Goal: Information Seeking & Learning: Compare options

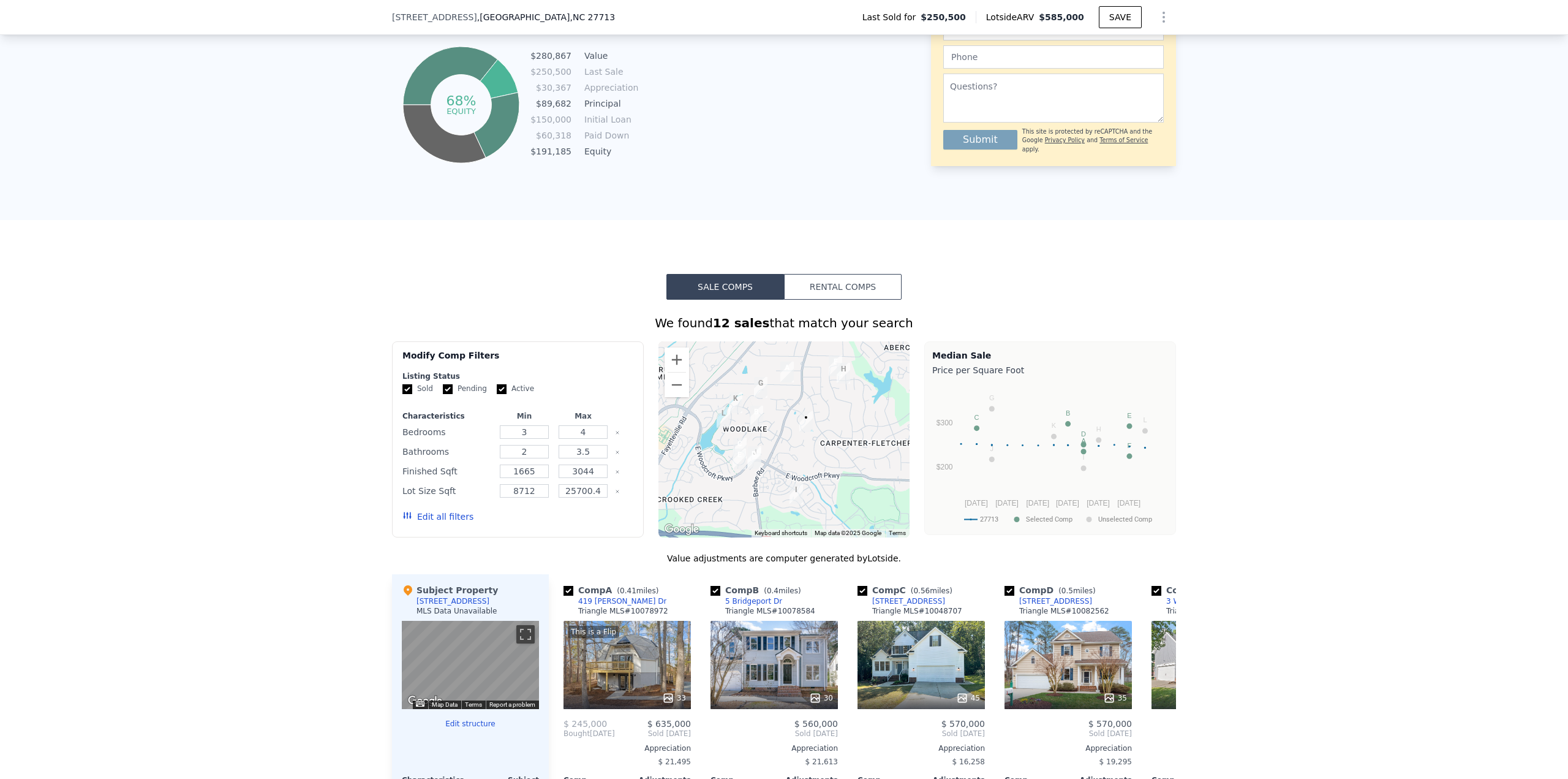
scroll to position [670, 0]
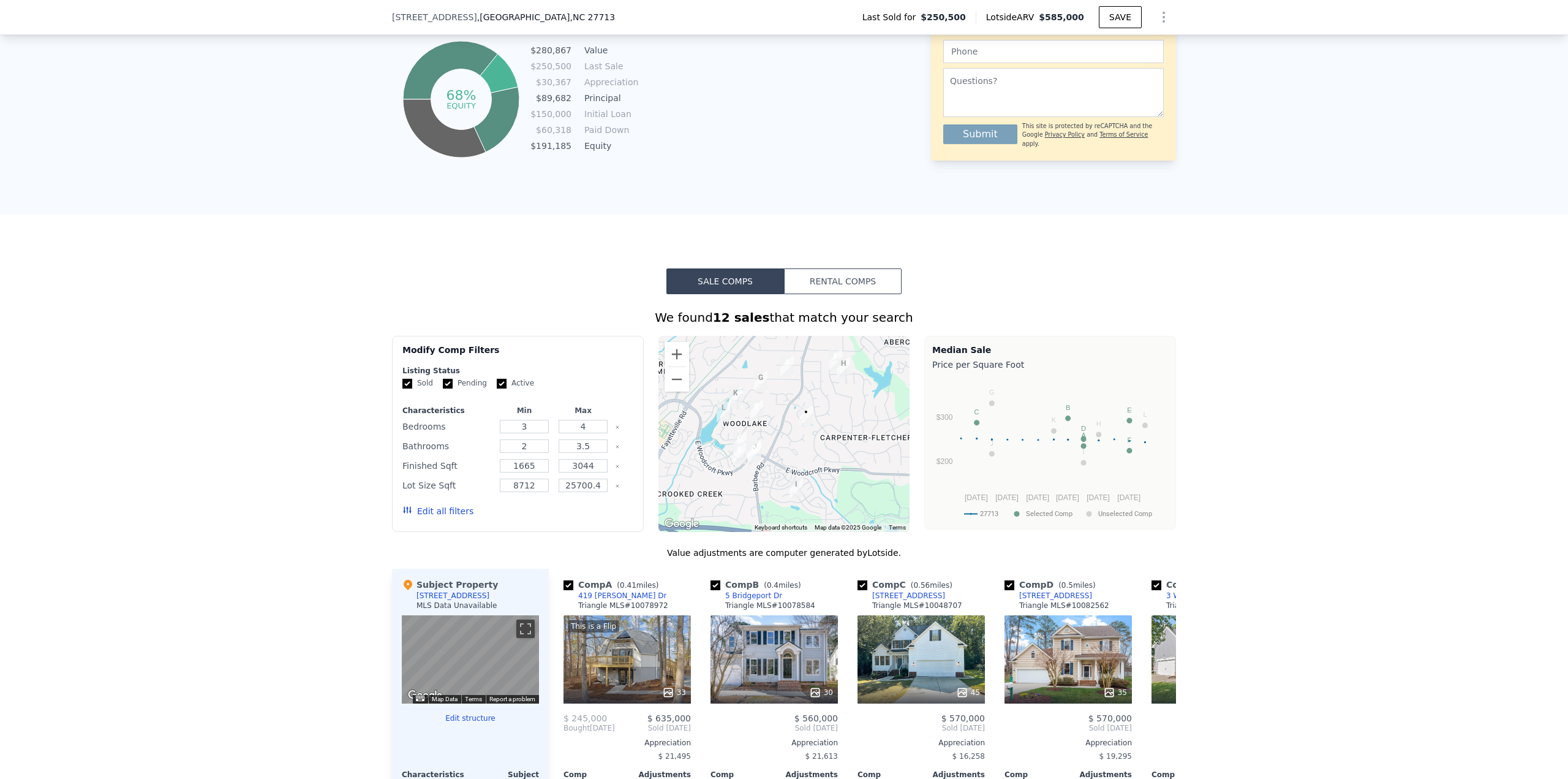
click at [444, 337] on button "Edit all filters" at bounding box center [438, 511] width 71 height 12
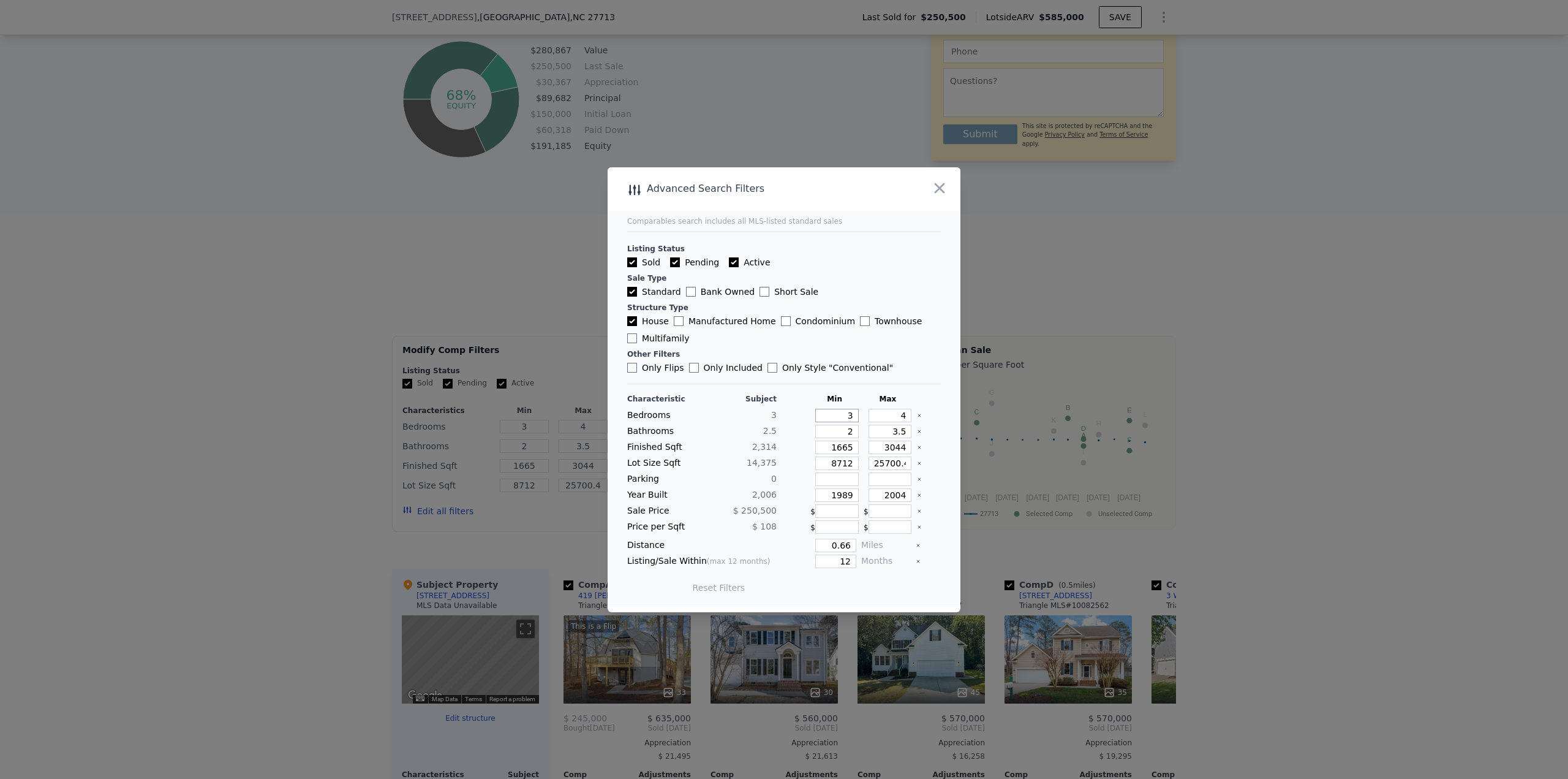
click at [783, 337] on input "3" at bounding box center [837, 415] width 43 height 14
drag, startPoint x: 830, startPoint y: 418, endPoint x: 905, endPoint y: 407, distance: 75.8
click at [783, 337] on div "Characteristic Subject Min Max Bedrooms 3 3 4 Bathrooms 2.5 2 3.5 Finished Sqft…" at bounding box center [784, 500] width 314 height 211
type input "3"
type input "2"
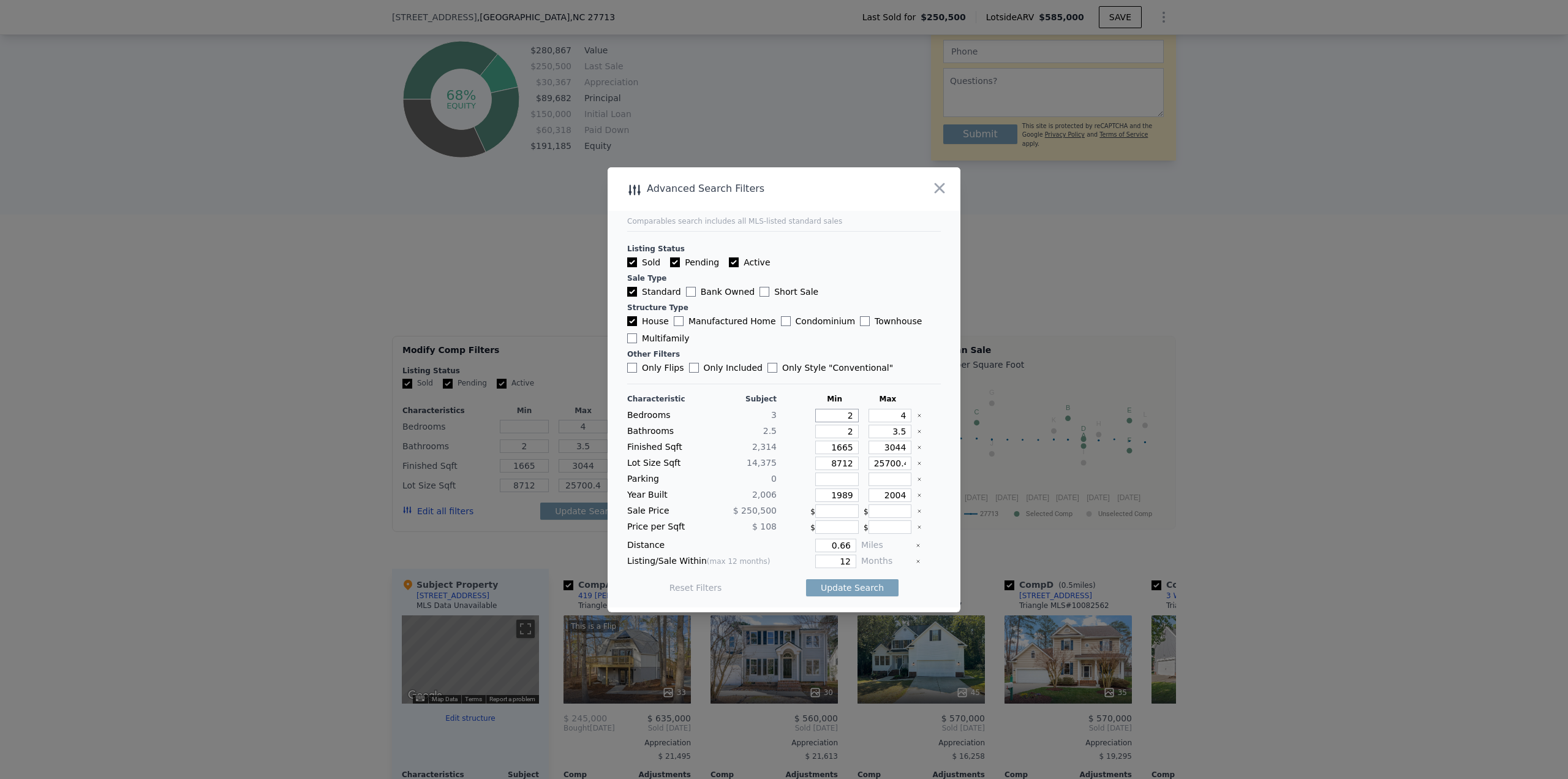
type input "2"
type input "1"
type input "1.5"
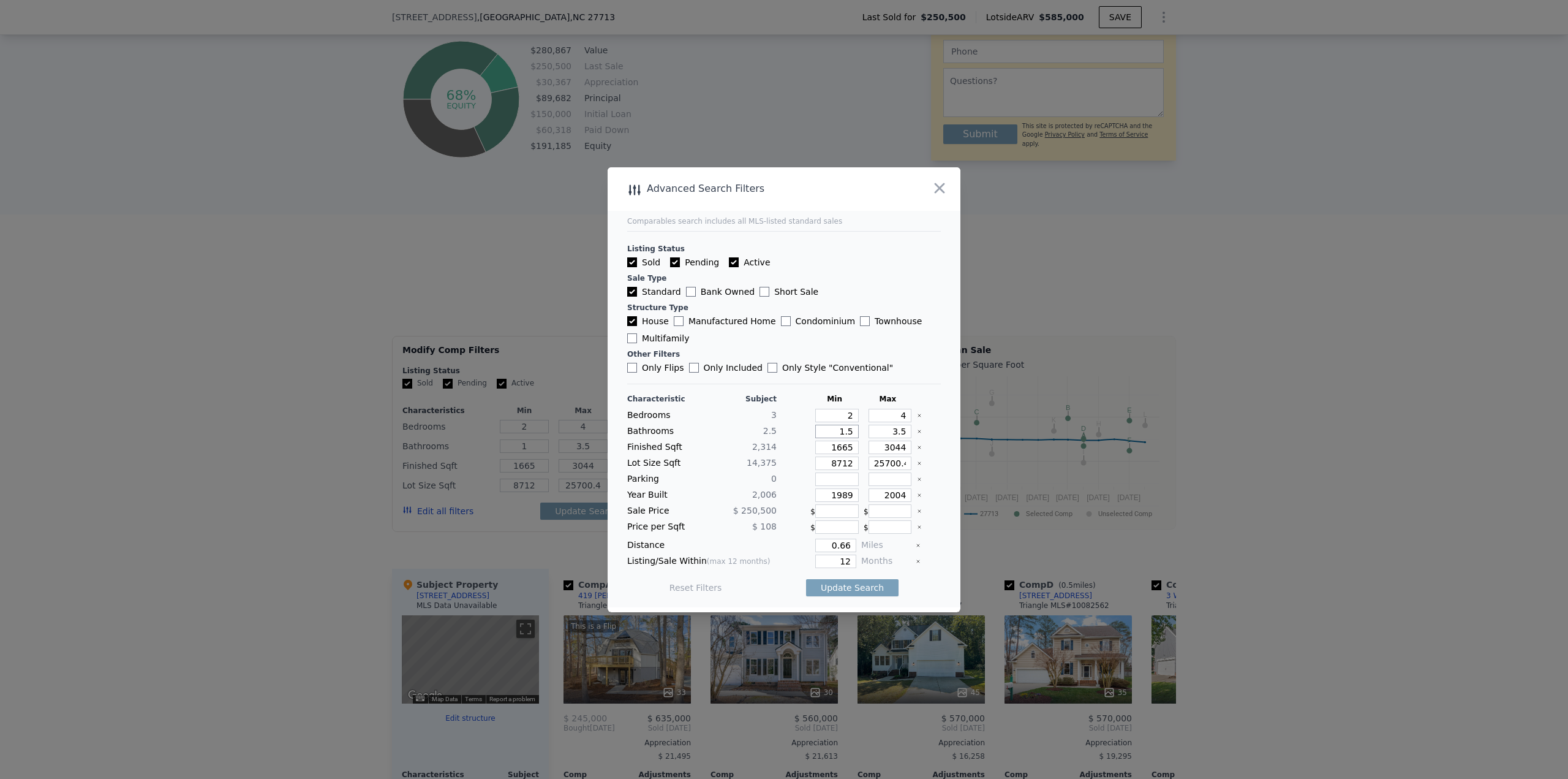
type input "1.5"
type input "3"
type input "3.5"
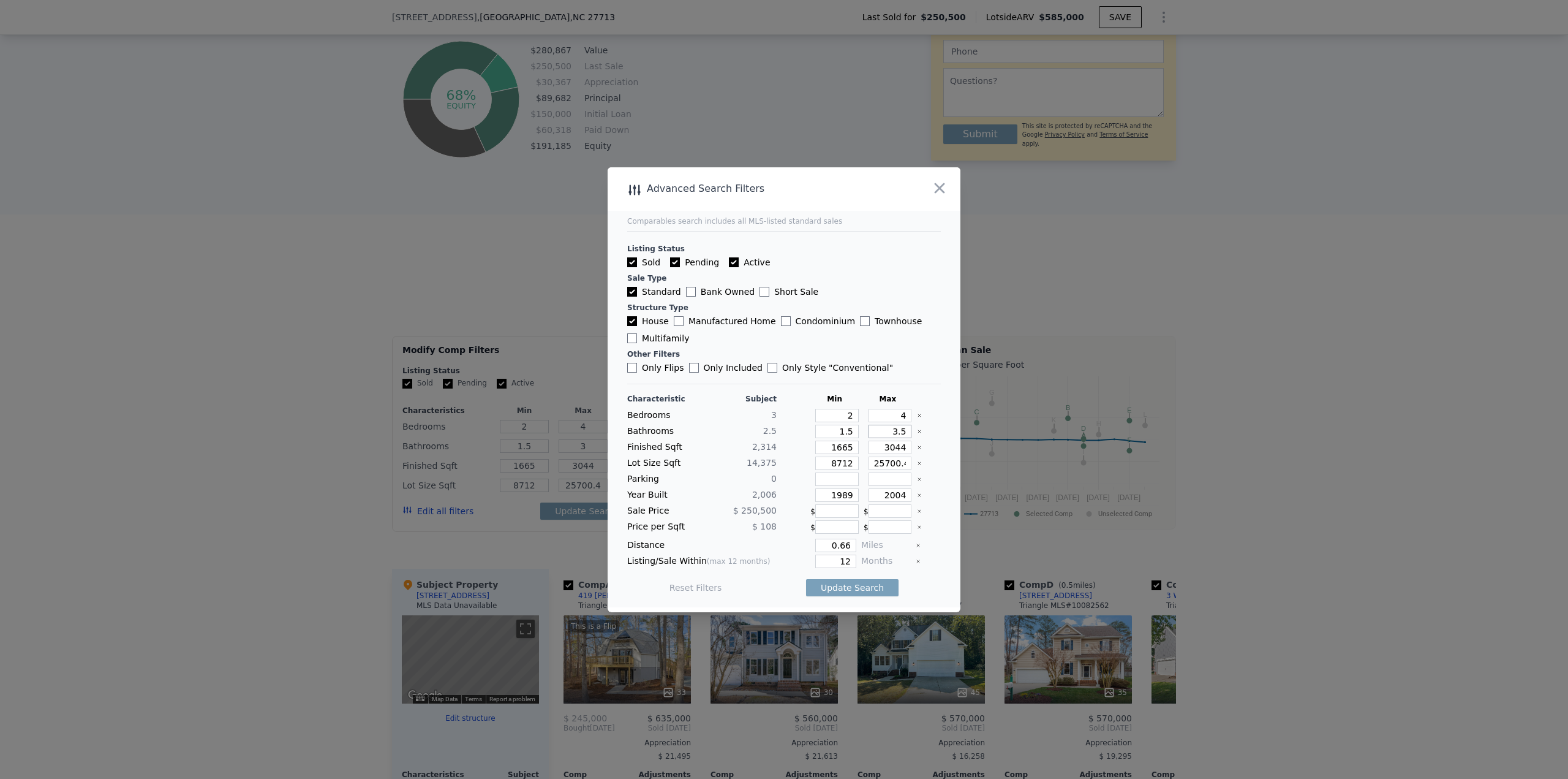
type input "3.5"
type input "1"
type input "19"
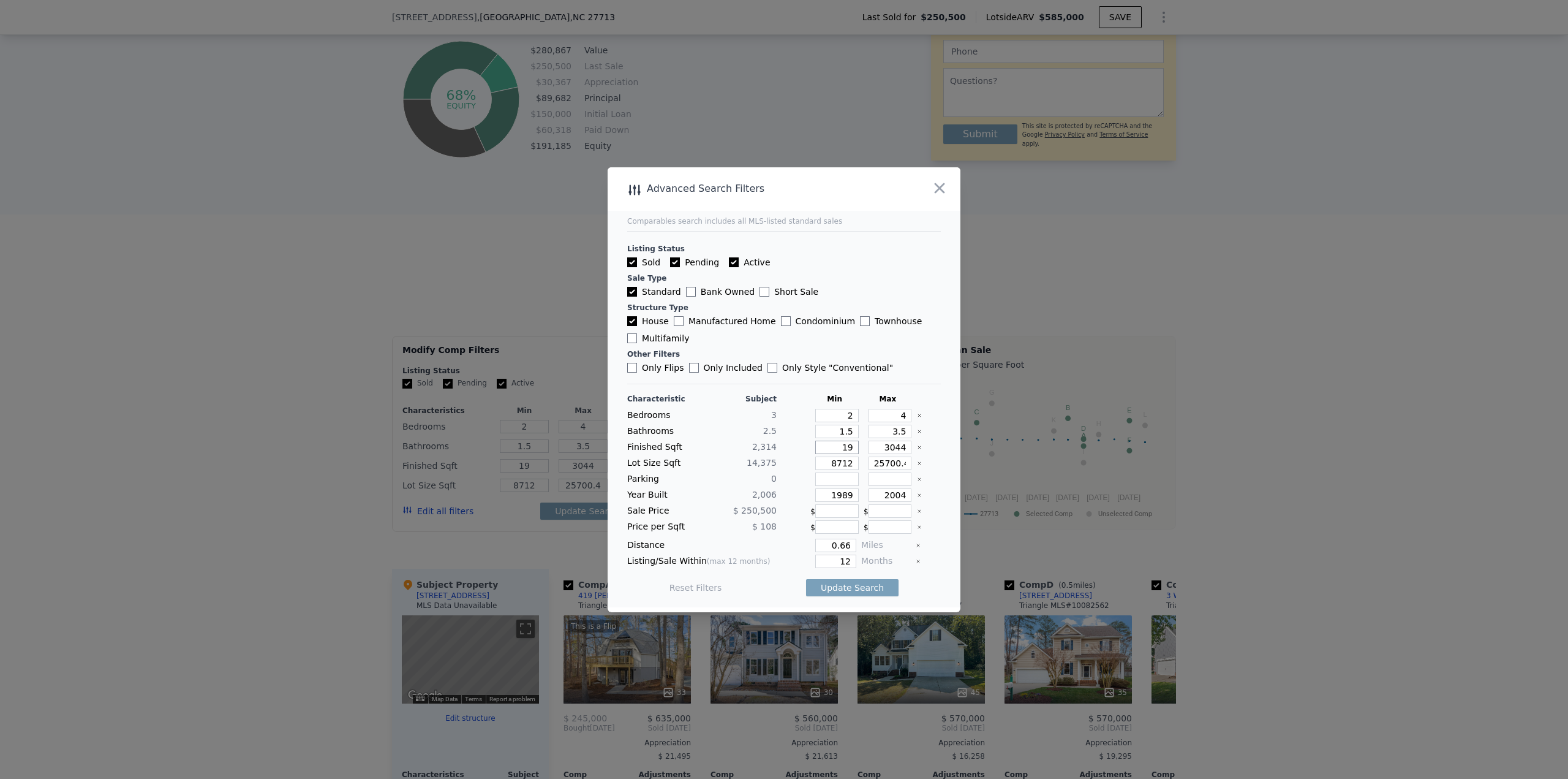
type input "190"
type input "1909"
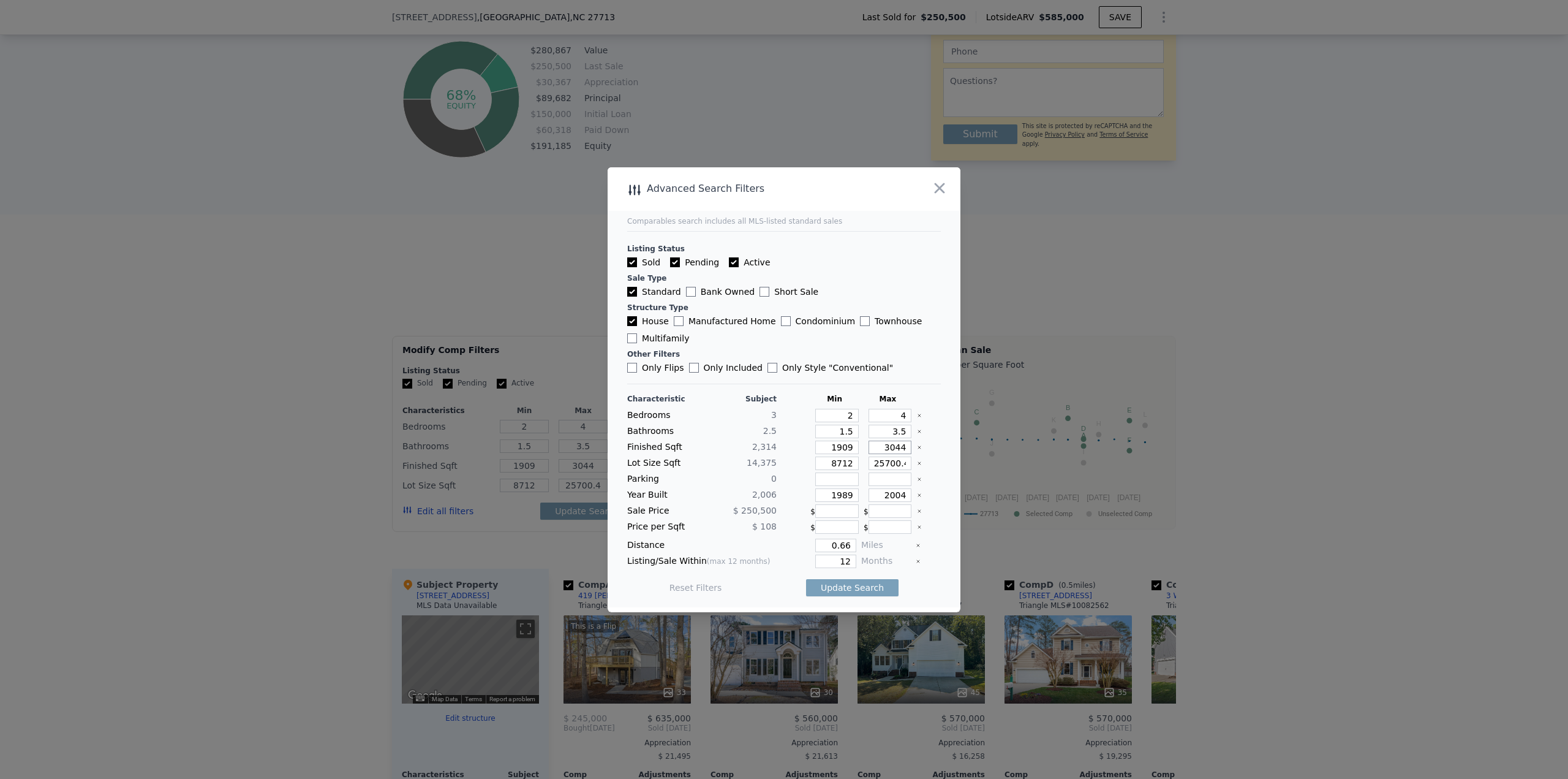
type input "2"
type input "24"
type input "240"
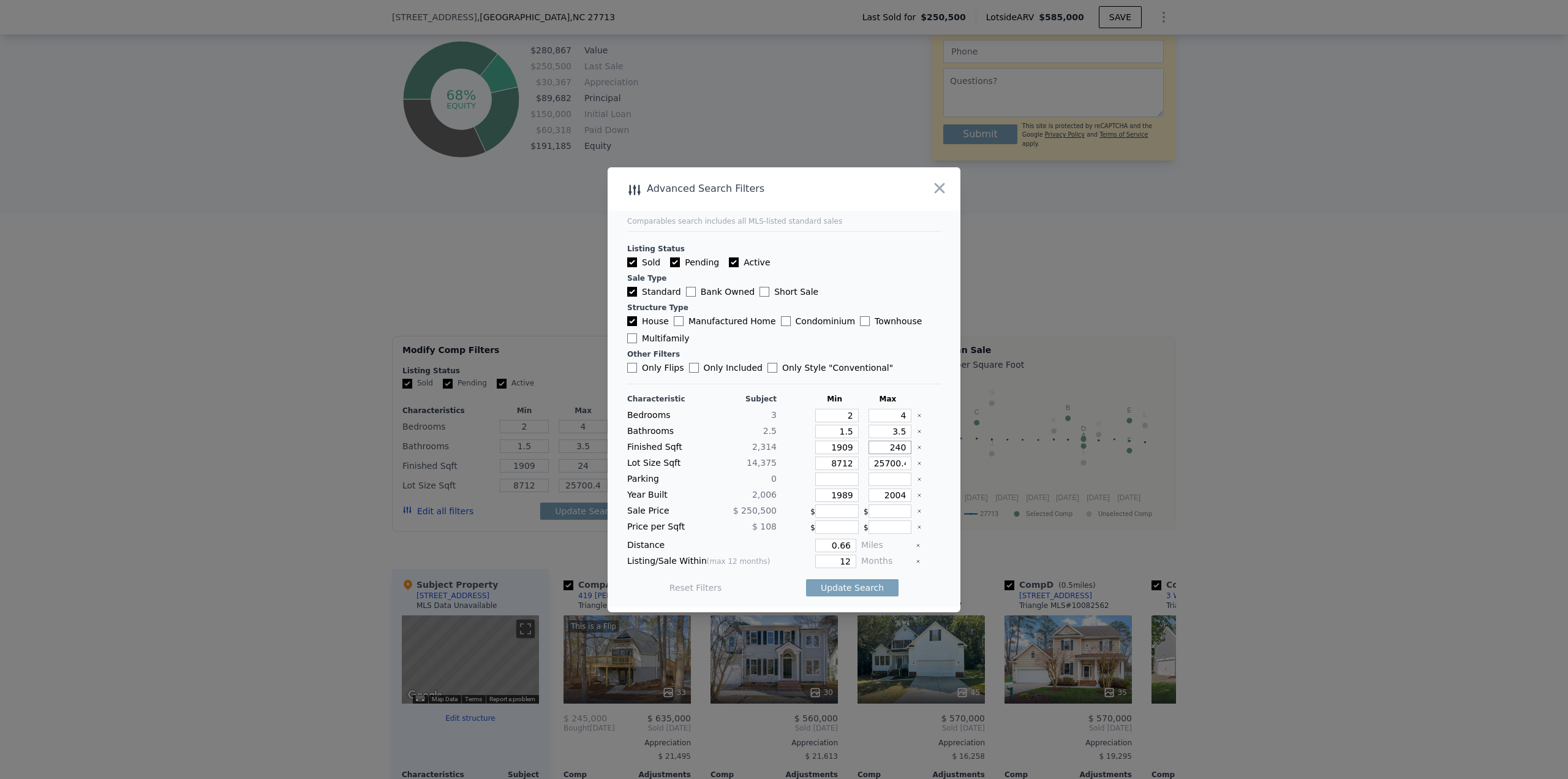
type input "240"
type input "2409"
type input "8"
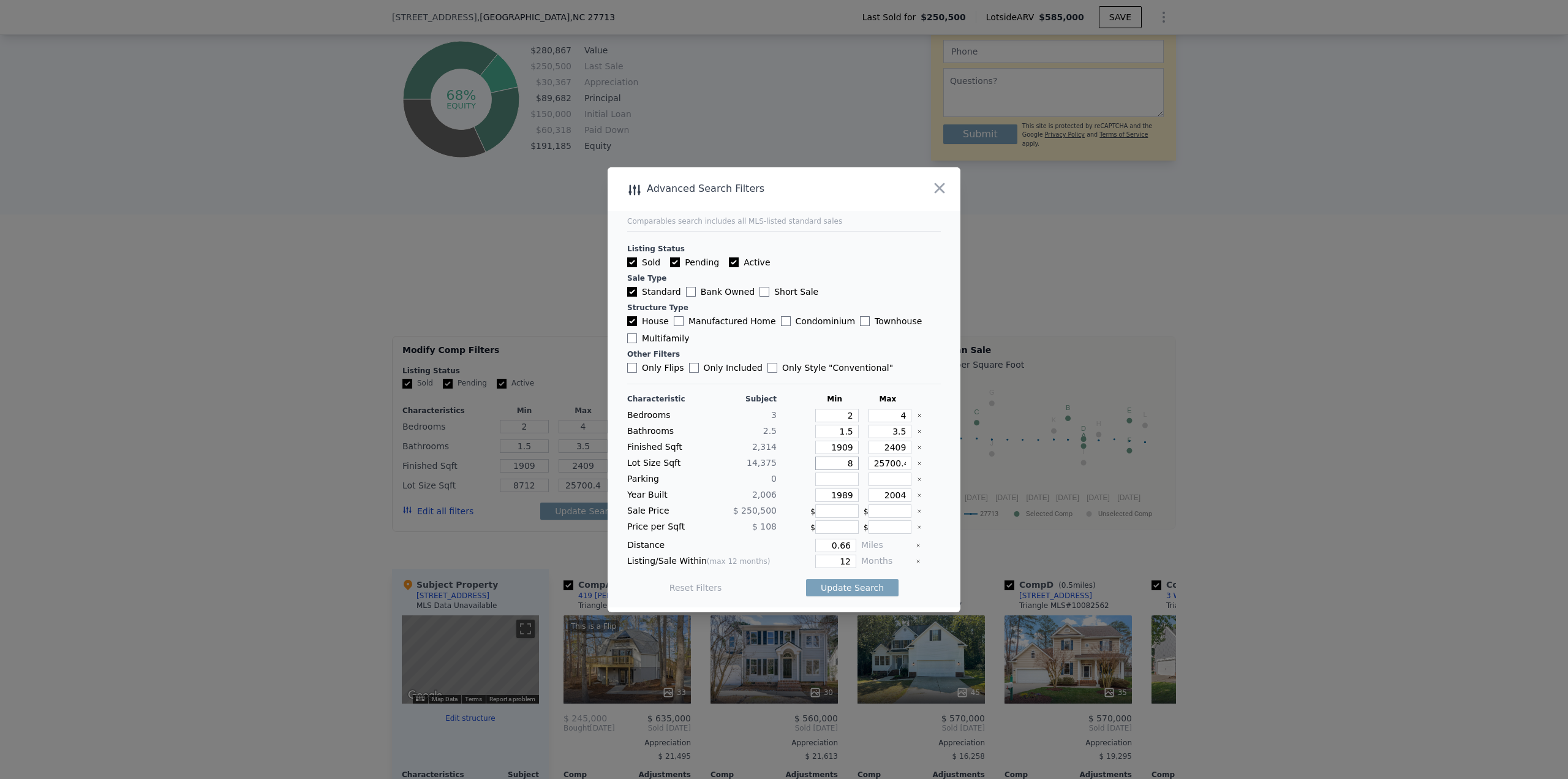
type input "8"
type input "86"
type input "863"
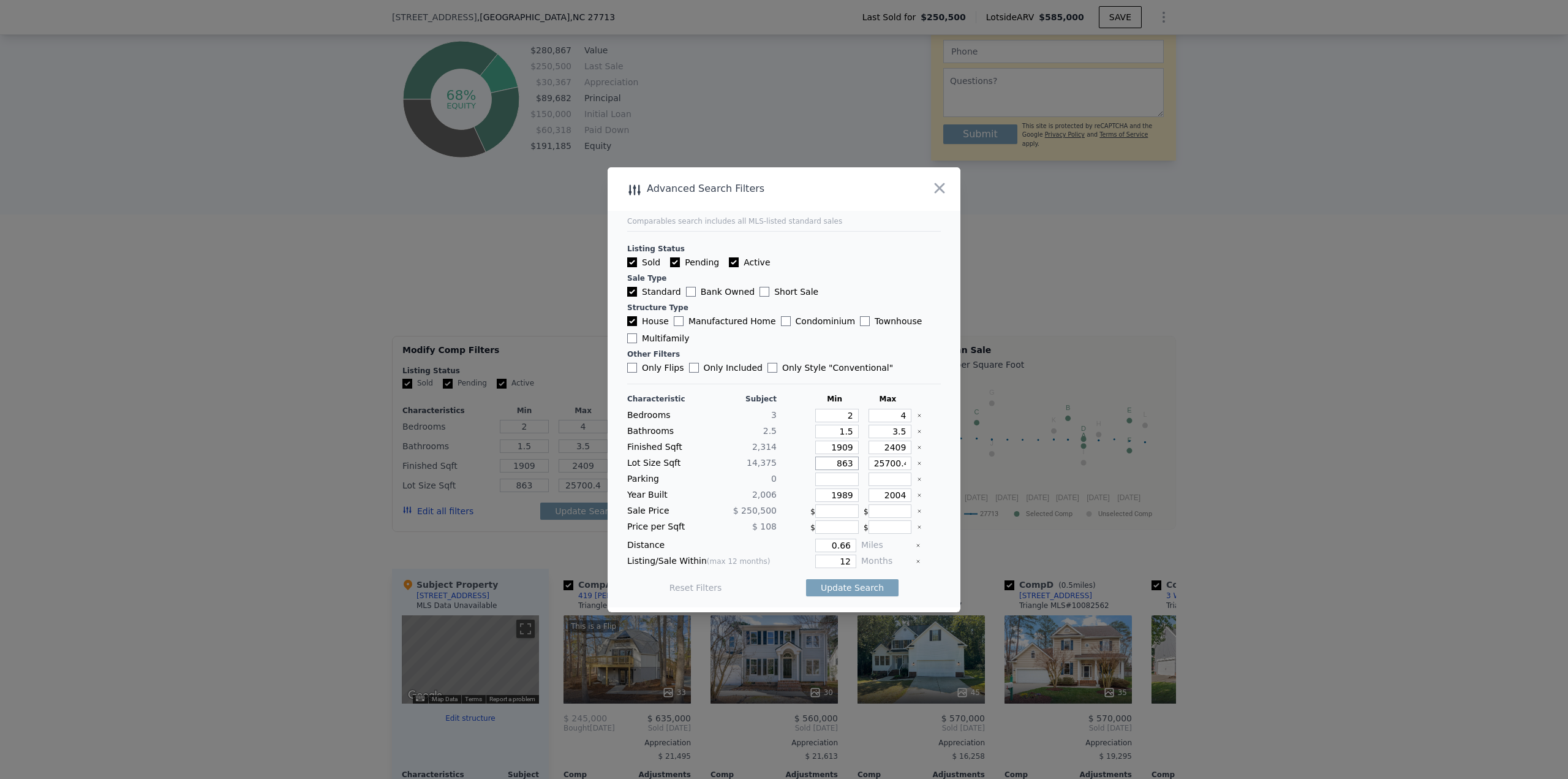
type input "8630"
type input "2"
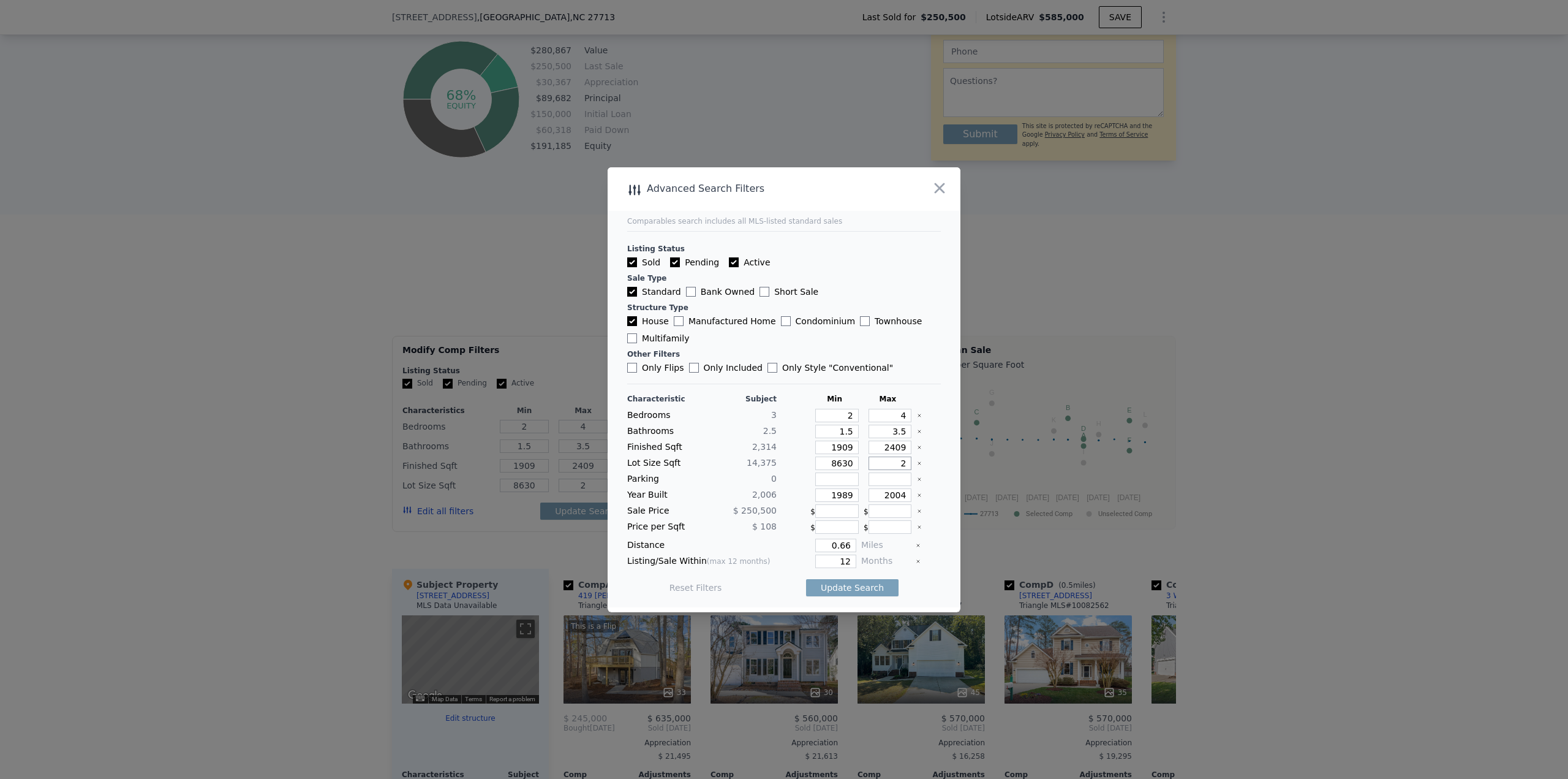
type input "20"
type input "201"
type input "2013"
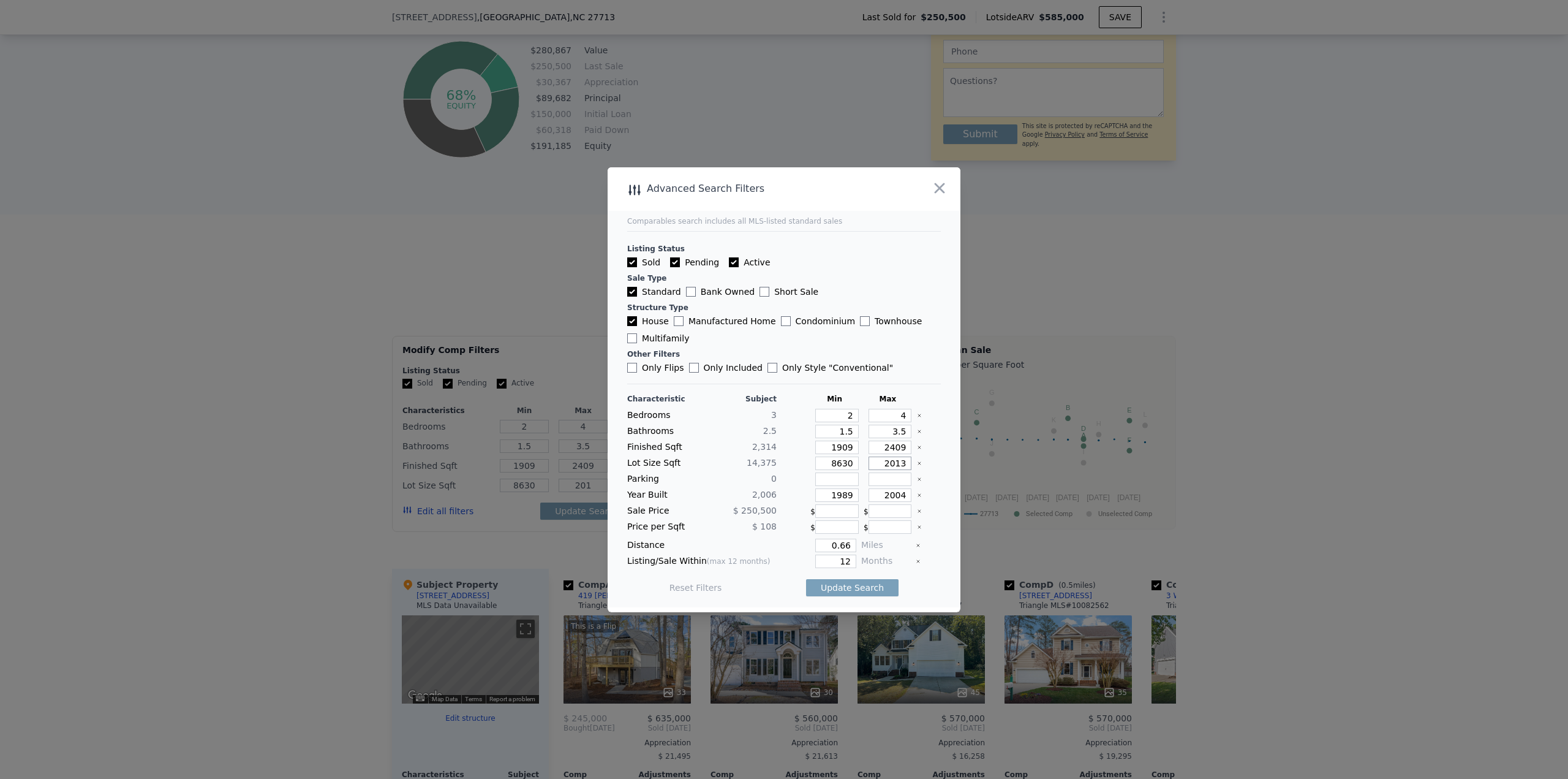
type input "2013"
type input "20130"
type input "8630"
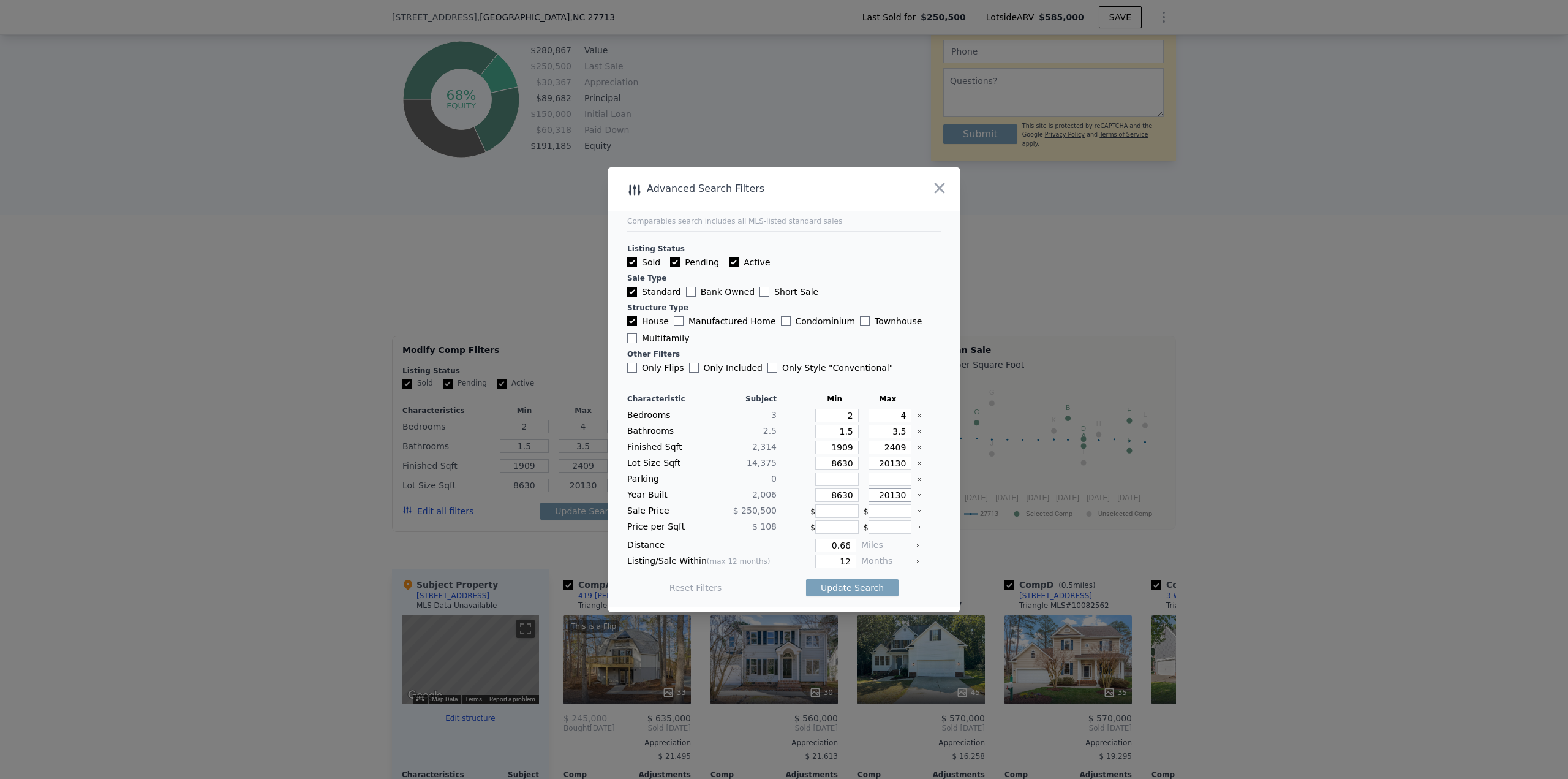
type input "20130"
drag, startPoint x: 819, startPoint y: 547, endPoint x: 874, endPoint y: 546, distance: 55.0
click at [783, 337] on div "Distance 0.66 Miles" at bounding box center [784, 545] width 314 height 14
type input "0.5"
click at [783, 337] on button "Update Search" at bounding box center [852, 587] width 92 height 17
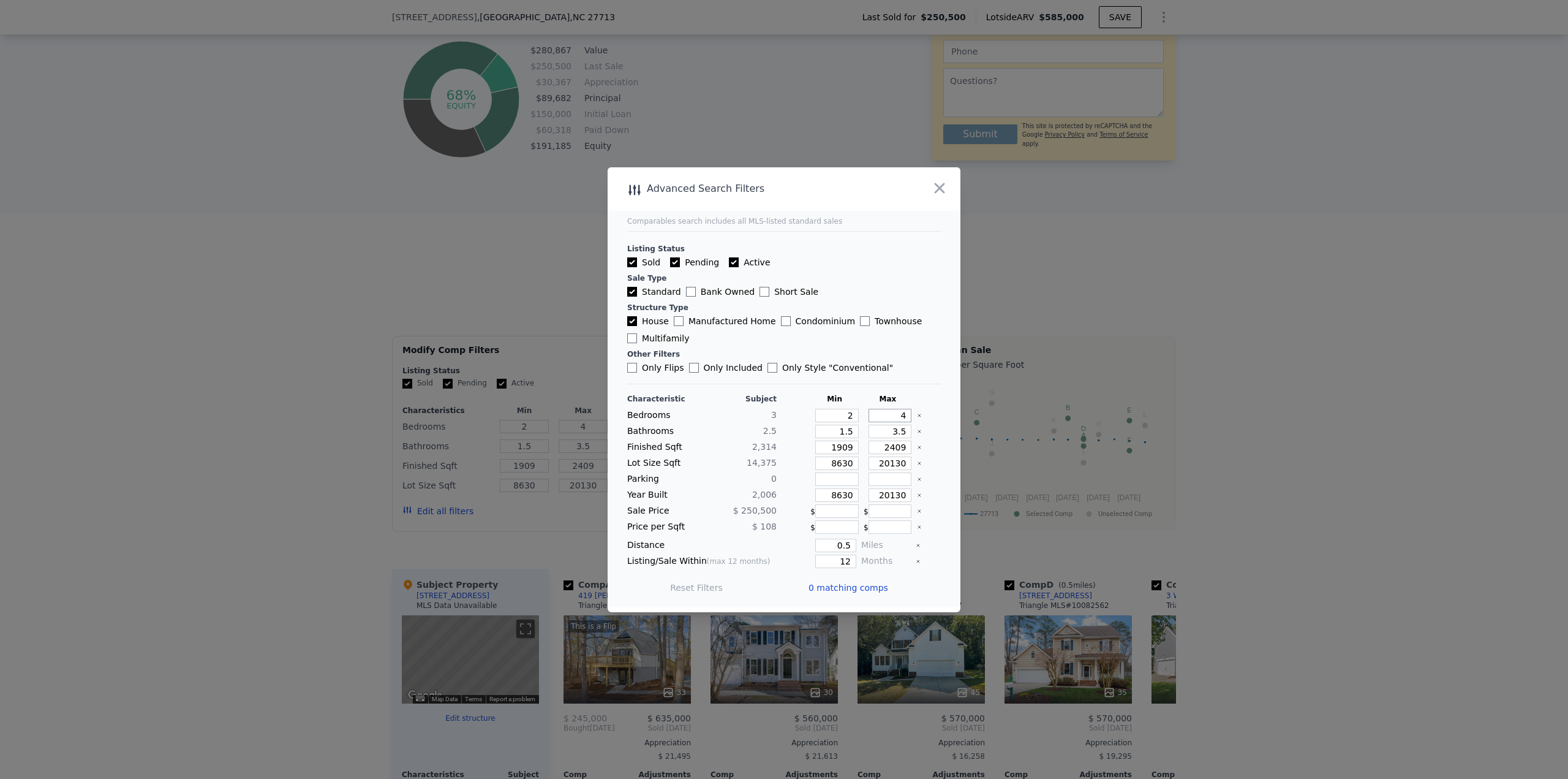
drag, startPoint x: 892, startPoint y: 415, endPoint x: 902, endPoint y: 415, distance: 10.0
click at [783, 337] on input "4" at bounding box center [890, 415] width 43 height 14
type input "5"
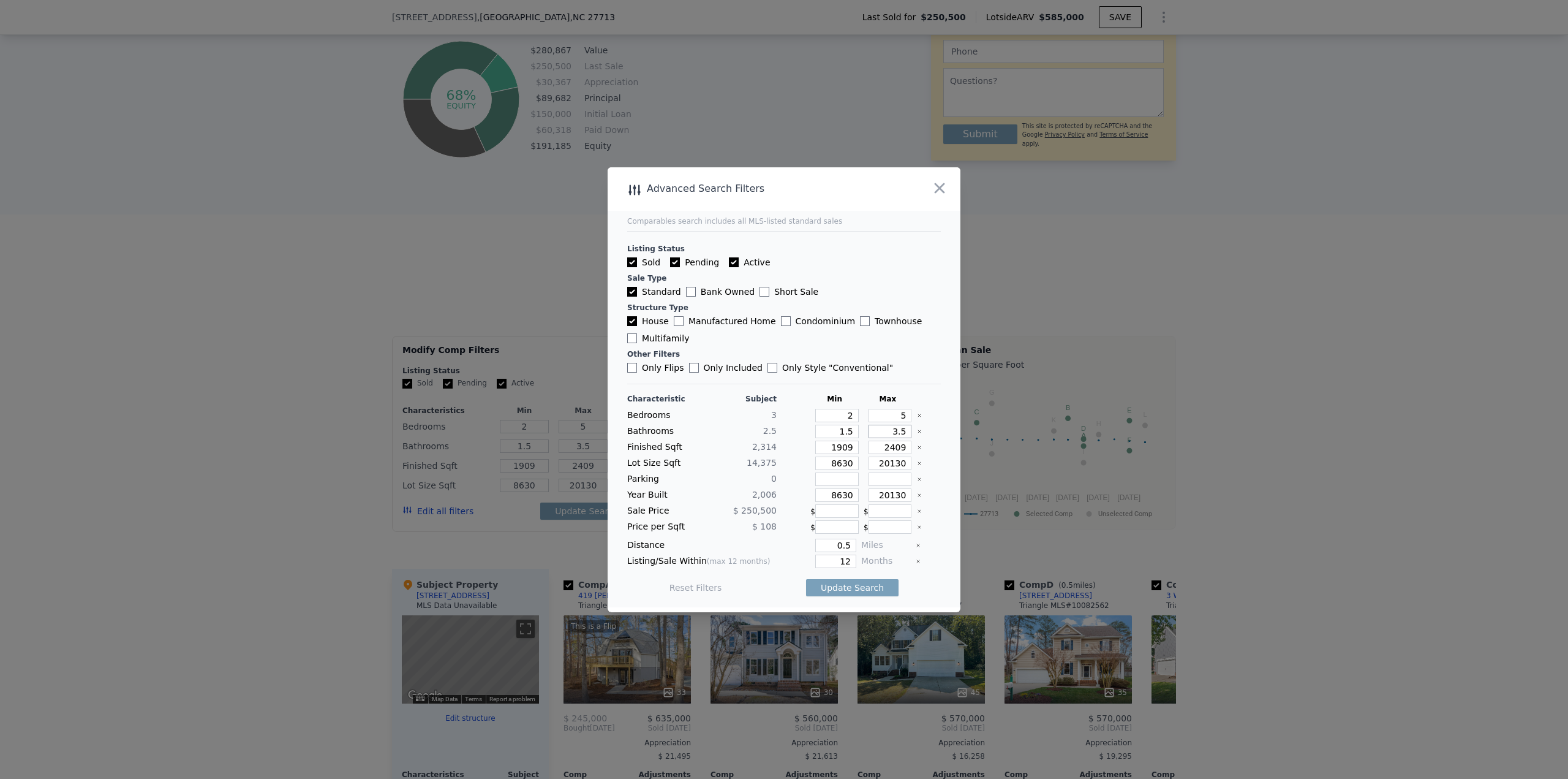
type input "4"
click at [783, 337] on input "2409" at bounding box center [890, 447] width 43 height 14
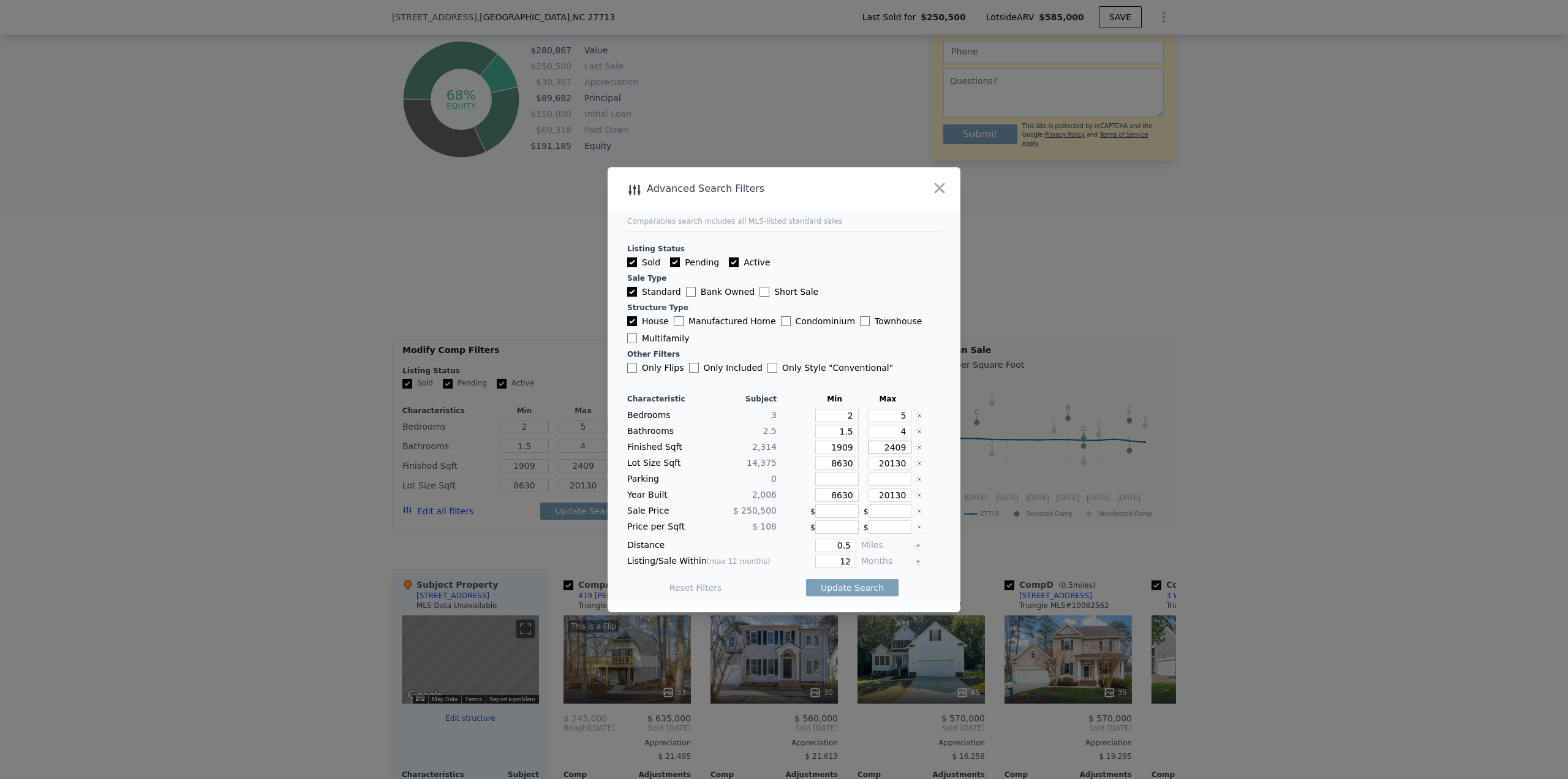
type input "2"
type input "25"
type input "3"
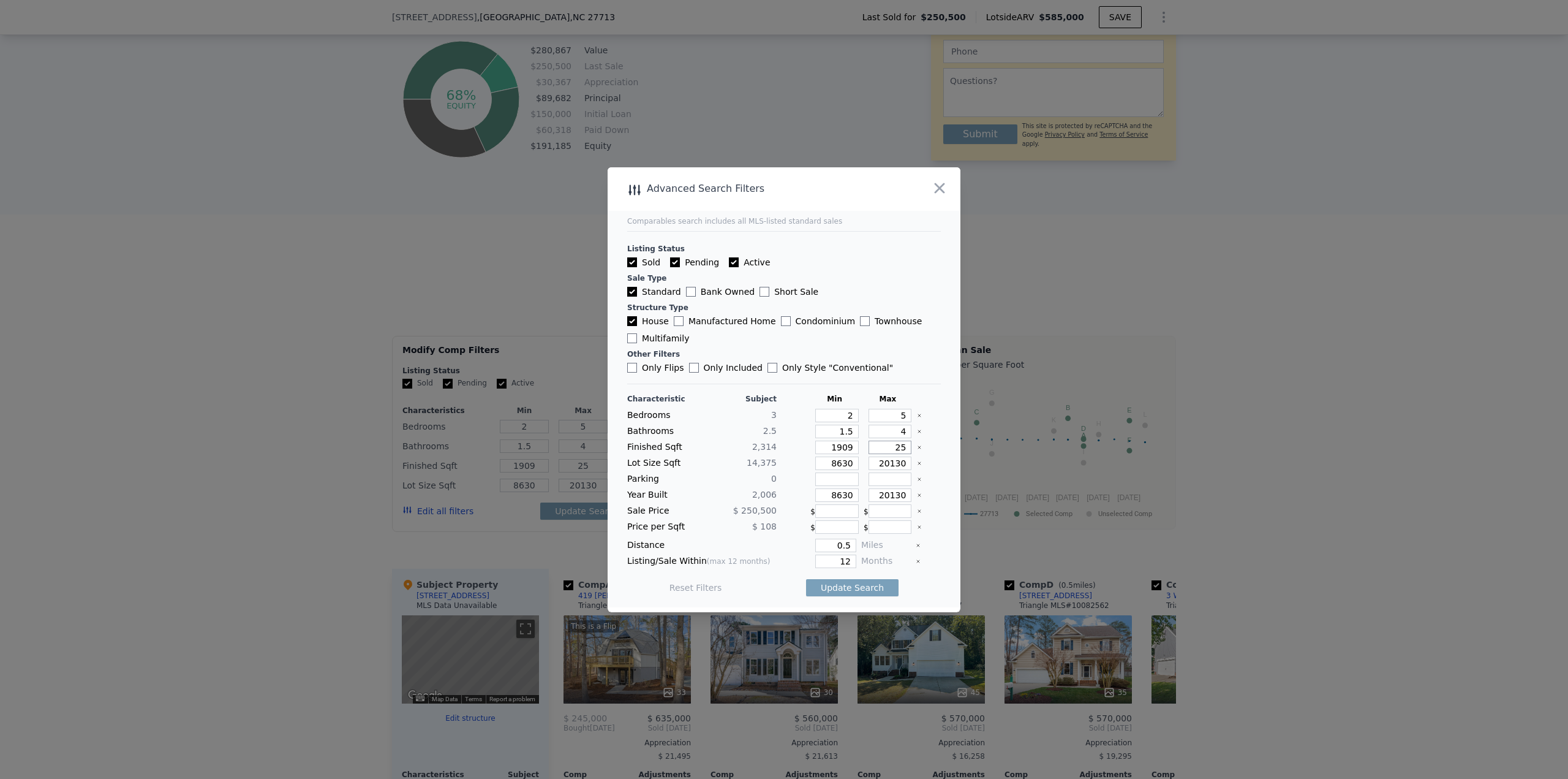
type input "4"
type input "2"
type input "3.5"
type input "1665"
type input "3044"
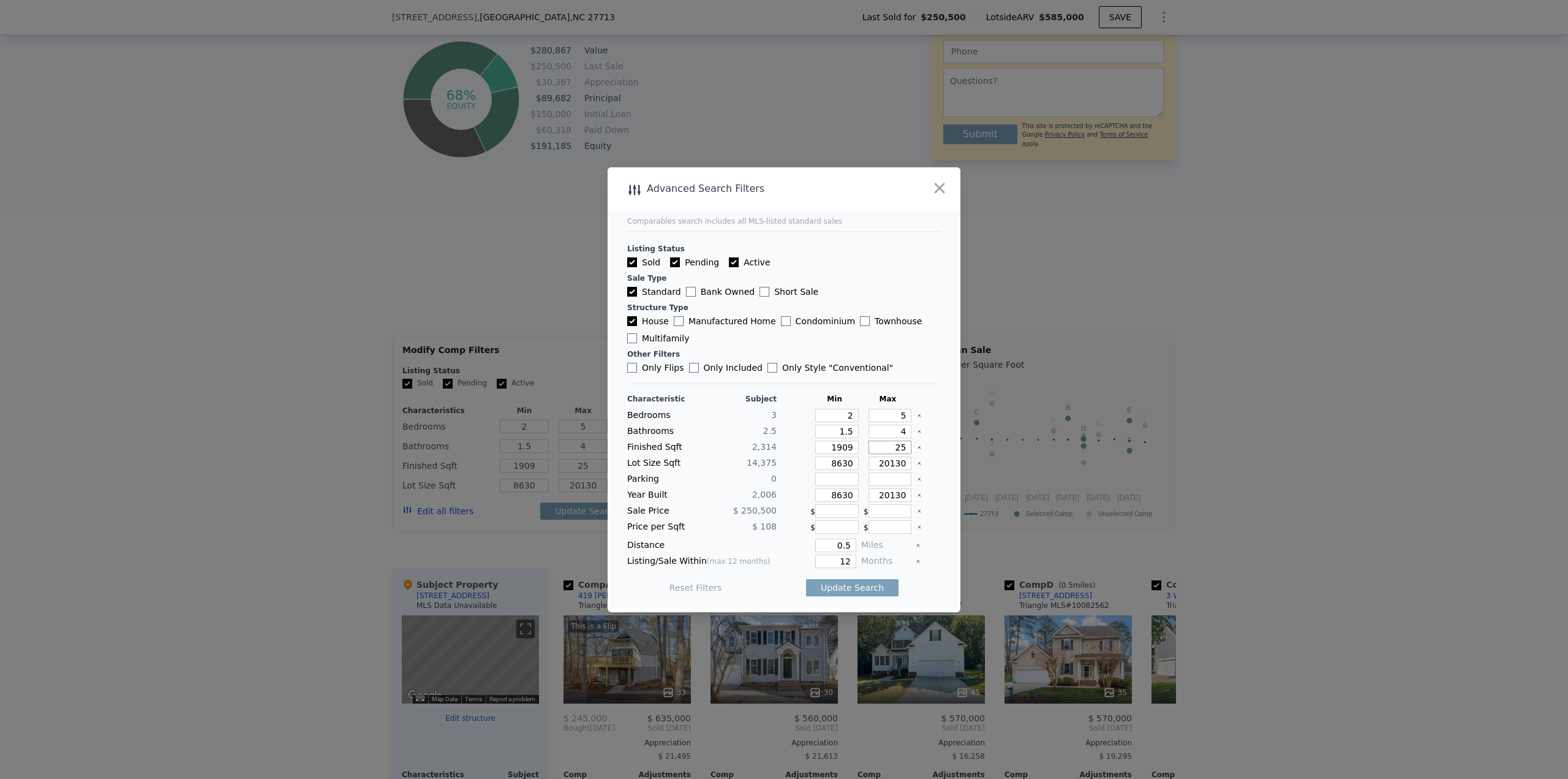
type input "8712"
type input "25700.4"
type input "3"
type input "4"
type input "2"
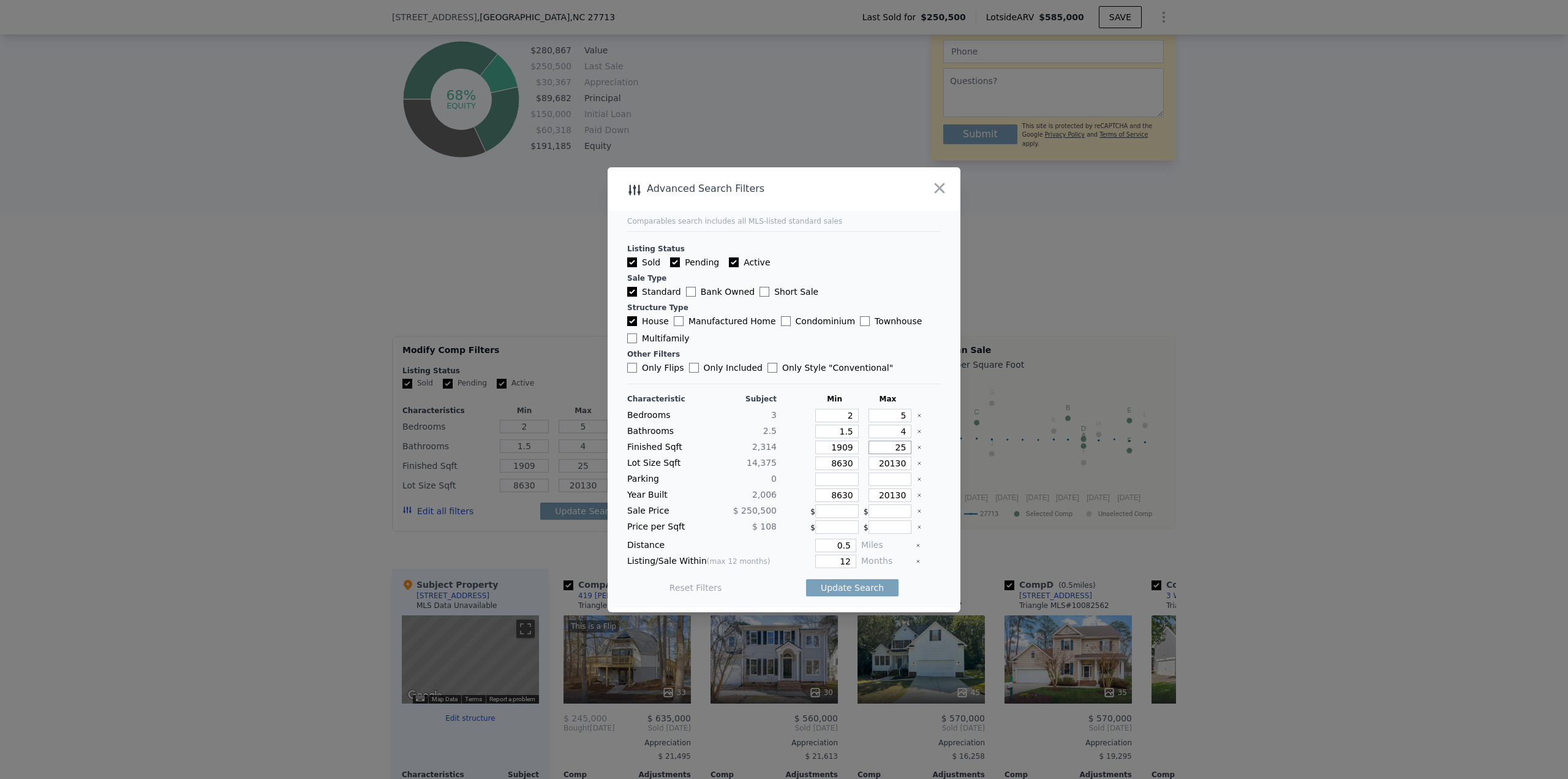
type input "3.5"
type input "1665"
type input "3044"
type input "8712"
type input "25700.4"
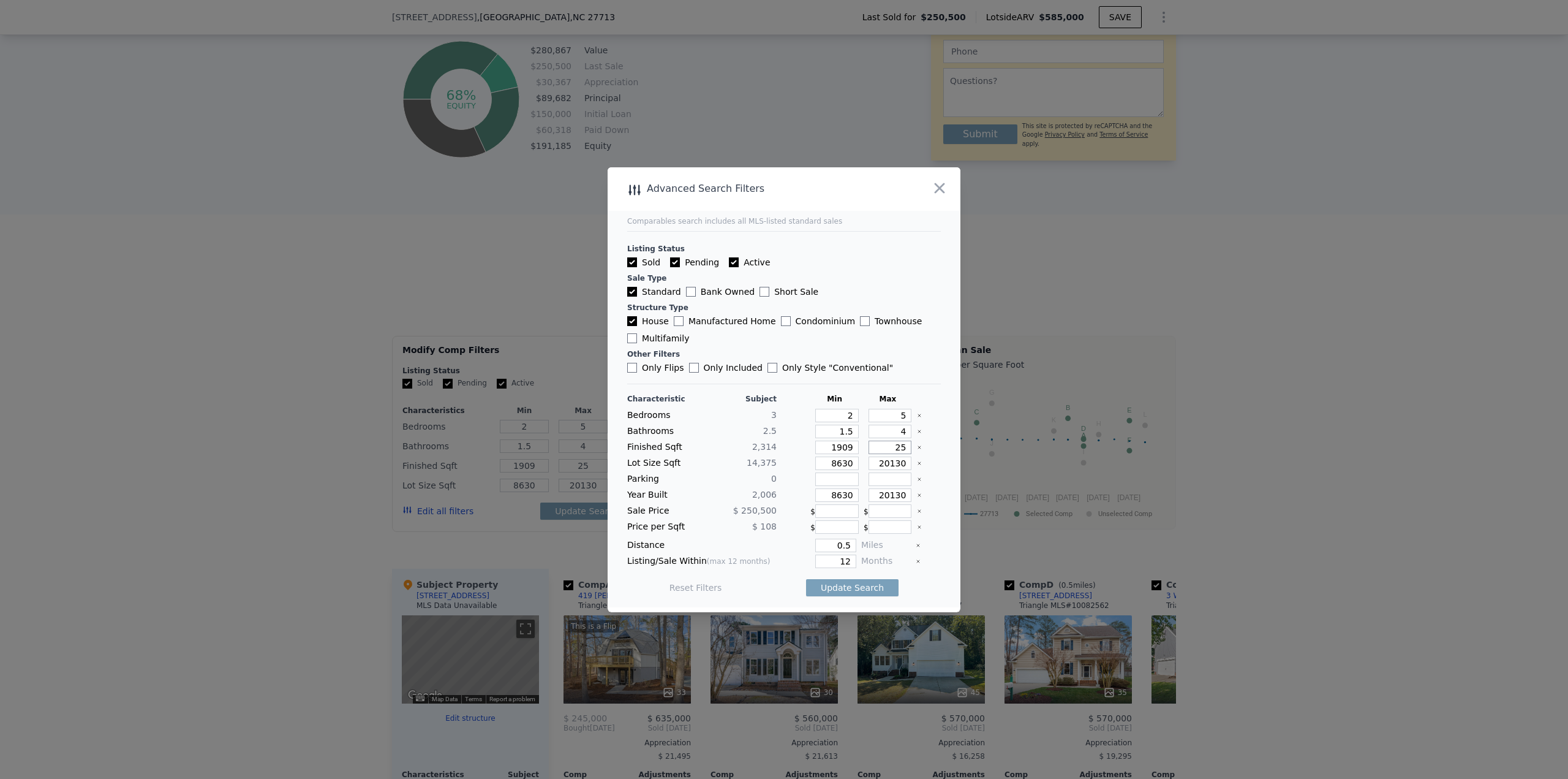
type input "1989"
type input "2004"
type input "0.66"
type input "30446"
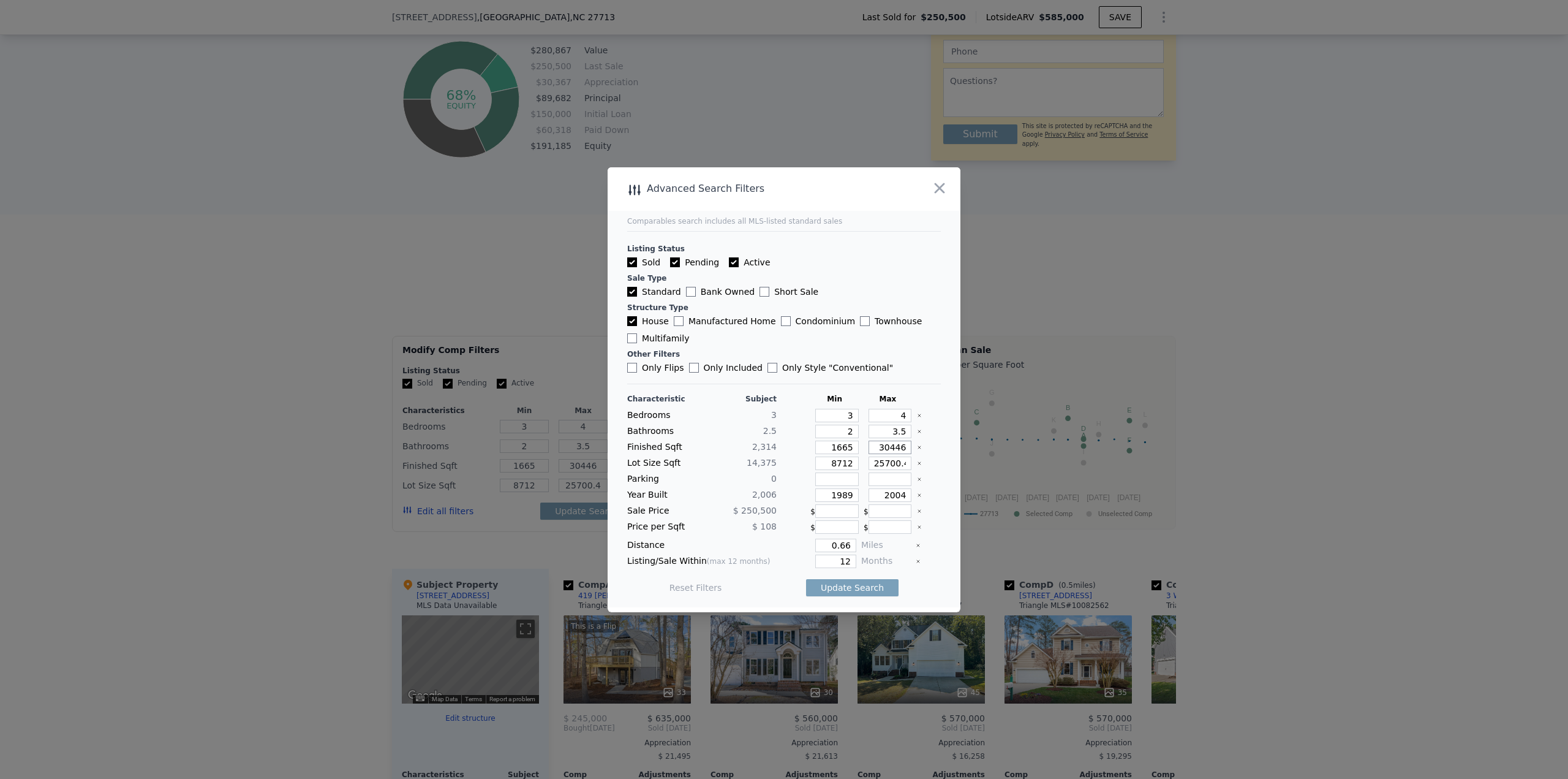
type input "304464"
type input "30446"
type input "3"
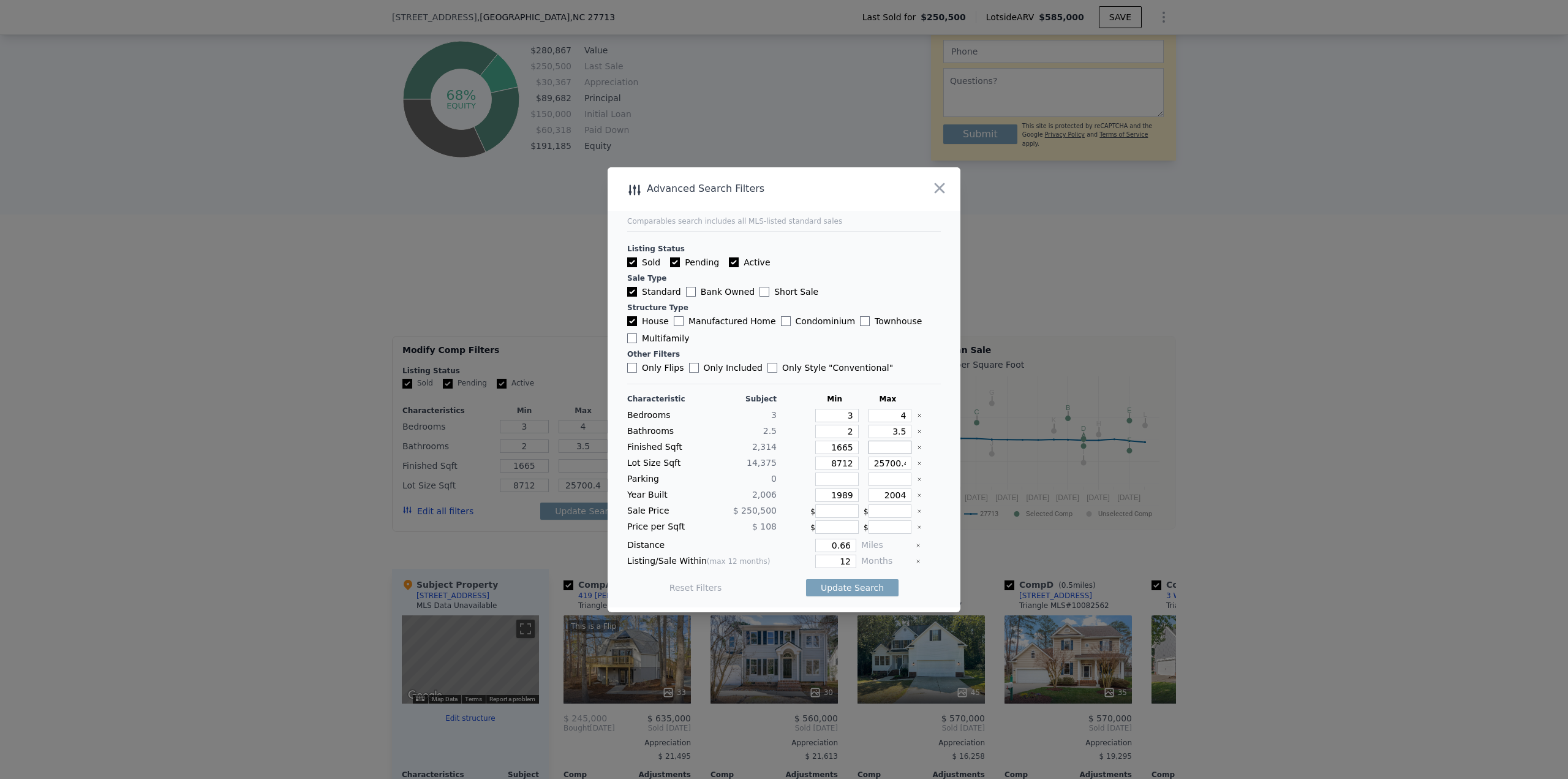
type input "2"
type input "25"
type input "256"
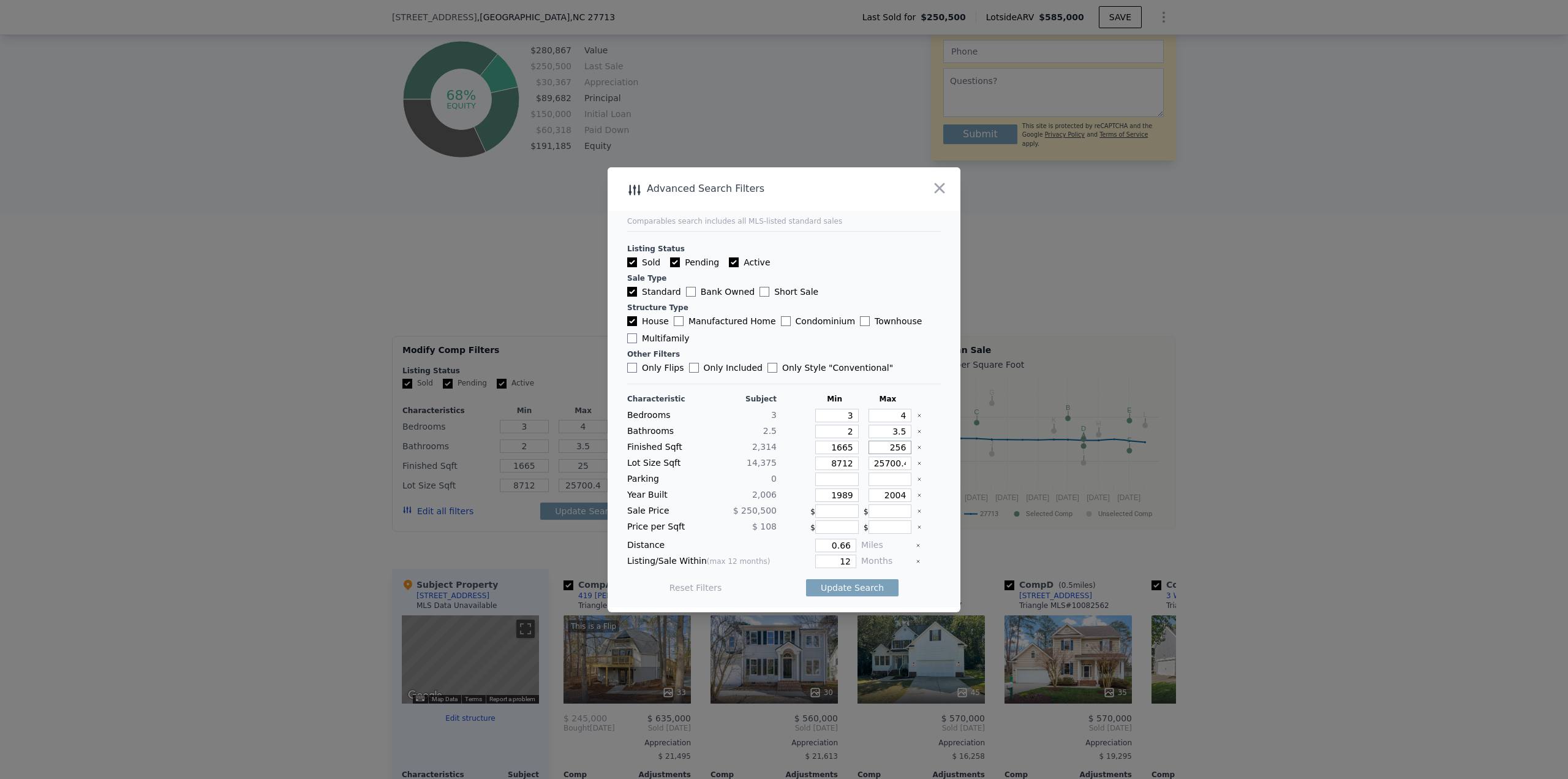
type input "256"
type input "2564"
type input "8"
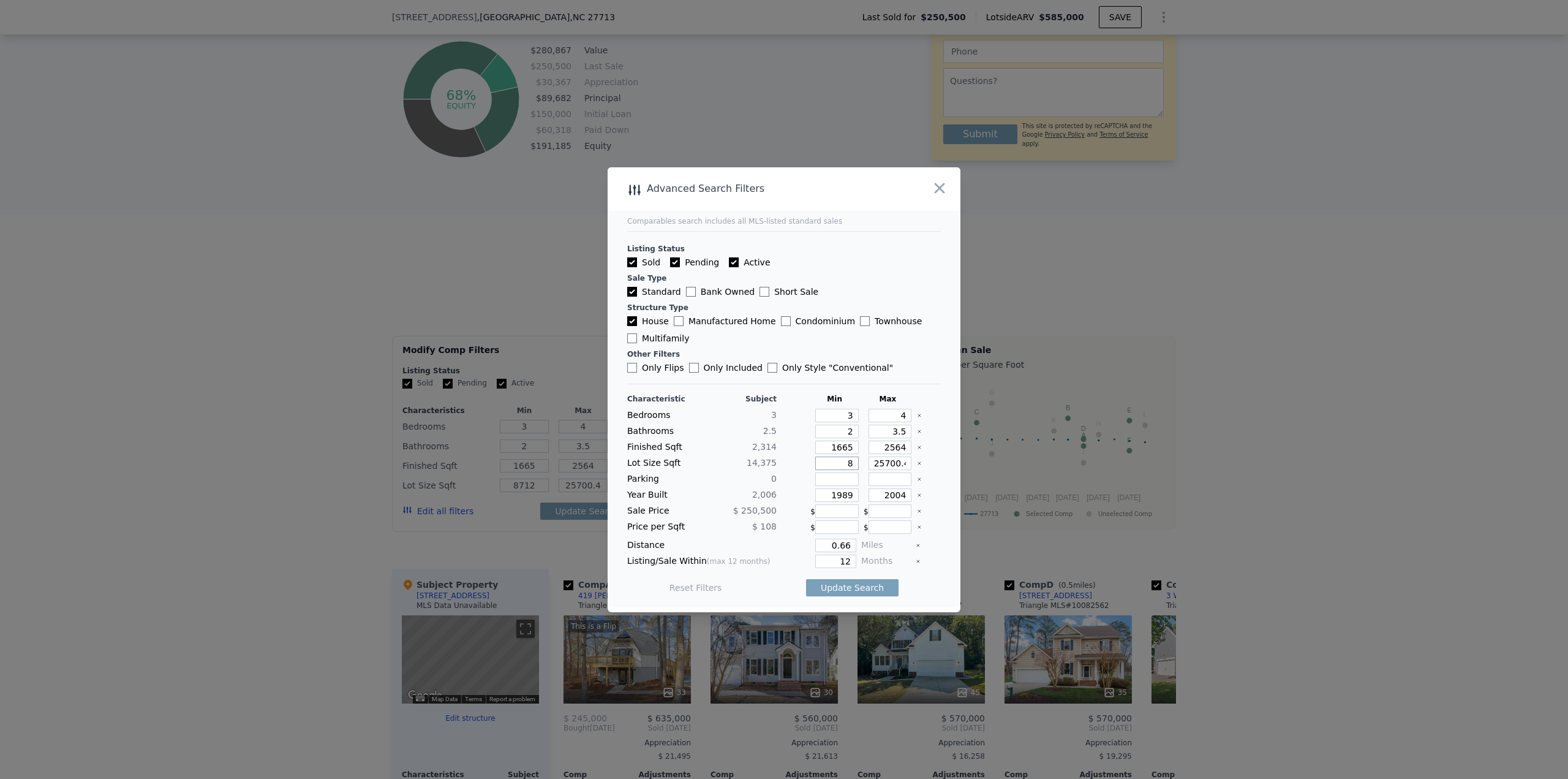
type input "8"
type input "86"
type input "863"
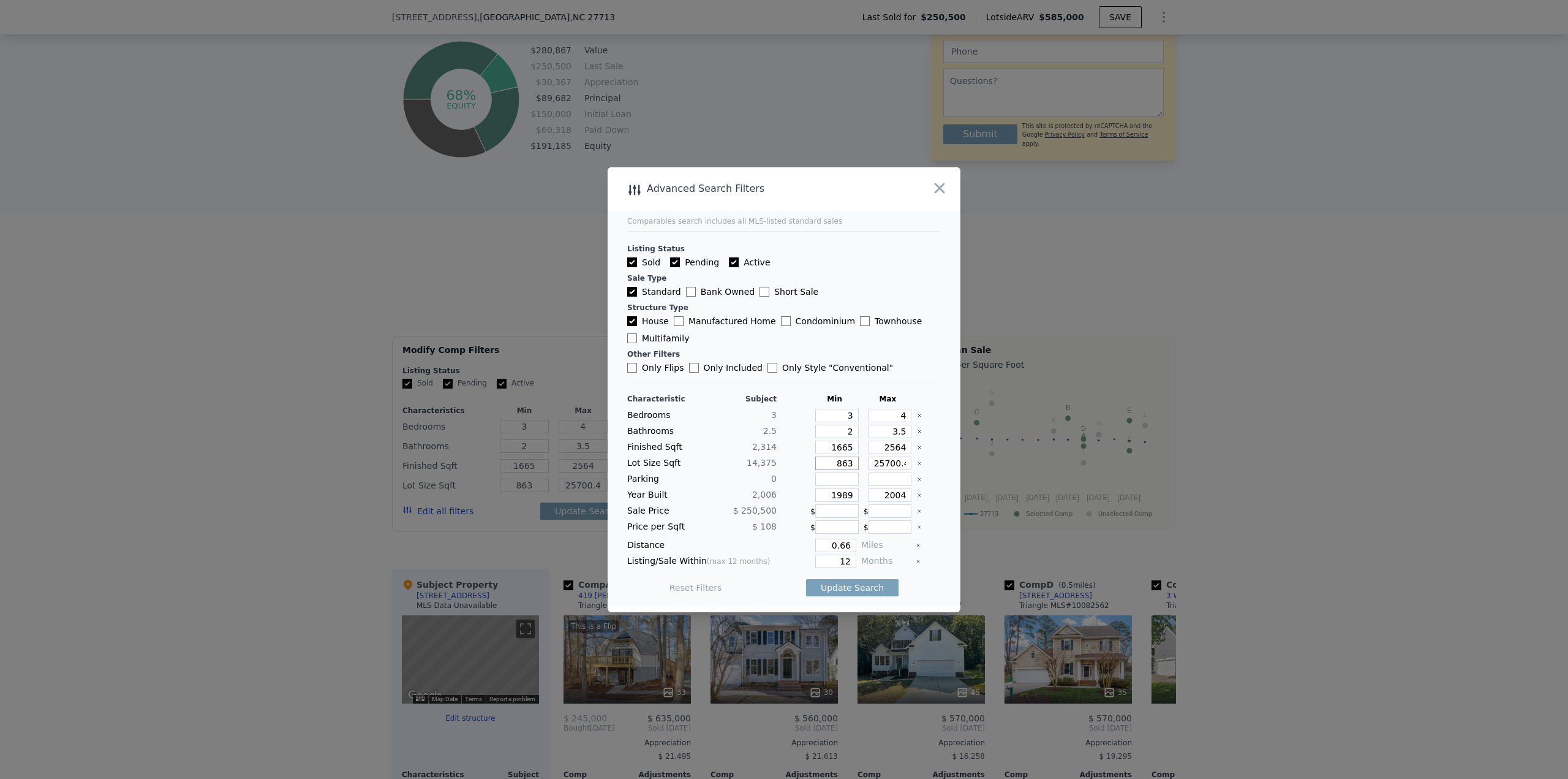
type input "8630"
drag, startPoint x: 837, startPoint y: 417, endPoint x: 857, endPoint y: 412, distance: 20.6
click at [783, 337] on div "Bedrooms 3 3 4" at bounding box center [784, 415] width 314 height 14
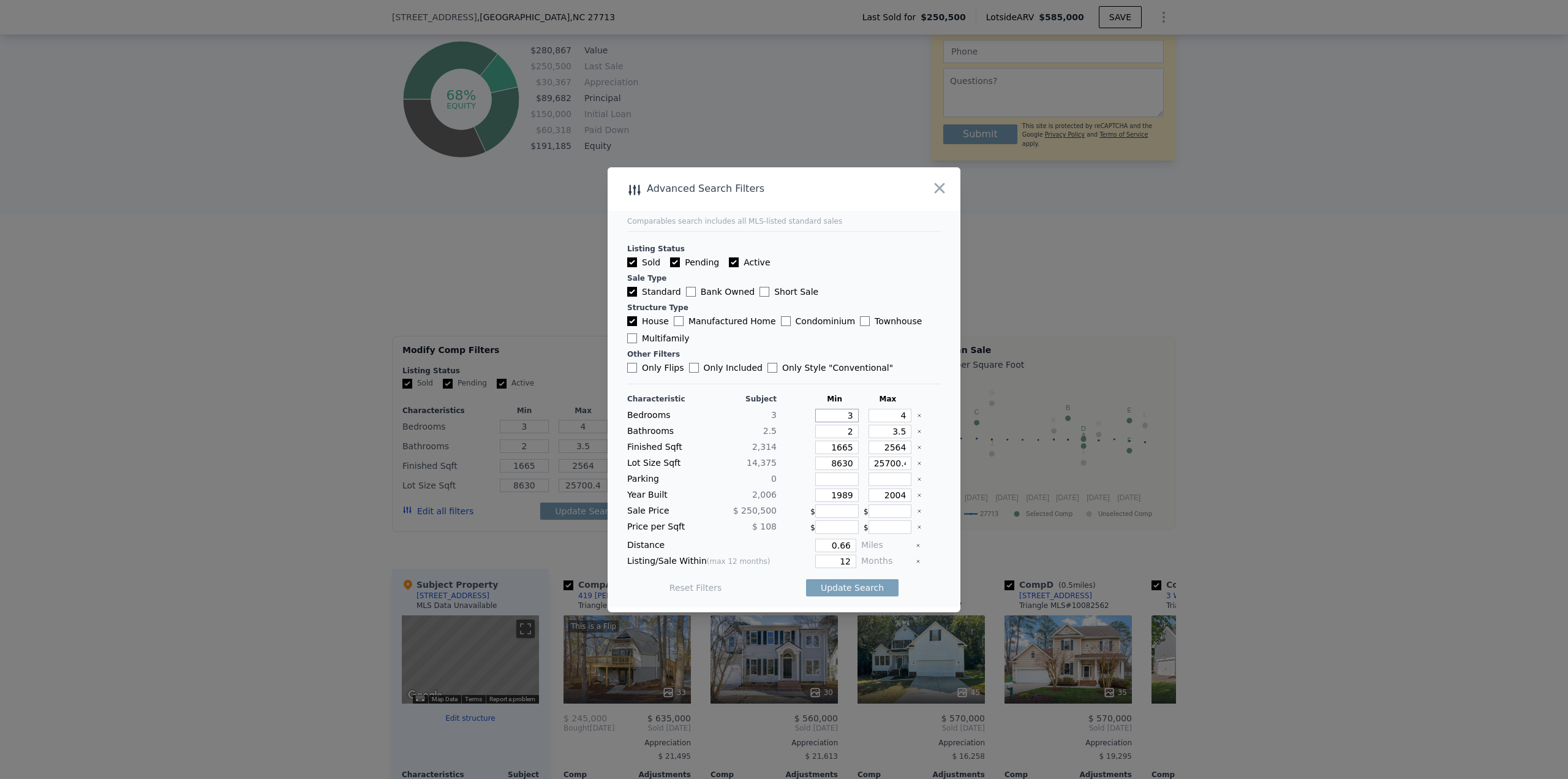
type input "2"
type input "5"
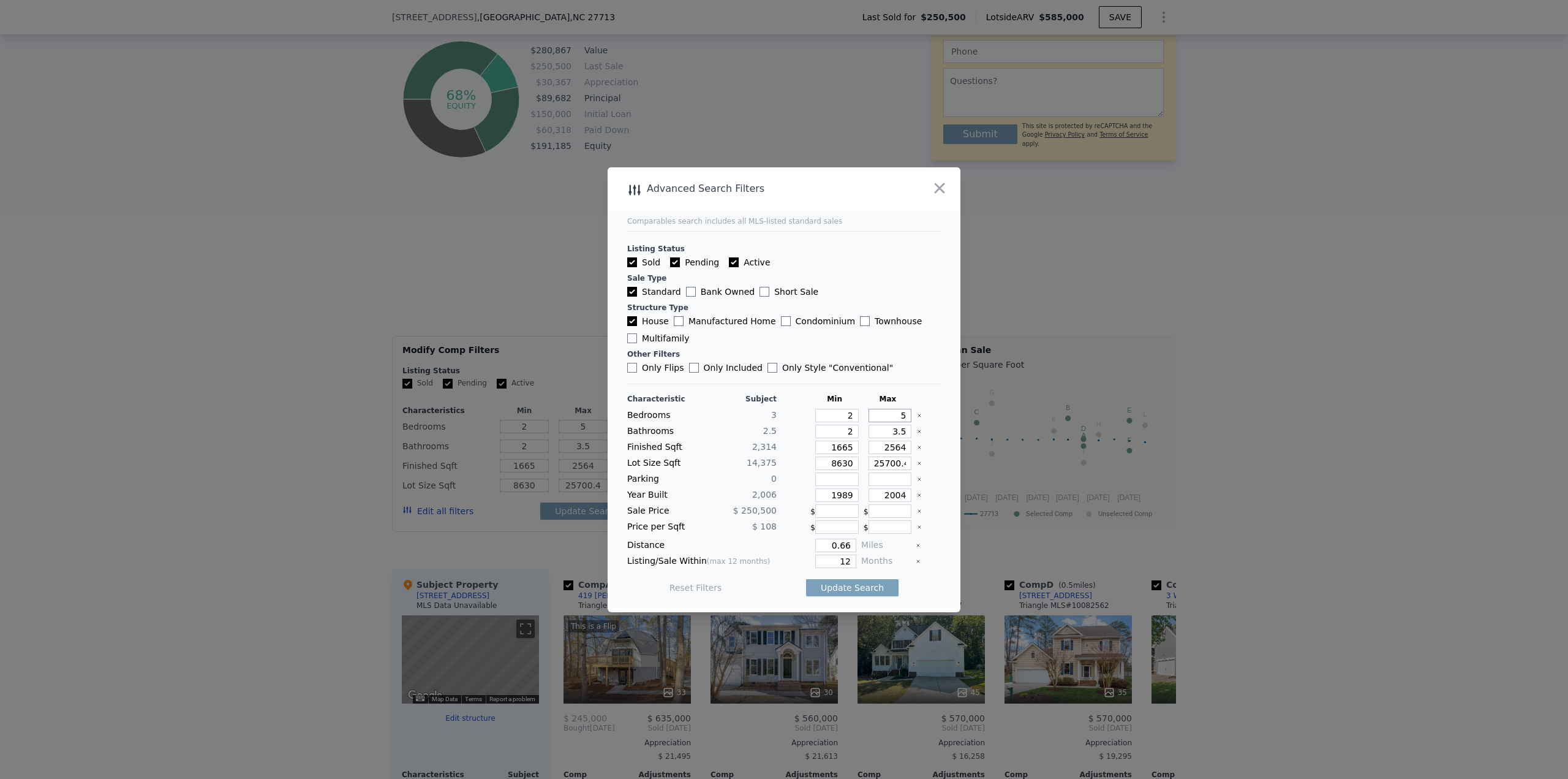
type input "5"
type input "1"
type input "1.5"
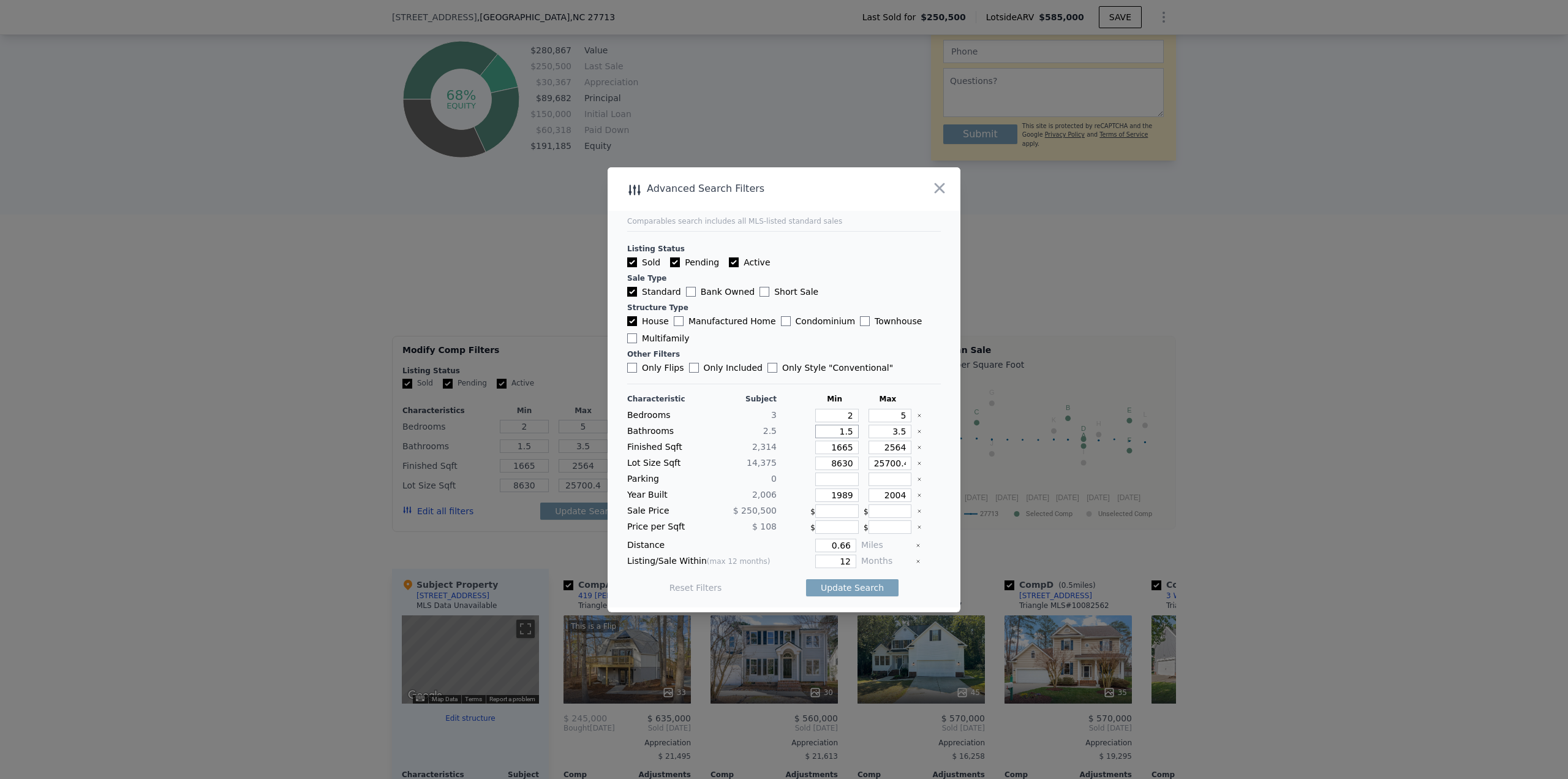
type input "1.5"
type input "4"
type input "2"
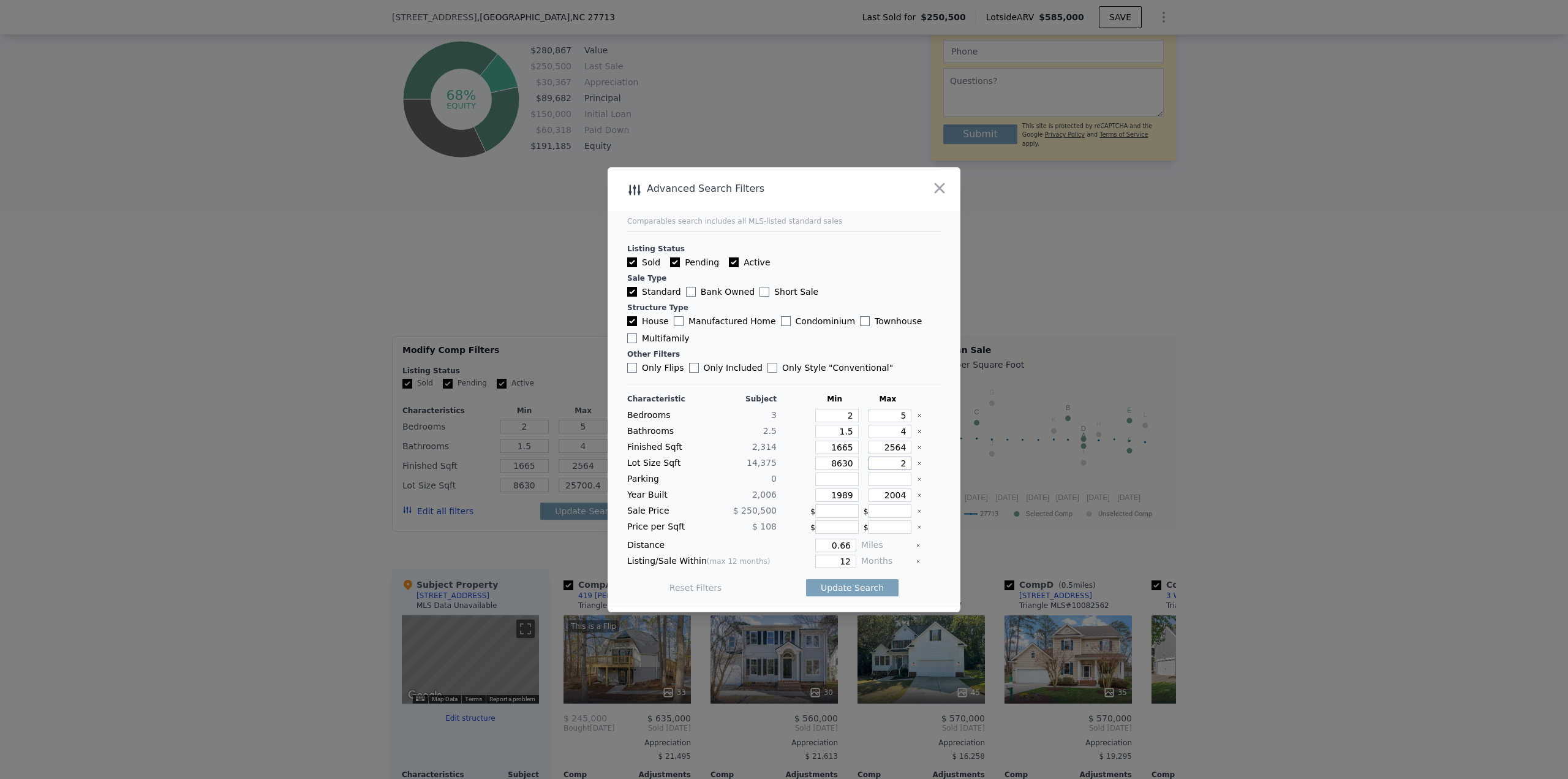
type input "2"
type input "20"
type input "201"
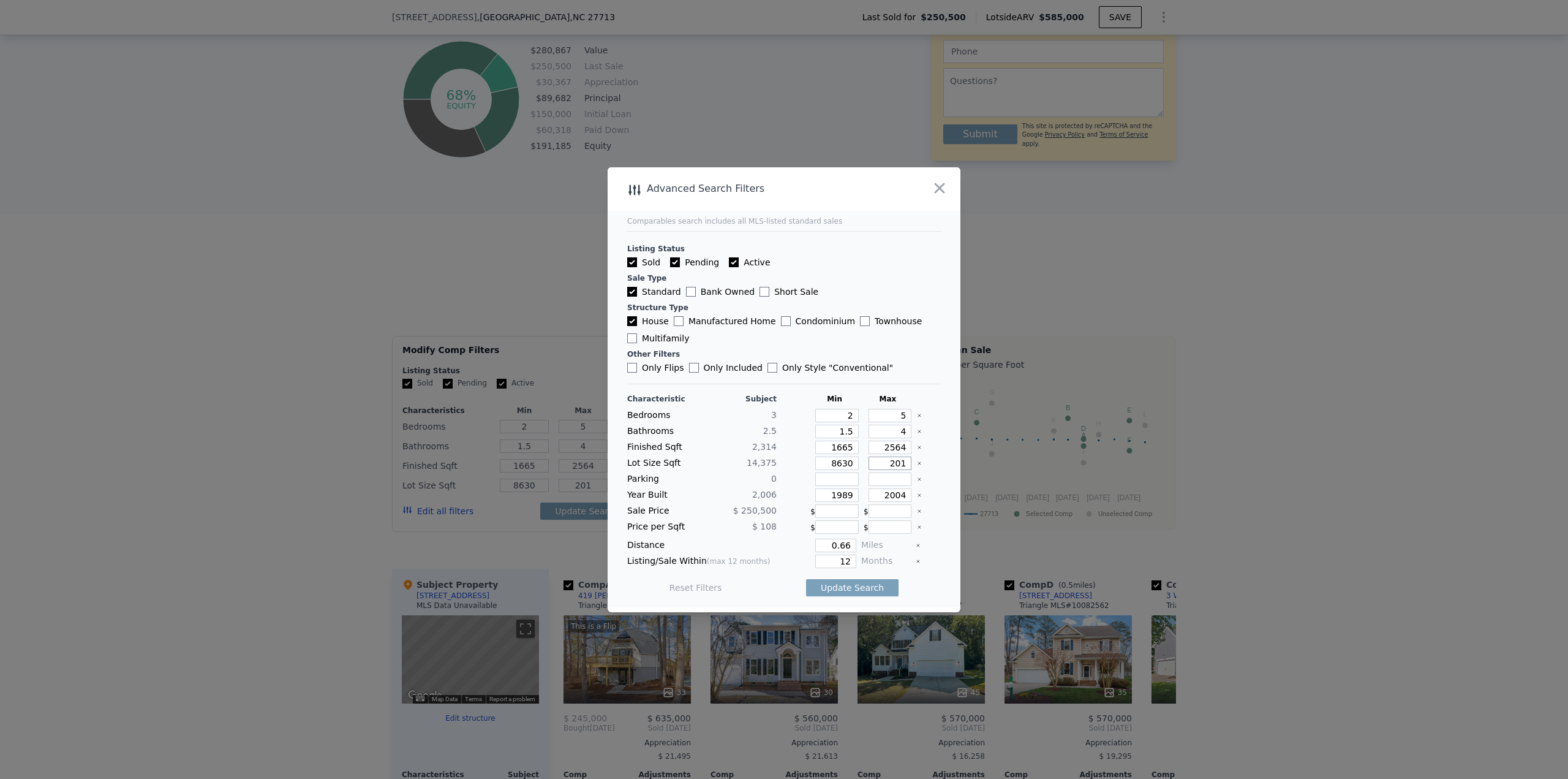
type input "2013"
type input "20130"
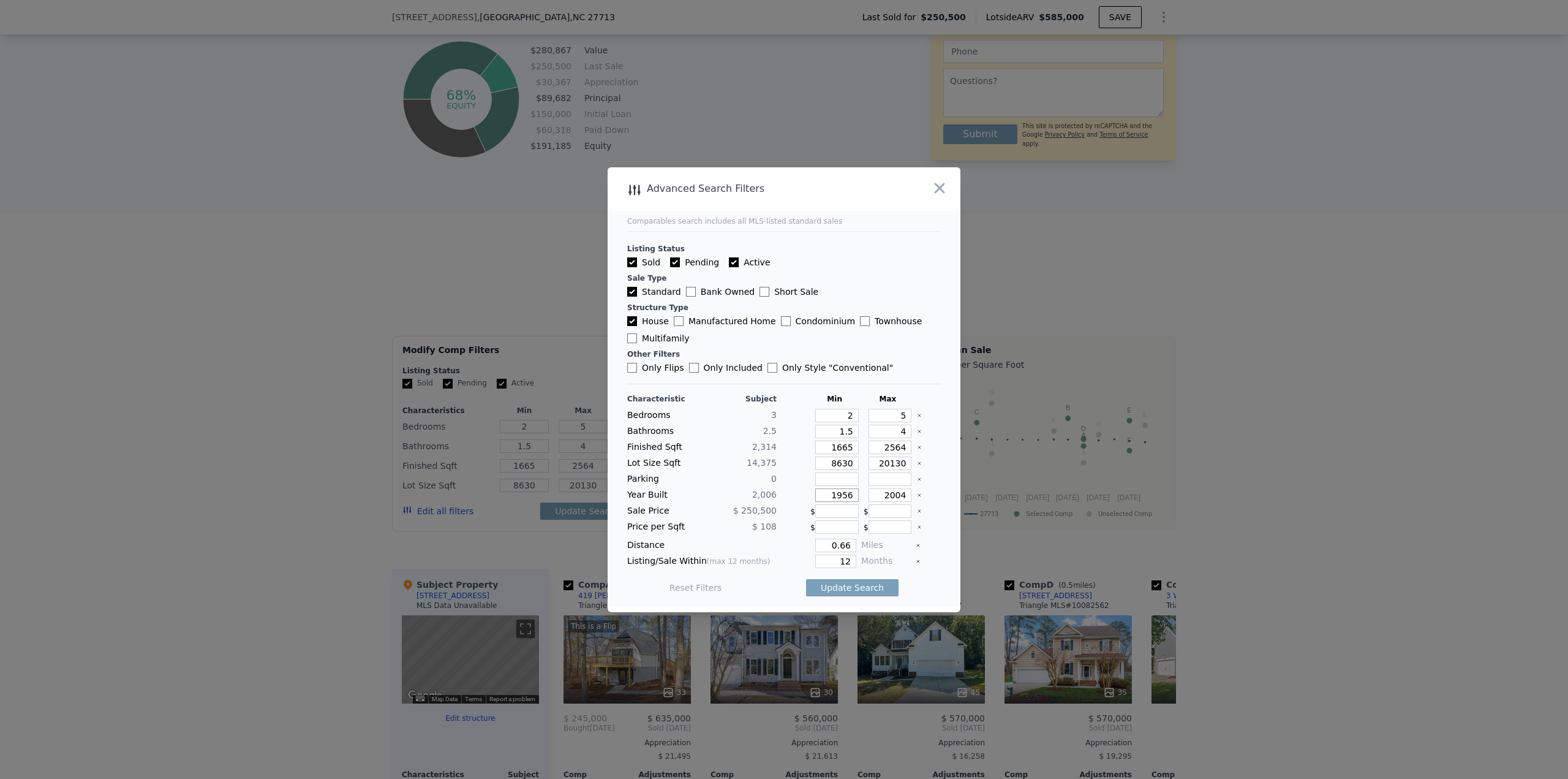
type input "1956"
type input "2020"
type input "1"
click at [783, 337] on button "Update Search" at bounding box center [852, 587] width 92 height 17
checkbox input "false"
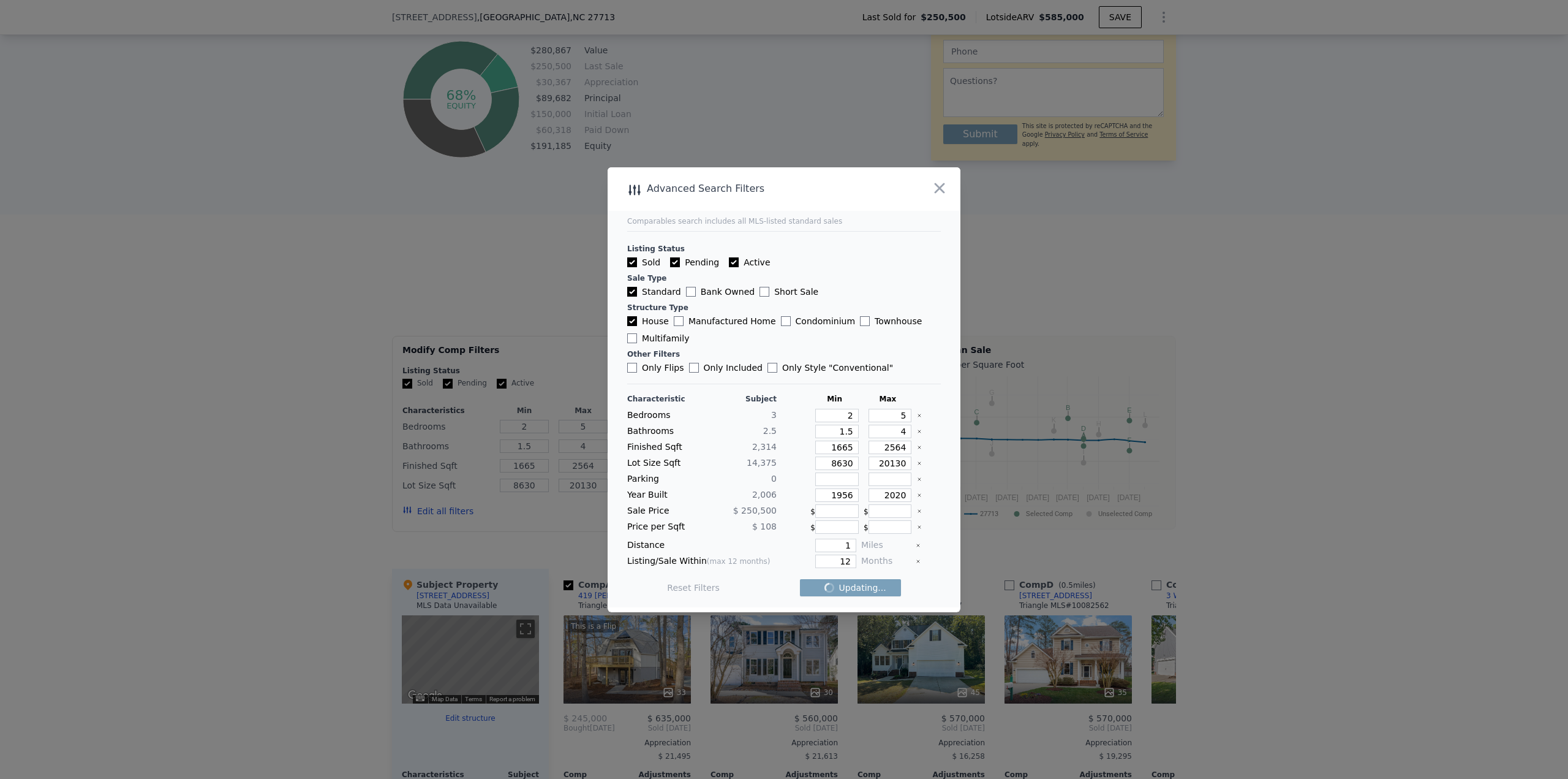
checkbox input "false"
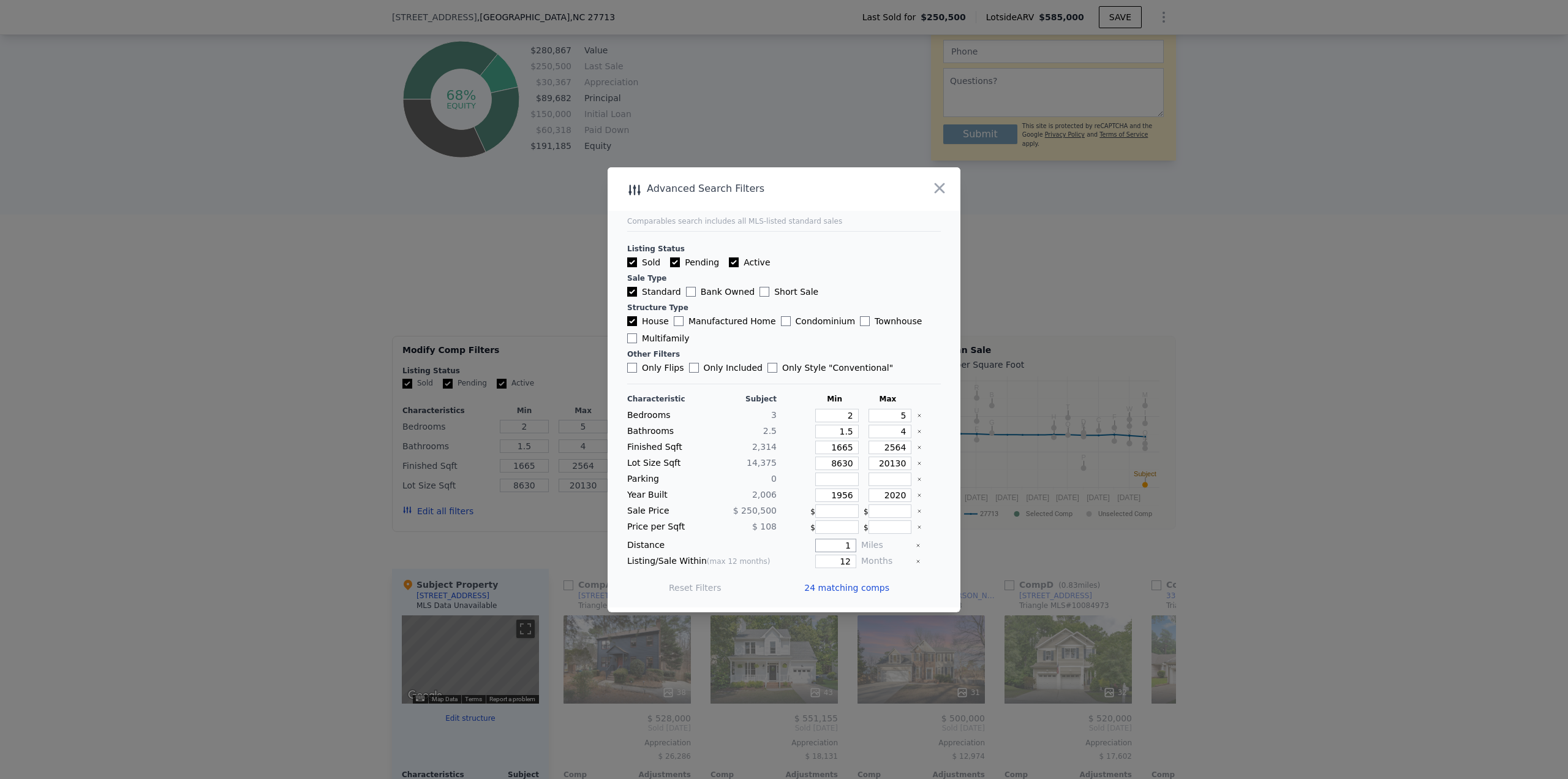
drag, startPoint x: 832, startPoint y: 547, endPoint x: 848, endPoint y: 544, distance: 16.3
click at [783, 337] on input "1" at bounding box center [836, 545] width 41 height 14
type input "0.5"
click at [783, 337] on button "Update Search" at bounding box center [852, 587] width 92 height 17
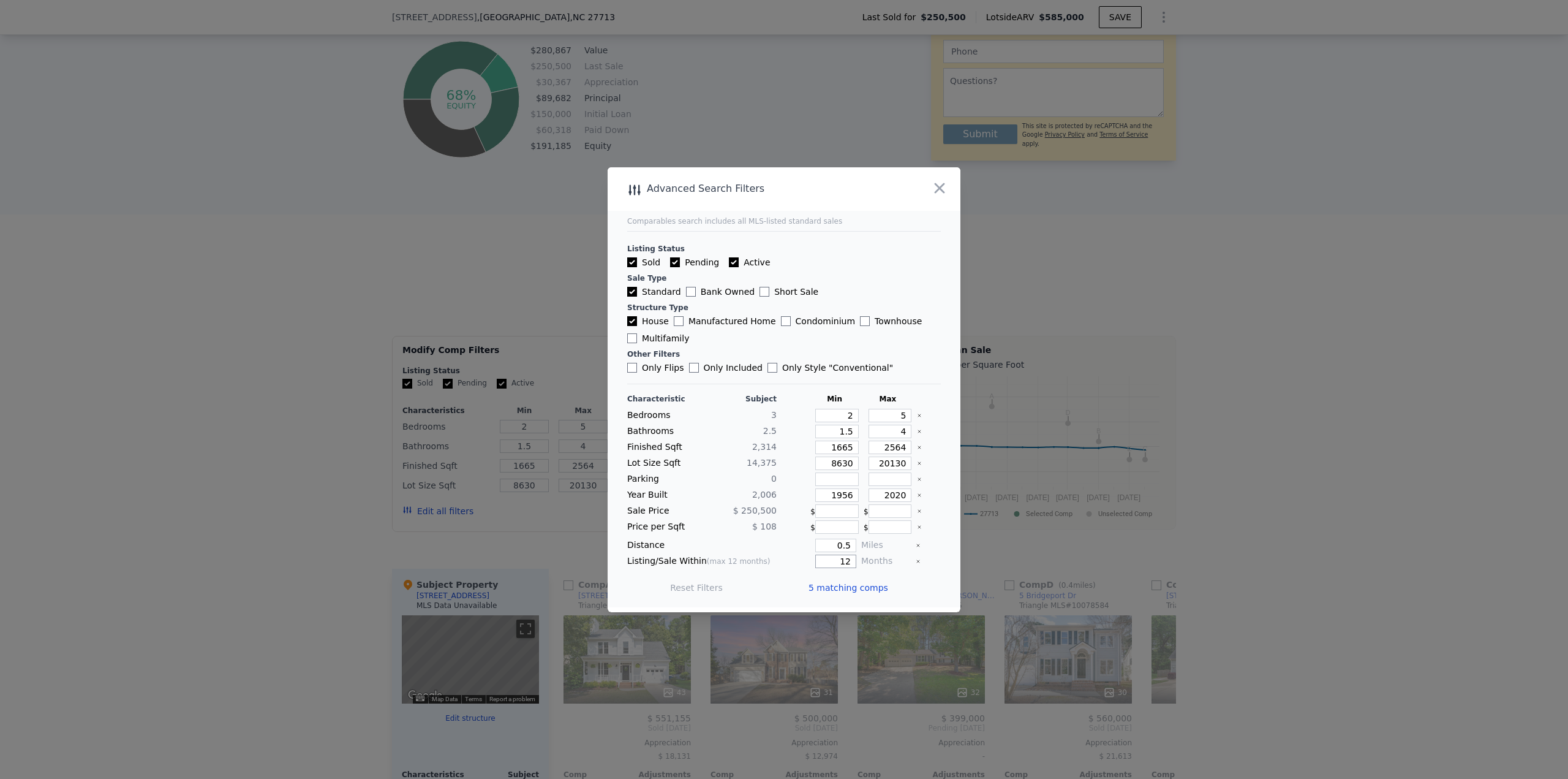
drag, startPoint x: 829, startPoint y: 563, endPoint x: 855, endPoint y: 558, distance: 26.5
click at [783, 337] on div "Listing/Sale Within (max 12 months) 12 Months" at bounding box center [784, 561] width 314 height 14
type input "6"
click at [783, 337] on button "Update Search" at bounding box center [852, 587] width 92 height 17
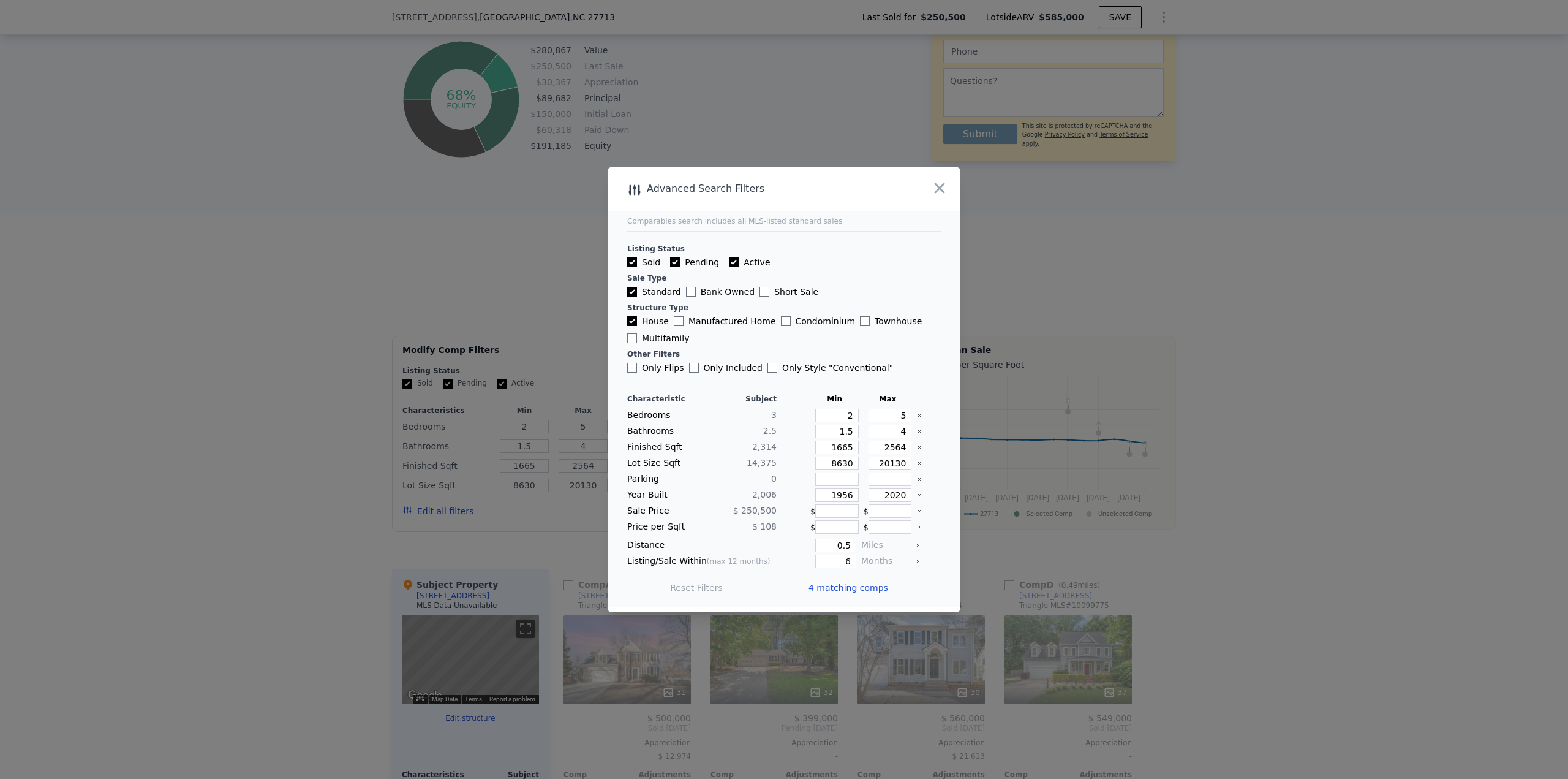
click at [783, 337] on span "4 matching comps" at bounding box center [848, 588] width 79 height 12
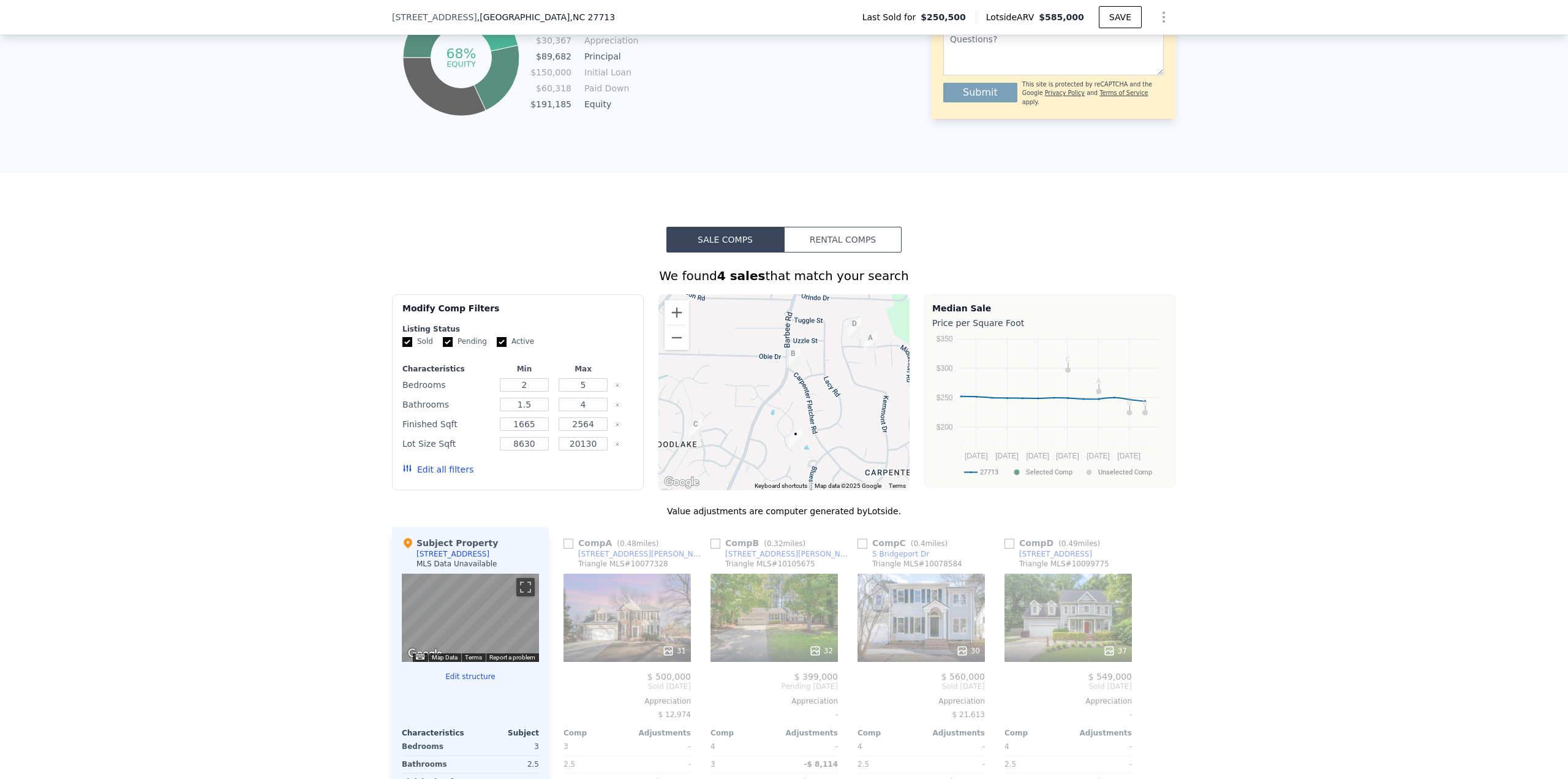
scroll to position [731, 0]
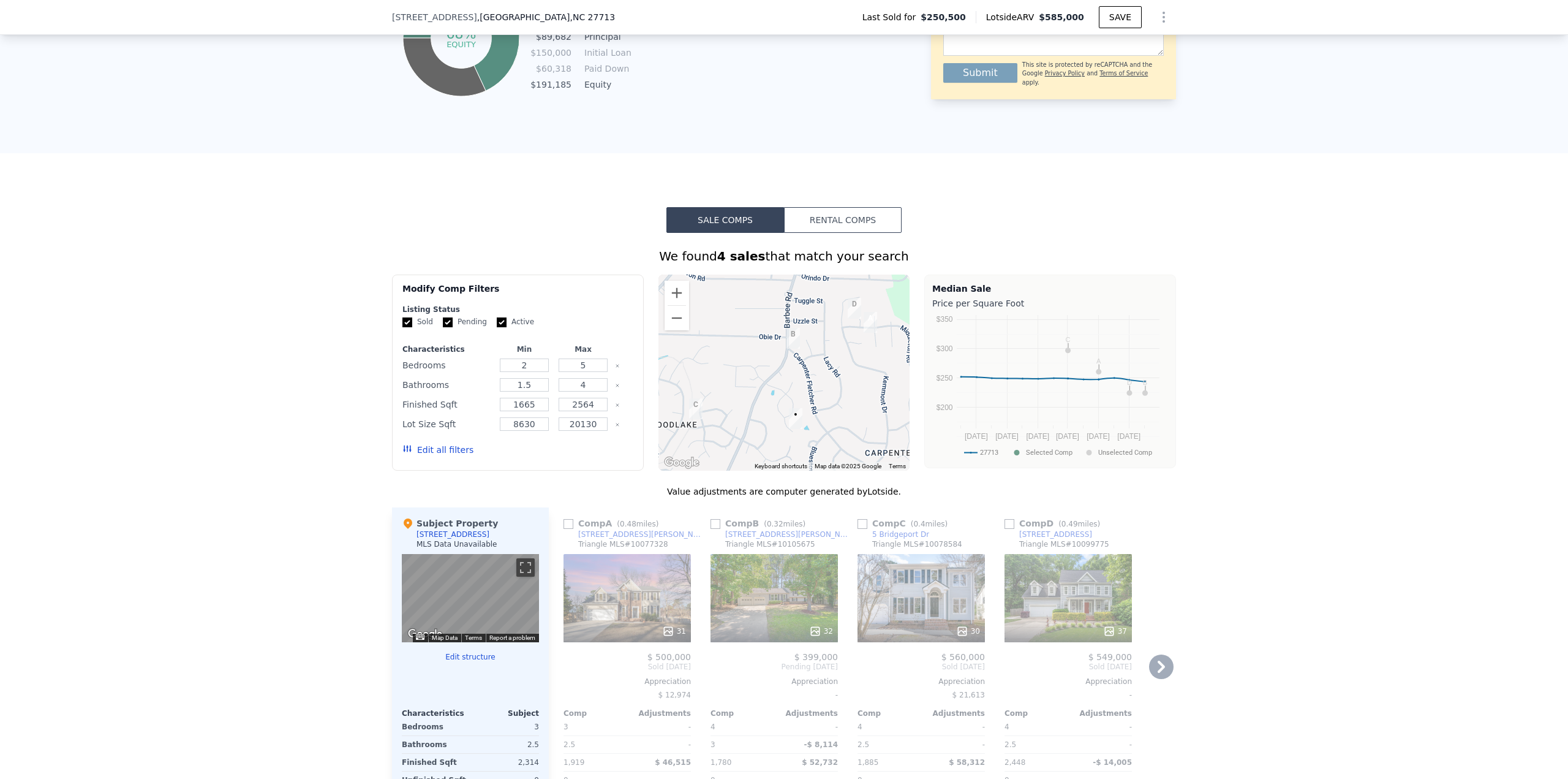
click at [565, 337] on input "checkbox" at bounding box center [568, 524] width 10 height 10
checkbox input "true"
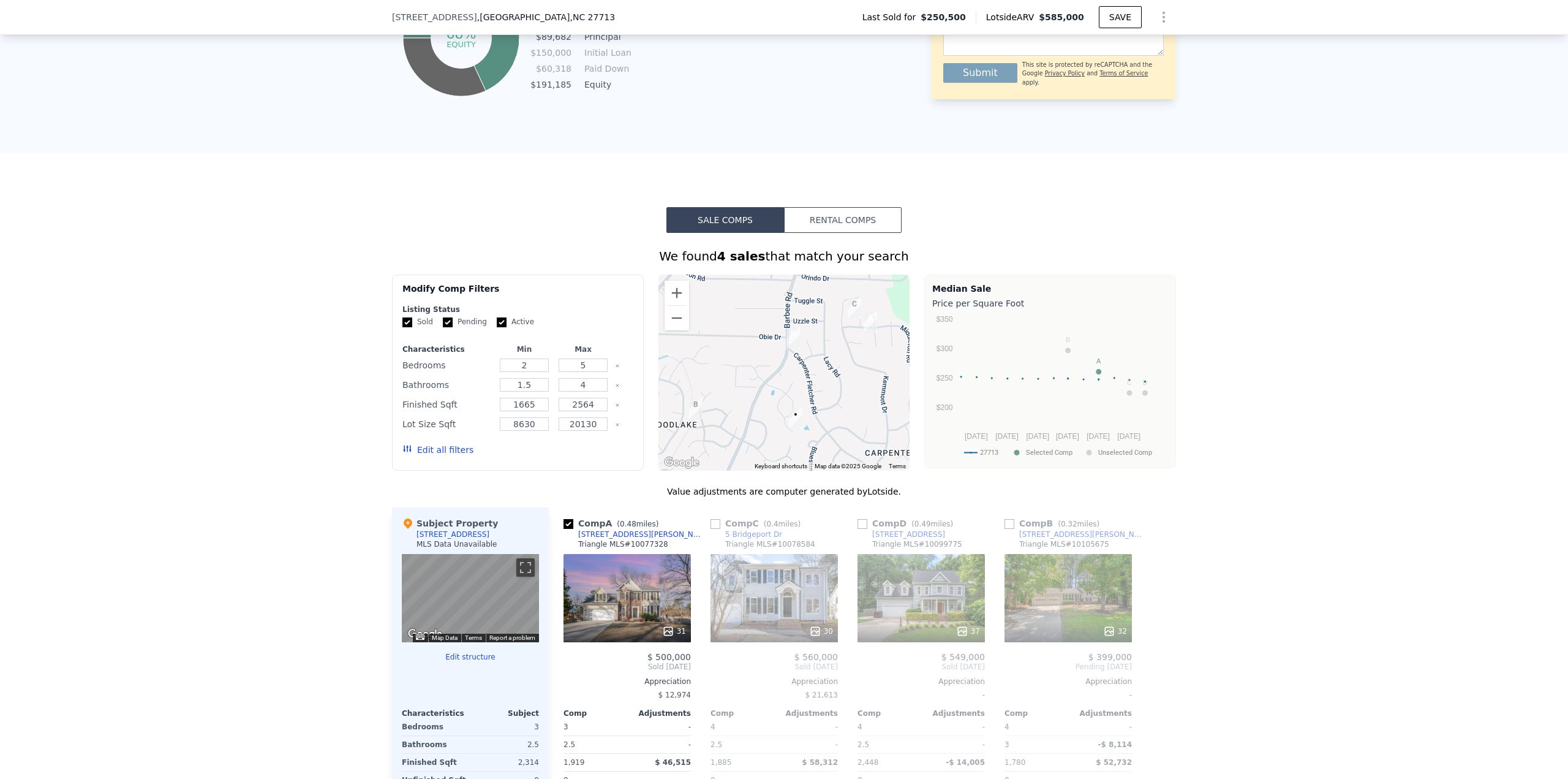
click at [783, 337] on input "checkbox" at bounding box center [862, 524] width 10 height 10
checkbox input "true"
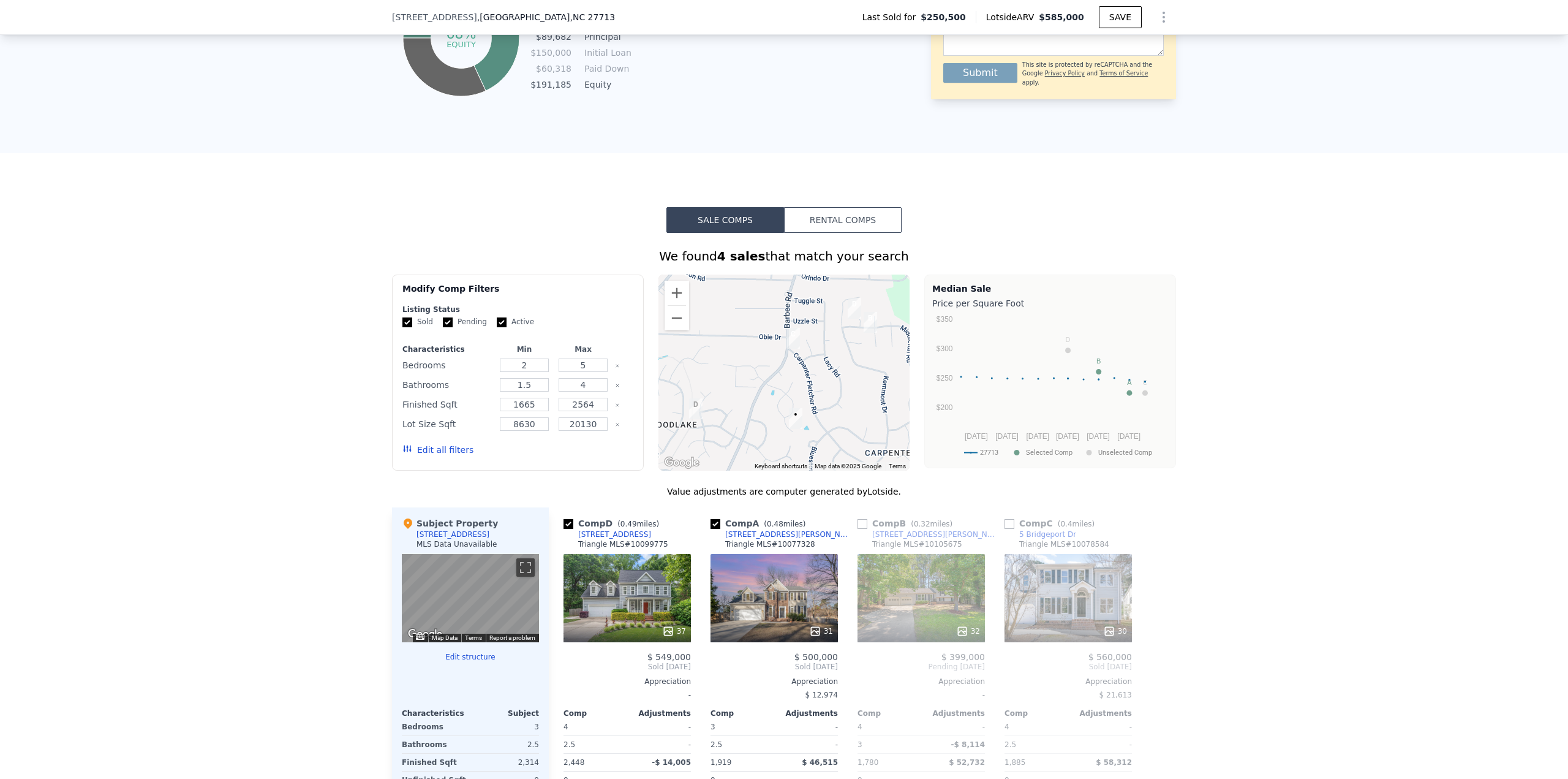
click at [783, 337] on input "checkbox" at bounding box center [1009, 524] width 10 height 10
checkbox input "true"
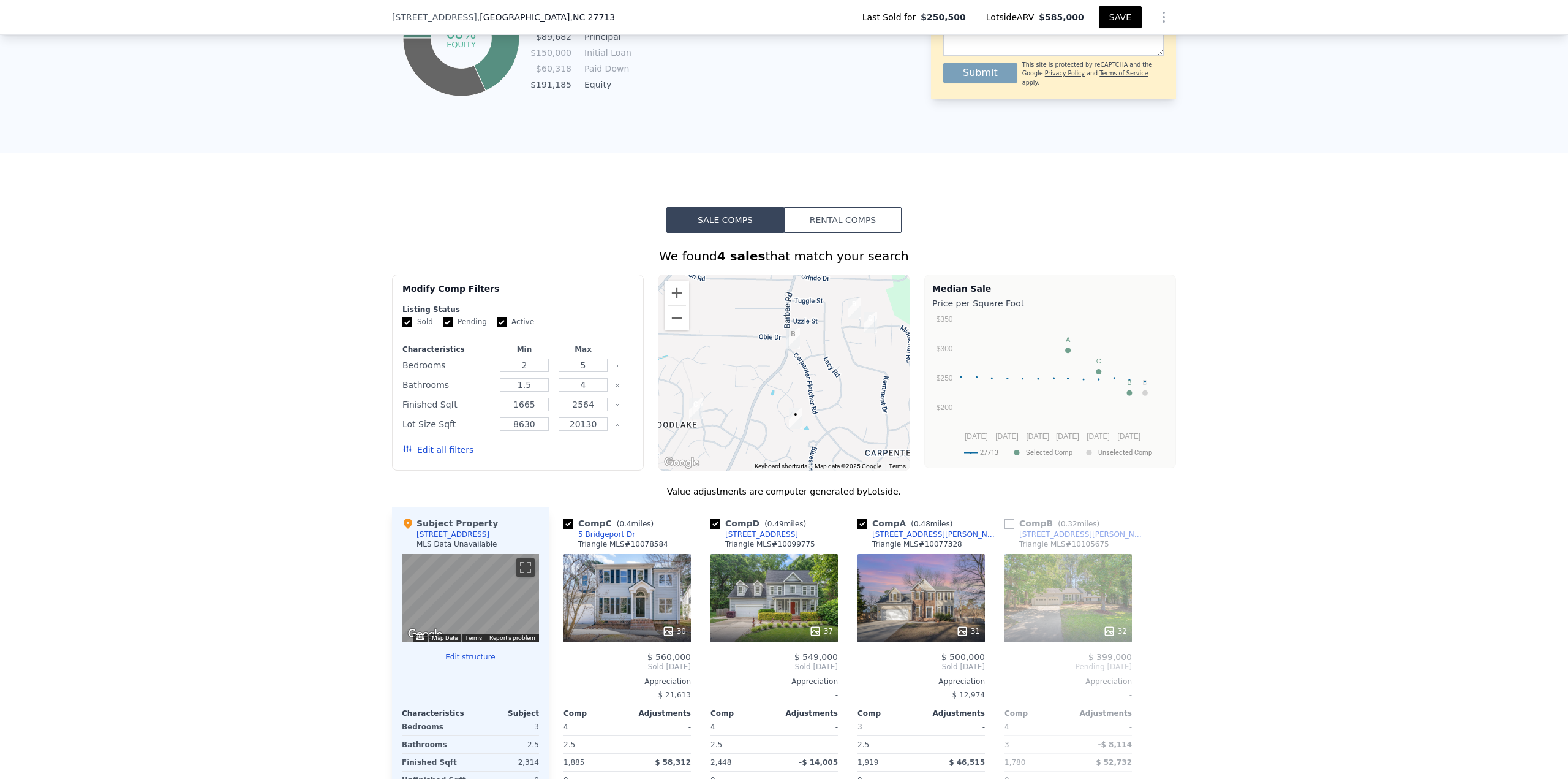
click at [783, 17] on button "SAVE" at bounding box center [1120, 17] width 43 height 22
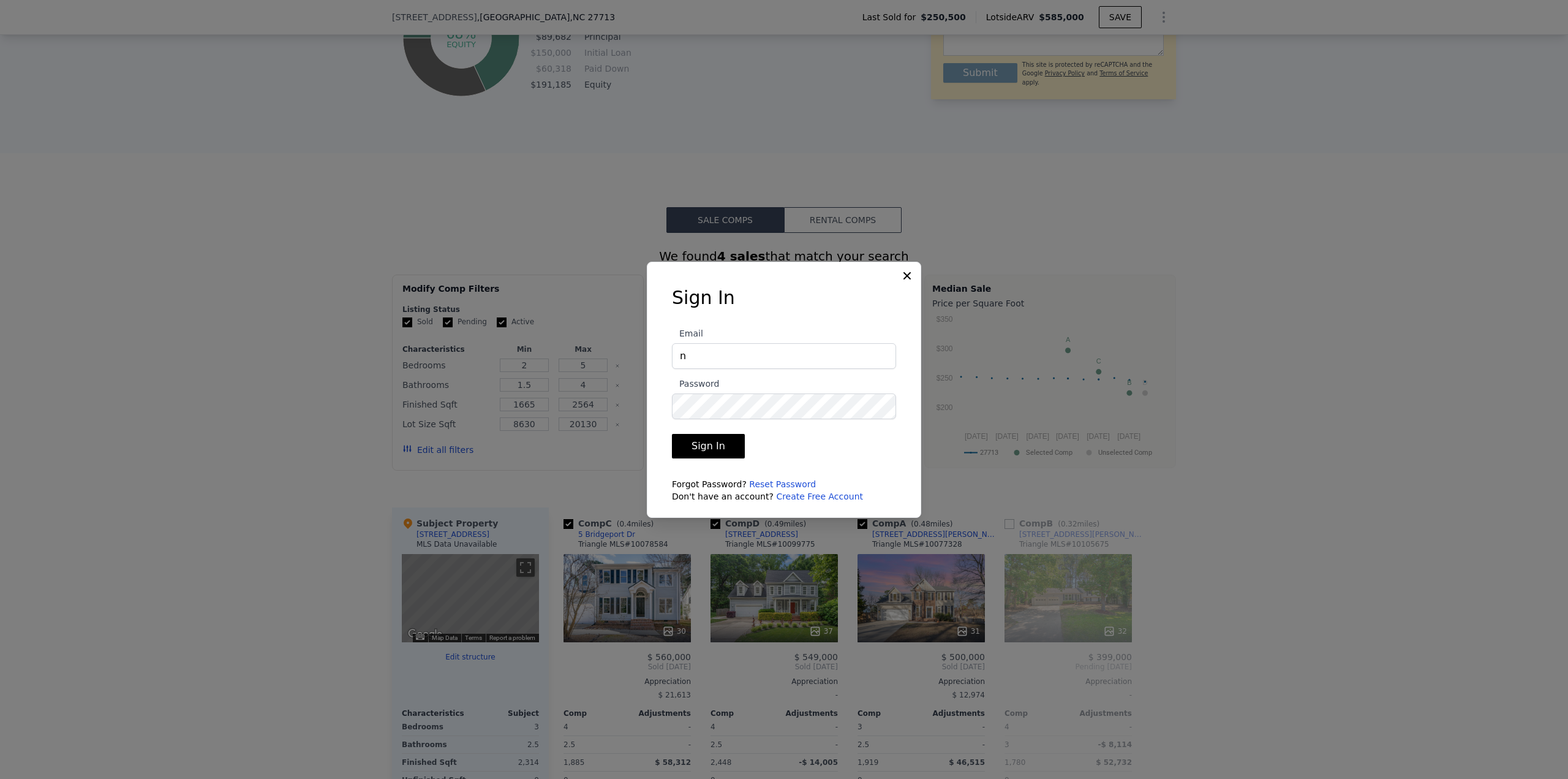
type input "nobsrei4us@gmail.com"
click at [672, 337] on button "Sign In" at bounding box center [708, 446] width 73 height 24
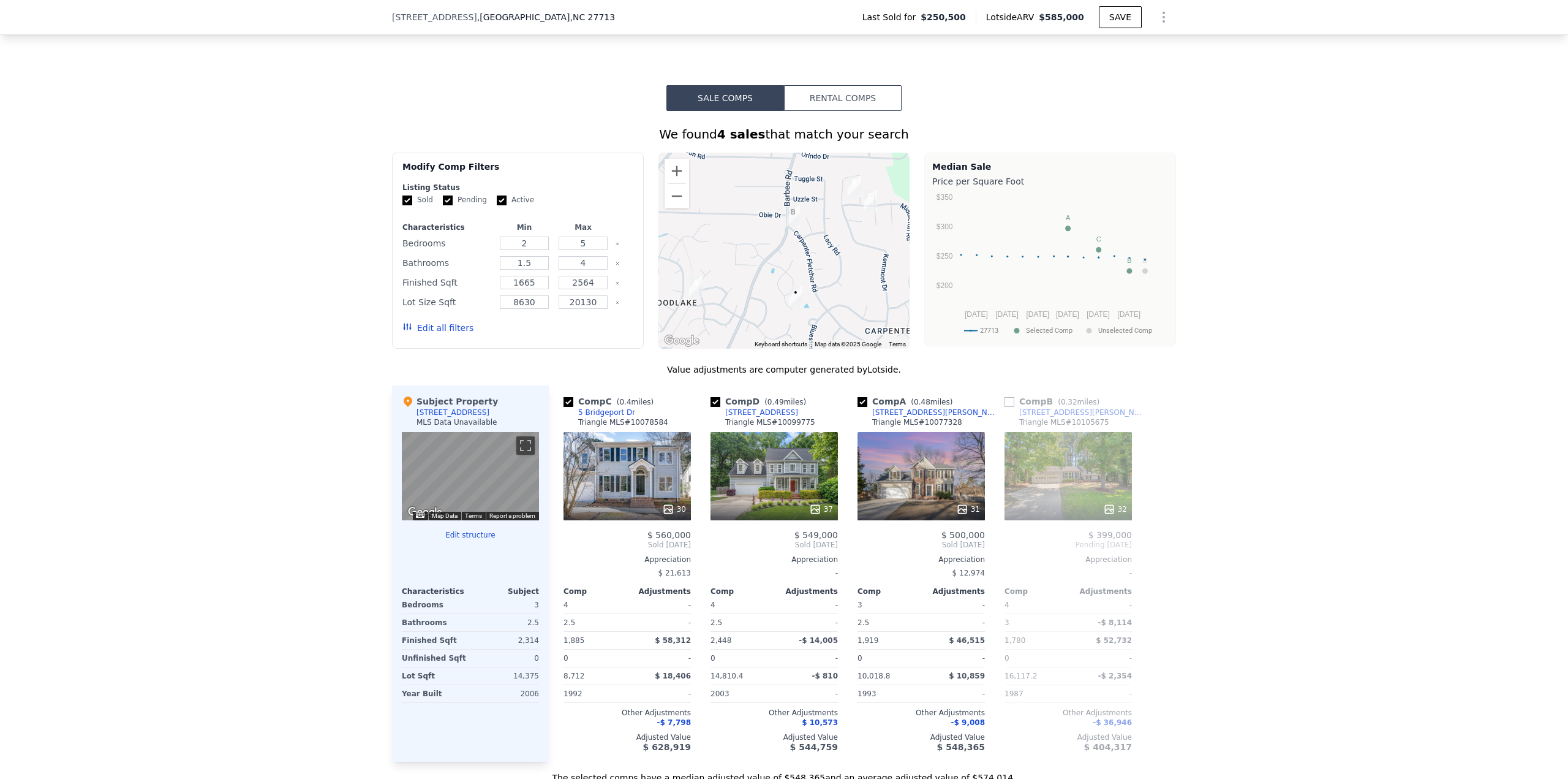
scroll to position [854, 0]
click at [783, 10] on button "SAVE" at bounding box center [1120, 17] width 43 height 22
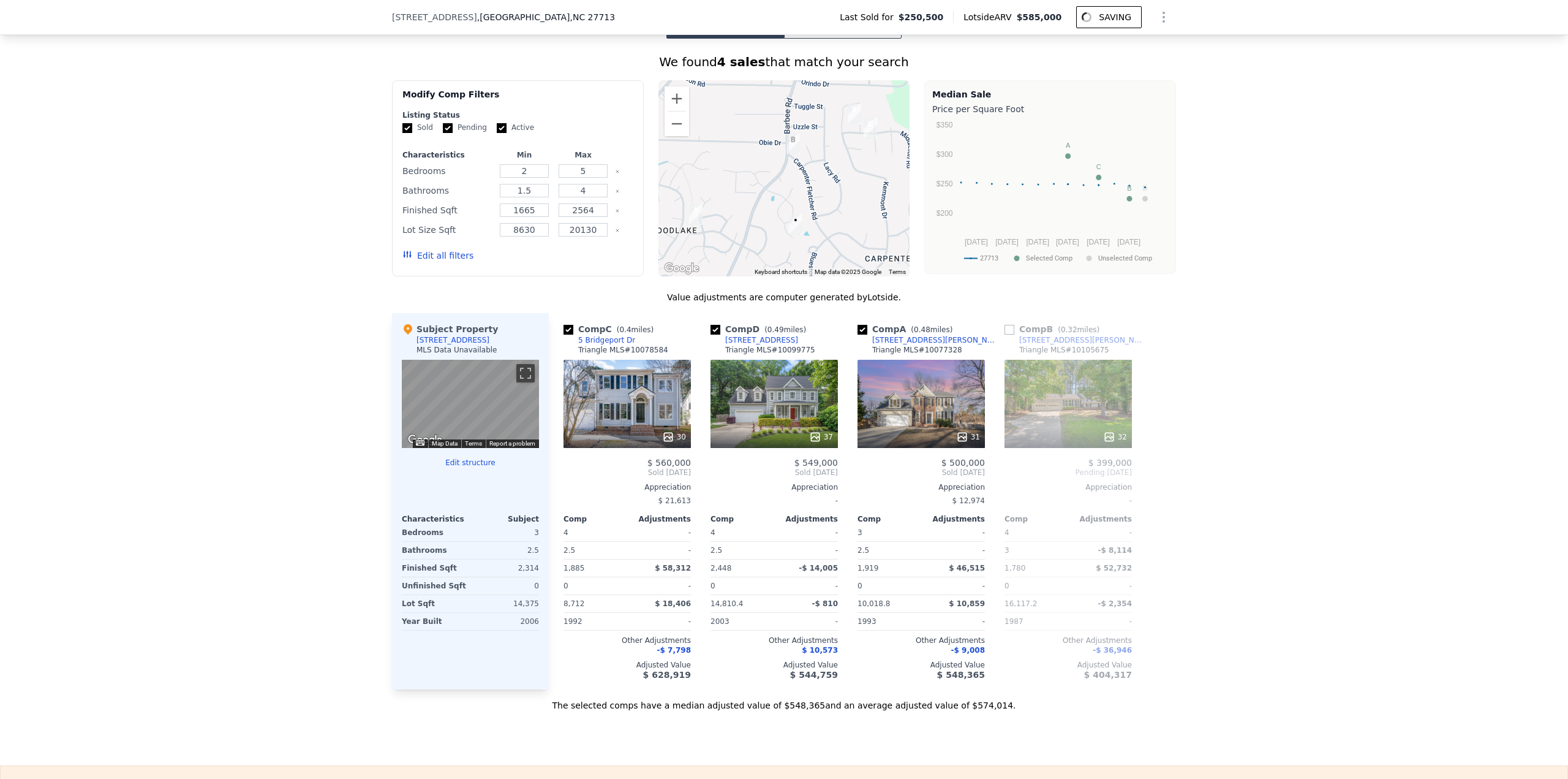
scroll to position [976, 0]
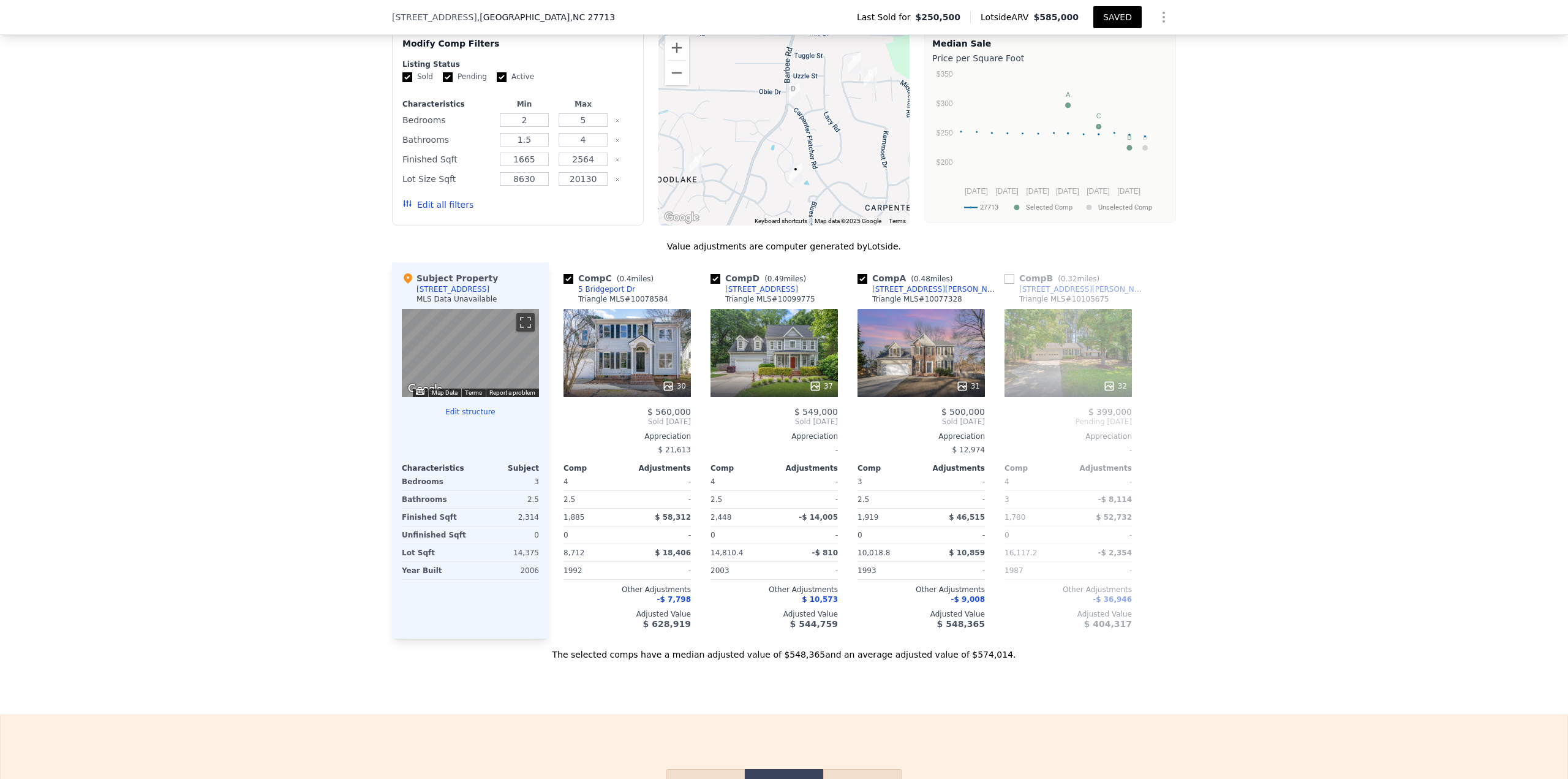
click at [673, 337] on div "30" at bounding box center [674, 386] width 24 height 12
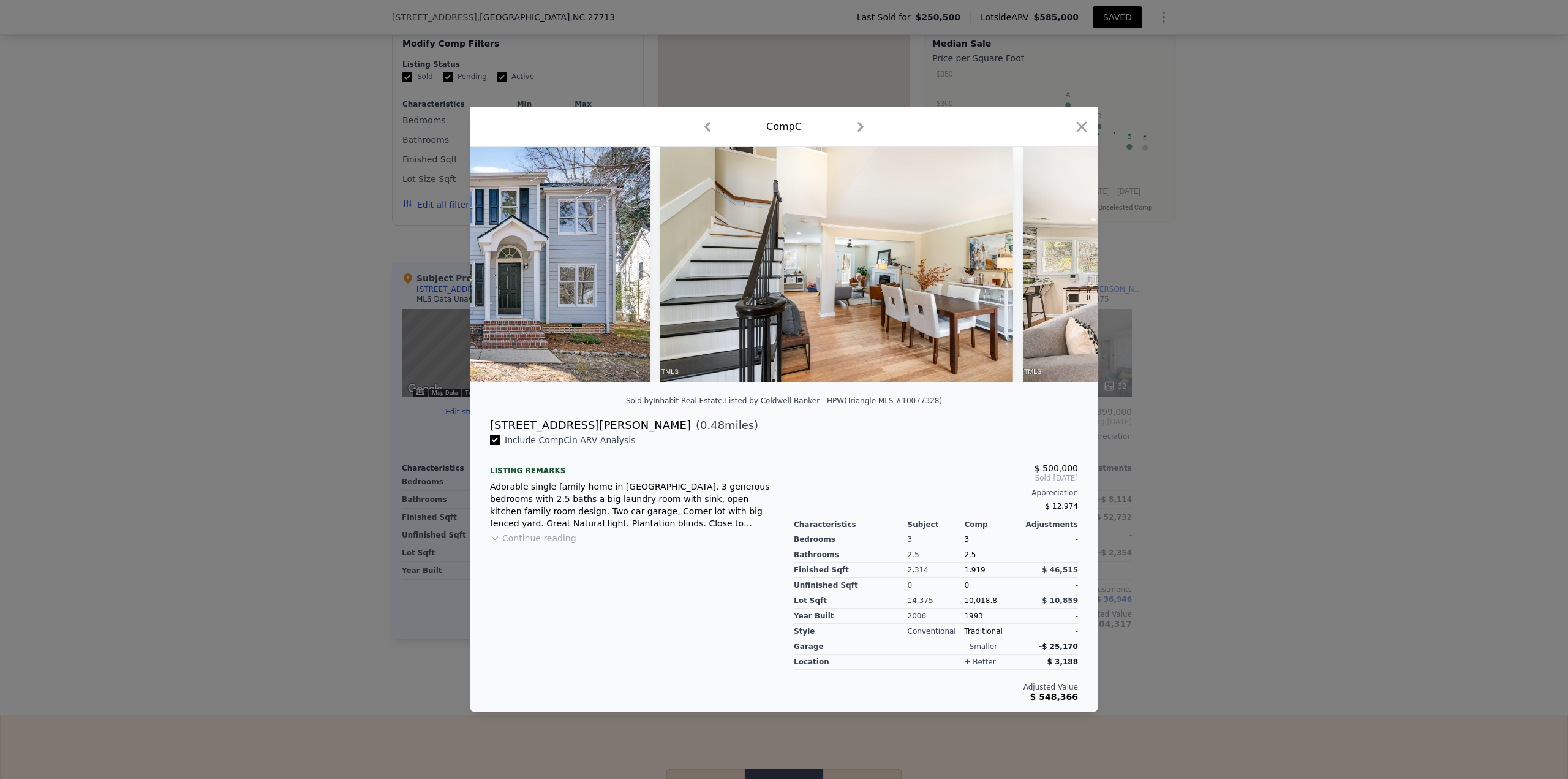
type input "3"
type input "4"
type input "2.5"
type input "3"
type input "1780"
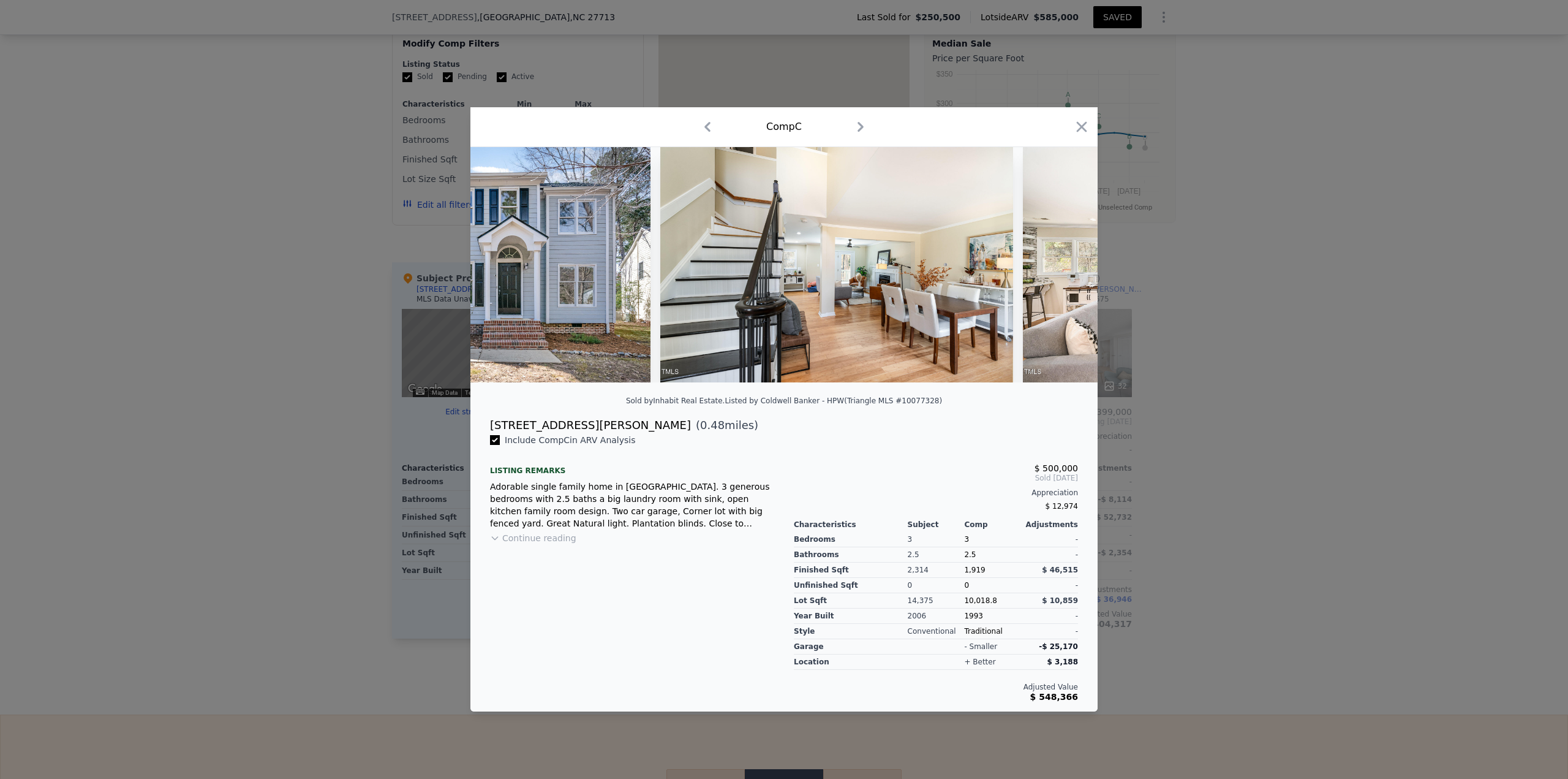
type input "2429"
type input "8712"
type input "16117.2"
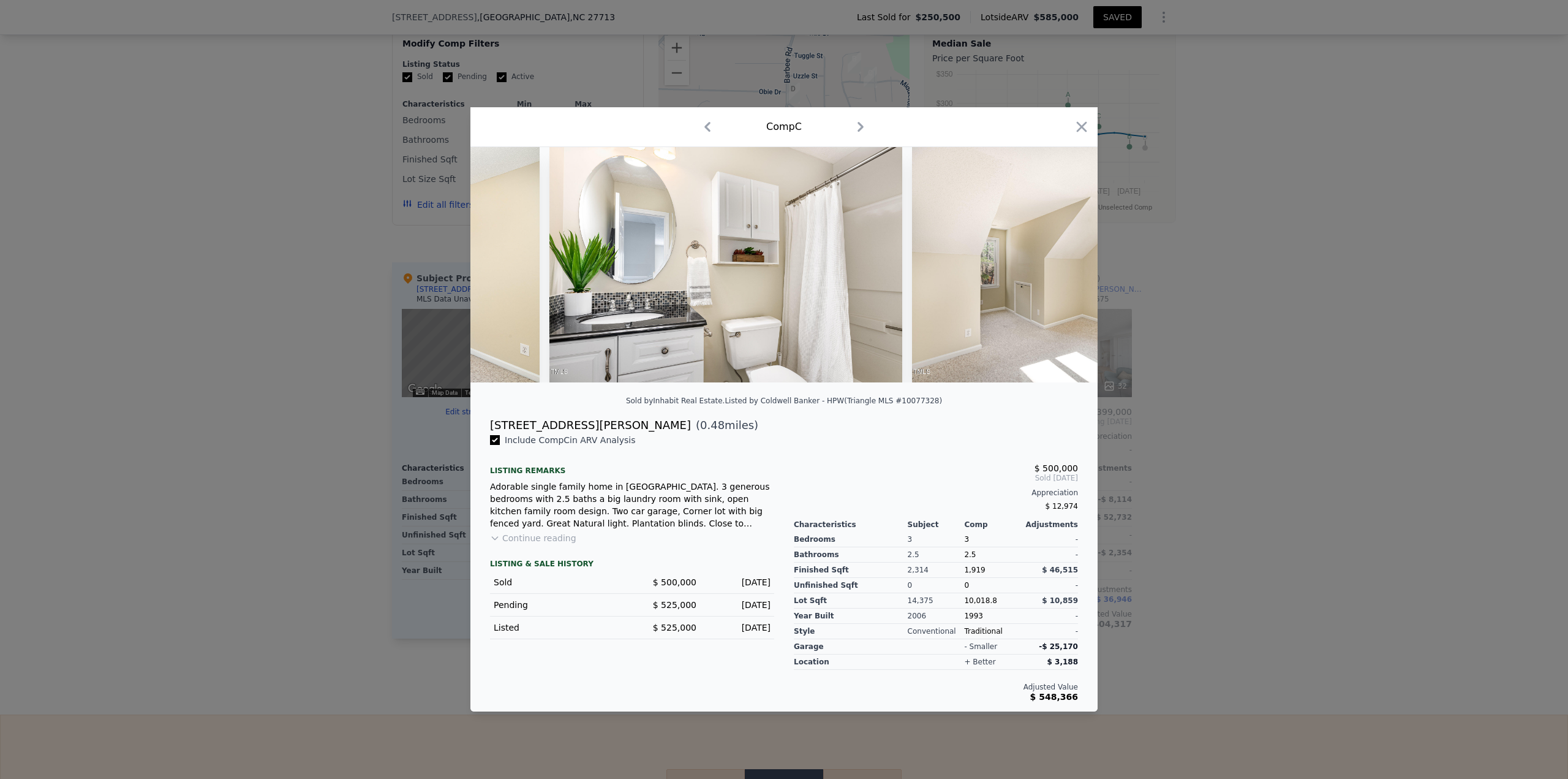
scroll to position [0, 8546]
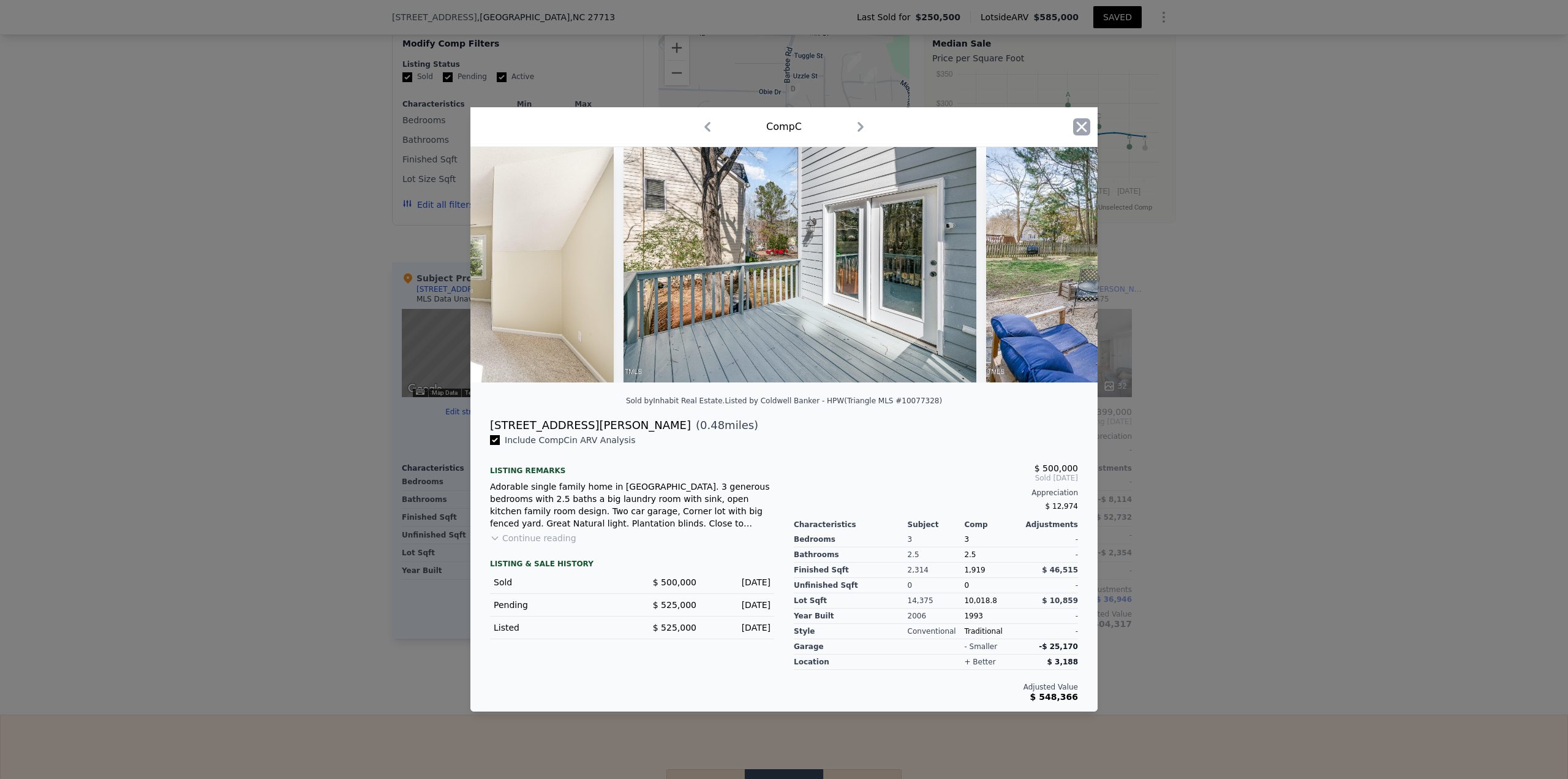
click at [783, 121] on icon "button" at bounding box center [1081, 126] width 17 height 17
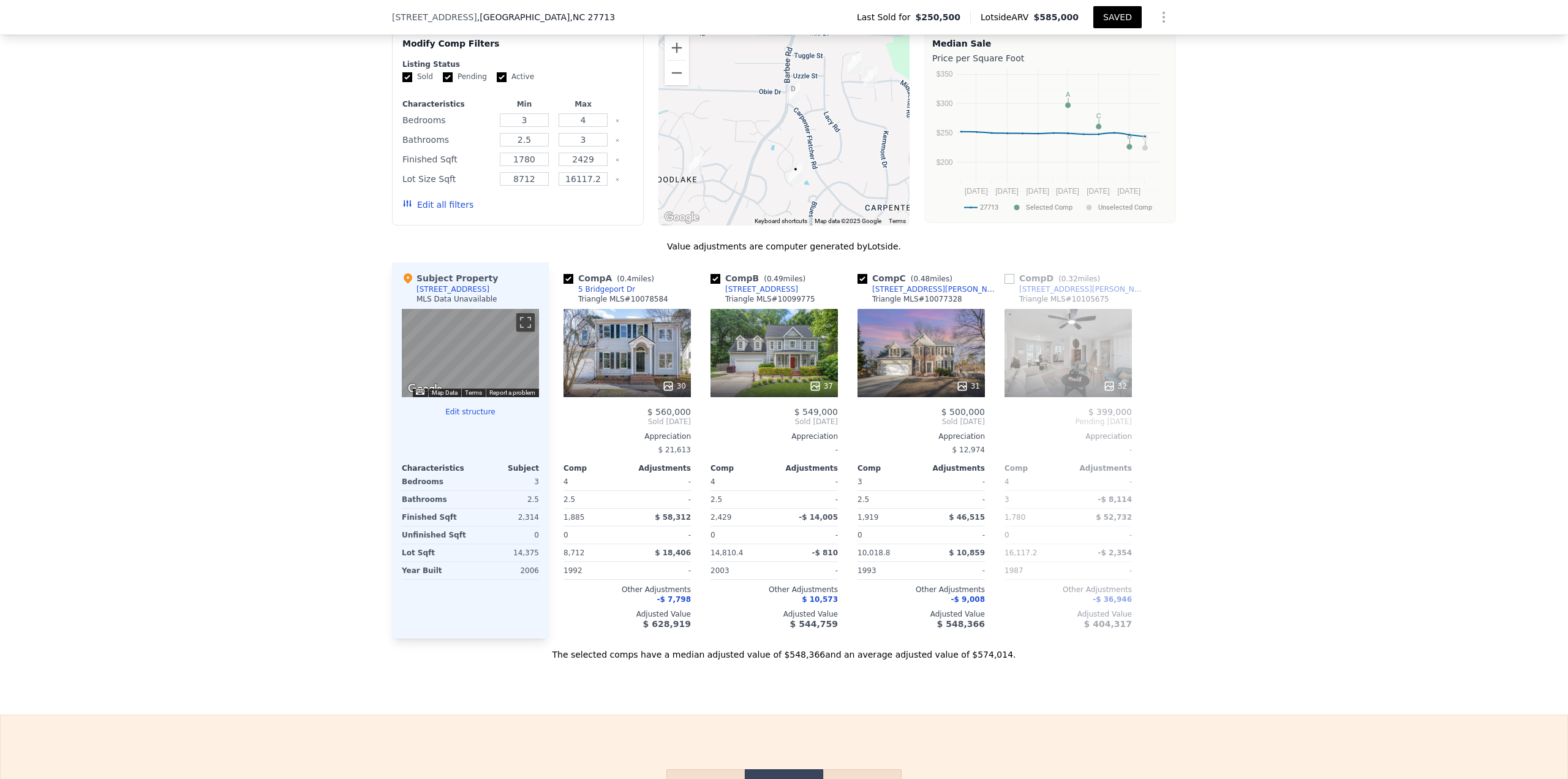
click at [783, 337] on div "37" at bounding box center [821, 386] width 24 height 12
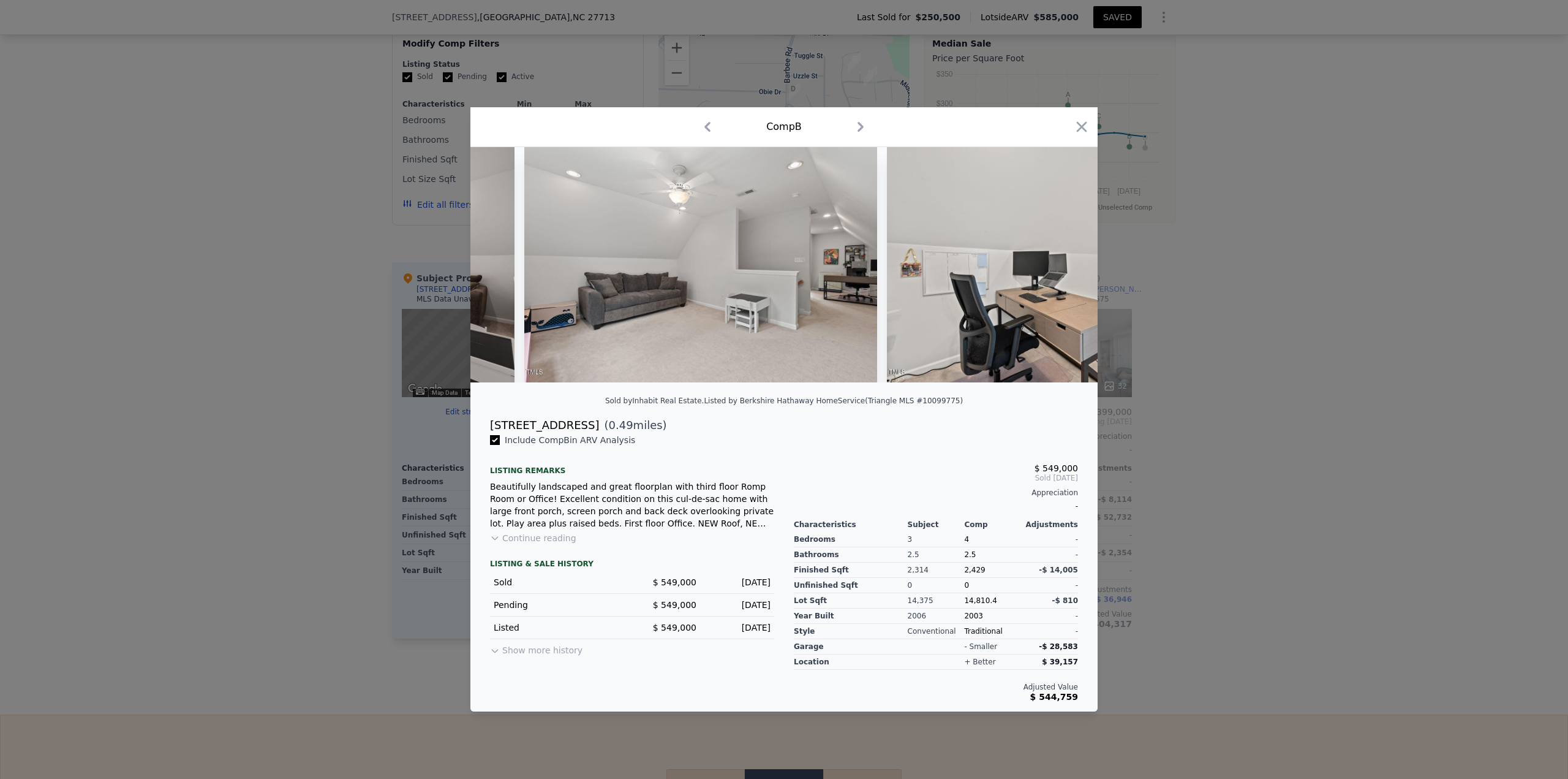
scroll to position [0, 9393]
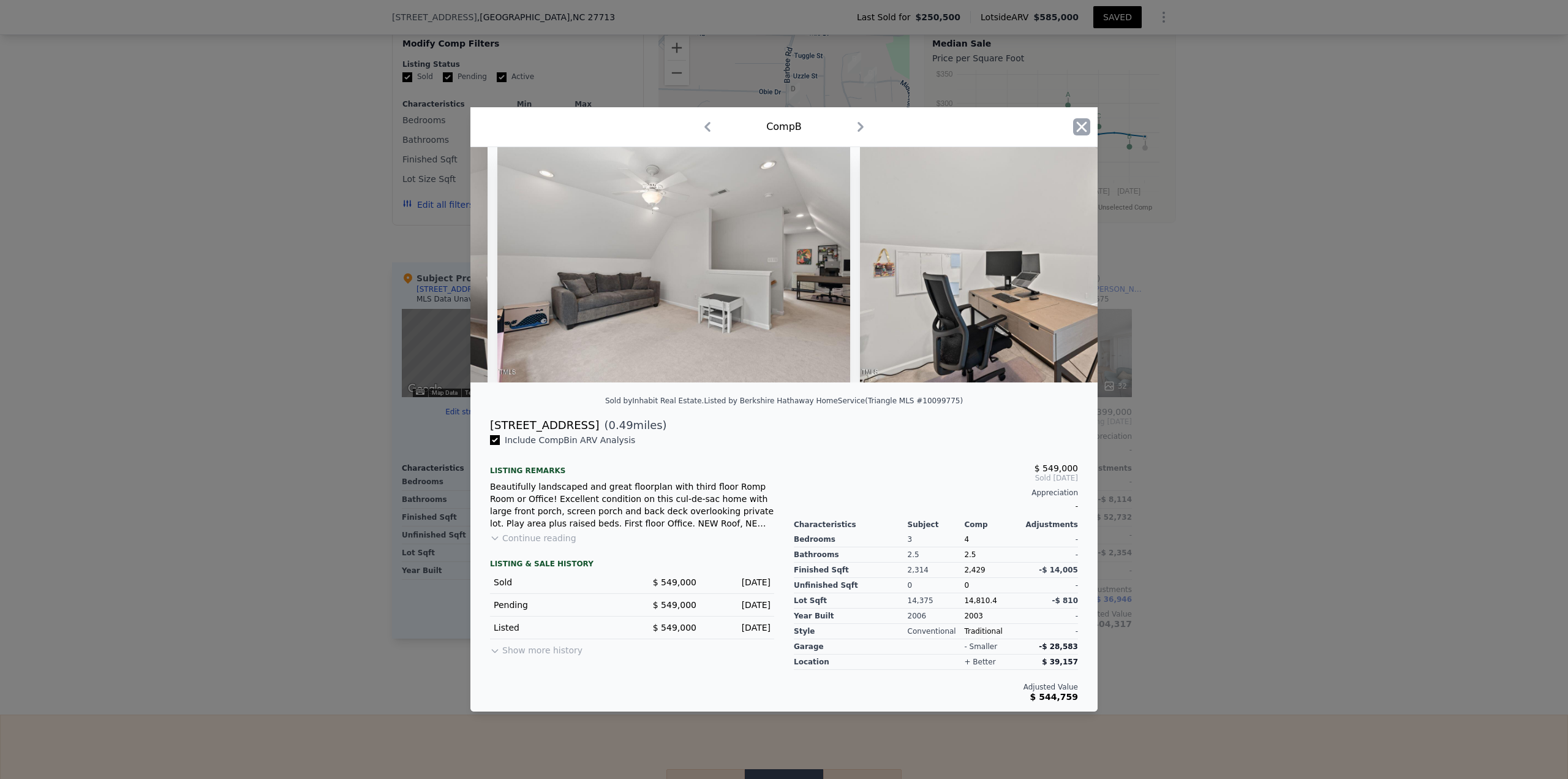
click at [783, 122] on icon "button" at bounding box center [1081, 126] width 17 height 17
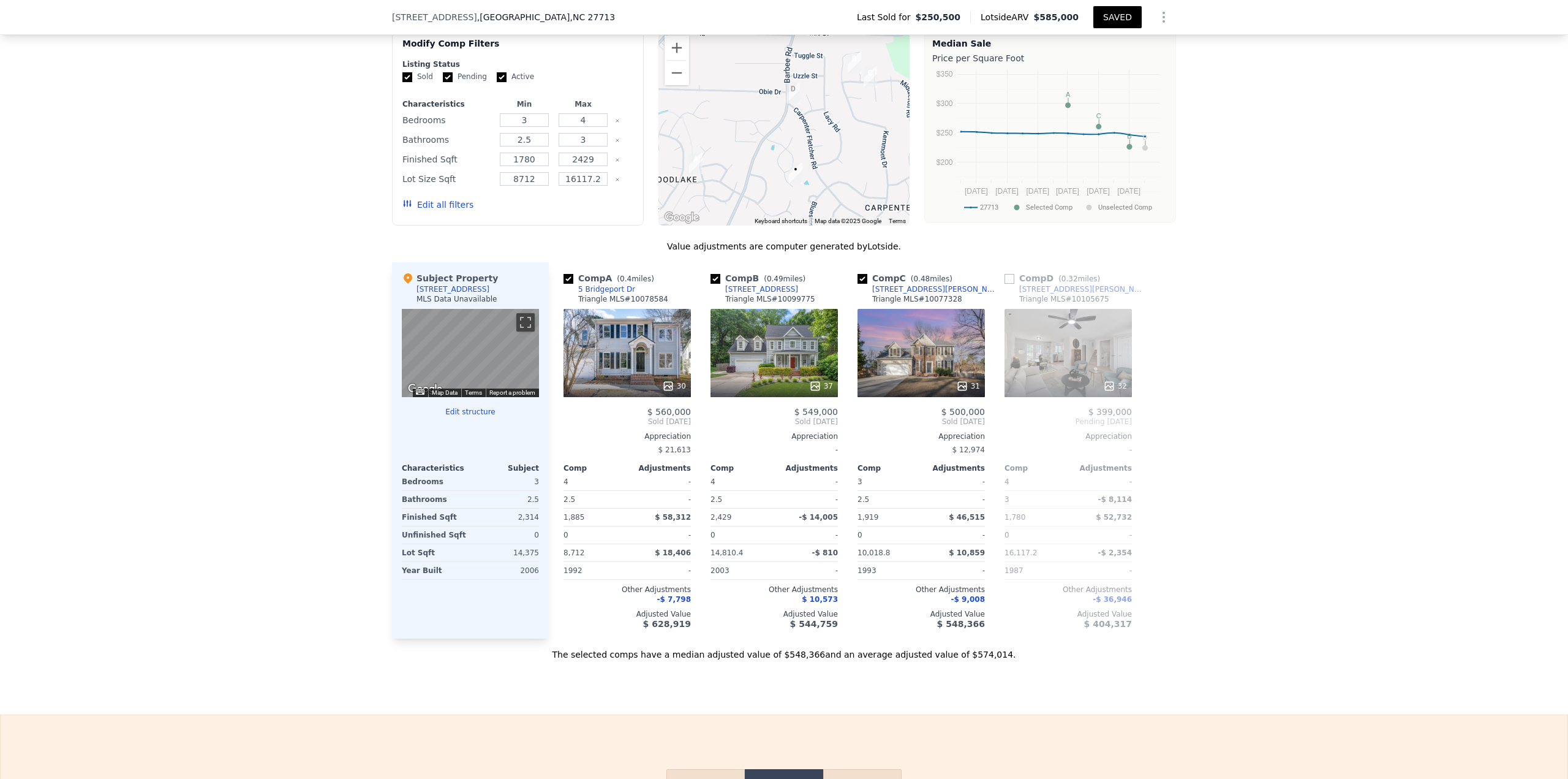
click at [783, 337] on div "31" at bounding box center [967, 386] width 24 height 12
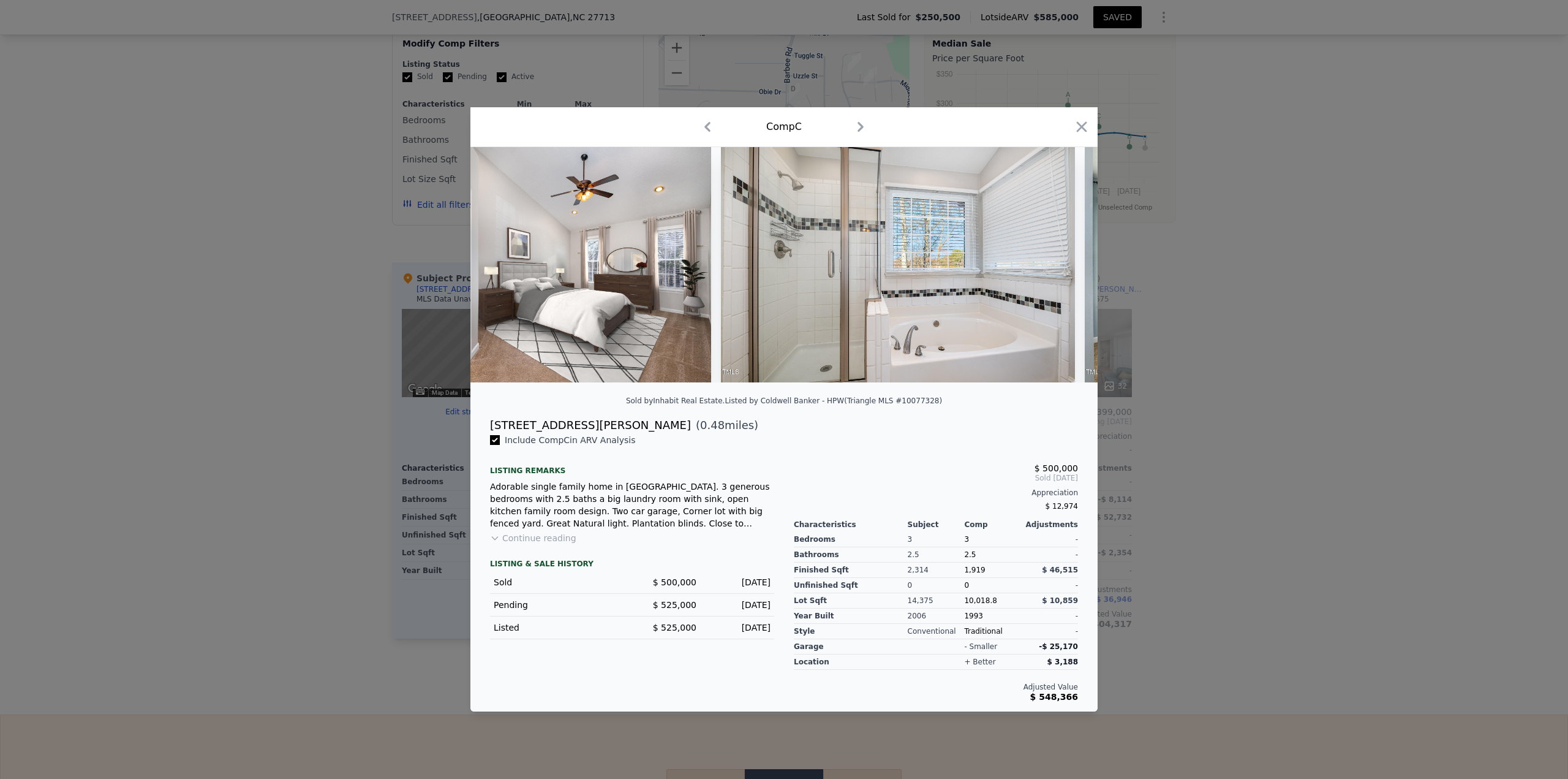
scroll to position [0, 8399]
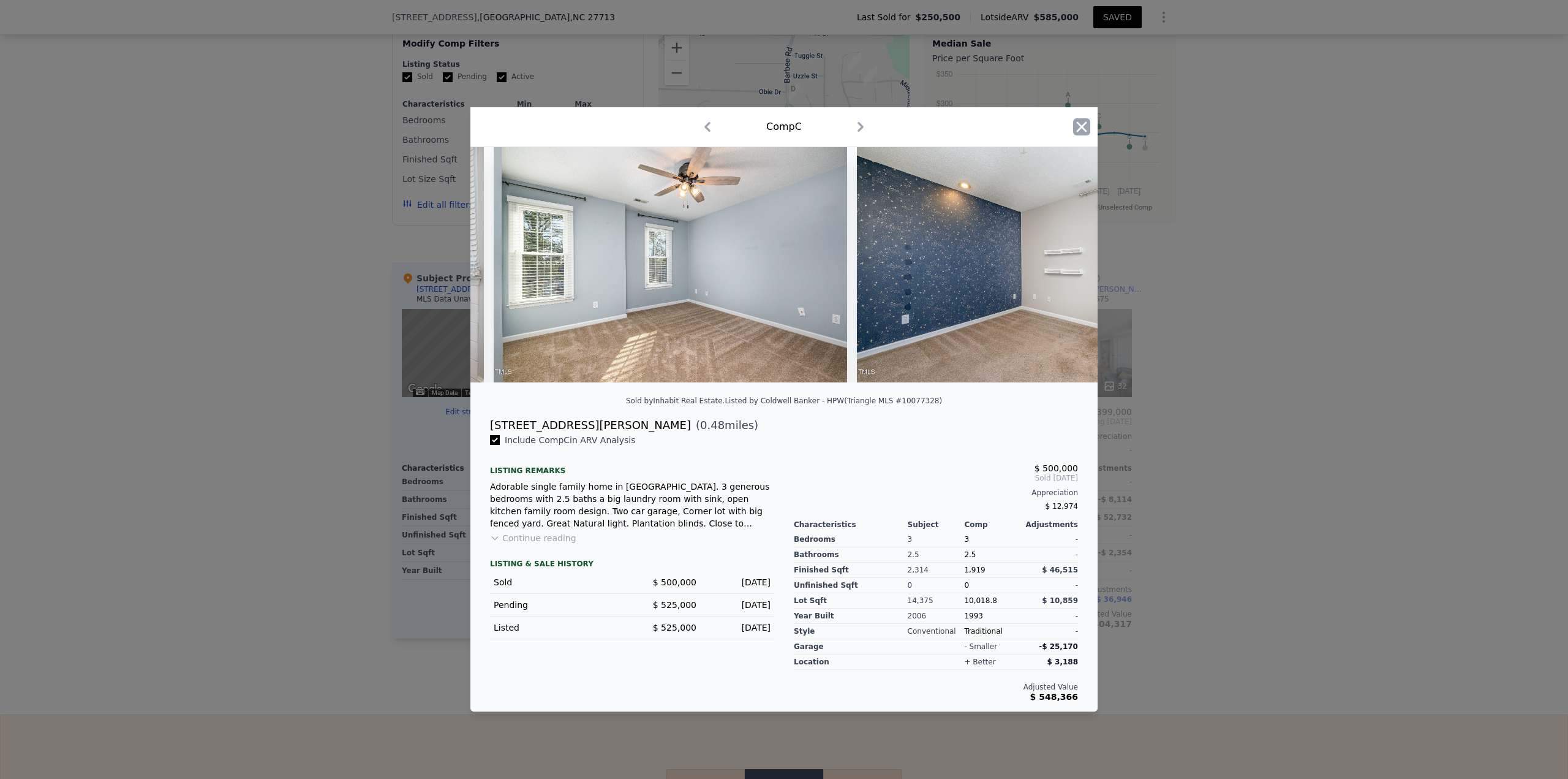
click at [783, 126] on icon "button" at bounding box center [1082, 126] width 10 height 10
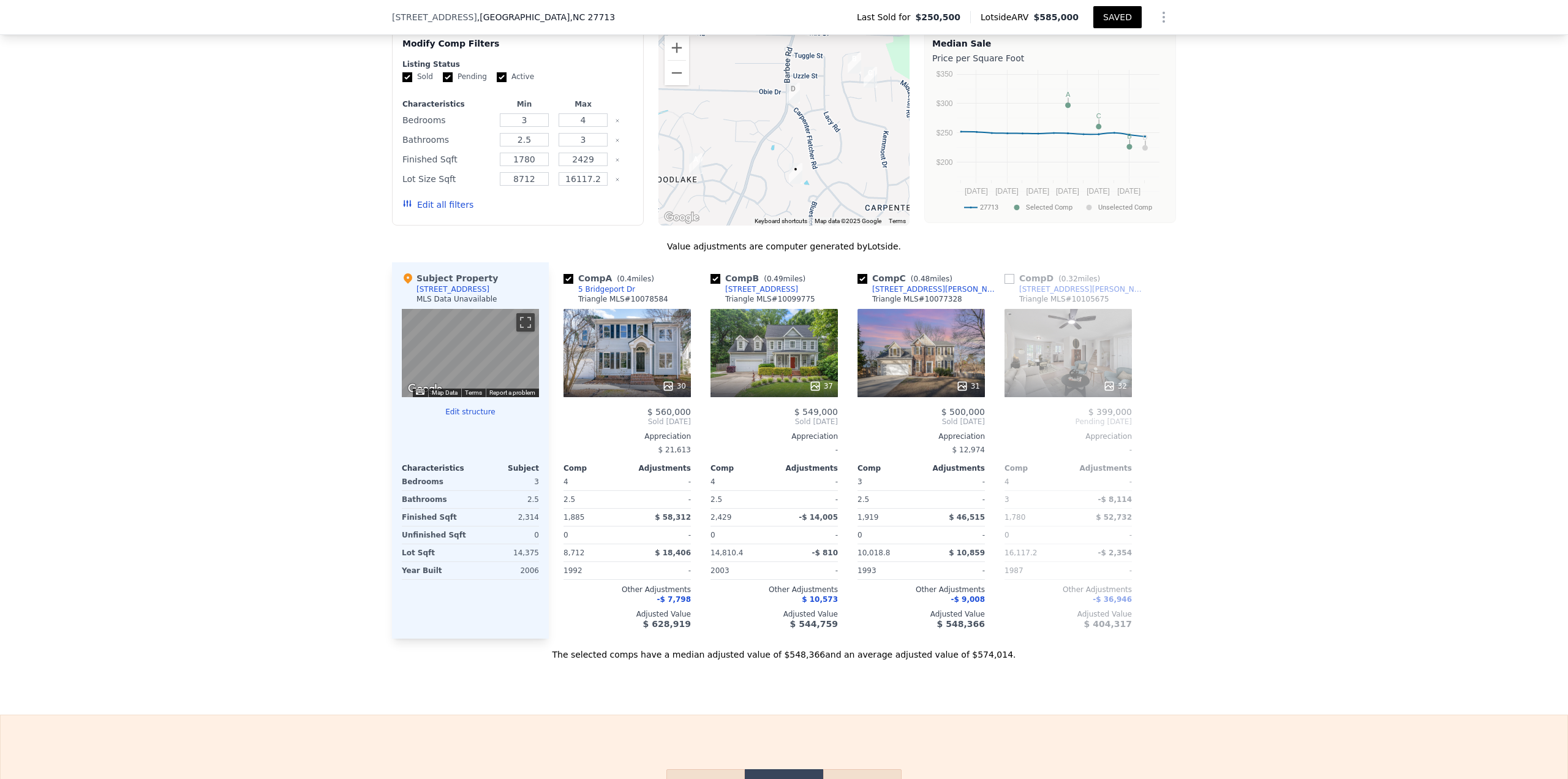
click at [783, 337] on icon at bounding box center [962, 386] width 12 height 12
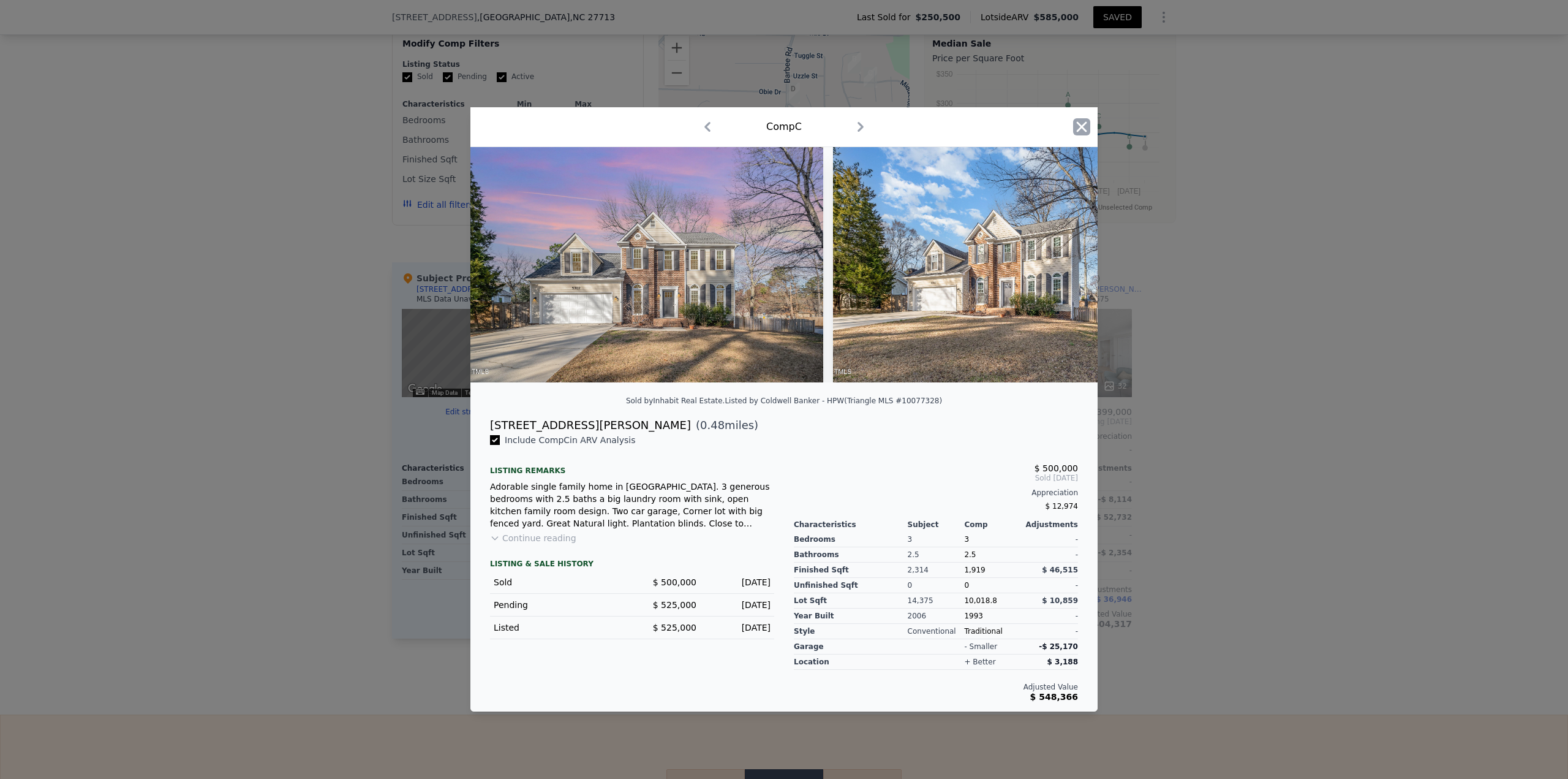
click at [783, 118] on icon "button" at bounding box center [1081, 126] width 17 height 17
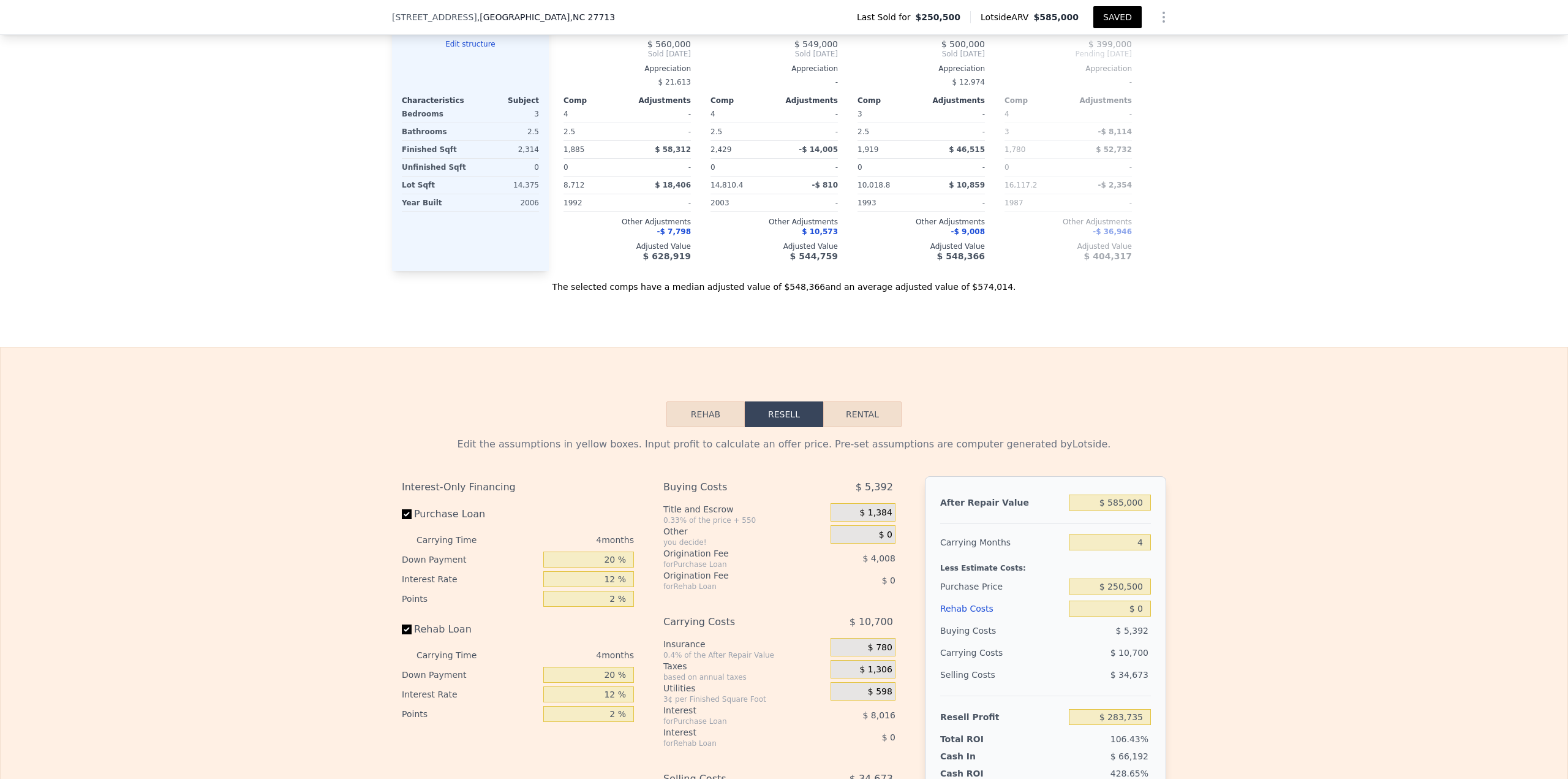
scroll to position [1466, 0]
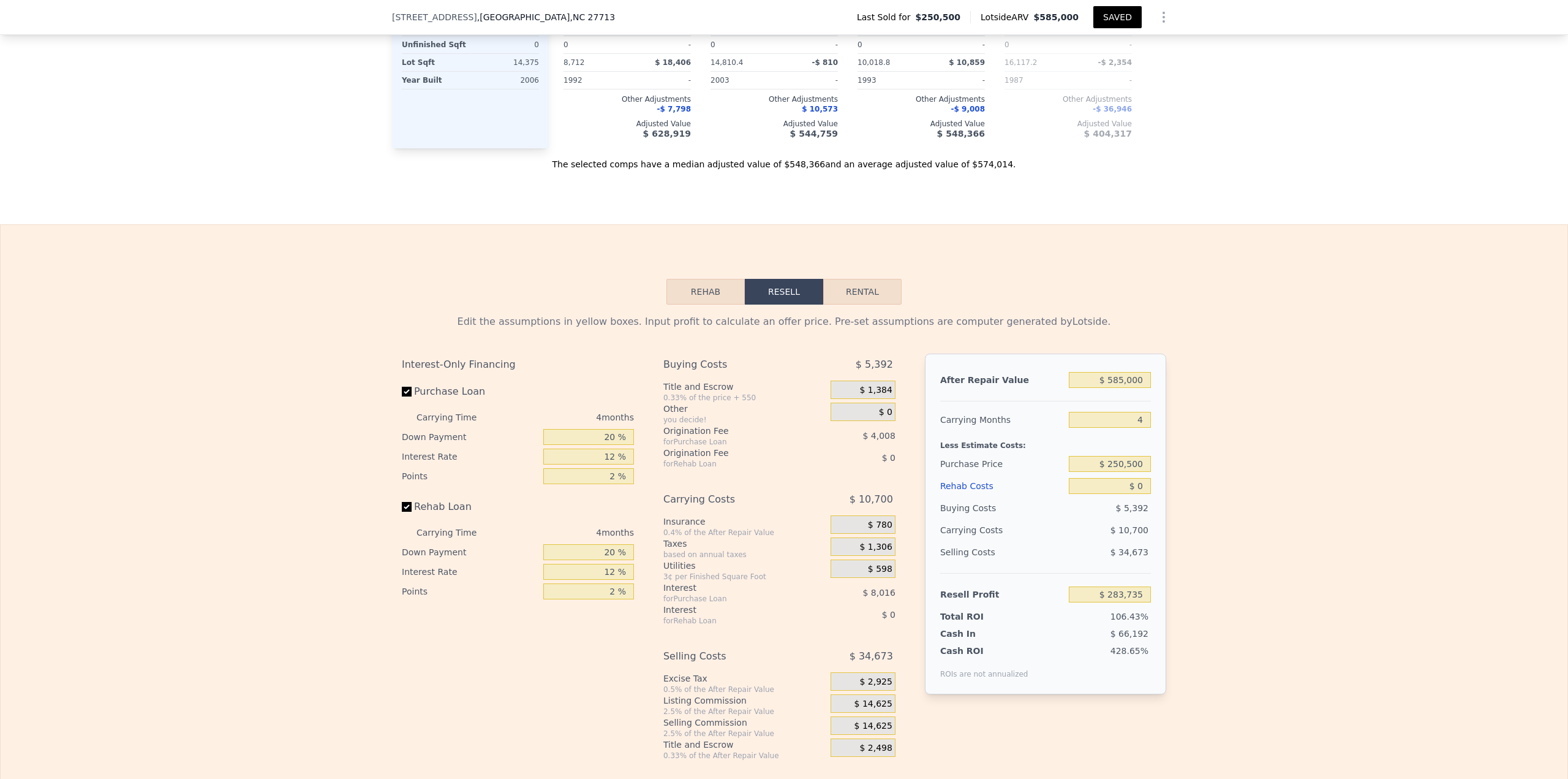
click at [726, 304] on button "Rehab" at bounding box center [705, 292] width 78 height 26
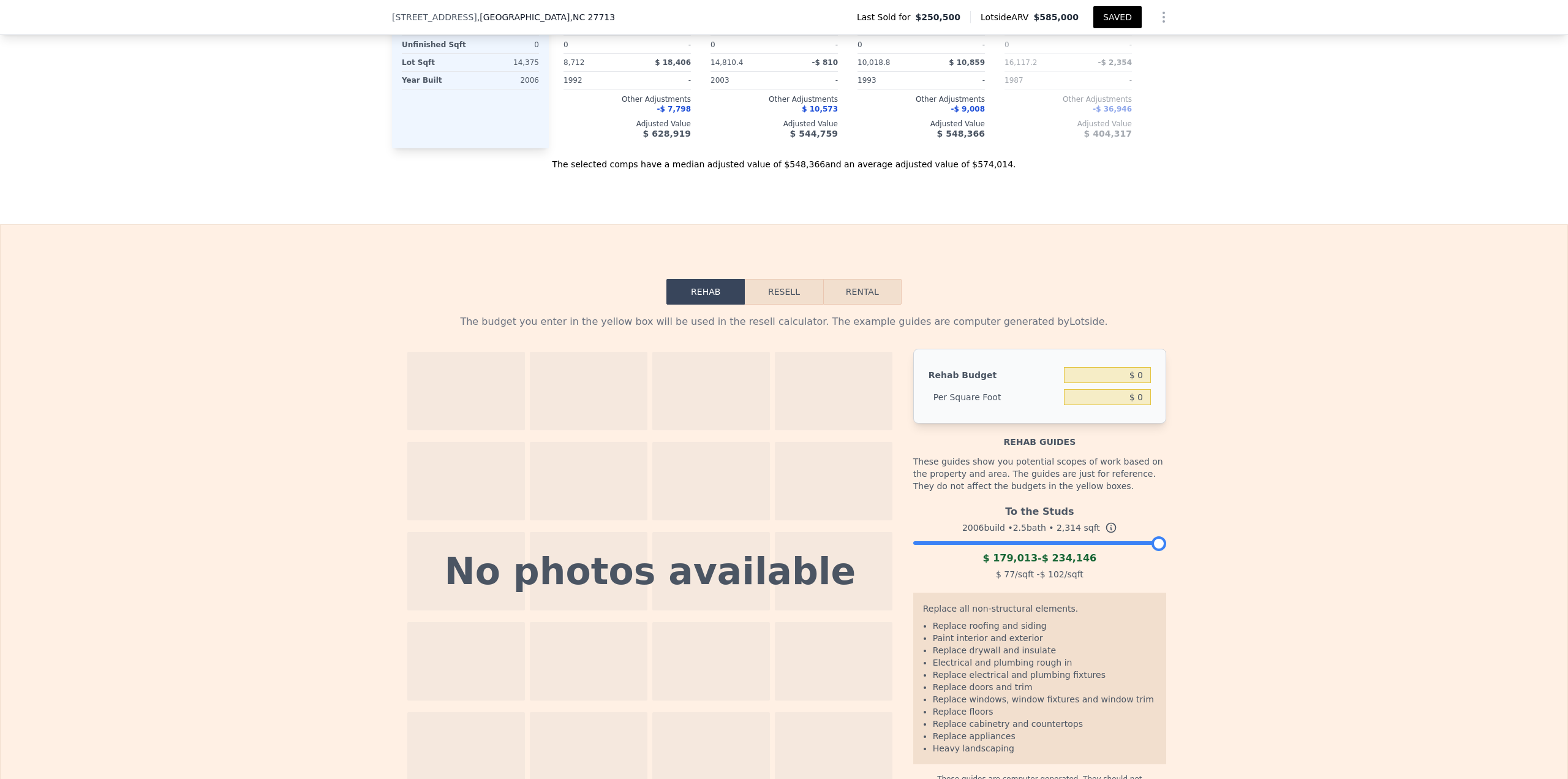
scroll to position [1589, 0]
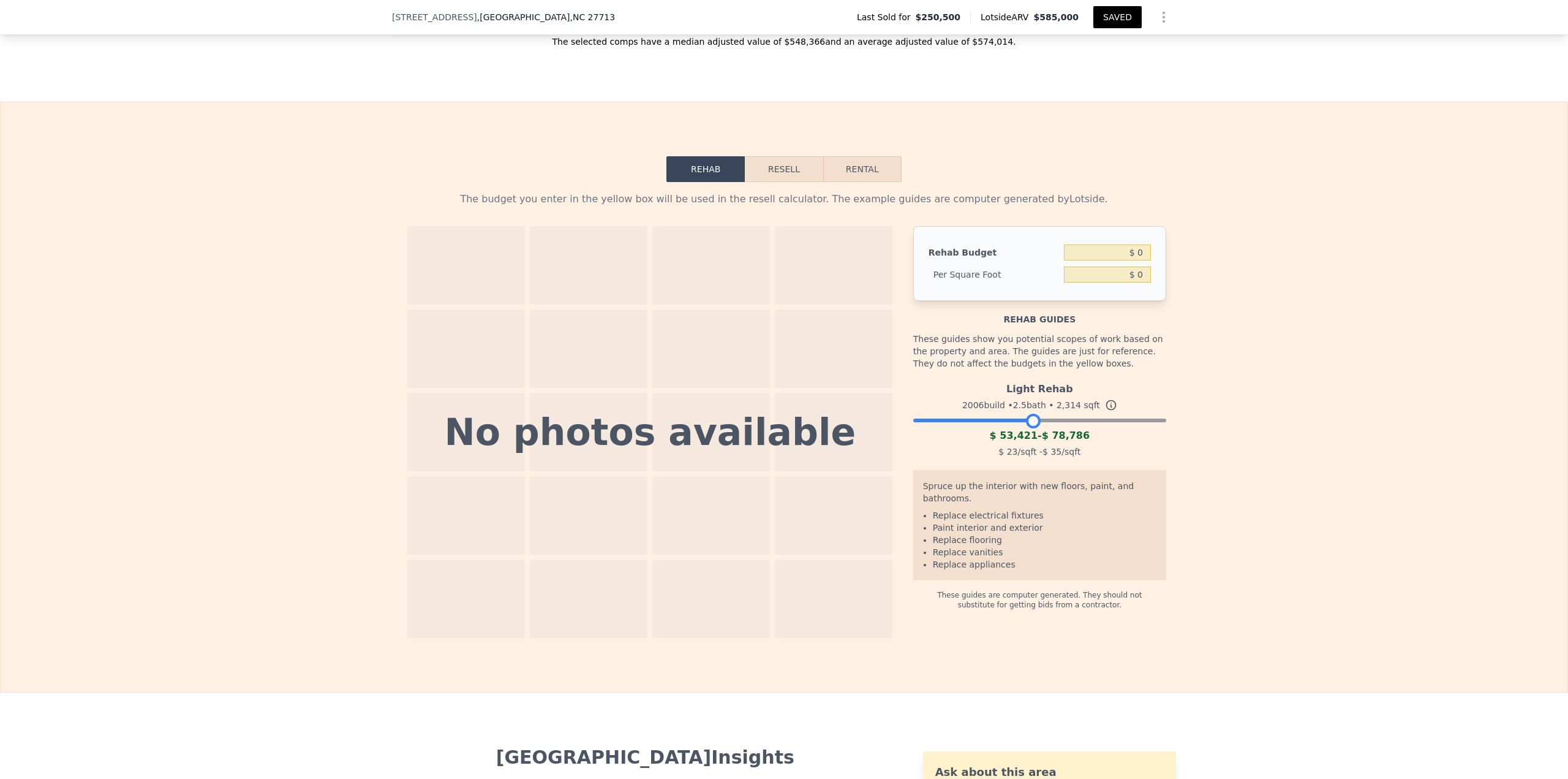
click at [783, 337] on div at bounding box center [1039, 417] width 253 height 7
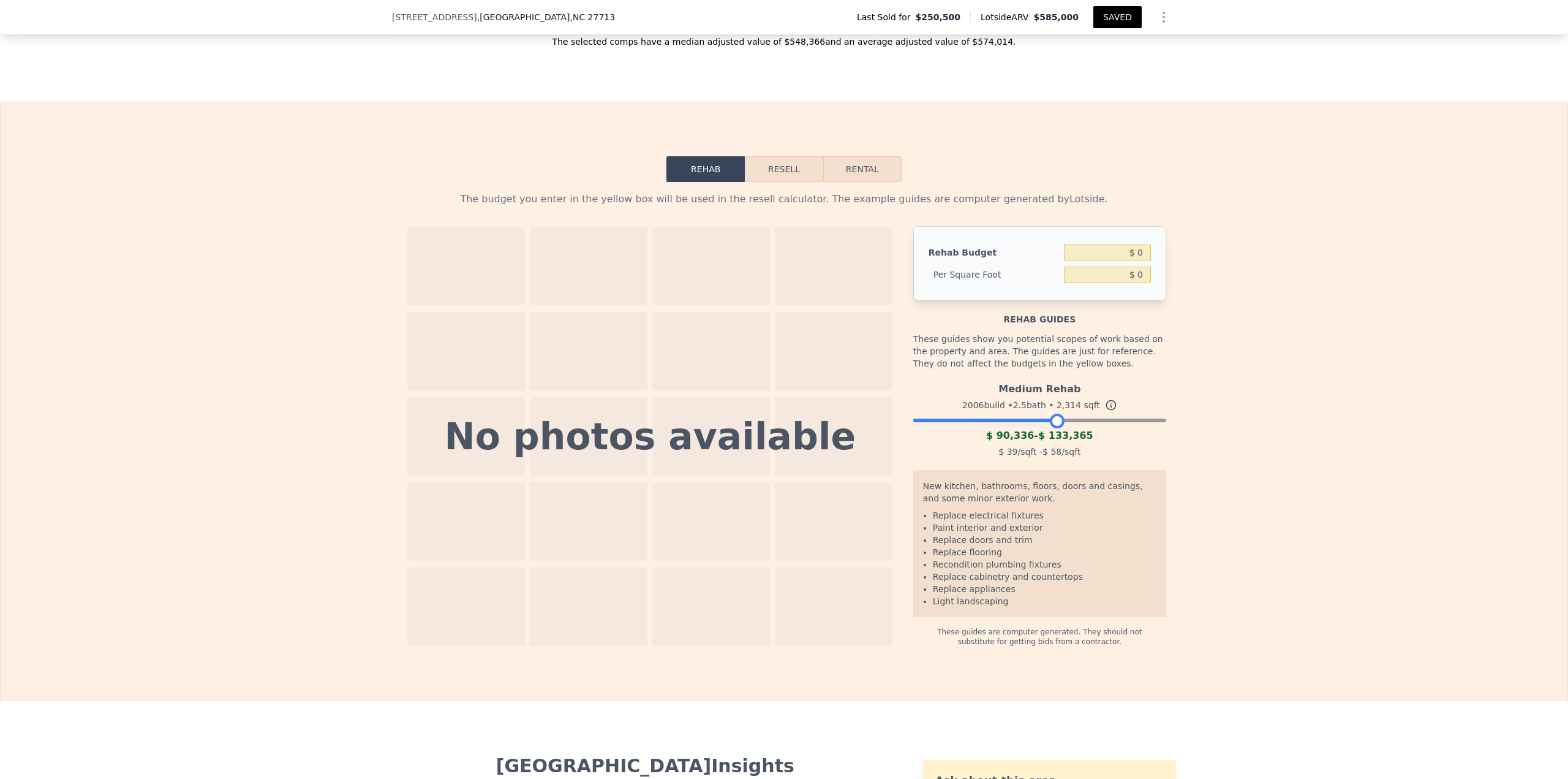
click at [783, 337] on div at bounding box center [1039, 417] width 253 height 7
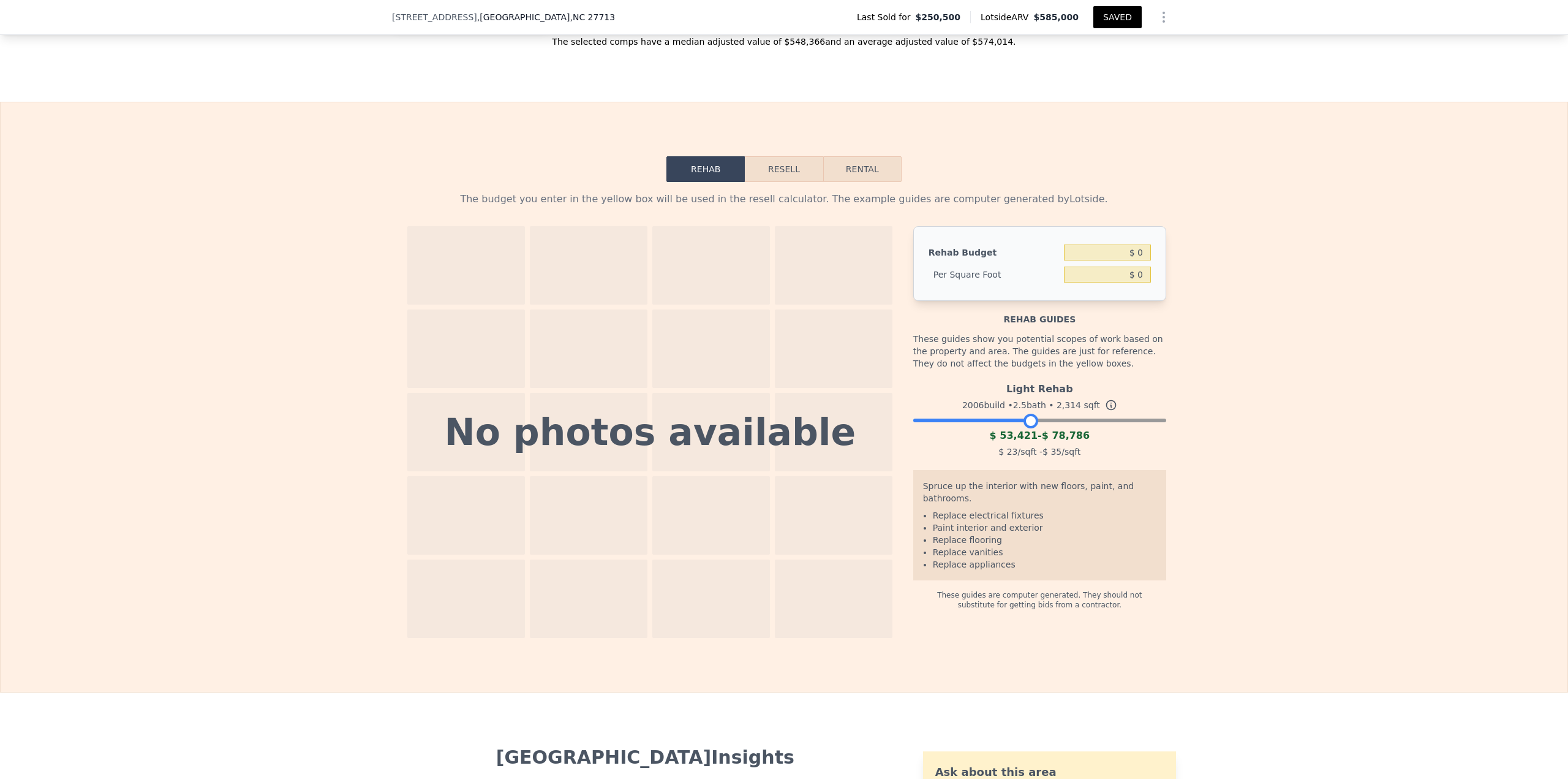
click at [783, 337] on div at bounding box center [1039, 417] width 253 height 7
click at [783, 281] on input "$ 0" at bounding box center [1107, 274] width 87 height 16
type input "$ 35"
click at [783, 257] on input "$ 0" at bounding box center [1107, 252] width 87 height 16
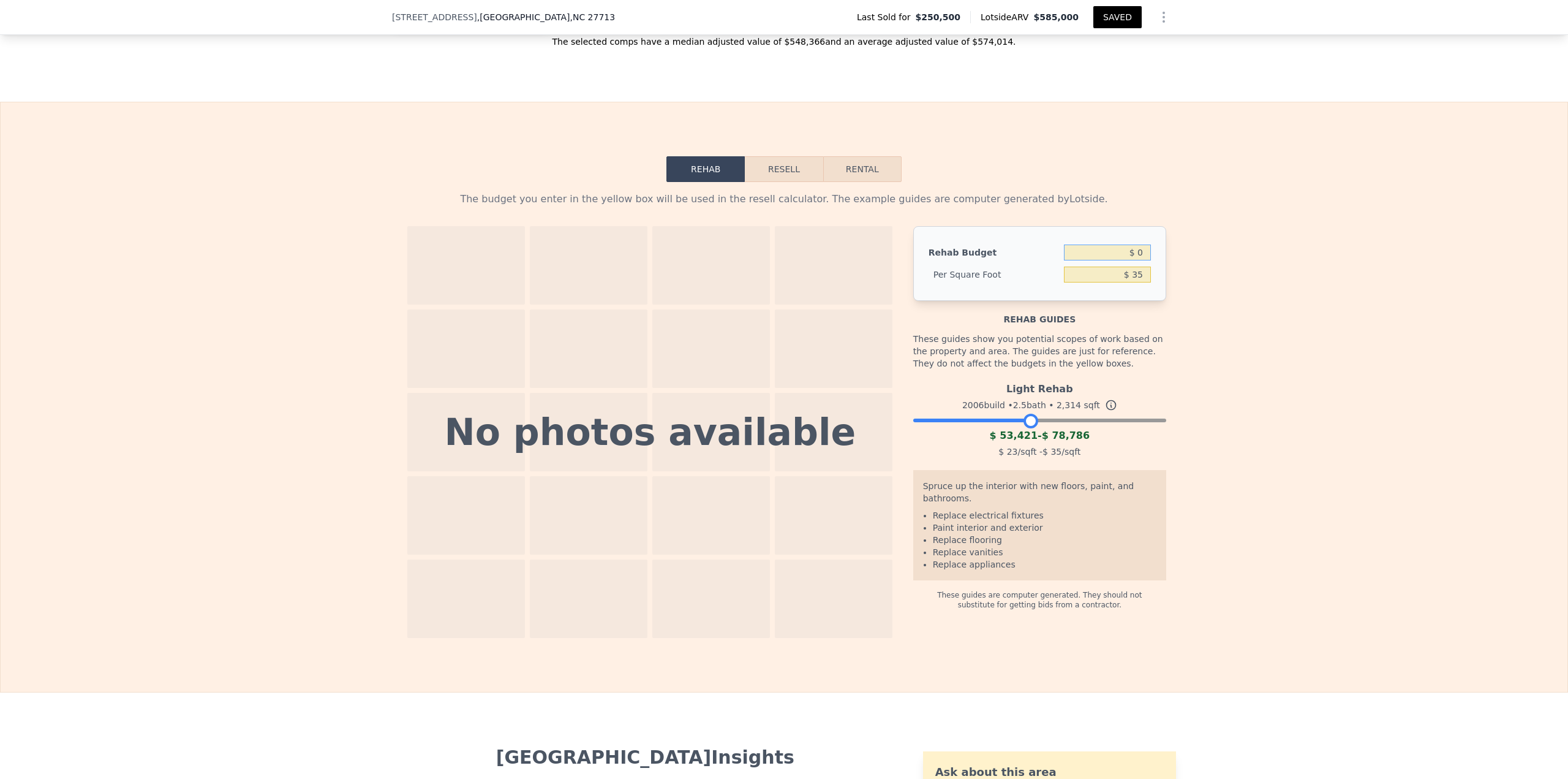
type input "$ 80,990"
click at [783, 182] on button "Resell" at bounding box center [783, 169] width 77 height 26
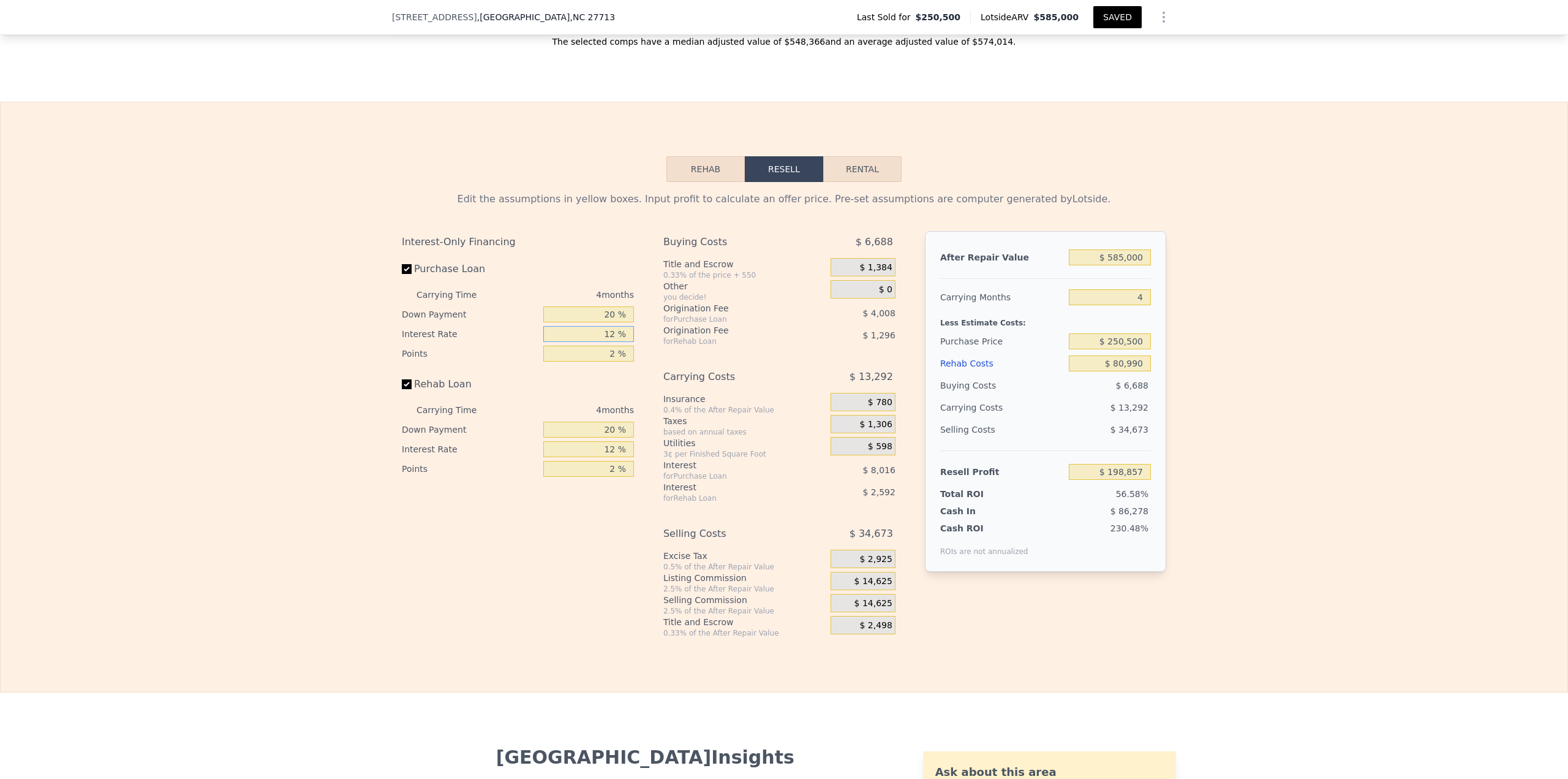
drag, startPoint x: 588, startPoint y: 342, endPoint x: 661, endPoint y: 338, distance: 73.1
click at [661, 337] on div "Interest-Only Financing Purchase Loan Carrying Time 4 months Down Payment 20 % …" at bounding box center [783, 434] width 764 height 407
type input "1 %"
type input "$ 206,205"
type input "11 %"
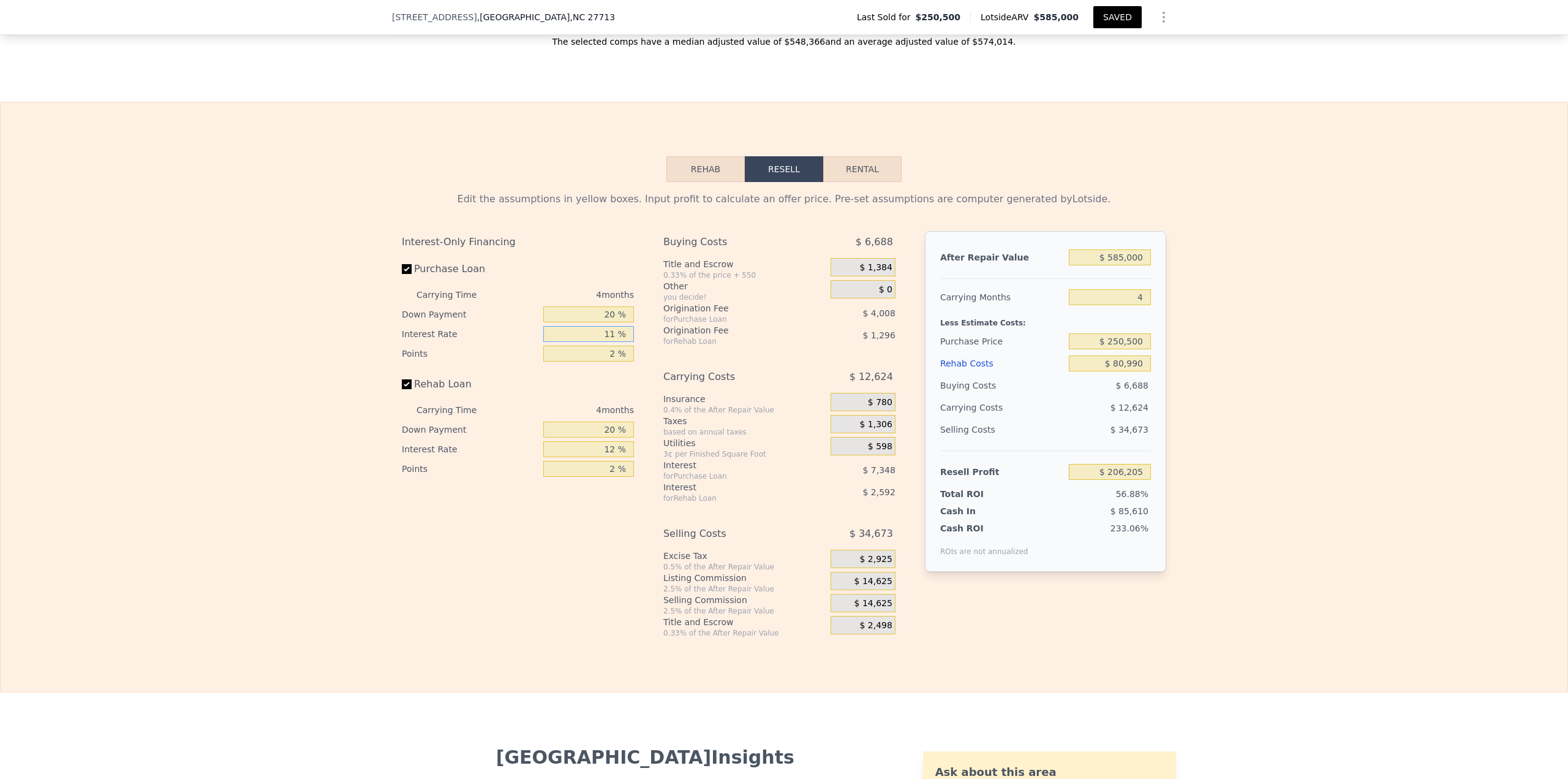
type input "$ 199,525"
type input "11 %"
type input "1 %"
type input "$ 201,901"
type input "11 %"
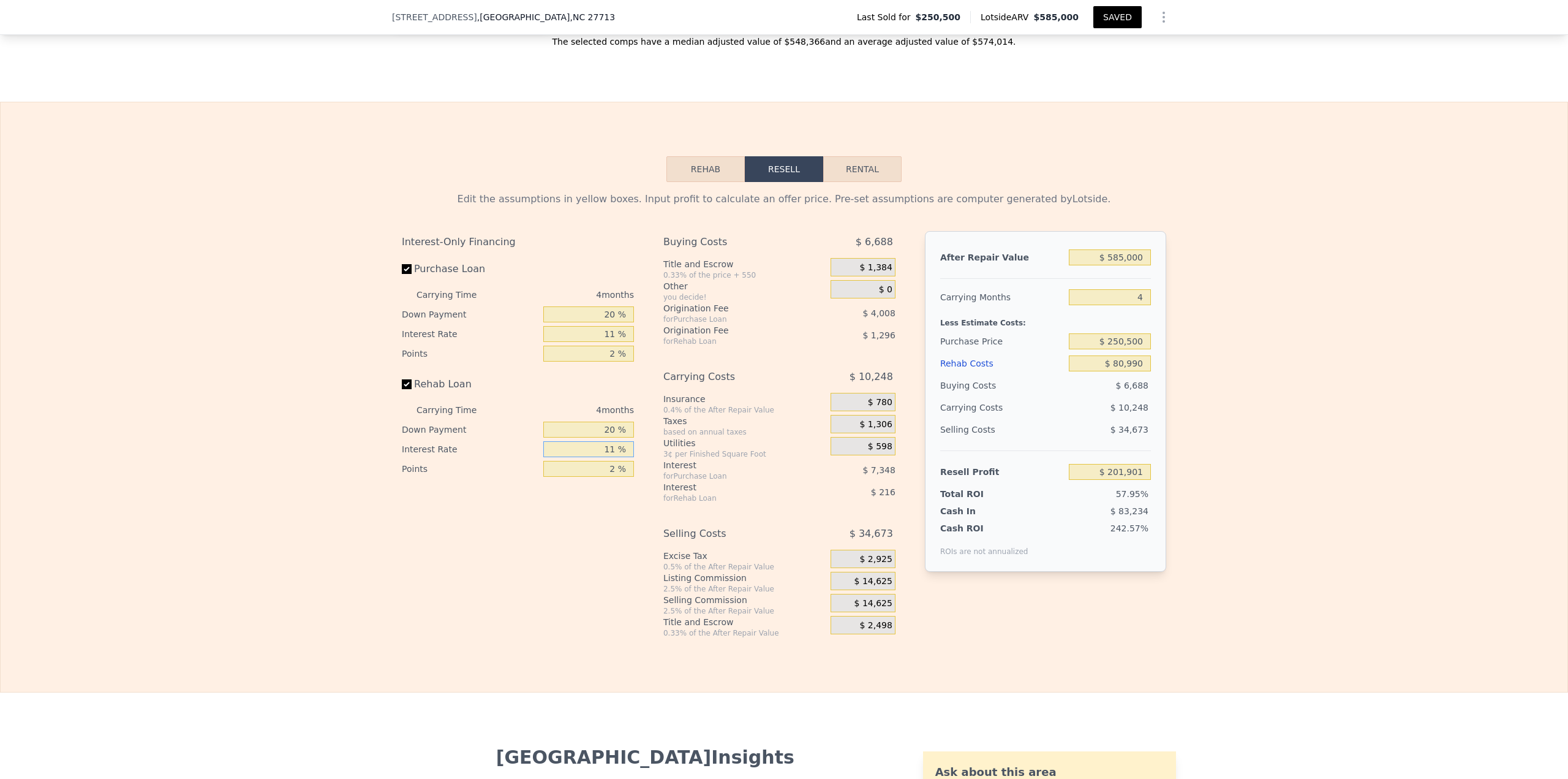
type input "$ 199,741"
type input "11 %"
click at [783, 337] on input "$ 250,500" at bounding box center [1109, 341] width 82 height 16
type input "$ 400,000"
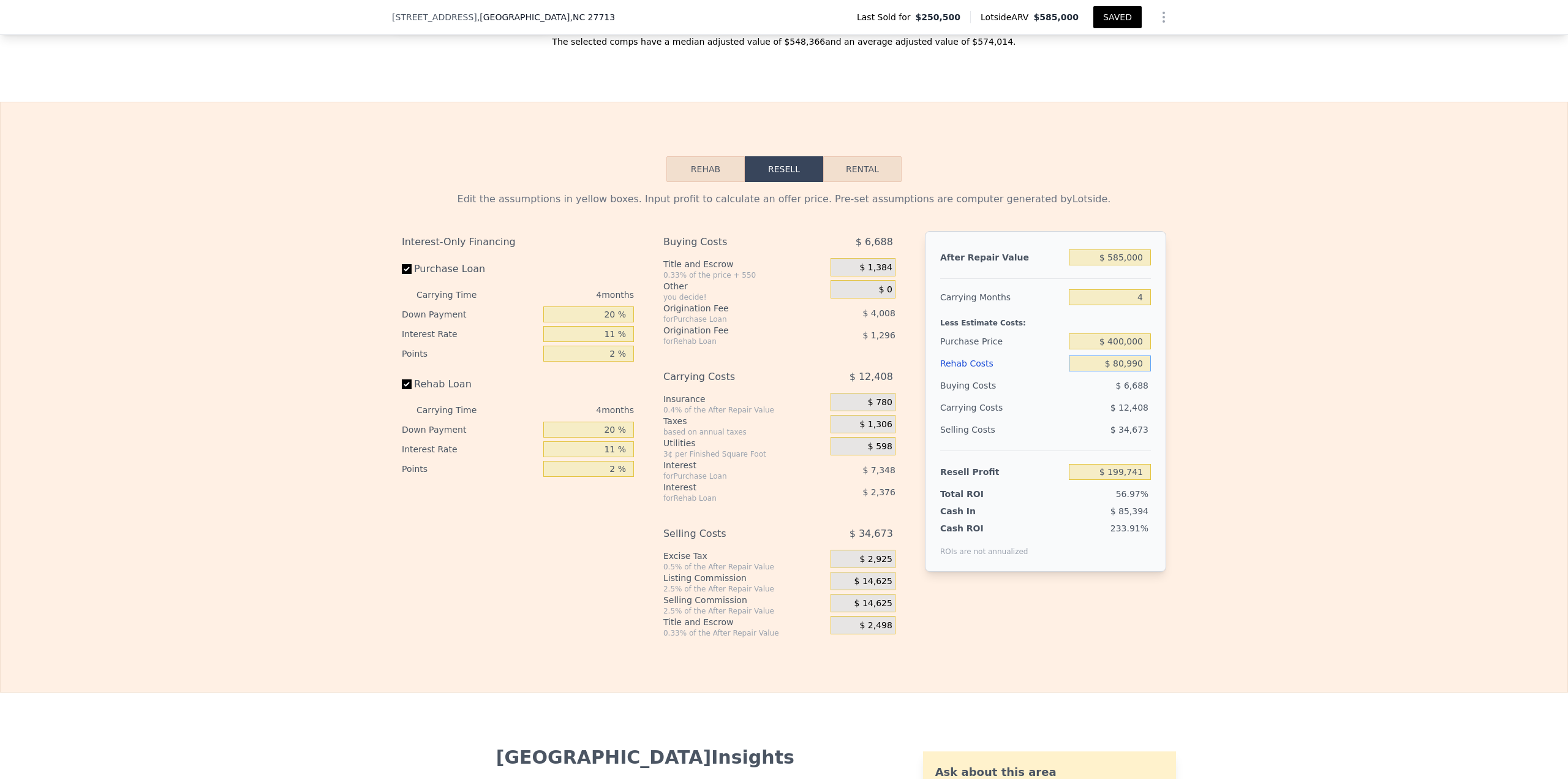
type input "$ 42,967"
click at [783, 337] on input "$ 400,000" at bounding box center [1109, 341] width 82 height 16
type input "$ 375,000"
type input "$ 69,182"
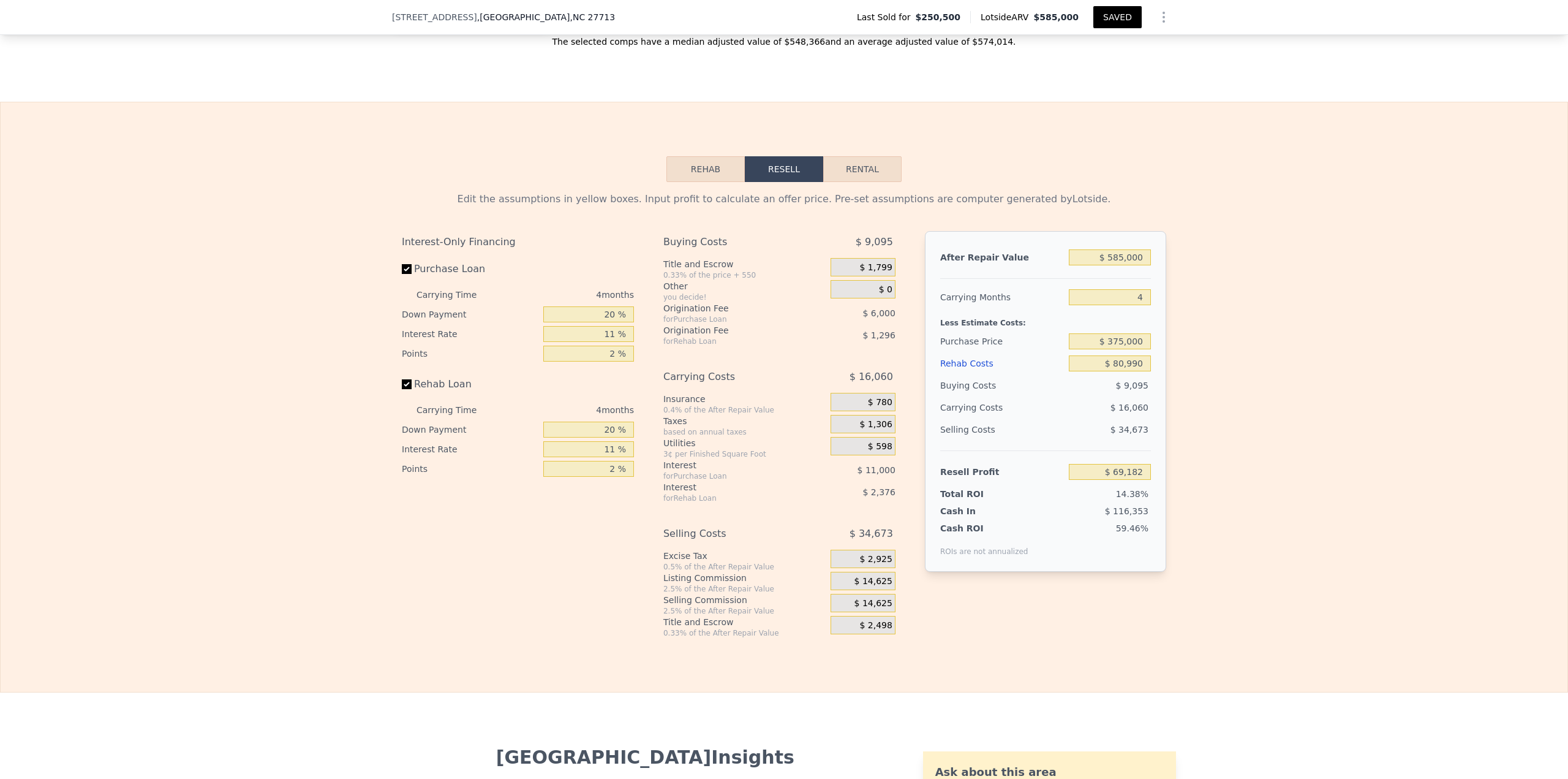
click at [783, 14] on button "SAVED" at bounding box center [1117, 17] width 48 height 22
drag, startPoint x: 1387, startPoint y: 281, endPoint x: 1477, endPoint y: 344, distance: 109.9
click at [783, 281] on div "Edit the assumptions in yellow boxes. Input profit to calculate an offer price.…" at bounding box center [784, 410] width 1567 height 456
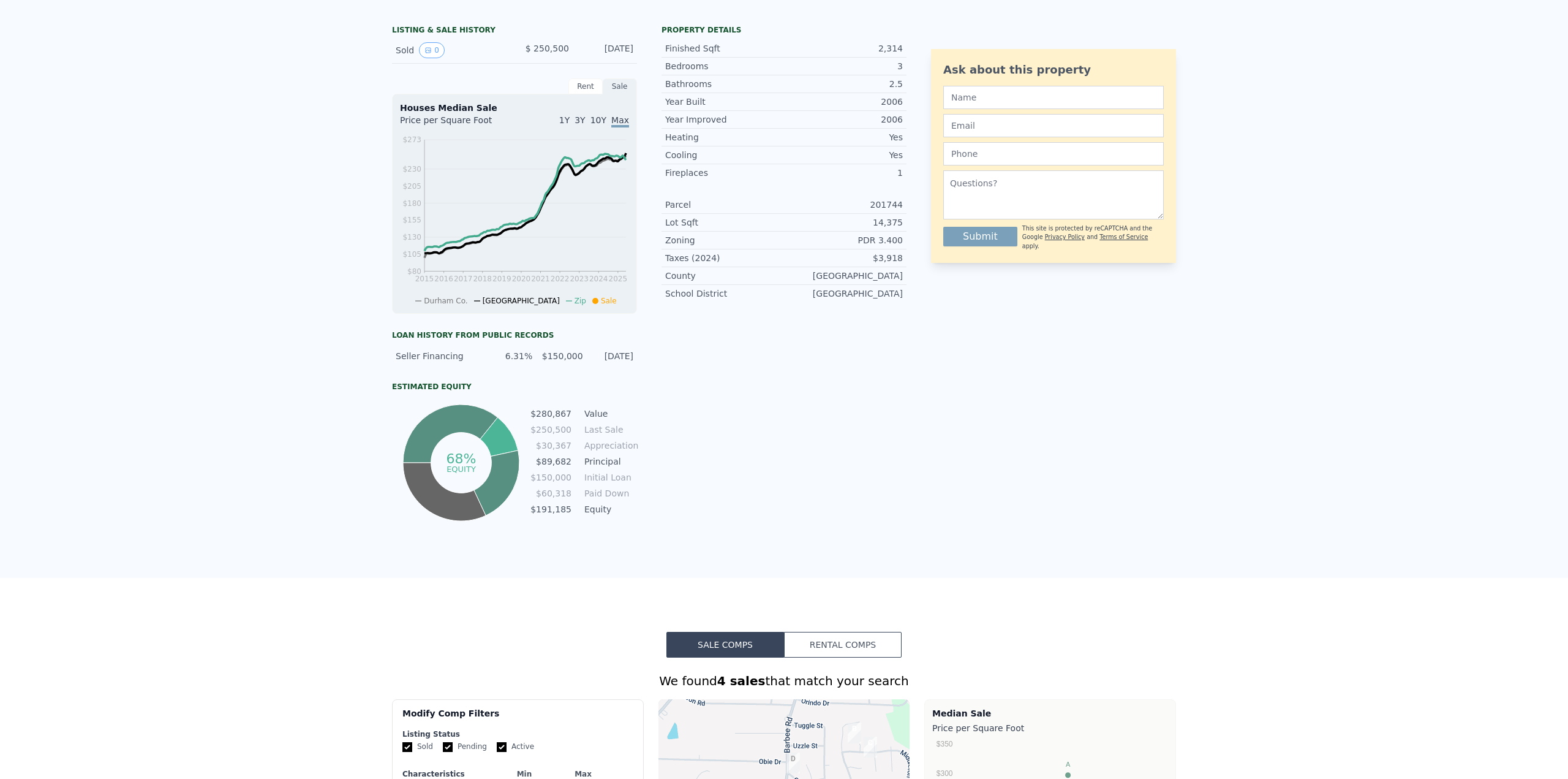
scroll to position [4, 0]
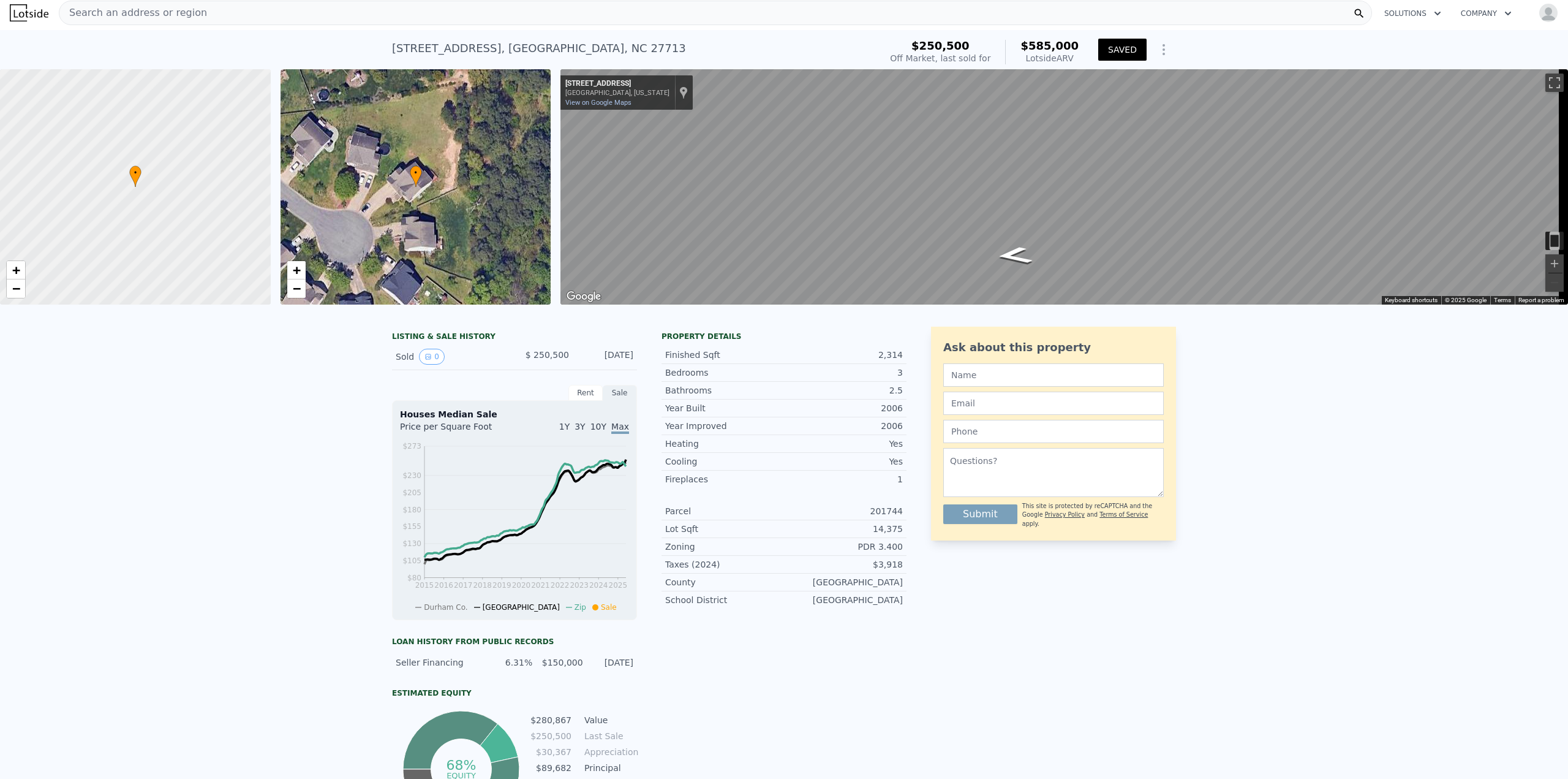
click at [359, 18] on div "Search an address or region" at bounding box center [715, 13] width 1313 height 24
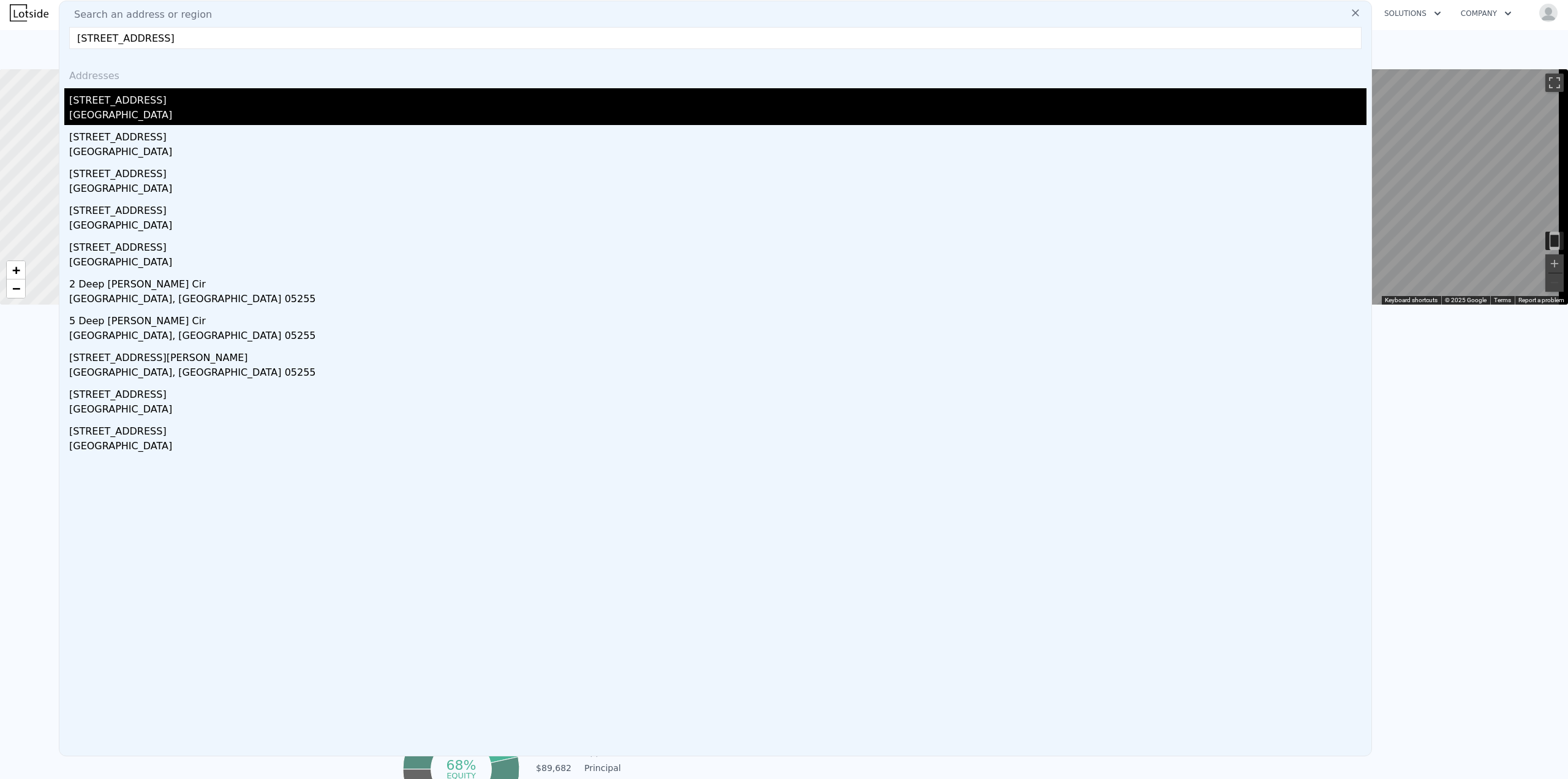
type input "4150 Deep Wood Cir"
click at [170, 104] on div "4150 Deep Wood Cir" at bounding box center [717, 98] width 1297 height 20
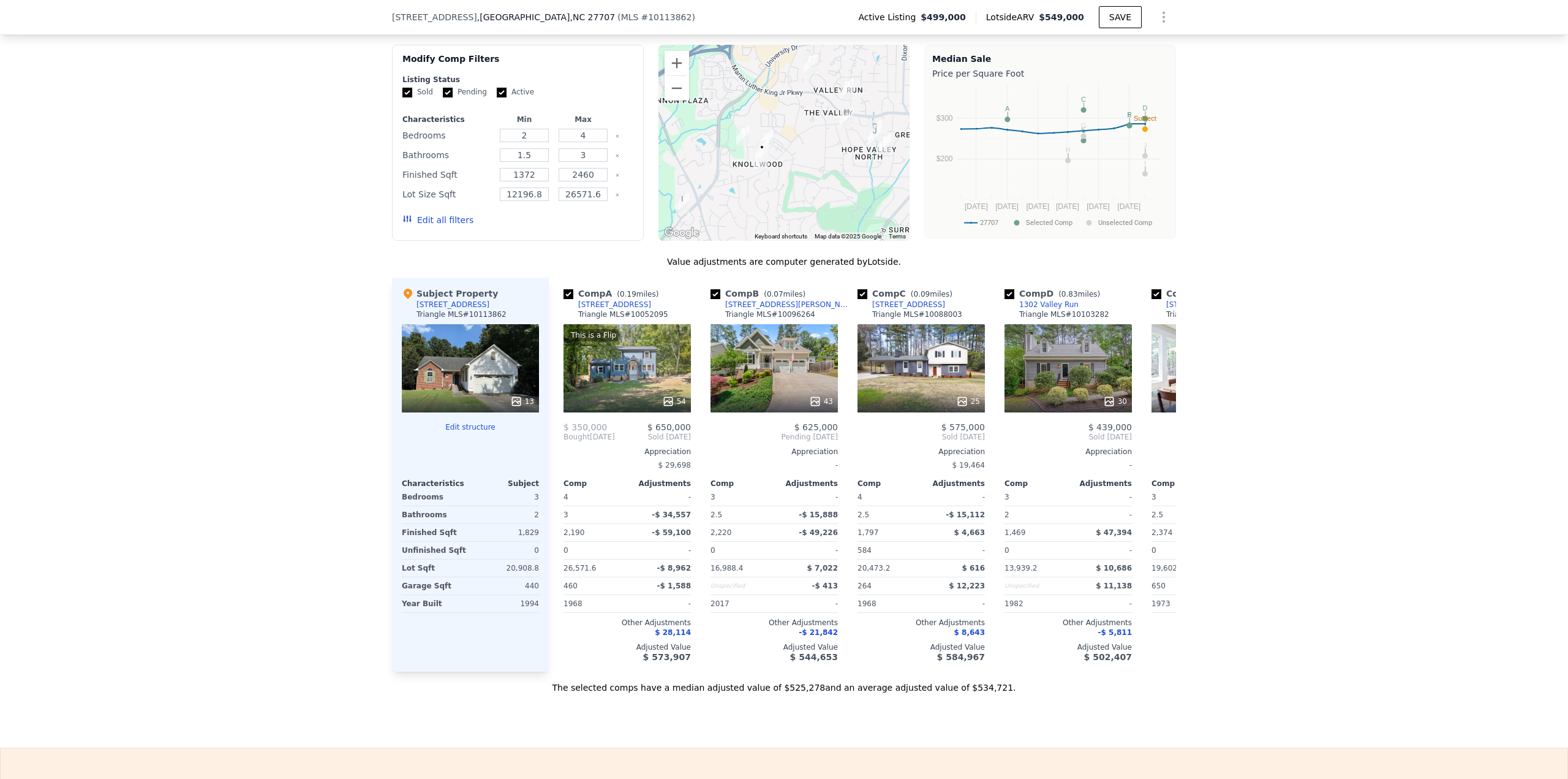
scroll to position [1164, 0]
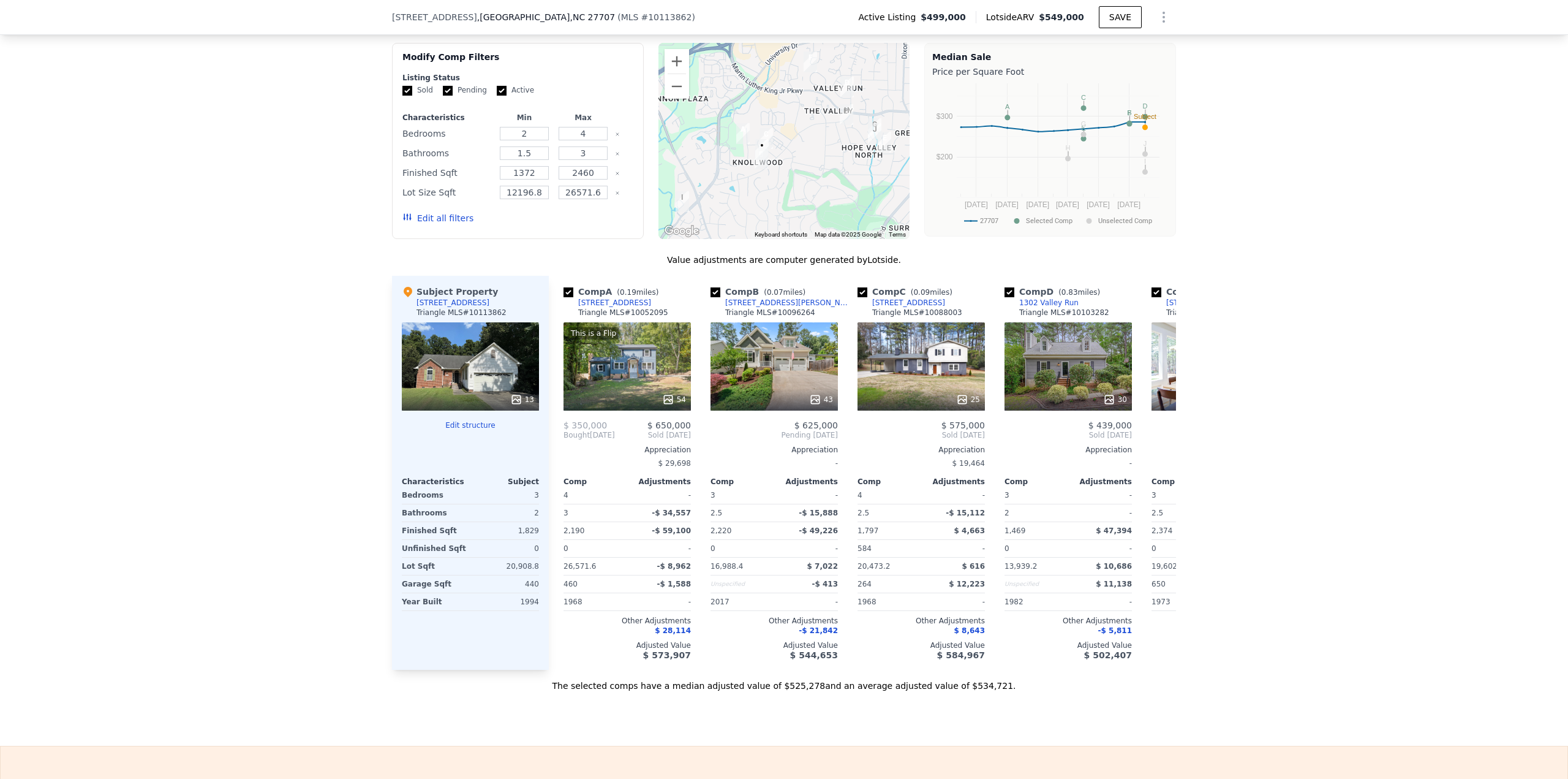
click at [444, 224] on button "Edit all filters" at bounding box center [438, 218] width 71 height 12
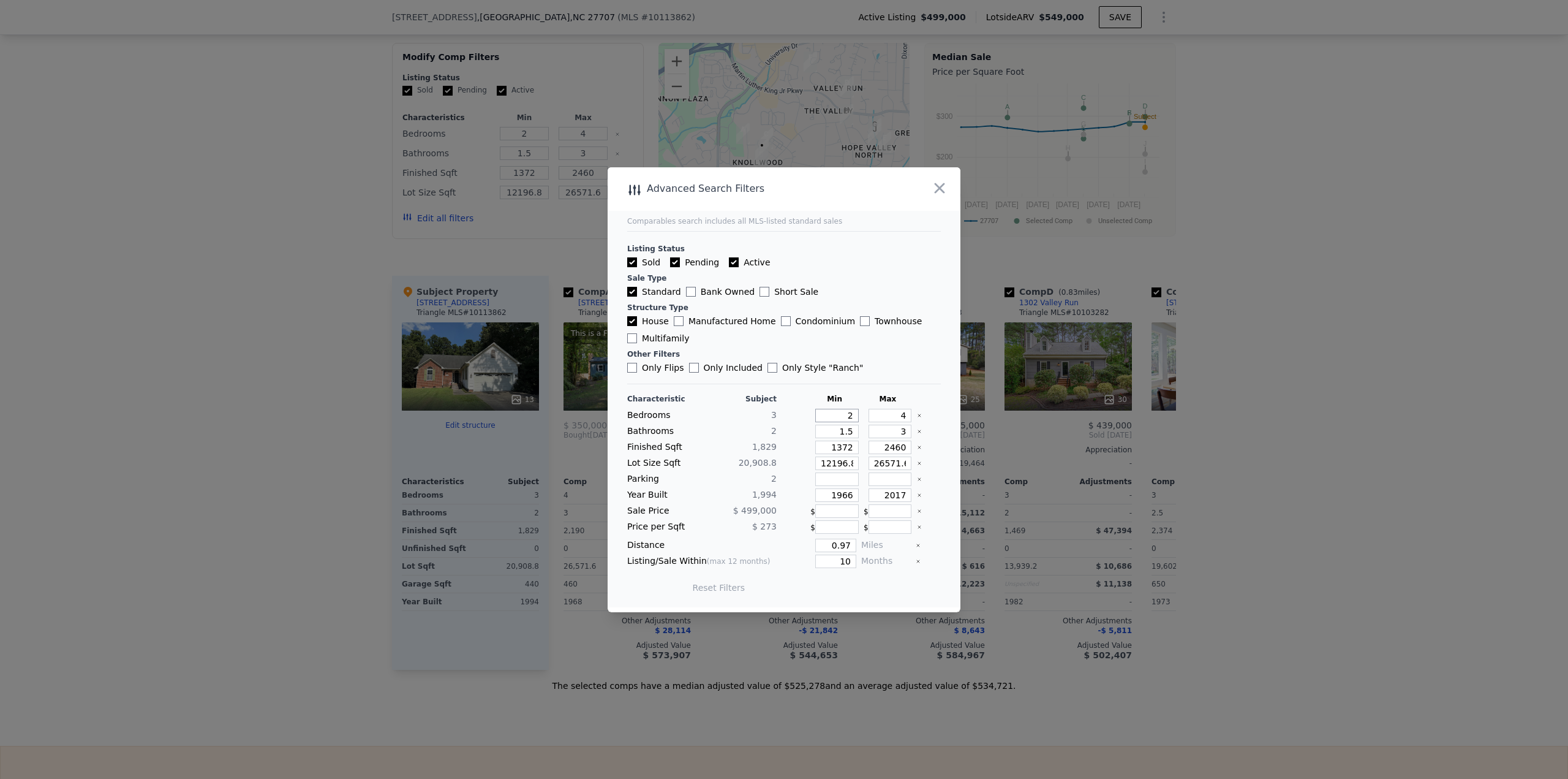
click at [783, 337] on input "2" at bounding box center [837, 415] width 43 height 14
drag, startPoint x: 827, startPoint y: 432, endPoint x: 864, endPoint y: 430, distance: 37.1
click at [783, 337] on div "Bathrooms 2 1.5 3" at bounding box center [784, 432] width 314 height 14
type input "1"
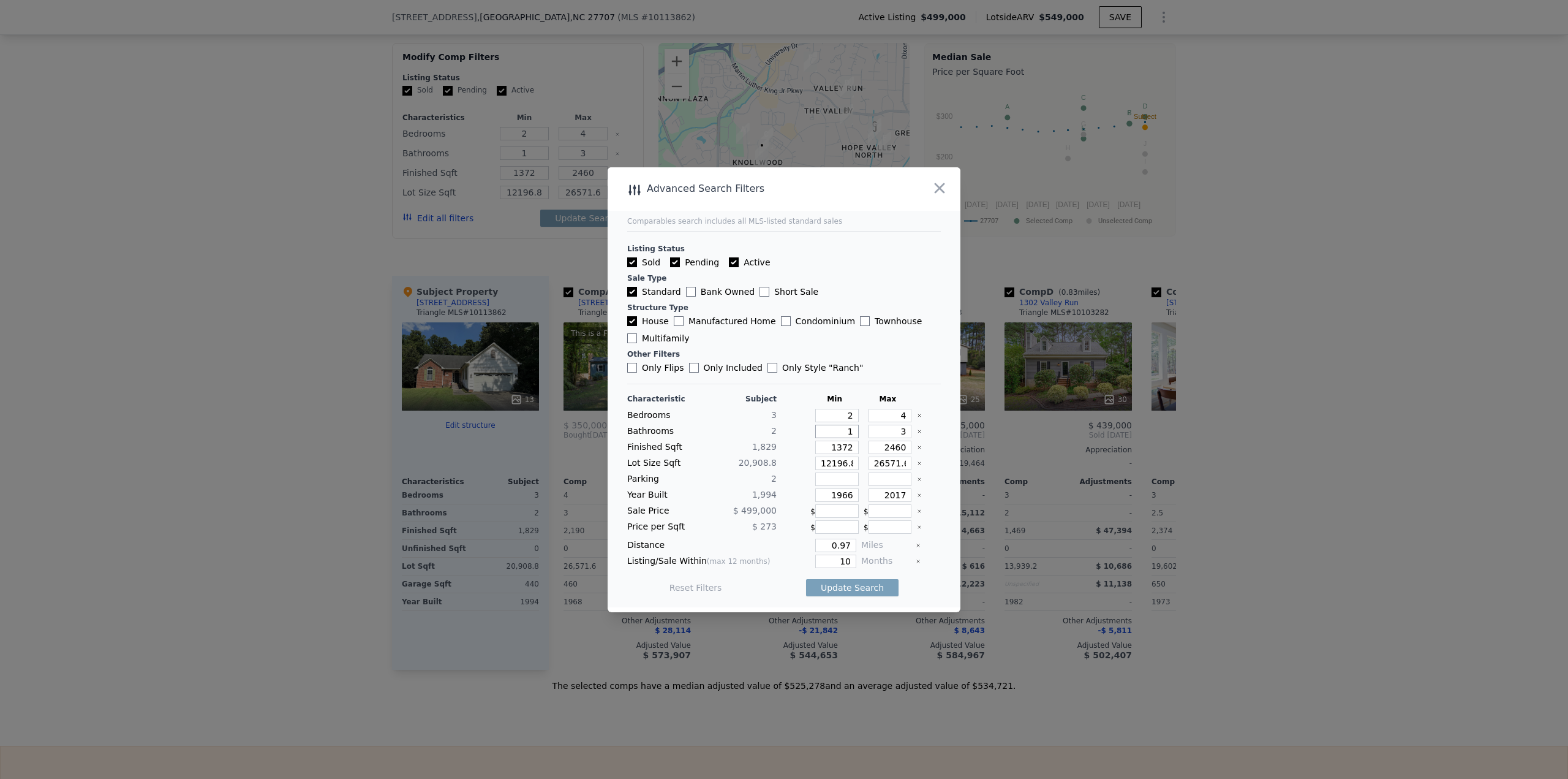
type input "1"
type input "15"
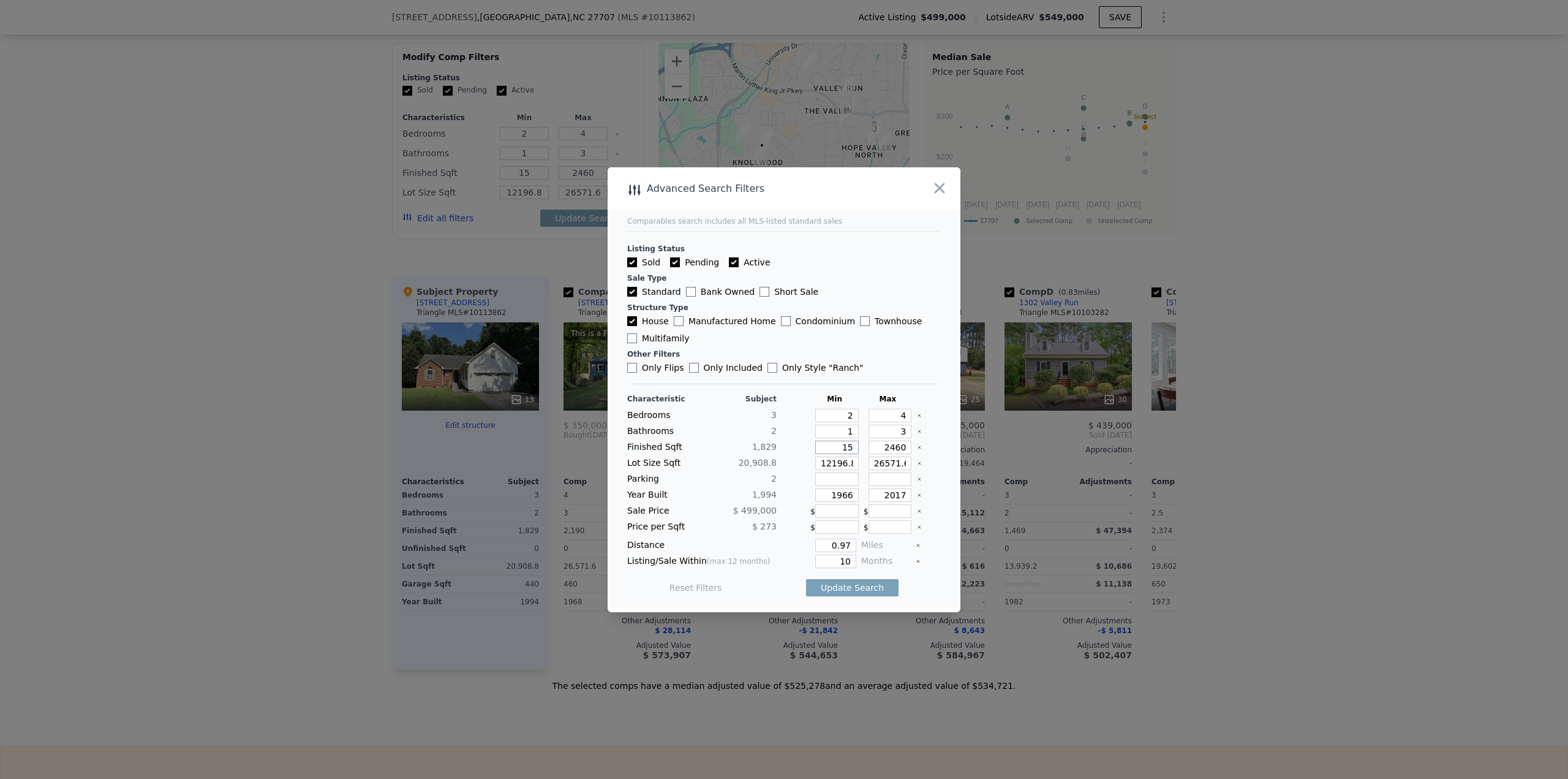
type input "157"
type input "1579"
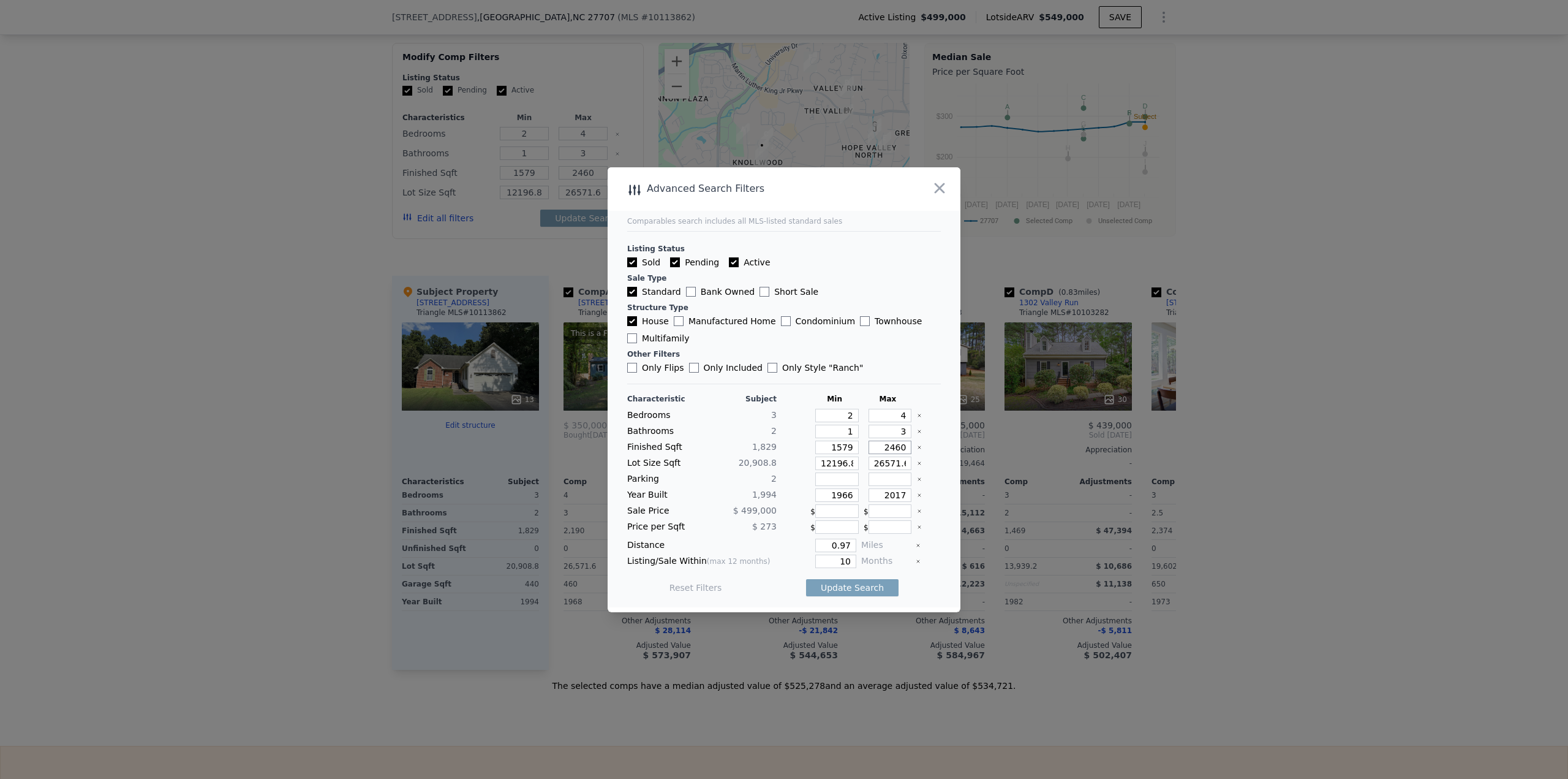
type input "2"
click at [783, 337] on button "Update Search" at bounding box center [852, 587] width 92 height 17
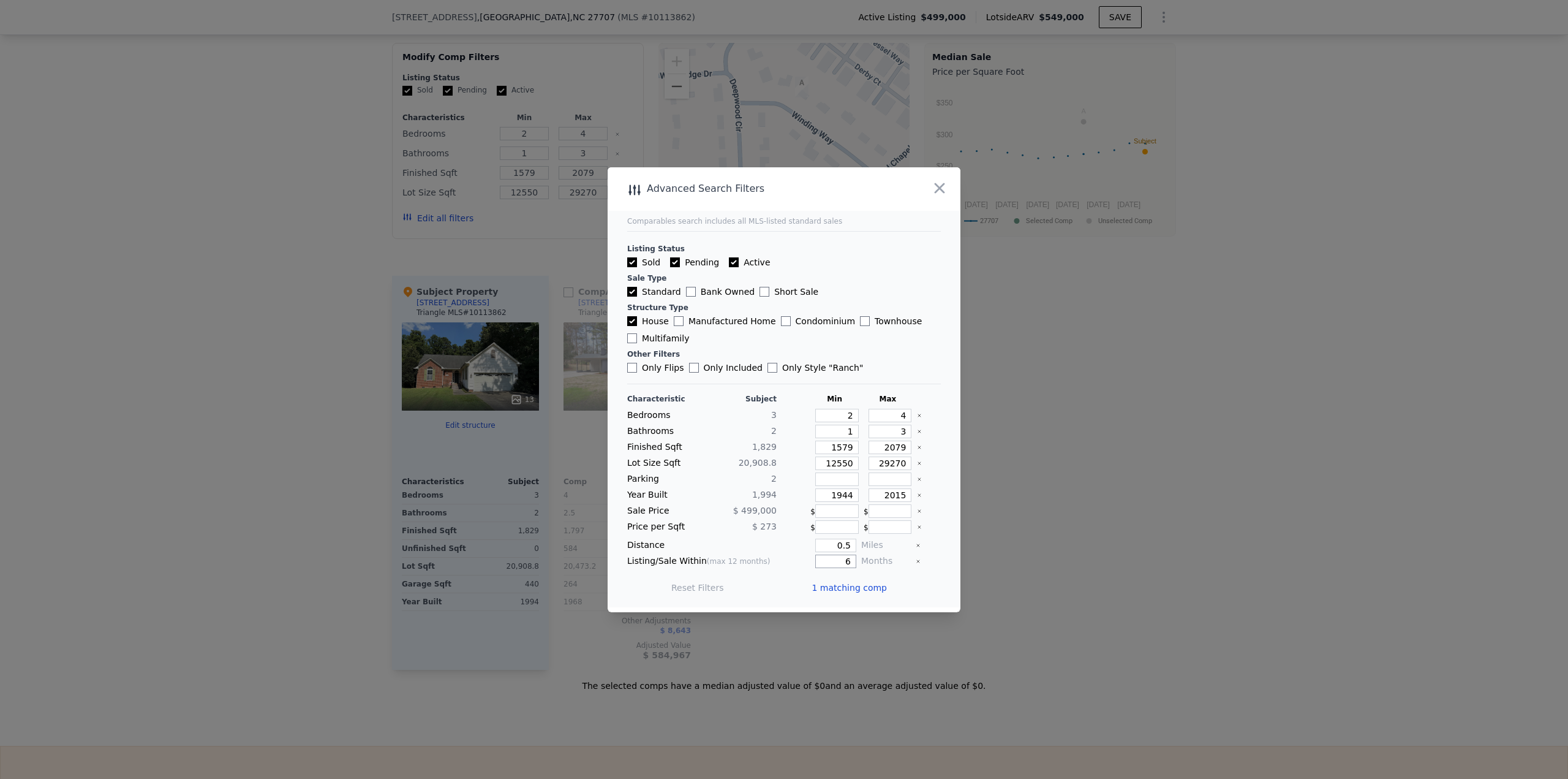
drag, startPoint x: 842, startPoint y: 559, endPoint x: 873, endPoint y: 559, distance: 31.0
click at [783, 337] on div "Listing/Sale Within (max 12 months) 6 Months" at bounding box center [784, 561] width 314 height 14
click at [783, 337] on button "Update Search" at bounding box center [852, 587] width 92 height 17
click at [783, 337] on input "12550" at bounding box center [837, 464] width 43 height 14
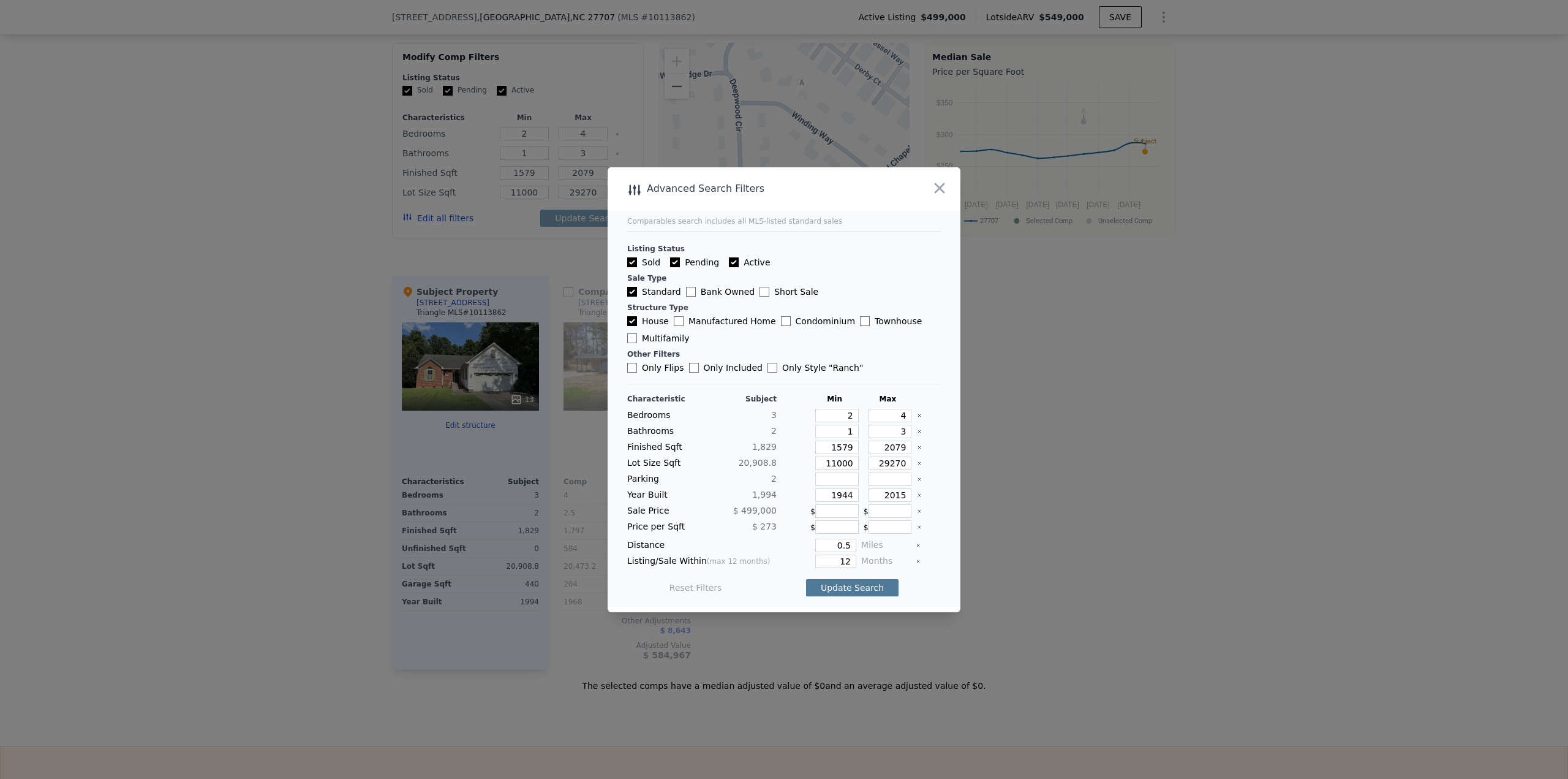
click at [783, 337] on button "Update Search" at bounding box center [852, 587] width 92 height 17
click at [783, 337] on input "2015" at bounding box center [890, 496] width 43 height 14
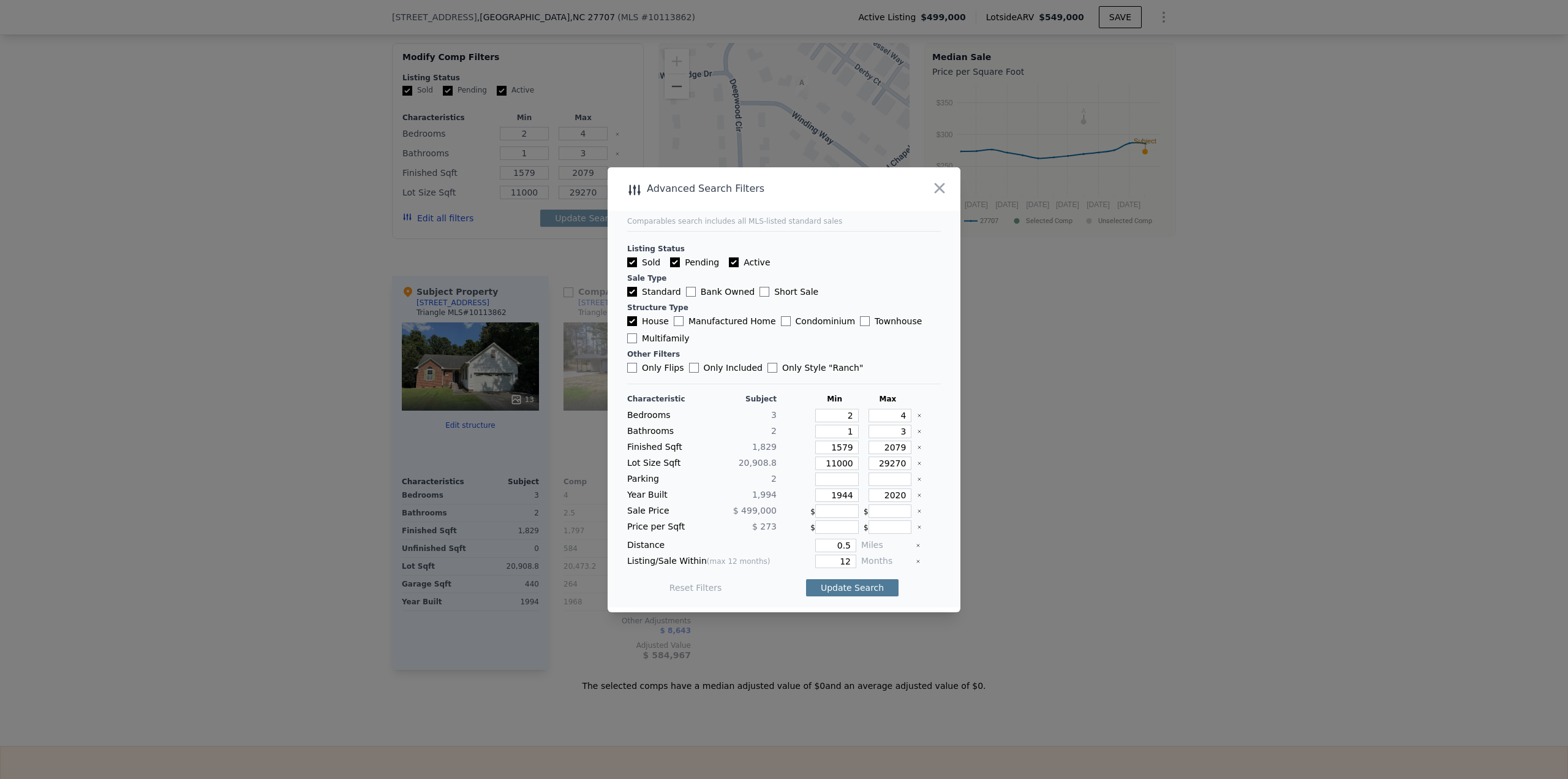
click at [783, 337] on button "Update Search" at bounding box center [852, 587] width 92 height 17
drag, startPoint x: 833, startPoint y: 418, endPoint x: 857, endPoint y: 417, distance: 24.0
click at [783, 337] on div "Bedrooms 3 2 4" at bounding box center [784, 415] width 314 height 14
click at [783, 337] on button "Update Search" at bounding box center [852, 587] width 92 height 17
click at [783, 337] on span "1 matching comp" at bounding box center [849, 588] width 75 height 12
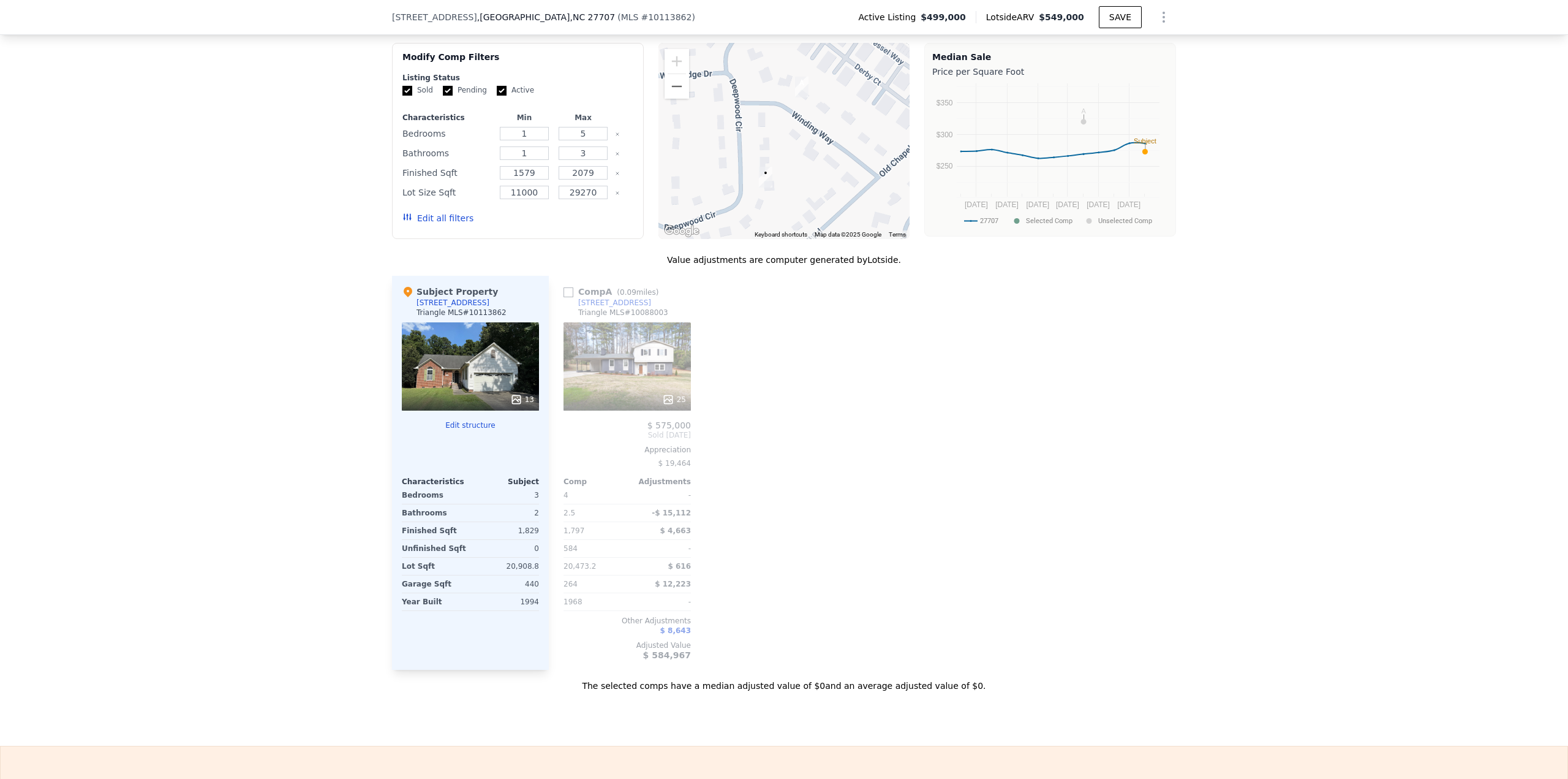
click at [563, 297] on input "checkbox" at bounding box center [568, 292] width 10 height 10
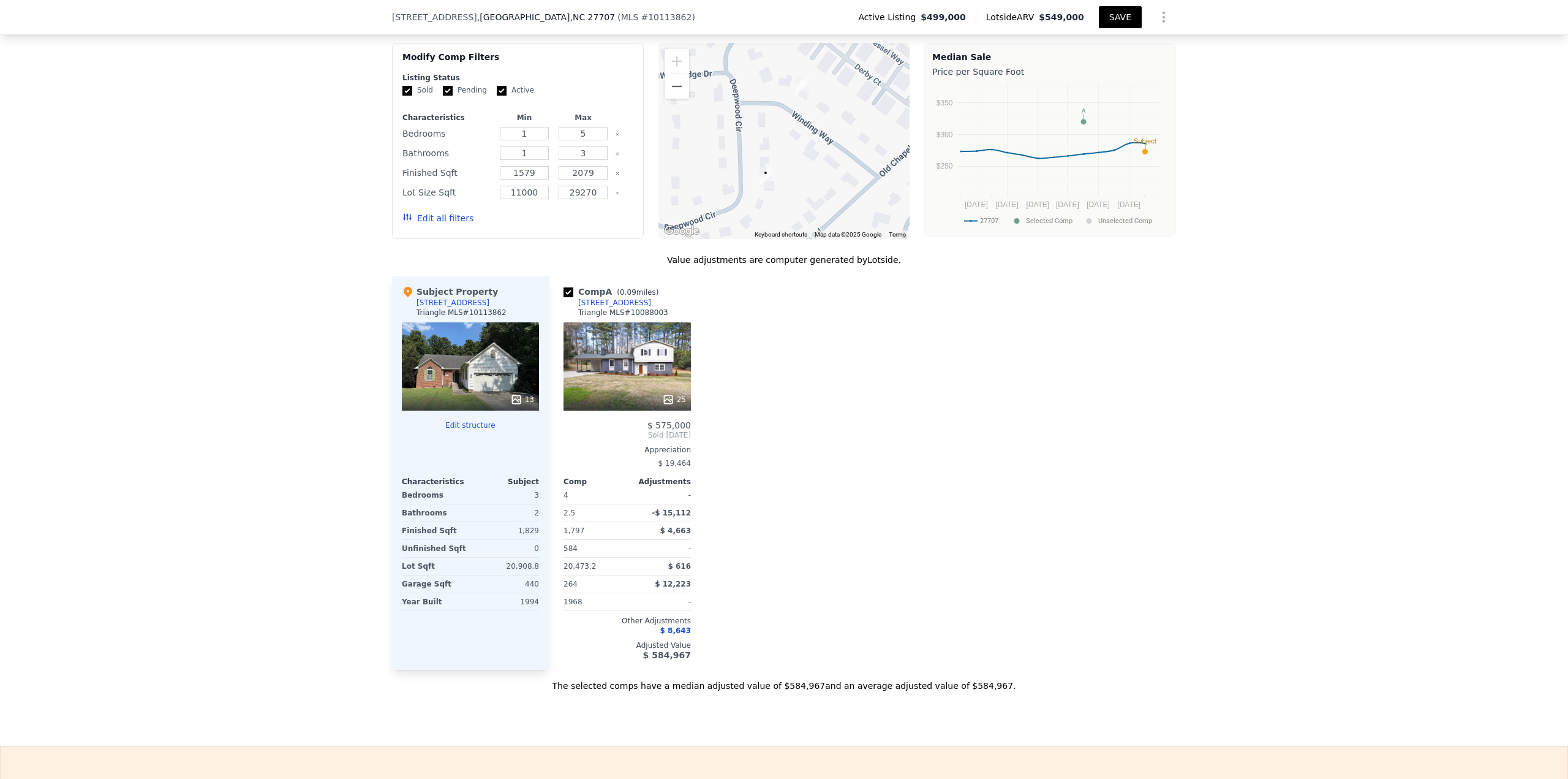
click at [783, 19] on button "SAVE" at bounding box center [1120, 17] width 43 height 22
click at [673, 337] on div at bounding box center [627, 400] width 128 height 22
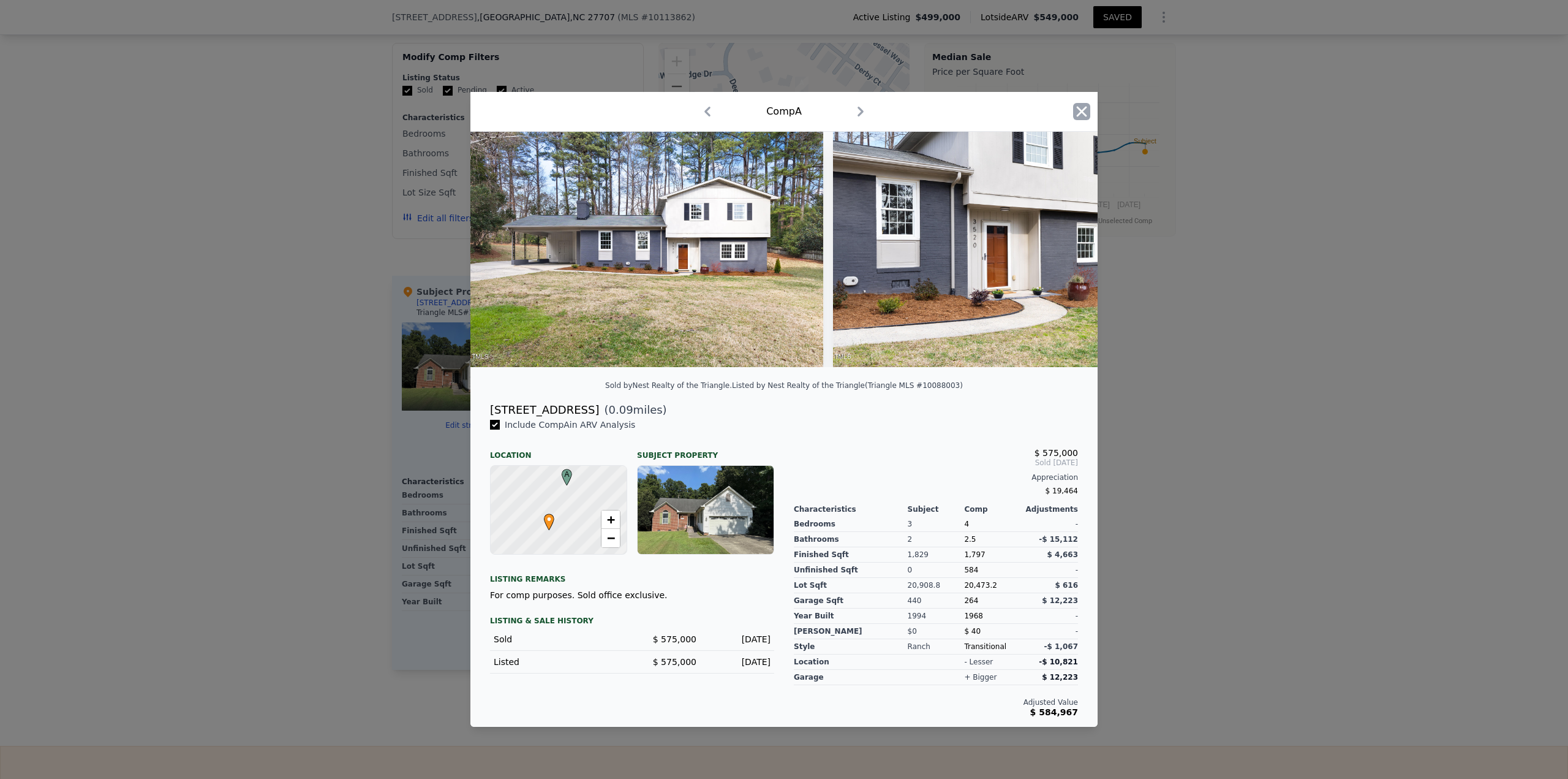
click at [783, 106] on icon "button" at bounding box center [1081, 111] width 17 height 17
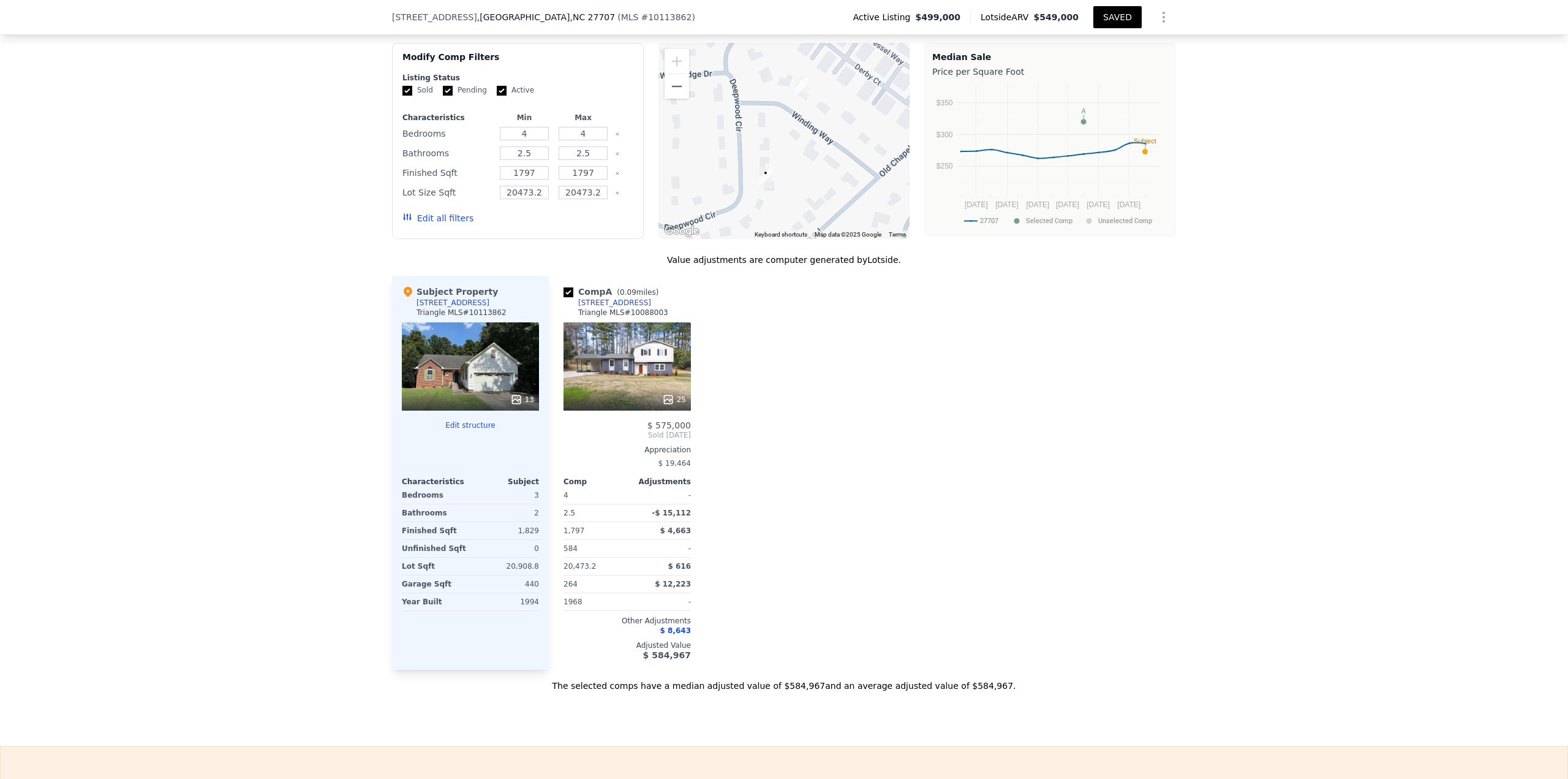
click at [518, 337] on icon at bounding box center [516, 399] width 8 height 8
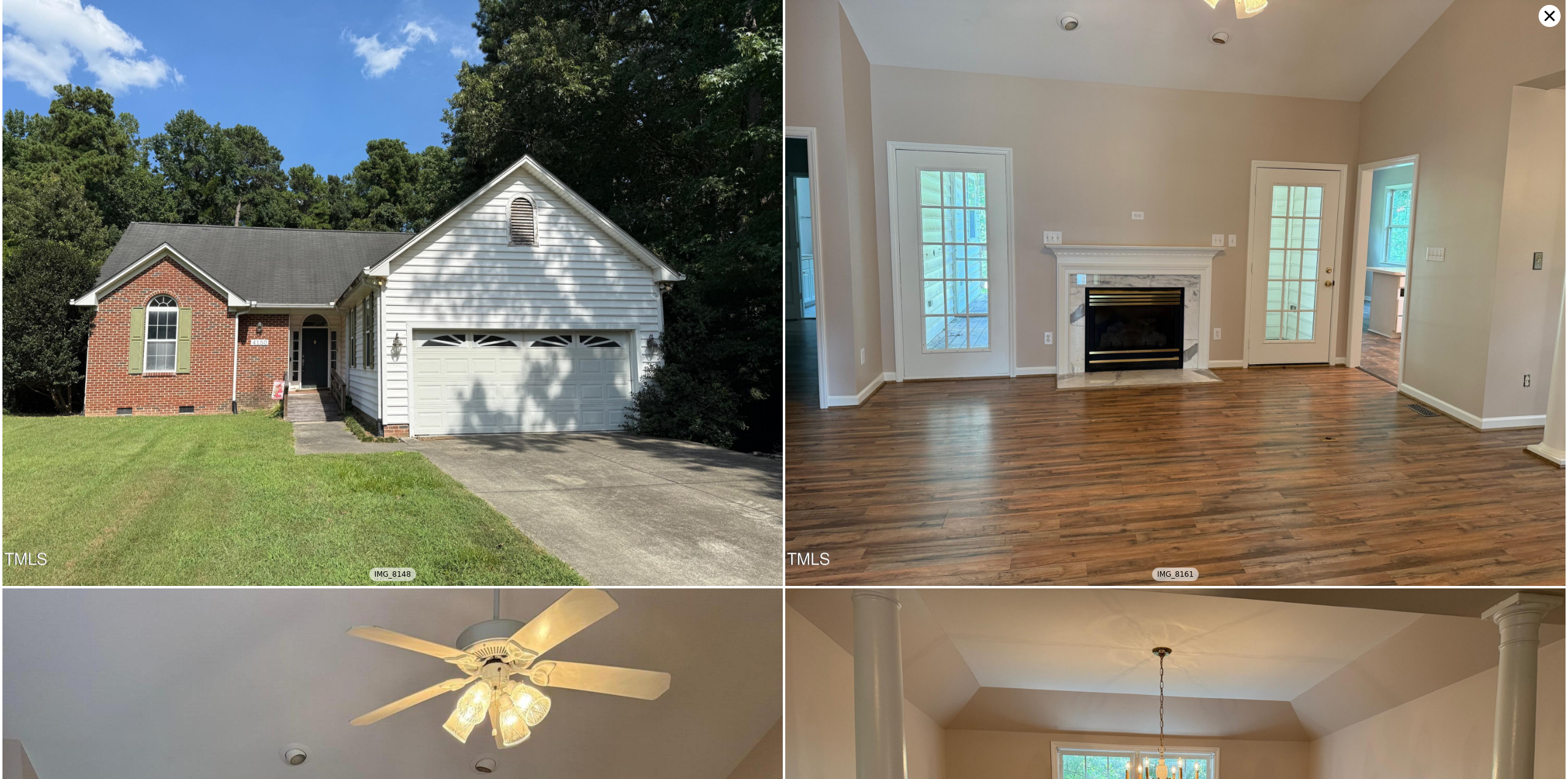
click at [783, 12] on icon at bounding box center [1550, 16] width 22 height 22
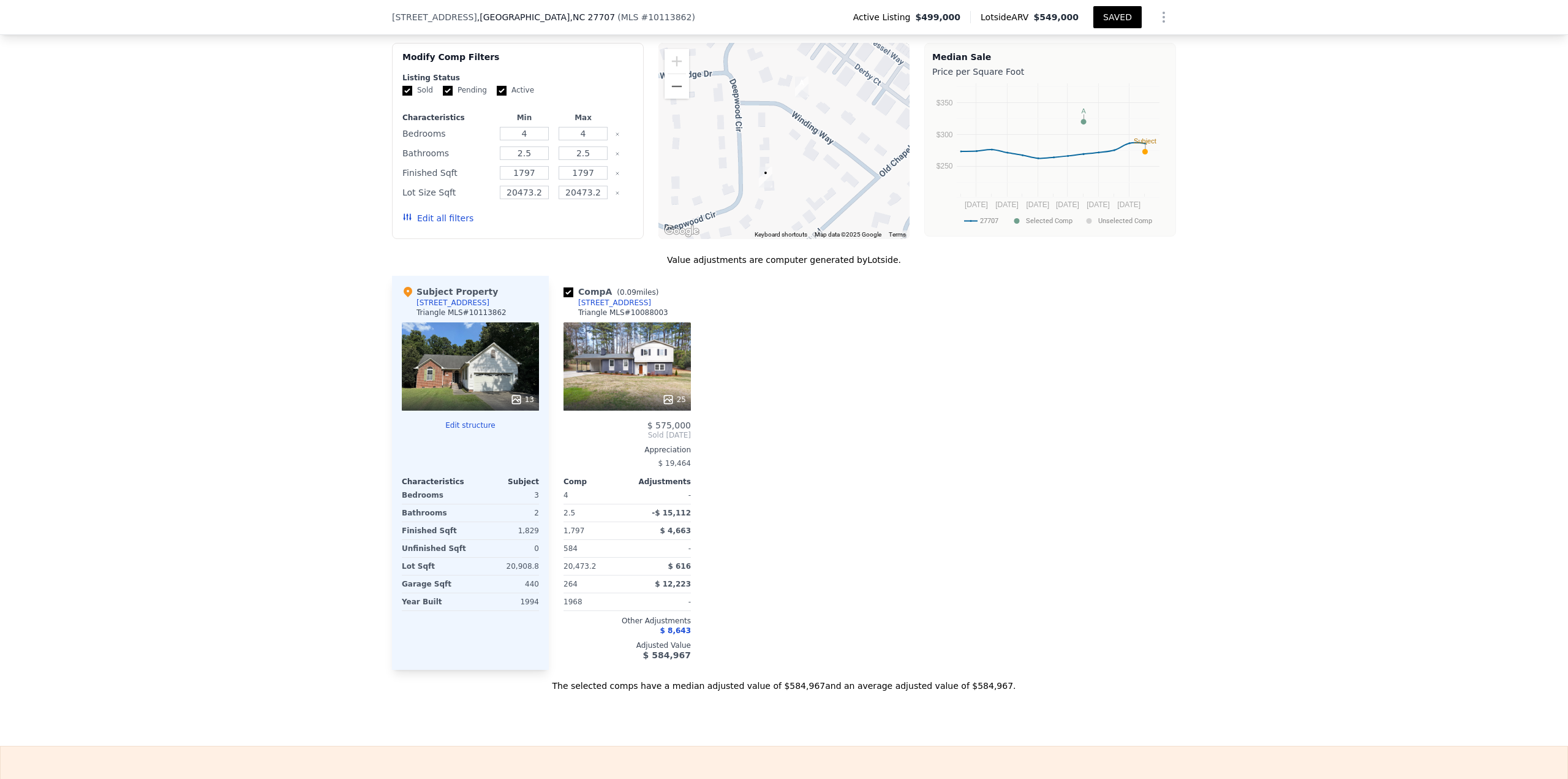
click at [668, 337] on icon at bounding box center [669, 400] width 12 height 12
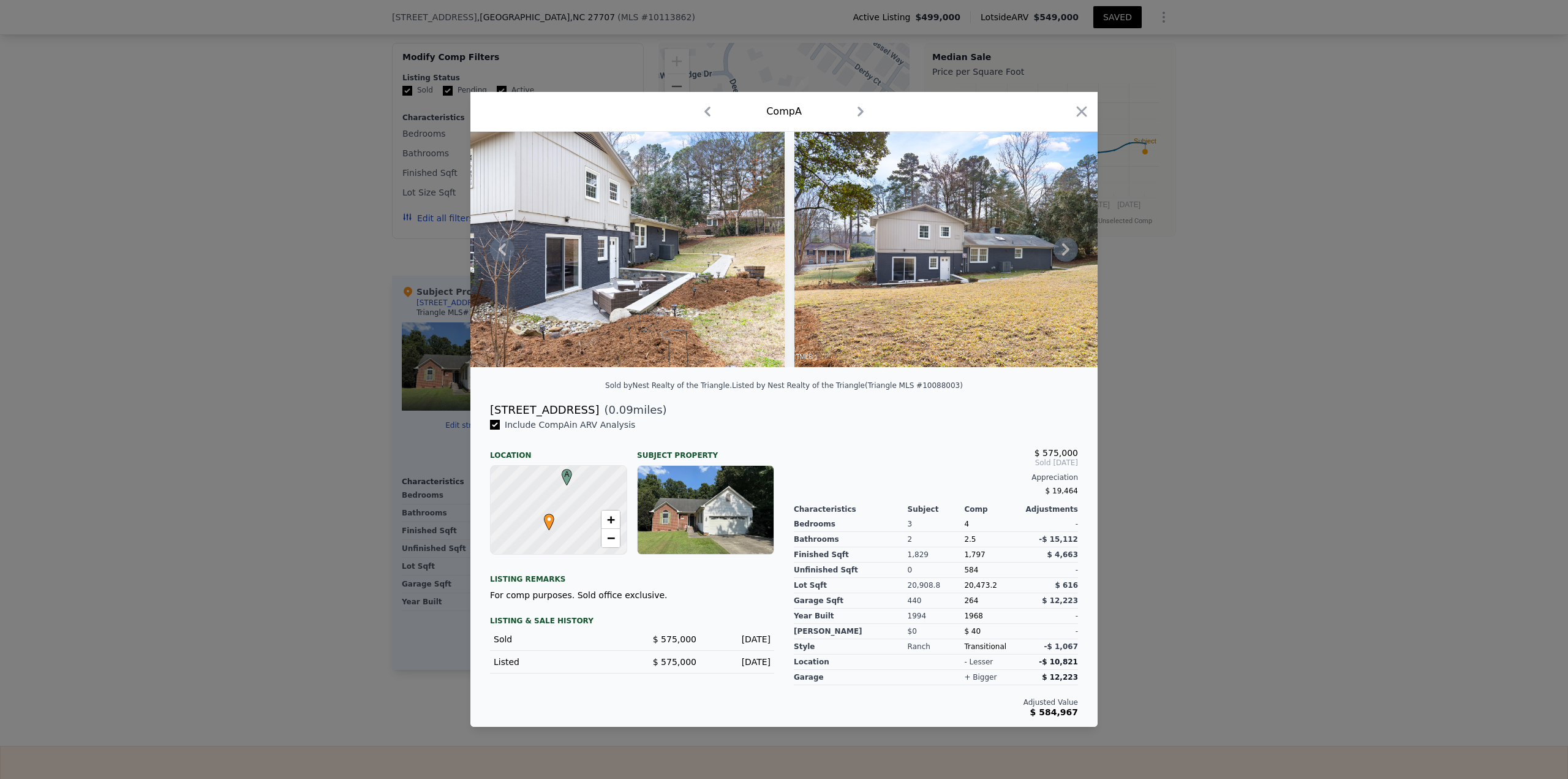
scroll to position [0, 7860]
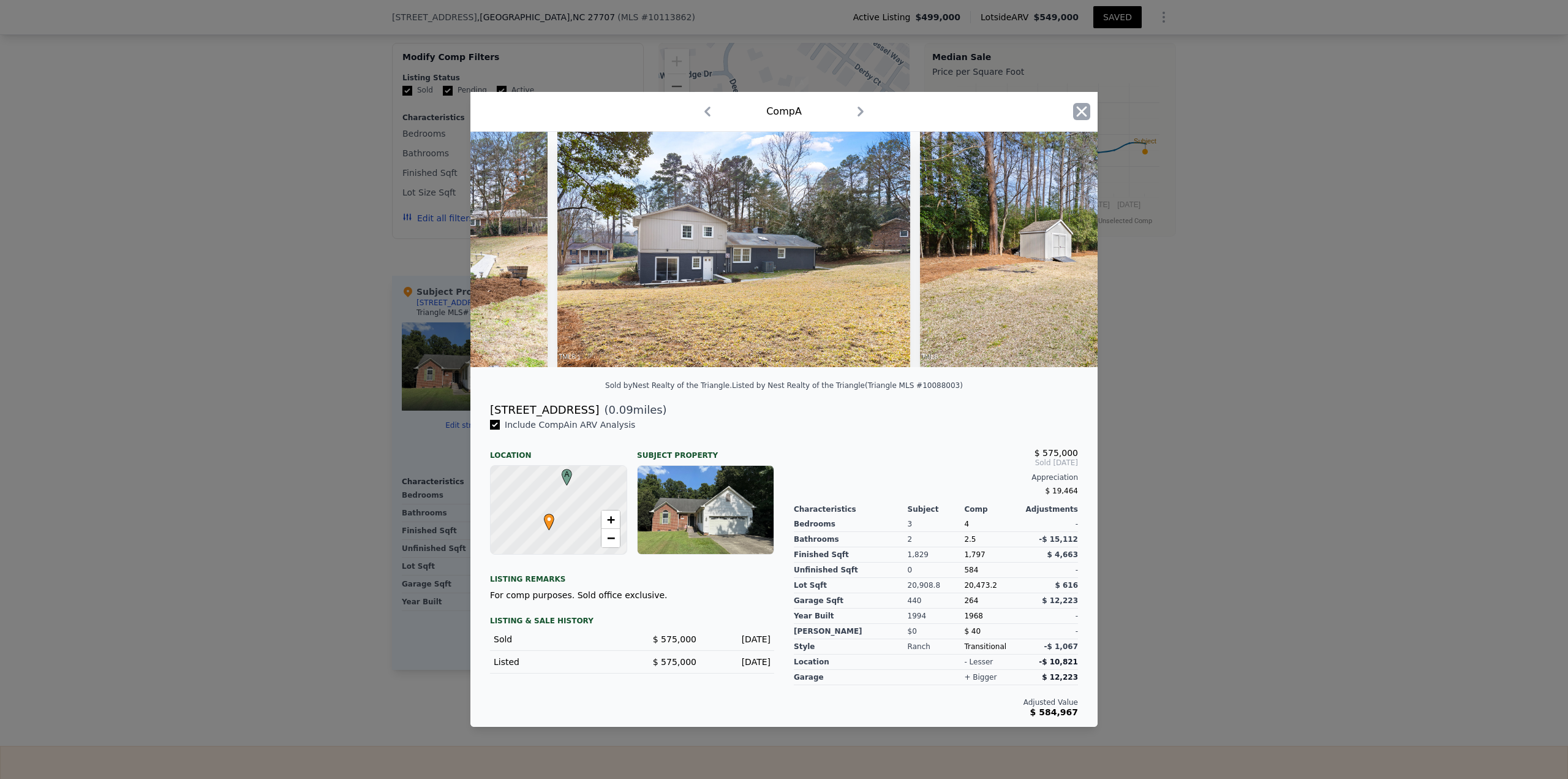
click at [783, 104] on icon "button" at bounding box center [1081, 111] width 17 height 17
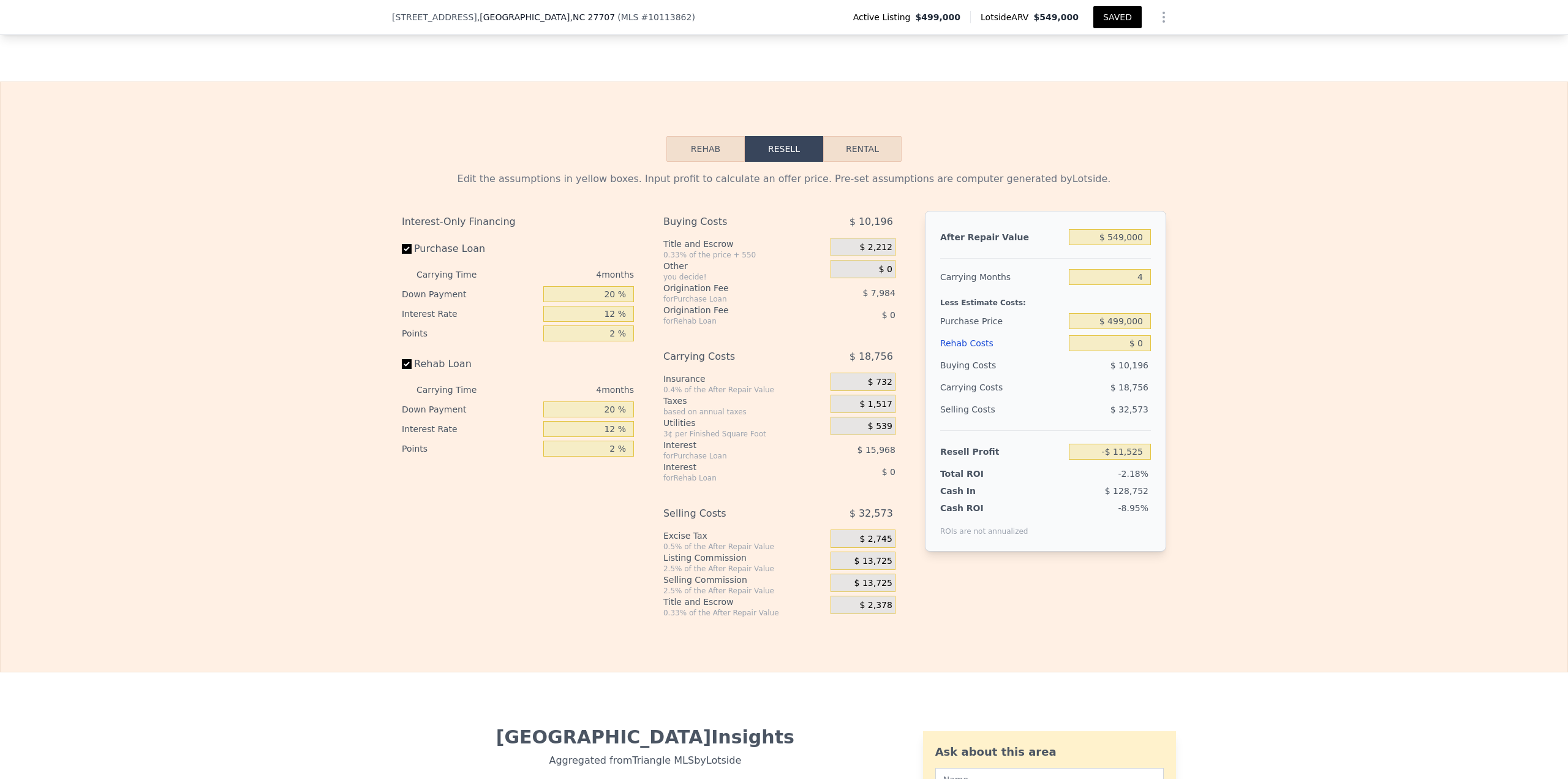
scroll to position [1833, 0]
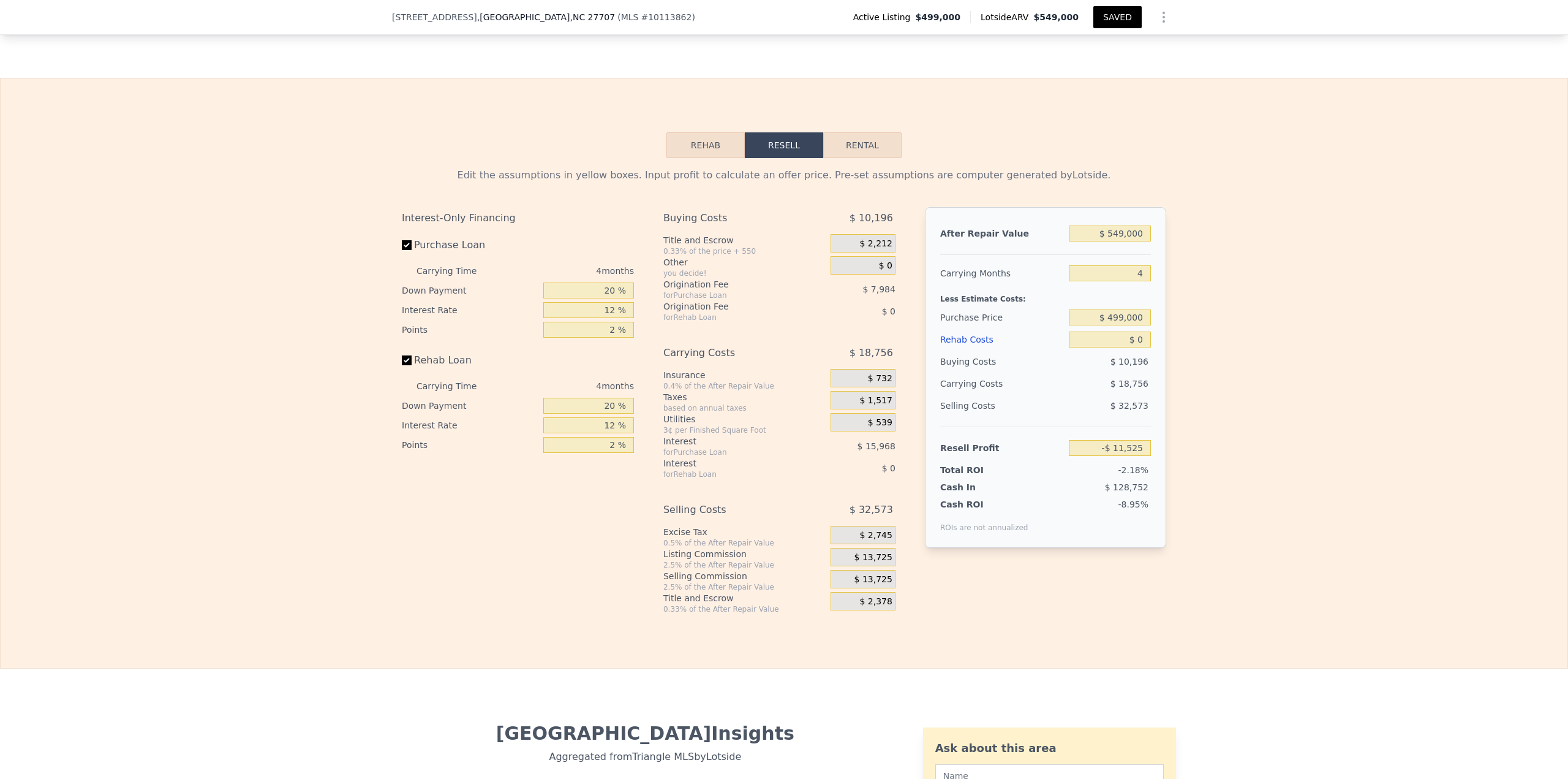
click at [708, 158] on button "Rehab" at bounding box center [705, 145] width 78 height 26
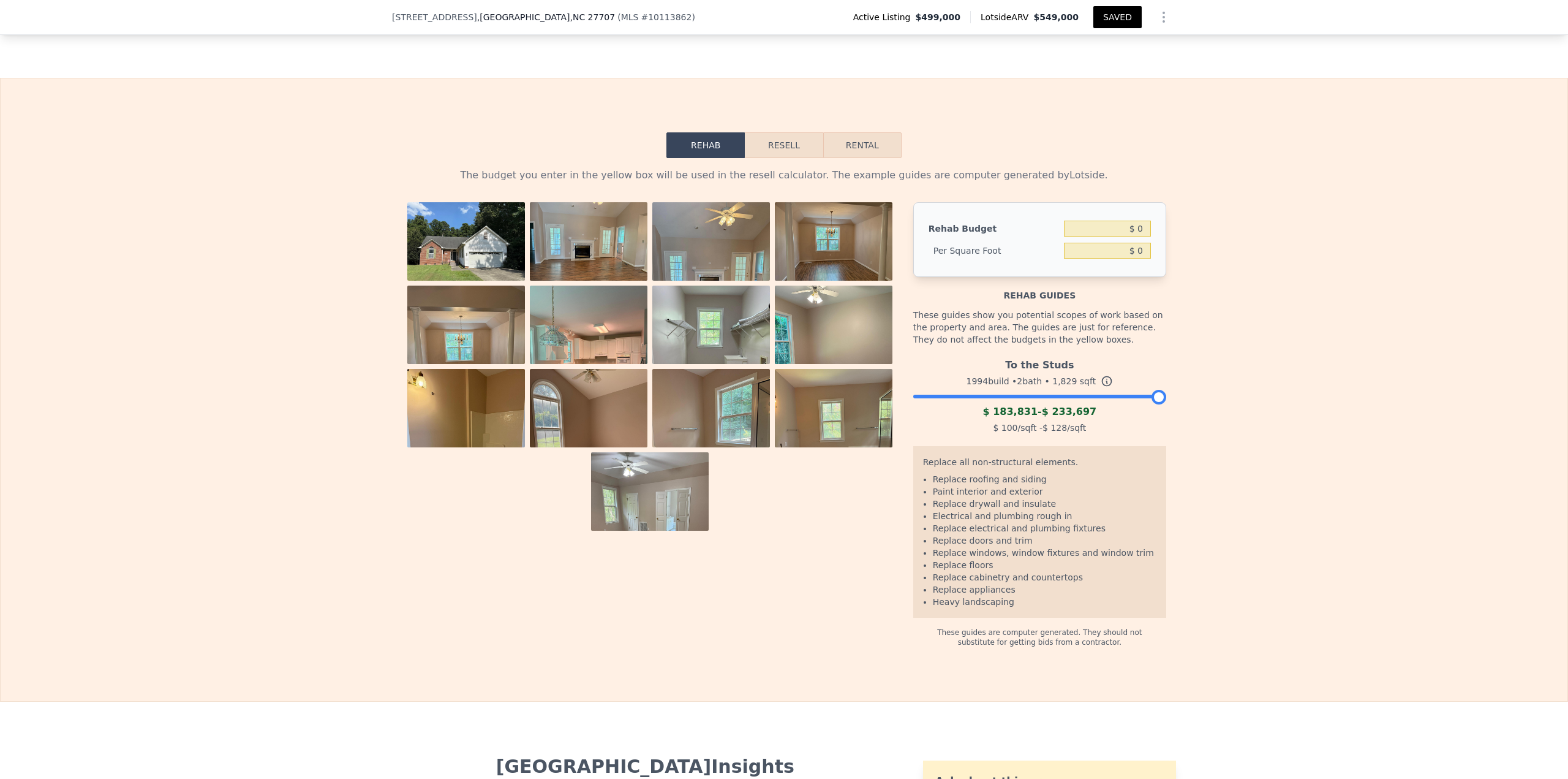
click at [783, 337] on div at bounding box center [1039, 393] width 253 height 7
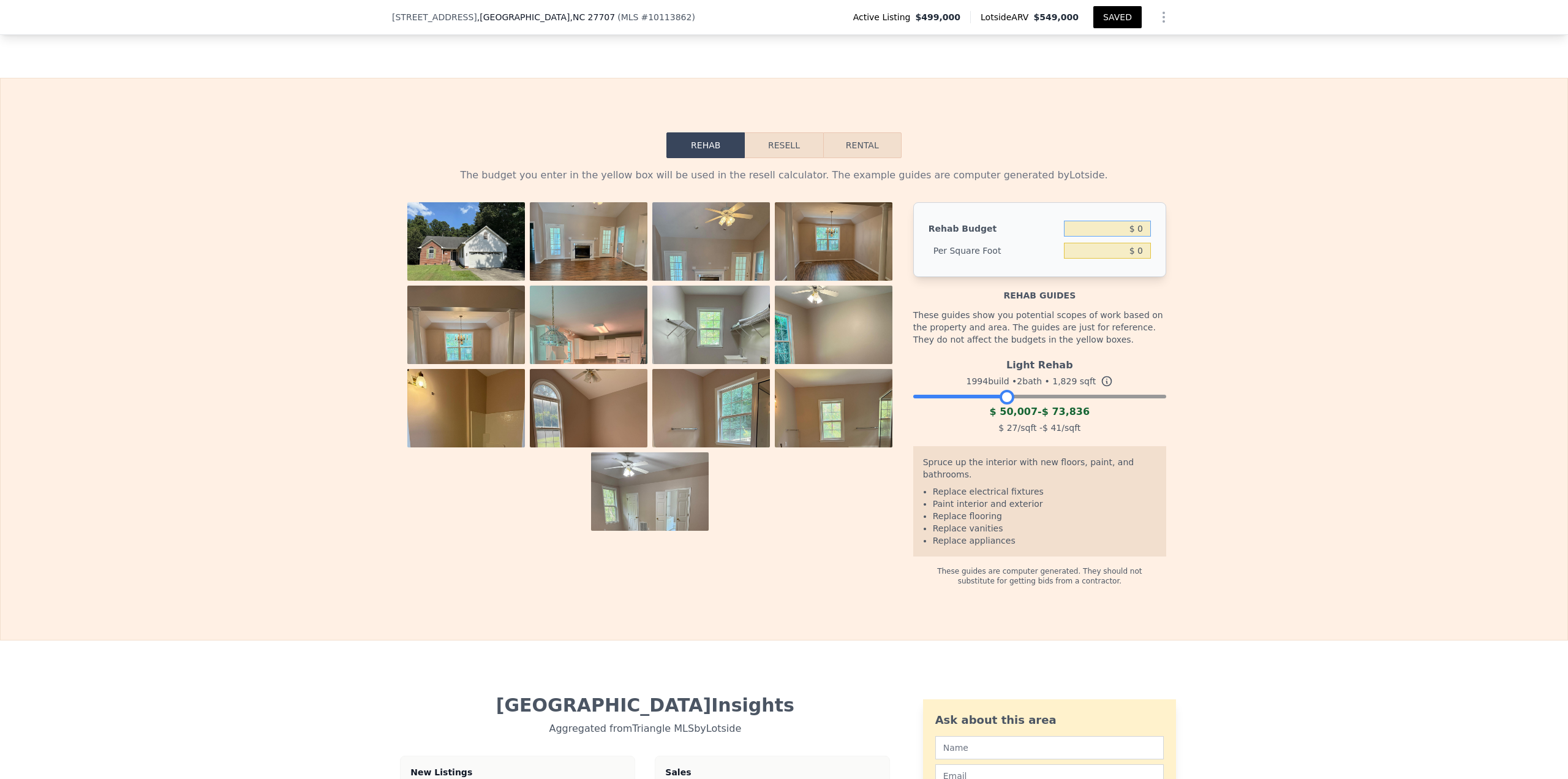
click at [783, 234] on input "$ 0" at bounding box center [1107, 228] width 87 height 16
click at [770, 157] on button "Resell" at bounding box center [783, 145] width 77 height 26
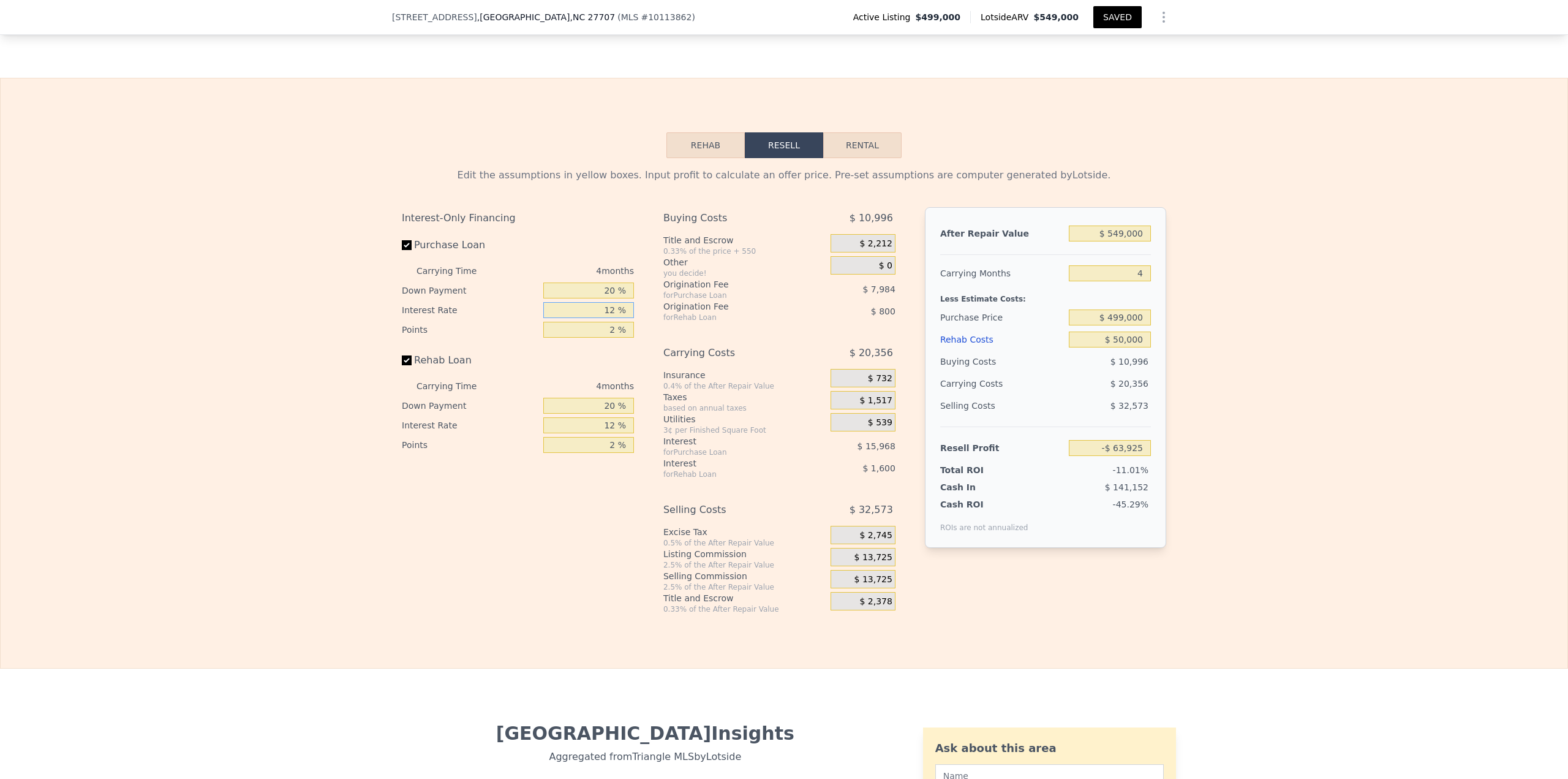
drag, startPoint x: 599, startPoint y: 318, endPoint x: 672, endPoint y: 317, distance: 73.0
click at [672, 317] on div "Interest-Only Financing Purchase Loan Carrying Time 4 months Down Payment 20 % …" at bounding box center [783, 411] width 764 height 407
click at [783, 240] on input "$ 549,000" at bounding box center [1109, 233] width 82 height 16
click at [783, 326] on input "$ 499,000" at bounding box center [1109, 317] width 82 height 16
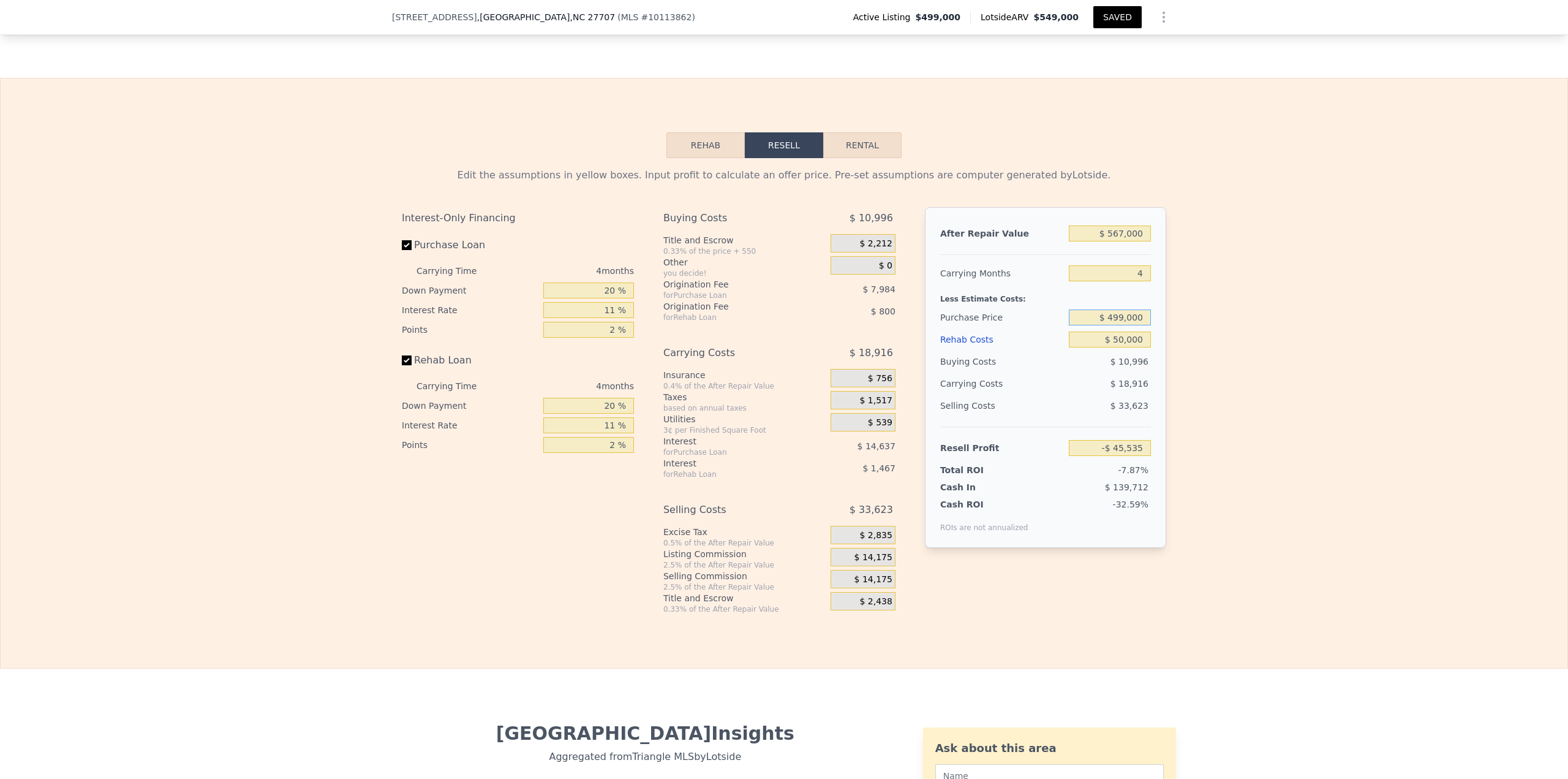
click at [783, 326] on input "$ 499,000" at bounding box center [1109, 317] width 82 height 16
click at [783, 326] on input "$ 399,000" at bounding box center [1109, 317] width 82 height 16
click at [783, 322] on input "$ 409,000" at bounding box center [1109, 317] width 82 height 16
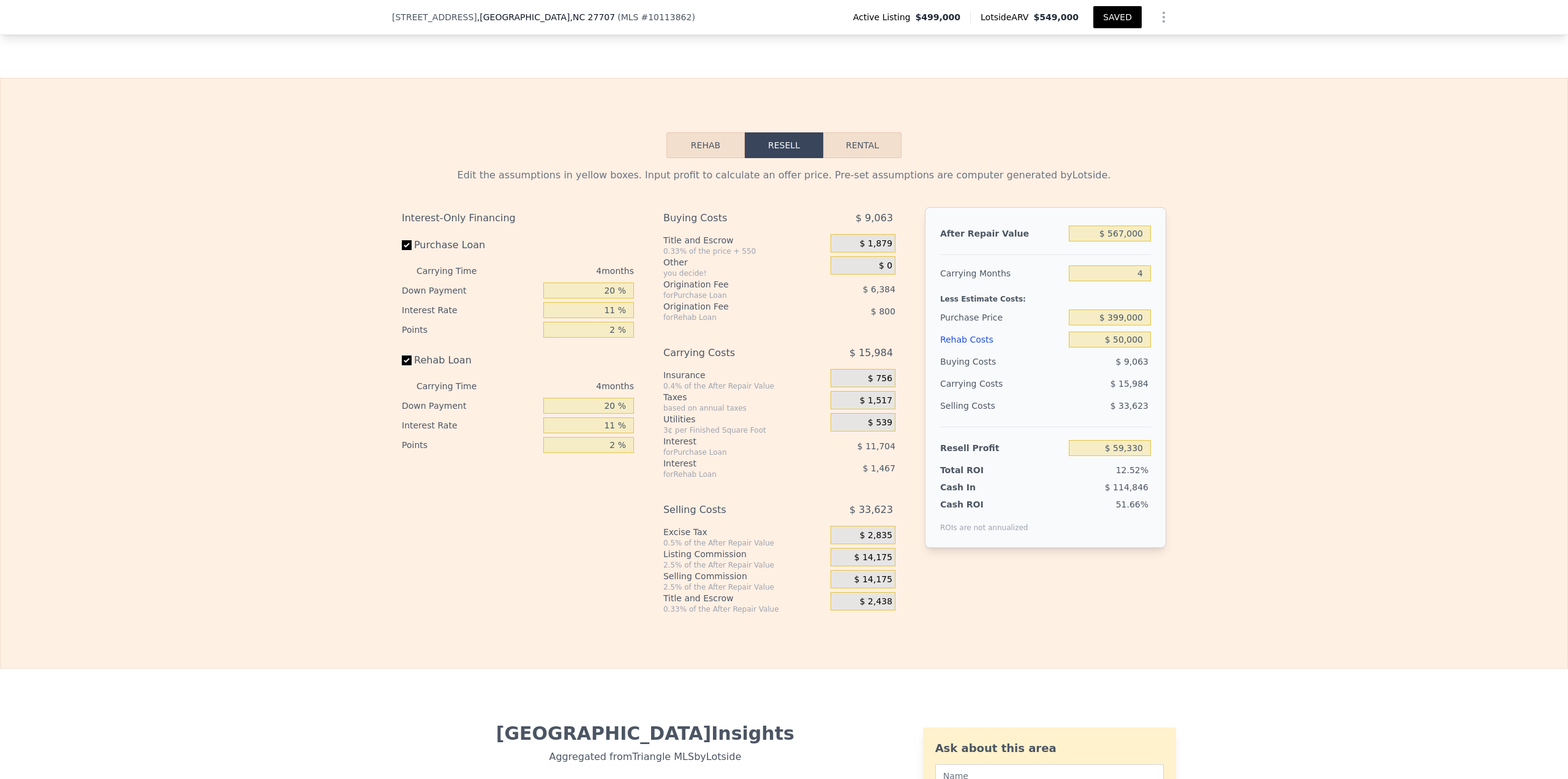
click at [783, 17] on button "SAVED" at bounding box center [1117, 17] width 48 height 22
click at [783, 14] on button "SAVED" at bounding box center [1117, 17] width 48 height 22
click at [783, 226] on div "Edit the assumptions in yellow boxes. Input profit to calculate an offer price.…" at bounding box center [784, 386] width 1567 height 456
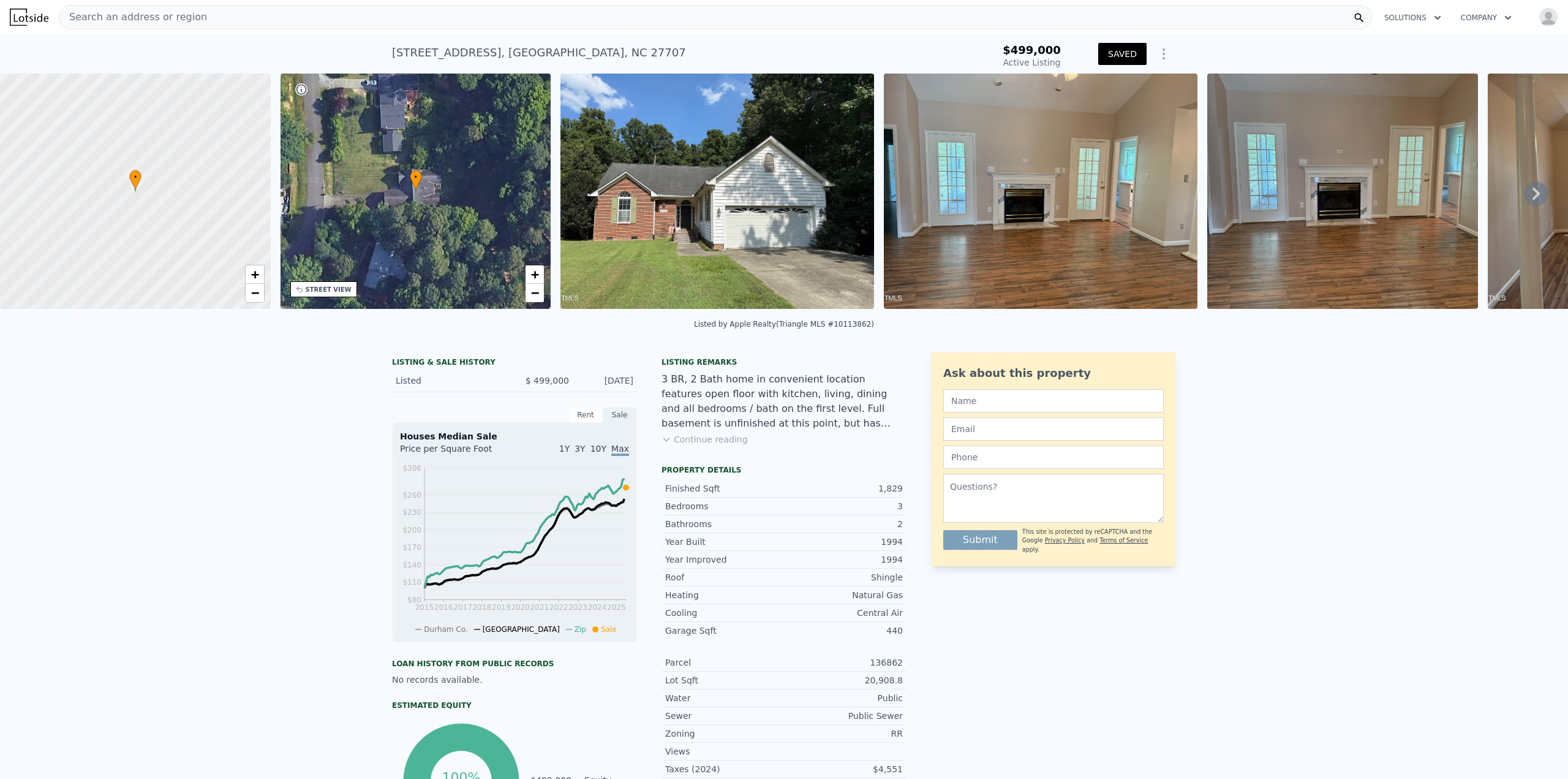
click at [268, 20] on div "Search an address or region" at bounding box center [715, 17] width 1313 height 24
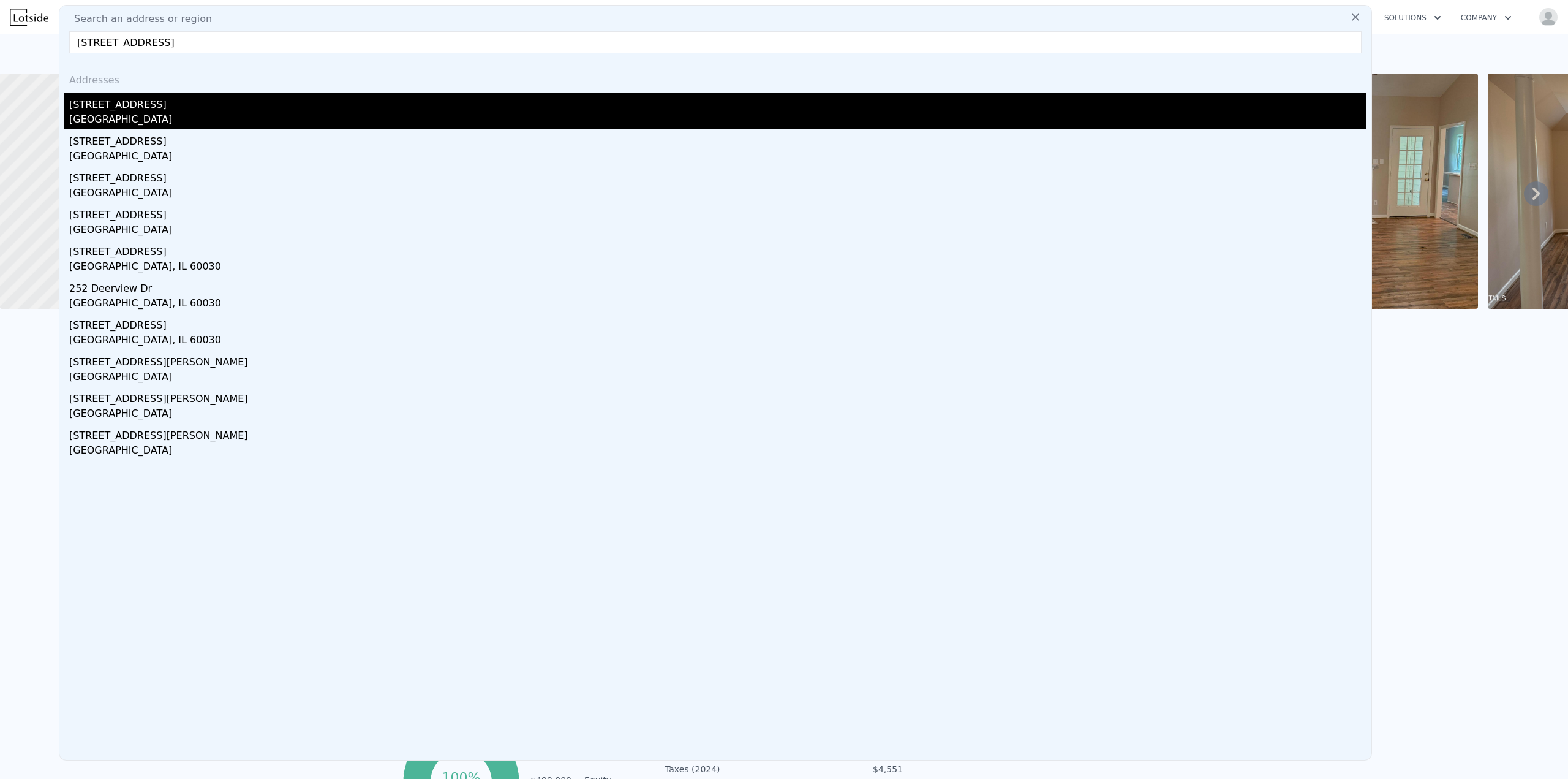
click at [124, 107] on div "6508 Deerview Dr" at bounding box center [717, 102] width 1297 height 20
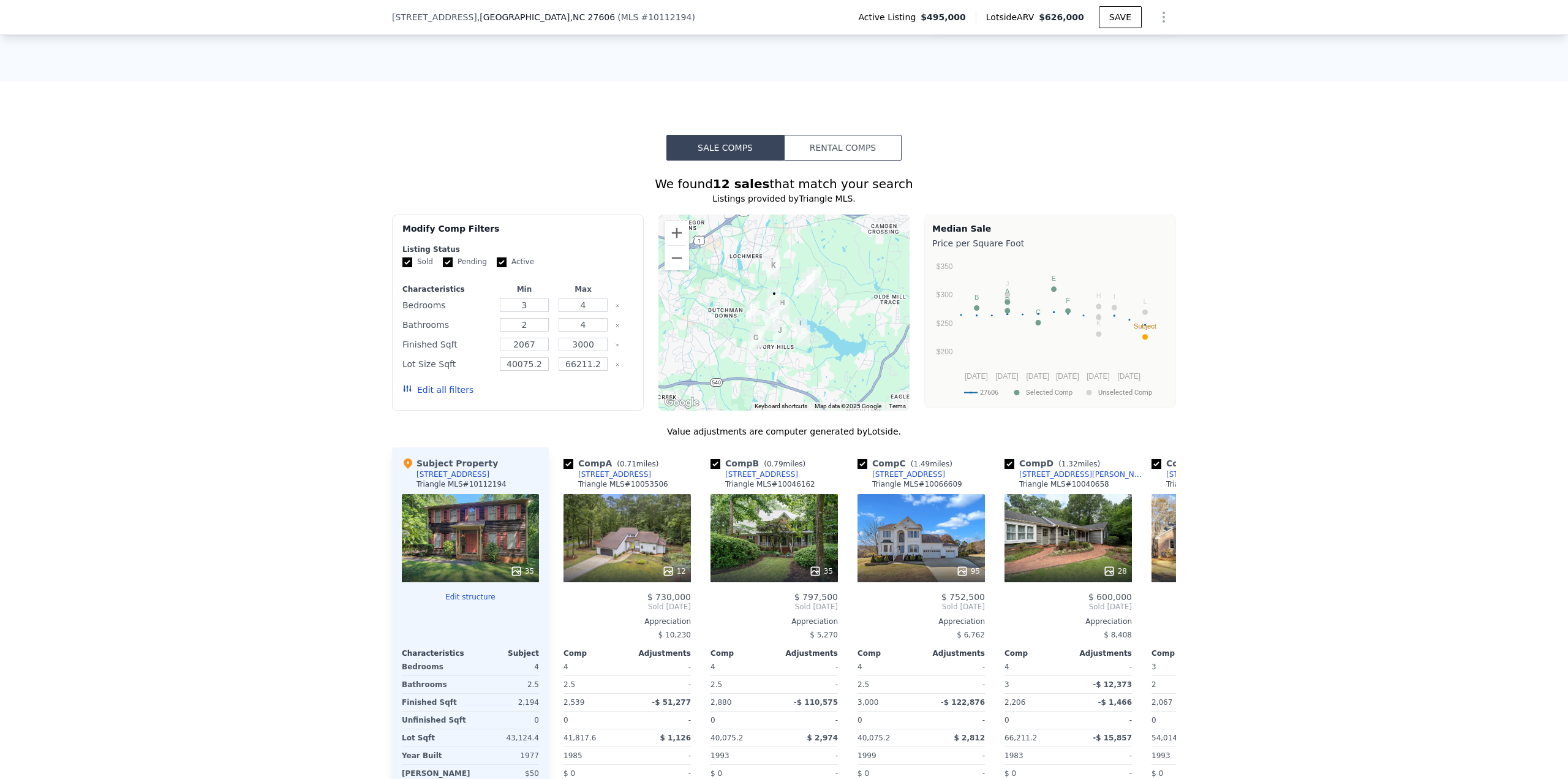
scroll to position [915, 0]
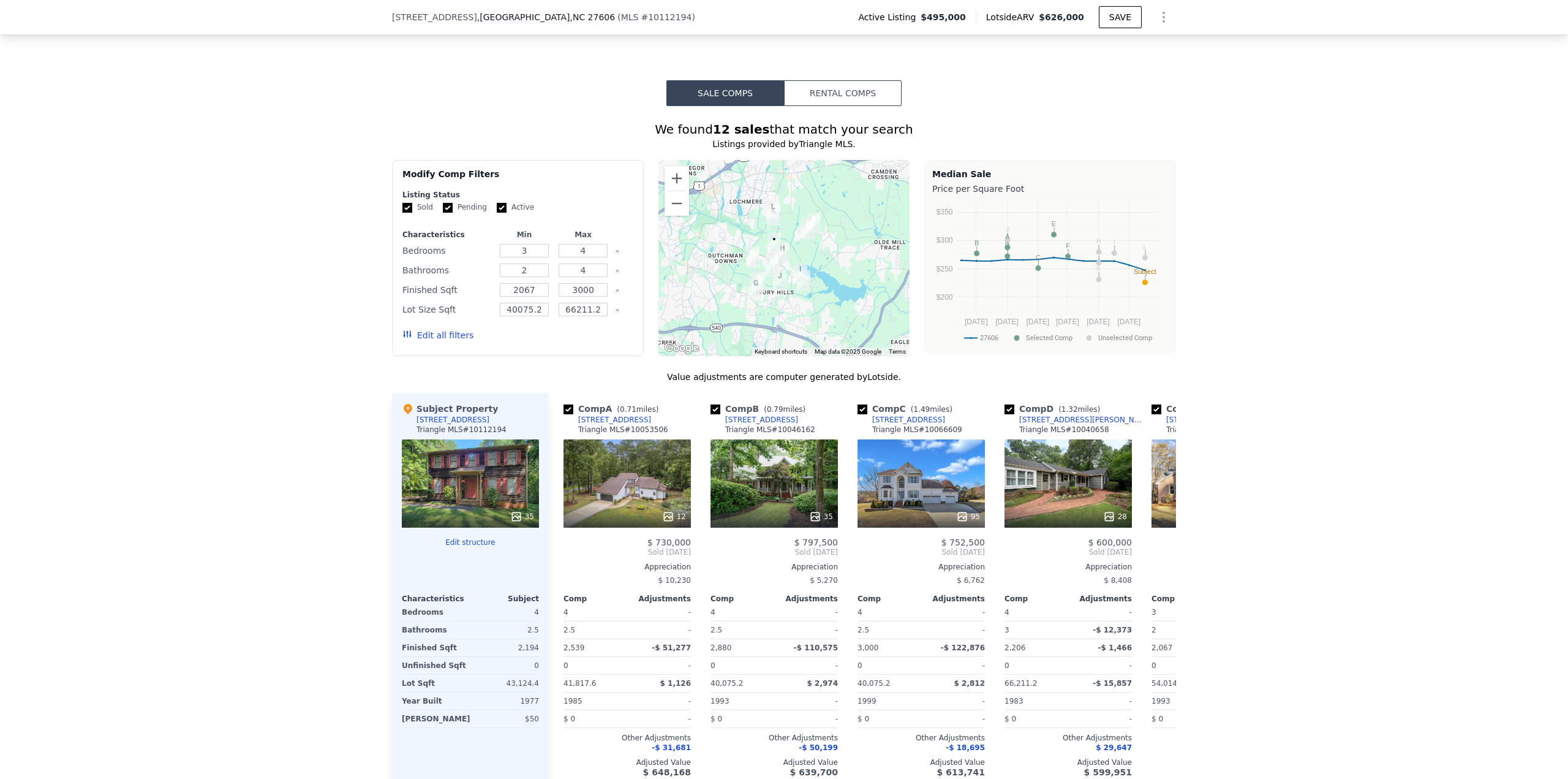
click at [438, 337] on button "Edit all filters" at bounding box center [438, 335] width 71 height 12
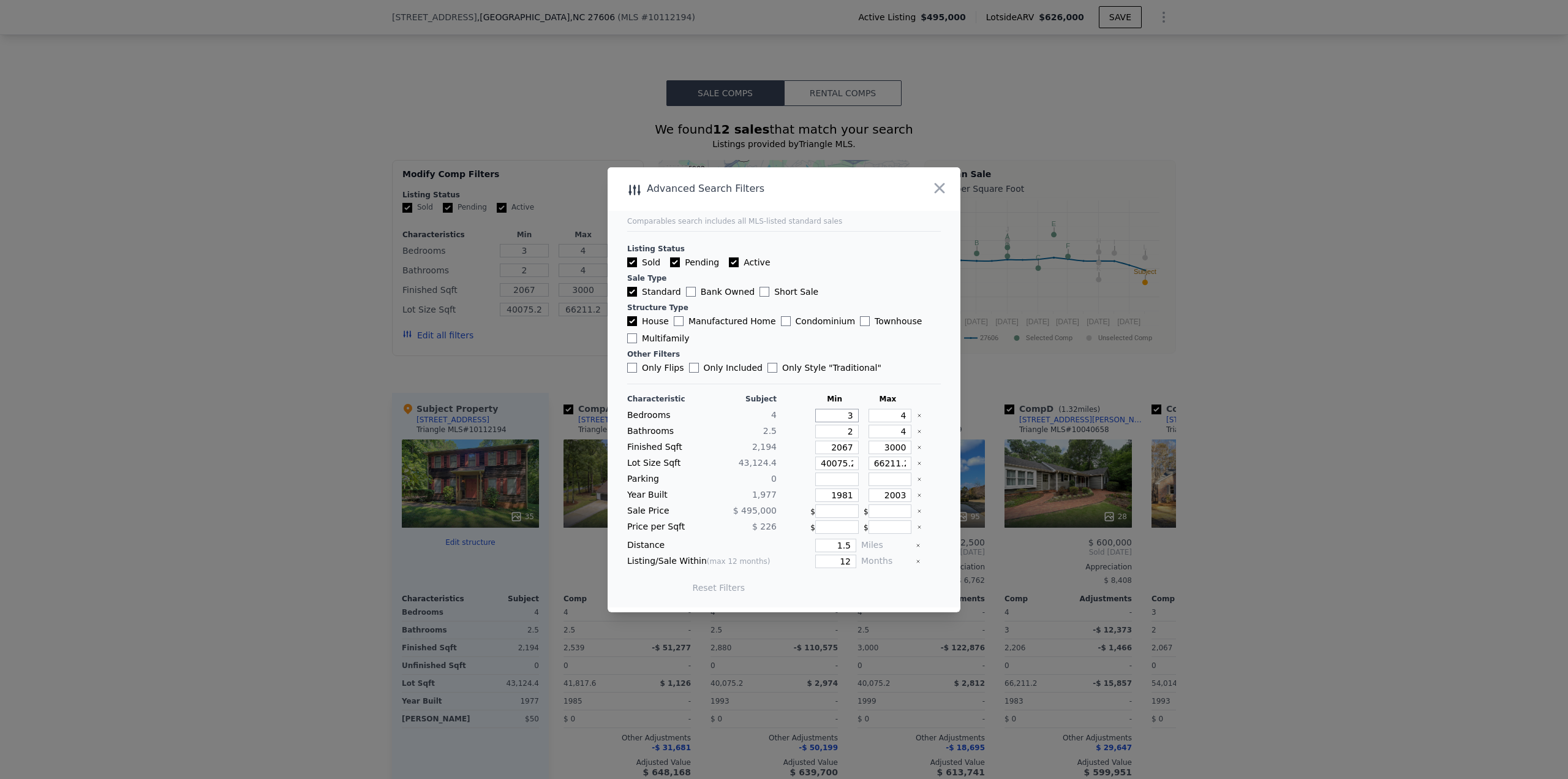
click at [783, 337] on input "3" at bounding box center [837, 415] width 43 height 14
drag, startPoint x: 830, startPoint y: 416, endPoint x: 862, endPoint y: 416, distance: 32.0
click at [783, 337] on div "Bedrooms 4 3 4" at bounding box center [784, 415] width 314 height 14
drag, startPoint x: 885, startPoint y: 417, endPoint x: 929, endPoint y: 410, distance: 44.6
click at [783, 337] on div "Bedrooms 4 3 4" at bounding box center [784, 415] width 314 height 14
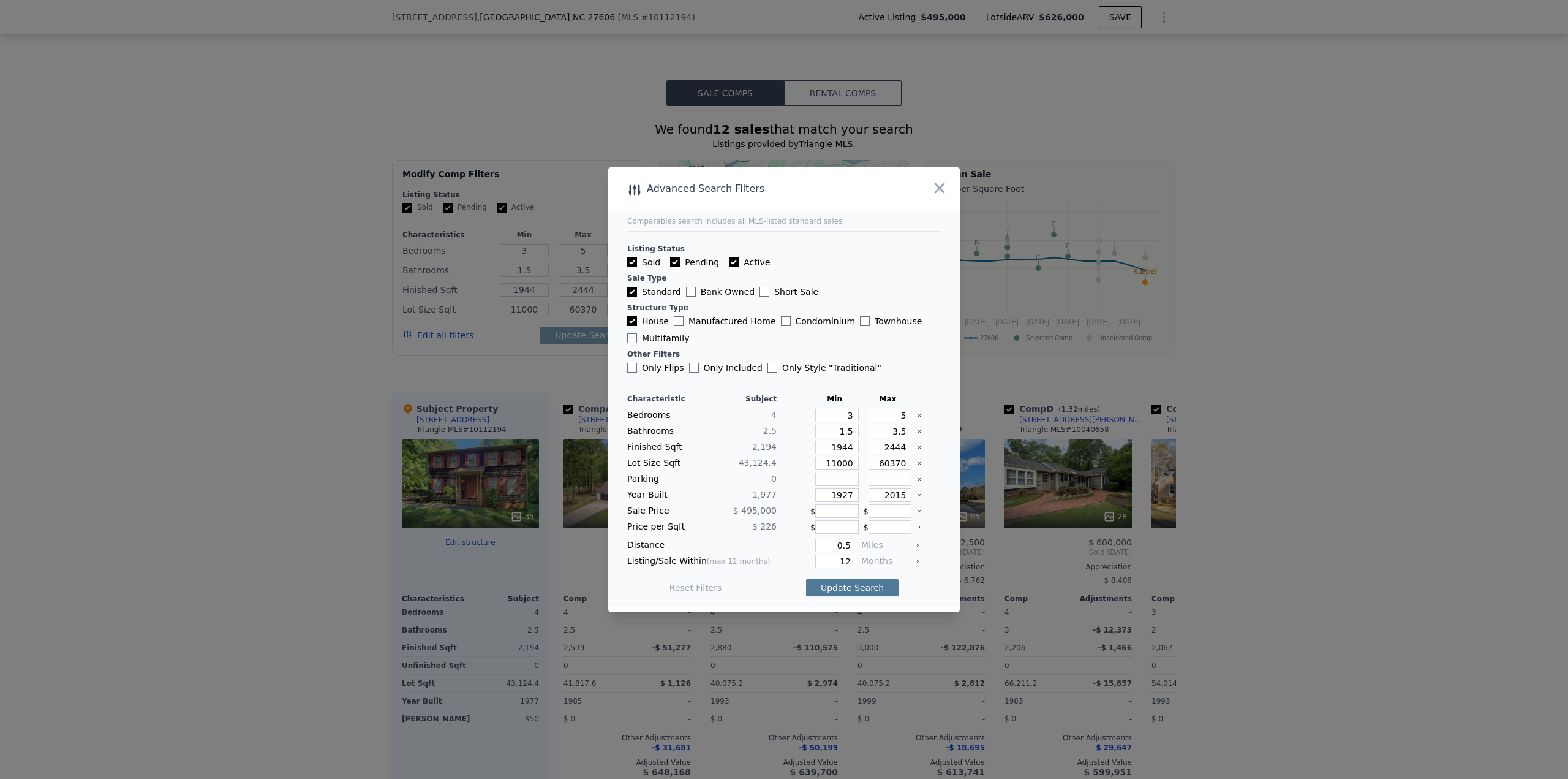
click at [783, 337] on button "Update Search" at bounding box center [852, 587] width 92 height 17
drag, startPoint x: 828, startPoint y: 544, endPoint x: 862, endPoint y: 544, distance: 34.0
click at [783, 337] on div "Distance 0.5 Miles" at bounding box center [784, 545] width 314 height 14
click at [783, 337] on button "Update Search" at bounding box center [852, 587] width 92 height 17
drag, startPoint x: 847, startPoint y: 411, endPoint x: 854, endPoint y: 411, distance: 7.0
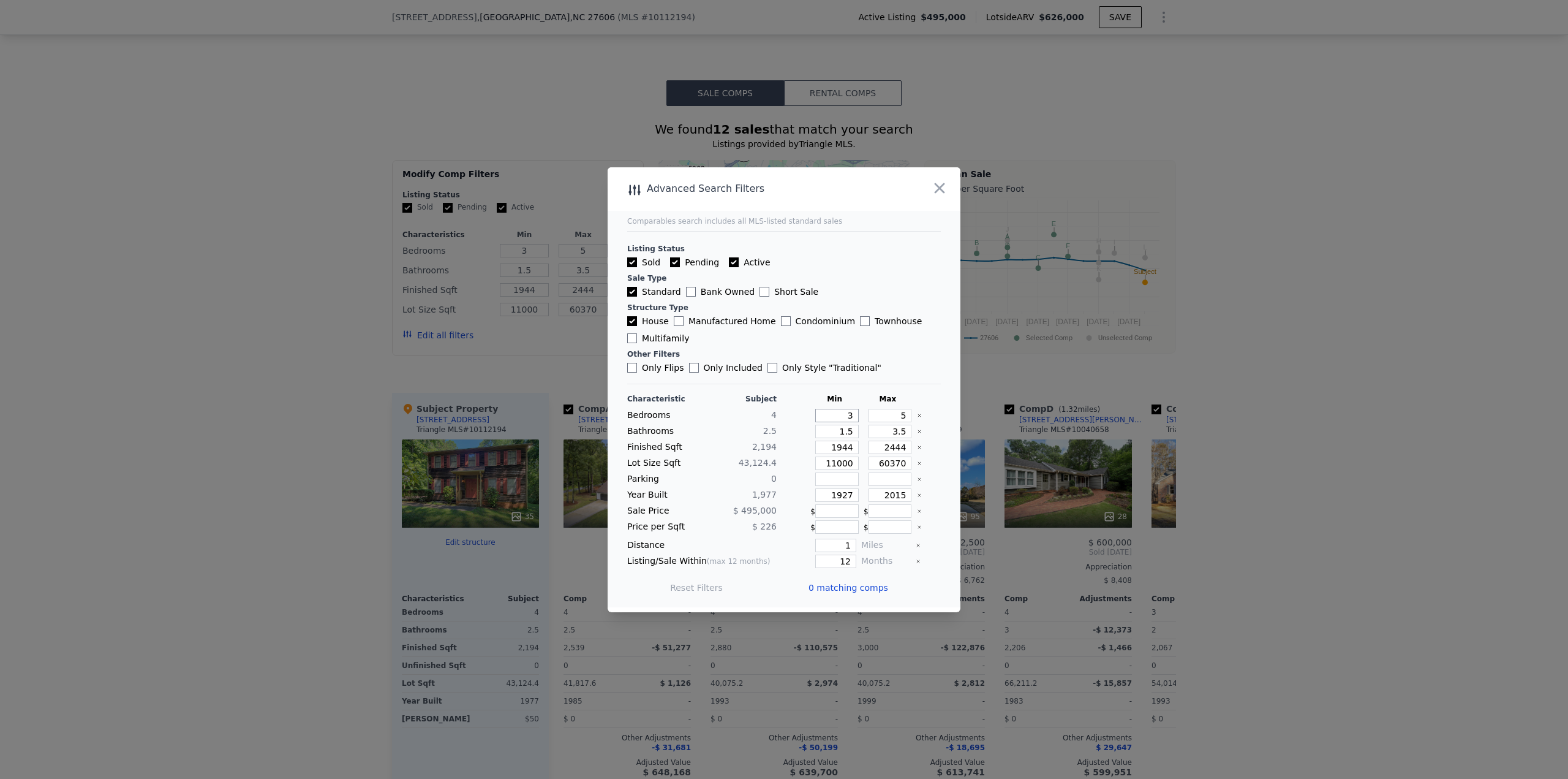
click at [783, 337] on div "Bedrooms 4 3 5" at bounding box center [784, 415] width 314 height 14
click at [783, 337] on button "Update Search" at bounding box center [852, 587] width 92 height 17
drag, startPoint x: 855, startPoint y: 544, endPoint x: 861, endPoint y: 544, distance: 6.0
click at [783, 337] on div "Distance 1 Miles" at bounding box center [784, 545] width 314 height 14
click at [783, 337] on button "Update Search" at bounding box center [852, 587] width 92 height 17
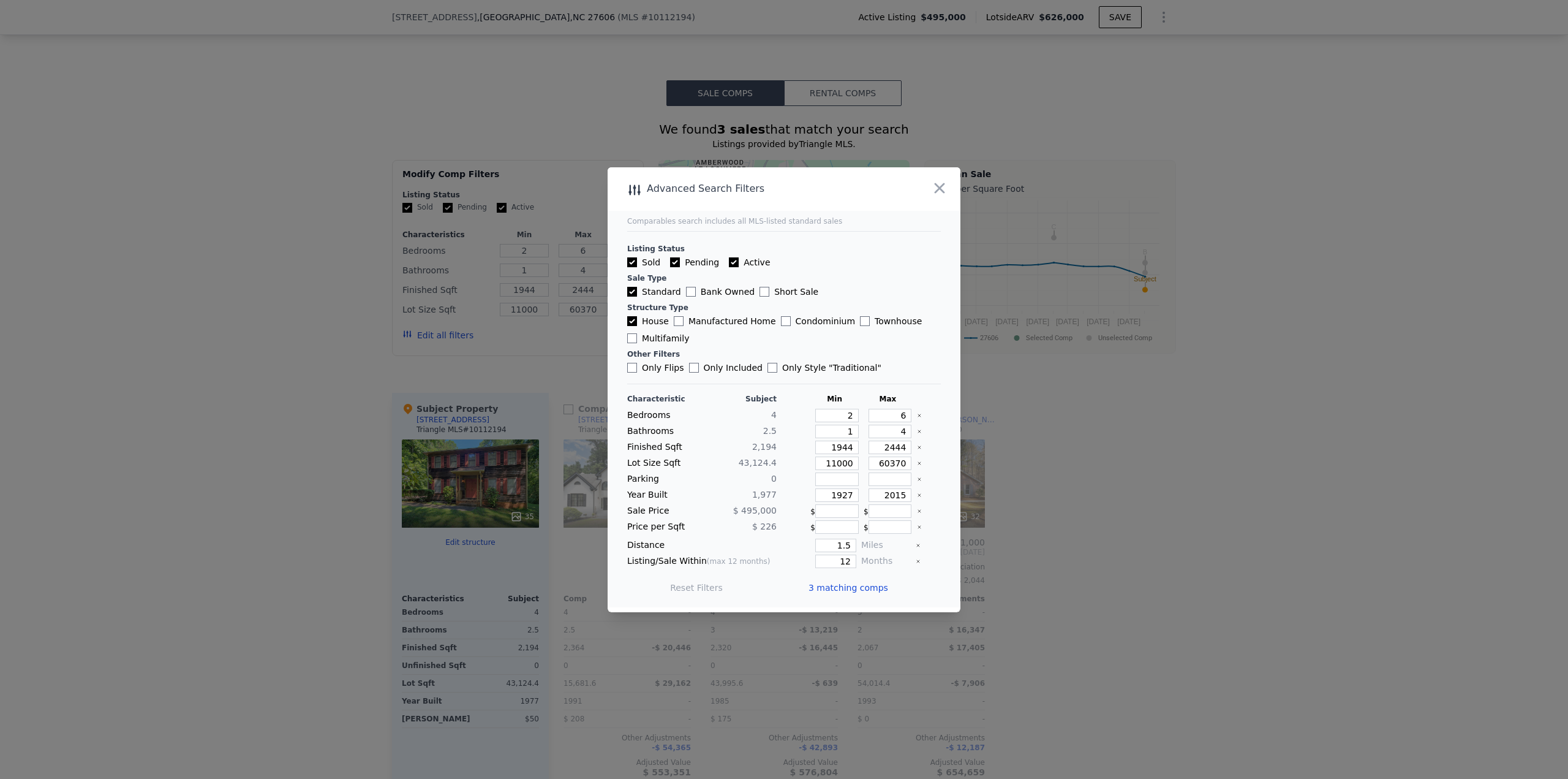
click at [783, 337] on span "3 matching comps" at bounding box center [848, 588] width 79 height 12
click at [783, 337] on div "Comp A ( 1.50 miles) 106 Windstream Way Triangle MLS # 10107787 25 $ 599,000 Pe…" at bounding box center [862, 590] width 627 height 394
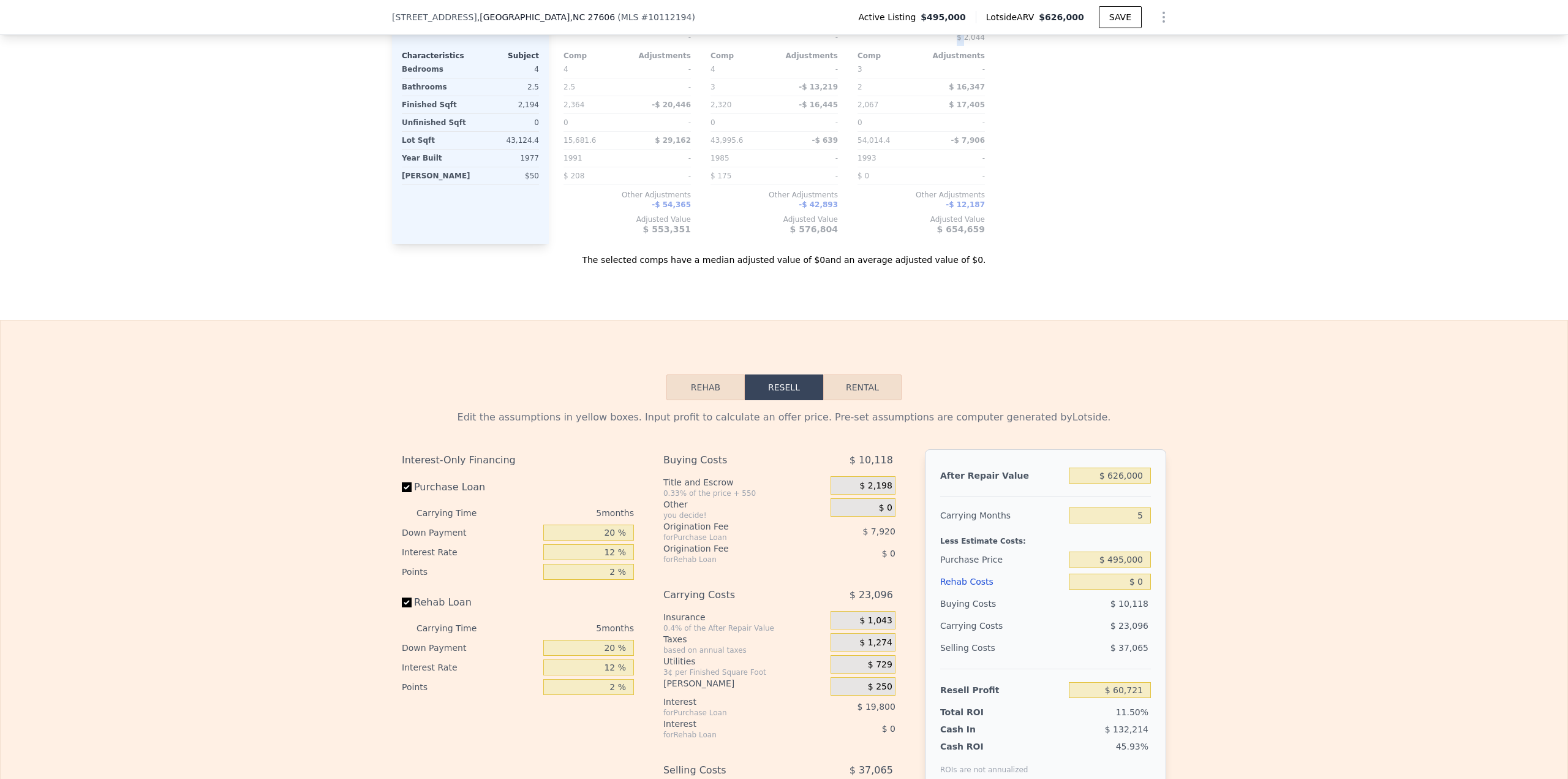
scroll to position [1650, 0]
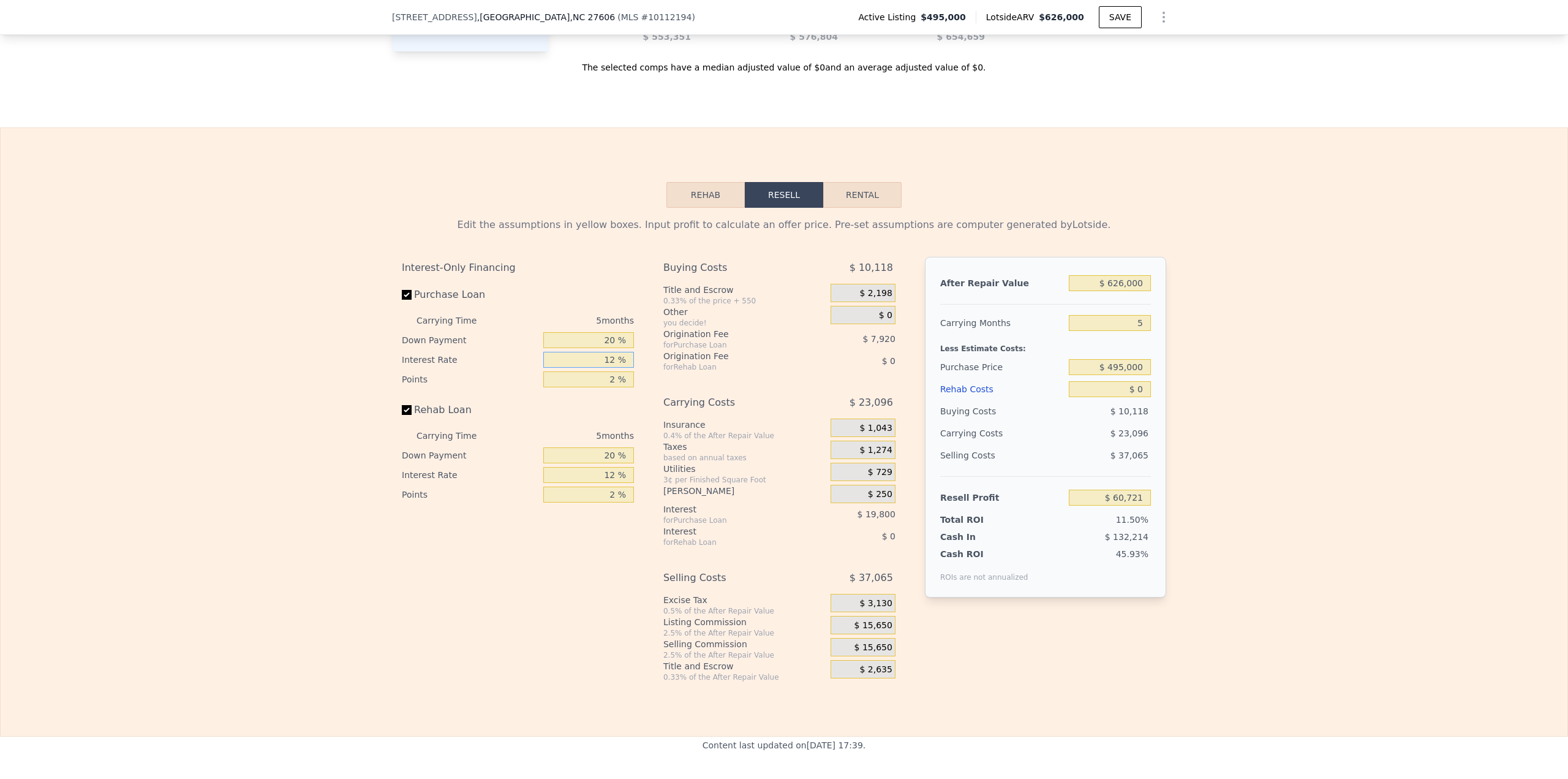
drag, startPoint x: 582, startPoint y: 370, endPoint x: 671, endPoint y: 370, distance: 89.0
click at [669, 337] on div "Interest-Only Financing Purchase Loan Carrying Time 5 months Down Payment 20 % …" at bounding box center [783, 470] width 764 height 426
click at [705, 203] on button "Rehab" at bounding box center [705, 195] width 78 height 26
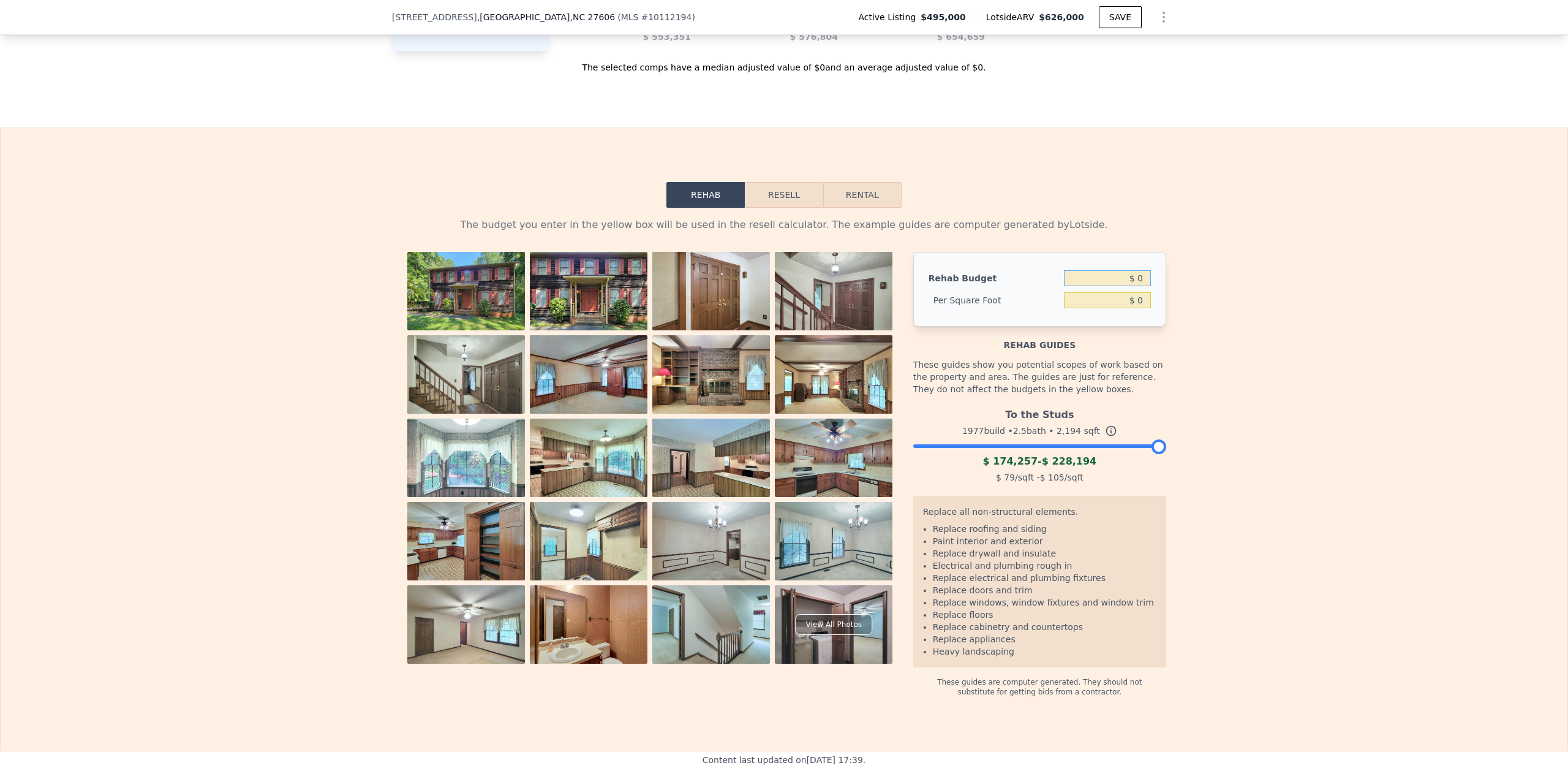
click at [783, 286] on input "$ 0" at bounding box center [1107, 278] width 87 height 16
click at [783, 208] on button "Resell" at bounding box center [783, 195] width 77 height 26
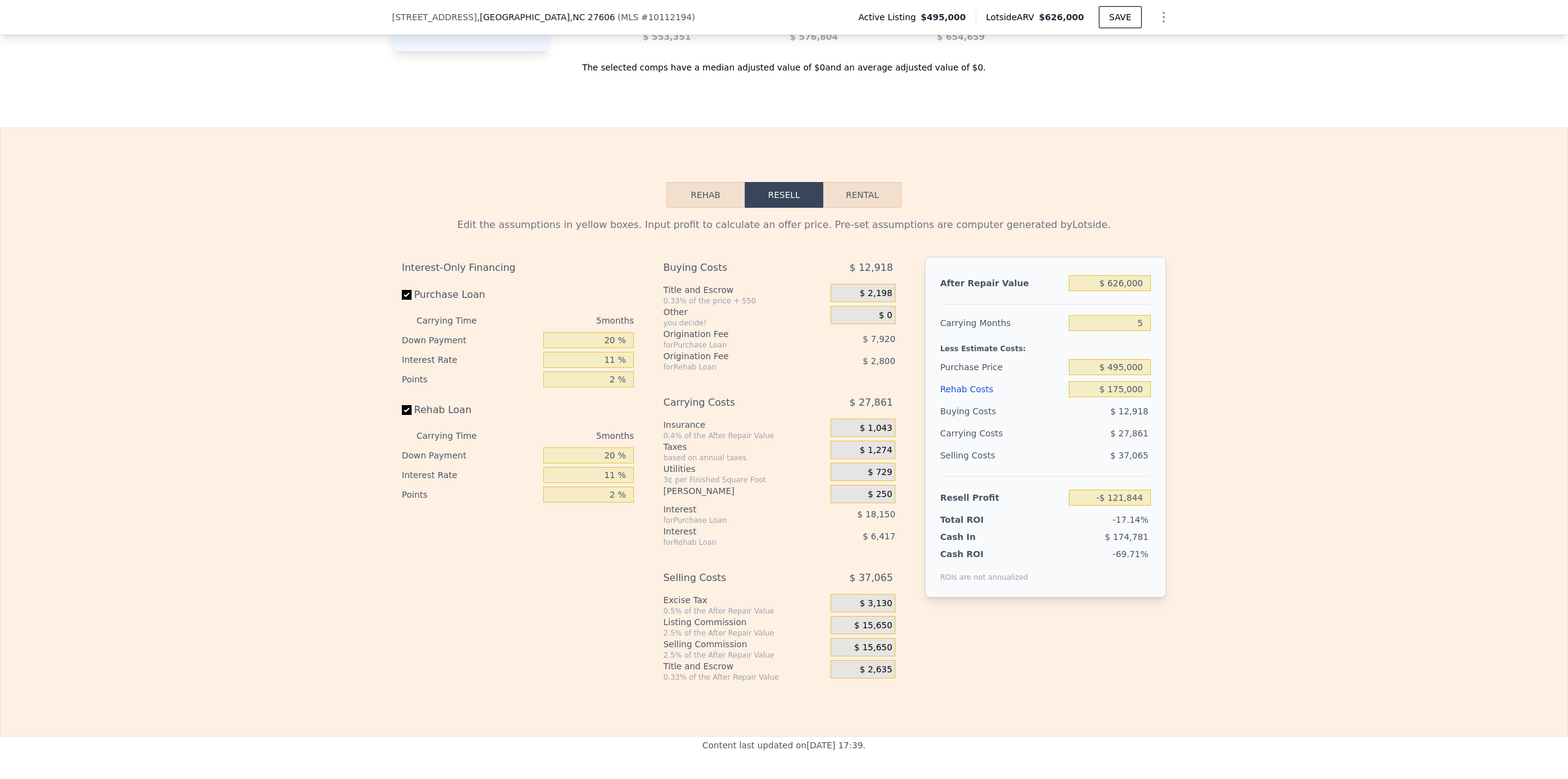
click at [701, 197] on button "Rehab" at bounding box center [705, 195] width 78 height 26
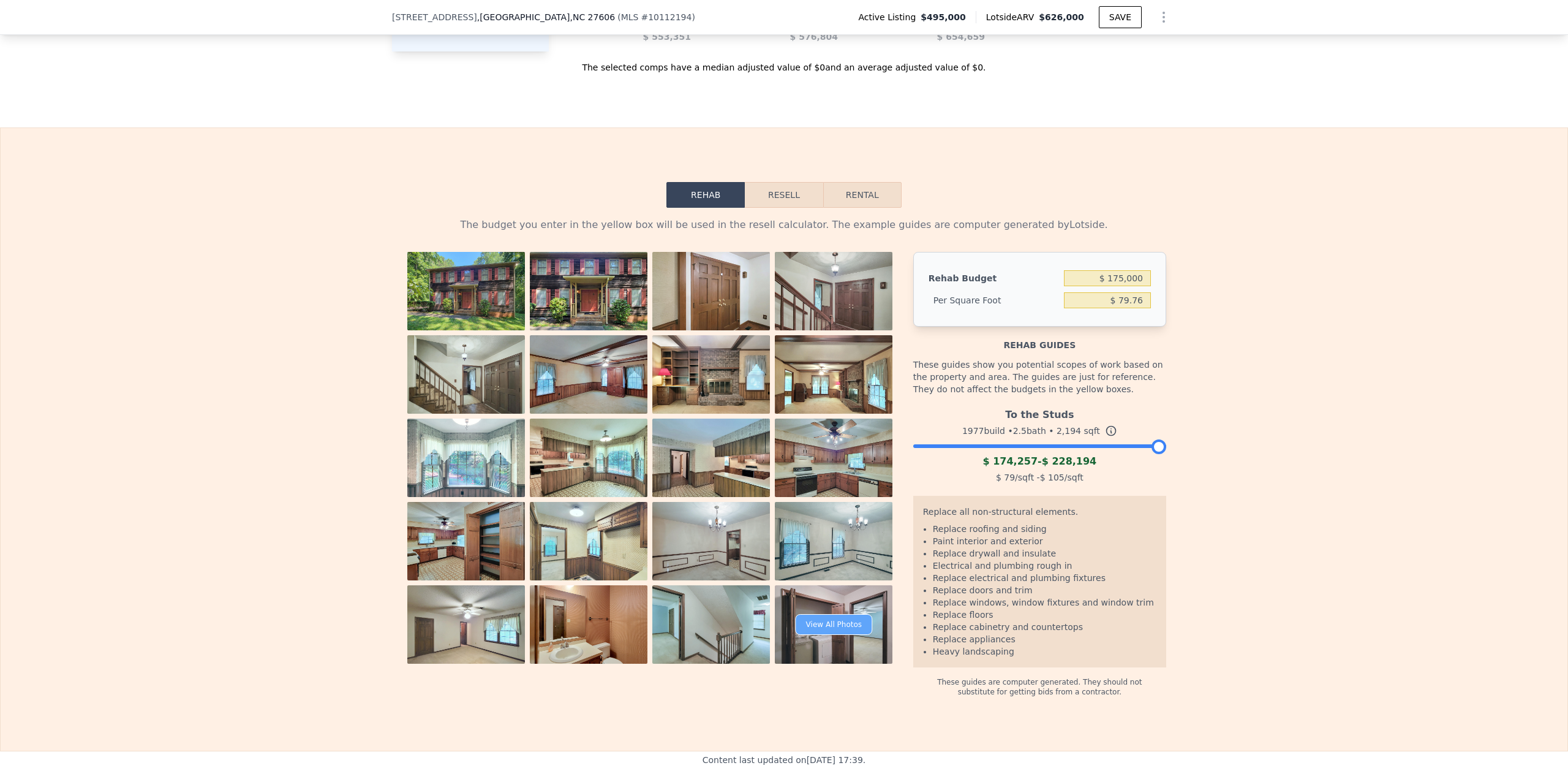
click at [783, 337] on div "View All Photos" at bounding box center [834, 624] width 77 height 21
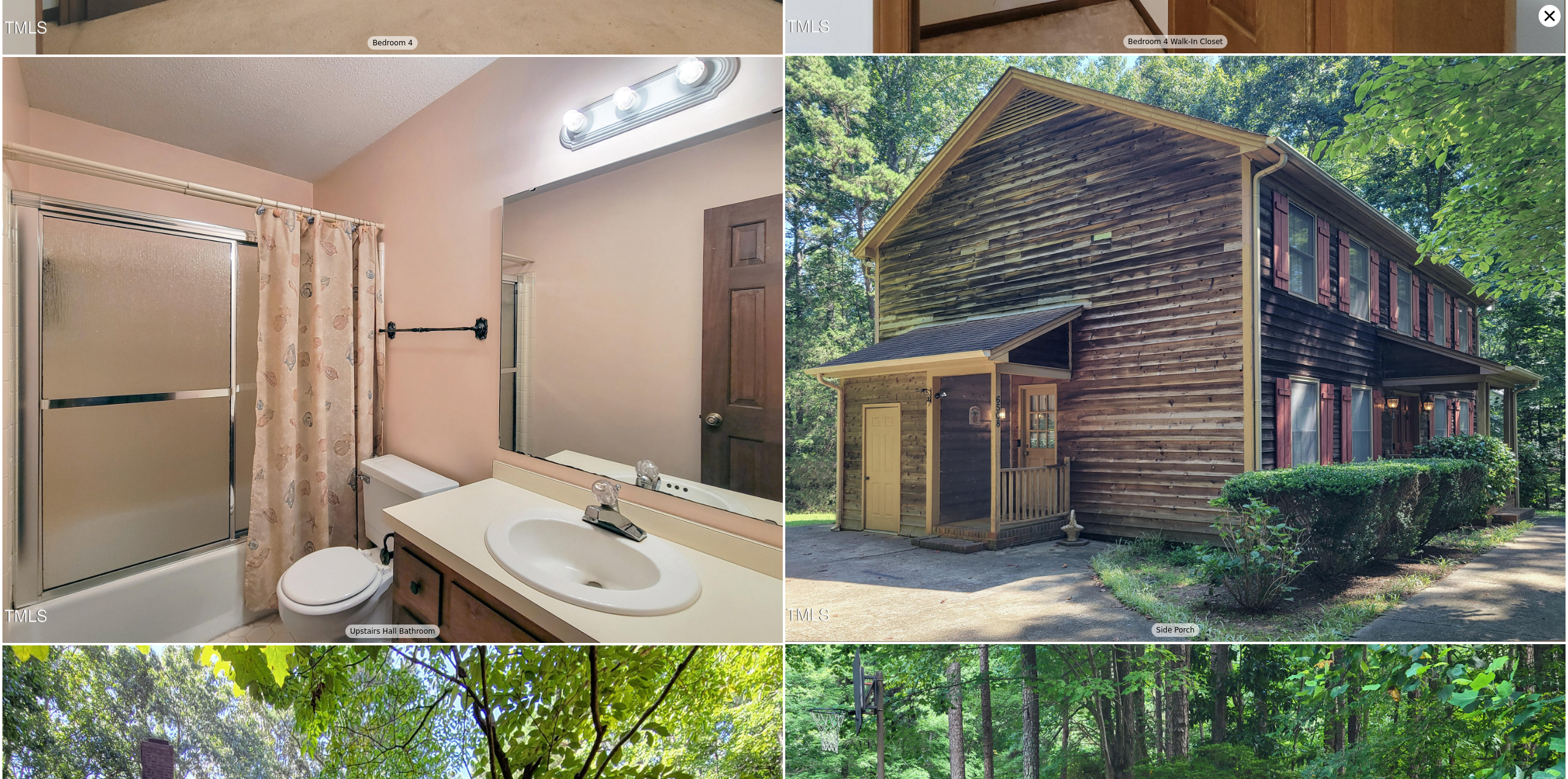
scroll to position [8183, 0]
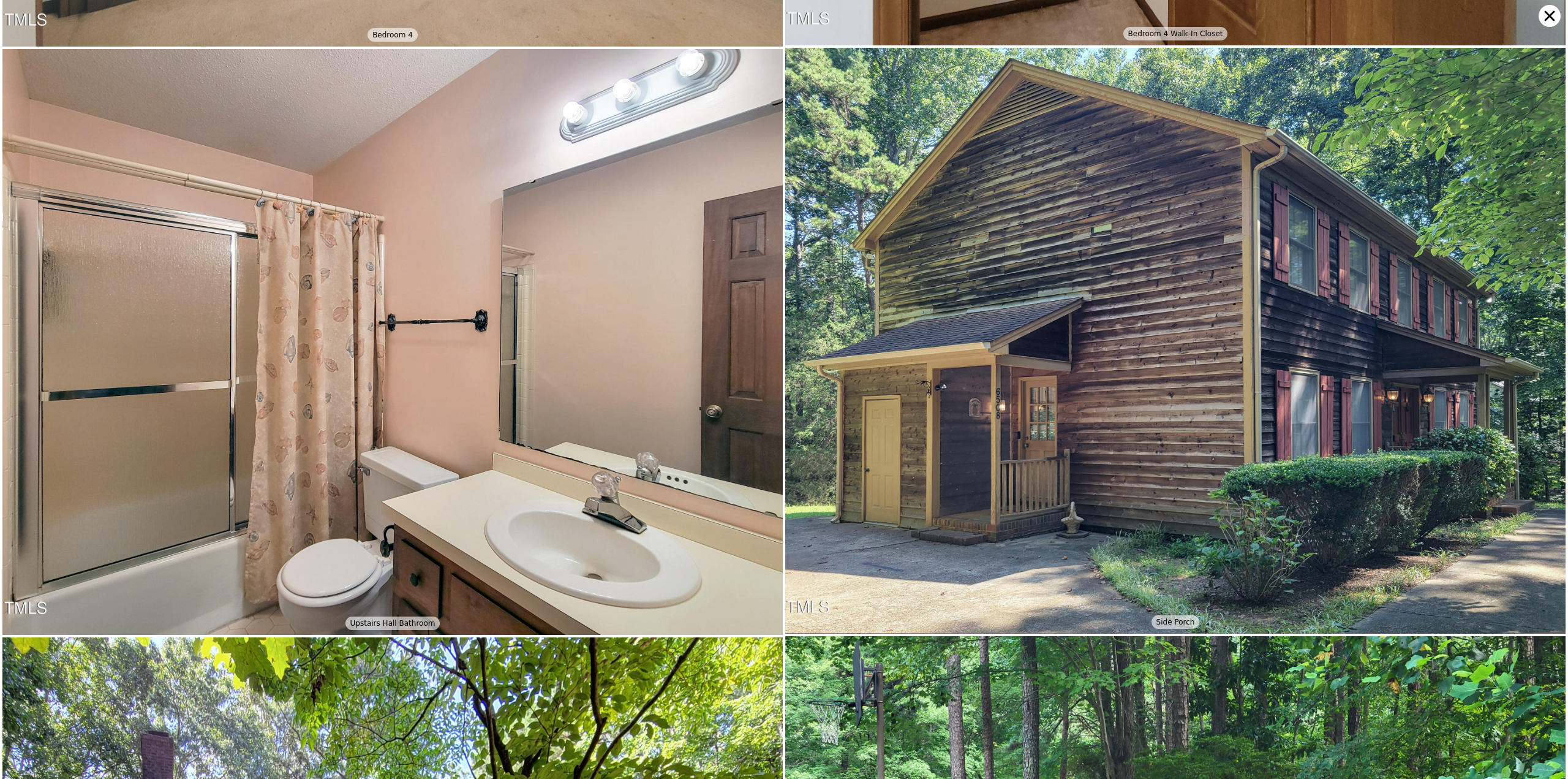
click at [783, 20] on icon at bounding box center [1550, 16] width 10 height 10
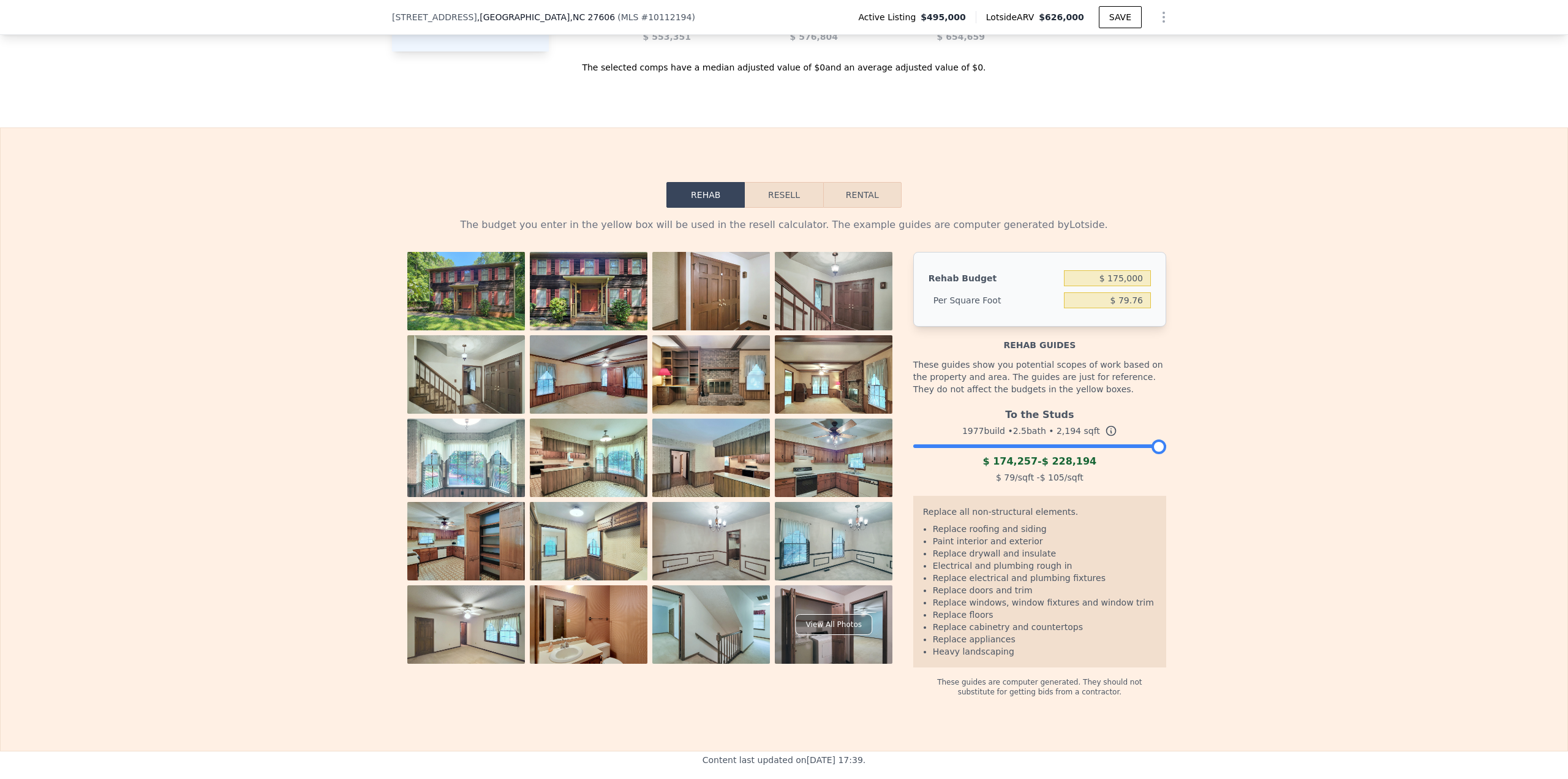
click at [783, 337] on div at bounding box center [1039, 443] width 253 height 7
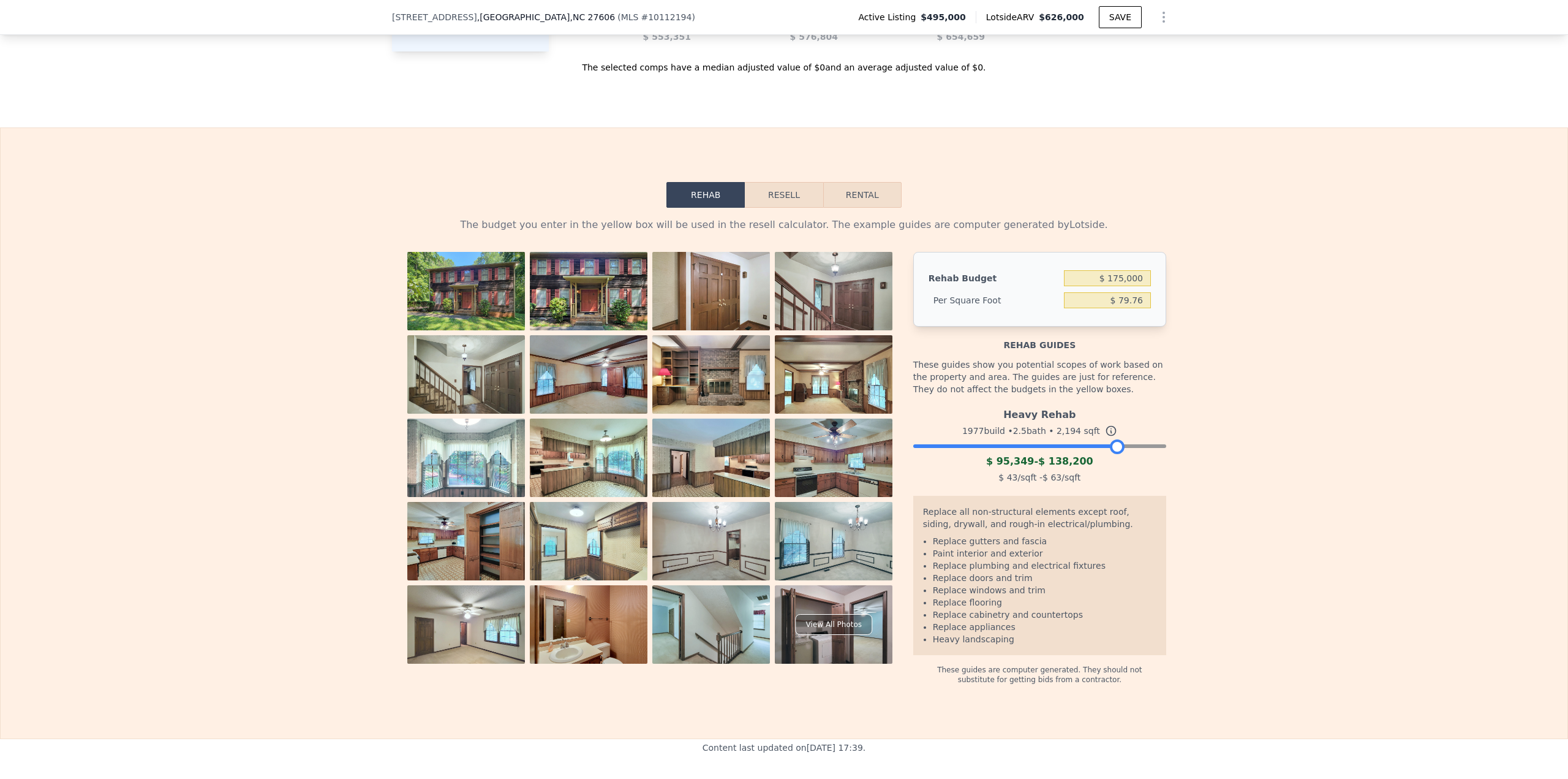
click at [783, 337] on div at bounding box center [1039, 443] width 253 height 7
click at [783, 337] on div at bounding box center [1141, 447] width 15 height 15
click at [783, 337] on div at bounding box center [1039, 443] width 253 height 7
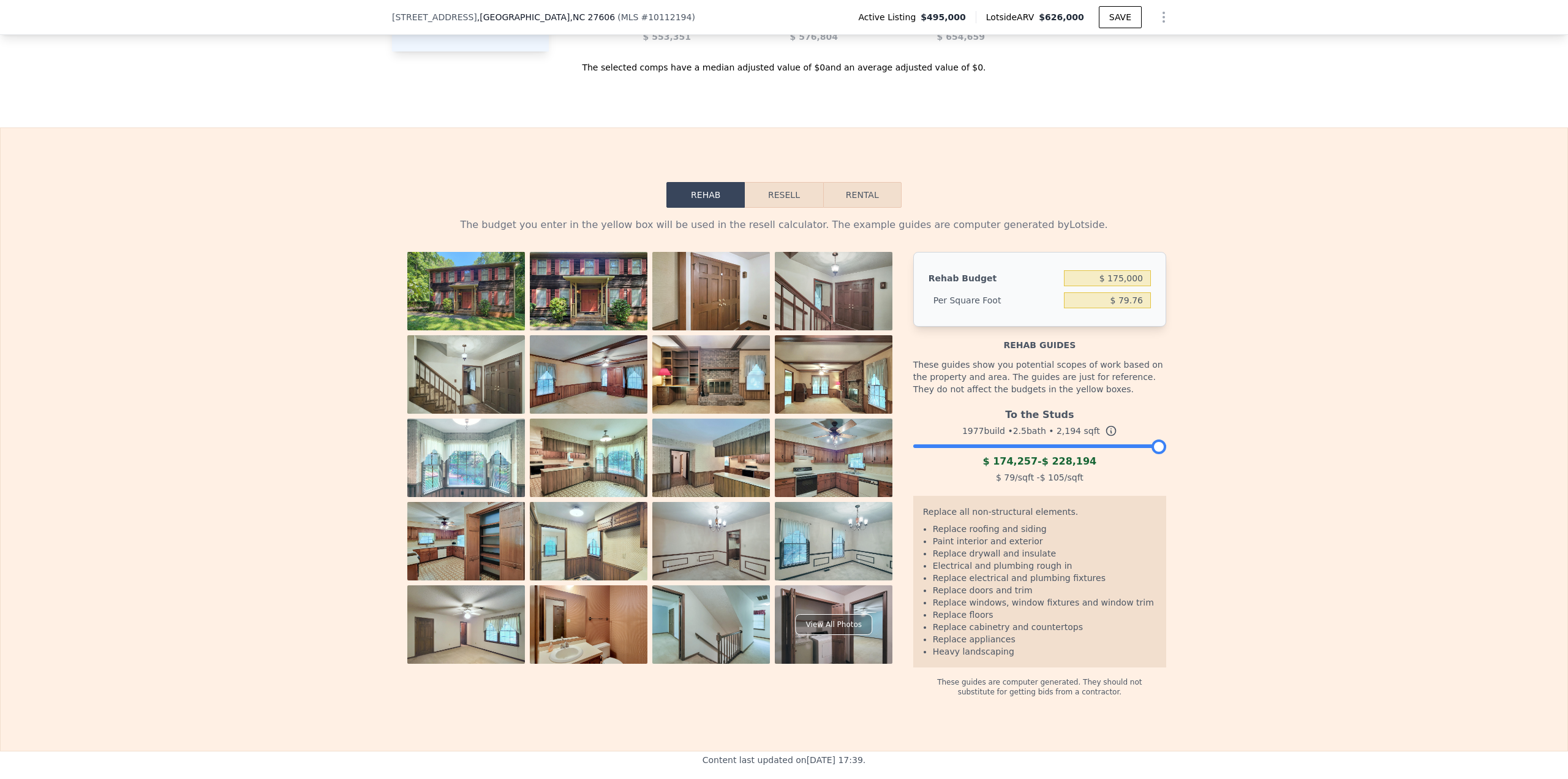
click at [783, 337] on div at bounding box center [1039, 443] width 253 height 7
click at [763, 203] on button "Resell" at bounding box center [783, 195] width 77 height 26
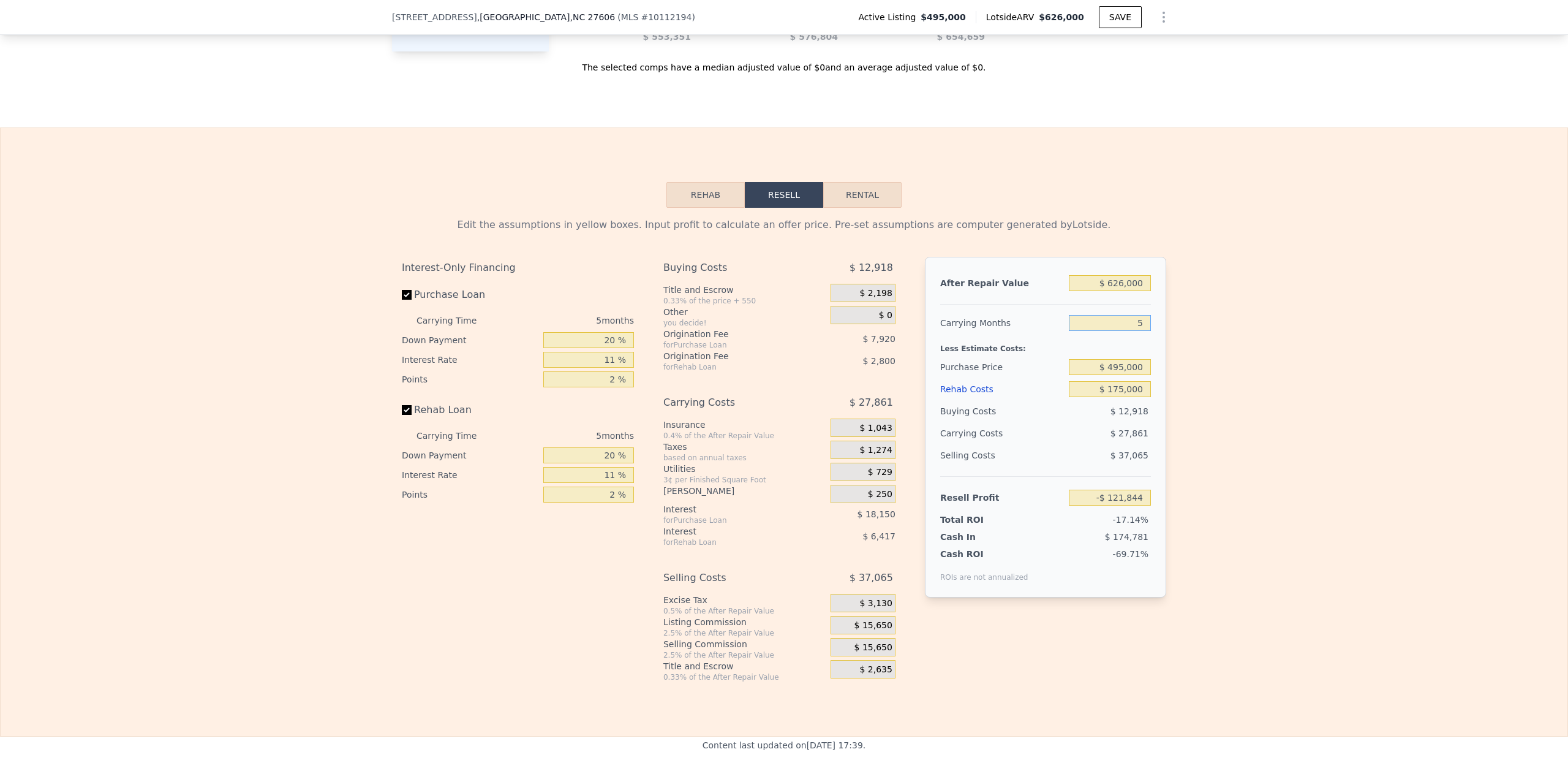
drag, startPoint x: 1118, startPoint y: 332, endPoint x: 1154, endPoint y: 333, distance: 36.0
click at [783, 333] on div "After Repair Value $ 626,000 Carrying Months 5 Less Estimate Costs: Purchase Pr…" at bounding box center [1045, 427] width 241 height 341
drag, startPoint x: 1558, startPoint y: 381, endPoint x: 1561, endPoint y: 389, distance: 8.5
click at [783, 337] on div "Edit the assumptions in yellow boxes. Input profit to calculate an offer price.…" at bounding box center [784, 445] width 1567 height 474
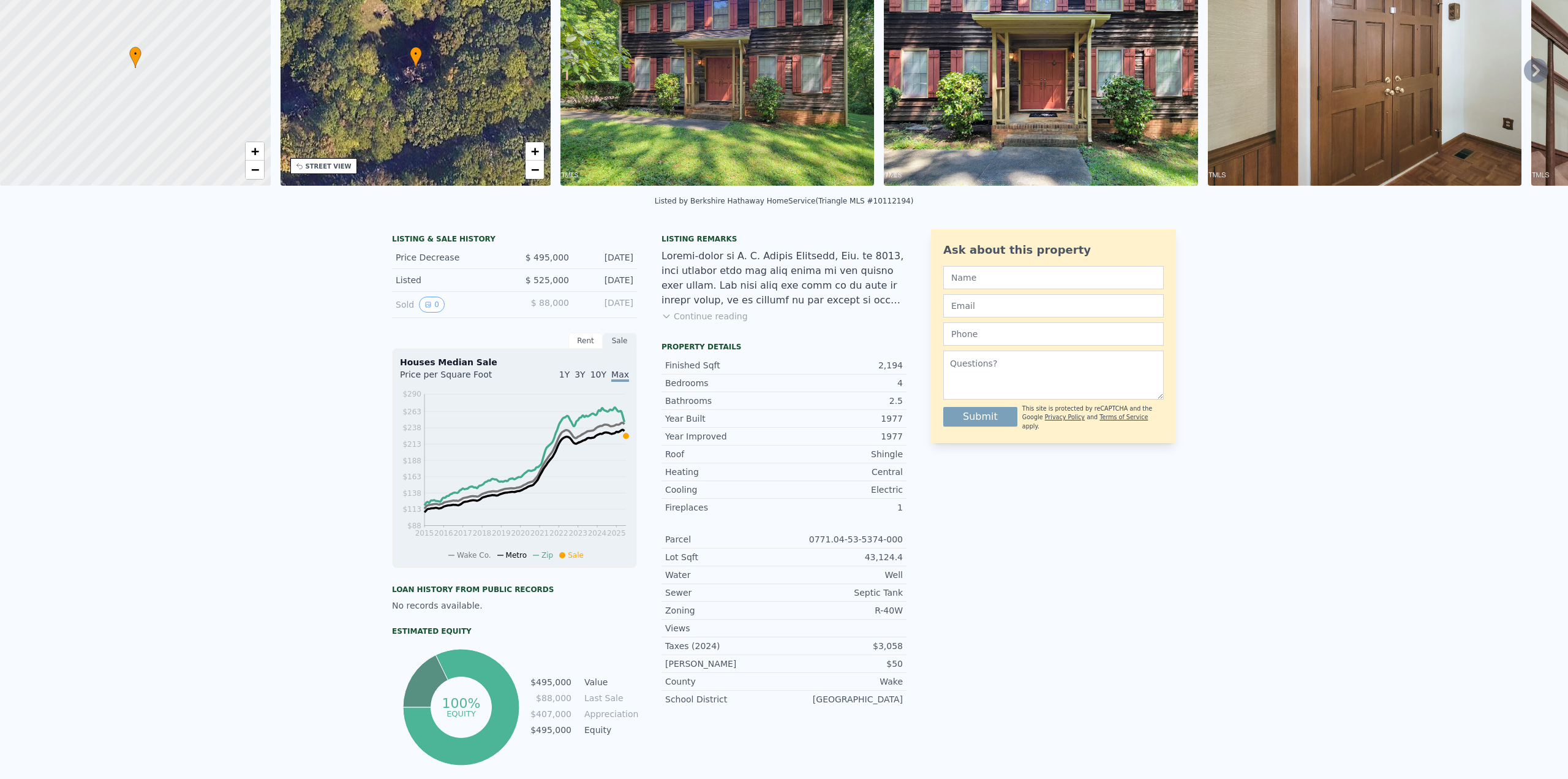
scroll to position [0, 0]
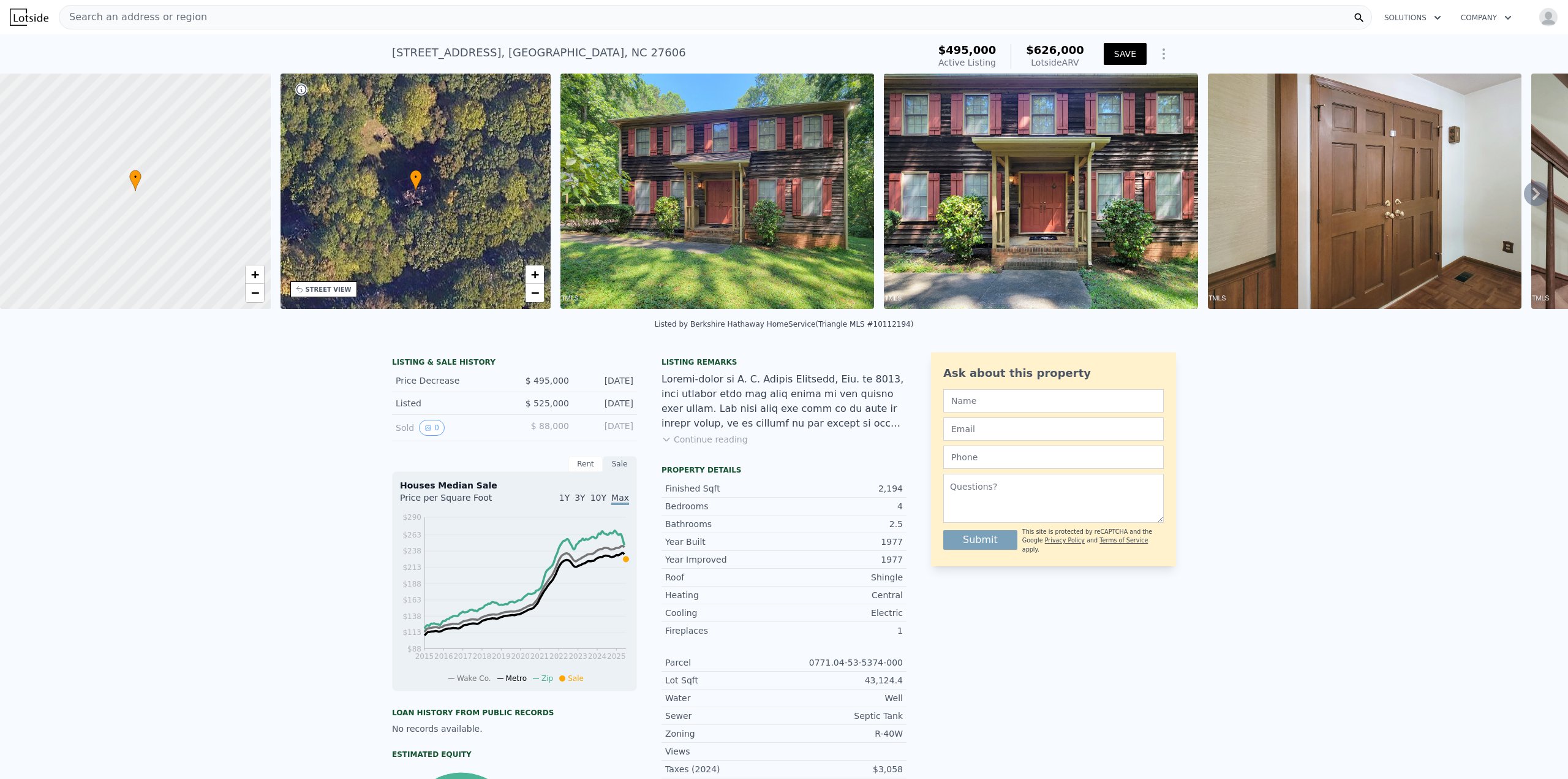
click at [783, 53] on button "SAVE" at bounding box center [1125, 54] width 43 height 22
click at [182, 16] on span "Search an address or region" at bounding box center [132, 17] width 147 height 15
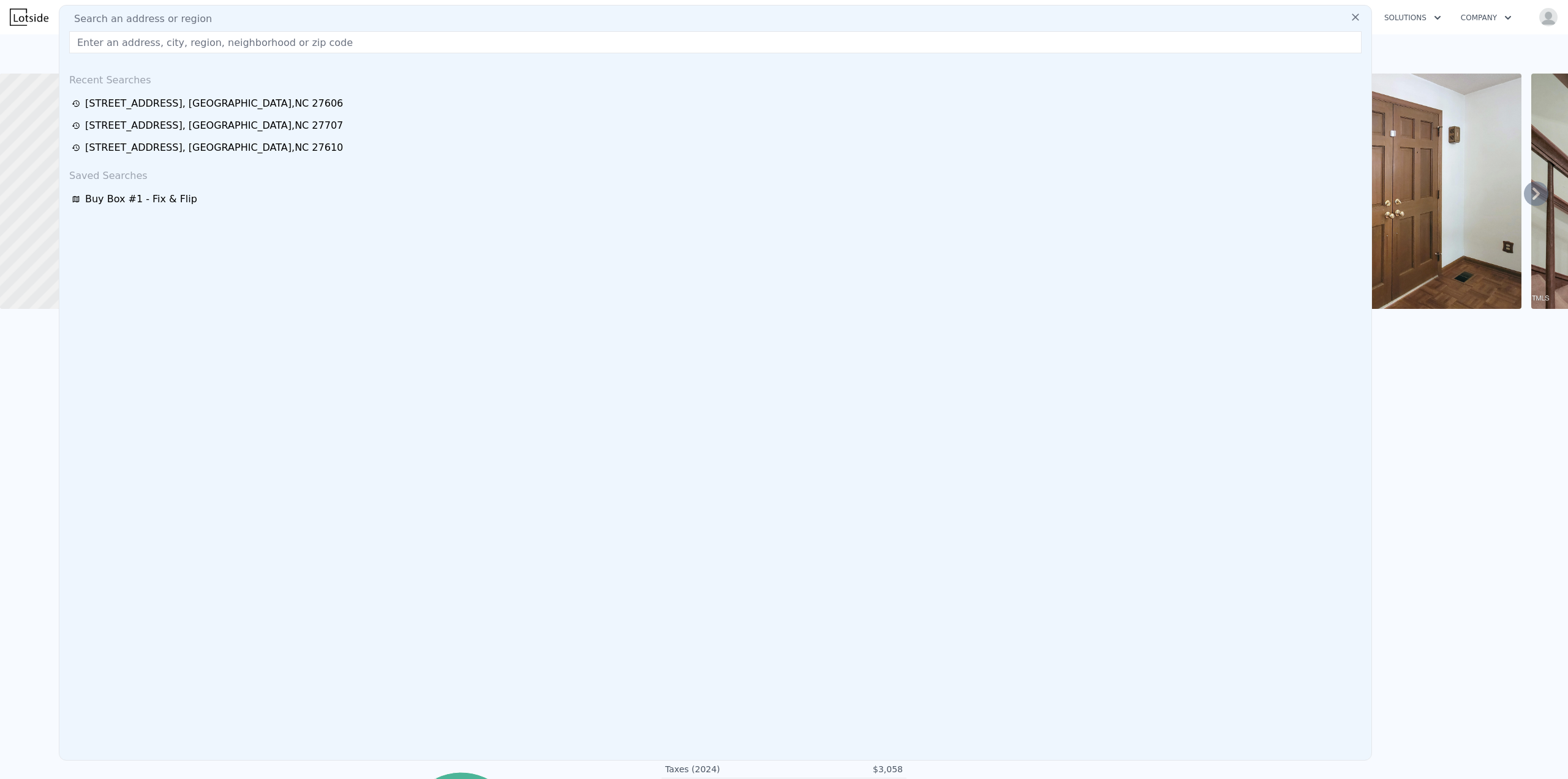
click at [170, 39] on input "text" at bounding box center [715, 42] width 1292 height 22
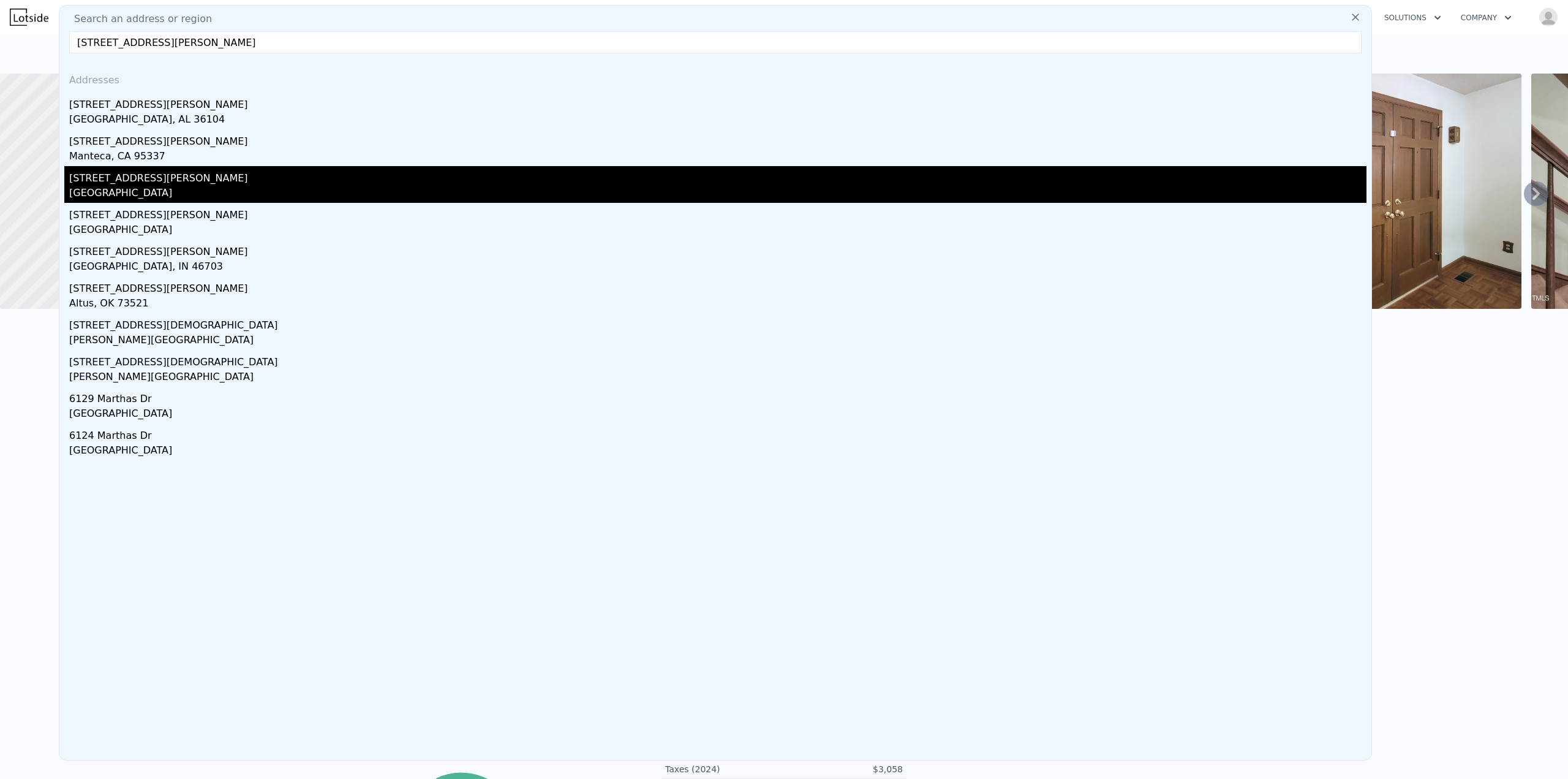
click at [115, 174] on div "612 Martha St" at bounding box center [717, 175] width 1297 height 20
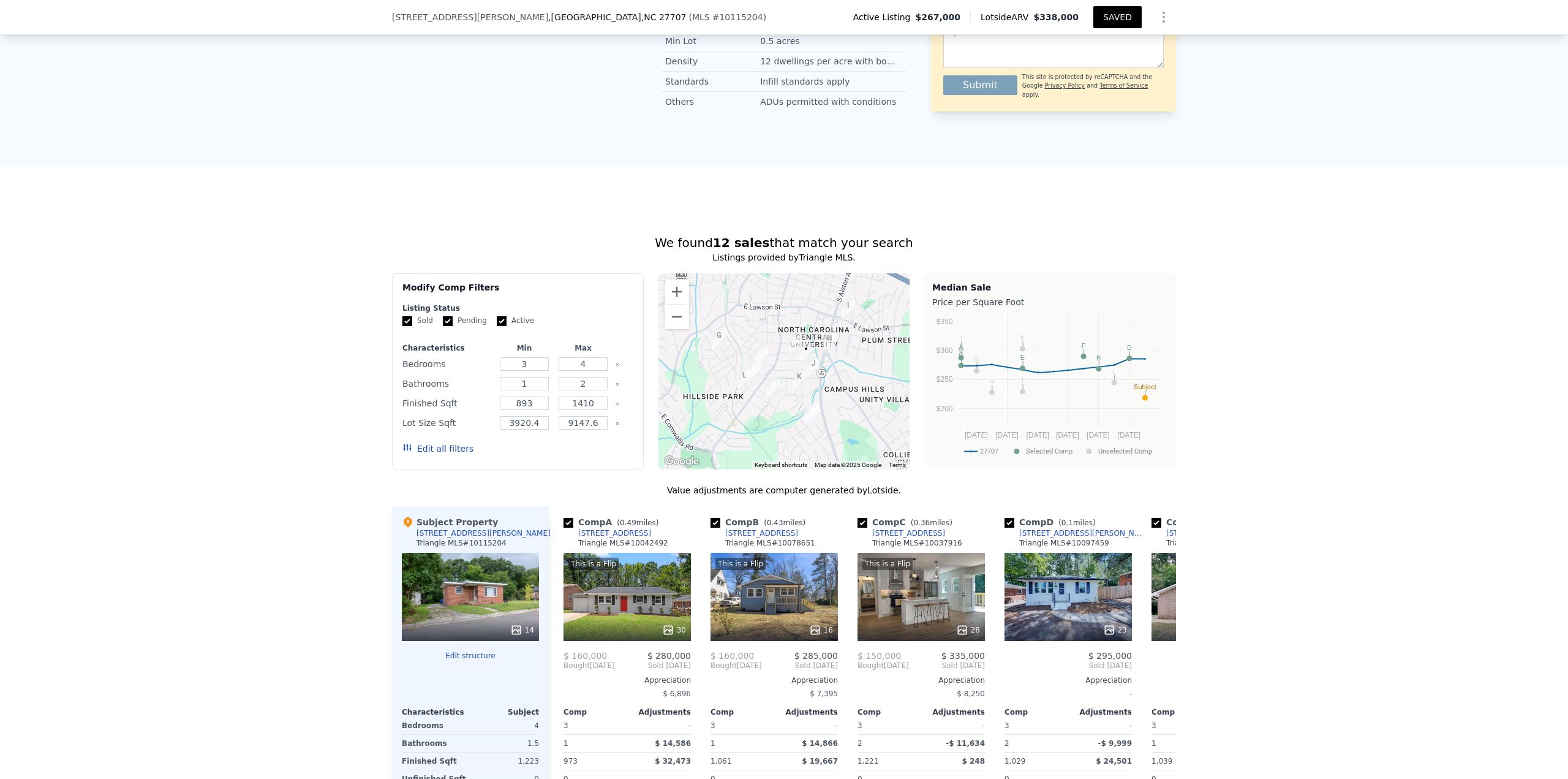
scroll to position [915, 0]
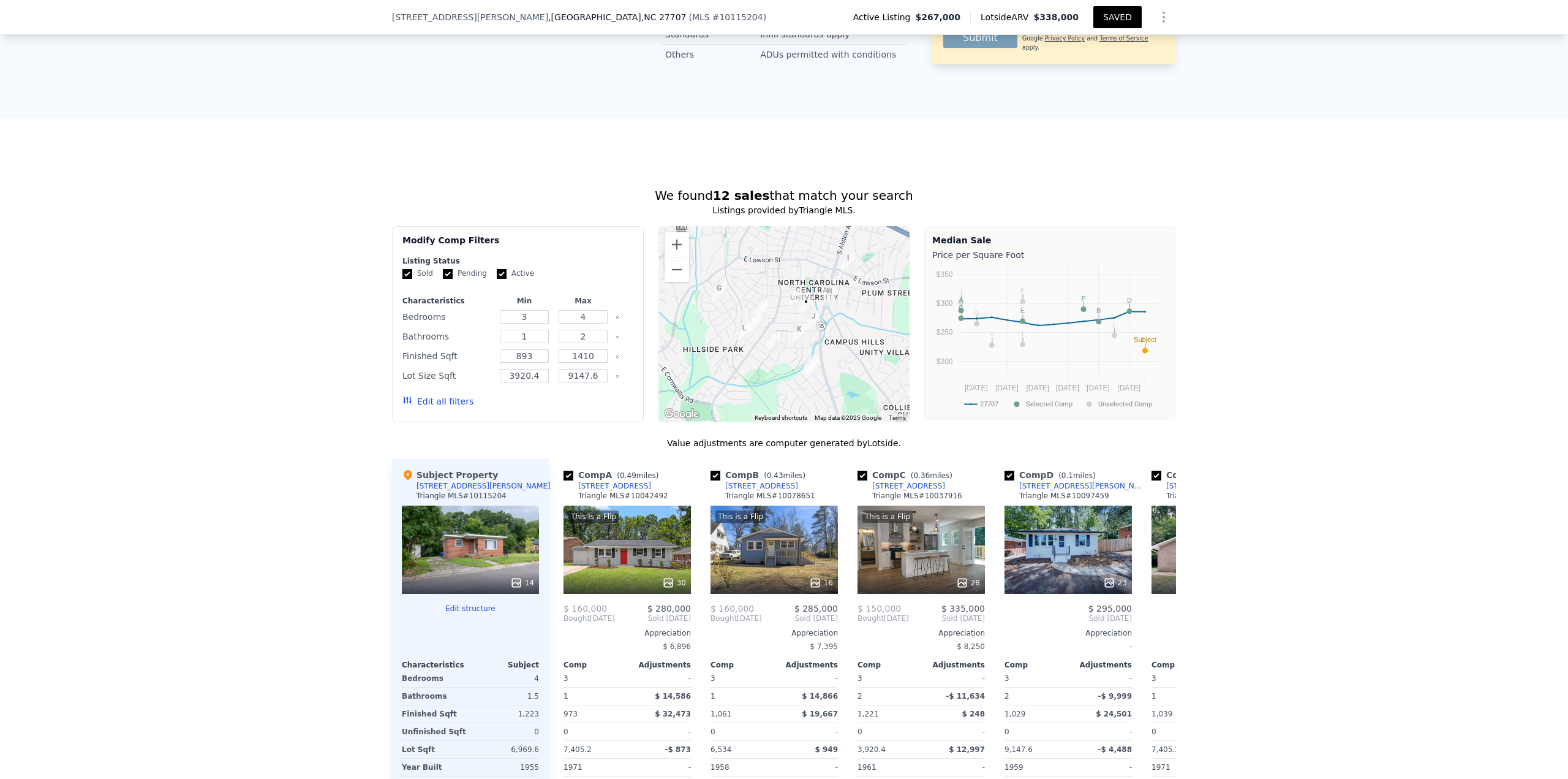
click at [428, 337] on button "Edit all filters" at bounding box center [438, 401] width 71 height 12
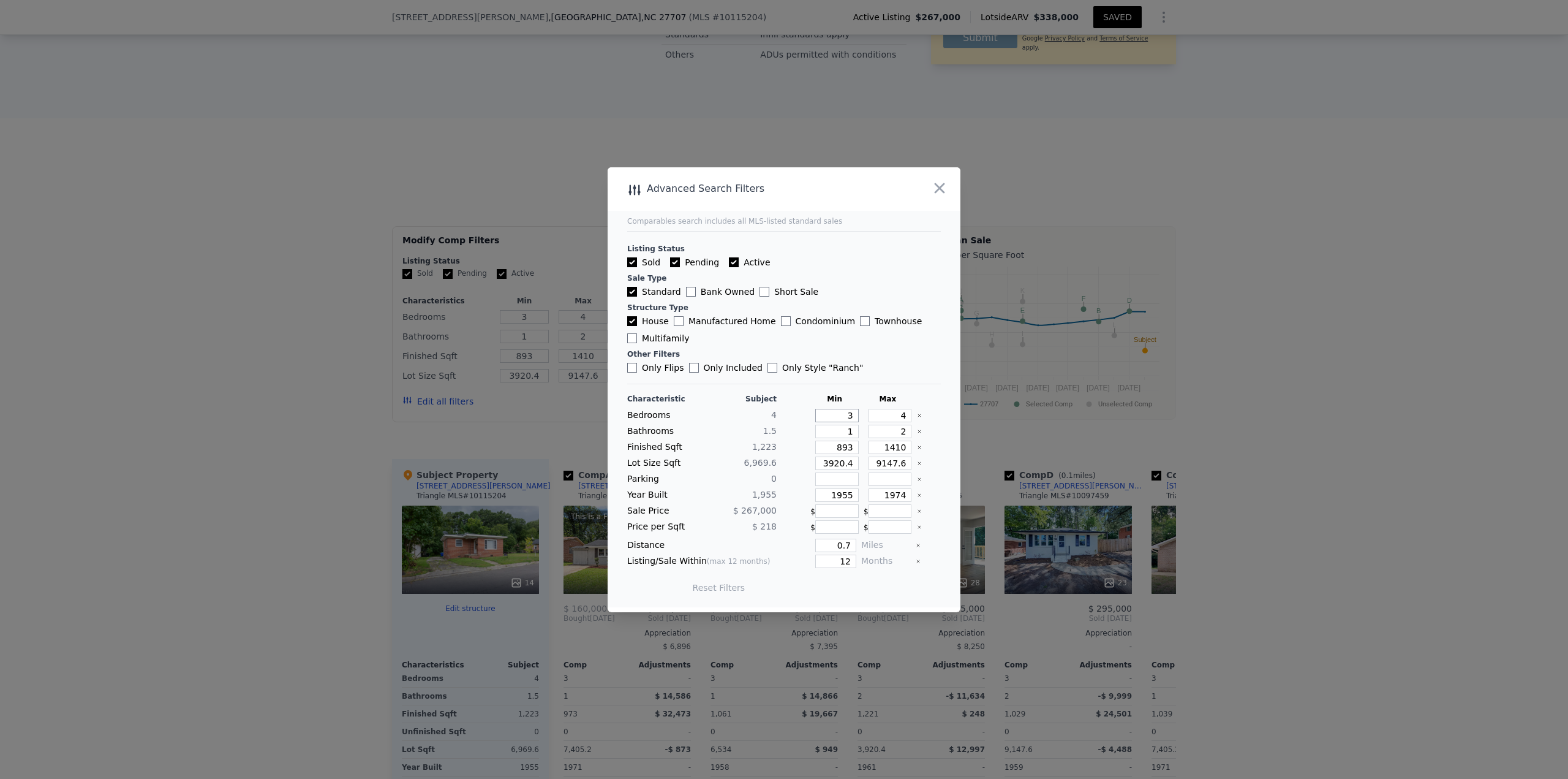
drag, startPoint x: 836, startPoint y: 417, endPoint x: 999, endPoint y: 420, distance: 163.0
click at [783, 337] on div "Bedrooms 4 3 4" at bounding box center [784, 415] width 314 height 14
click at [783, 337] on button "Update Search" at bounding box center [852, 587] width 92 height 17
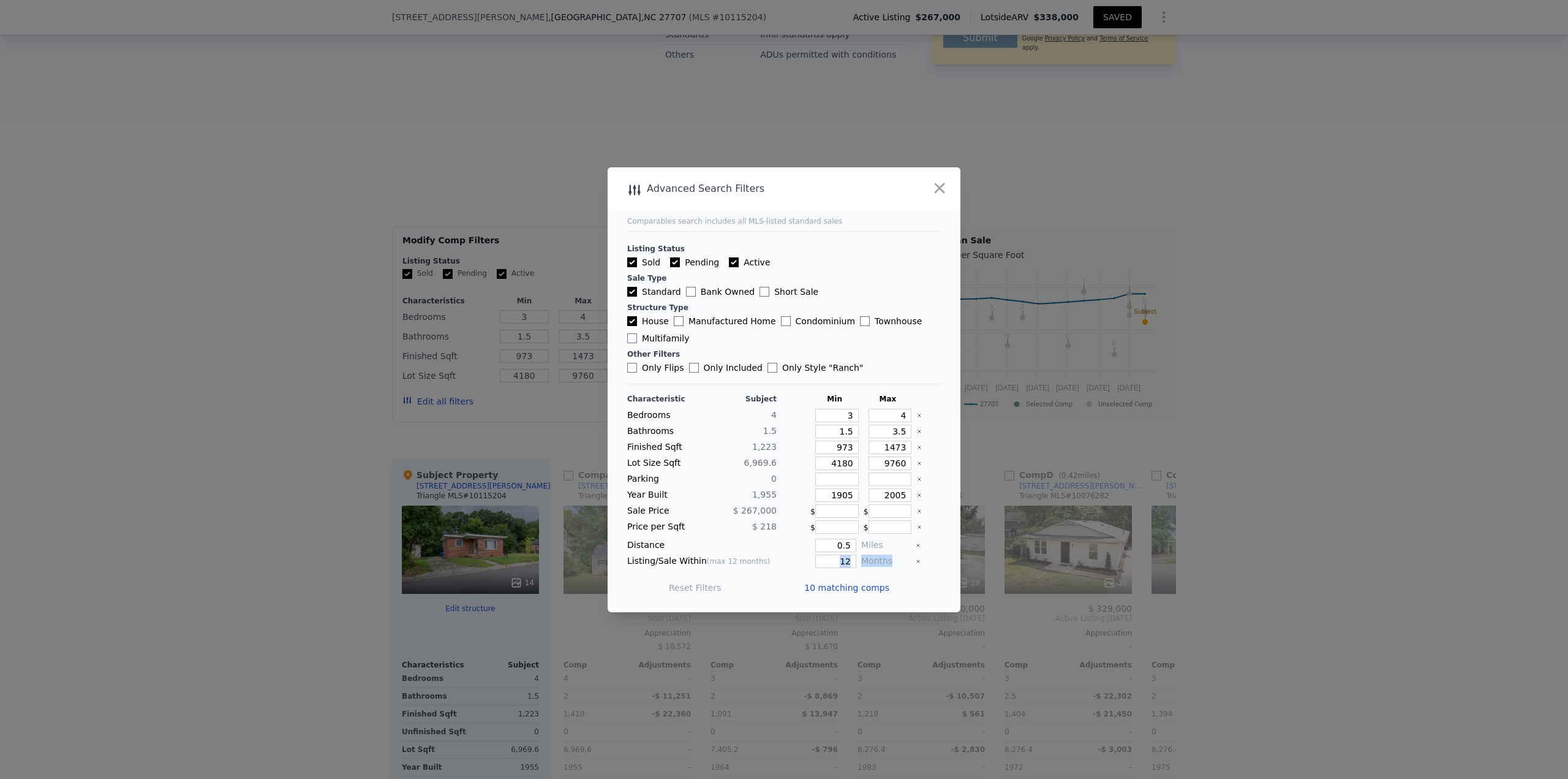
drag, startPoint x: 827, startPoint y: 553, endPoint x: 882, endPoint y: 557, distance: 55.1
click at [783, 337] on div "Characteristic Subject Min Max Bedrooms 4 3 4 Bathrooms 1.5 1.5 3.5 Finished Sq…" at bounding box center [784, 500] width 314 height 211
click at [783, 337] on input "12" at bounding box center [836, 561] width 41 height 14
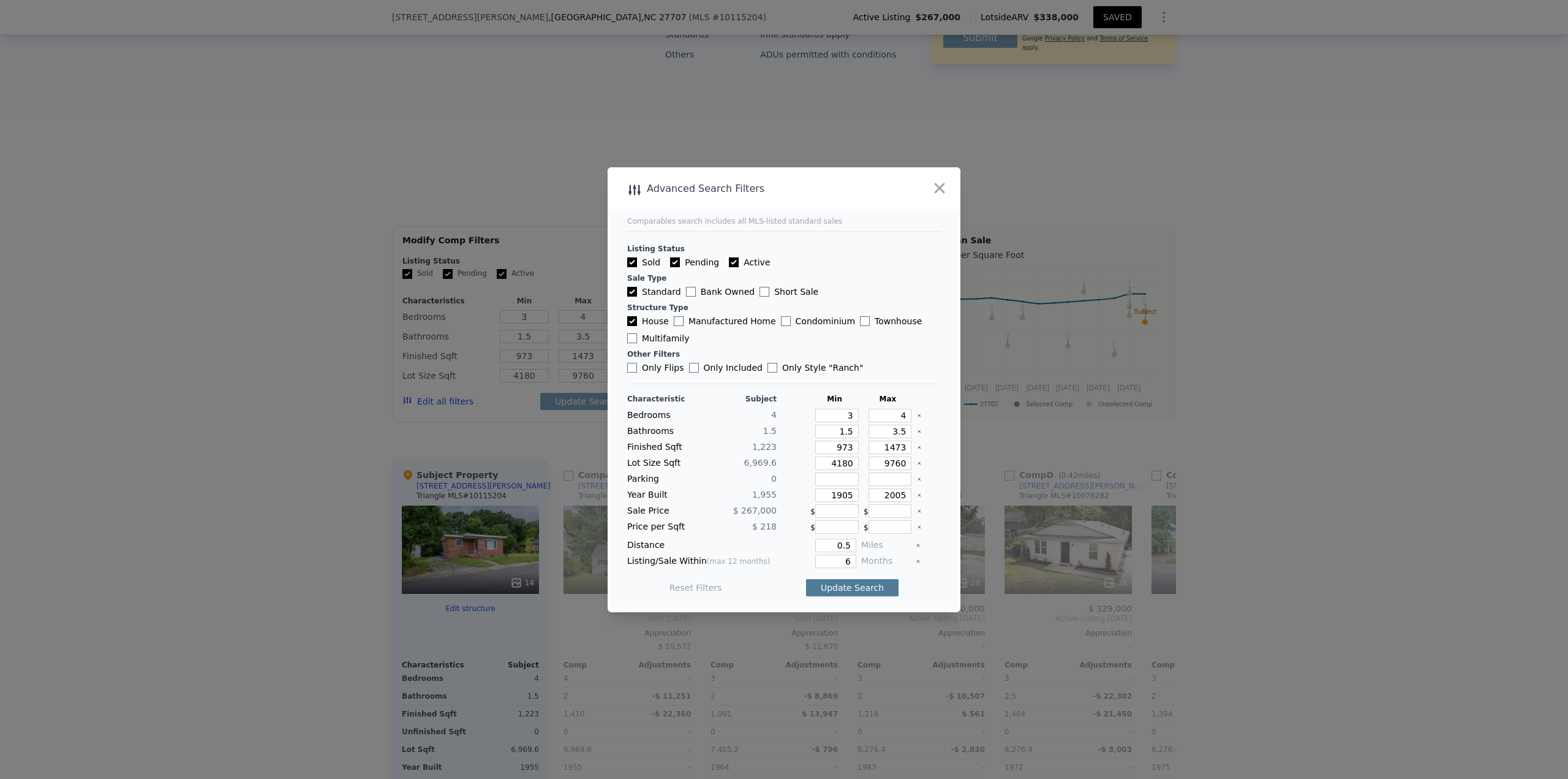
click at [783, 337] on button "Update Search" at bounding box center [852, 587] width 92 height 17
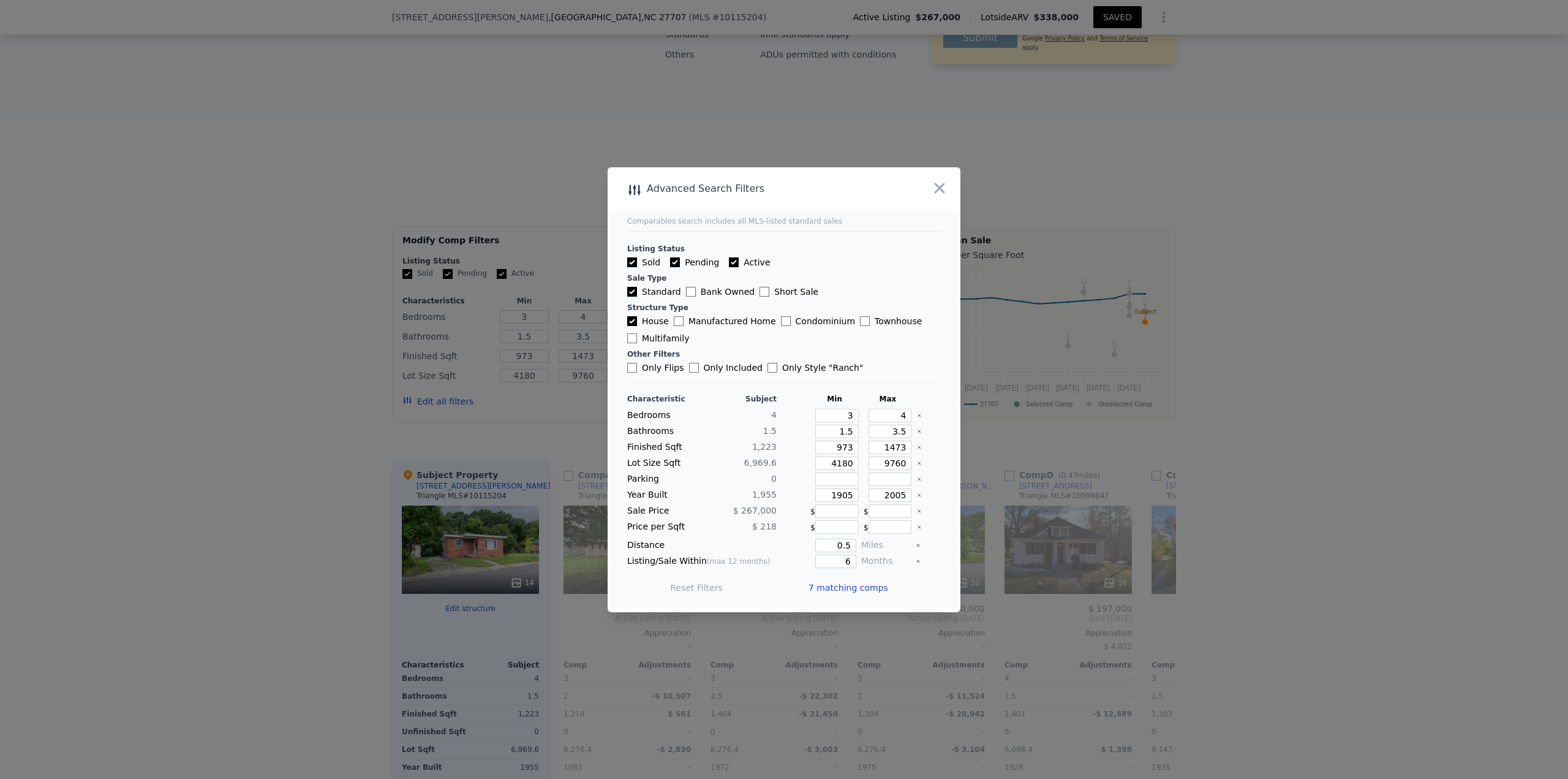
click at [783, 337] on span "7 matching comps" at bounding box center [848, 588] width 79 height 12
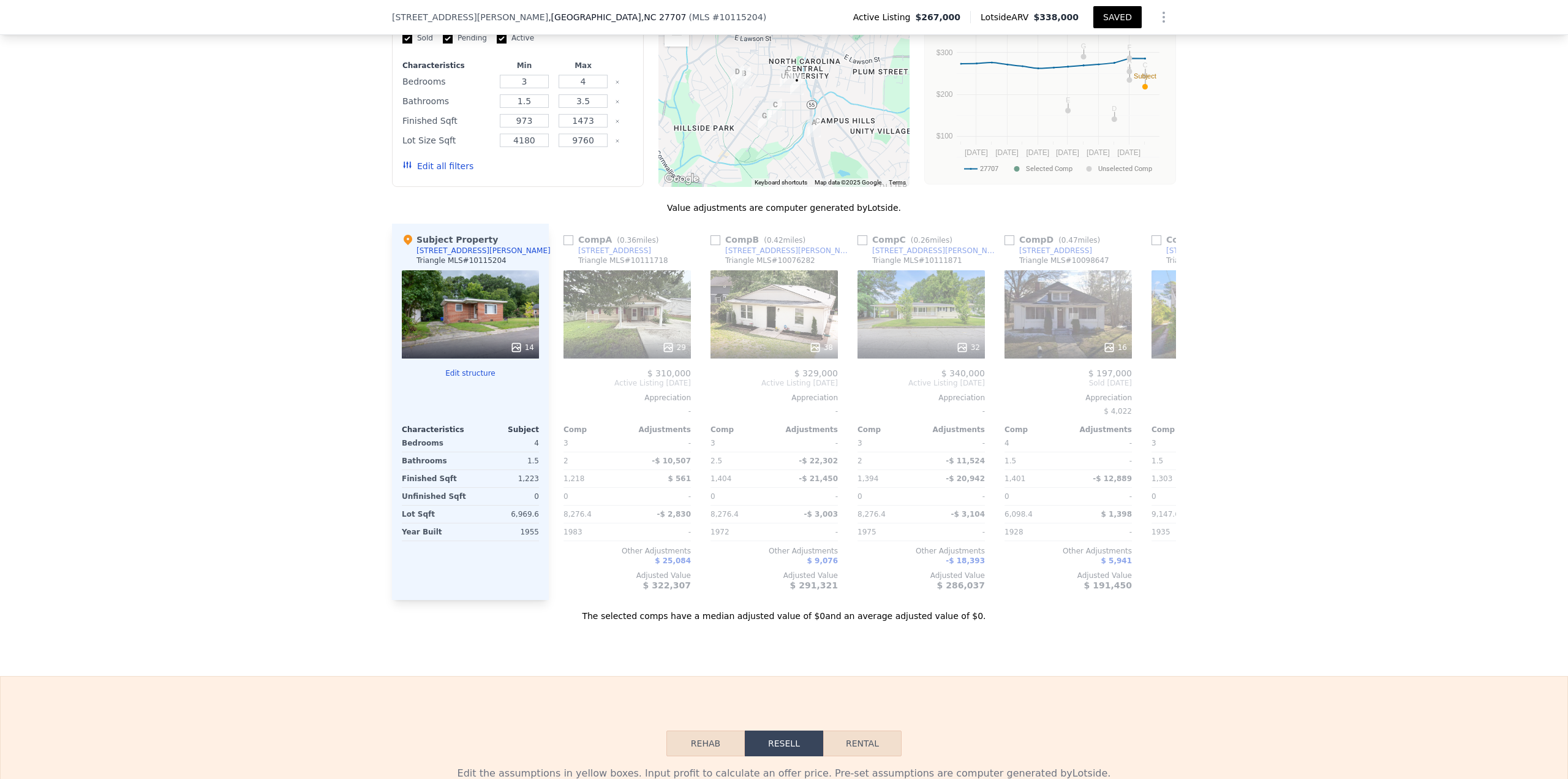
scroll to position [1160, 0]
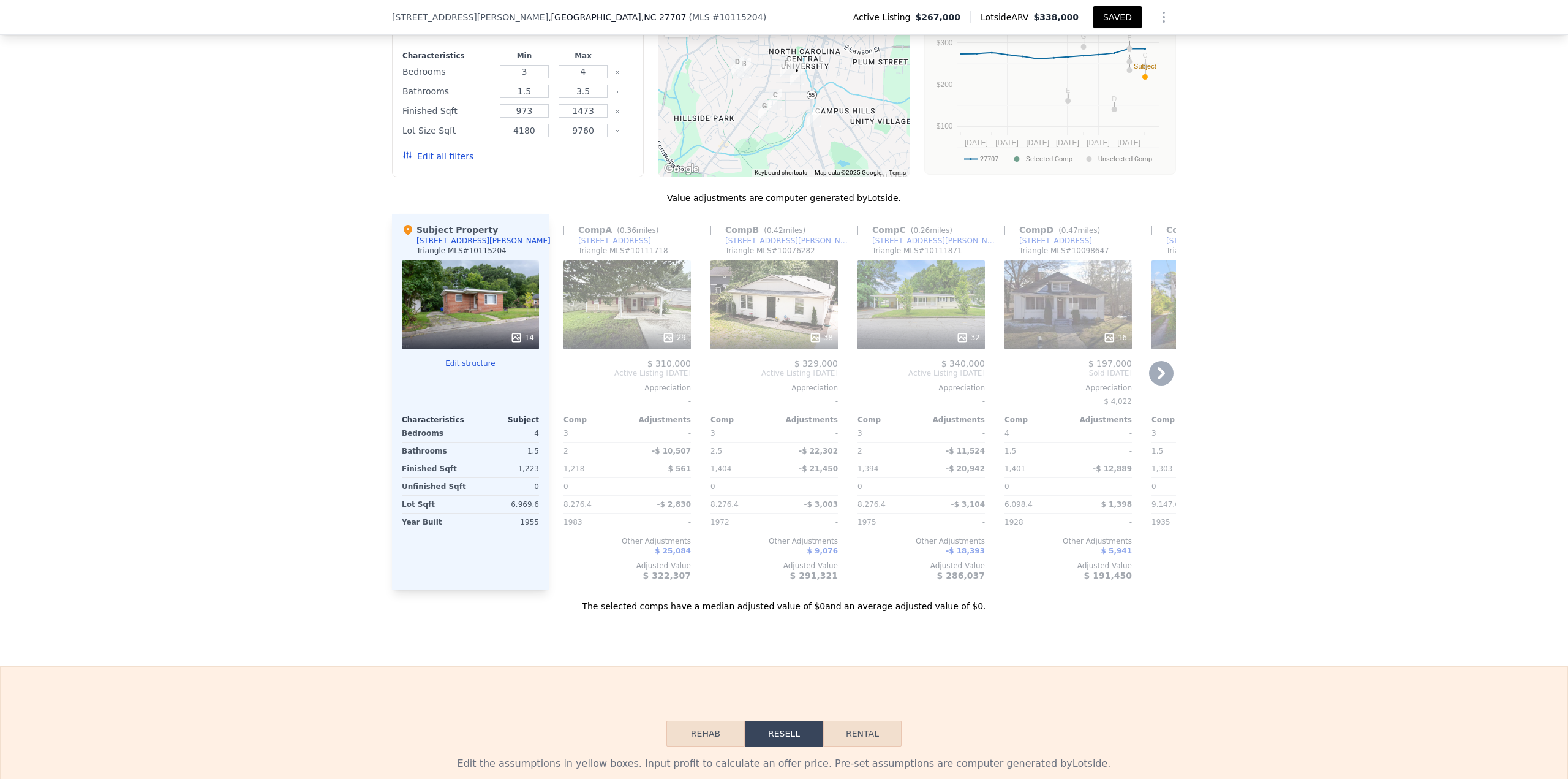
click at [673, 337] on div "29" at bounding box center [674, 338] width 24 height 12
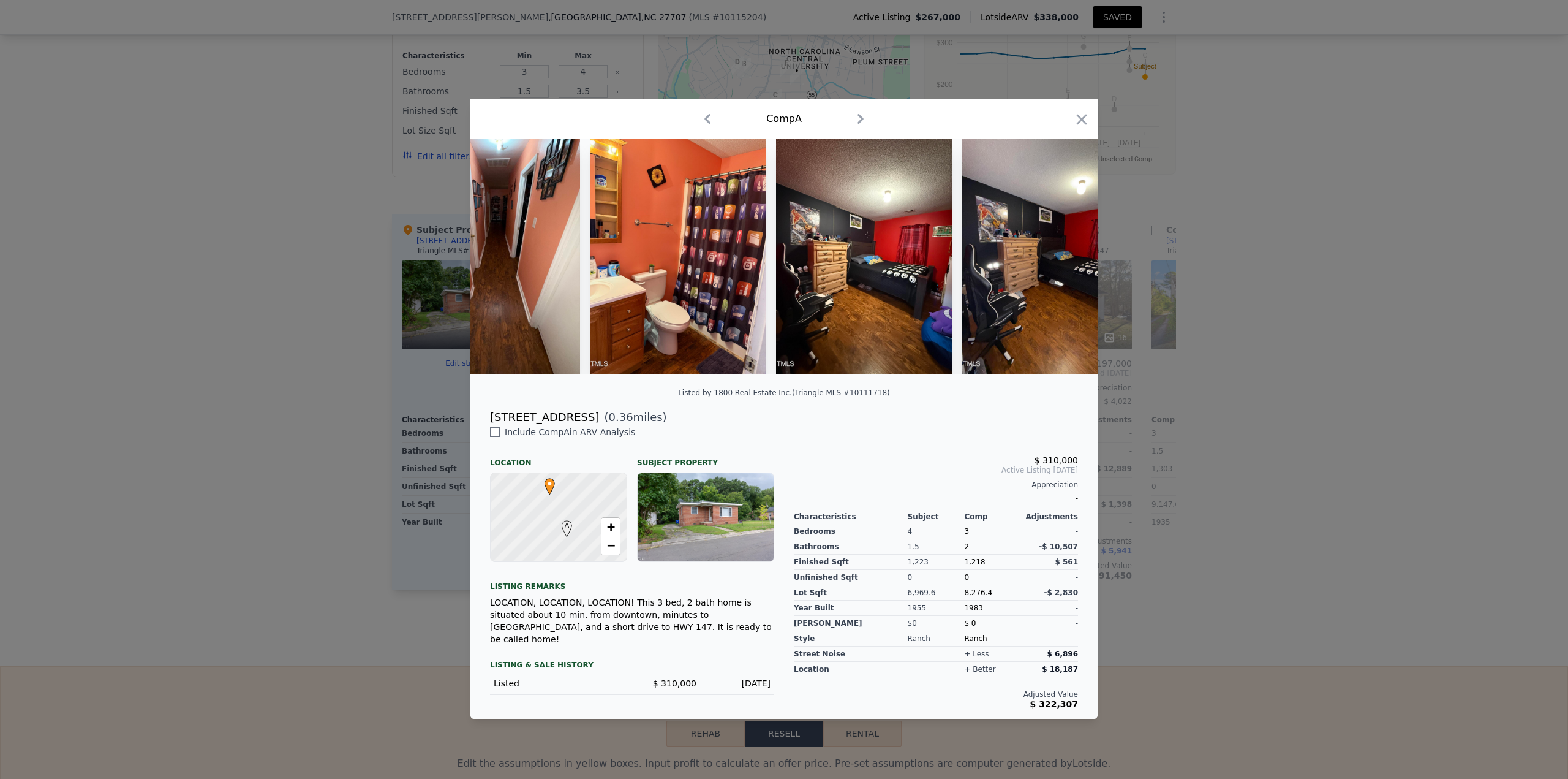
scroll to position [0, 2249]
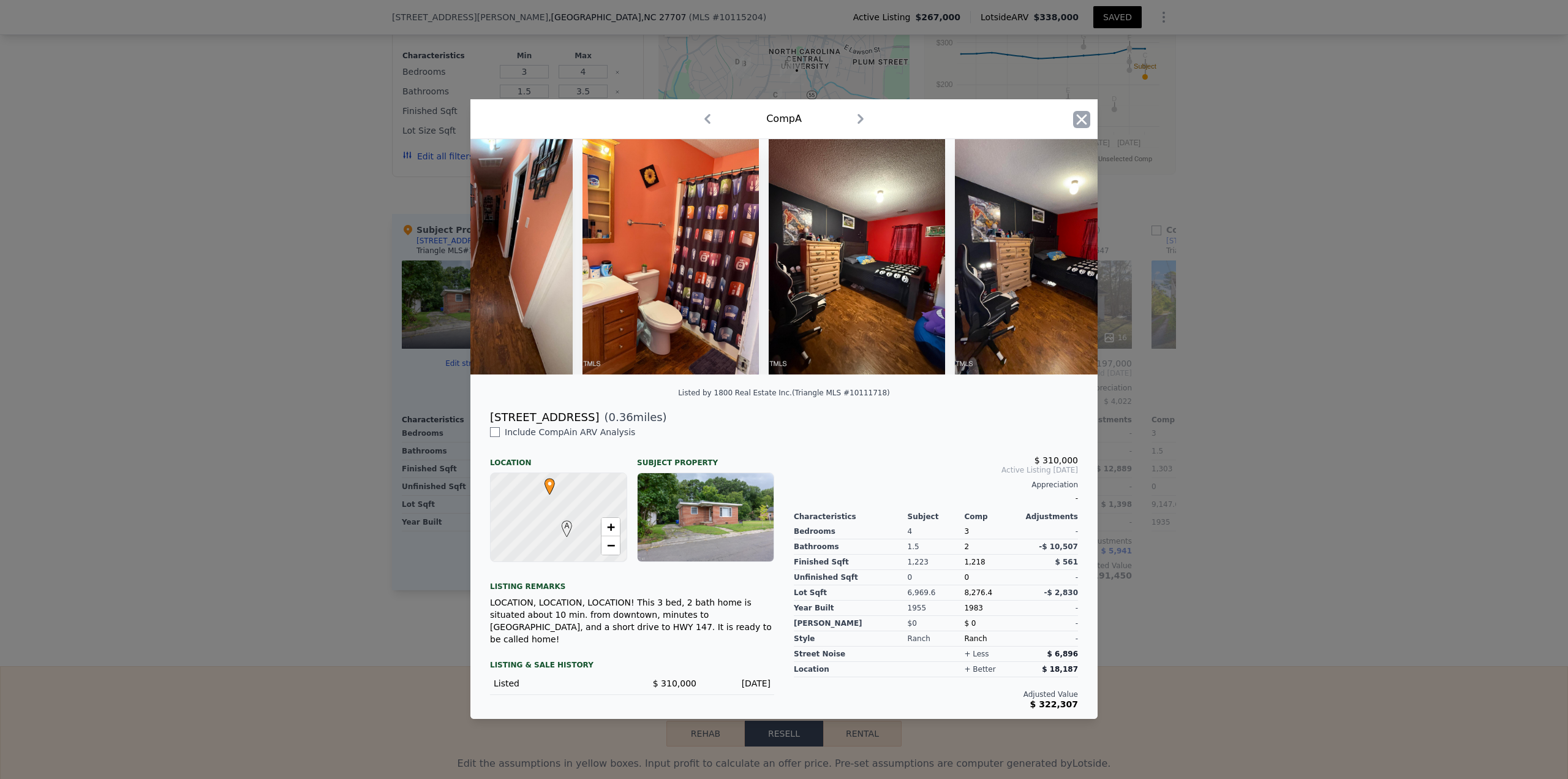
click at [783, 116] on icon "button" at bounding box center [1081, 119] width 17 height 17
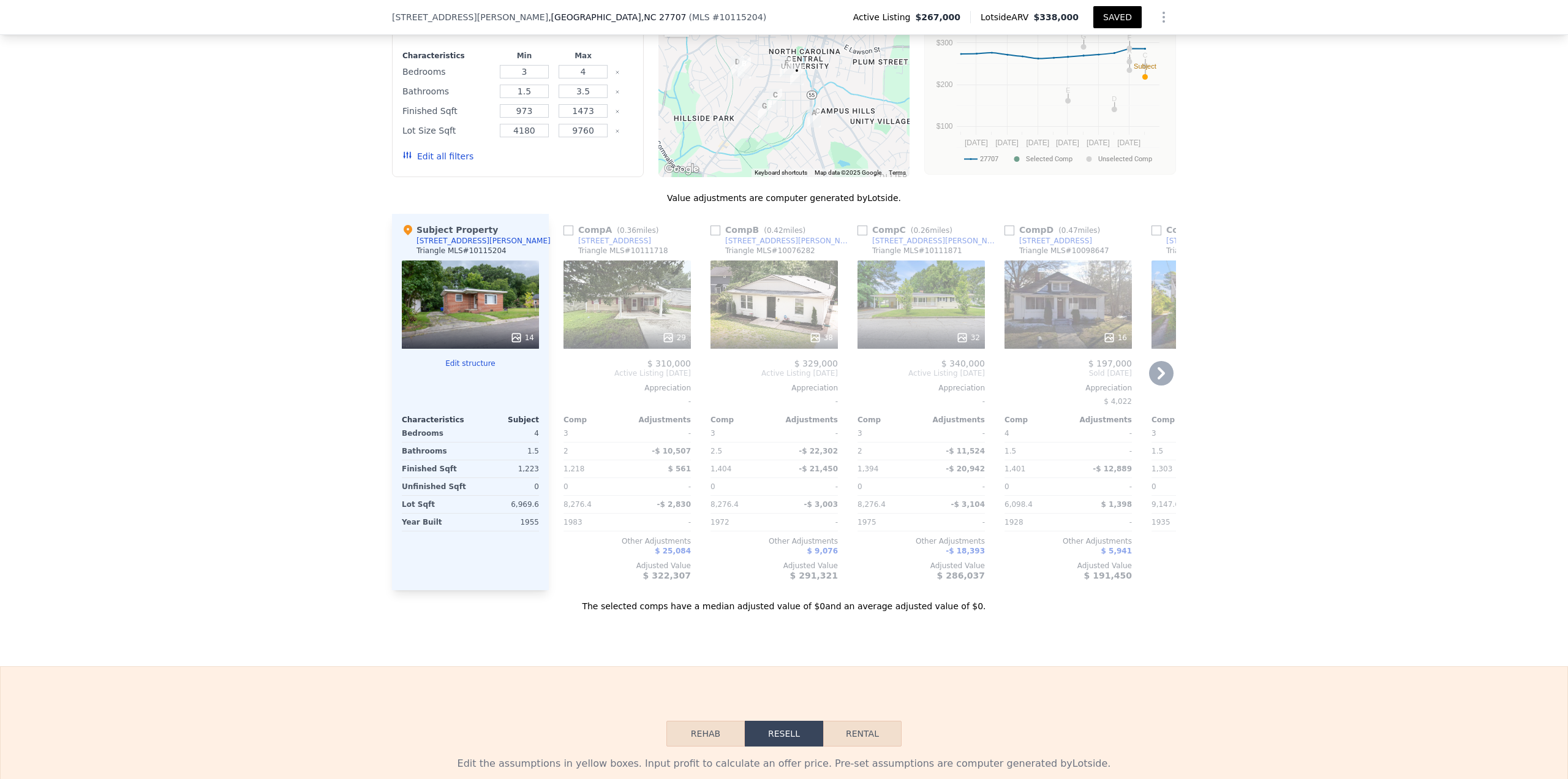
click at [783, 337] on div "38" at bounding box center [821, 338] width 24 height 12
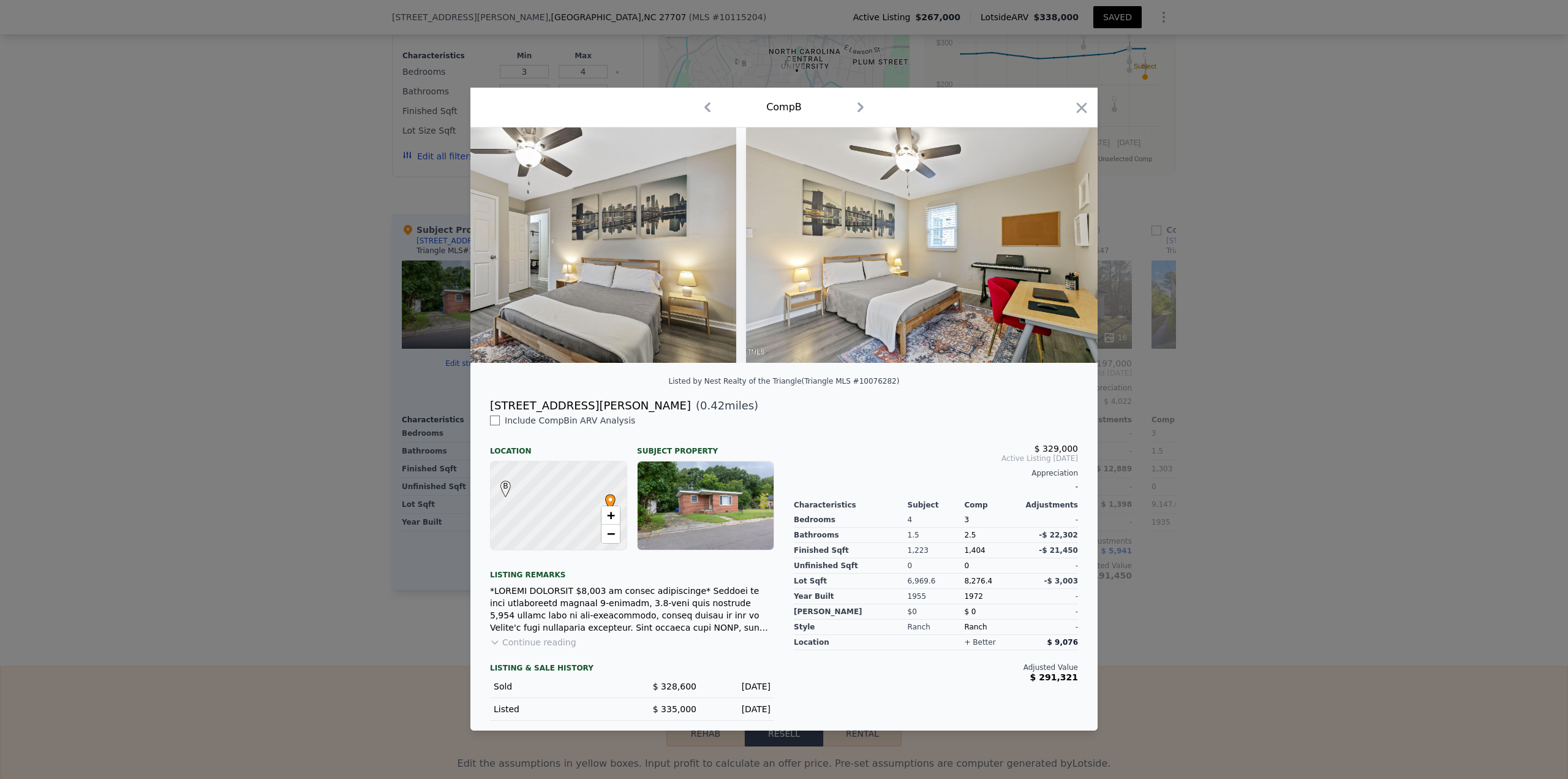
scroll to position [0, 7773]
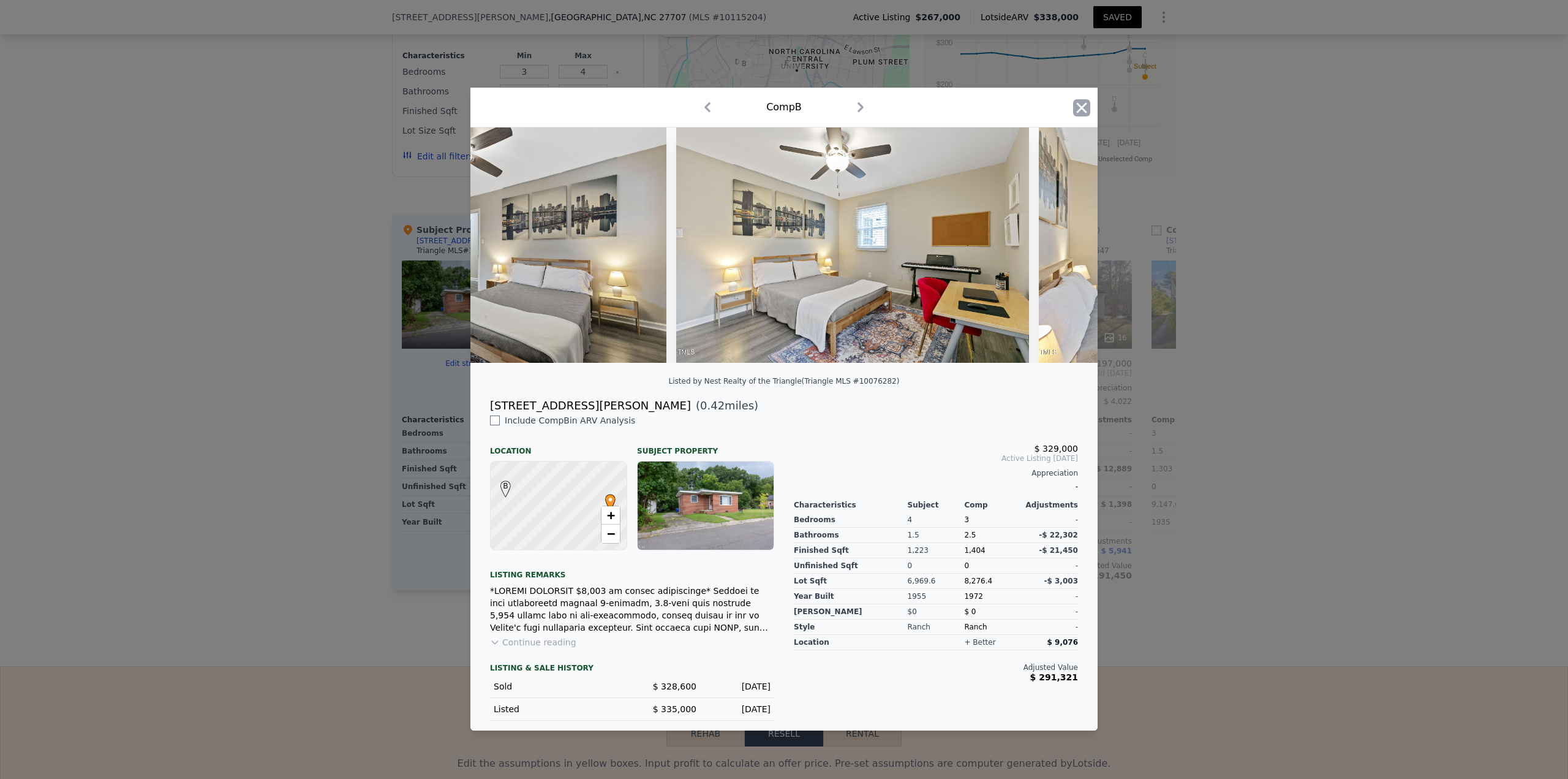
click at [783, 104] on icon "button" at bounding box center [1081, 107] width 17 height 17
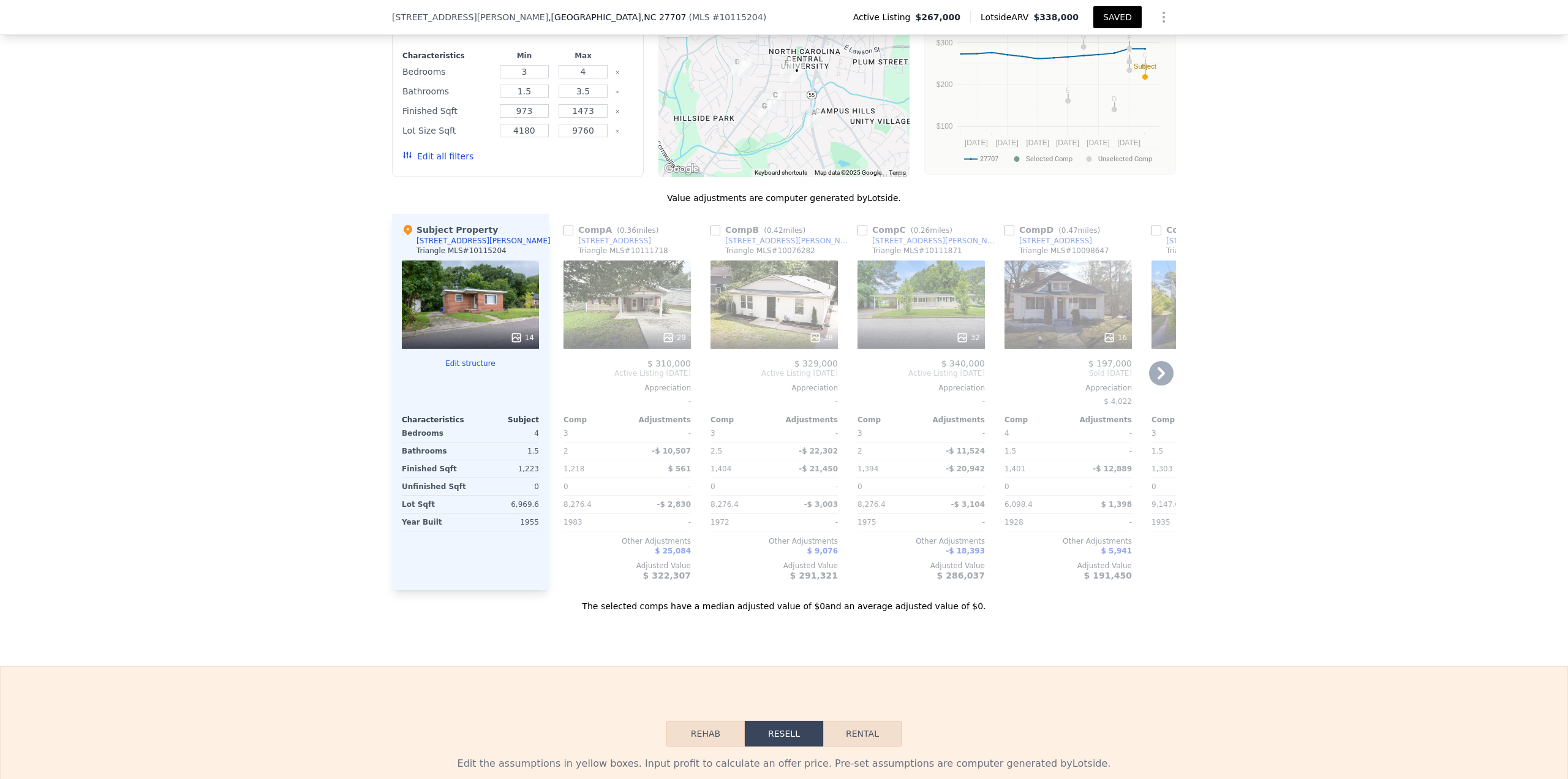
drag, startPoint x: 713, startPoint y: 239, endPoint x: 713, endPoint y: 256, distance: 17.0
click at [713, 235] on input "checkbox" at bounding box center [715, 230] width 10 height 10
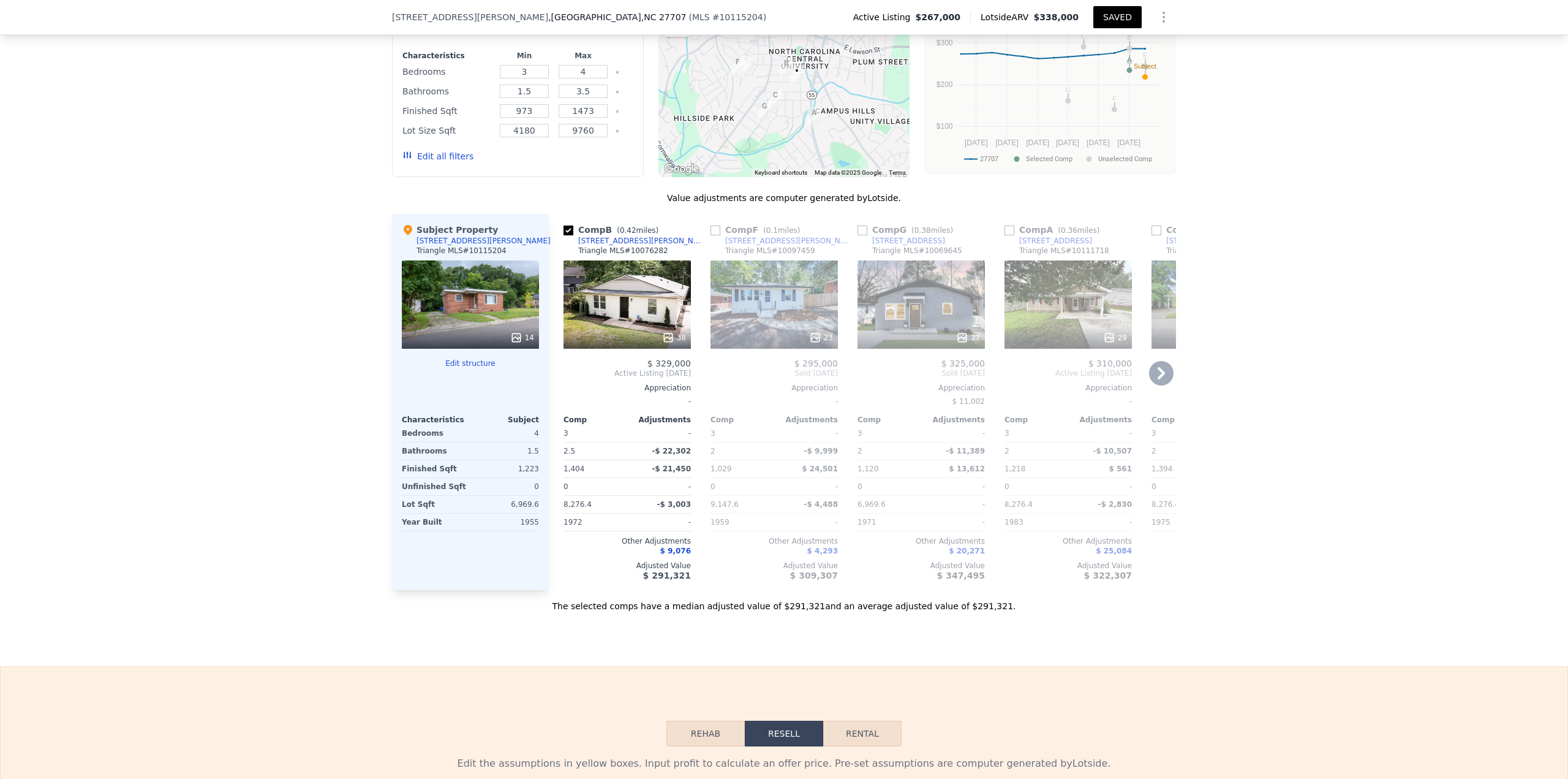
click at [783, 337] on icon at bounding box center [962, 337] width 8 height 8
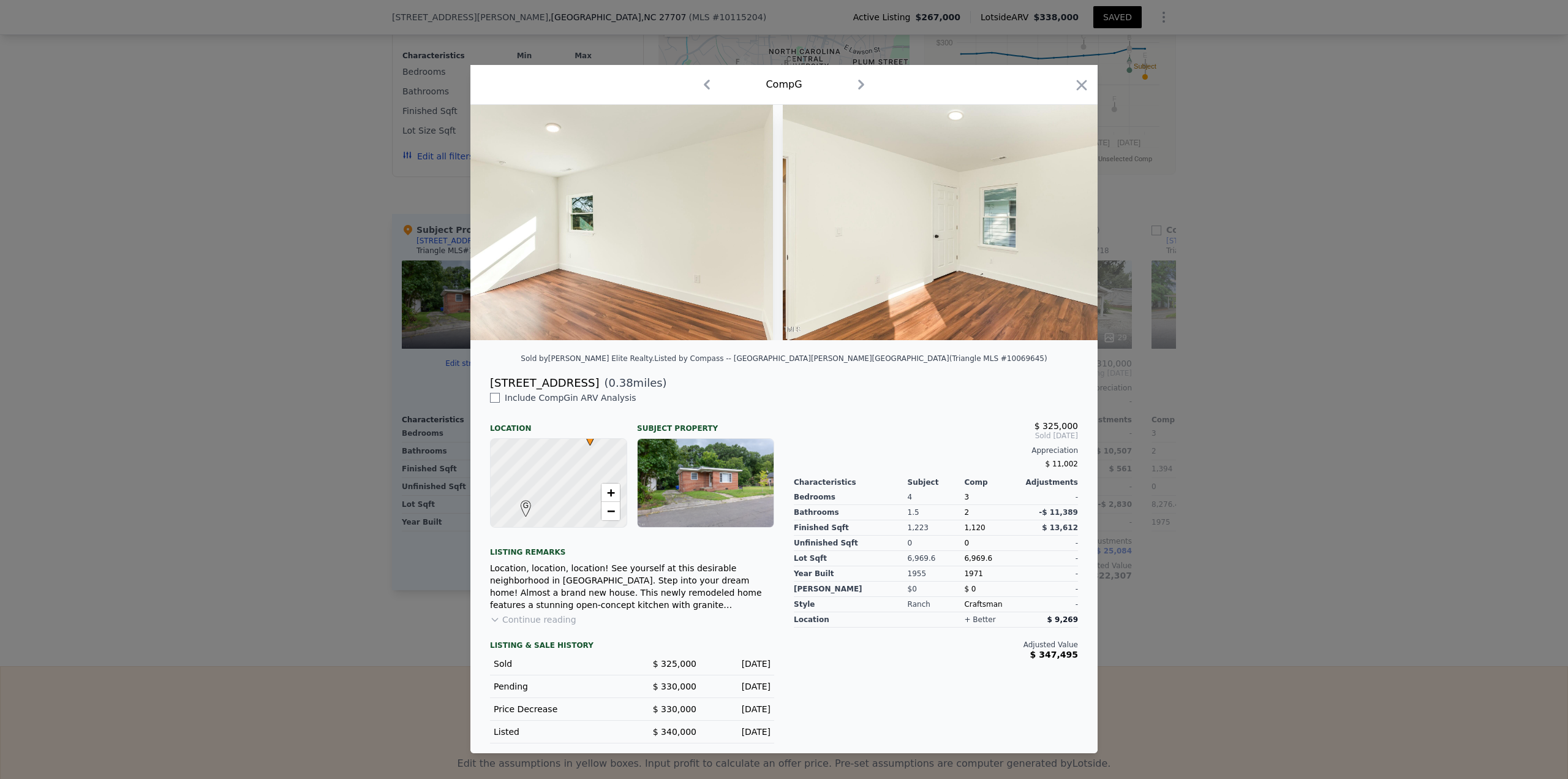
scroll to position [0, 4132]
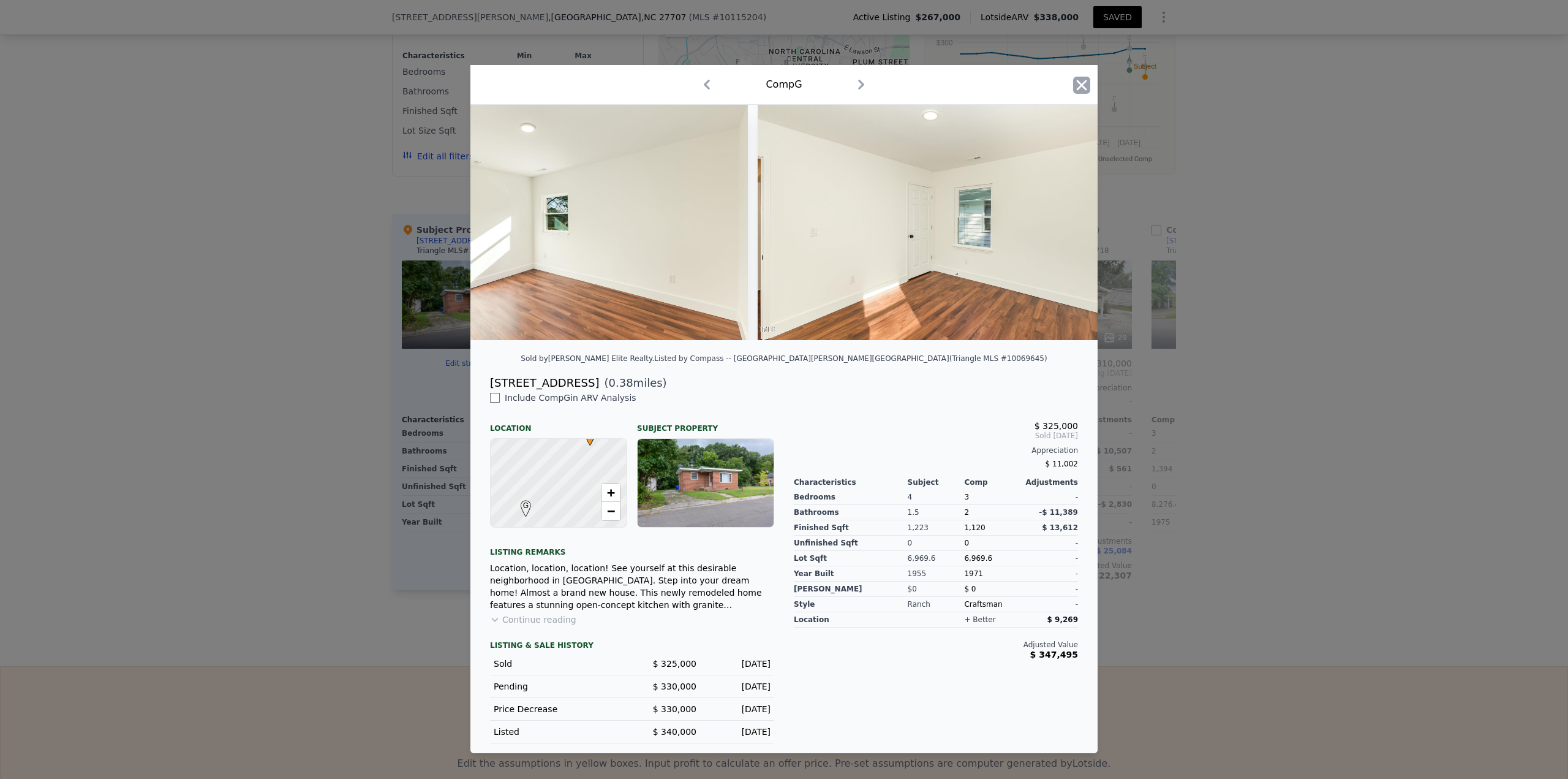
click at [783, 84] on icon "button" at bounding box center [1082, 84] width 10 height 10
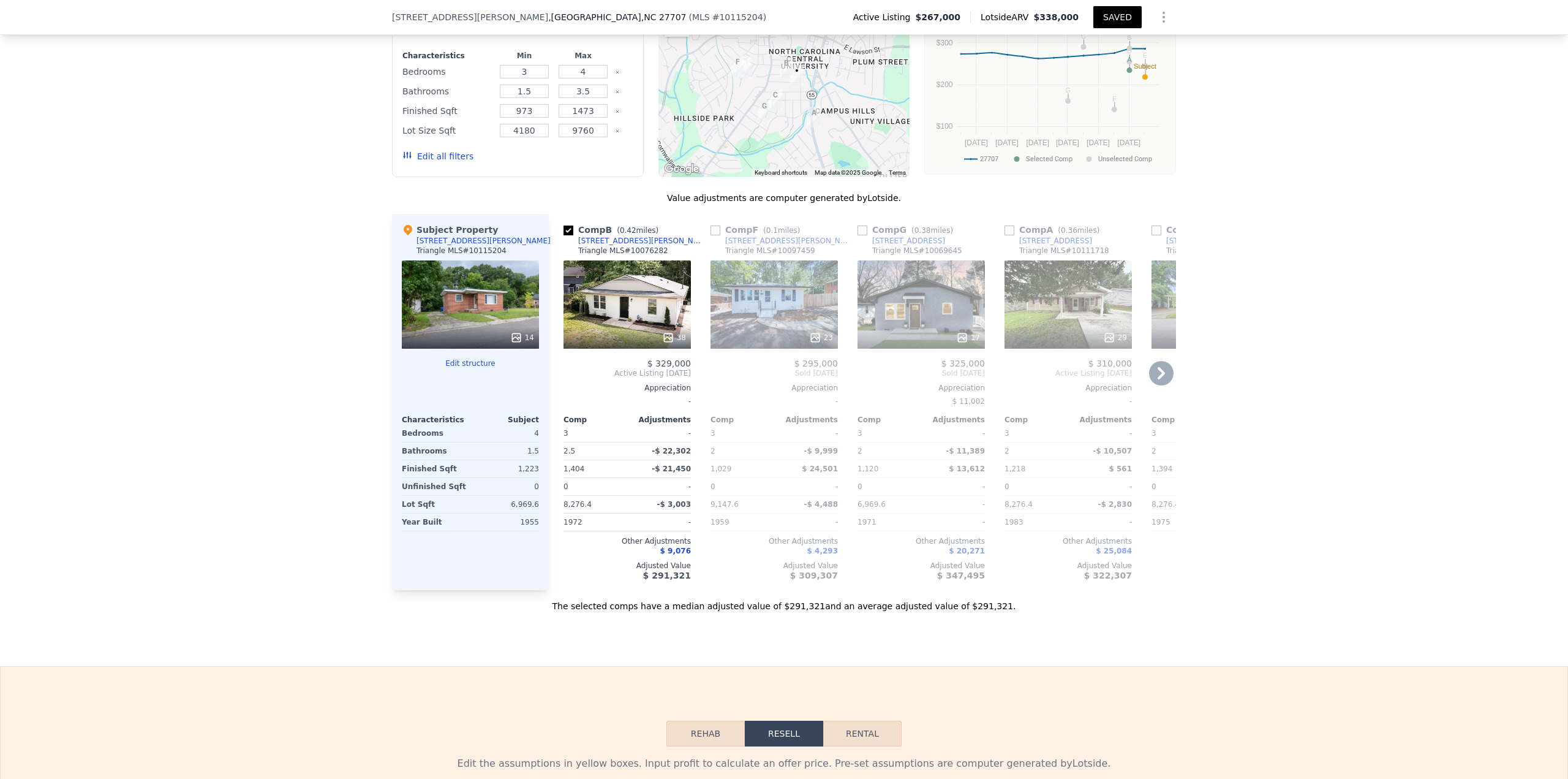
click at [783, 235] on input "checkbox" at bounding box center [862, 230] width 10 height 10
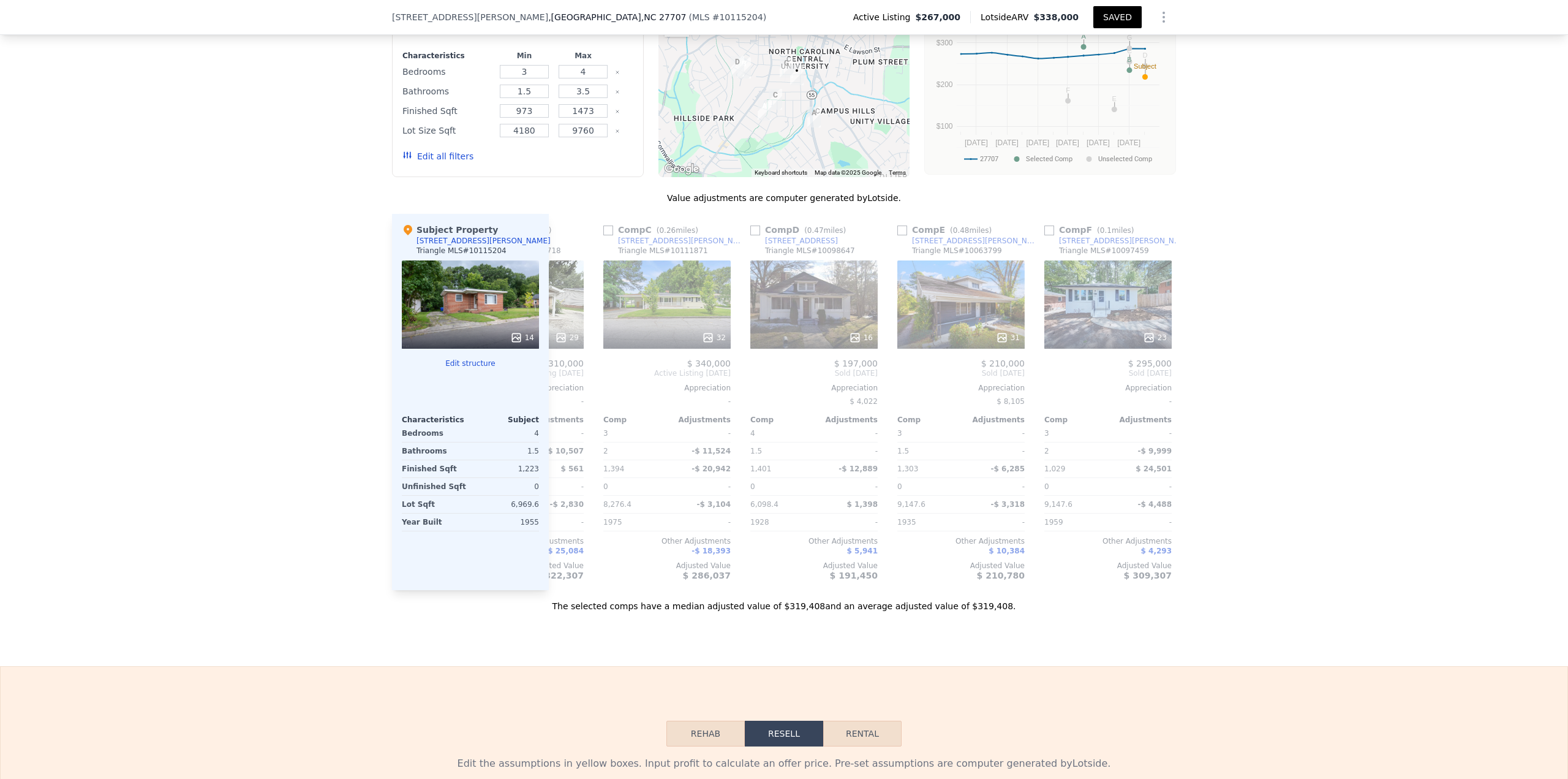
scroll to position [0, 431]
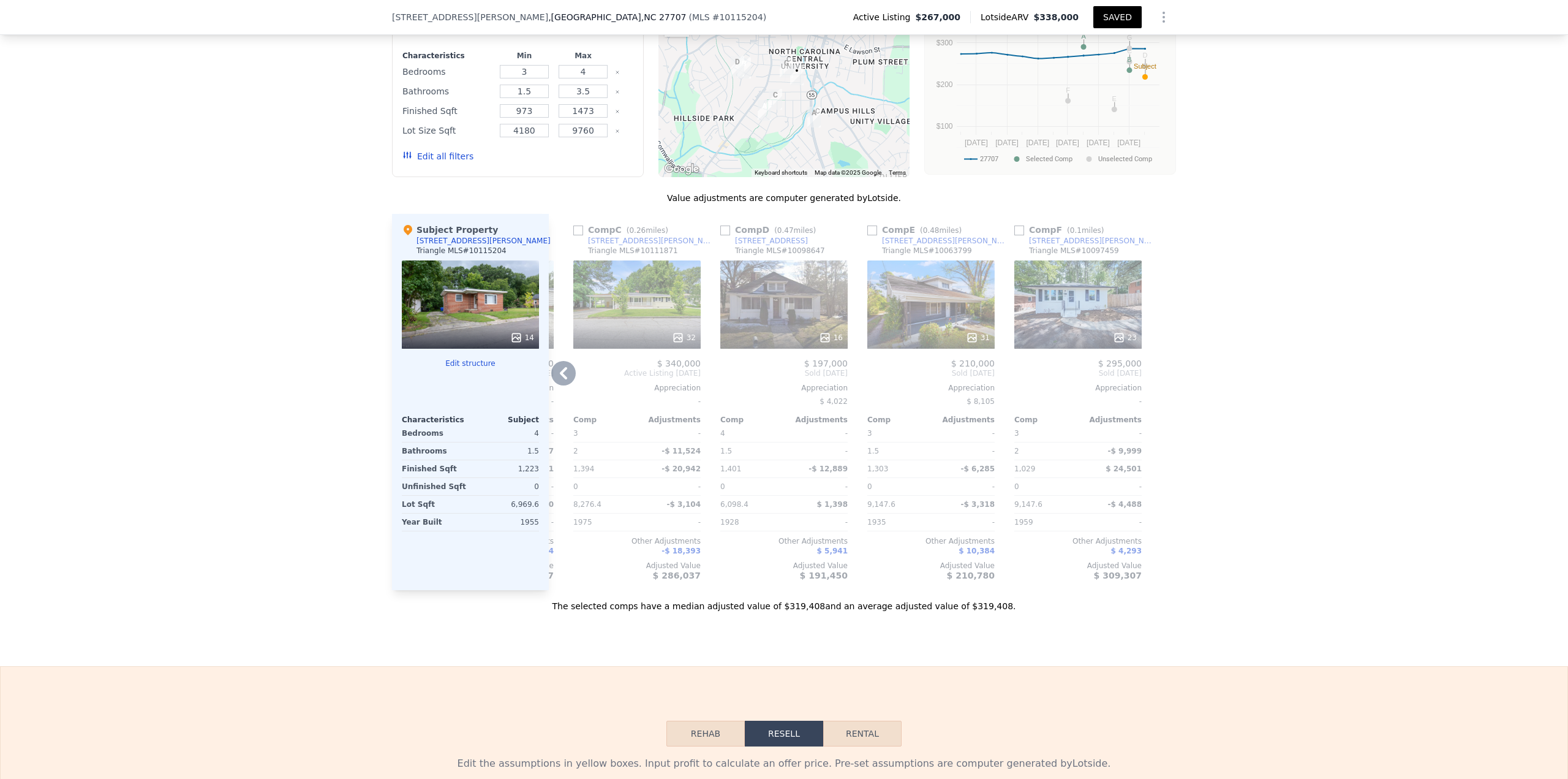
click at [783, 337] on div at bounding box center [1078, 338] width 128 height 22
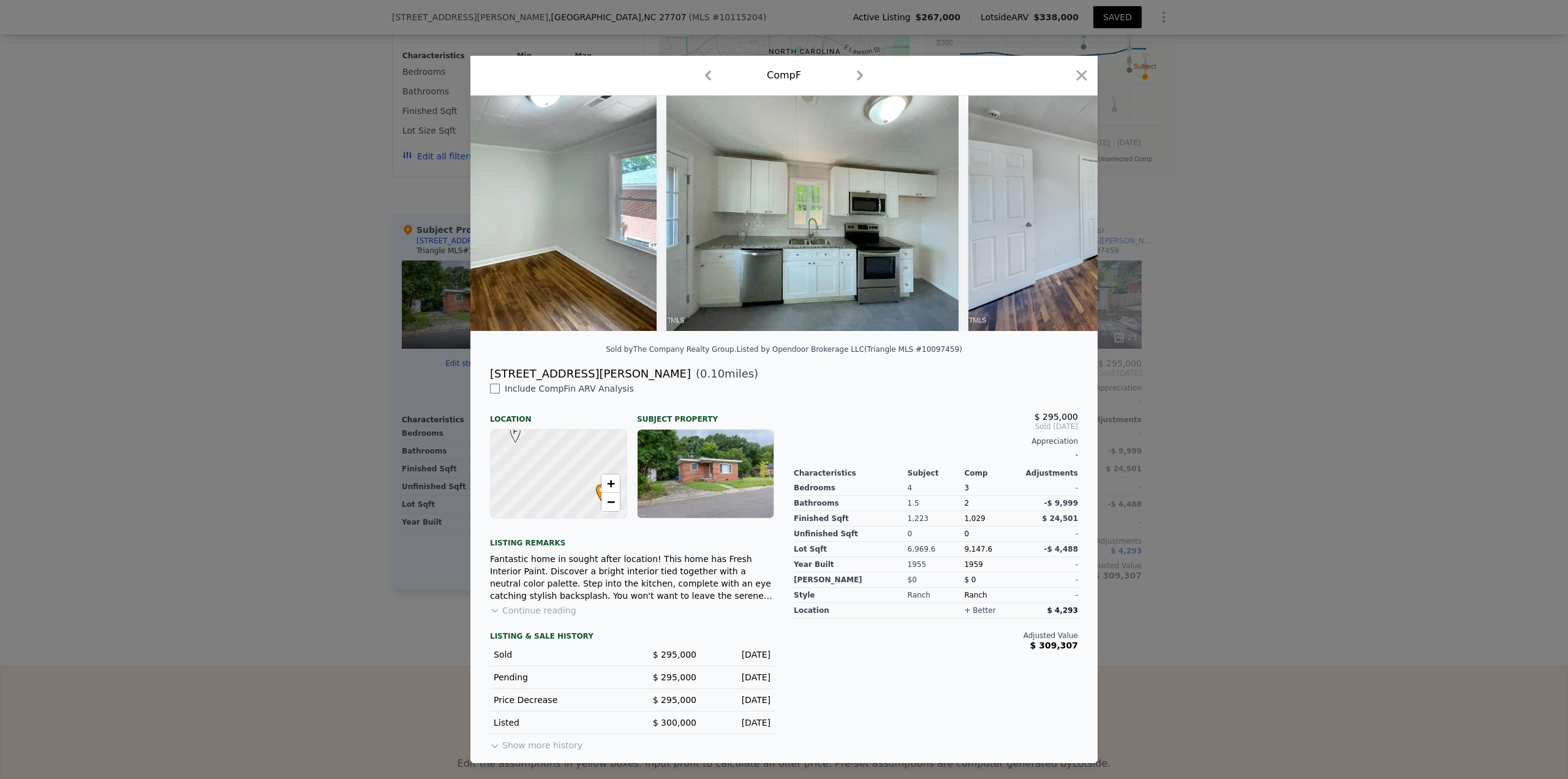
scroll to position [0, 5135]
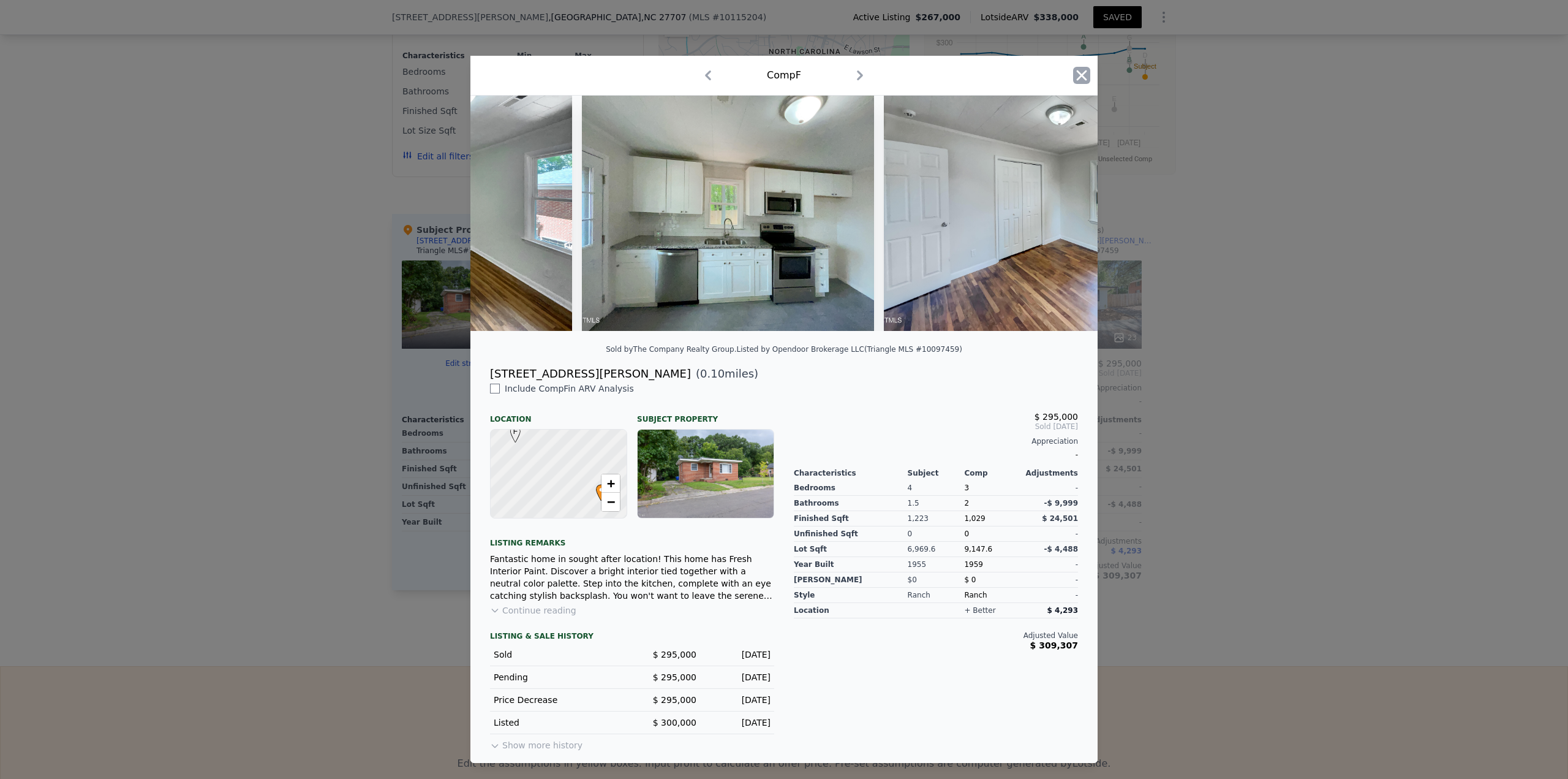
click at [783, 73] on icon "button" at bounding box center [1081, 75] width 17 height 17
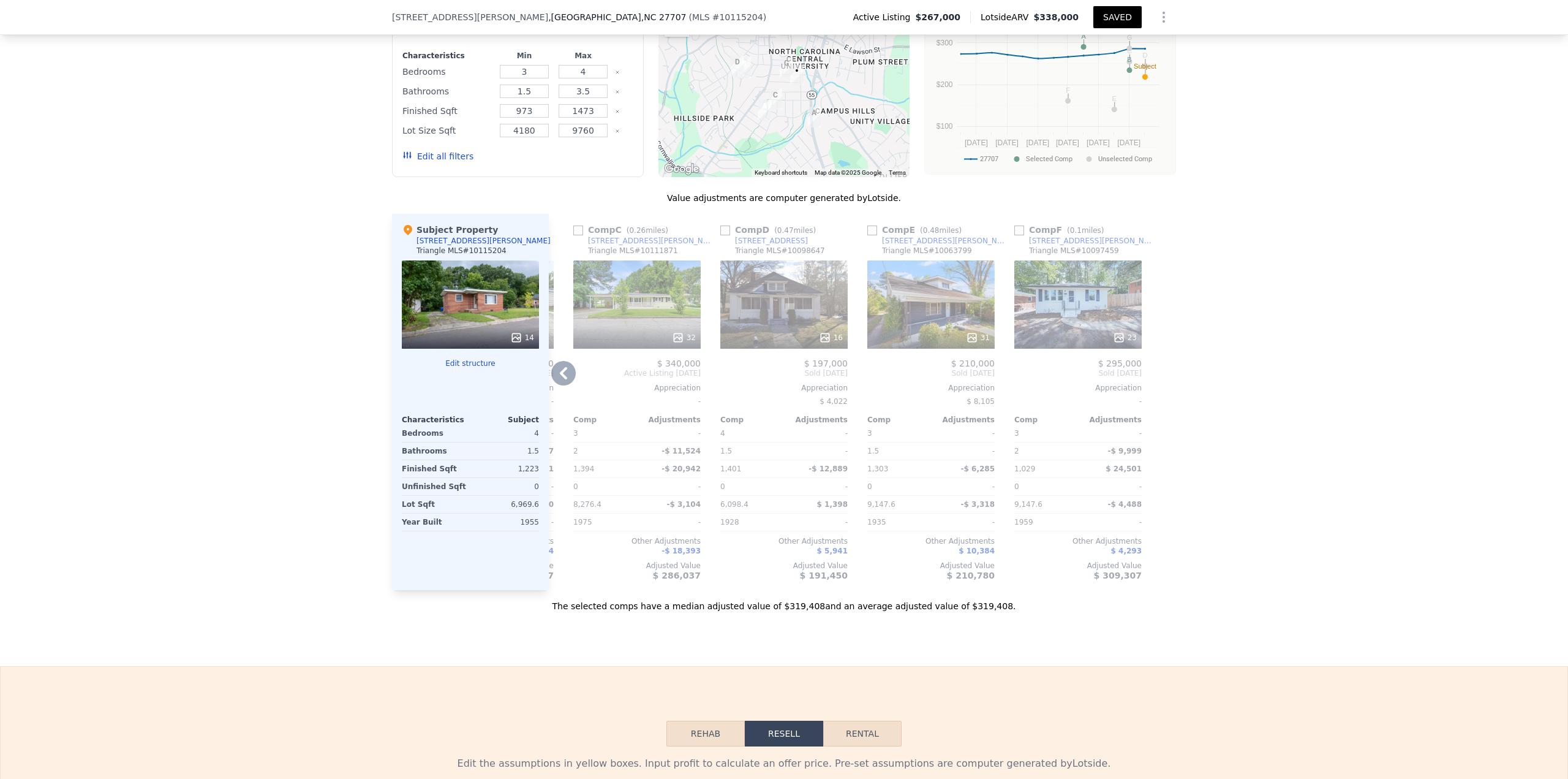
click at [783, 235] on input "checkbox" at bounding box center [1019, 230] width 10 height 10
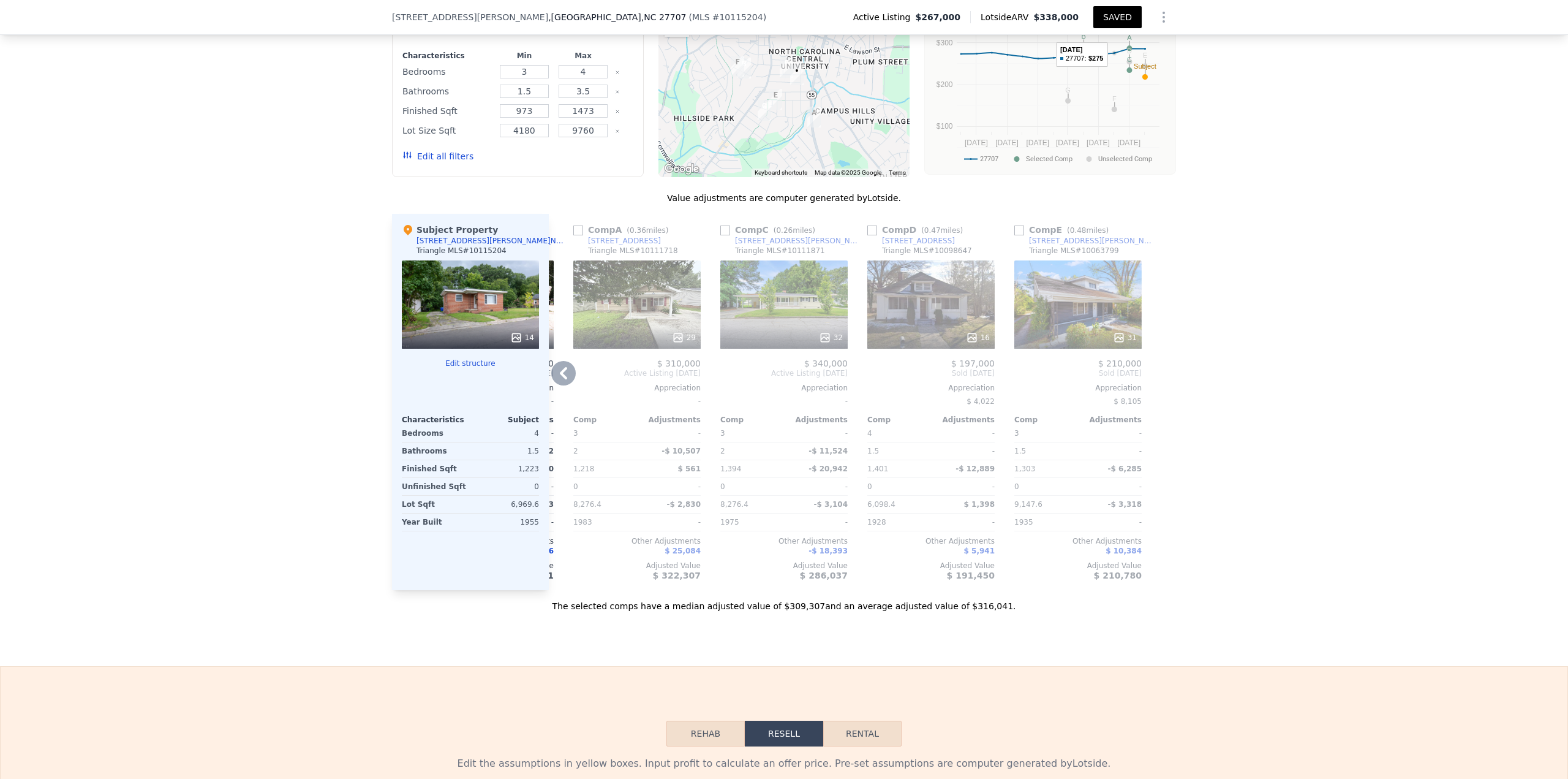
click at [783, 22] on button "SAVED" at bounding box center [1117, 17] width 48 height 22
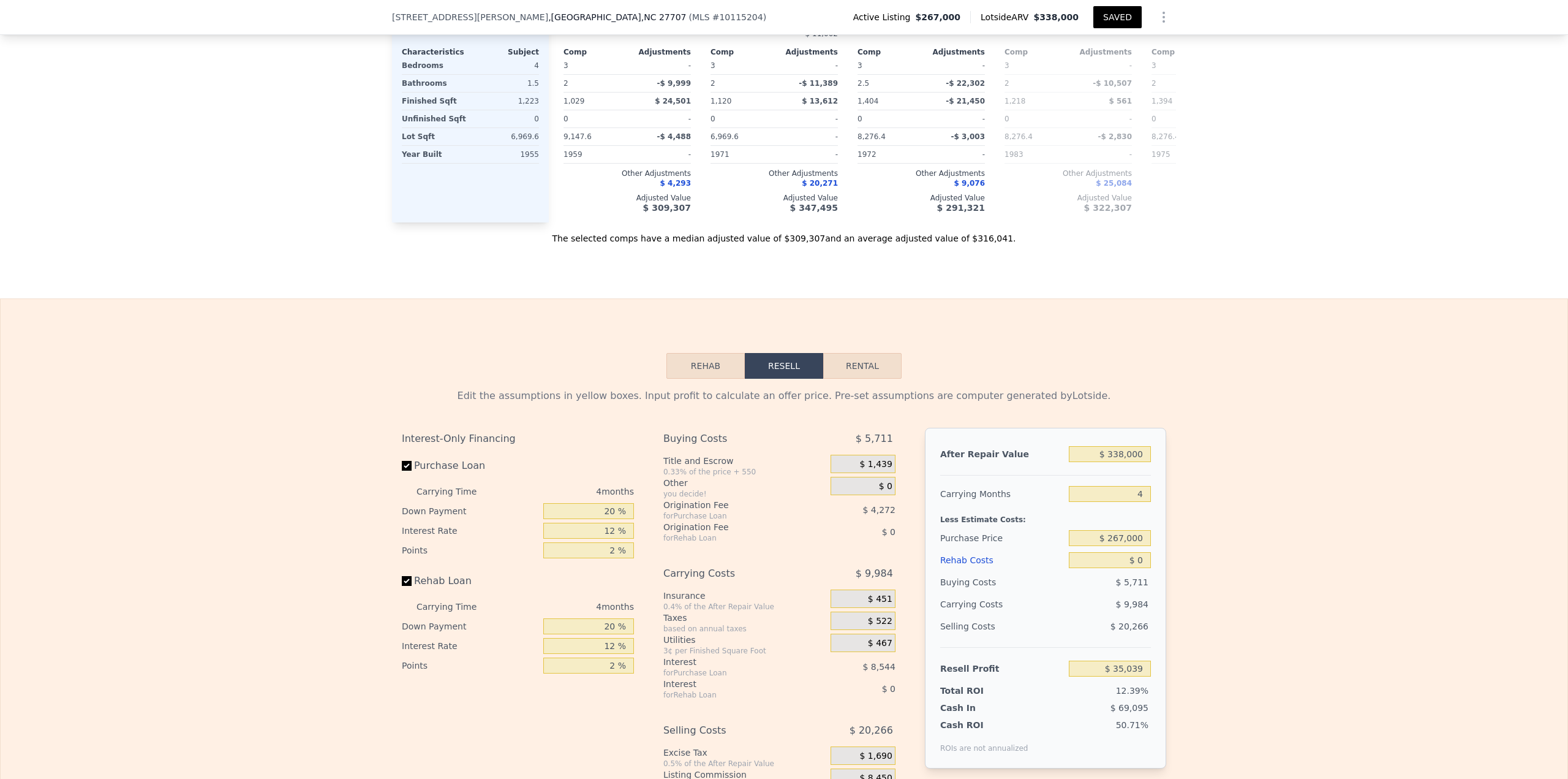
scroll to position [1712, 0]
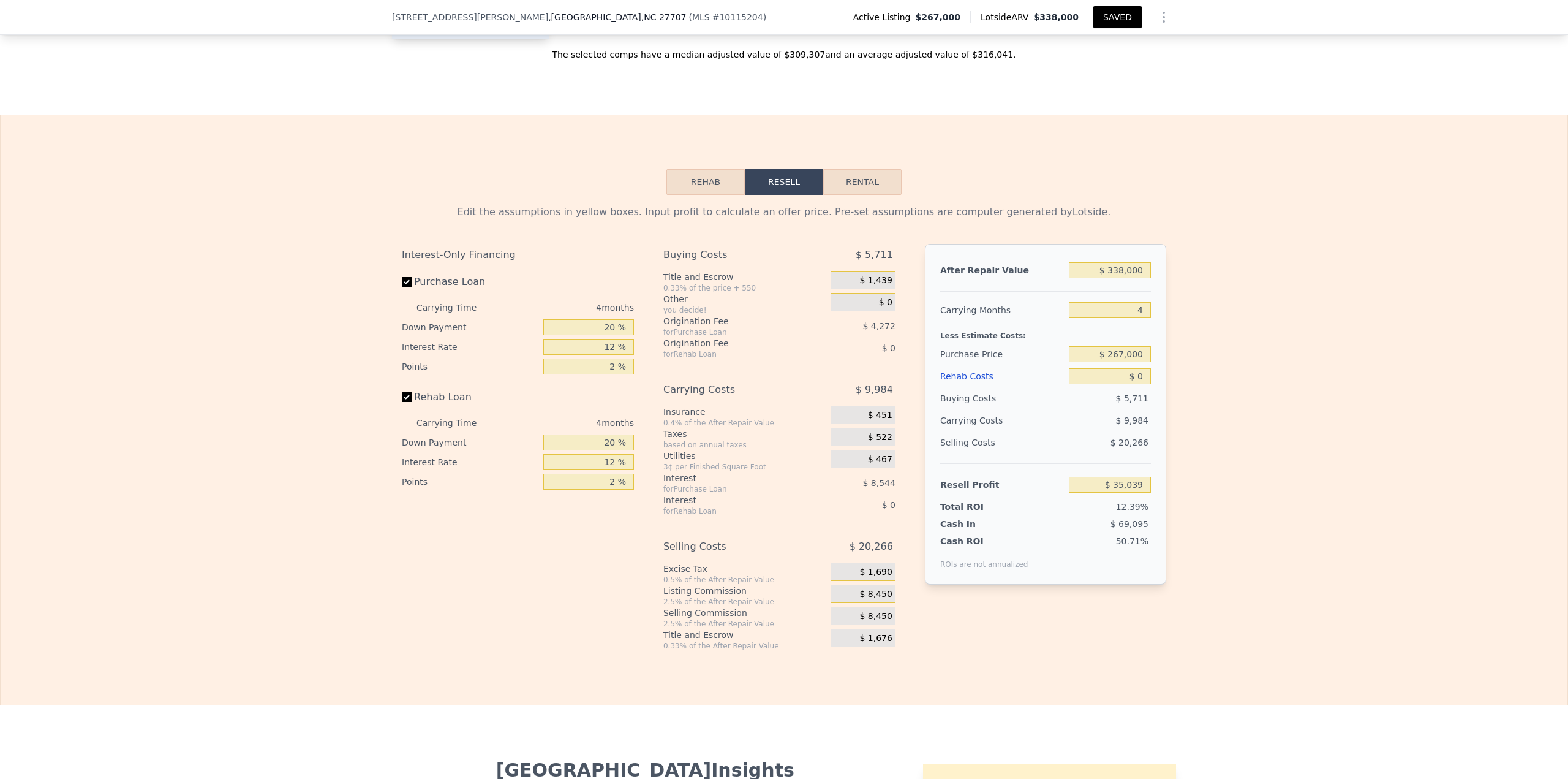
click at [696, 195] on button "Rehab" at bounding box center [705, 182] width 78 height 26
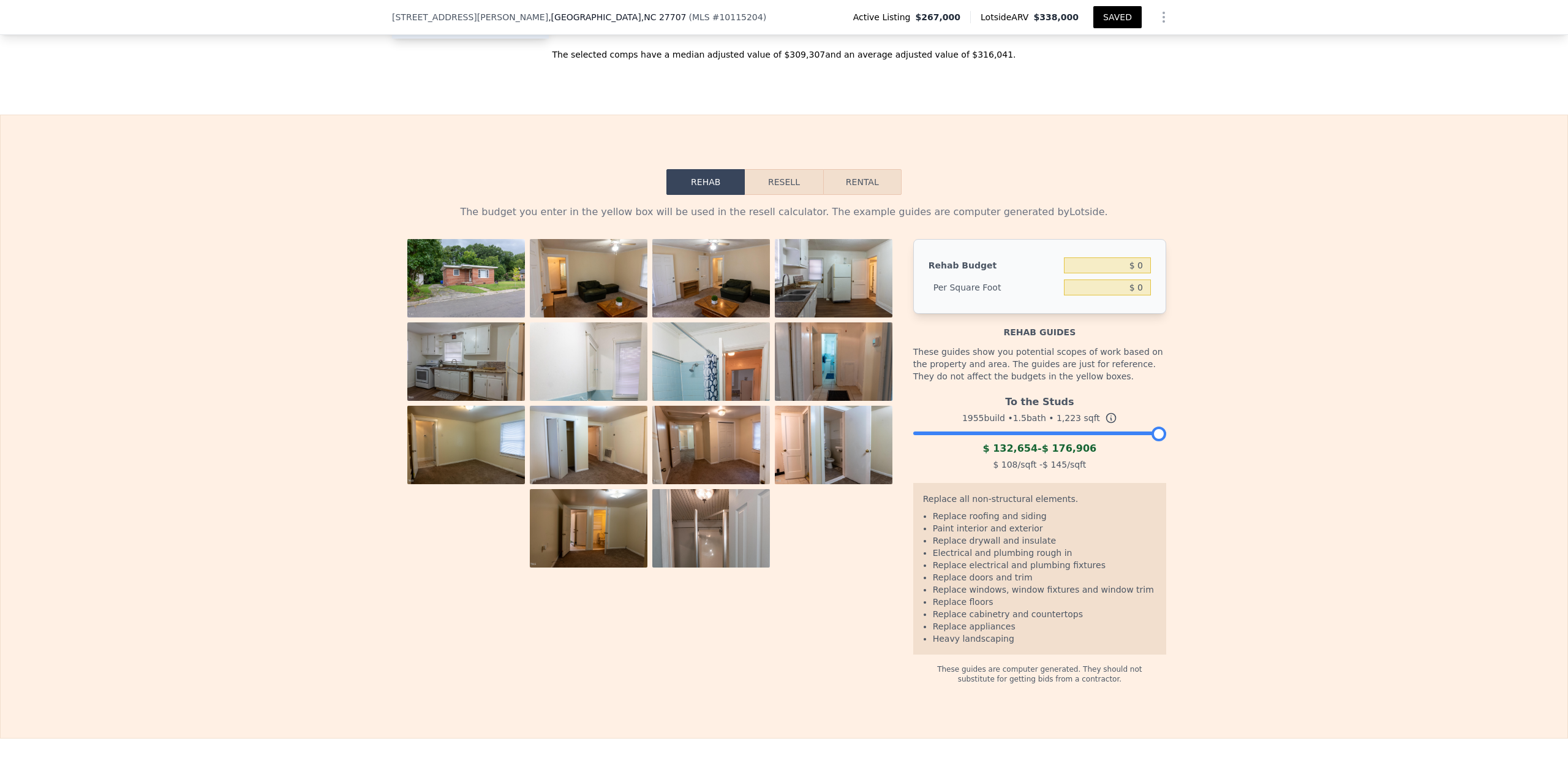
click at [584, 286] on img at bounding box center [588, 278] width 118 height 78
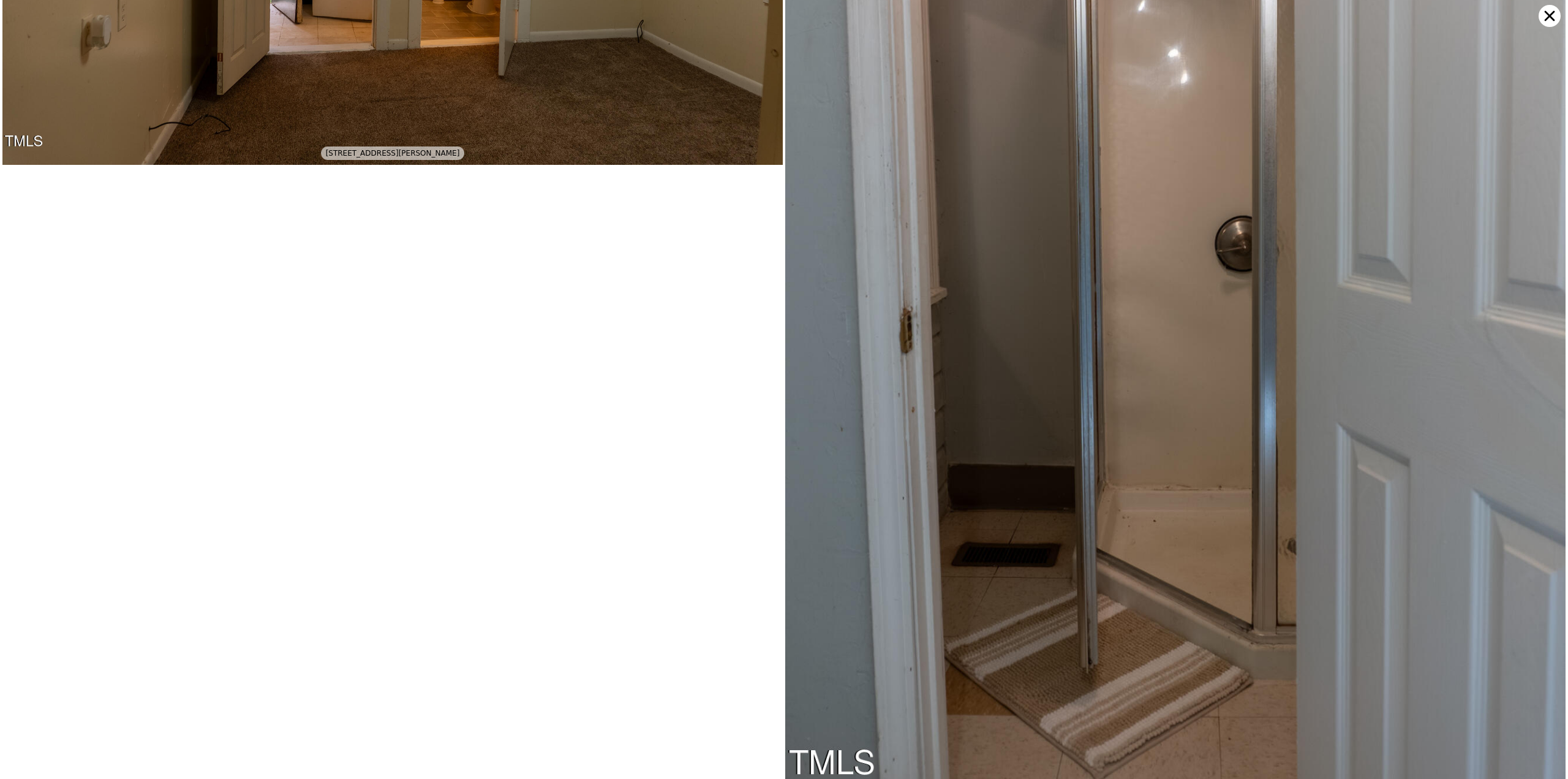
scroll to position [3766, 0]
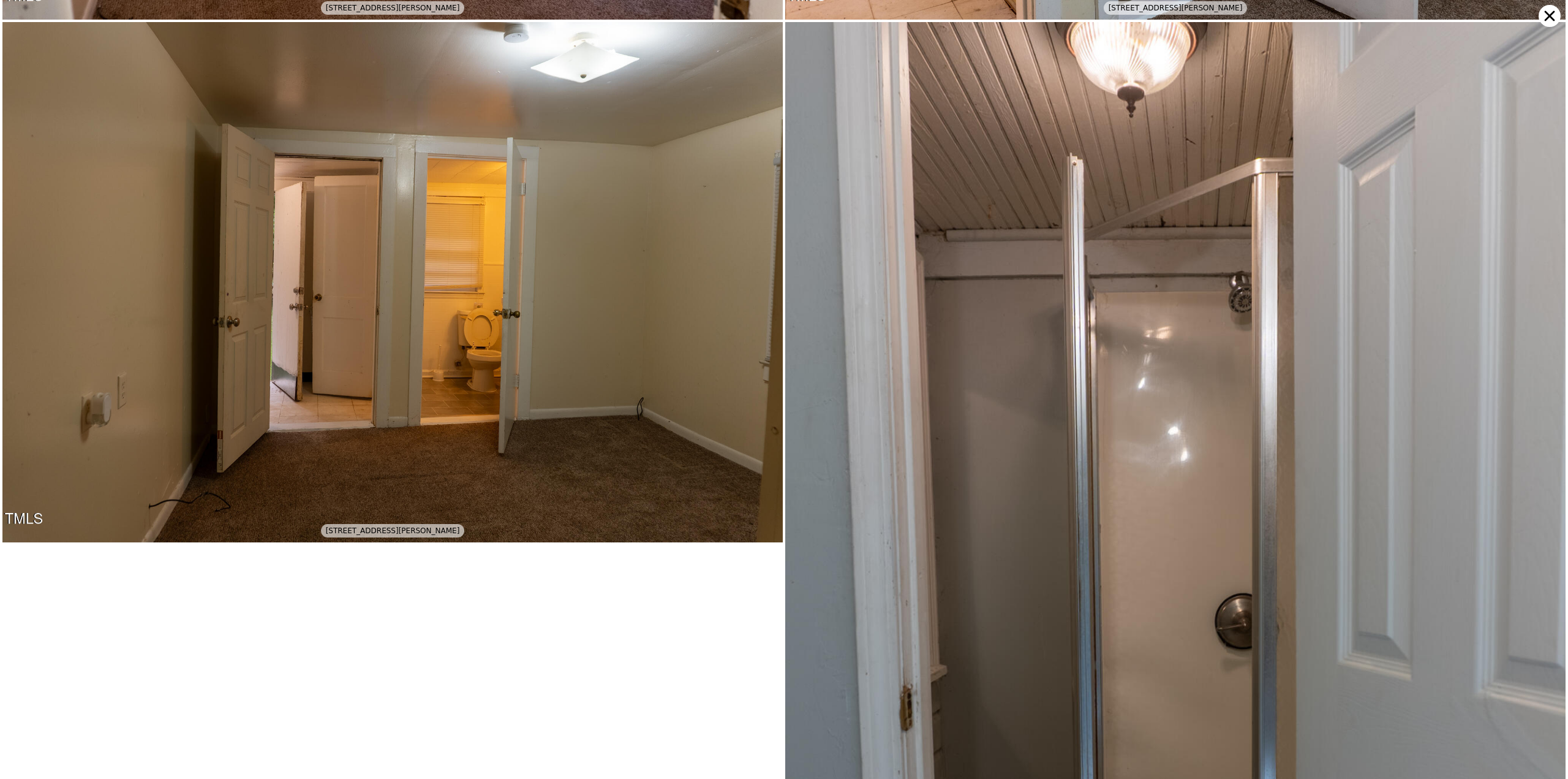
click at [783, 16] on icon at bounding box center [1550, 16] width 22 height 22
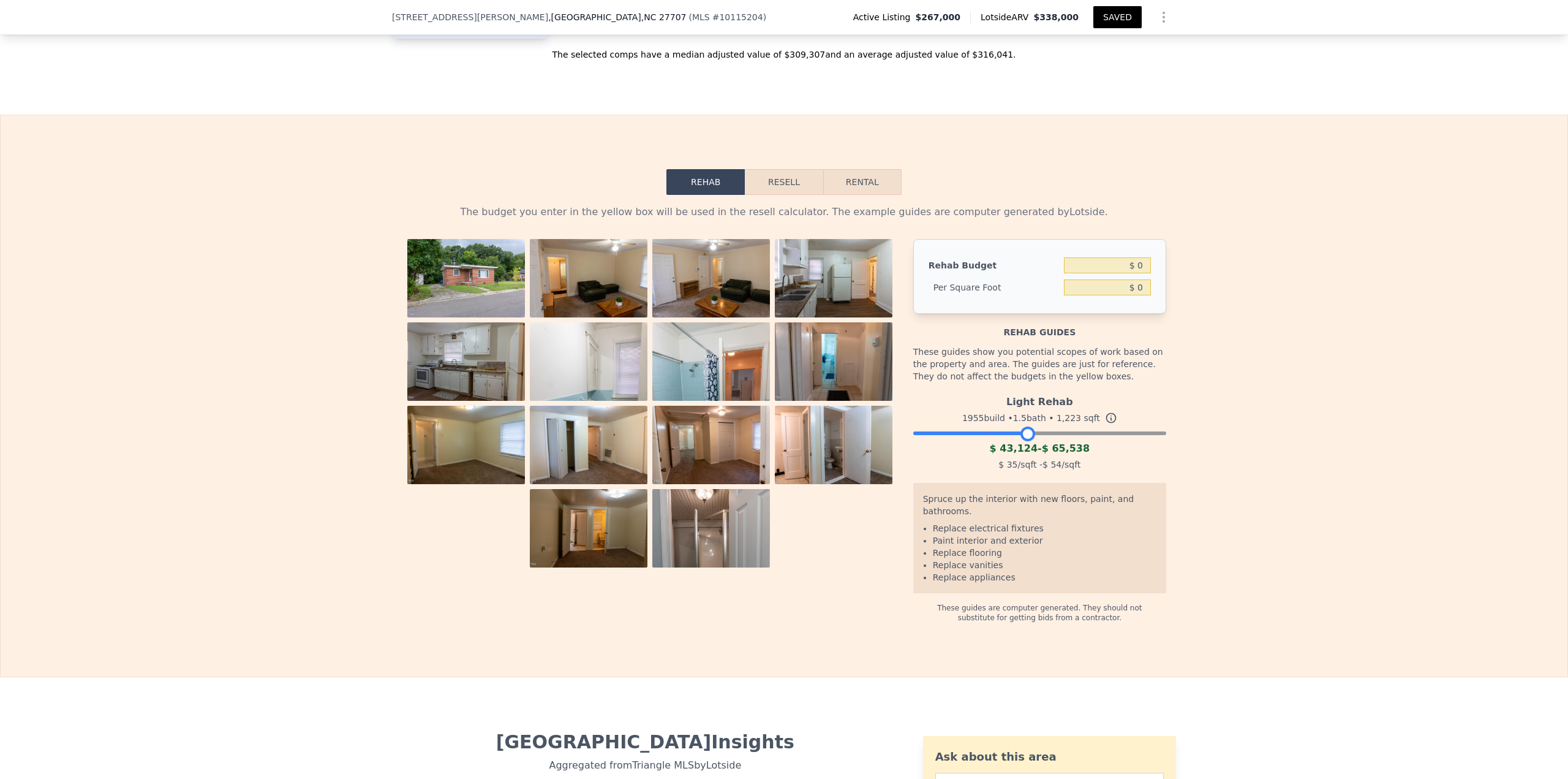
click at [783, 337] on div at bounding box center [1039, 430] width 253 height 7
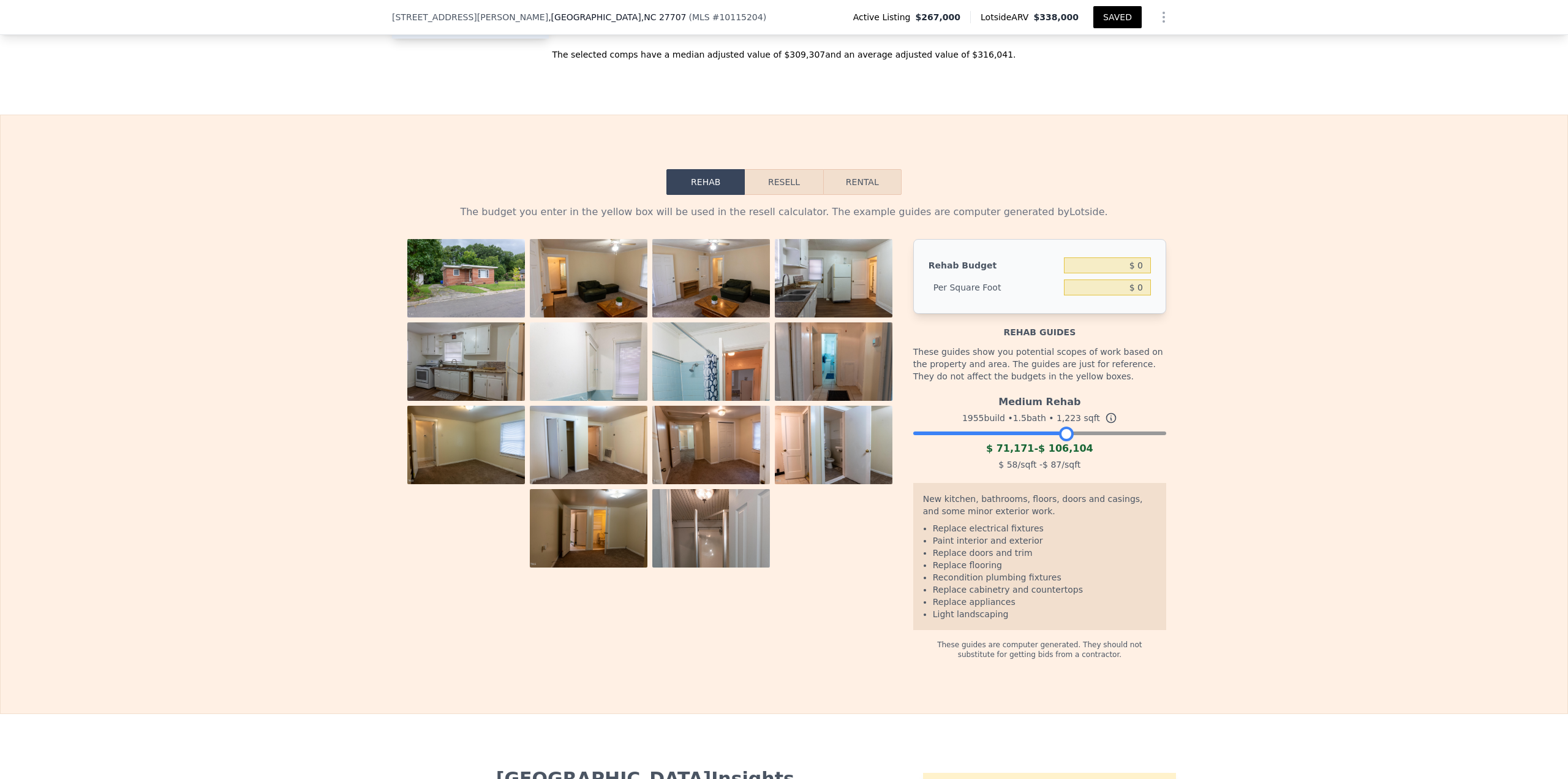
click at [783, 337] on div at bounding box center [1039, 430] width 253 height 7
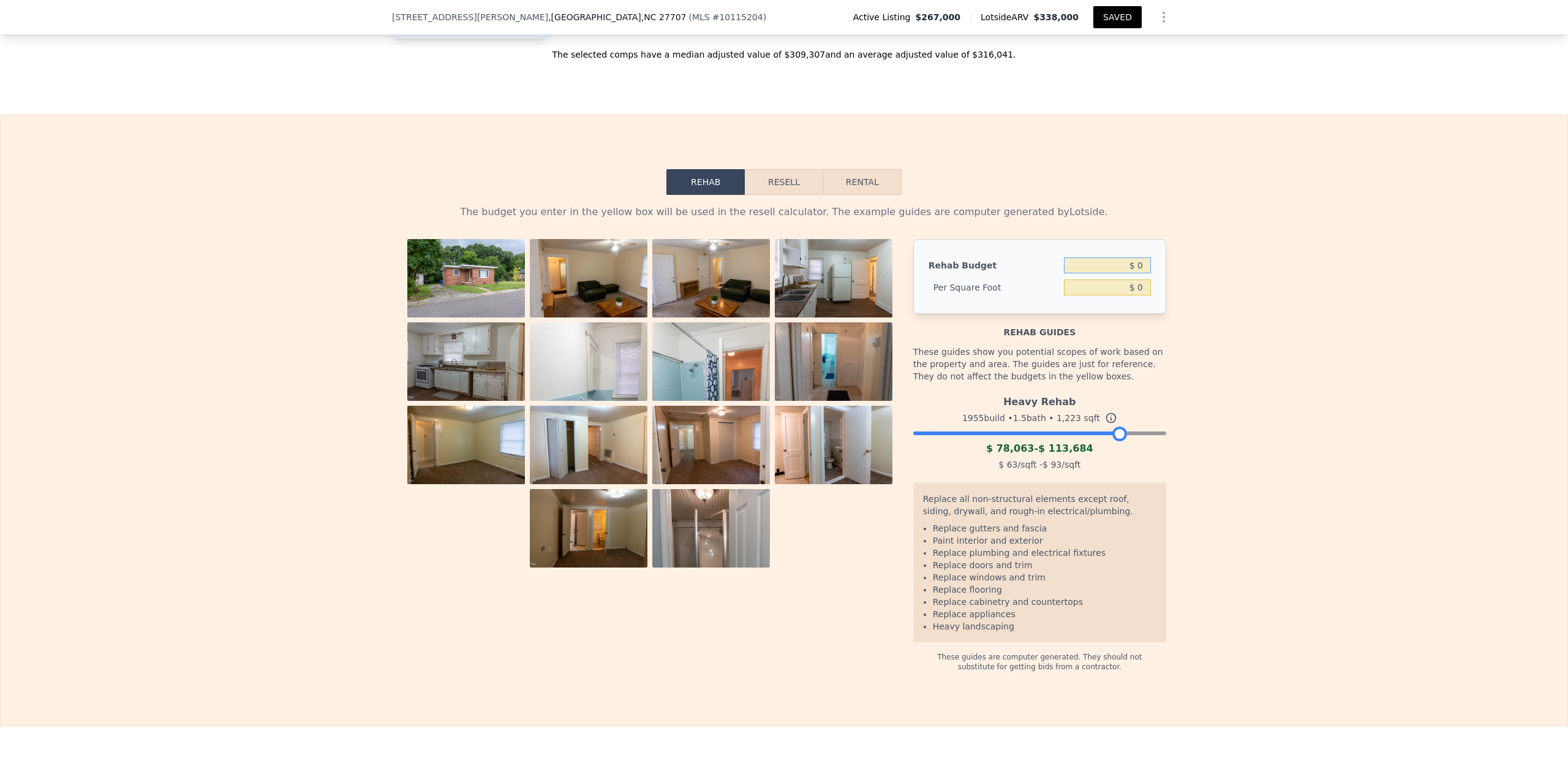
click at [783, 273] on input "$ 0" at bounding box center [1107, 265] width 87 height 16
click at [766, 195] on button "Resell" at bounding box center [783, 182] width 77 height 26
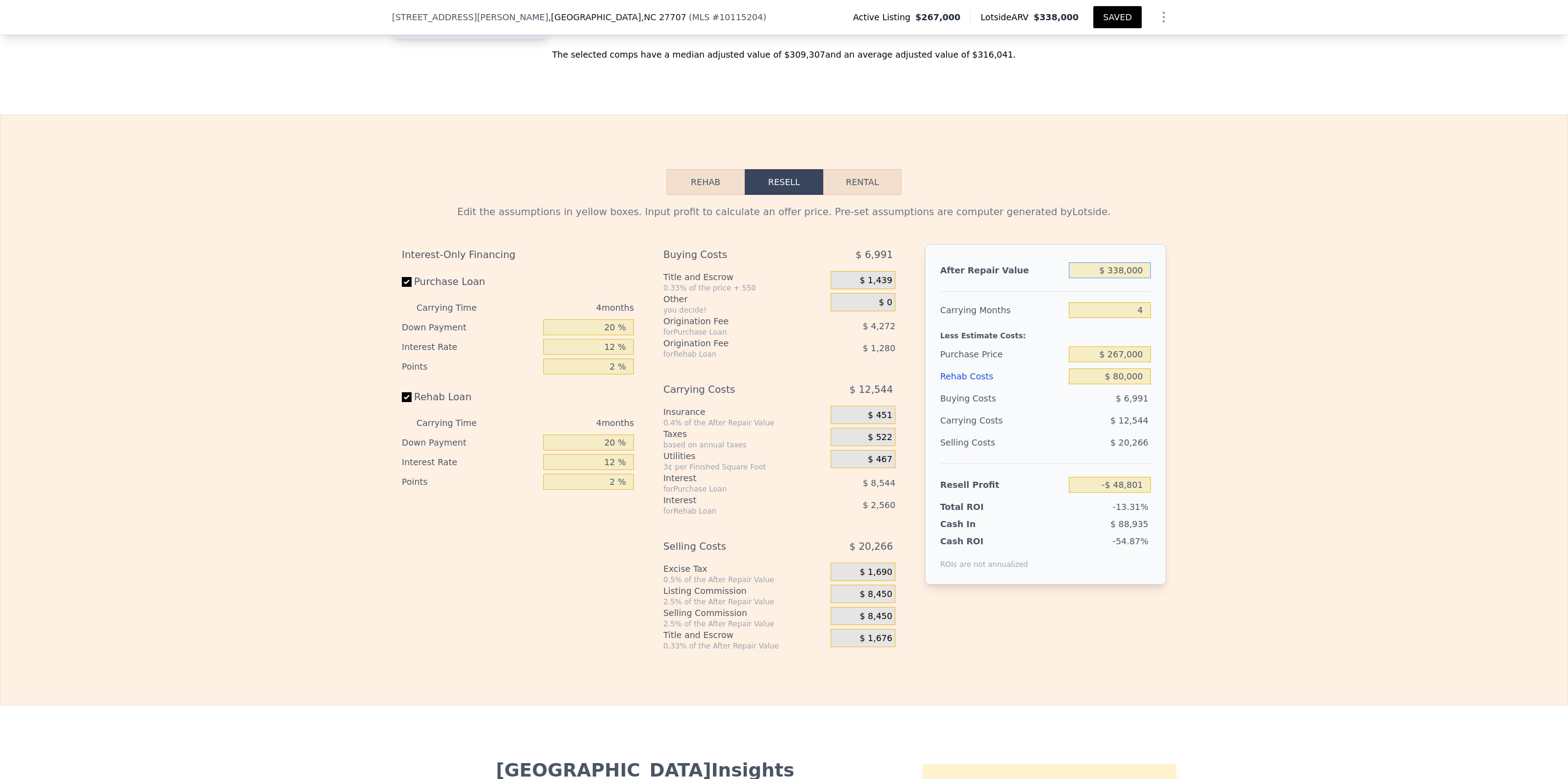
click at [783, 278] on input "$ 338,000" at bounding box center [1109, 270] width 82 height 16
click at [783, 318] on input "4" at bounding box center [1109, 309] width 82 height 16
click at [783, 328] on div "After Repair Value $ 330,700 Carrying Months 4 Less Estimate Costs: Purchase Pr…" at bounding box center [1045, 414] width 241 height 341
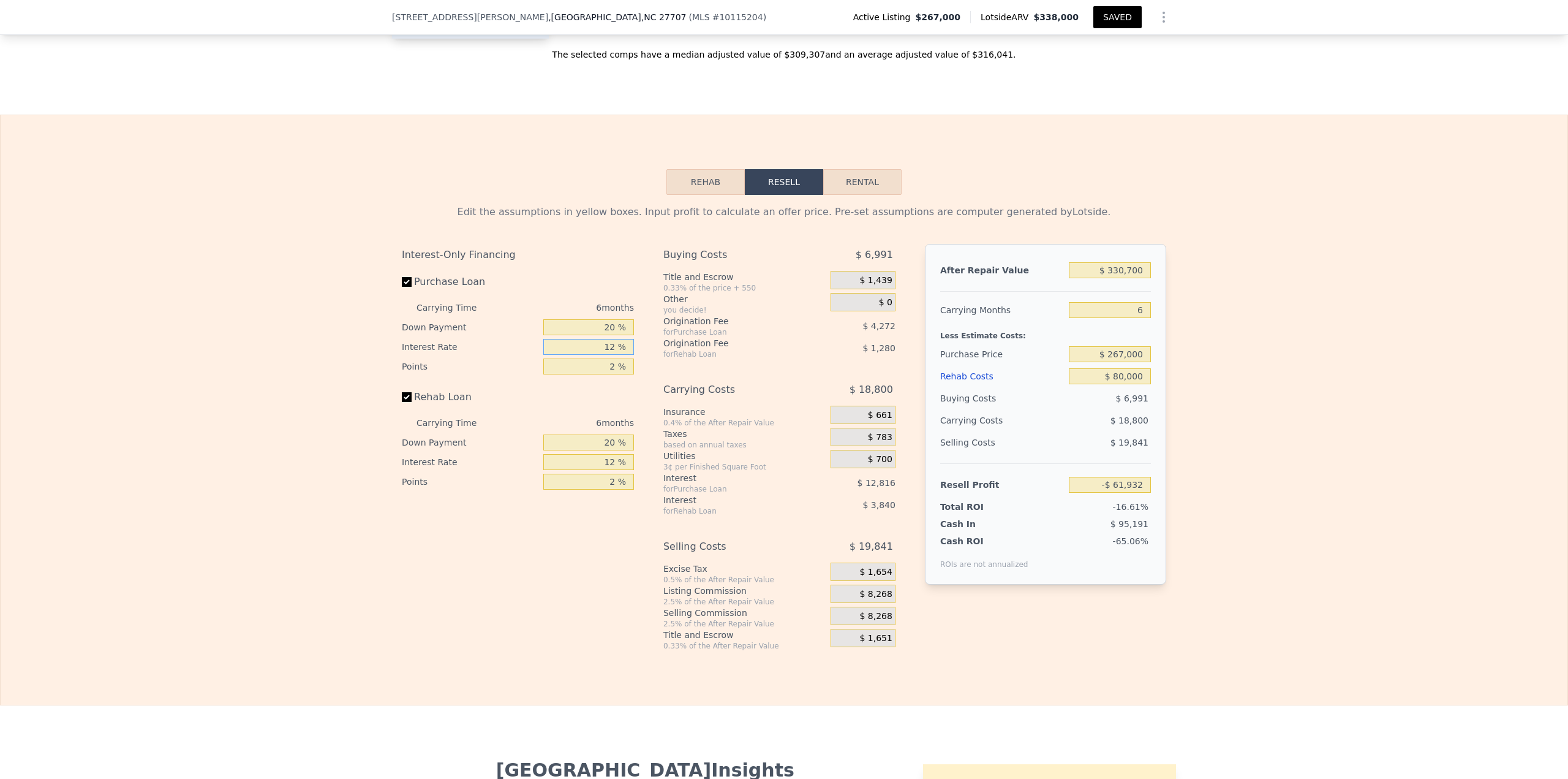
drag, startPoint x: 605, startPoint y: 372, endPoint x: 695, endPoint y: 375, distance: 90.0
click at [698, 337] on div "Interest-Only Financing Purchase Loan Carrying Time 6 months Down Payment 20 % …" at bounding box center [783, 447] width 764 height 407
drag, startPoint x: 593, startPoint y: 367, endPoint x: 696, endPoint y: 358, distance: 103.4
click at [695, 337] on div "Interest-Only Financing Purchase Loan Carrying Time 6 months Down Payment 20 % …" at bounding box center [783, 447] width 764 height 407
drag, startPoint x: 1120, startPoint y: 320, endPoint x: 1172, endPoint y: 328, distance: 52.6
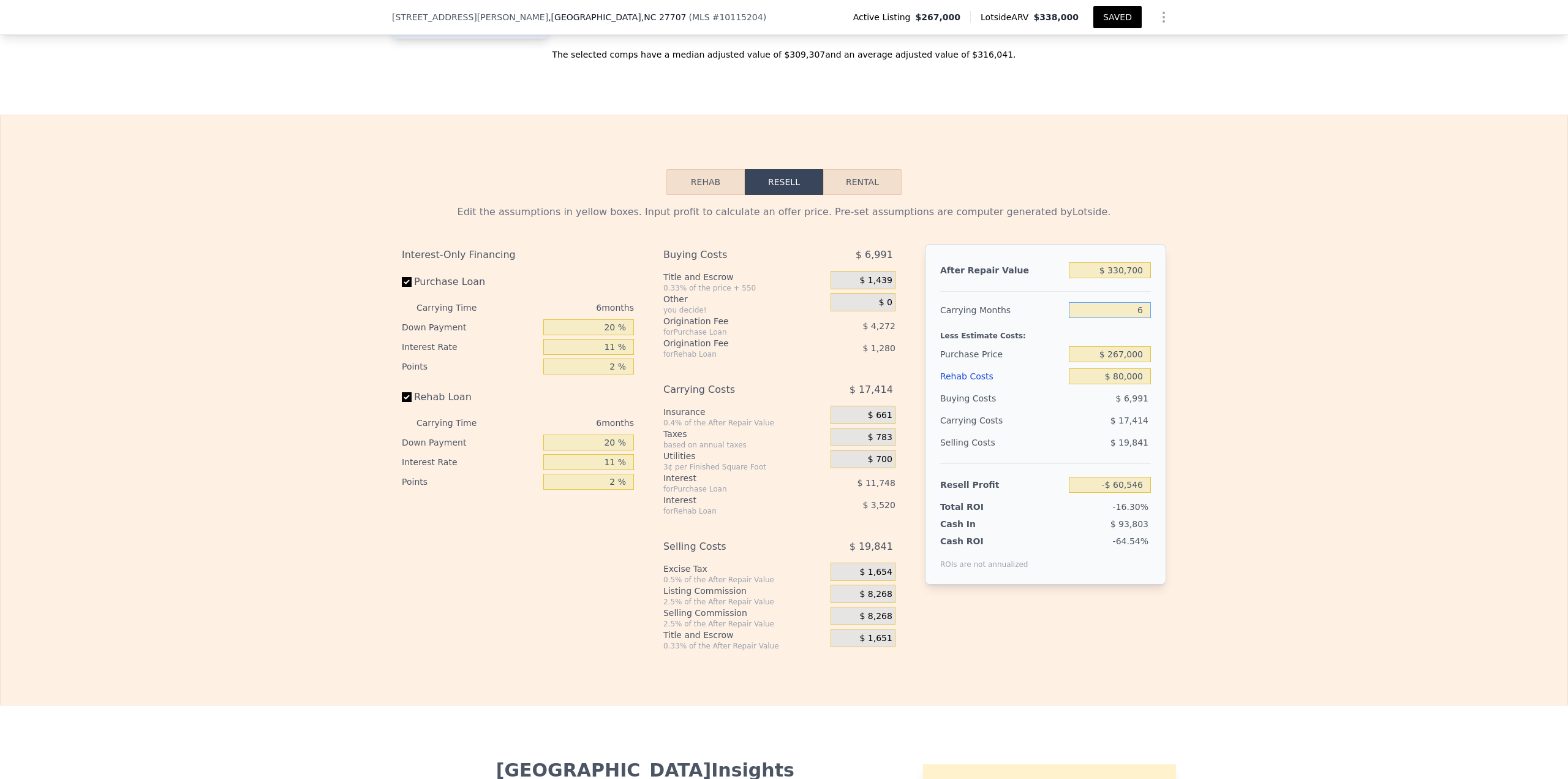
click at [783, 327] on div "Edit the assumptions in yellow boxes. Input profit to calculate an offer price.…" at bounding box center [784, 423] width 1567 height 456
click at [783, 16] on button "SAVED" at bounding box center [1117, 17] width 48 height 22
click at [783, 337] on div "Edit the assumptions in yellow boxes. Input profit to calculate an offer price.…" at bounding box center [784, 423] width 1567 height 456
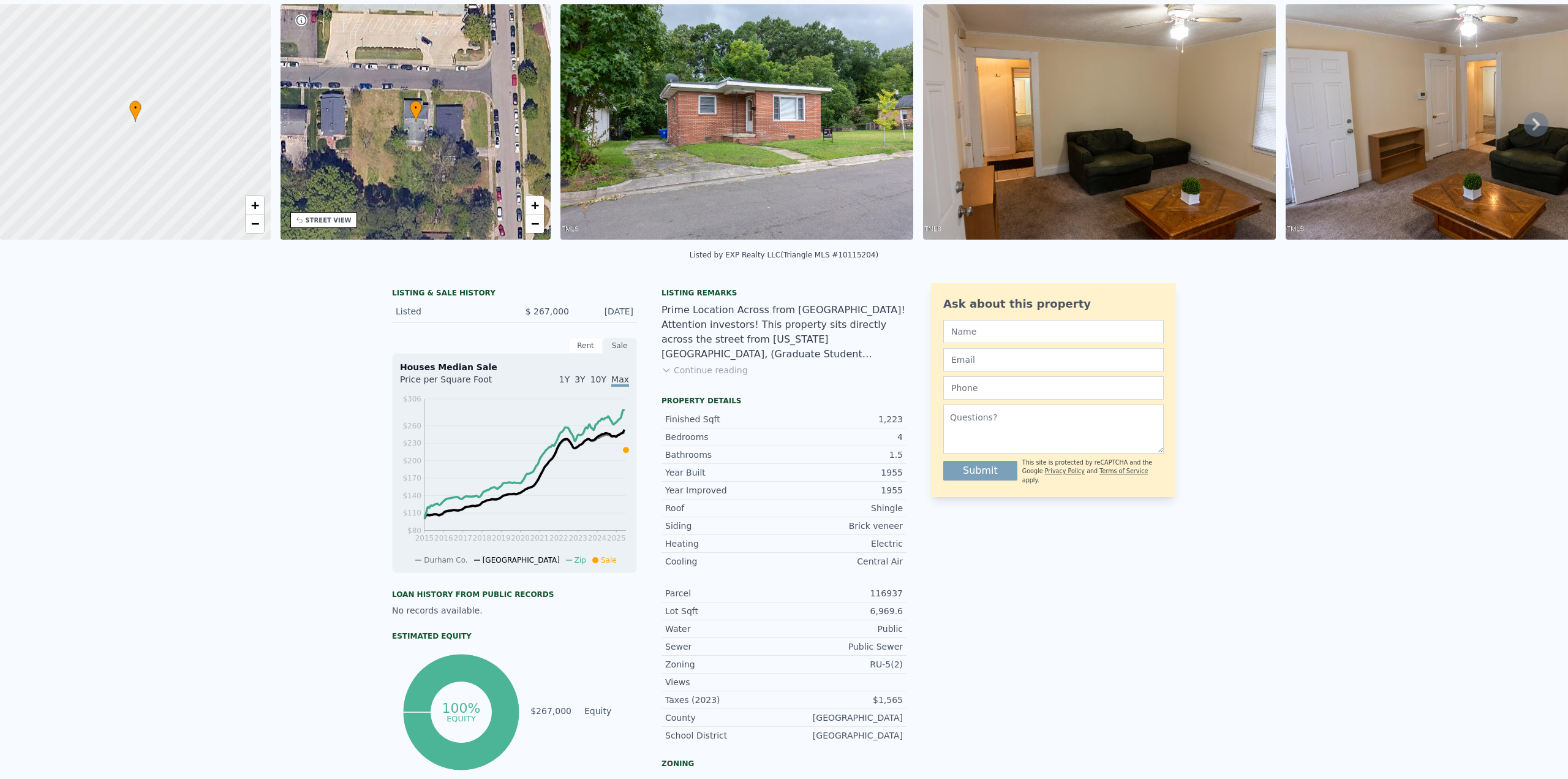
scroll to position [0, 0]
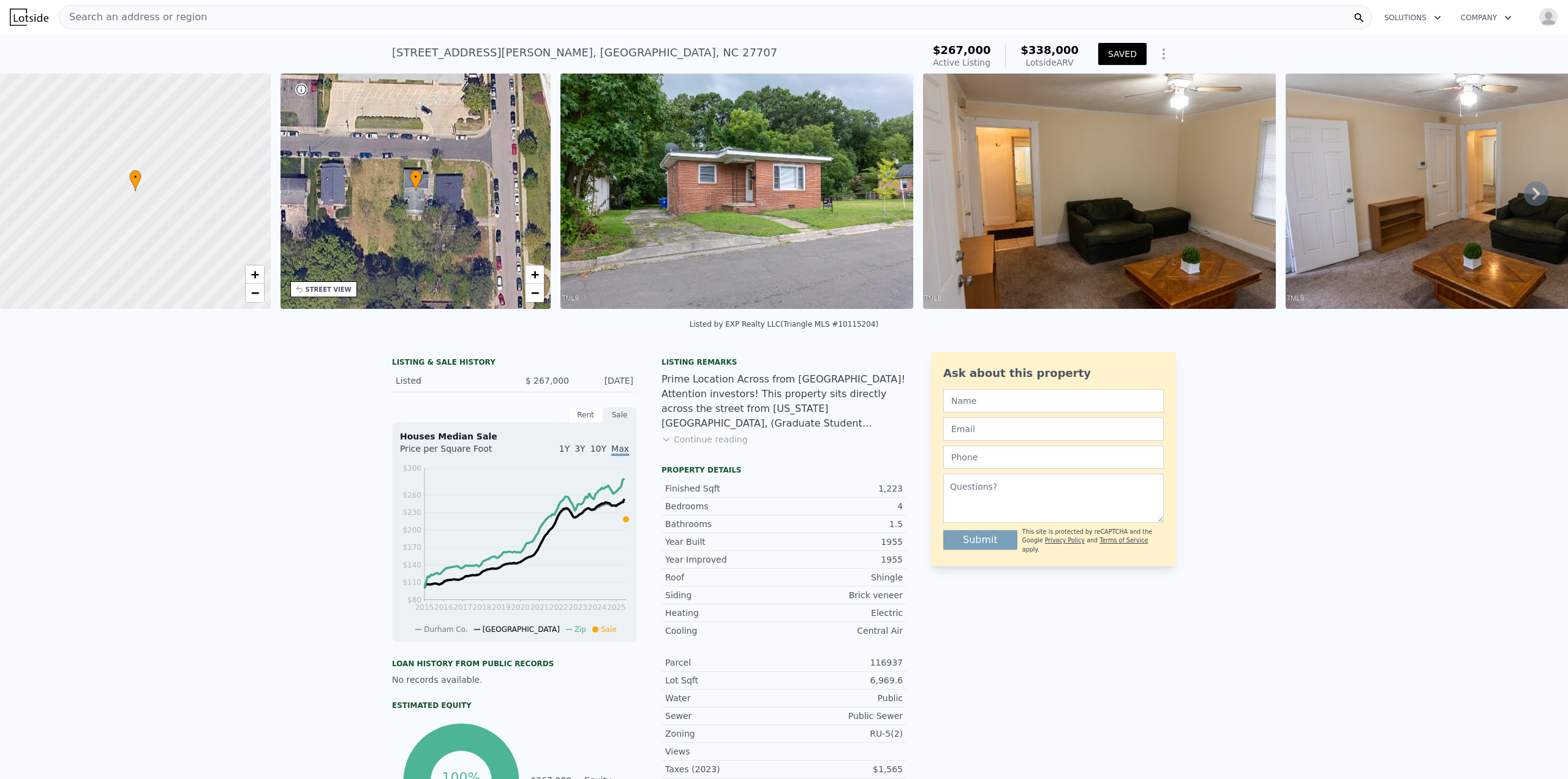
click at [358, 12] on div "Search an address or region" at bounding box center [715, 17] width 1313 height 24
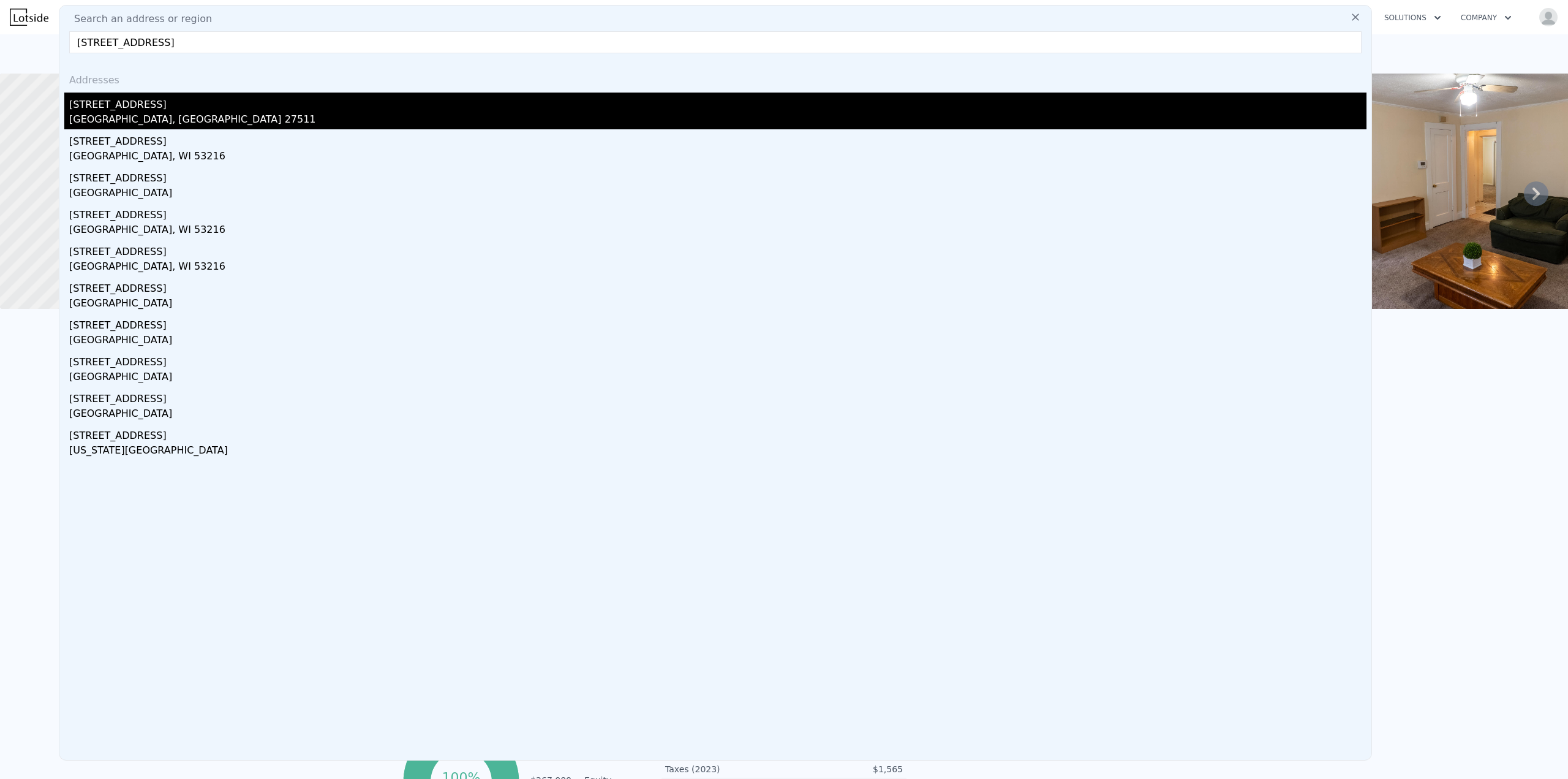
click at [149, 108] on div "411 S Montreal Ct" at bounding box center [717, 102] width 1297 height 20
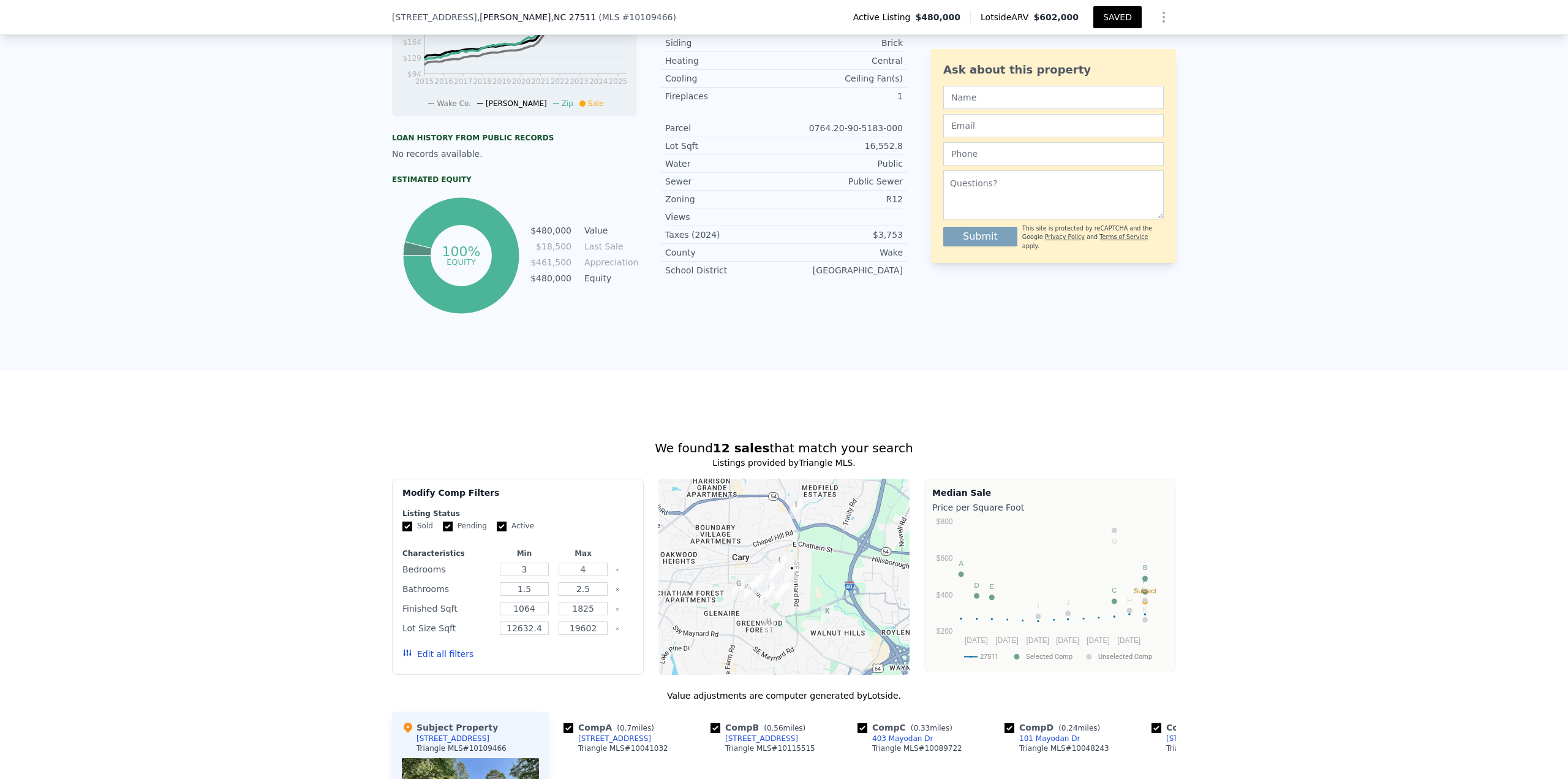
scroll to position [915, 0]
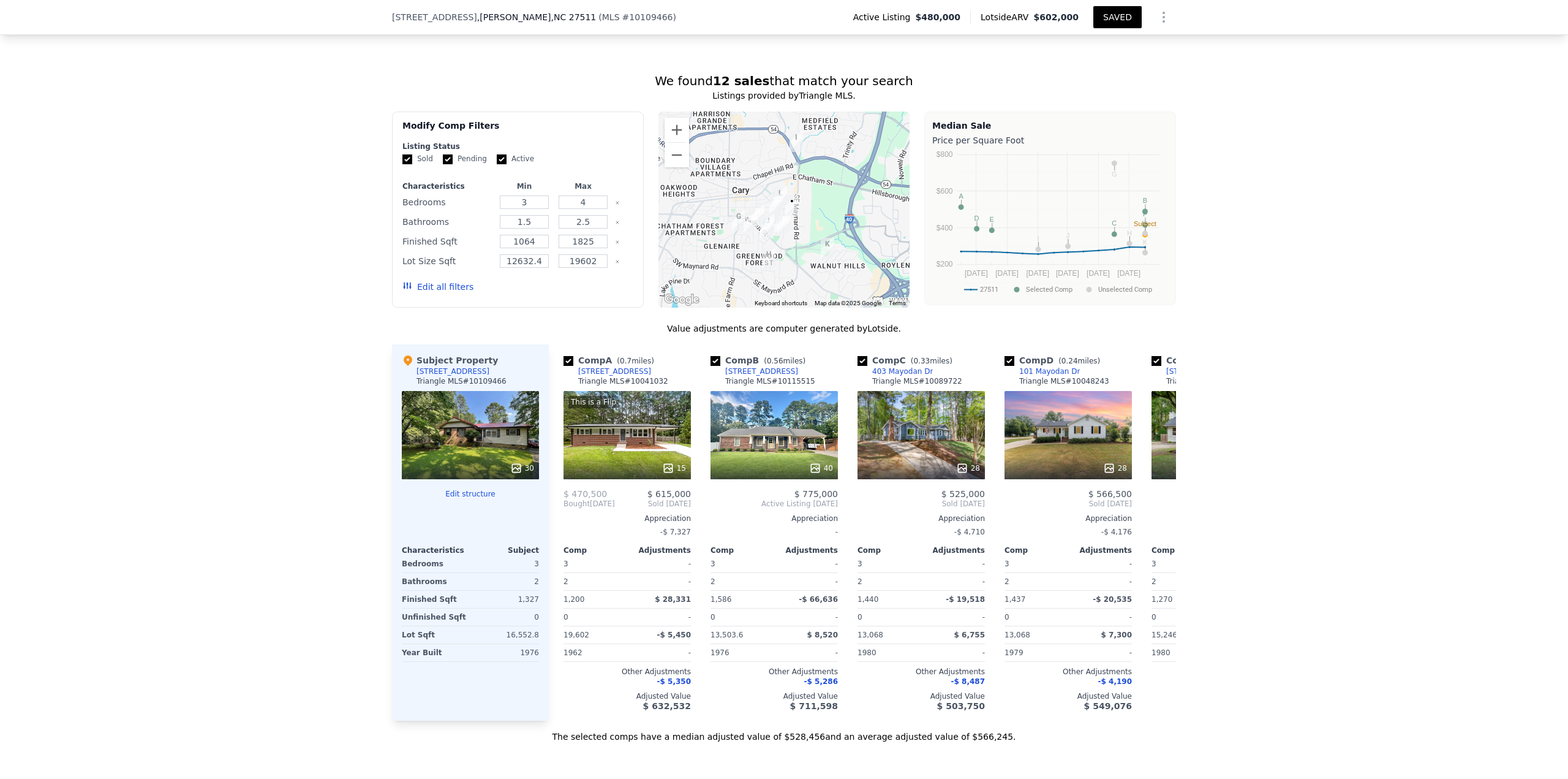
click at [441, 293] on button "Edit all filters" at bounding box center [438, 287] width 71 height 12
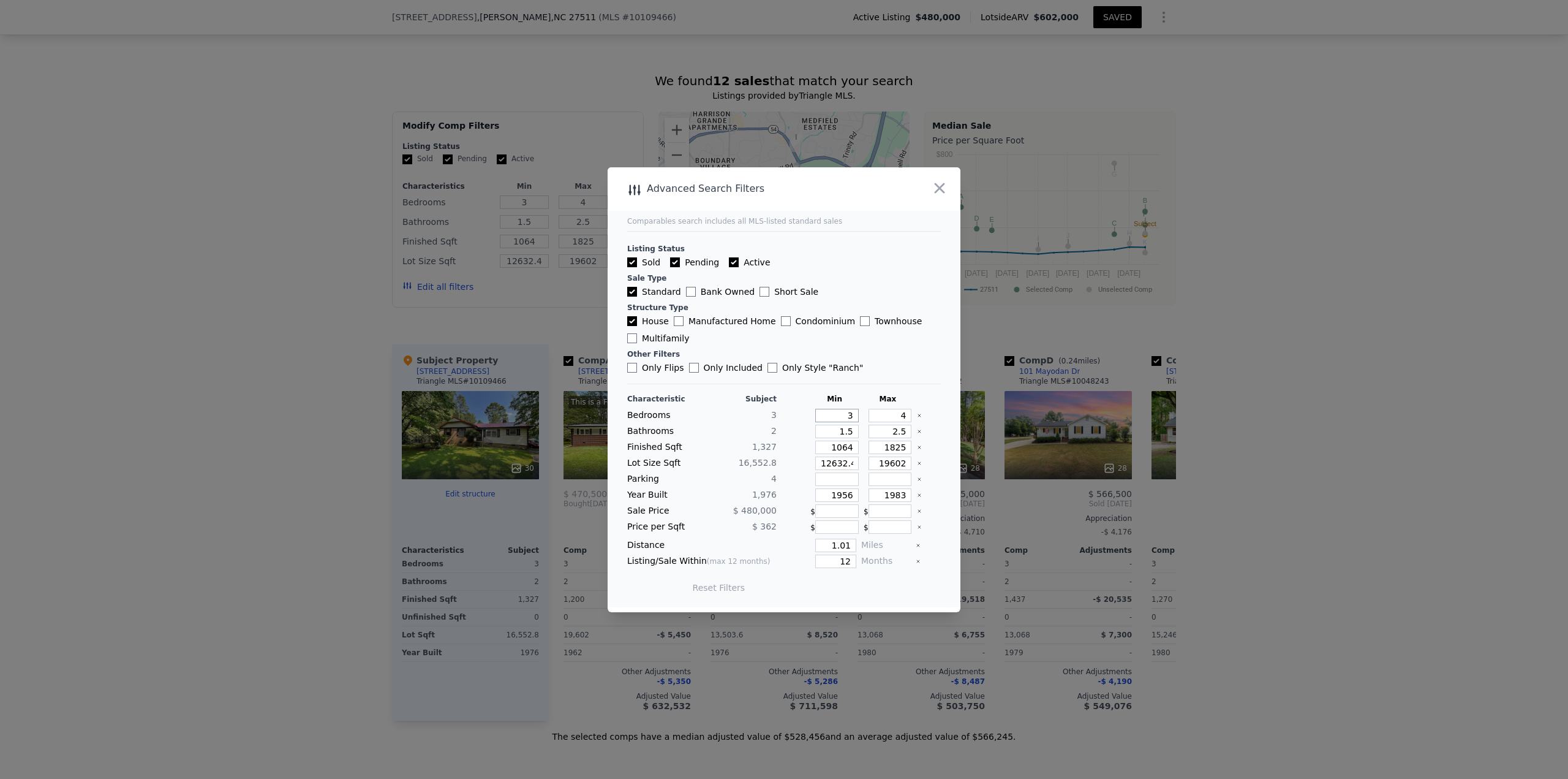
click at [783, 337] on input "3" at bounding box center [837, 415] width 43 height 14
drag, startPoint x: 836, startPoint y: 417, endPoint x: 864, endPoint y: 416, distance: 28.0
click at [783, 337] on div "Bedrooms 3 3 4" at bounding box center [784, 415] width 314 height 14
drag, startPoint x: 836, startPoint y: 414, endPoint x: 899, endPoint y: 419, distance: 63.2
click at [783, 337] on div "Bedrooms 3 3 4" at bounding box center [784, 415] width 314 height 14
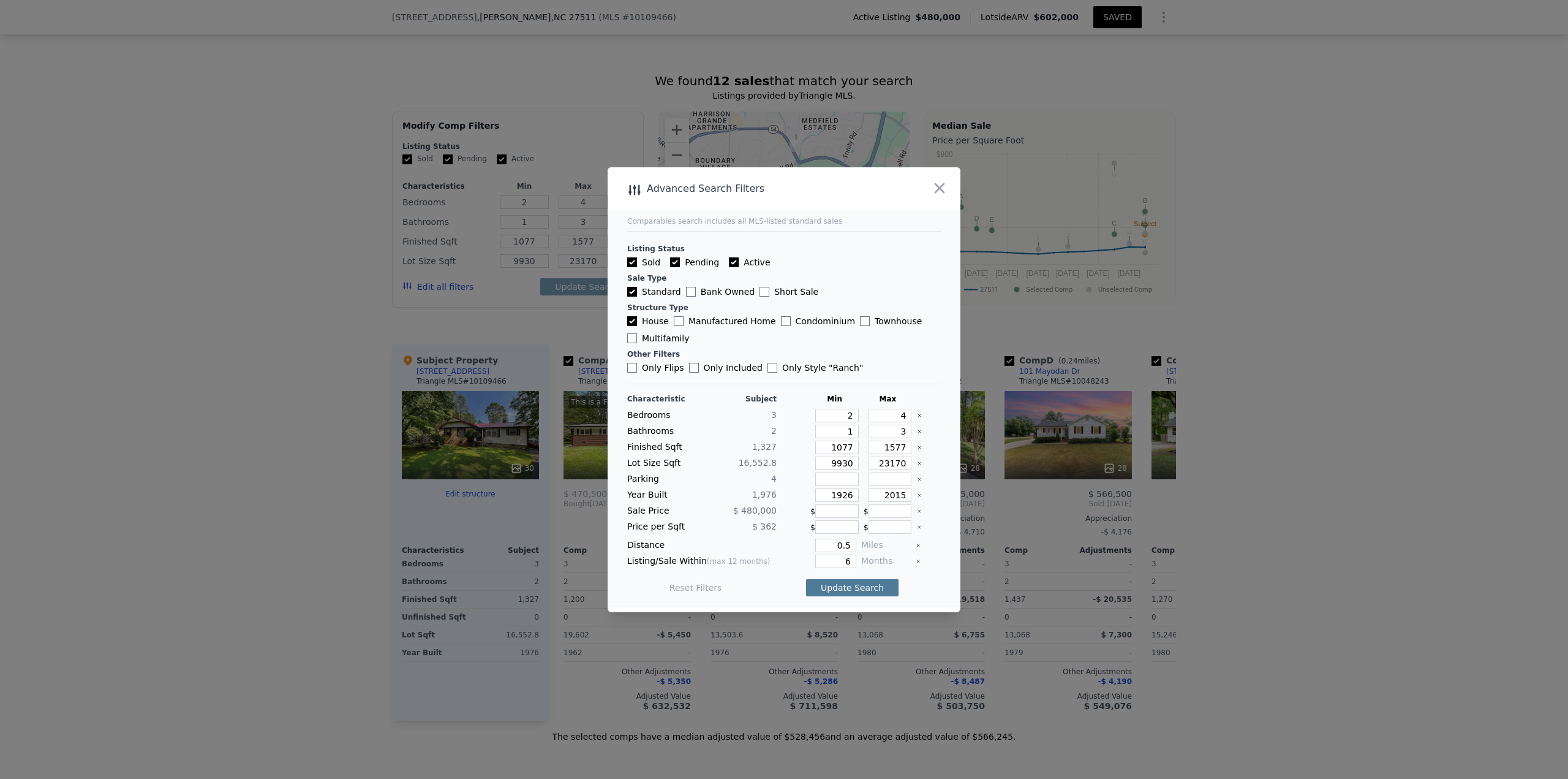
click at [783, 337] on button "Update Search" at bounding box center [852, 587] width 92 height 17
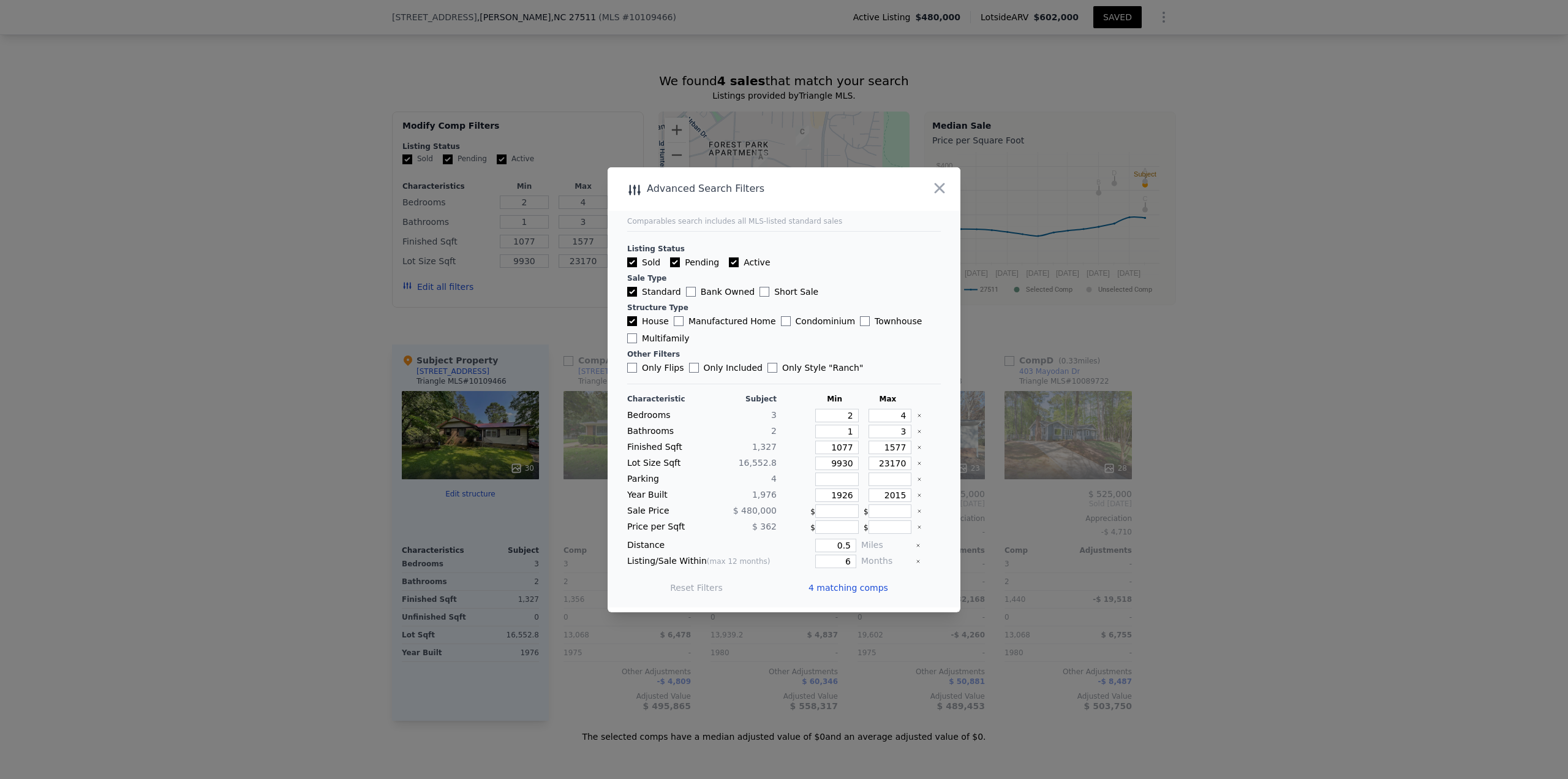
click at [783, 337] on span "4 matching comps" at bounding box center [848, 588] width 79 height 12
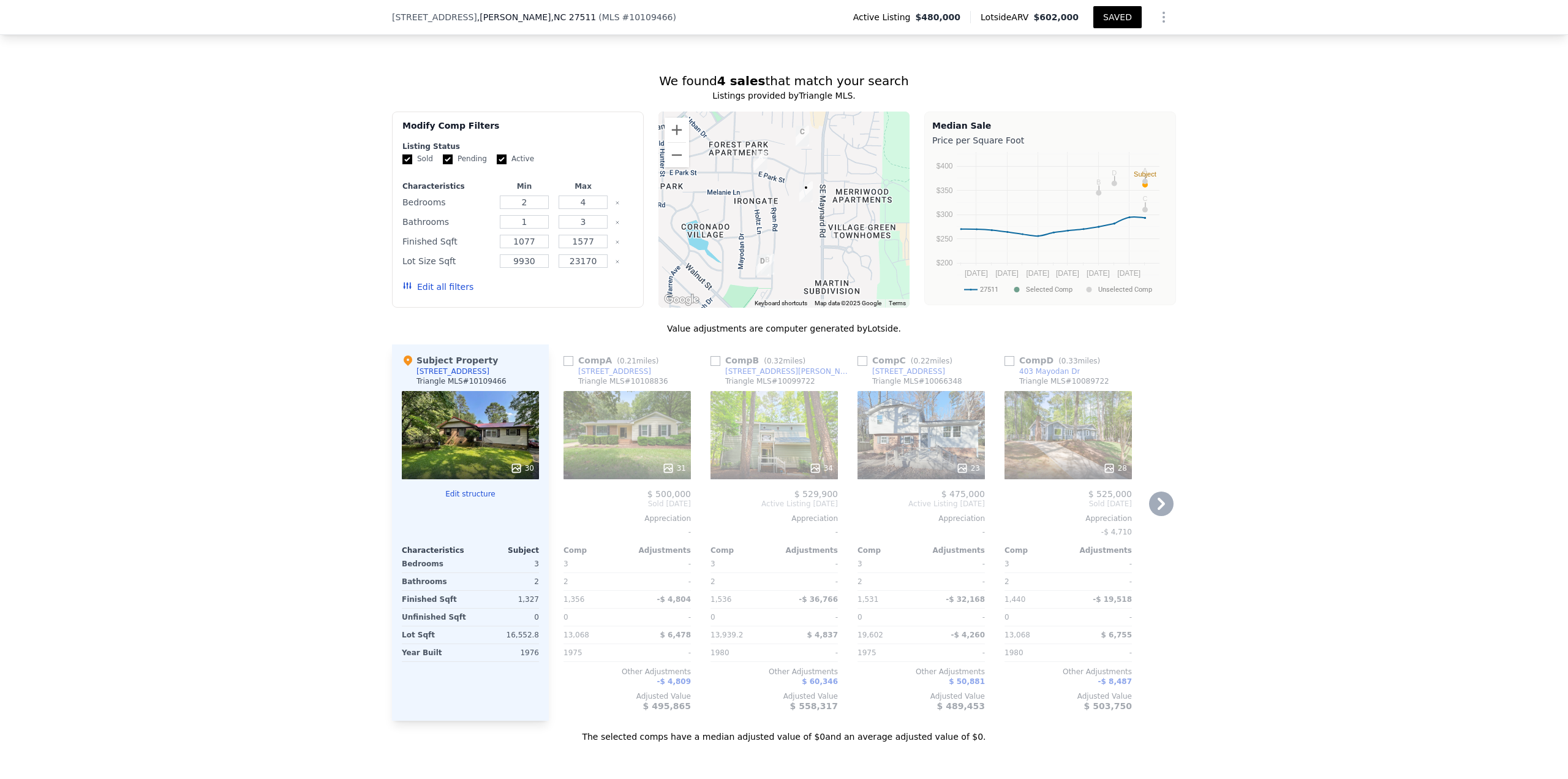
click at [563, 337] on input "checkbox" at bounding box center [568, 361] width 10 height 10
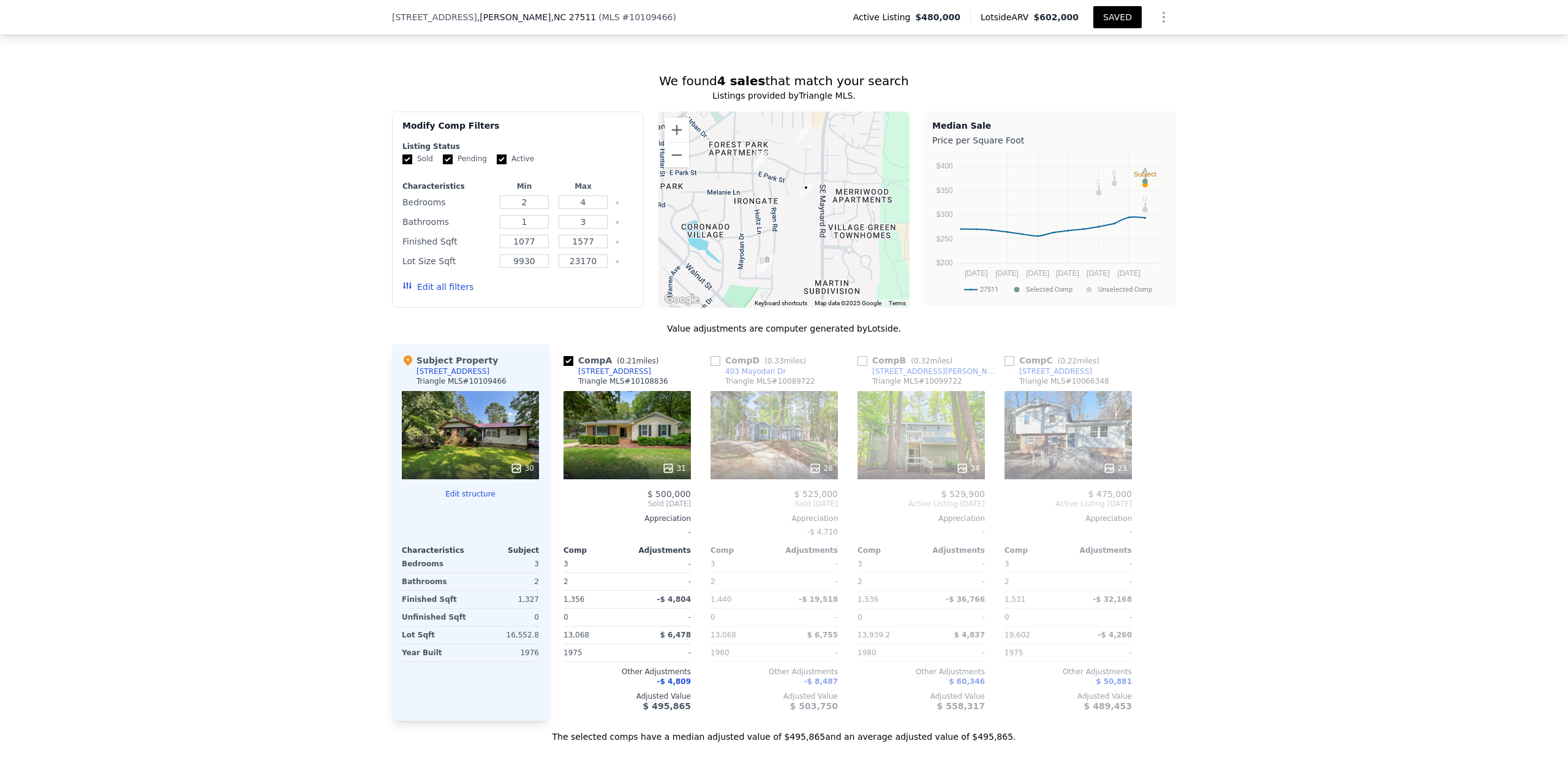
click at [713, 337] on input "checkbox" at bounding box center [715, 361] width 10 height 10
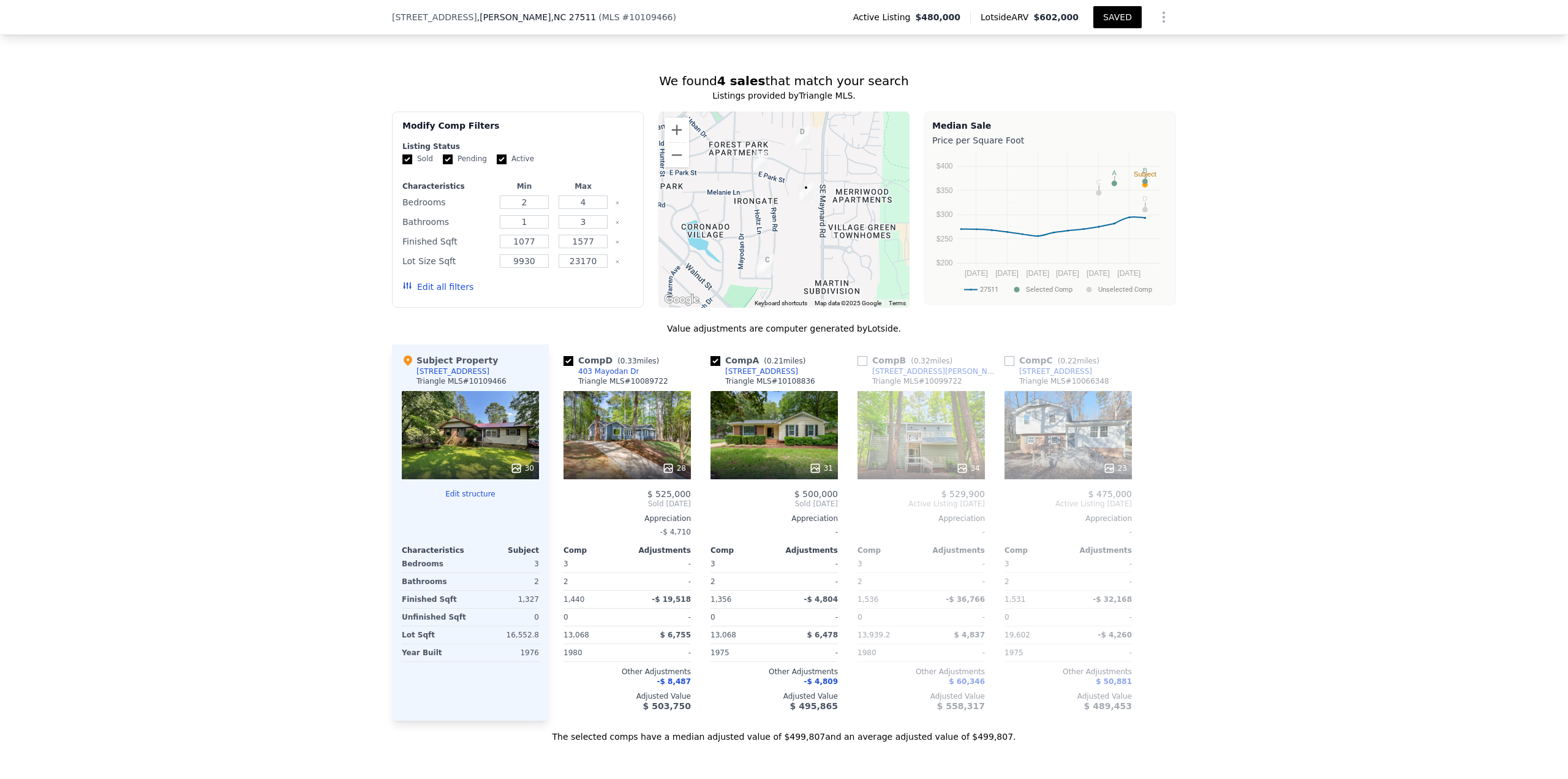
click at [783, 11] on button "SAVED" at bounding box center [1117, 17] width 48 height 22
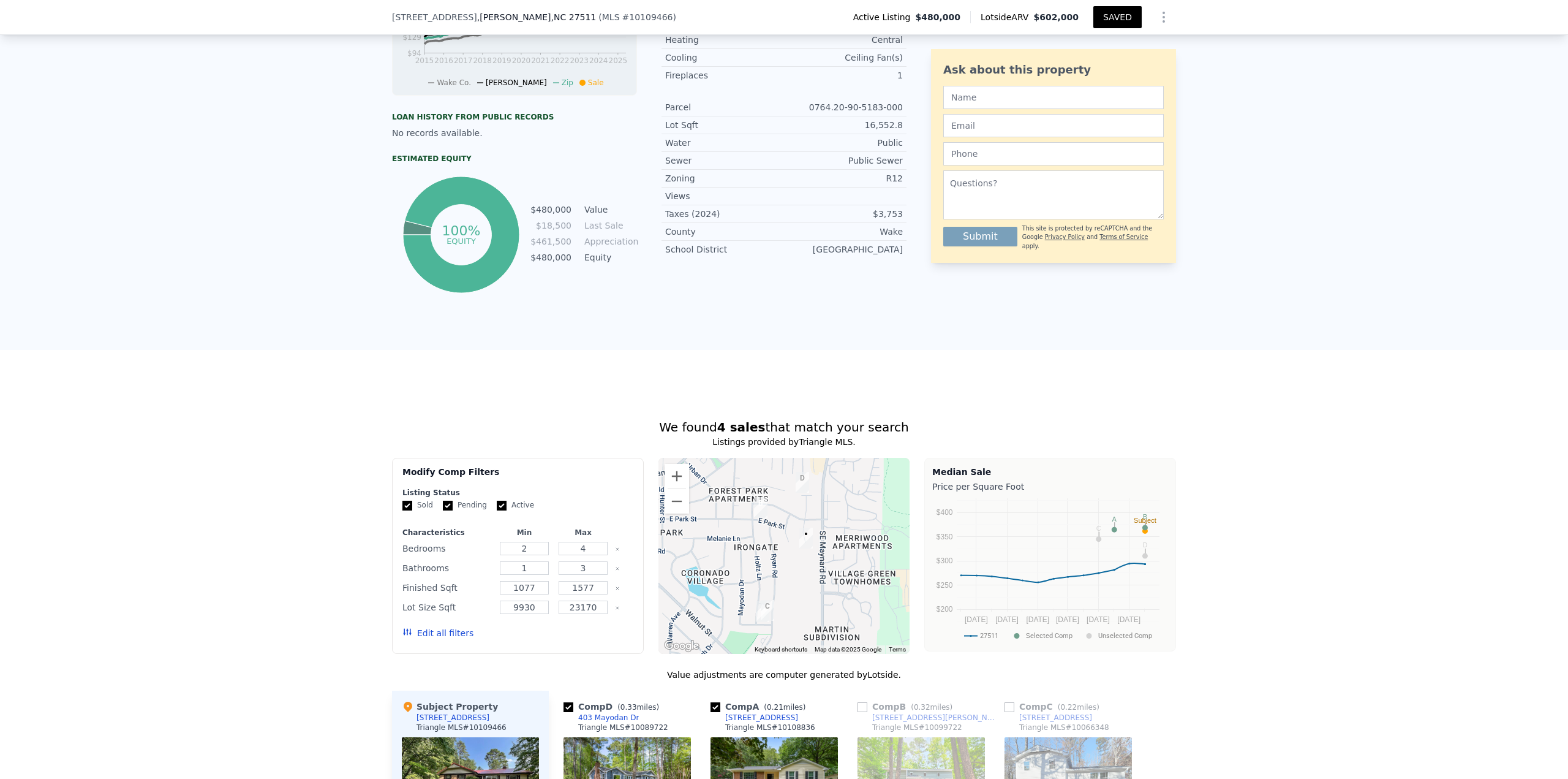
scroll to position [0, 0]
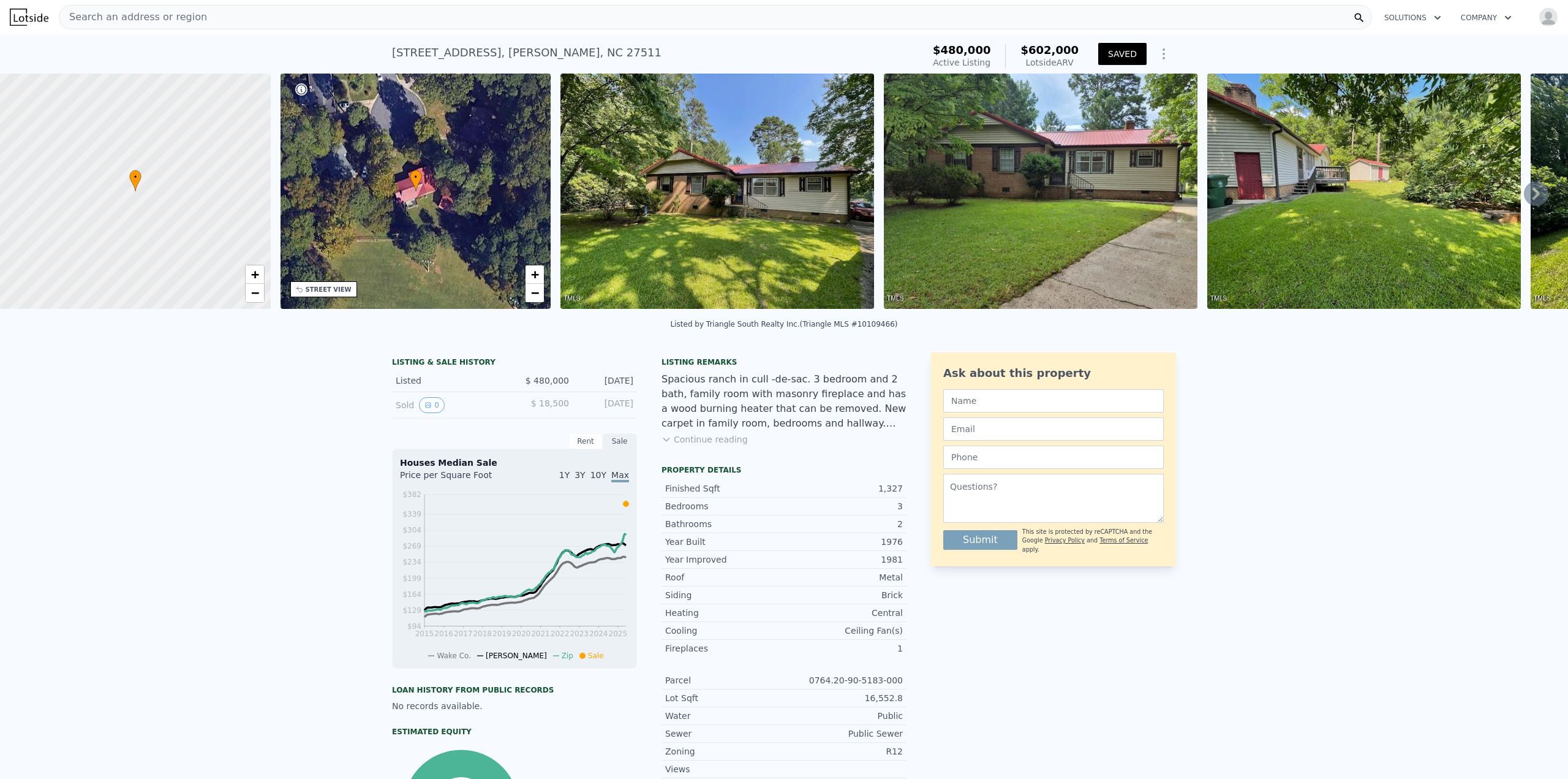
click at [783, 20] on div "Search an address or region" at bounding box center [715, 17] width 1313 height 24
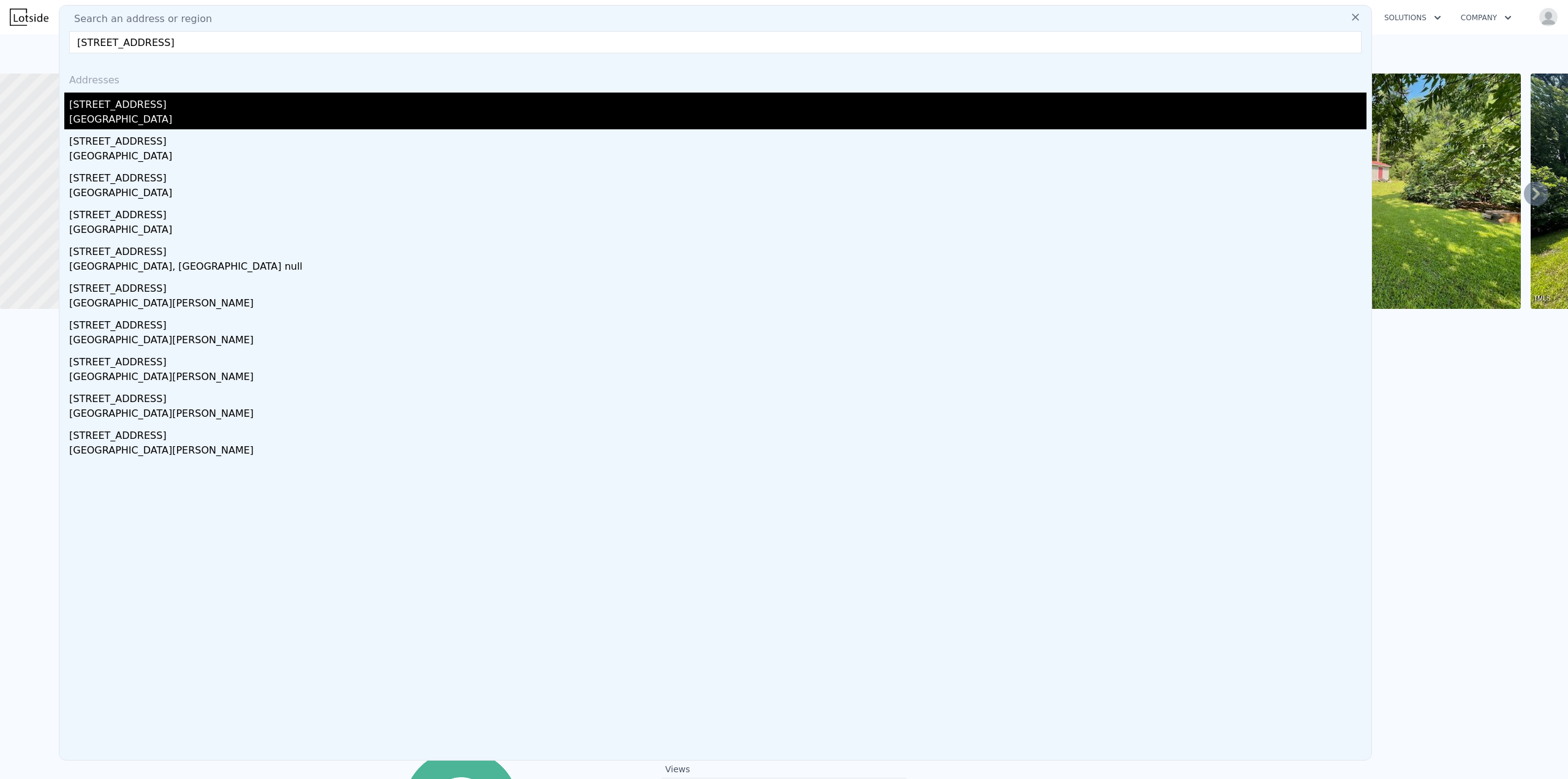
click at [166, 109] on div "1006 E Club Blvd" at bounding box center [717, 102] width 1297 height 20
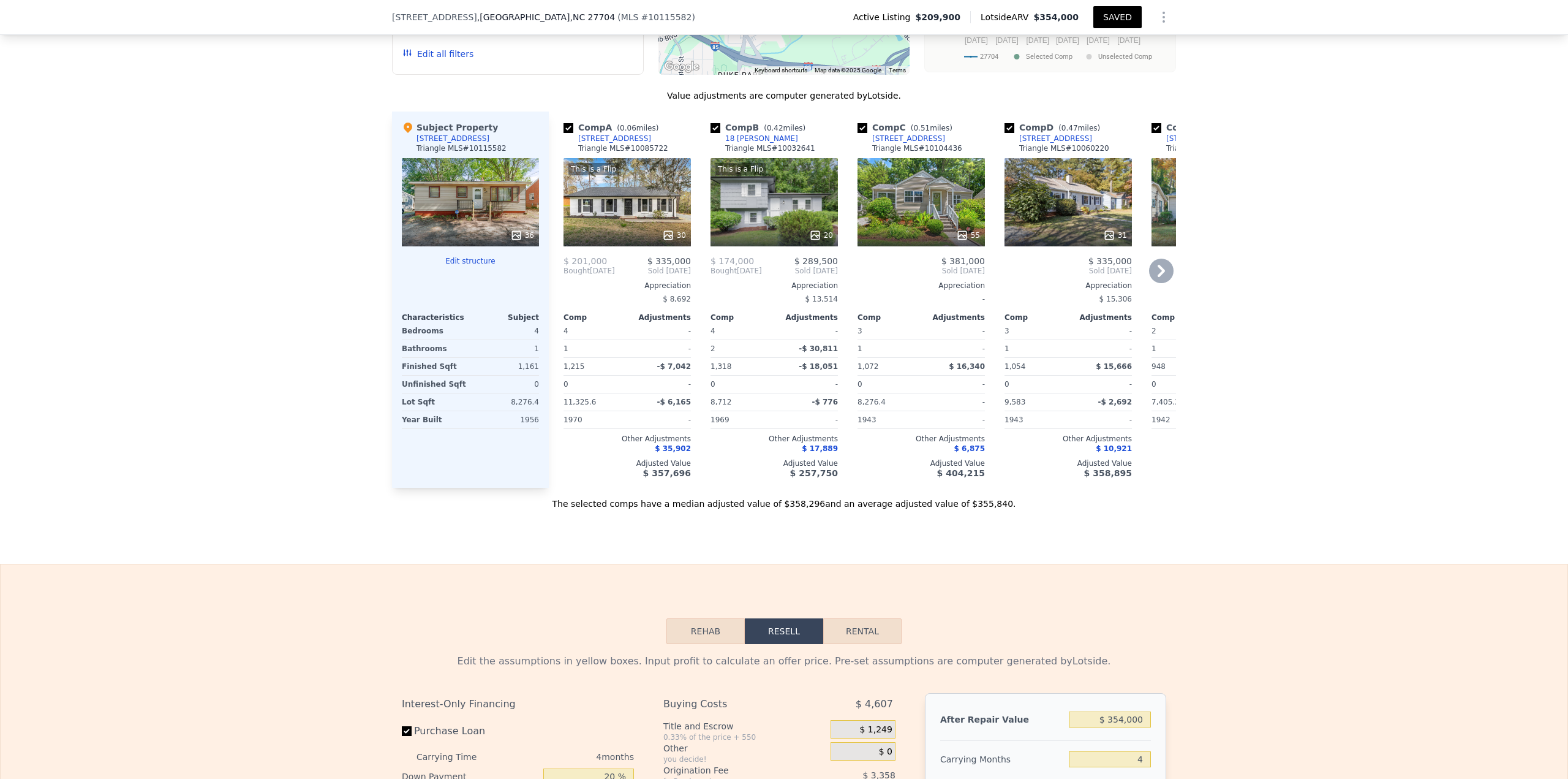
scroll to position [1037, 0]
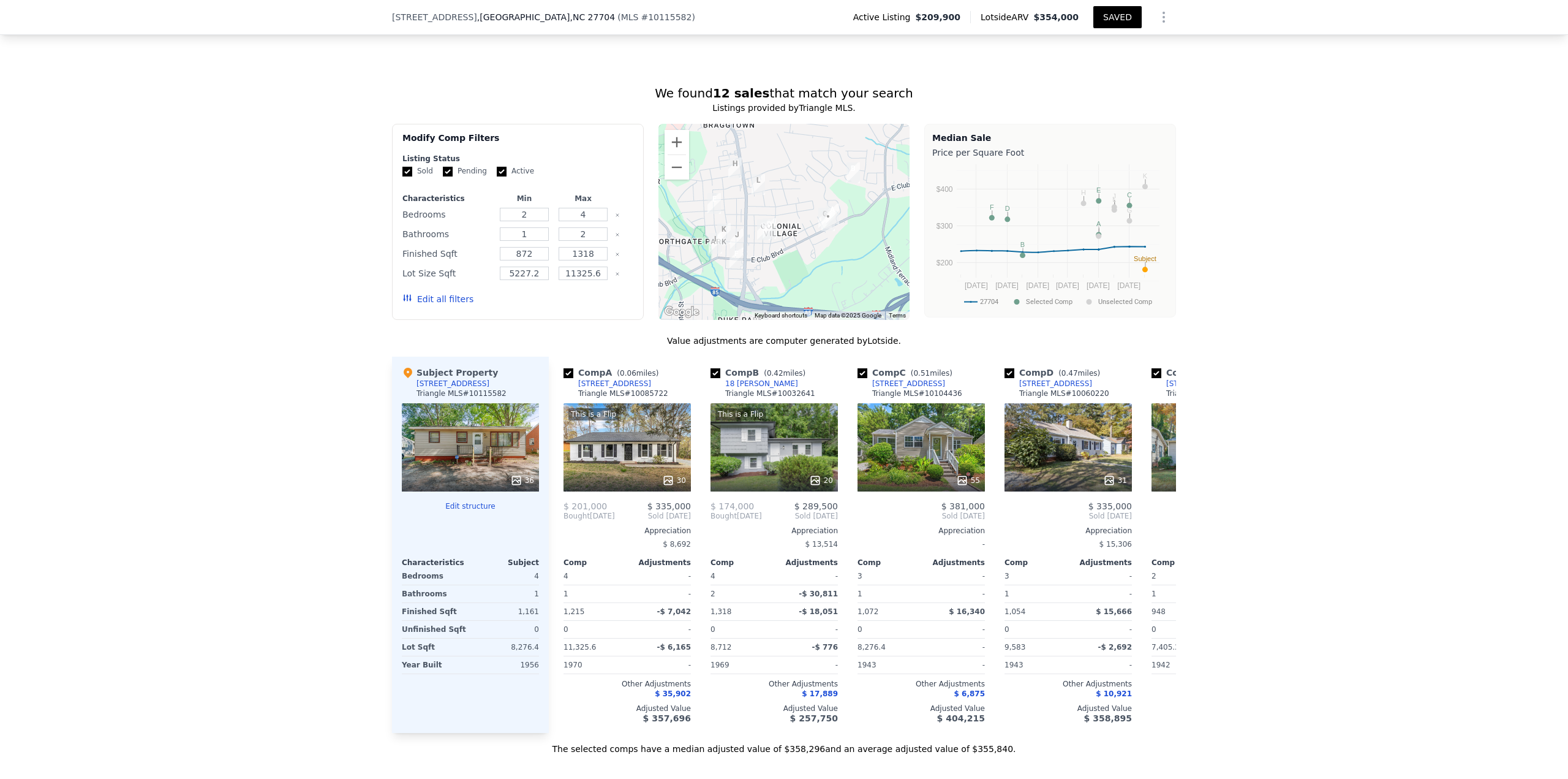
click at [433, 302] on button "Edit all filters" at bounding box center [438, 299] width 71 height 12
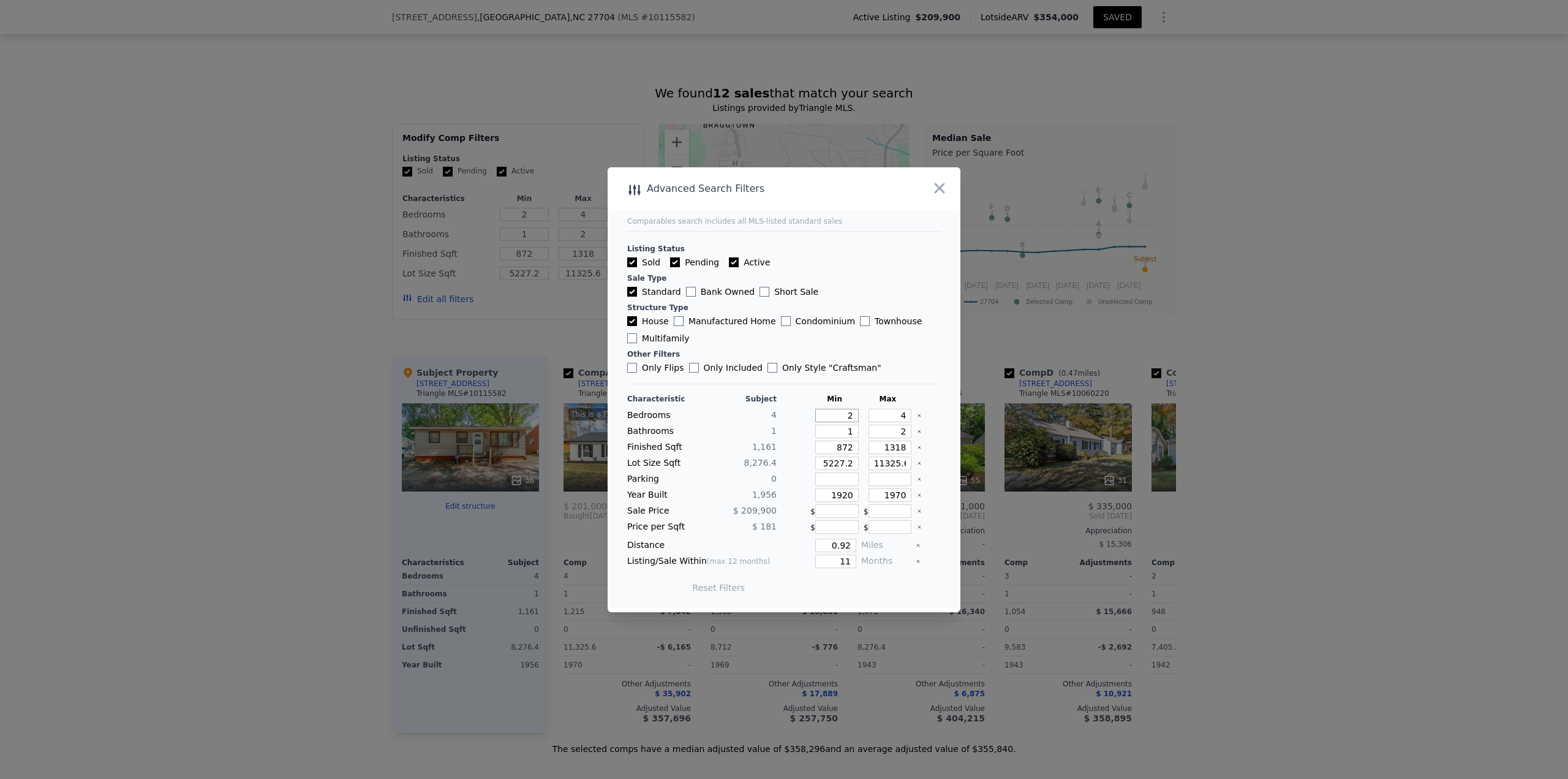
click at [783, 337] on input "2" at bounding box center [837, 415] width 43 height 14
drag, startPoint x: 890, startPoint y: 432, endPoint x: 910, endPoint y: 432, distance: 20.0
click at [783, 337] on div "Bathrooms 1 1 2" at bounding box center [784, 432] width 314 height 14
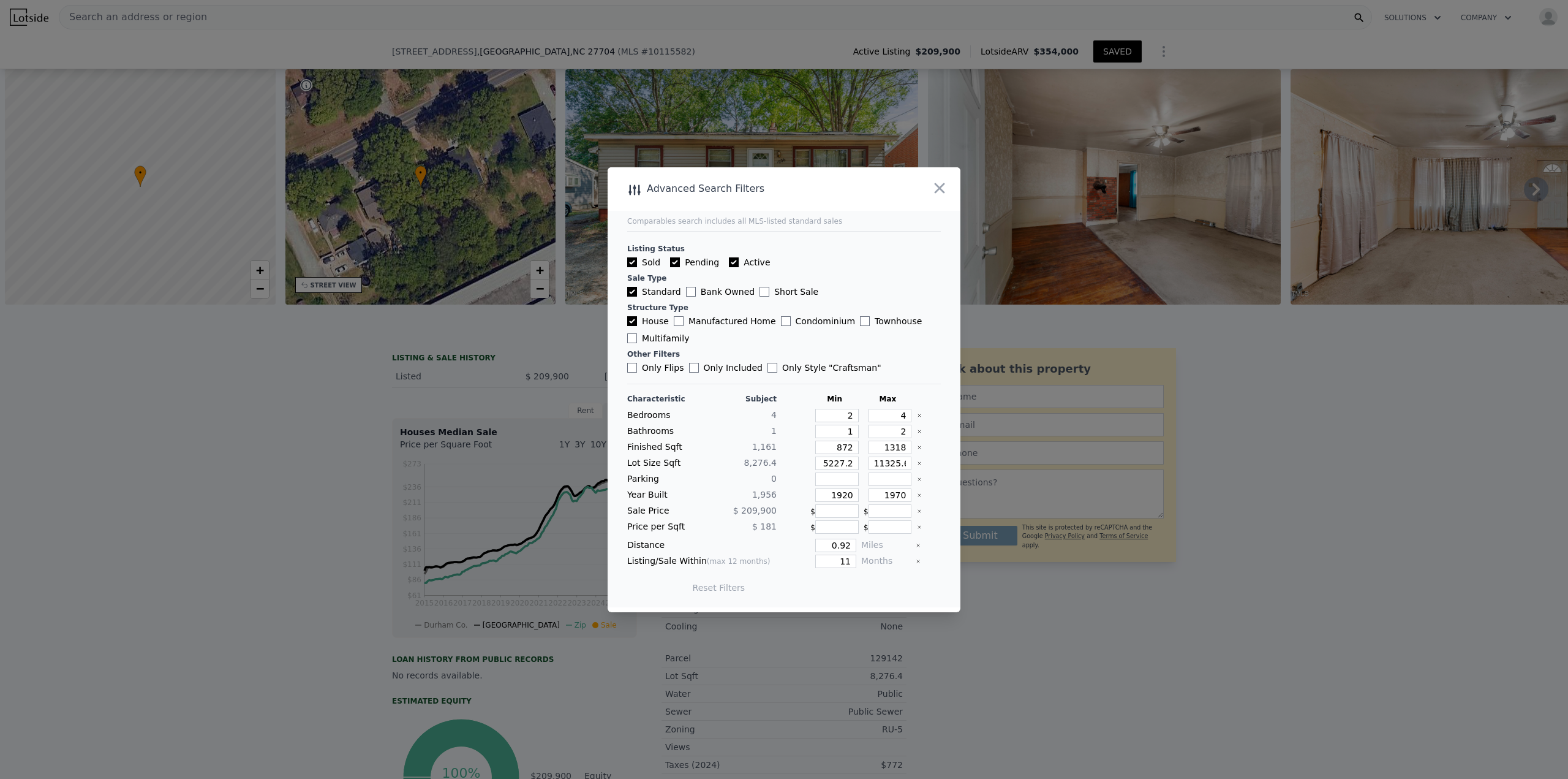
type input "3"
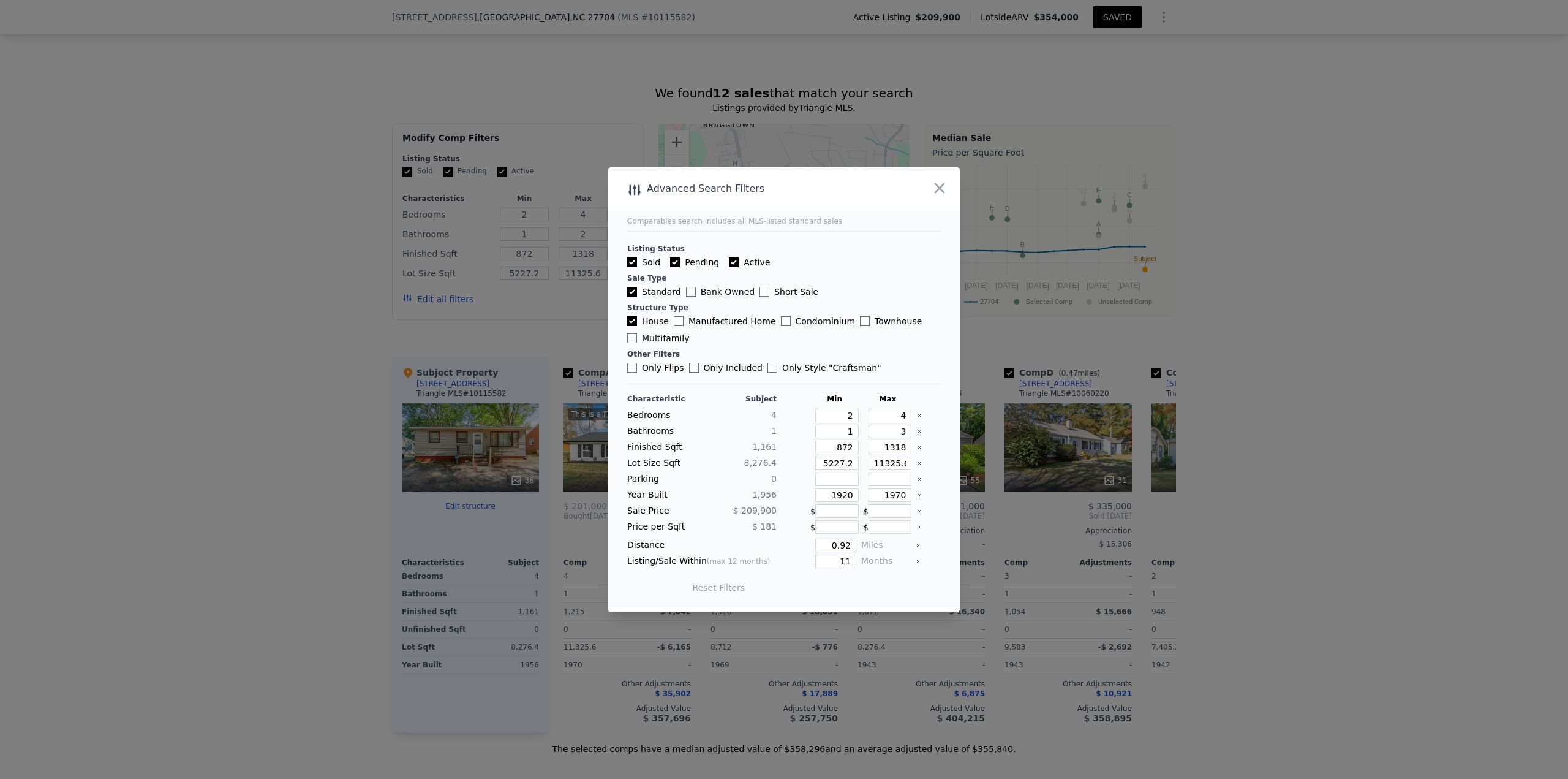
type input "3"
type input "9"
type input "91"
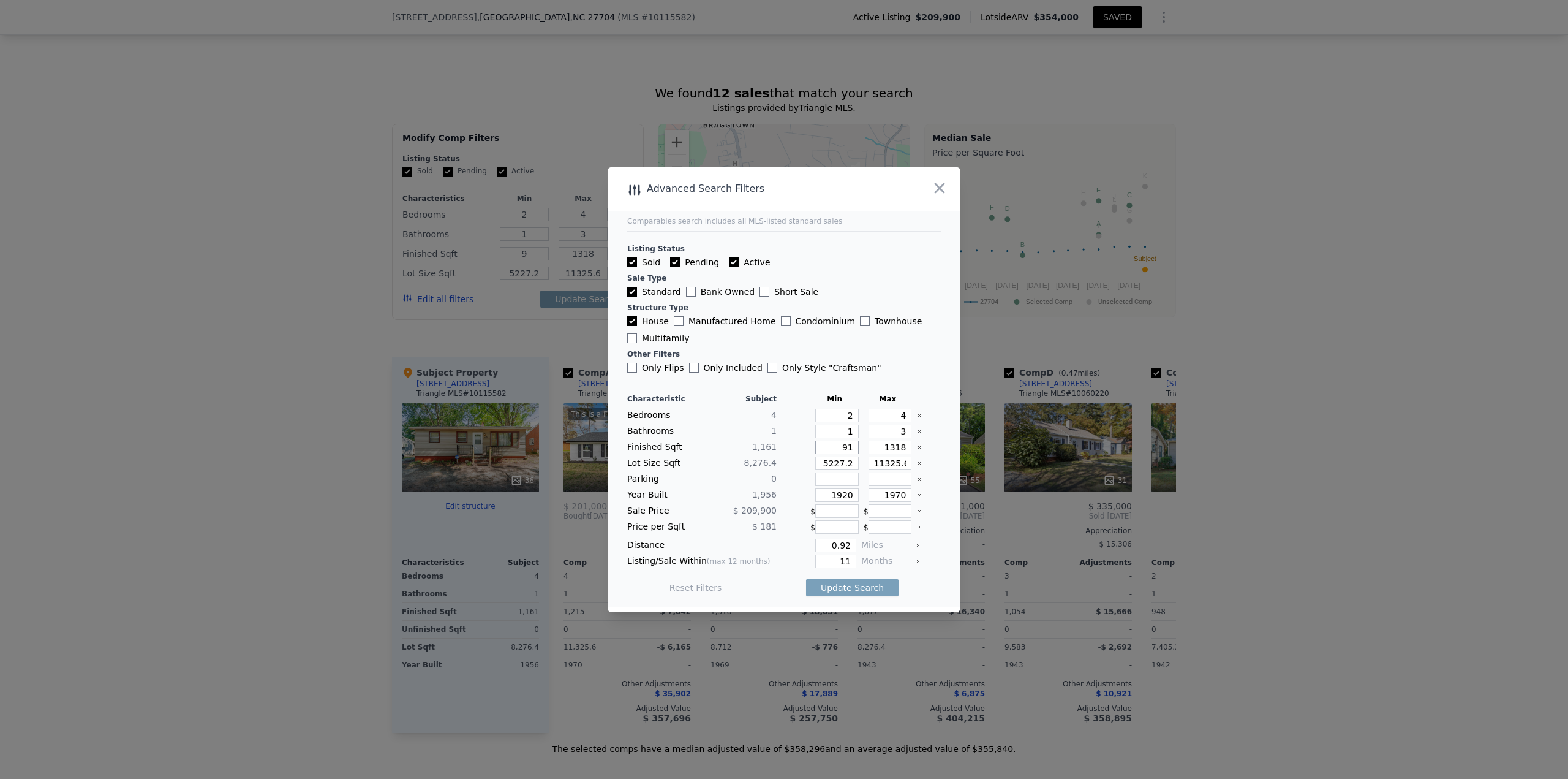
type input "91"
type input "911"
type input "1"
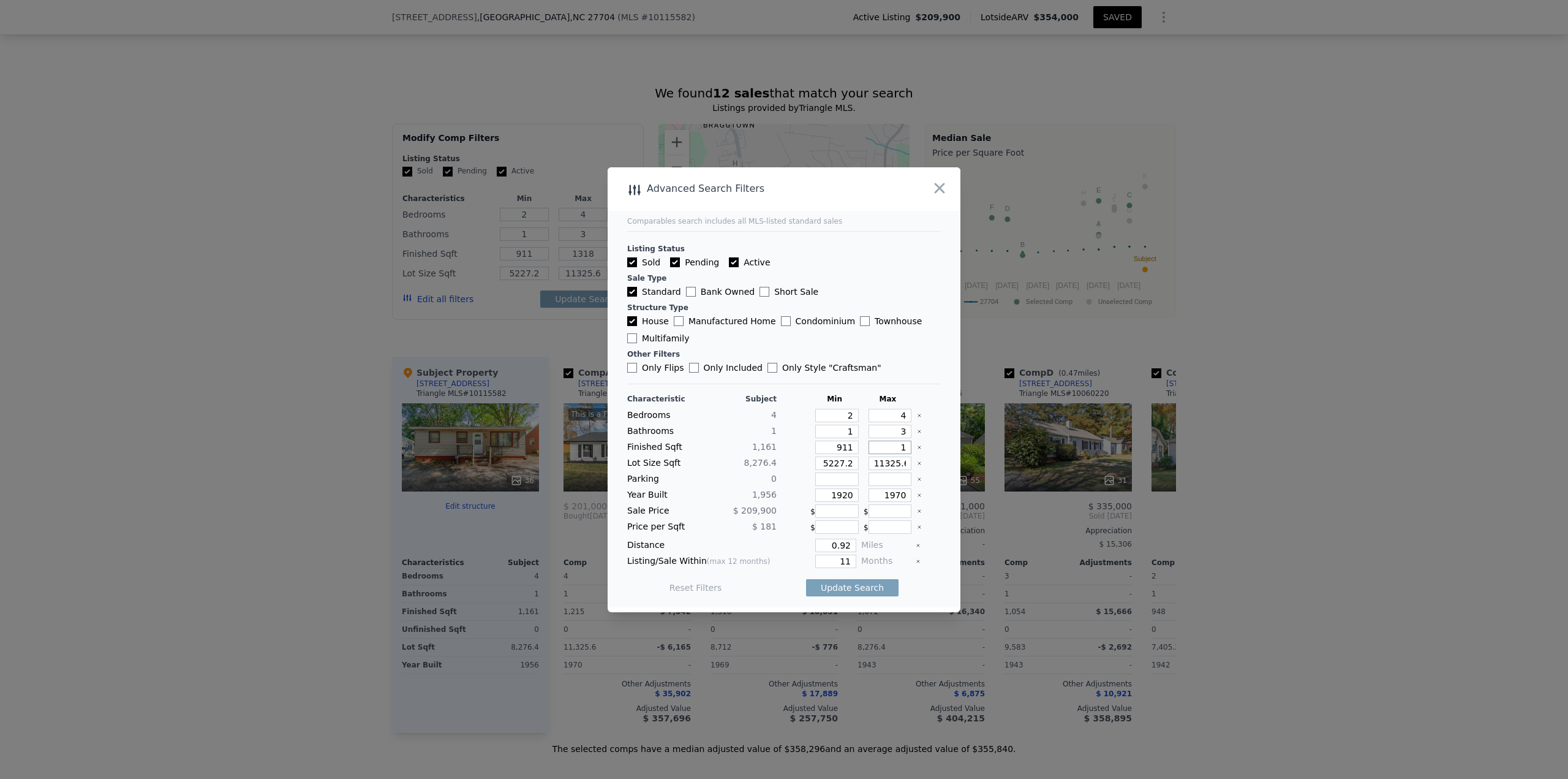
type input "1"
type input "14"
type input "141"
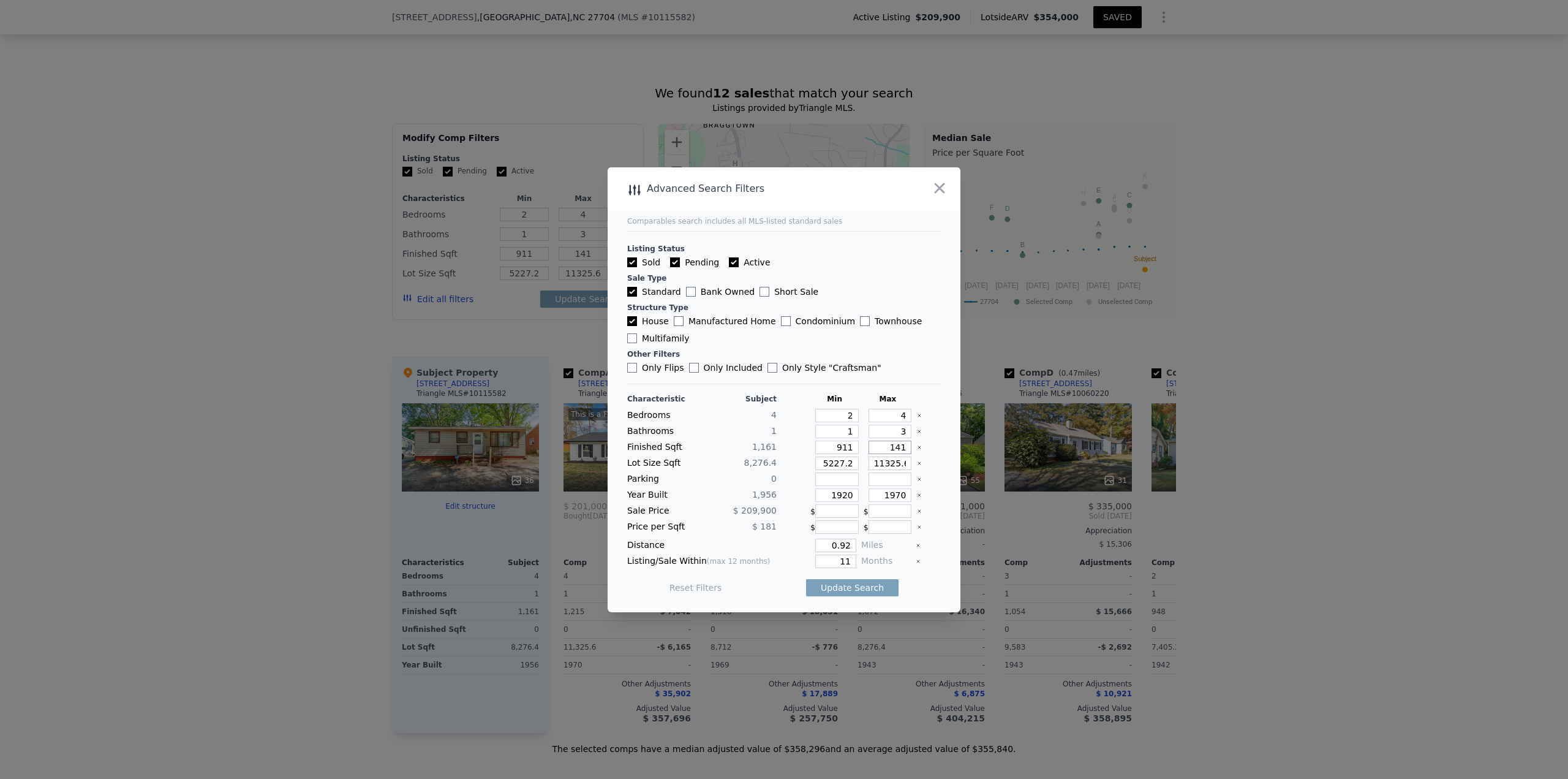
type input "1411"
type input "4"
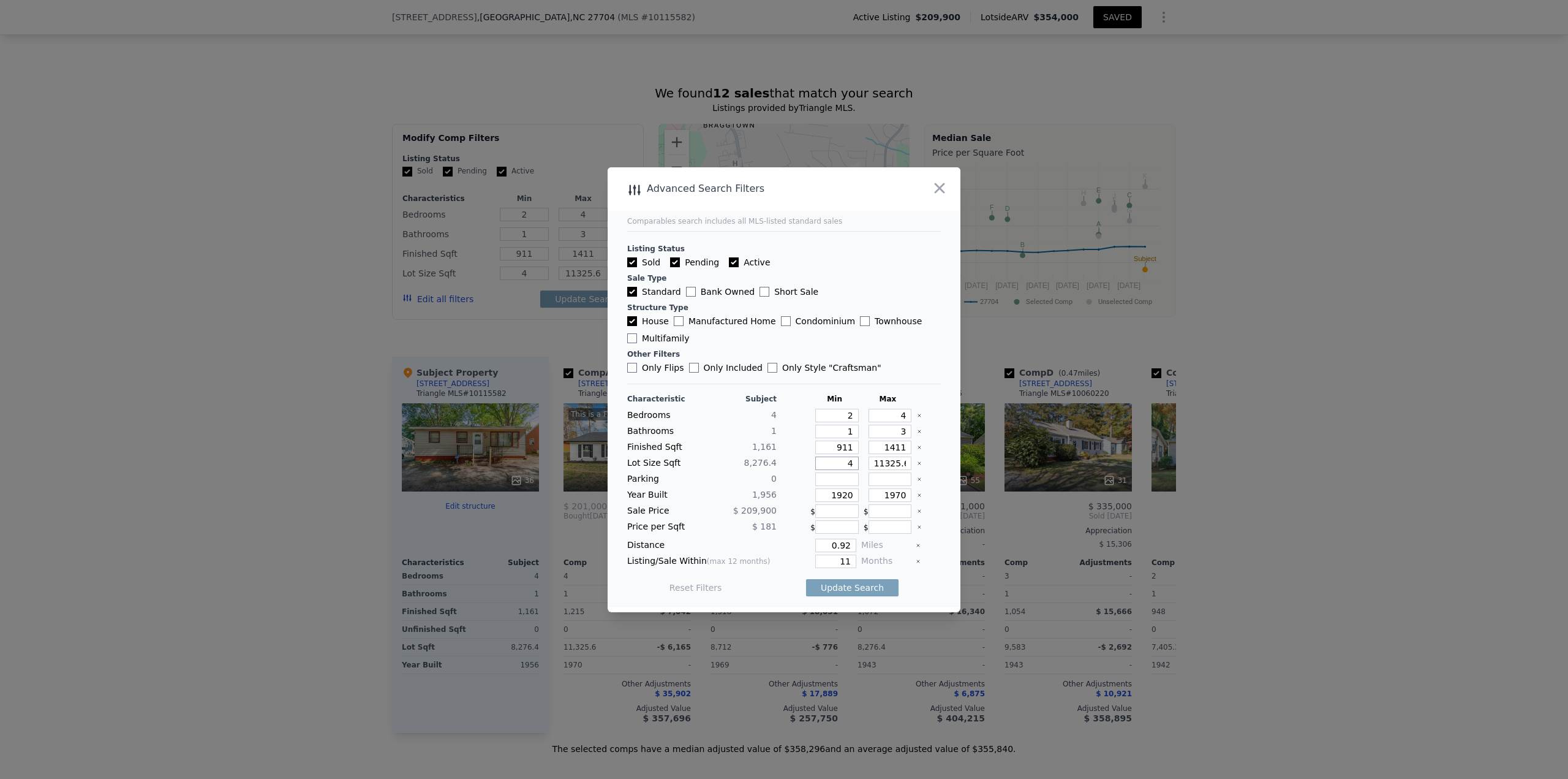
type input "49"
type input "497"
type input "4970"
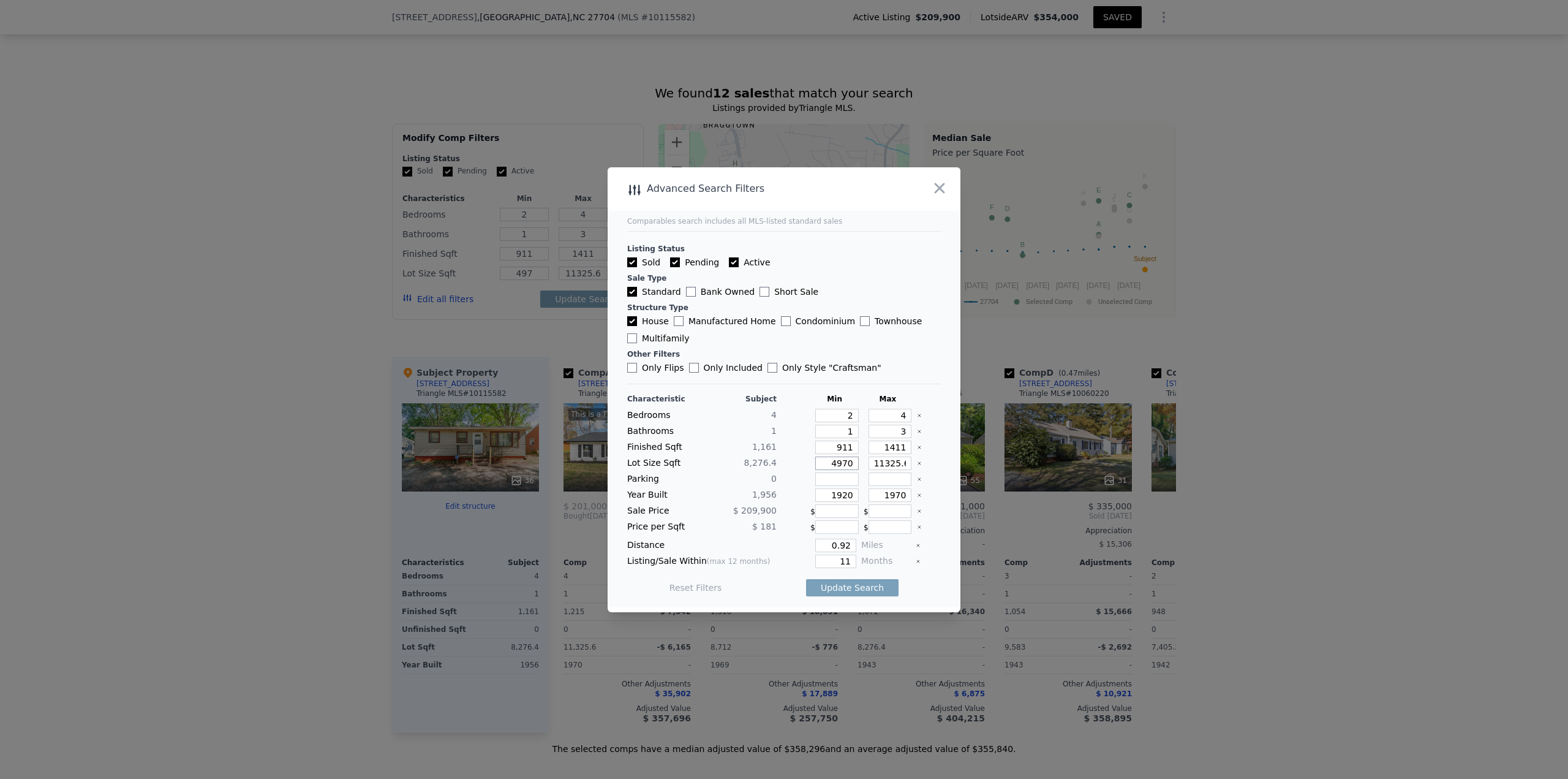
type input "4970"
type input "1"
type input "11"
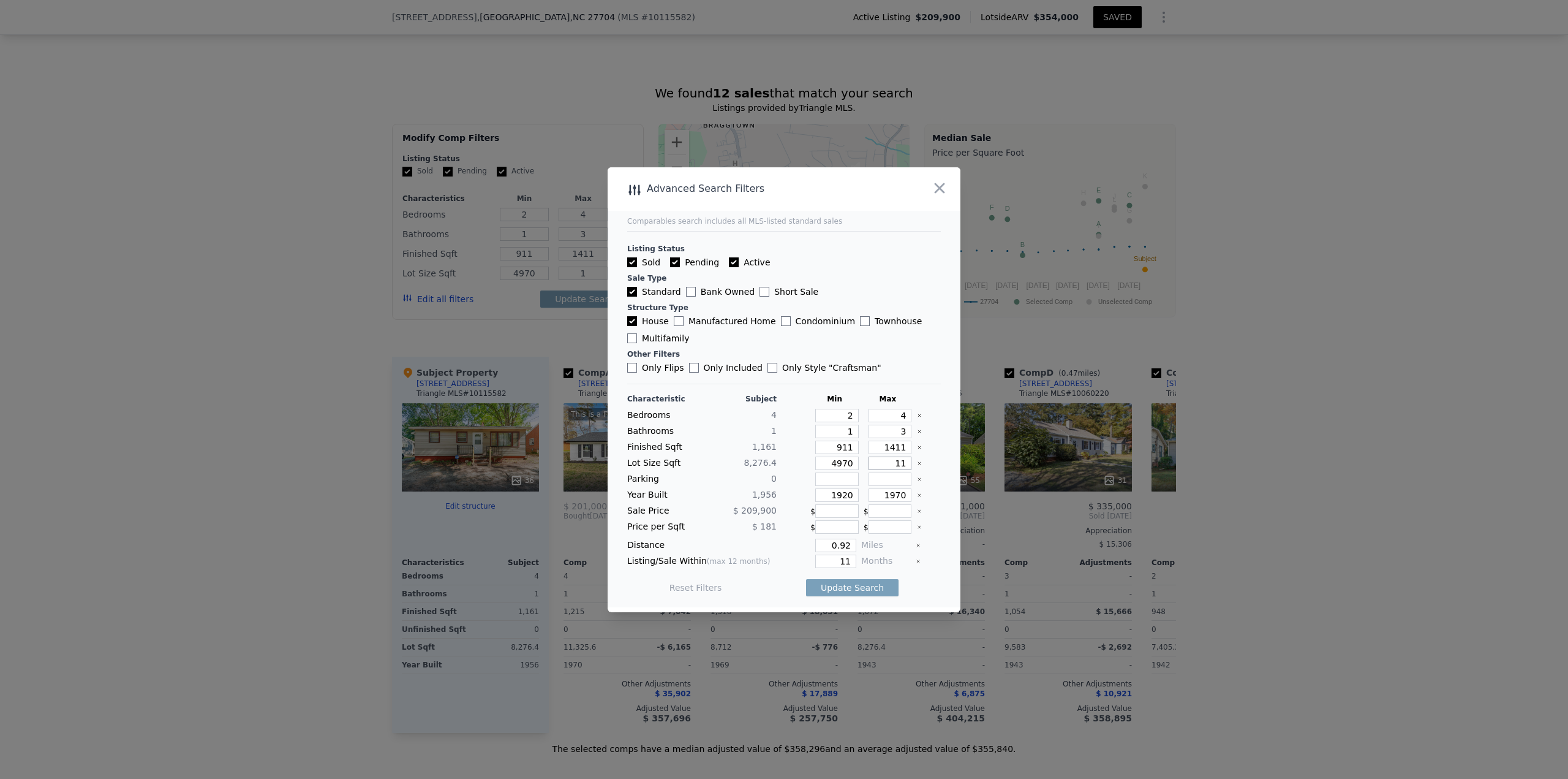
type input "11"
type input "115"
type input "1159"
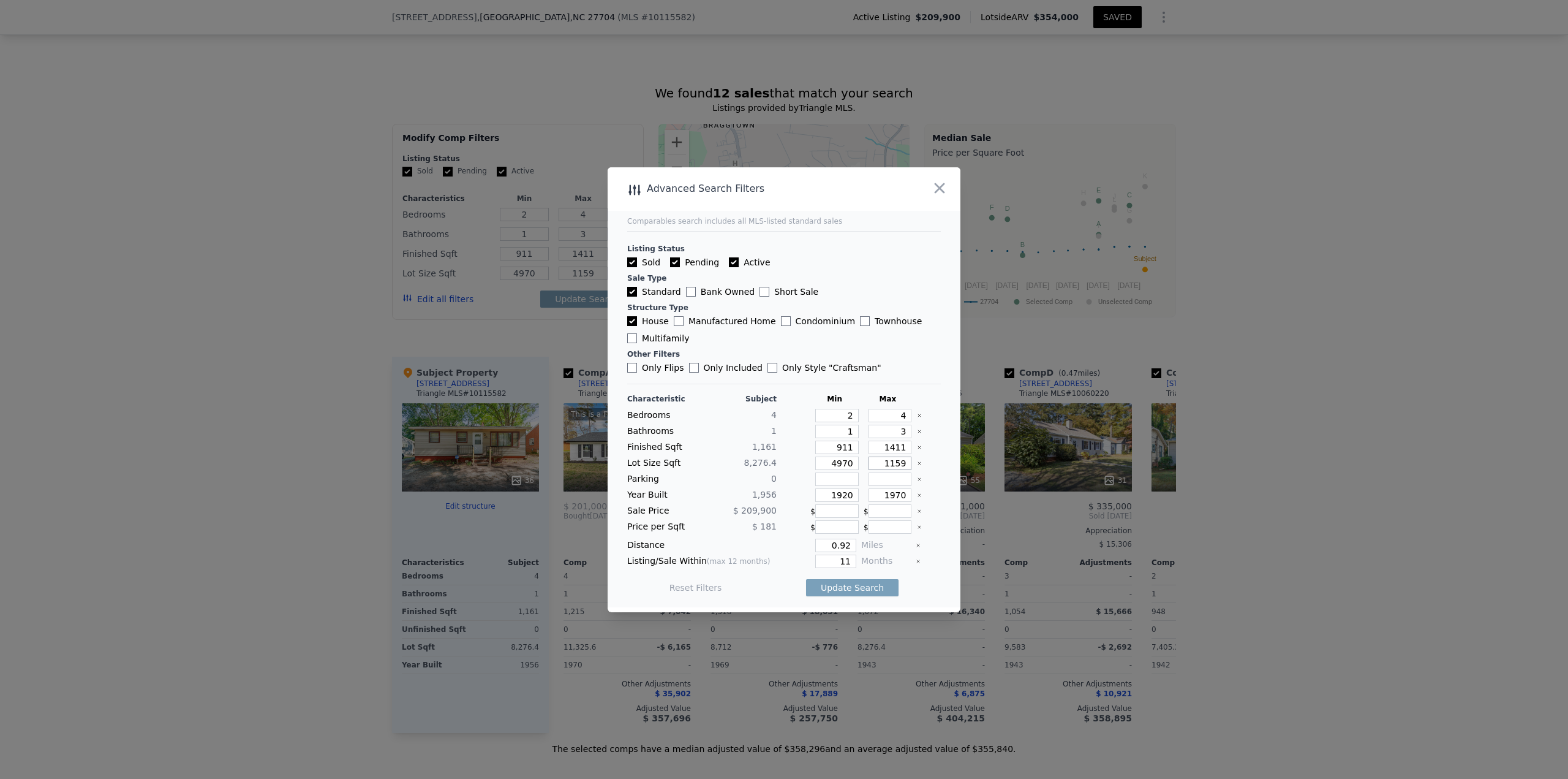
type input "11590"
type input "1906"
type input "2006"
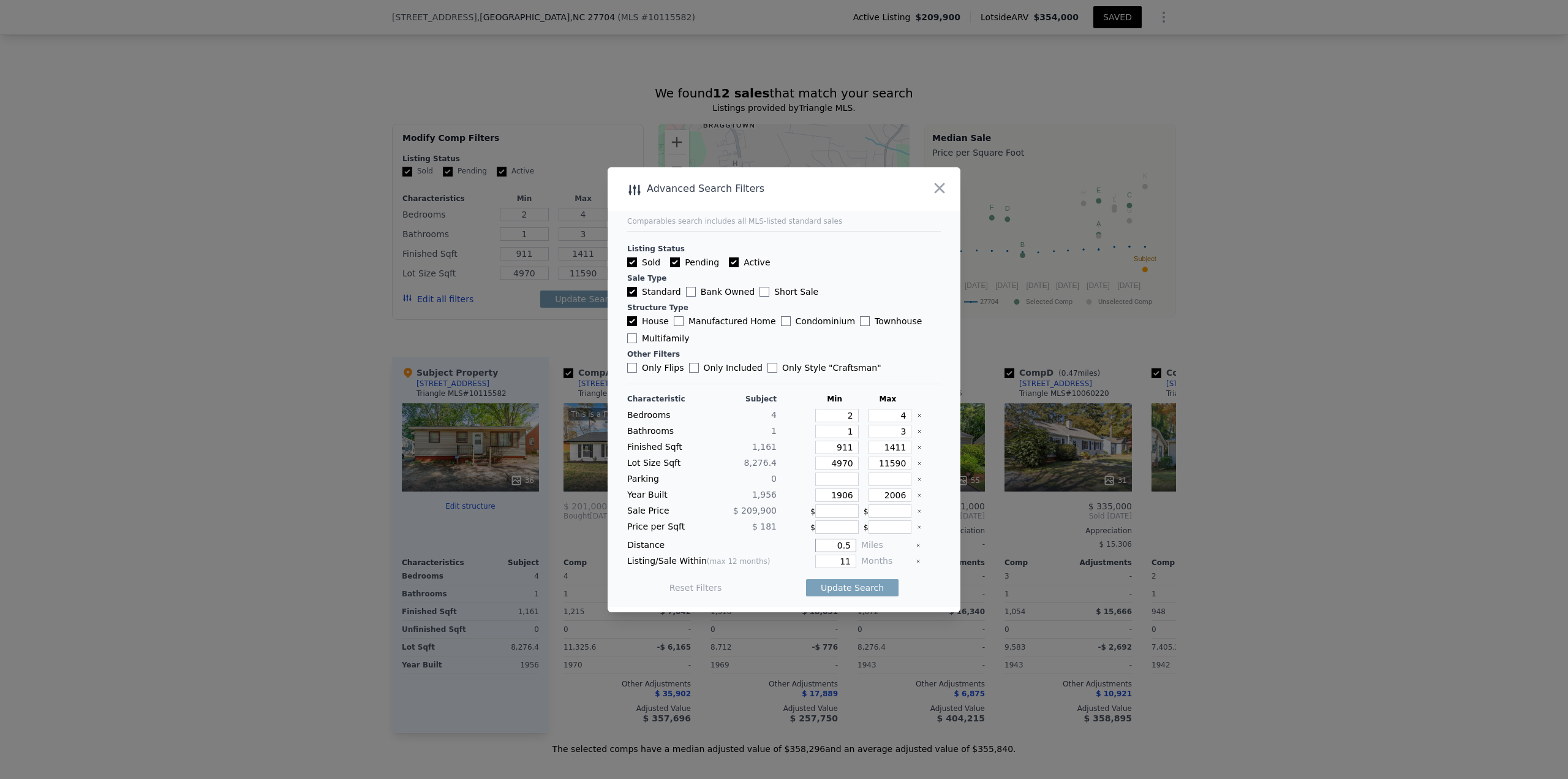
type input "0.5"
type input "6"
click at [836, 578] on div "Update Search" at bounding box center [852, 587] width 92 height 34
click at [829, 583] on button "Update Search" at bounding box center [852, 587] width 92 height 17
checkbox input "false"
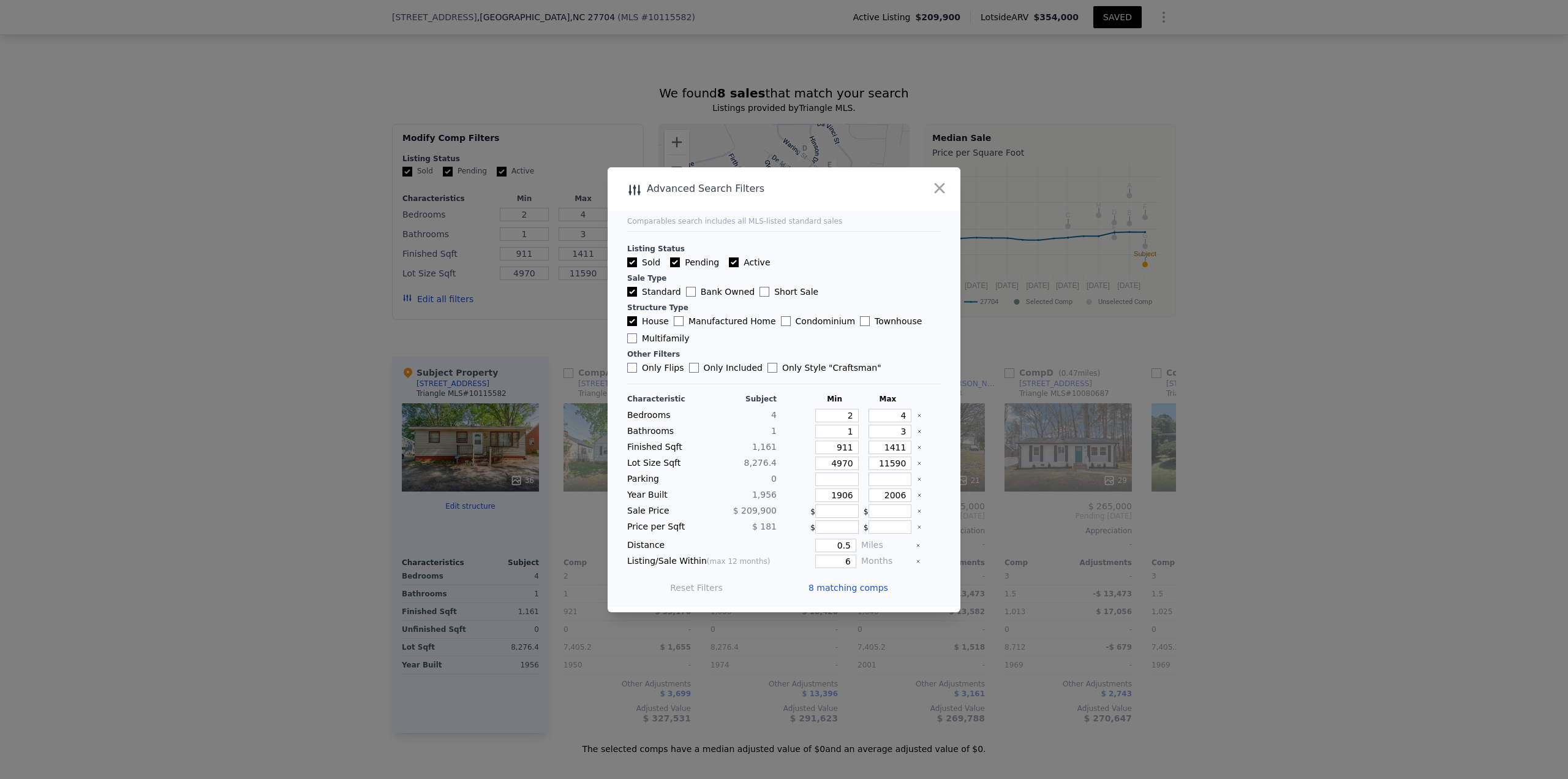
click at [849, 587] on span "8 matching comps" at bounding box center [848, 588] width 79 height 12
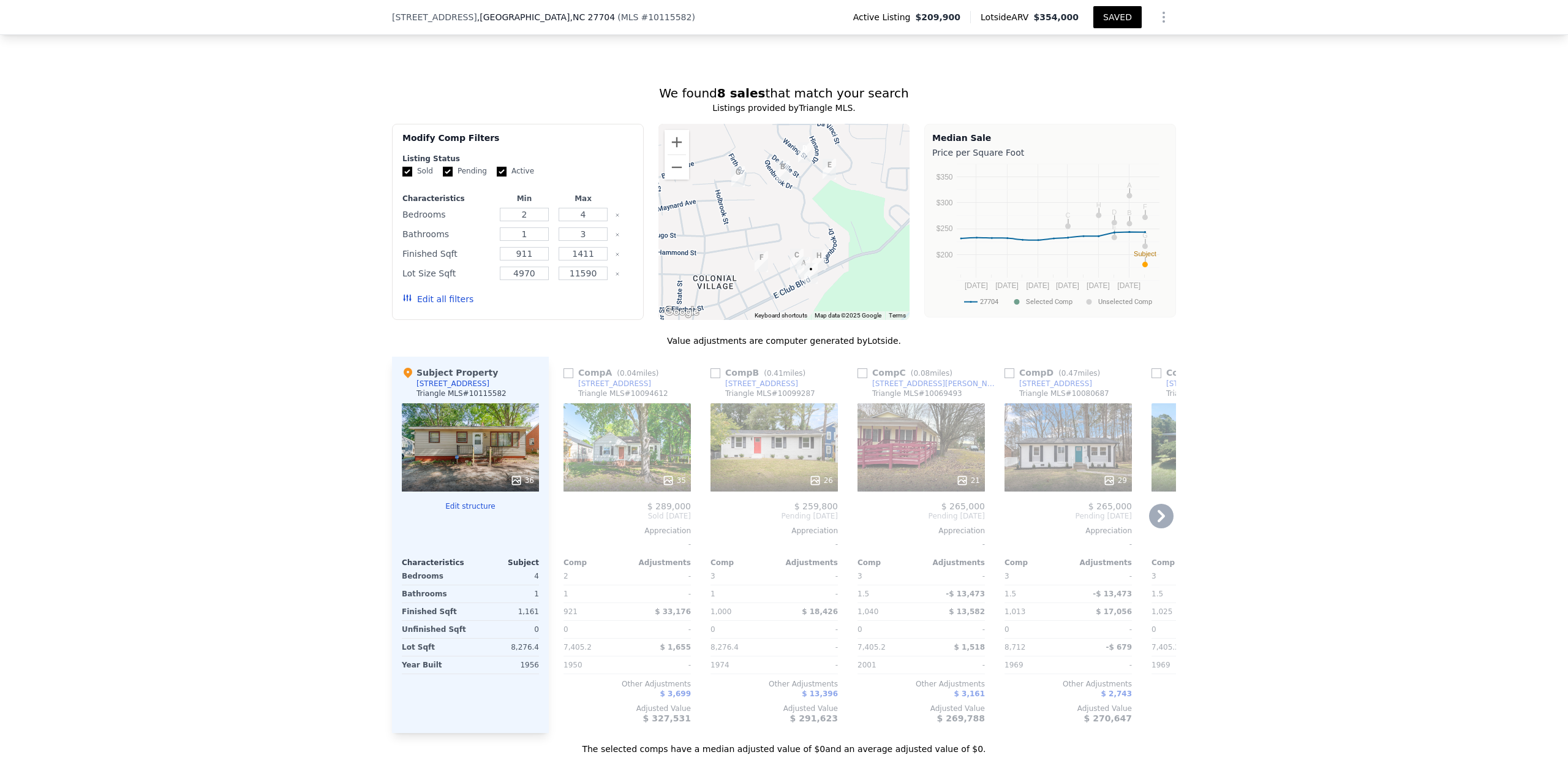
click at [1004, 378] on input "checkbox" at bounding box center [1009, 373] width 10 height 10
checkbox input "true"
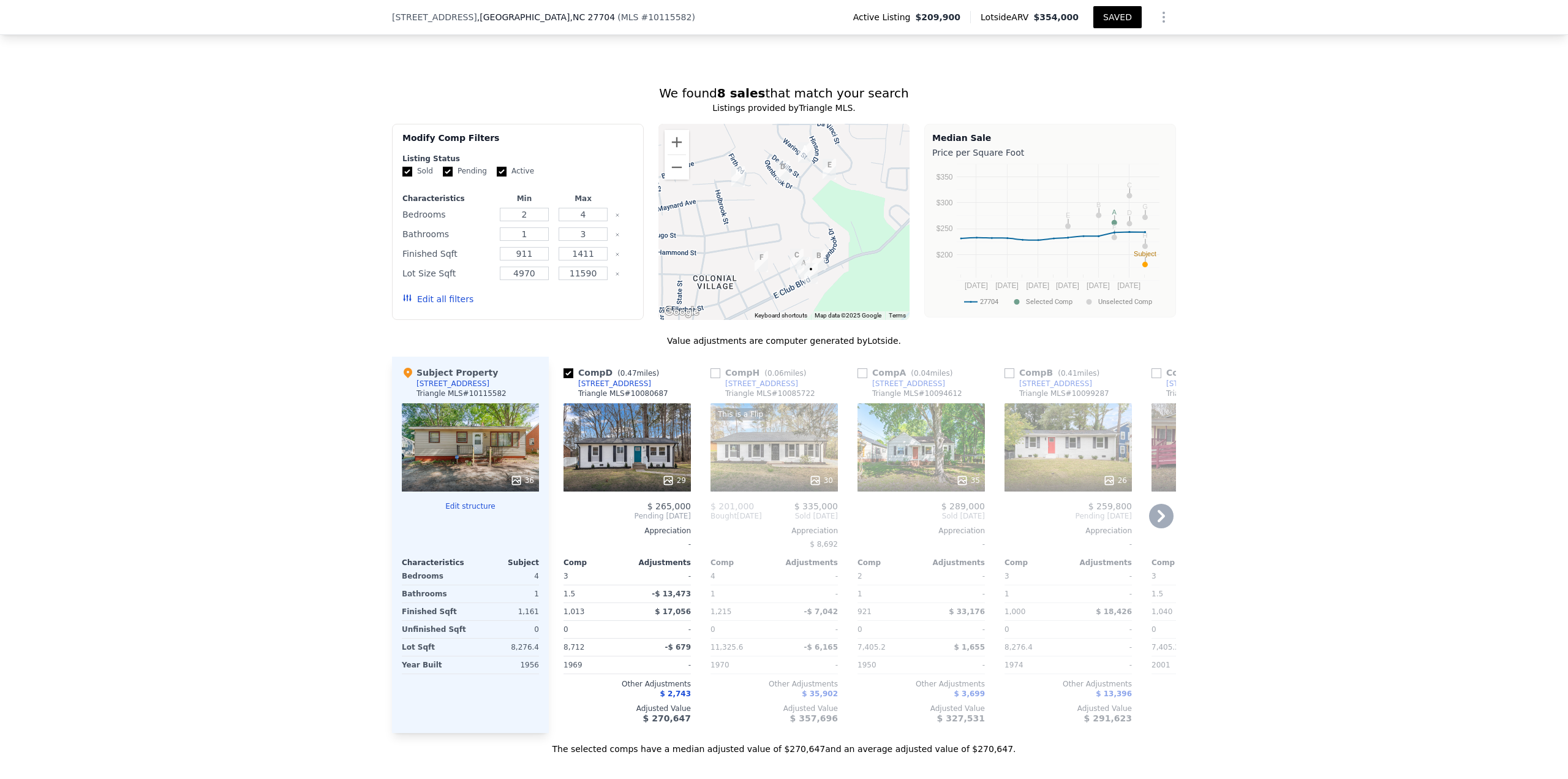
click at [711, 378] on input "checkbox" at bounding box center [715, 373] width 10 height 10
checkbox input "true"
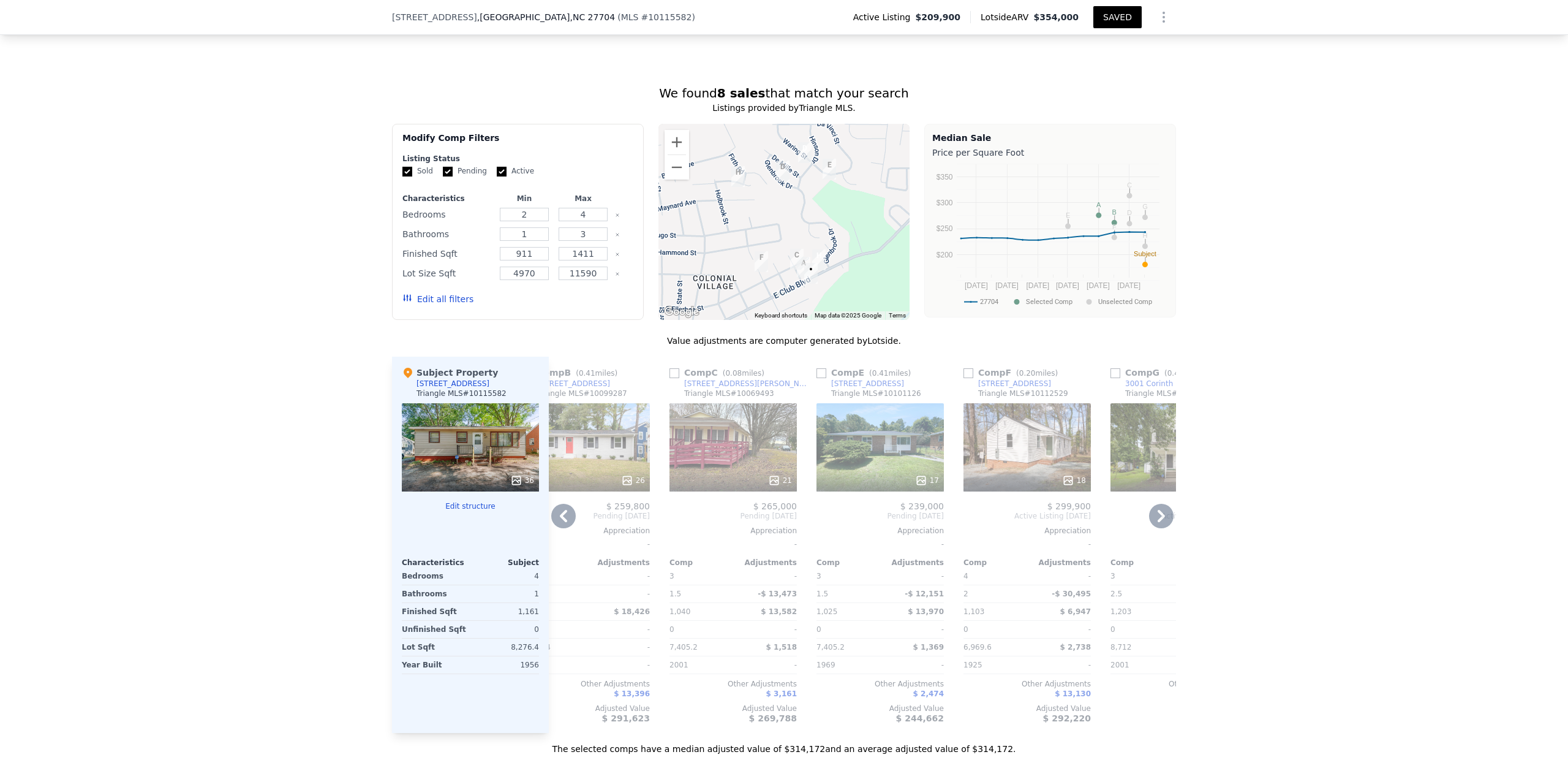
scroll to position [0, 451]
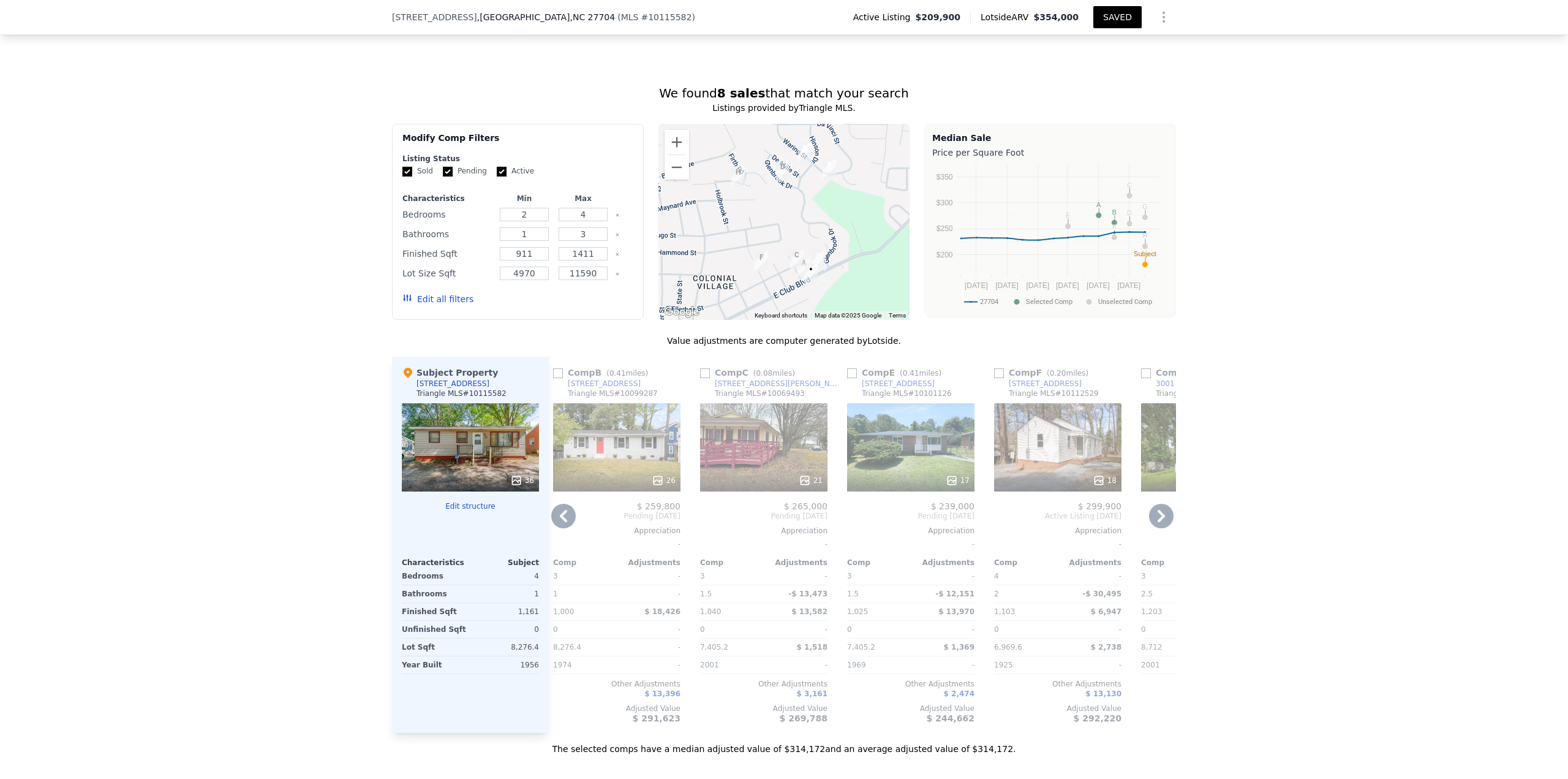
click at [998, 378] on input "checkbox" at bounding box center [999, 373] width 10 height 10
checkbox input "true"
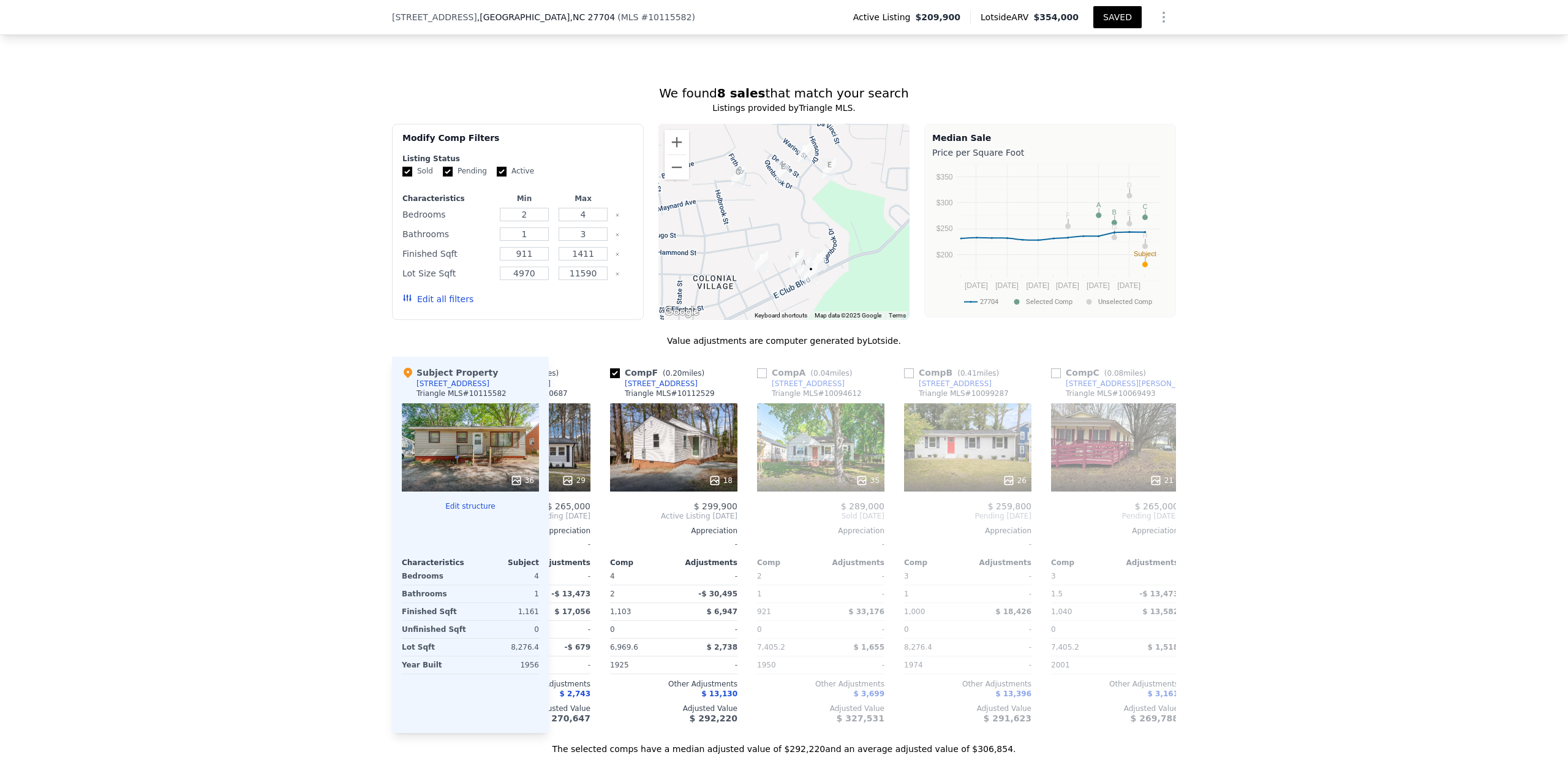
scroll to position [0, 250]
click at [902, 378] on input "checkbox" at bounding box center [906, 373] width 10 height 10
checkbox input "true"
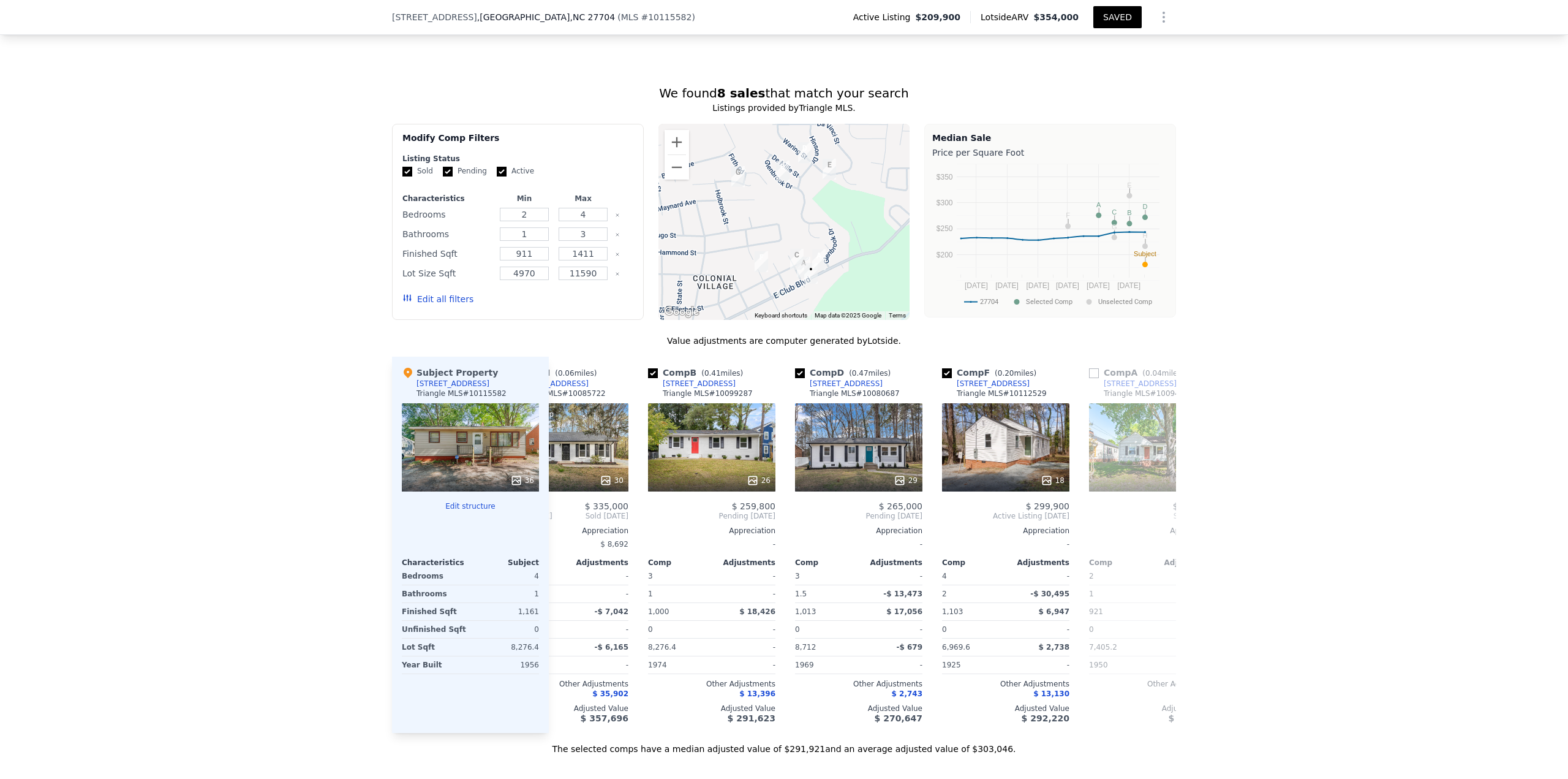
scroll to position [0, 0]
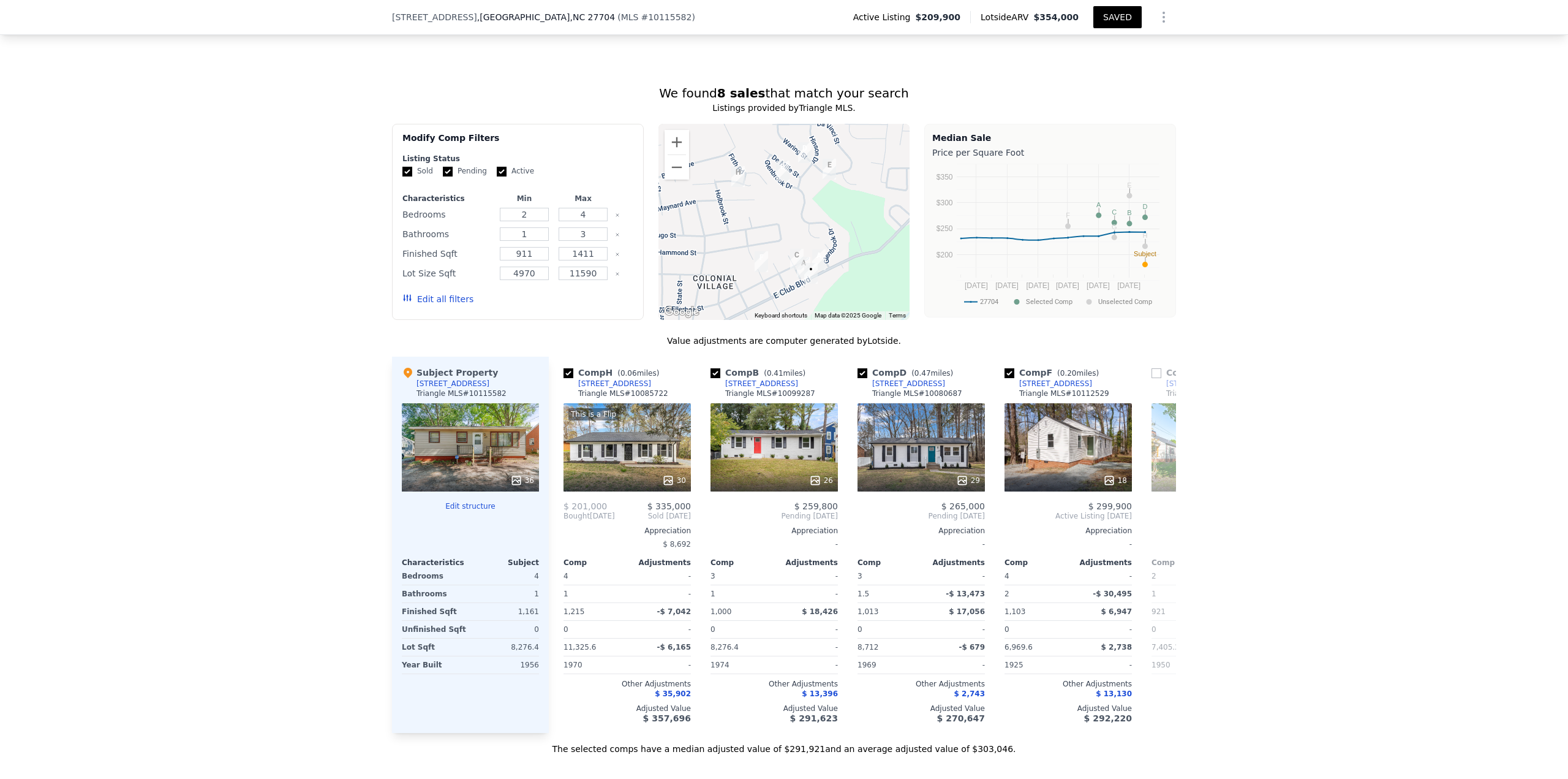
click at [1110, 12] on button "SAVED" at bounding box center [1117, 17] width 48 height 22
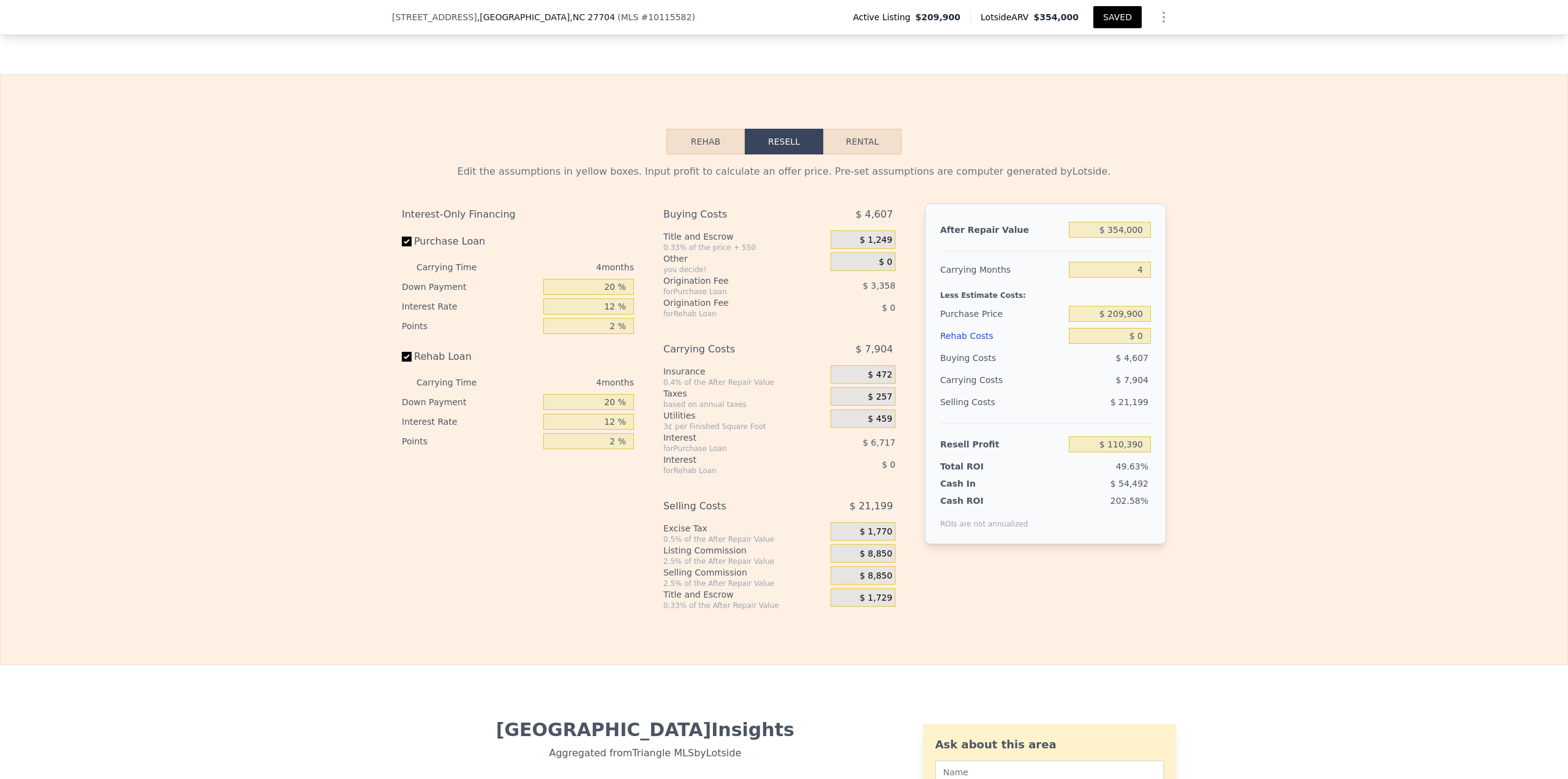
scroll to position [1773, 0]
click at [1128, 237] on input "$ 354,000" at bounding box center [1109, 228] width 82 height 16
type input "$ 3"
type input "-$ 222,486"
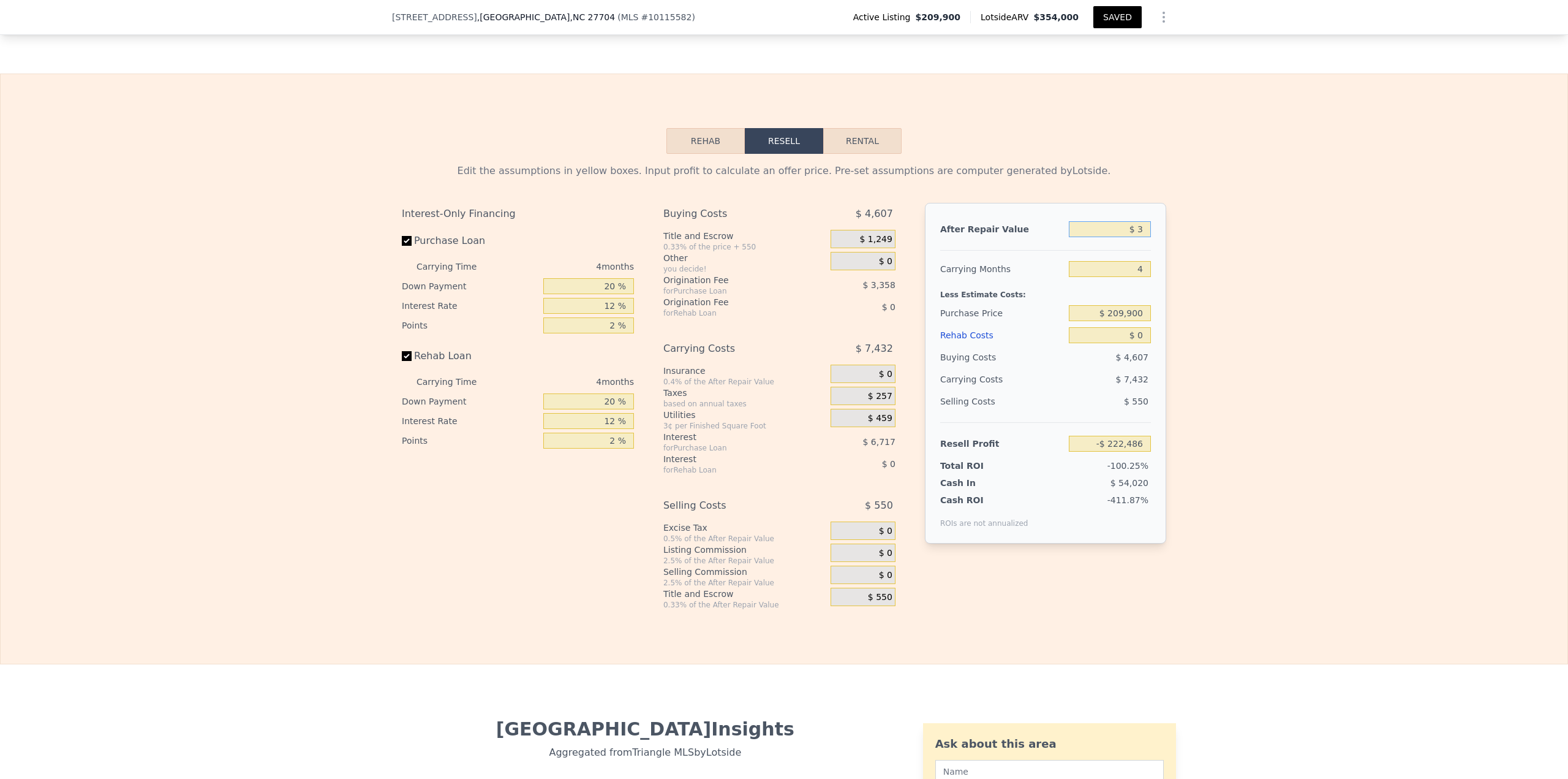
type input "$ 31"
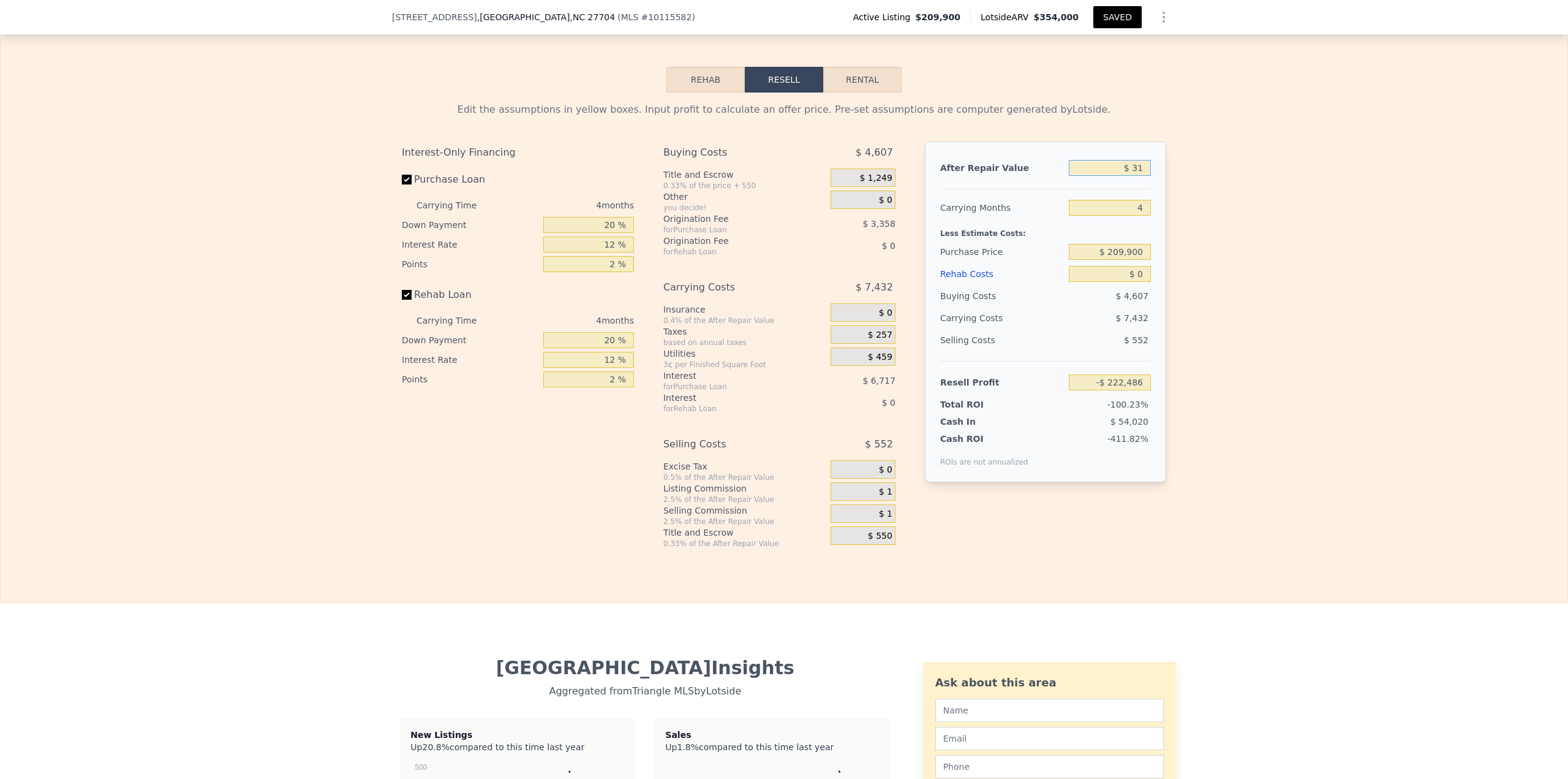
type input "-$ 222,460"
type input "$ 315"
type input "-$ 222,193"
type input "2.5"
type input "921"
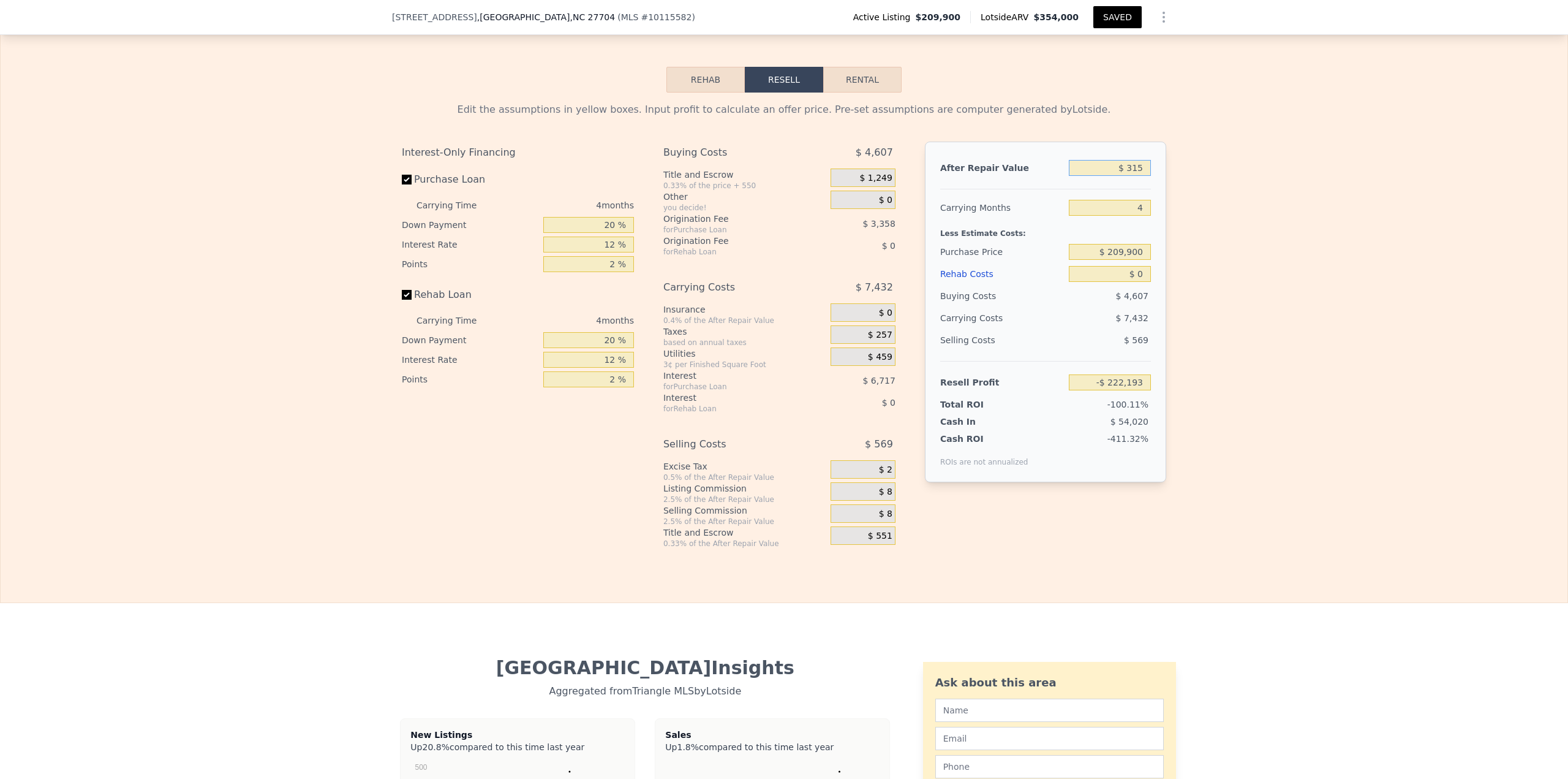
type input "1215"
type input "6969.6"
type input "11325.6"
type input "$ 354,000"
type input "$ 110,390"
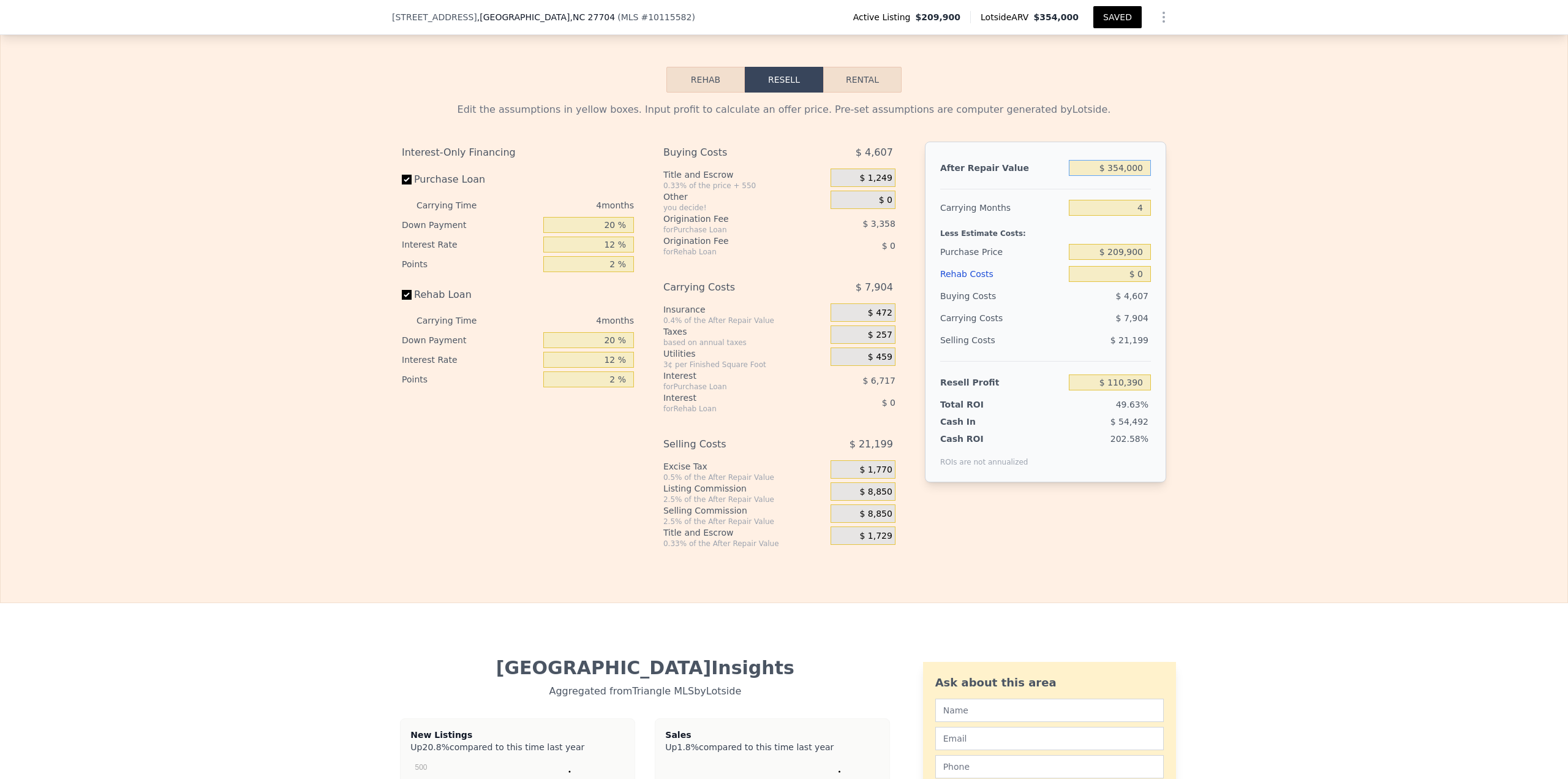
type input "$ 3,540,007"
type input "$ 3,106,310"
type input "$ 354,000,700"
type input "$ 332,657,348"
type input "$ 3"
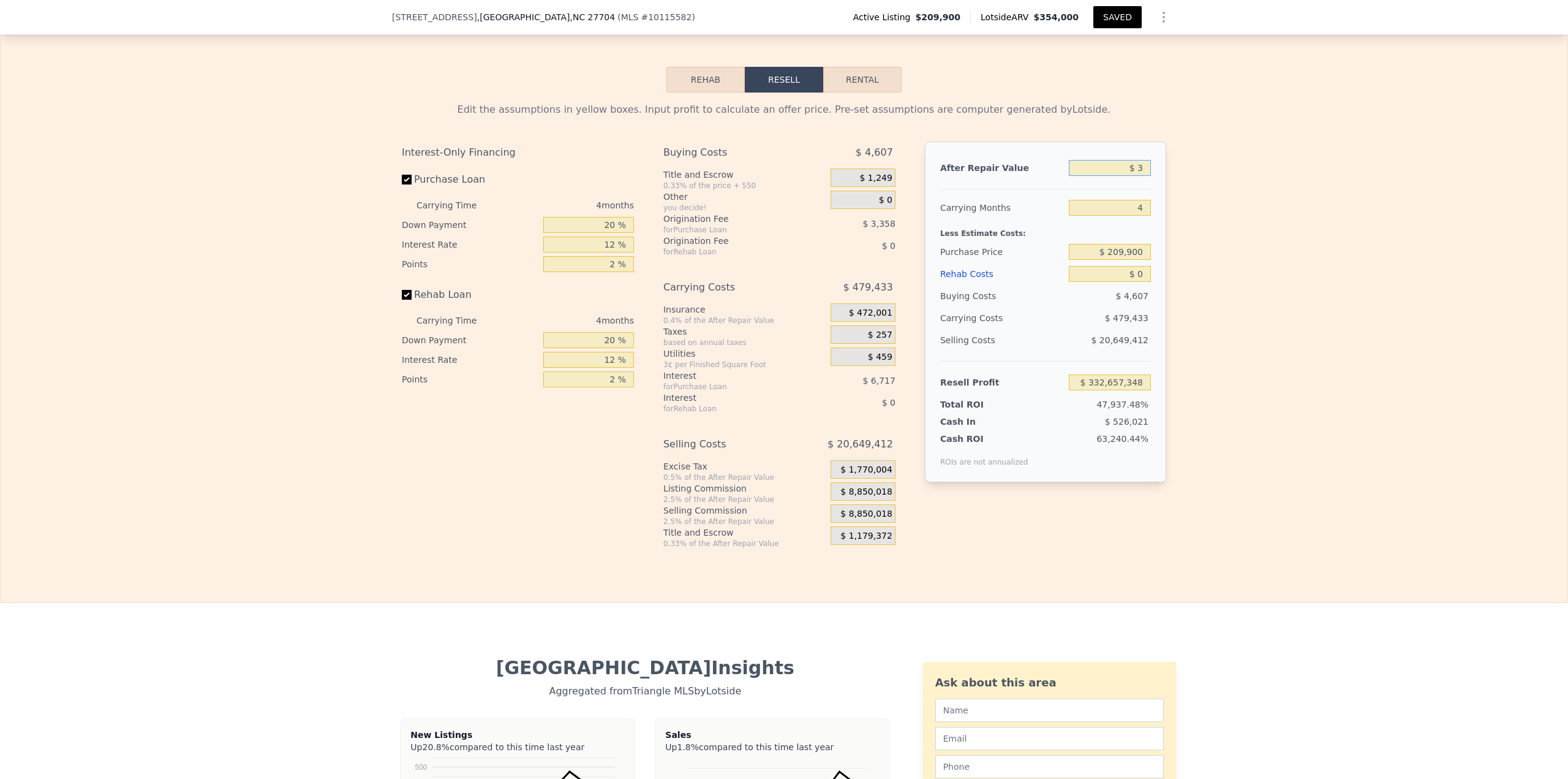
type input "-$ 222,486"
type input "$ 31"
type input "-$ 222,460"
type input "$ 315"
type input "-$ 222,193"
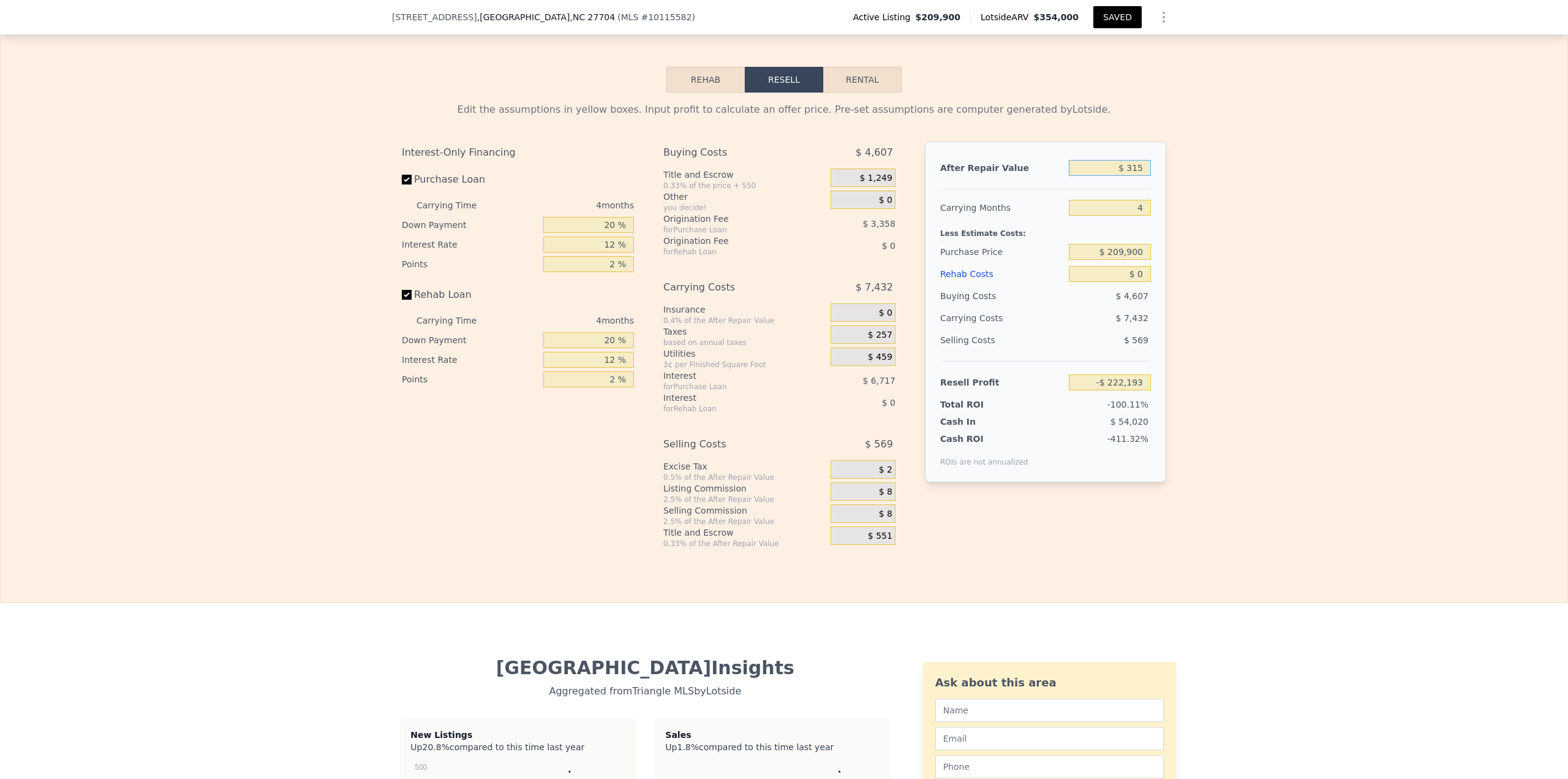
type input "$ 3,157"
type input "-$ 219,521"
type input "$ 31,570"
type input "-$ 192,802"
type input "$ 315,700"
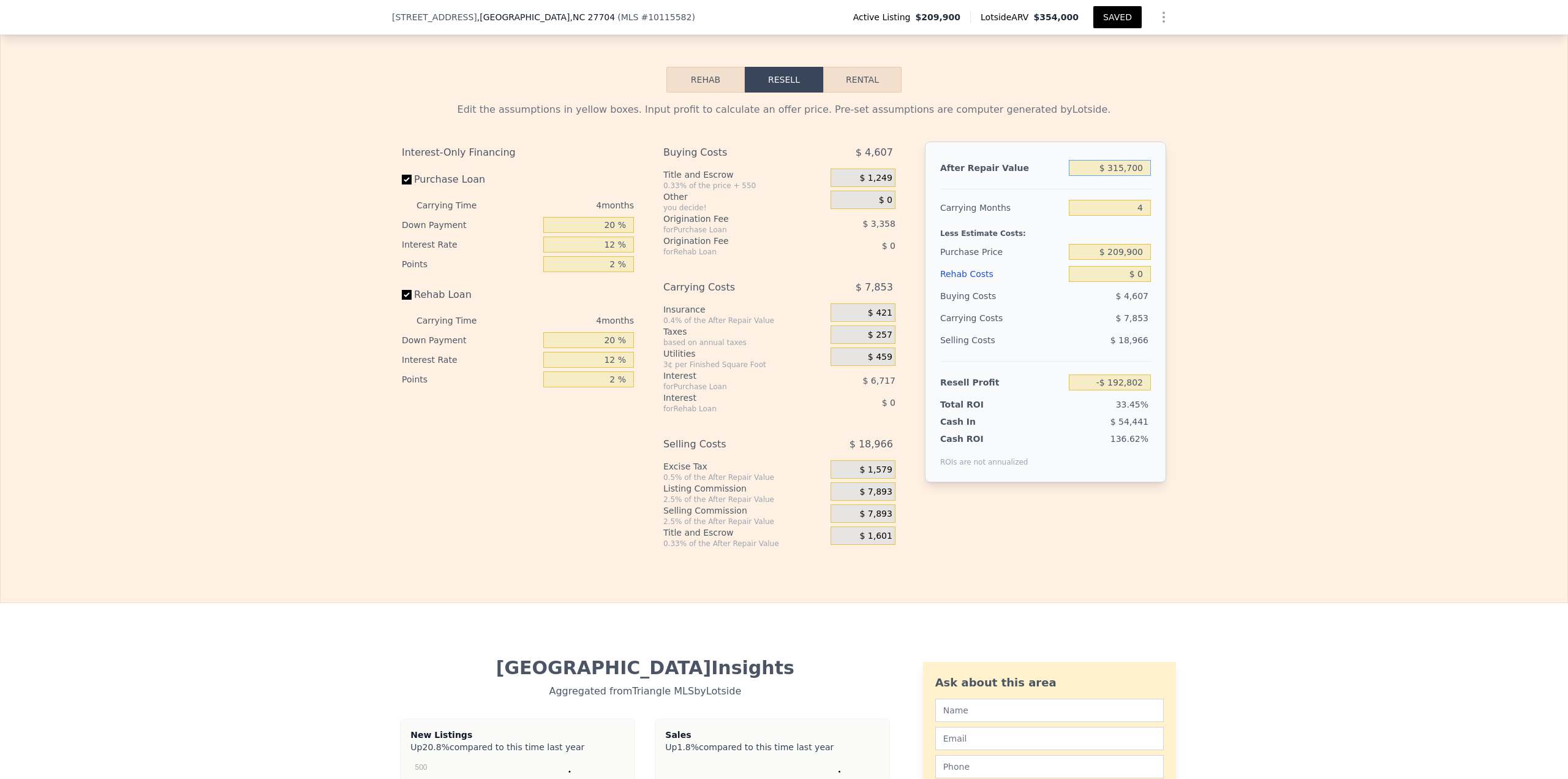
type input "$ 74,374"
type input "$ 315,700"
click at [719, 92] on button "Rehab" at bounding box center [705, 80] width 78 height 26
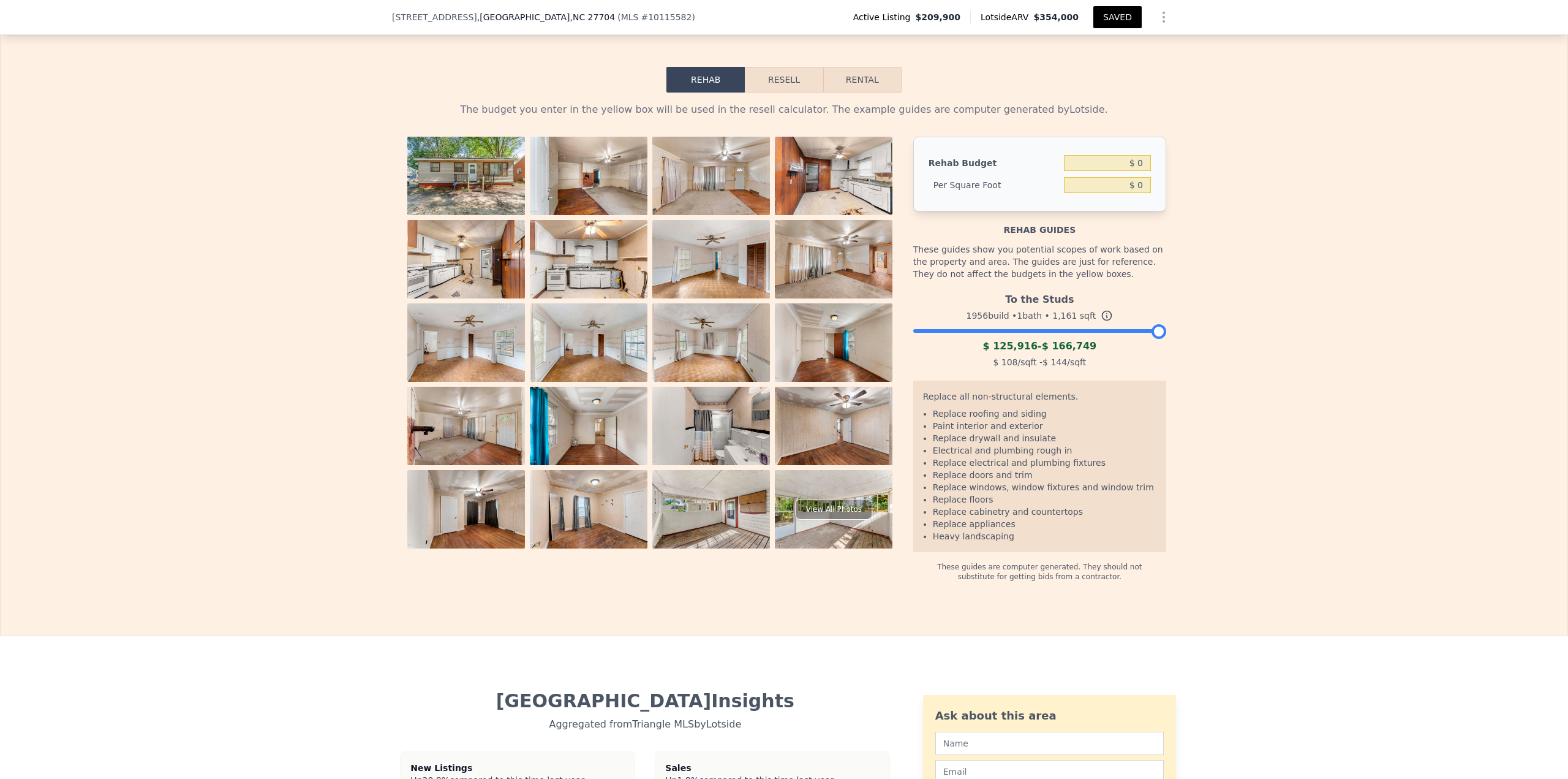
click at [852, 181] on img at bounding box center [833, 175] width 118 height 78
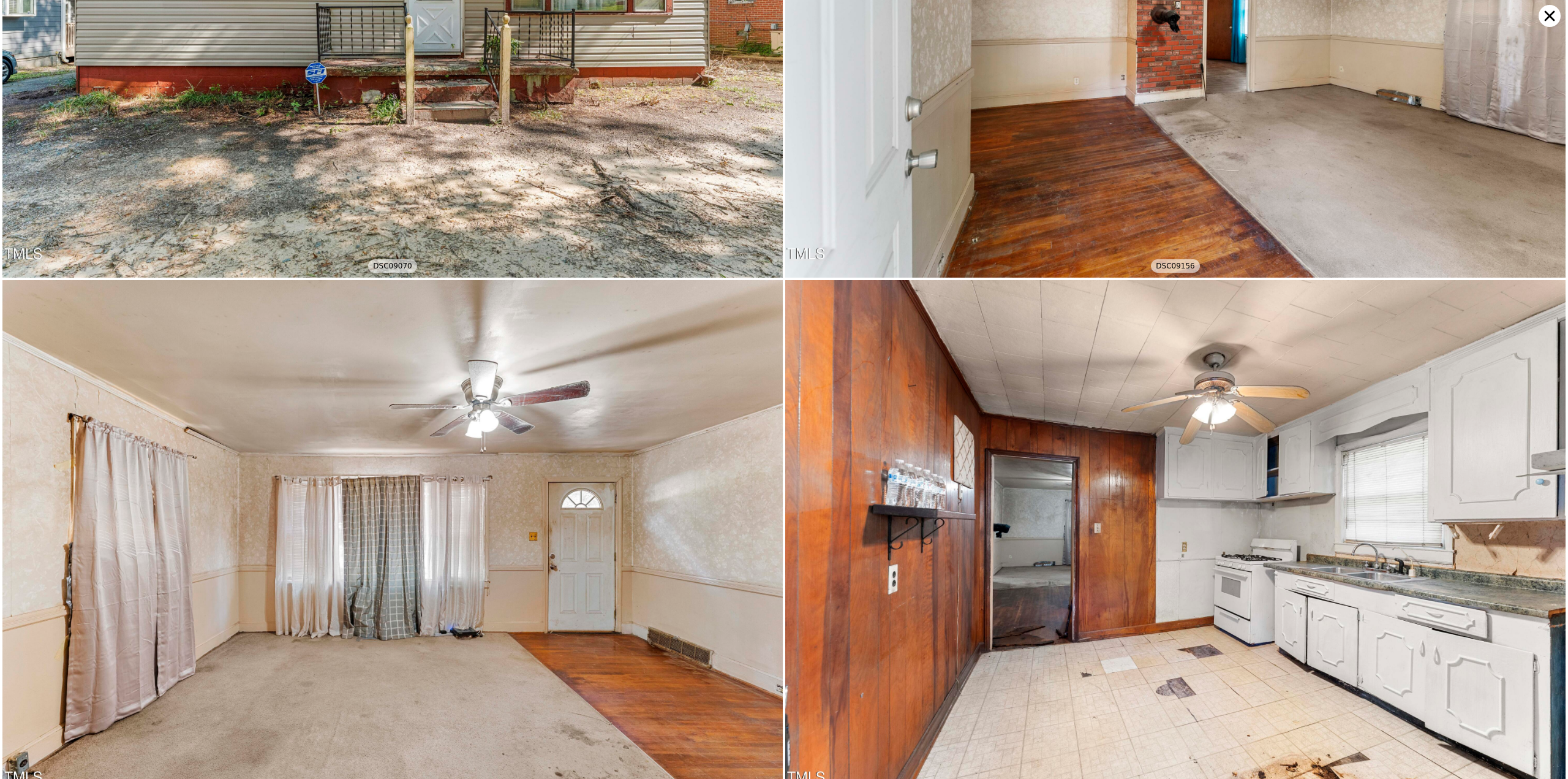
scroll to position [519, 0]
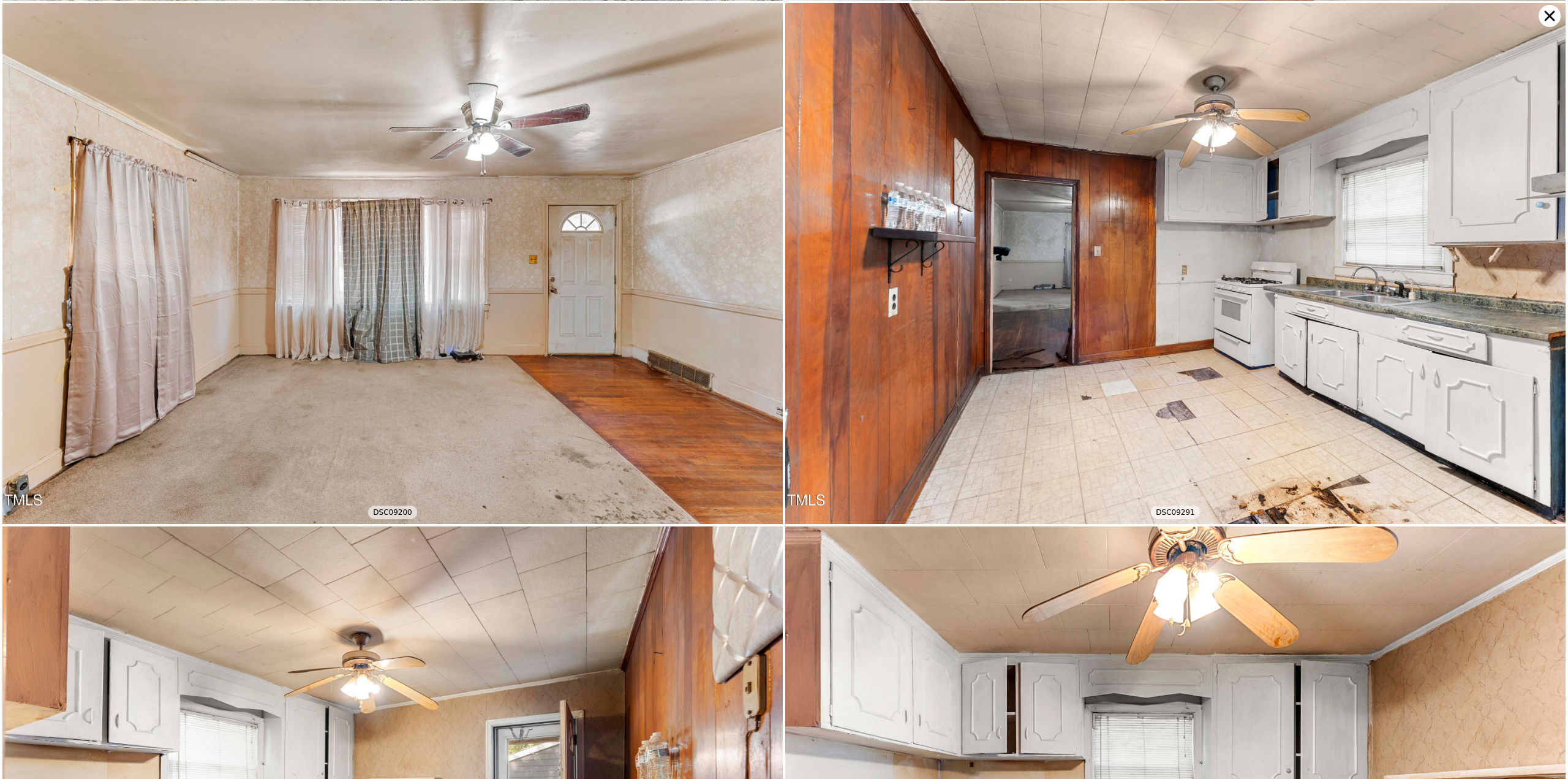
click at [1554, 22] on icon at bounding box center [1550, 16] width 22 height 22
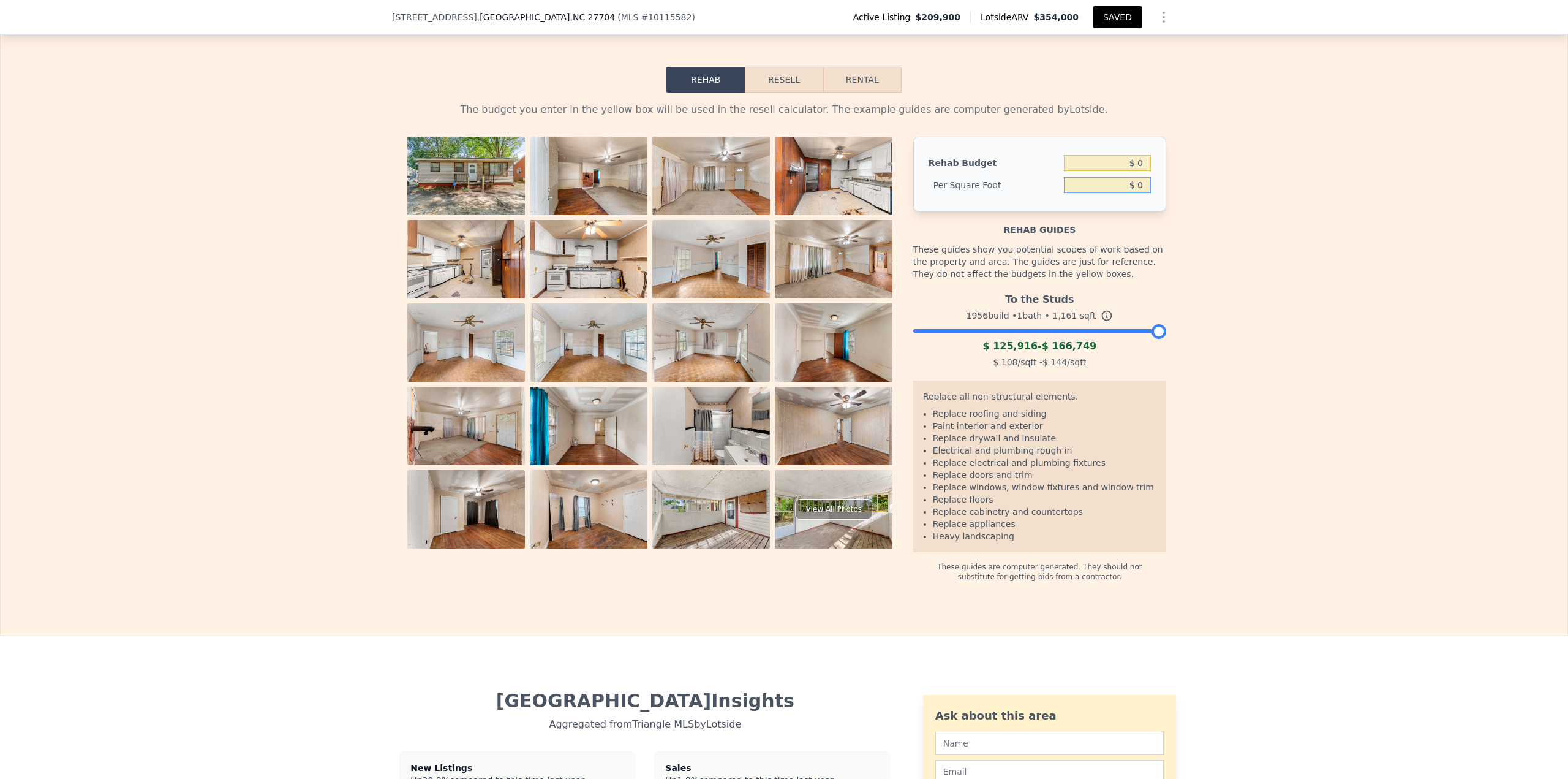
click at [1134, 193] on input "$ 0" at bounding box center [1107, 185] width 87 height 16
click at [1135, 171] on input "$ 0" at bounding box center [1107, 162] width 87 height 16
type input "$ 125,000"
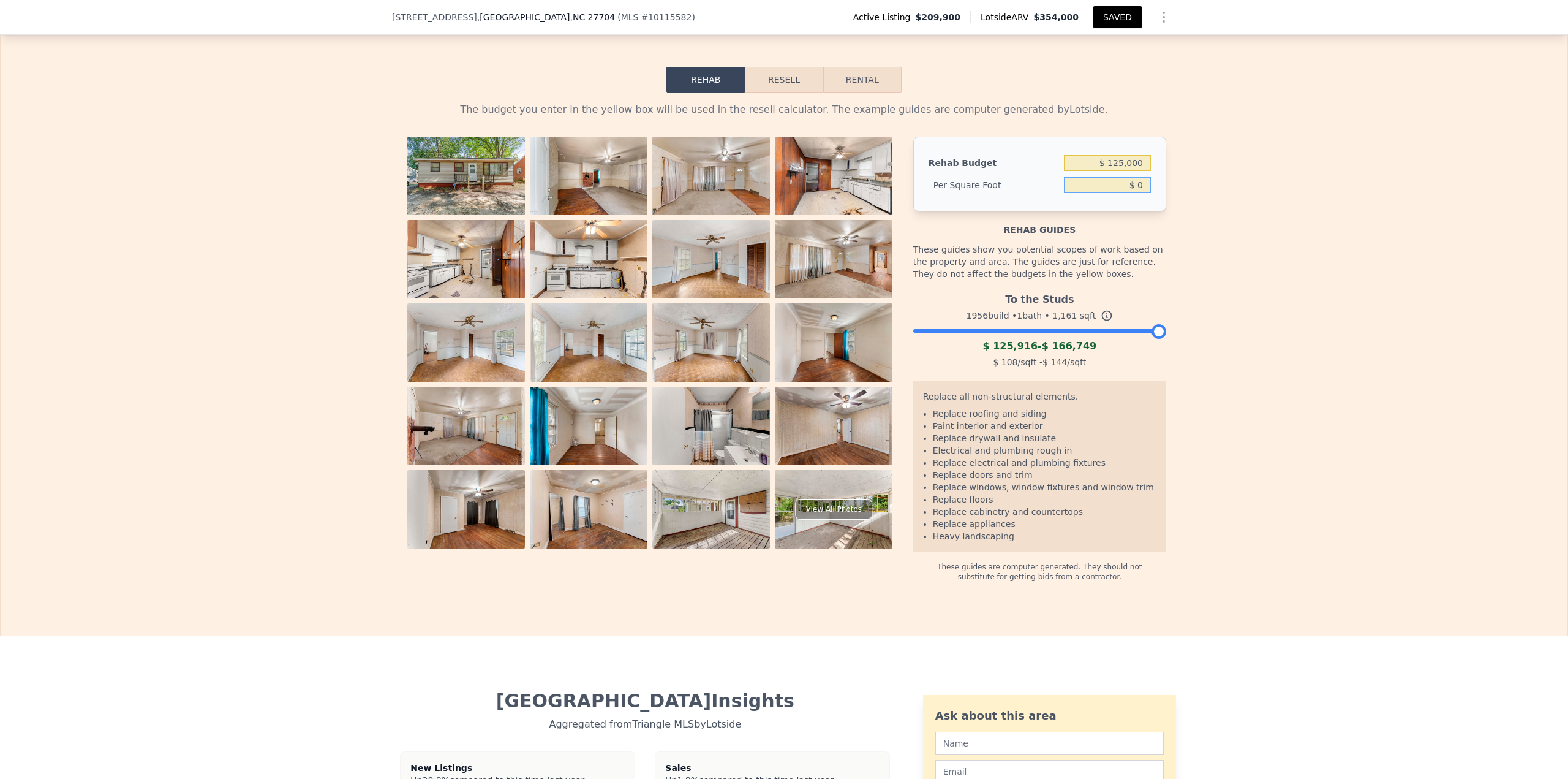
type input "$ 107.67"
click at [774, 92] on button "Resell" at bounding box center [783, 80] width 77 height 26
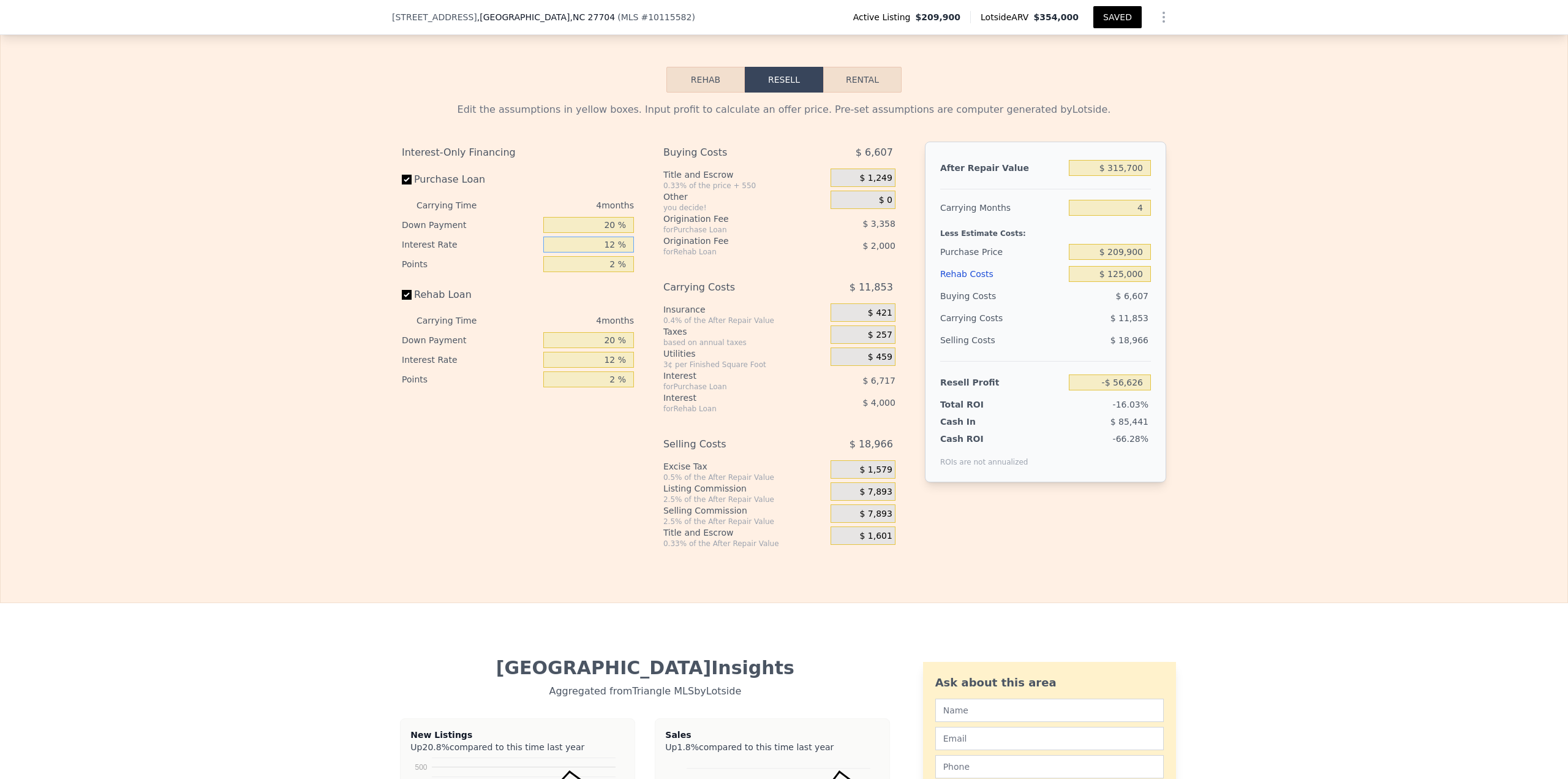
drag, startPoint x: 584, startPoint y: 264, endPoint x: 707, endPoint y: 269, distance: 123.1
click at [706, 269] on div "Interest-Only Financing Purchase Loan Carrying Time 4 months Down Payment 20 % …" at bounding box center [783, 345] width 764 height 407
type input "1 %"
type input "-$ 50,470"
type input "11 %"
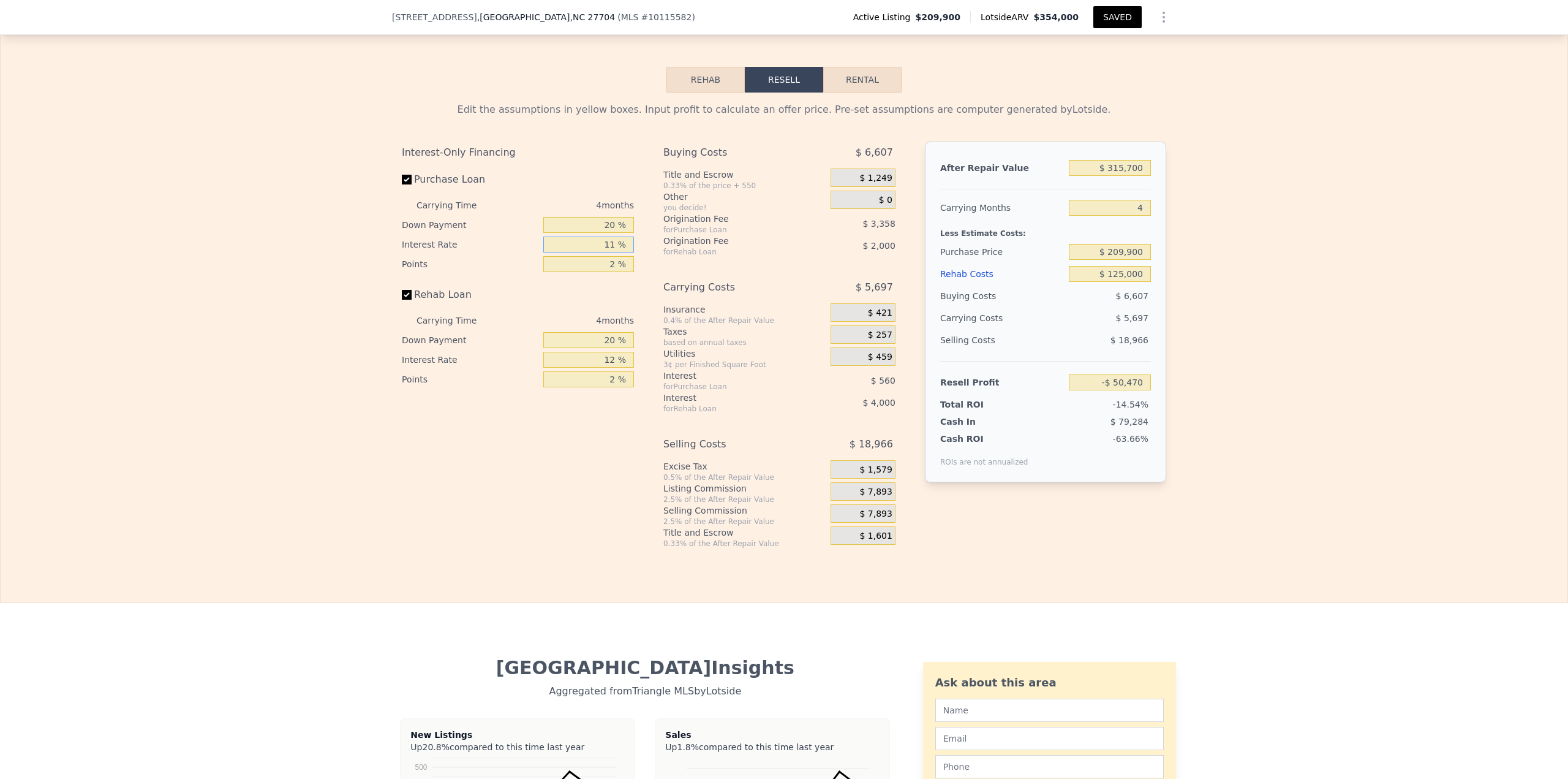
type input "-$ 56,066"
type input "11 %"
type input "1 %"
type input "-$ 52,398"
type input "11 %"
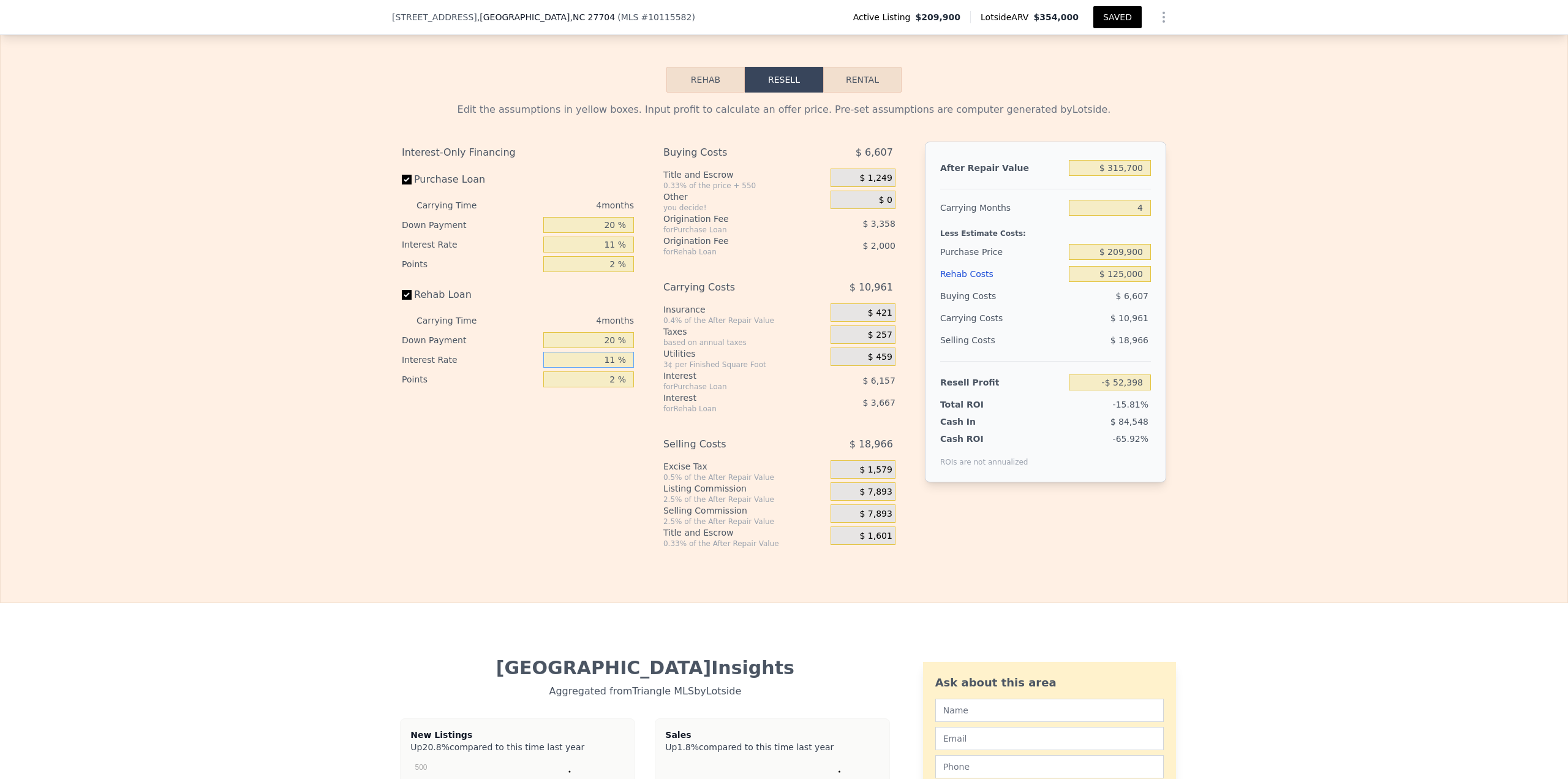
type input "-$ 55,734"
type input "11 %"
drag, startPoint x: 1126, startPoint y: 225, endPoint x: 1148, endPoint y: 230, distance: 22.6
click at [1150, 224] on div "After Repair Value $ 315,700 Carrying Months 4 Less Estimate Costs: Purchase Pr…" at bounding box center [1045, 311] width 241 height 341
click at [1124, 215] on input "4" at bounding box center [1109, 207] width 82 height 16
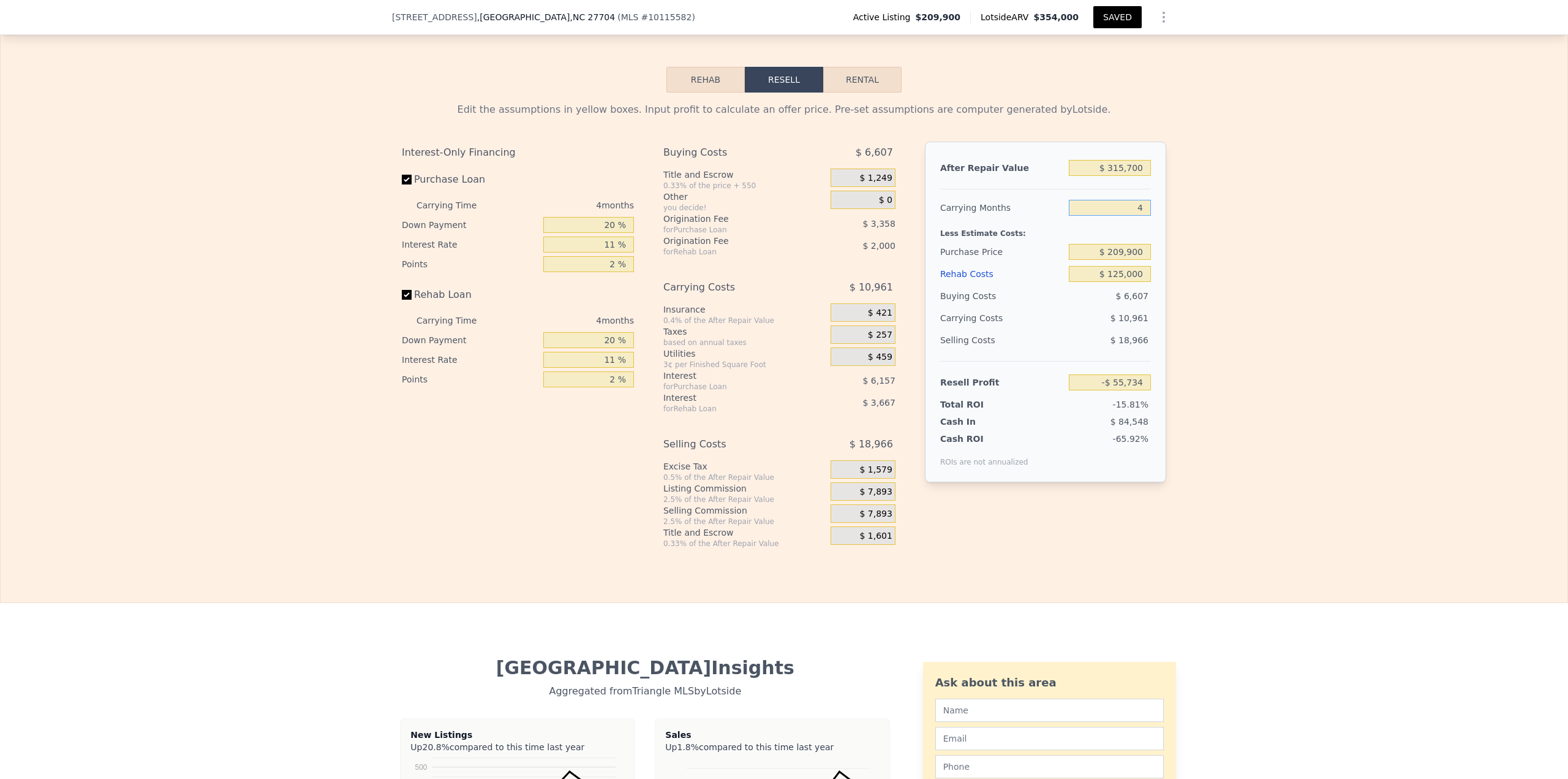
drag, startPoint x: 1119, startPoint y: 226, endPoint x: 1157, endPoint y: 224, distance: 38.1
click at [1156, 224] on div "After Repair Value $ 315,700 Carrying Months 4 Less Estimate Costs: Purchase Pr…" at bounding box center [1045, 311] width 241 height 341
type input "7"
type input "-$ 63,956"
type input "7"
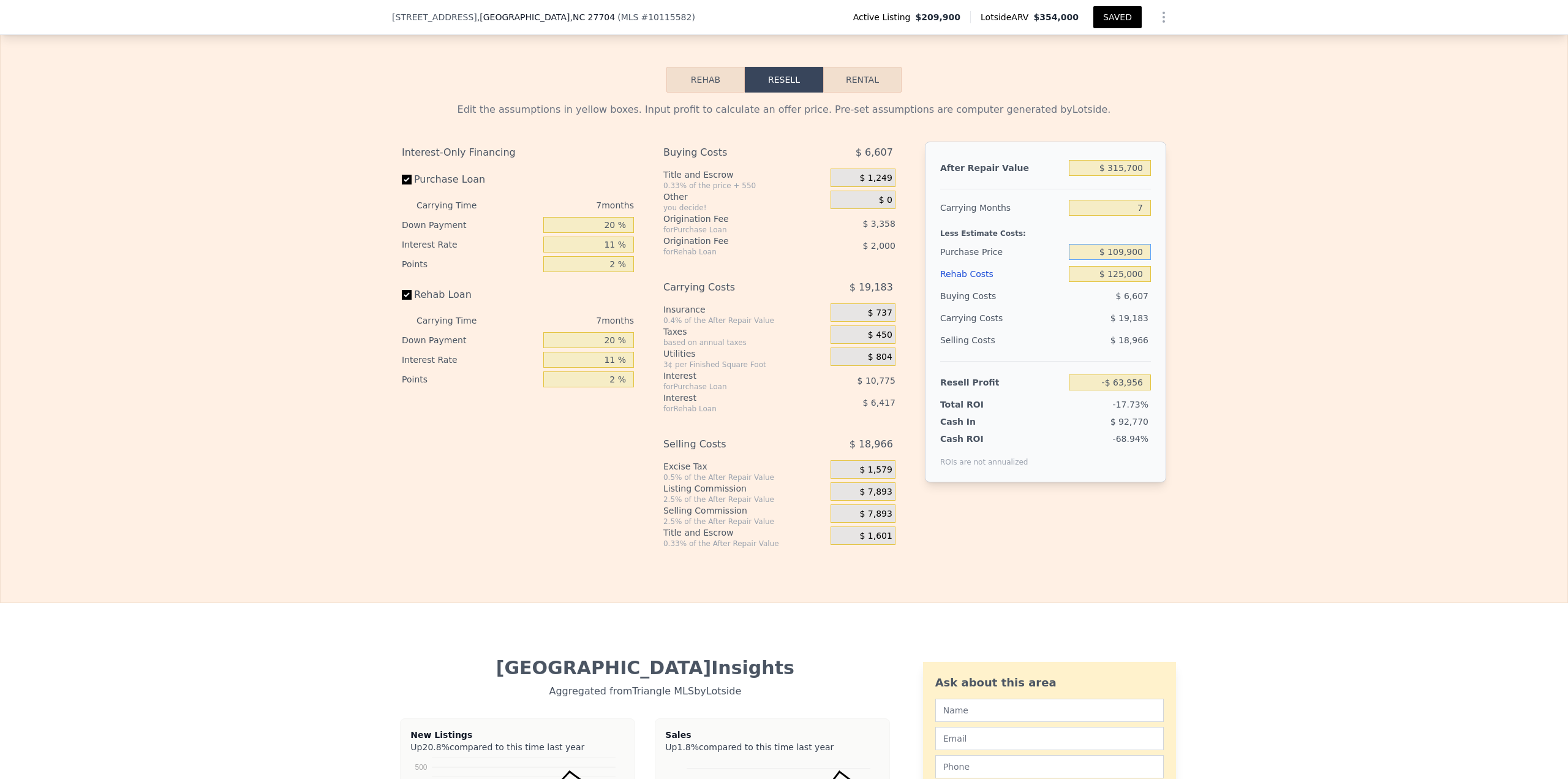
type input "$ 109,900"
type input "$ 43,108"
click at [1120, 260] on input "$ 109,900" at bounding box center [1109, 252] width 82 height 16
type input "$ 129,000"
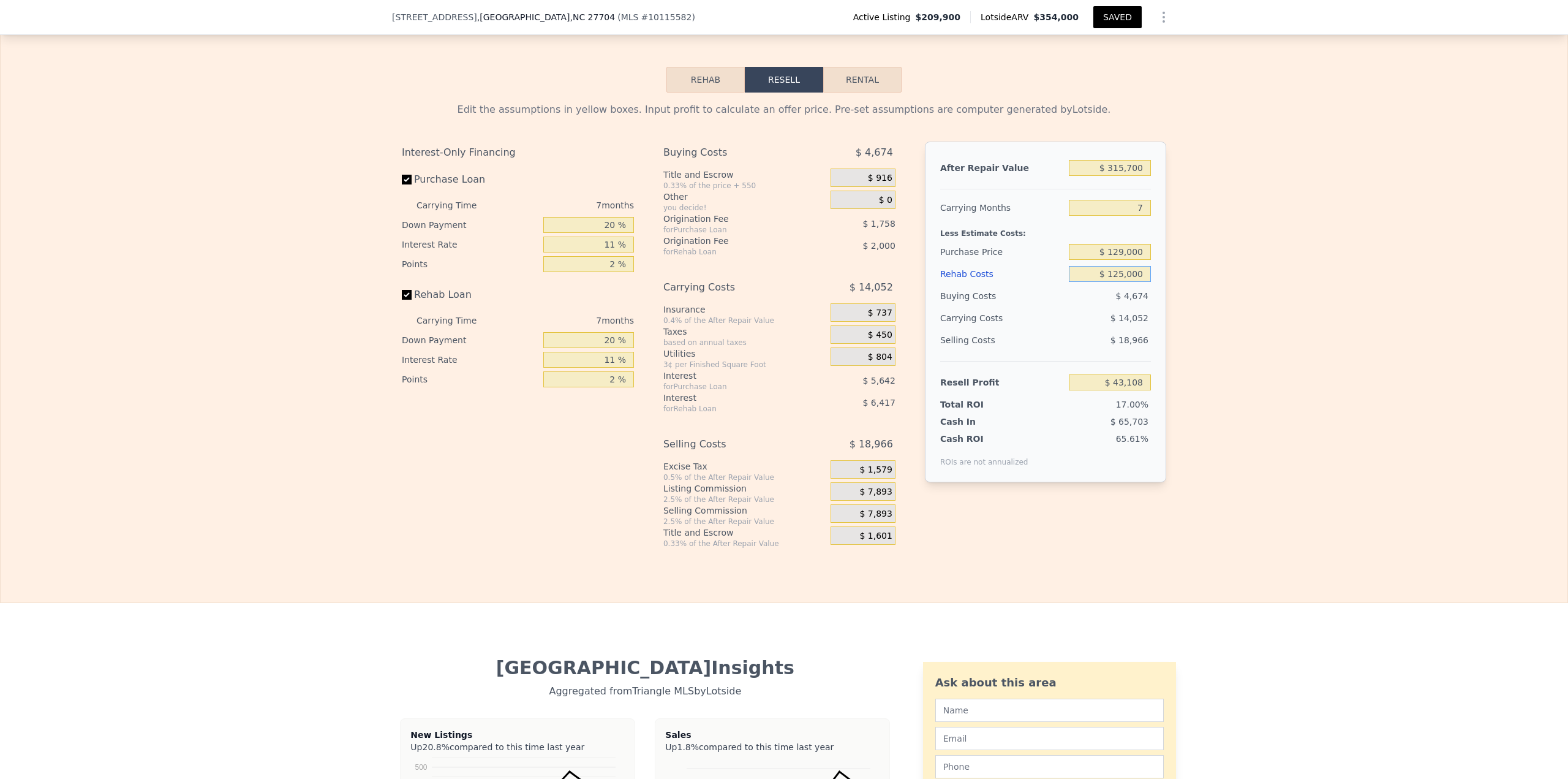
type input "$ 22,658"
click at [1116, 260] on input "$ 129,000" at bounding box center [1109, 252] width 82 height 16
type input "$ 354,000"
type input "4"
type input "$ 0"
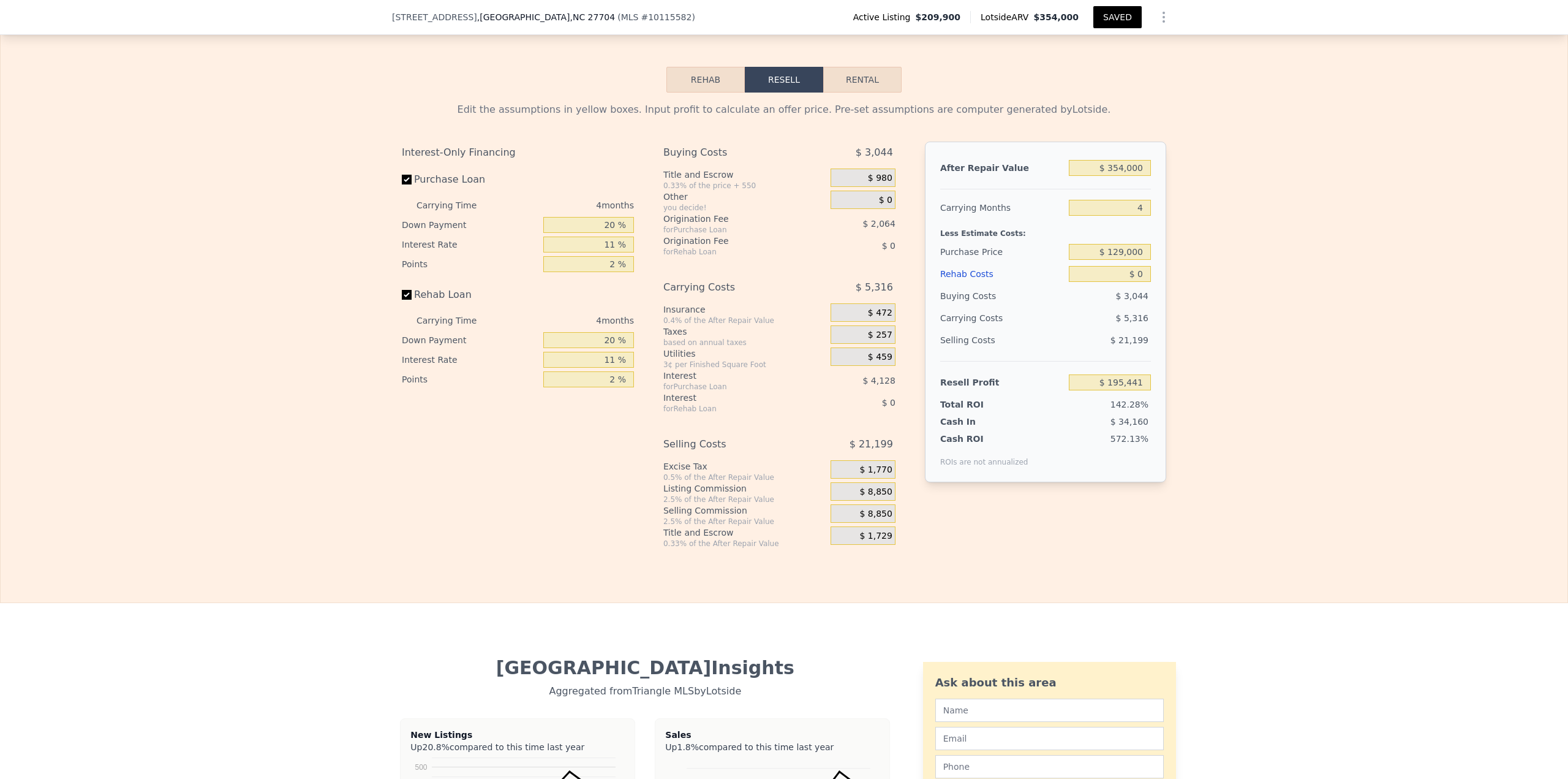
drag, startPoint x: 1110, startPoint y: 16, endPoint x: 1194, endPoint y: 91, distance: 112.6
click at [1110, 16] on button "SAVED" at bounding box center [1117, 17] width 48 height 22
click at [1385, 252] on div "Edit the assumptions in yellow boxes. Input profit to calculate an offer price.…" at bounding box center [784, 320] width 1567 height 456
type input "$ 110,390"
click at [1113, 176] on input "$ 354,000" at bounding box center [1109, 167] width 82 height 16
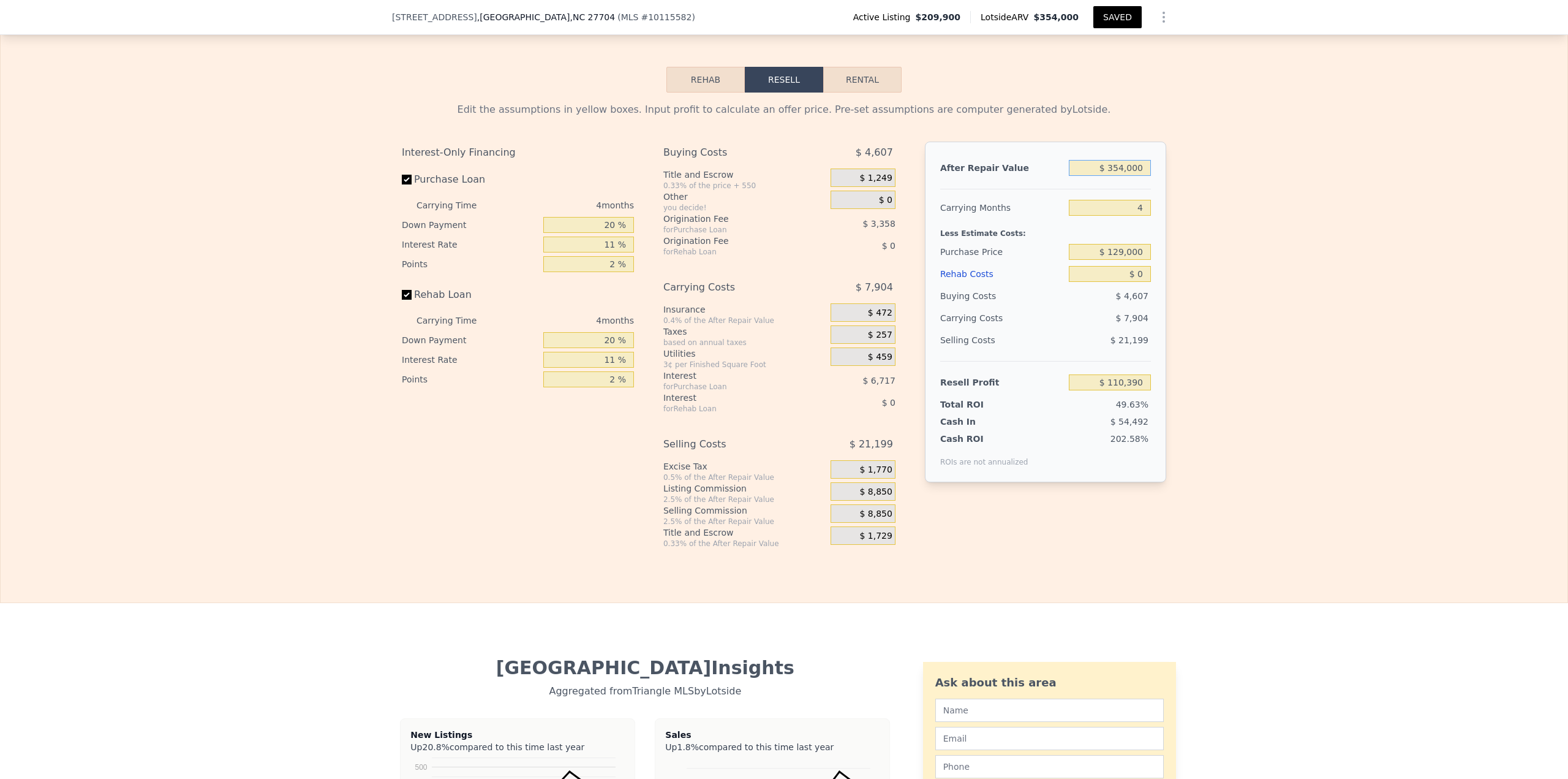
click at [1113, 176] on input "$ 354,000" at bounding box center [1109, 167] width 82 height 16
type input "$ 3"
type input "-$ 222,486"
type input "$ 31"
type input "-$ 222,460"
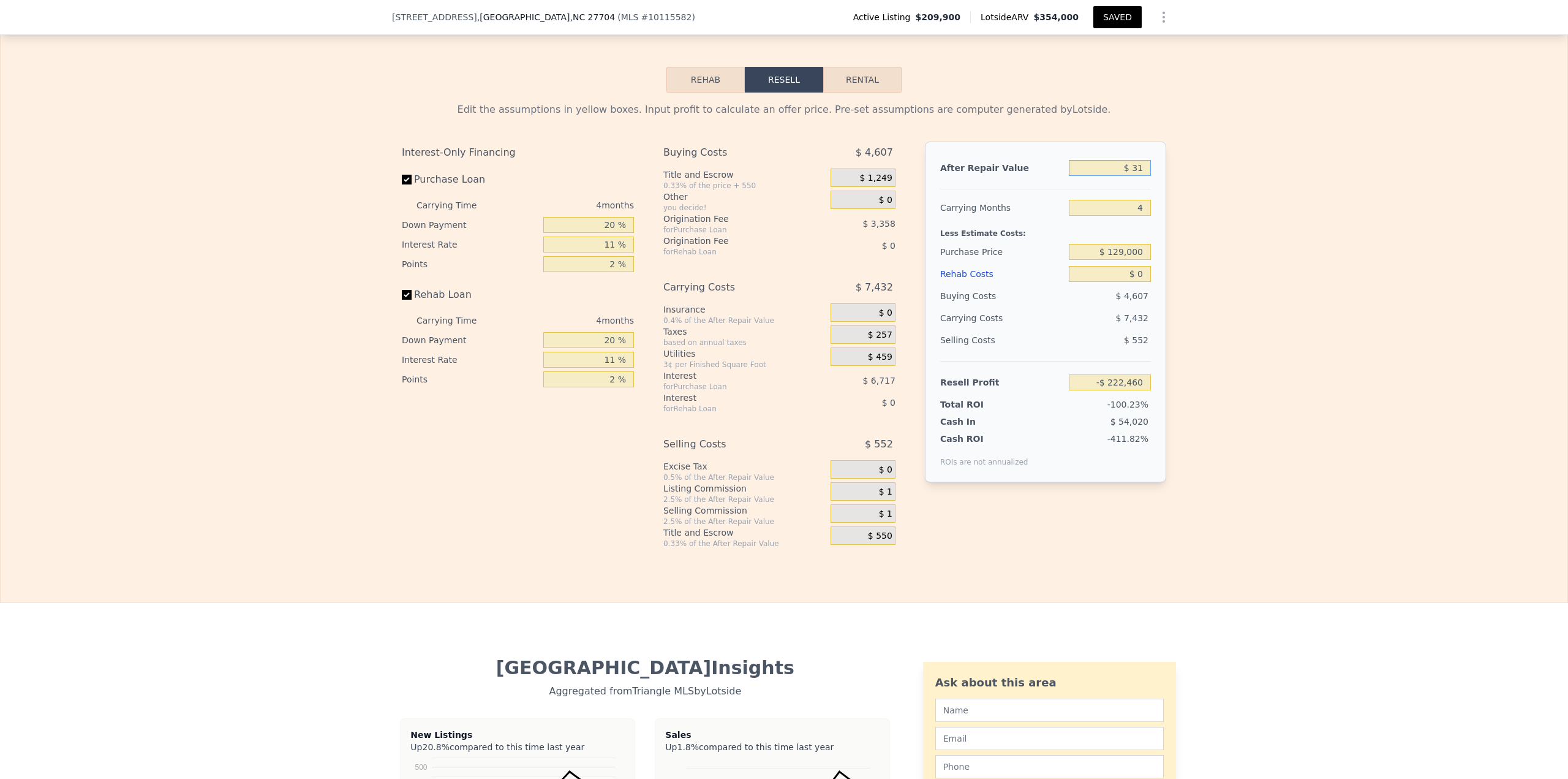
type input "$ 315"
type input "-$ 222,193"
type input "$ 3,157"
type input "-$ 219,521"
type input "$ 31,570"
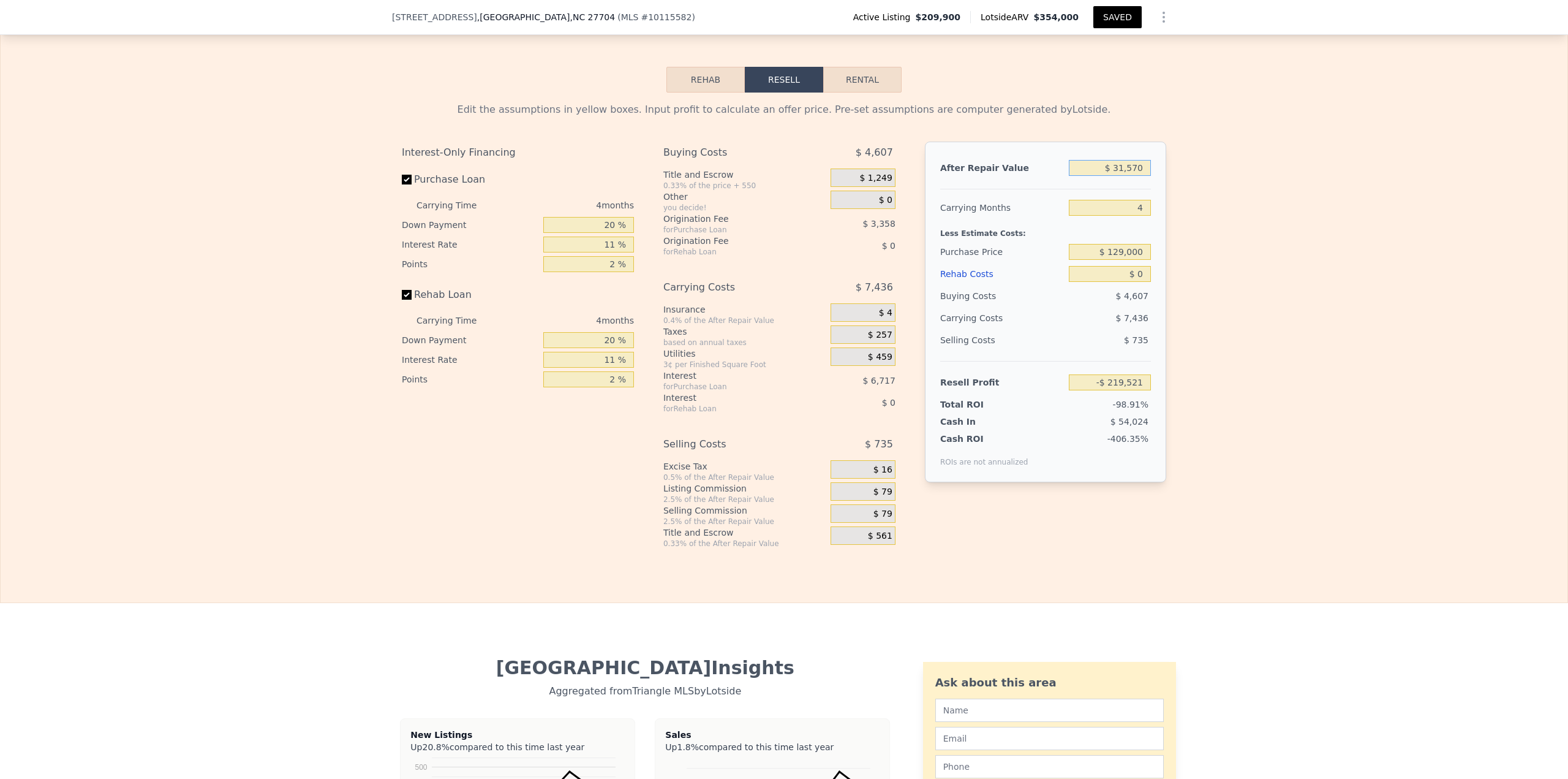
type input "-$ 192,802"
type input "$ 315,700"
type input "$ 74,374"
type input "$ 315,700"
type input "7"
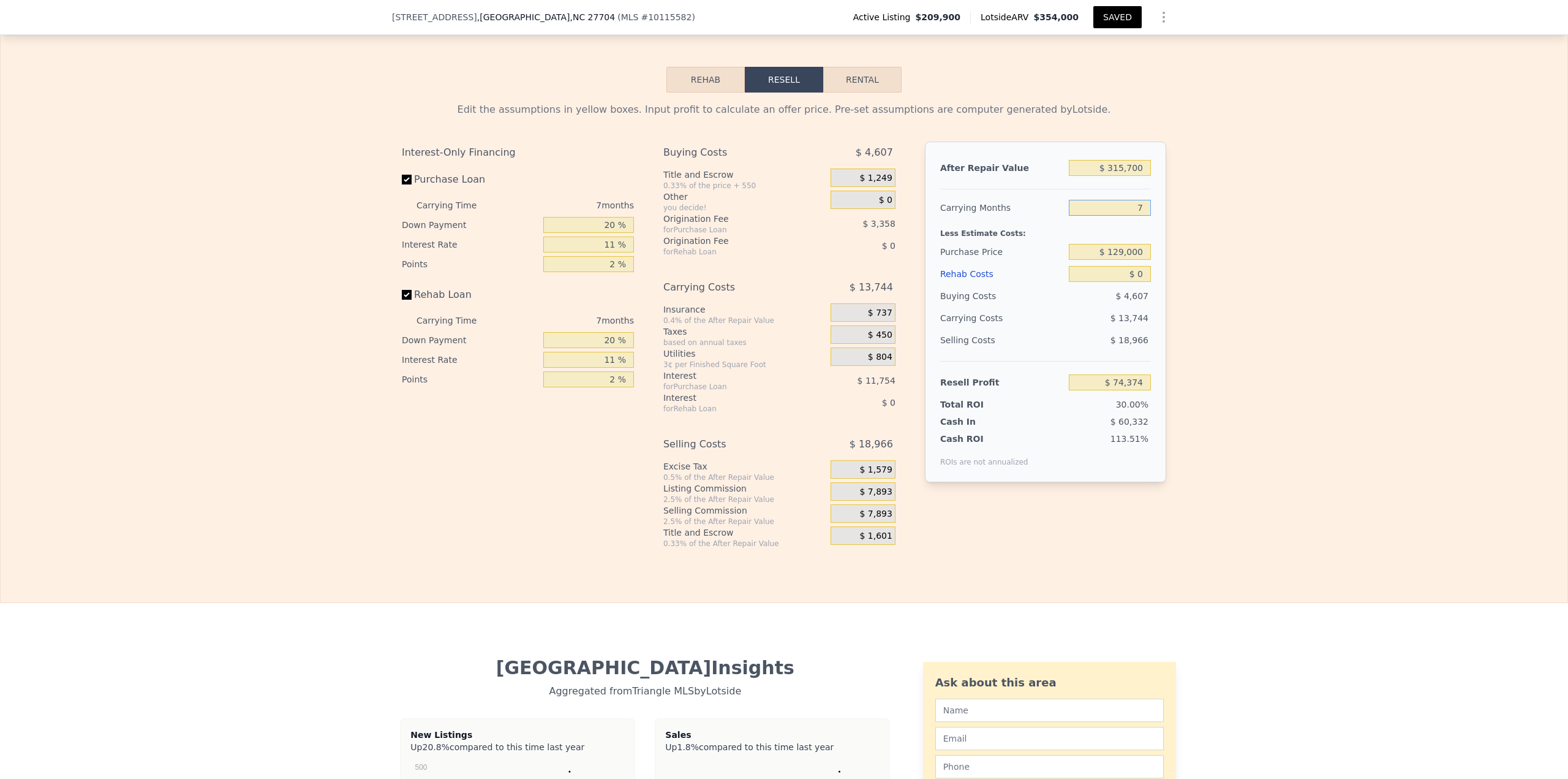
type input "$ 68,483"
type input "7"
type input "$ 155,475"
type input "$ 1"
type input "$ 155,474"
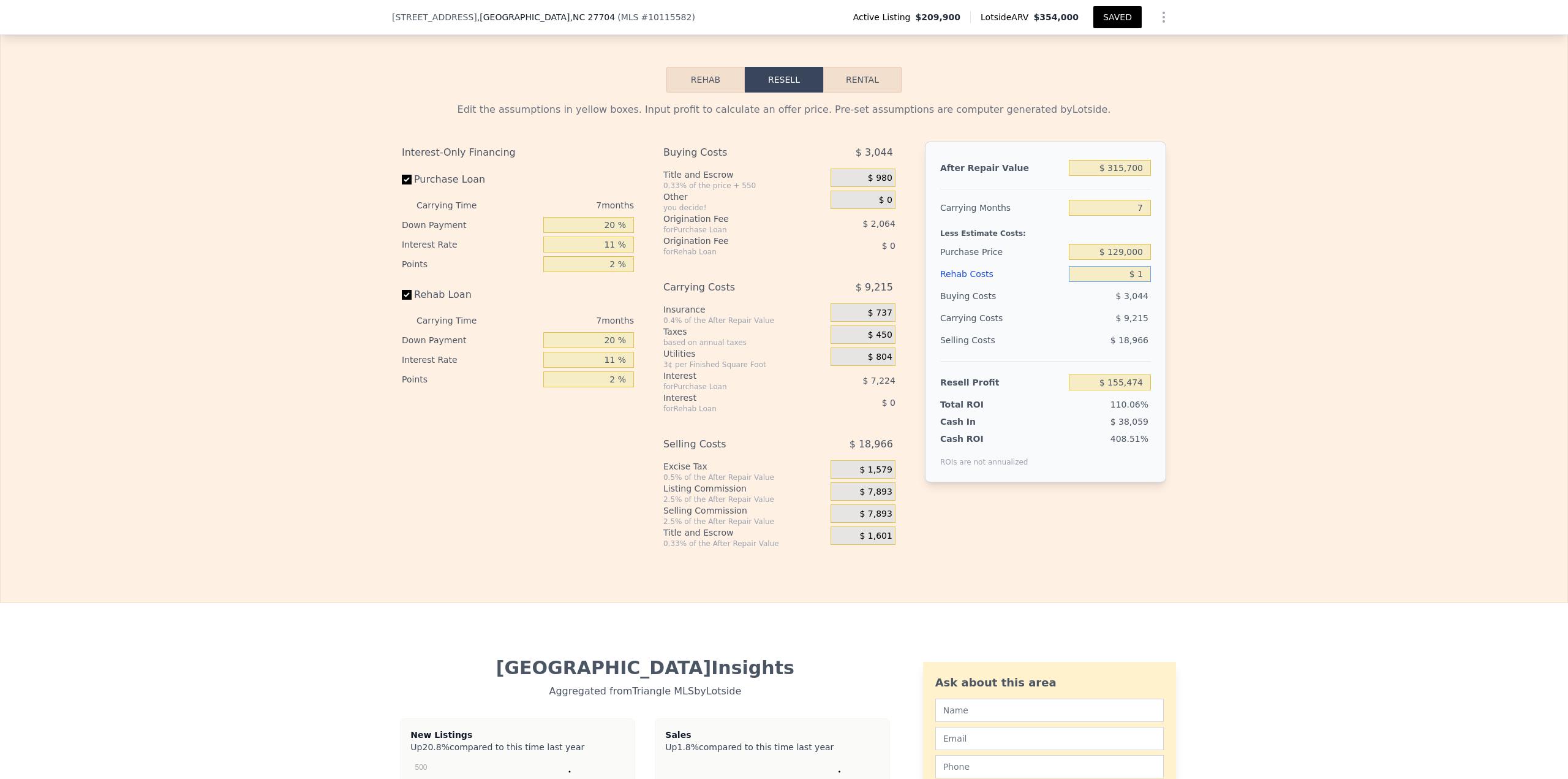
type input "$ 12"
type input "$ 155,463"
type input "$ 125"
type input "$ 155,341"
type input "$ 1,250"
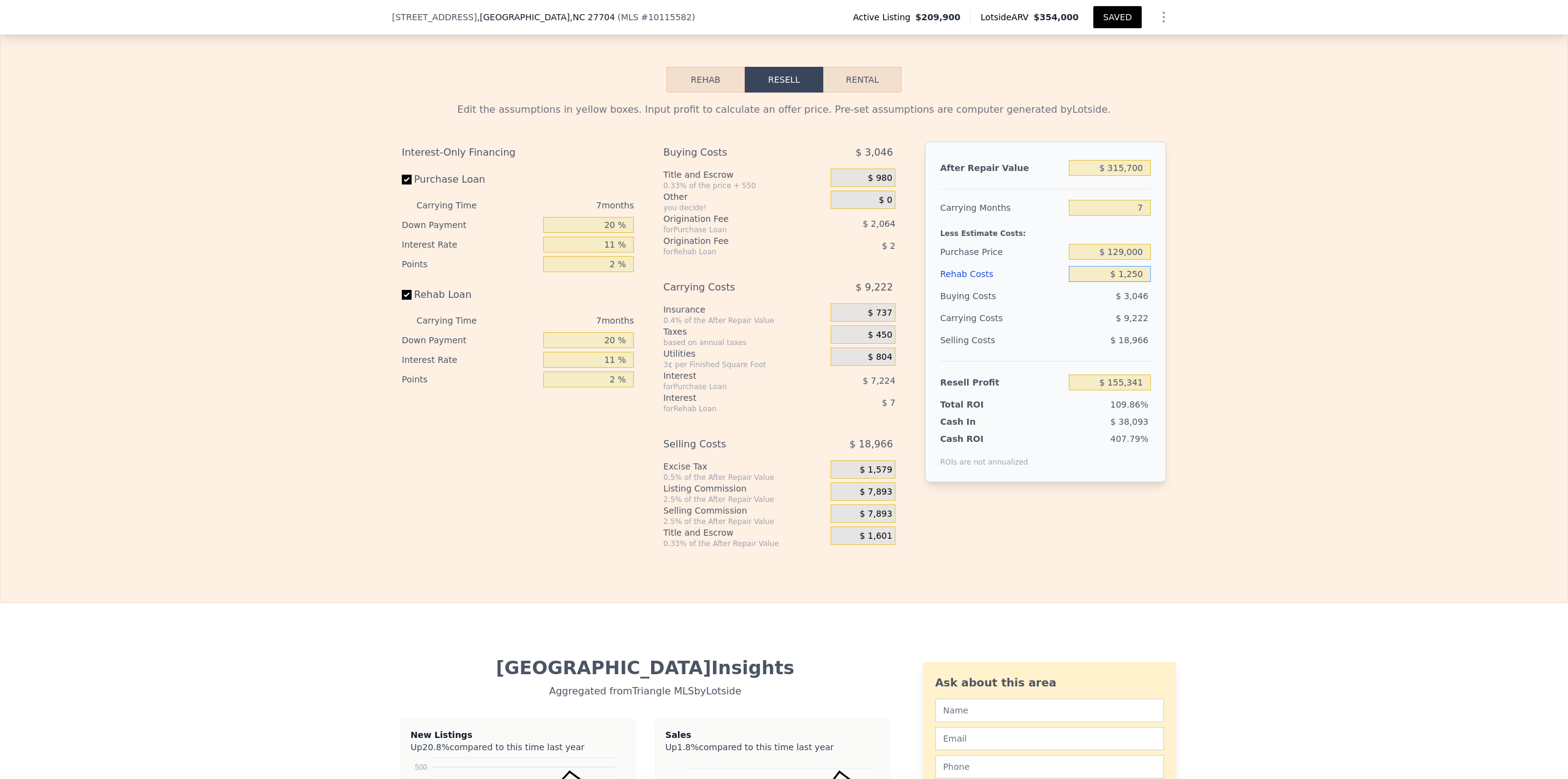
type input "$ 154,135"
type input "$ 12,500"
type input "$ 142,075"
type input "$ 125,000"
type input "$ 21,475"
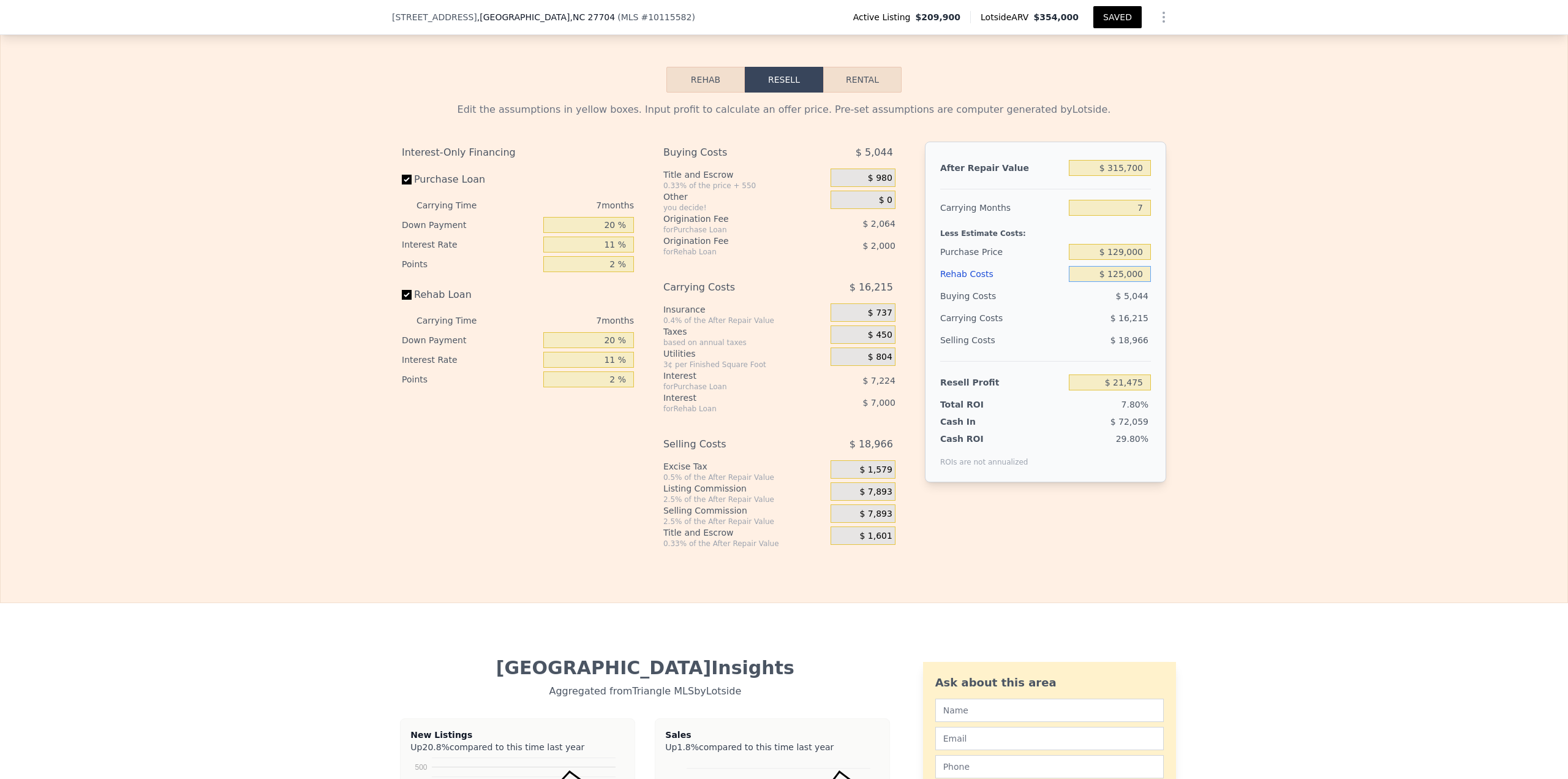
type input "$ 125,000"
click at [1118, 9] on button "SAVED" at bounding box center [1117, 17] width 48 height 22
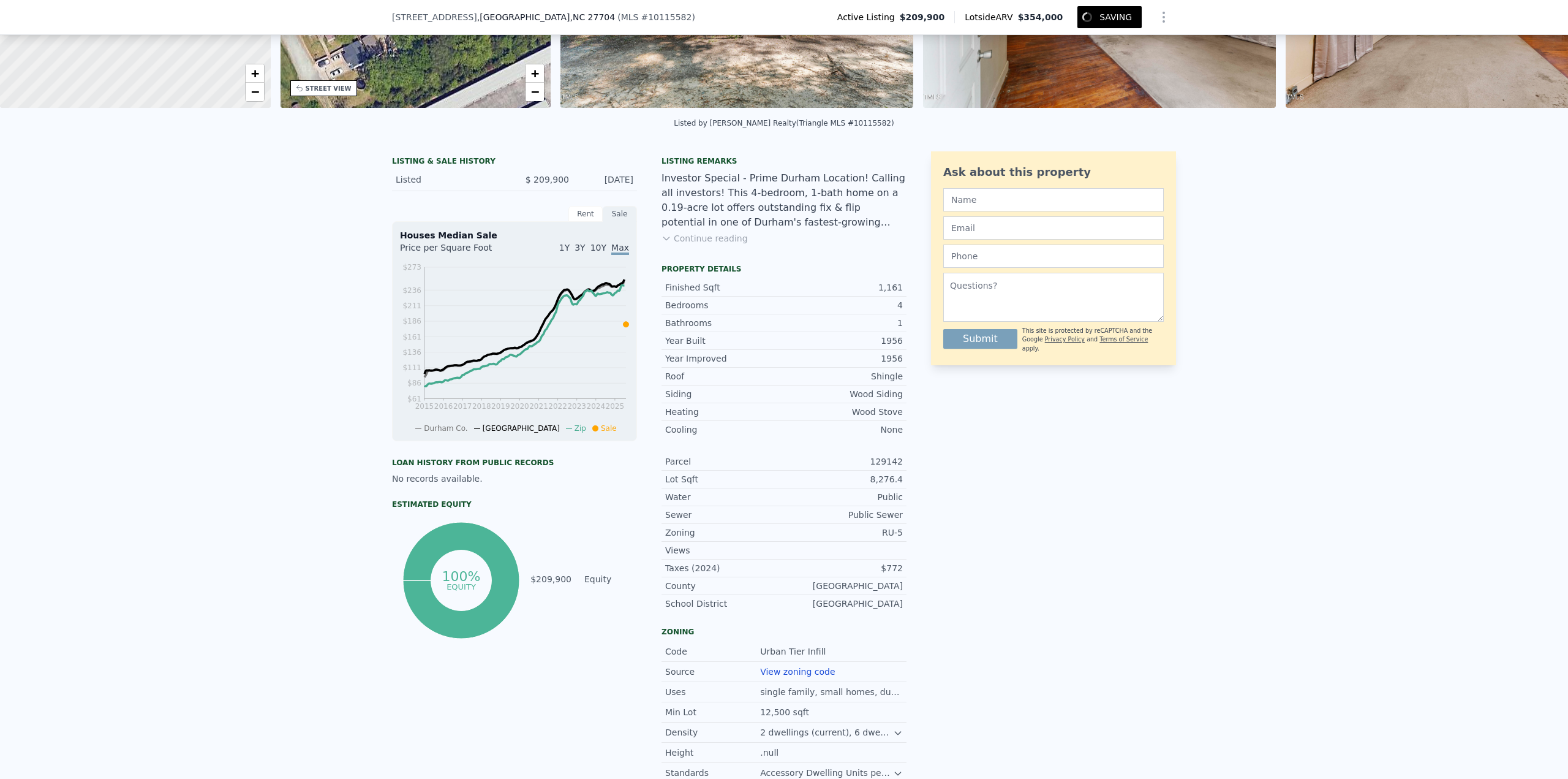
scroll to position [0, 0]
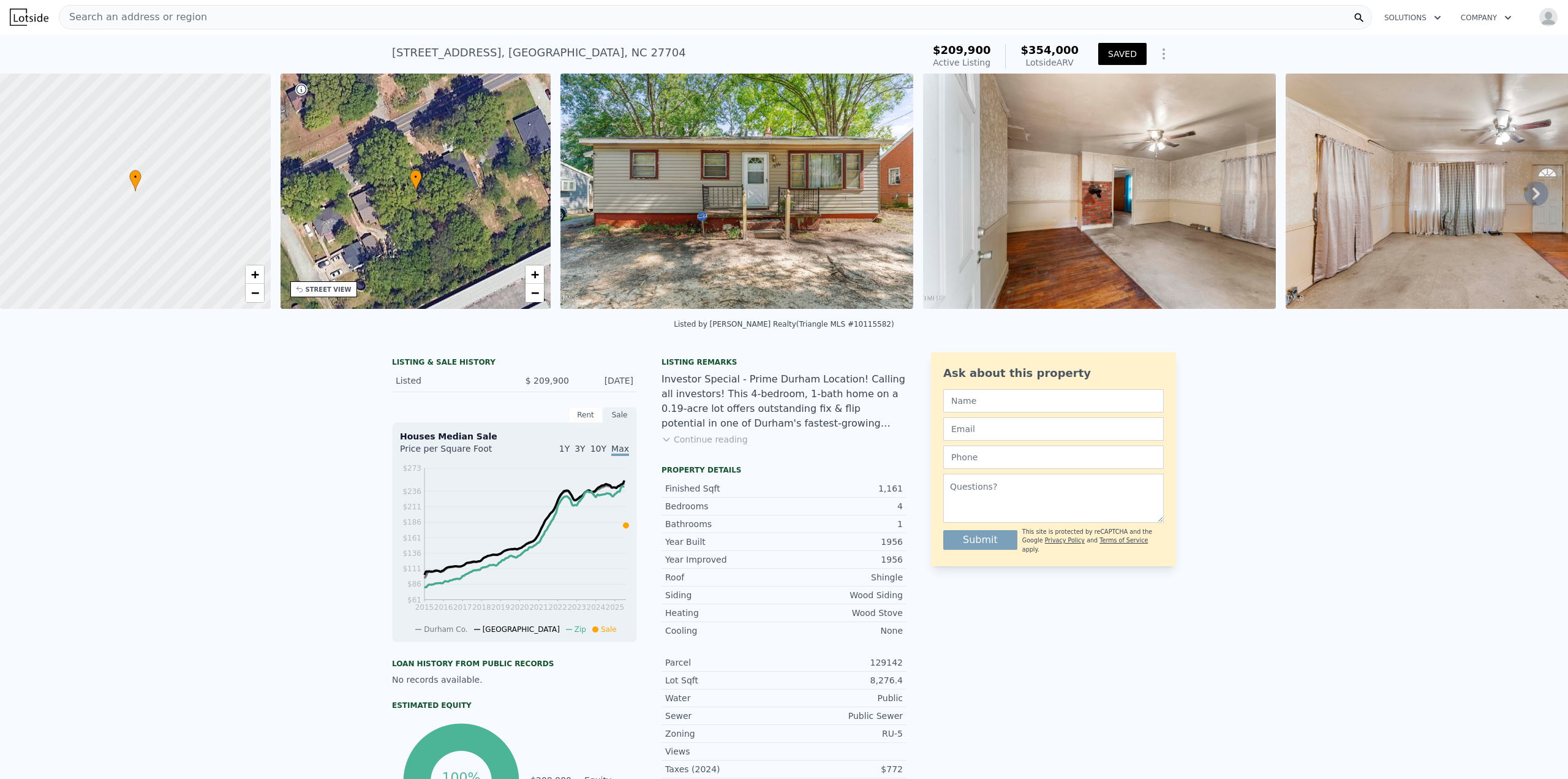
click at [271, 20] on div "Search an address or region" at bounding box center [715, 17] width 1313 height 24
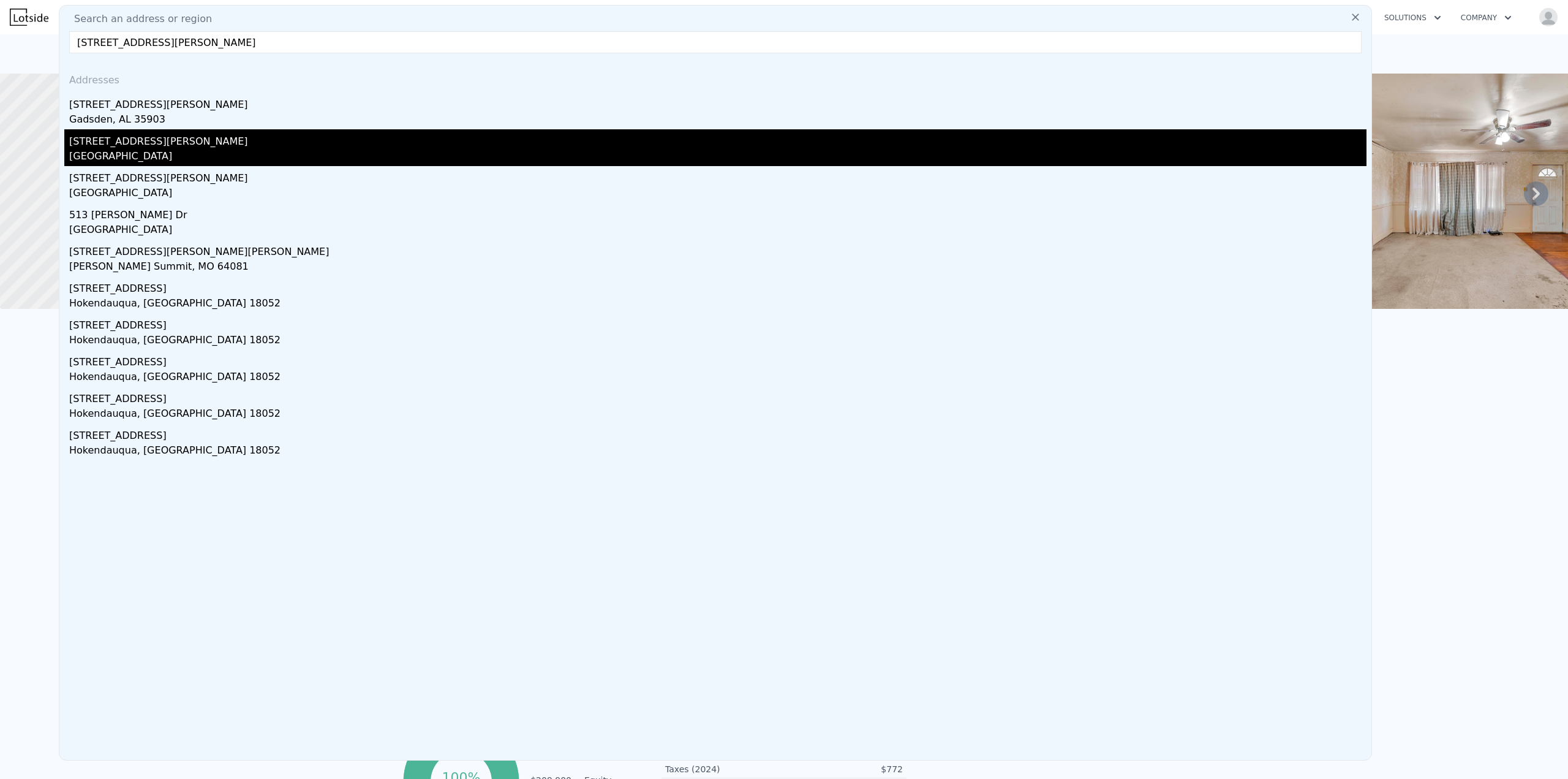
type input "513 Hoke St"
click at [117, 146] on div "513 Hoke St" at bounding box center [717, 139] width 1297 height 20
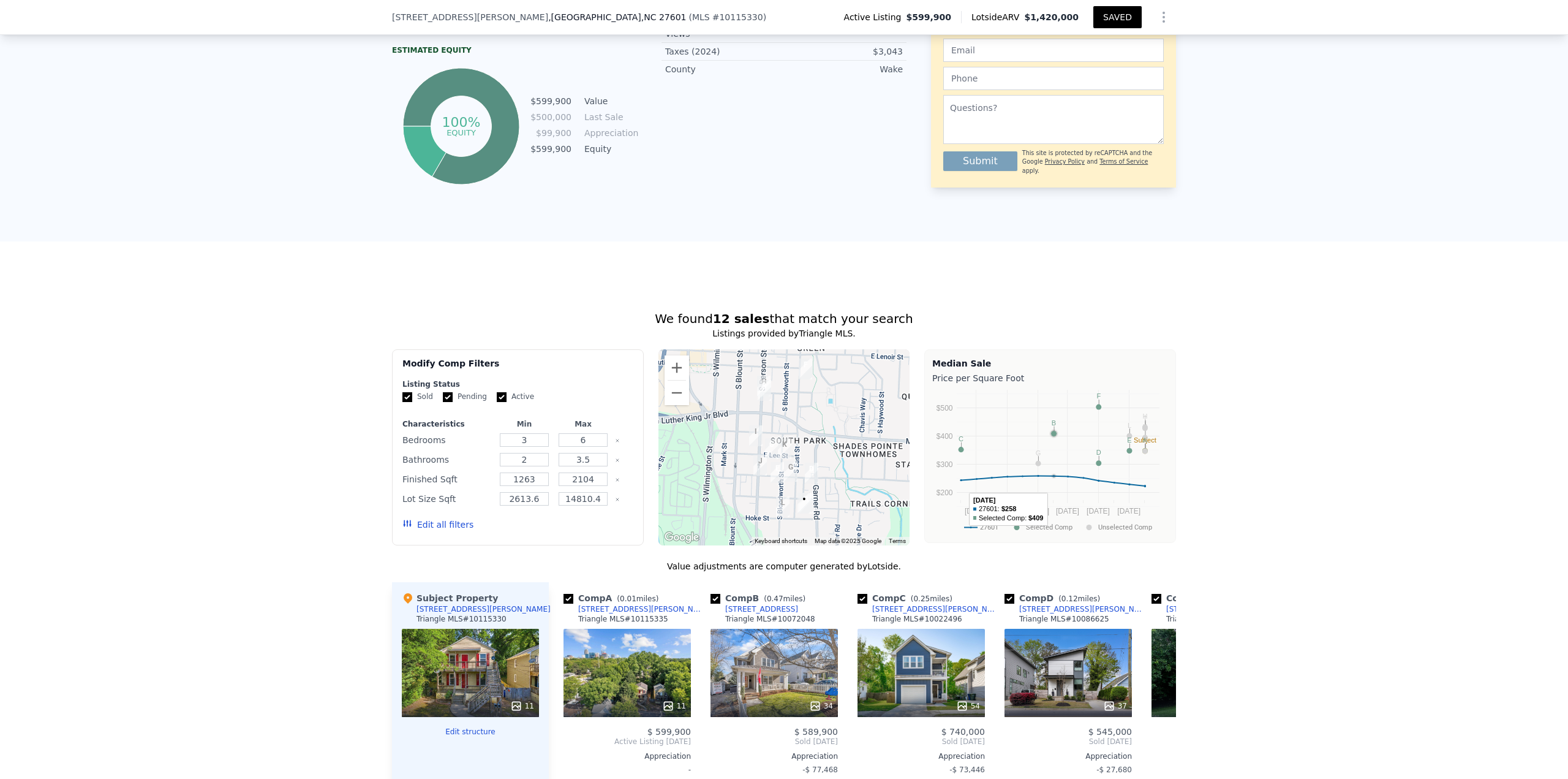
scroll to position [731, 0]
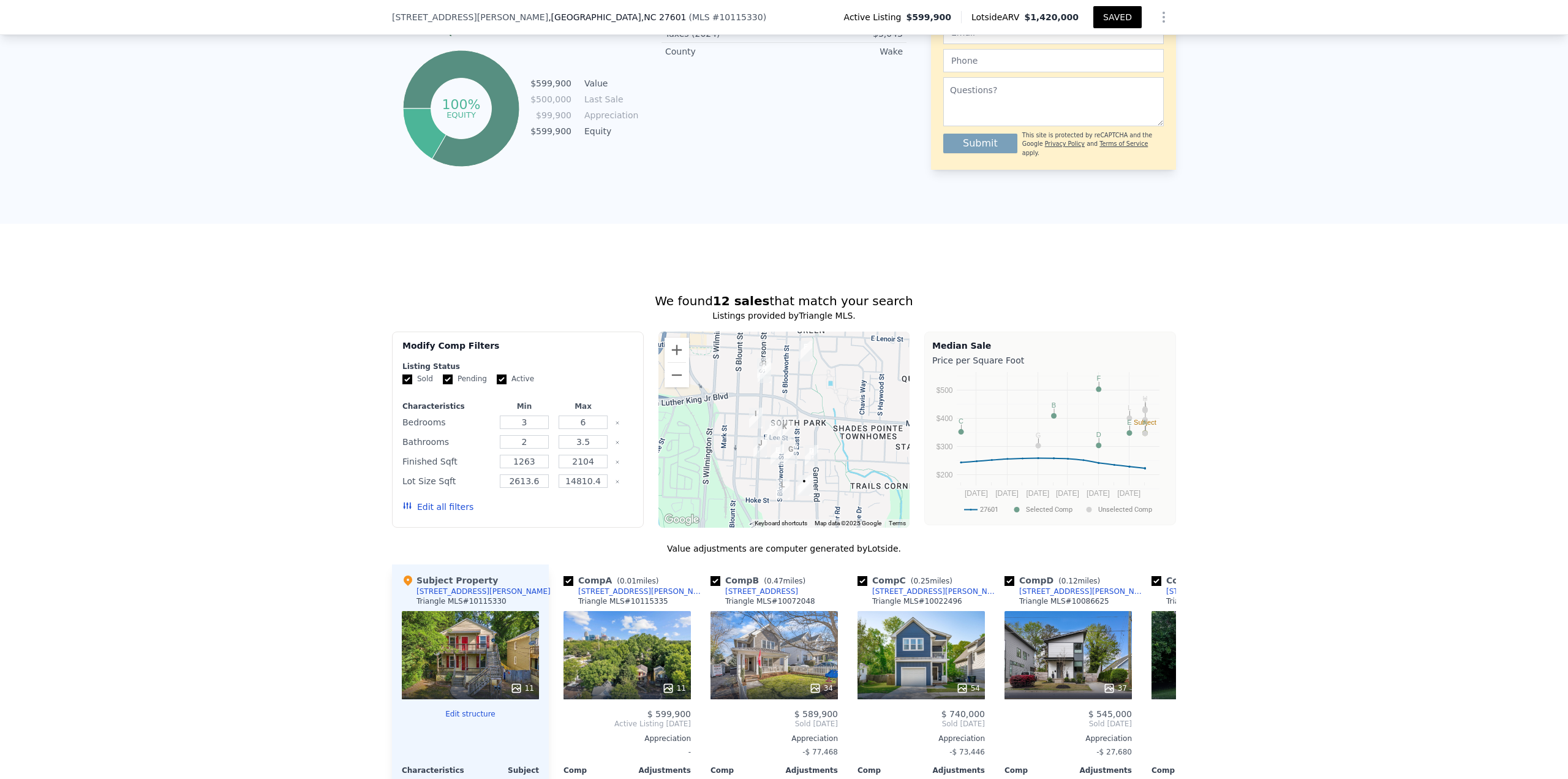
click at [431, 513] on button "Edit all filters" at bounding box center [438, 507] width 71 height 12
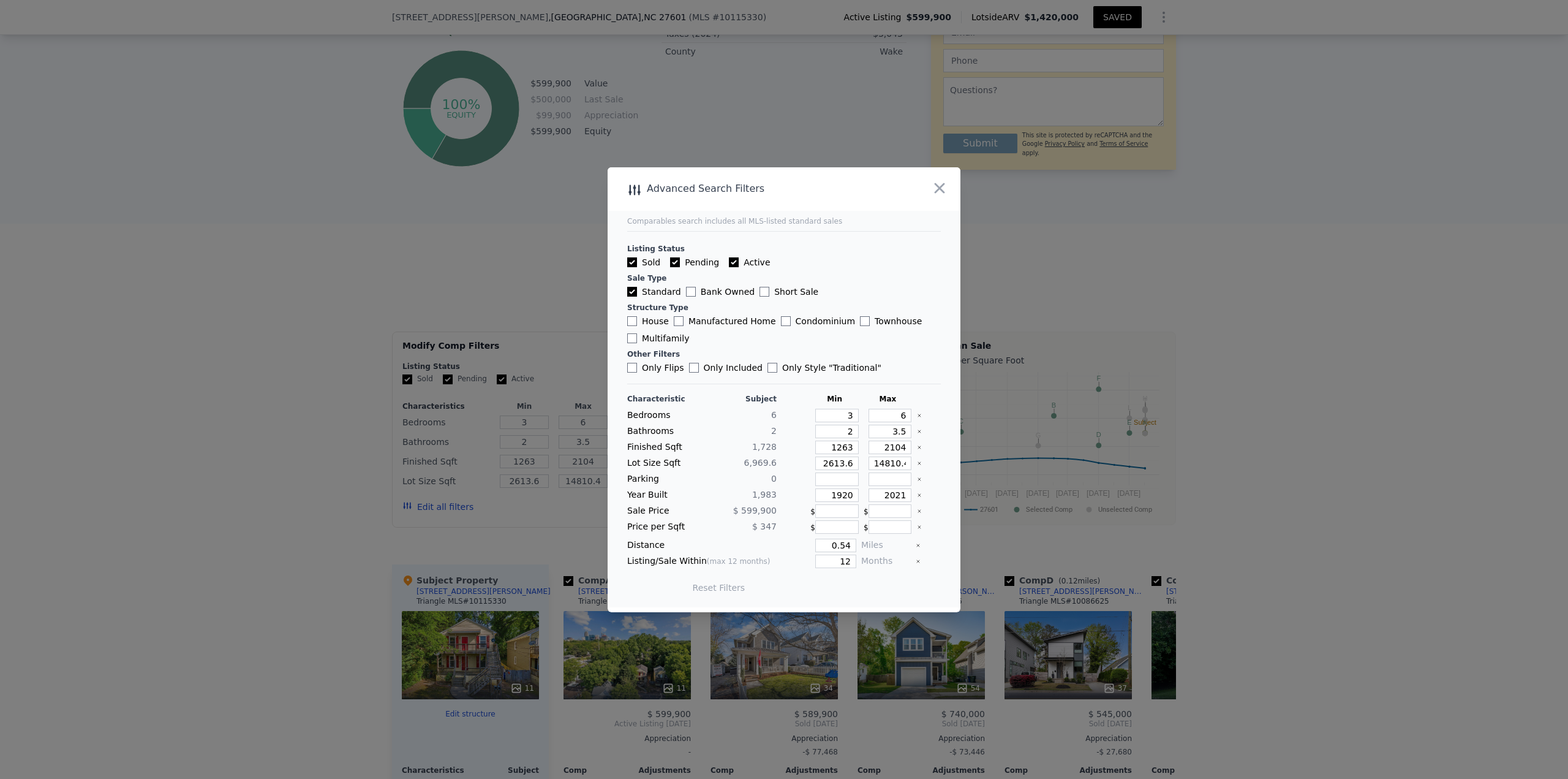
drag, startPoint x: 632, startPoint y: 320, endPoint x: 658, endPoint y: 323, distance: 26.2
click at [632, 320] on input "House" at bounding box center [632, 321] width 10 height 10
checkbox input "true"
click at [631, 339] on input "Multifamily" at bounding box center [632, 338] width 10 height 10
checkbox input "true"
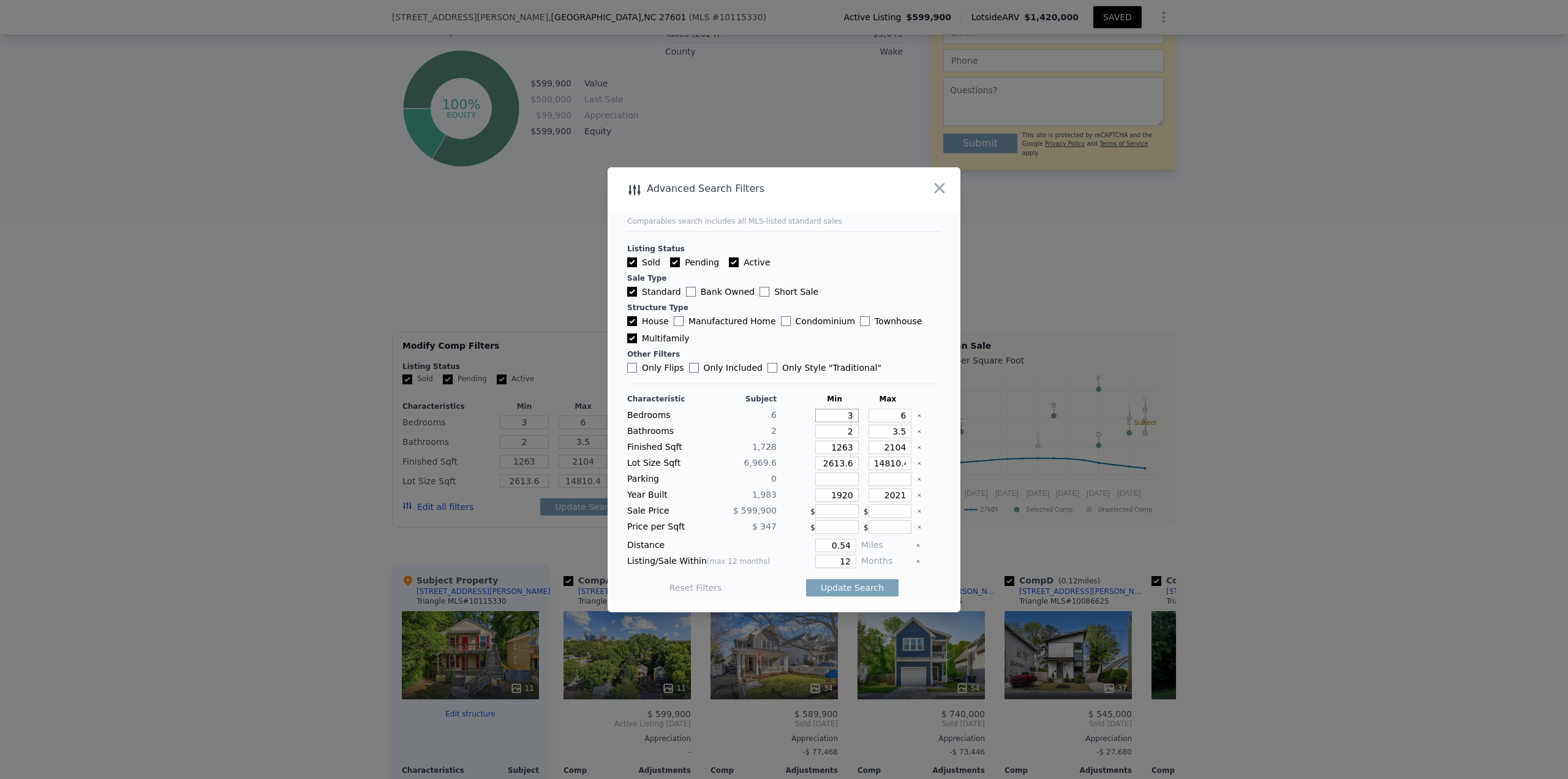
click at [835, 421] on input "3" at bounding box center [837, 415] width 43 height 14
drag, startPoint x: 836, startPoint y: 417, endPoint x: 926, endPoint y: 411, distance: 90.2
click at [908, 411] on div "Bedrooms 6 3 6" at bounding box center [784, 415] width 314 height 14
type input "5"
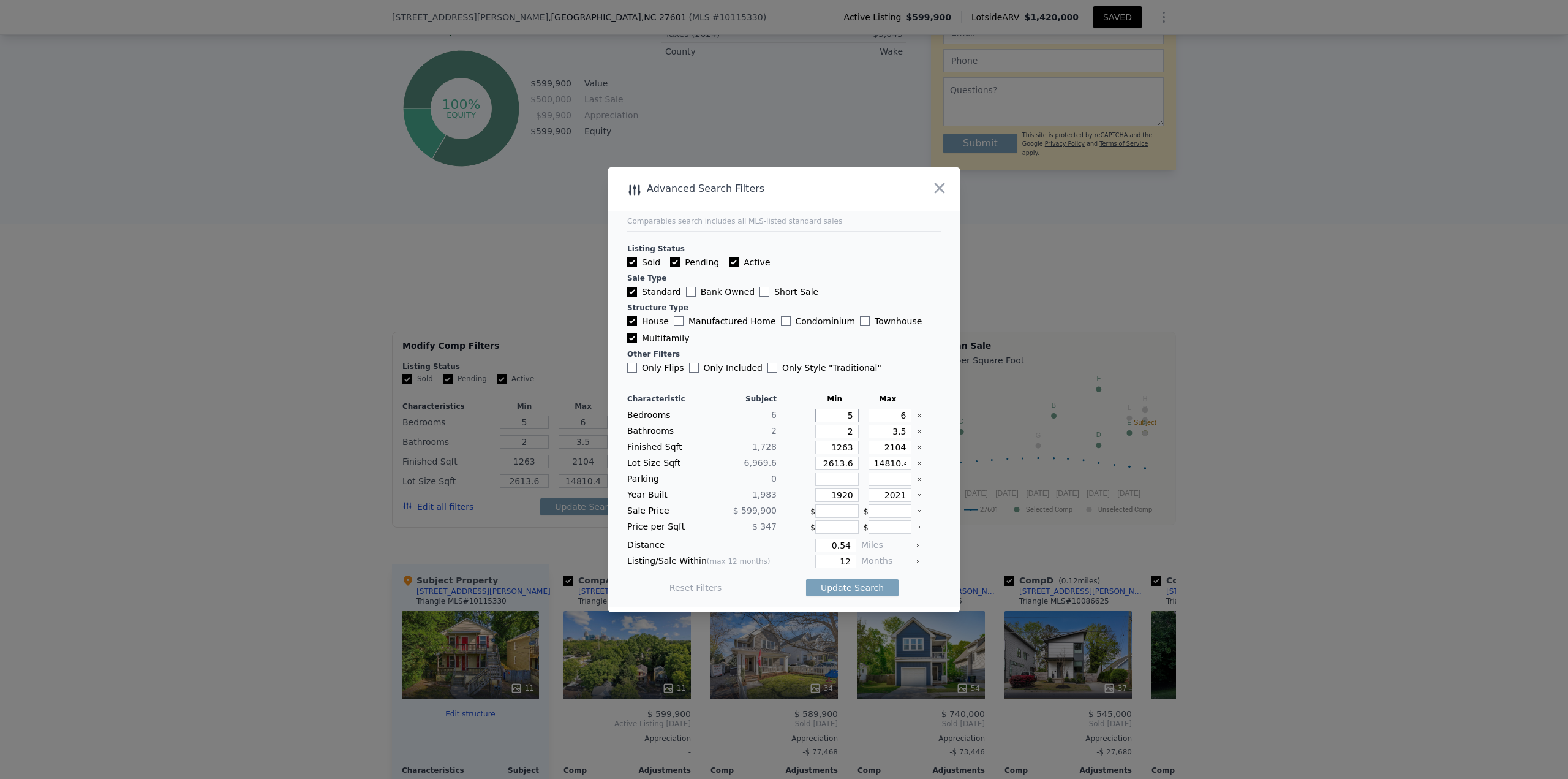
type input "5"
type input "7"
type input "4"
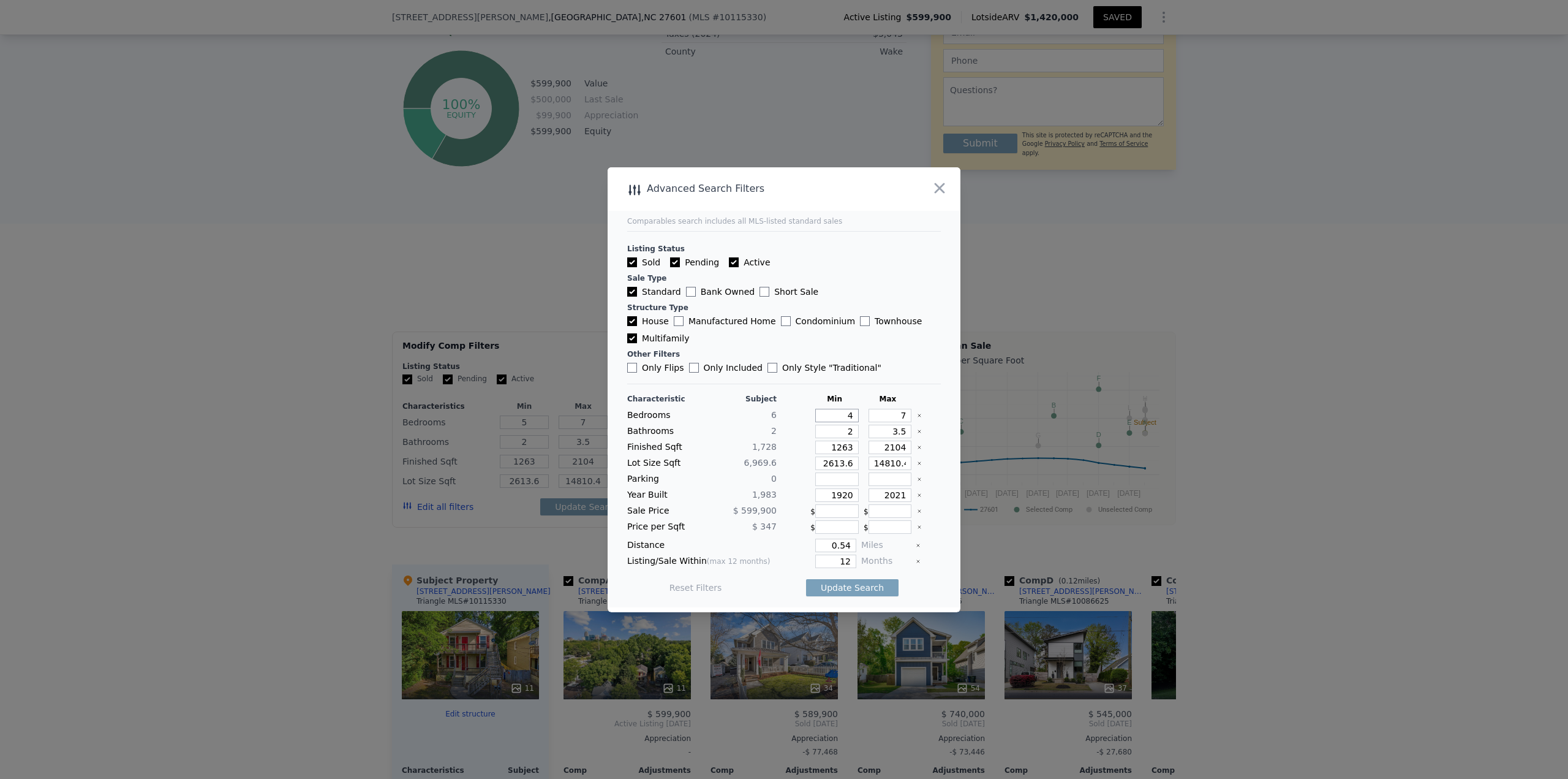
type input "4"
type input "1"
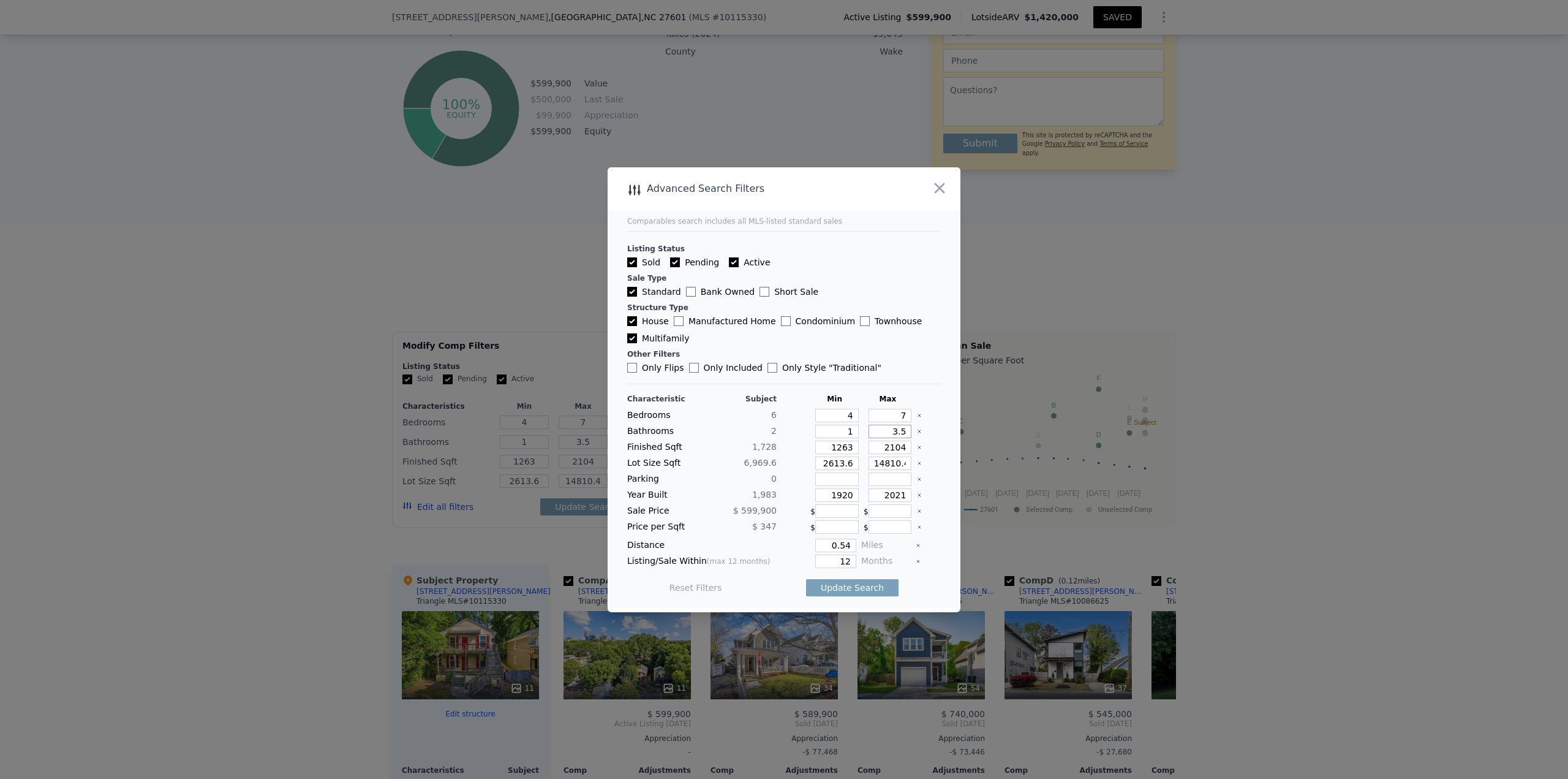
type input "3"
type input "1"
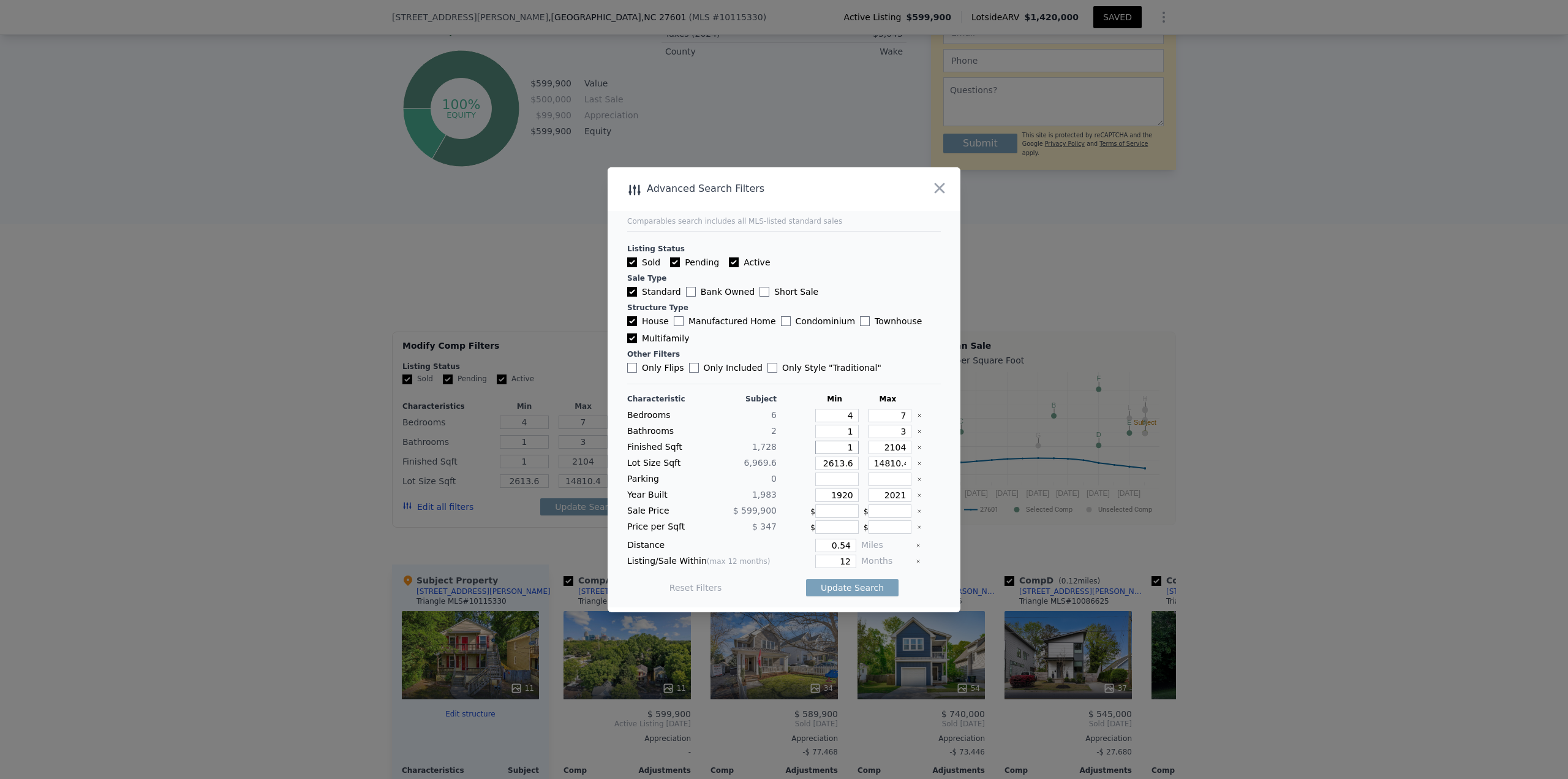
type input "14"
type input "147"
type input "1478"
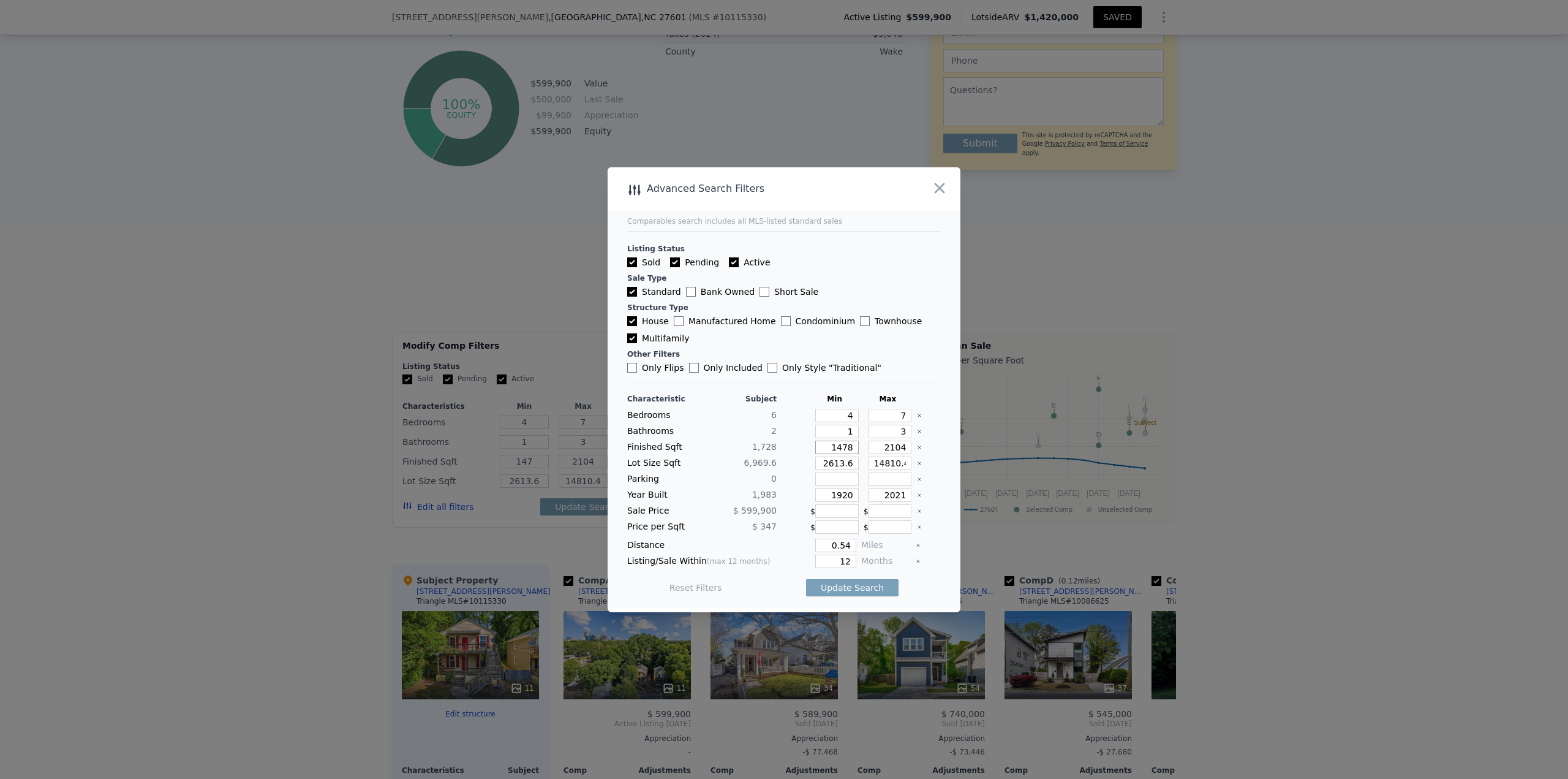
type input "1478"
type input "1"
type input "19"
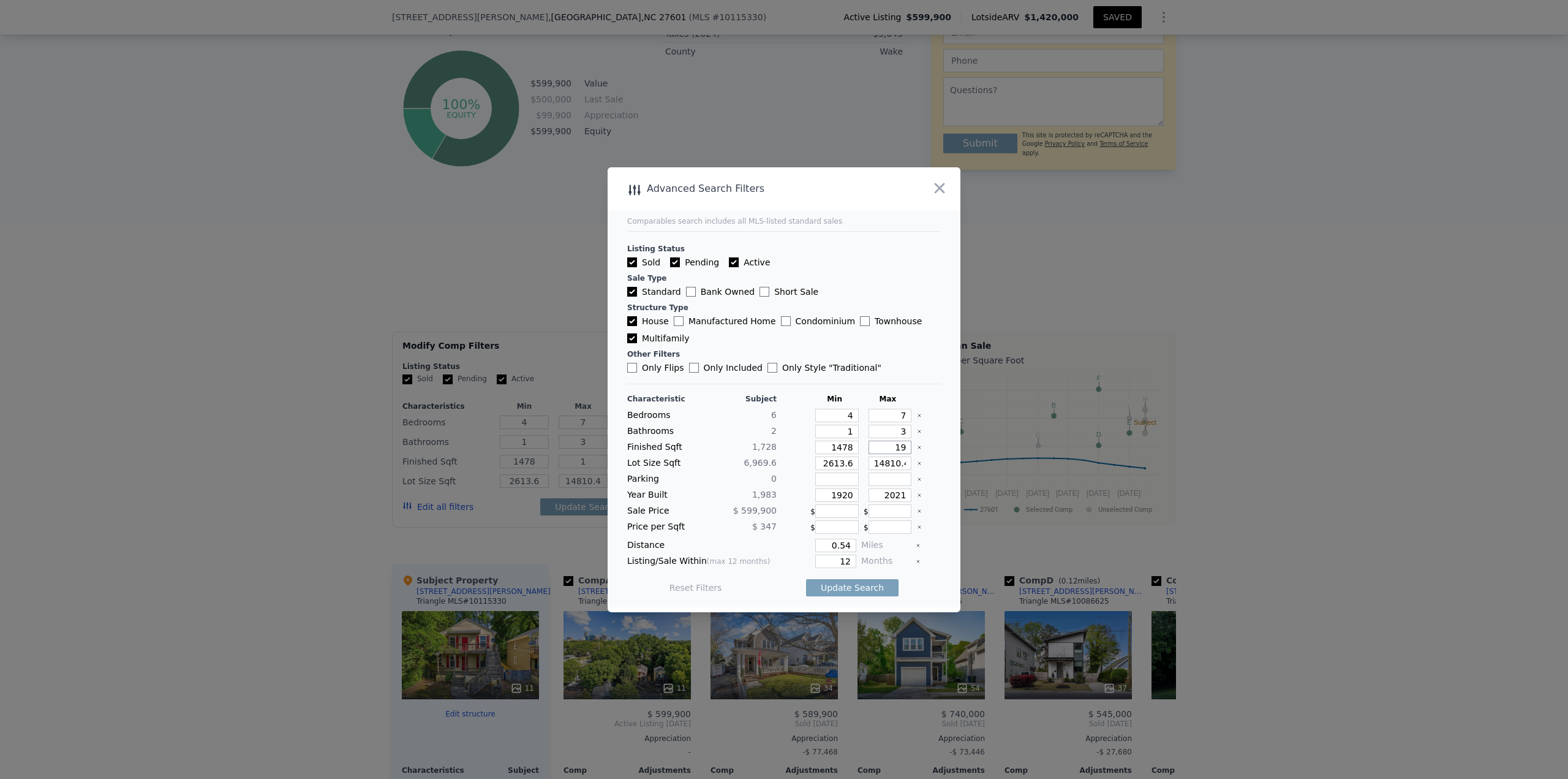
type input "19"
type input "197"
type input "1978"
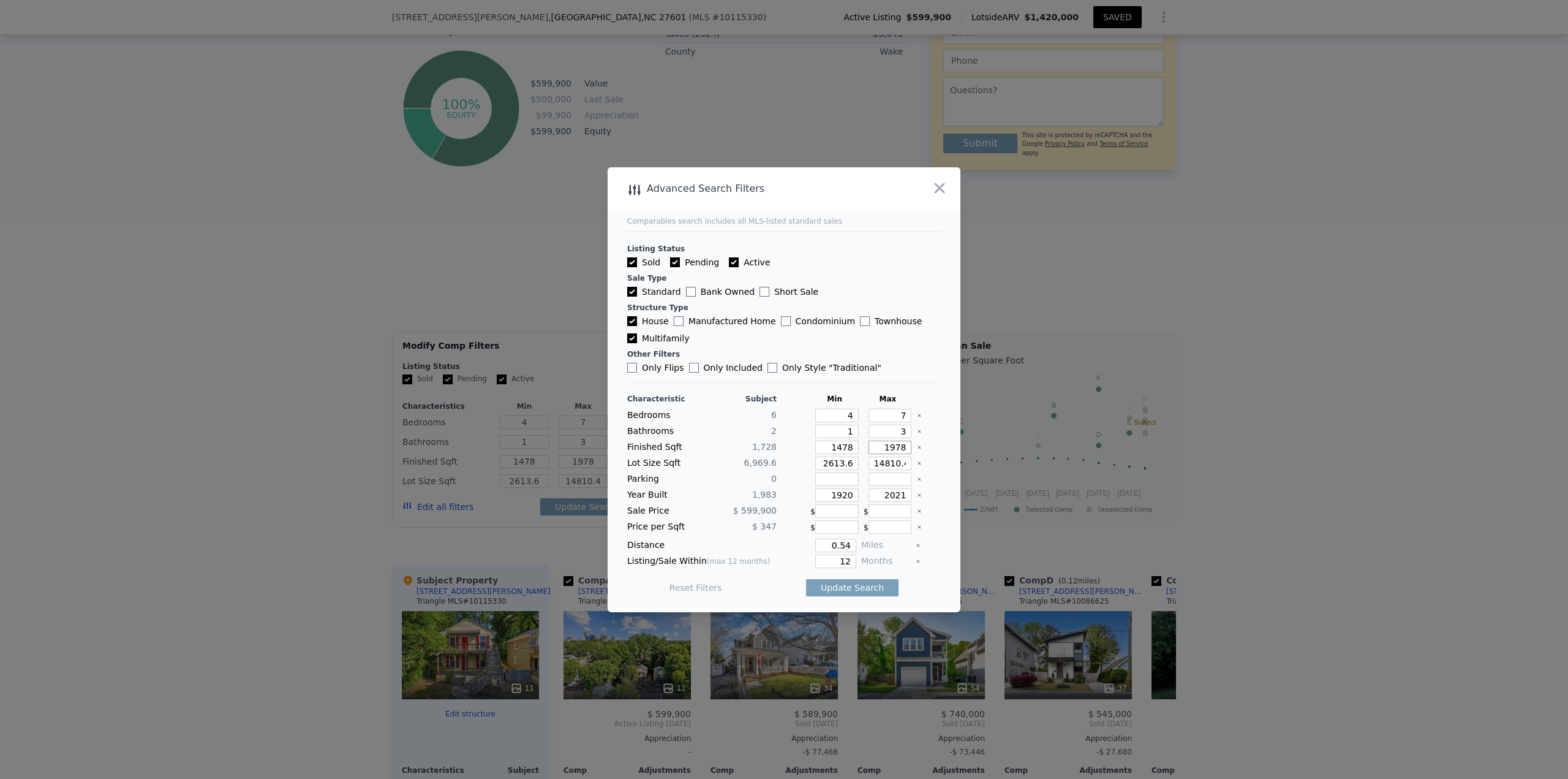
type input "1978"
type input "4"
type input "41"
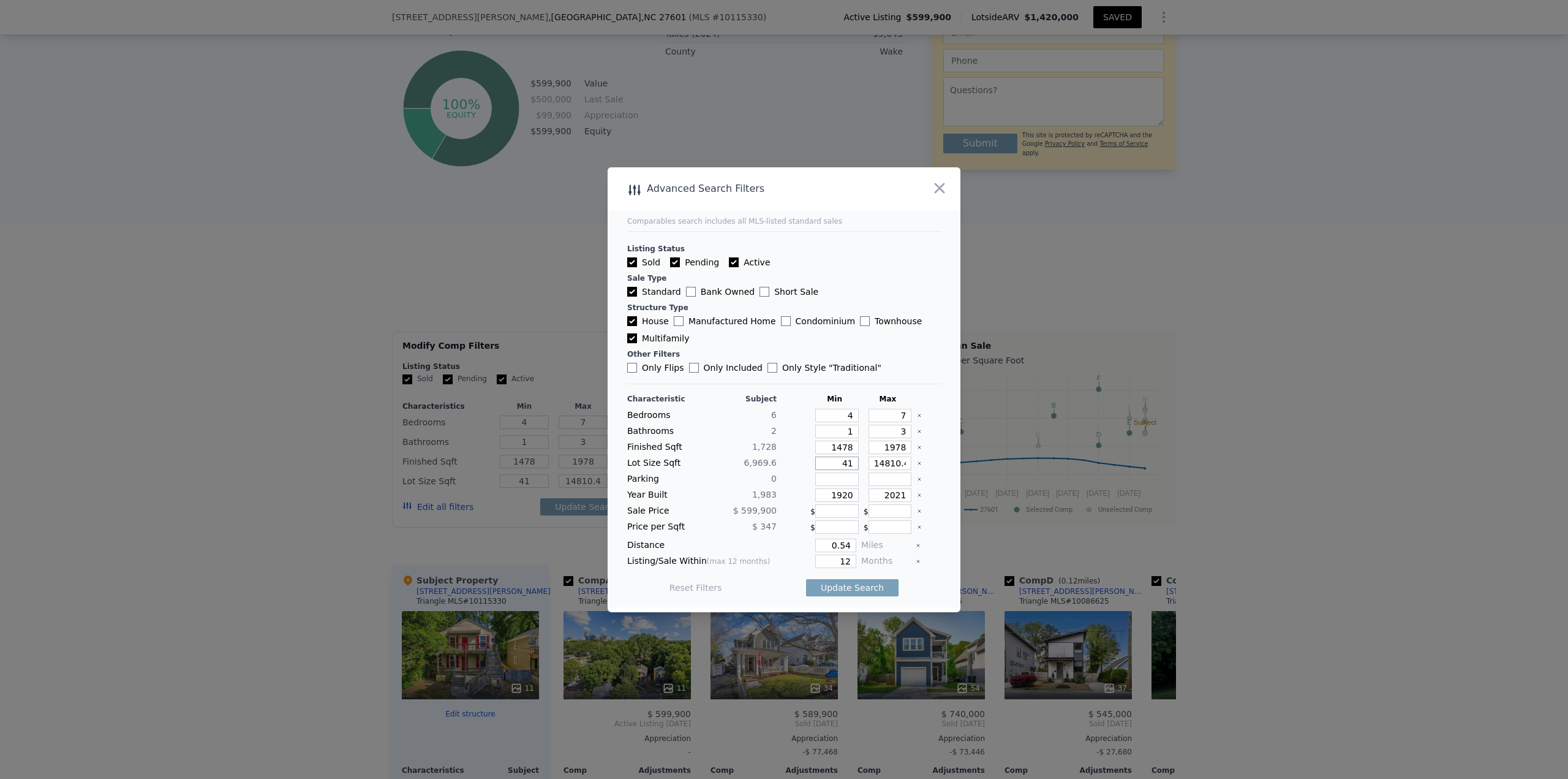
type input "418"
type input "4180"
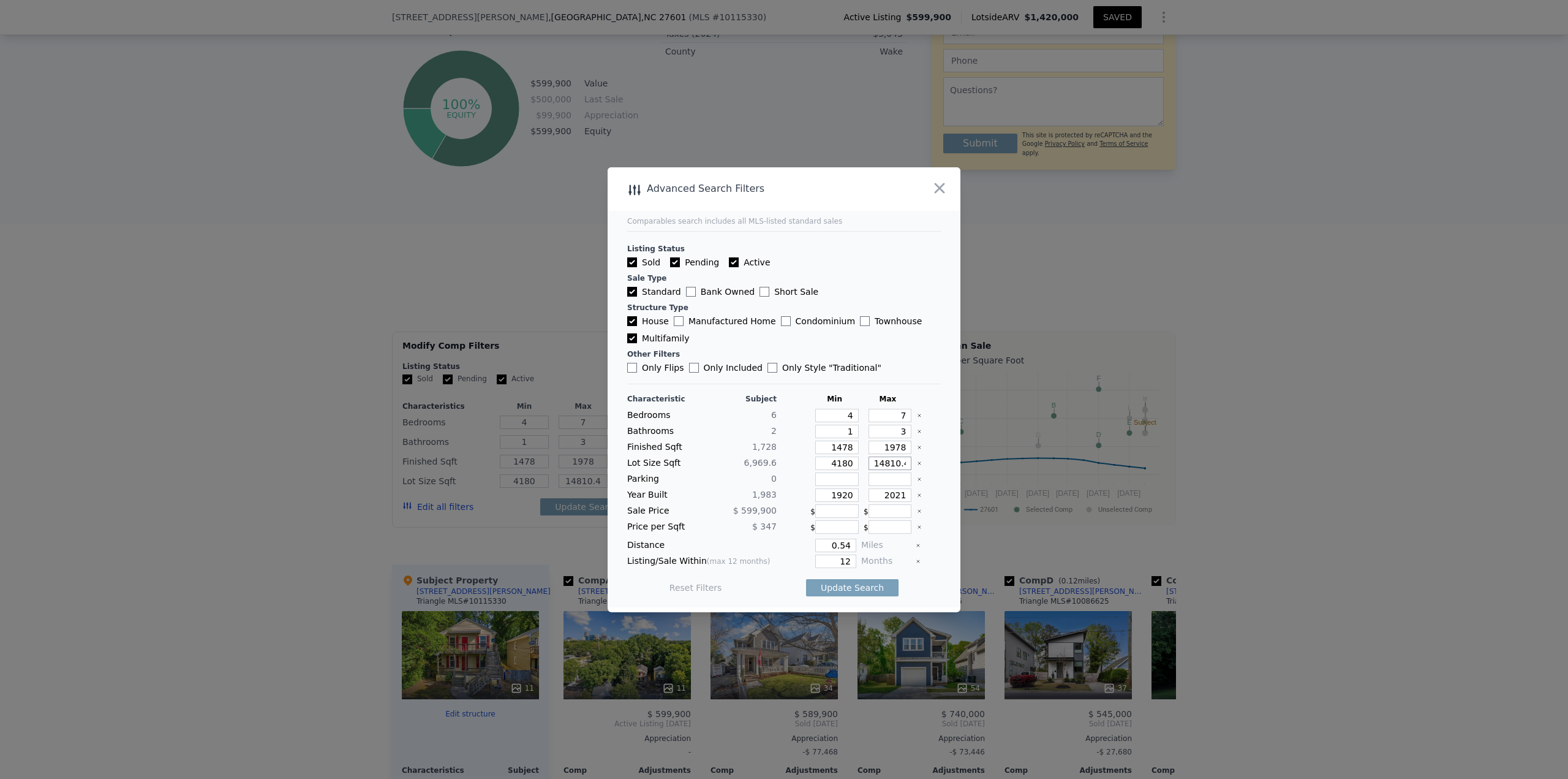
type input "9"
type input "97"
type input "976"
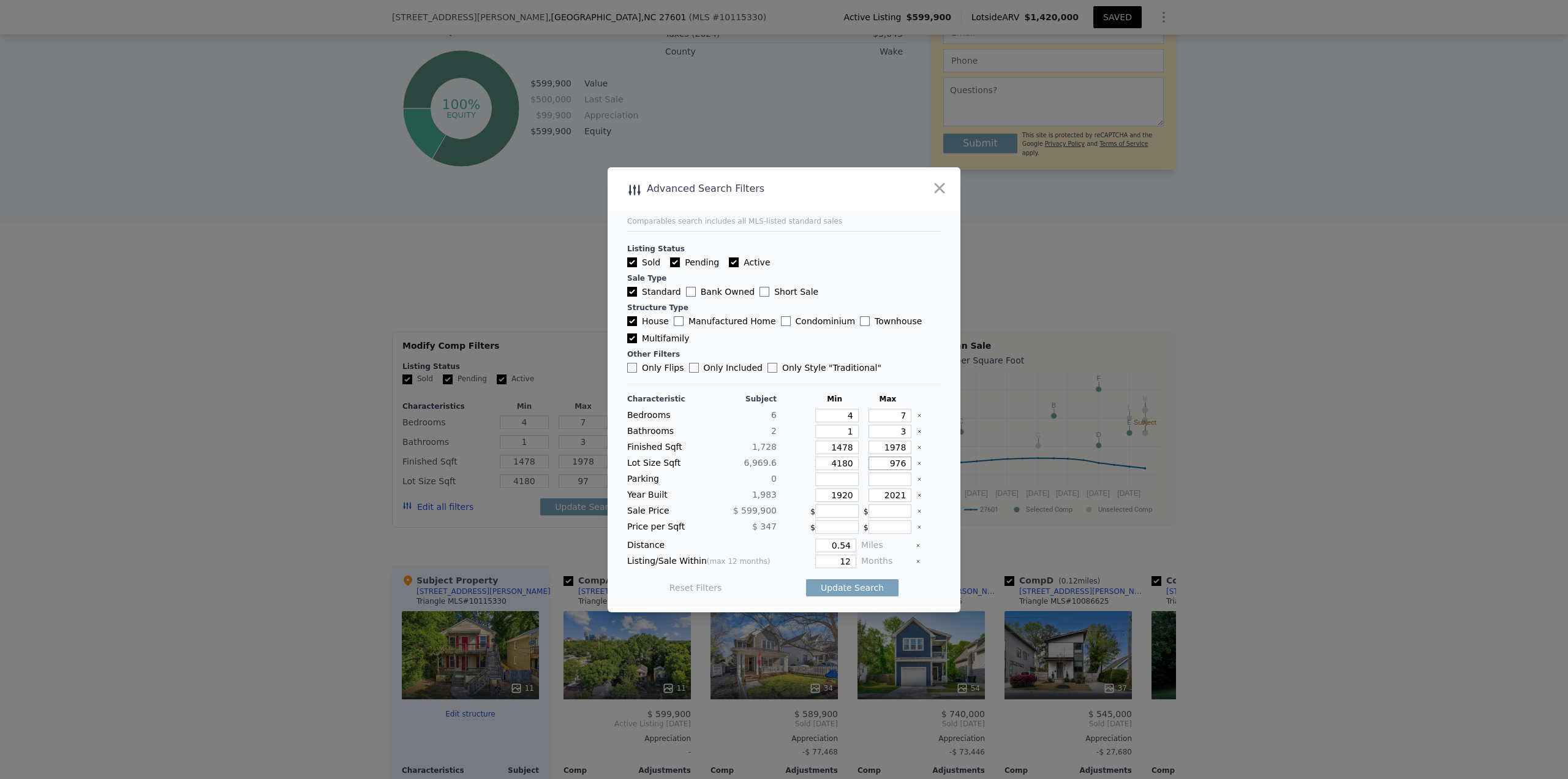
type input "976"
type input "9760"
type input "1933"
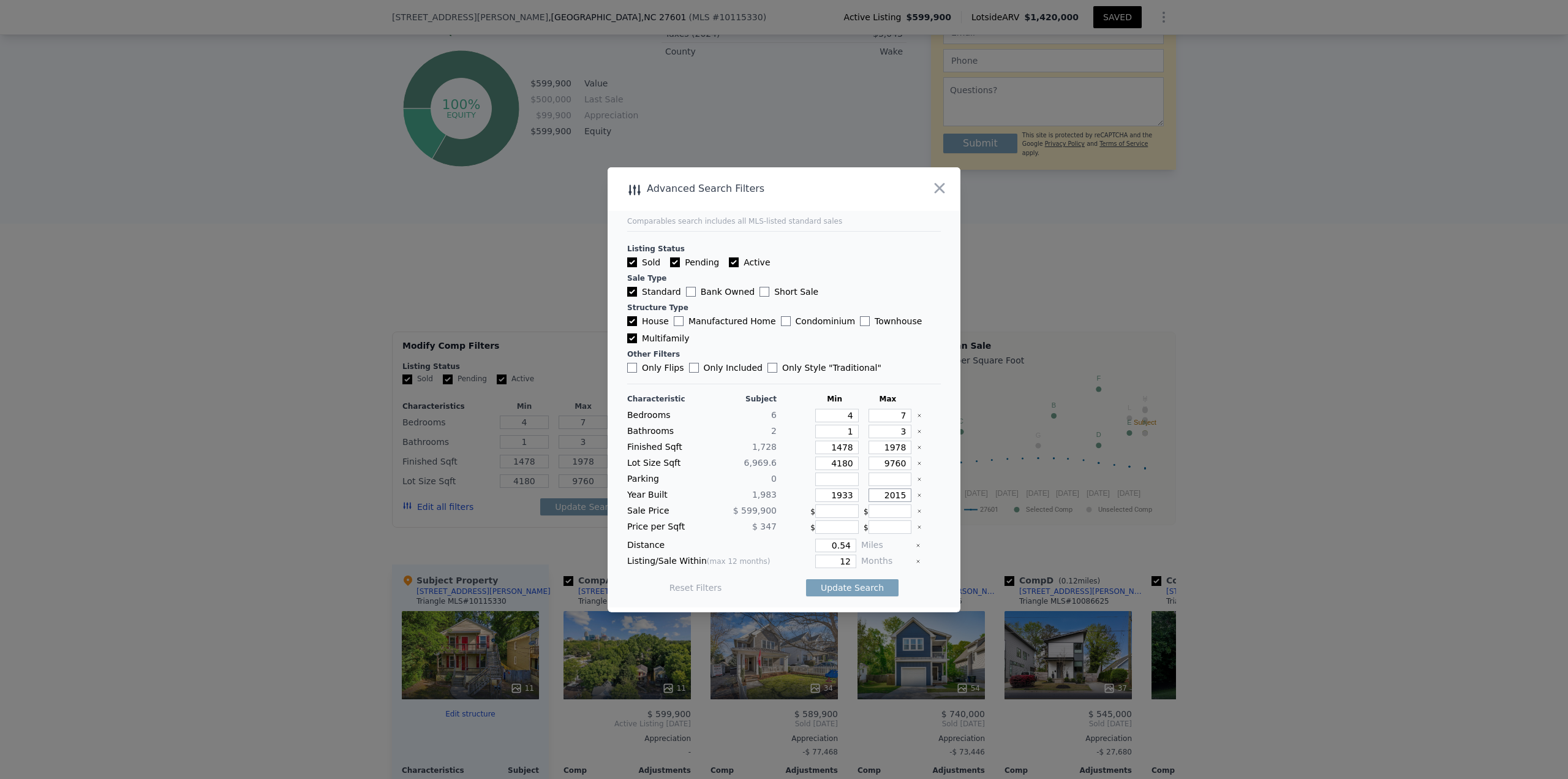
type input "2015"
click at [849, 587] on button "Update Search" at bounding box center [852, 587] width 92 height 17
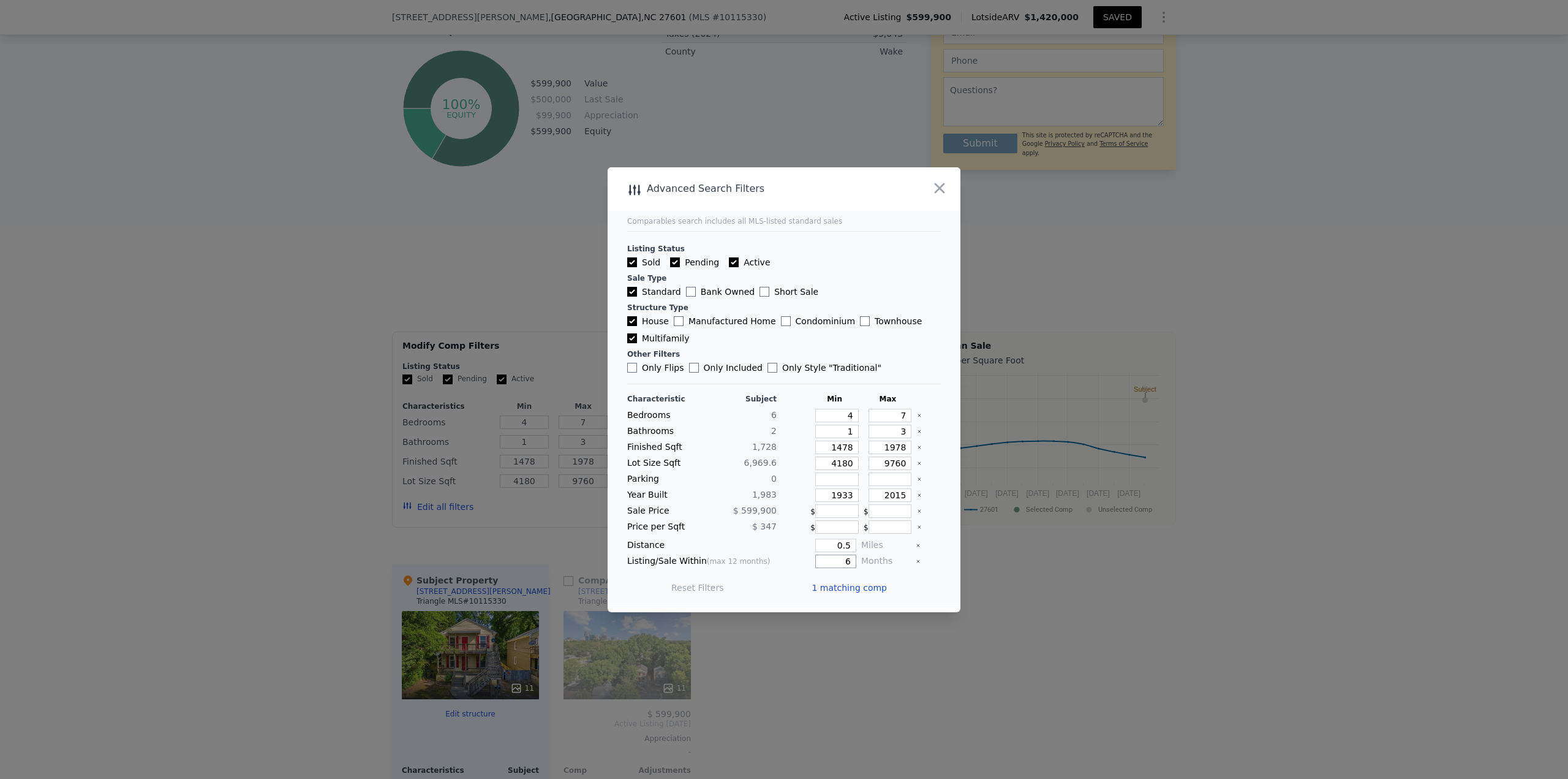
drag, startPoint x: 830, startPoint y: 560, endPoint x: 862, endPoint y: 563, distance: 32.1
click at [861, 563] on div "Listing/Sale Within (max 12 months) 6 Months" at bounding box center [784, 561] width 314 height 14
click at [851, 589] on button "Update Search" at bounding box center [852, 587] width 92 height 17
click at [850, 589] on span "1 matching comp" at bounding box center [849, 588] width 75 height 12
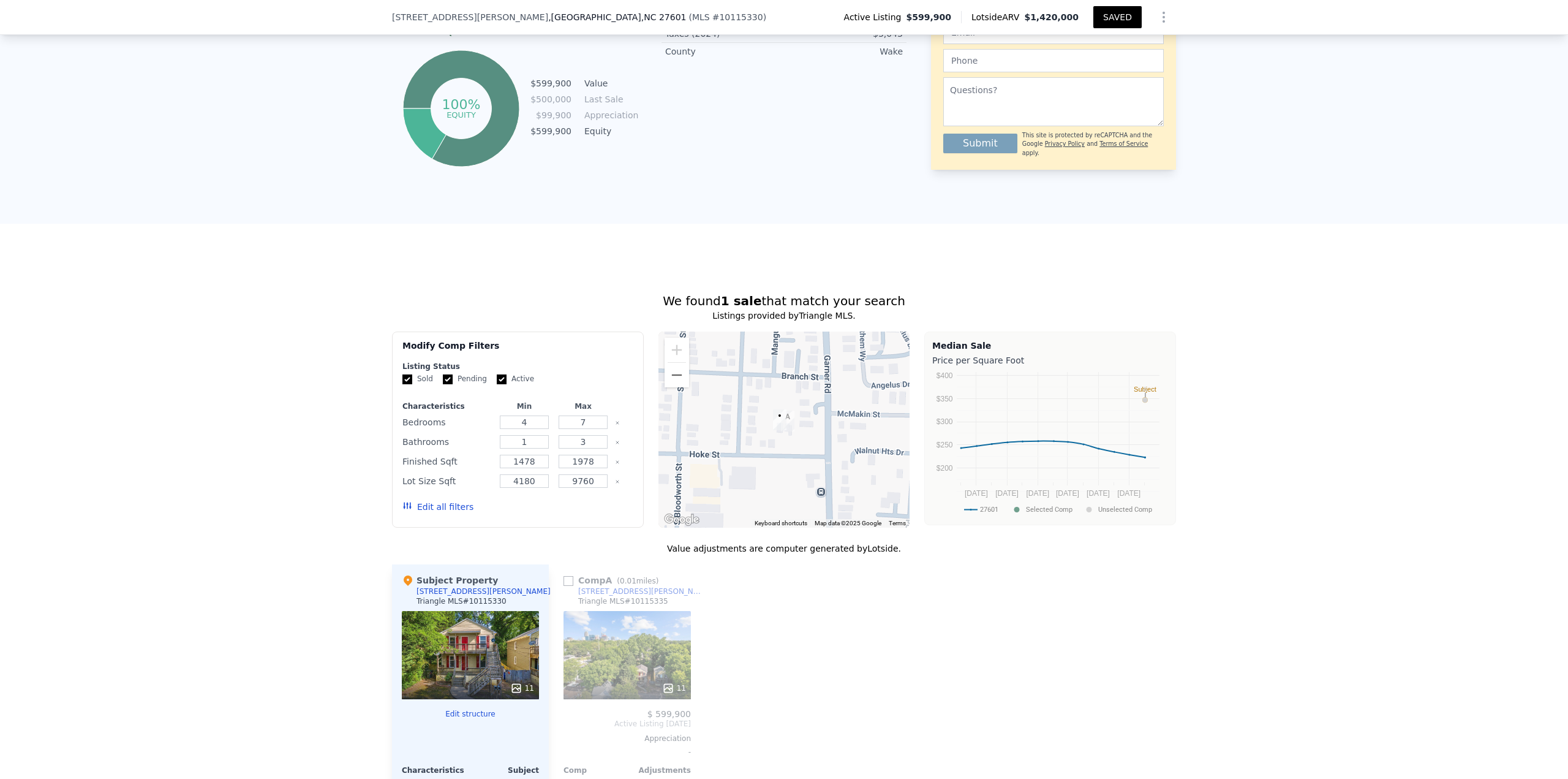
scroll to position [915, 0]
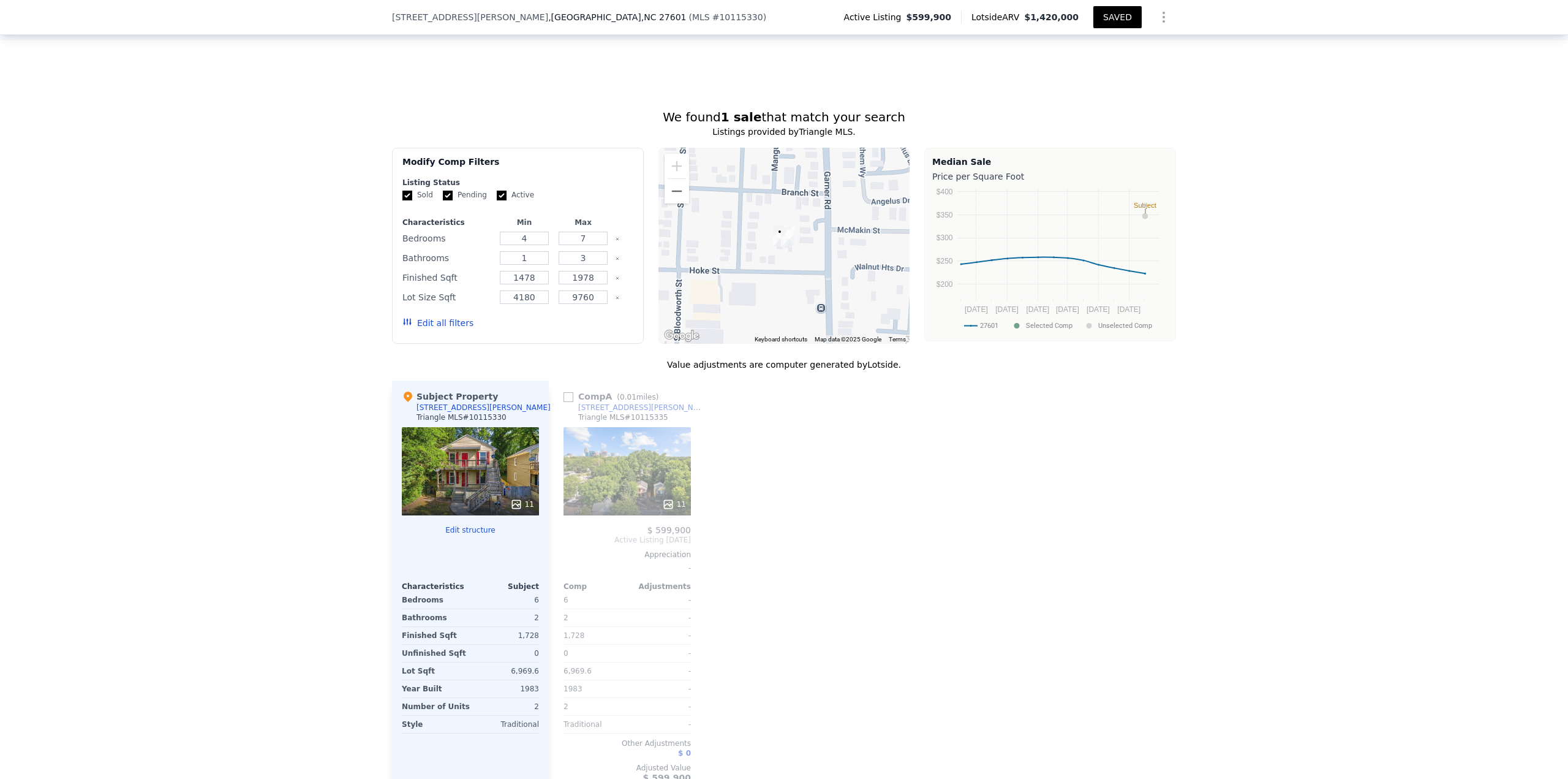
click at [671, 510] on icon at bounding box center [669, 504] width 12 height 12
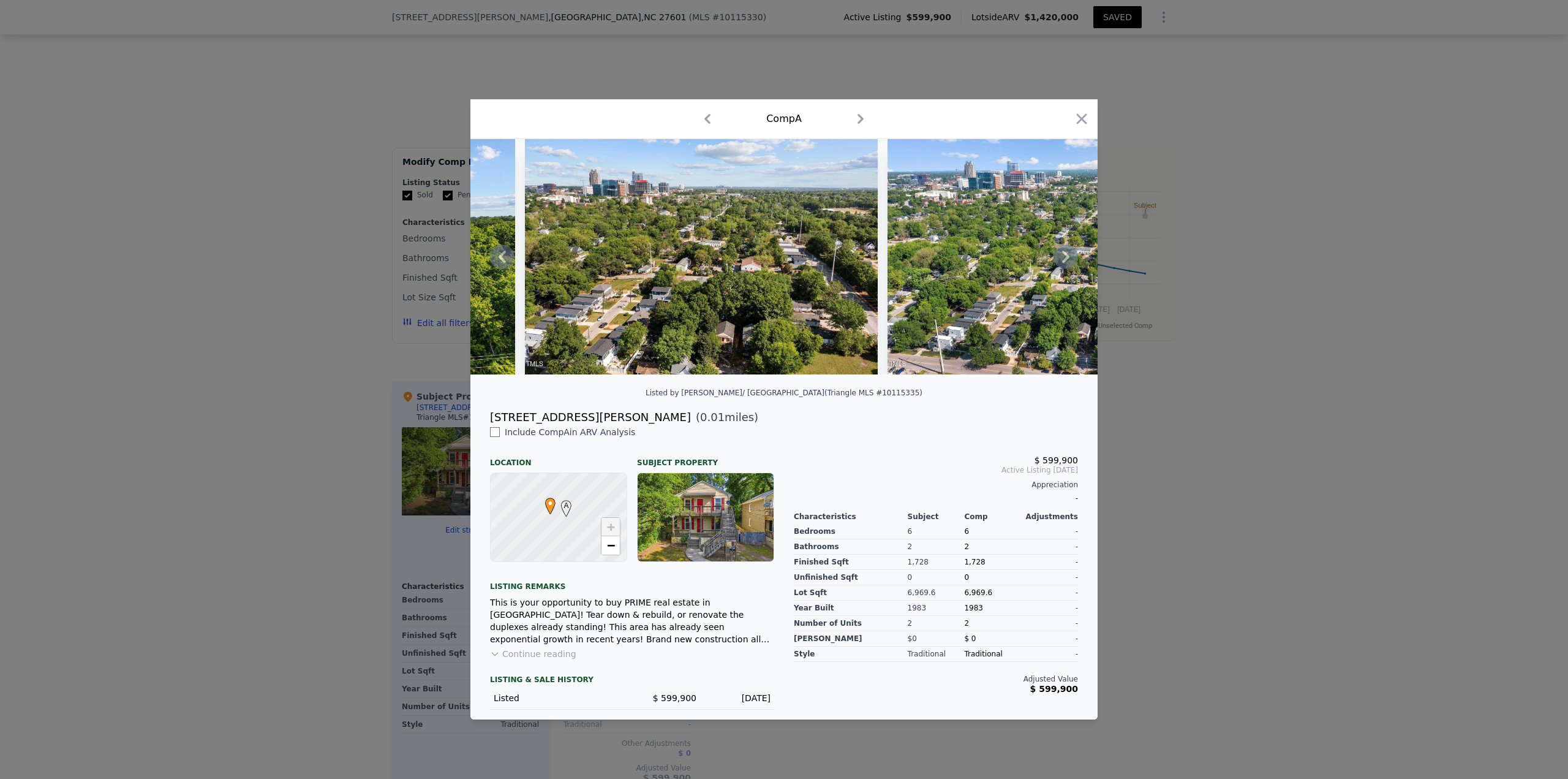
scroll to position [0, 3195]
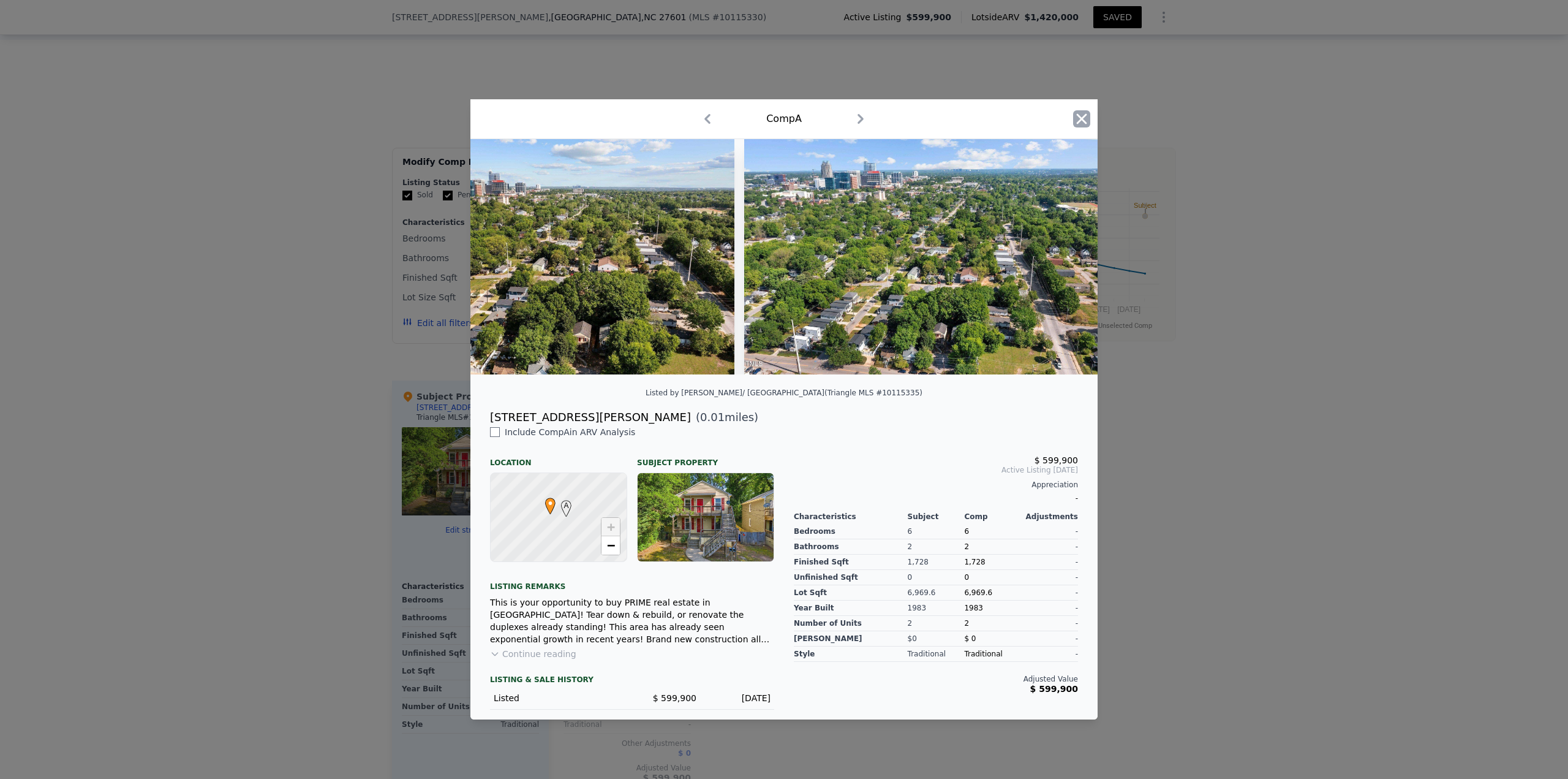
click at [1077, 114] on icon "button" at bounding box center [1082, 119] width 10 height 10
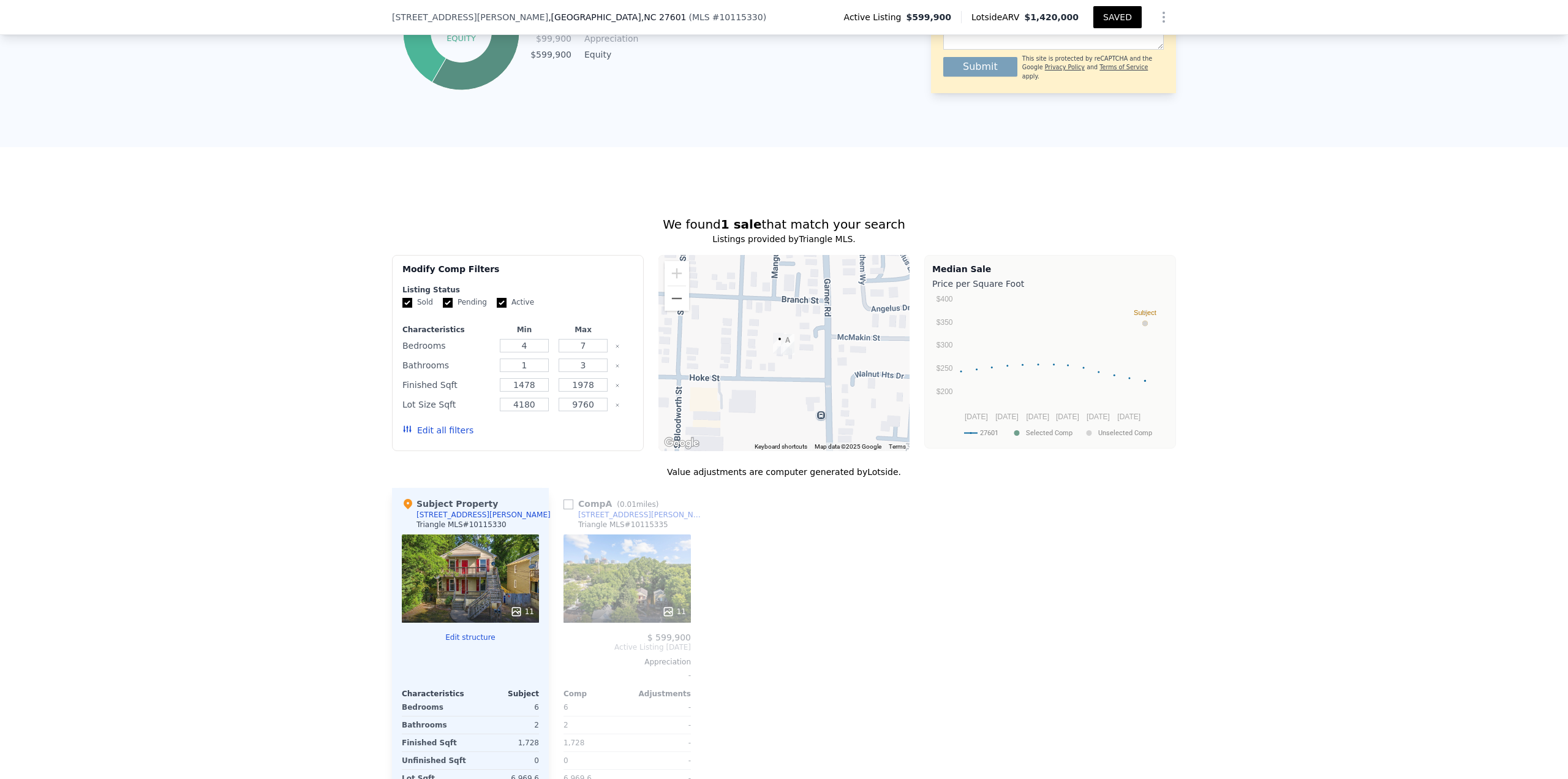
scroll to position [793, 0]
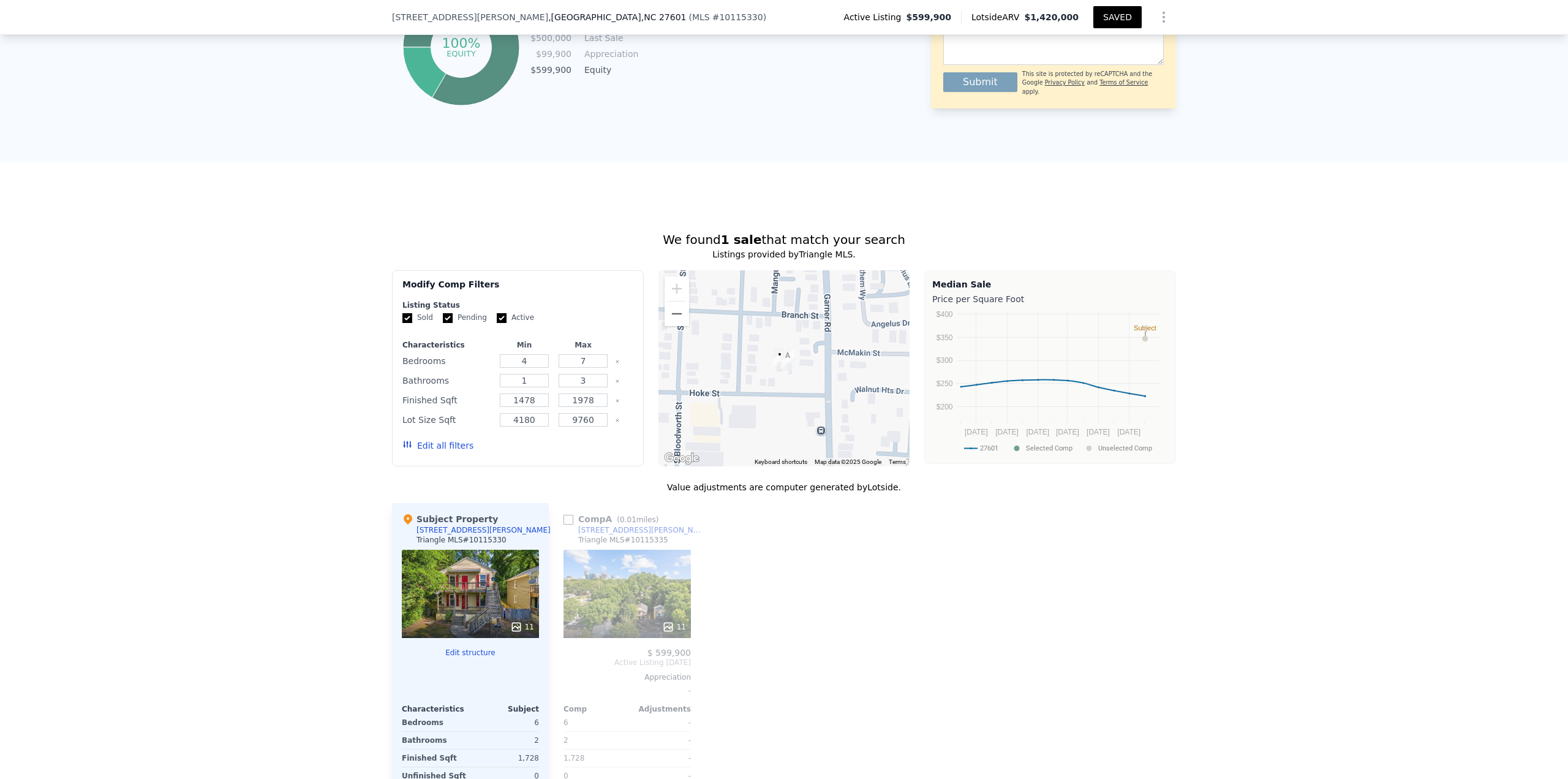
click at [440, 449] on button "Edit all filters" at bounding box center [438, 445] width 71 height 12
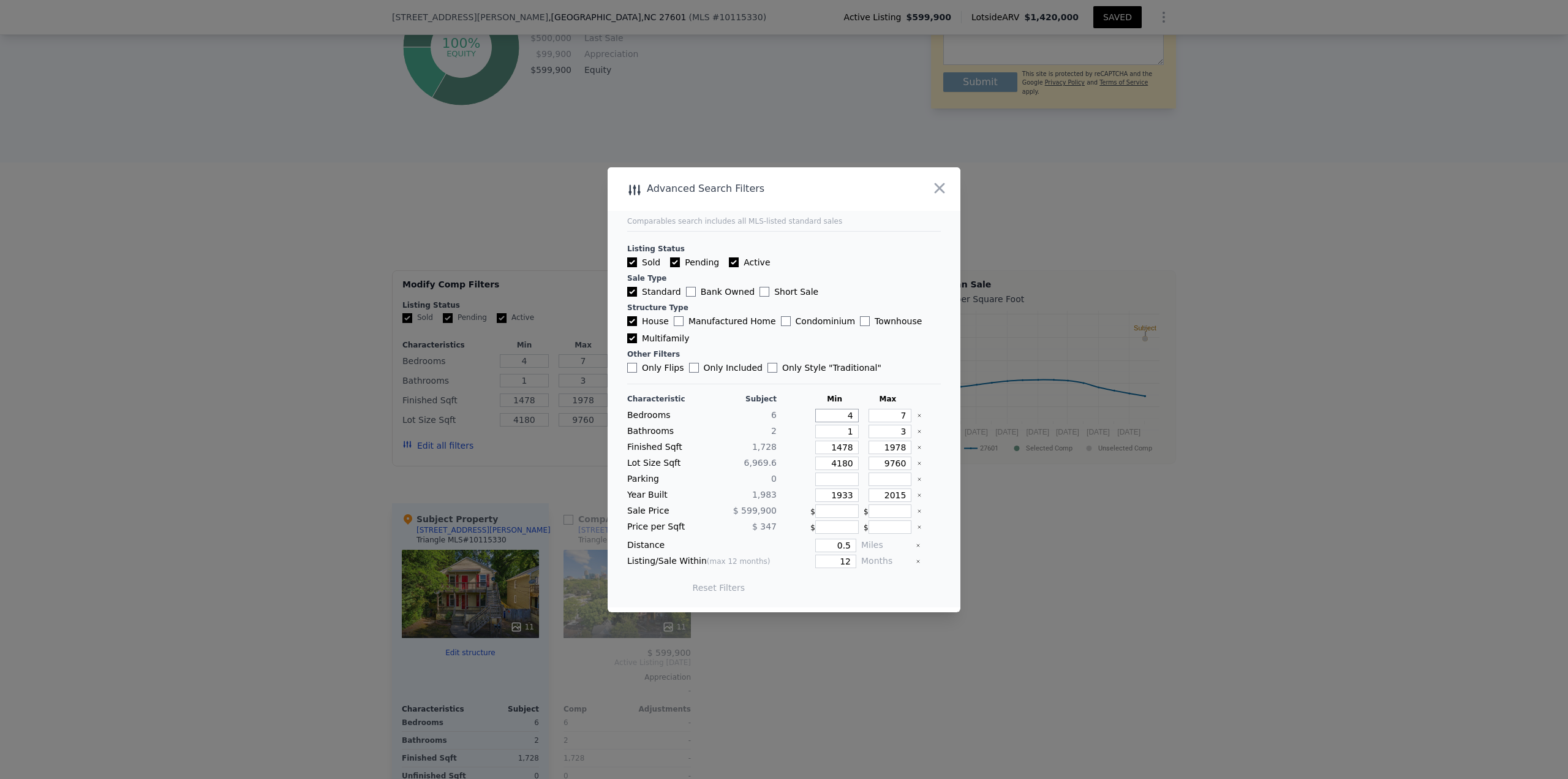
click at [832, 421] on input "4" at bounding box center [837, 415] width 43 height 14
drag, startPoint x: 834, startPoint y: 418, endPoint x: 944, endPoint y: 415, distance: 110.0
click at [886, 414] on div "Bedrooms 6 4 7" at bounding box center [784, 415] width 314 height 14
click at [859, 590] on button "Update Search" at bounding box center [852, 587] width 92 height 17
drag, startPoint x: 829, startPoint y: 548, endPoint x: 880, endPoint y: 547, distance: 51.0
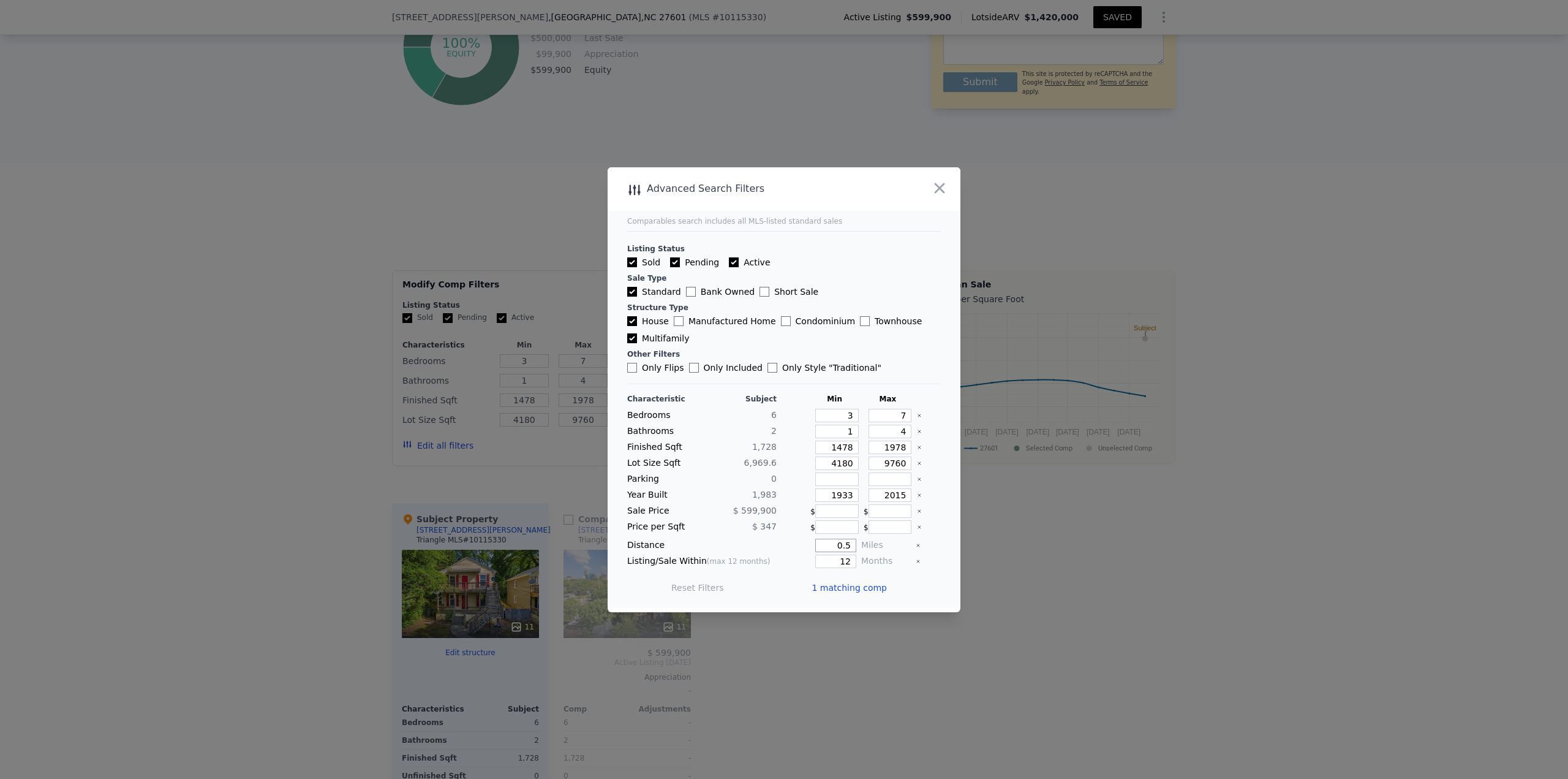
click at [880, 547] on div "Distance 0.5 Miles" at bounding box center [784, 545] width 314 height 14
click at [840, 591] on button "Update Search" at bounding box center [852, 587] width 92 height 17
click at [839, 546] on input "0.75" at bounding box center [836, 545] width 41 height 14
click at [839, 545] on input "0.75" at bounding box center [836, 545] width 41 height 14
click at [645, 322] on label "House" at bounding box center [647, 321] width 41 height 12
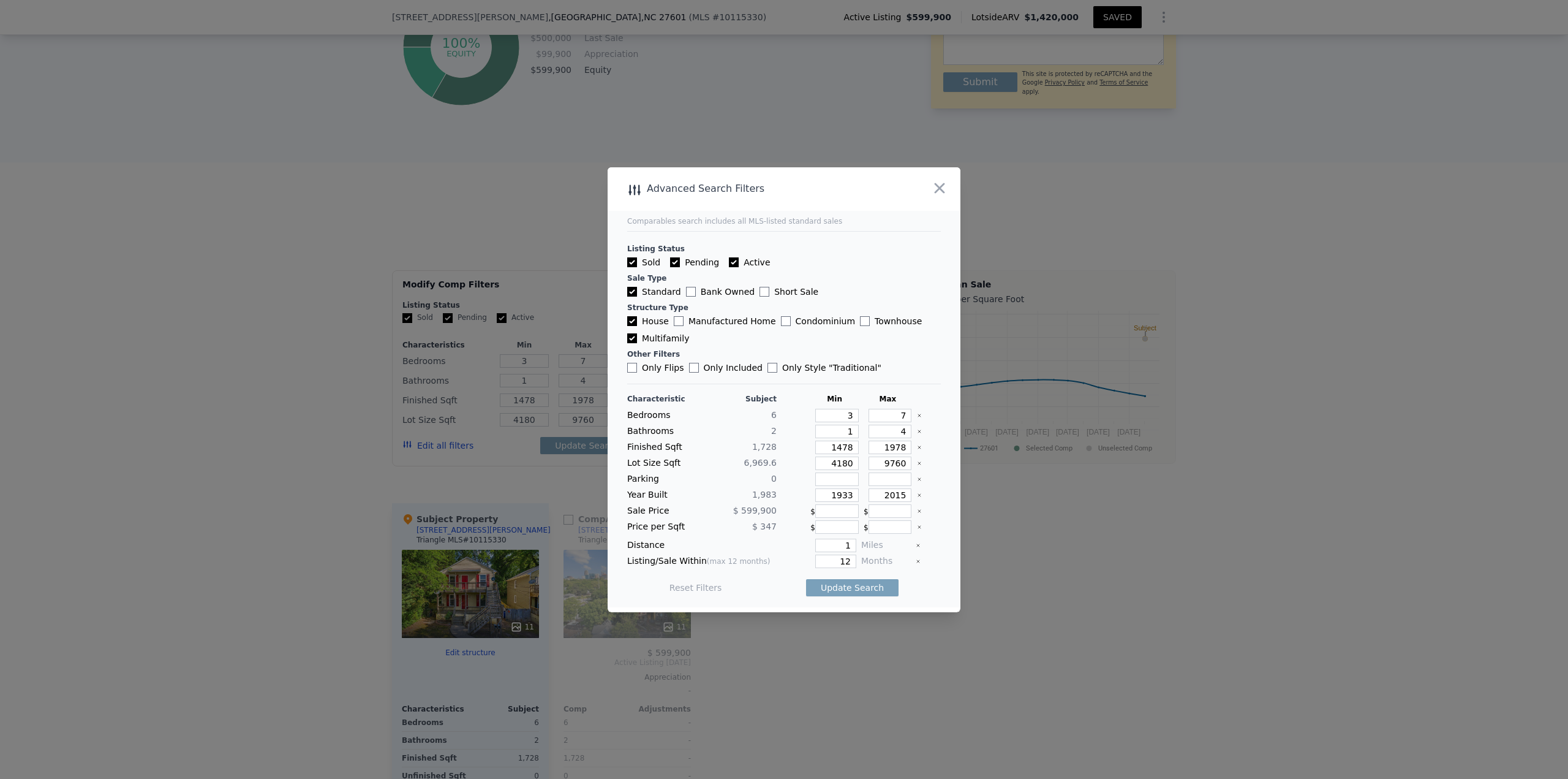
click at [637, 322] on input "House" at bounding box center [632, 321] width 10 height 10
click at [654, 337] on label "Multifamily" at bounding box center [658, 339] width 62 height 12
click at [637, 337] on input "Multifamily" at bounding box center [632, 338] width 10 height 10
click at [839, 594] on button "Update Search" at bounding box center [852, 587] width 92 height 17
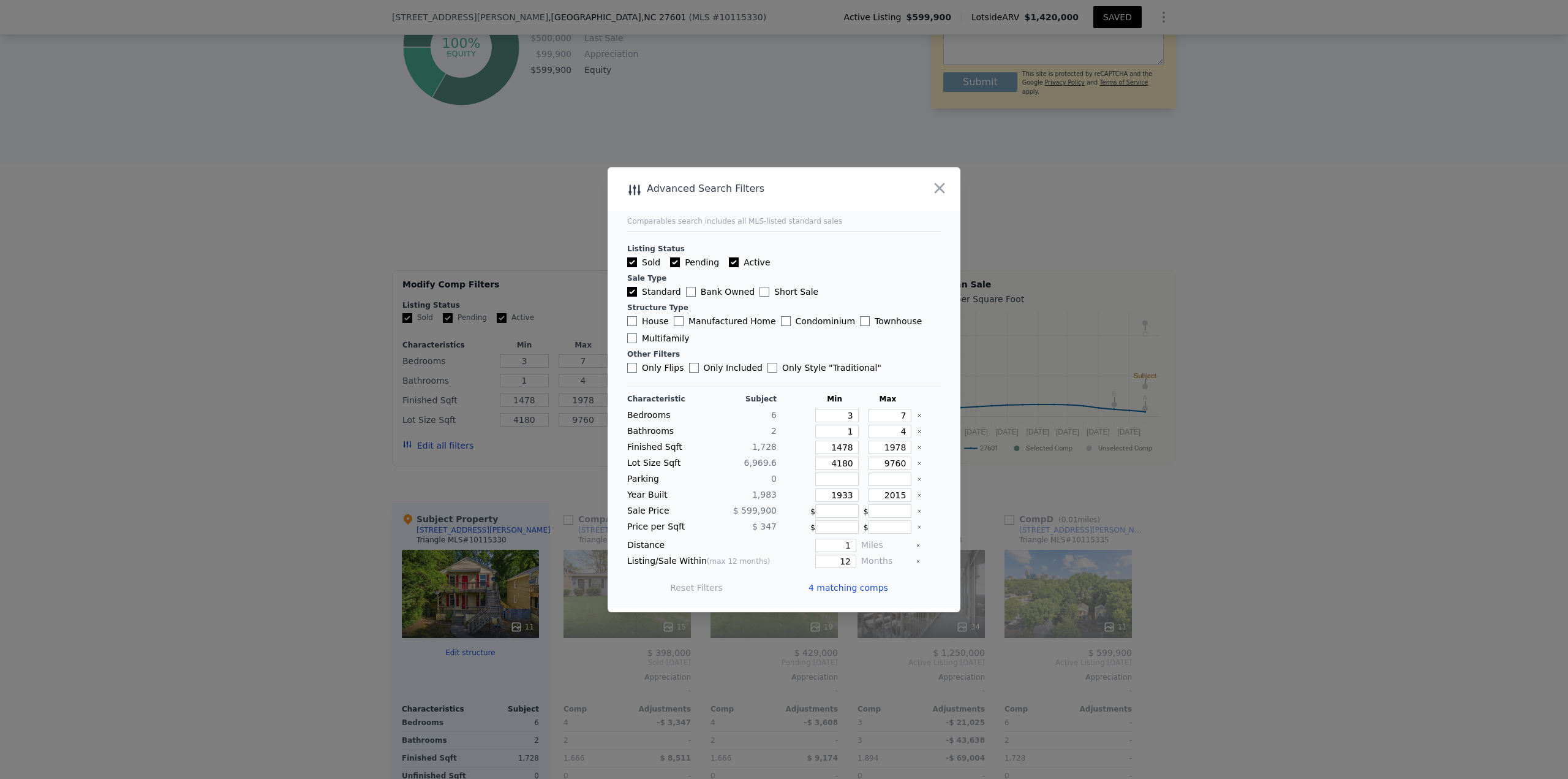
click at [860, 588] on span "4 matching comps" at bounding box center [848, 588] width 79 height 12
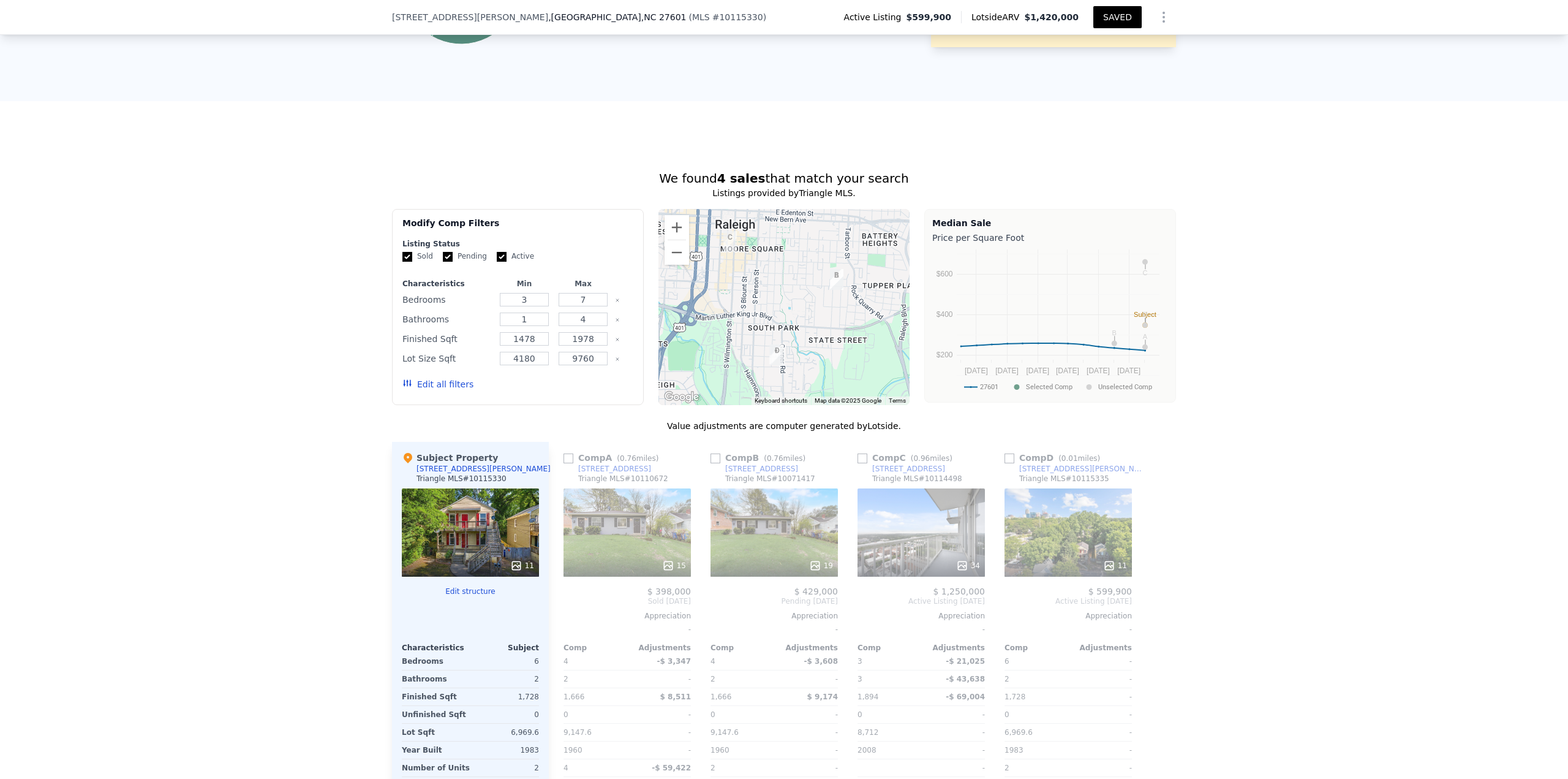
scroll to position [915, 0]
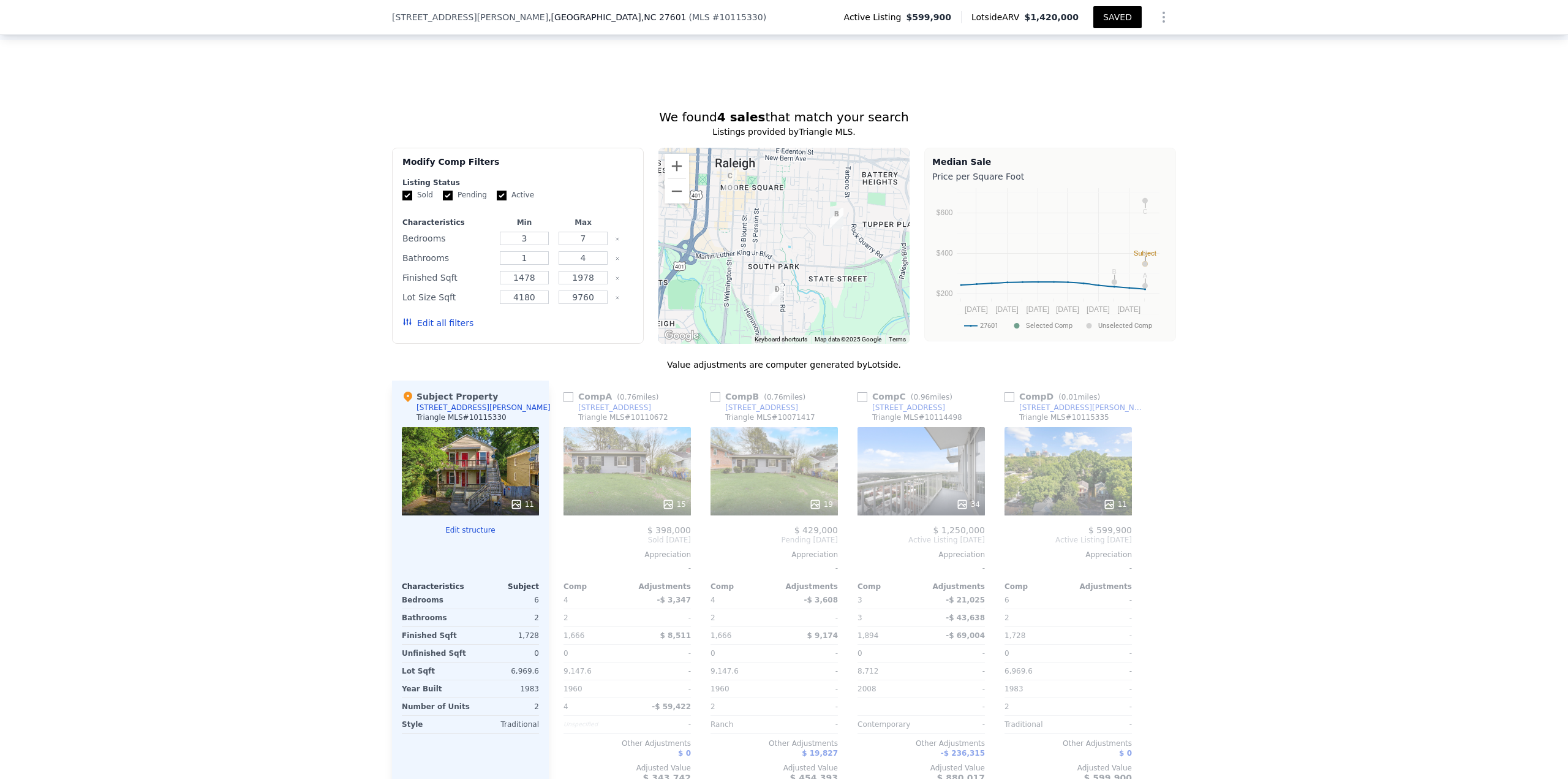
click at [1415, 226] on div "We found 4 sales that match your search Listings provided by Triangle MLS . Fil…" at bounding box center [784, 454] width 1568 height 721
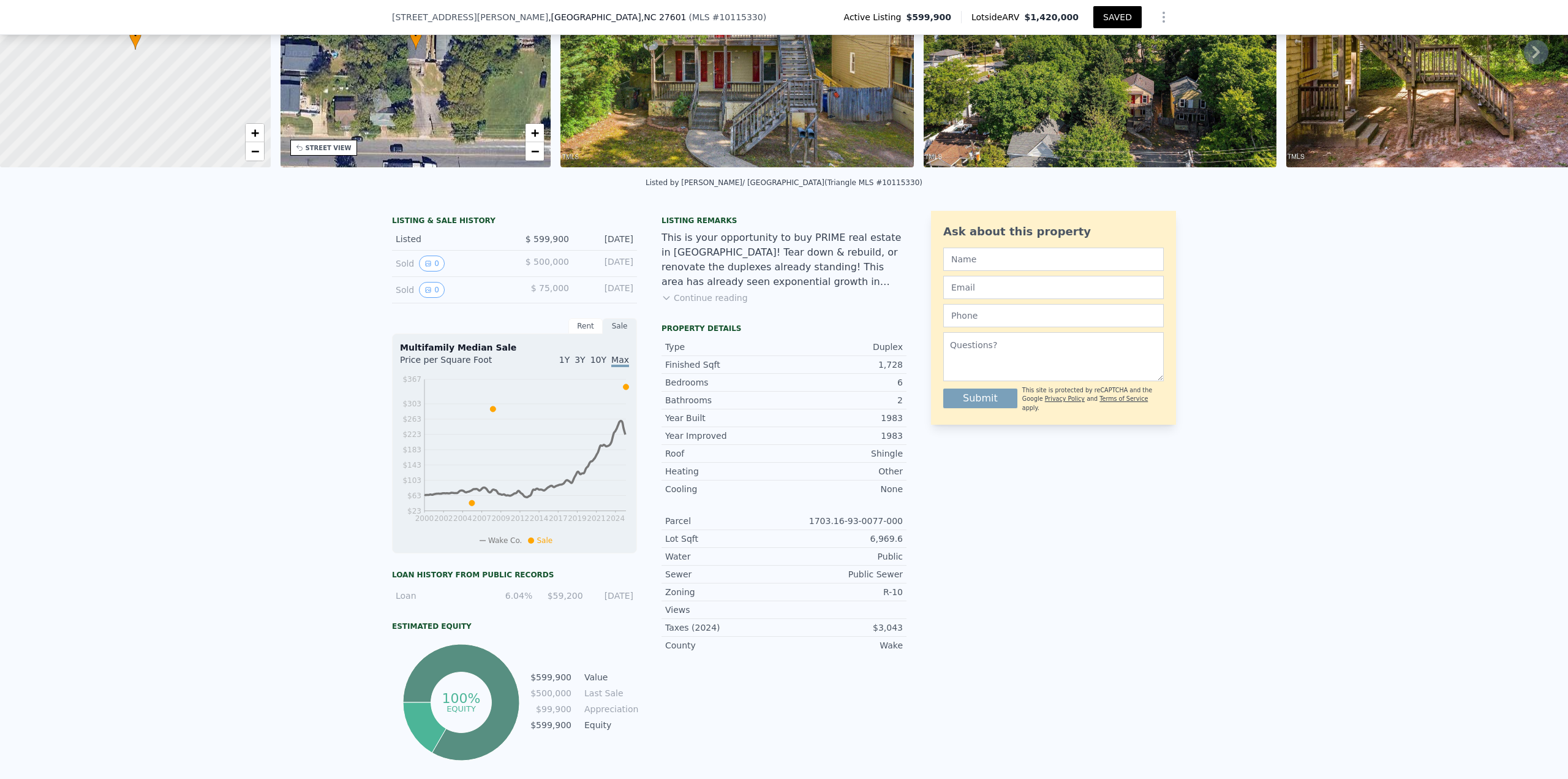
scroll to position [0, 0]
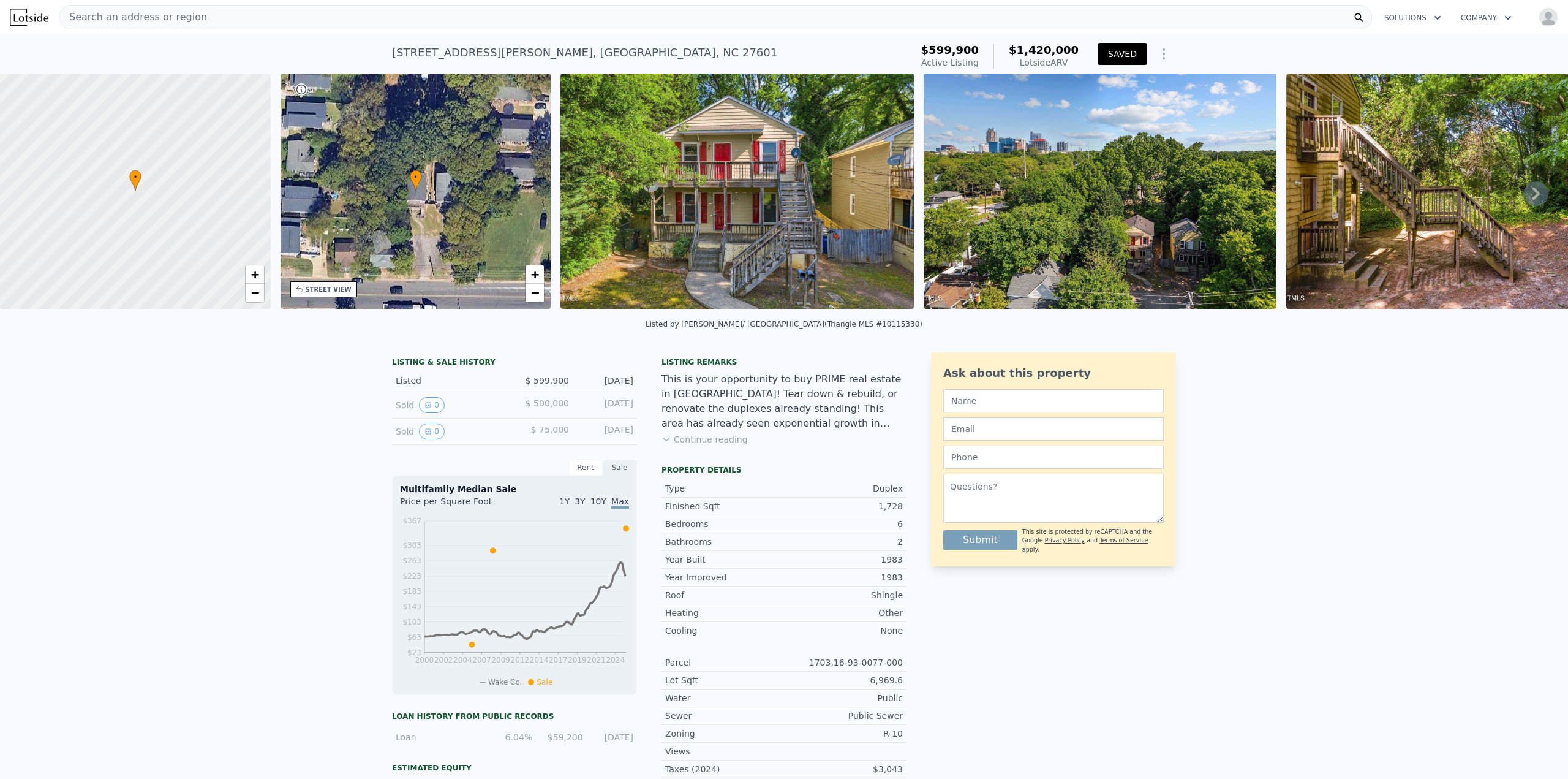
click at [490, 23] on div "Search an address or region" at bounding box center [715, 17] width 1313 height 24
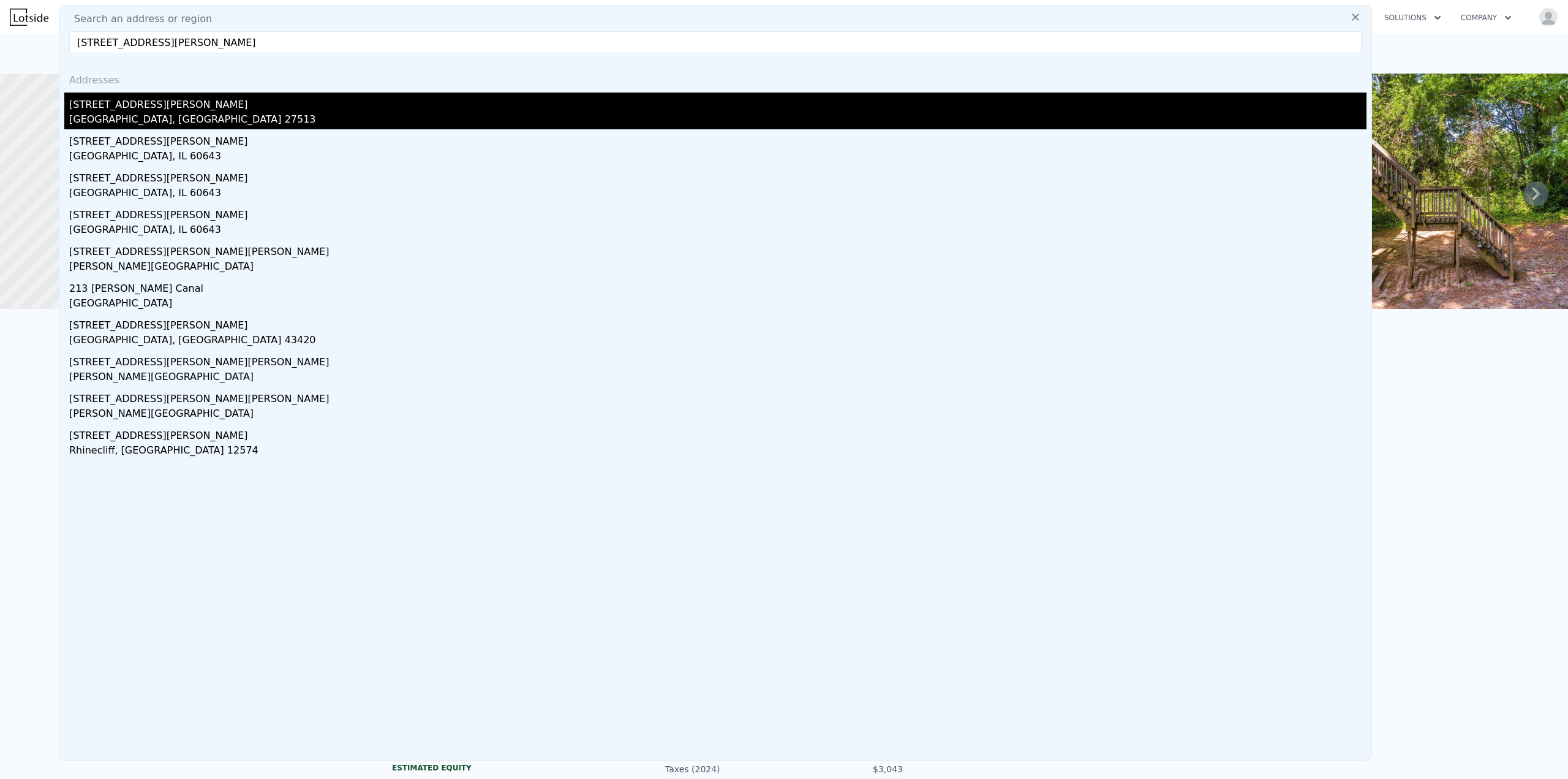
click at [158, 107] on div "213 Howland Ave" at bounding box center [717, 102] width 1297 height 20
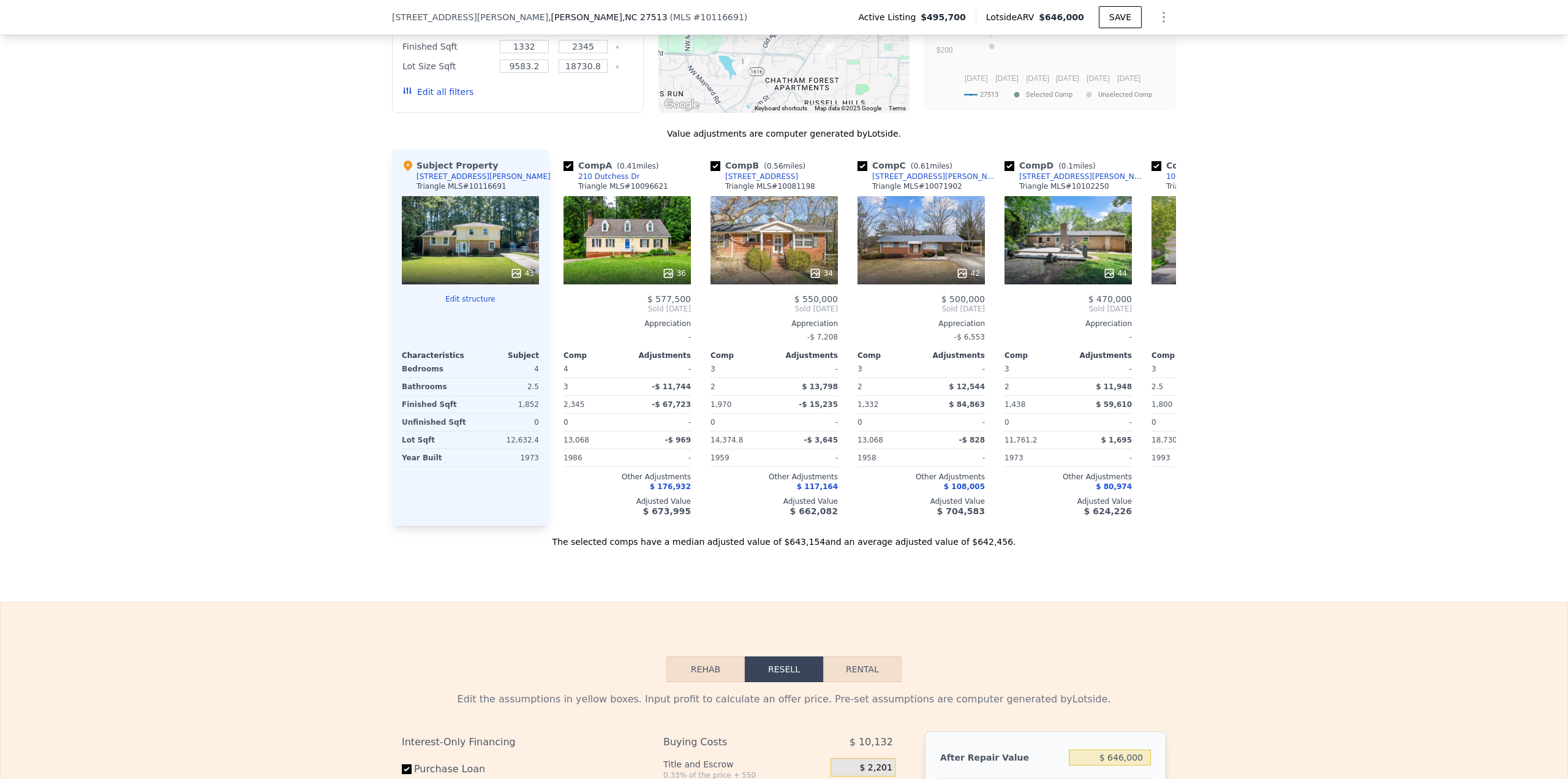
scroll to position [980, 0]
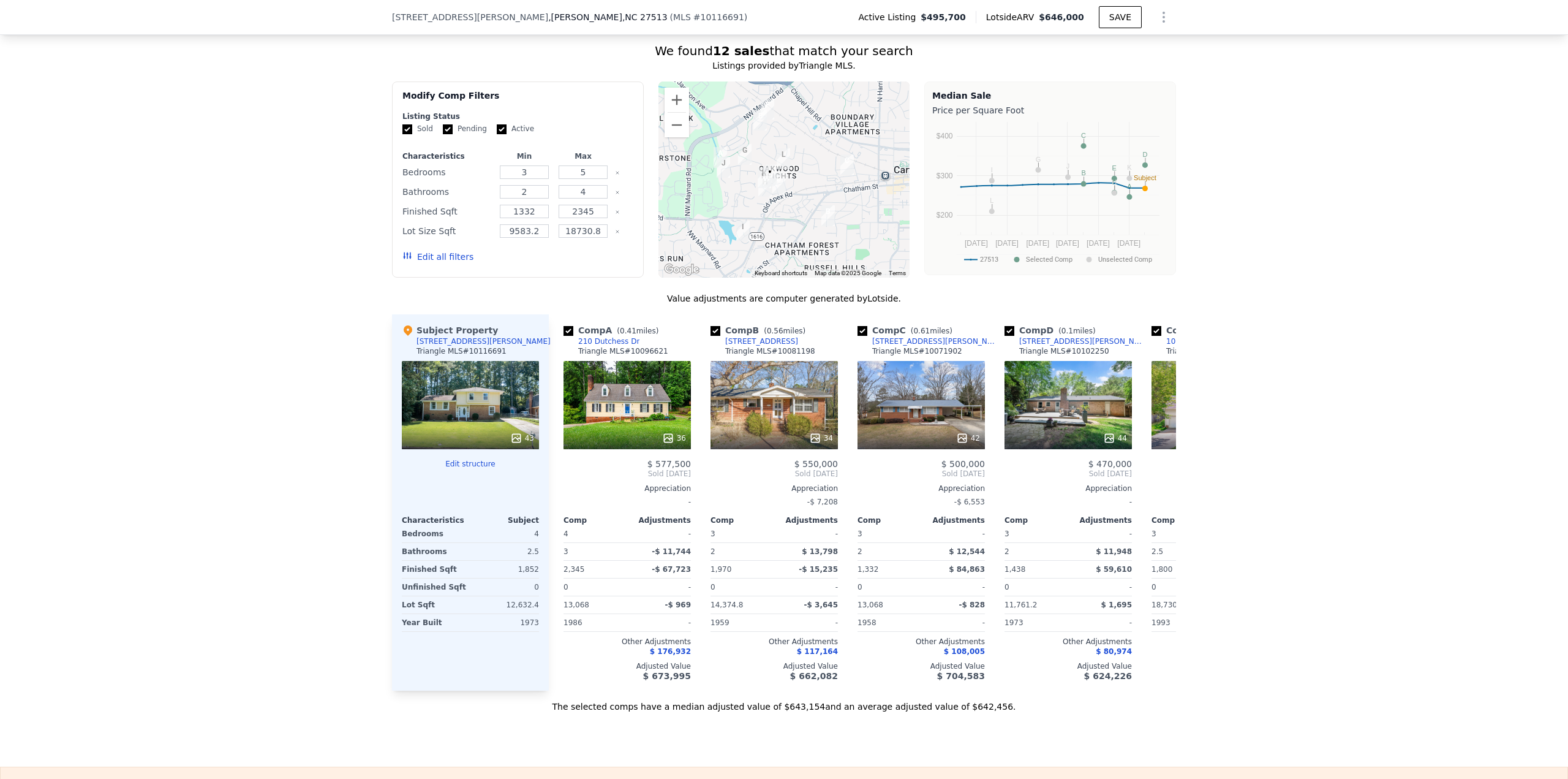
click at [438, 263] on button "Edit all filters" at bounding box center [438, 257] width 71 height 12
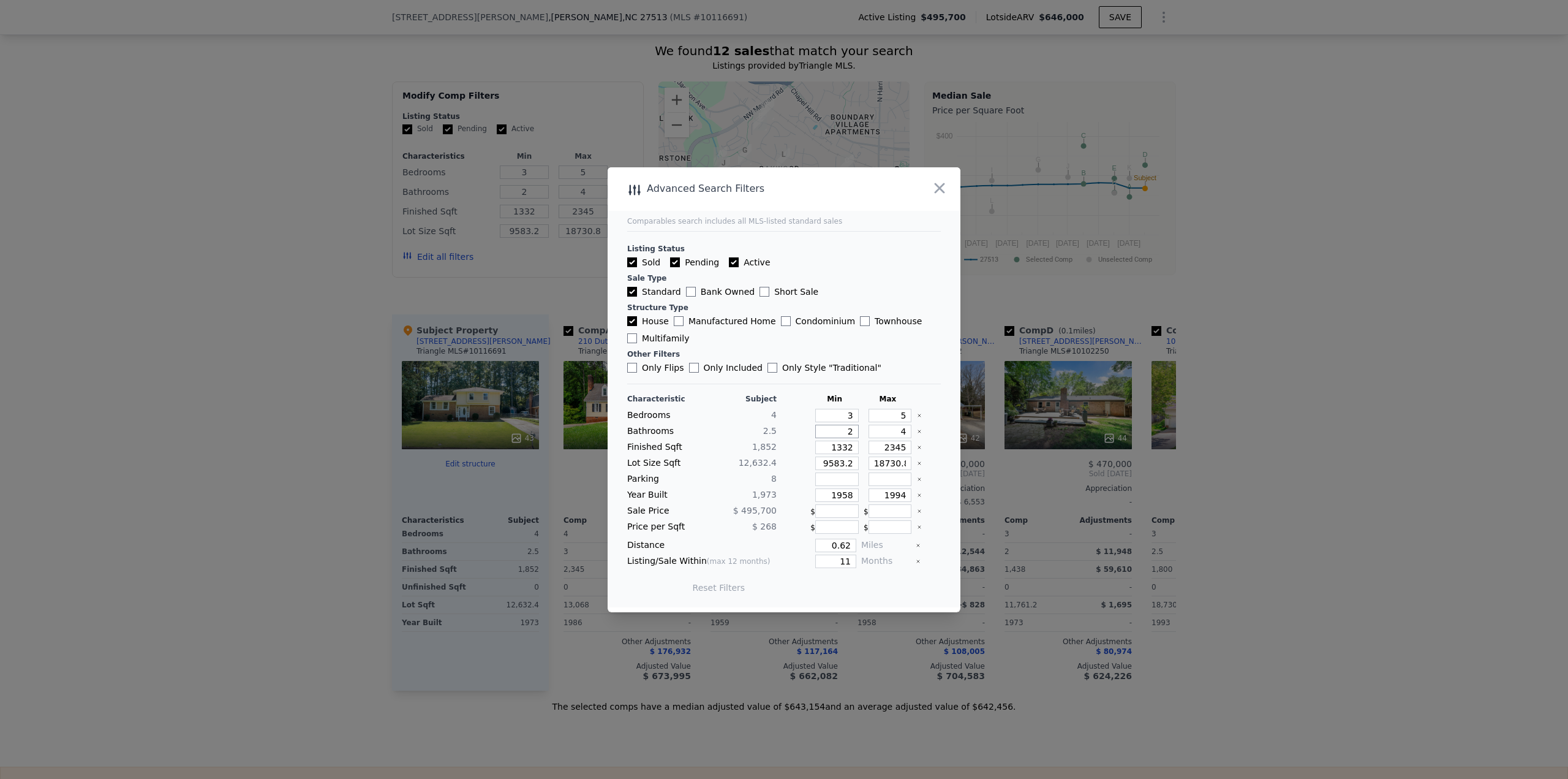
drag, startPoint x: 832, startPoint y: 427, endPoint x: 991, endPoint y: 454, distance: 161.3
click at [883, 433] on div "Bathrooms 2.5 2 4" at bounding box center [784, 432] width 314 height 14
click at [857, 586] on button "Update Search" at bounding box center [852, 587] width 92 height 17
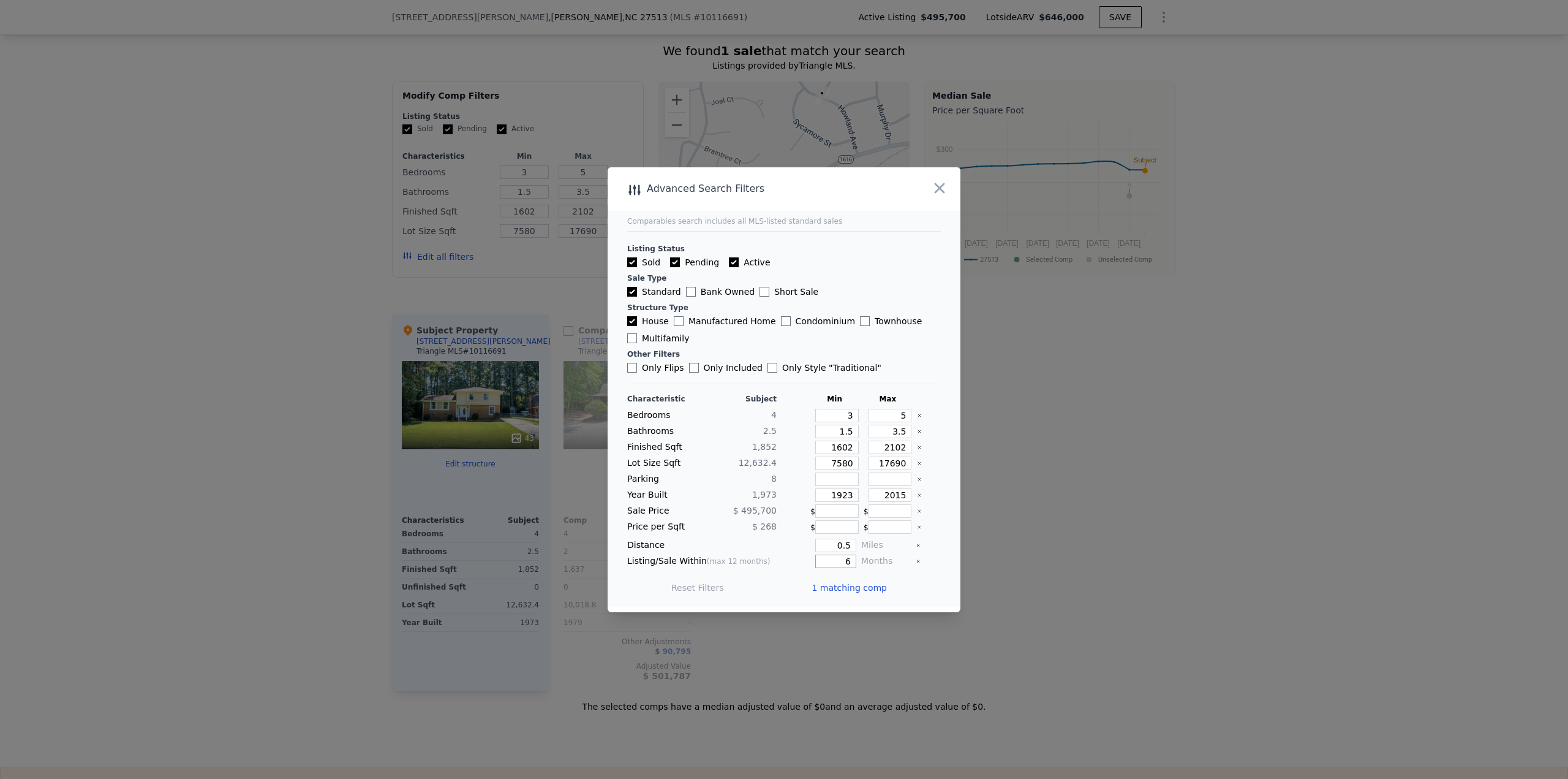
drag, startPoint x: 831, startPoint y: 563, endPoint x: 874, endPoint y: 563, distance: 43.0
click at [873, 563] on div "Listing/Sale Within (max 12 months) 6 Months" at bounding box center [784, 561] width 314 height 14
click at [848, 588] on button "Update Search" at bounding box center [852, 587] width 92 height 17
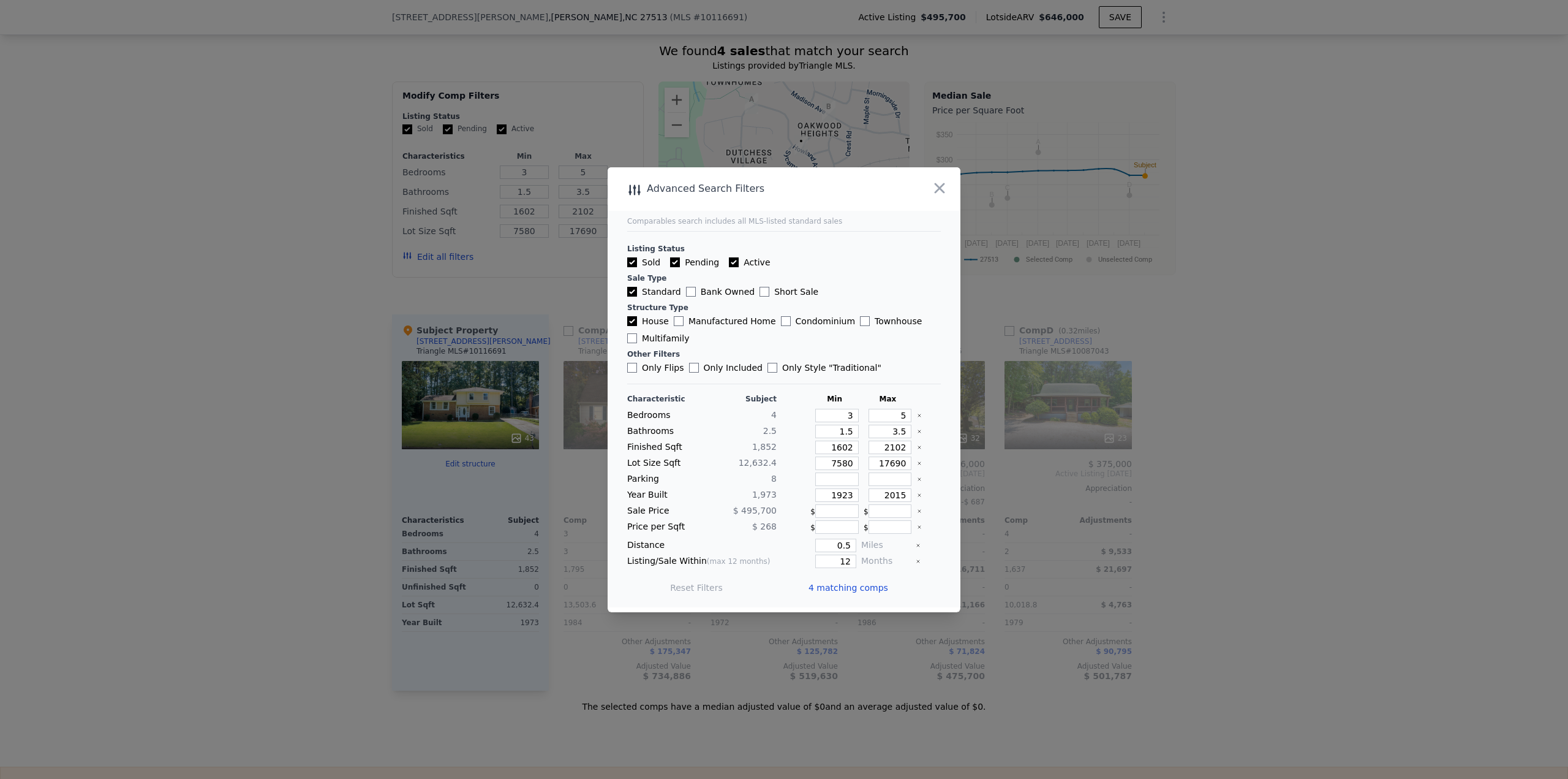
click at [848, 588] on span "4 matching comps" at bounding box center [848, 588] width 79 height 12
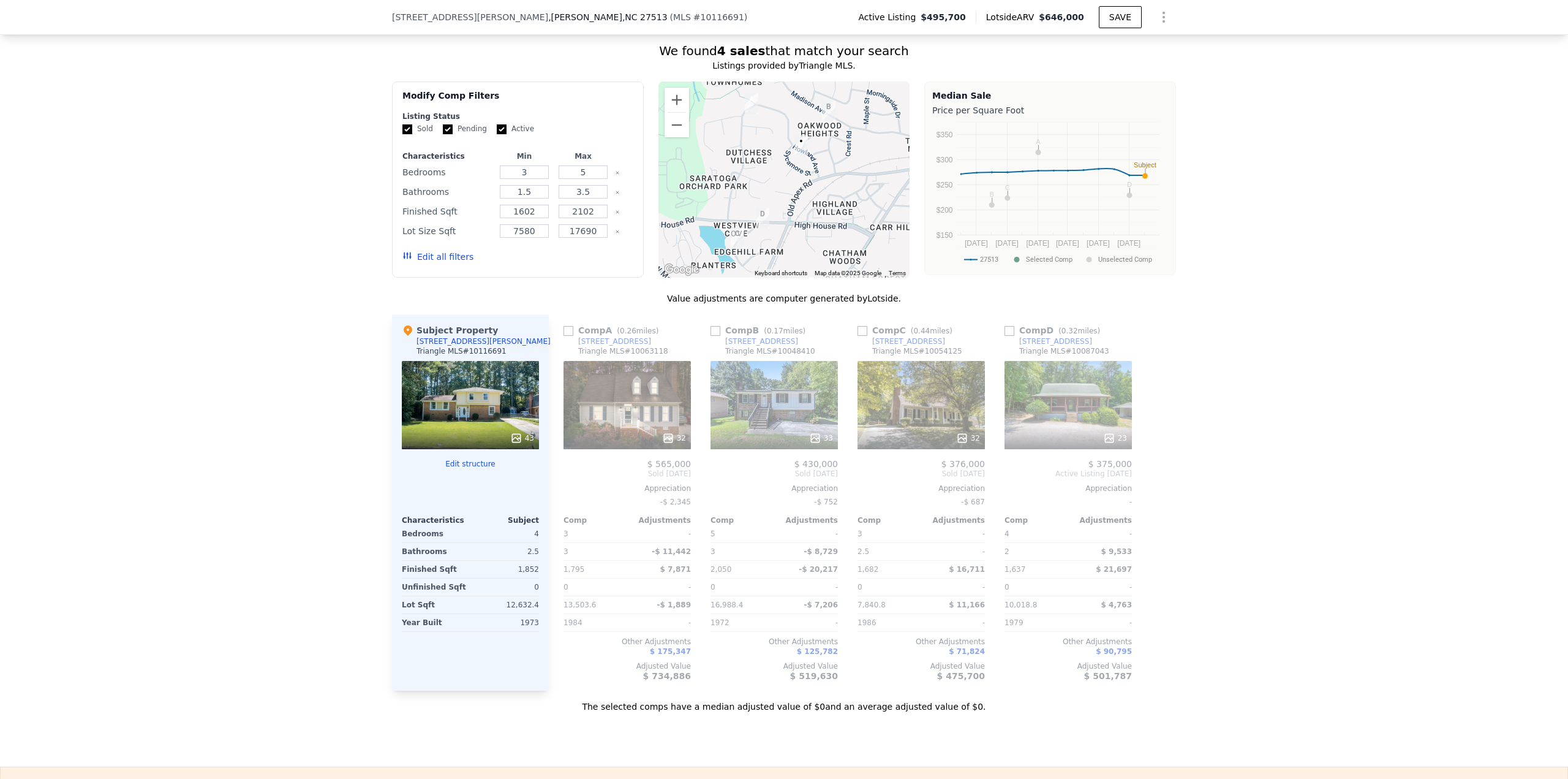
click at [565, 336] on input "checkbox" at bounding box center [568, 331] width 10 height 10
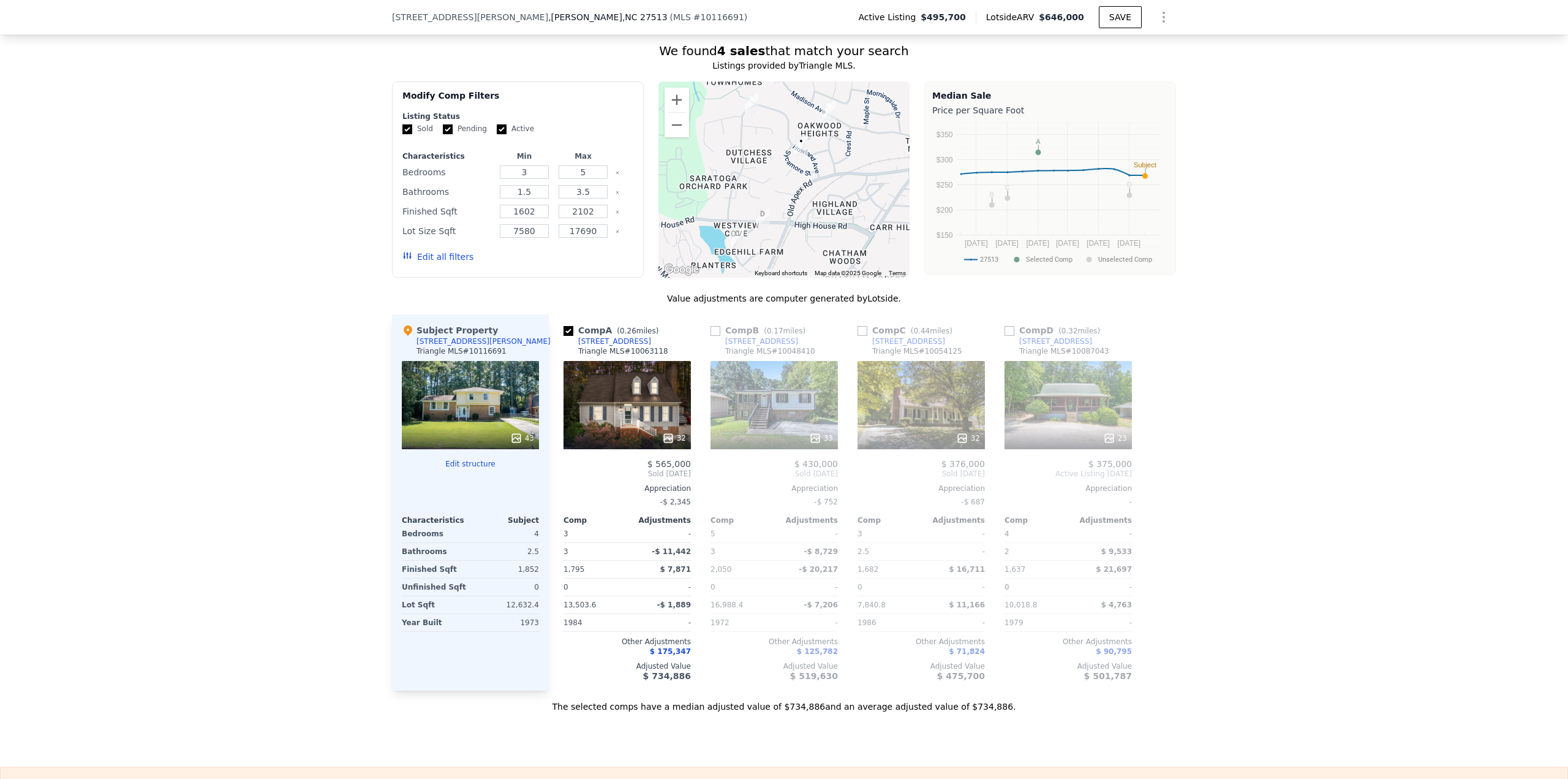
click at [712, 336] on input "checkbox" at bounding box center [715, 331] width 10 height 10
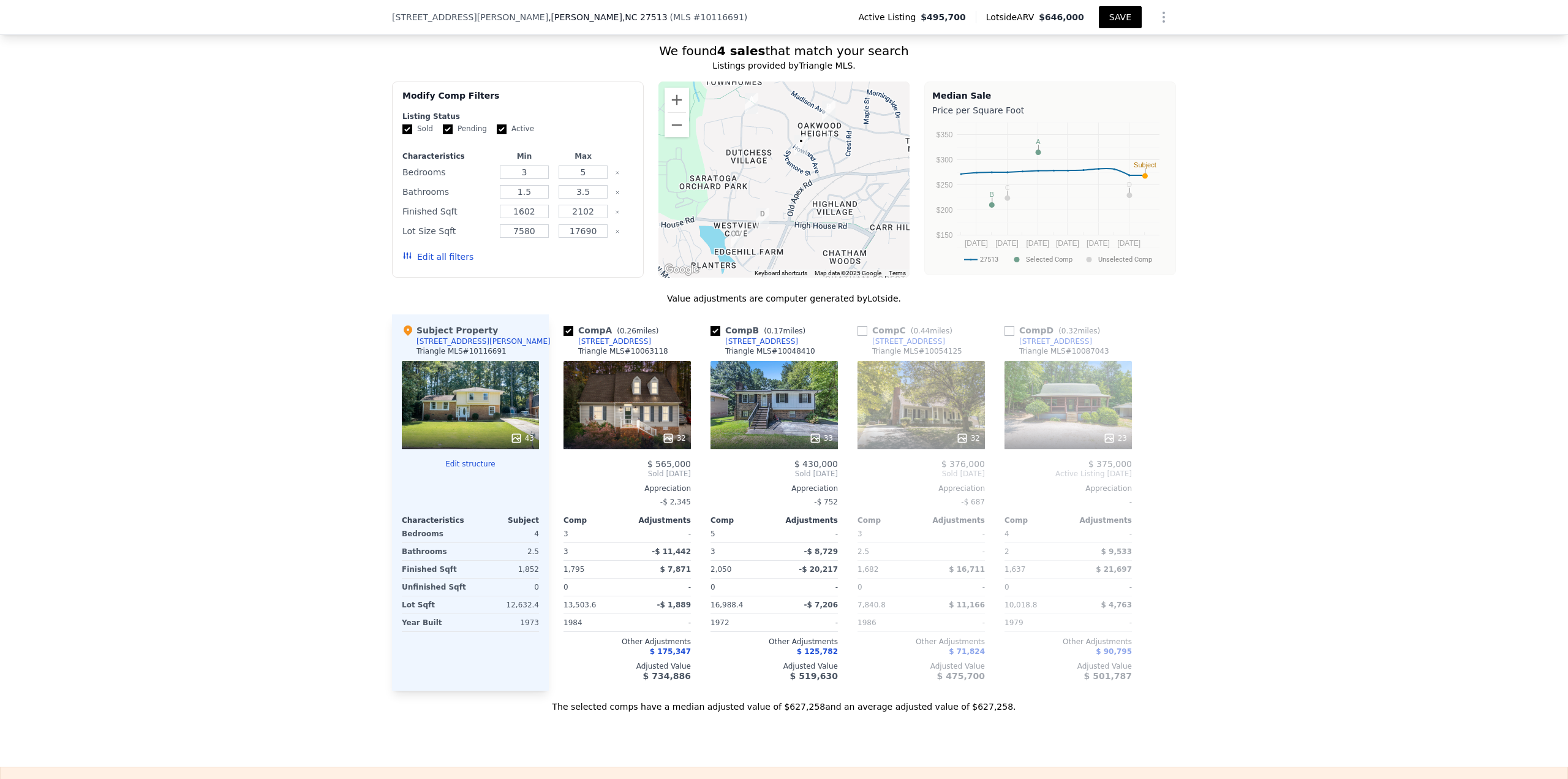
click at [1130, 14] on button "SAVE" at bounding box center [1120, 17] width 43 height 22
click at [812, 445] on icon at bounding box center [815, 438] width 12 height 12
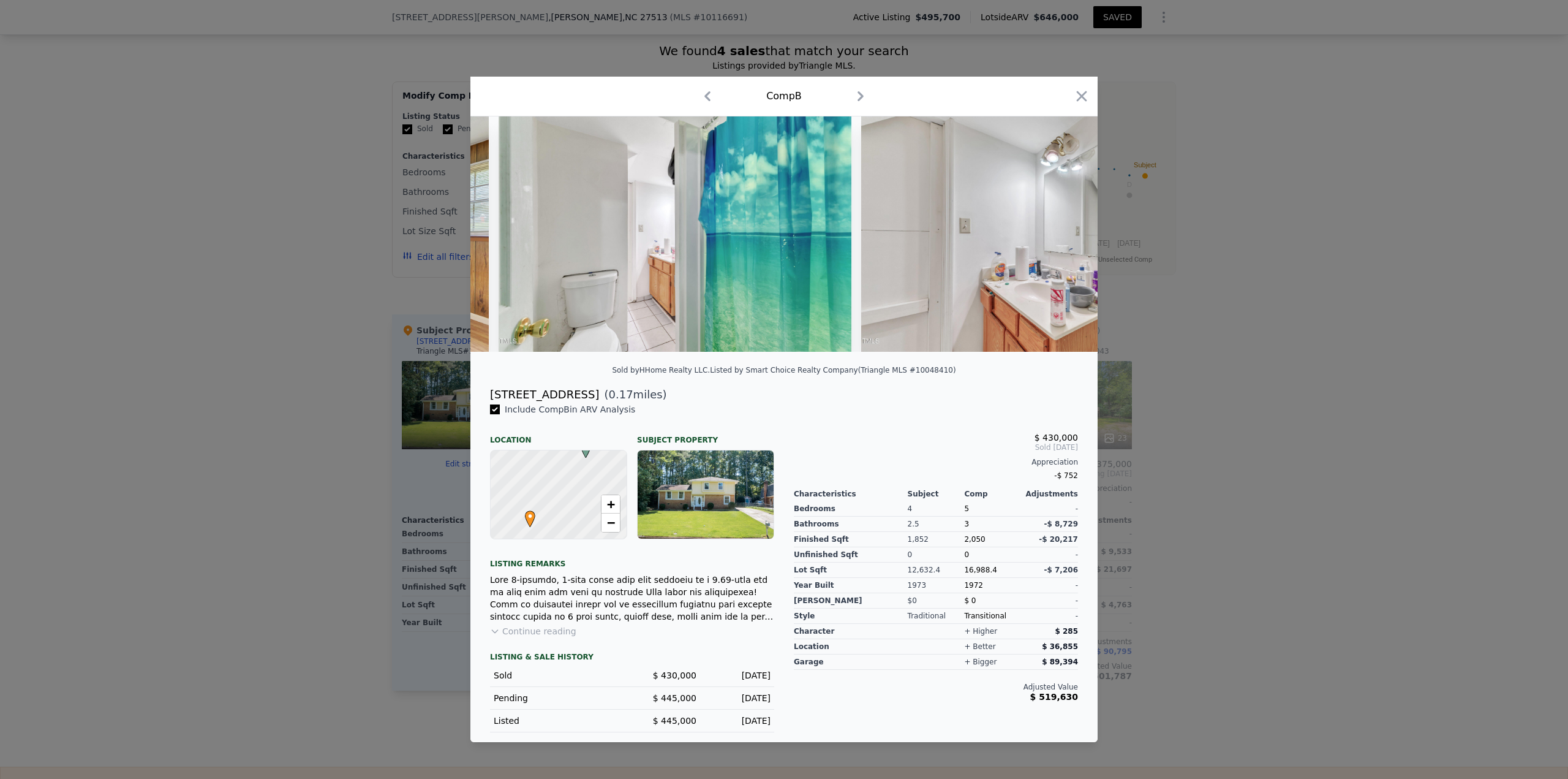
scroll to position [0, 8990]
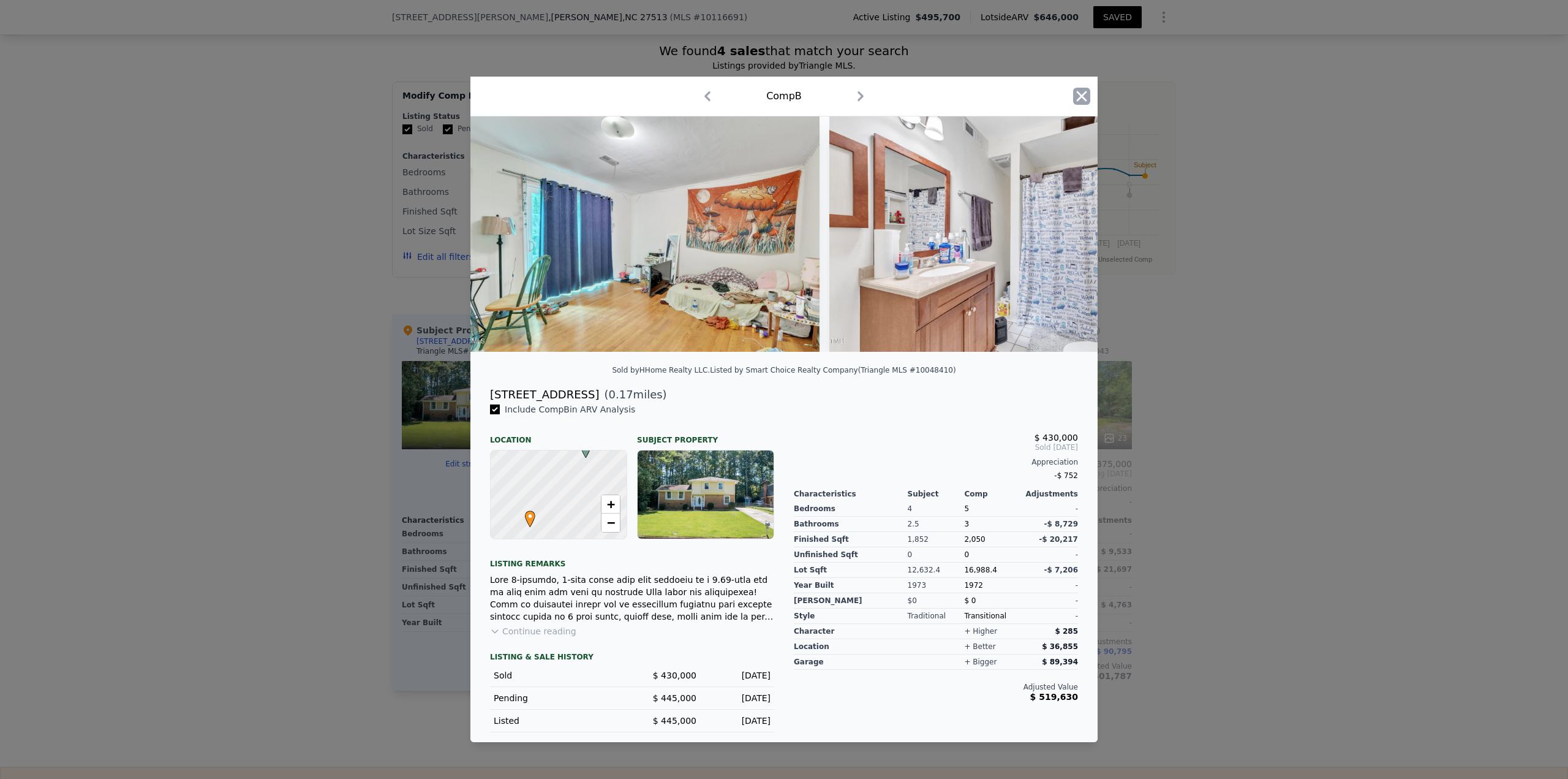
click at [1082, 89] on icon "button" at bounding box center [1081, 96] width 17 height 17
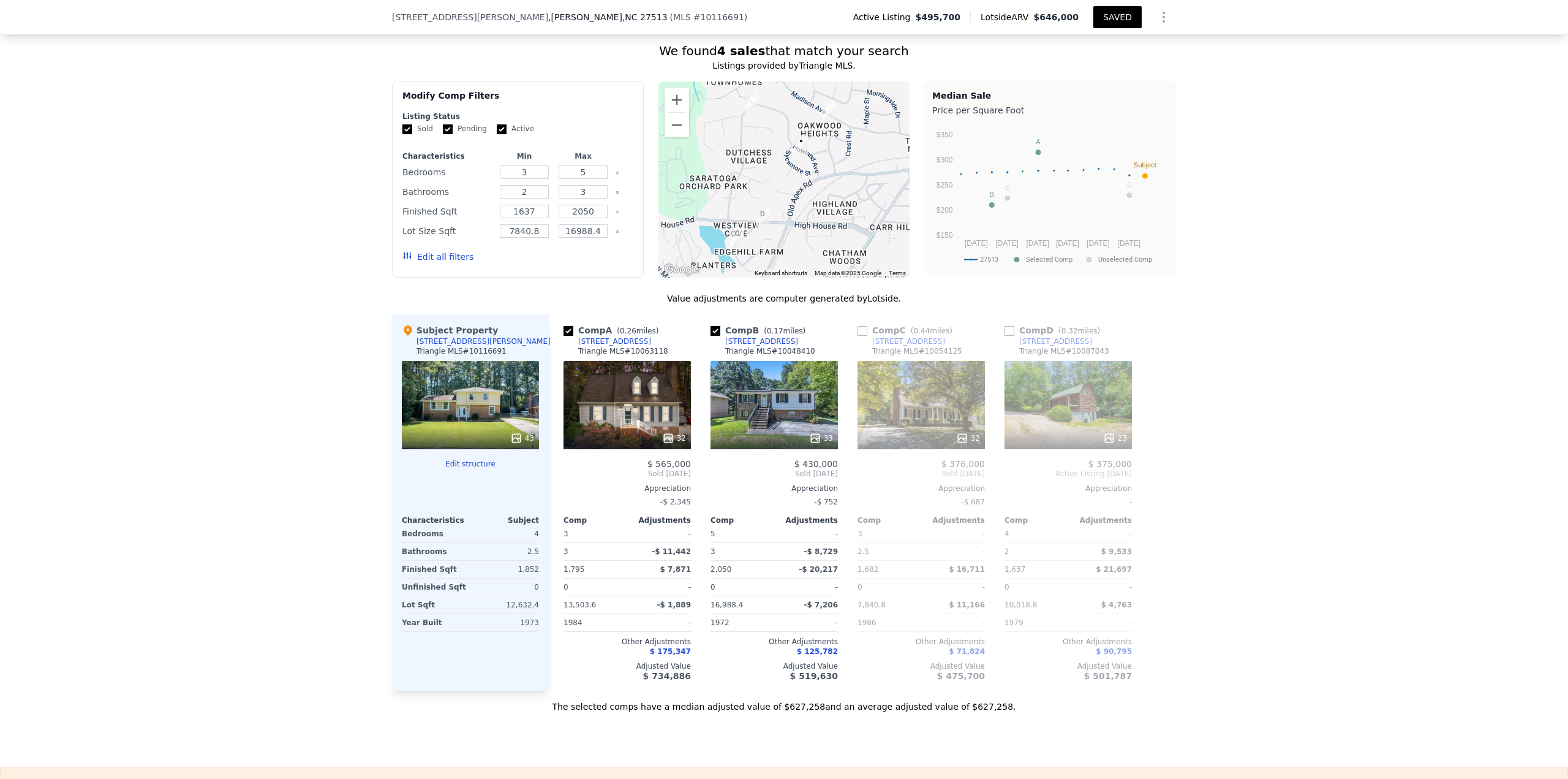
click at [671, 445] on icon at bounding box center [669, 438] width 12 height 12
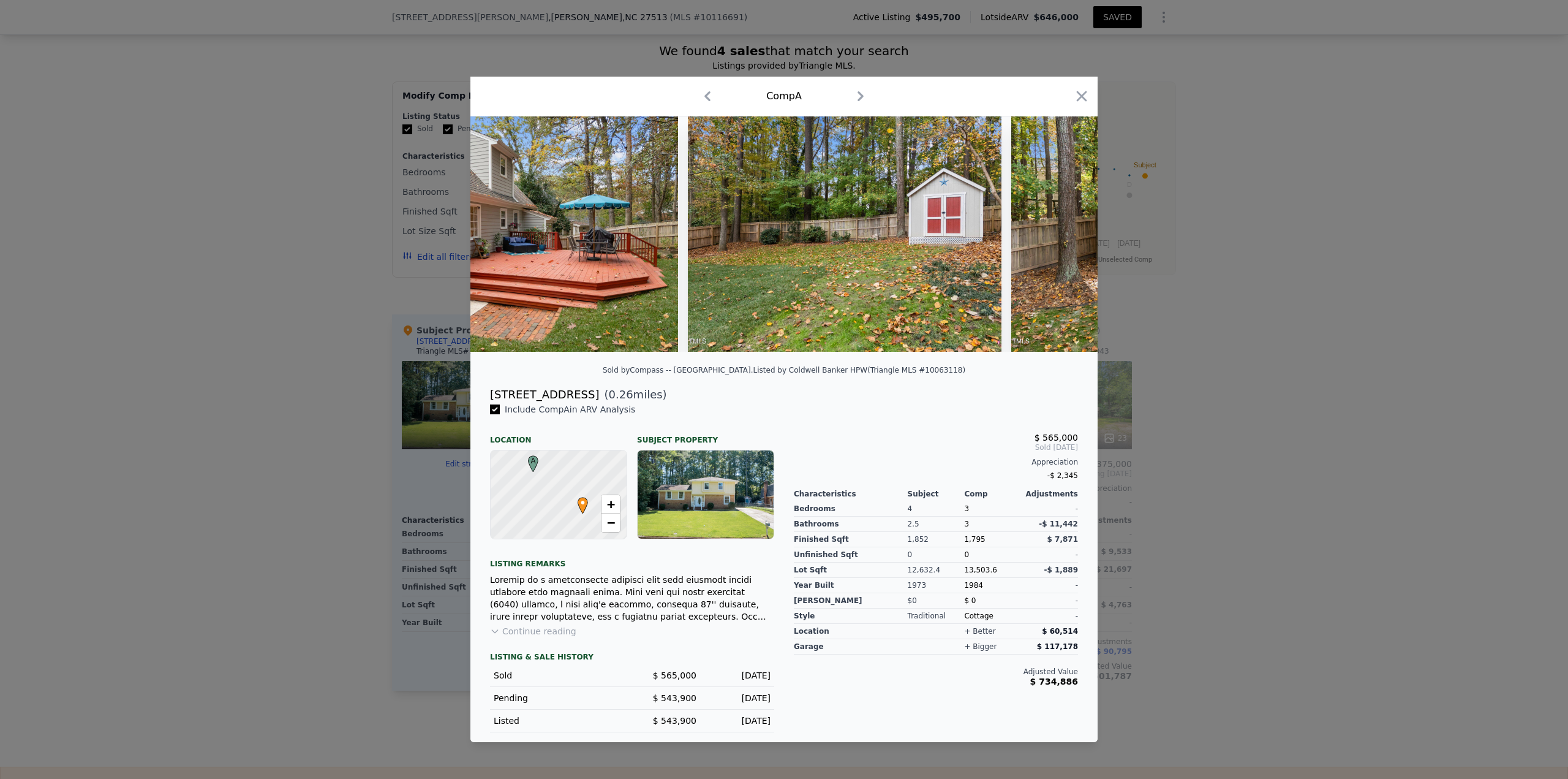
scroll to position [0, 8199]
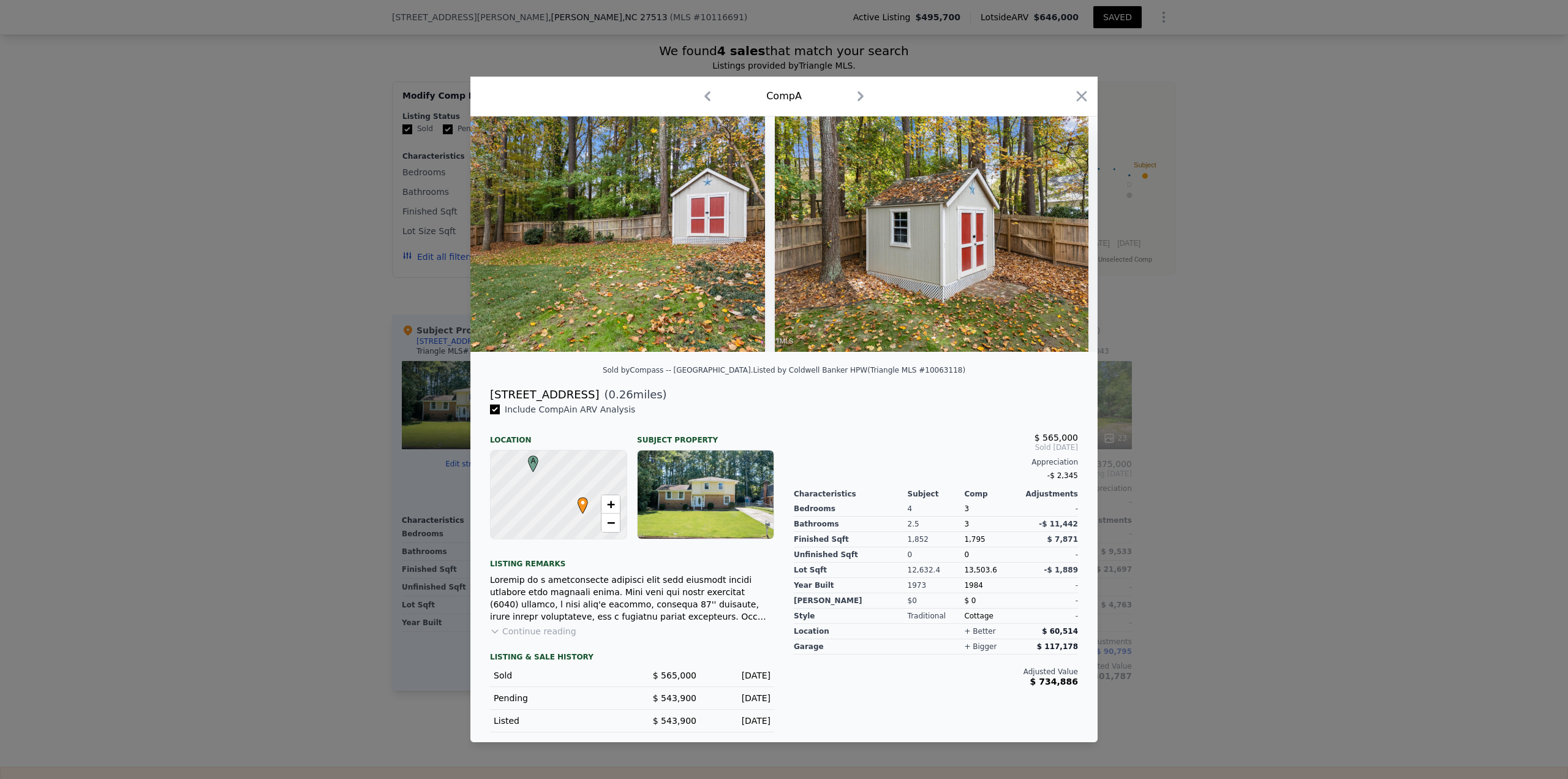
click at [1069, 92] on div "Comp A" at bounding box center [784, 96] width 607 height 20
click at [1077, 90] on icon "button" at bounding box center [1081, 96] width 17 height 17
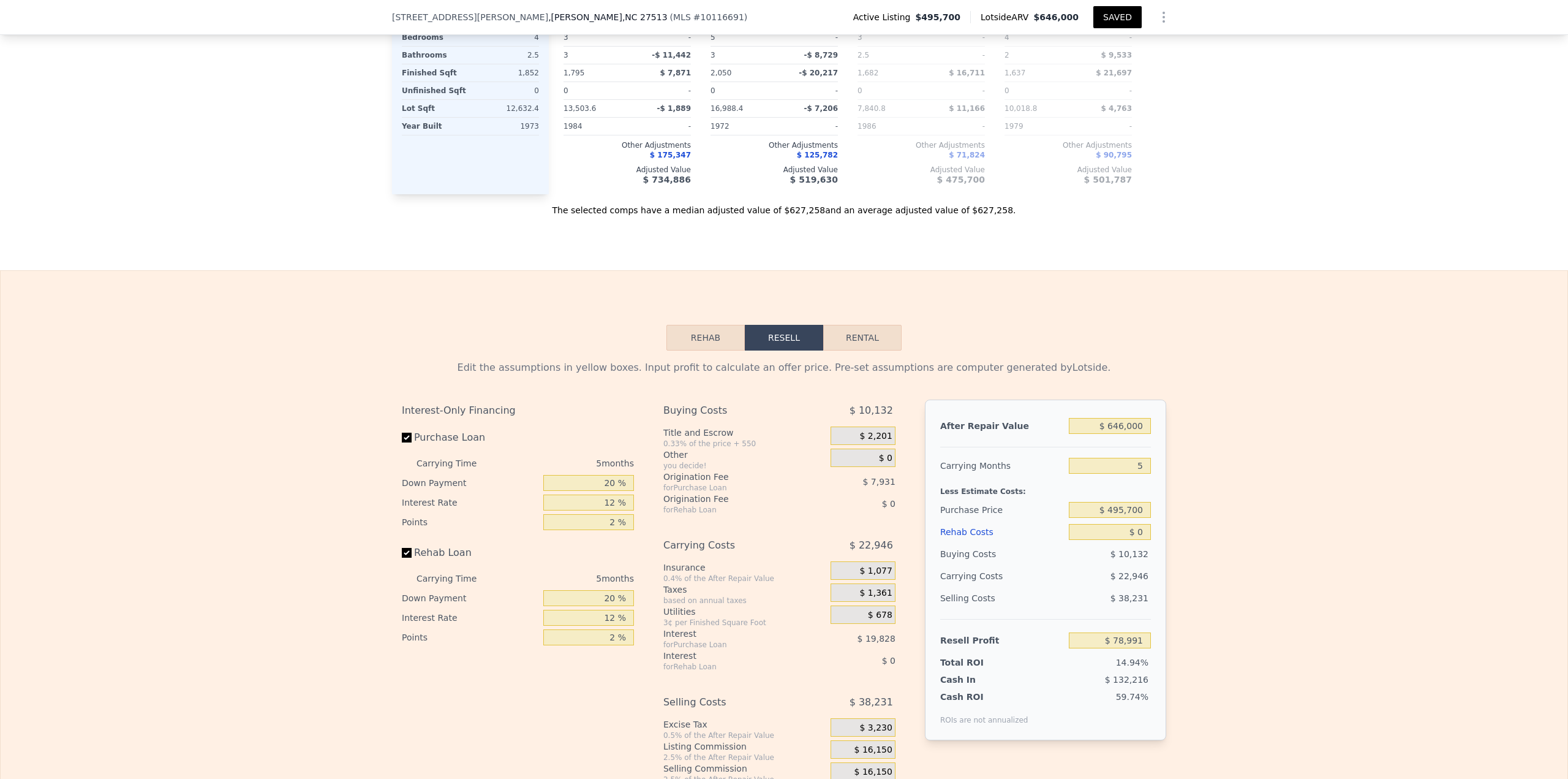
scroll to position [1532, 0]
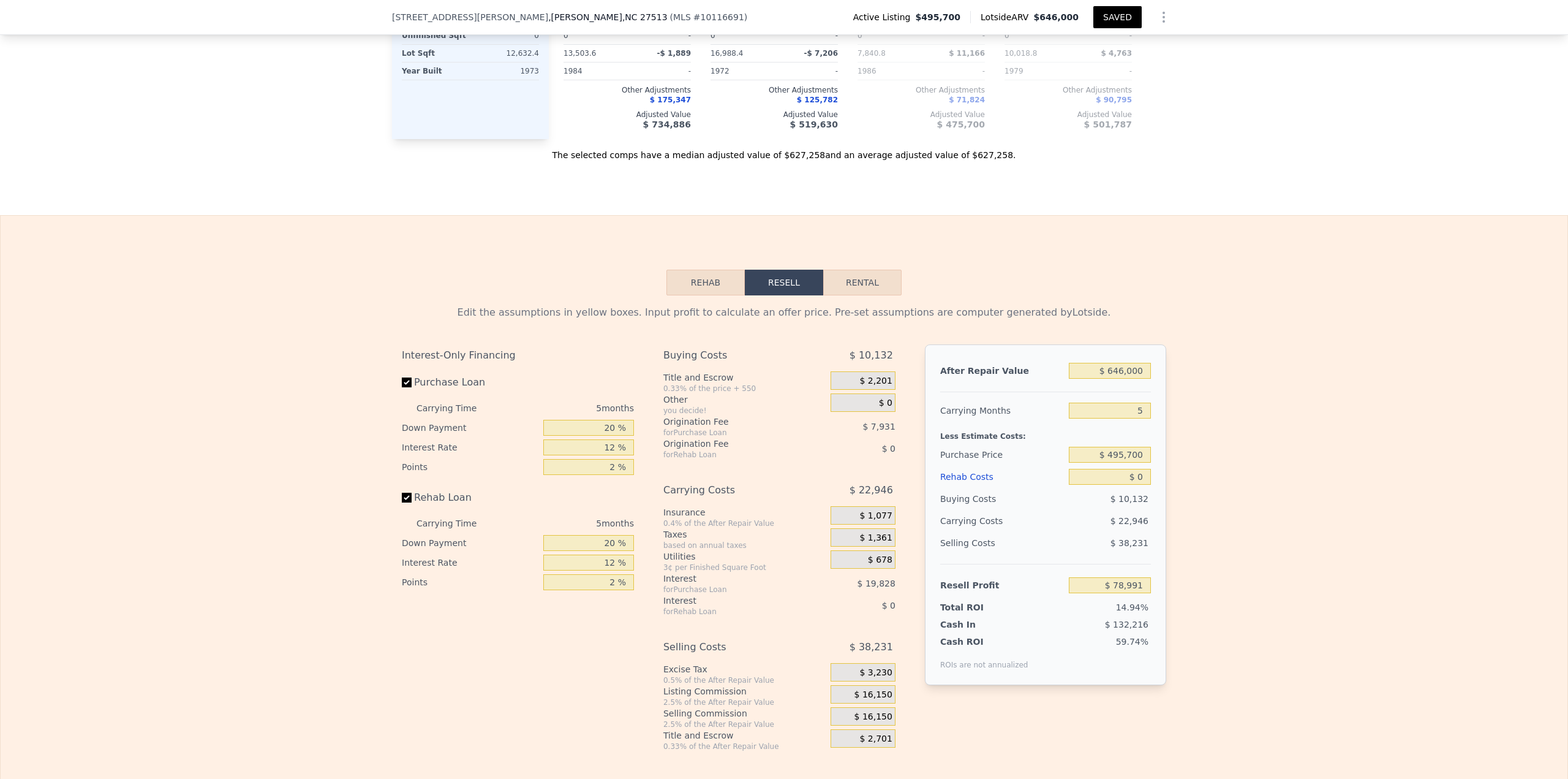
click at [715, 296] on button "Rehab" at bounding box center [705, 283] width 78 height 26
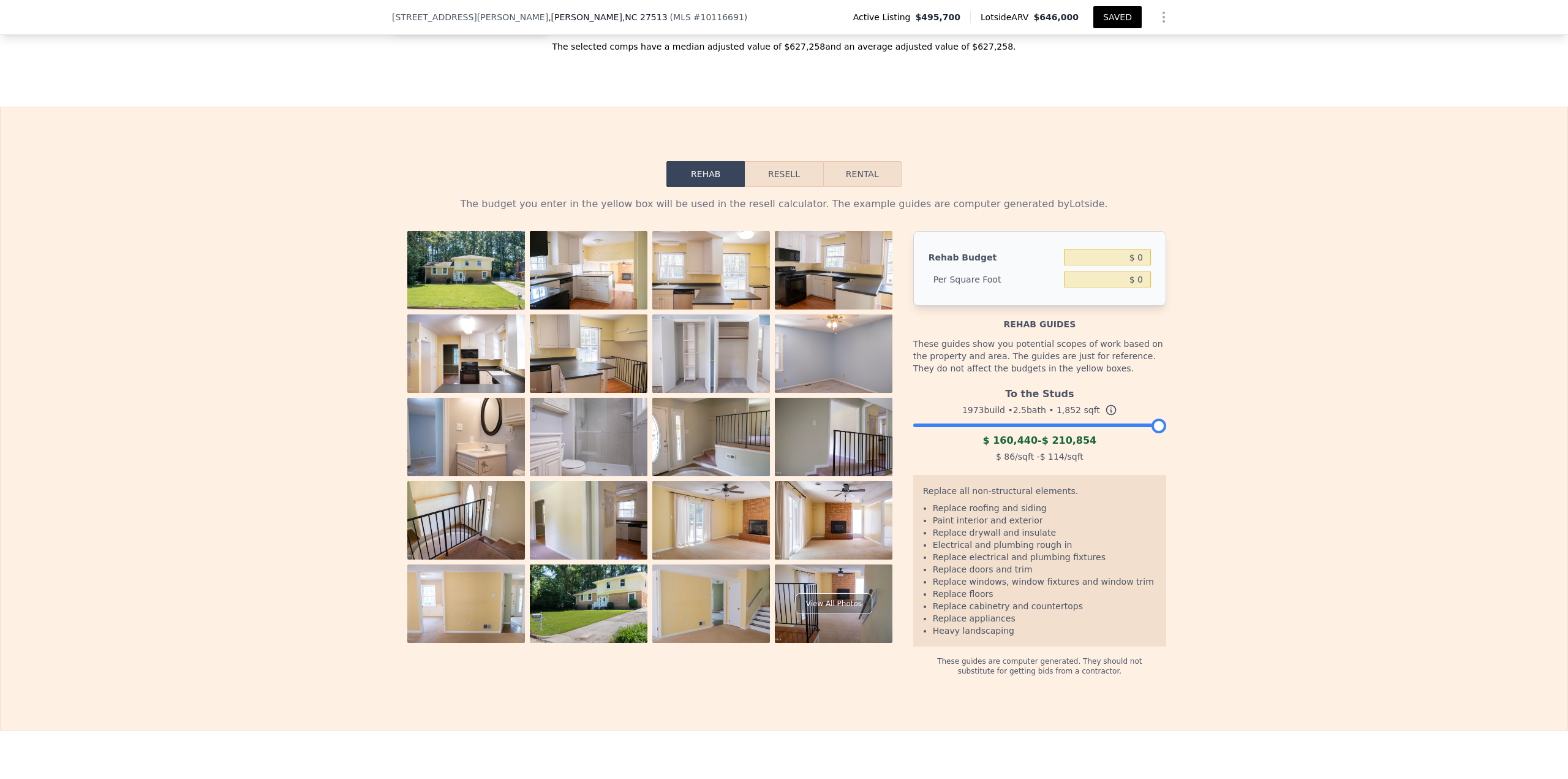
scroll to position [1655, 0]
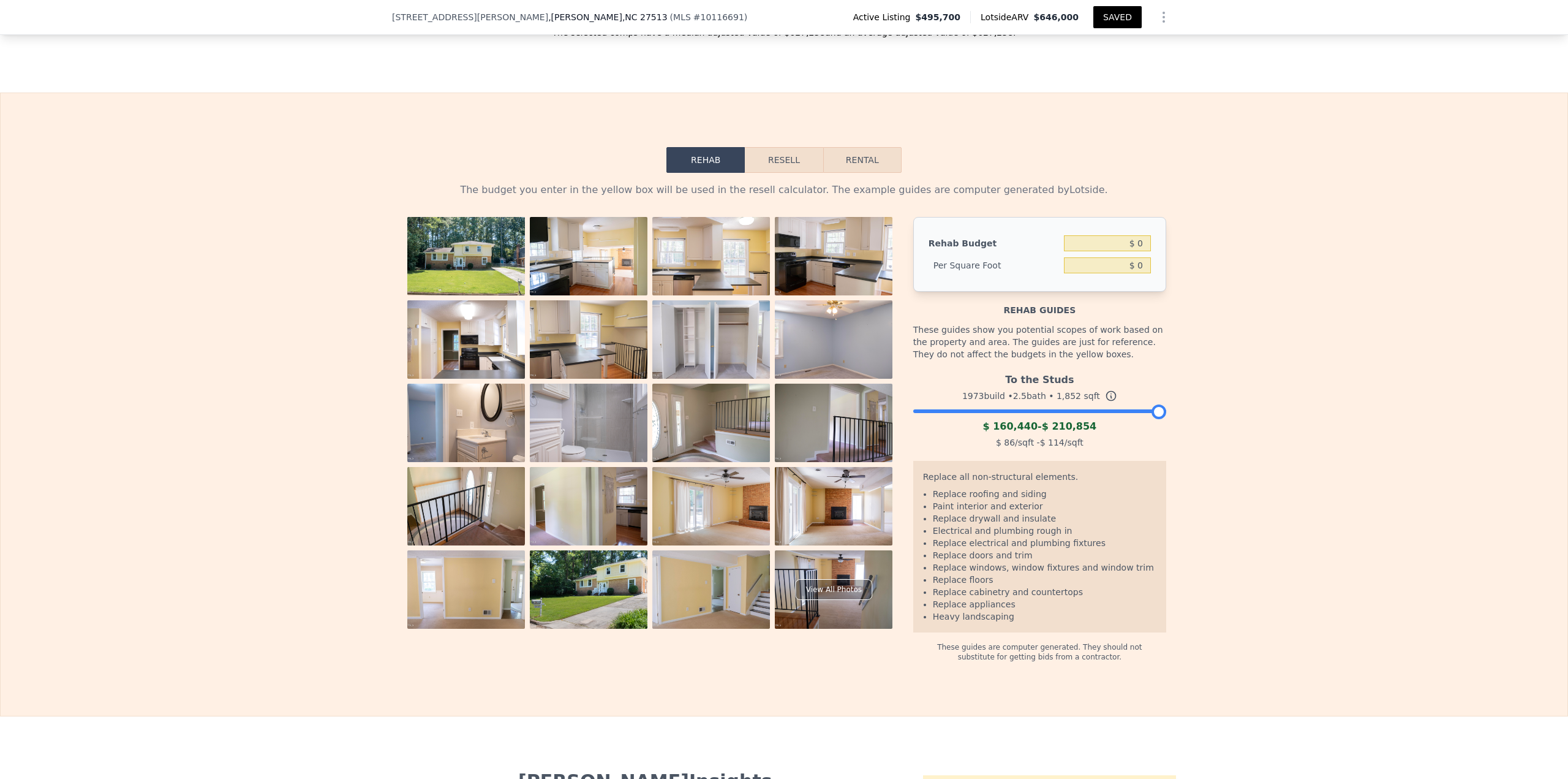
click at [475, 254] on img at bounding box center [466, 256] width 118 height 78
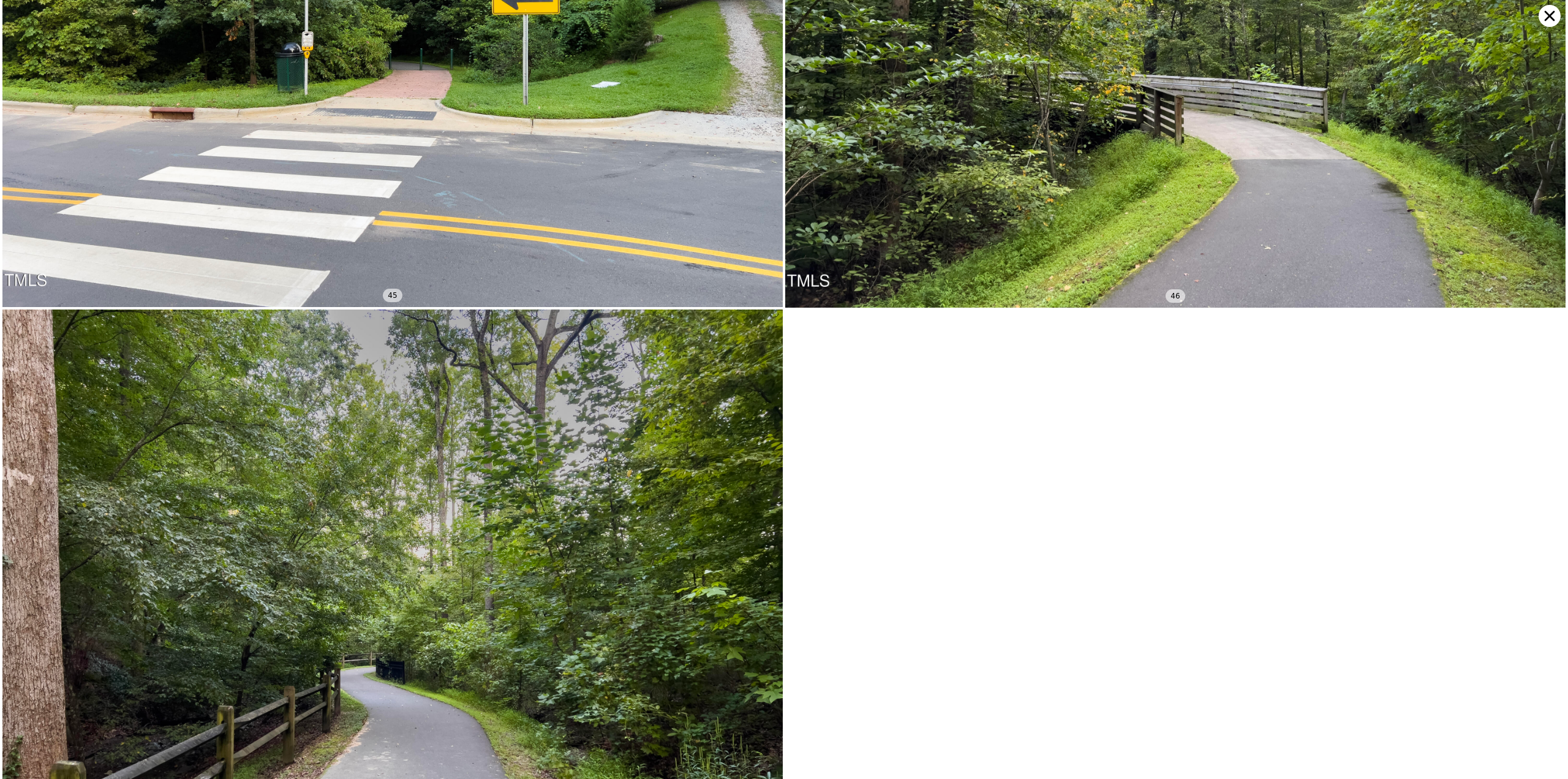
scroll to position [10784, 0]
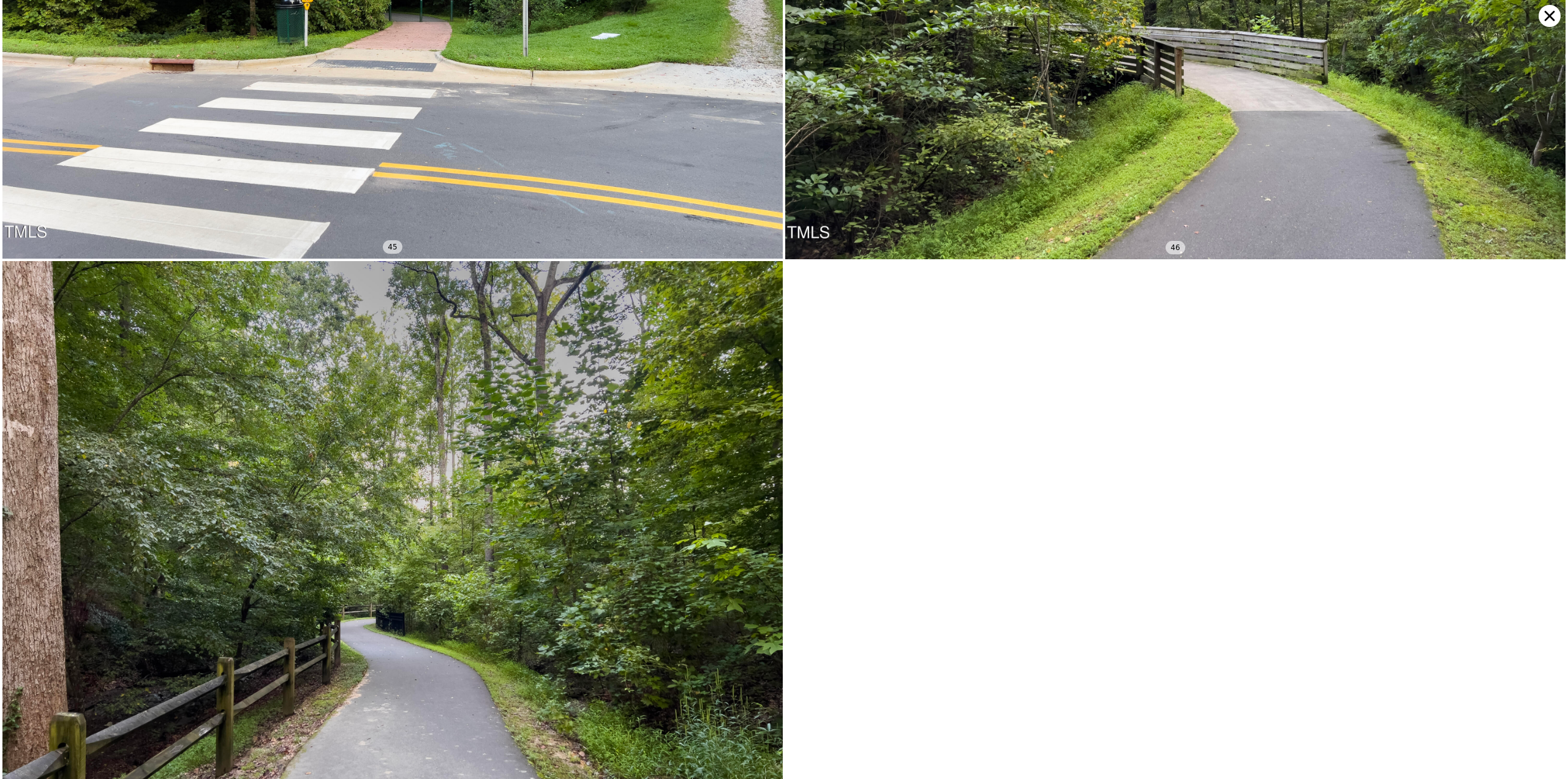
click at [1544, 20] on icon at bounding box center [1550, 16] width 22 height 22
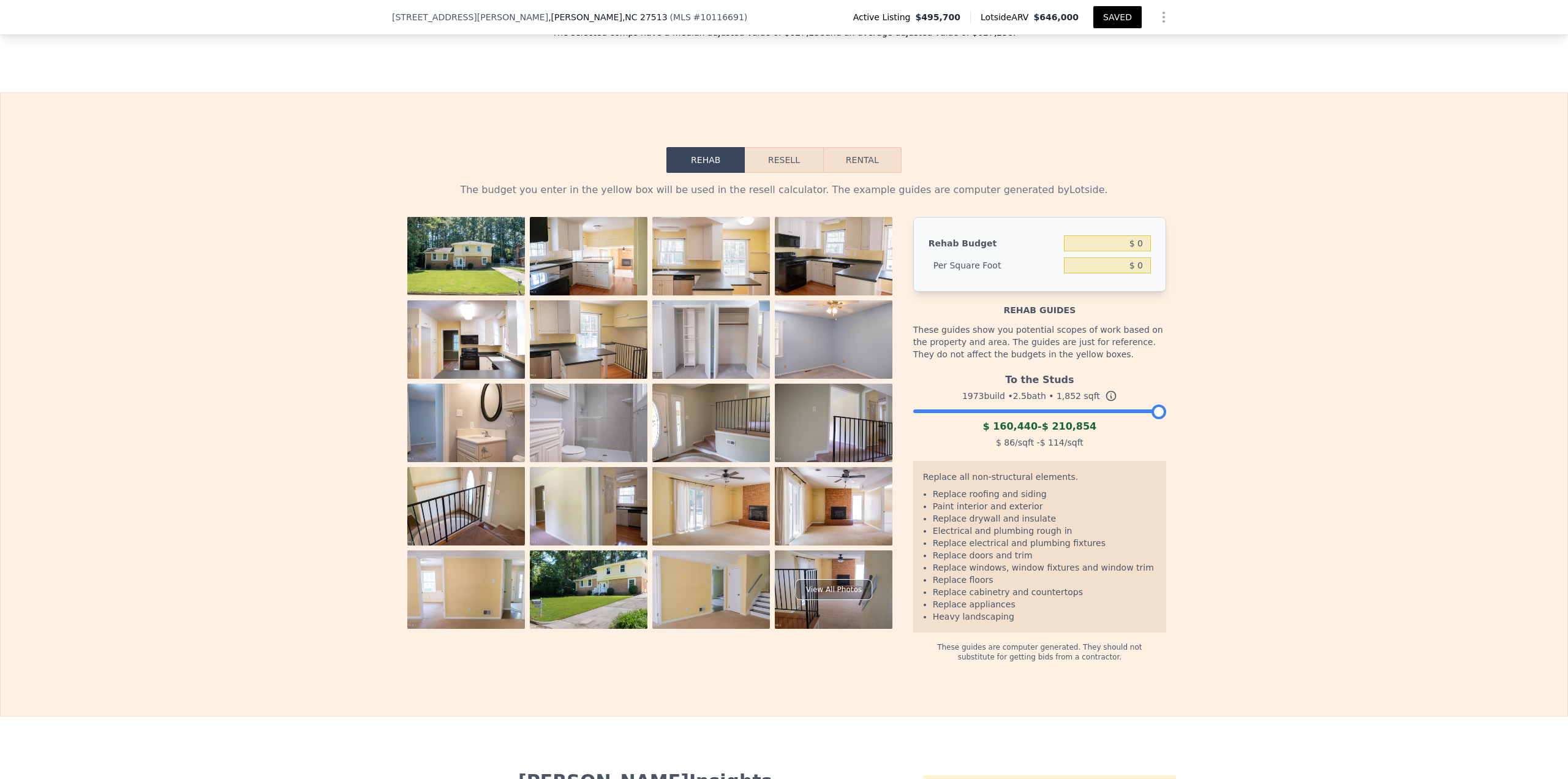
click at [1029, 412] on div at bounding box center [1039, 408] width 253 height 7
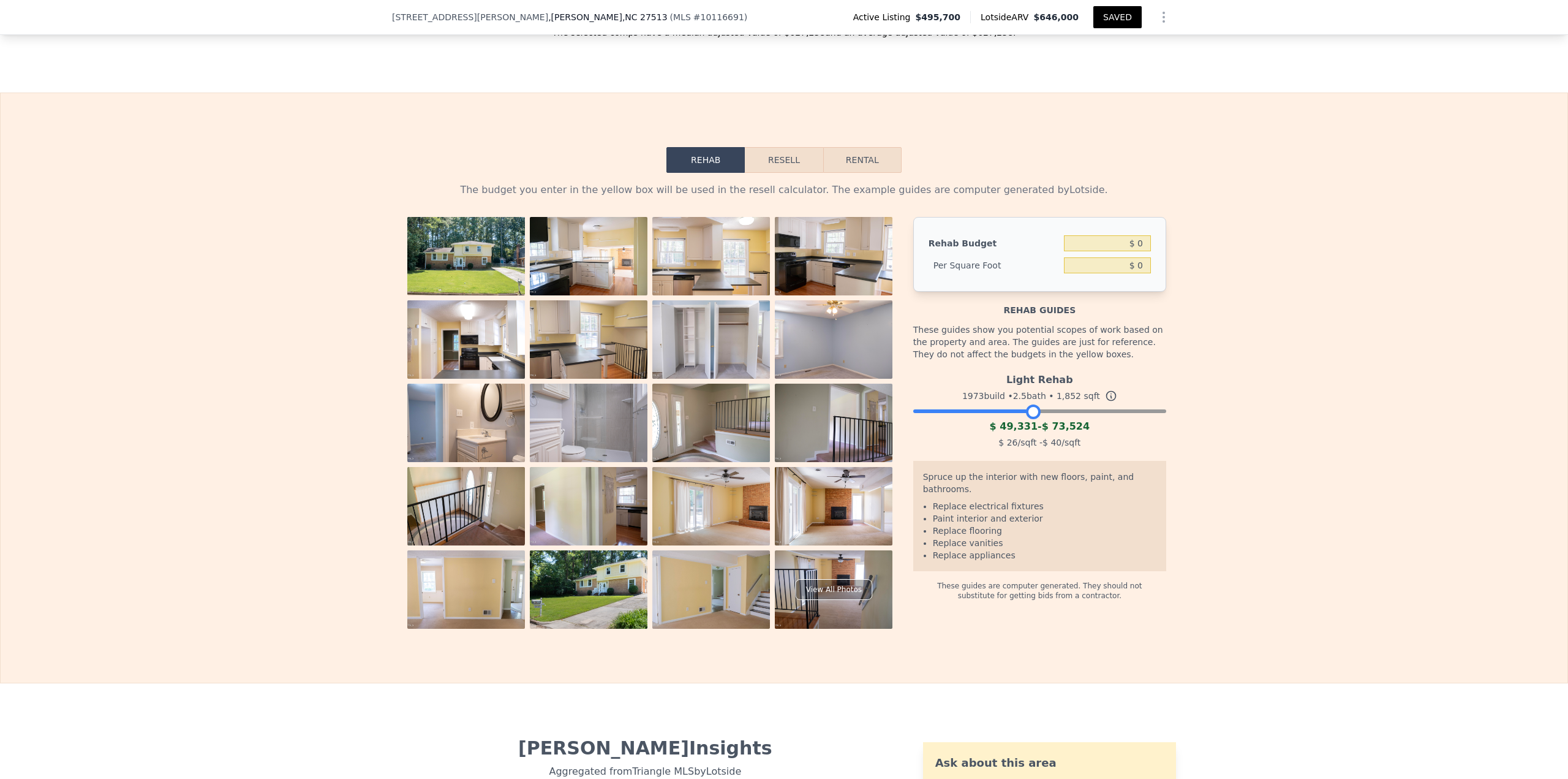
click at [1046, 412] on div at bounding box center [1039, 408] width 253 height 7
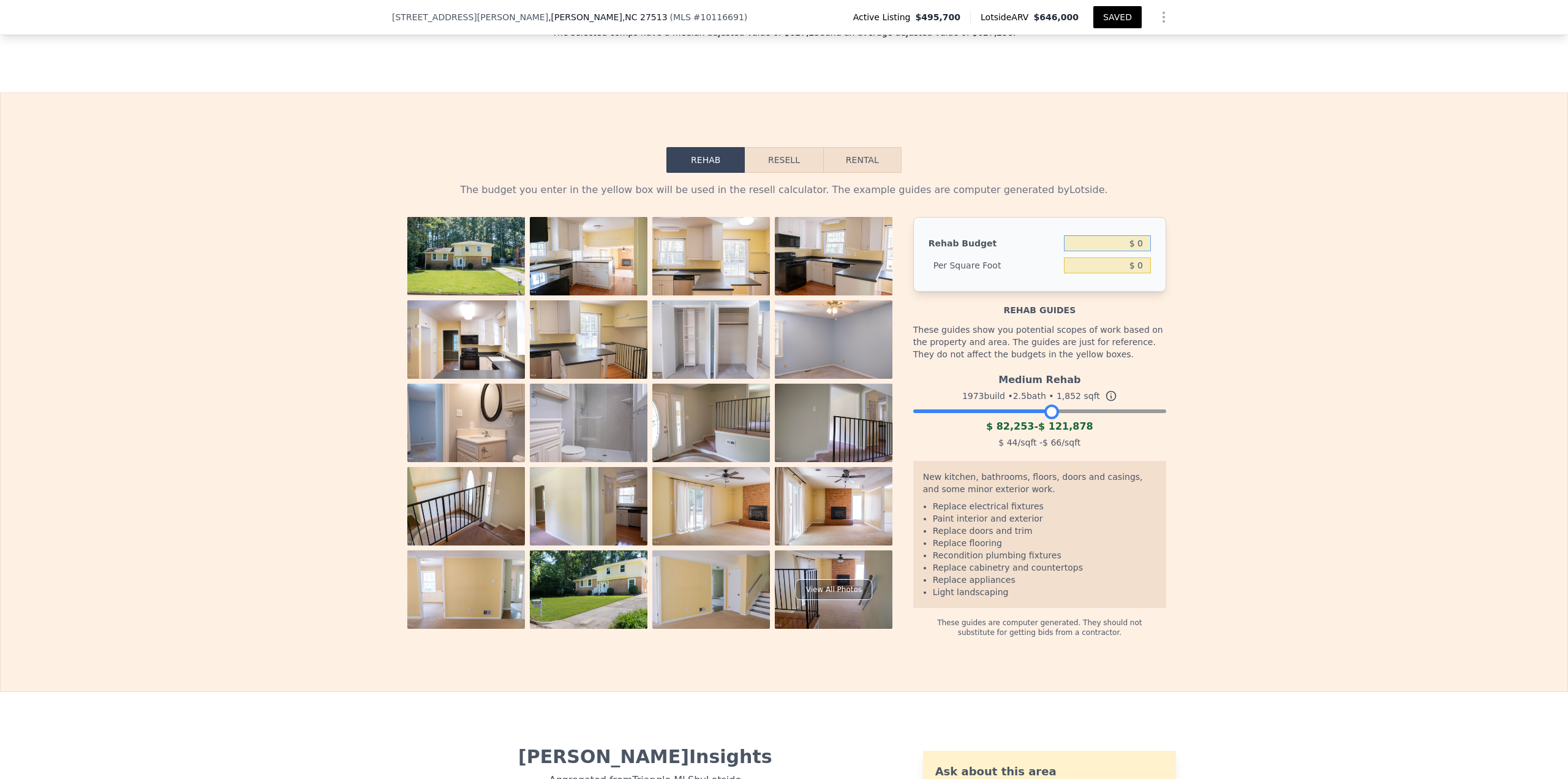
click at [1135, 251] on input "$ 0" at bounding box center [1107, 243] width 87 height 16
click at [1138, 273] on input "$ 0" at bounding box center [1107, 265] width 87 height 16
click at [1138, 273] on input "$ 0.02" at bounding box center [1107, 265] width 87 height 16
click at [771, 167] on button "Resell" at bounding box center [783, 160] width 77 height 26
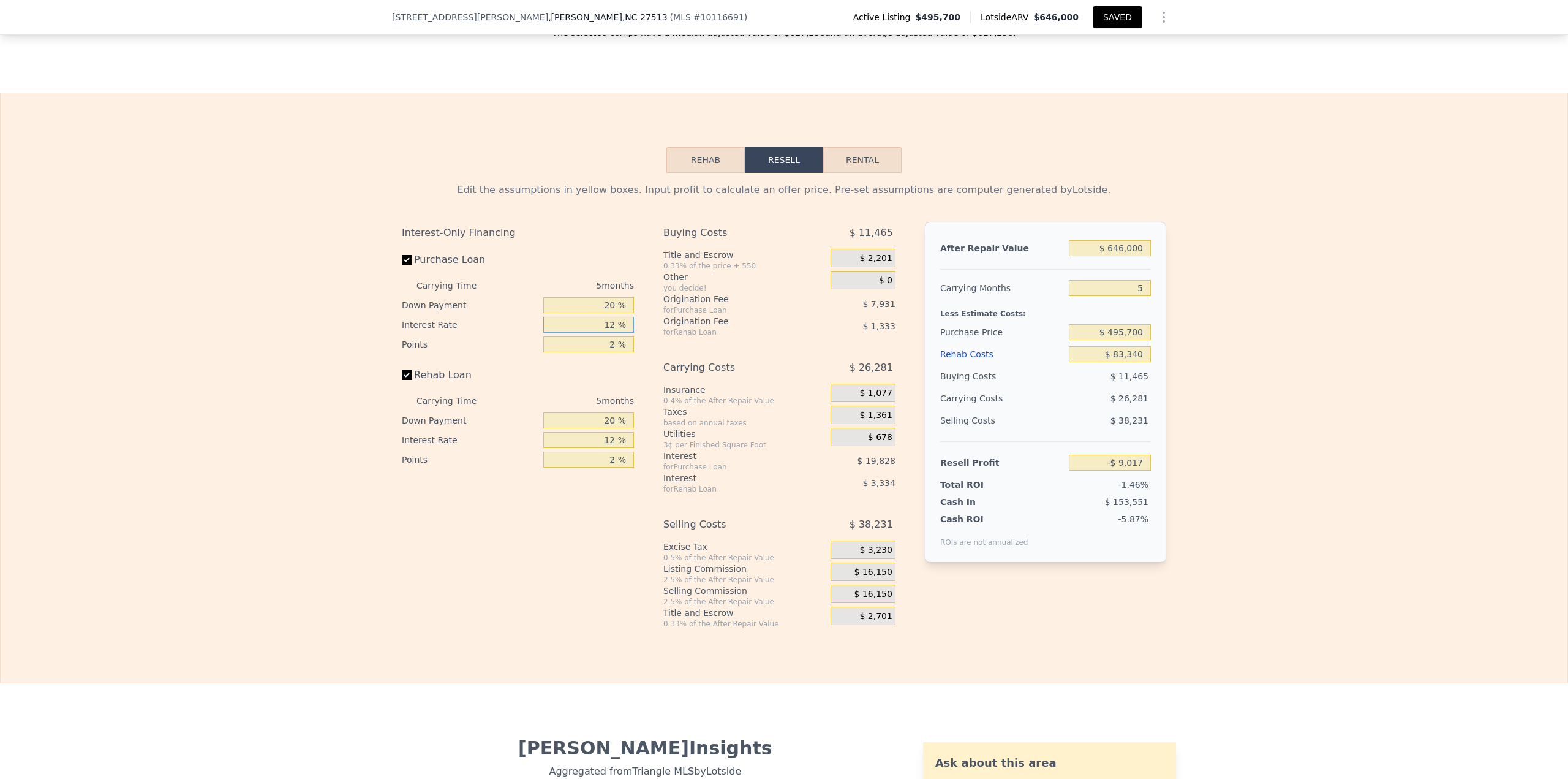
drag, startPoint x: 590, startPoint y: 341, endPoint x: 668, endPoint y: 341, distance: 78.0
click at [668, 341] on div "Interest-Only Financing Purchase Loan Carrying Time 5 months Down Payment 20 % …" at bounding box center [783, 425] width 764 height 407
drag, startPoint x: 599, startPoint y: 333, endPoint x: 652, endPoint y: 333, distance: 53.0
click at [652, 333] on div "Interest-Only Financing Purchase Loan Carrying Time 5 months Down Payment 20 % …" at bounding box center [783, 425] width 764 height 407
click at [1122, 256] on input "$ 646,000" at bounding box center [1109, 247] width 82 height 16
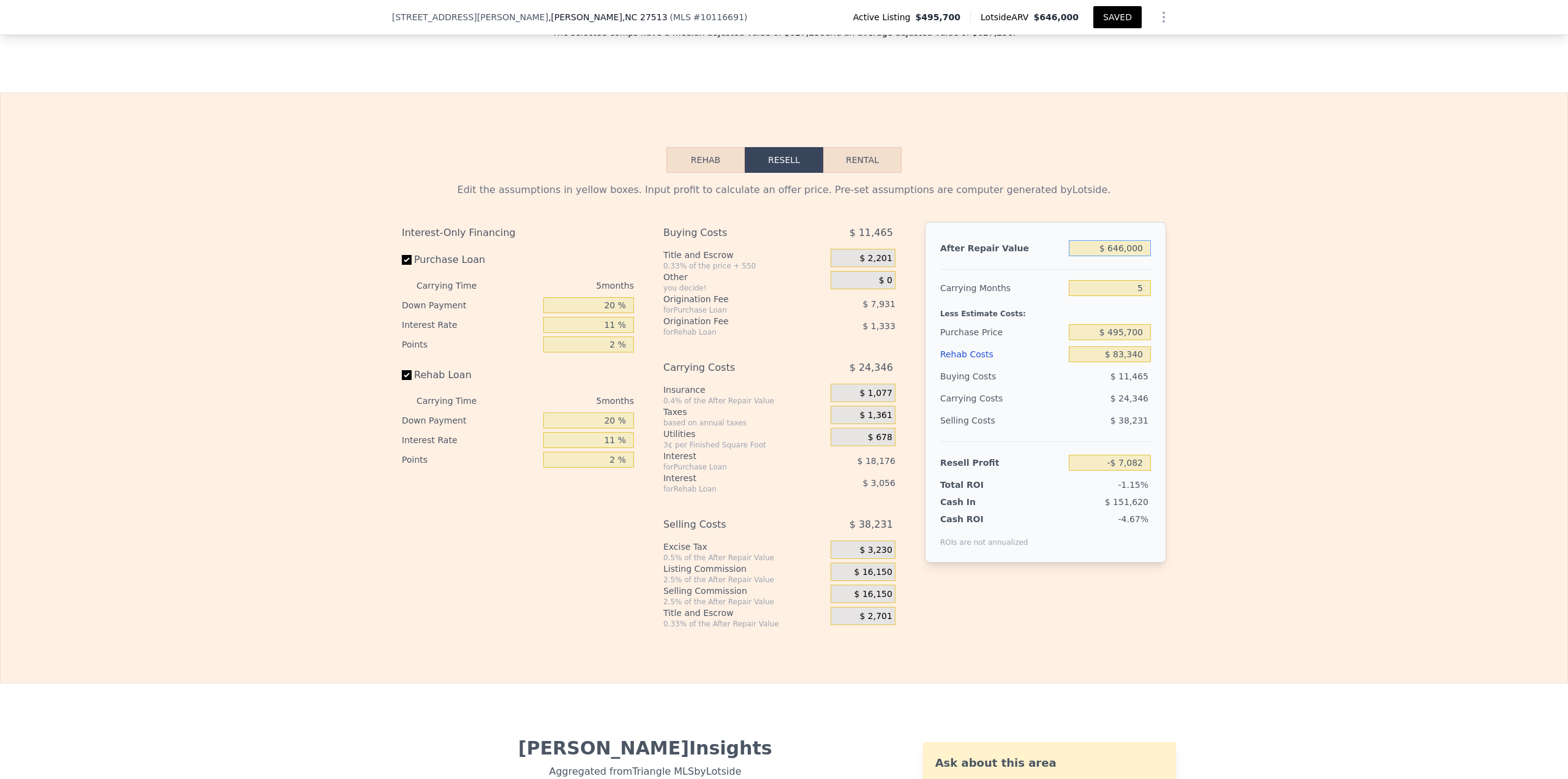
click at [1122, 256] on input "$ 646,000" at bounding box center [1109, 247] width 82 height 16
click at [710, 167] on button "Rehab" at bounding box center [705, 160] width 78 height 26
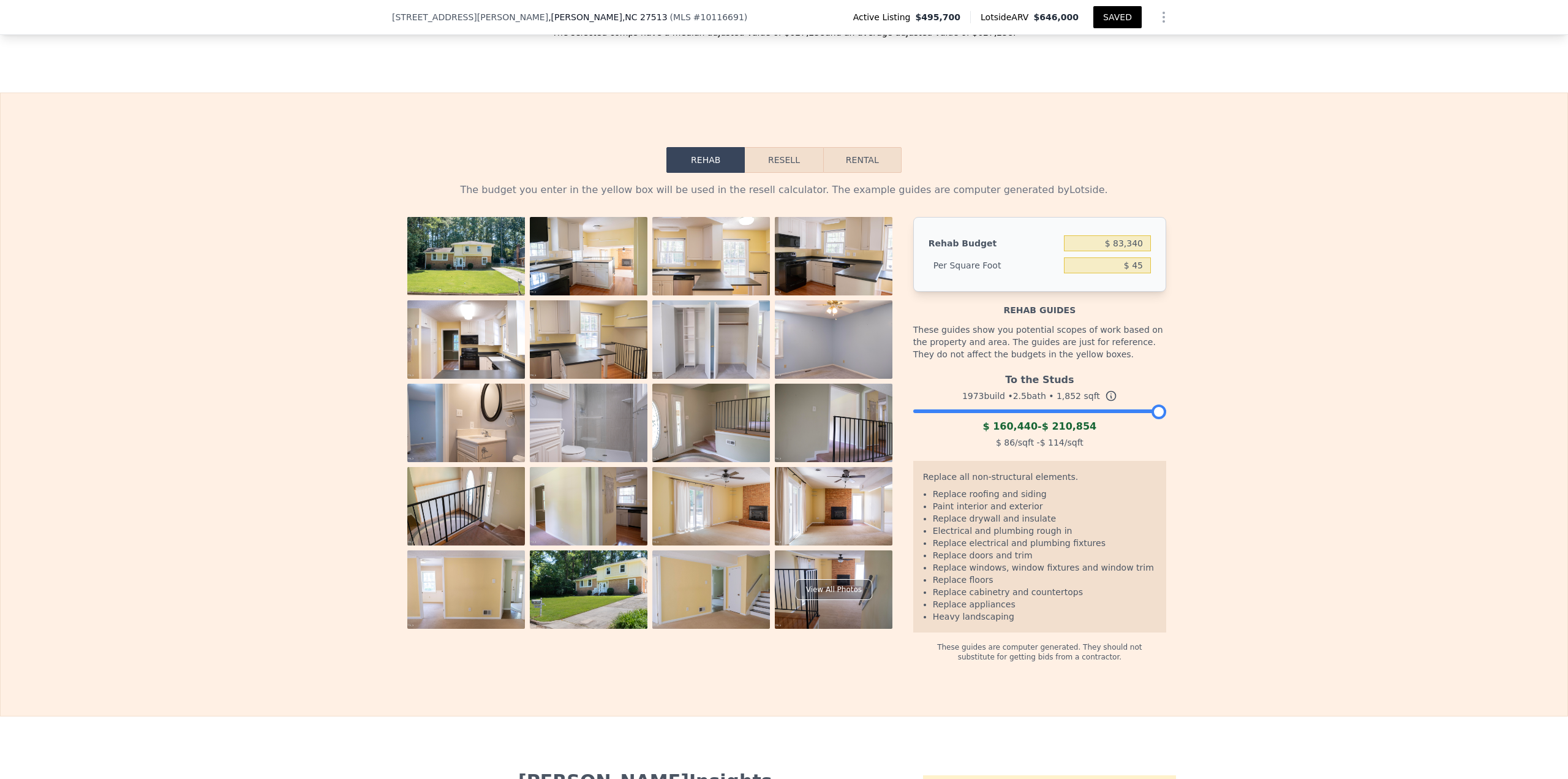
click at [1008, 412] on div at bounding box center [1039, 408] width 253 height 7
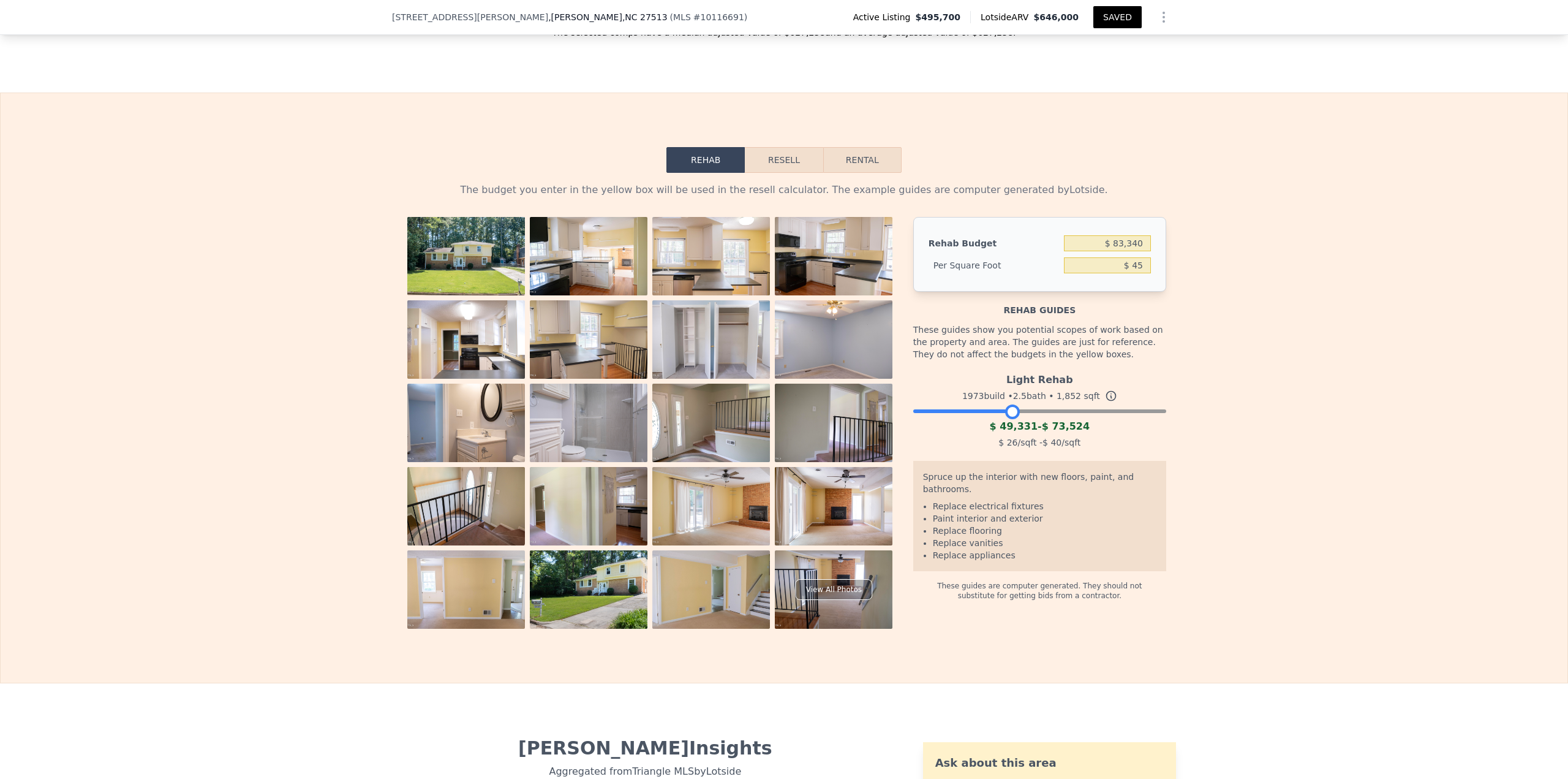
click at [1039, 412] on div at bounding box center [1039, 408] width 253 height 7
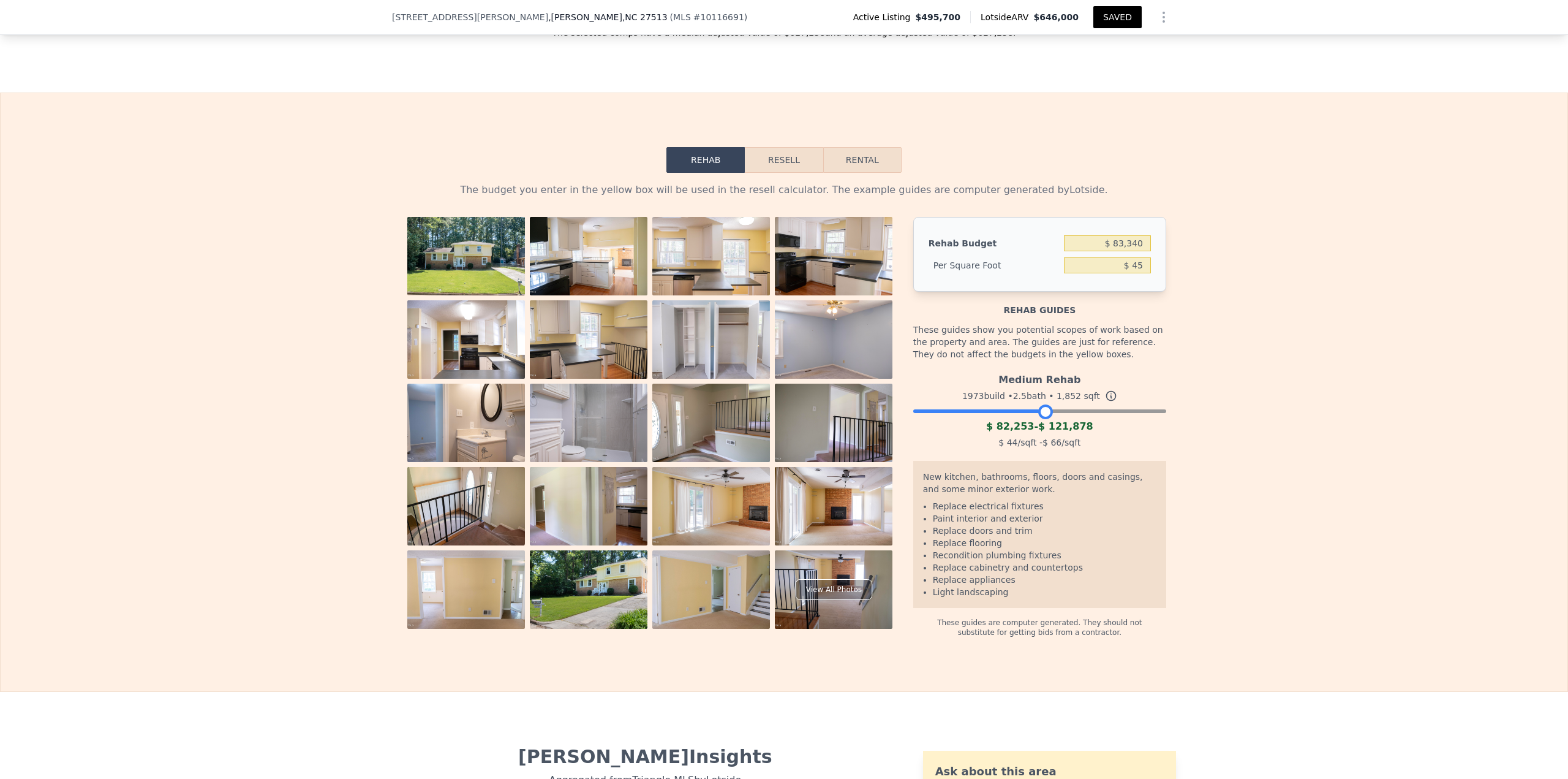
click at [755, 166] on button "Resell" at bounding box center [783, 160] width 77 height 26
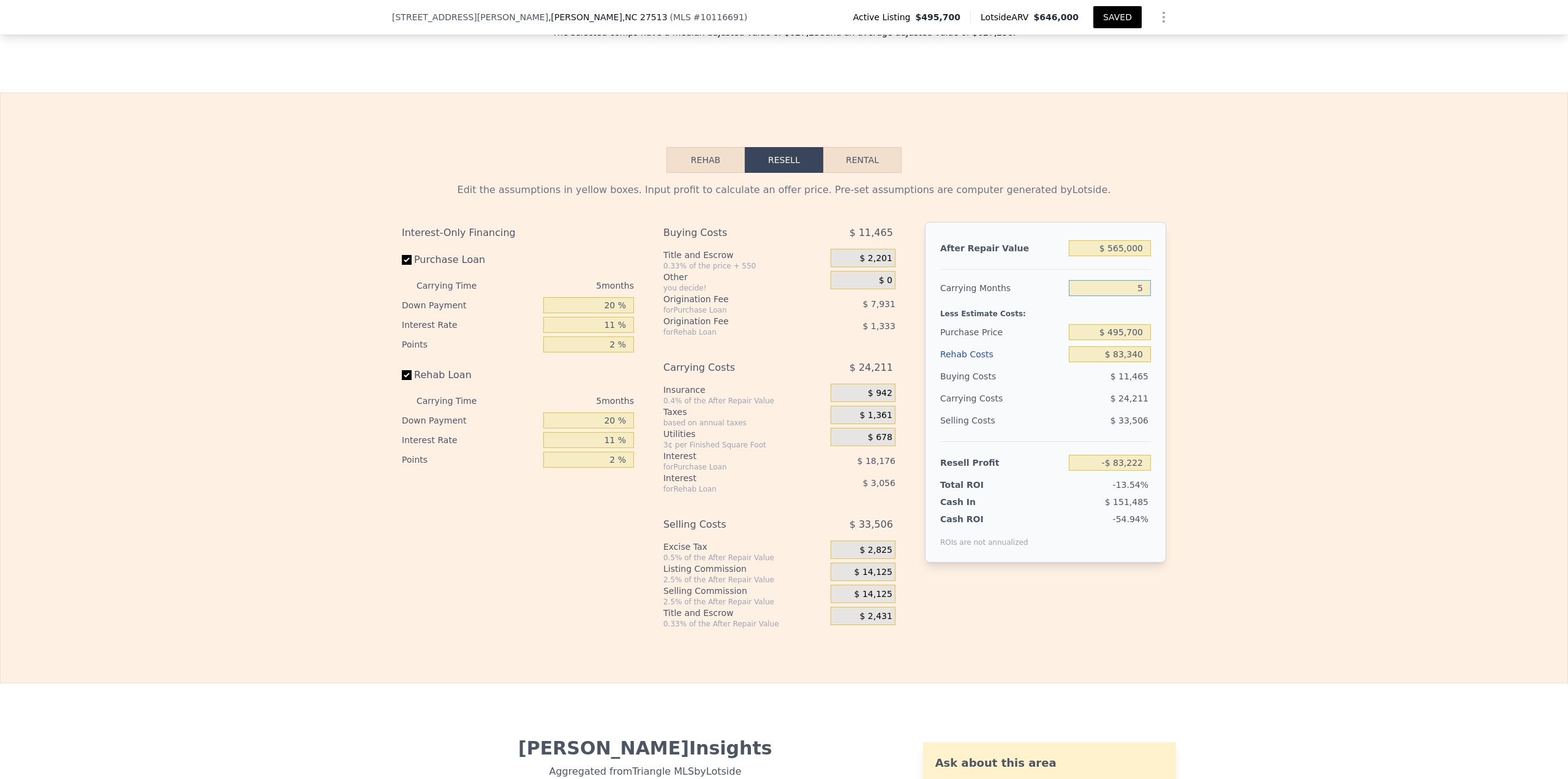
drag, startPoint x: 1116, startPoint y: 294, endPoint x: 1186, endPoint y: 296, distance: 70.0
click at [1186, 296] on div "Edit the assumptions in yellow boxes. Input profit to calculate an offer price.…" at bounding box center [784, 400] width 1567 height 456
click at [1459, 259] on div "Edit the assumptions in yellow boxes. Input profit to calculate an offer price.…" at bounding box center [784, 400] width 1567 height 456
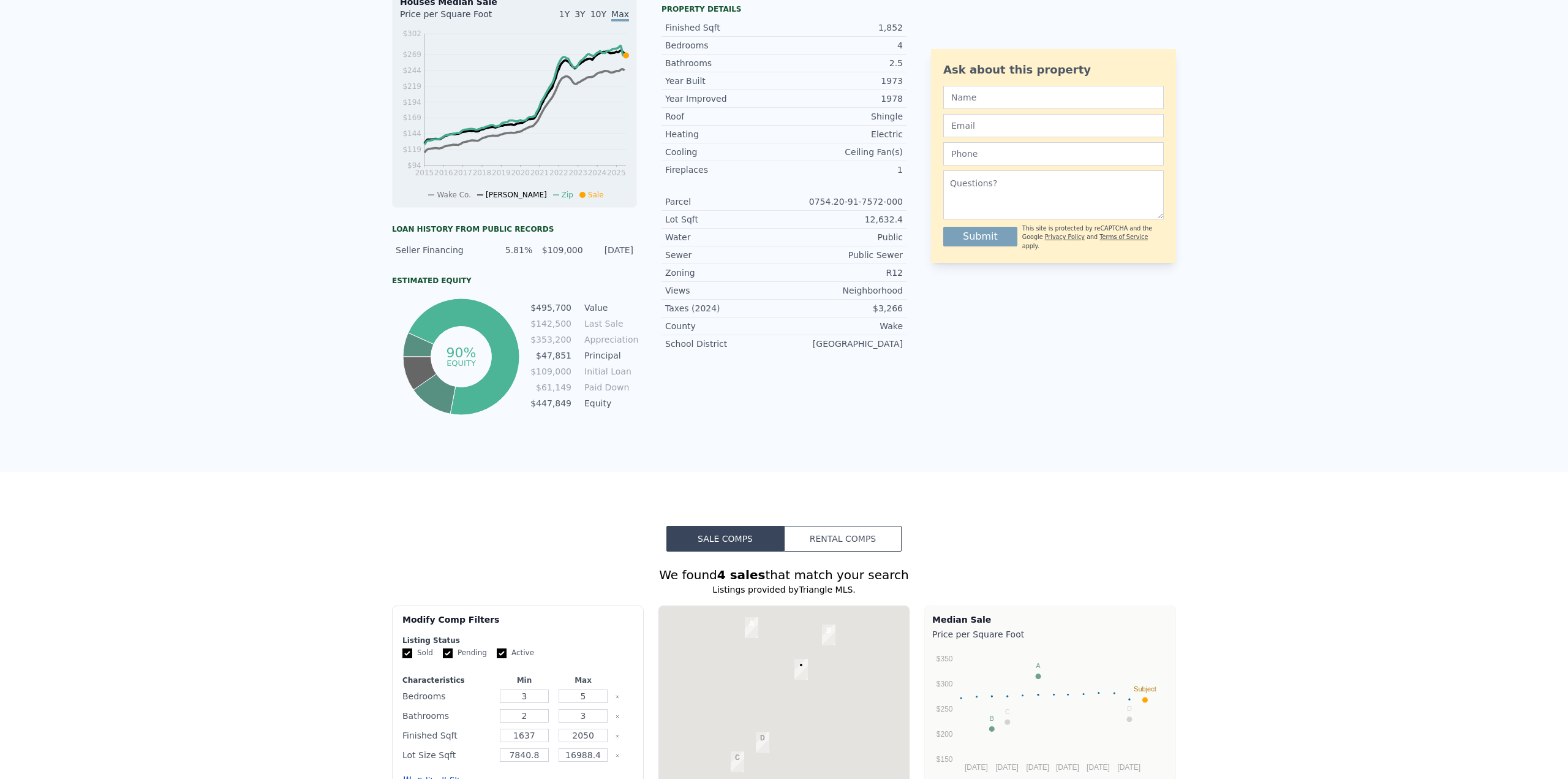
scroll to position [0, 0]
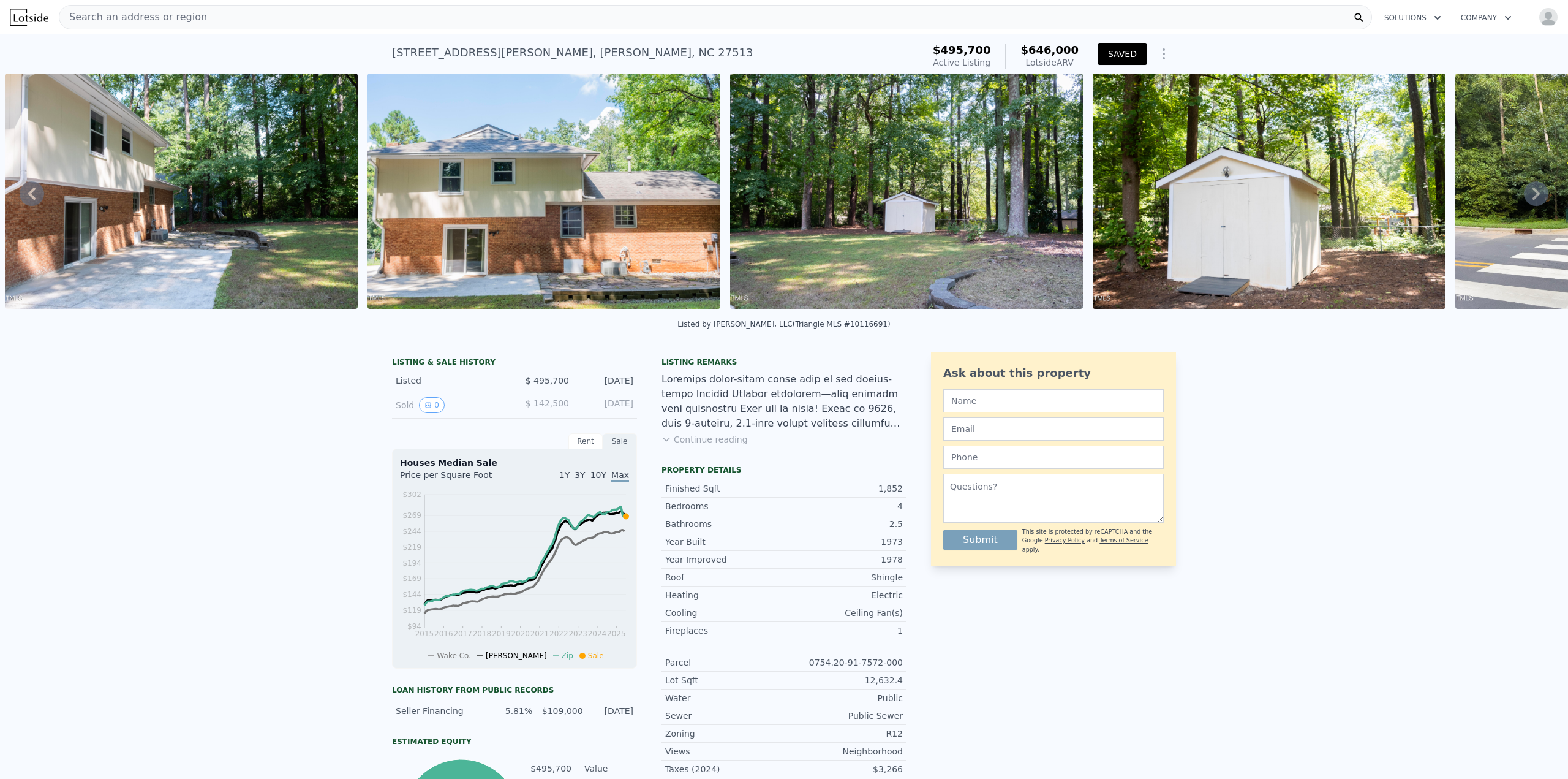
click at [462, 10] on div "Search an address or region" at bounding box center [715, 17] width 1313 height 24
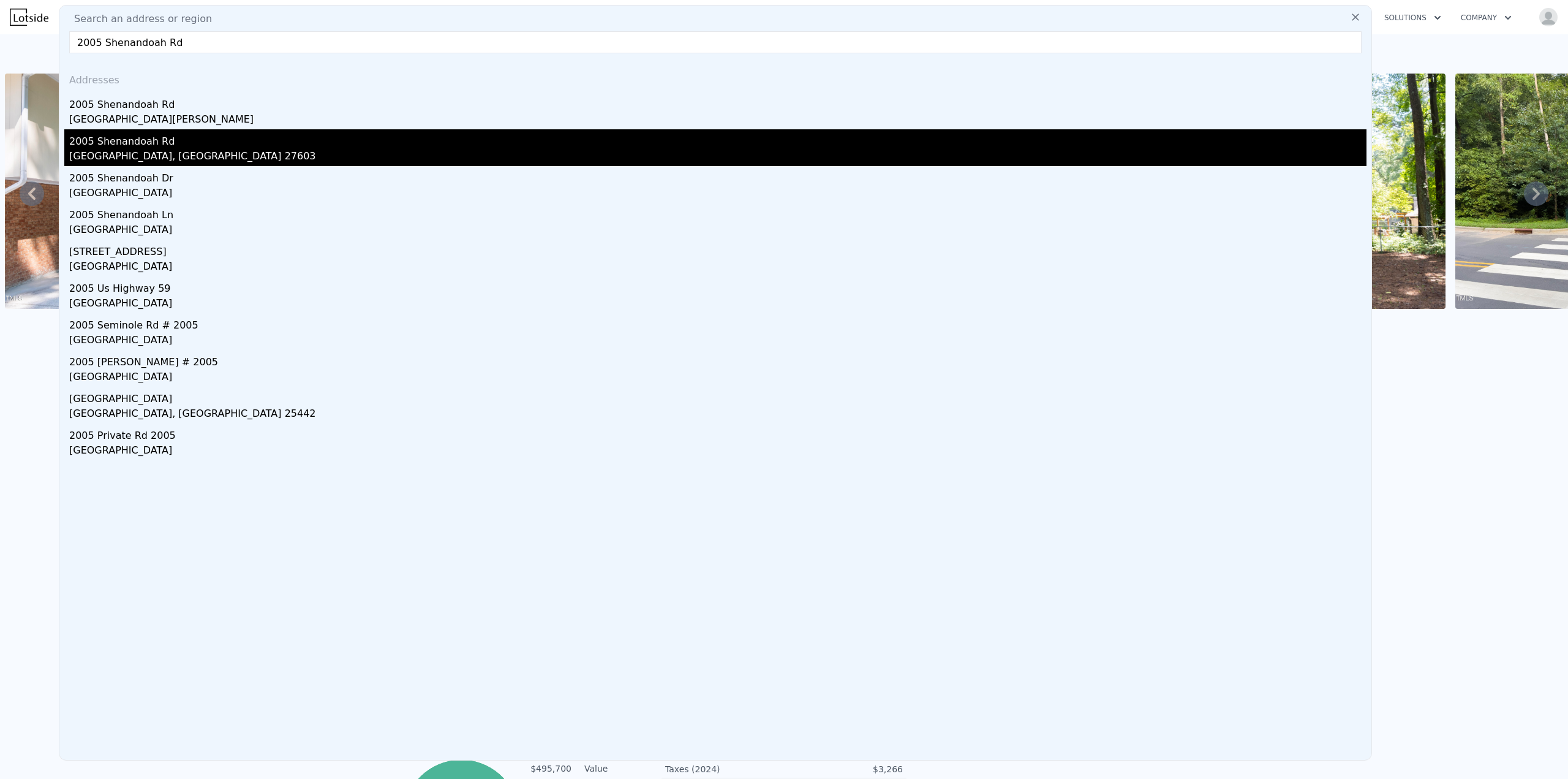
click at [134, 140] on div "2005 Shenandoah Rd" at bounding box center [717, 139] width 1297 height 20
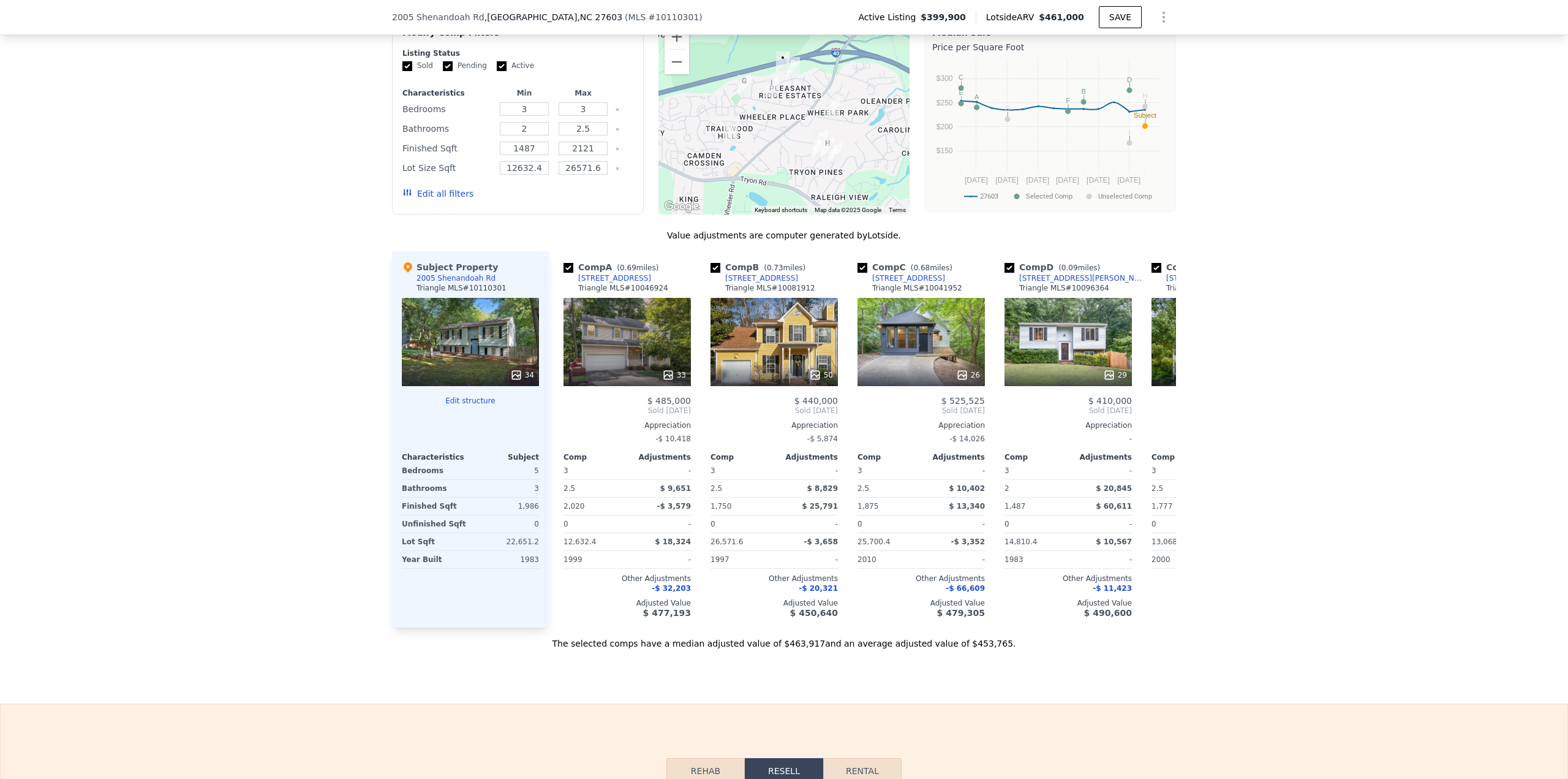
scroll to position [1098, 0]
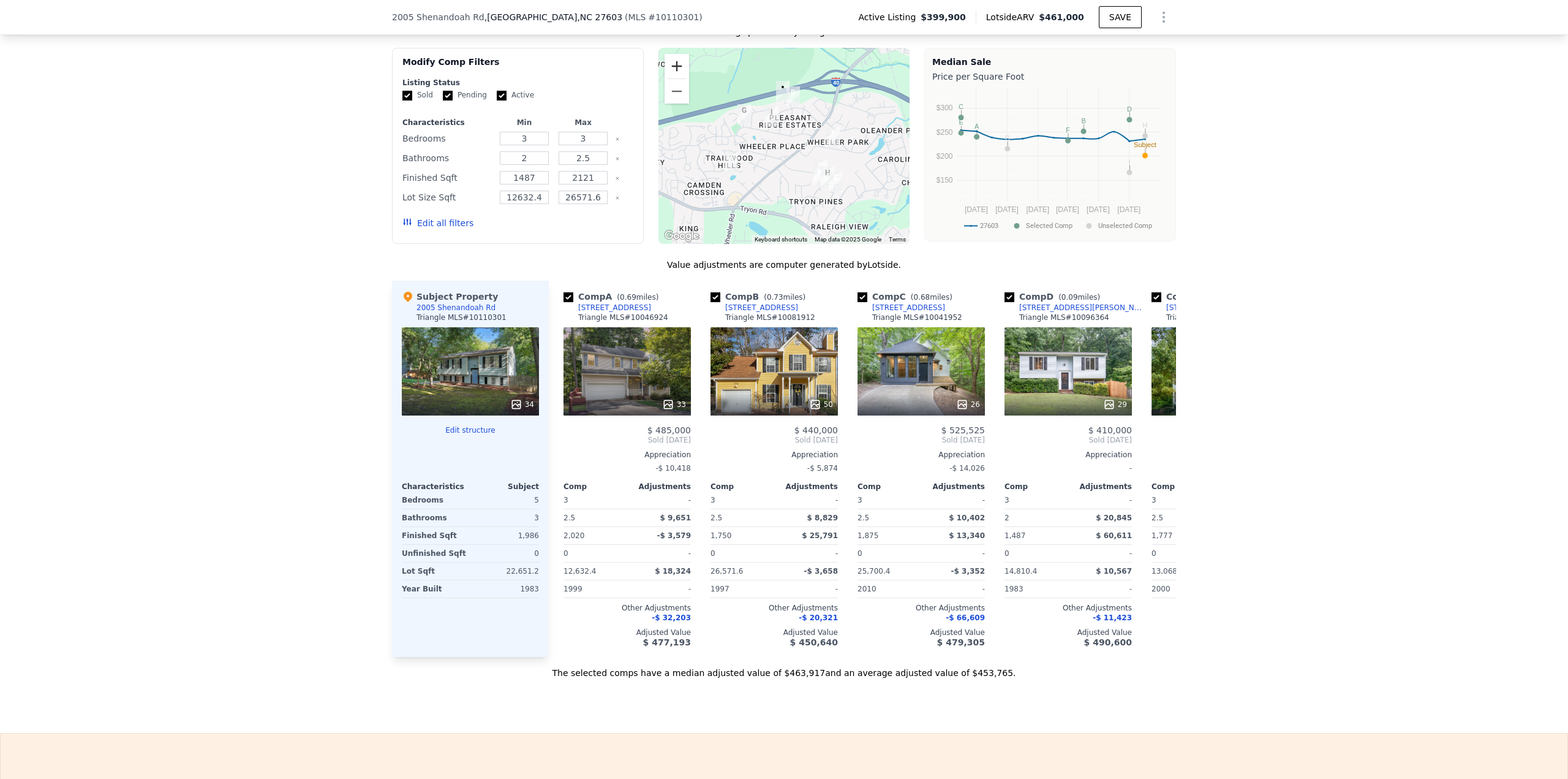
click at [672, 78] on button "Zoom in" at bounding box center [677, 66] width 24 height 24
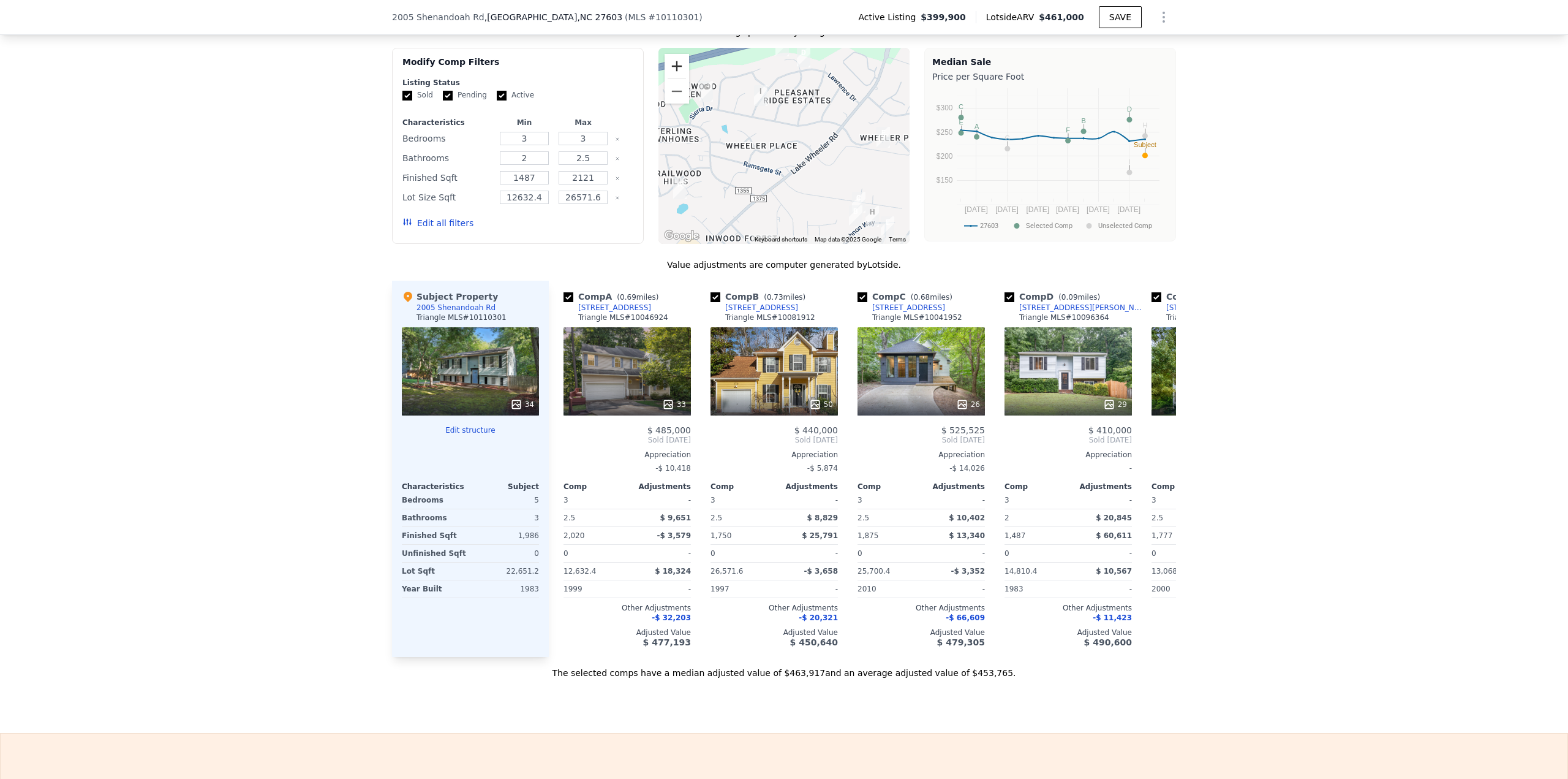
click at [672, 78] on button "Zoom in" at bounding box center [677, 66] width 24 height 24
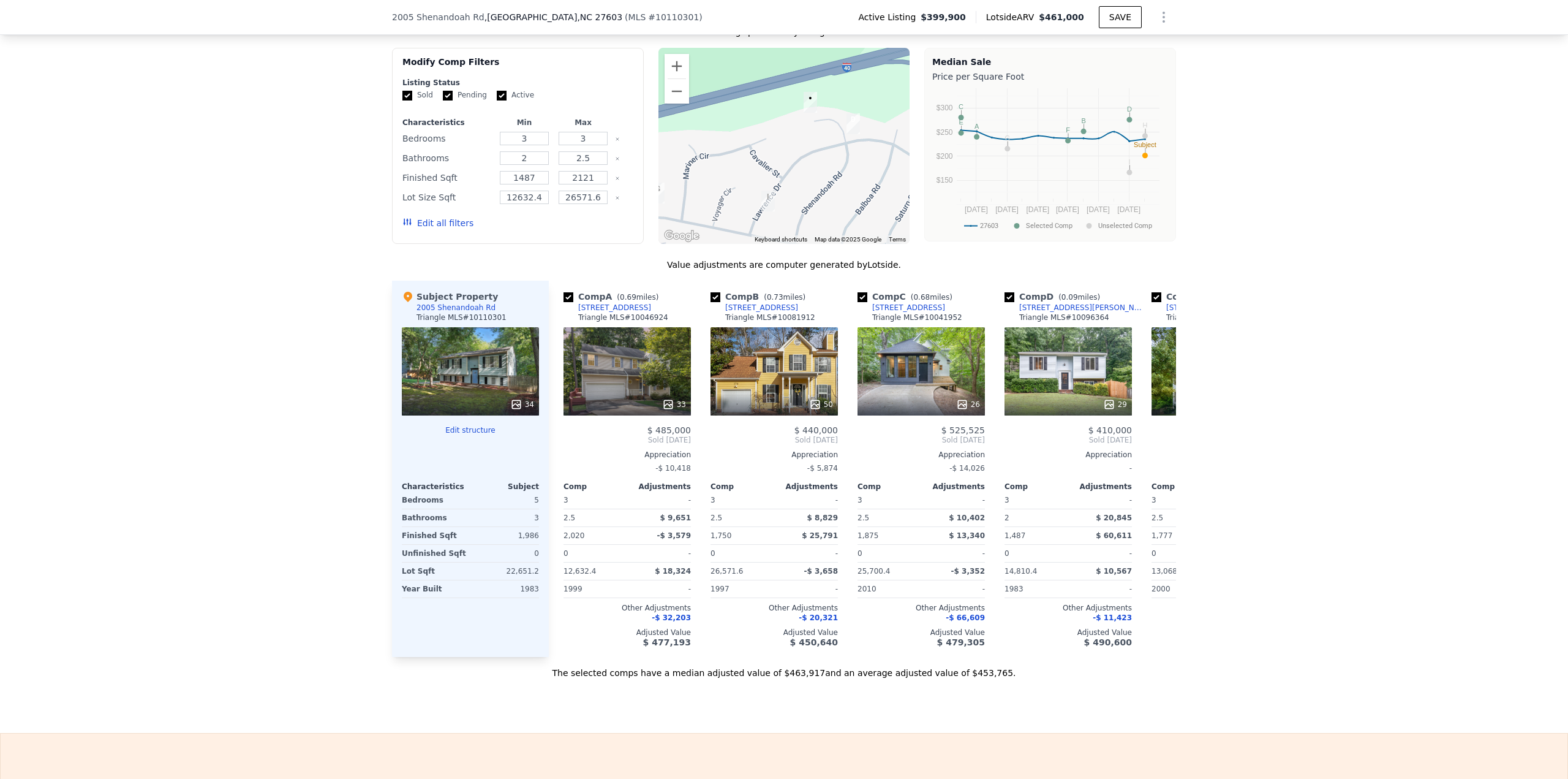
drag, startPoint x: 793, startPoint y: 88, endPoint x: 823, endPoint y: 239, distance: 154.0
click at [823, 239] on div at bounding box center [784, 145] width 252 height 196
click at [673, 98] on button "Zoom out" at bounding box center [677, 91] width 24 height 24
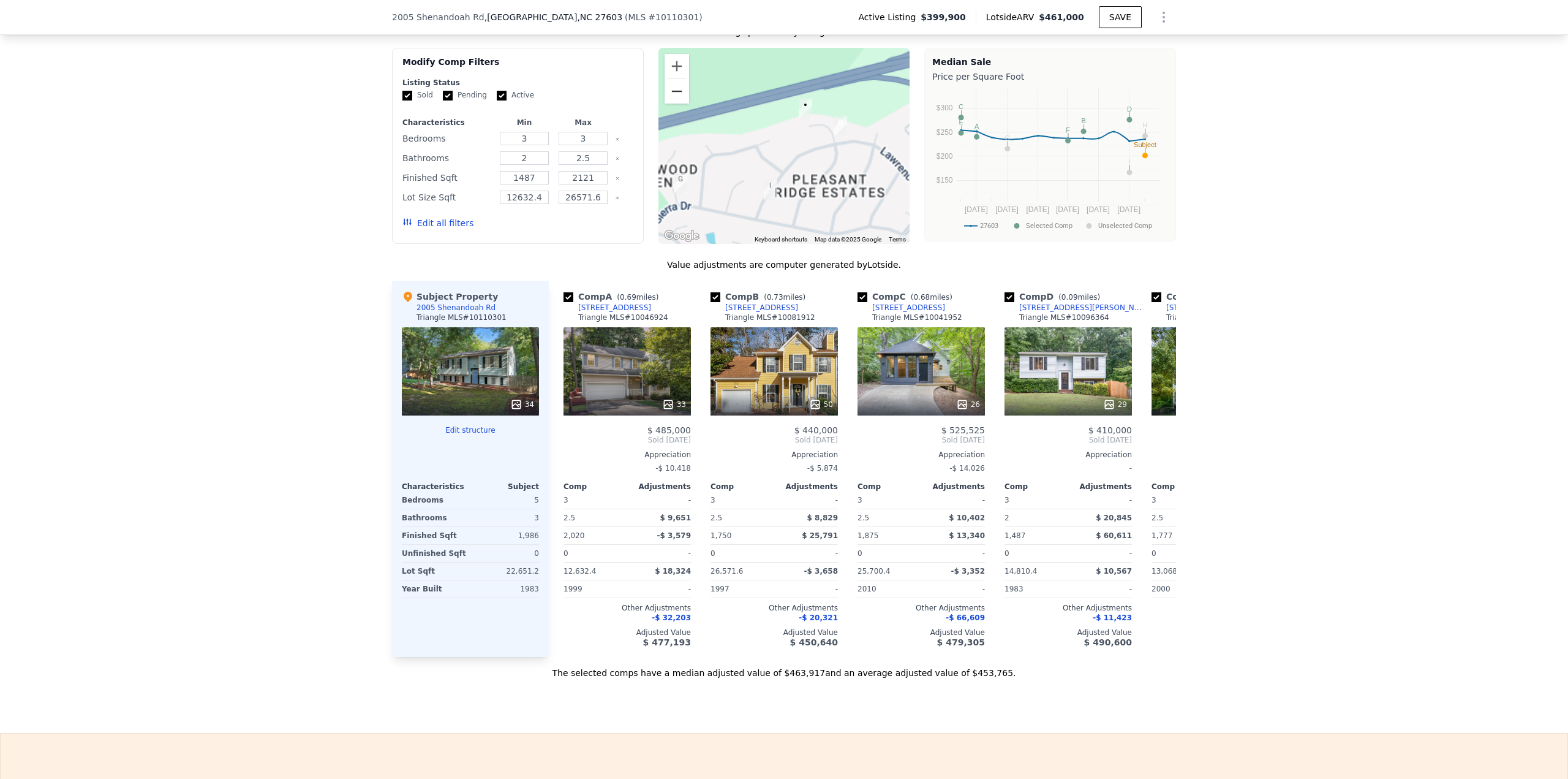
click at [673, 98] on button "Zoom out" at bounding box center [677, 91] width 24 height 24
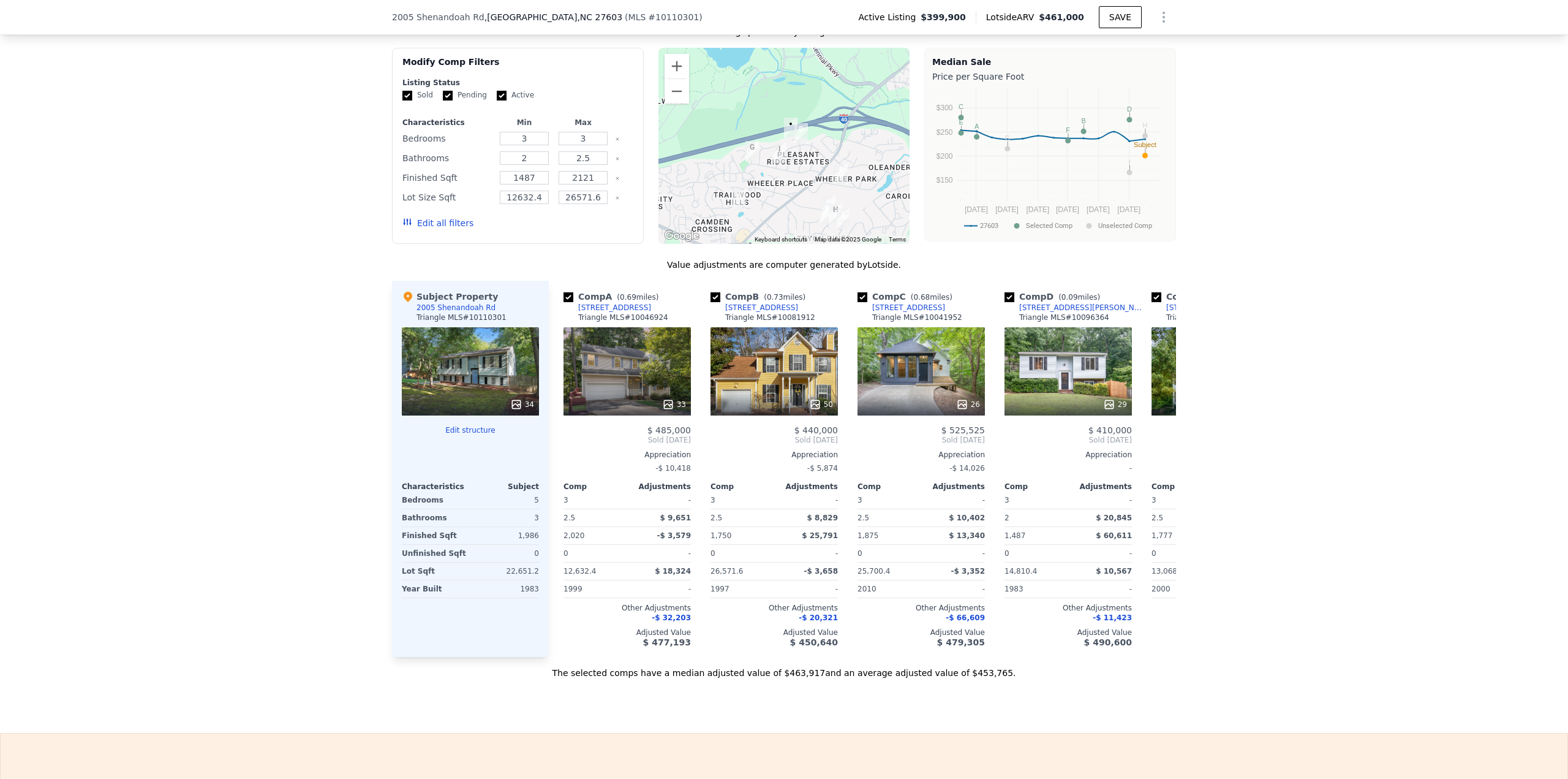
click at [427, 229] on button "Edit all filters" at bounding box center [438, 223] width 71 height 12
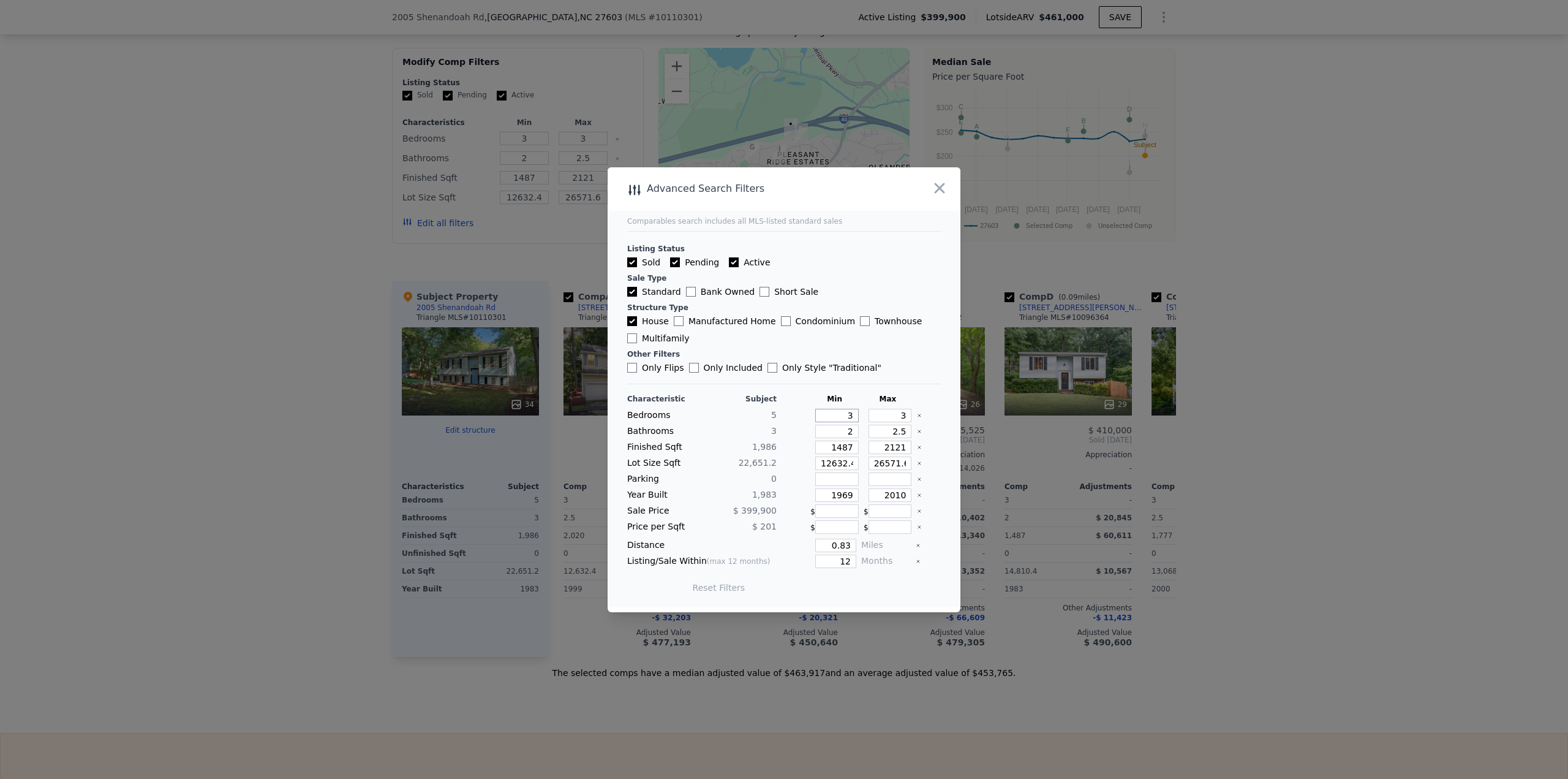
drag, startPoint x: 827, startPoint y: 414, endPoint x: 1002, endPoint y: 438, distance: 176.6
click at [911, 419] on div "Bedrooms 5 3 3" at bounding box center [784, 415] width 314 height 14
click at [831, 594] on button "Update Search" at bounding box center [852, 587] width 92 height 17
drag, startPoint x: 824, startPoint y: 544, endPoint x: 867, endPoint y: 544, distance: 43.0
click at [865, 544] on div "Distance 0.5 Miles" at bounding box center [784, 545] width 314 height 14
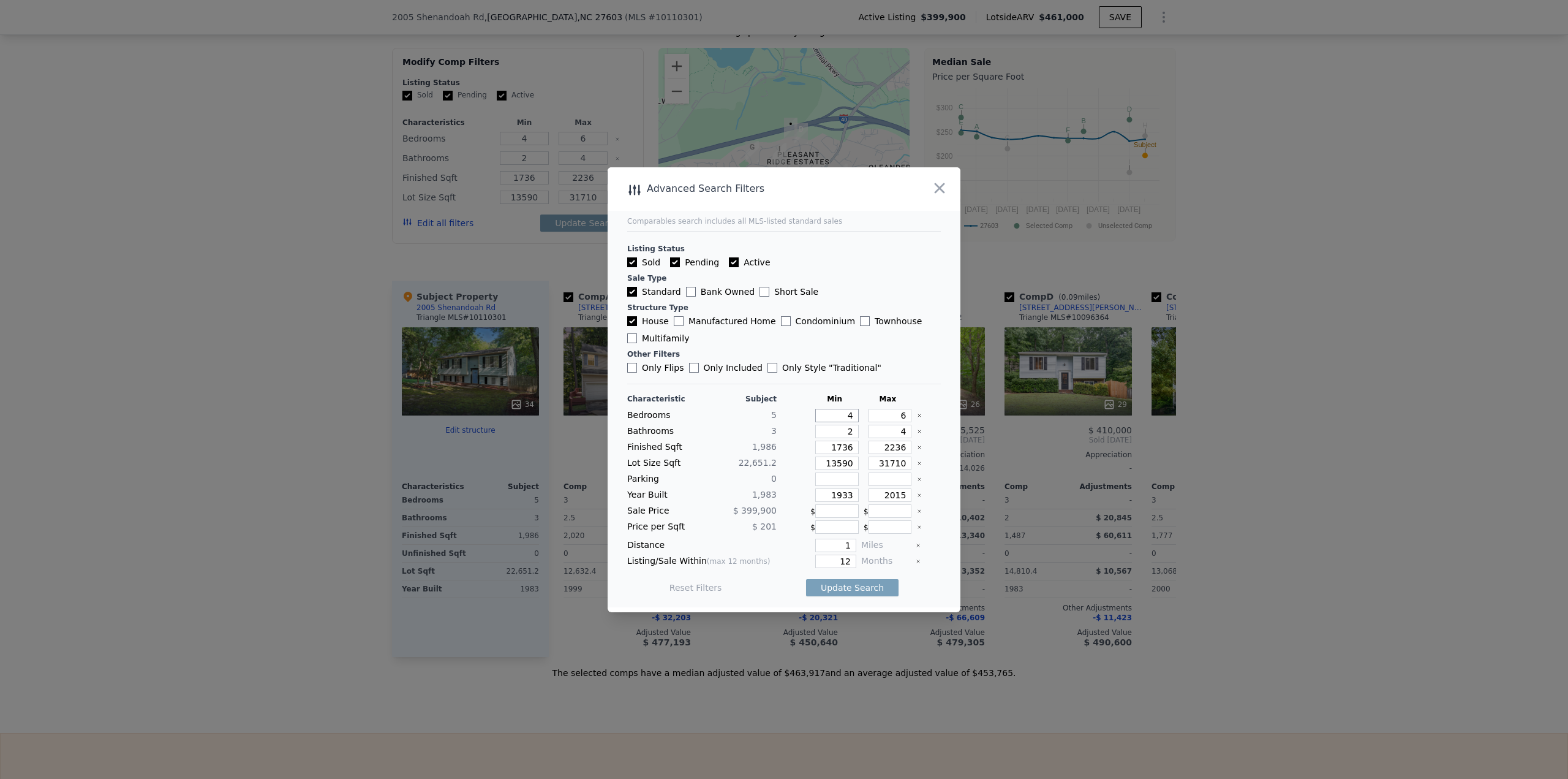
drag, startPoint x: 839, startPoint y: 417, endPoint x: 876, endPoint y: 417, distance: 37.0
click at [876, 417] on div "Bedrooms 5 4 6" at bounding box center [784, 415] width 314 height 14
click at [858, 585] on button "Update Search" at bounding box center [852, 587] width 92 height 17
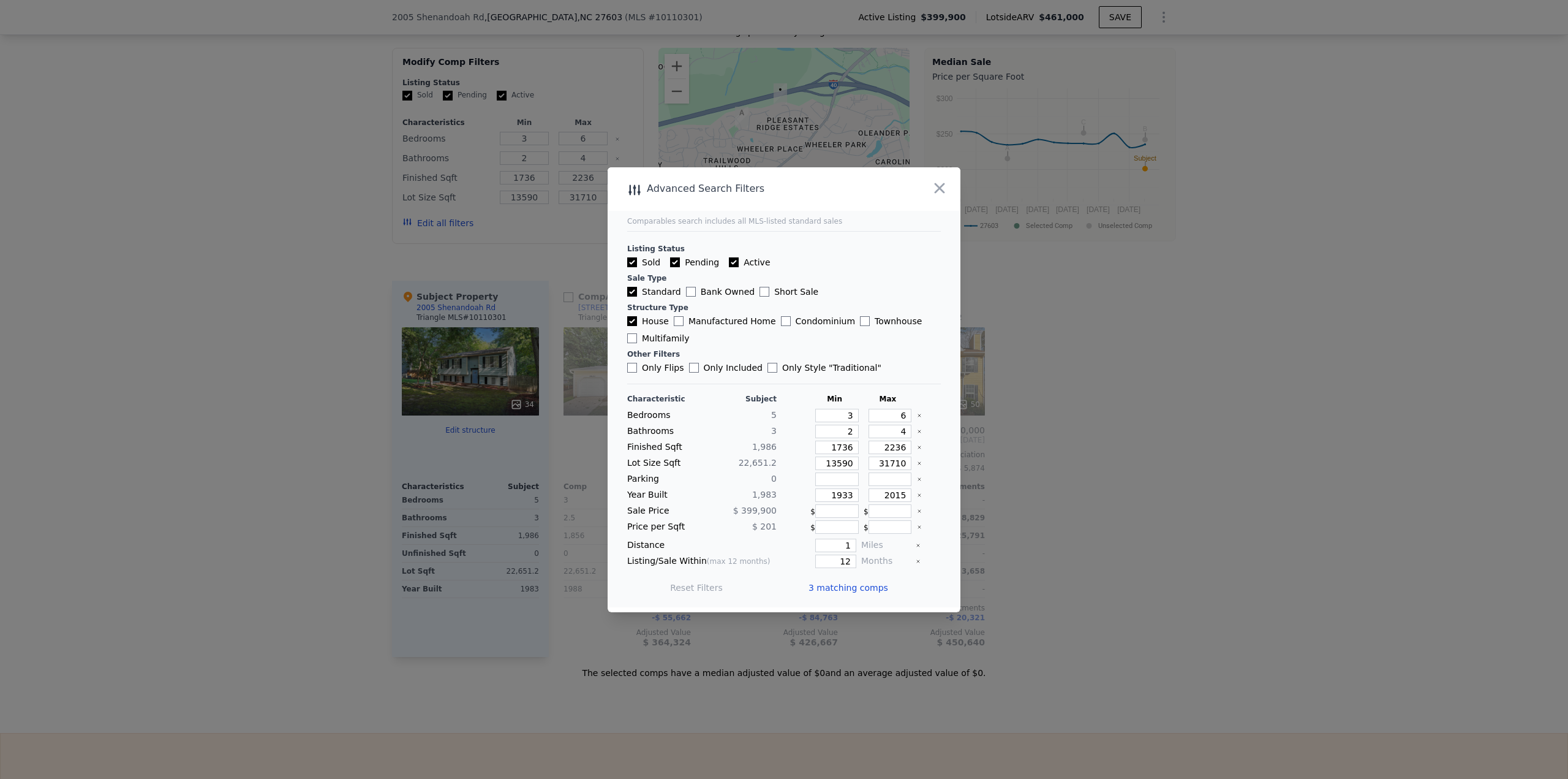
click at [849, 585] on span "3 matching comps" at bounding box center [848, 588] width 79 height 12
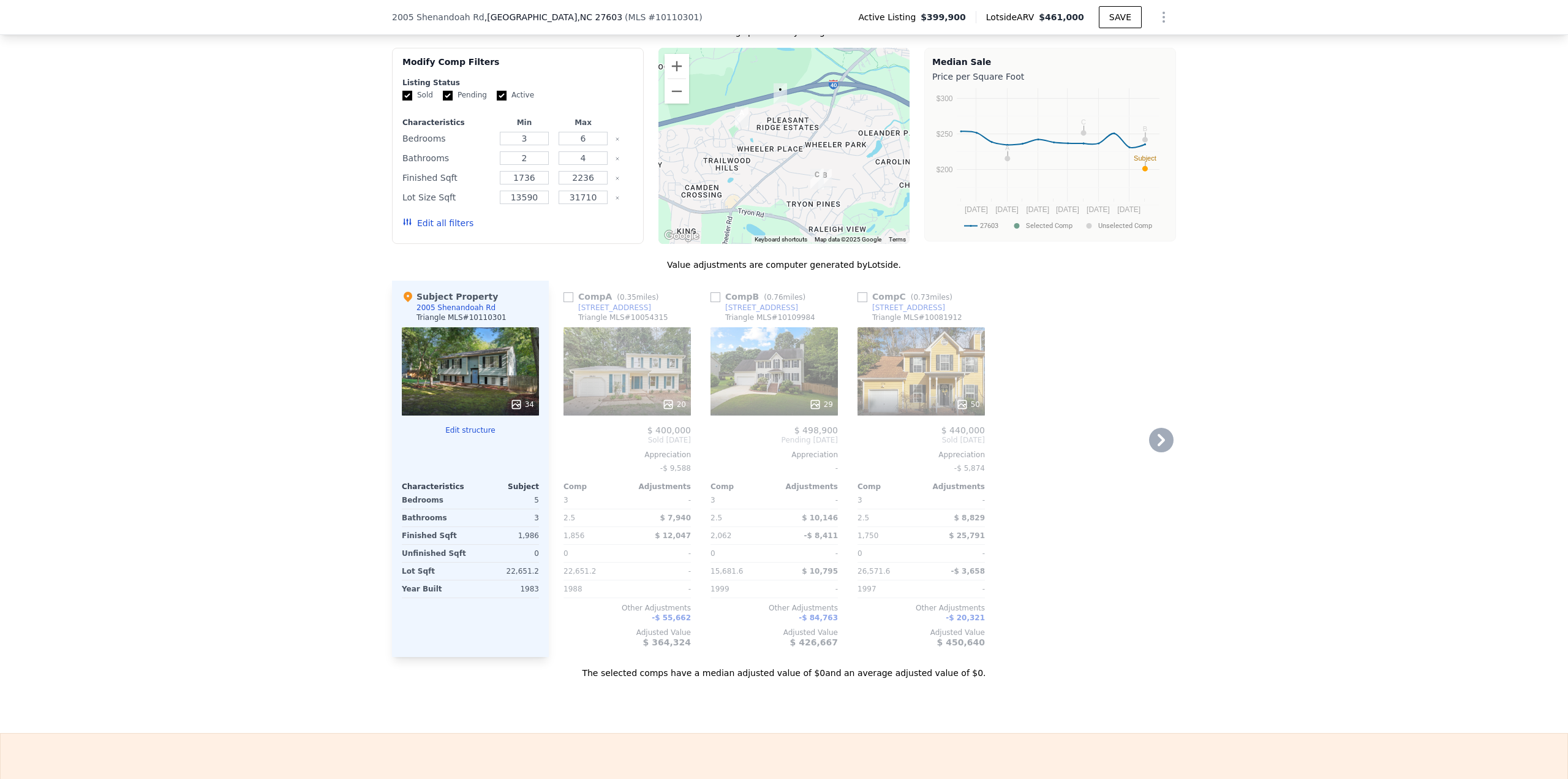
click at [565, 302] on input "checkbox" at bounding box center [568, 297] width 10 height 10
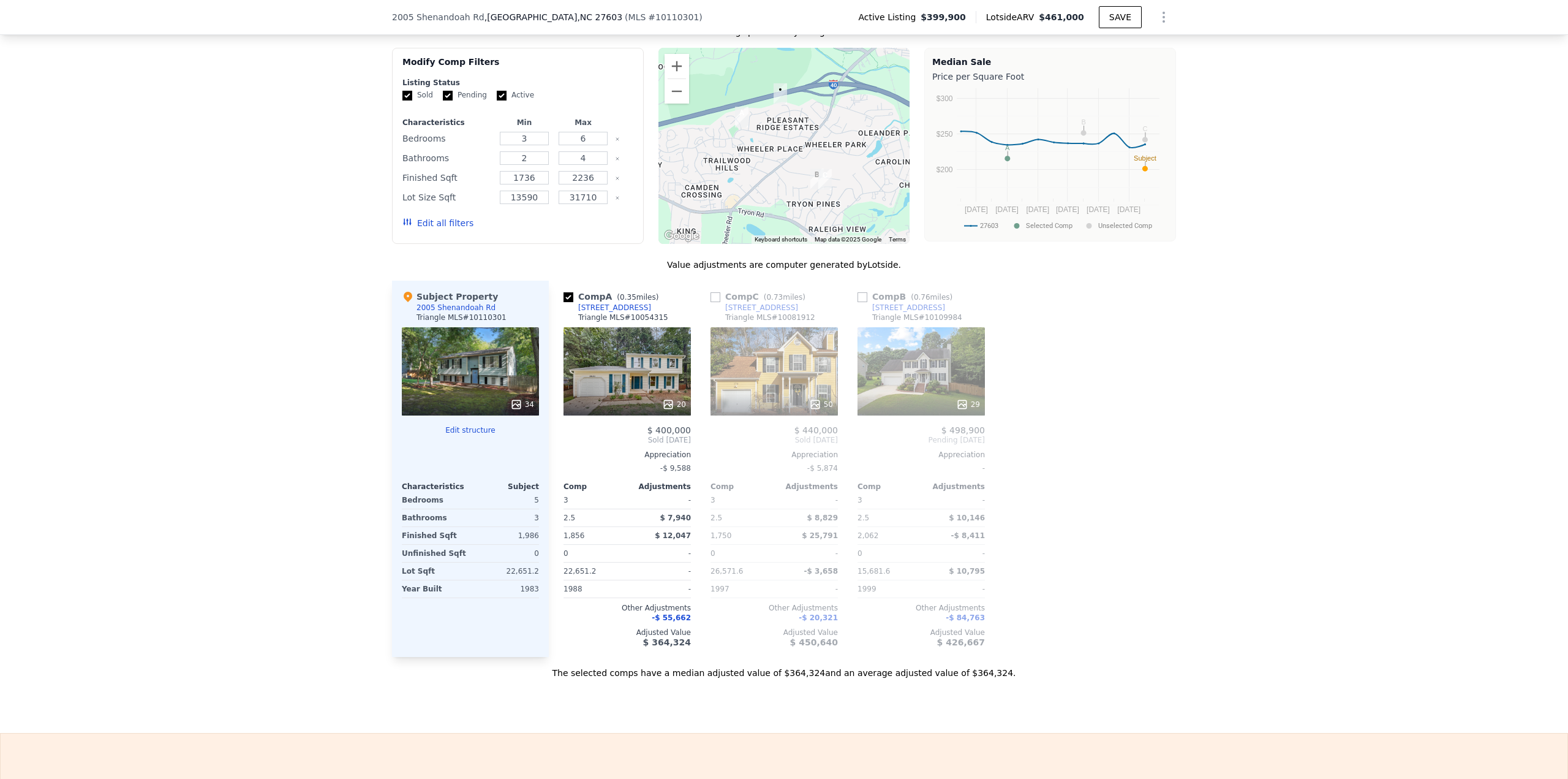
click at [713, 302] on input "checkbox" at bounding box center [715, 297] width 10 height 10
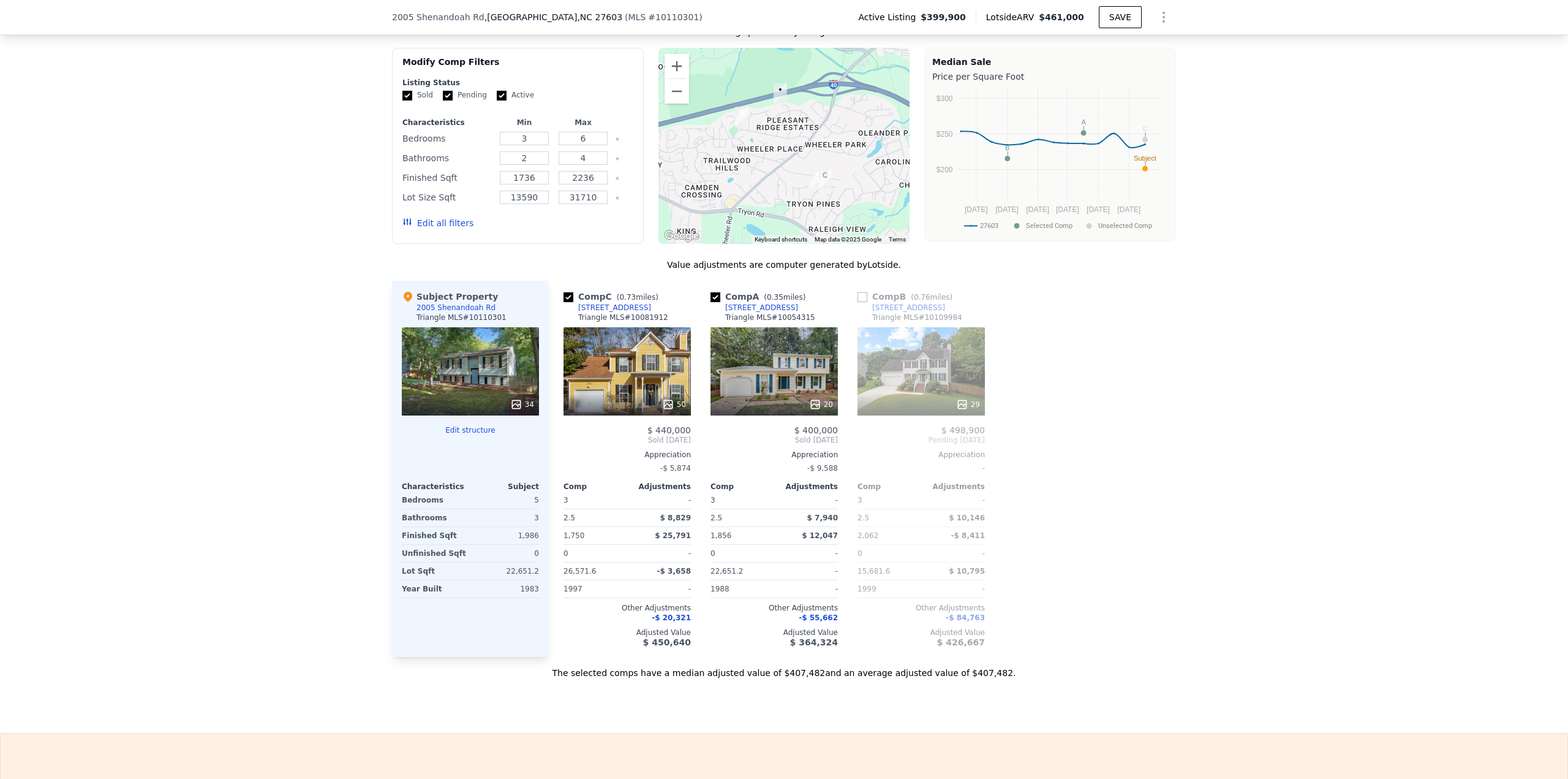
click at [861, 302] on input "checkbox" at bounding box center [862, 297] width 10 height 10
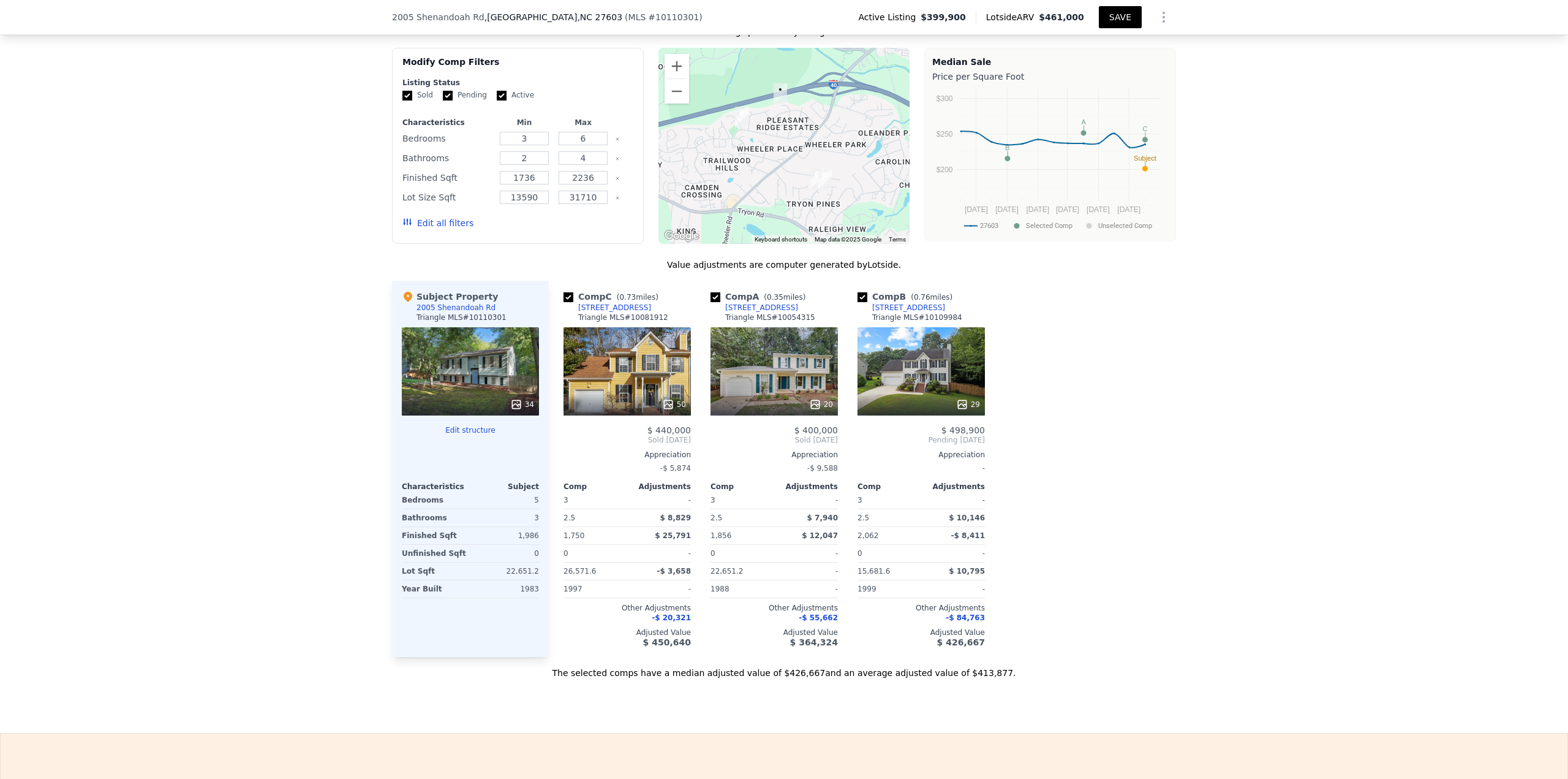
click at [1114, 18] on button "SAVE" at bounding box center [1120, 17] width 43 height 22
click at [522, 411] on div "34" at bounding box center [522, 404] width 24 height 12
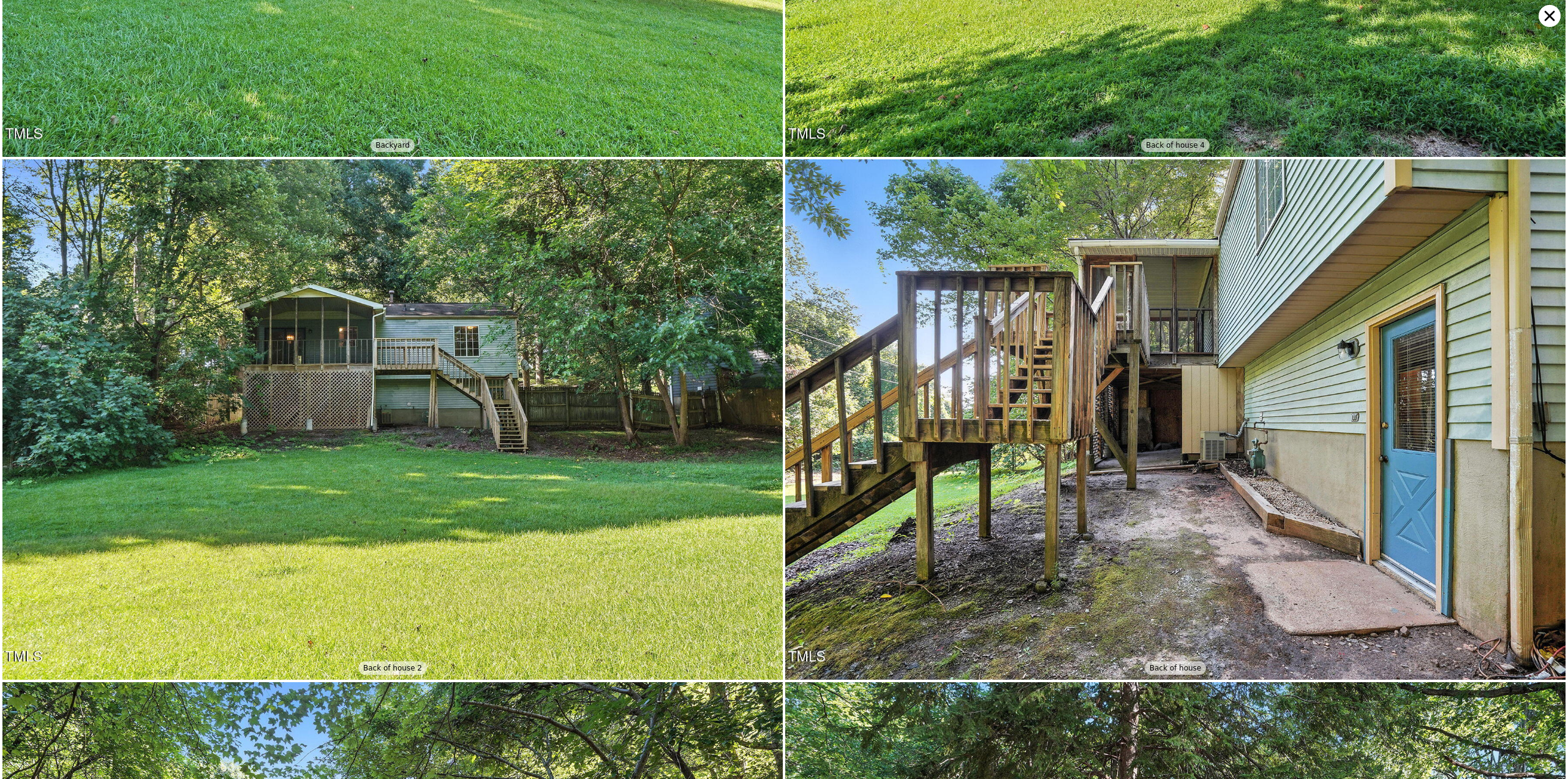
scroll to position [8056, 0]
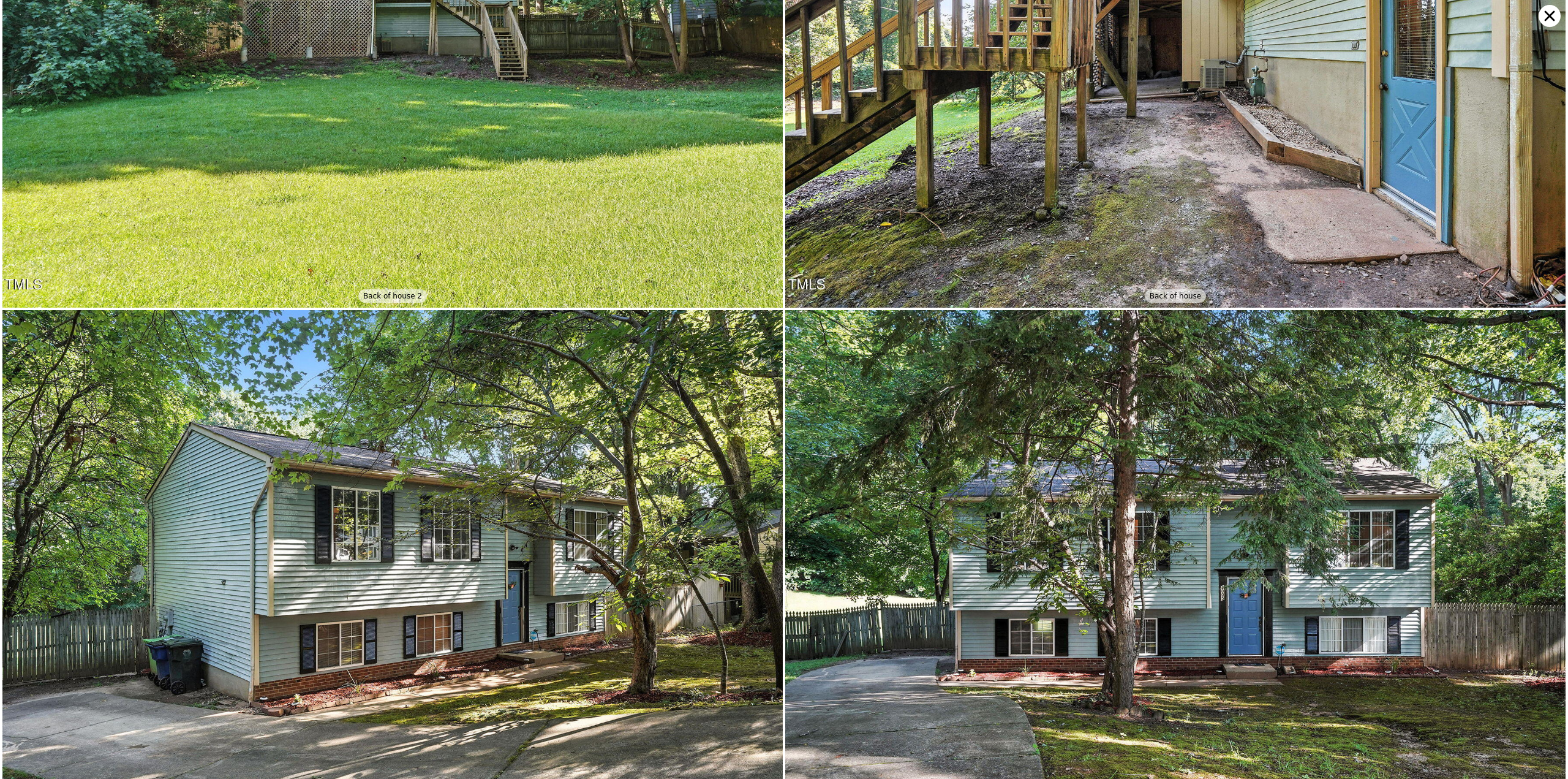
click at [1545, 13] on icon at bounding box center [1550, 16] width 22 height 22
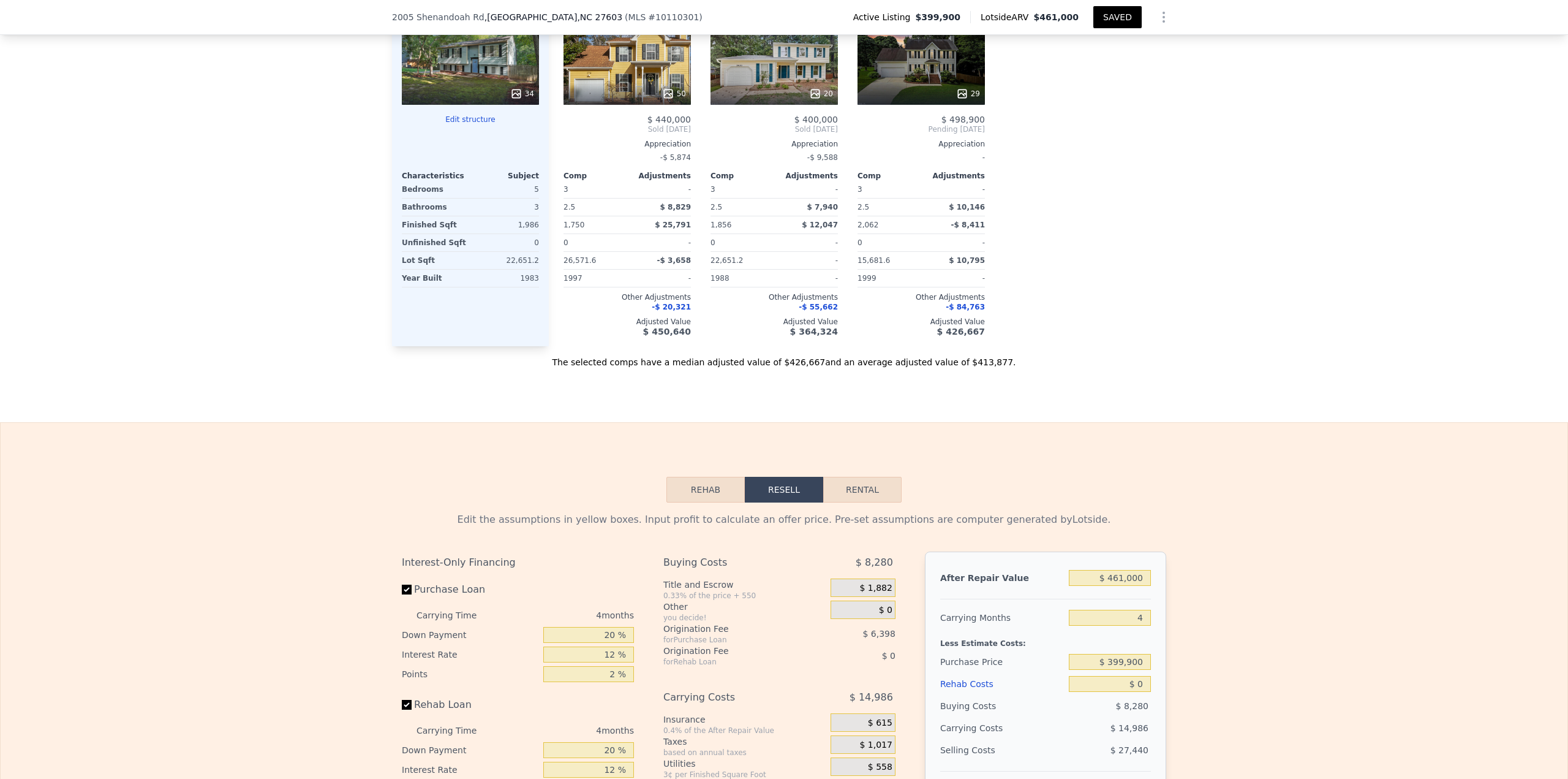
scroll to position [1527, 0]
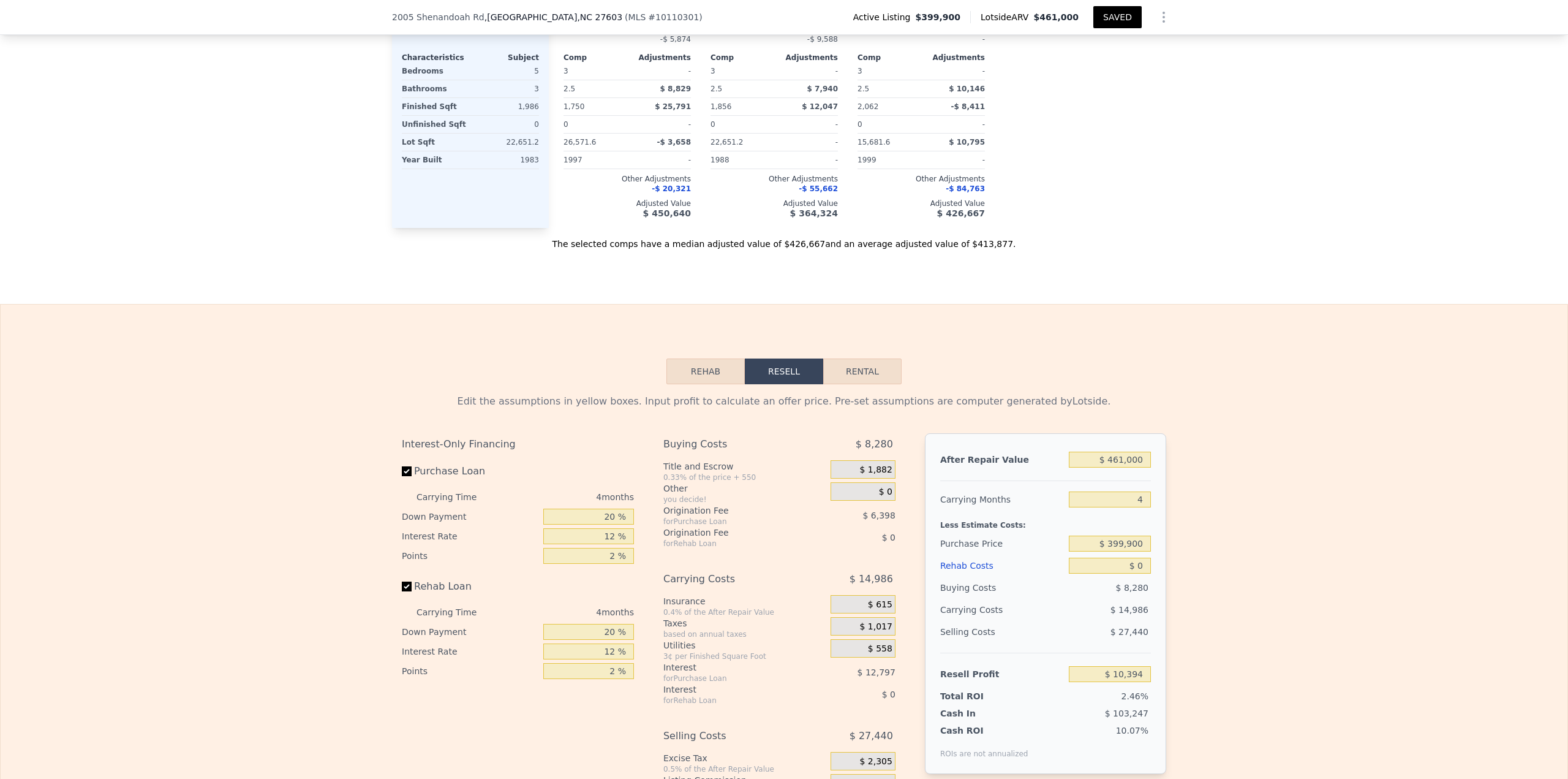
click at [730, 384] on button "Rehab" at bounding box center [705, 371] width 78 height 26
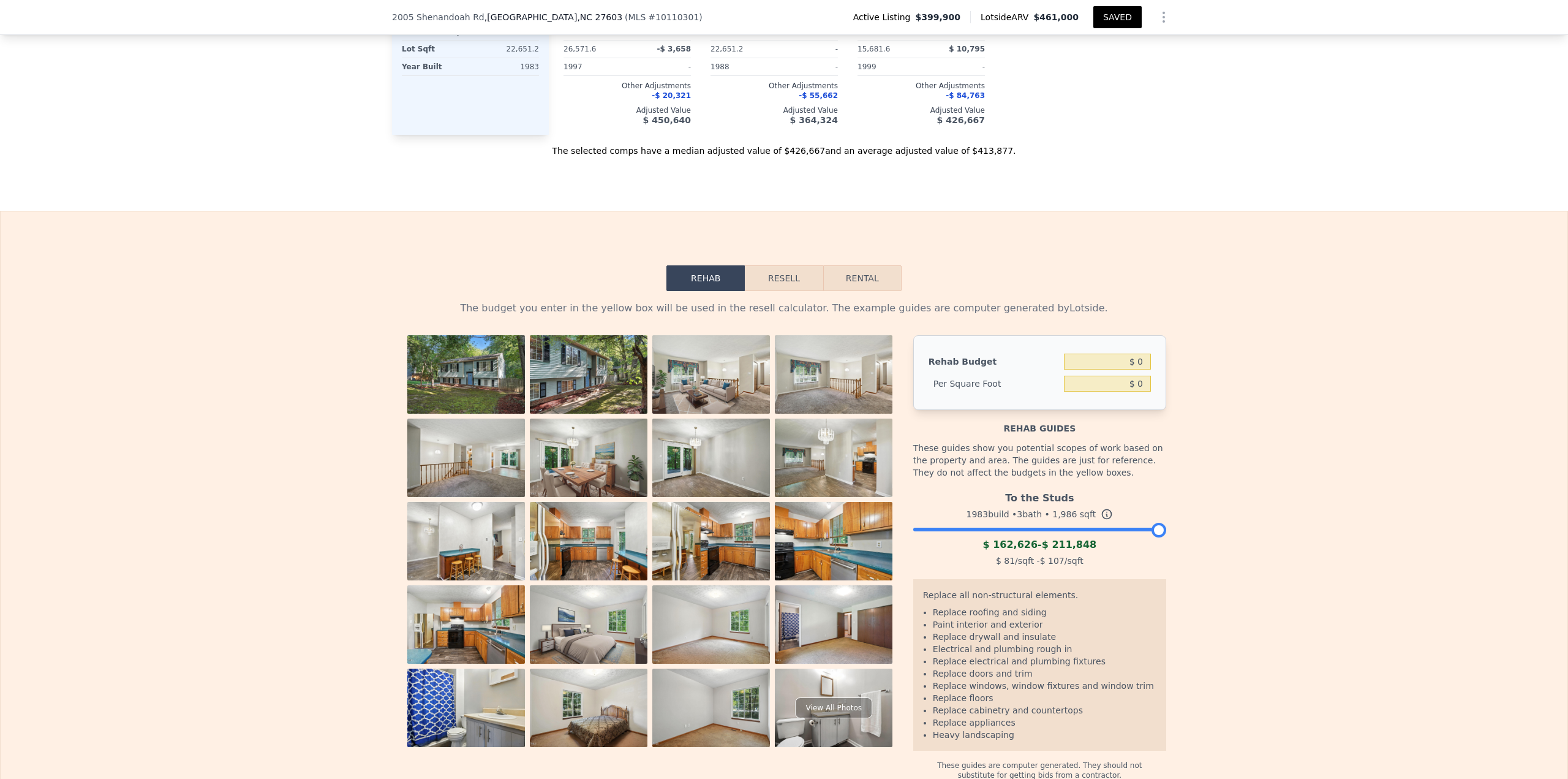
scroll to position [1834, 0]
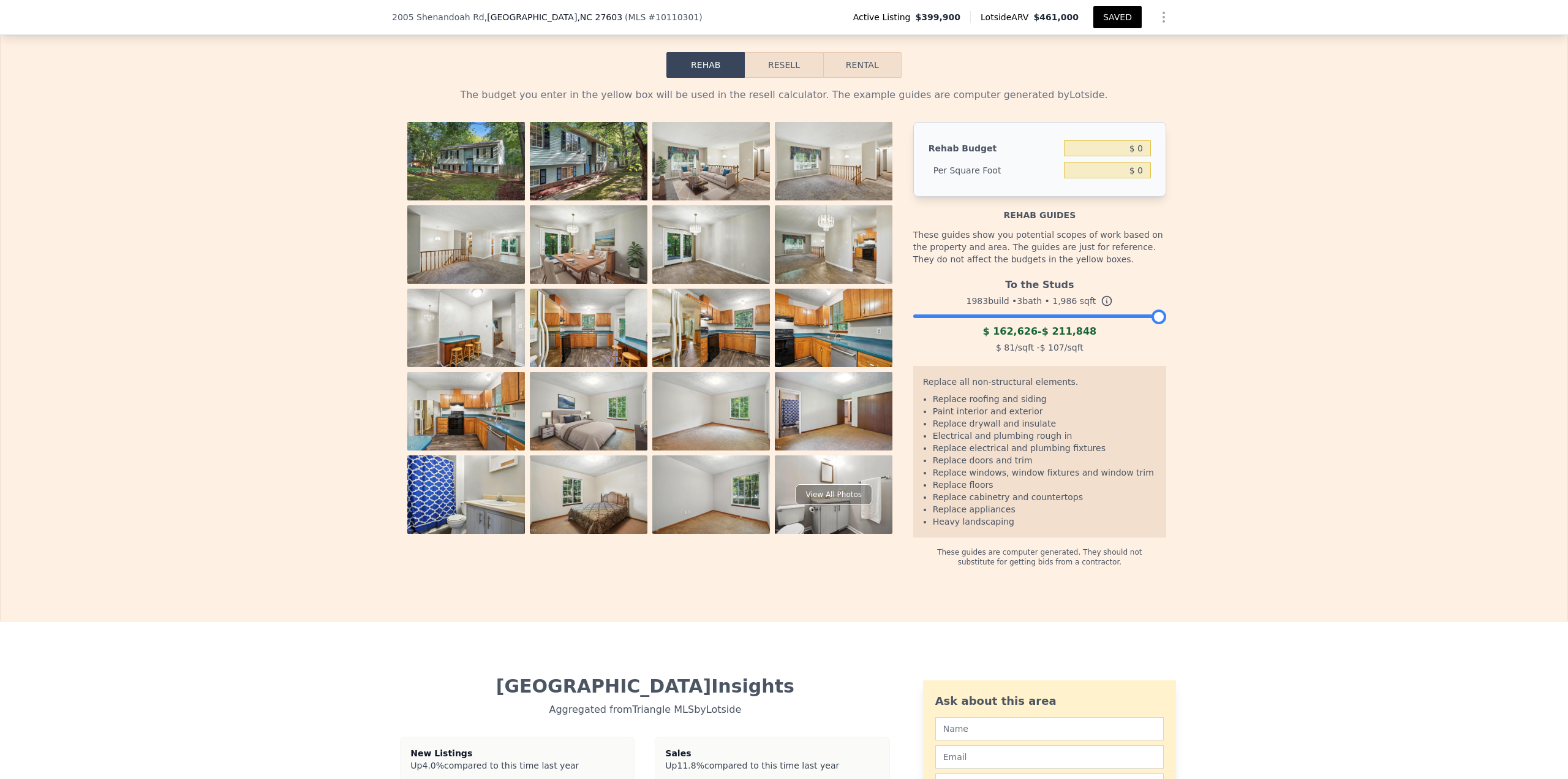
click at [1041, 317] on div at bounding box center [1039, 313] width 253 height 7
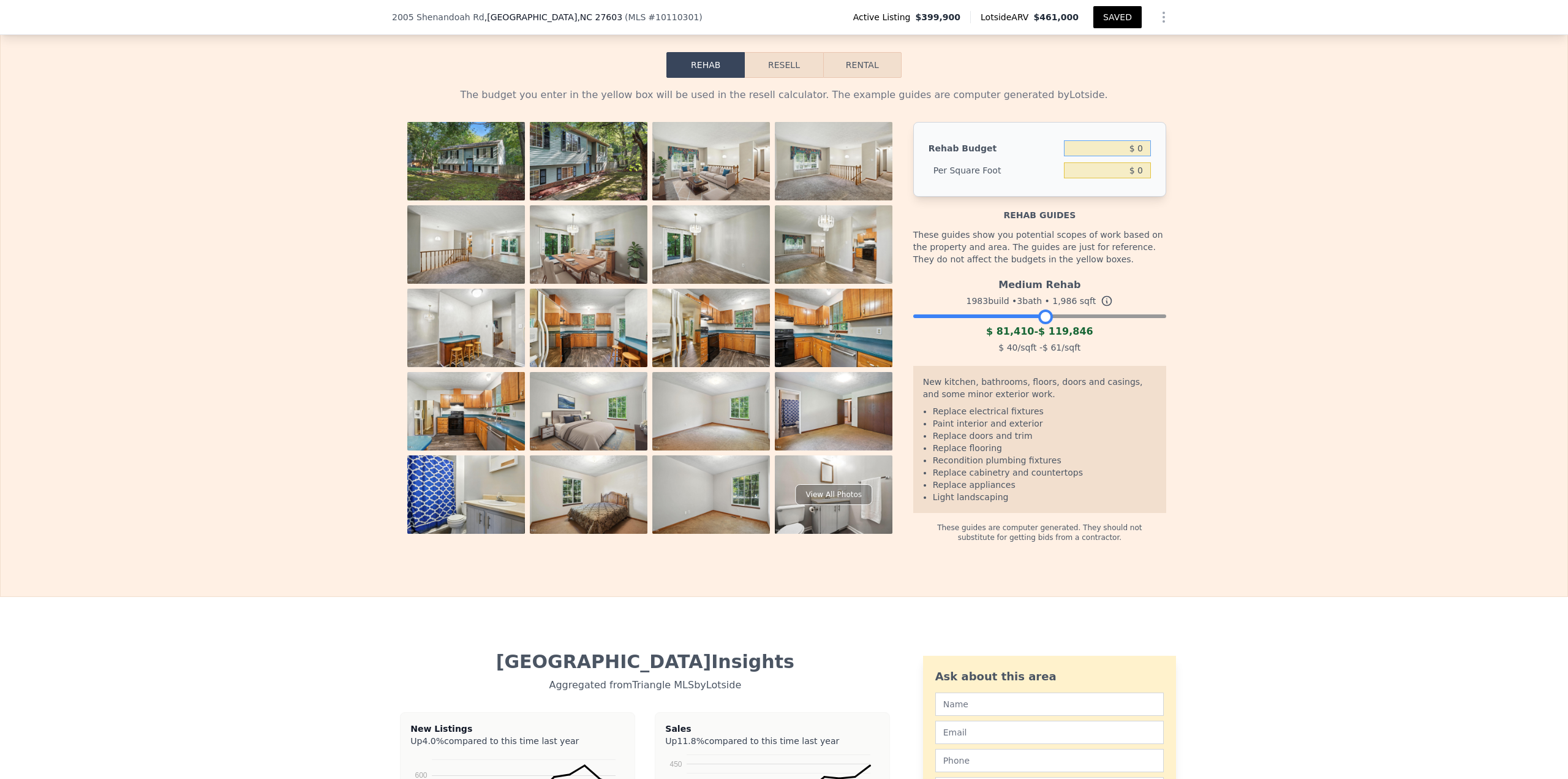
click at [1141, 154] on input "$ 0" at bounding box center [1107, 148] width 87 height 16
click at [1135, 156] on input "$ 0" at bounding box center [1107, 148] width 87 height 16
click at [771, 72] on button "Resell" at bounding box center [783, 65] width 77 height 26
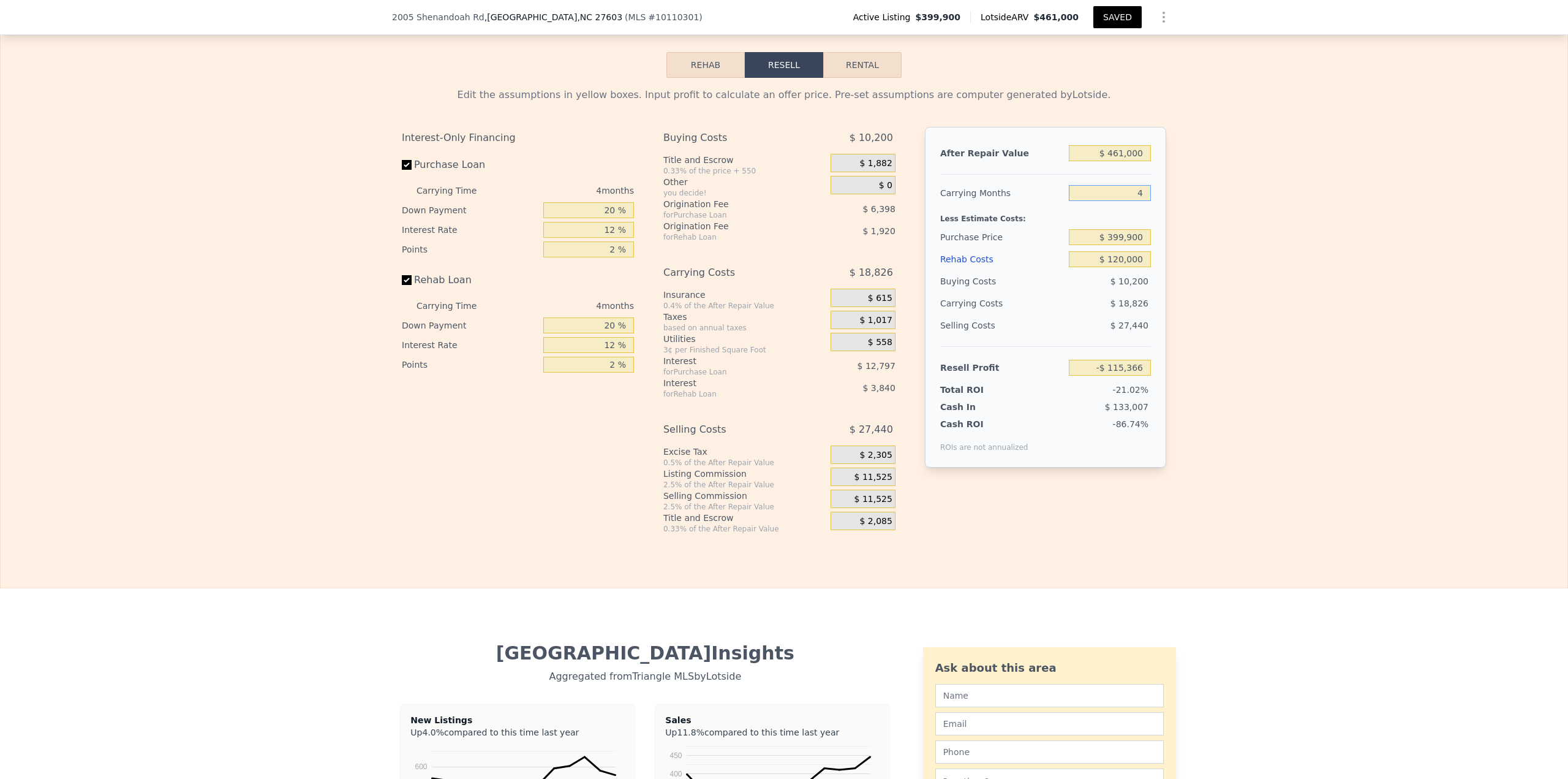
drag, startPoint x: 1130, startPoint y: 206, endPoint x: 1175, endPoint y: 202, distance: 45.2
click at [1173, 202] on div "Edit the assumptions in yellow boxes. Input profit to calculate an offer price.…" at bounding box center [784, 305] width 1567 height 456
click at [1123, 161] on input "$ 461,000" at bounding box center [1109, 153] width 82 height 16
click at [1113, 16] on button "SAVED" at bounding box center [1117, 17] width 48 height 22
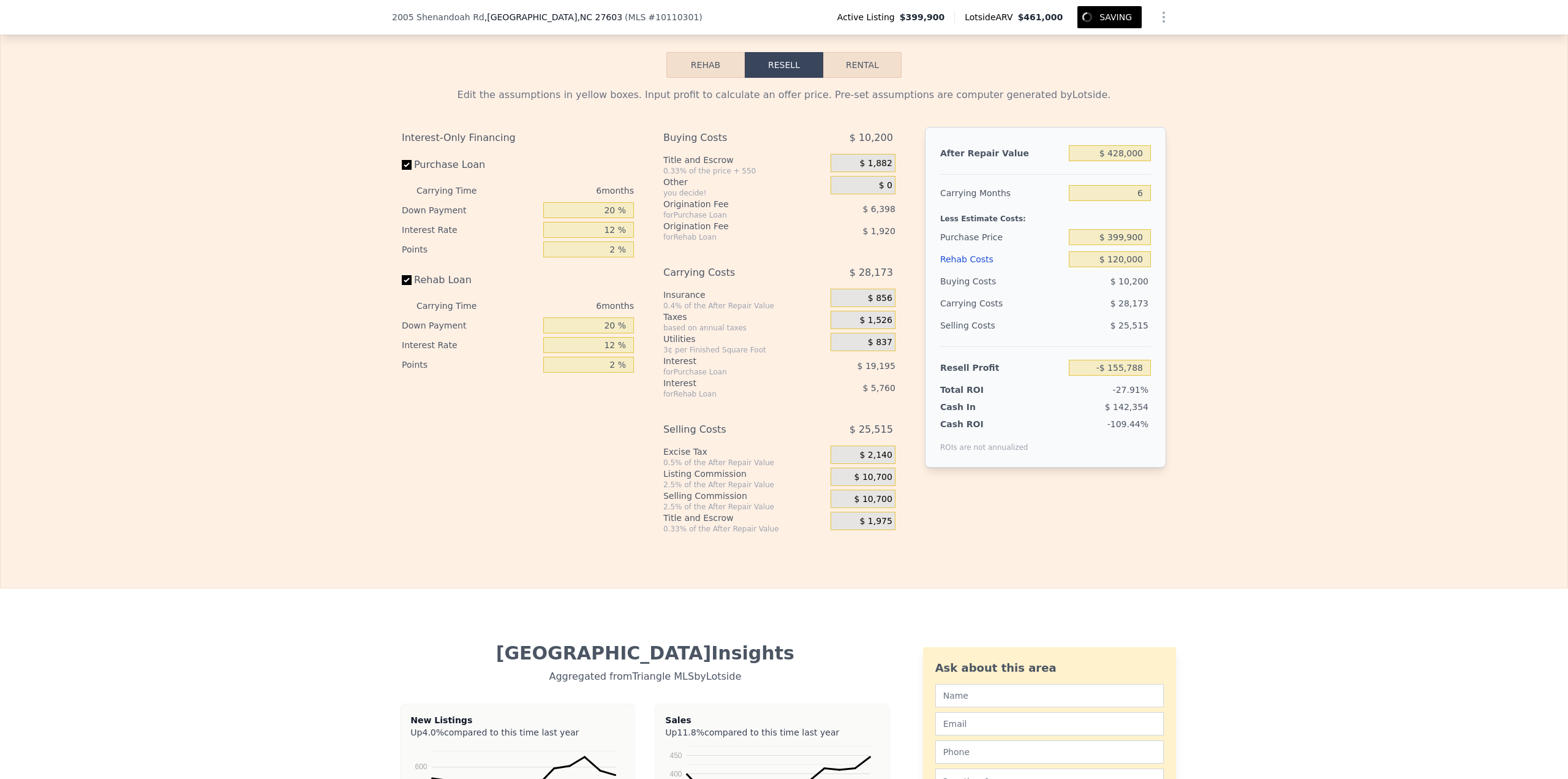
click at [1373, 321] on div "Edit the assumptions in yellow boxes. Input profit to calculate an offer price.…" at bounding box center [784, 305] width 1567 height 456
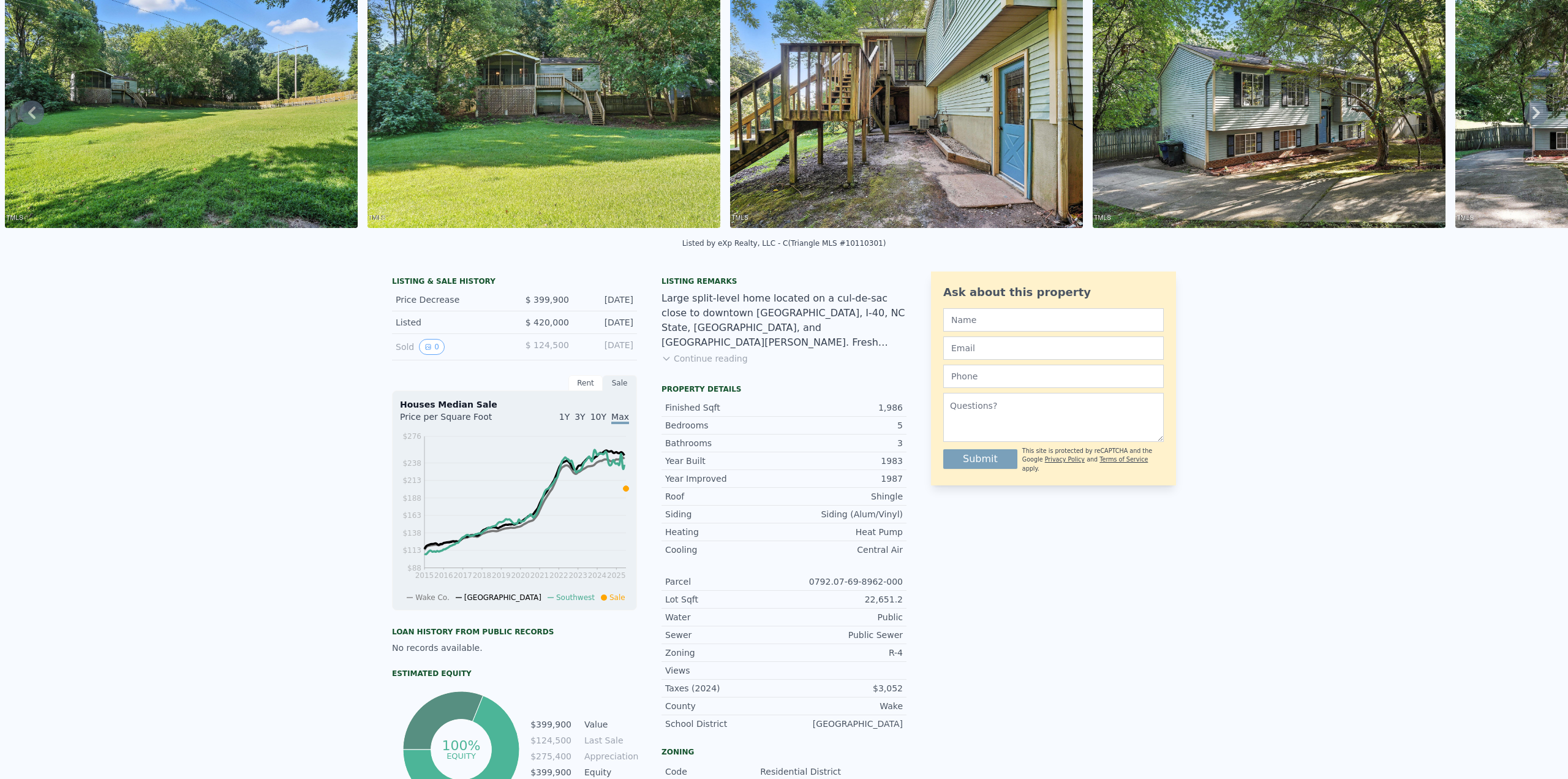
scroll to position [0, 0]
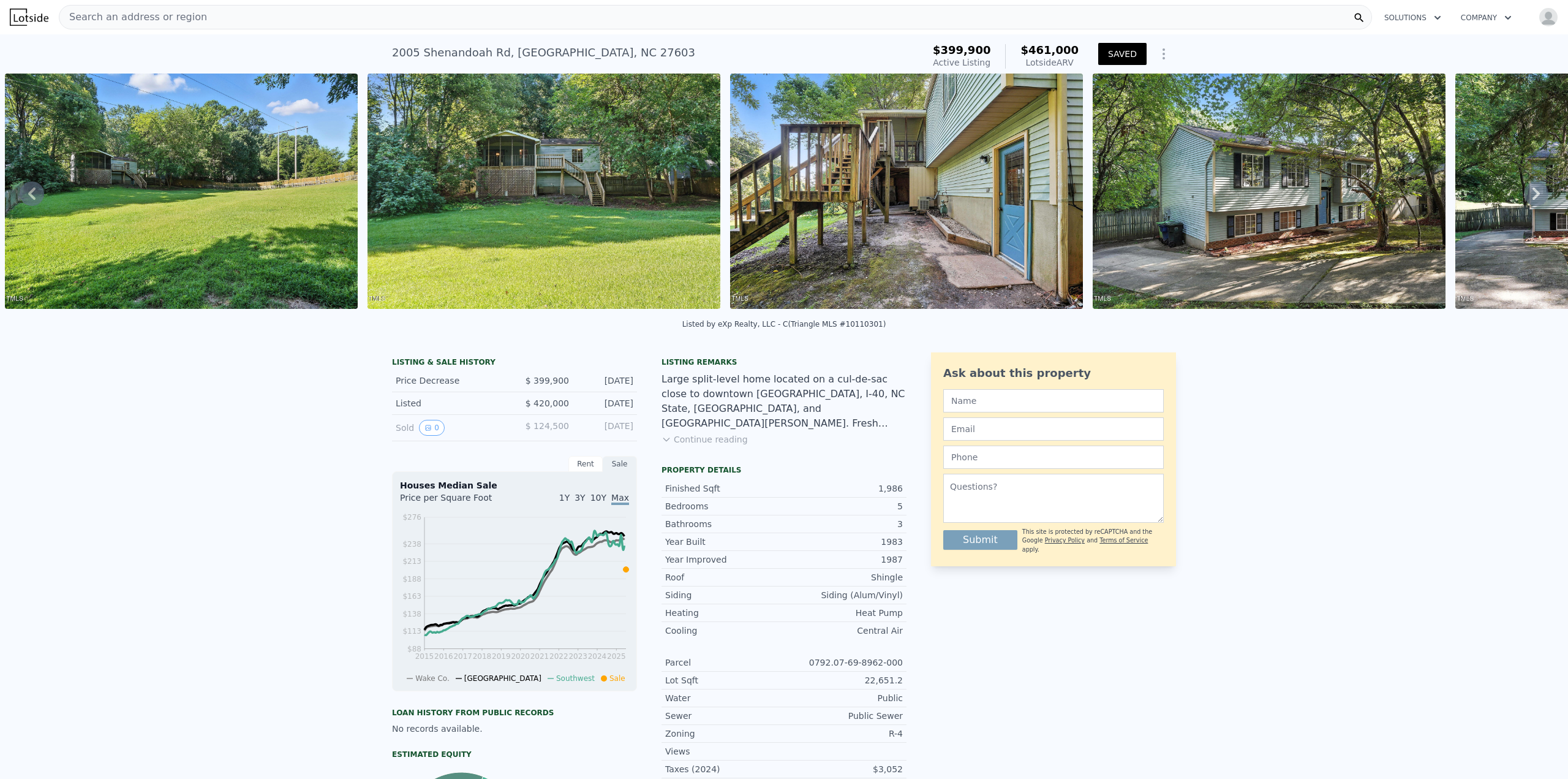
click at [308, 16] on div "Search an address or region" at bounding box center [715, 17] width 1313 height 24
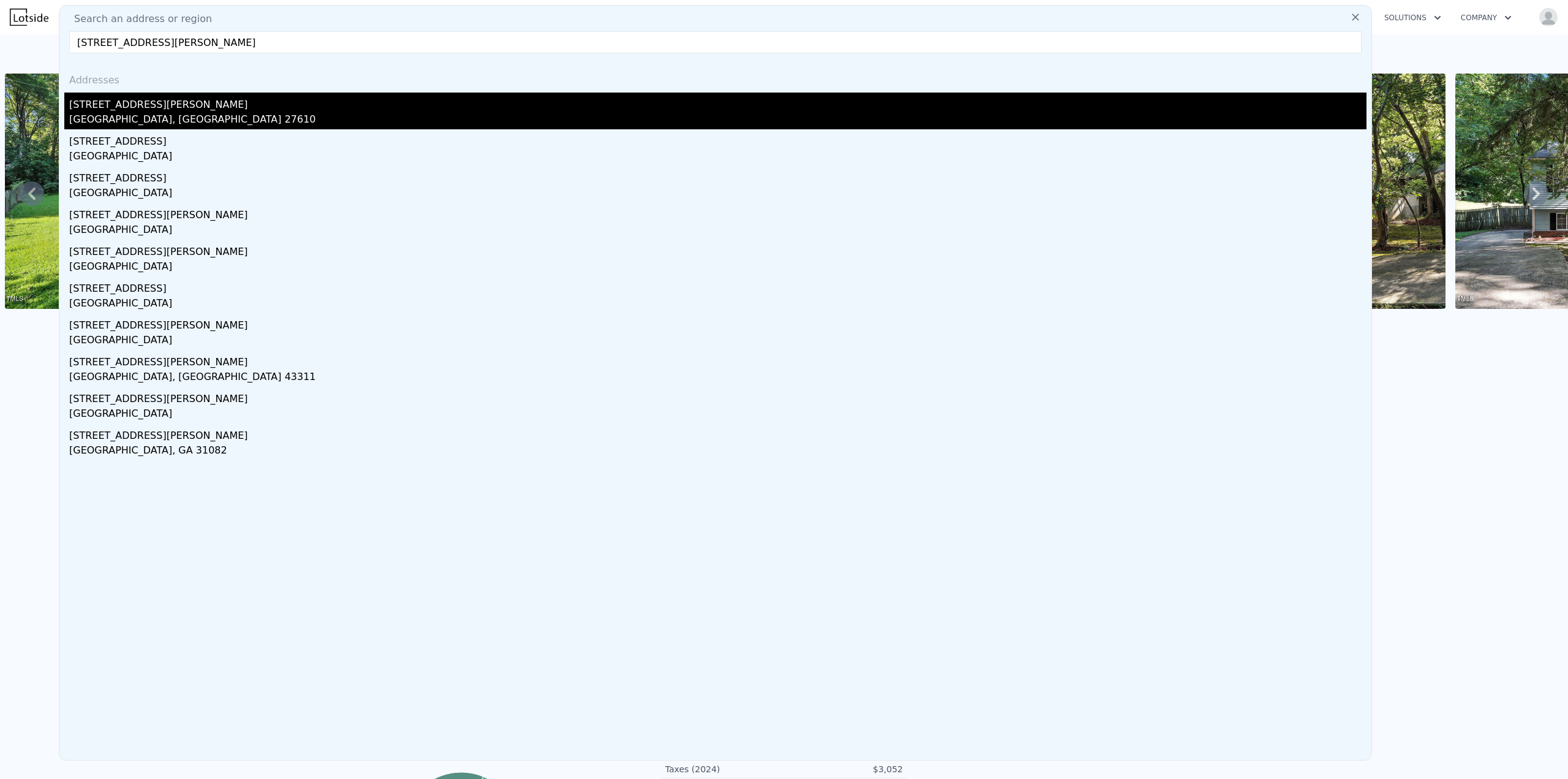
click at [169, 108] on div "517 Cooper Rd" at bounding box center [717, 102] width 1297 height 20
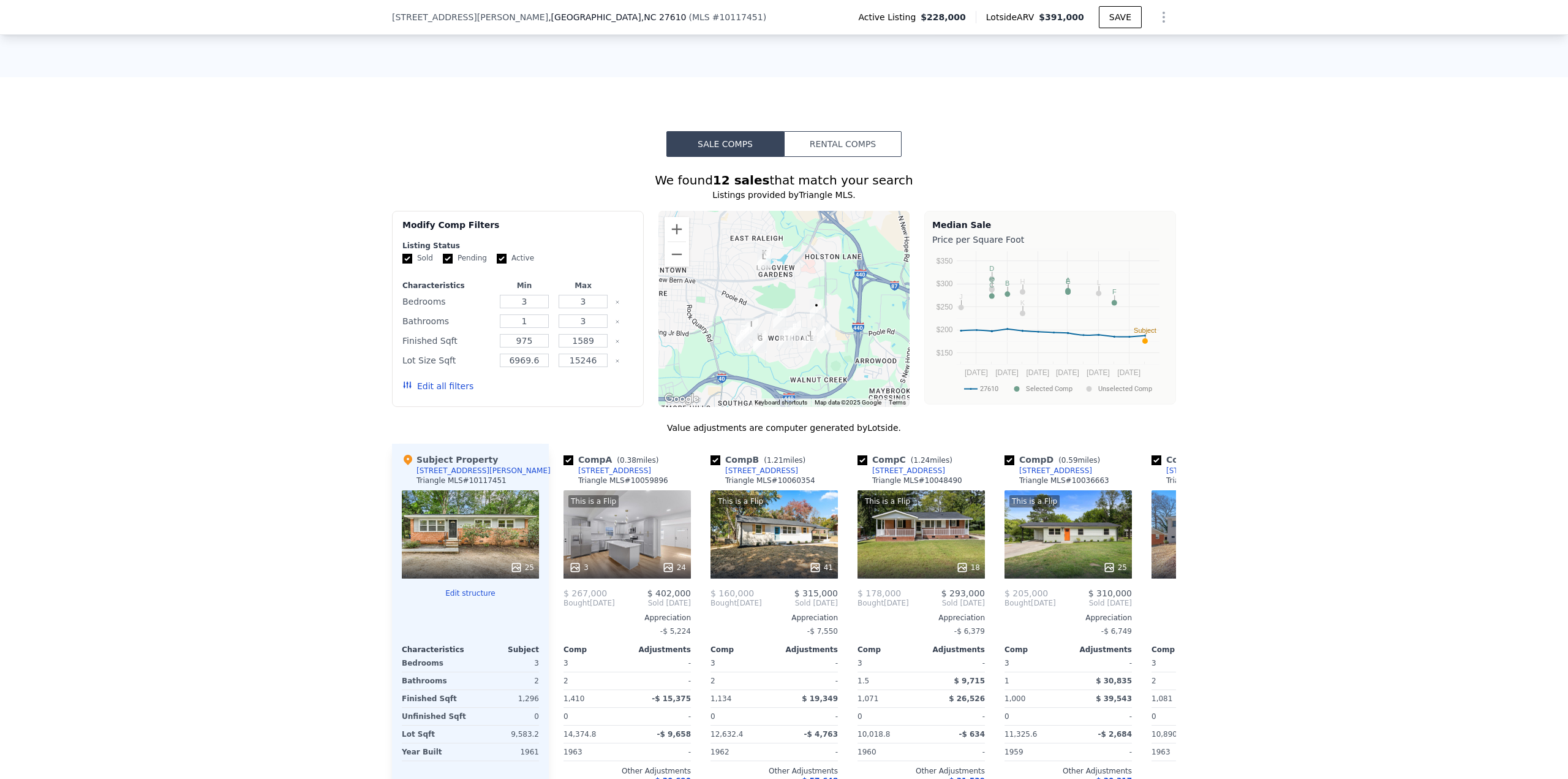
scroll to position [1160, 0]
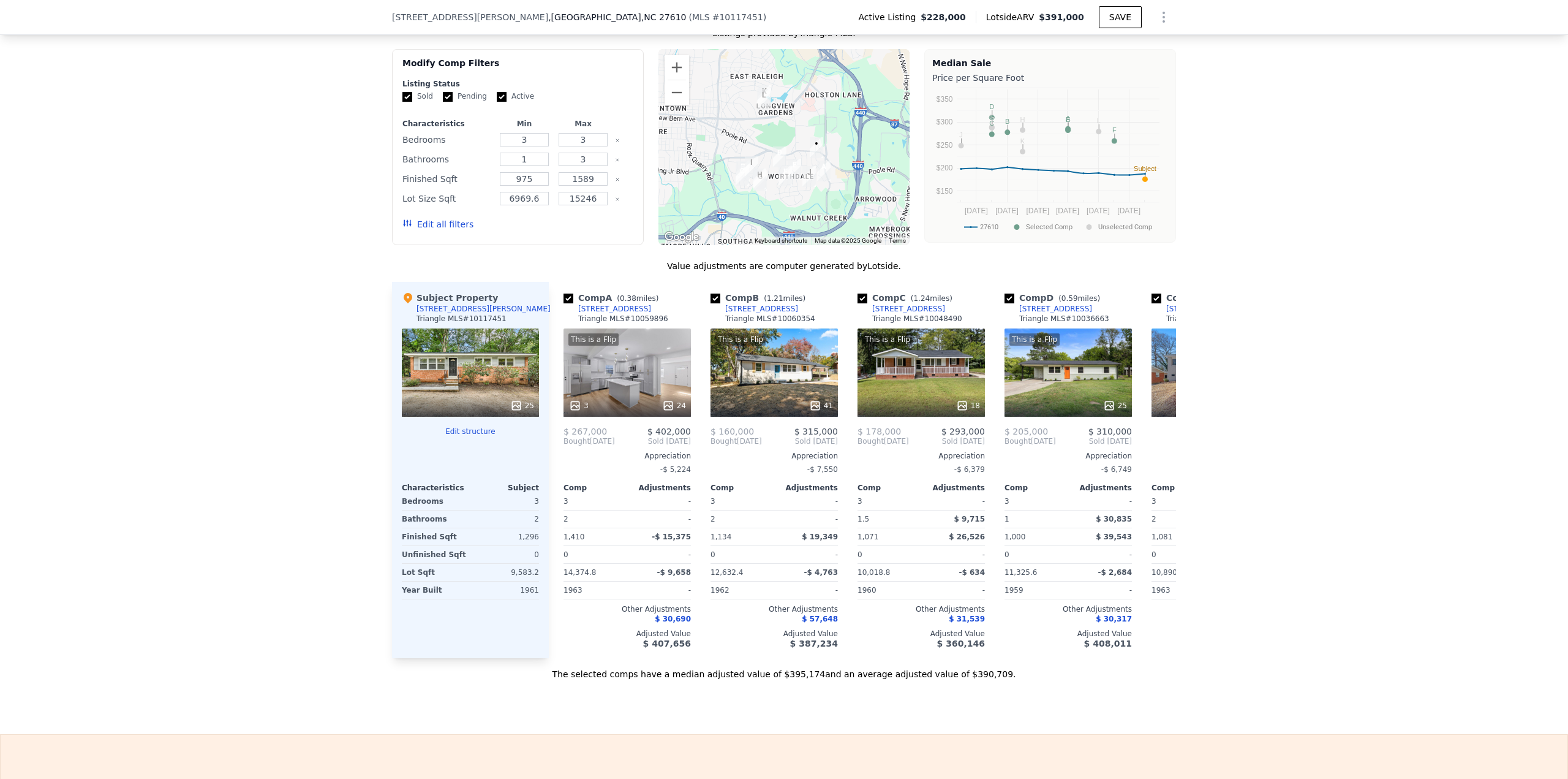
click at [428, 230] on button "Edit all filters" at bounding box center [438, 224] width 71 height 12
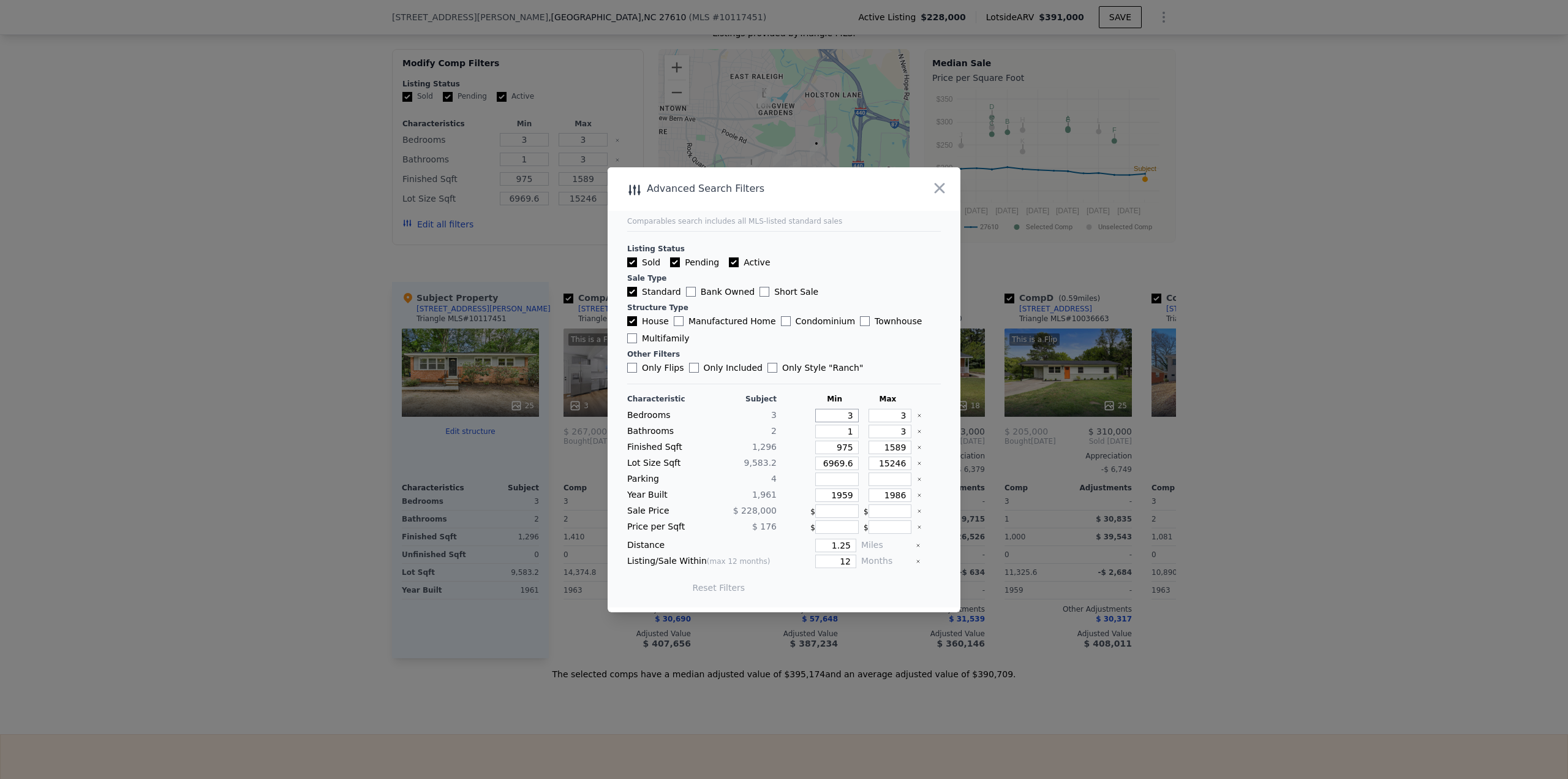
drag, startPoint x: 831, startPoint y: 417, endPoint x: 1175, endPoint y: 427, distance: 344.1
click at [890, 413] on div "Bedrooms 3 3 3" at bounding box center [784, 415] width 314 height 14
click at [825, 589] on button "Update Search" at bounding box center [852, 587] width 92 height 17
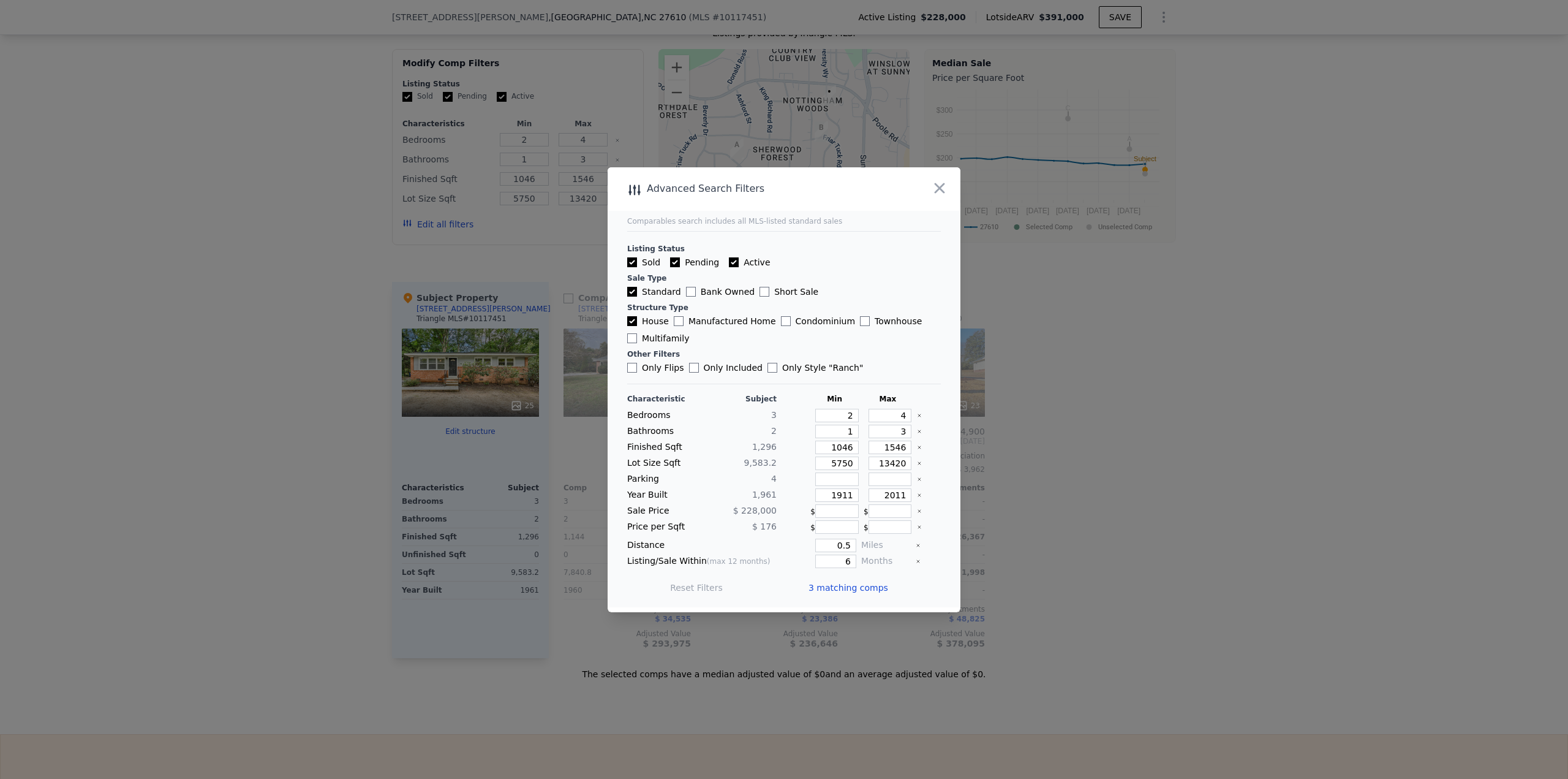
click at [836, 589] on span "3 matching comps" at bounding box center [848, 588] width 79 height 12
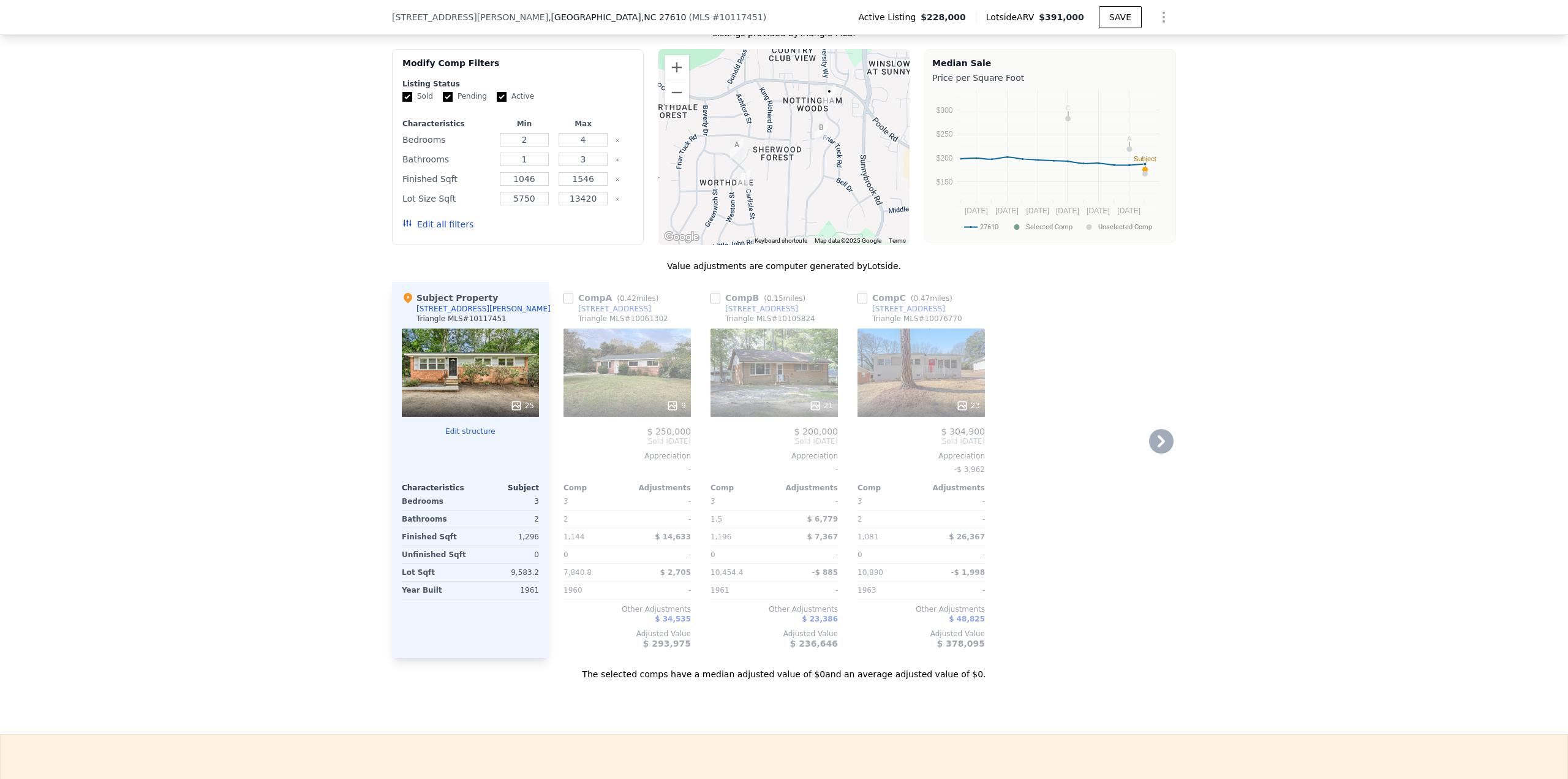
click at [858, 303] on input "checkbox" at bounding box center [862, 298] width 10 height 10
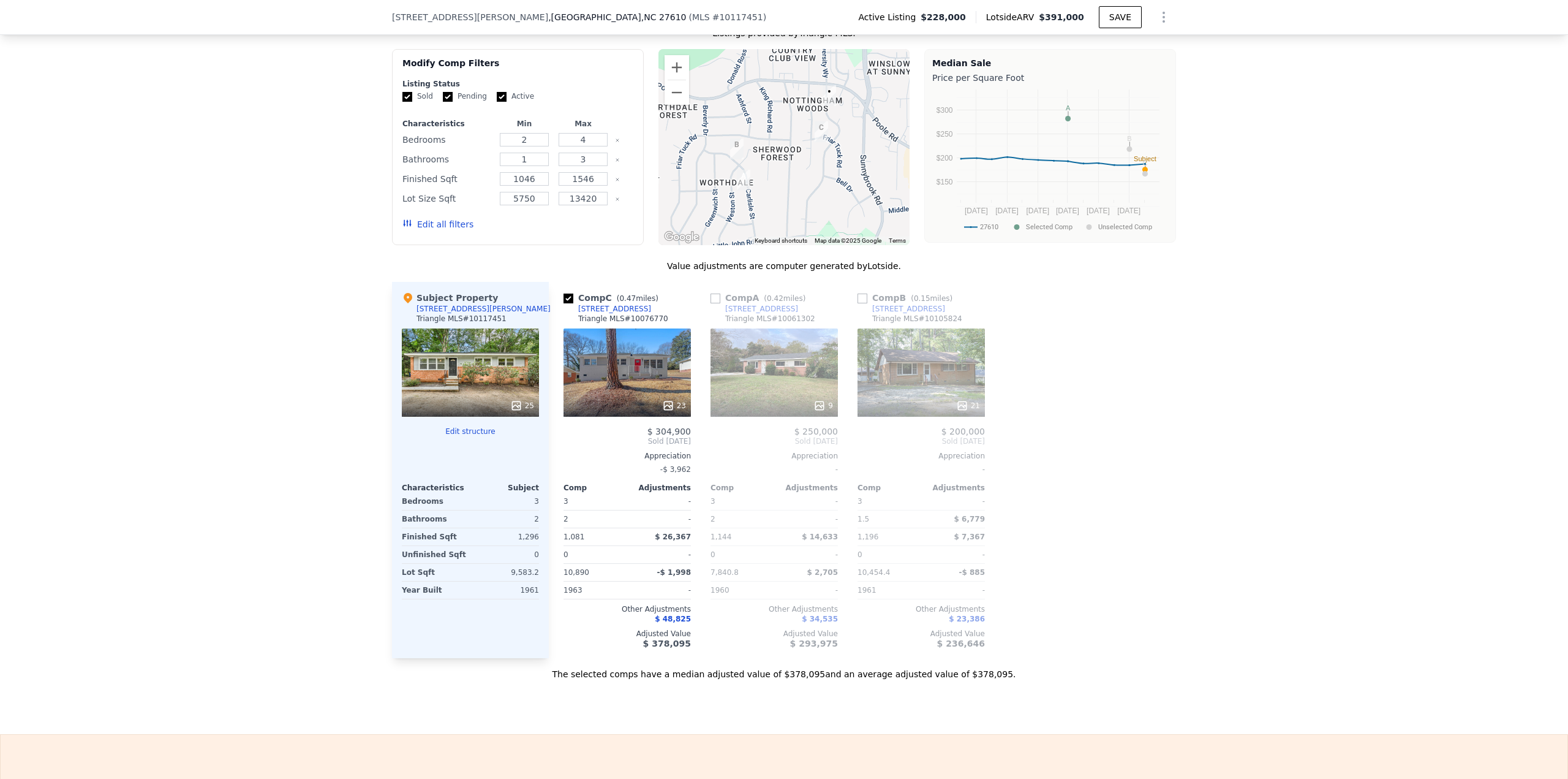
click at [816, 409] on icon at bounding box center [820, 405] width 8 height 8
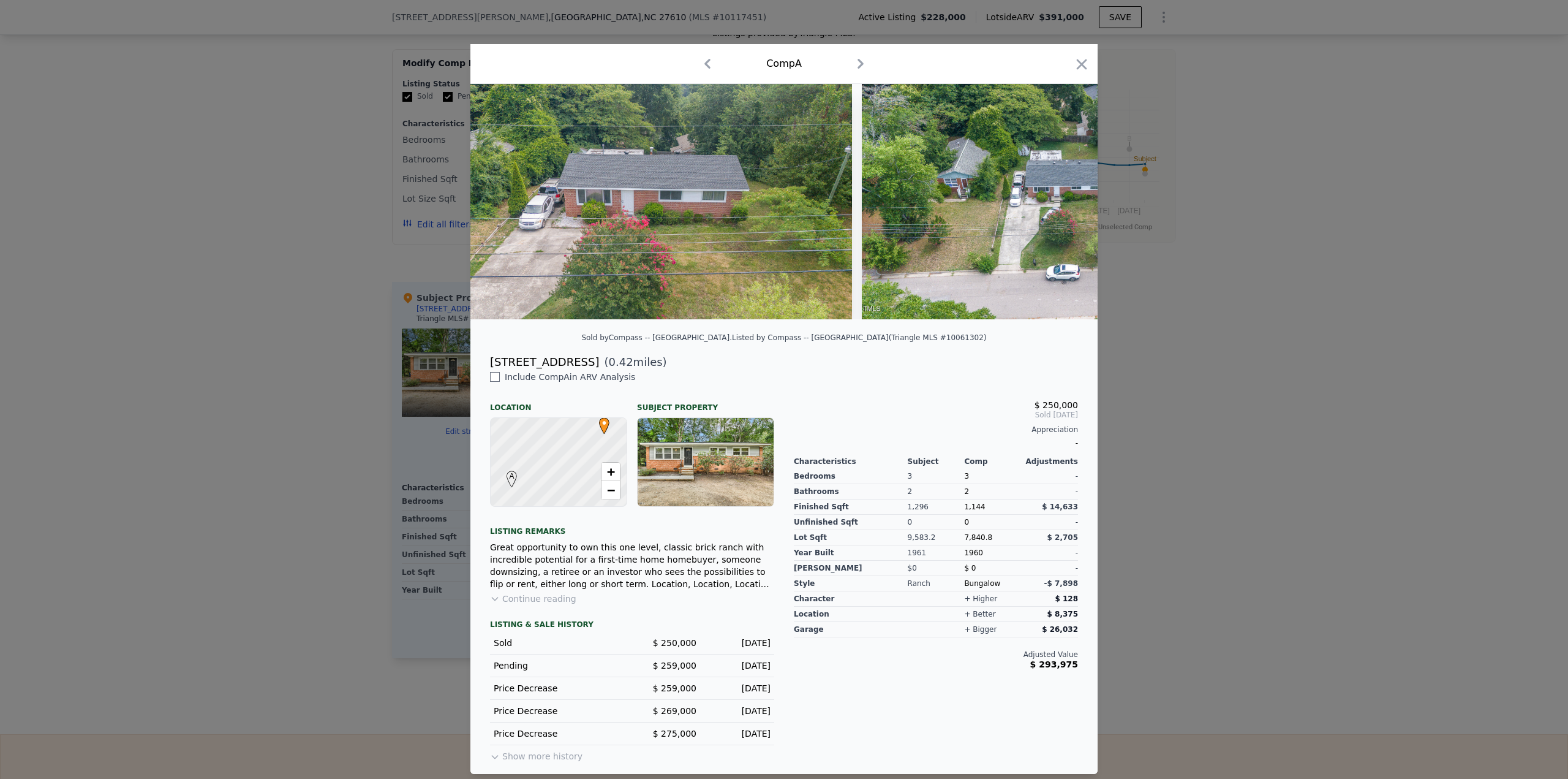
scroll to position [0, 2075]
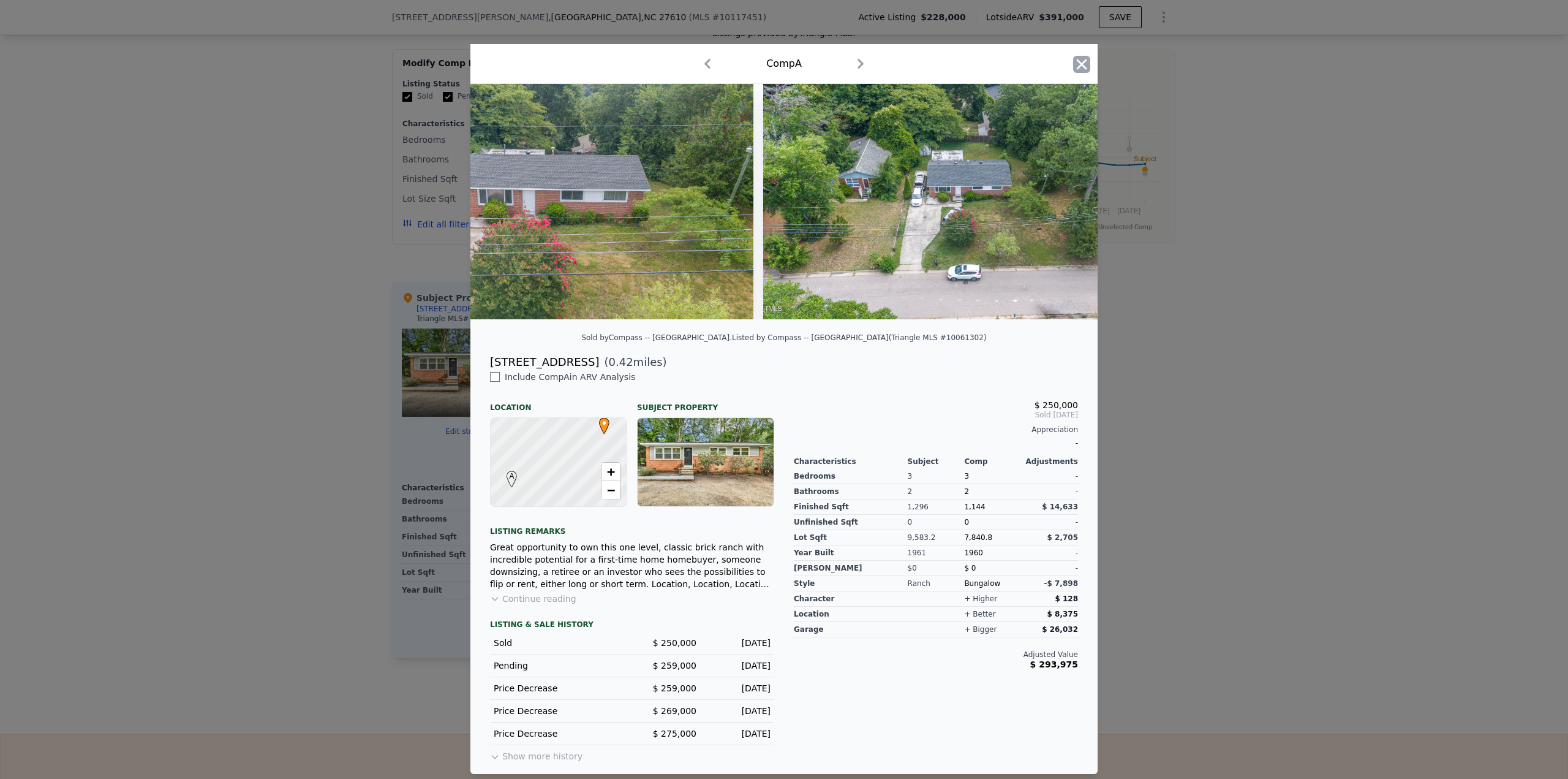
click at [1078, 59] on icon "button" at bounding box center [1082, 64] width 10 height 10
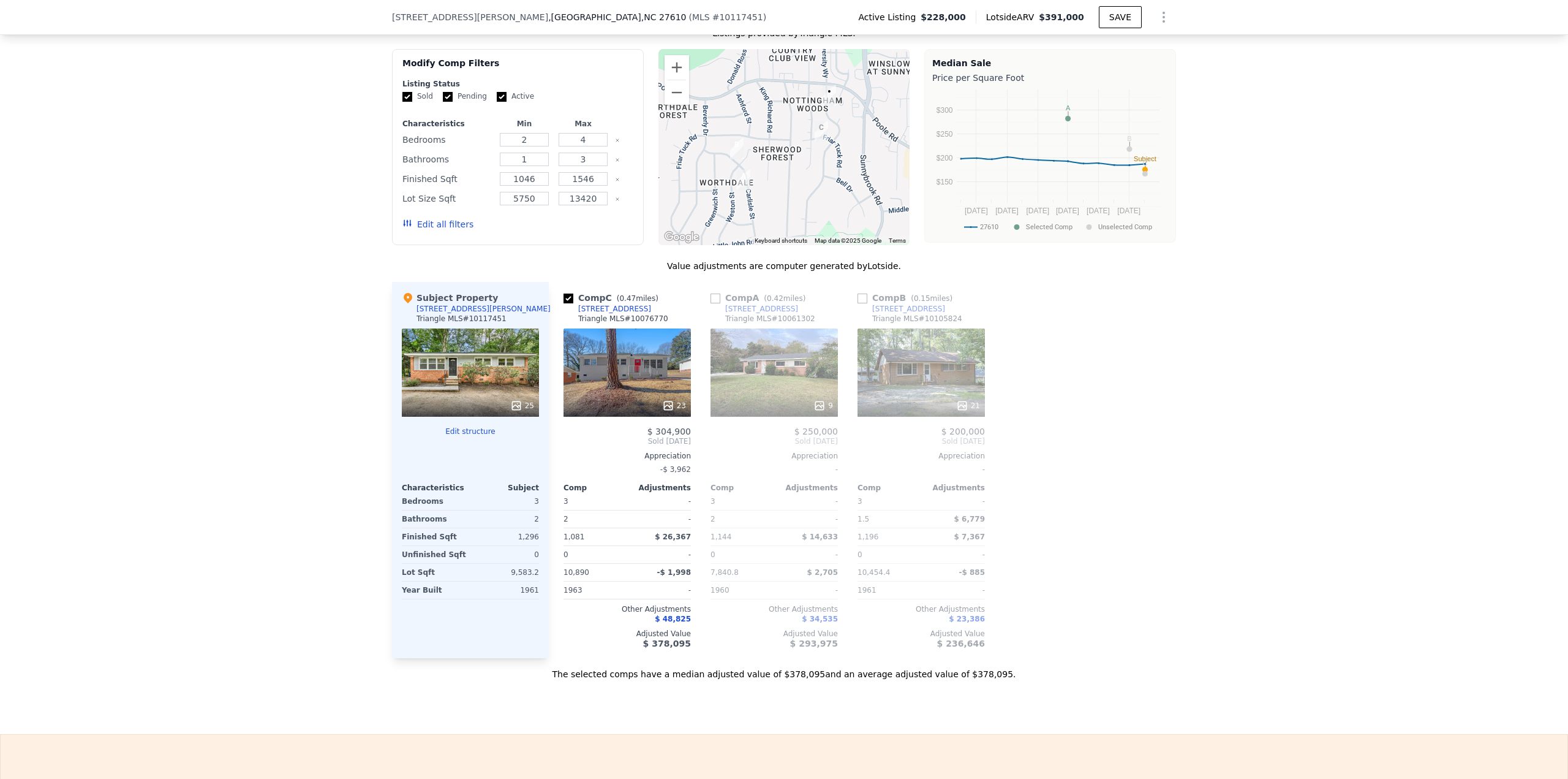
click at [960, 411] on icon at bounding box center [962, 406] width 12 height 12
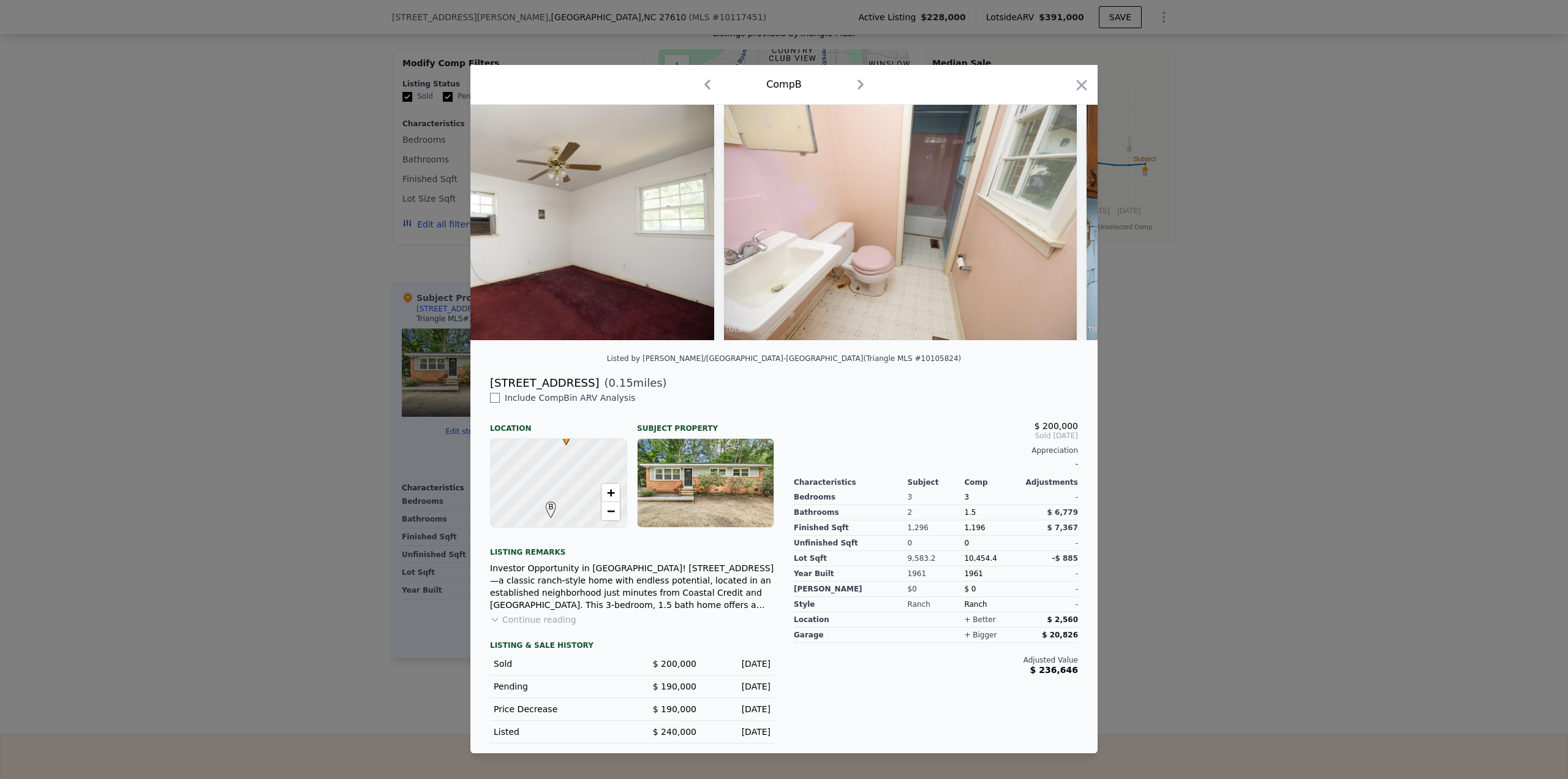
scroll to position [0, 5239]
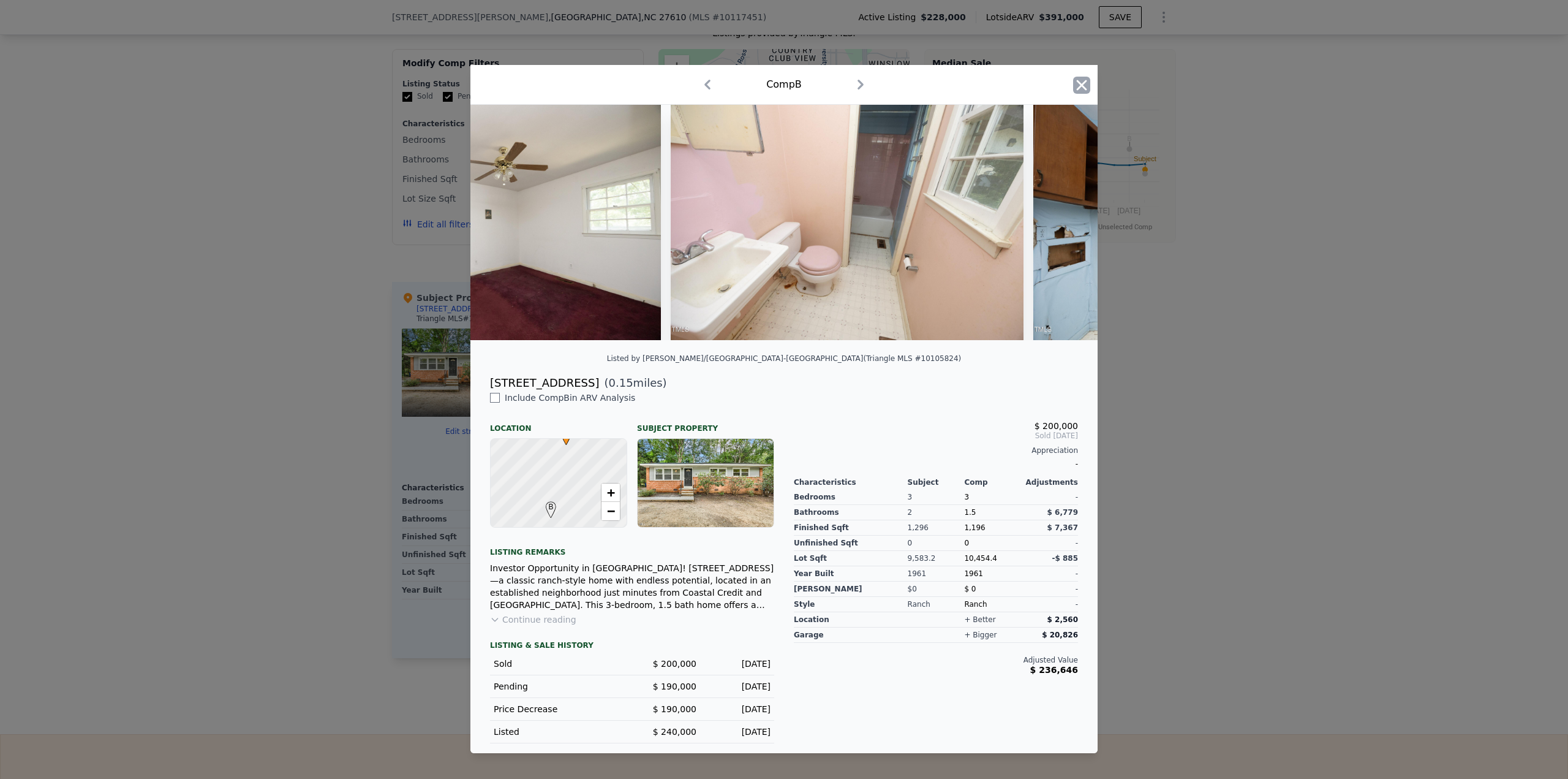
click at [1073, 84] on icon "button" at bounding box center [1081, 85] width 17 height 17
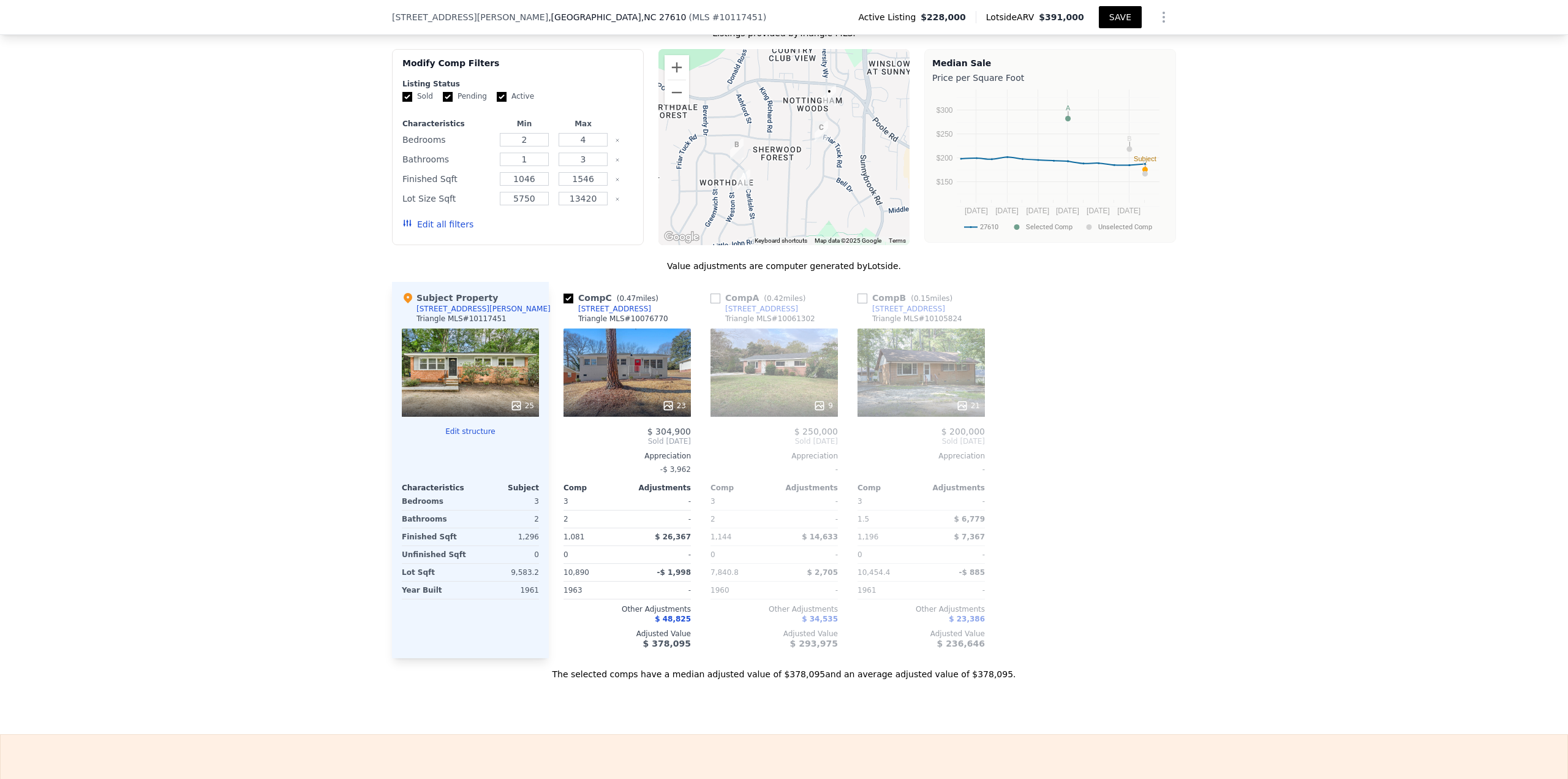
click at [1116, 17] on button "SAVE" at bounding box center [1120, 17] width 43 height 22
click at [677, 411] on div "23" at bounding box center [674, 406] width 24 height 12
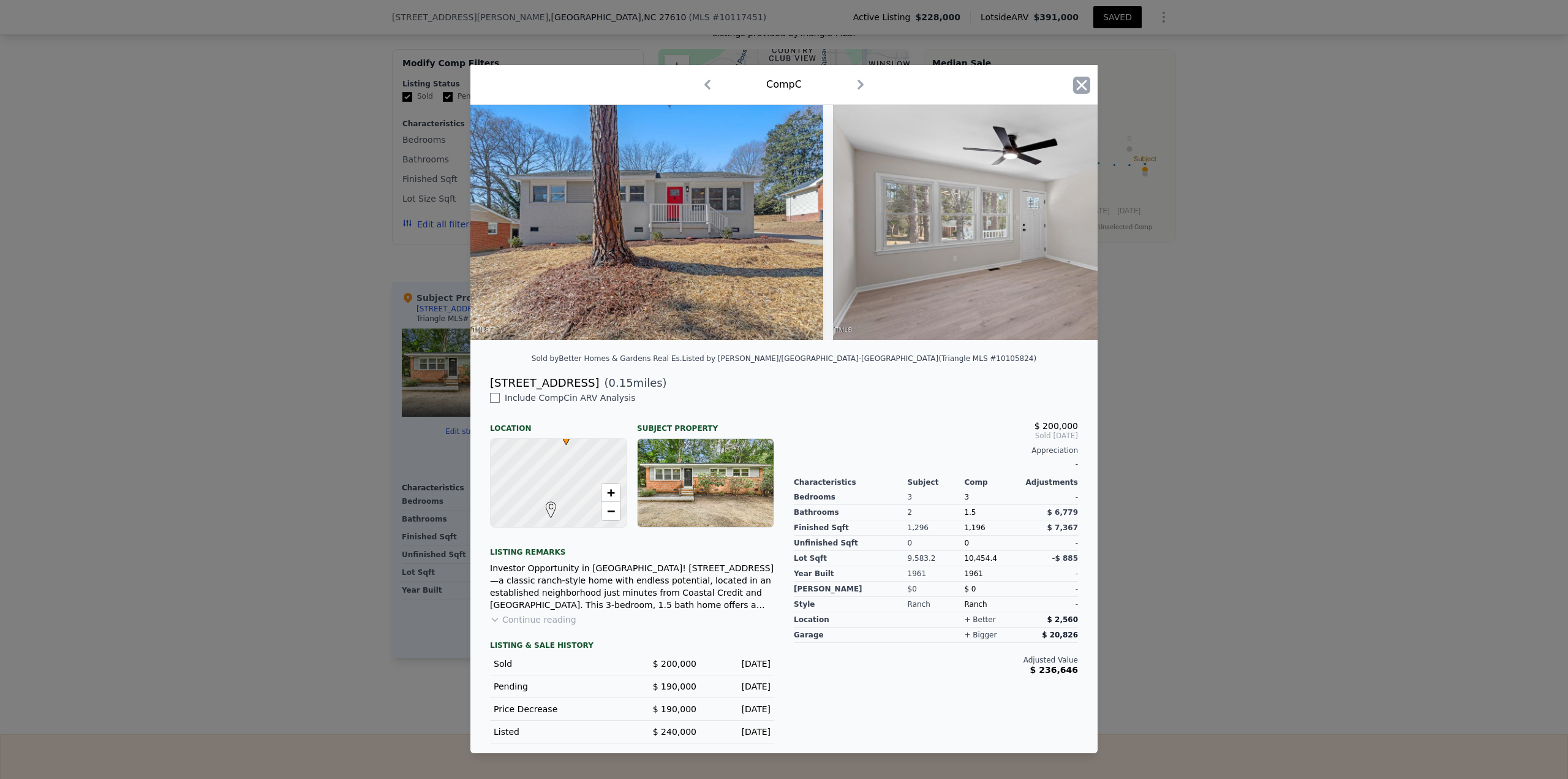
click at [1081, 84] on icon "button" at bounding box center [1081, 85] width 17 height 17
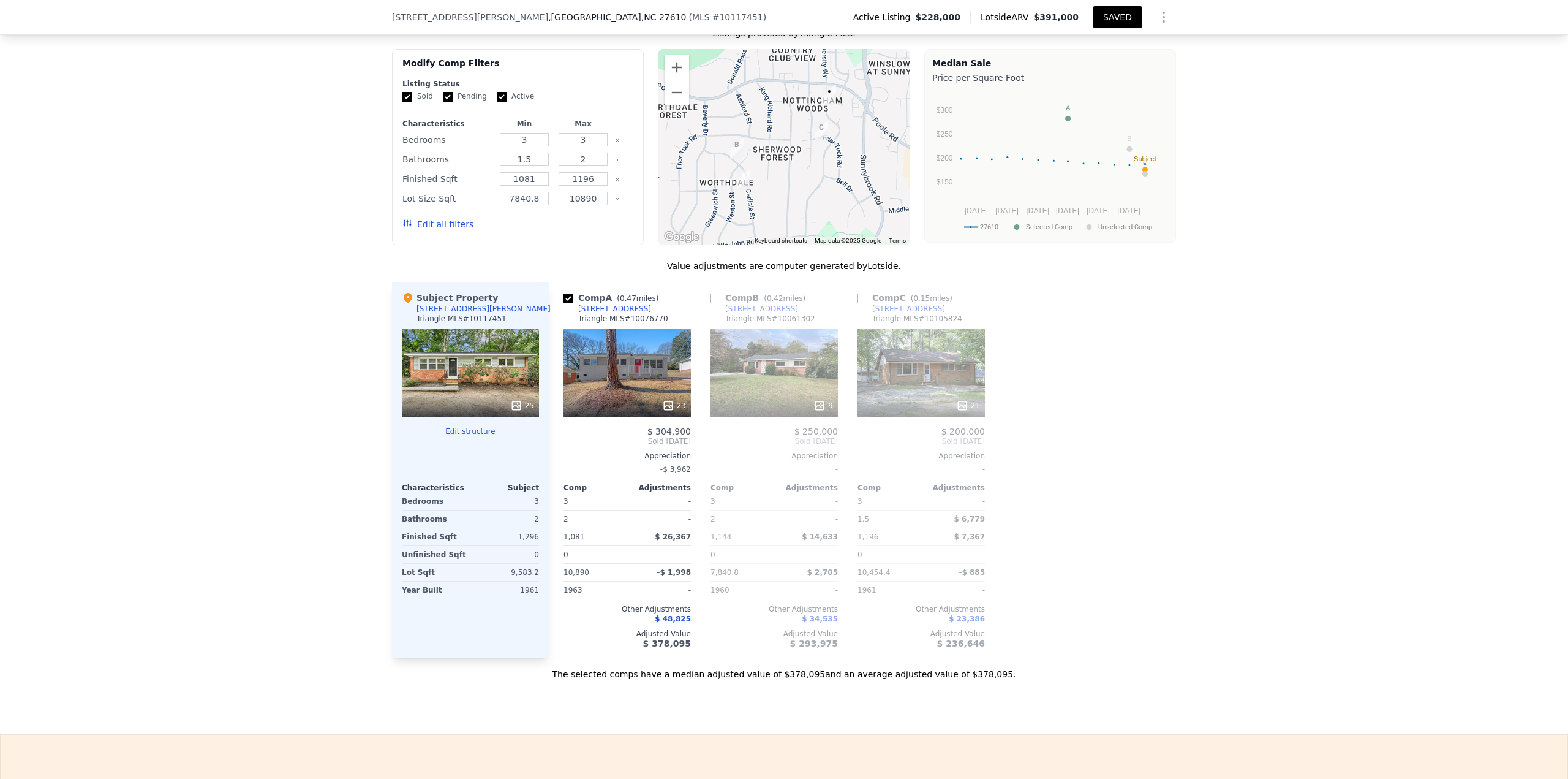
click at [520, 412] on div "25" at bounding box center [522, 406] width 24 height 12
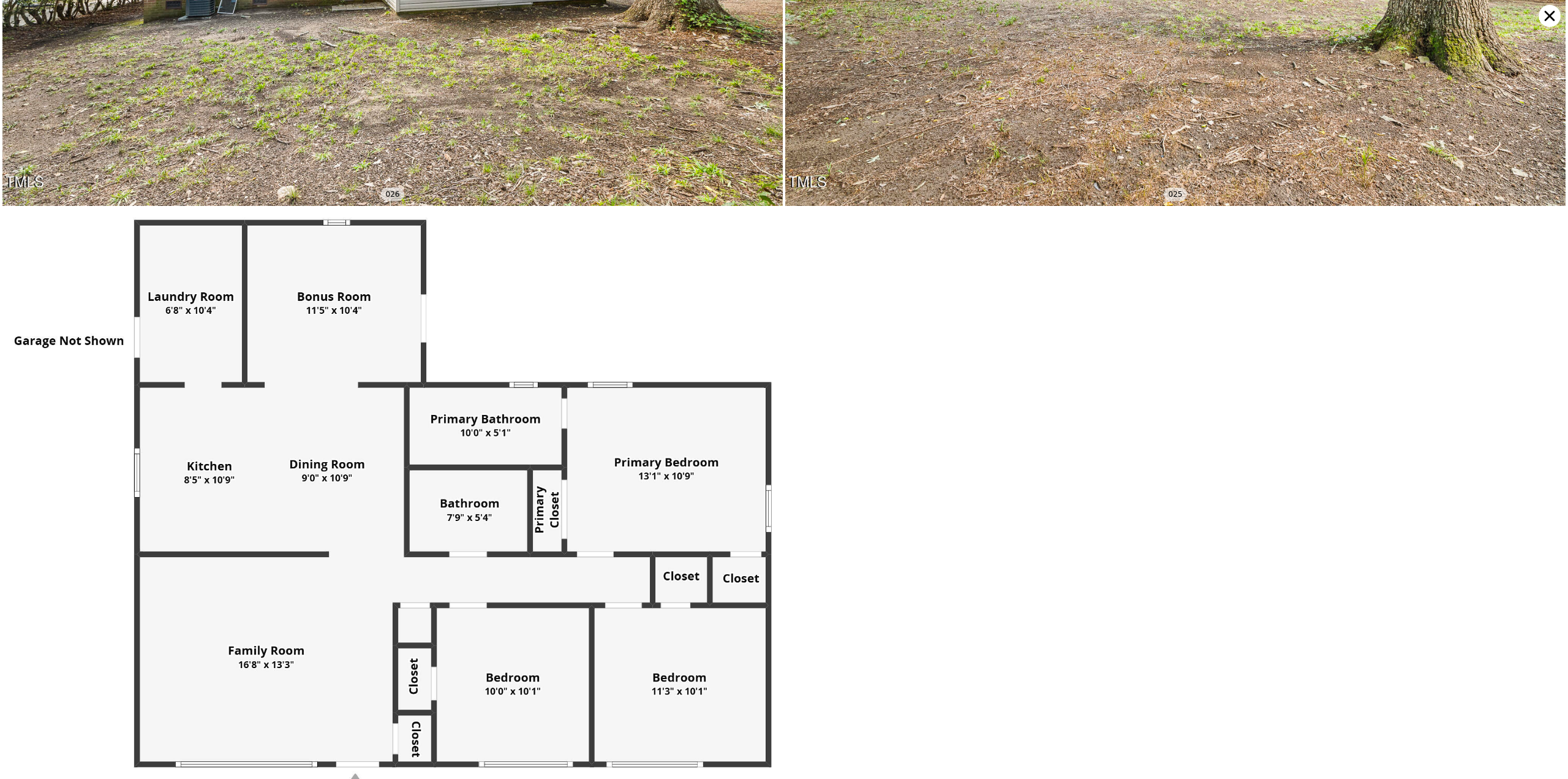
scroll to position [6080, 0]
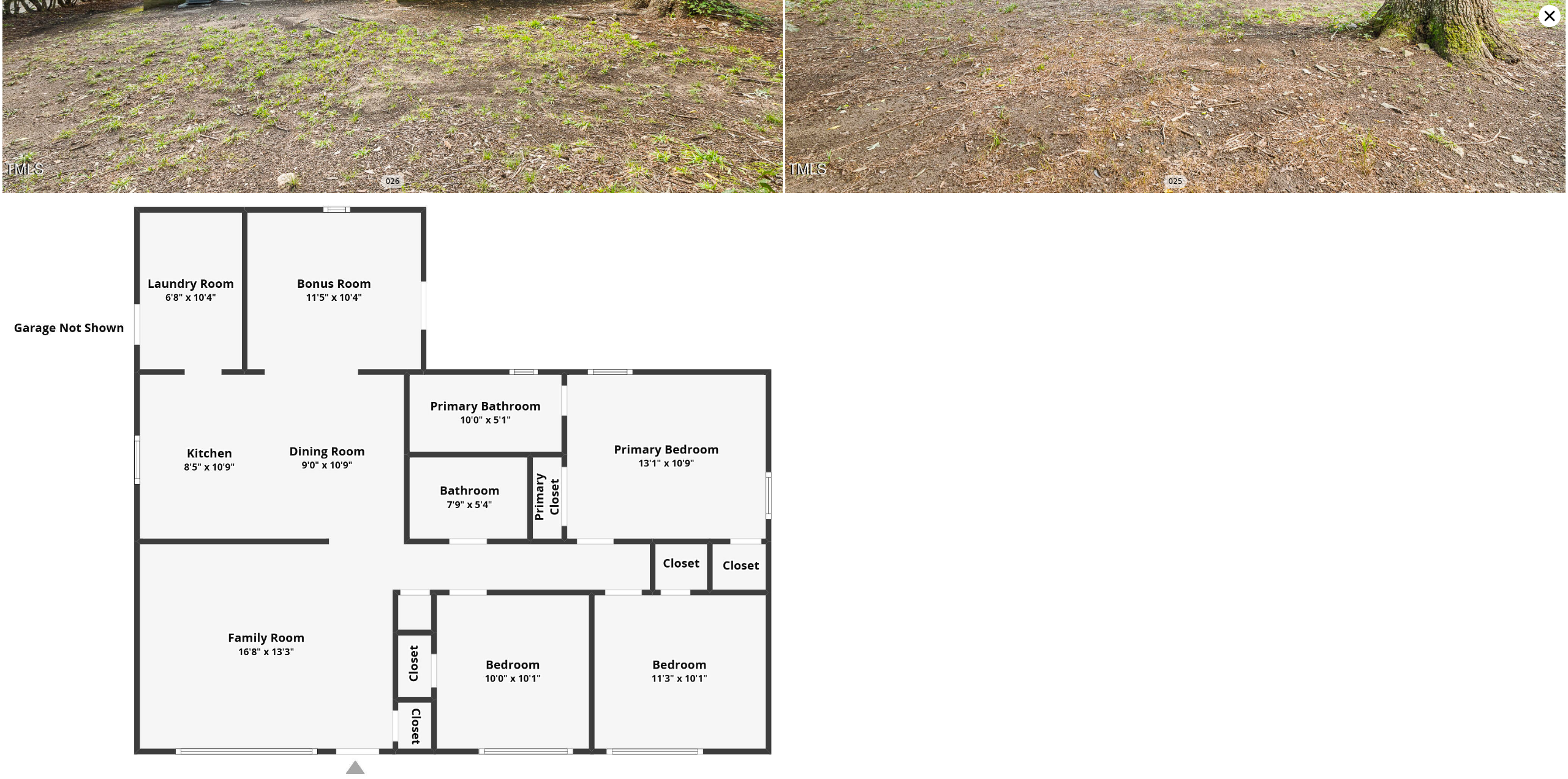
click at [1546, 19] on icon at bounding box center [1550, 16] width 10 height 10
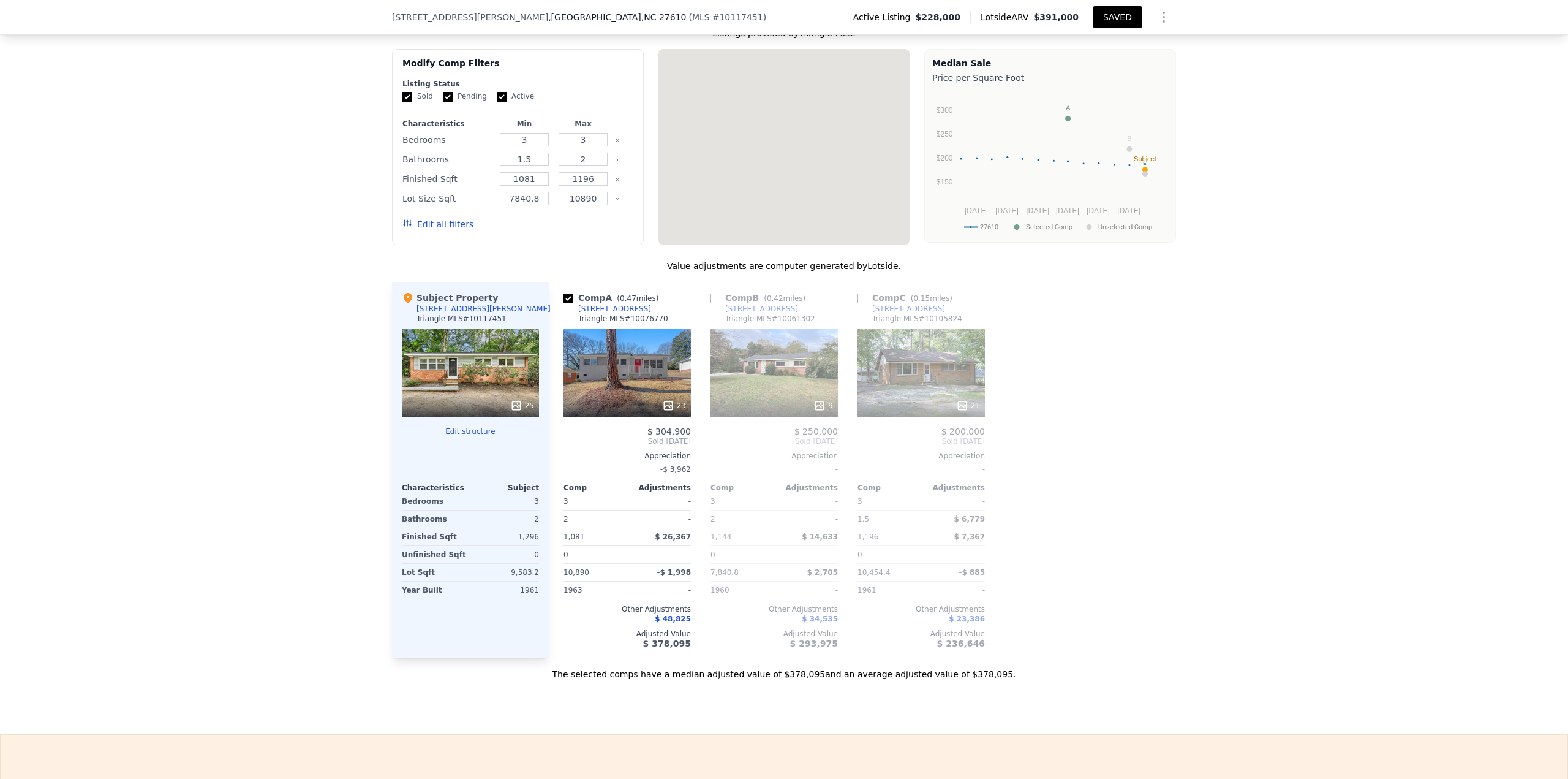
scroll to position [1712, 0]
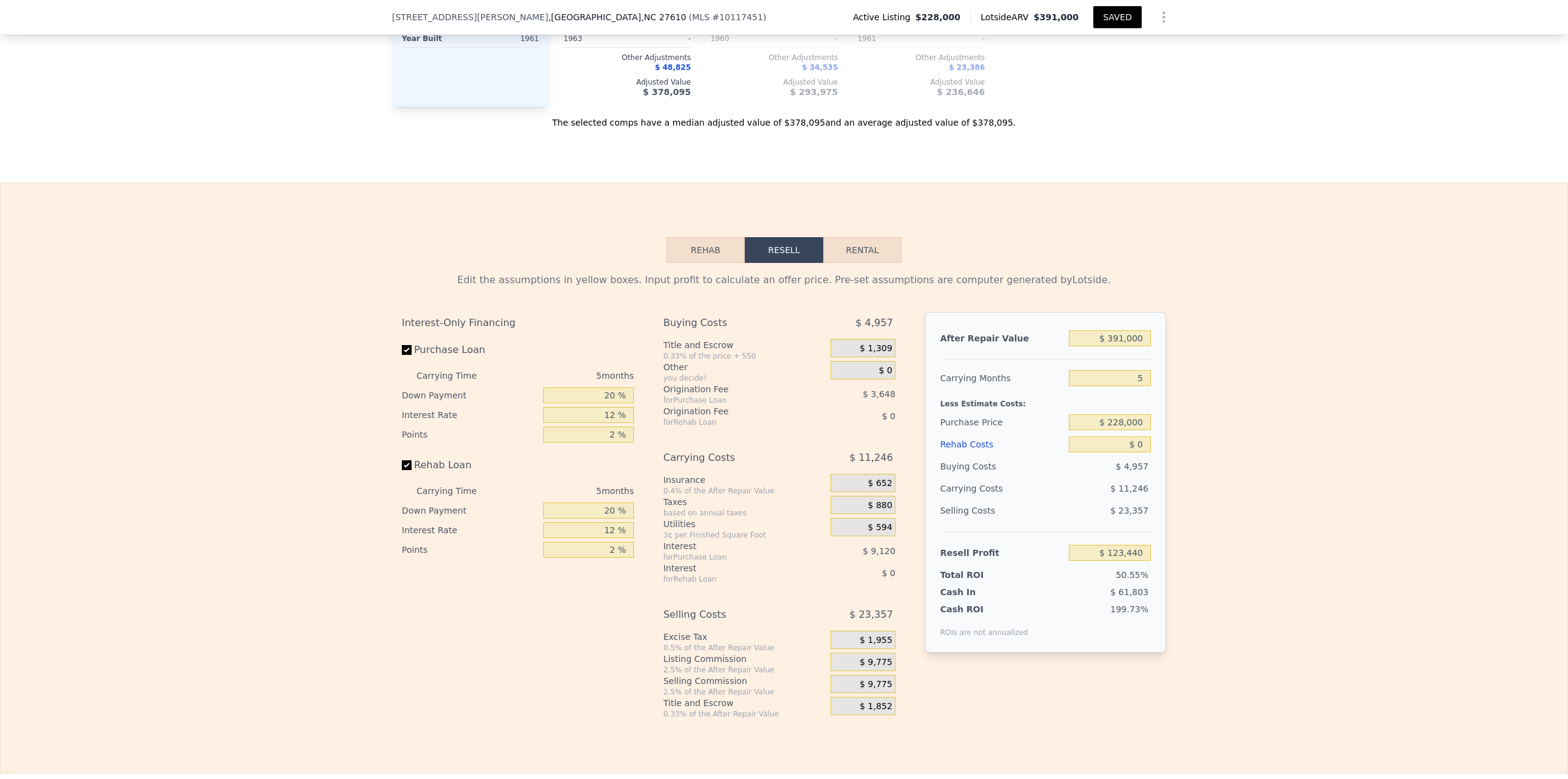
click at [1201, 495] on div "Edit the assumptions in yellow boxes. Input profit to calculate an offer price.…" at bounding box center [784, 491] width 1567 height 456
click at [719, 258] on button "Rehab" at bounding box center [705, 250] width 78 height 26
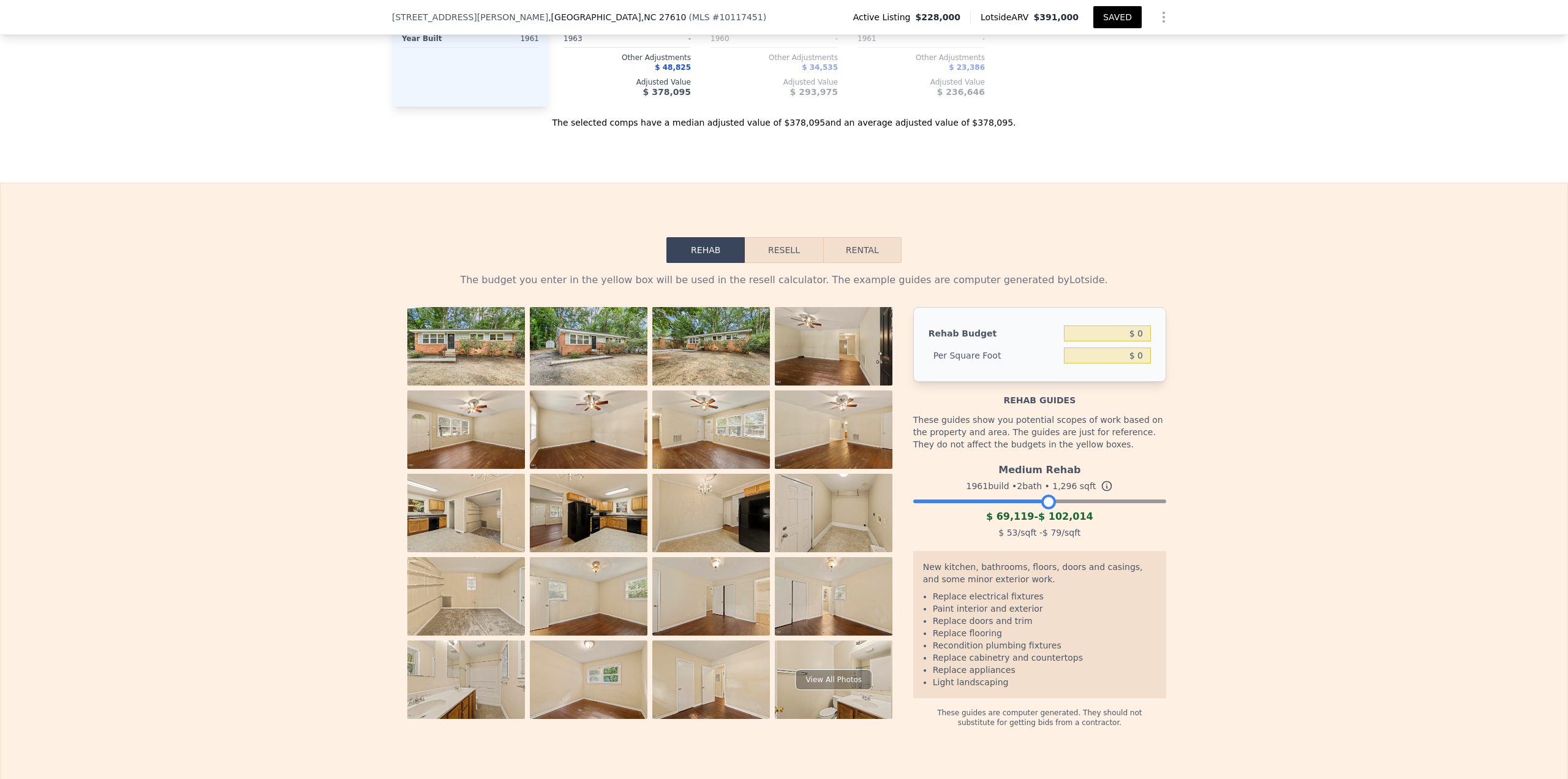
click at [1043, 502] on div at bounding box center [1039, 498] width 253 height 7
click at [1082, 502] on div at bounding box center [1039, 498] width 253 height 7
click at [1109, 502] on div at bounding box center [1039, 498] width 253 height 7
drag, startPoint x: 971, startPoint y: 665, endPoint x: 1004, endPoint y: 702, distance: 49.6
click at [1004, 700] on ul "Replace gutters and fascia Paint interior and exterior Replace plumbing and ele…" at bounding box center [1039, 645] width 233 height 110
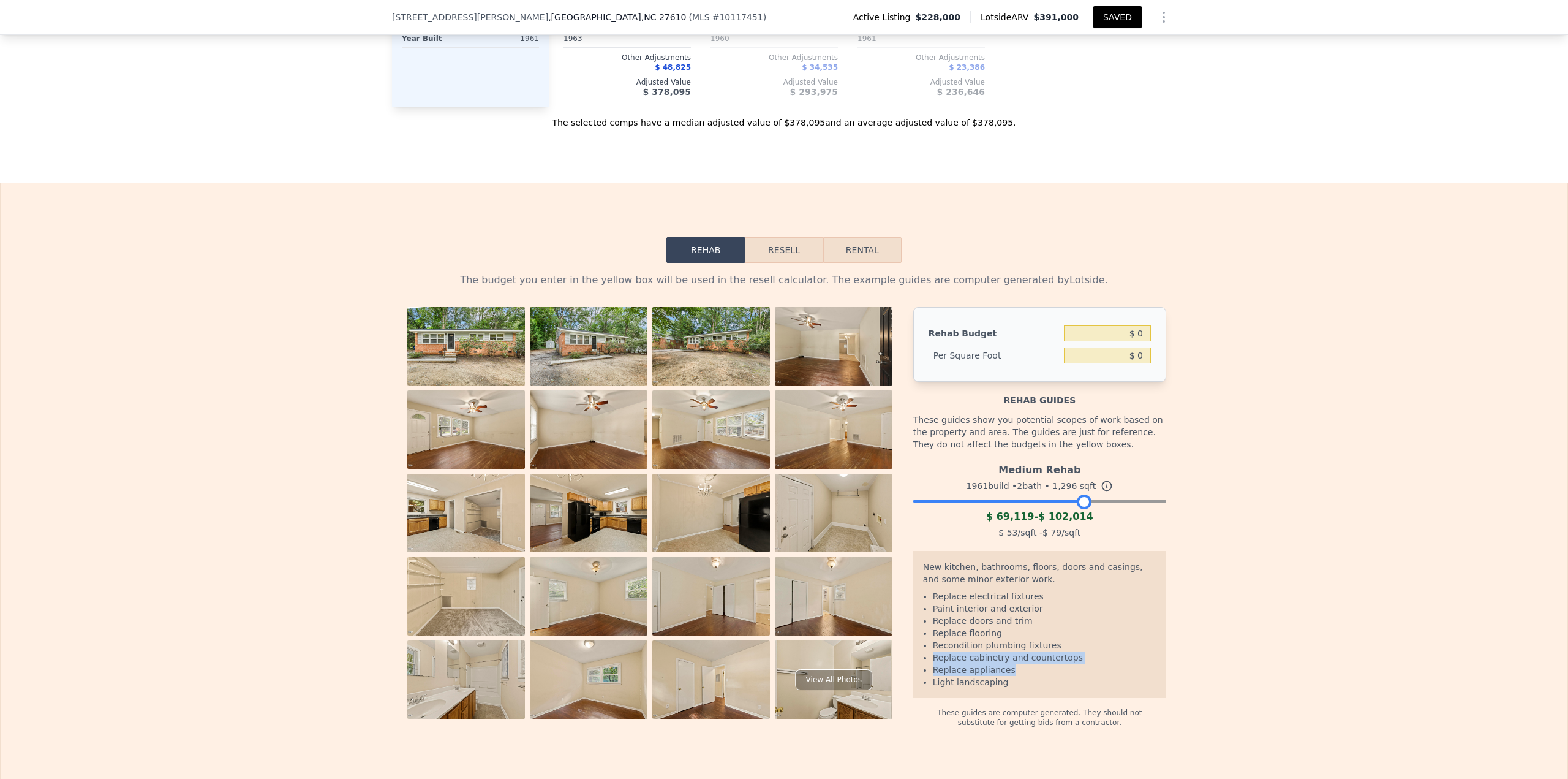
click at [1081, 502] on div at bounding box center [1039, 498] width 253 height 7
click at [1098, 502] on div at bounding box center [1039, 498] width 253 height 7
click at [1070, 502] on div at bounding box center [1039, 498] width 253 height 7
click at [1137, 341] on input "$ 0" at bounding box center [1107, 333] width 87 height 16
click at [1134, 364] on input "$ 0" at bounding box center [1107, 355] width 87 height 16
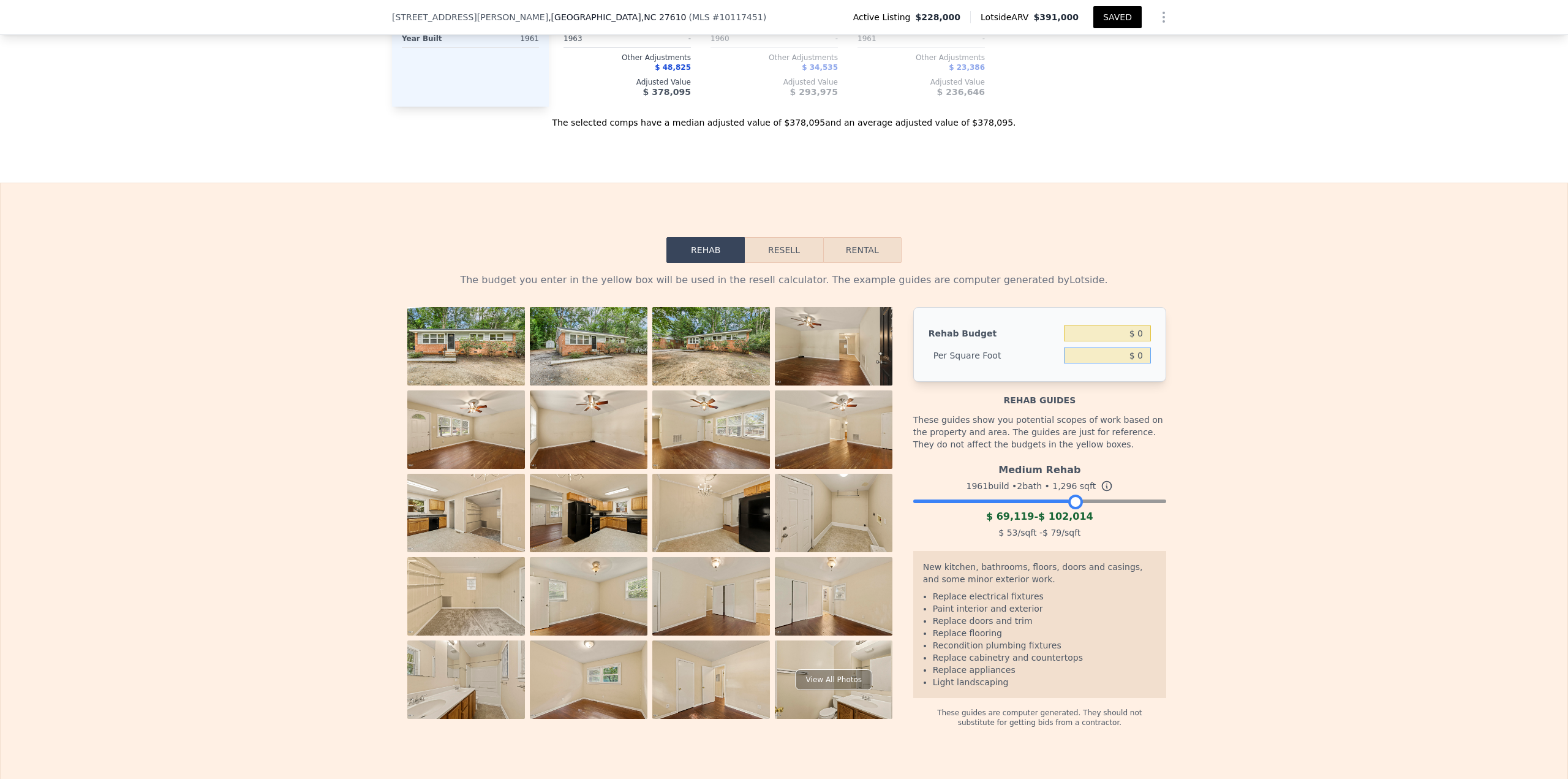
click at [1134, 364] on input "$ 0" at bounding box center [1107, 355] width 87 height 16
click at [771, 258] on button "Resell" at bounding box center [783, 250] width 77 height 26
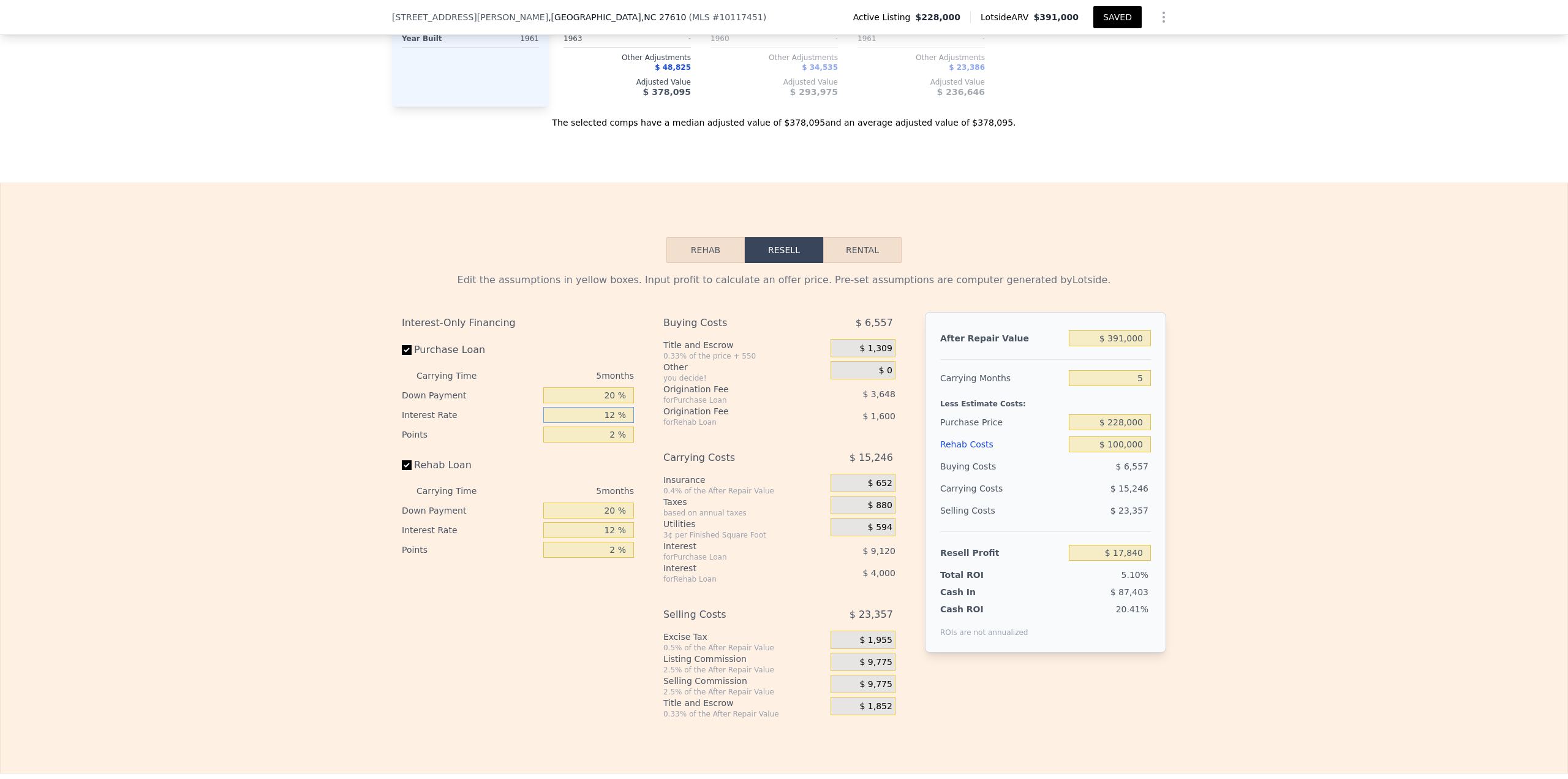
drag, startPoint x: 596, startPoint y: 426, endPoint x: 666, endPoint y: 419, distance: 70.3
click at [666, 419] on div "Interest-Only Financing Purchase Loan Carrying Time 5 months Down Payment 20 % …" at bounding box center [783, 515] width 764 height 407
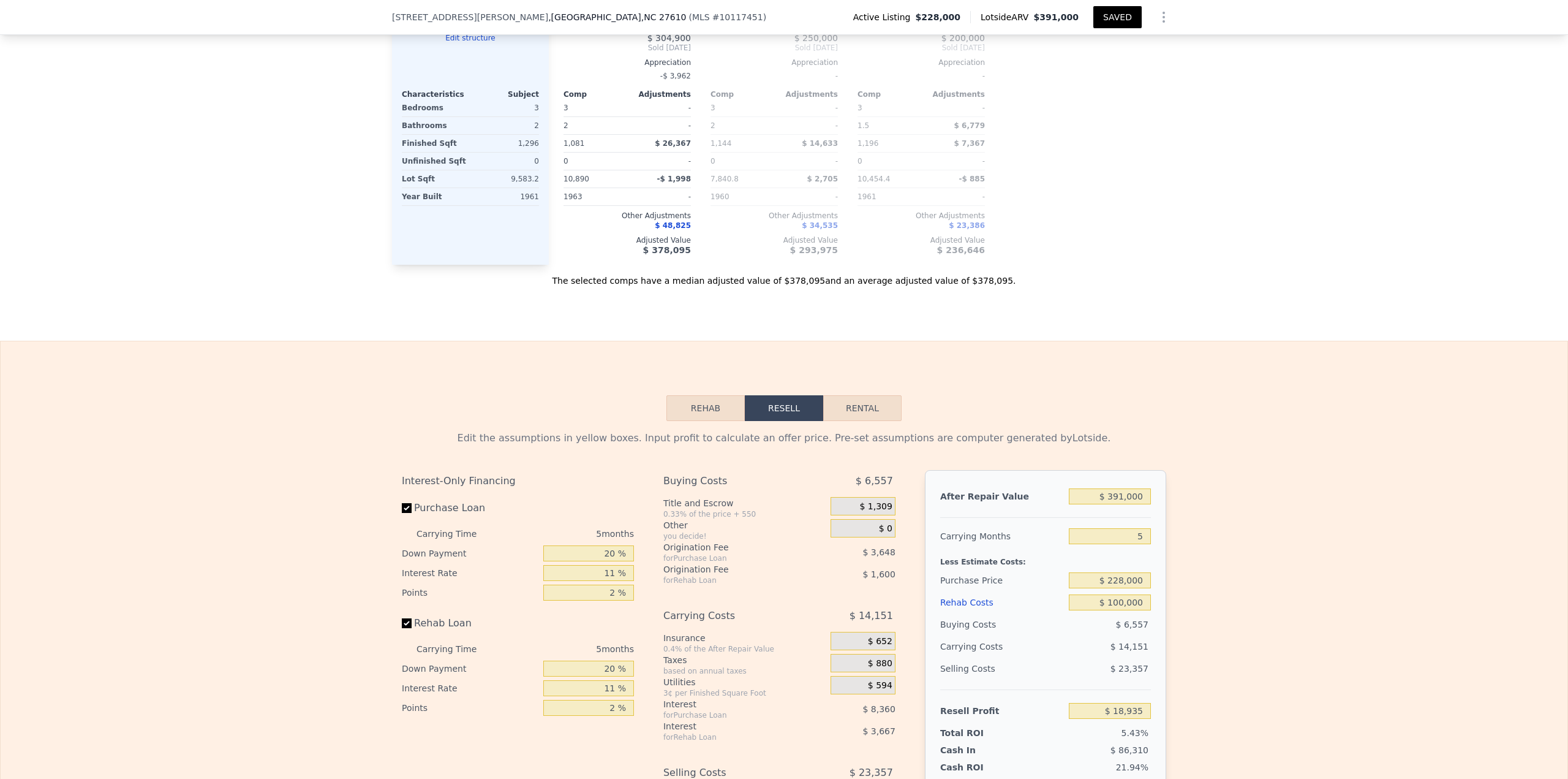
scroll to position [1773, 0]
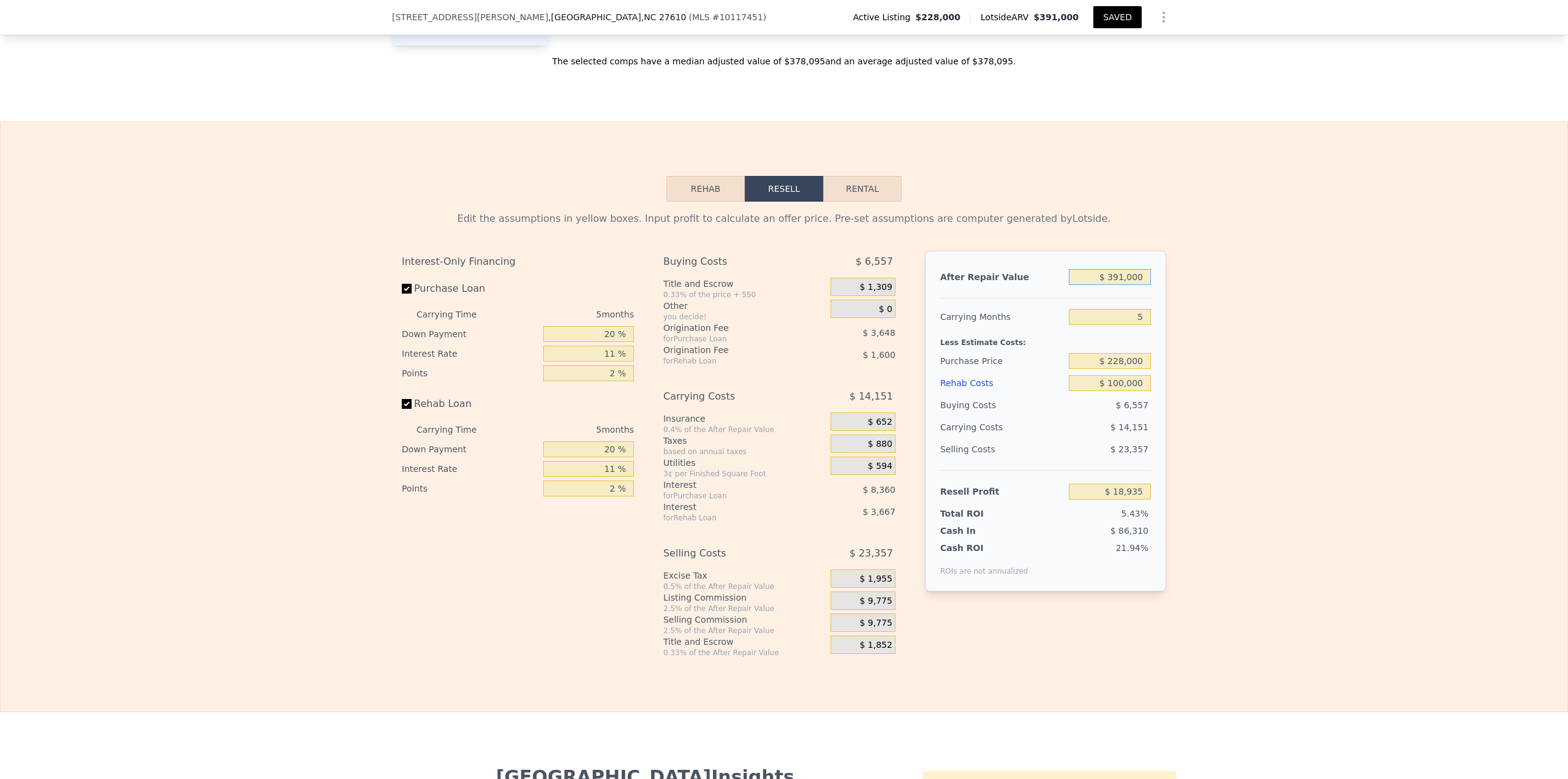
click at [1127, 283] on input "$ 391,000" at bounding box center [1109, 277] width 82 height 16
click at [1116, 369] on input "$ 208,000" at bounding box center [1109, 360] width 82 height 16
click at [1119, 368] on input "$ 208,000" at bounding box center [1109, 360] width 82 height 16
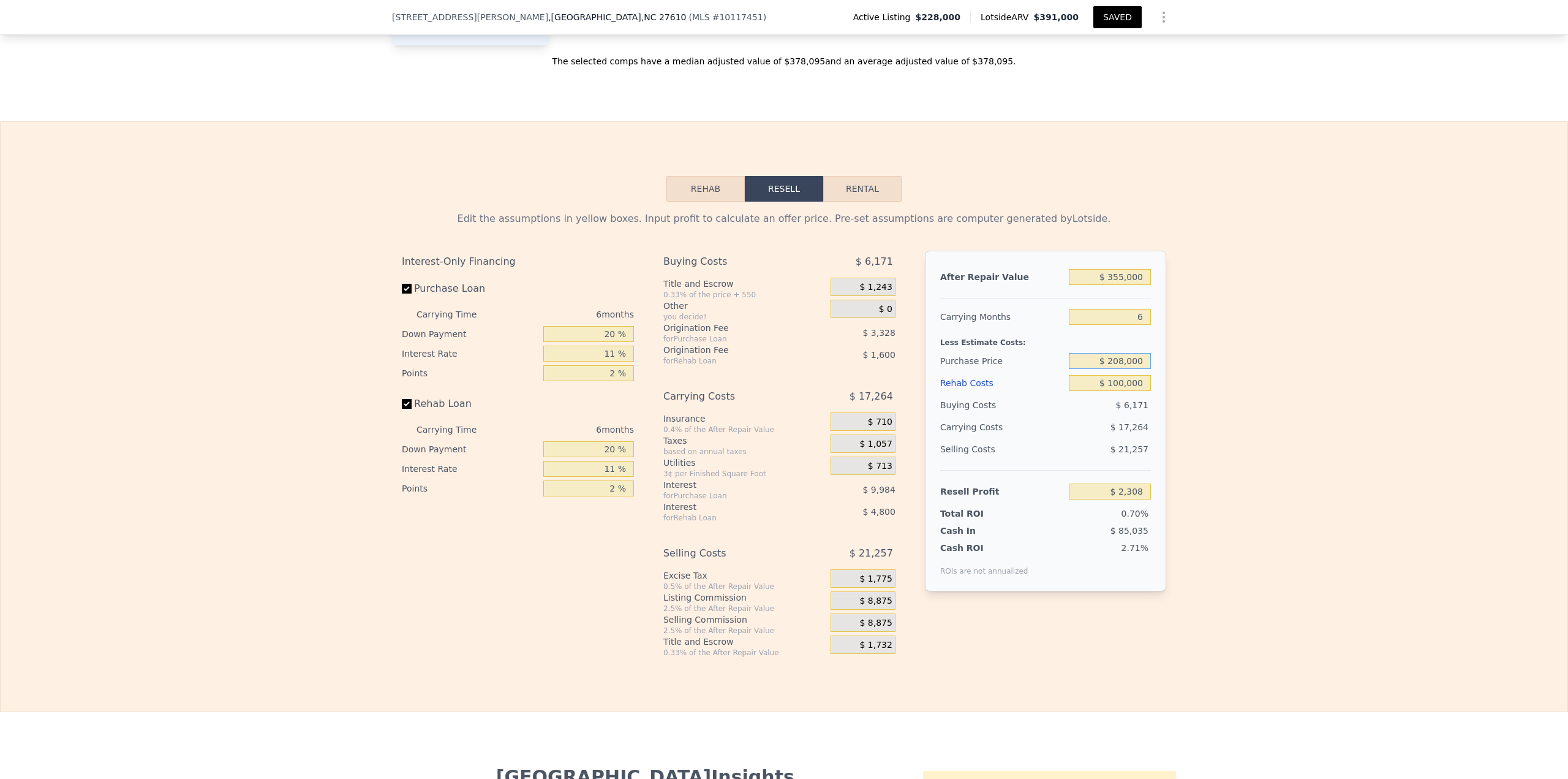
click at [1119, 368] on input "$ 208,000" at bounding box center [1109, 360] width 82 height 16
click at [1118, 283] on input "$ 391,000" at bounding box center [1109, 277] width 82 height 16
click at [1121, 16] on button "SAVED" at bounding box center [1117, 17] width 48 height 22
click at [1445, 282] on div "Edit the assumptions in yellow boxes. Input profit to calculate an offer price.…" at bounding box center [784, 430] width 1567 height 456
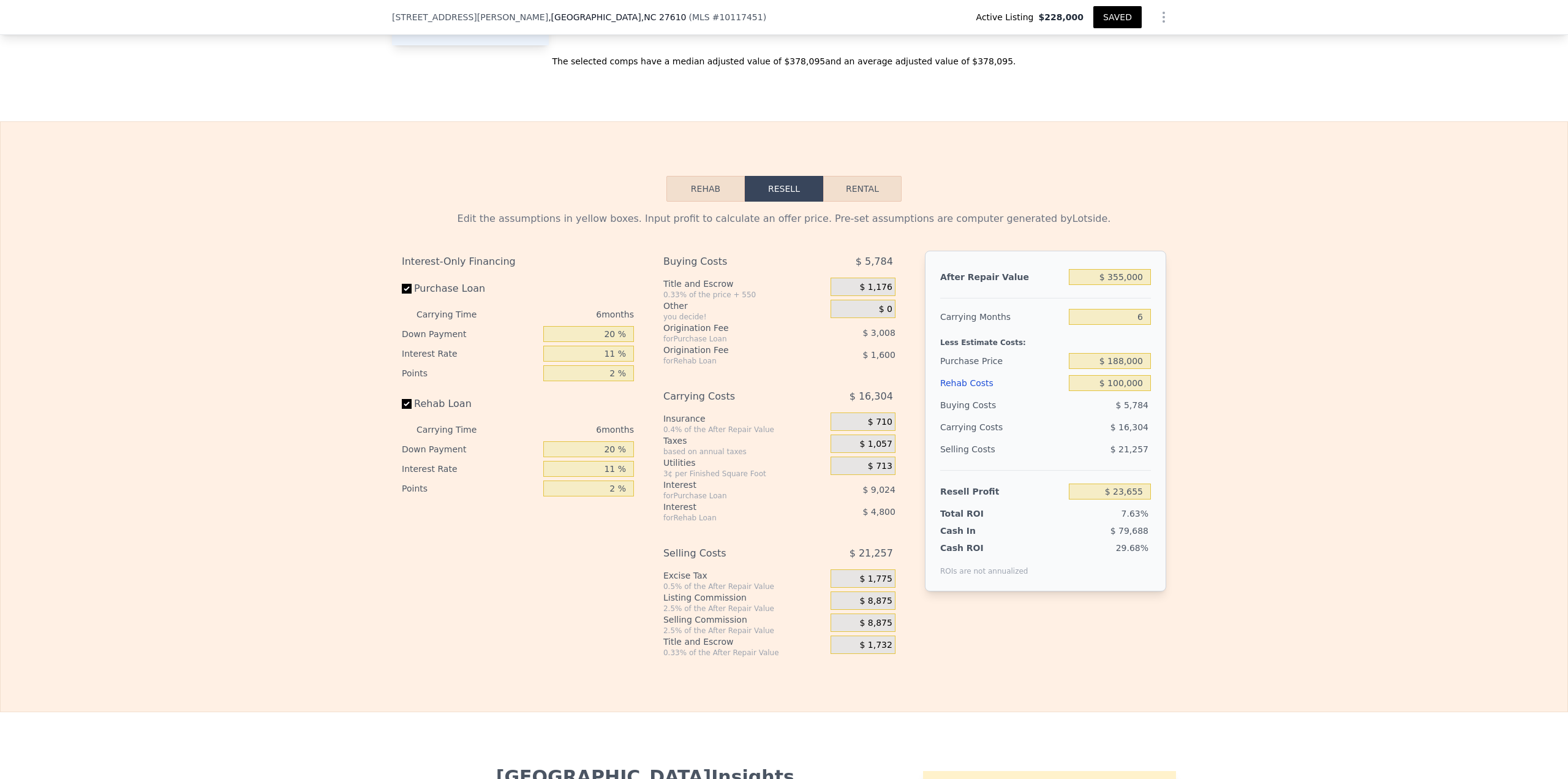
click at [1111, 15] on button "SAVED" at bounding box center [1117, 17] width 48 height 22
click at [1379, 277] on div "Edit the assumptions in yellow boxes. Input profit to calculate an offer price.…" at bounding box center [784, 430] width 1567 height 456
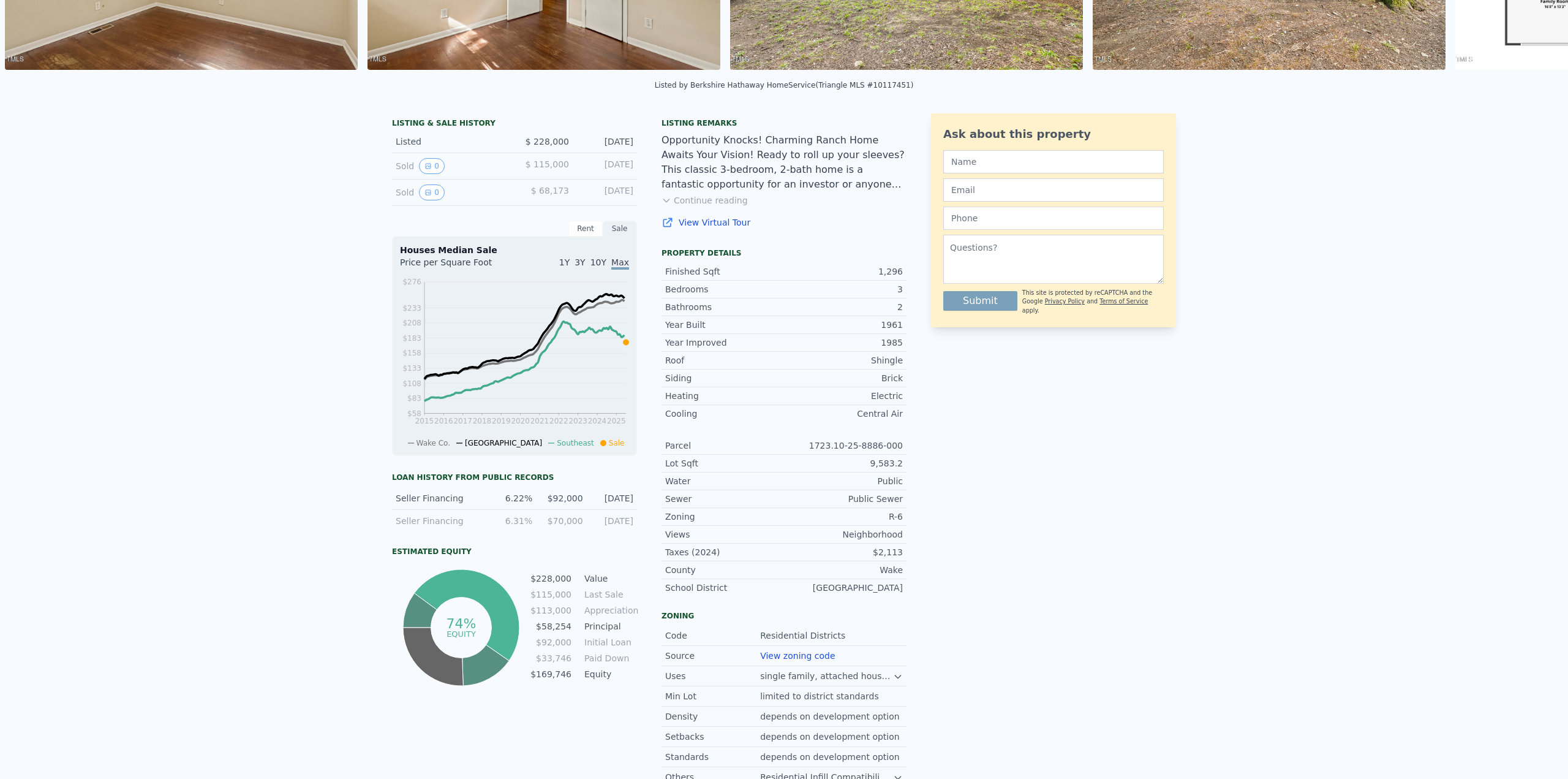
scroll to position [0, 0]
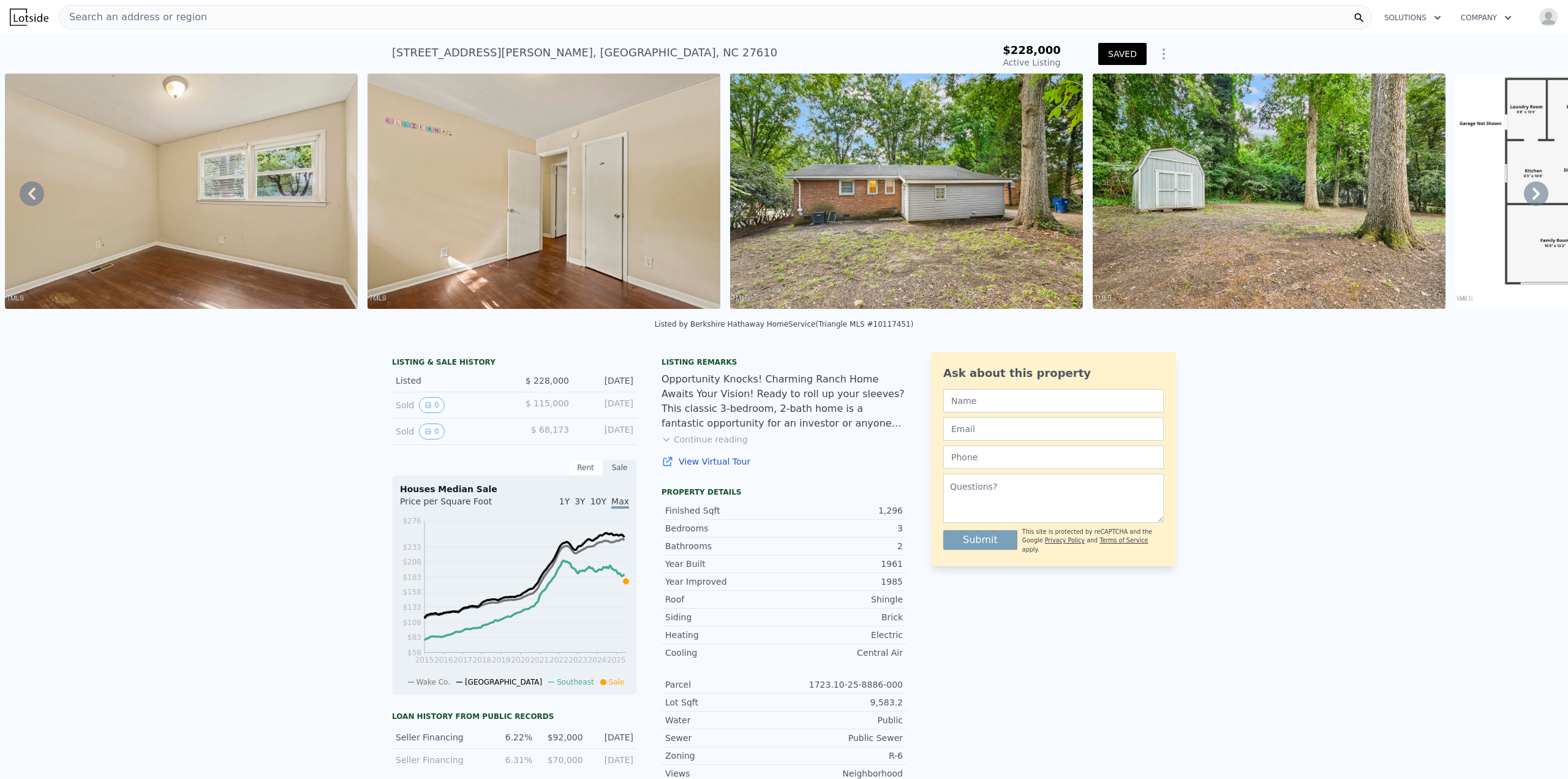
click at [107, 16] on span "Search an address or region" at bounding box center [132, 17] width 147 height 15
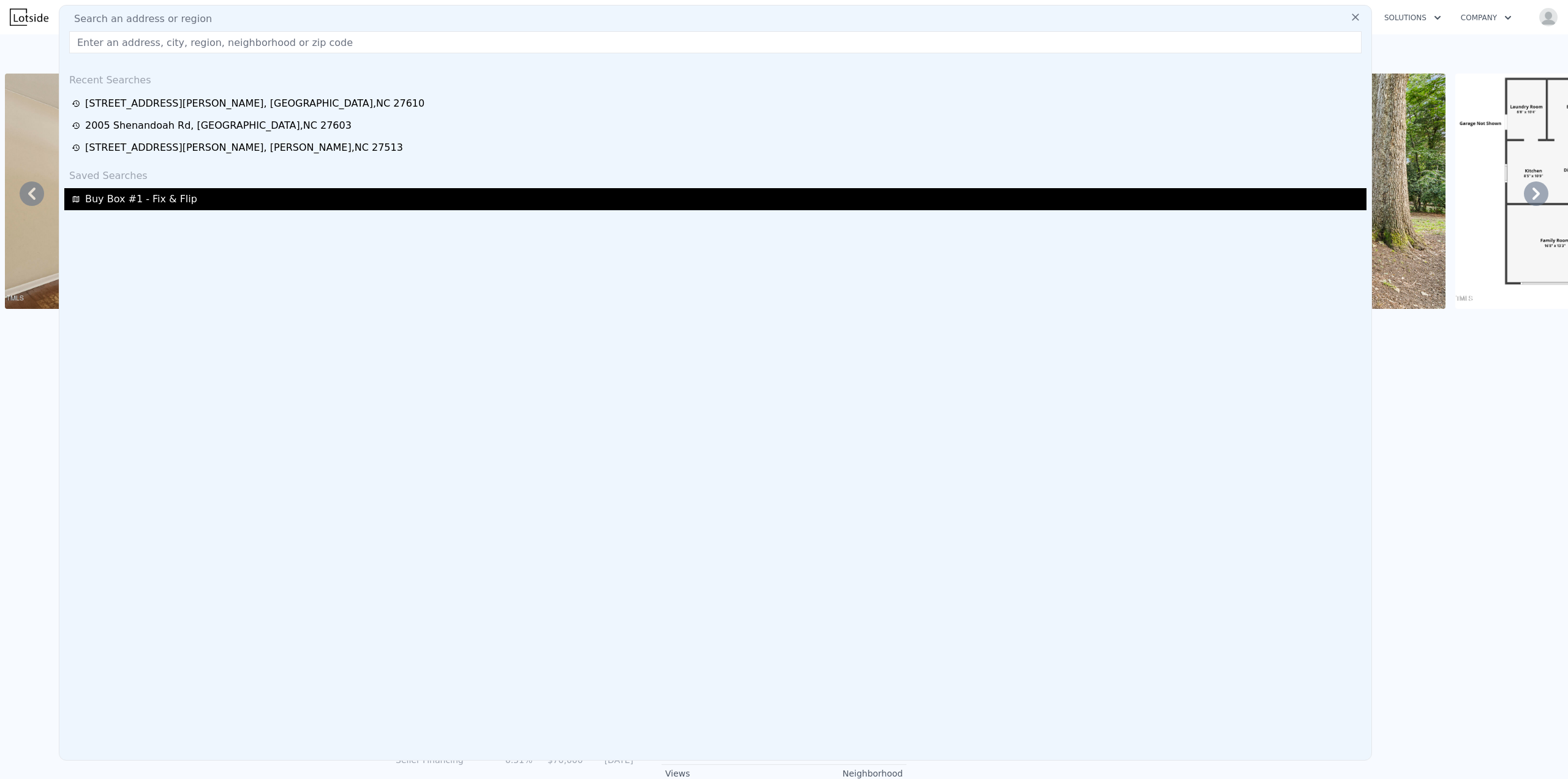
click at [147, 202] on span "Buy Box #1 - Fix & Flip" at bounding box center [141, 199] width 112 height 15
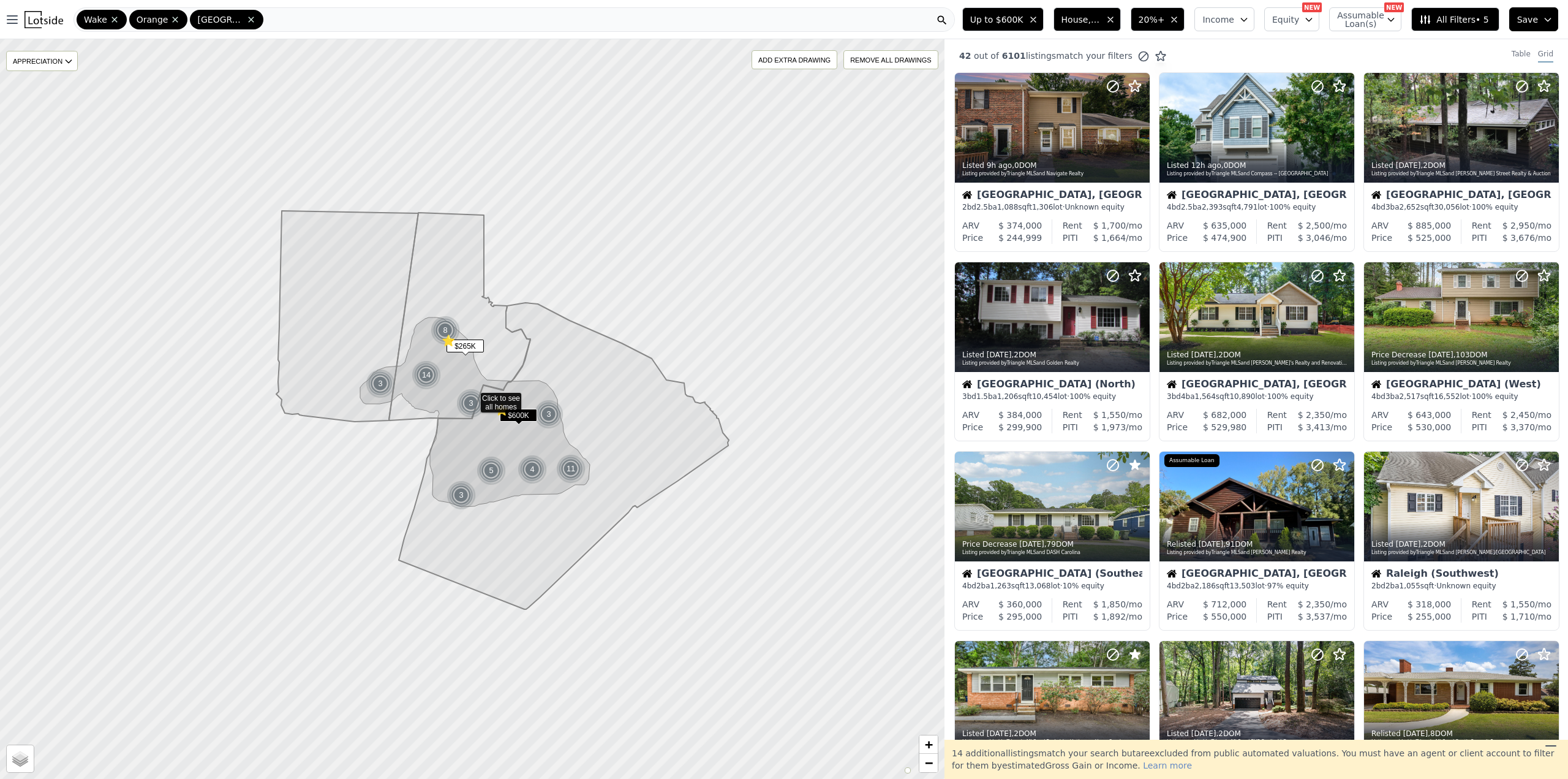
click at [1084, 16] on span "House, Multifamily" at bounding box center [1081, 20] width 39 height 12
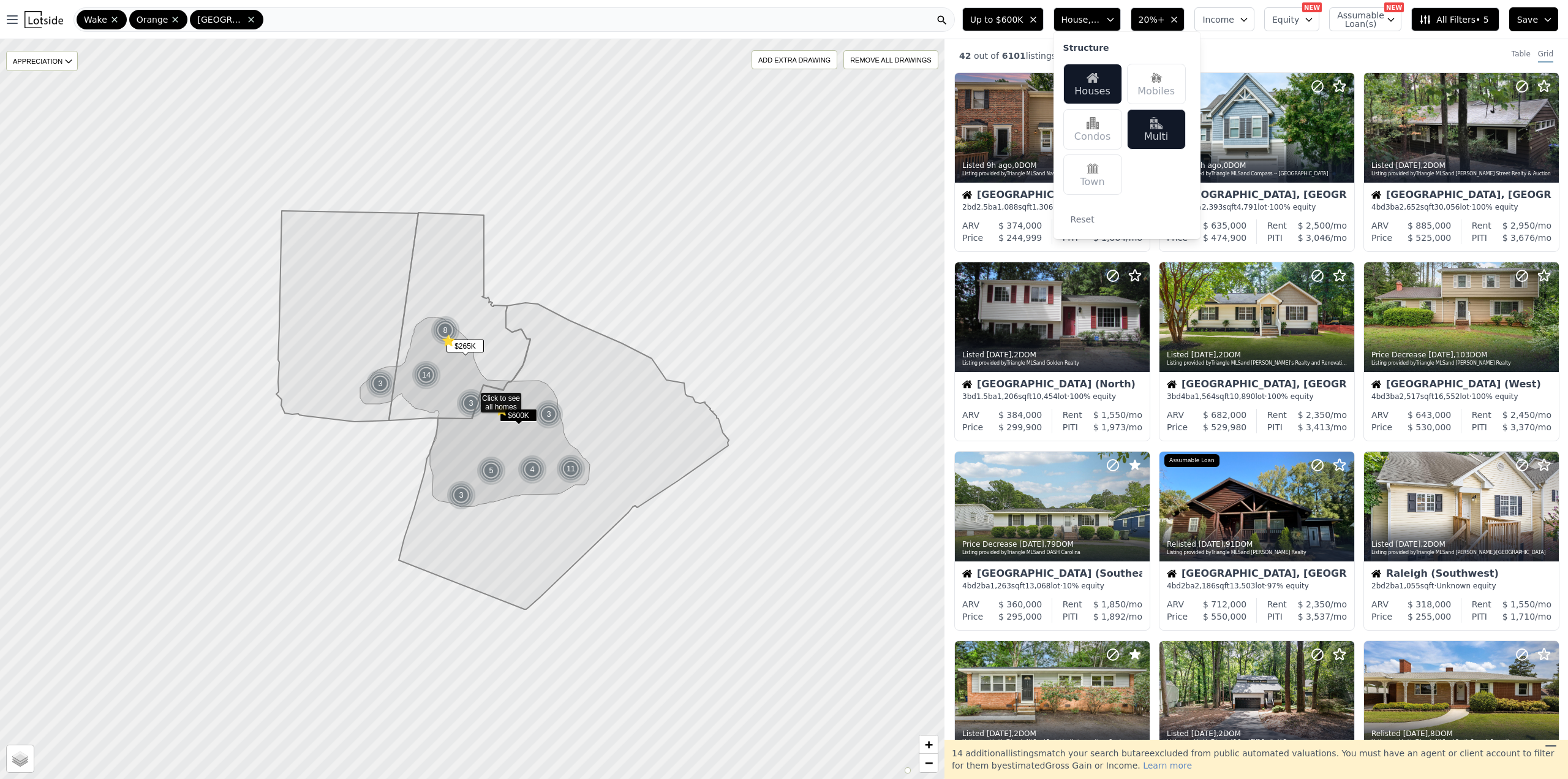
click at [881, 16] on div "Wake Orange Durham" at bounding box center [514, 20] width 881 height 24
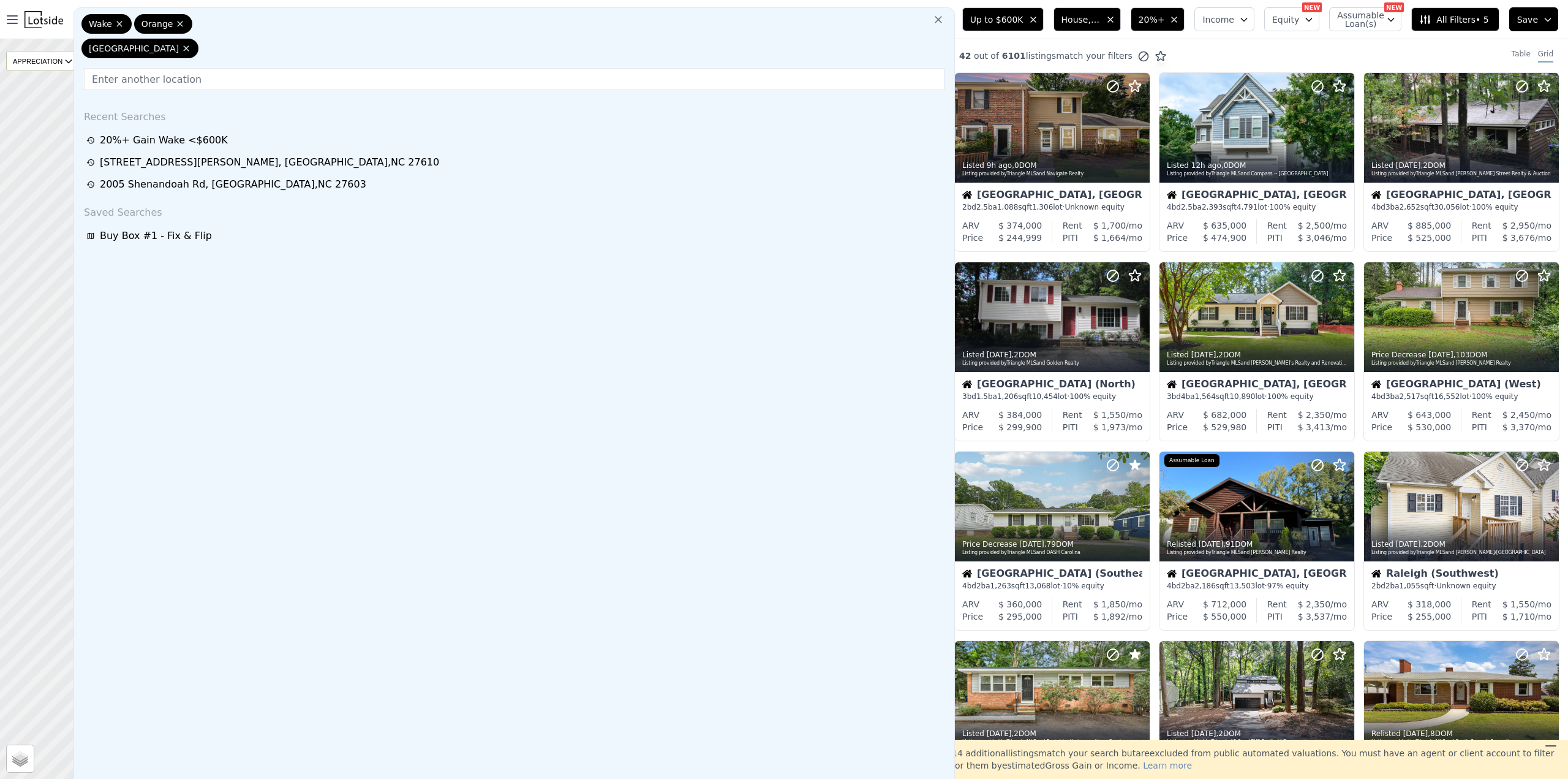
click at [942, 22] on icon at bounding box center [938, 19] width 7 height 7
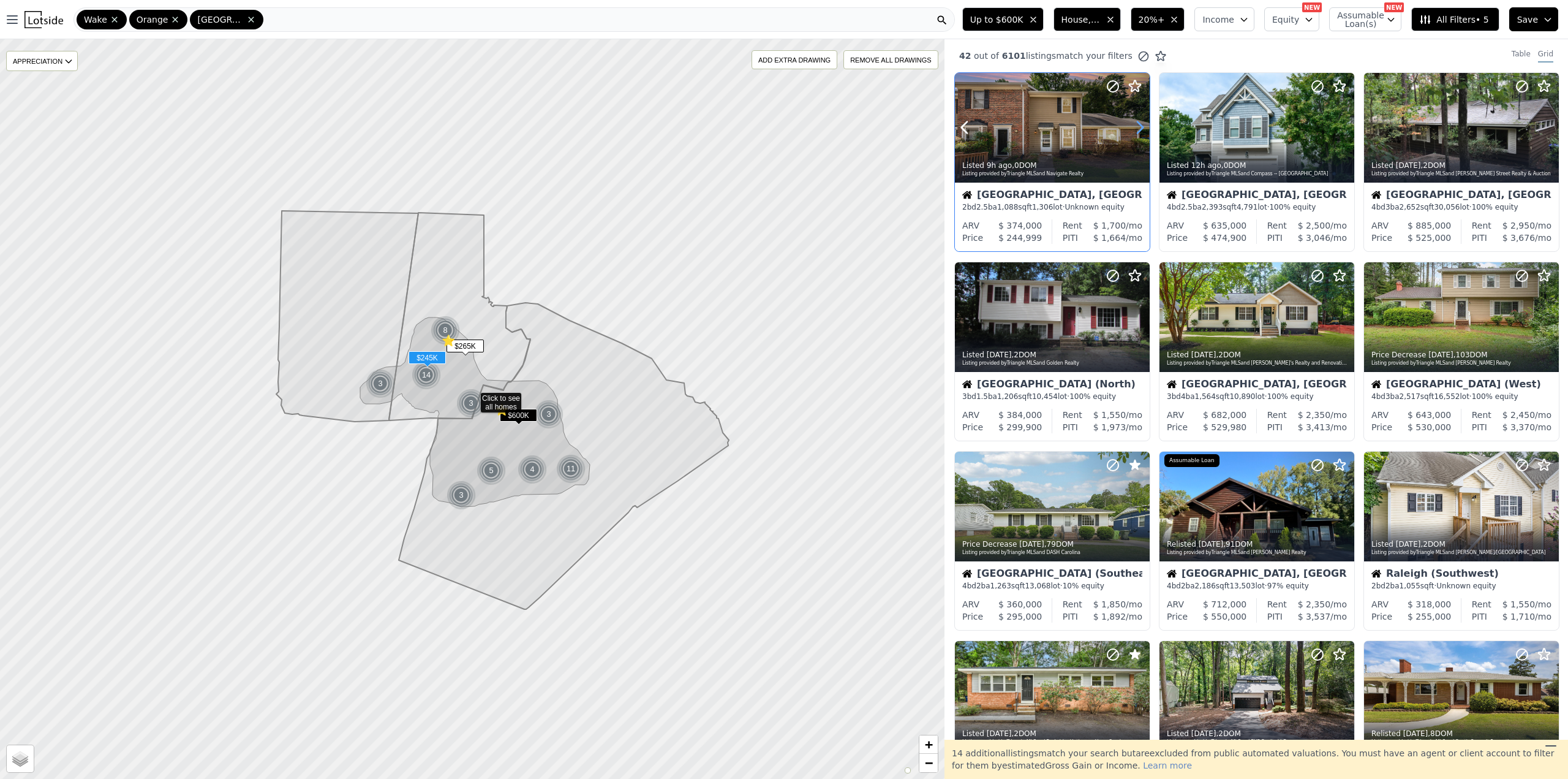
click at [1141, 127] on icon at bounding box center [1139, 127] width 20 height 20
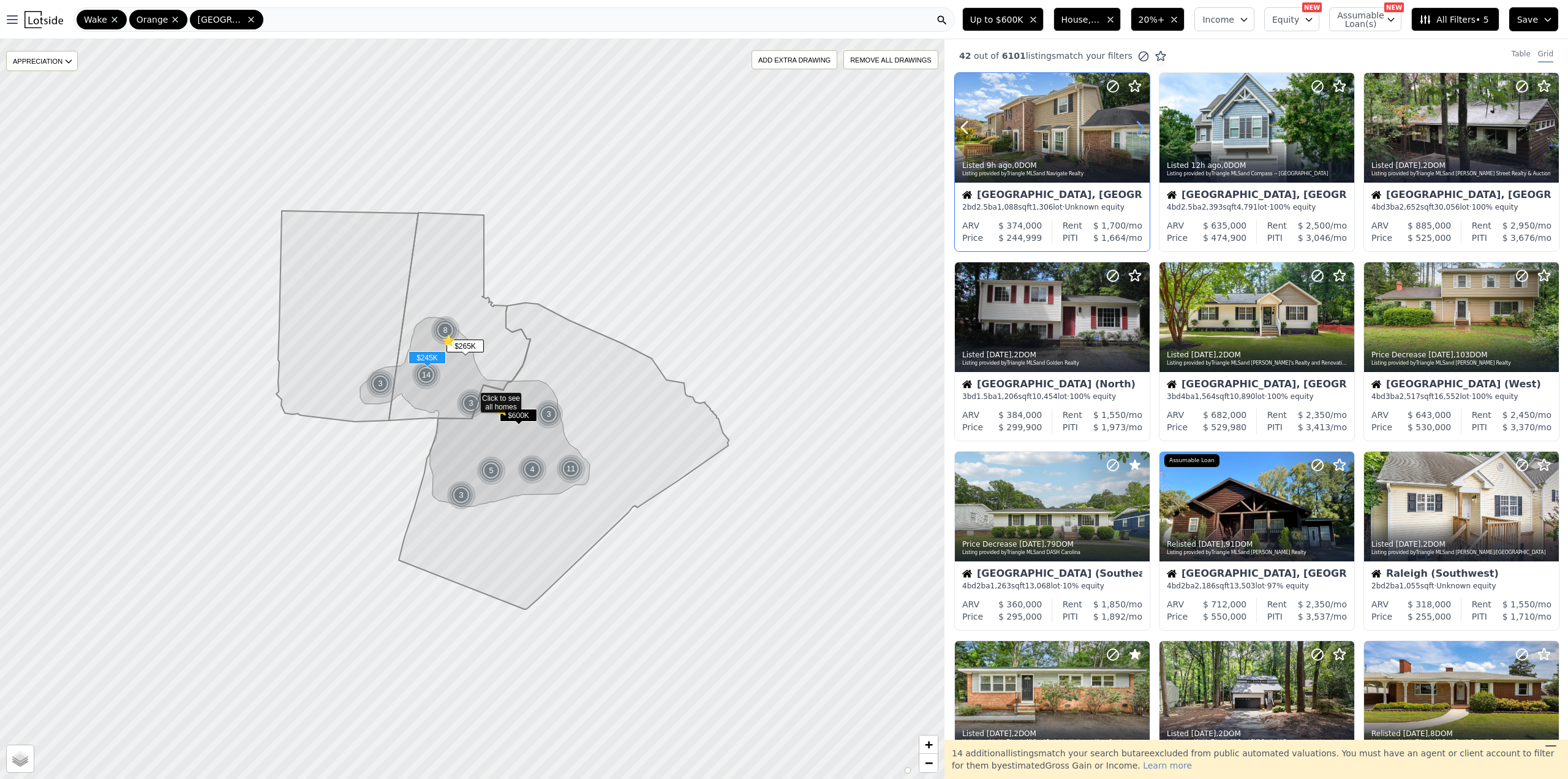
click at [1141, 127] on icon at bounding box center [1139, 127] width 20 height 20
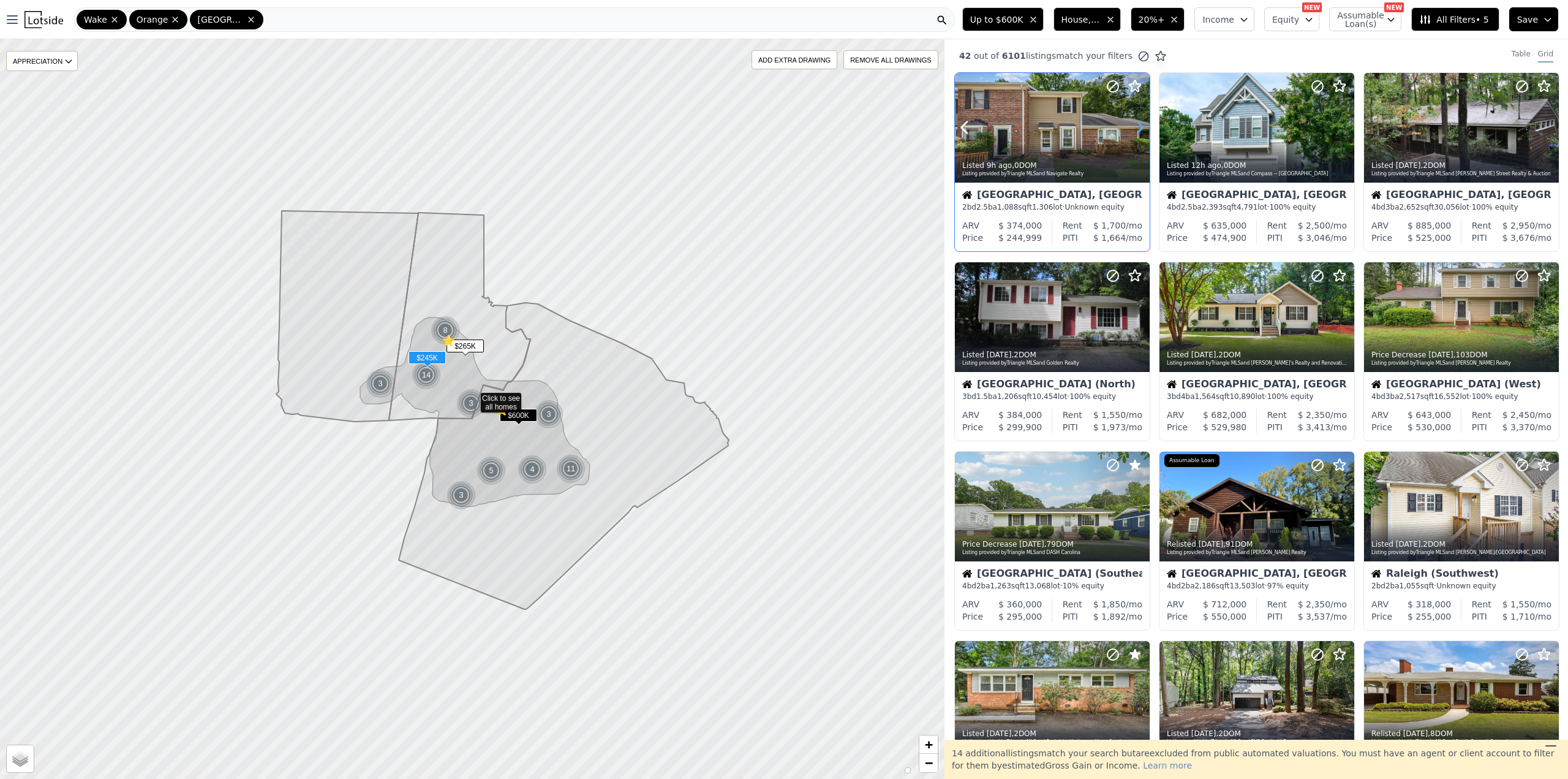
click at [1141, 127] on icon at bounding box center [1139, 127] width 20 height 20
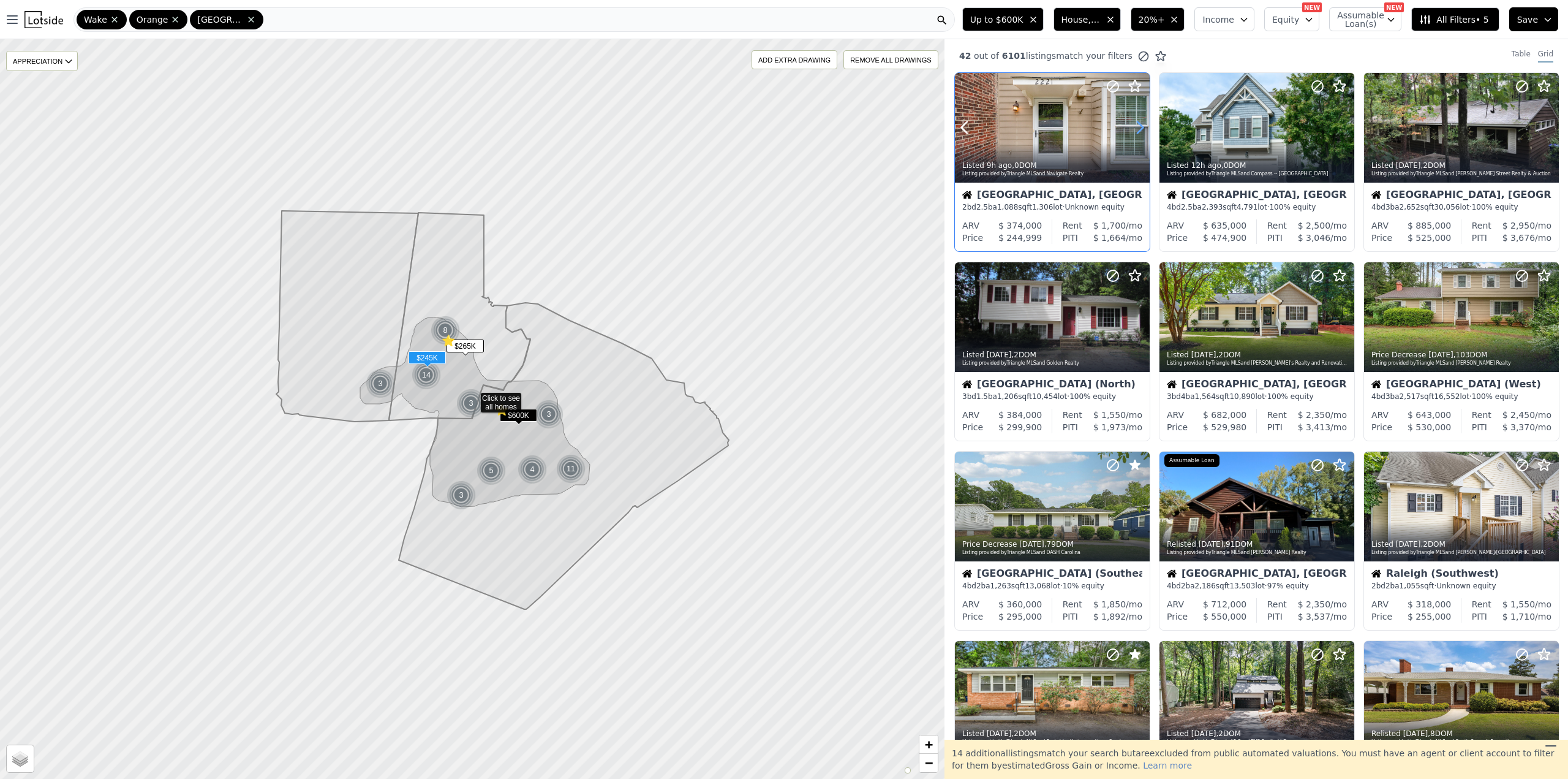
click at [1141, 127] on icon at bounding box center [1139, 127] width 20 height 20
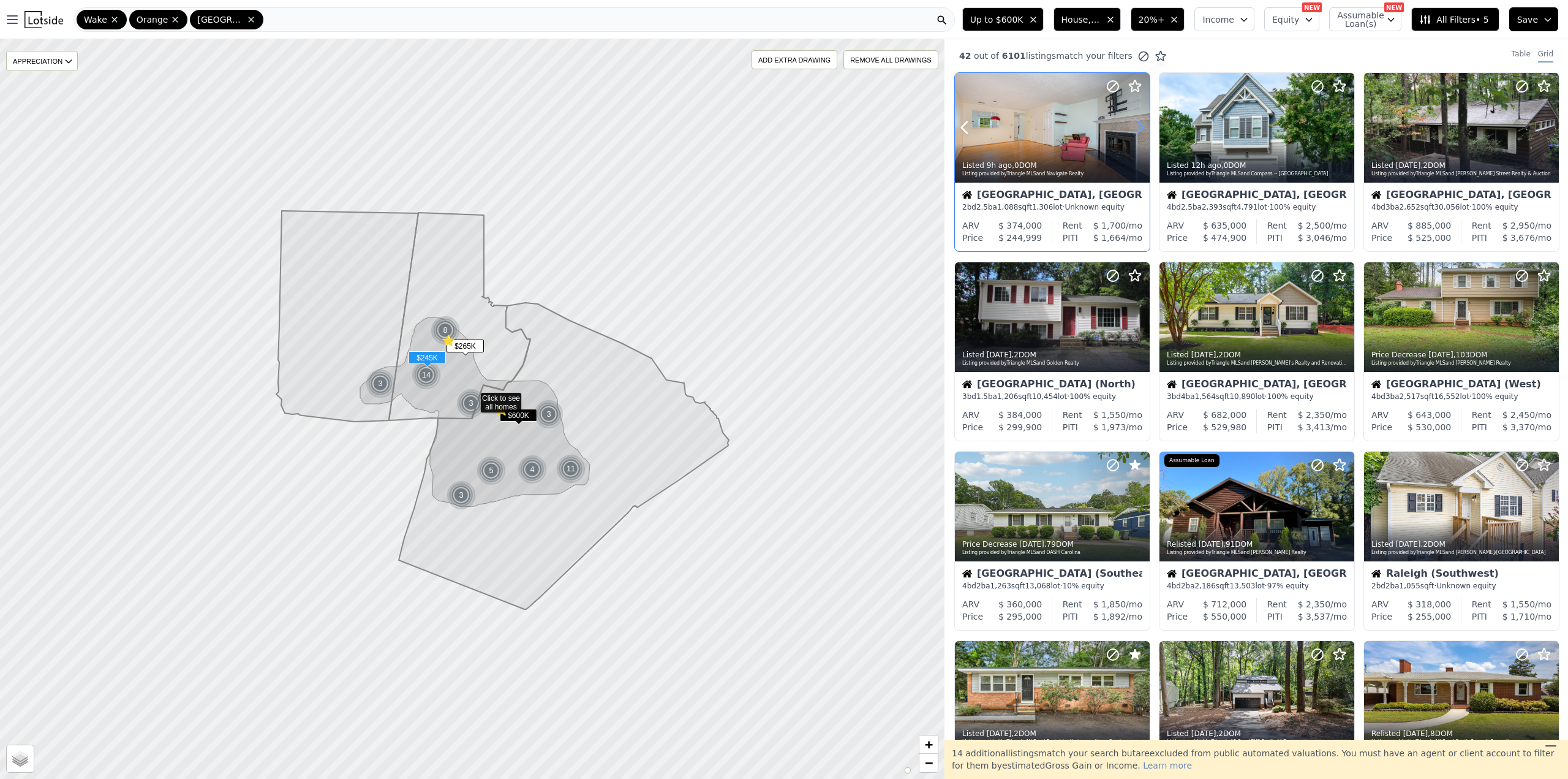
click at [1141, 127] on icon at bounding box center [1139, 127] width 20 height 20
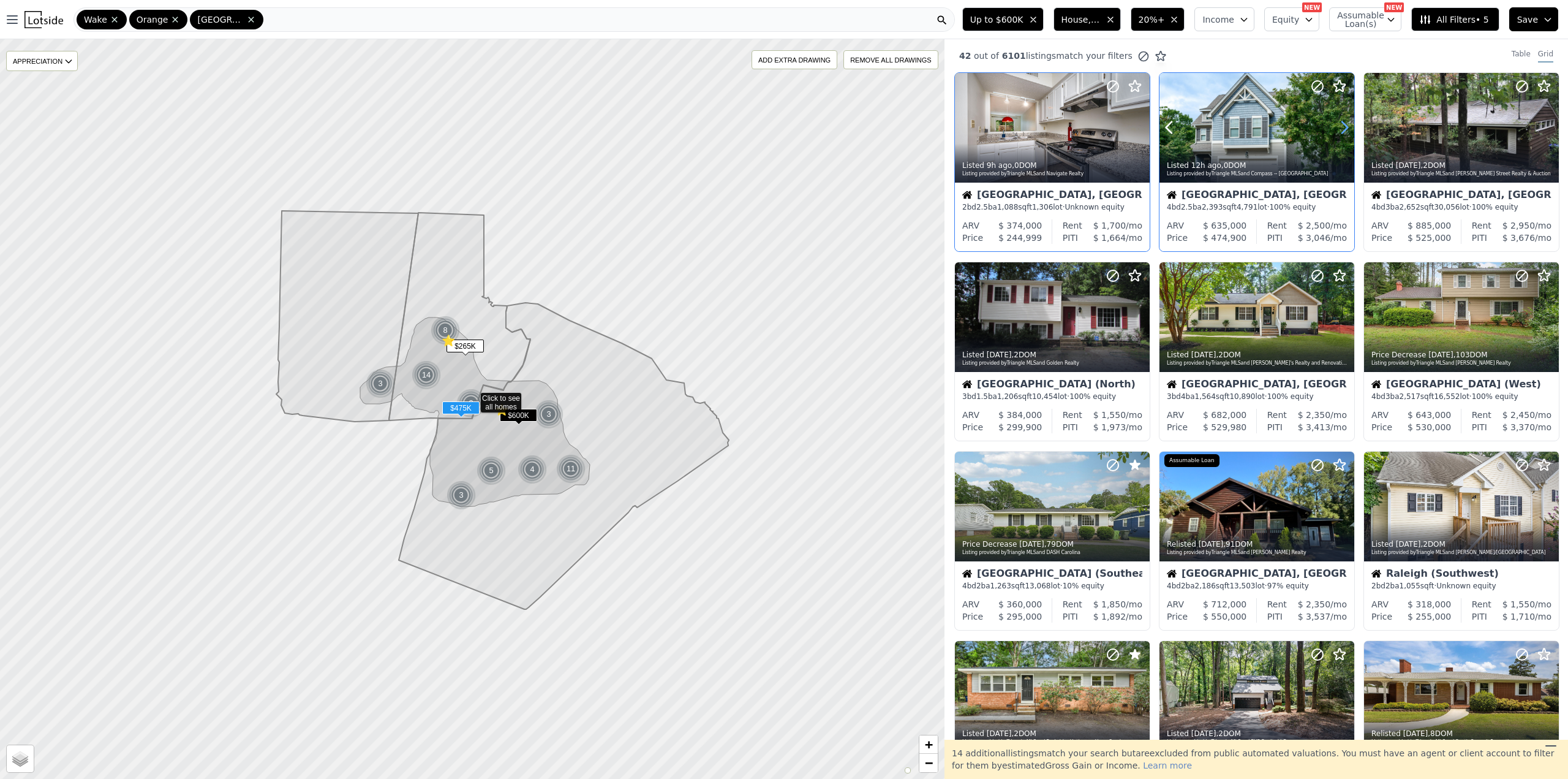
click at [1344, 126] on icon at bounding box center [1344, 127] width 20 height 20
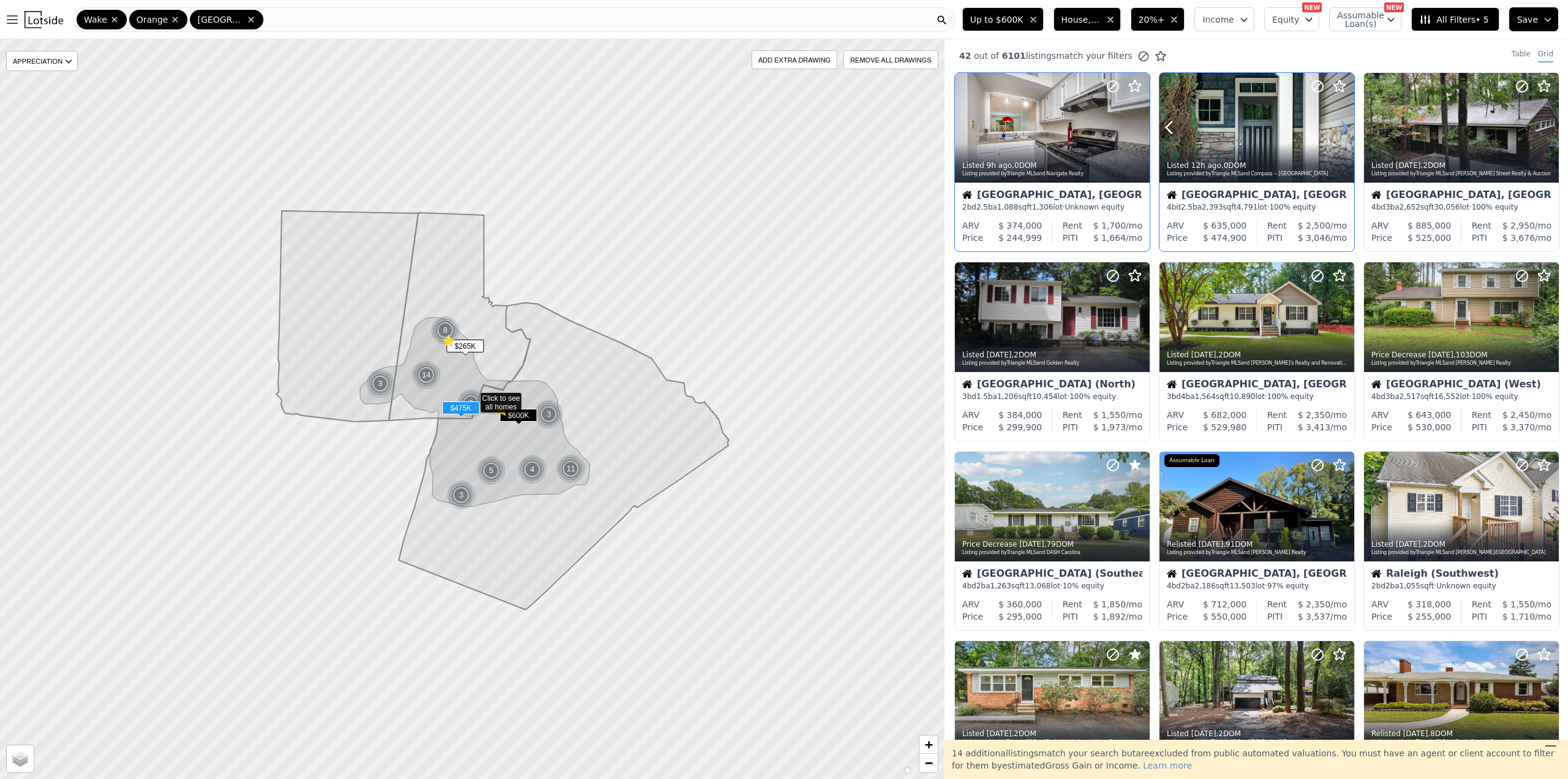
click at [1344, 126] on icon at bounding box center [1344, 127] width 20 height 20
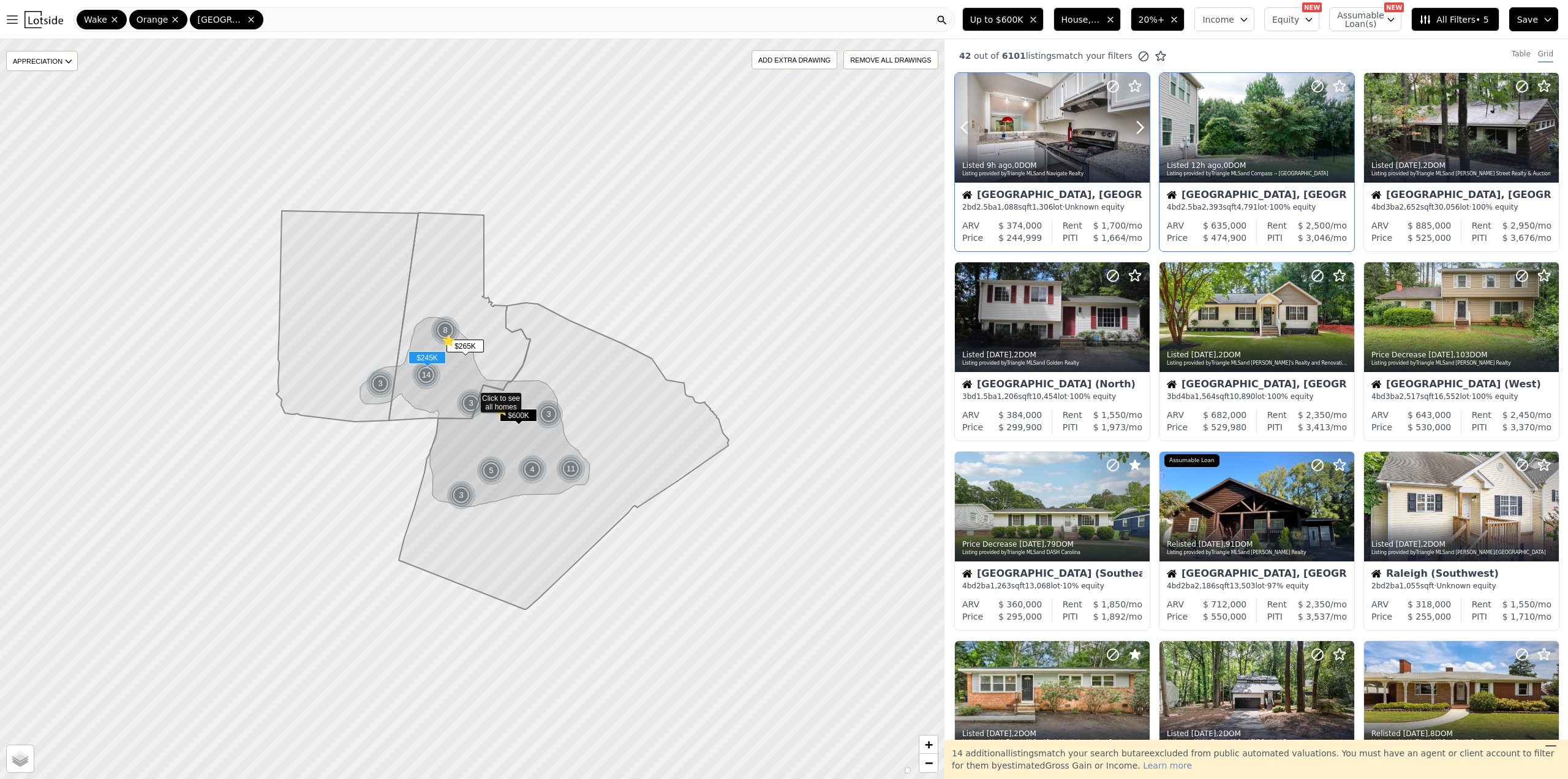
click at [1105, 84] on icon at bounding box center [1113, 86] width 15 height 15
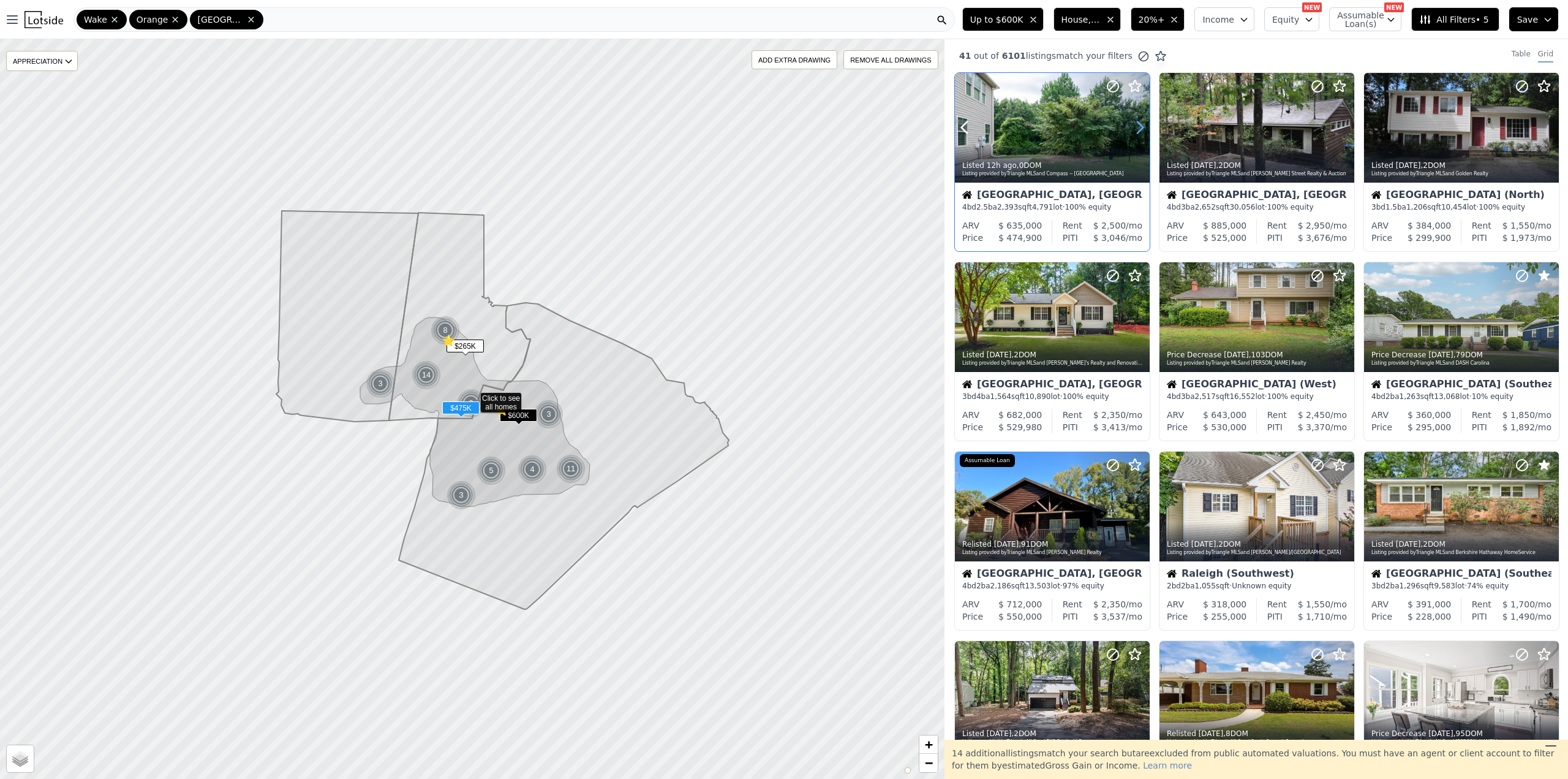
click at [1141, 128] on icon at bounding box center [1140, 127] width 5 height 12
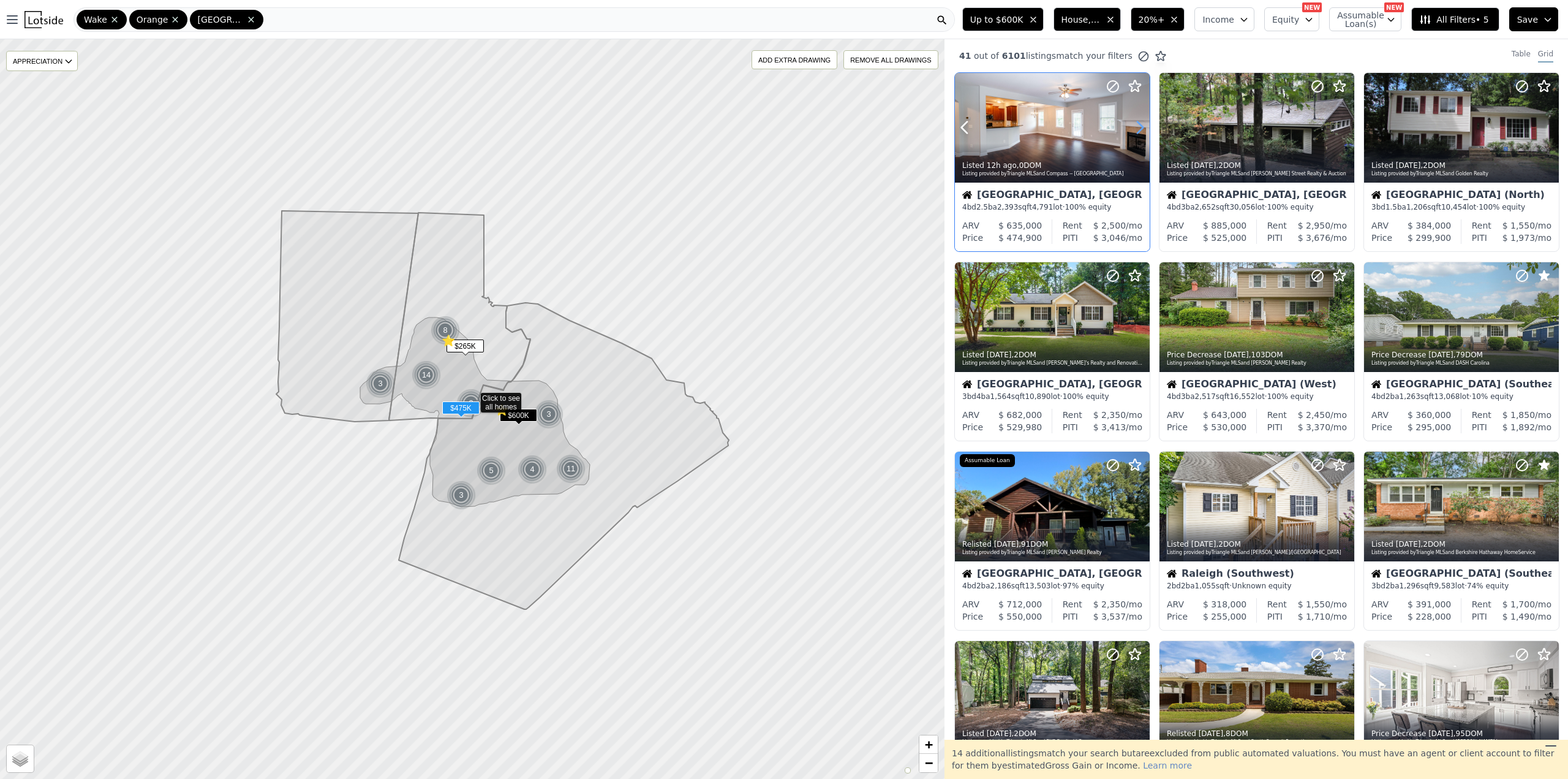
click at [1141, 128] on icon at bounding box center [1140, 127] width 5 height 12
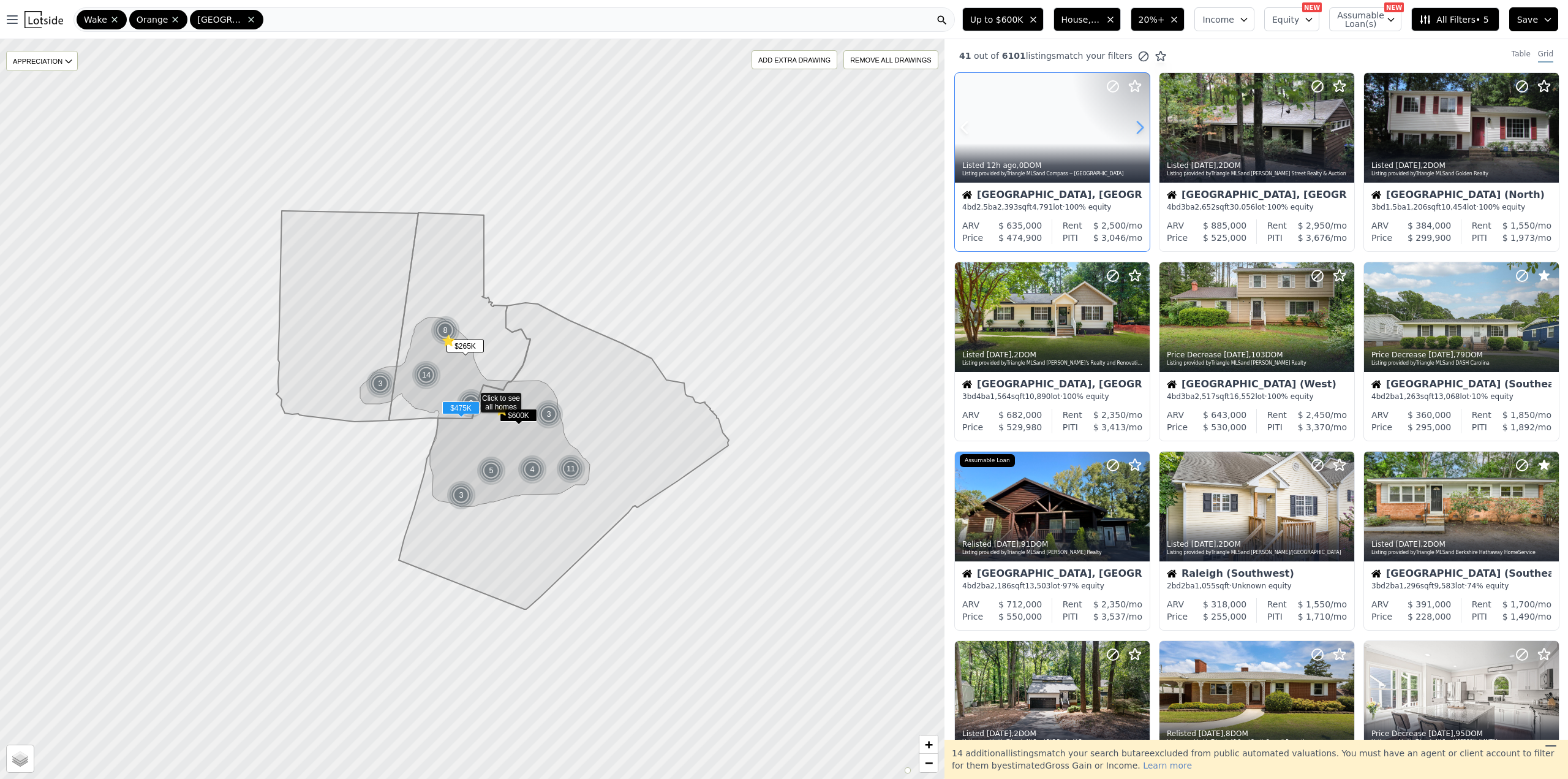
click at [1141, 128] on icon at bounding box center [1140, 127] width 5 height 12
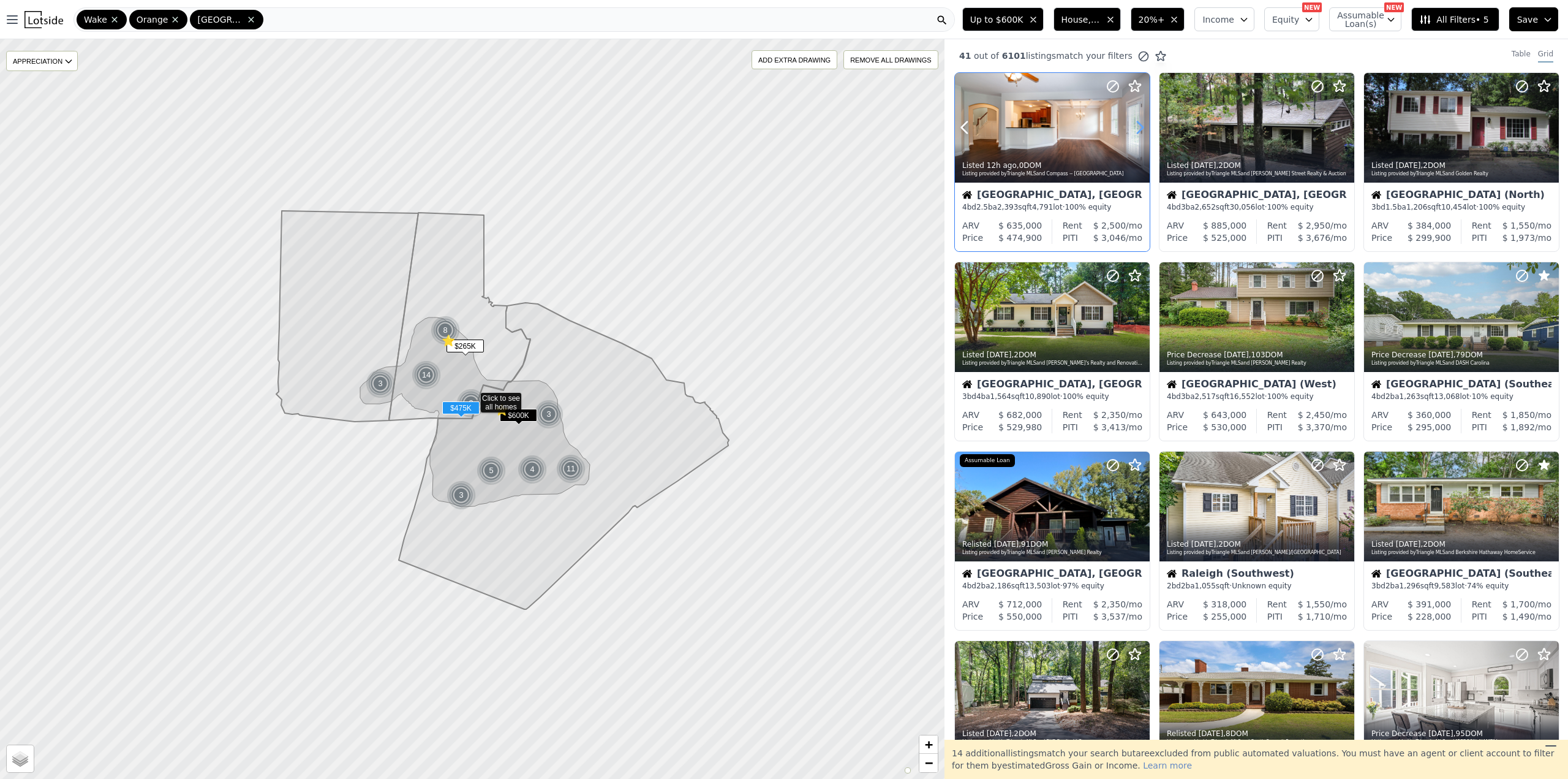
click at [1141, 128] on icon at bounding box center [1140, 127] width 5 height 12
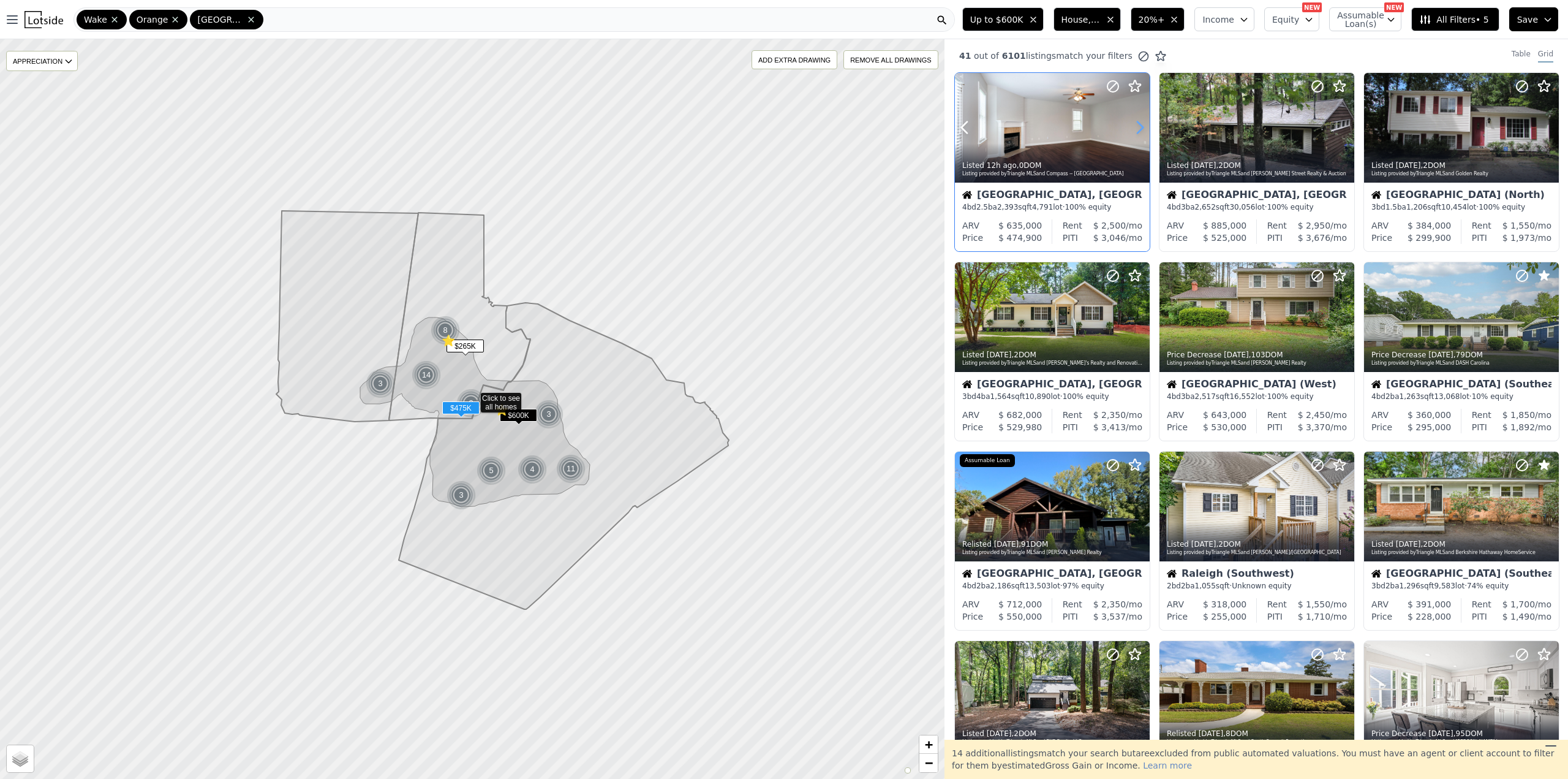
click at [1141, 128] on icon at bounding box center [1140, 127] width 5 height 12
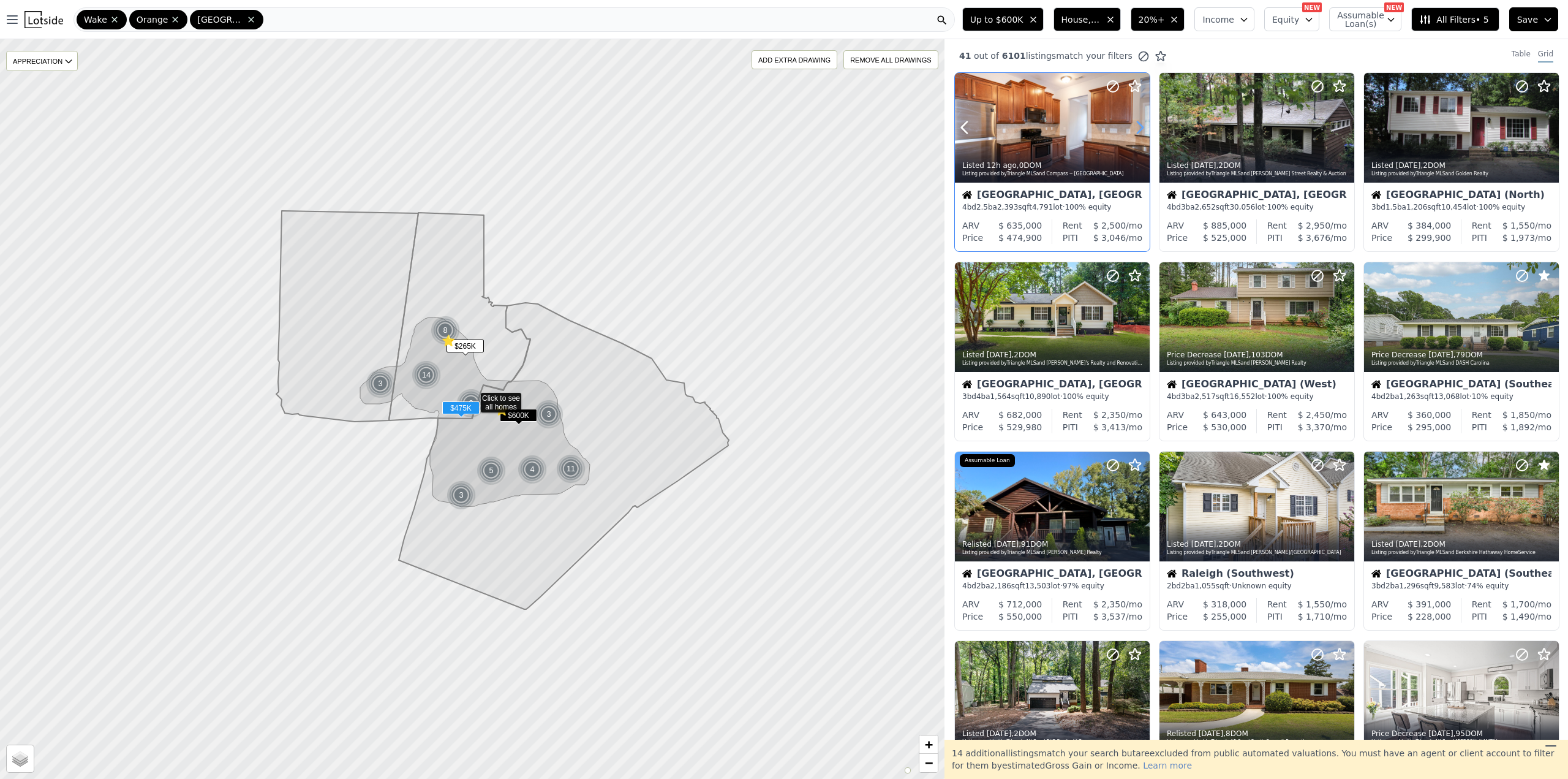
click at [1141, 128] on icon at bounding box center [1140, 127] width 5 height 12
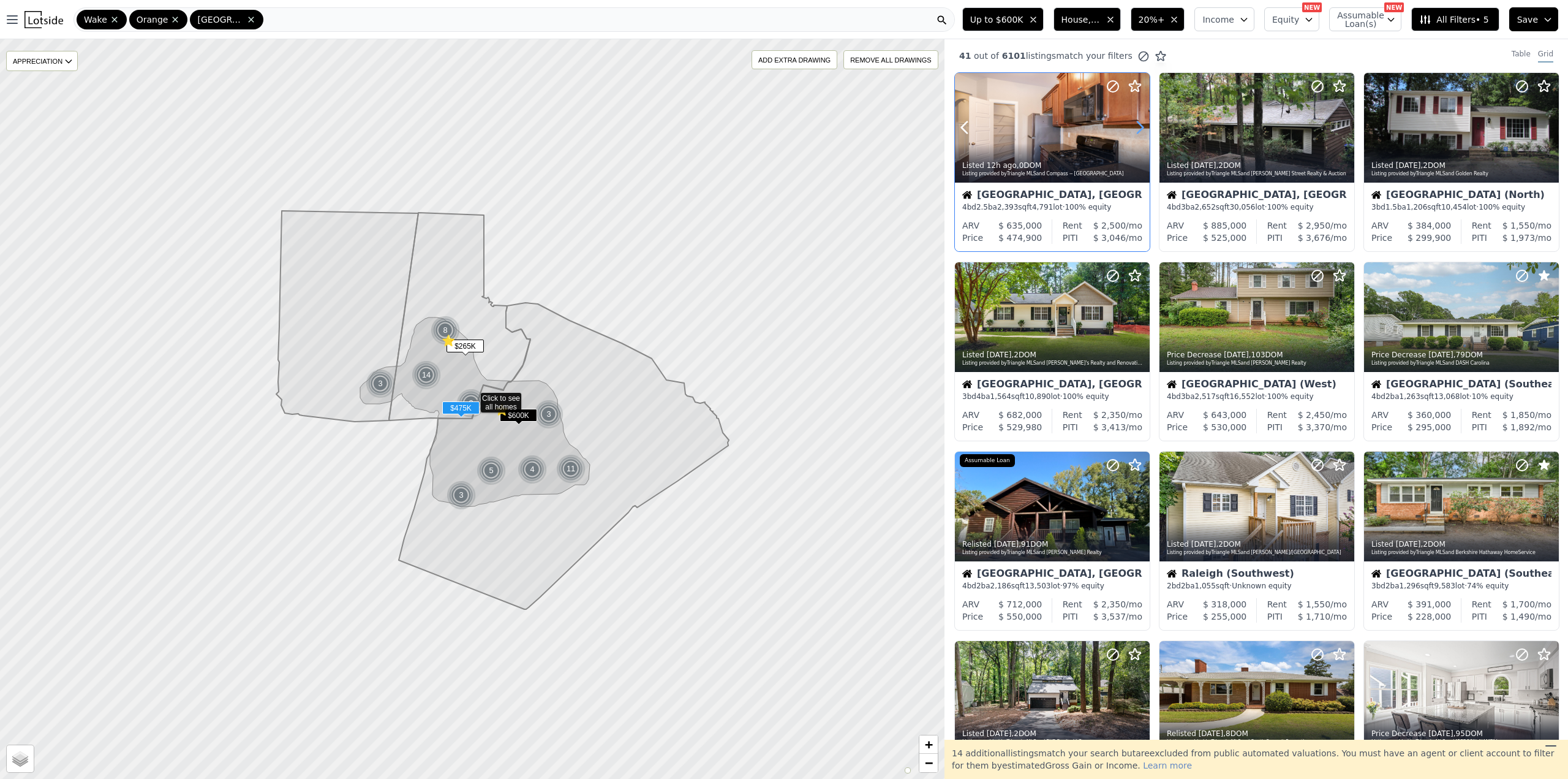
click at [1141, 128] on icon at bounding box center [1140, 127] width 5 height 12
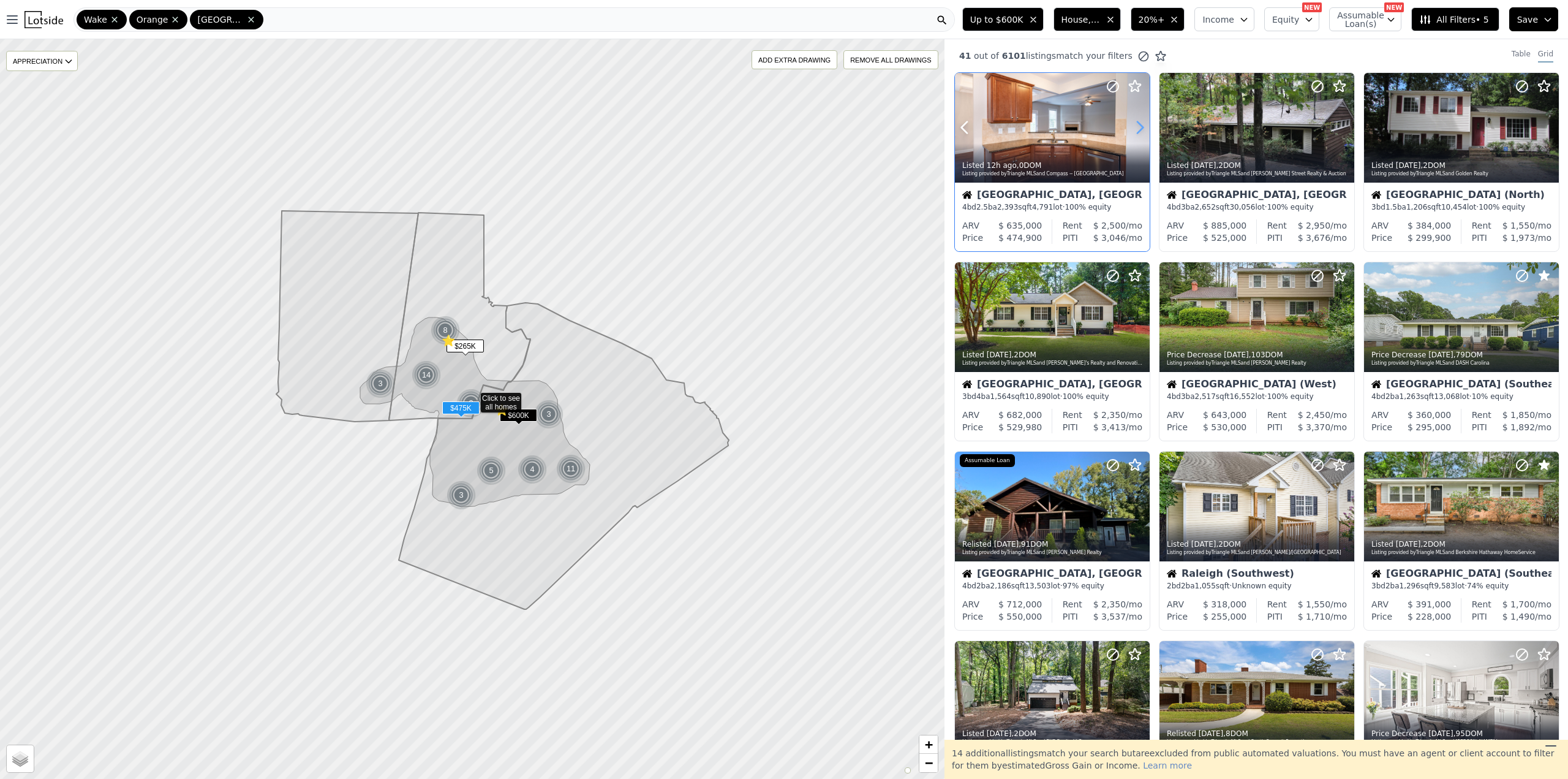
click at [1141, 128] on icon at bounding box center [1140, 127] width 5 height 12
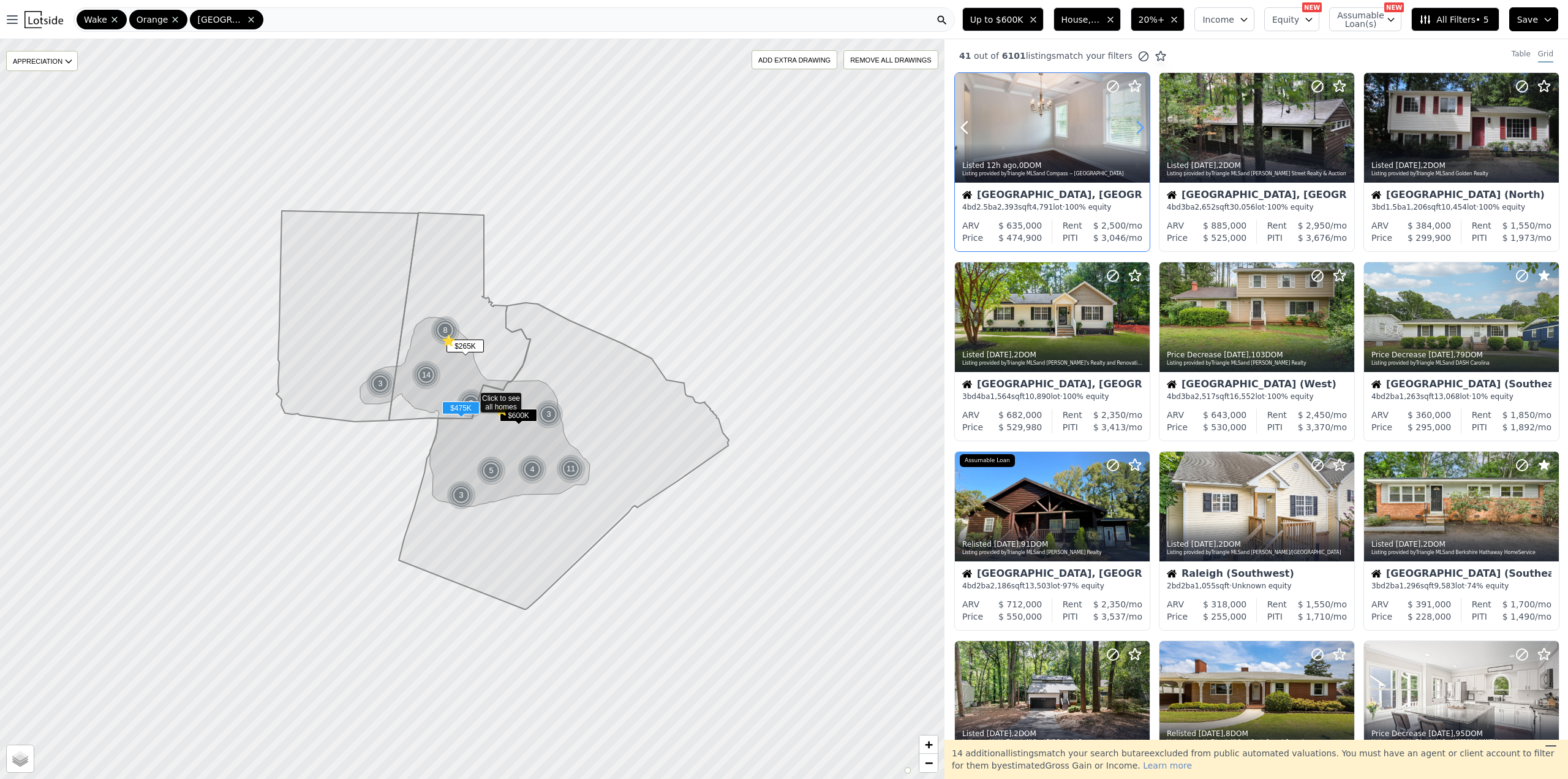
click at [1141, 128] on icon at bounding box center [1140, 127] width 5 height 12
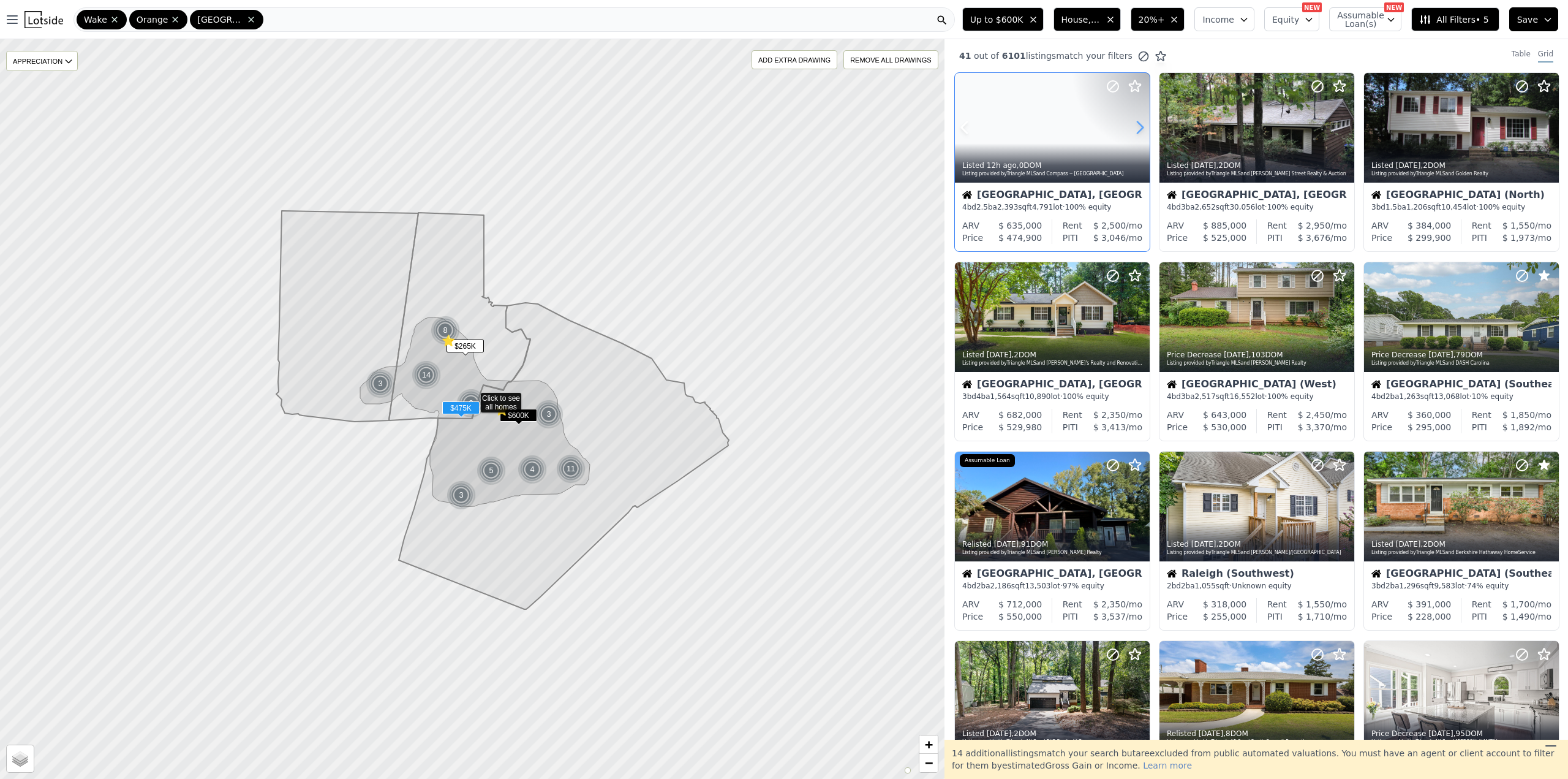
click at [1141, 128] on icon at bounding box center [1140, 127] width 5 height 12
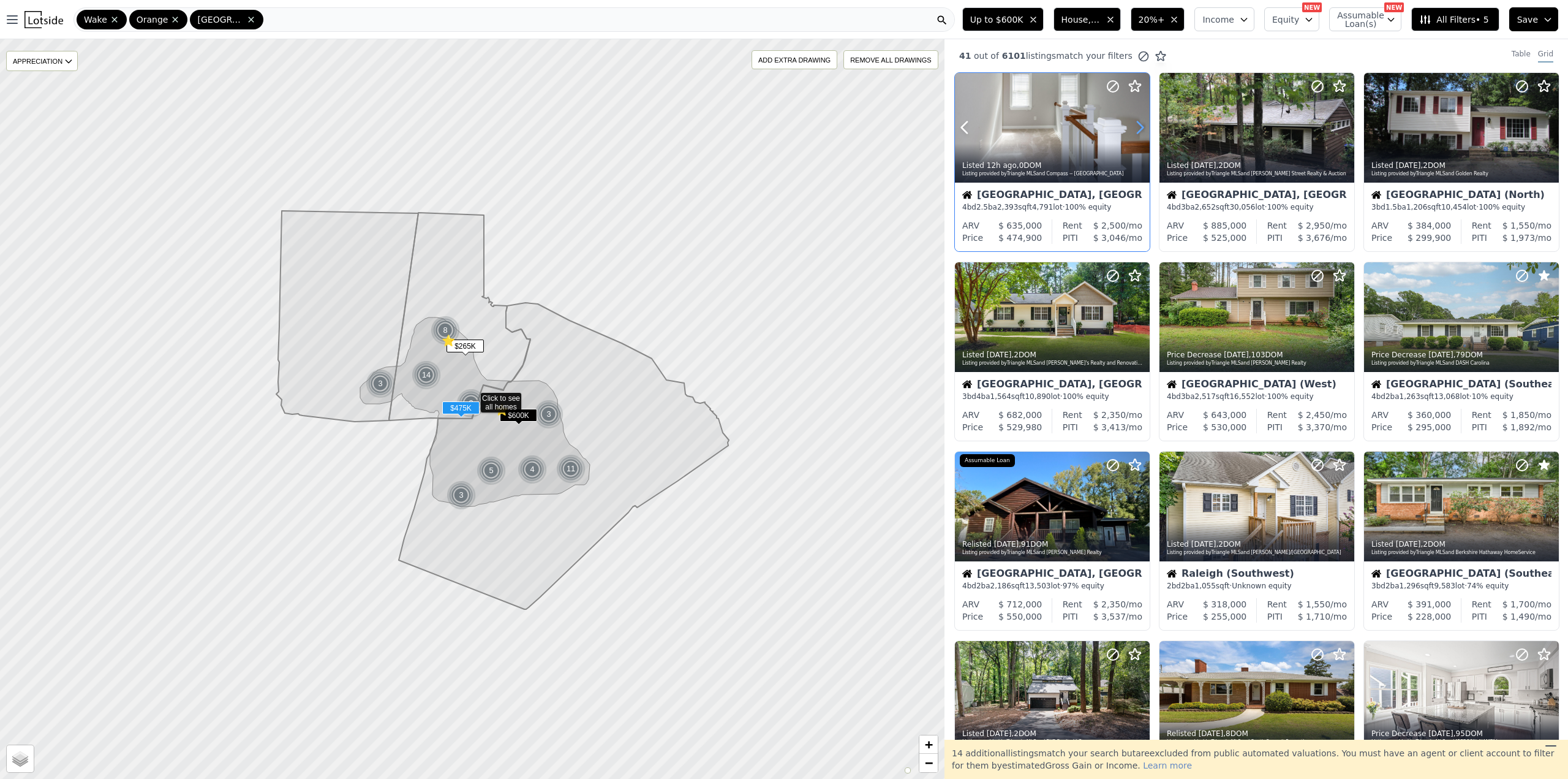
click at [1141, 128] on icon at bounding box center [1140, 127] width 5 height 12
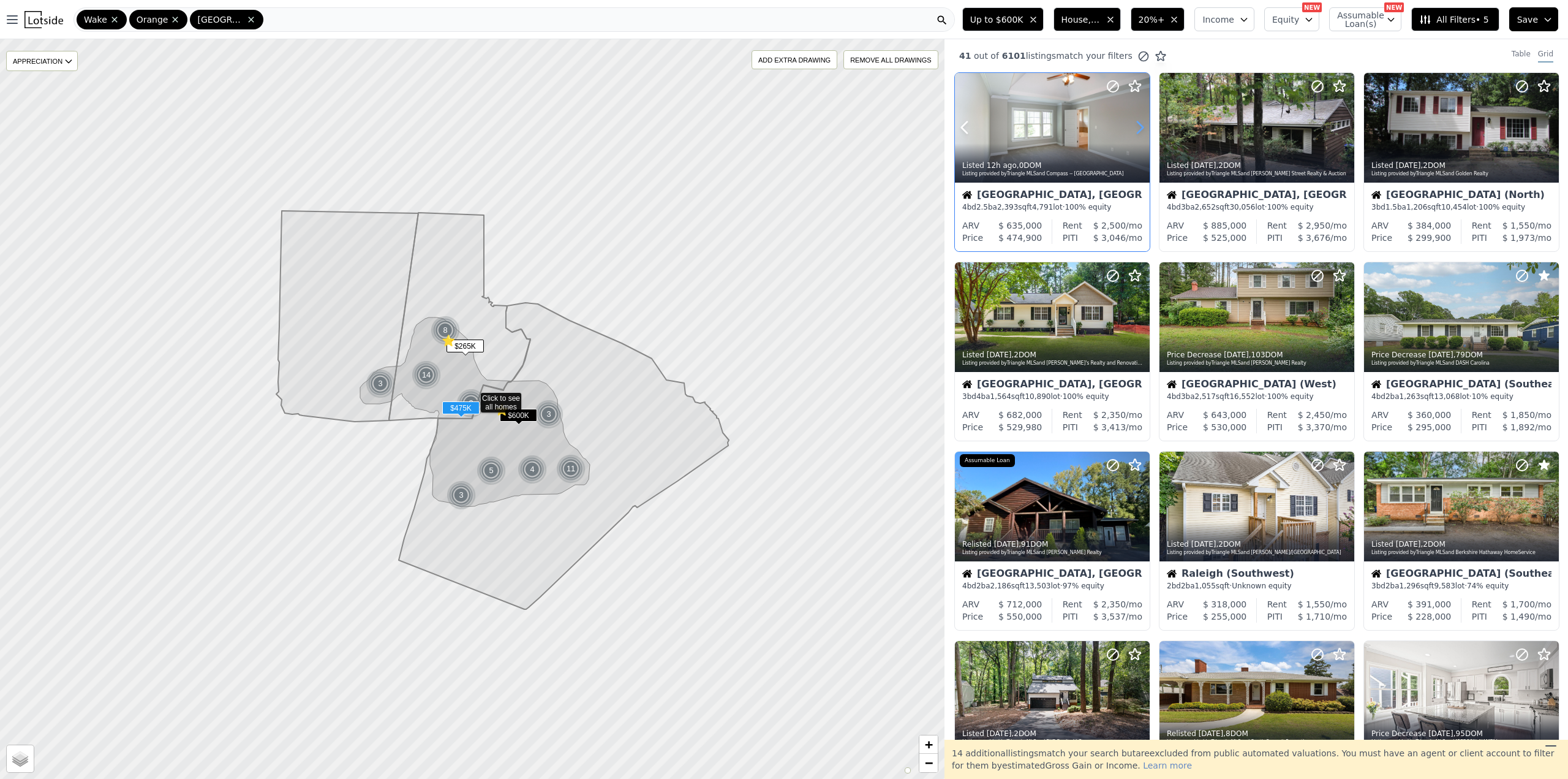
click at [1141, 128] on icon at bounding box center [1140, 127] width 5 height 12
click at [1115, 86] on icon at bounding box center [1113, 86] width 15 height 15
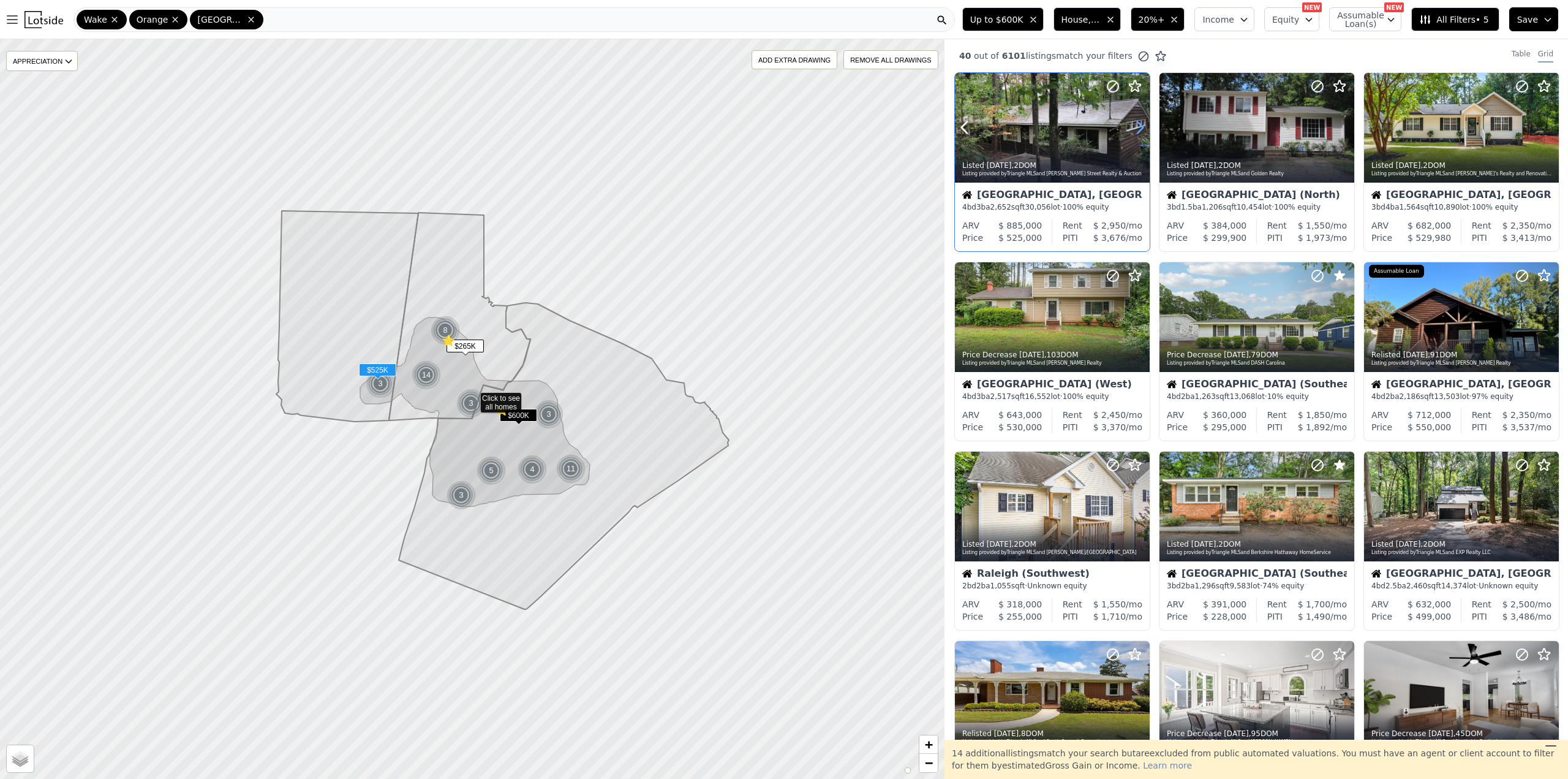
click at [1141, 128] on icon at bounding box center [1140, 127] width 5 height 12
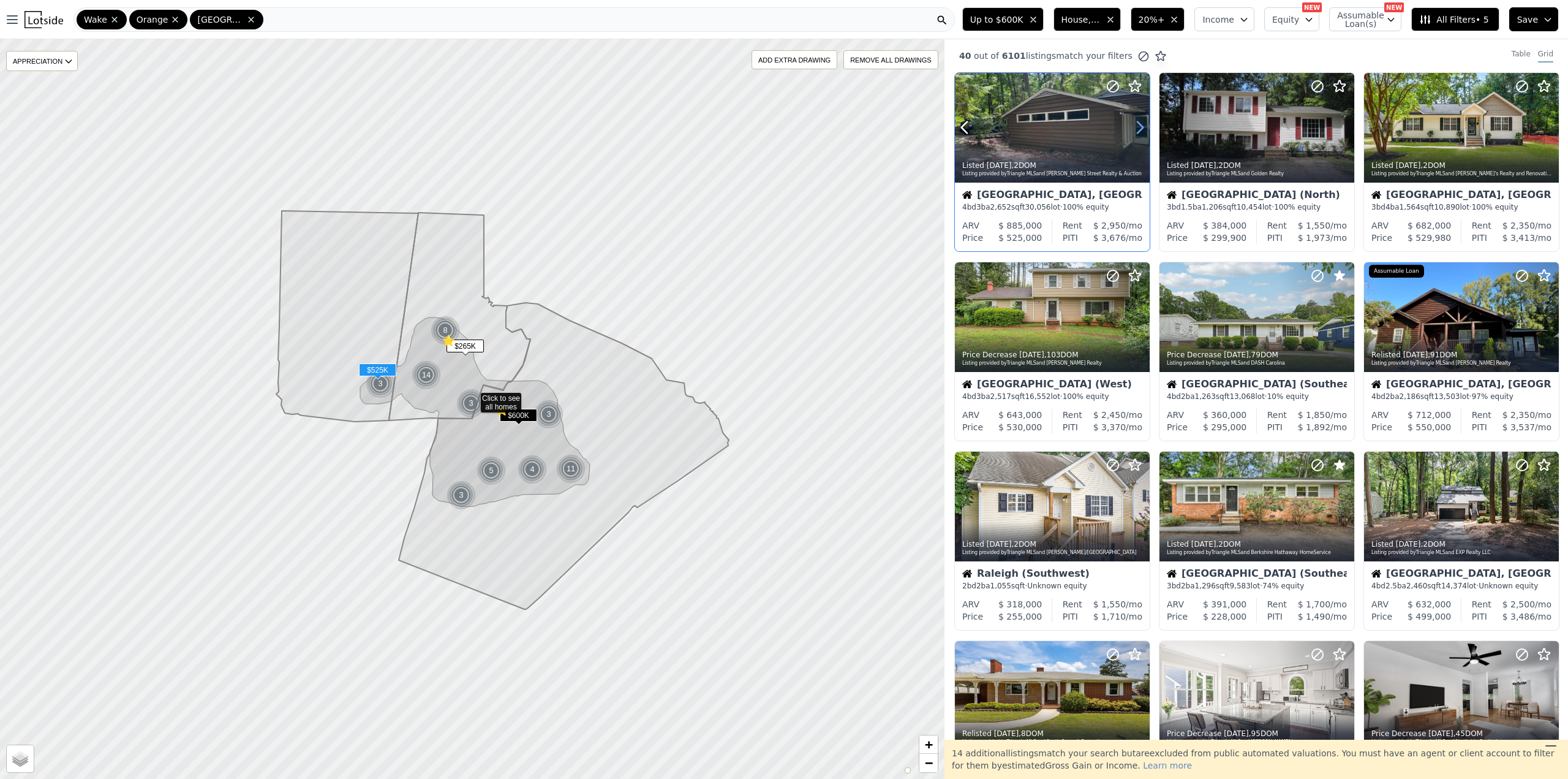
click at [1141, 128] on icon at bounding box center [1140, 127] width 5 height 12
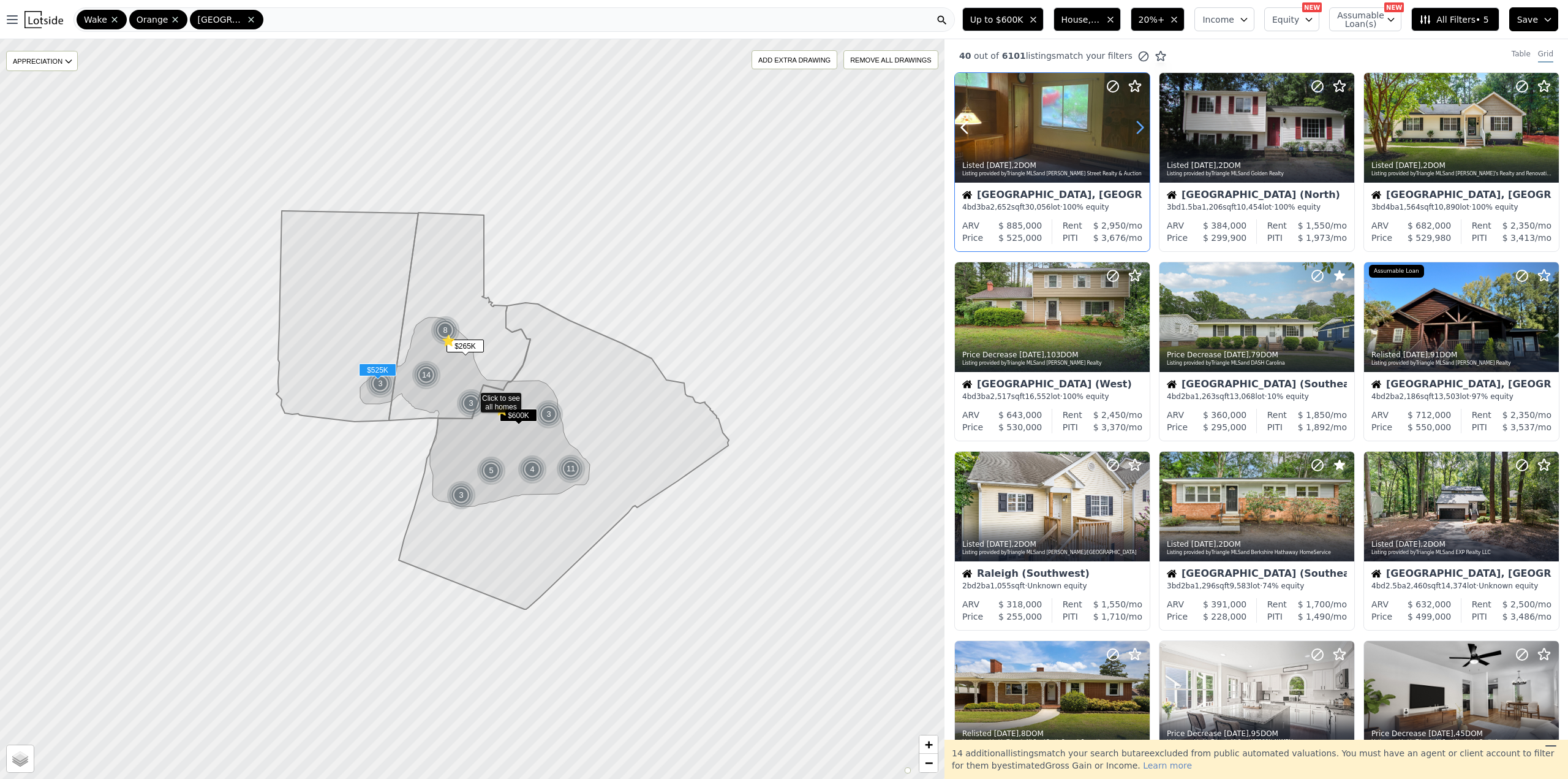
click at [1141, 128] on icon at bounding box center [1140, 127] width 5 height 12
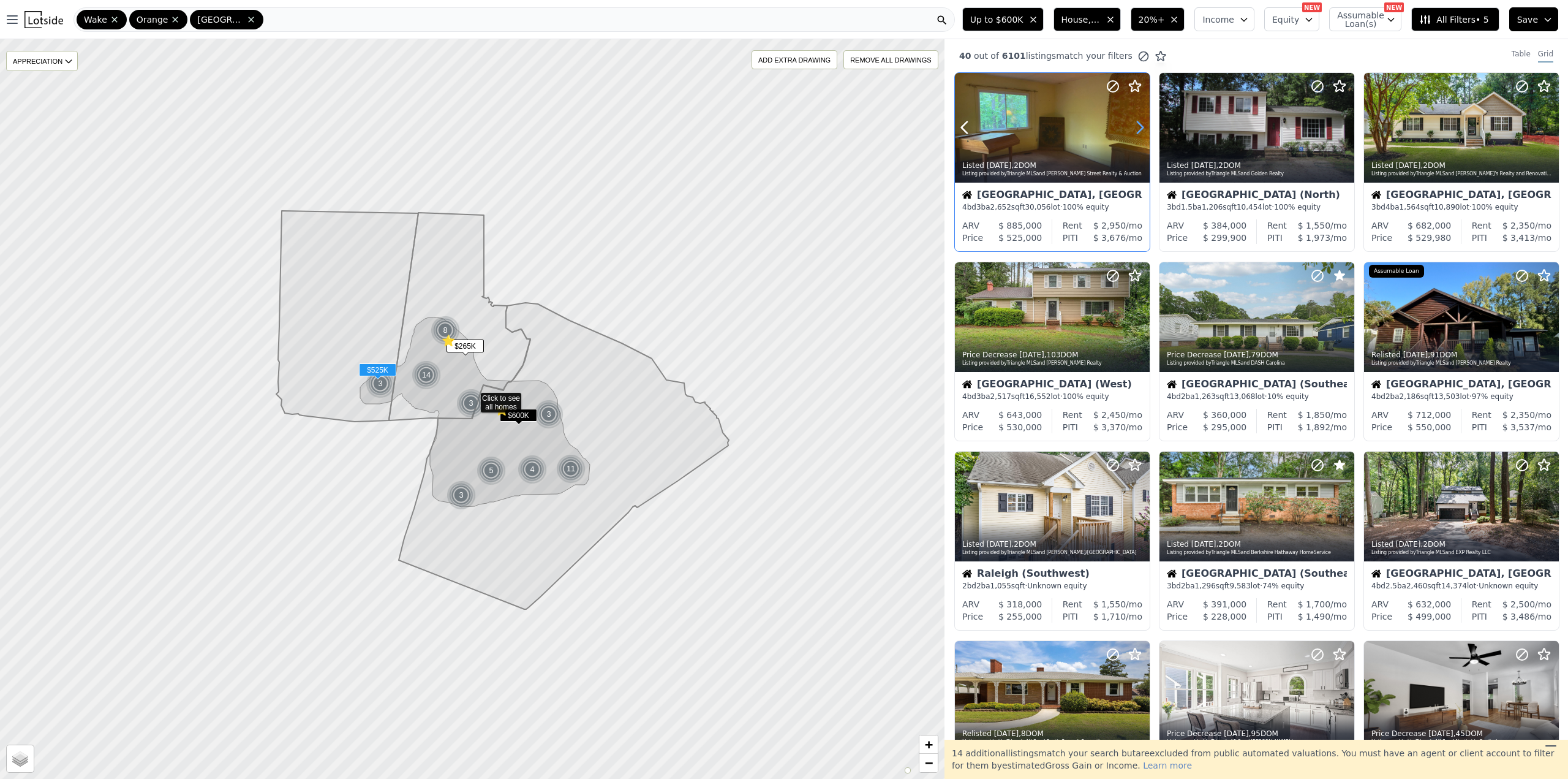
click at [1141, 128] on icon at bounding box center [1140, 127] width 5 height 12
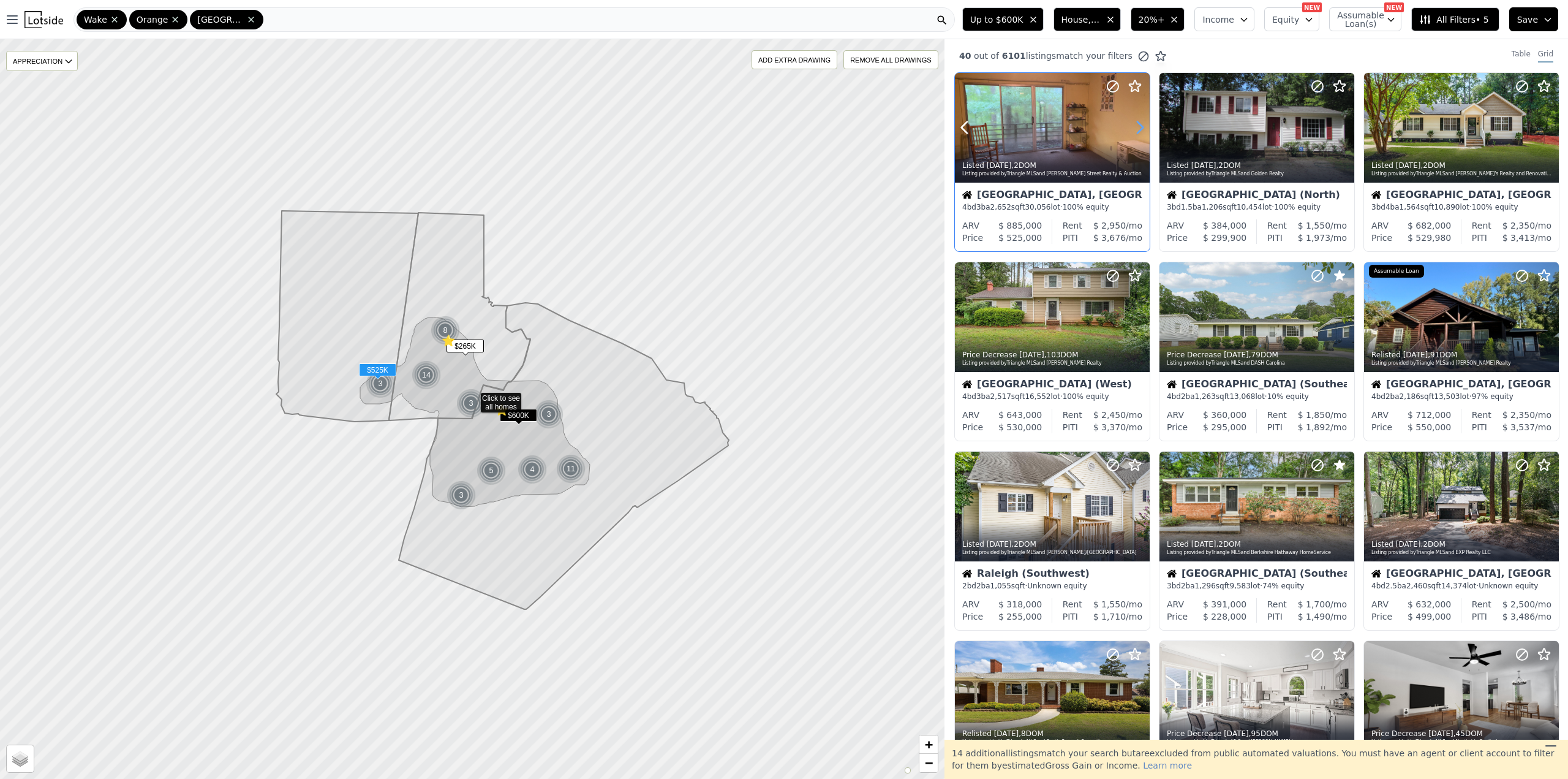
click at [1141, 128] on icon at bounding box center [1140, 127] width 5 height 12
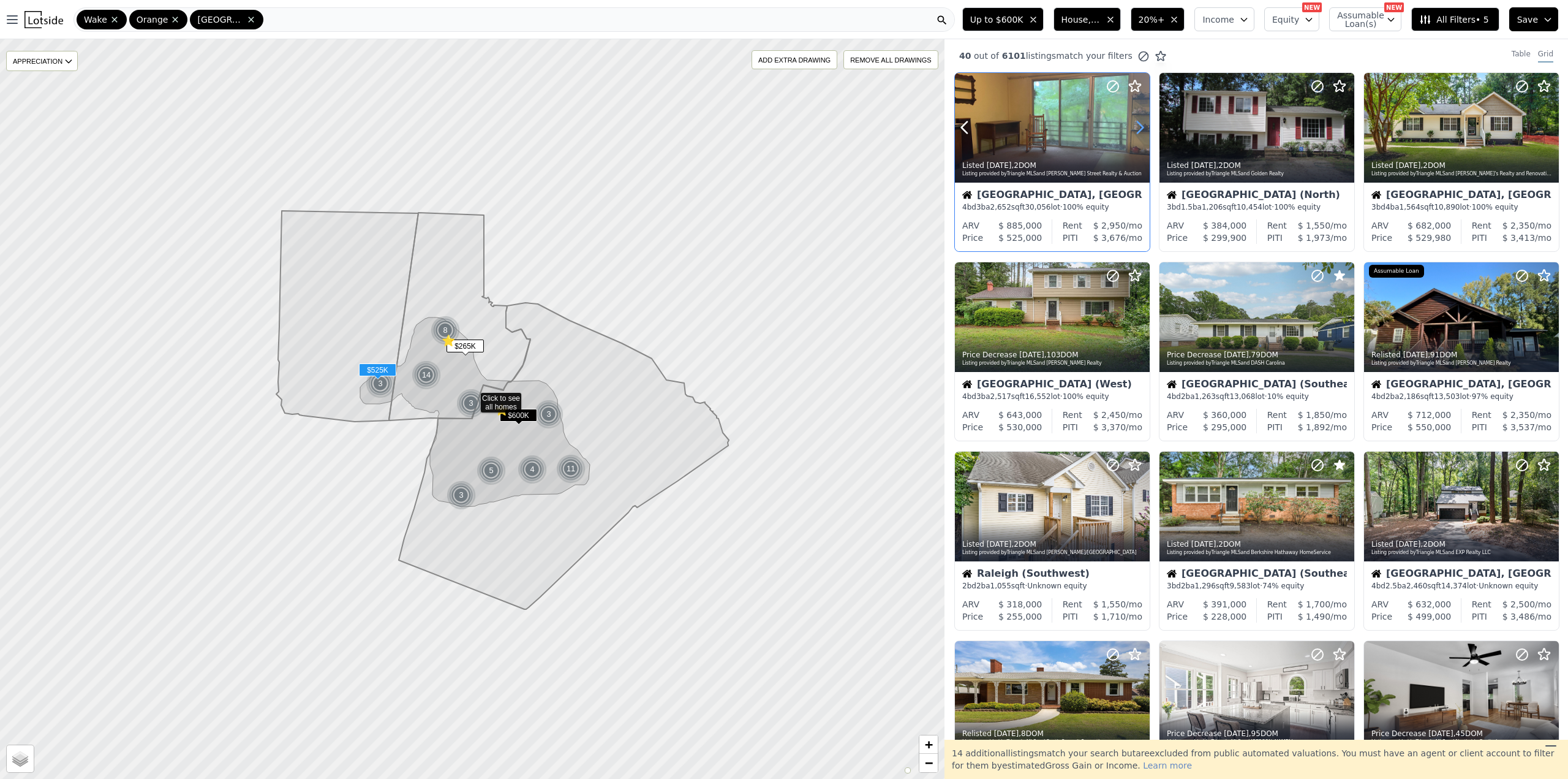
click at [1141, 128] on icon at bounding box center [1140, 127] width 5 height 12
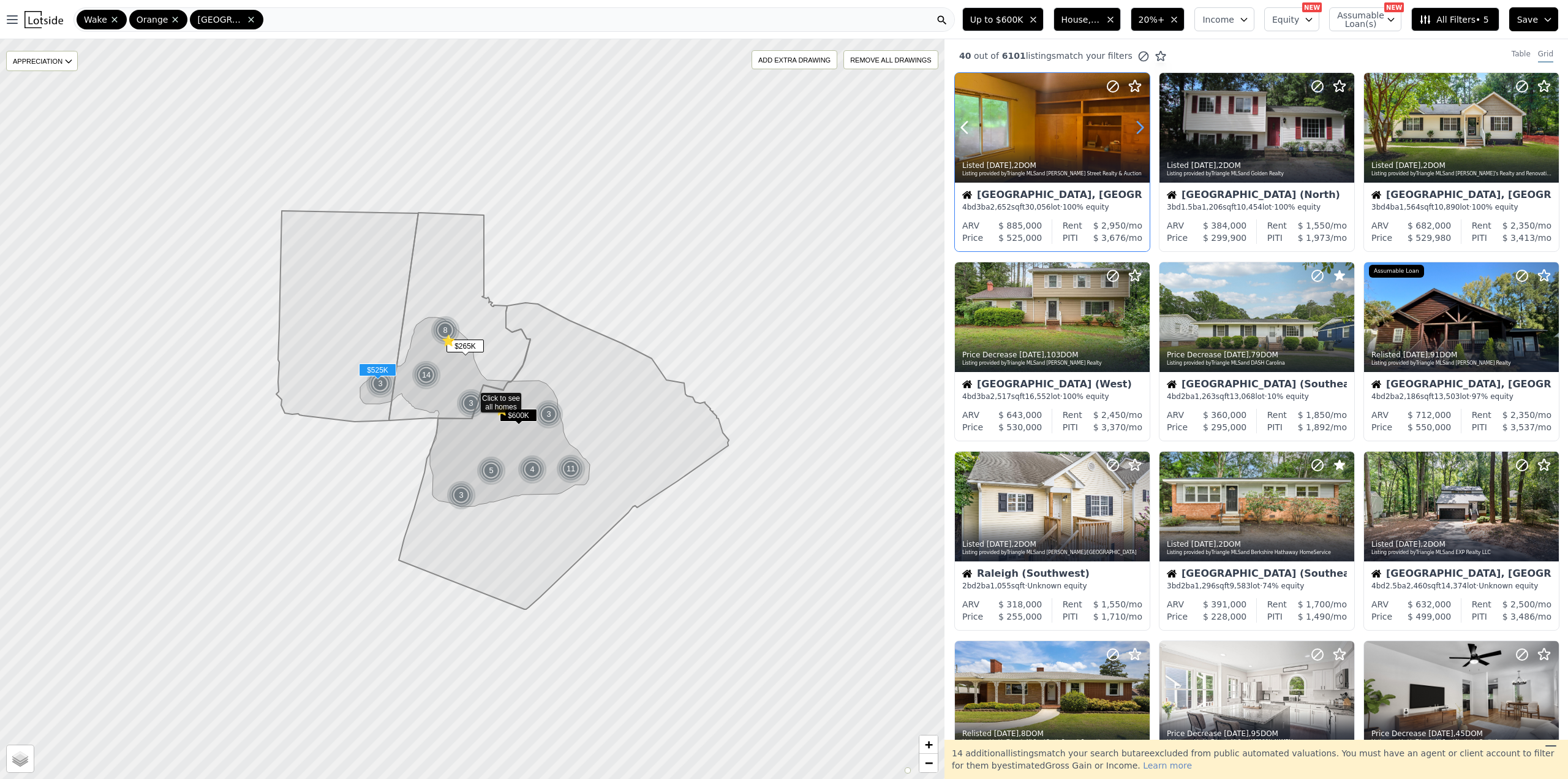
click at [1141, 128] on icon at bounding box center [1140, 127] width 5 height 12
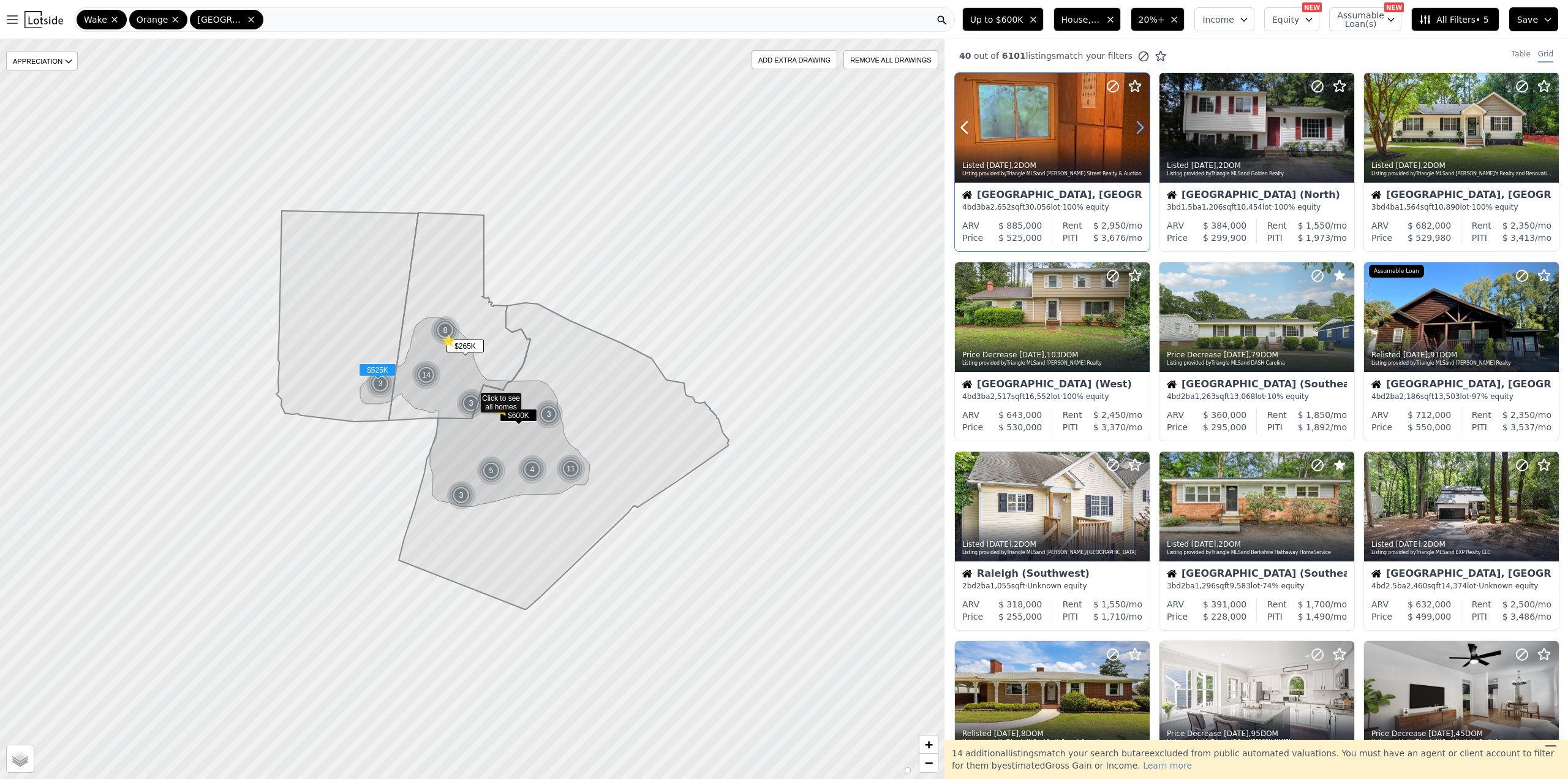
click at [1141, 128] on icon at bounding box center [1140, 127] width 5 height 12
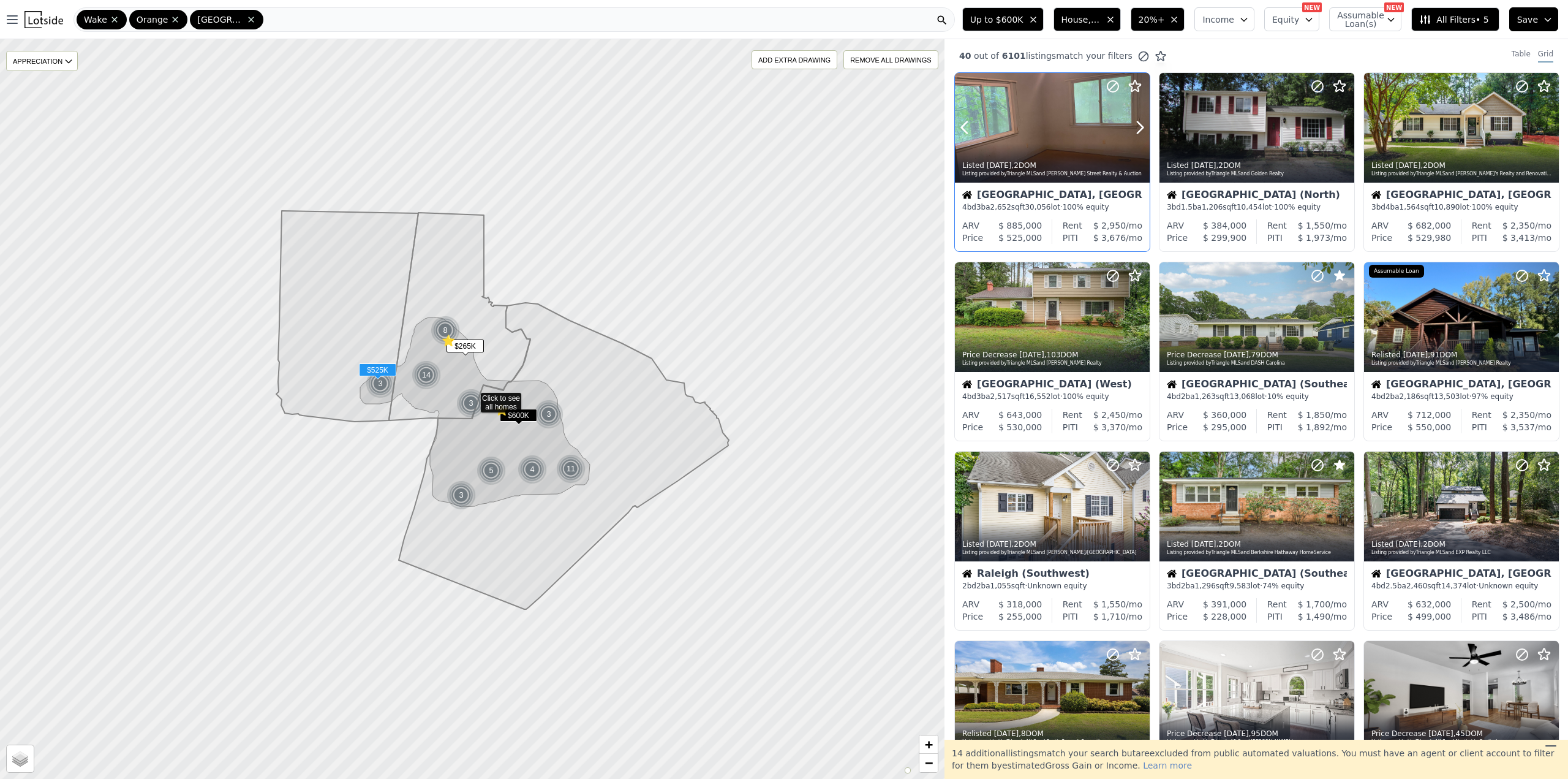
click at [1059, 158] on div "Listed 2d ago , 2 DOM Listing provided by Triangle MLS and Weaver Street Realty…" at bounding box center [1052, 167] width 195 height 29
click at [1339, 124] on icon at bounding box center [1344, 127] width 20 height 20
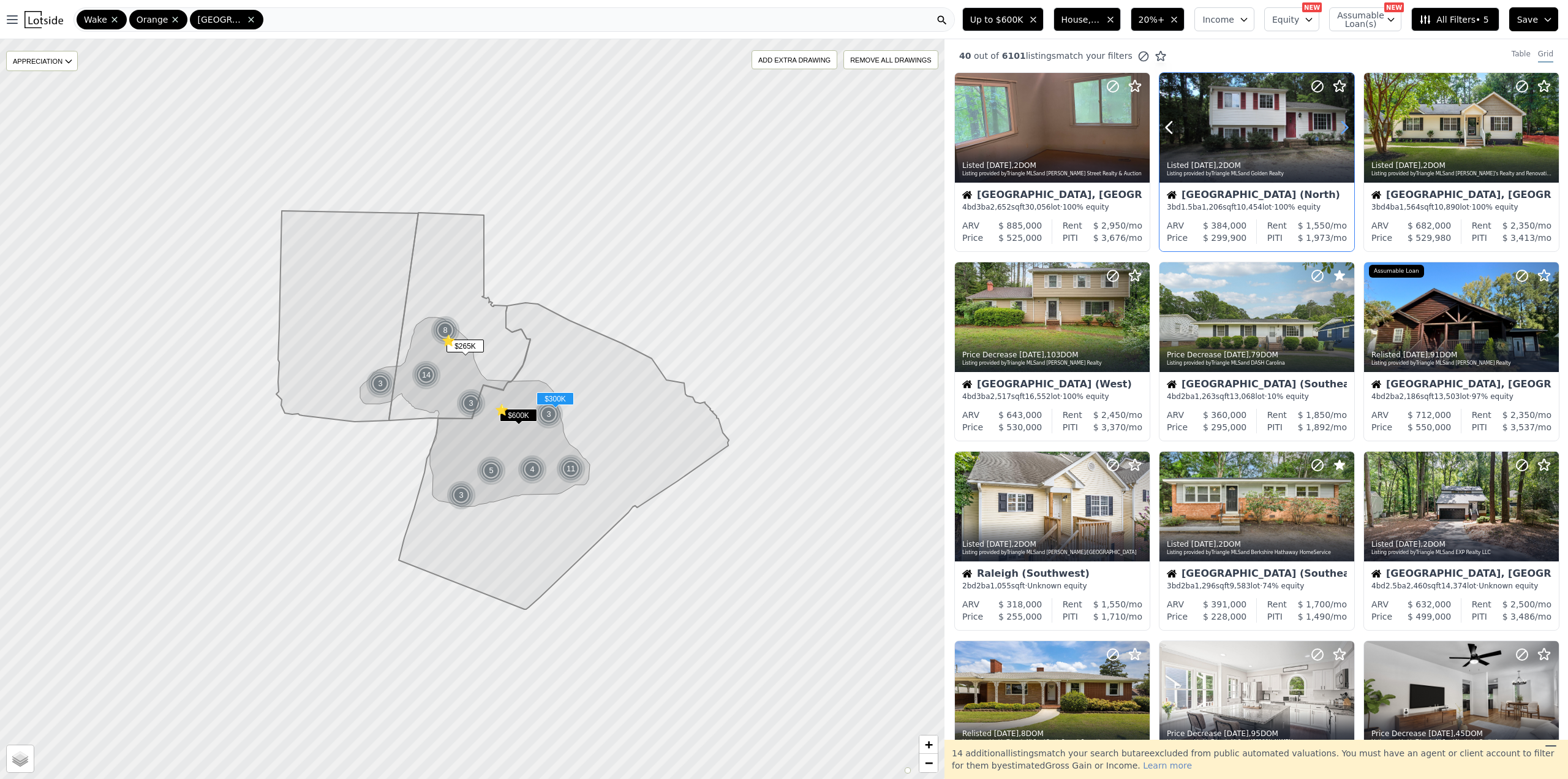
click at [1339, 124] on icon at bounding box center [1344, 127] width 20 height 20
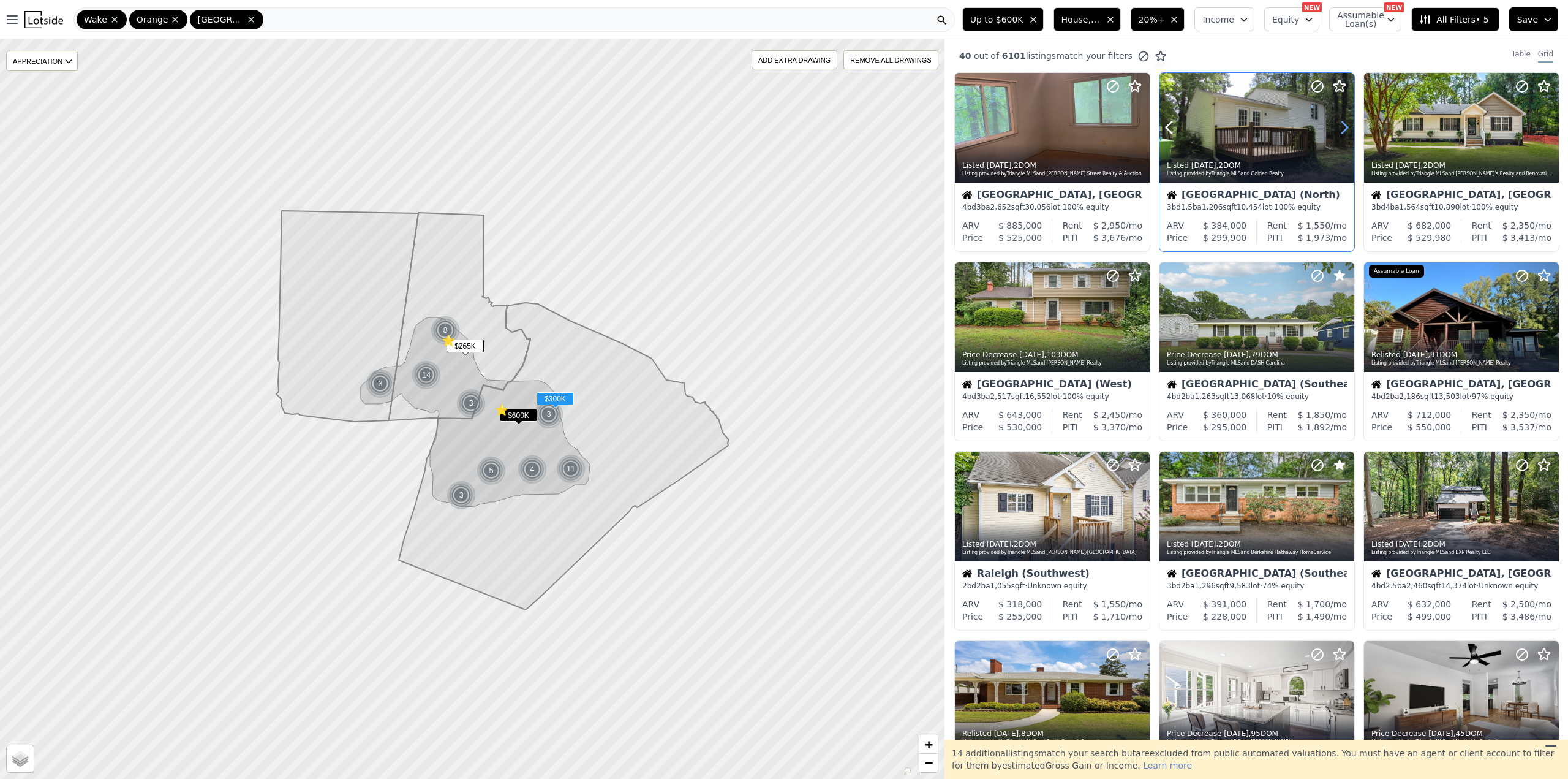
click at [1339, 124] on icon at bounding box center [1344, 127] width 20 height 20
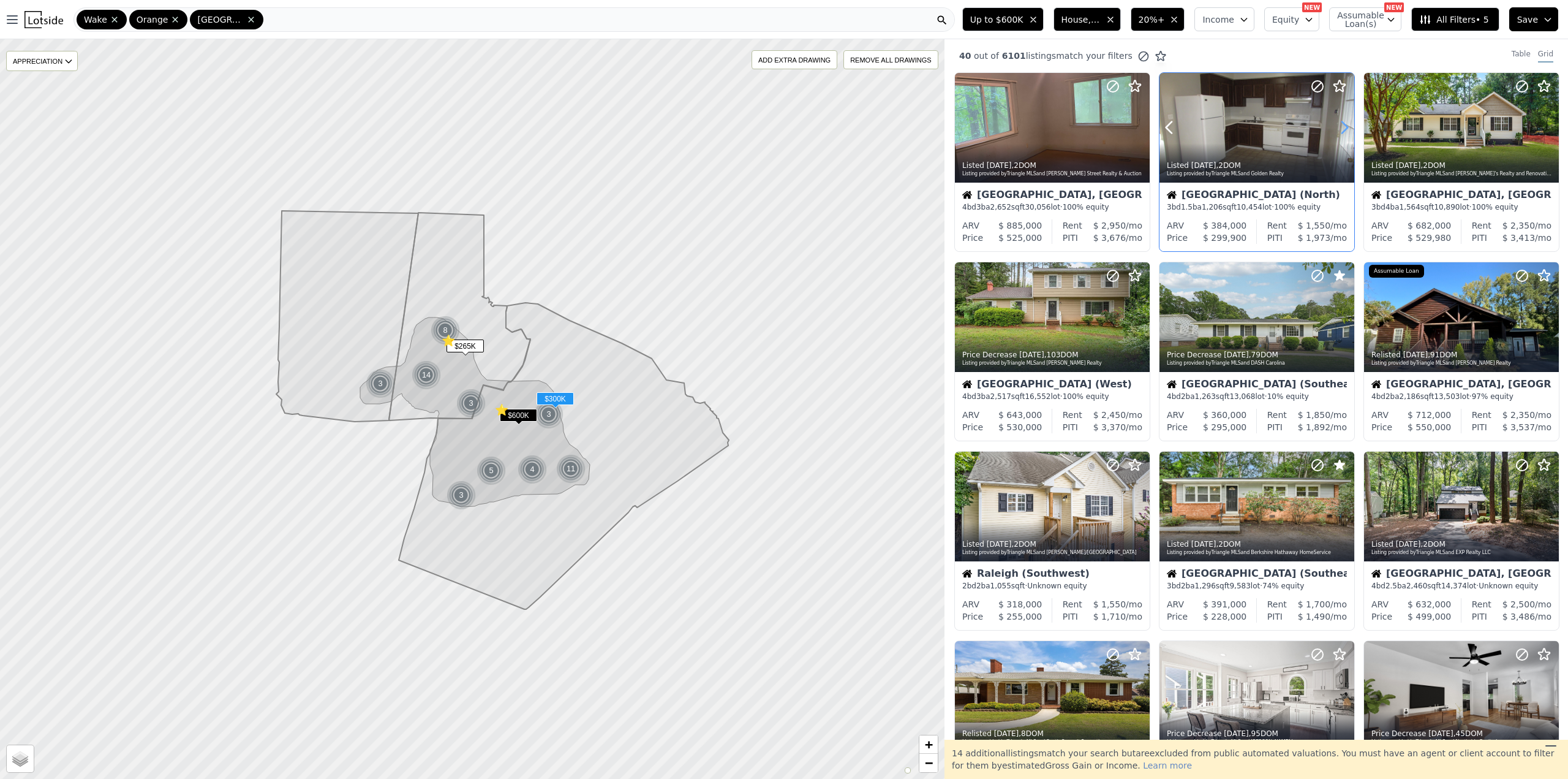
click at [1339, 124] on icon at bounding box center [1344, 127] width 20 height 20
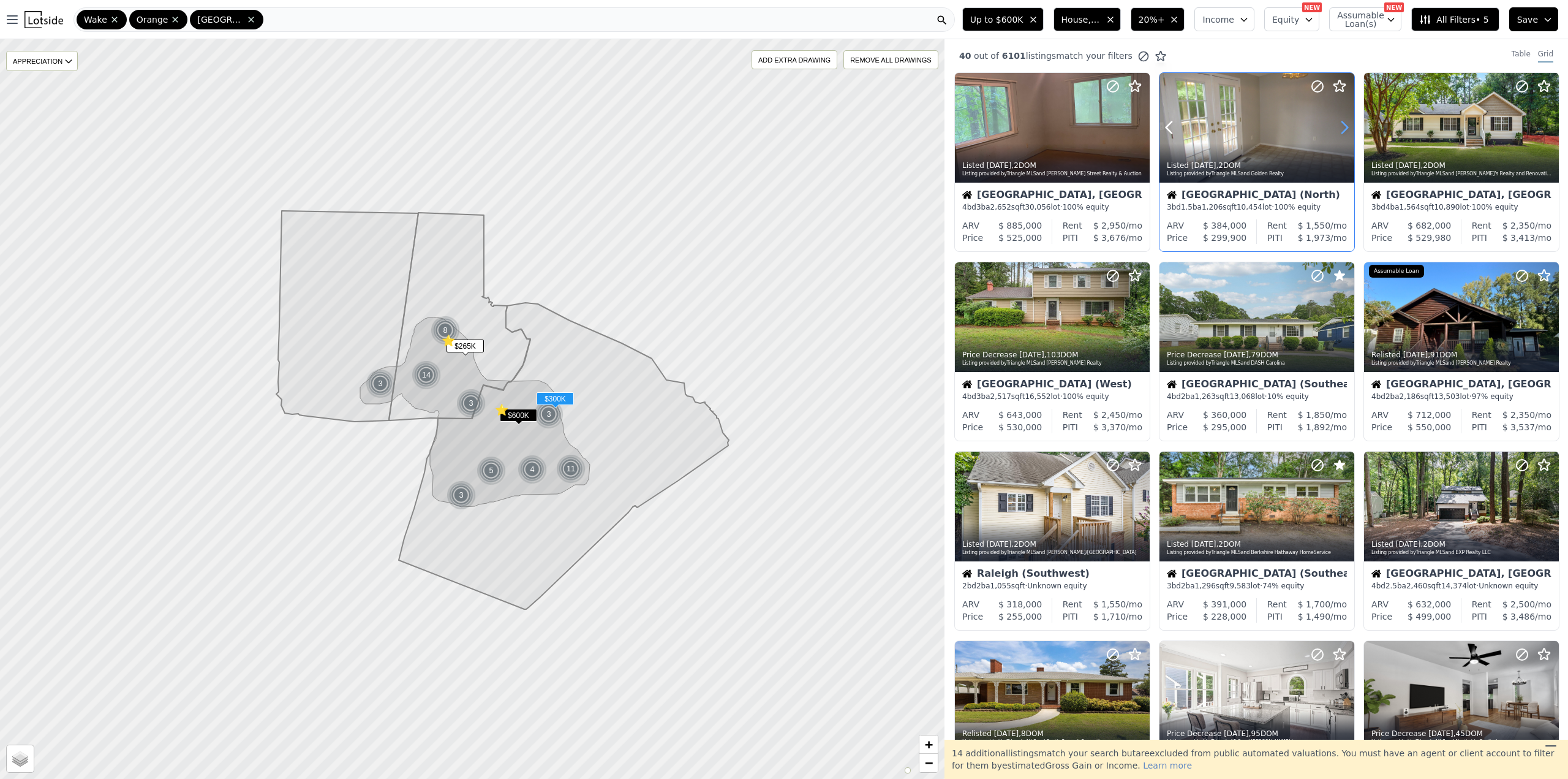
click at [1339, 124] on icon at bounding box center [1344, 127] width 20 height 20
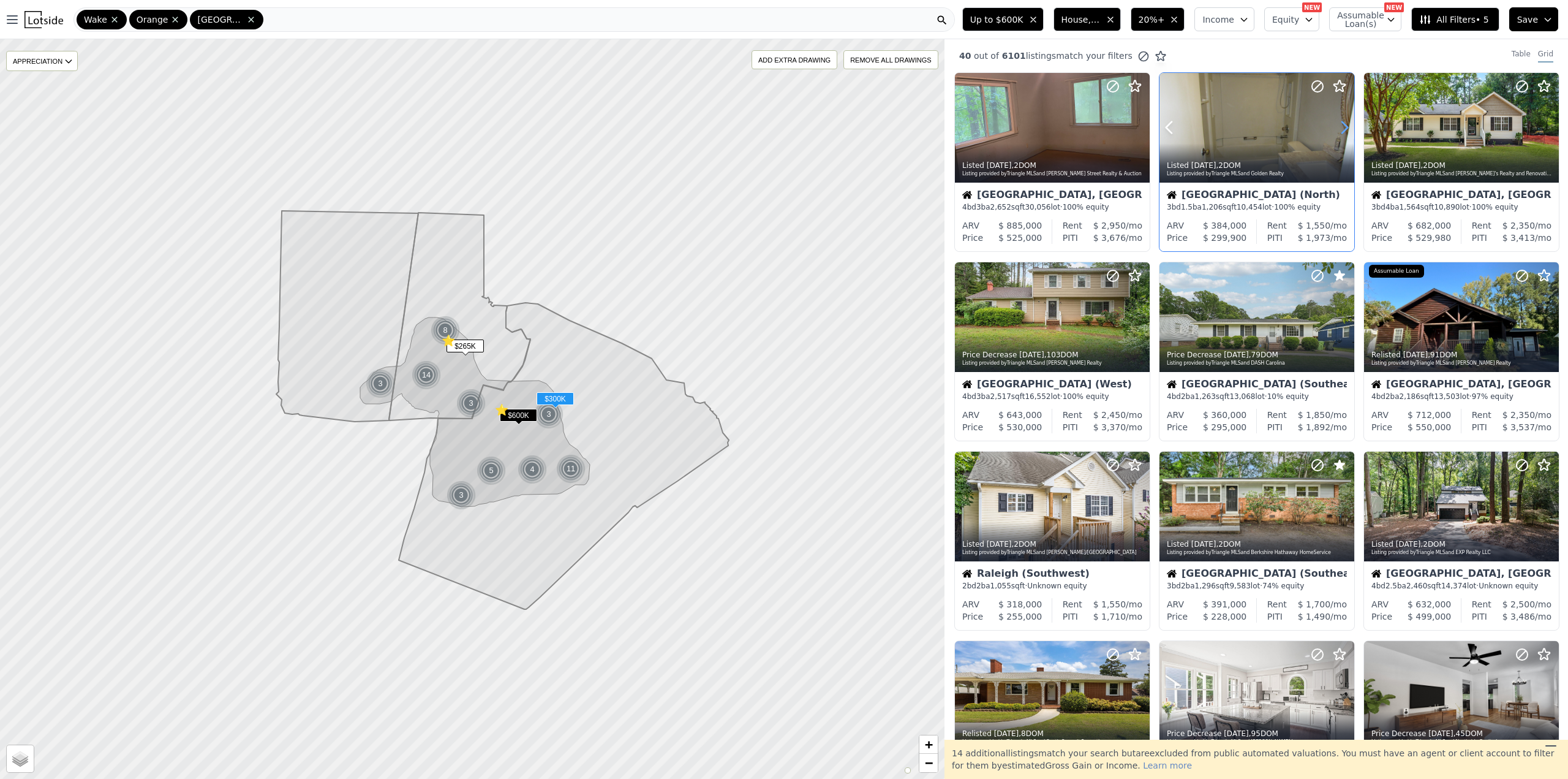
click at [1339, 124] on icon at bounding box center [1344, 127] width 20 height 20
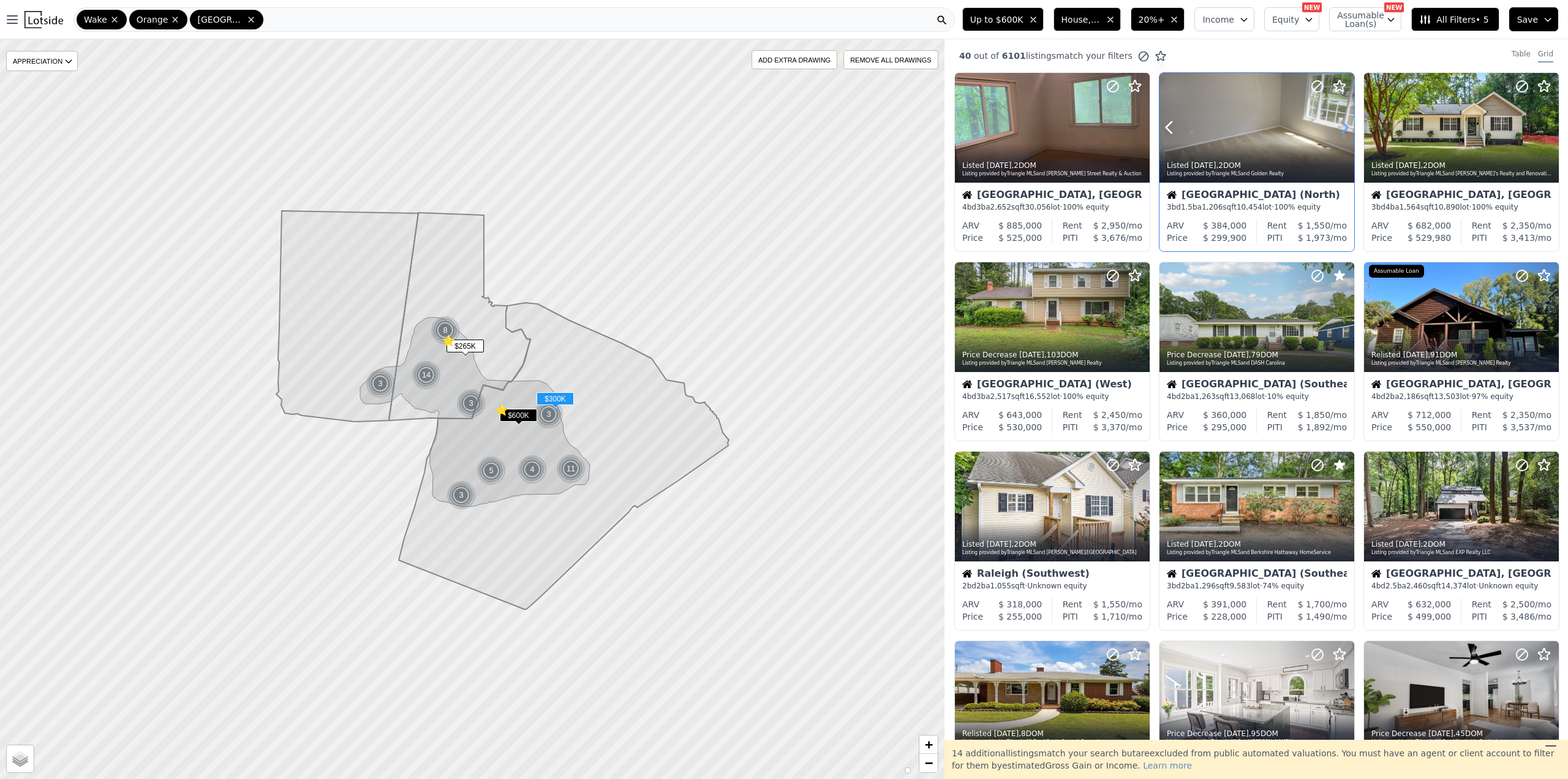
click at [1339, 124] on icon at bounding box center [1344, 127] width 20 height 20
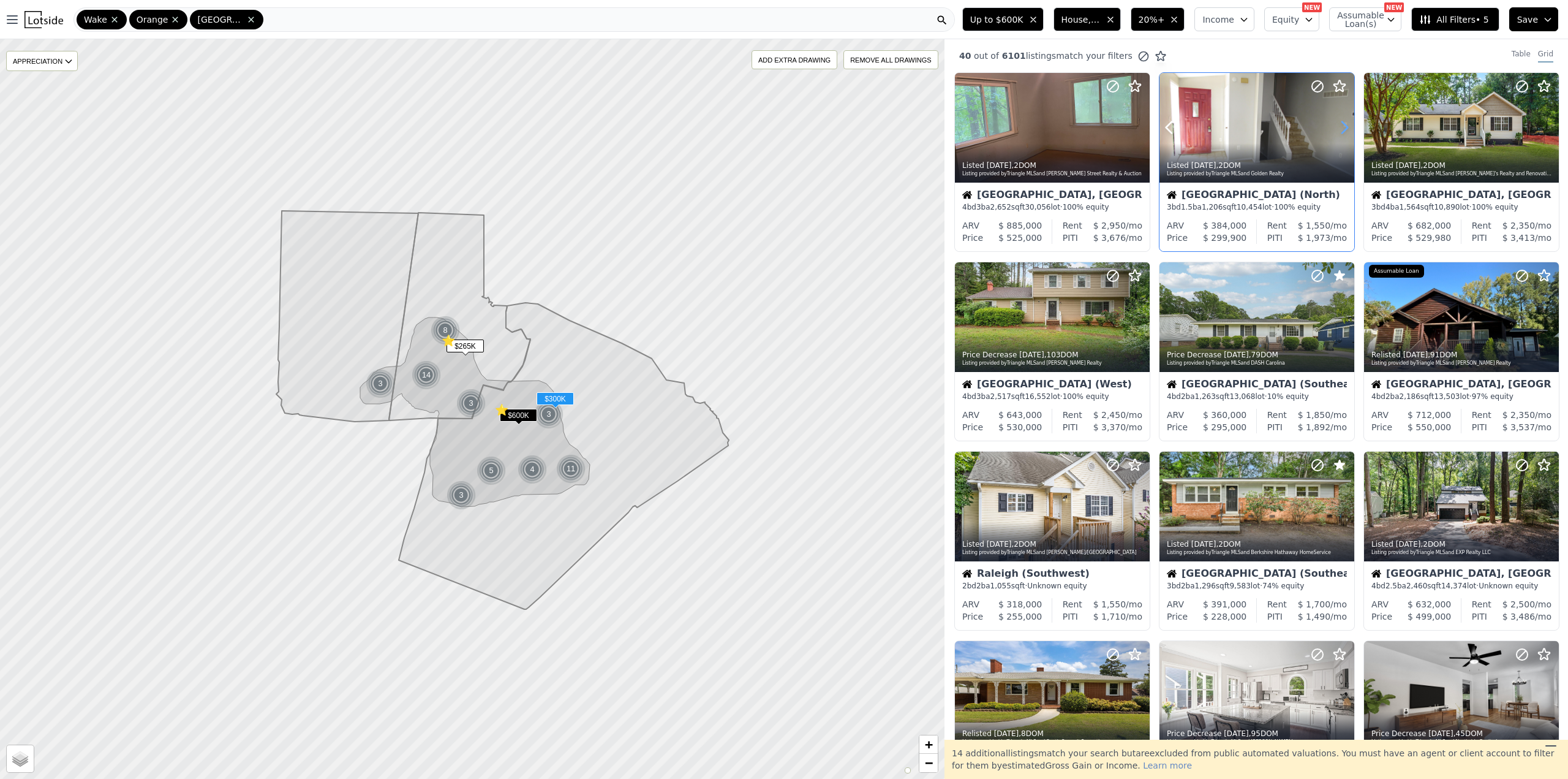
click at [1339, 124] on icon at bounding box center [1344, 127] width 20 height 20
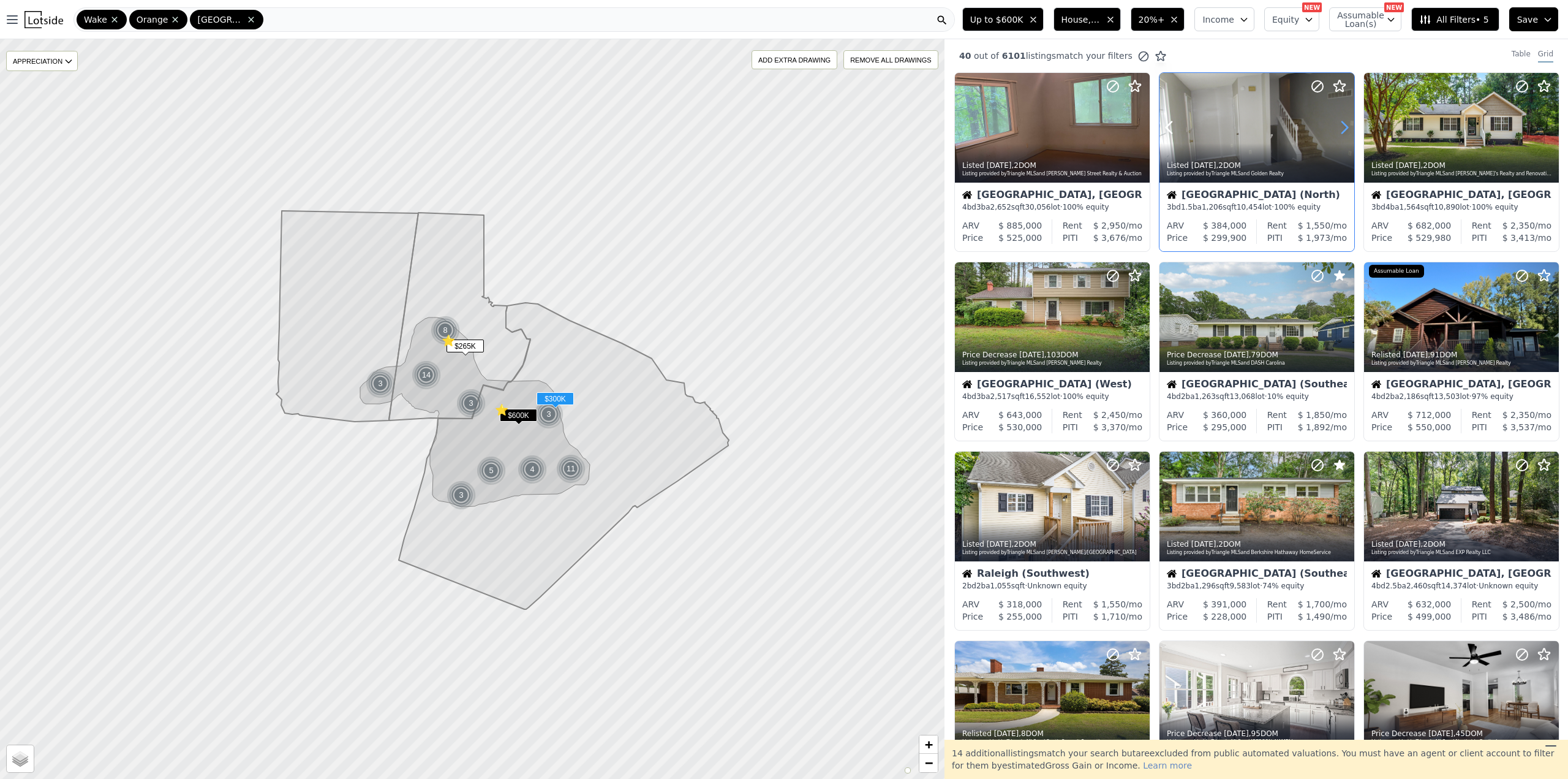
click at [1339, 124] on icon at bounding box center [1344, 127] width 20 height 20
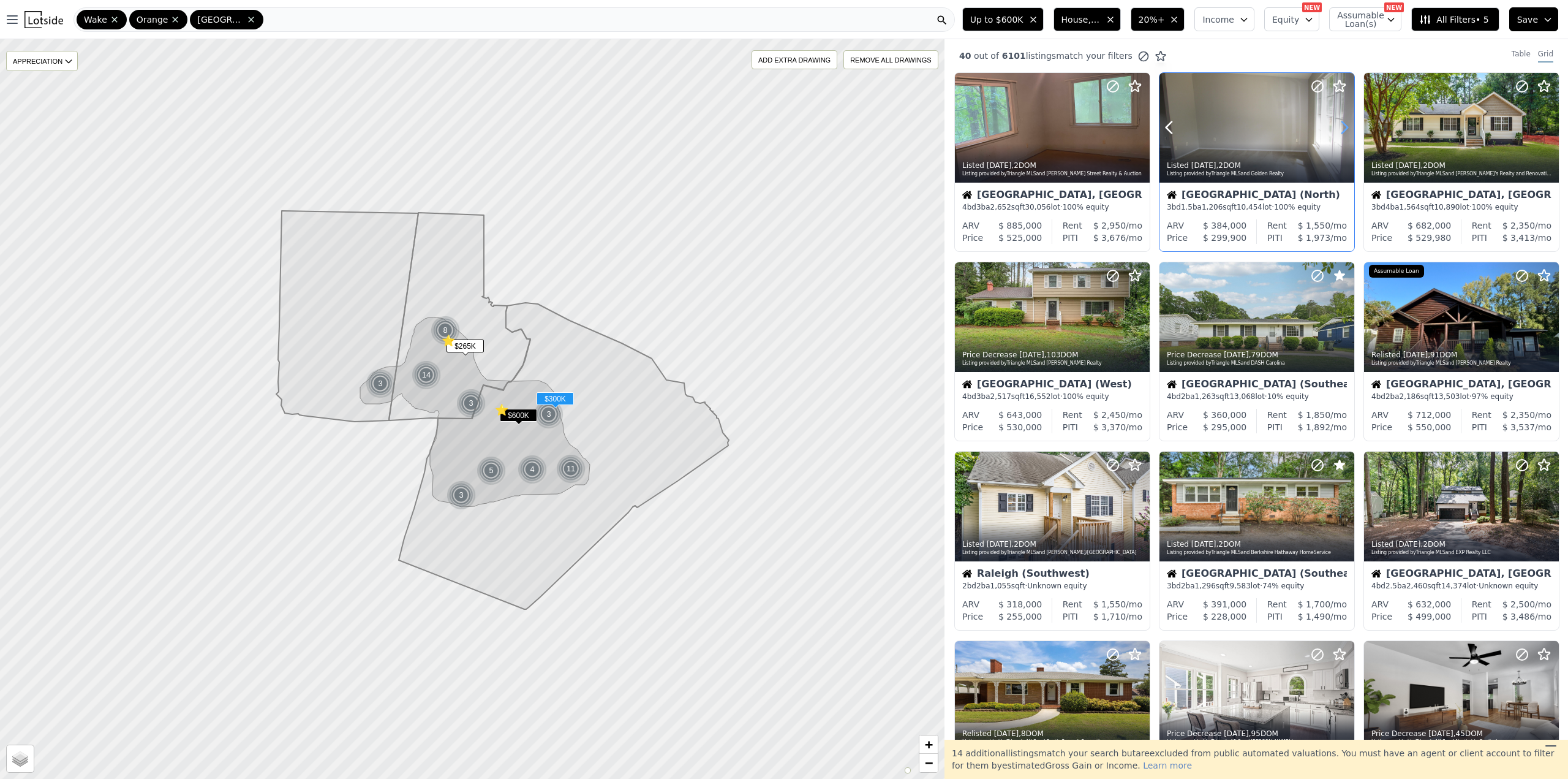
click at [1339, 124] on icon at bounding box center [1344, 127] width 20 height 20
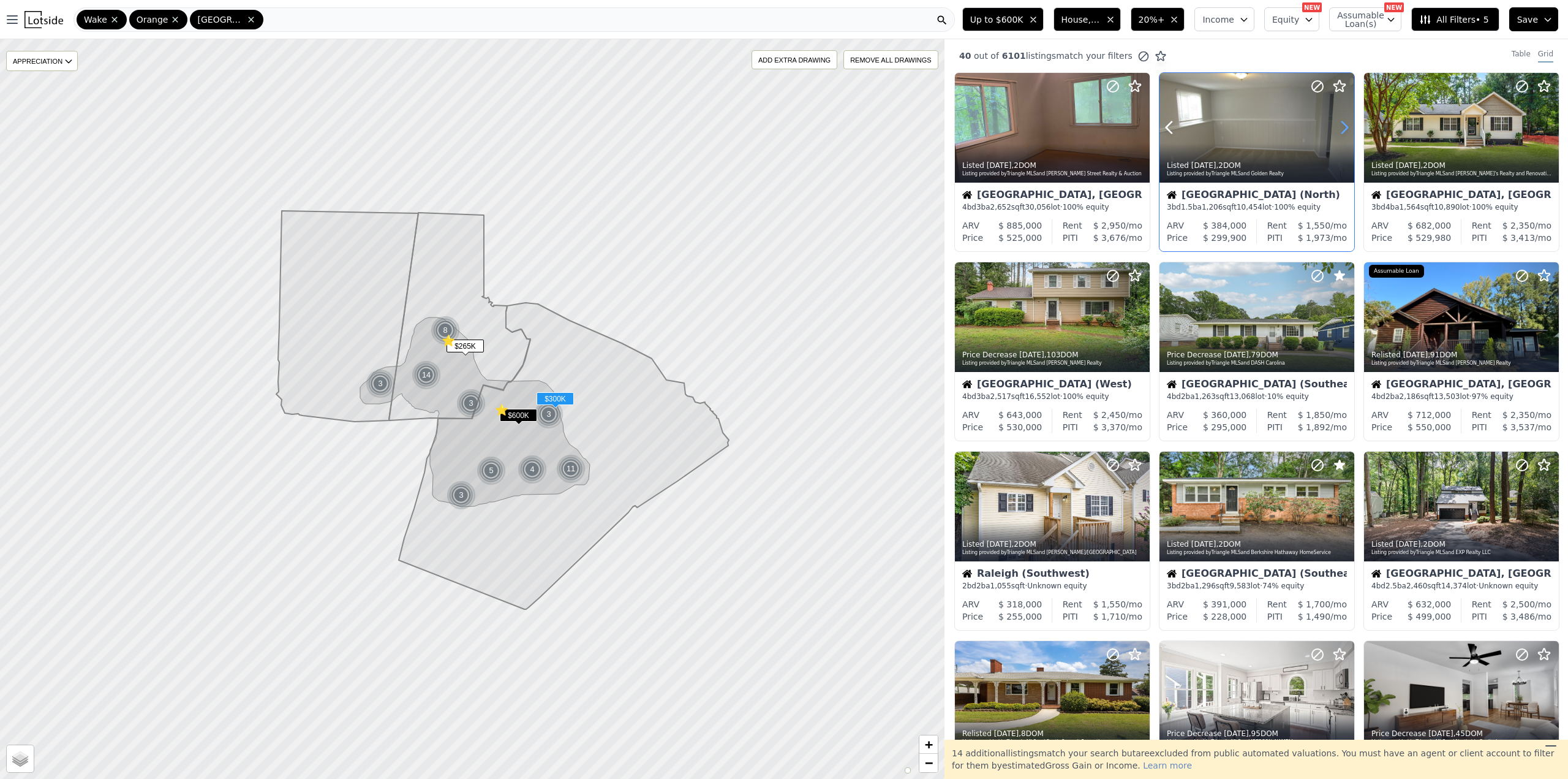
click at [1339, 124] on icon at bounding box center [1344, 127] width 20 height 20
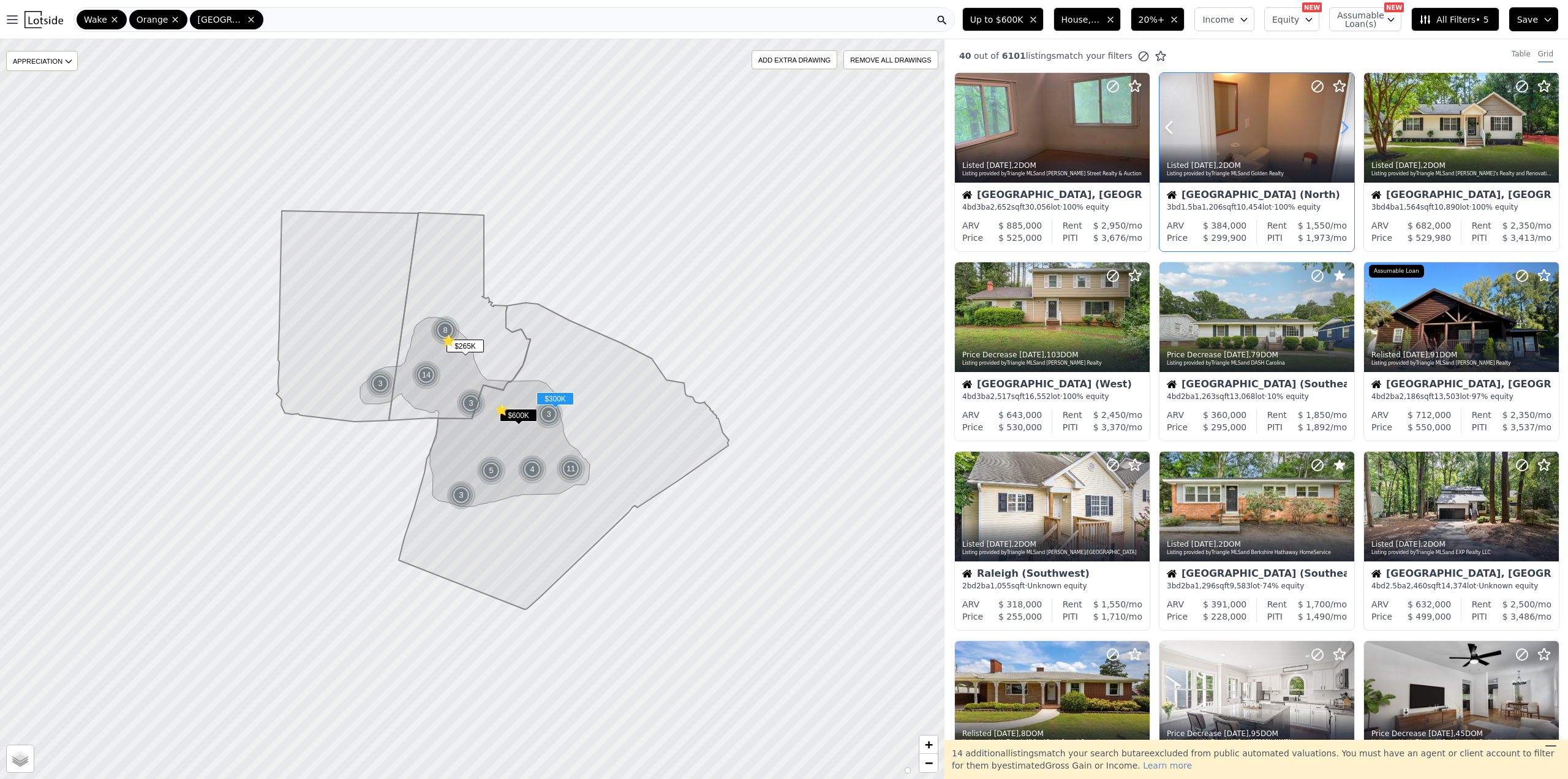
click at [1339, 124] on icon at bounding box center [1344, 127] width 20 height 20
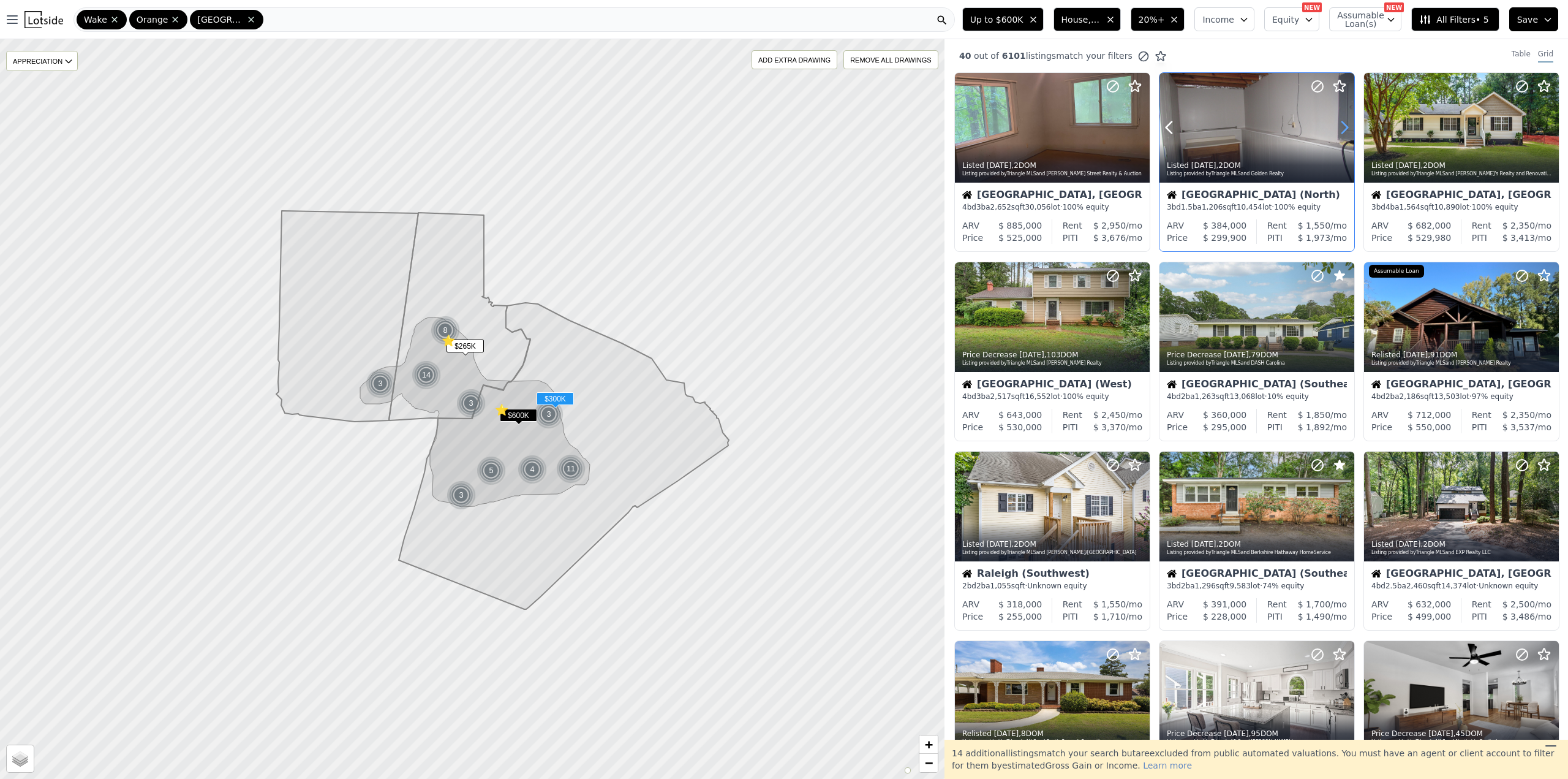
click at [1339, 124] on icon at bounding box center [1344, 127] width 20 height 20
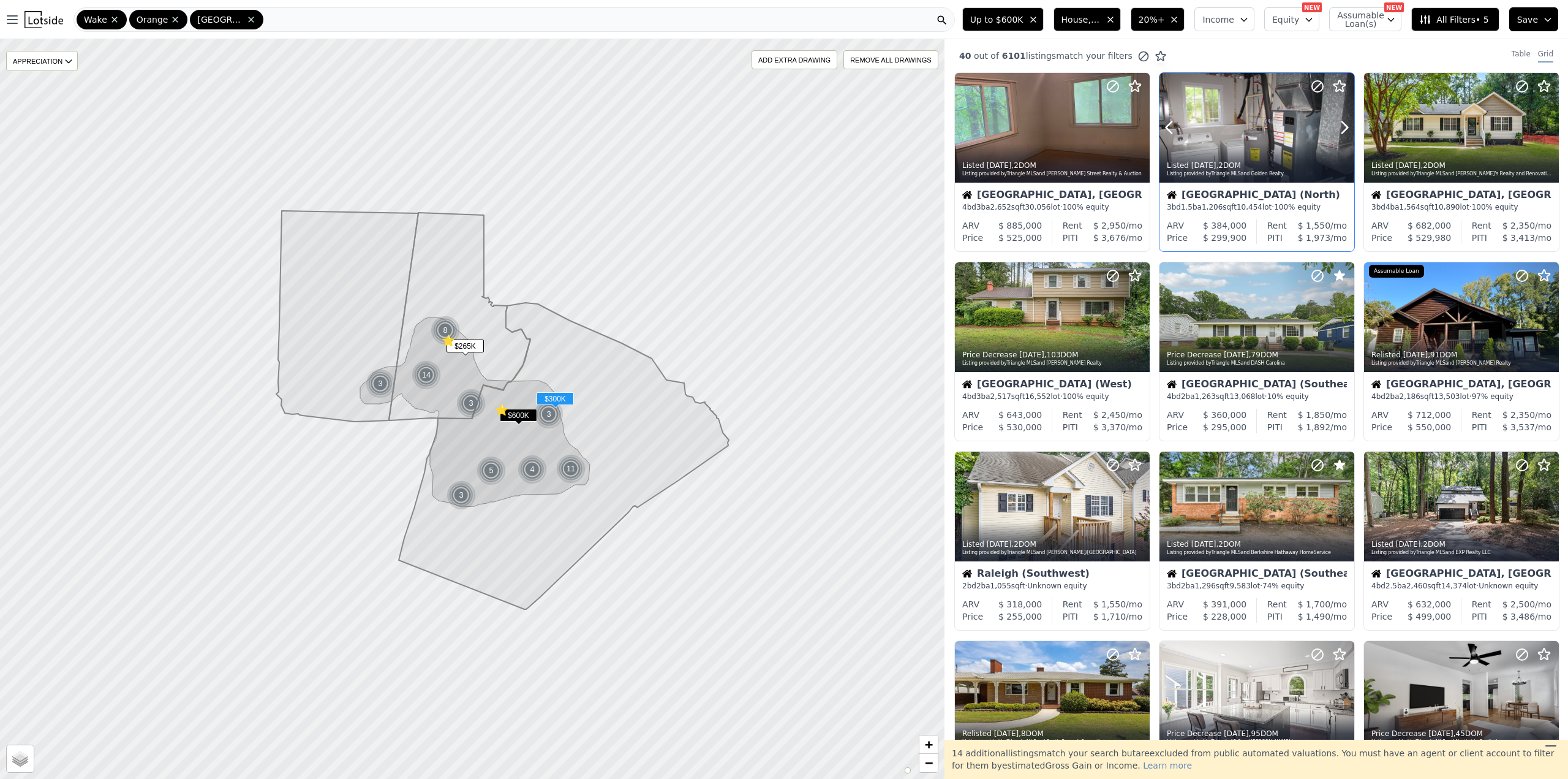
click at [1237, 130] on div at bounding box center [1257, 127] width 195 height 109
drag, startPoint x: 1552, startPoint y: 122, endPoint x: 1544, endPoint y: 126, distance: 8.9
click at [1546, 126] on icon at bounding box center [1549, 127] width 5 height 12
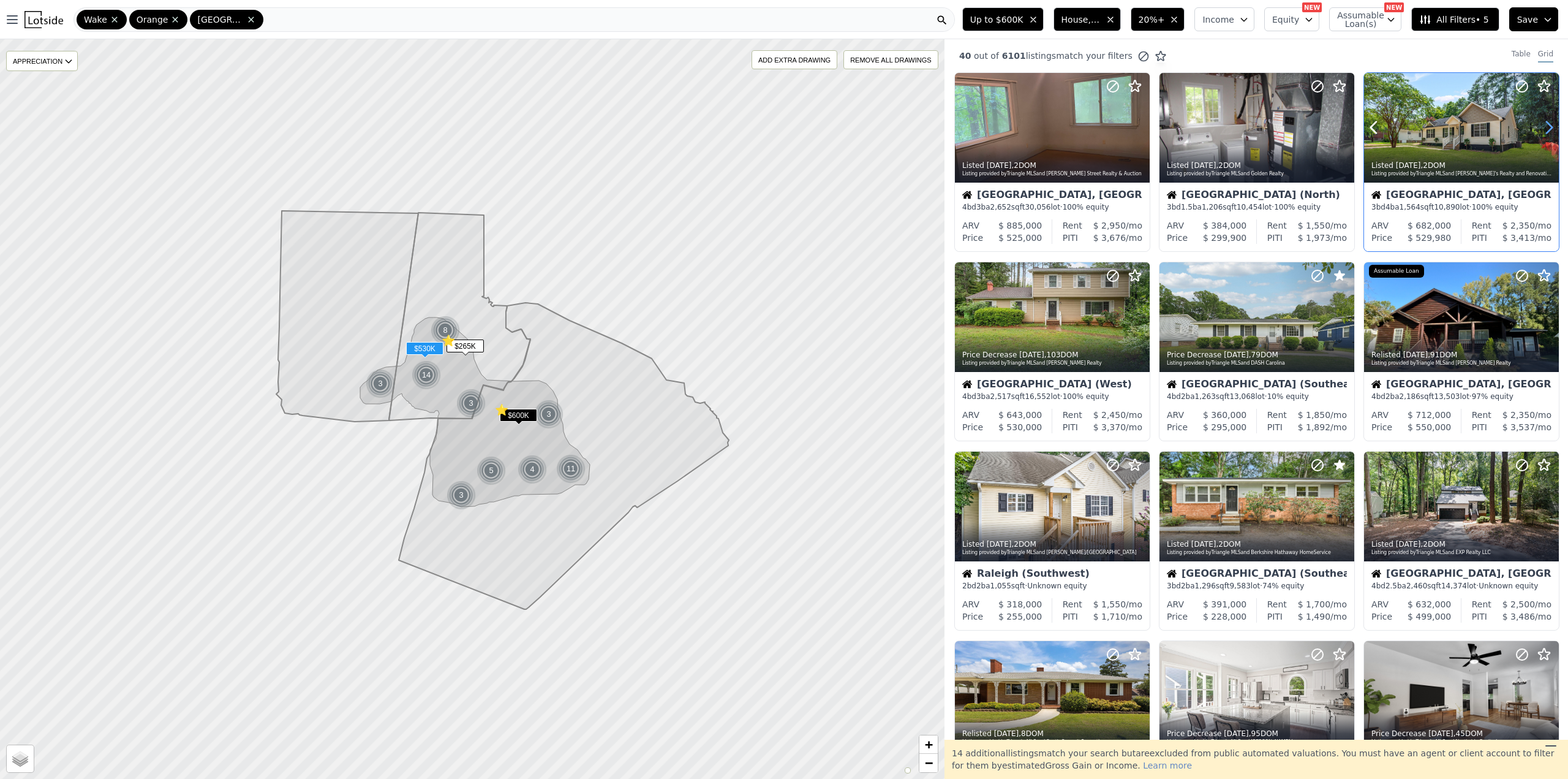
click at [1546, 126] on icon at bounding box center [1549, 127] width 5 height 12
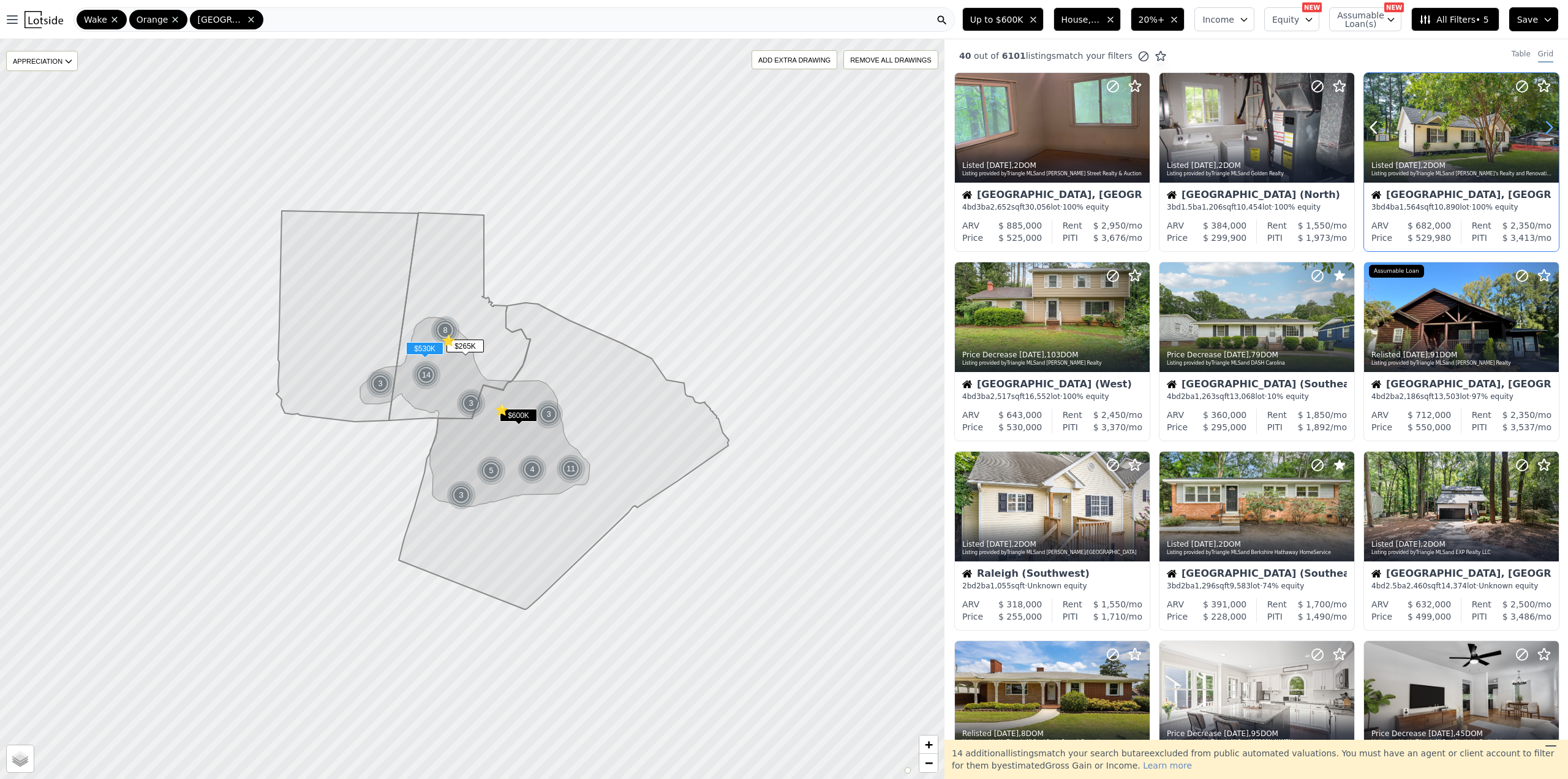
click at [1546, 126] on icon at bounding box center [1549, 127] width 5 height 12
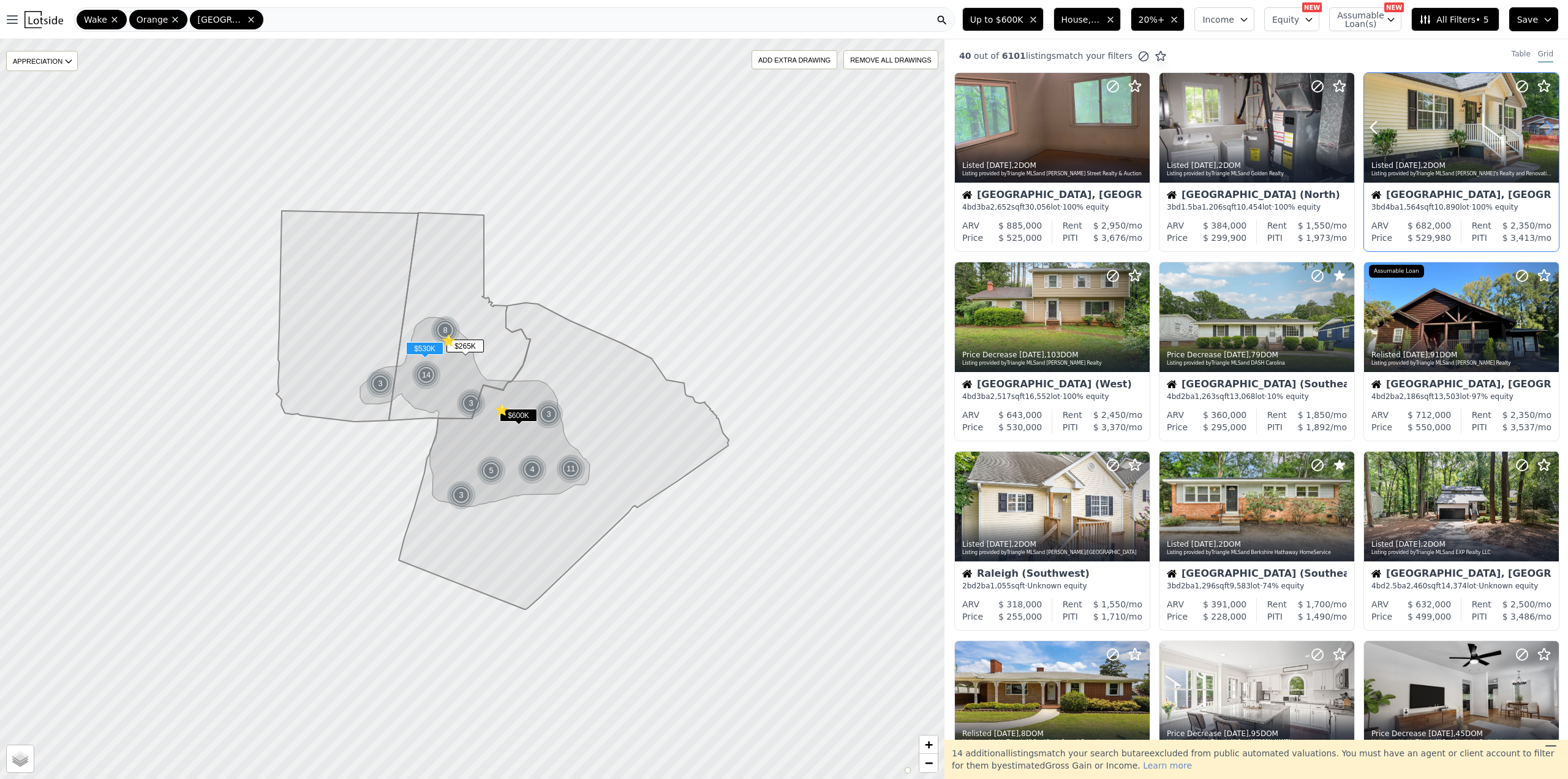
click at [1546, 126] on icon at bounding box center [1549, 127] width 5 height 12
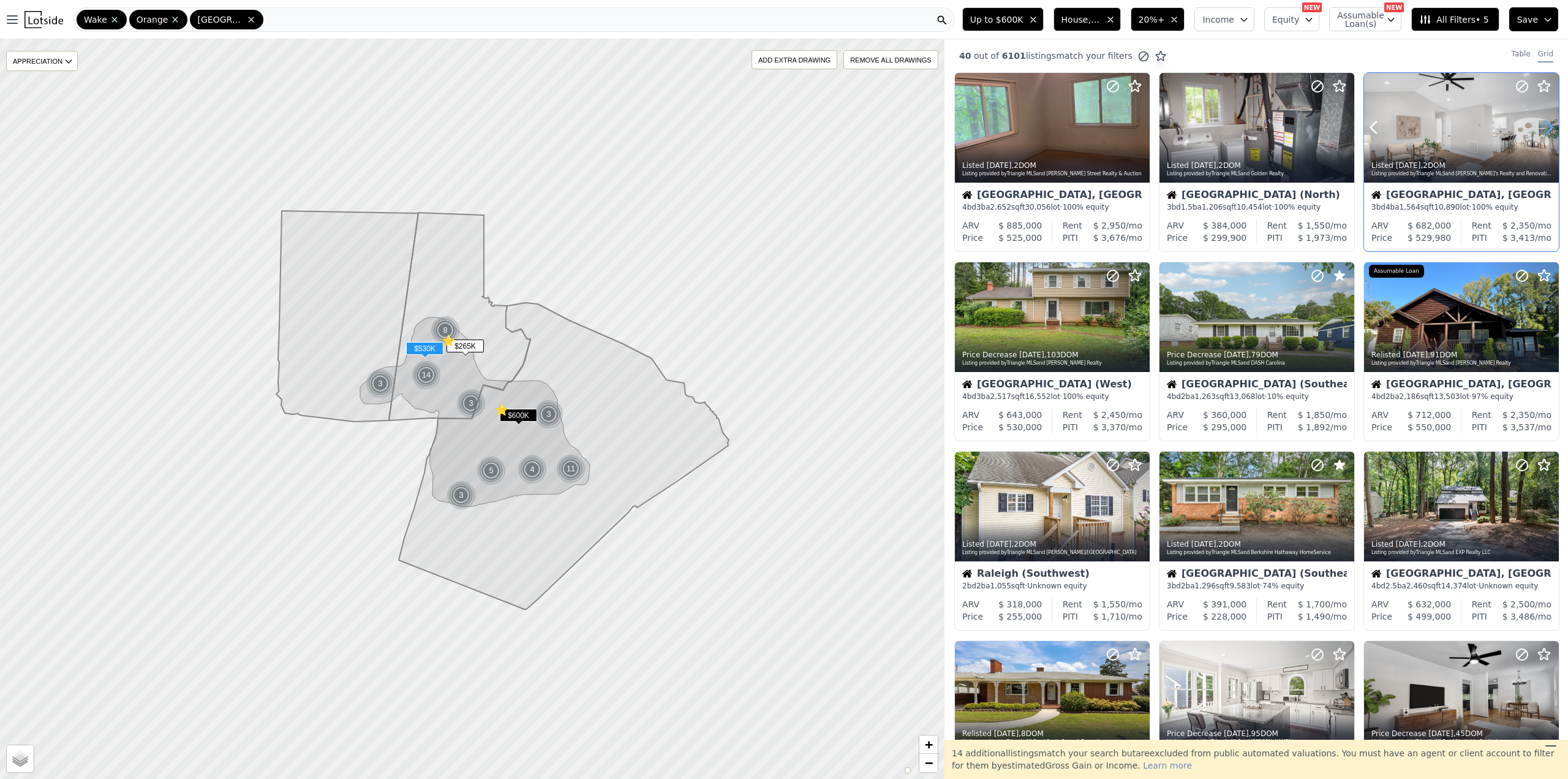
click at [1546, 126] on icon at bounding box center [1549, 127] width 5 height 12
click at [1514, 81] on icon at bounding box center [1522, 86] width 15 height 15
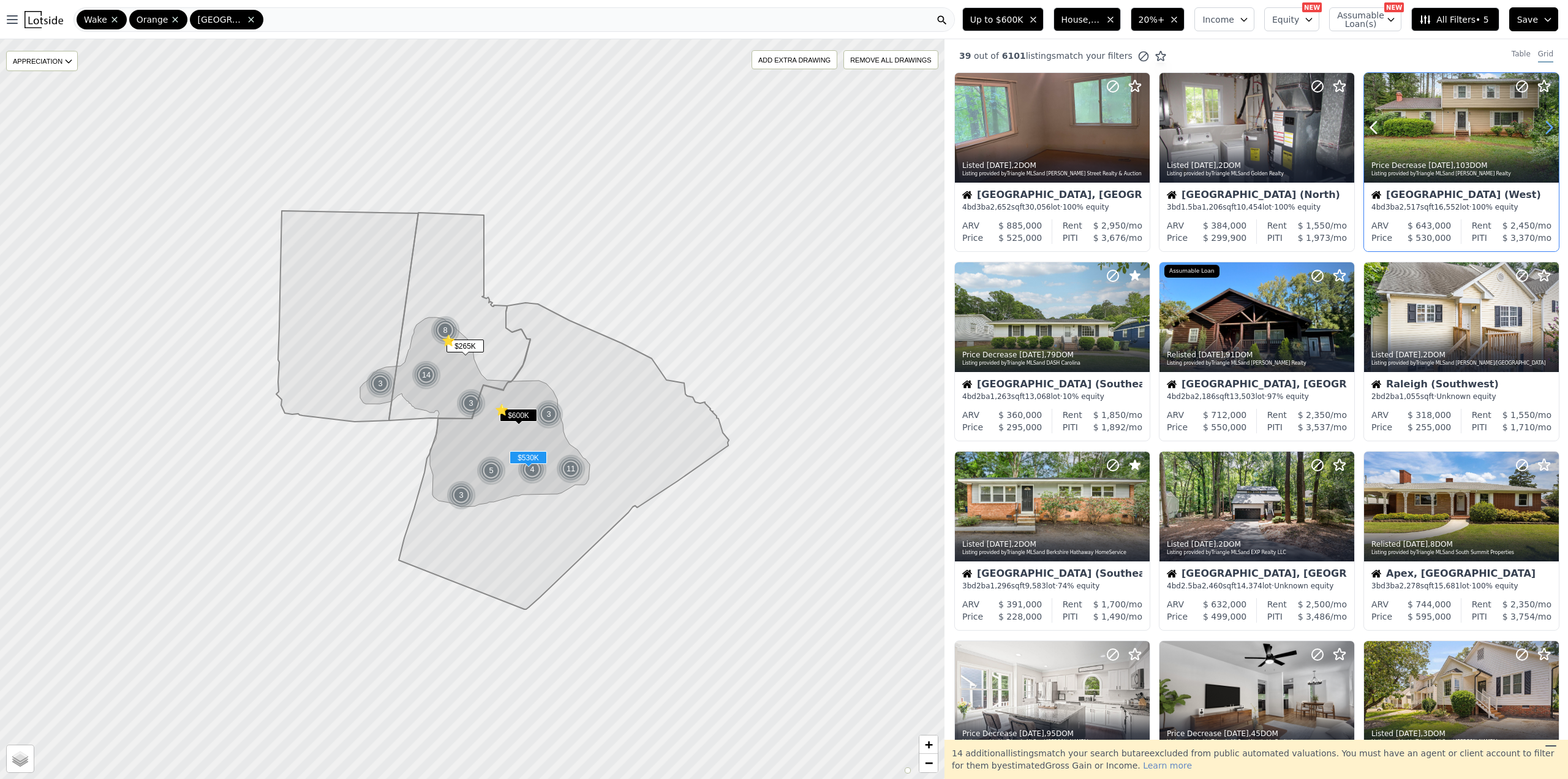
click at [1542, 126] on icon at bounding box center [1549, 127] width 20 height 20
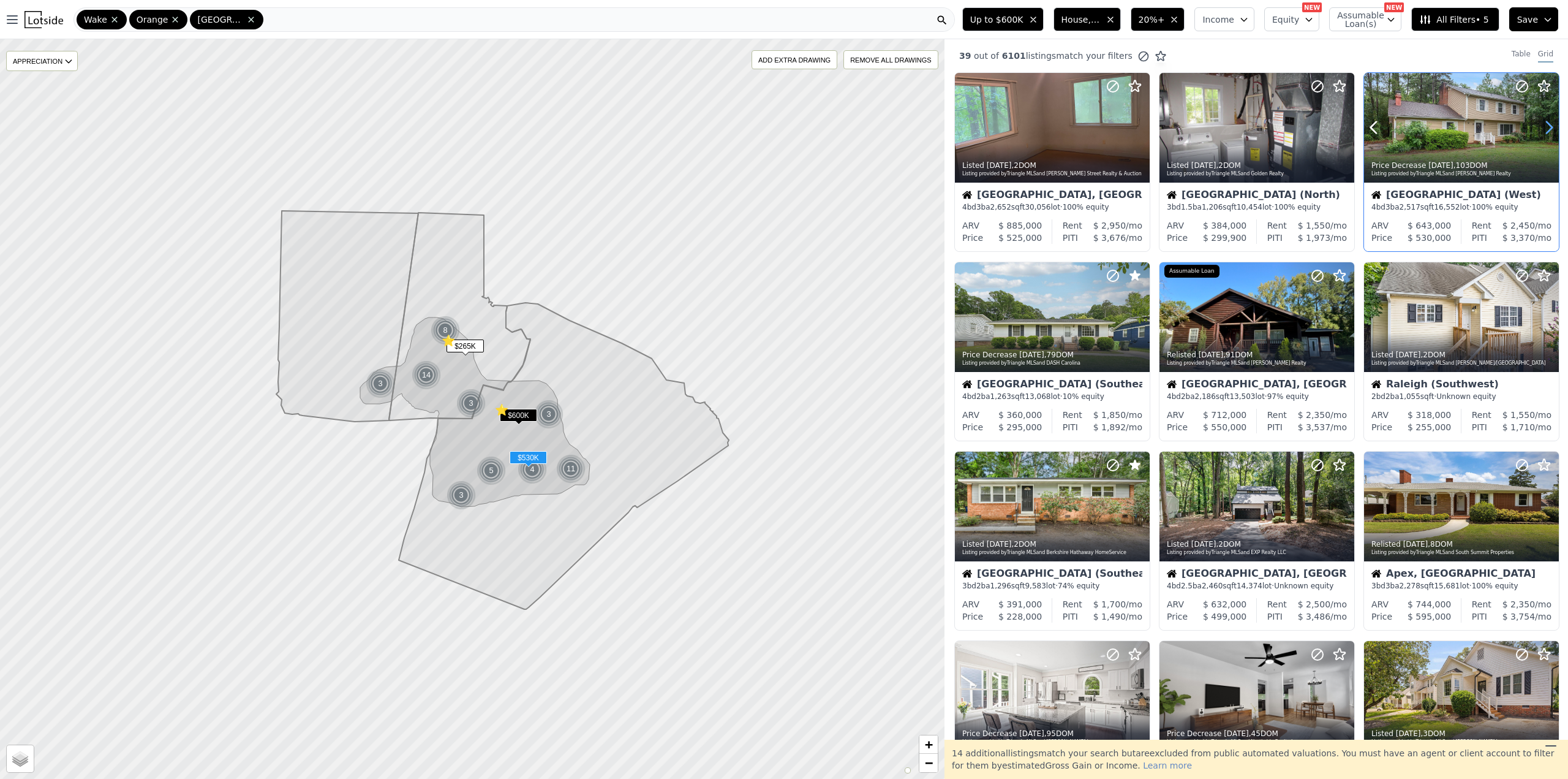
click at [1542, 126] on icon at bounding box center [1549, 127] width 20 height 20
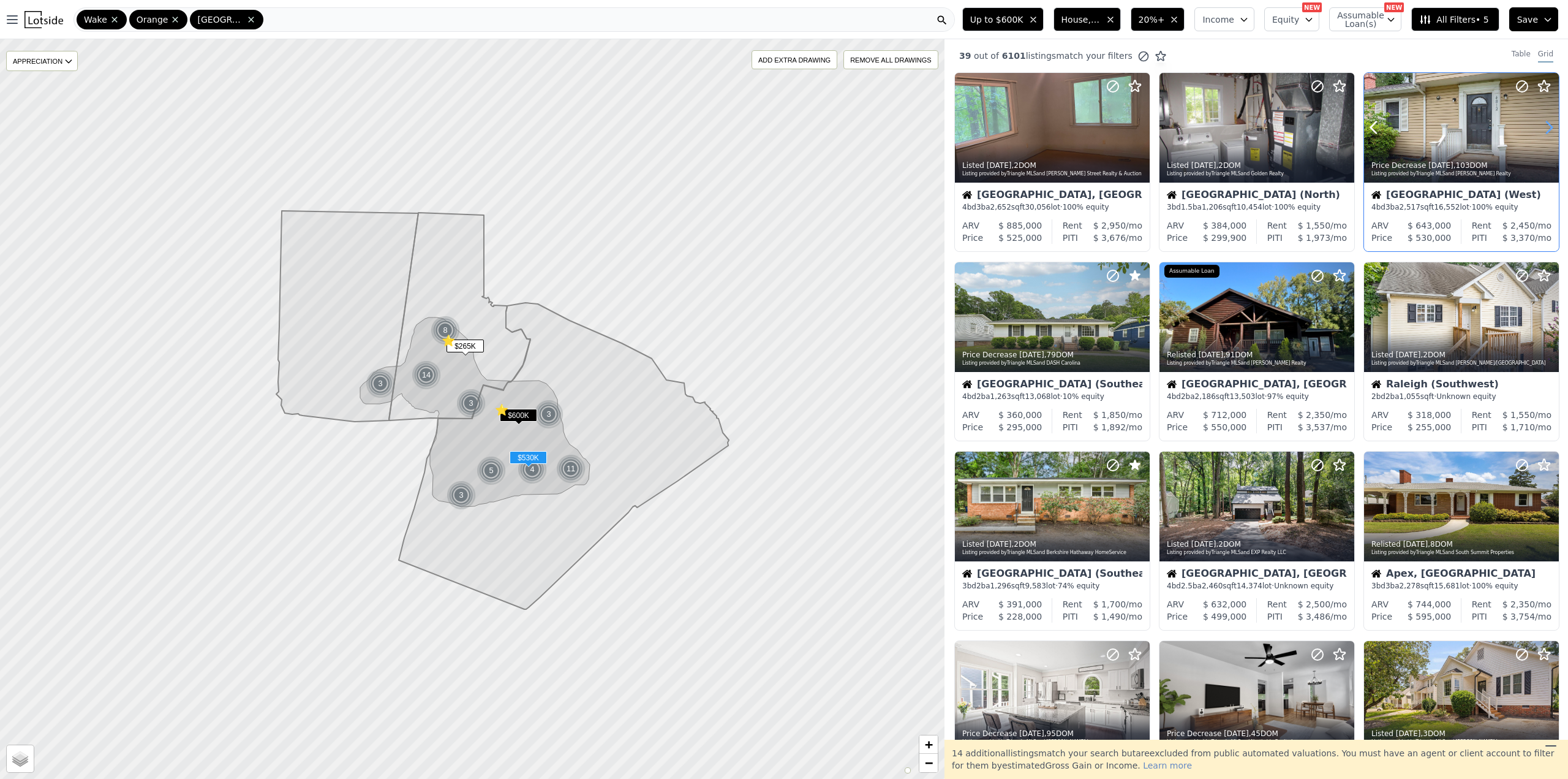
click at [1542, 126] on icon at bounding box center [1549, 127] width 20 height 20
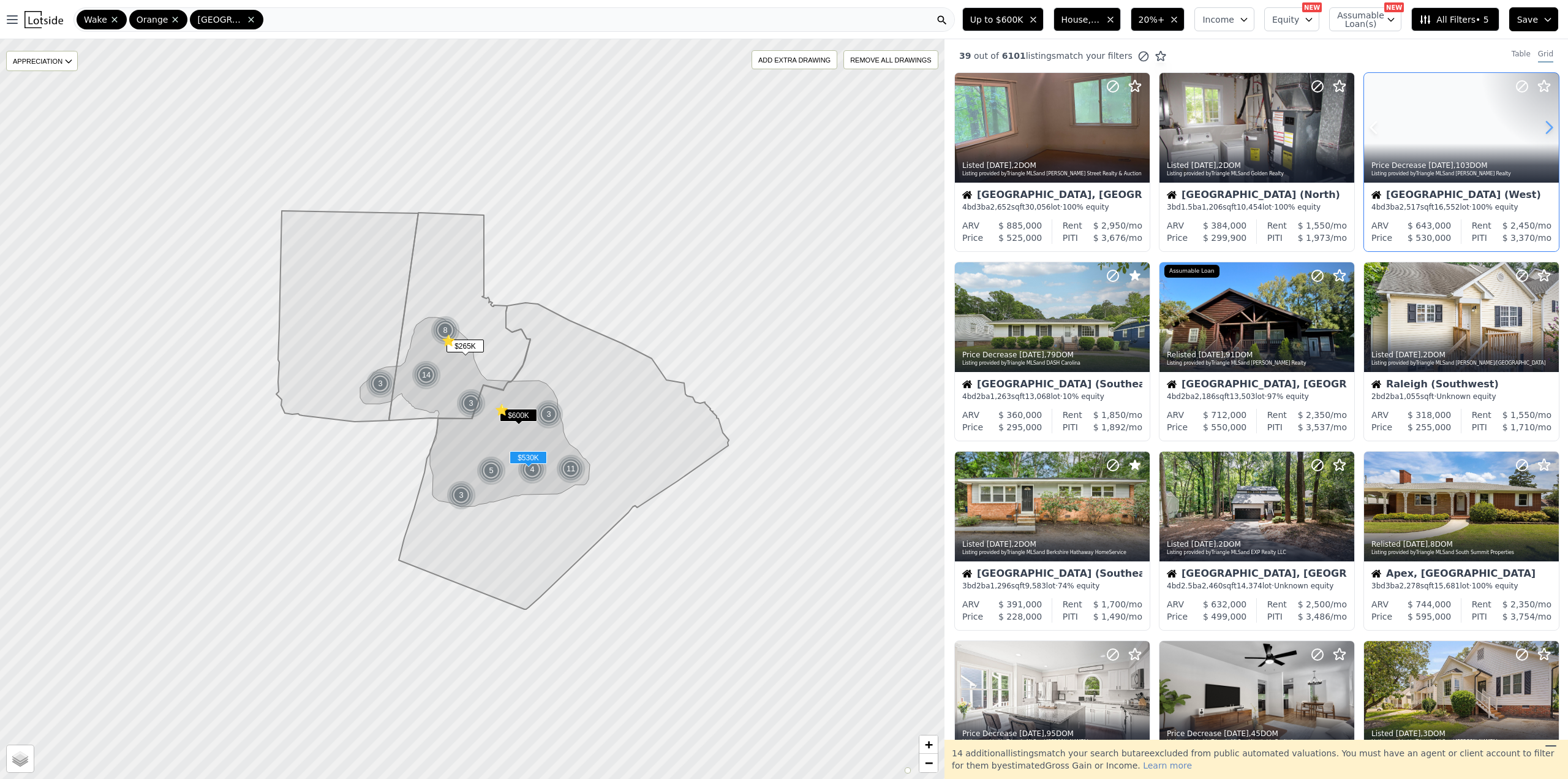
click at [1542, 126] on icon at bounding box center [1549, 127] width 20 height 20
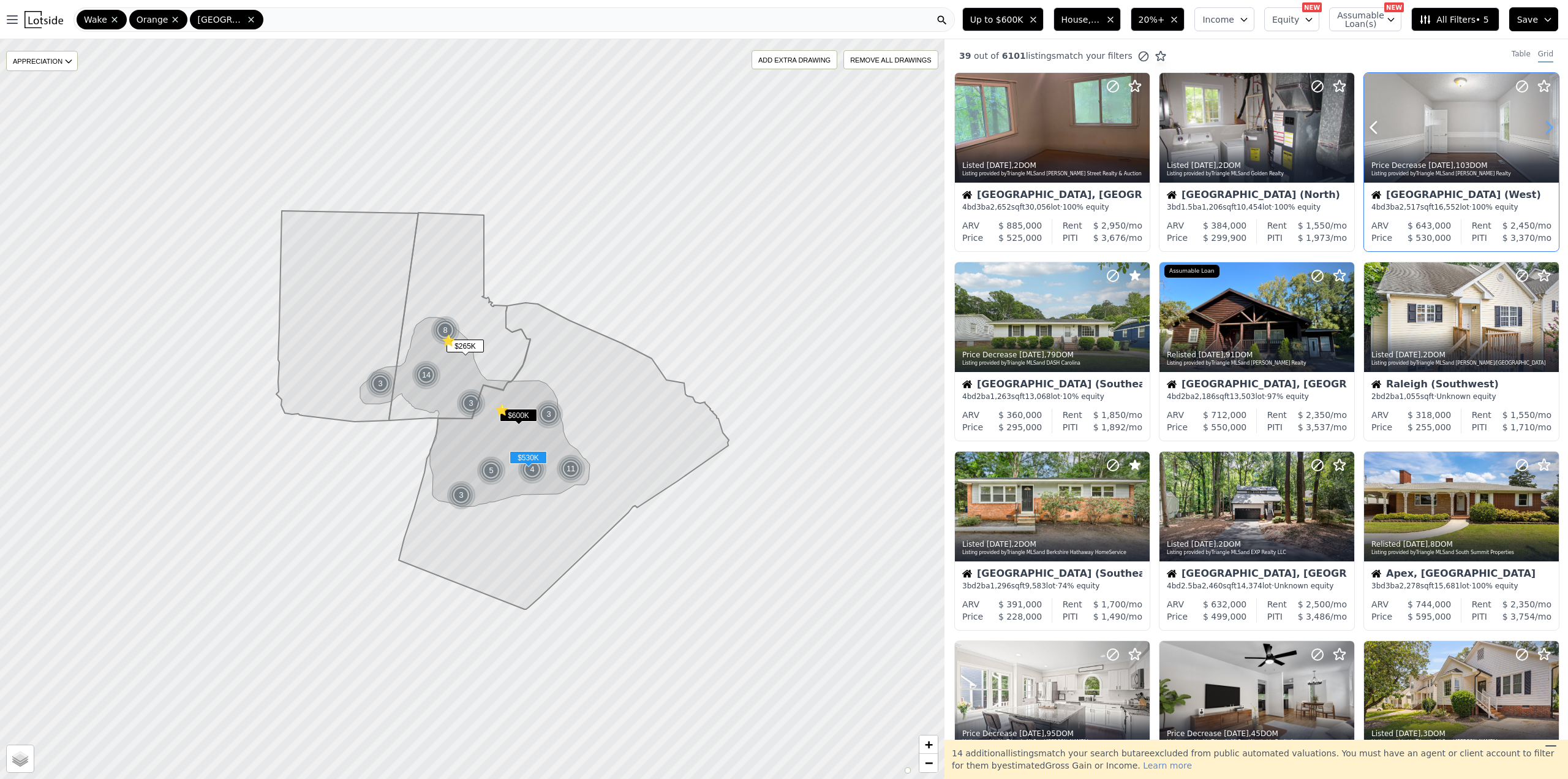
click at [1542, 126] on icon at bounding box center [1549, 127] width 20 height 20
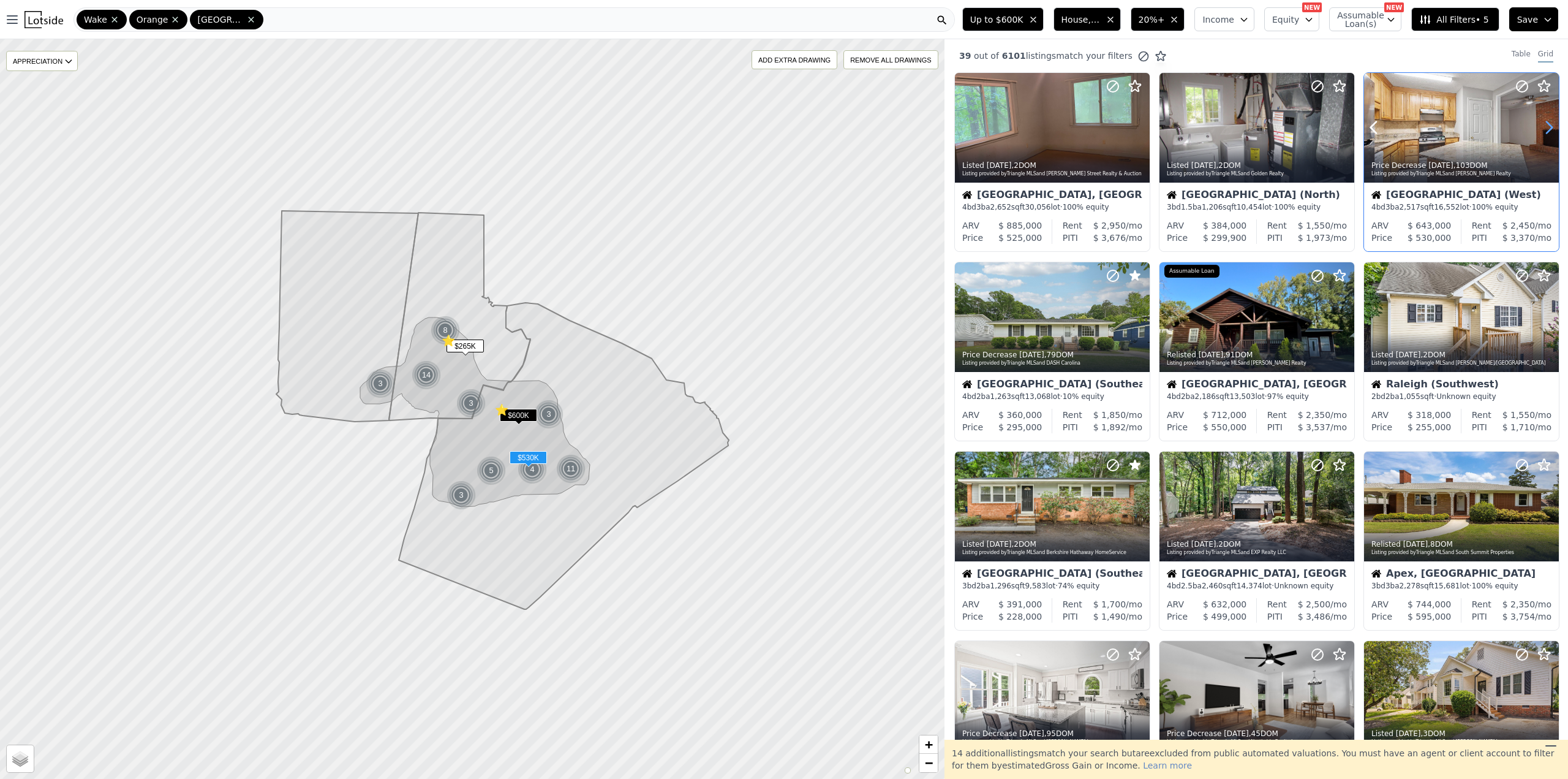
click at [1542, 126] on icon at bounding box center [1549, 127] width 20 height 20
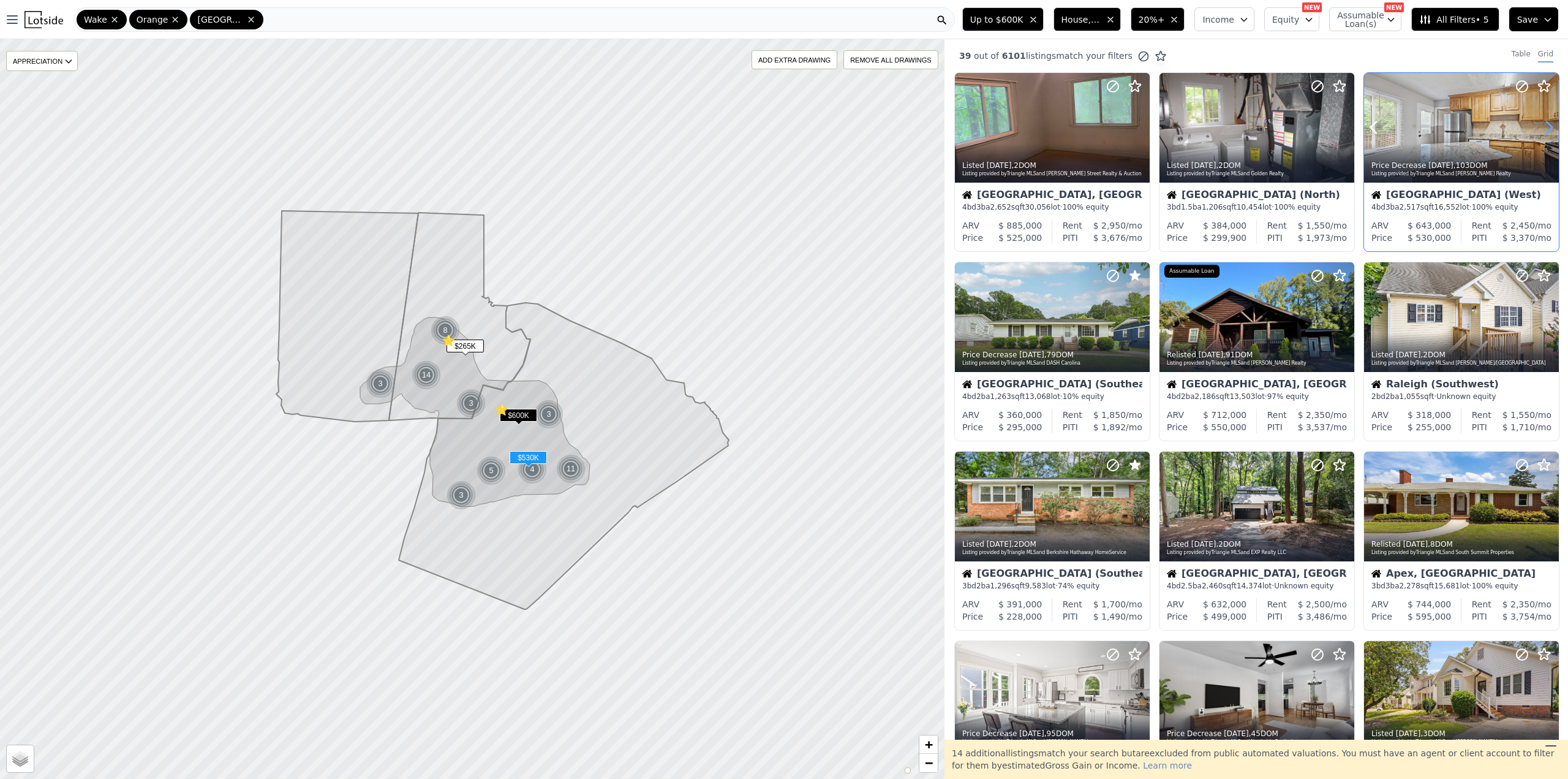
click at [1539, 126] on icon at bounding box center [1549, 127] width 20 height 20
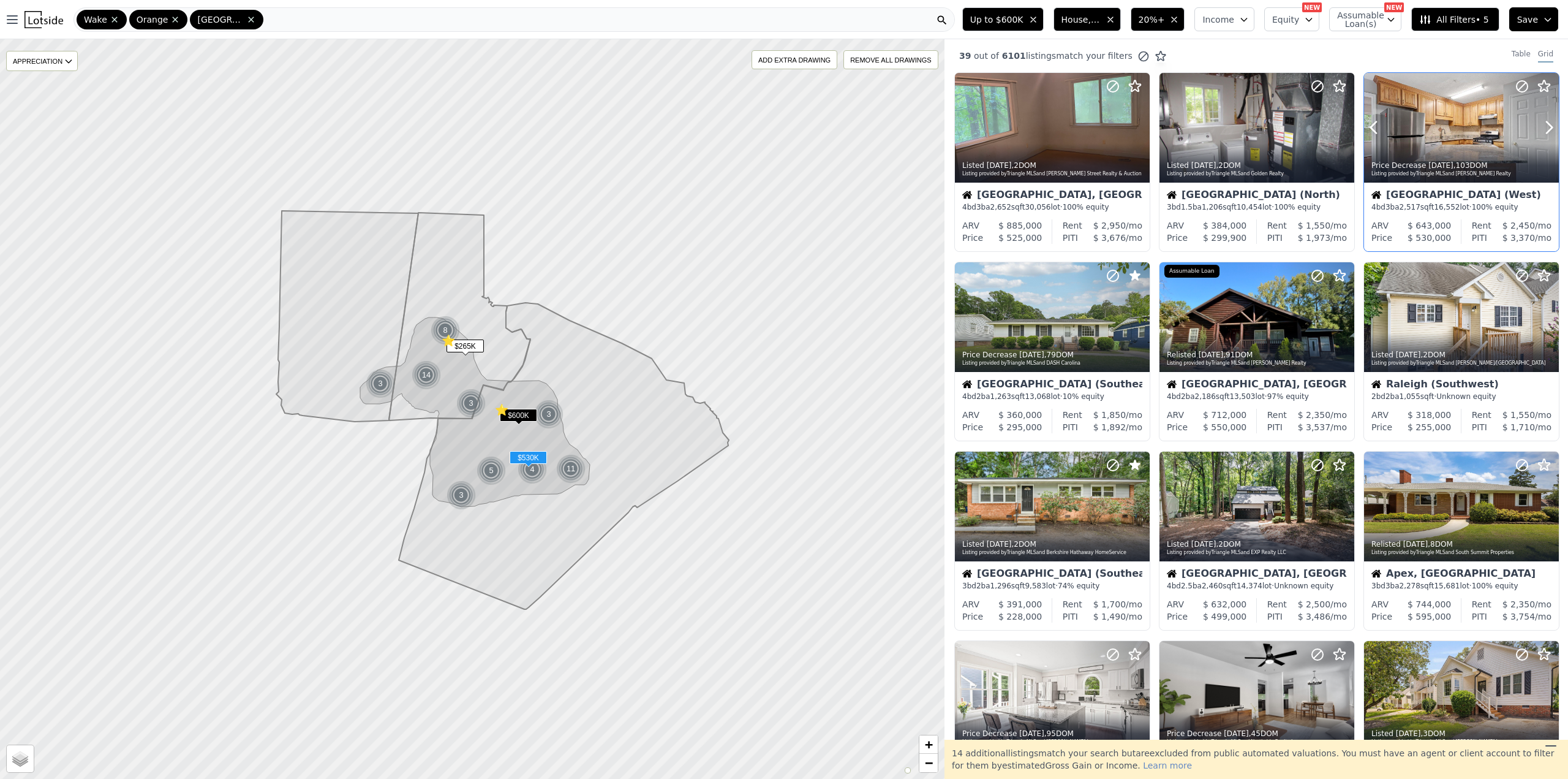
click at [1516, 87] on circle at bounding box center [1522, 86] width 11 height 11
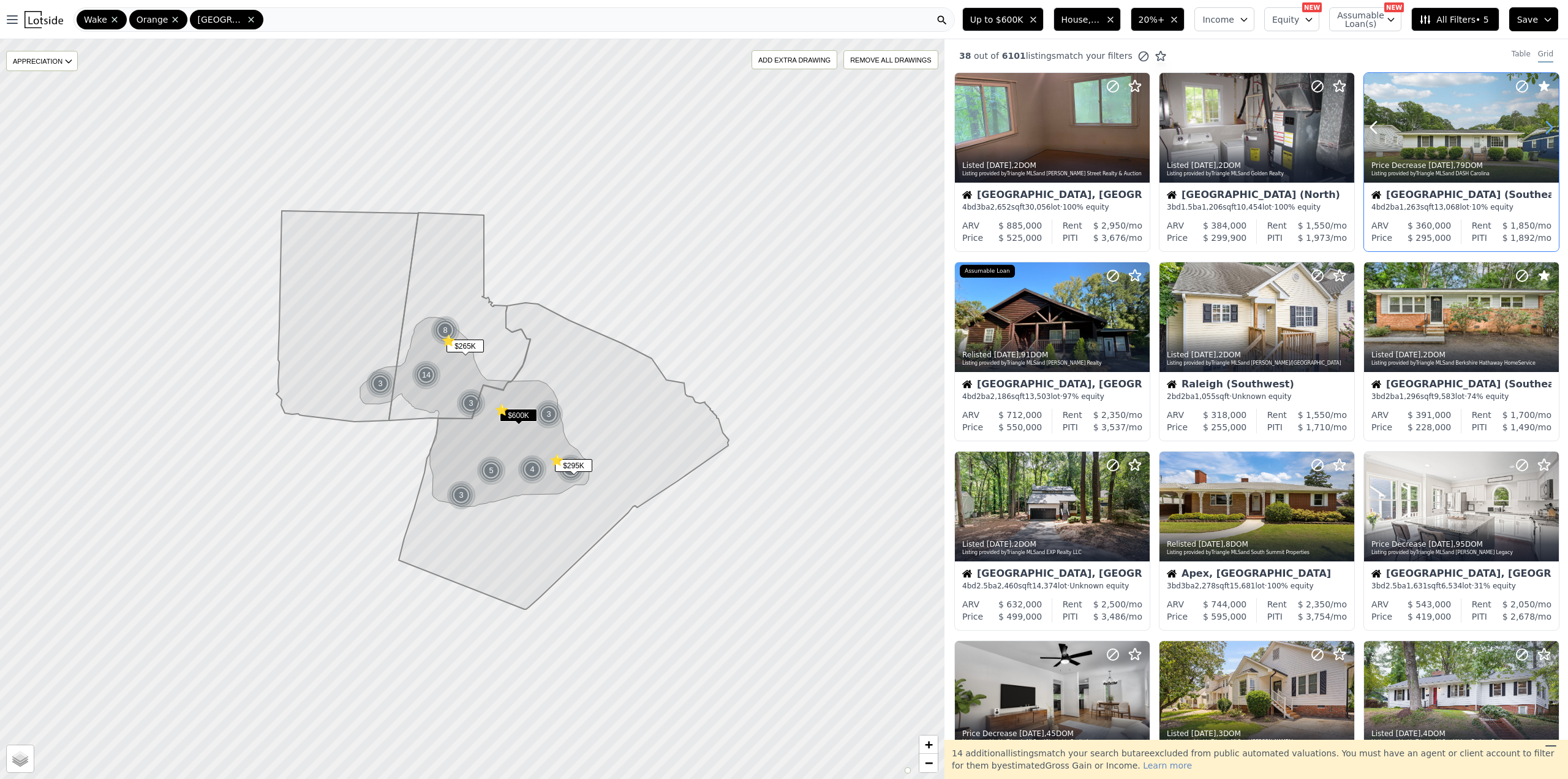
click at [1546, 129] on icon at bounding box center [1549, 127] width 5 height 12
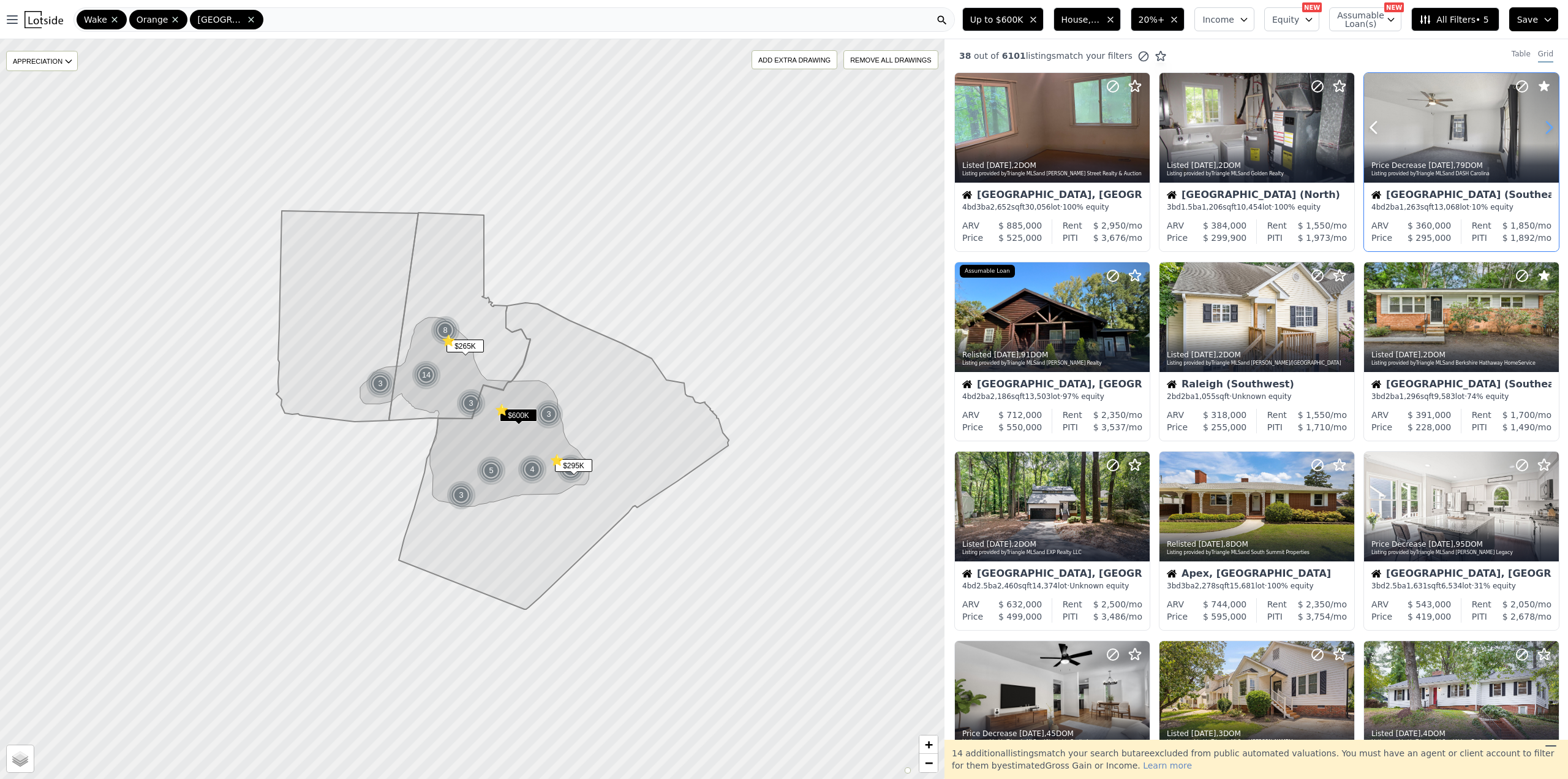
click at [1544, 128] on icon at bounding box center [1549, 127] width 20 height 20
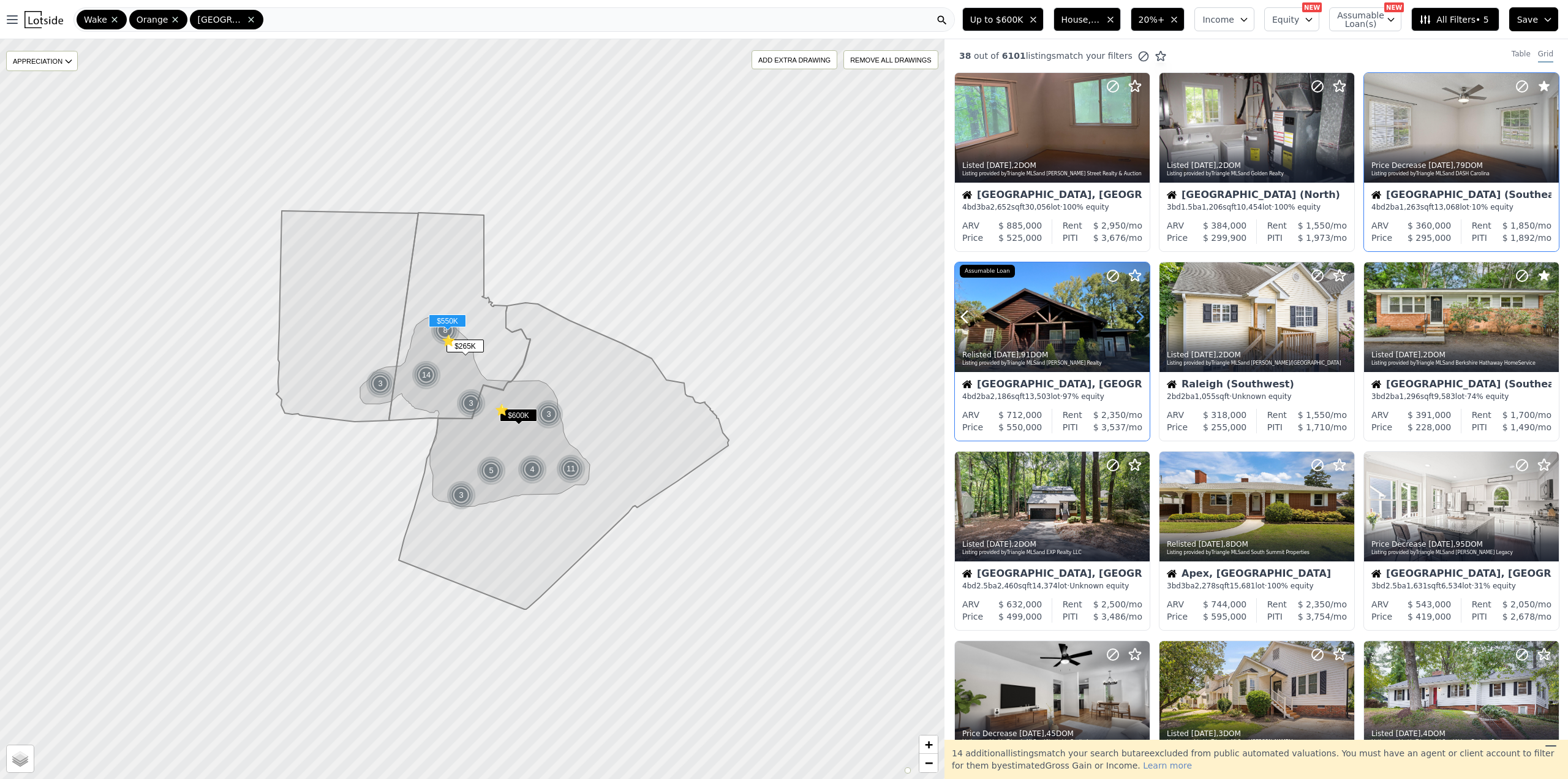
click at [1141, 317] on icon at bounding box center [1139, 317] width 20 height 20
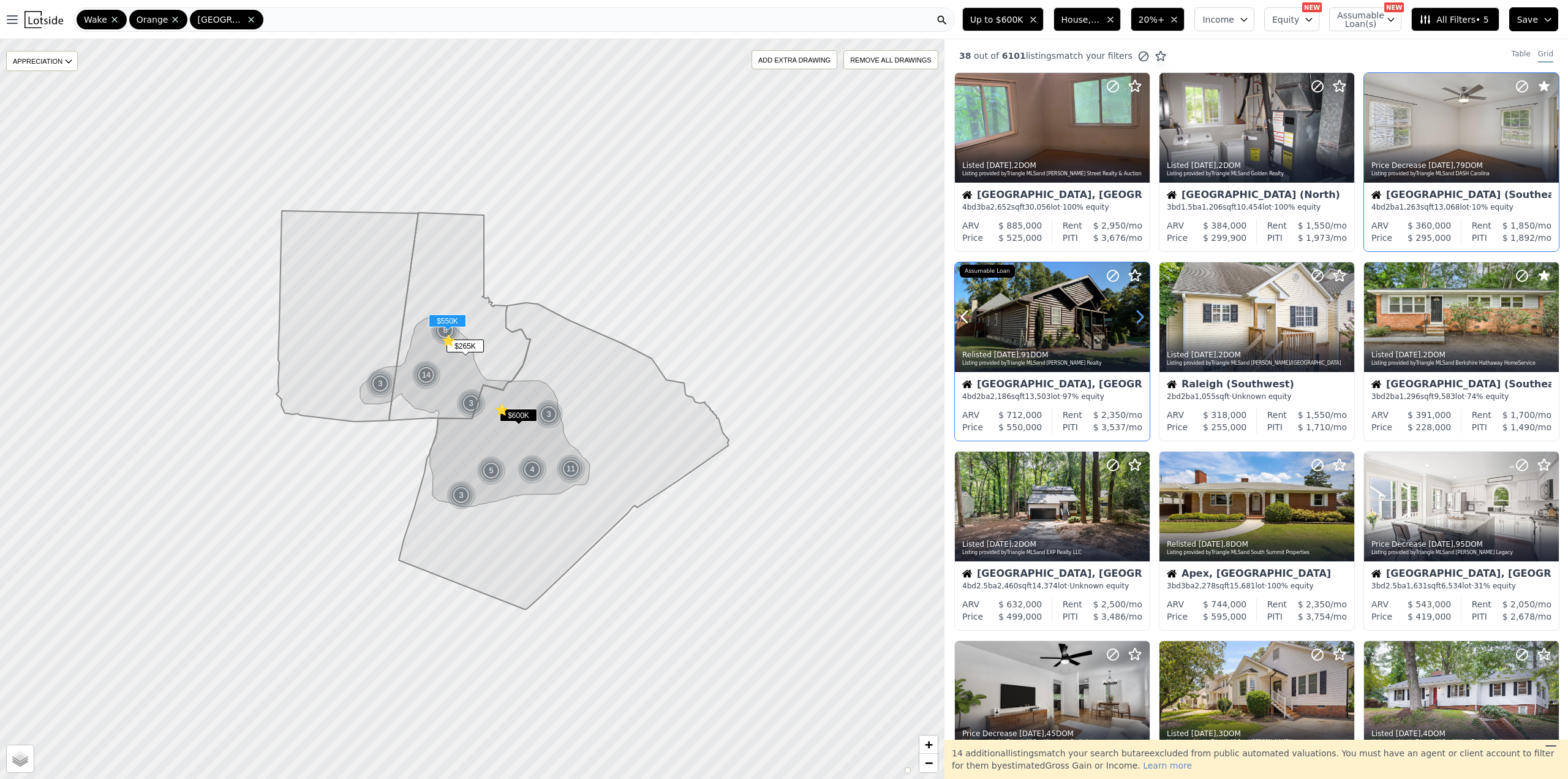
click at [1141, 317] on icon at bounding box center [1139, 317] width 20 height 20
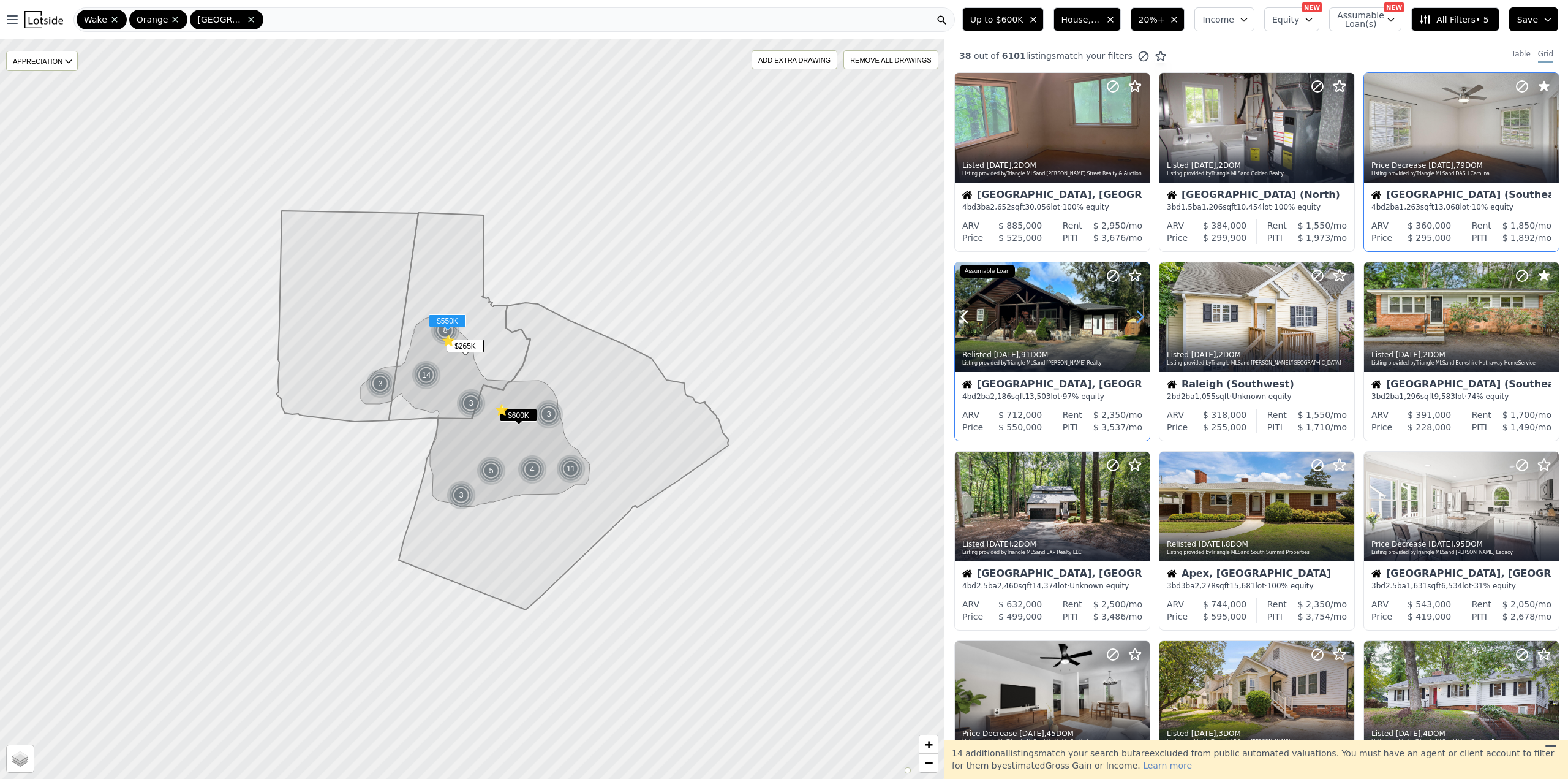
click at [1141, 317] on icon at bounding box center [1139, 317] width 20 height 20
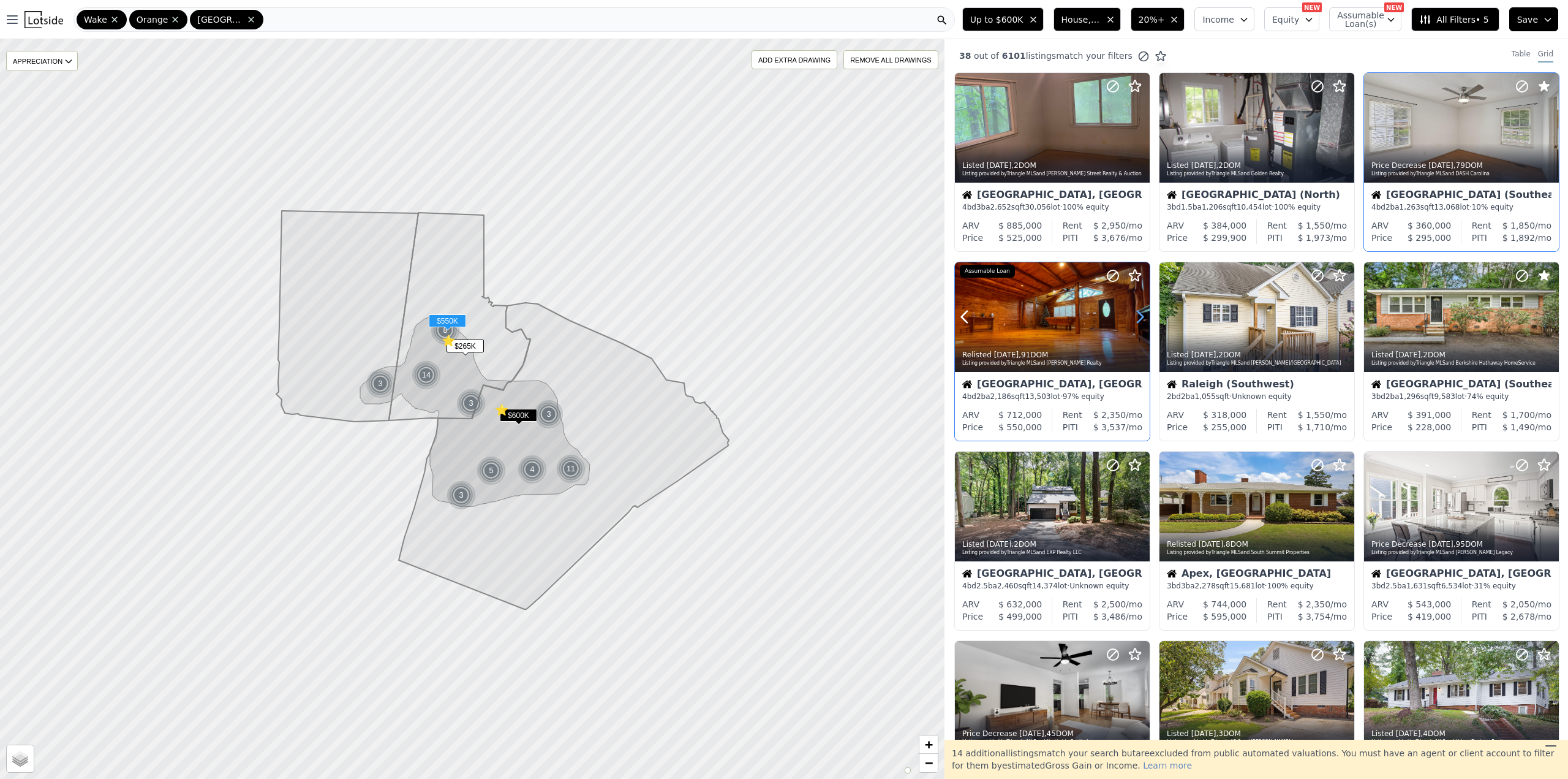
click at [1141, 317] on icon at bounding box center [1139, 317] width 20 height 20
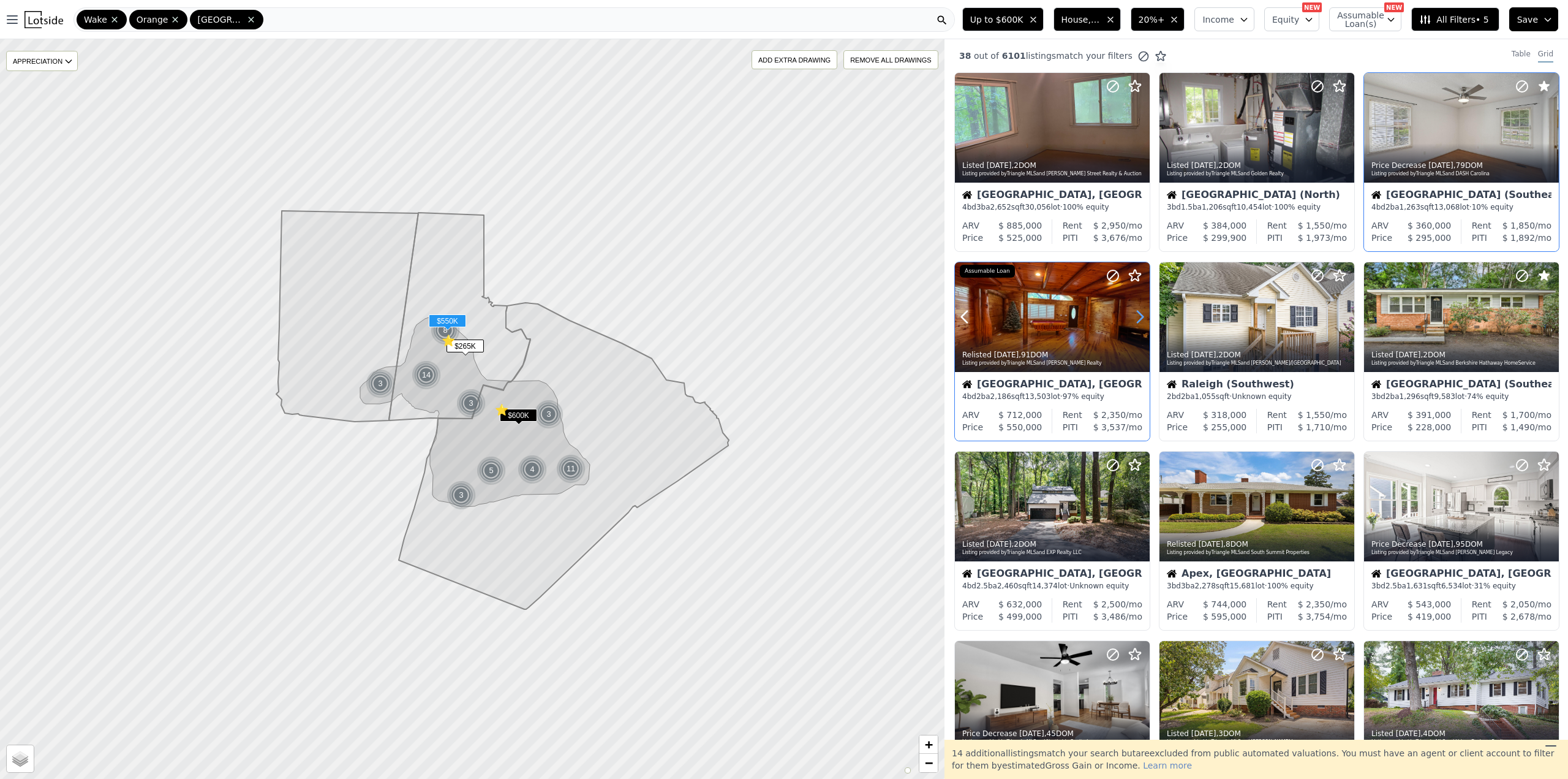
click at [1141, 317] on icon at bounding box center [1139, 317] width 20 height 20
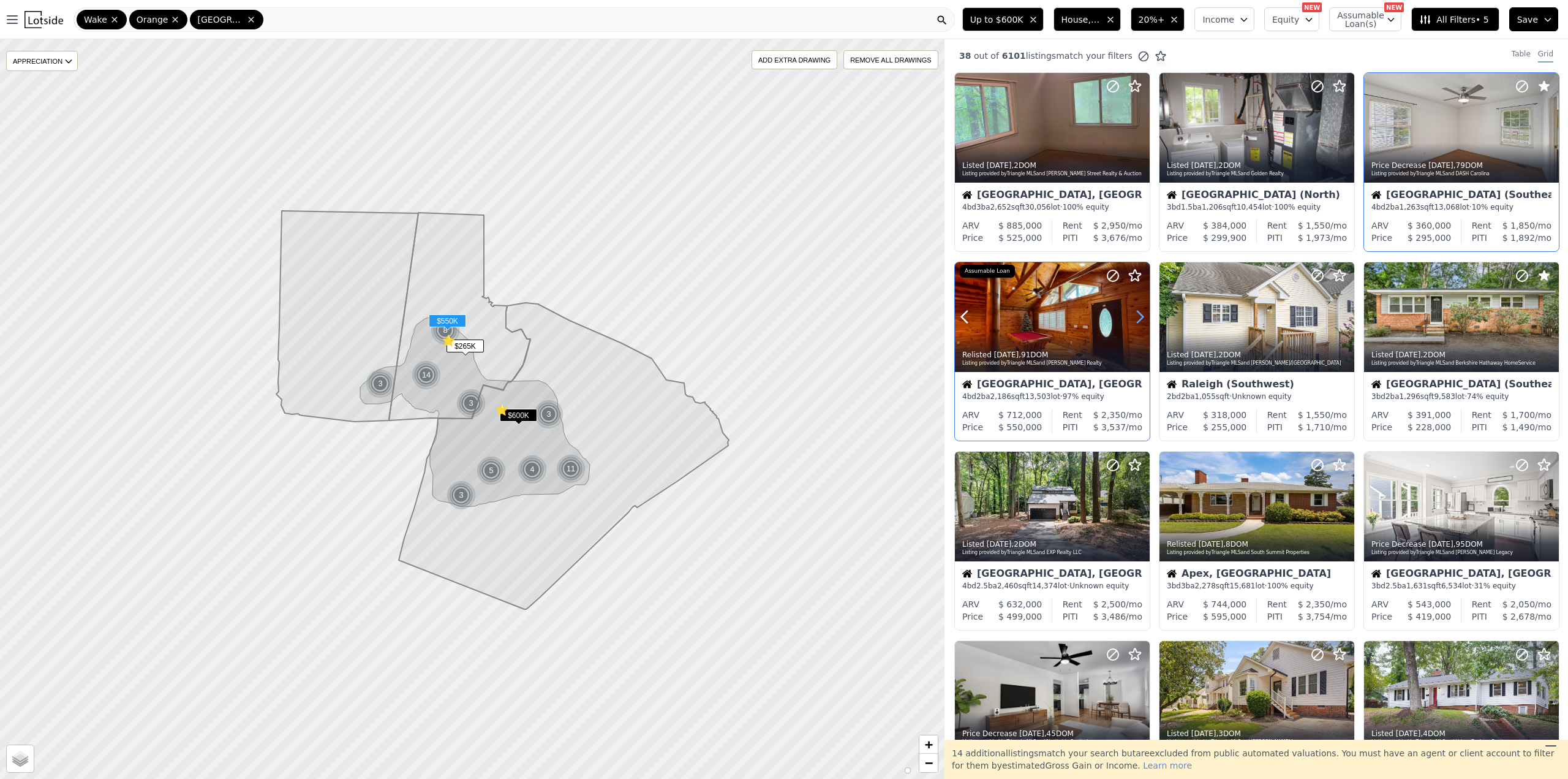
click at [1141, 317] on icon at bounding box center [1139, 317] width 20 height 20
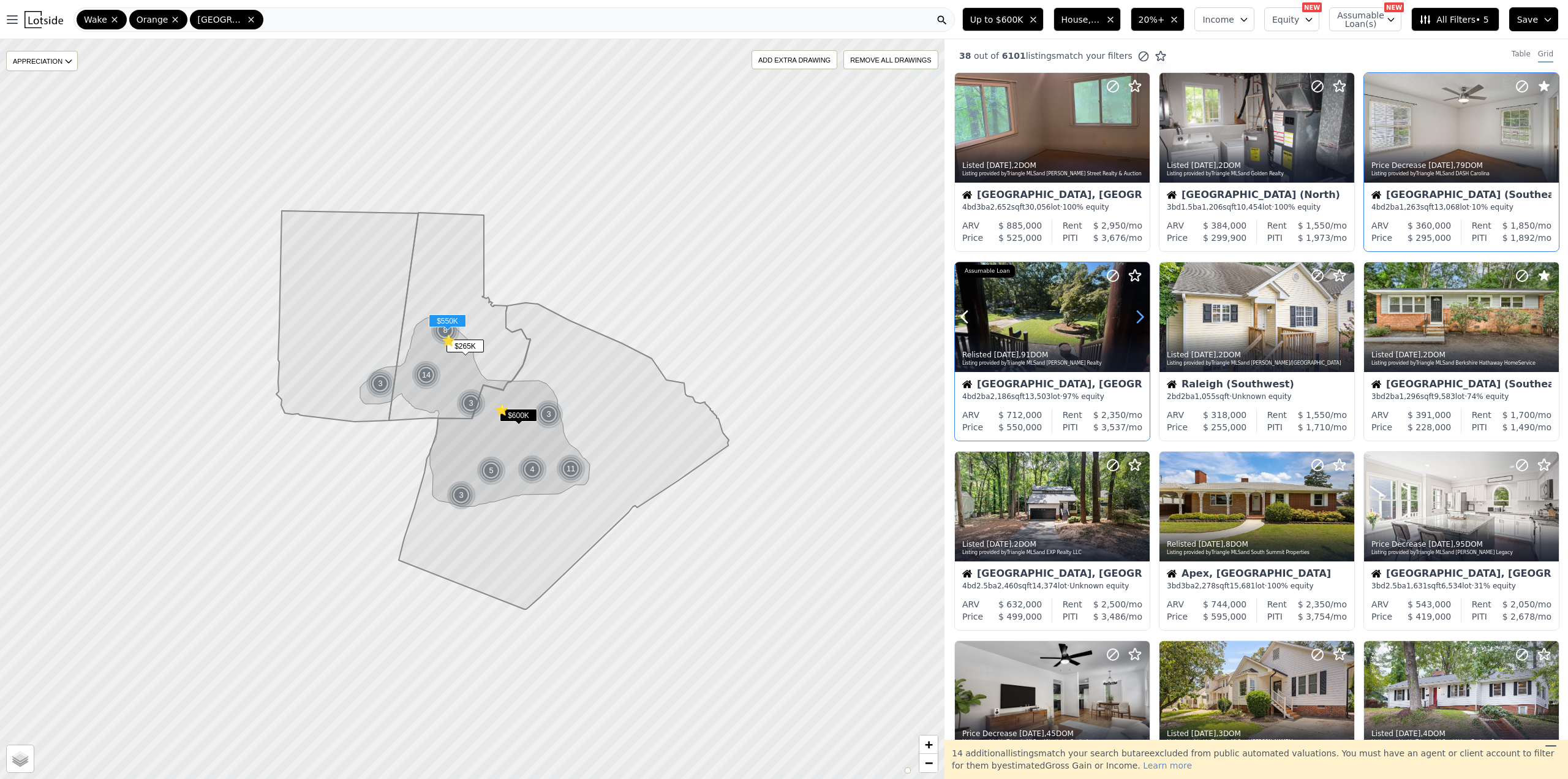
click at [1141, 317] on icon at bounding box center [1139, 317] width 20 height 20
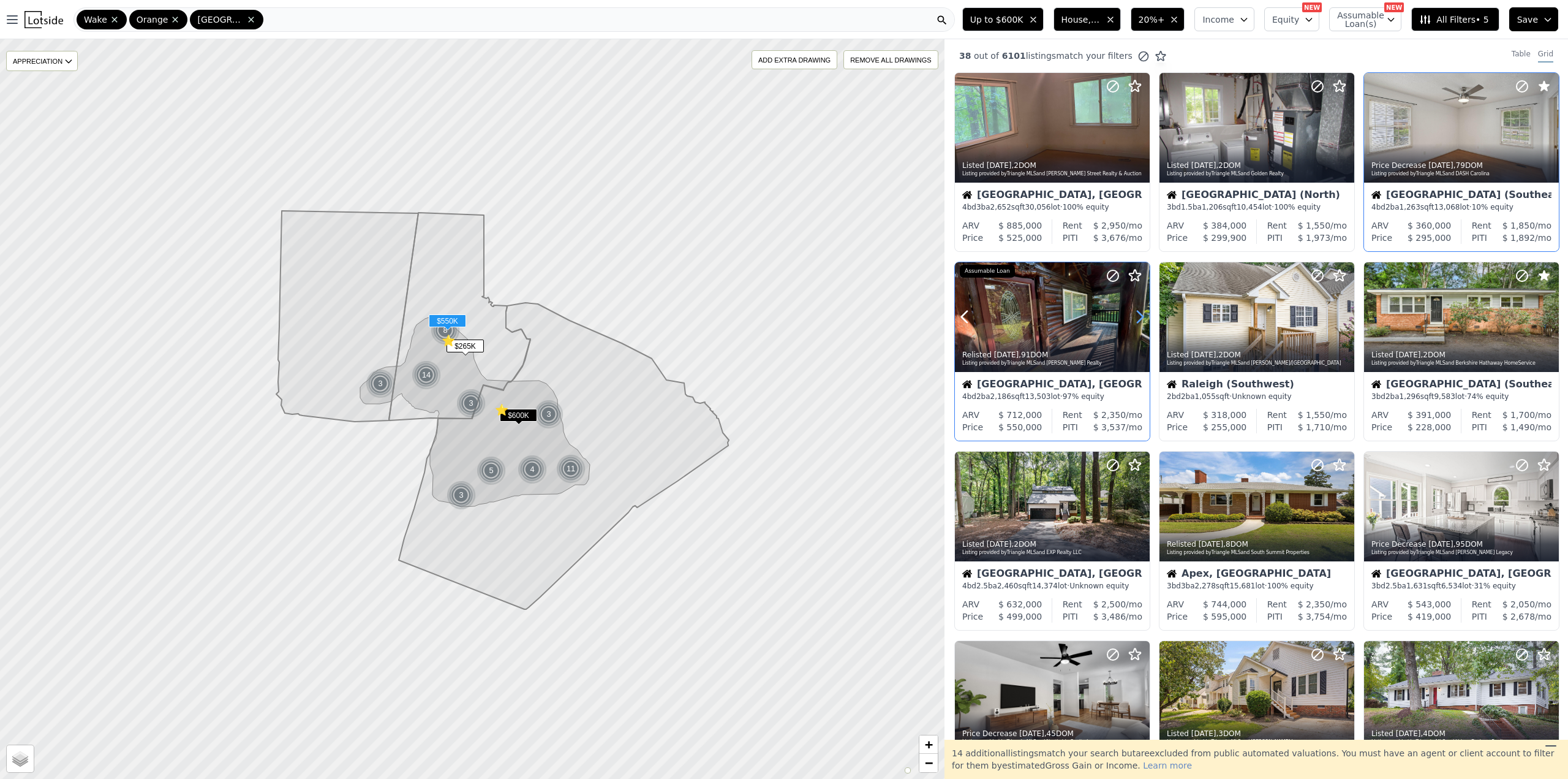
click at [1141, 317] on icon at bounding box center [1139, 317] width 20 height 20
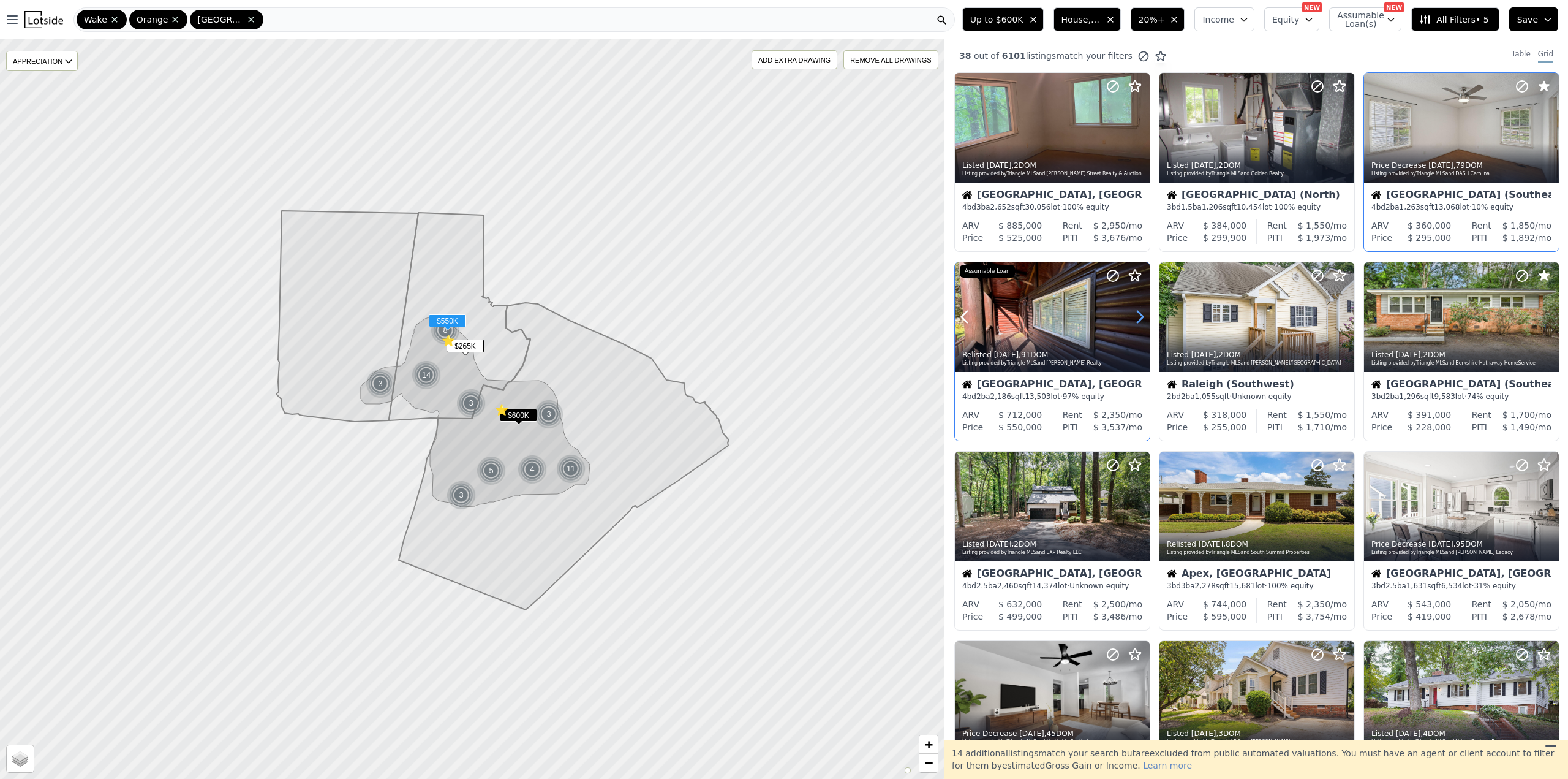
click at [1141, 317] on icon at bounding box center [1139, 317] width 20 height 20
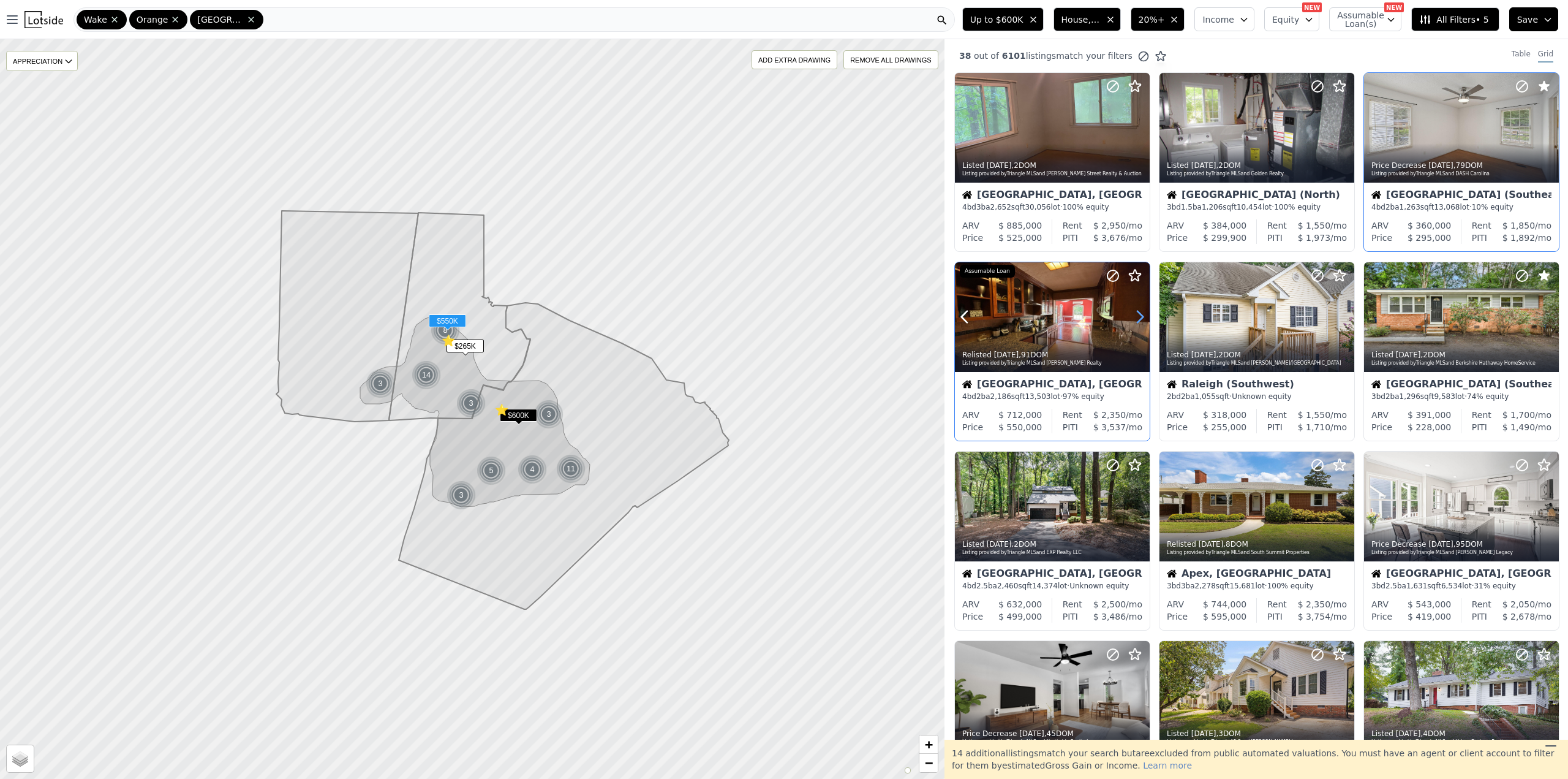
click at [1141, 317] on icon at bounding box center [1139, 317] width 20 height 20
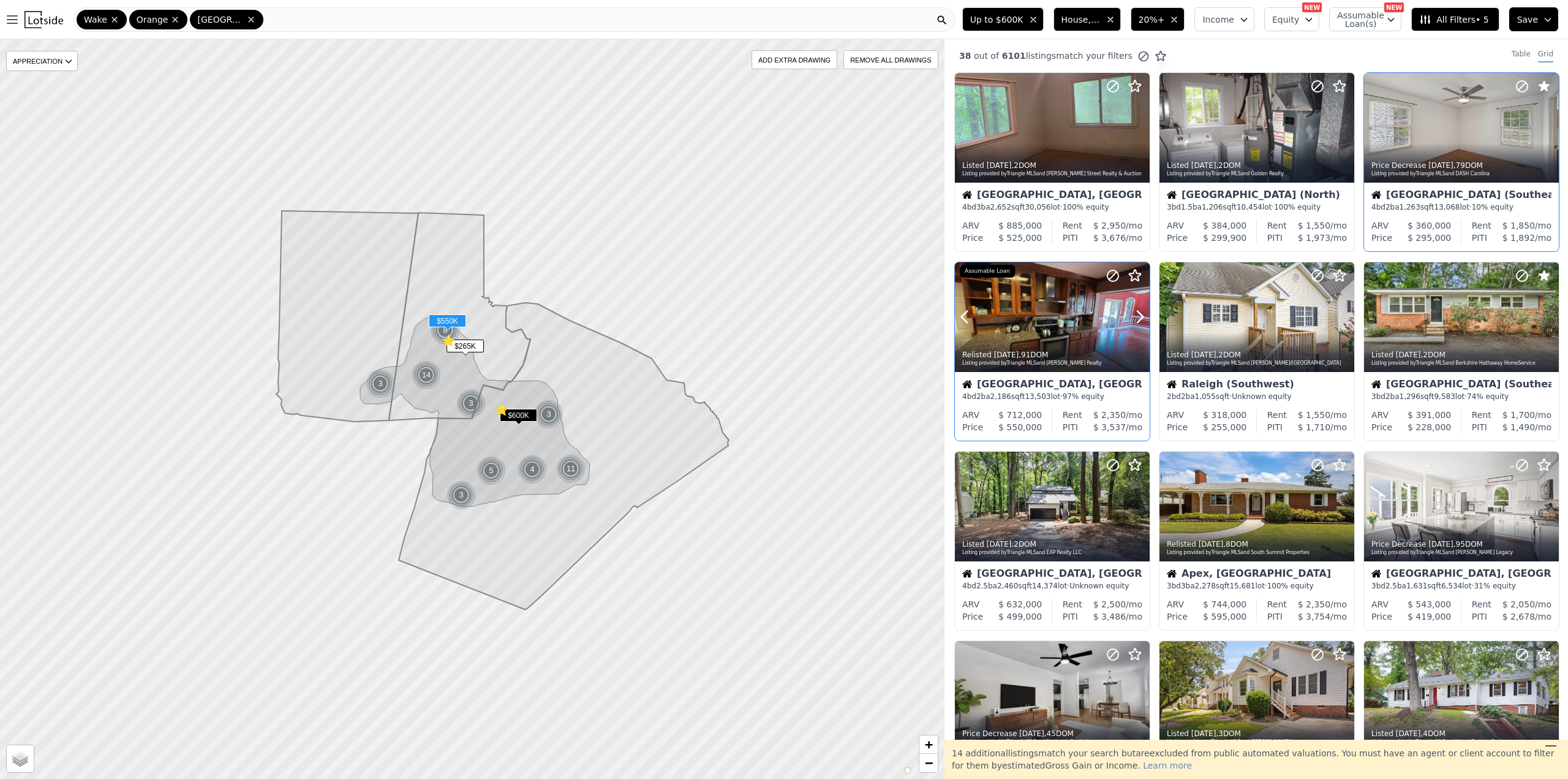
click at [1061, 320] on div at bounding box center [1052, 317] width 195 height 109
click at [1343, 315] on icon at bounding box center [1344, 317] width 5 height 12
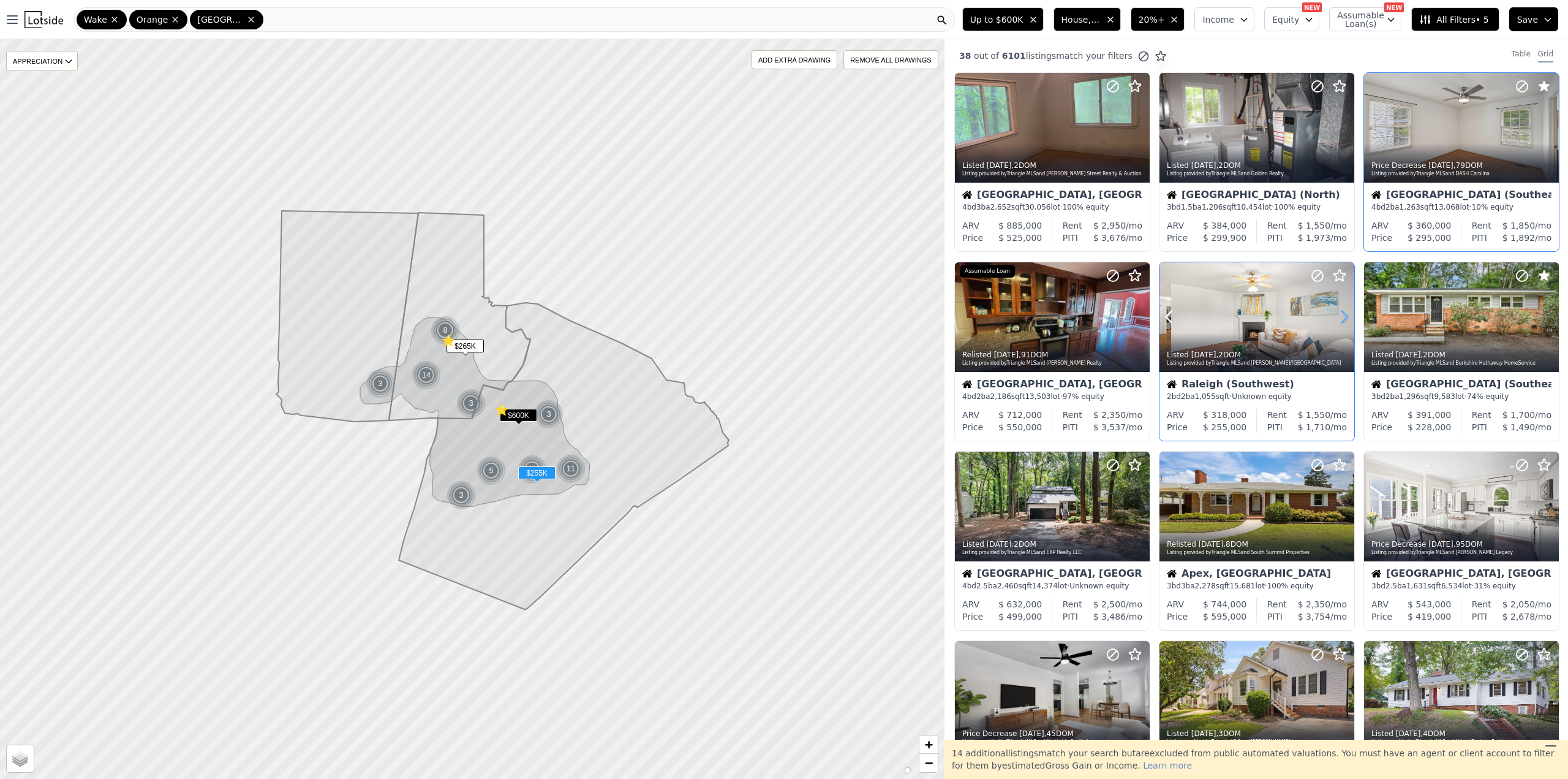
click at [1343, 315] on icon at bounding box center [1344, 317] width 5 height 12
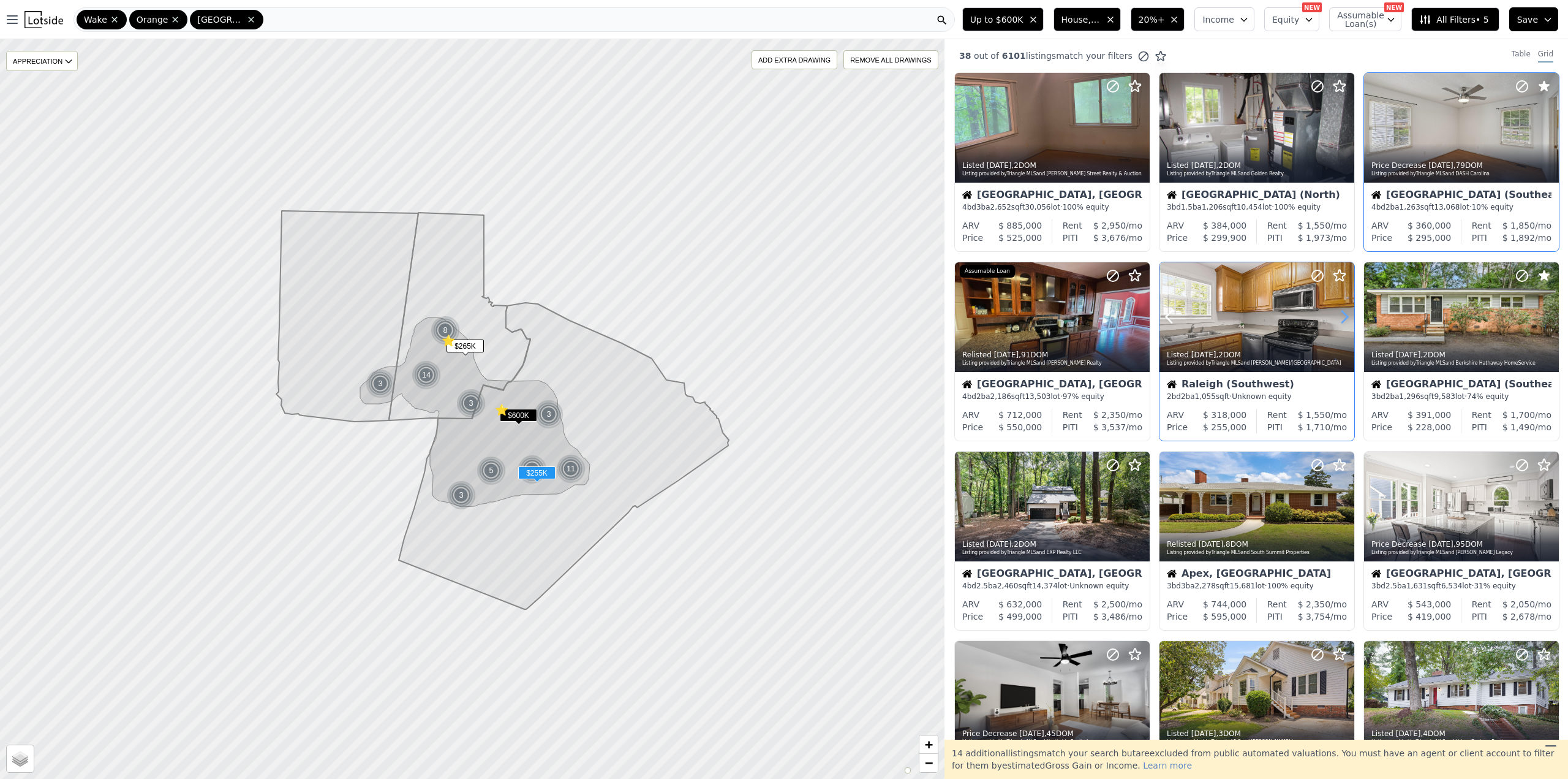
click at [1343, 315] on icon at bounding box center [1344, 317] width 5 height 12
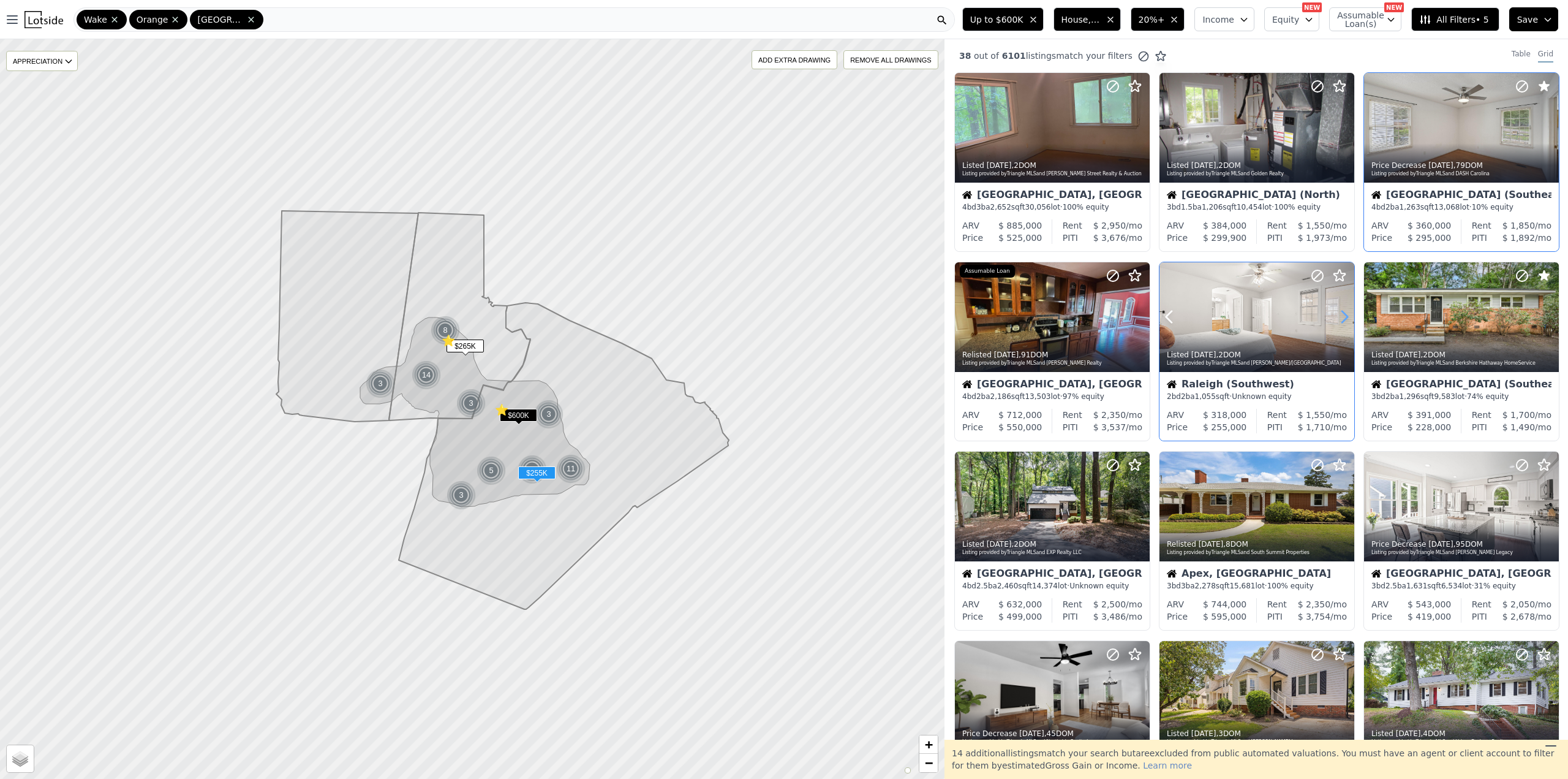
click at [1343, 315] on icon at bounding box center [1344, 317] width 5 height 12
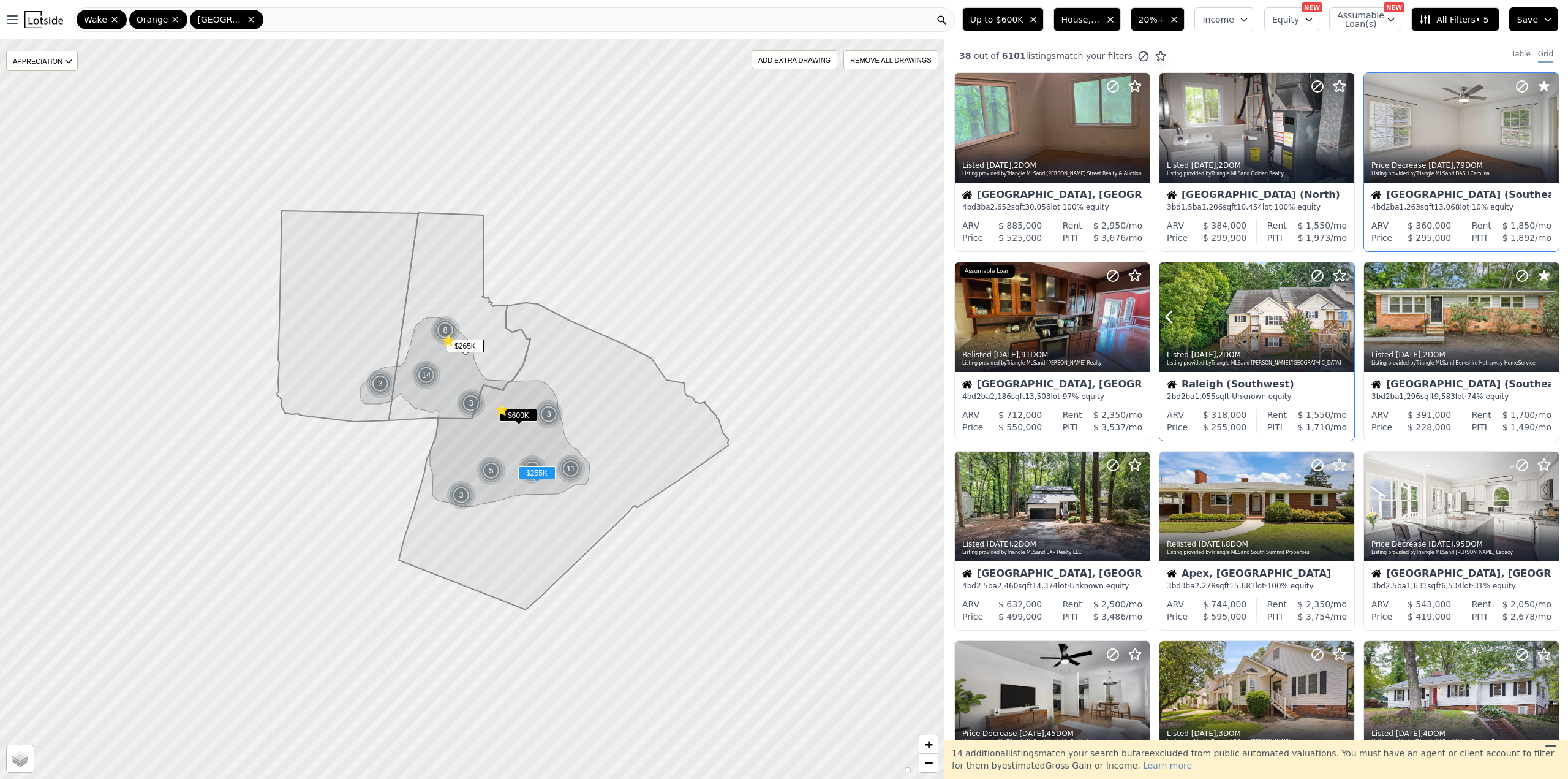
click at [1343, 315] on icon at bounding box center [1344, 317] width 5 height 12
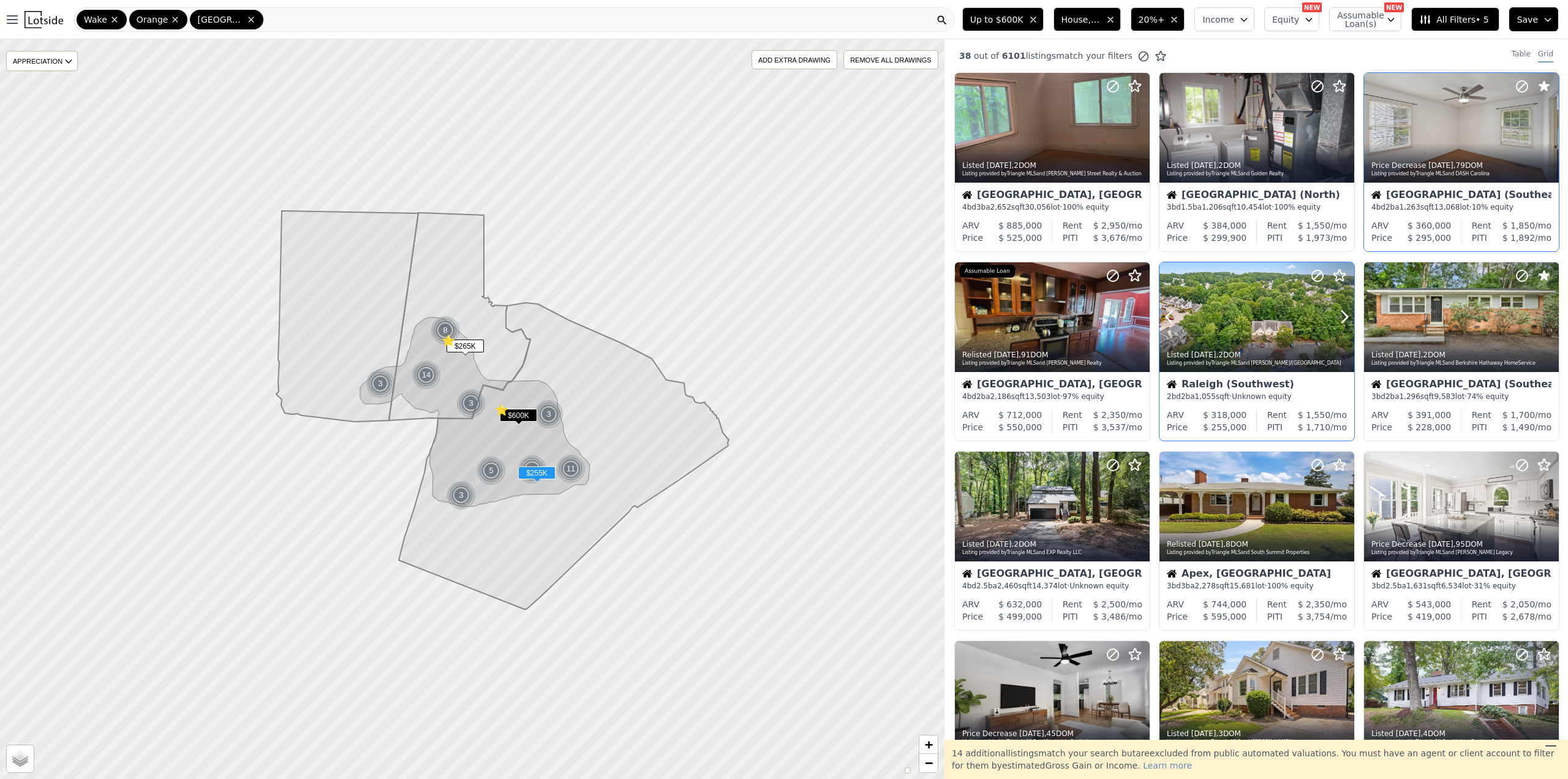
click at [1314, 277] on icon at bounding box center [1317, 276] width 15 height 15
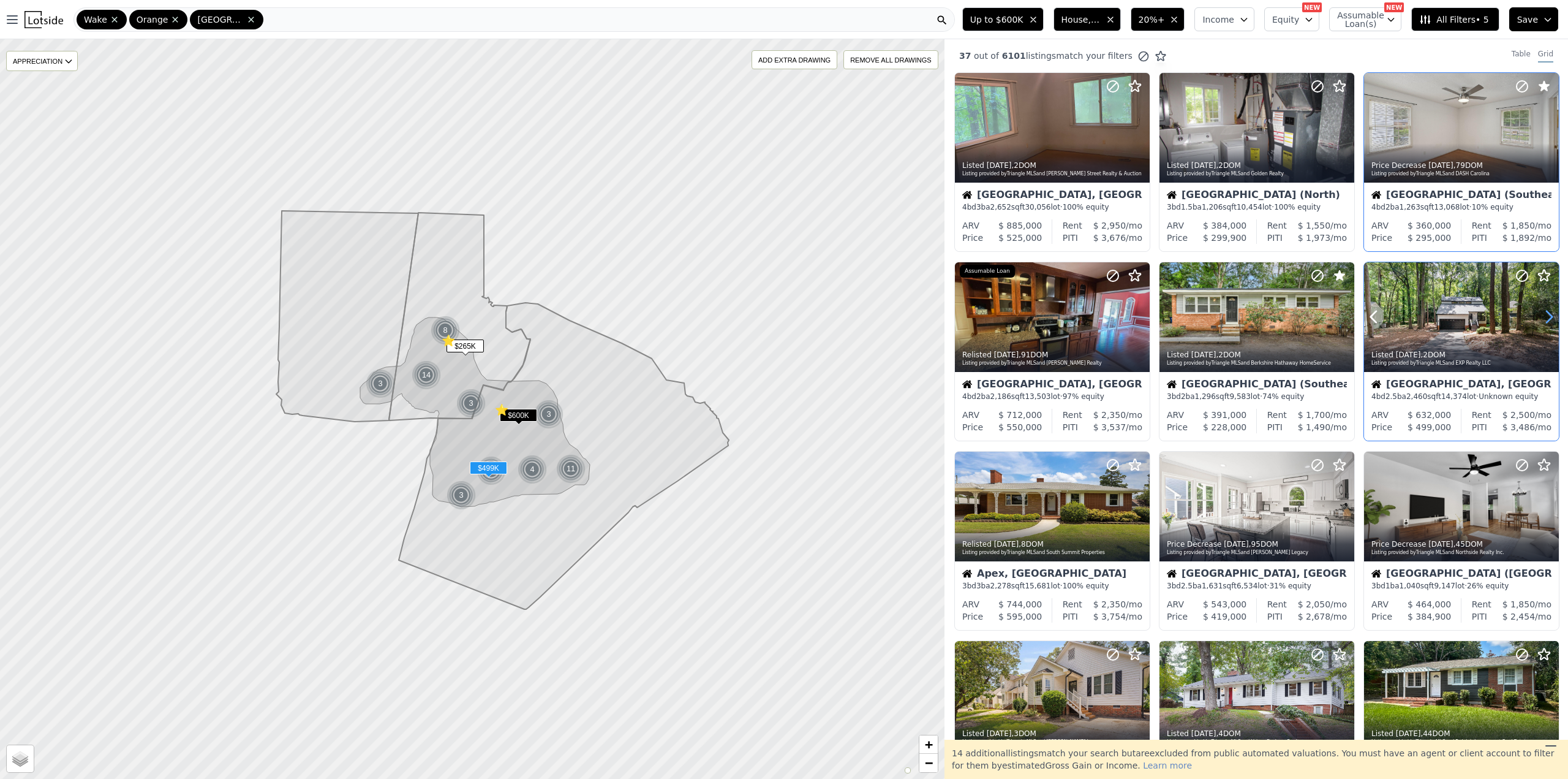
click at [1539, 320] on icon at bounding box center [1549, 317] width 20 height 20
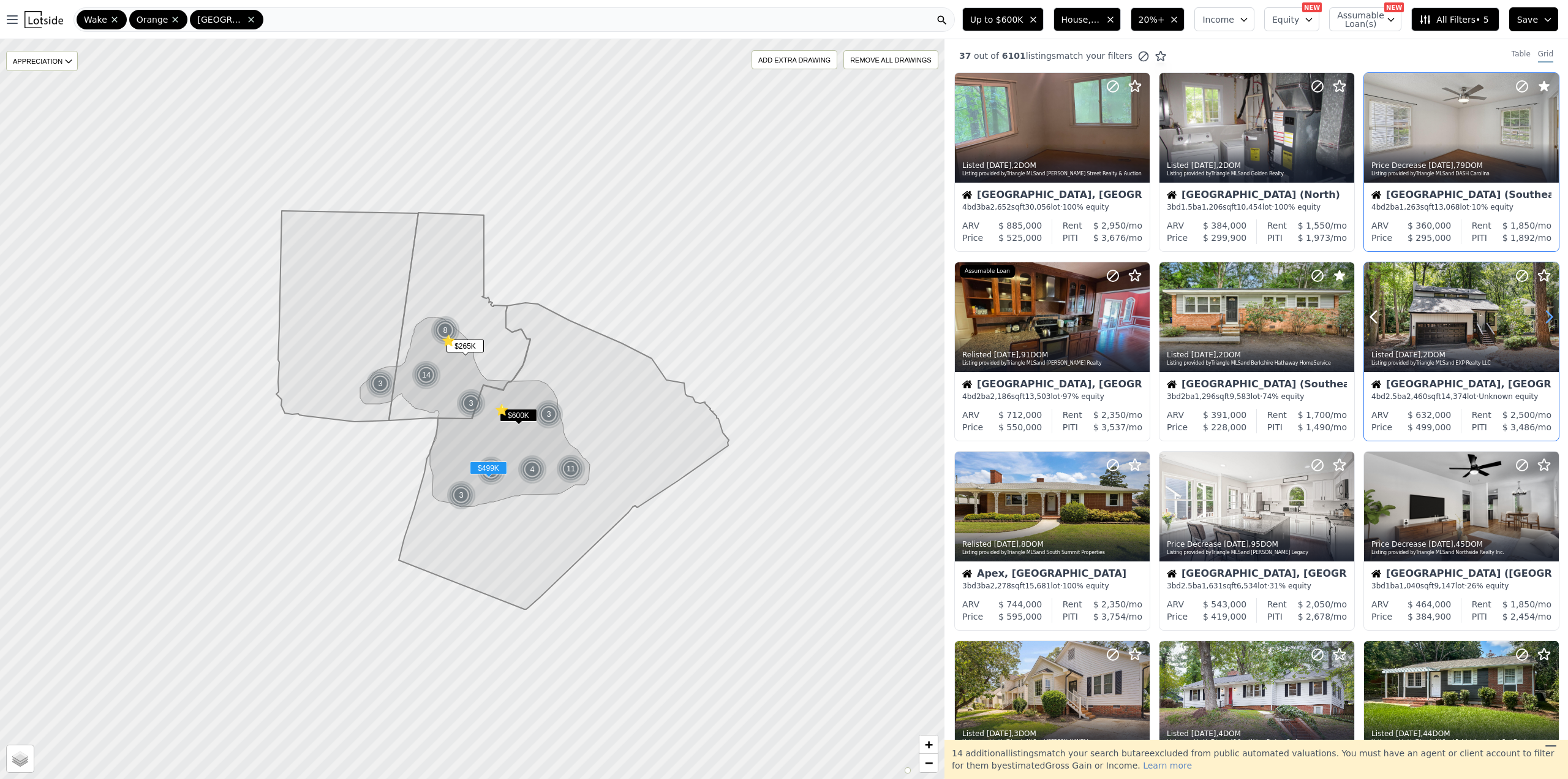
click at [1539, 320] on icon at bounding box center [1549, 317] width 20 height 20
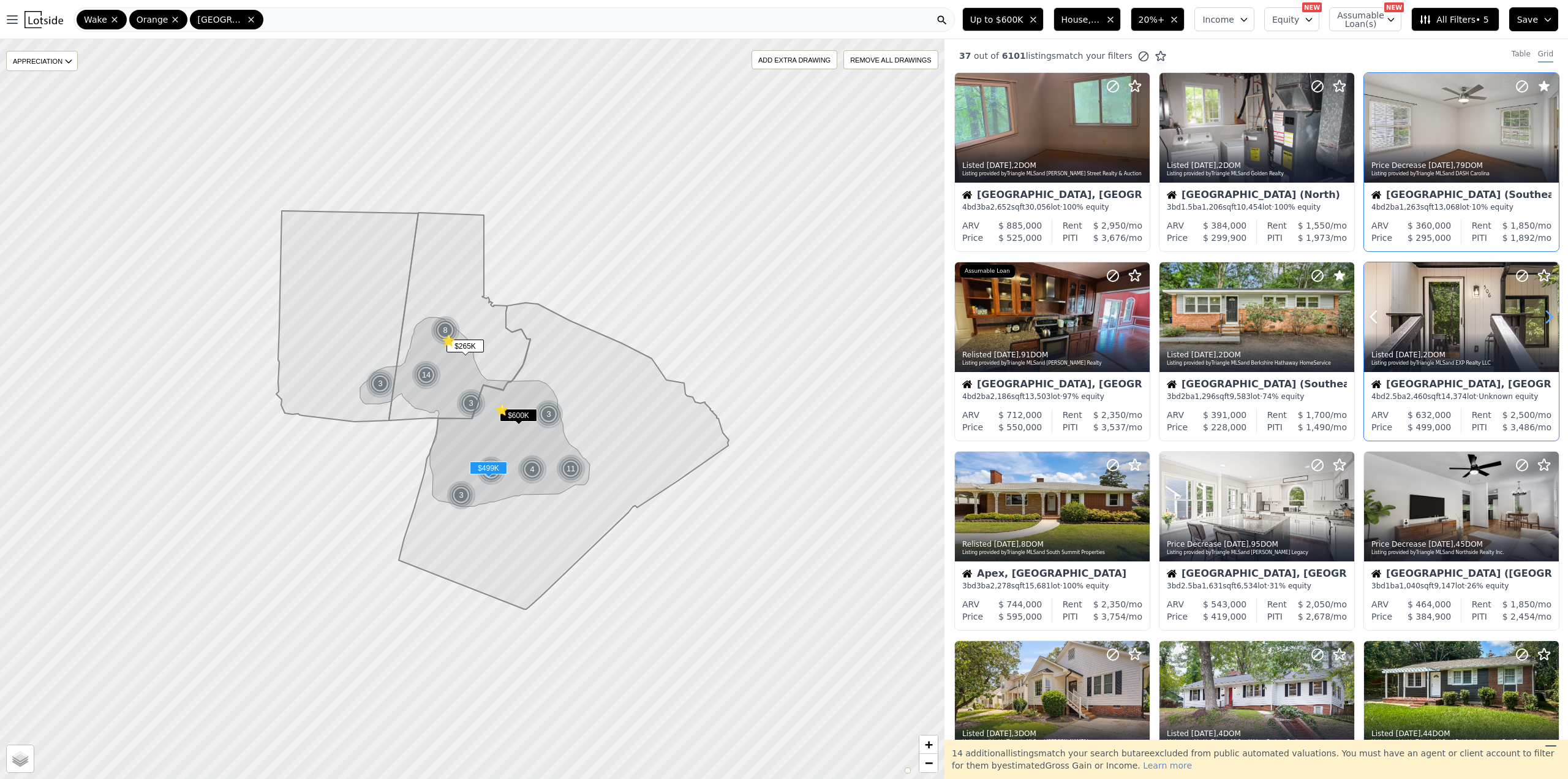
click at [1539, 320] on icon at bounding box center [1549, 317] width 20 height 20
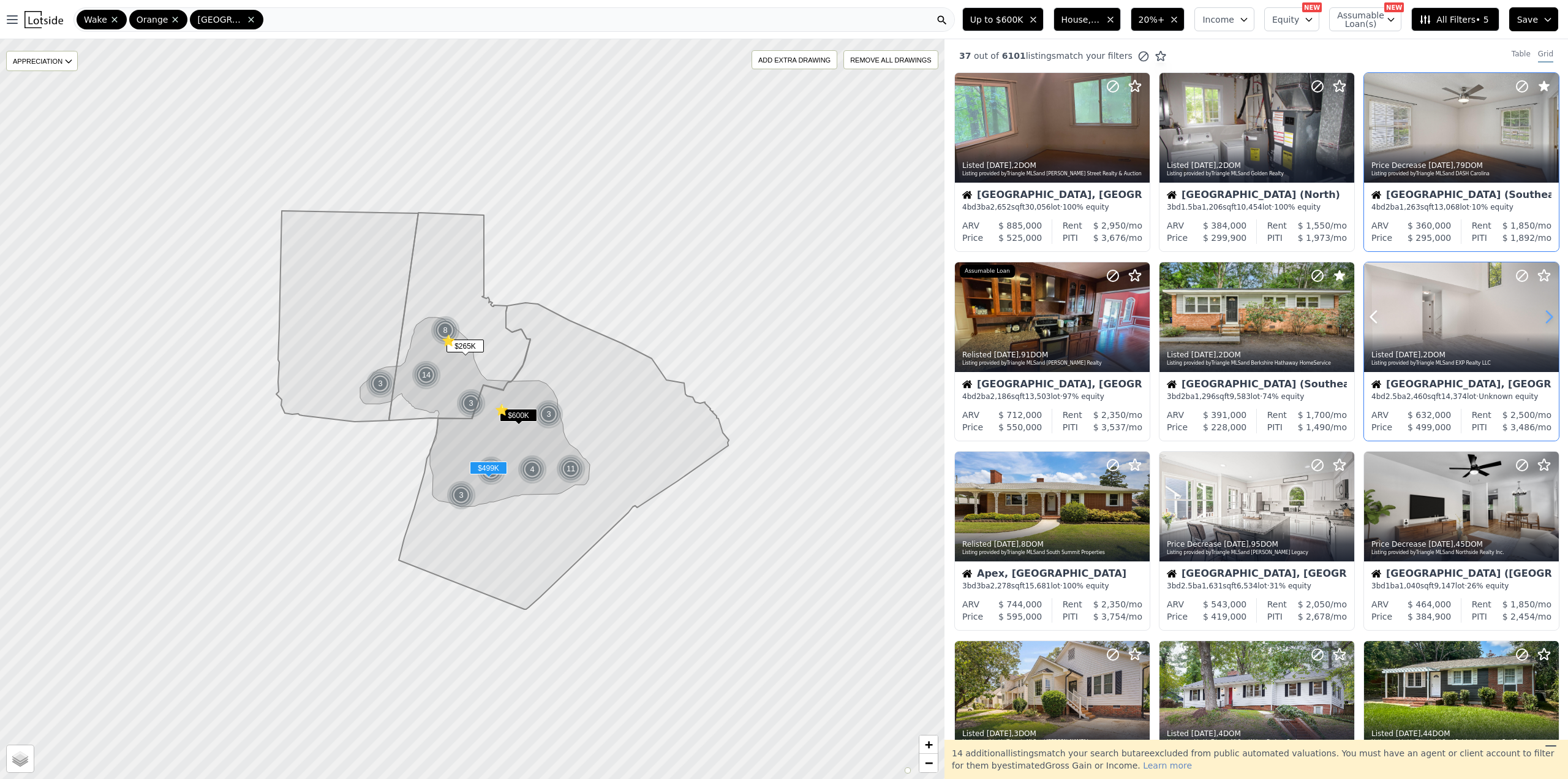
click at [1539, 320] on icon at bounding box center [1549, 317] width 20 height 20
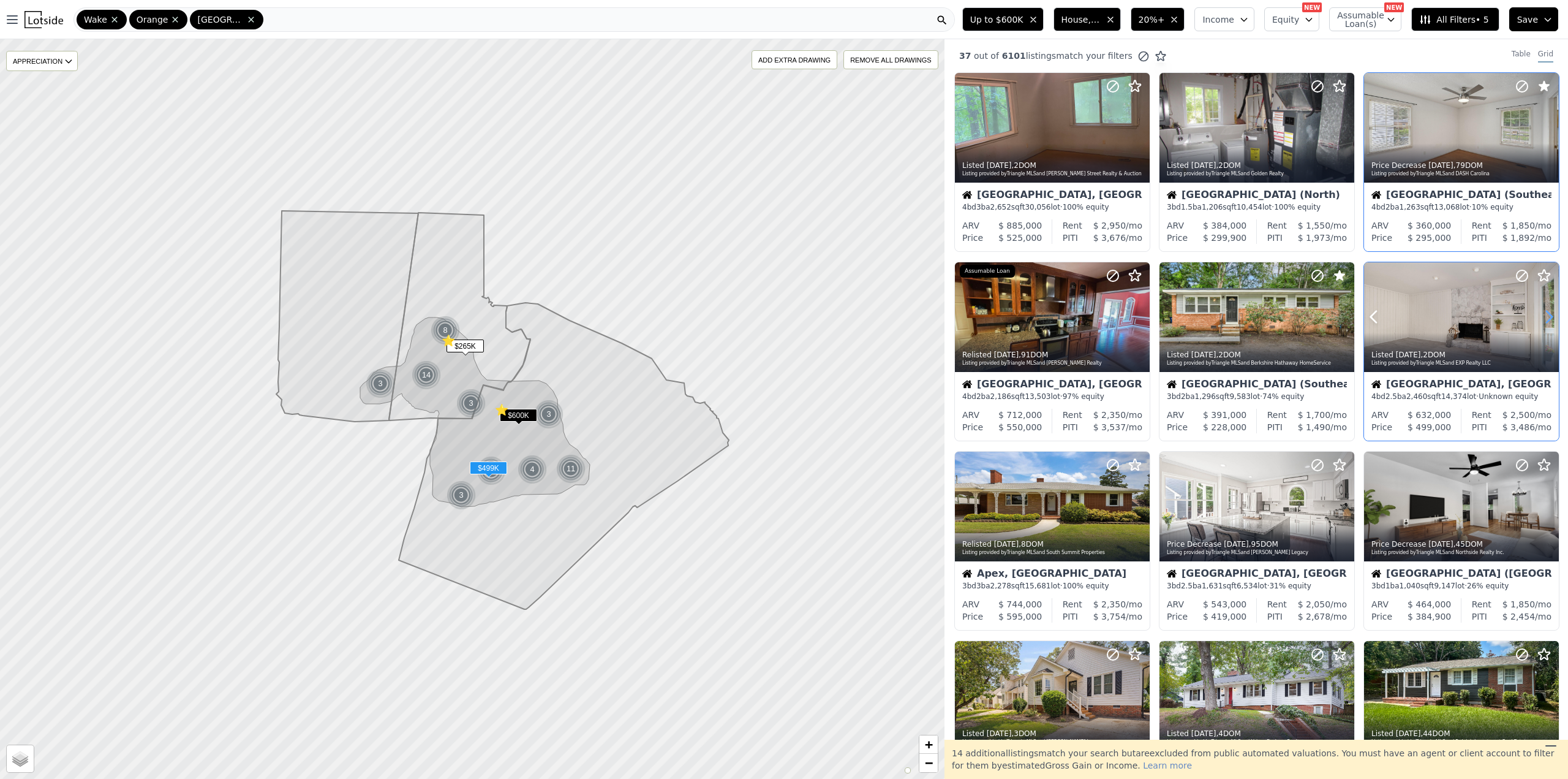
click at [1539, 320] on icon at bounding box center [1549, 317] width 20 height 20
click at [1514, 275] on icon at bounding box center [1522, 276] width 15 height 15
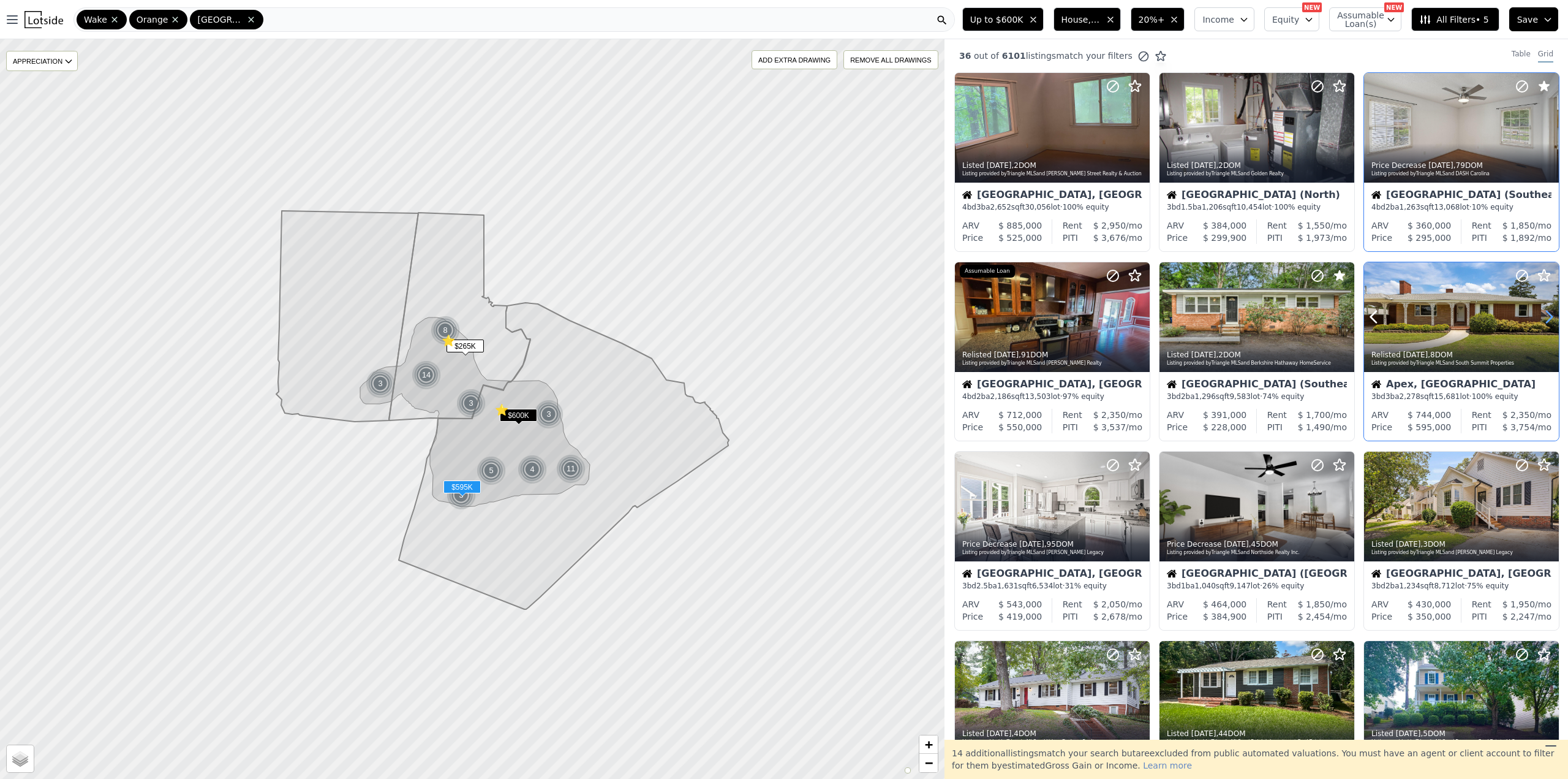
click at [1540, 313] on icon at bounding box center [1549, 317] width 20 height 20
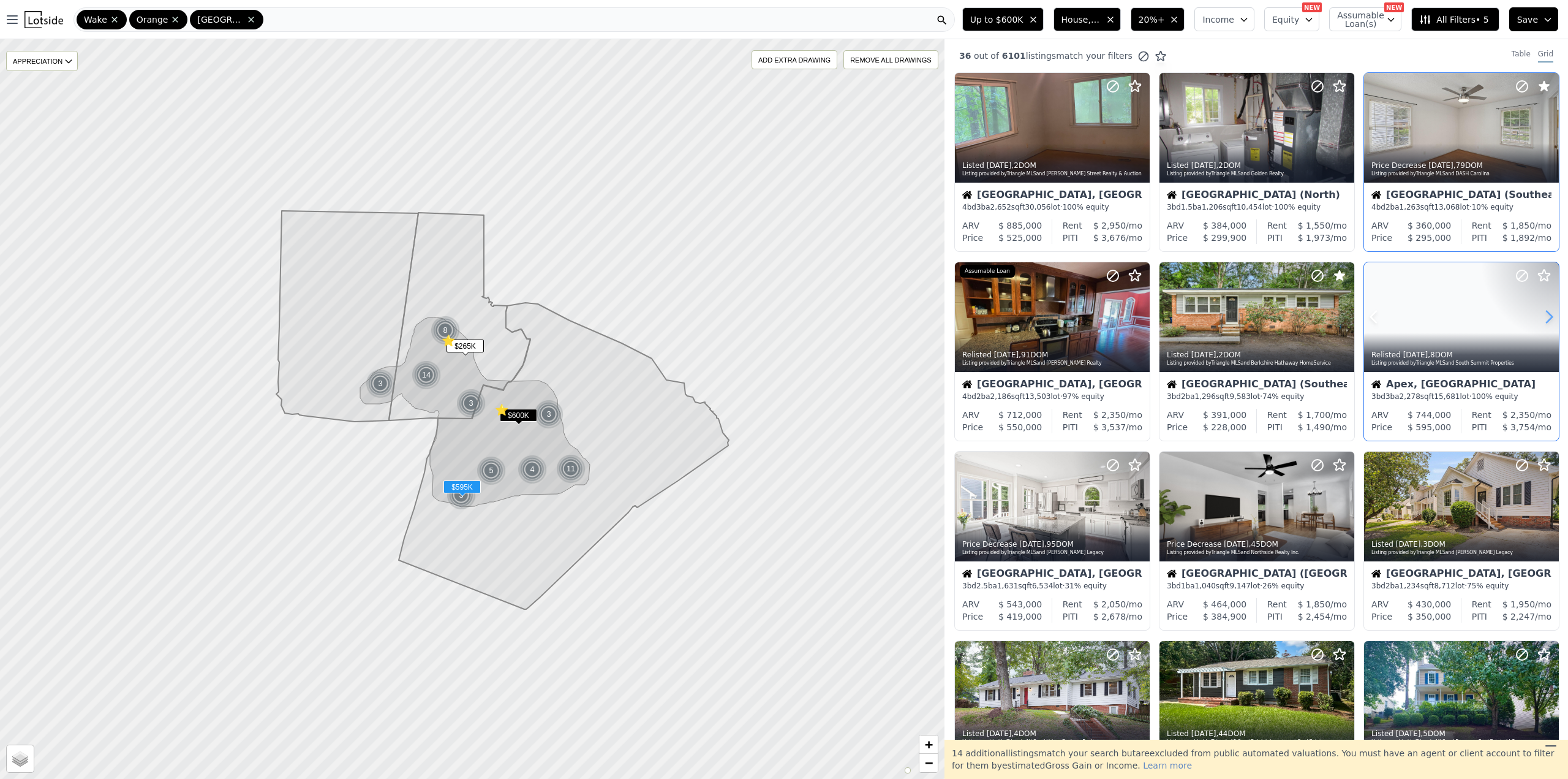
click at [1540, 313] on icon at bounding box center [1549, 317] width 20 height 20
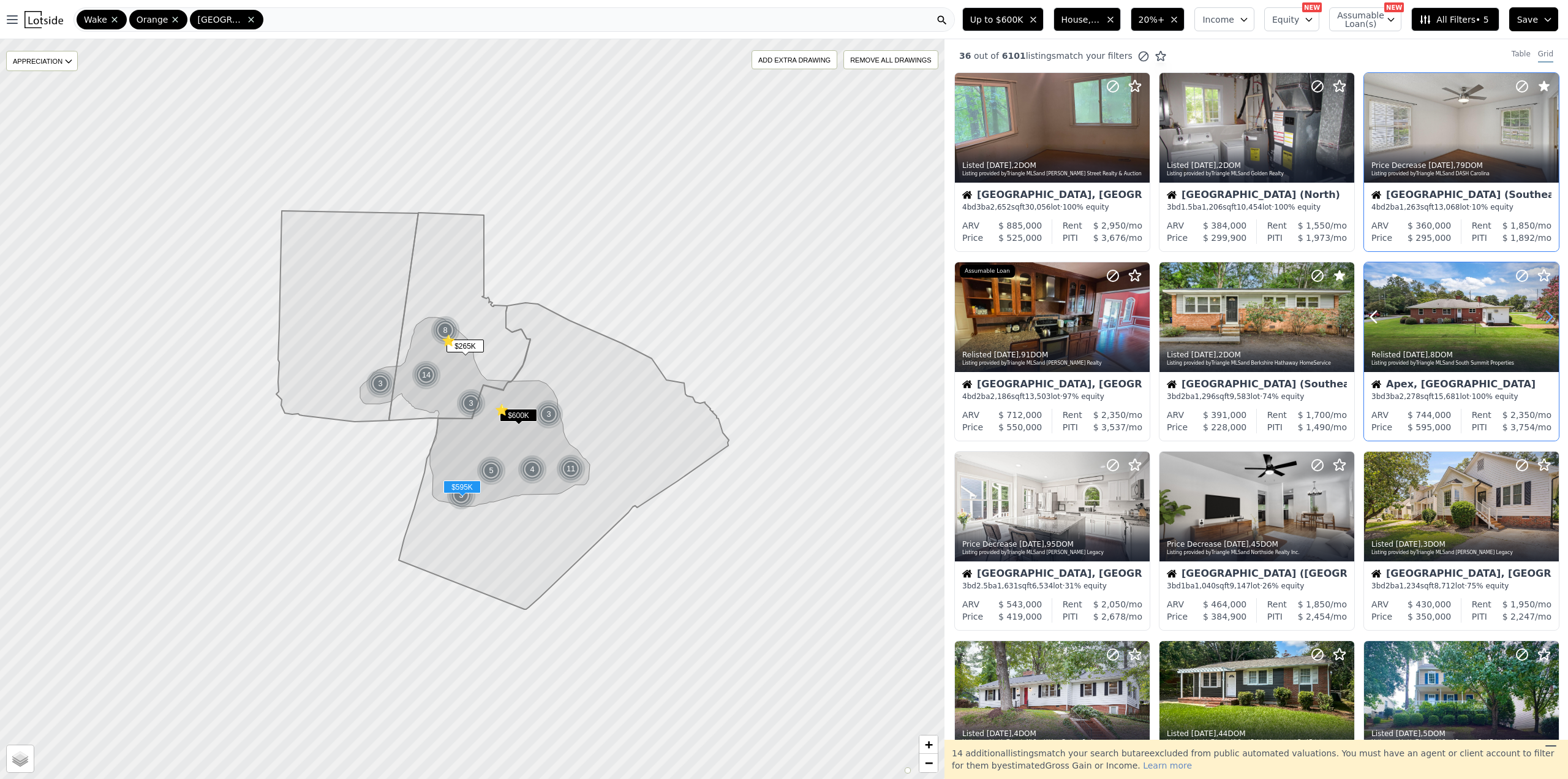
click at [1540, 313] on icon at bounding box center [1549, 317] width 20 height 20
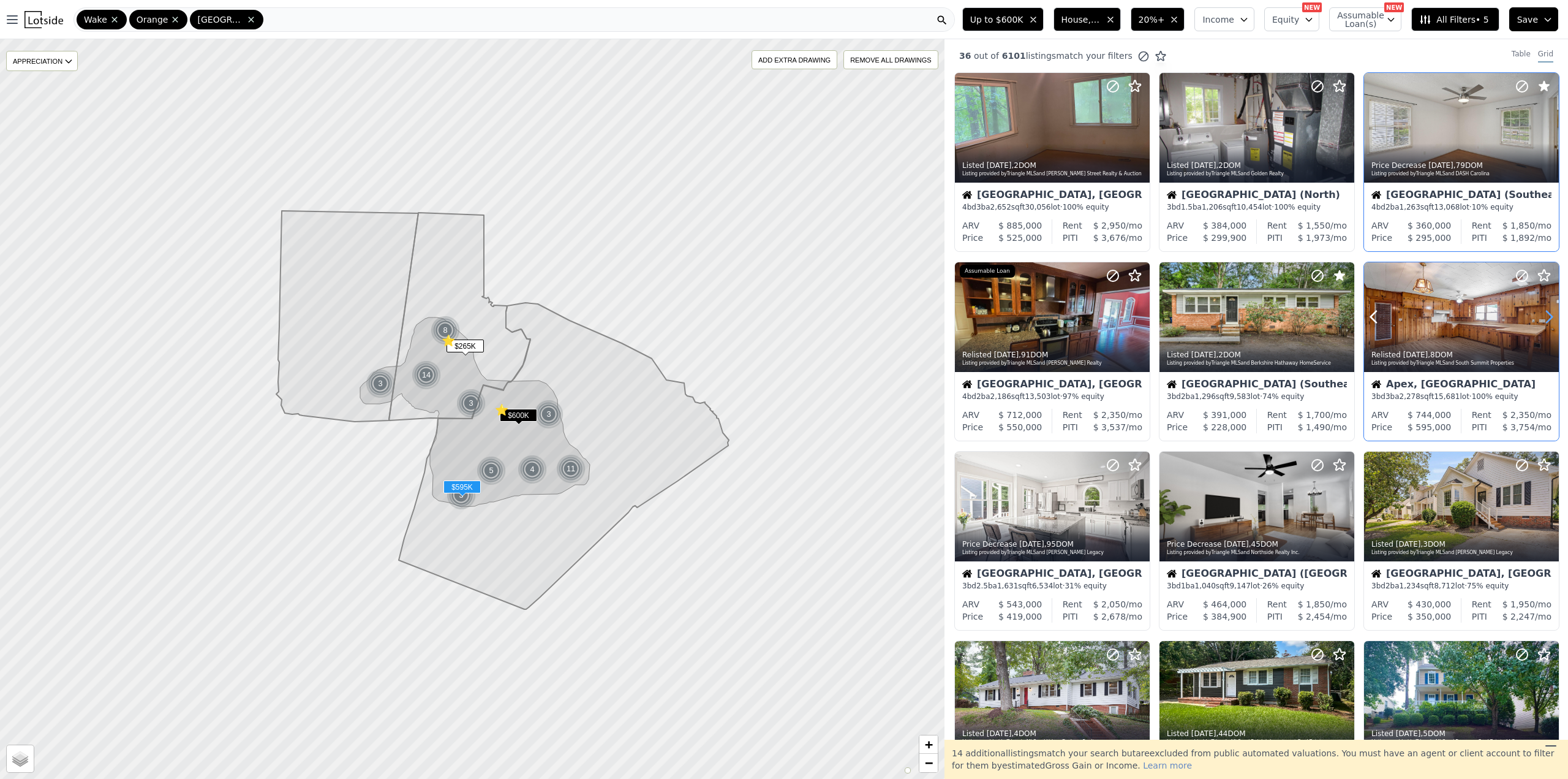
click at [1540, 313] on icon at bounding box center [1549, 317] width 20 height 20
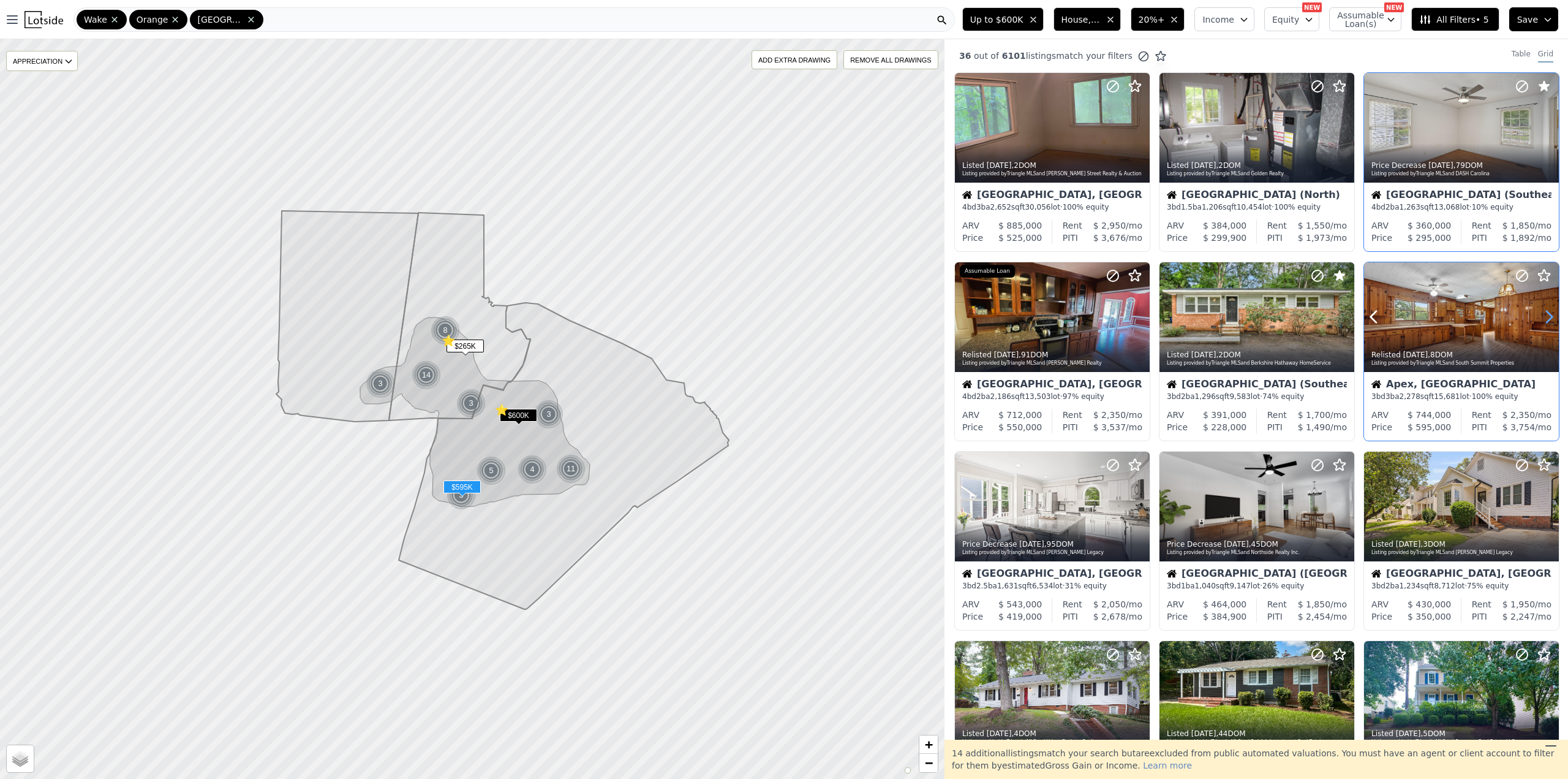
click at [1540, 313] on icon at bounding box center [1549, 317] width 20 height 20
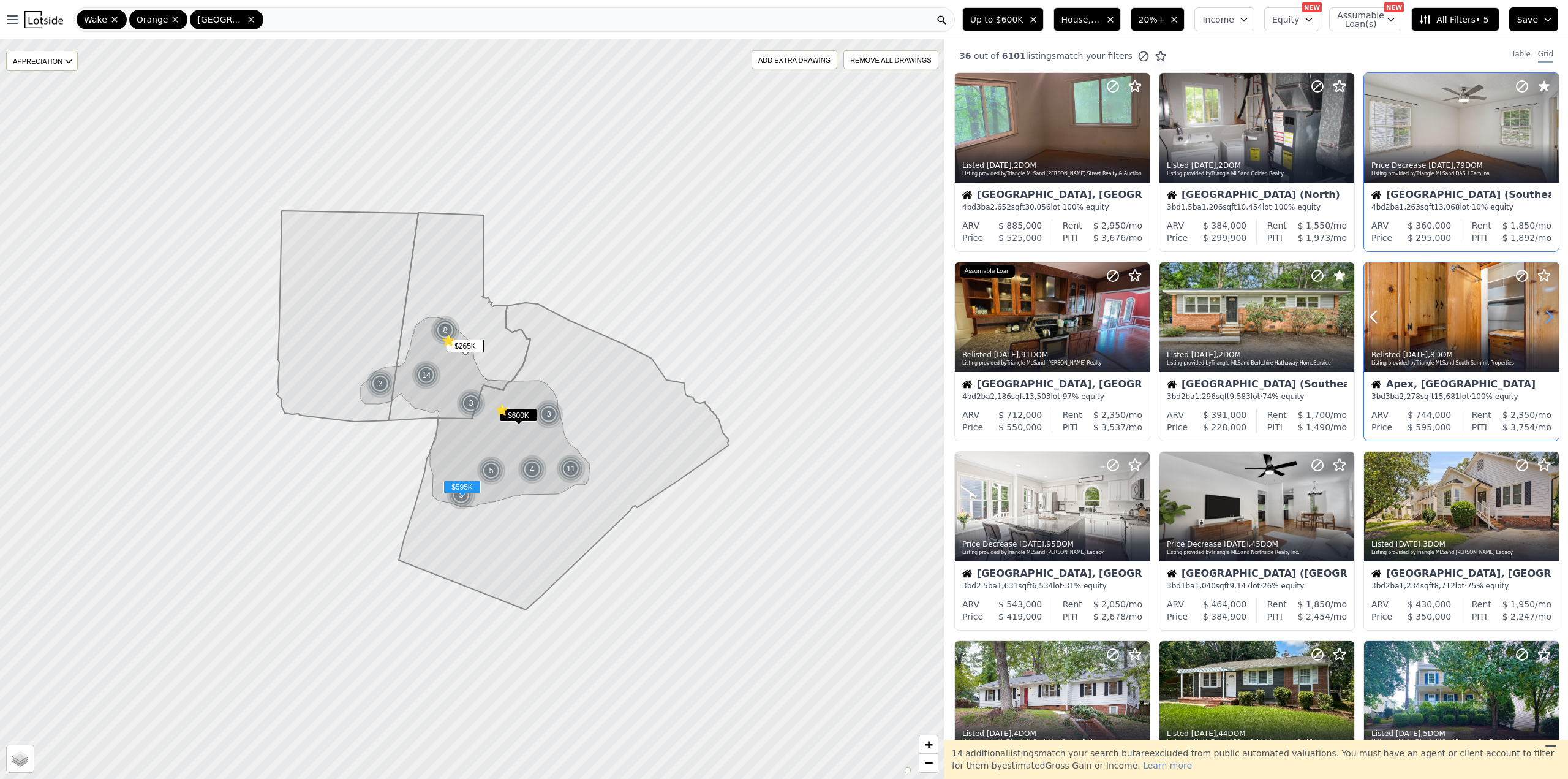
click at [1540, 313] on icon at bounding box center [1549, 317] width 20 height 20
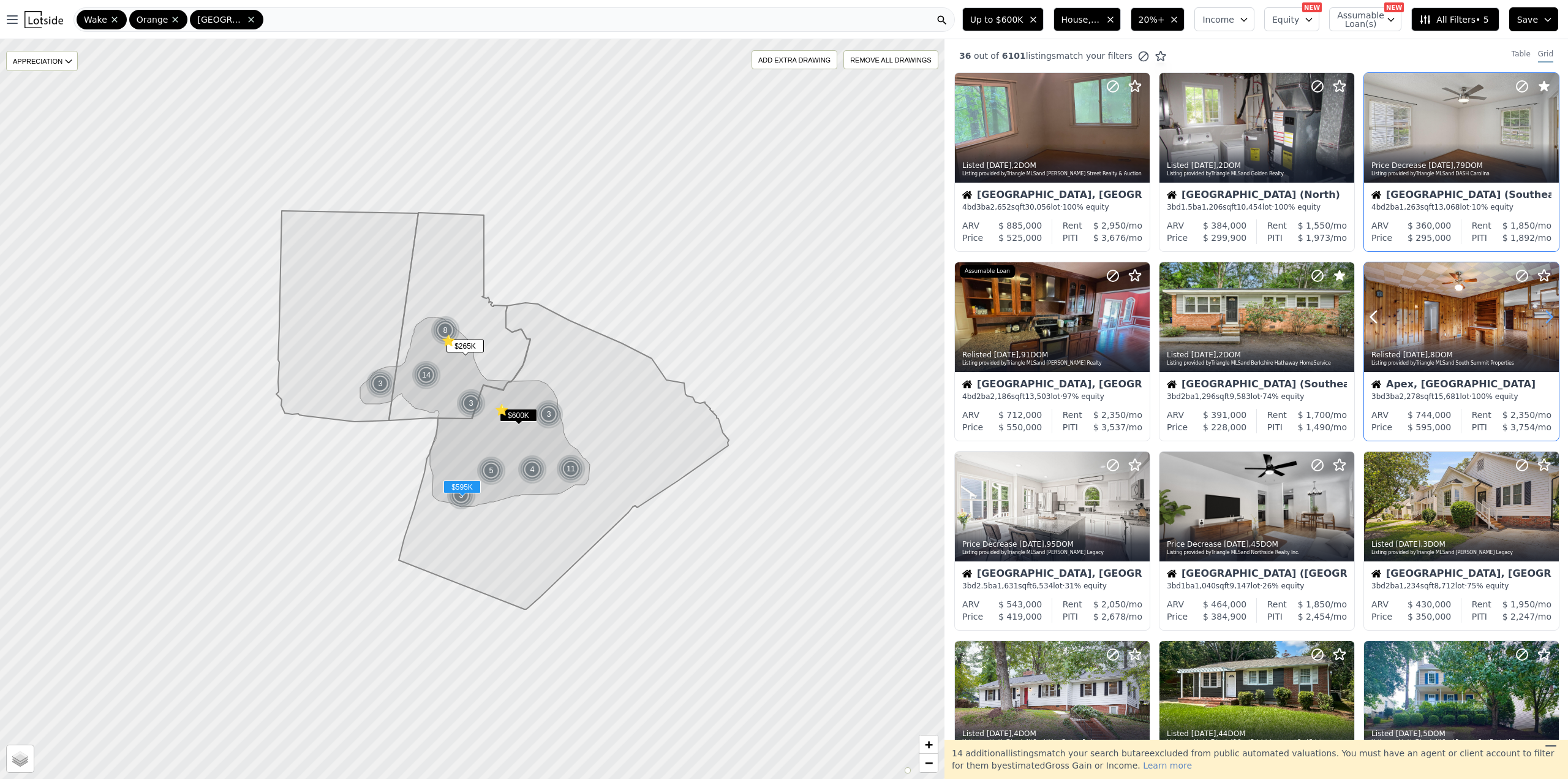
click at [1540, 313] on icon at bounding box center [1549, 317] width 20 height 20
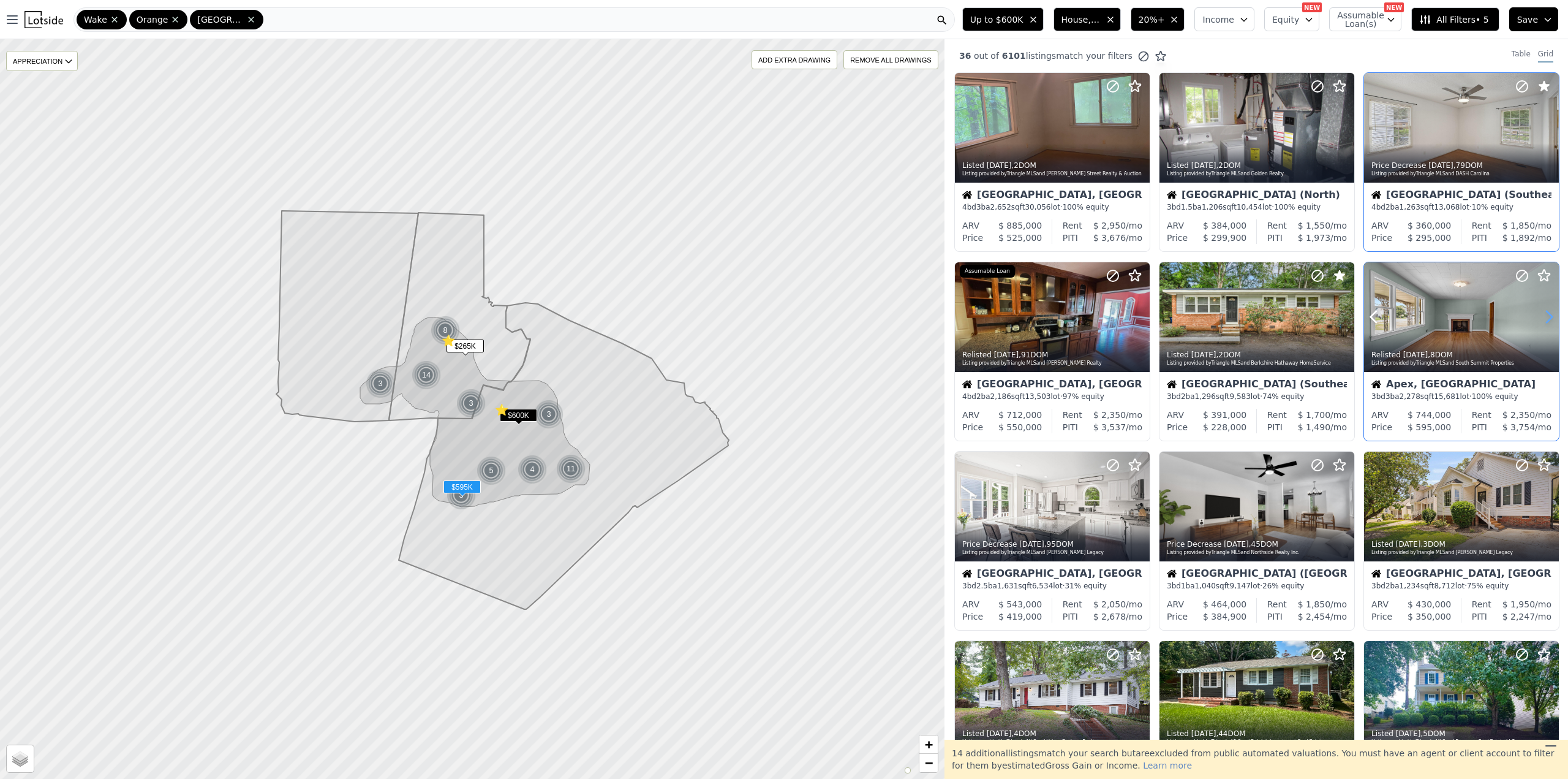
click at [1540, 313] on icon at bounding box center [1549, 317] width 20 height 20
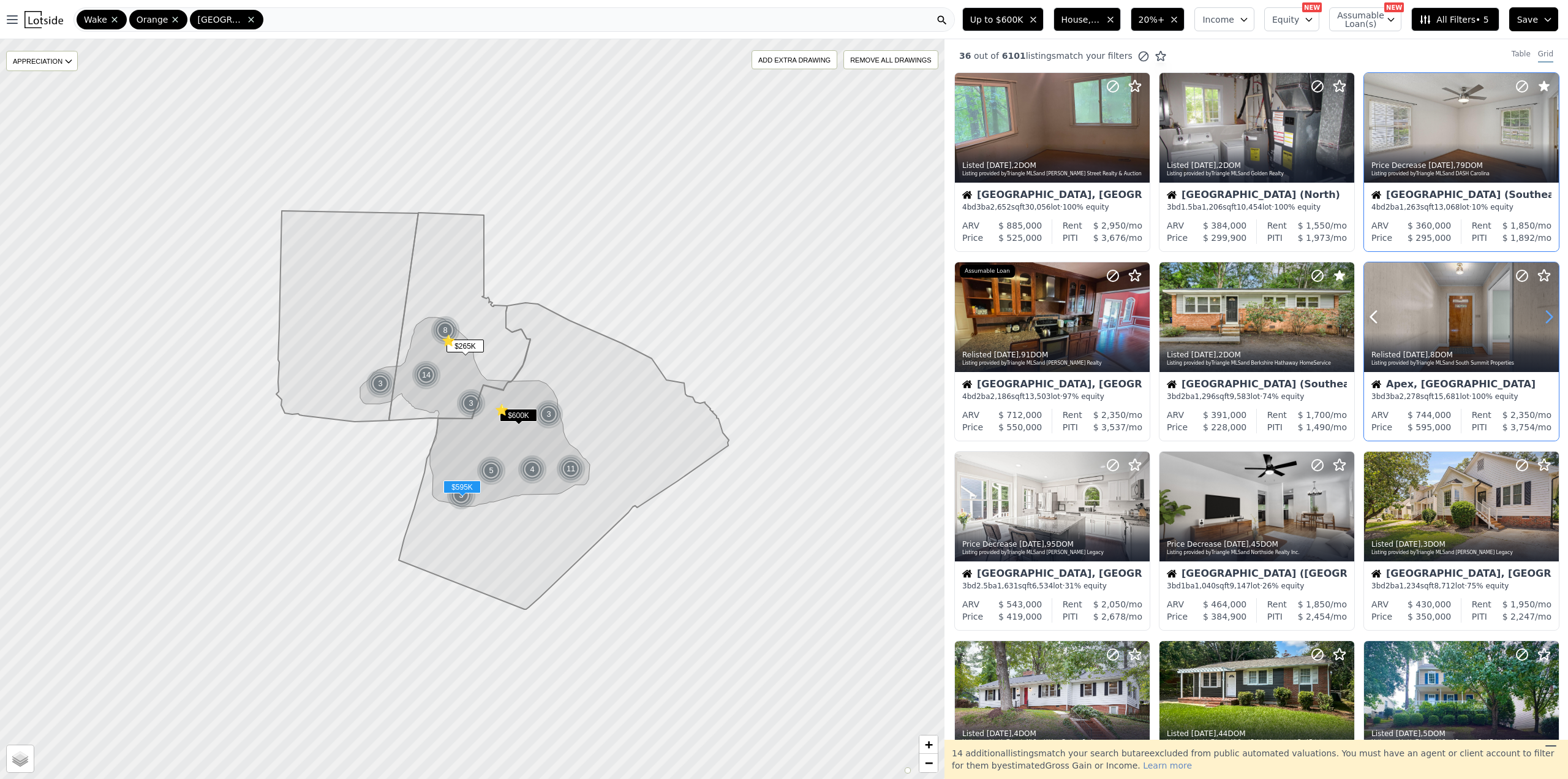
click at [1540, 313] on icon at bounding box center [1549, 317] width 20 height 20
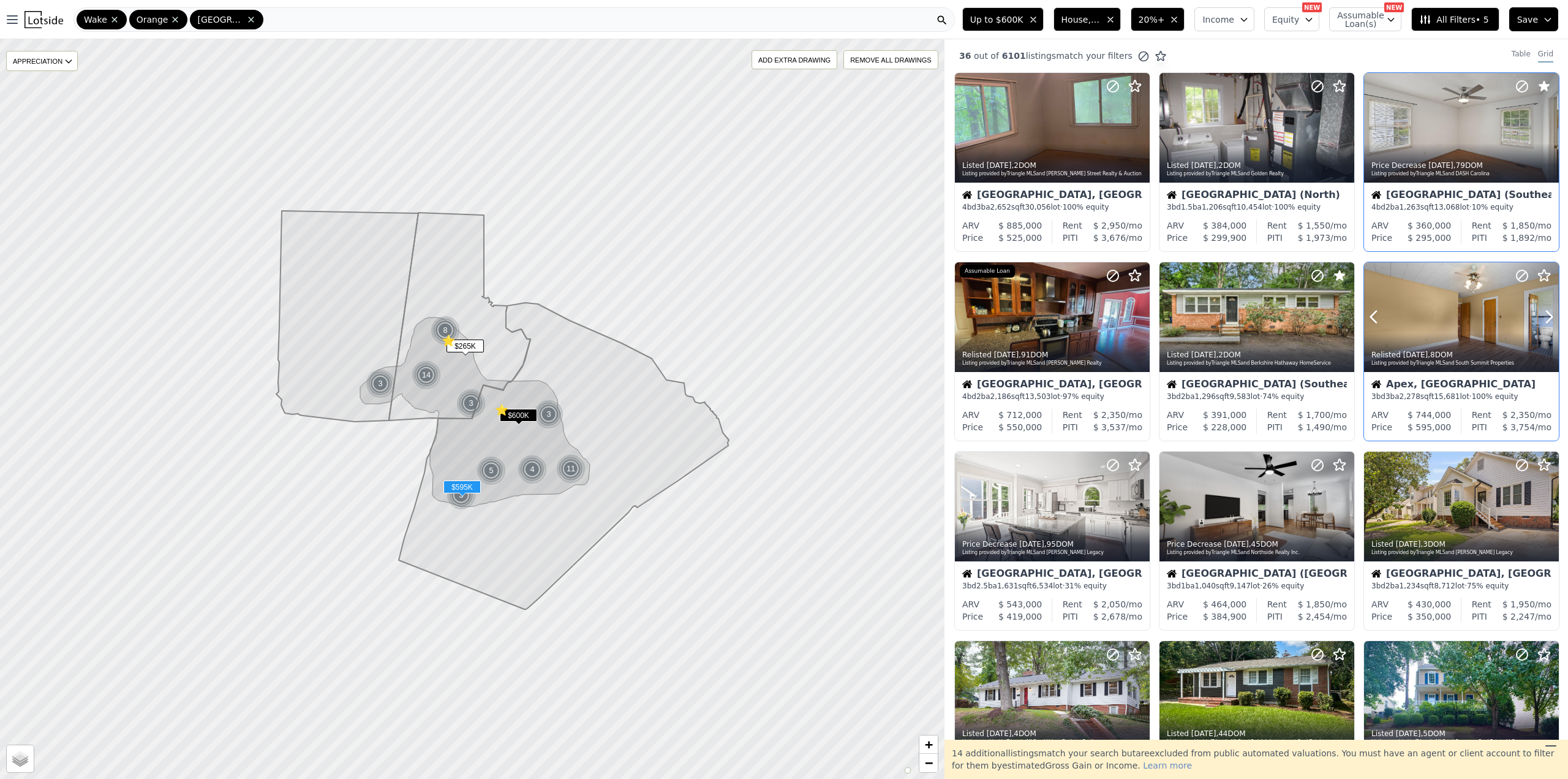
click at [1487, 314] on div at bounding box center [1519, 301] width 78 height 78
click at [1111, 462] on icon at bounding box center [1113, 465] width 15 height 15
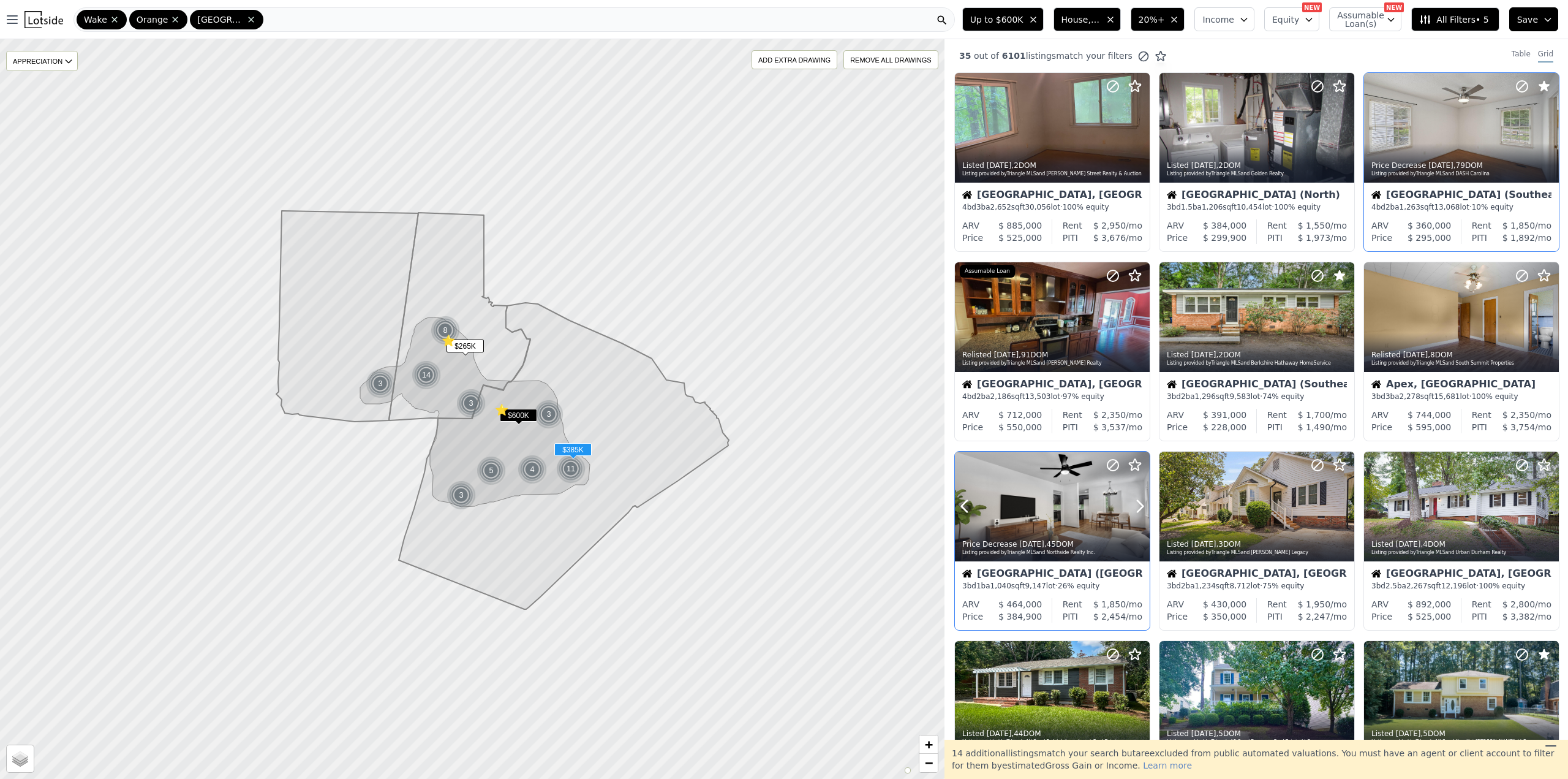
click at [1110, 464] on icon at bounding box center [1113, 465] width 15 height 15
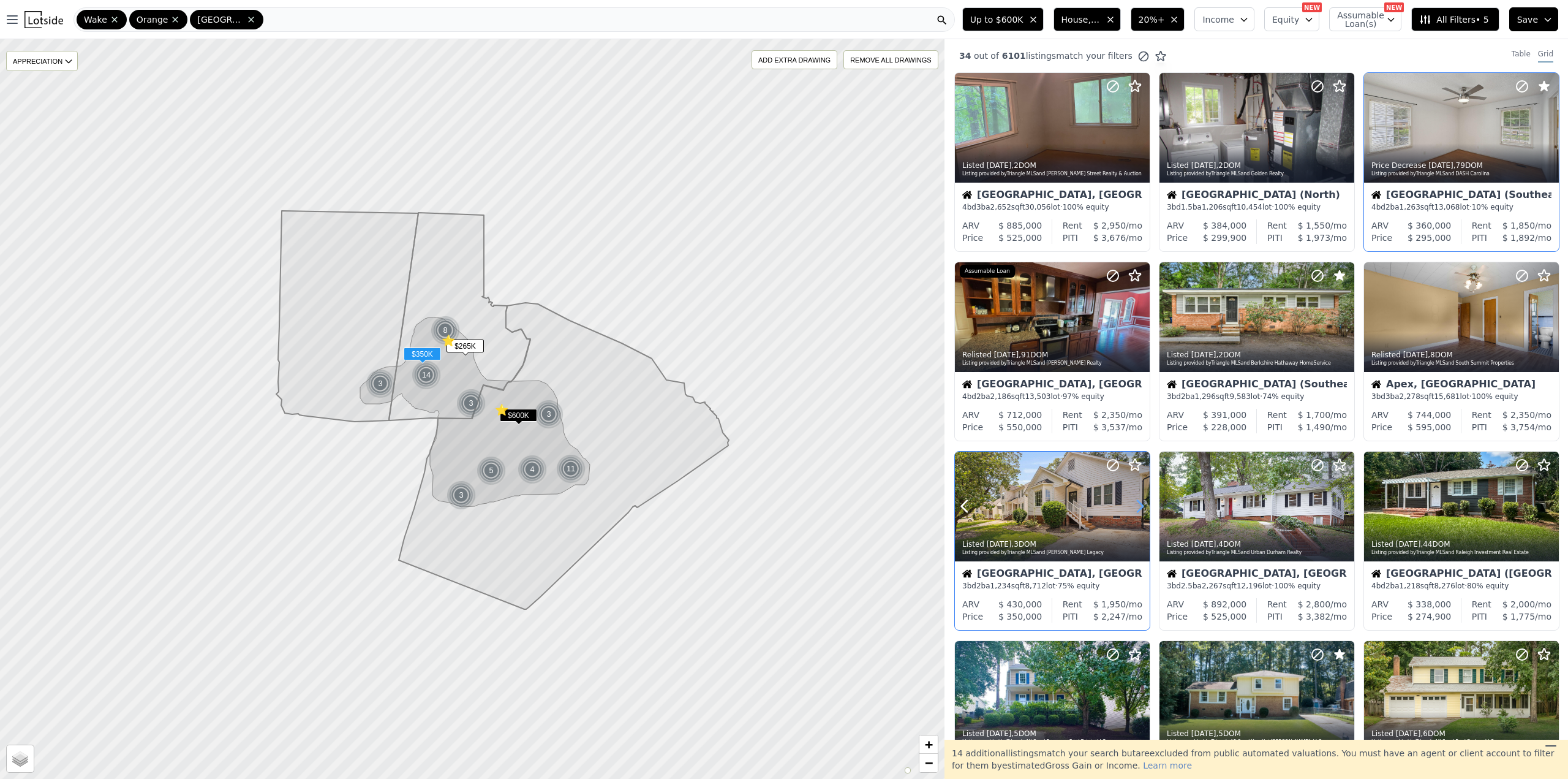
click at [1132, 509] on icon at bounding box center [1139, 506] width 20 height 20
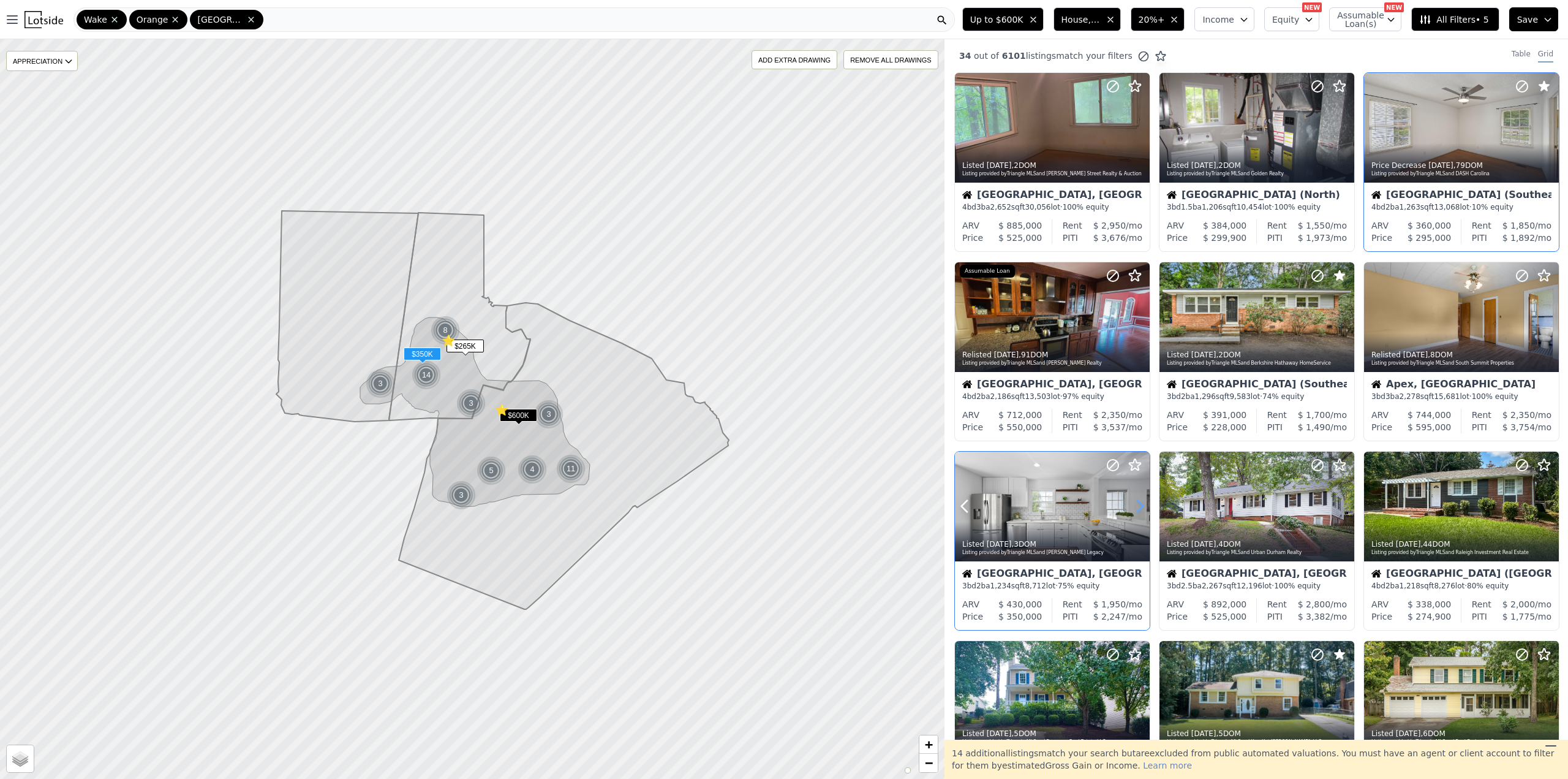
click at [1132, 509] on icon at bounding box center [1139, 506] width 20 height 20
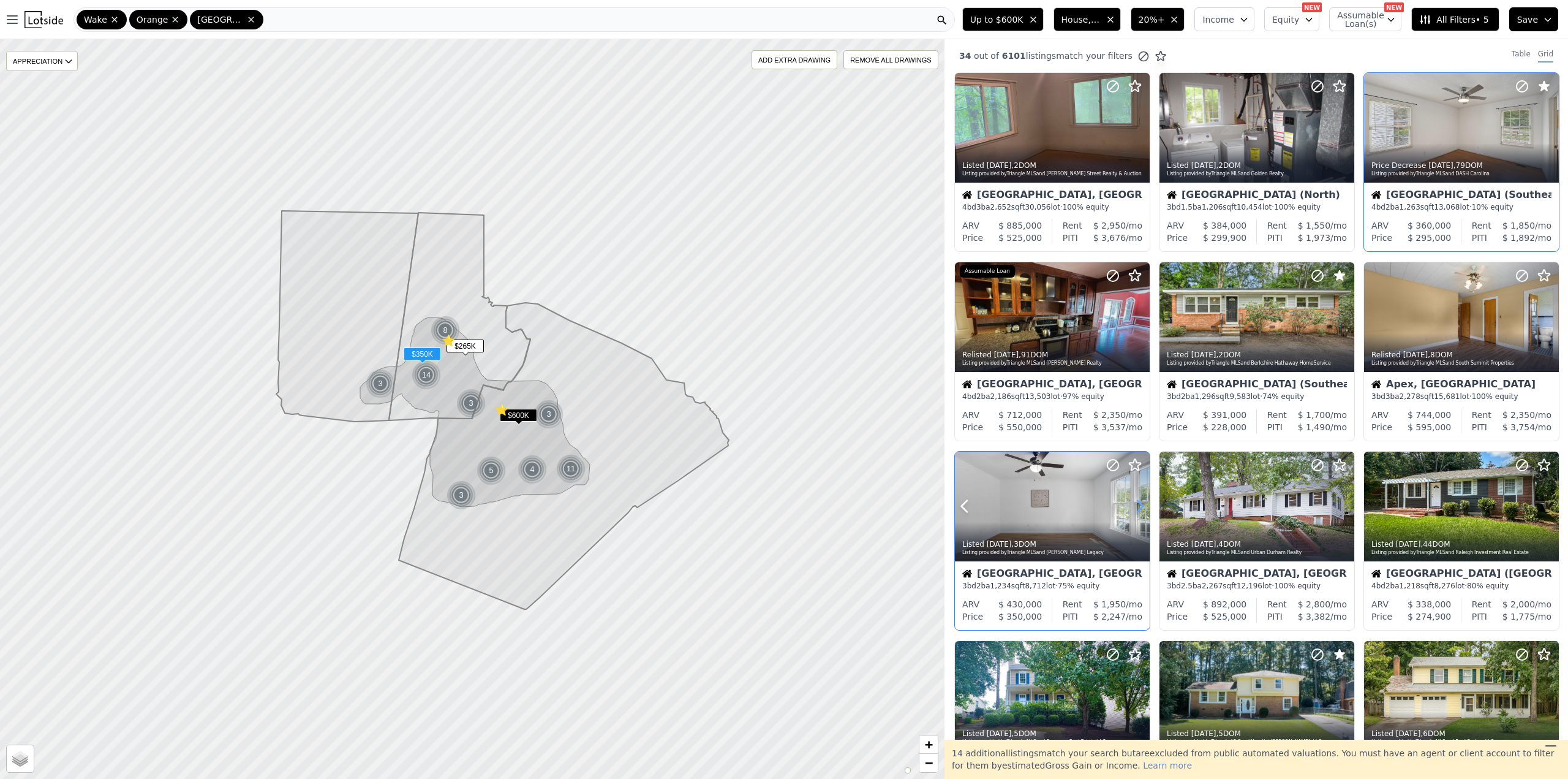
click at [1132, 509] on icon at bounding box center [1139, 506] width 20 height 20
click at [1113, 466] on icon at bounding box center [1113, 465] width 15 height 15
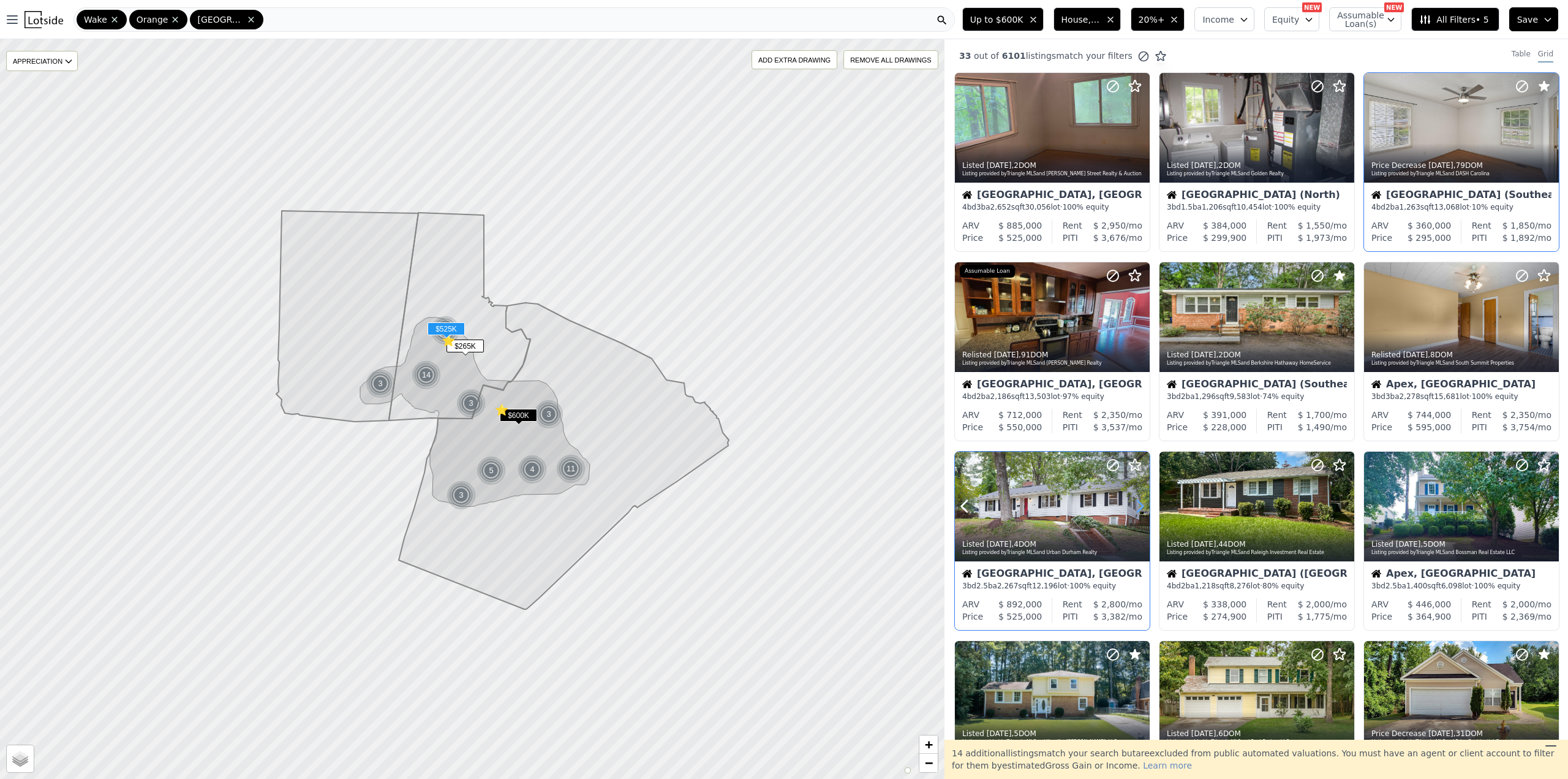
click at [1139, 502] on icon at bounding box center [1140, 506] width 5 height 12
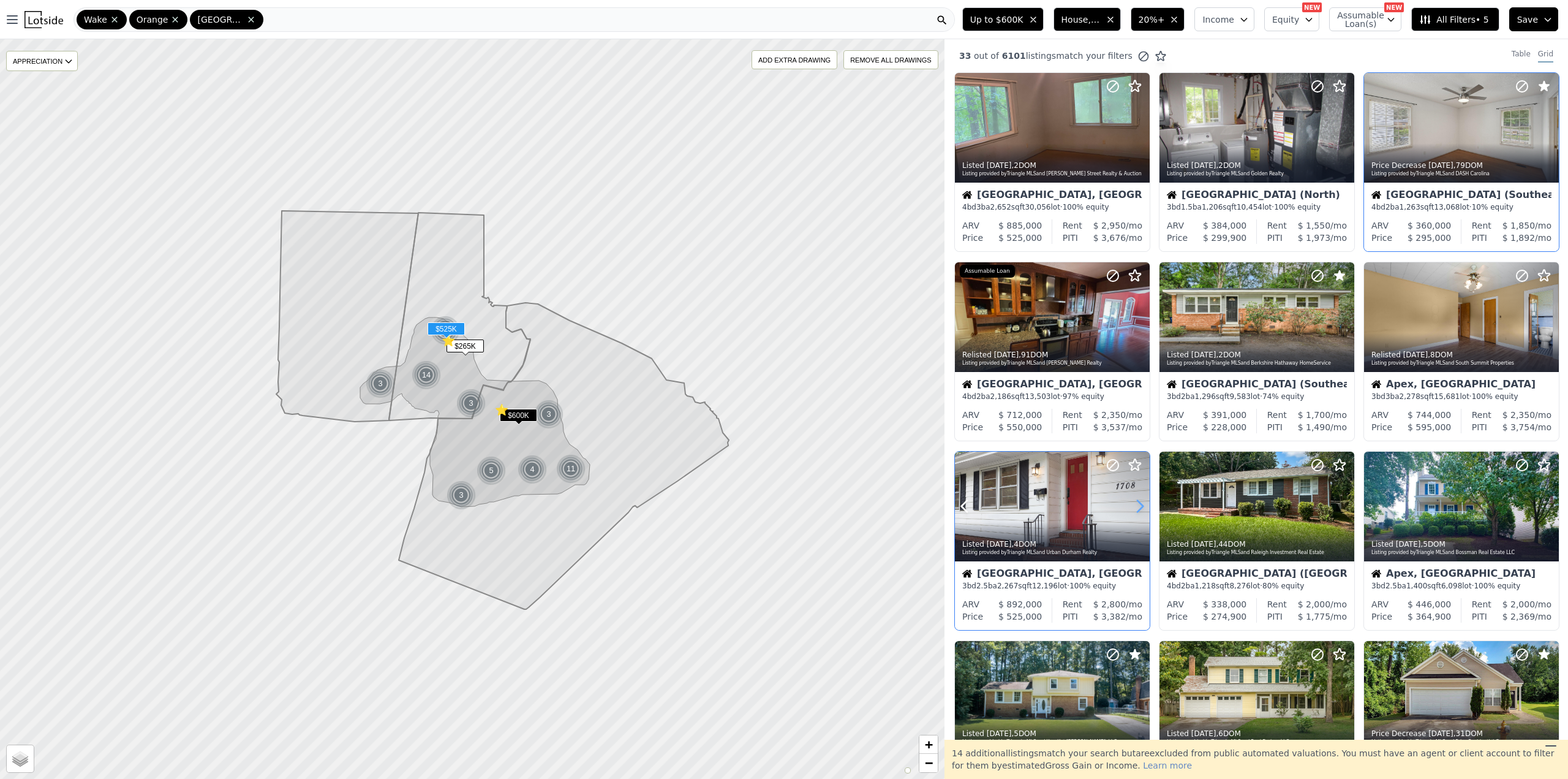
click at [1139, 502] on icon at bounding box center [1140, 506] width 5 height 12
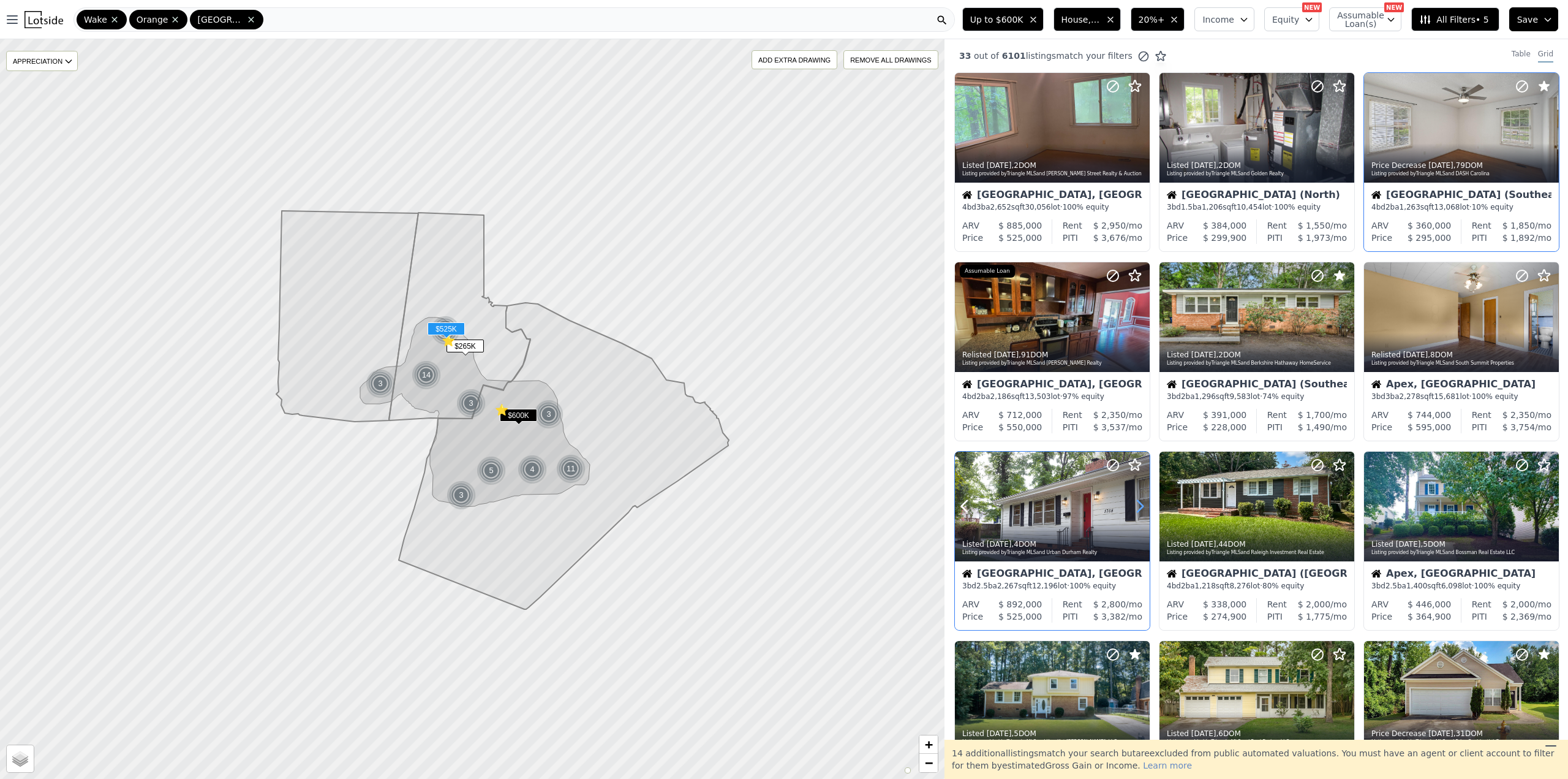
click at [1139, 502] on icon at bounding box center [1140, 506] width 5 height 12
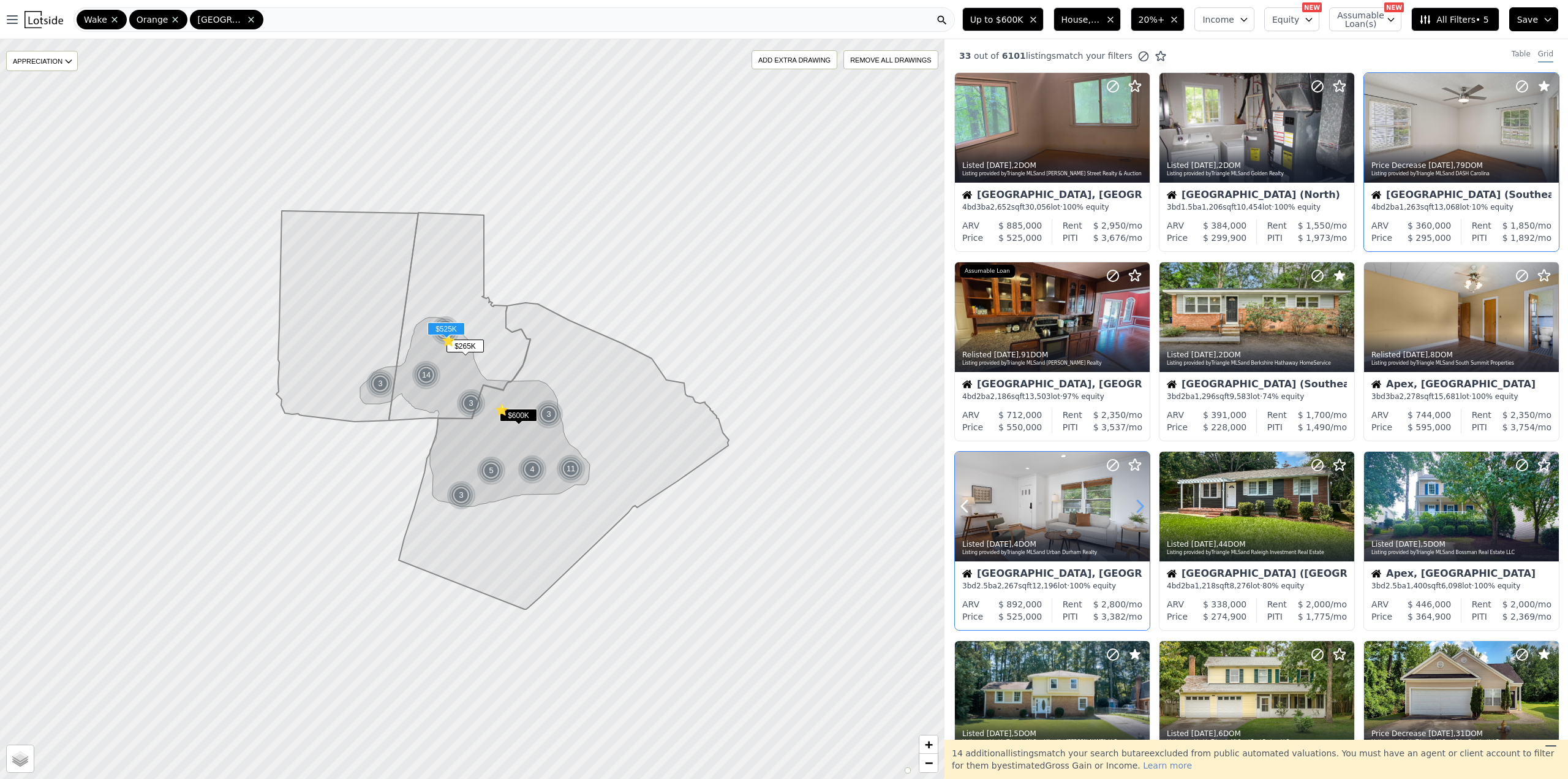
click at [1139, 502] on icon at bounding box center [1140, 506] width 5 height 12
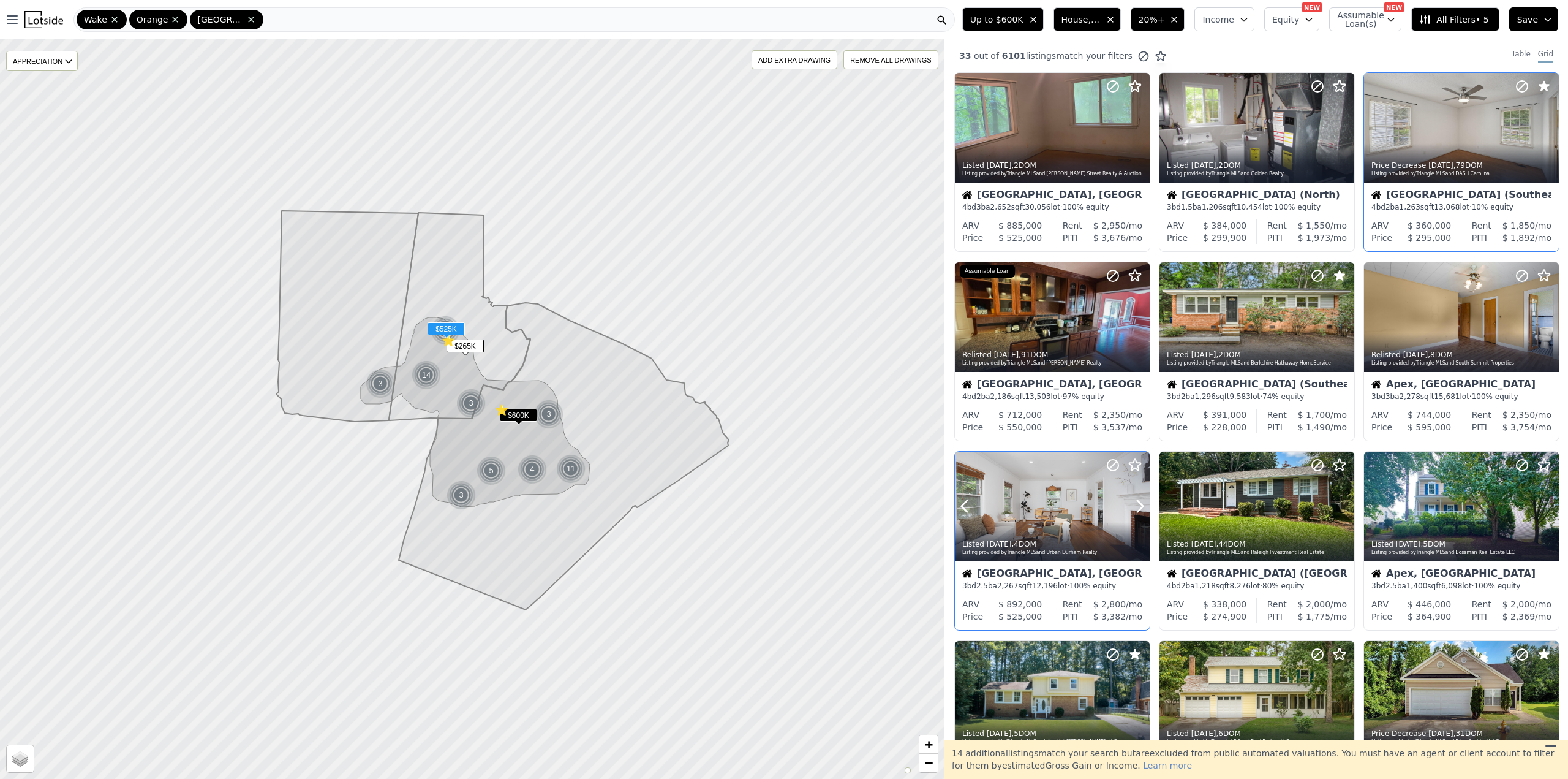
click at [1114, 464] on icon at bounding box center [1113, 465] width 7 height 7
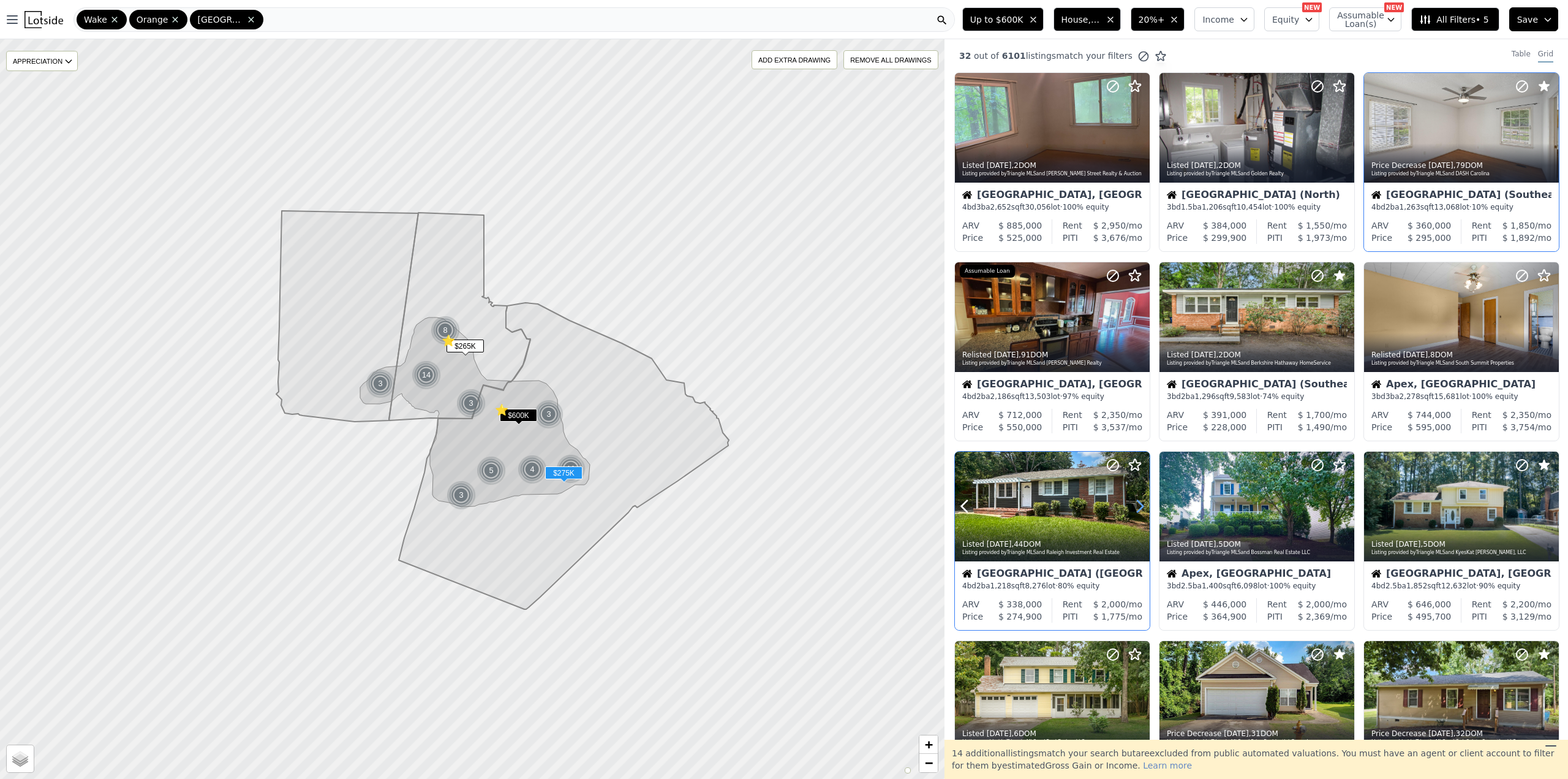
click at [1137, 504] on icon at bounding box center [1139, 506] width 20 height 20
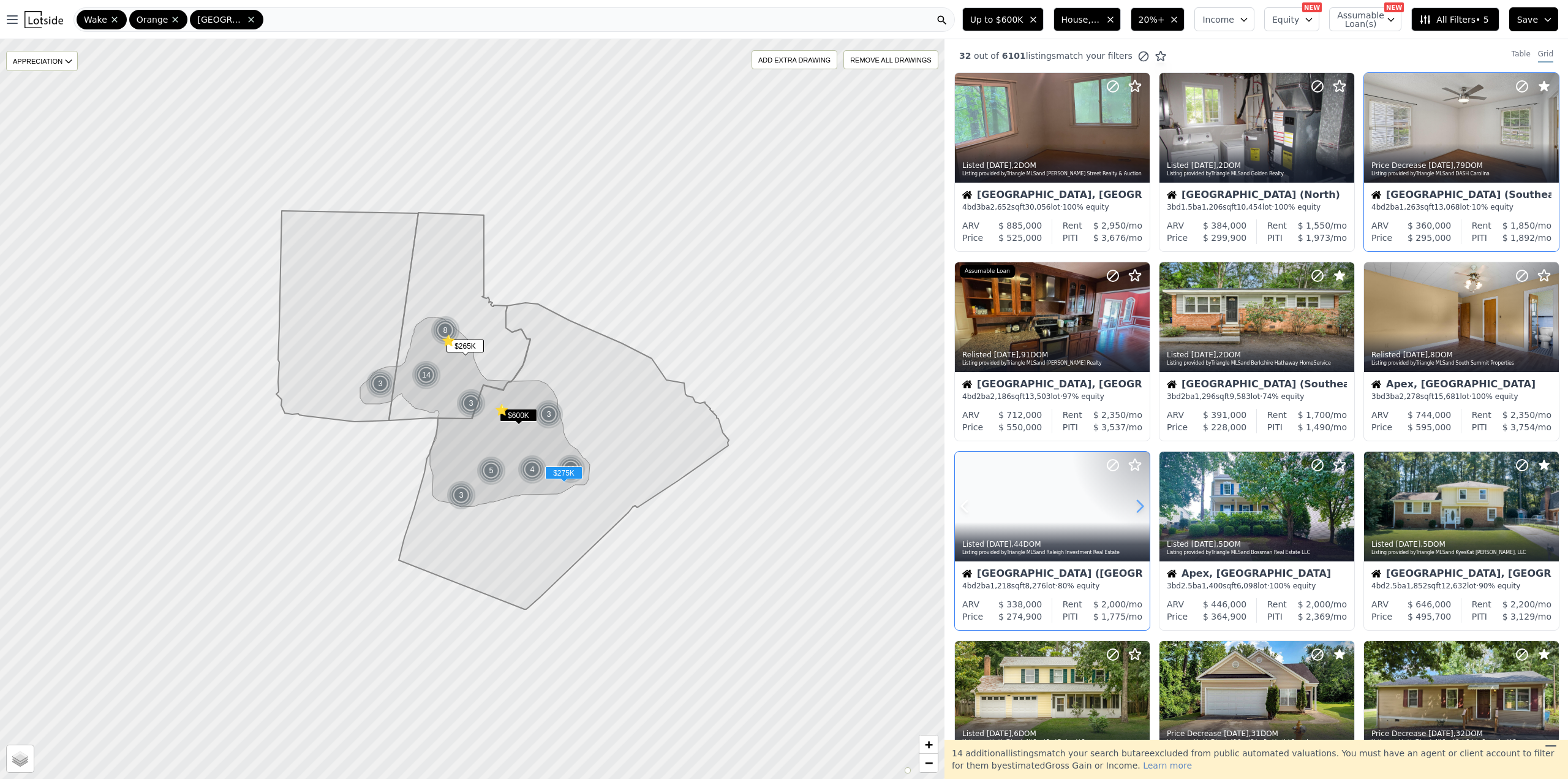
click at [1137, 504] on icon at bounding box center [1139, 506] width 20 height 20
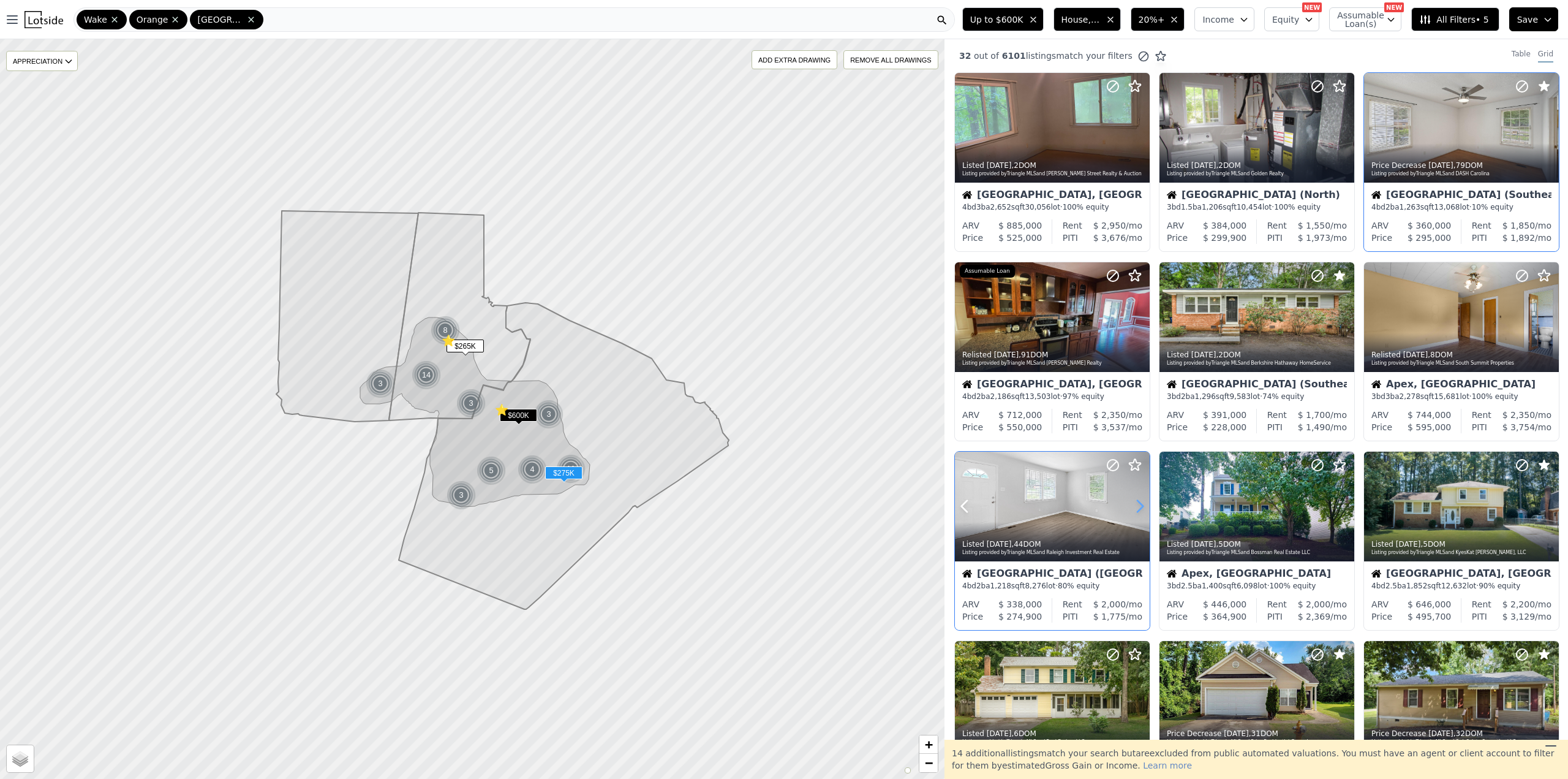
click at [1137, 504] on icon at bounding box center [1139, 506] width 20 height 20
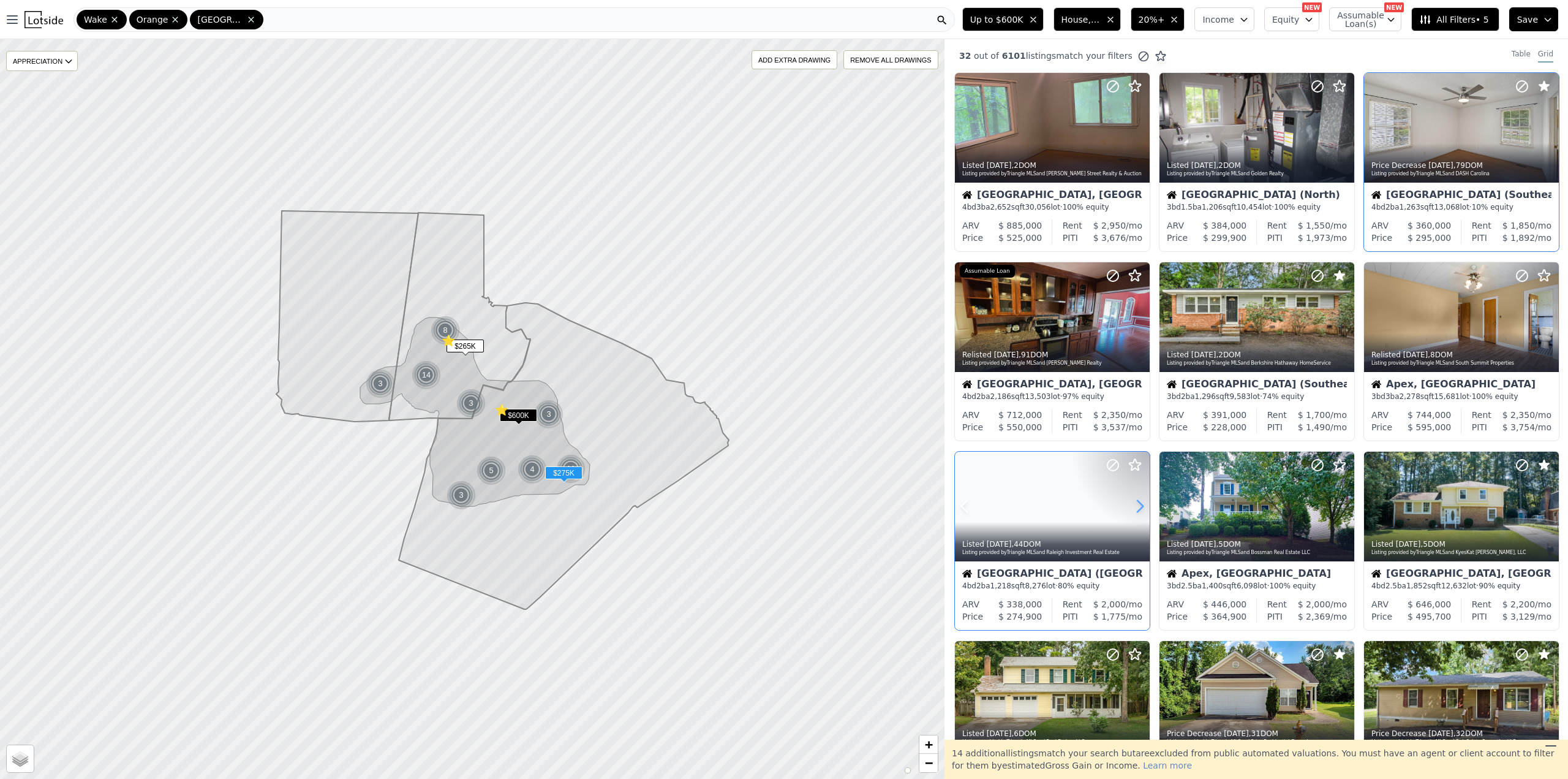
click at [1137, 504] on icon at bounding box center [1139, 506] width 20 height 20
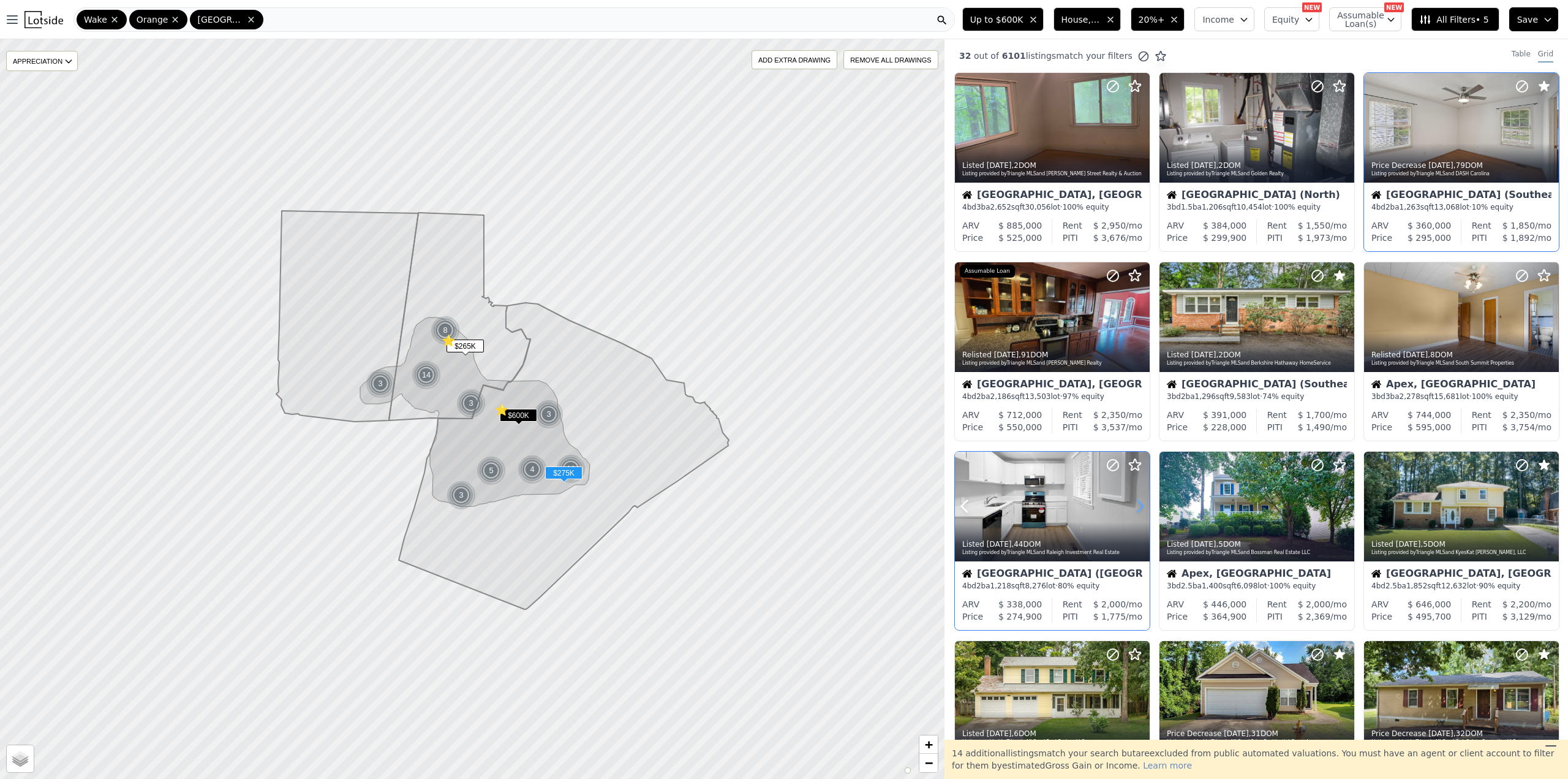
click at [1137, 504] on icon at bounding box center [1139, 506] width 20 height 20
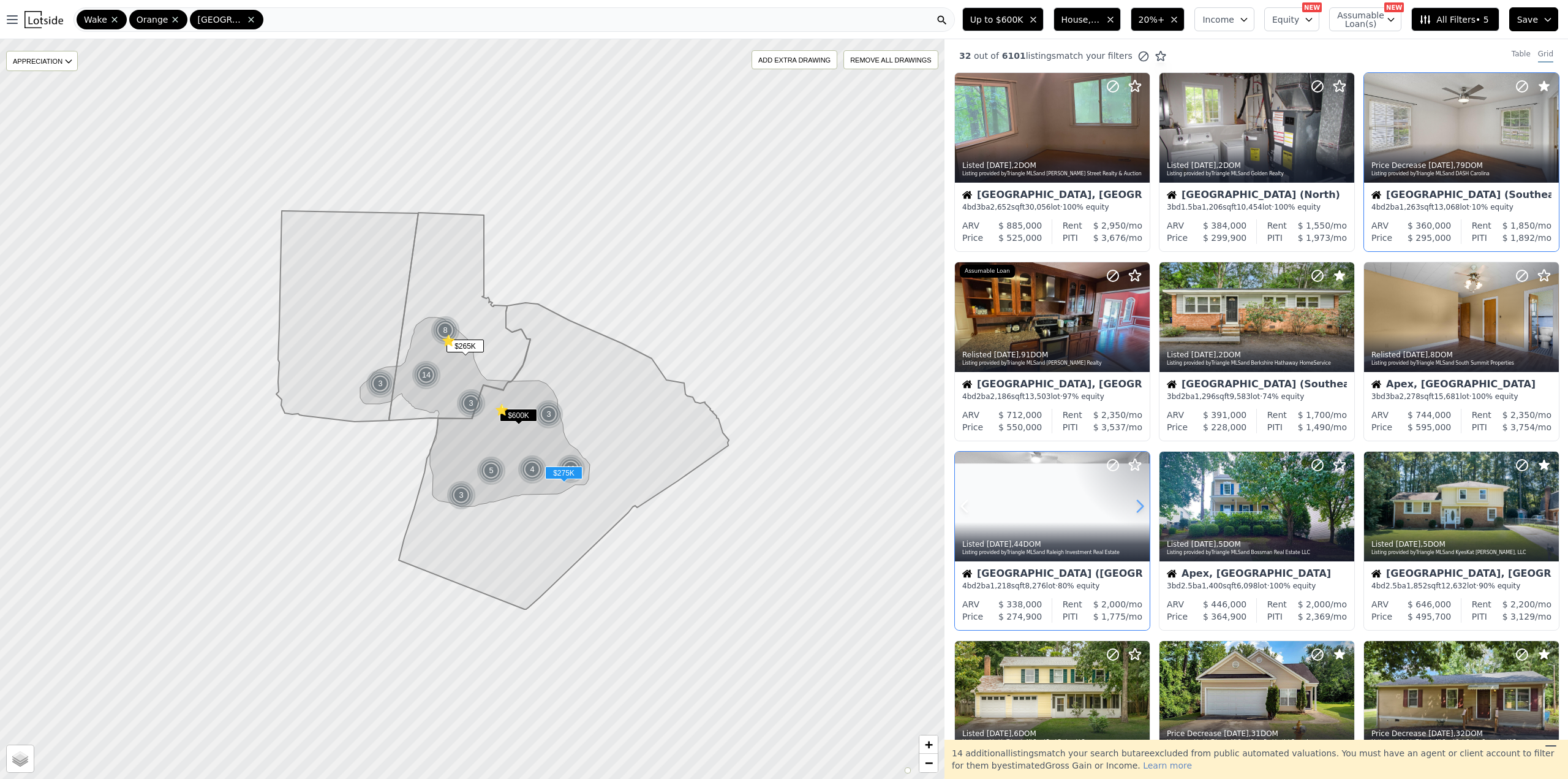
click at [1137, 504] on icon at bounding box center [1139, 506] width 20 height 20
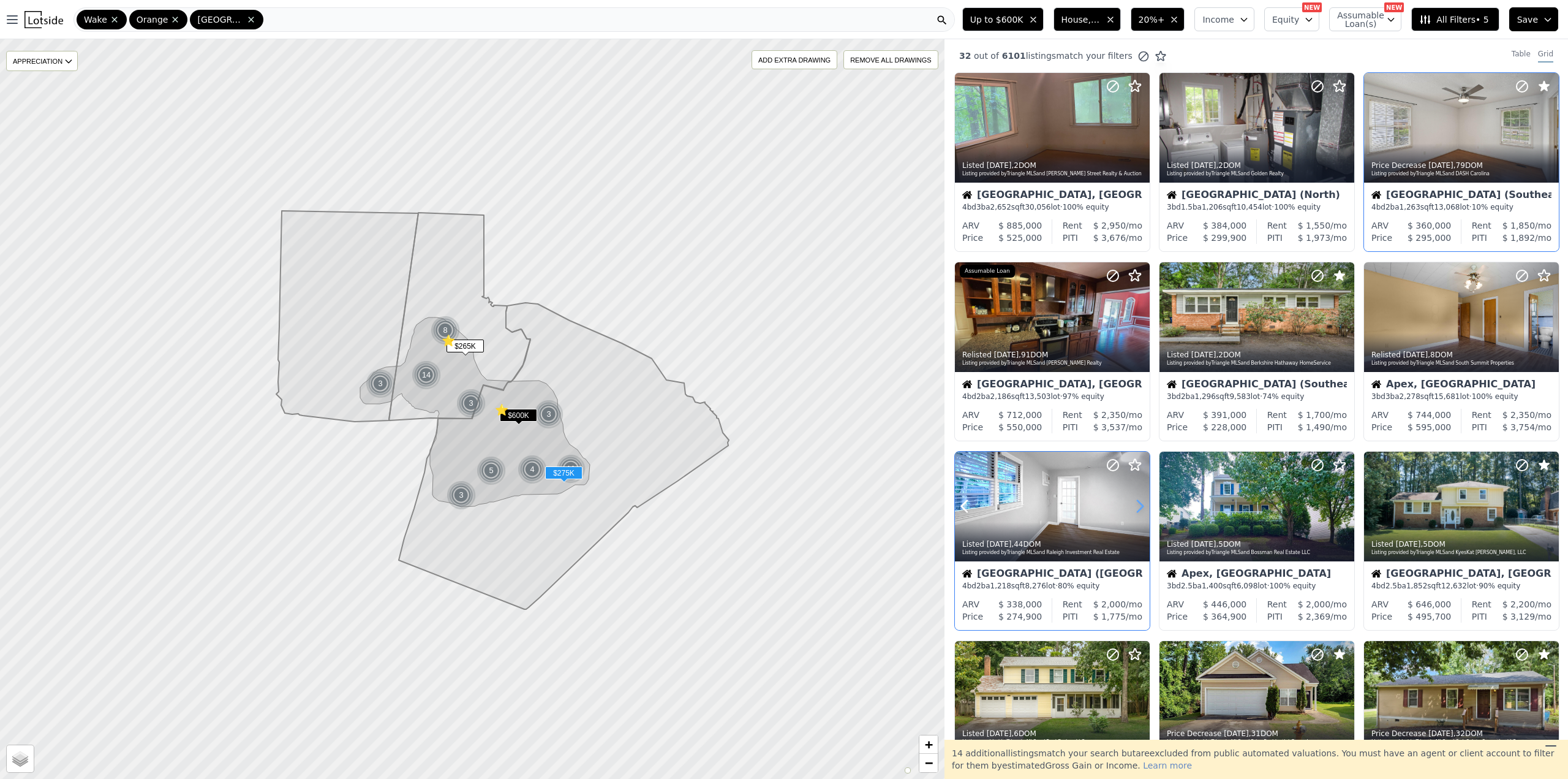
click at [1137, 504] on icon at bounding box center [1139, 506] width 20 height 20
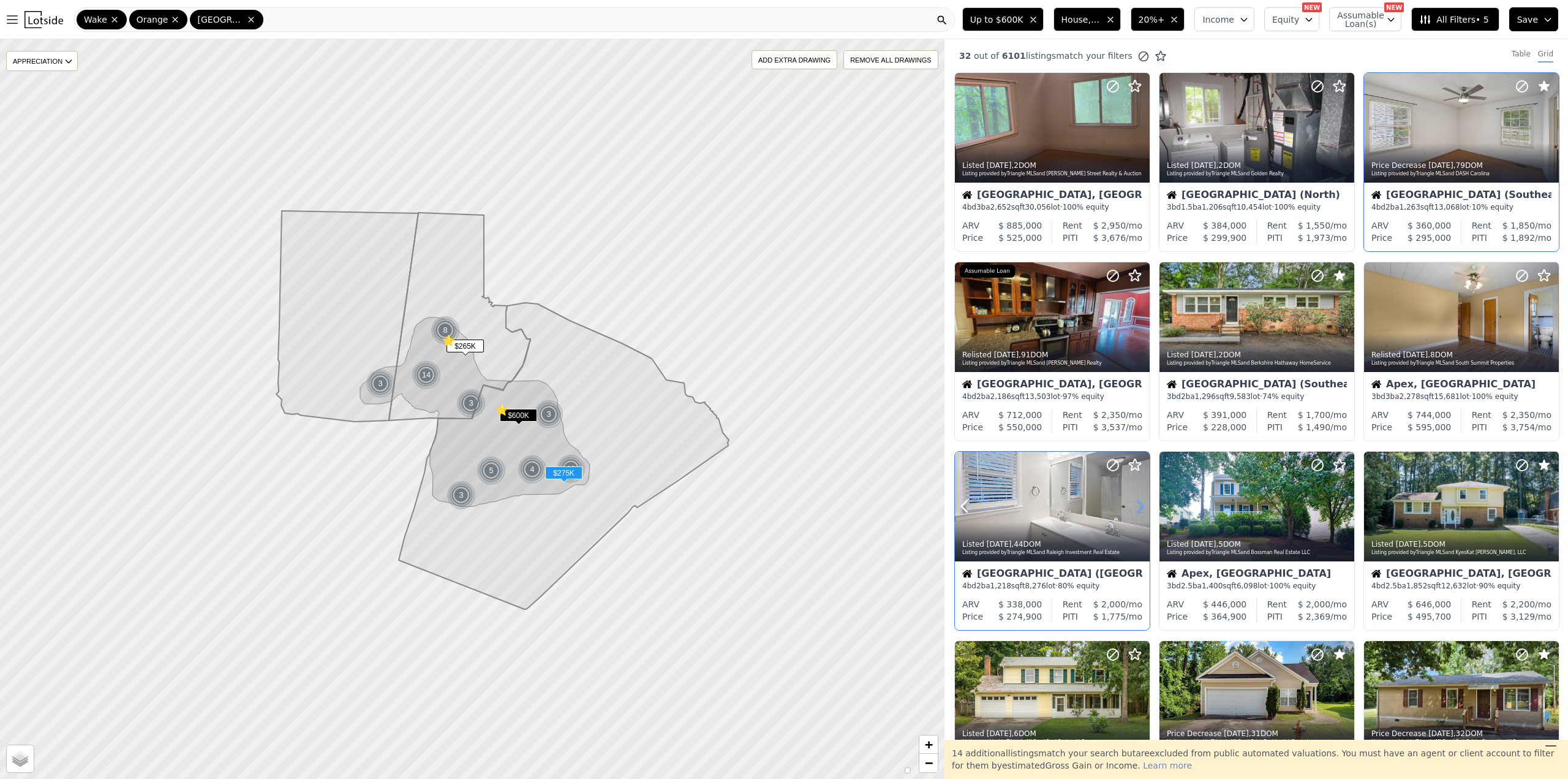
click at [1137, 504] on icon at bounding box center [1139, 506] width 20 height 20
click at [1112, 466] on icon at bounding box center [1113, 465] width 7 height 7
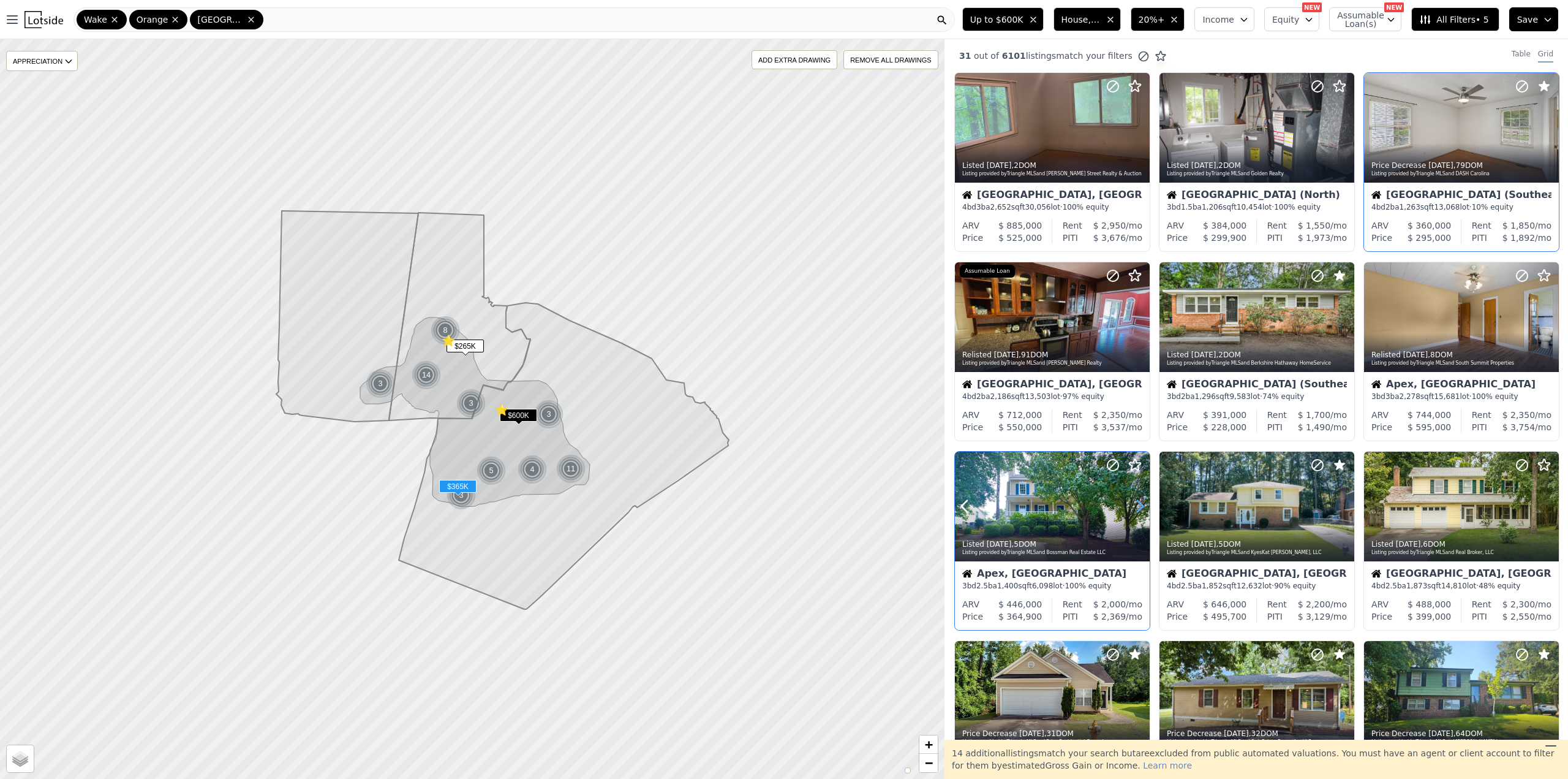
click at [1133, 503] on icon at bounding box center [1139, 506] width 20 height 20
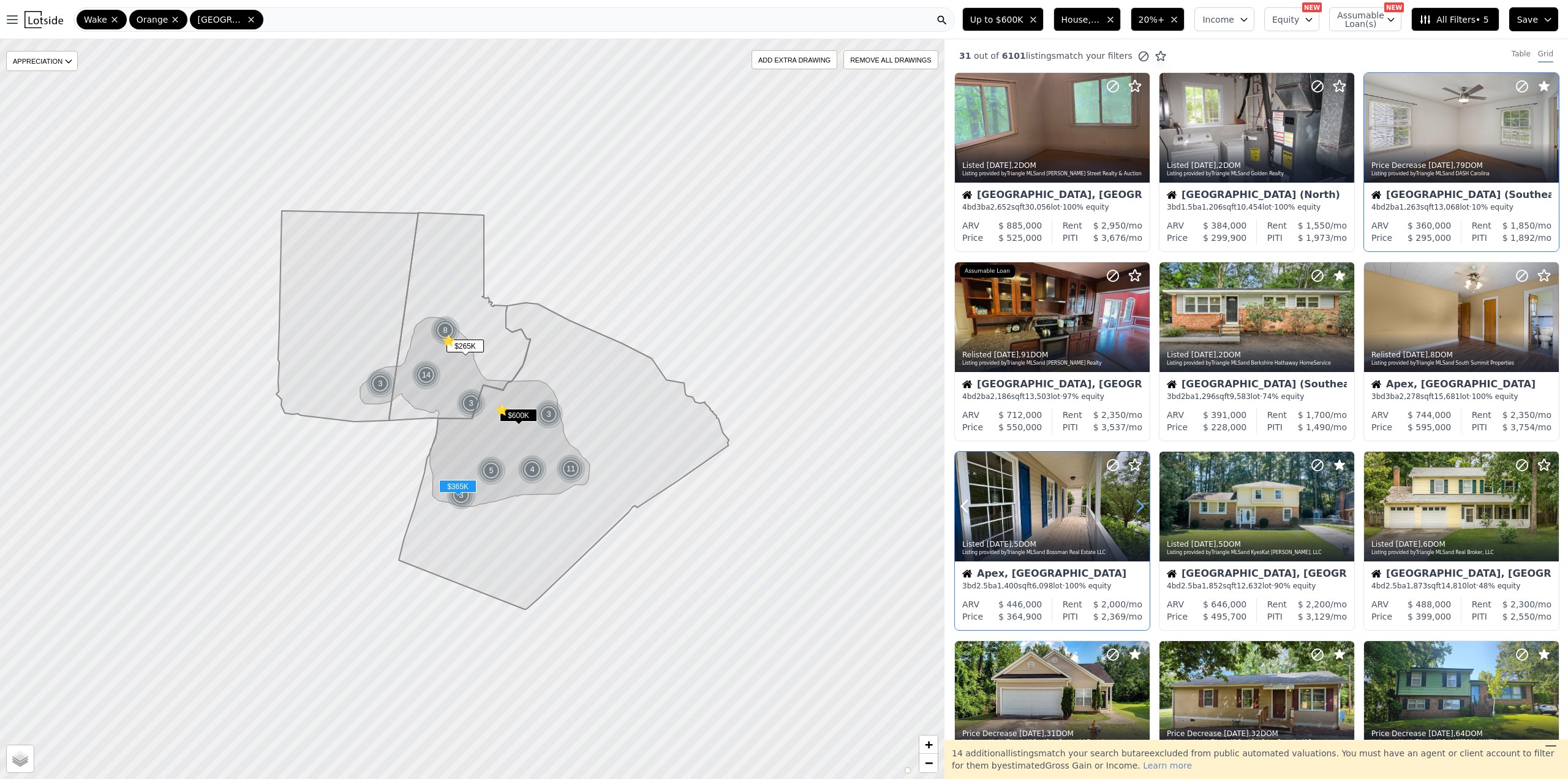
click at [1133, 503] on icon at bounding box center [1139, 506] width 20 height 20
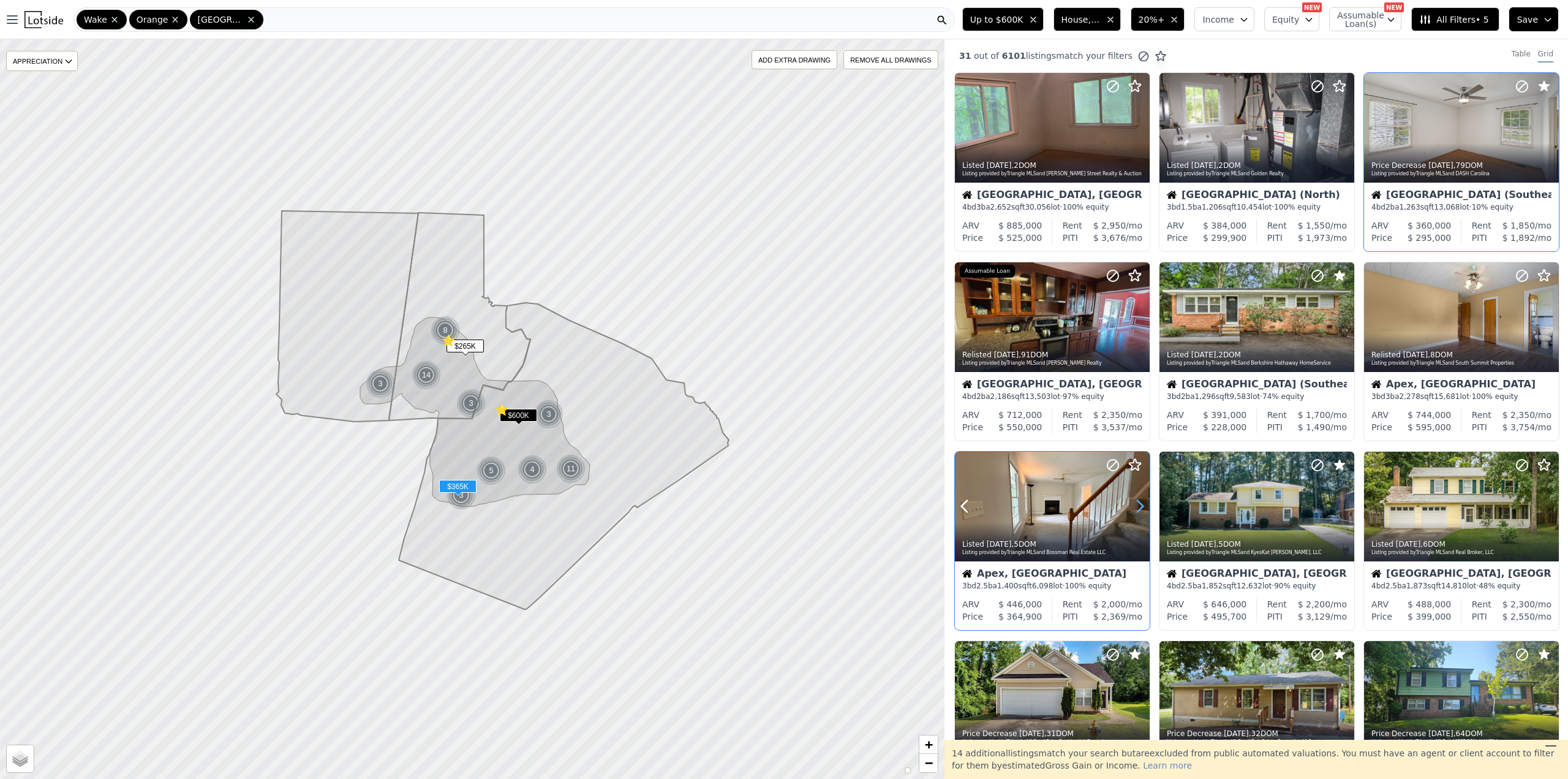
click at [1133, 503] on icon at bounding box center [1139, 506] width 20 height 20
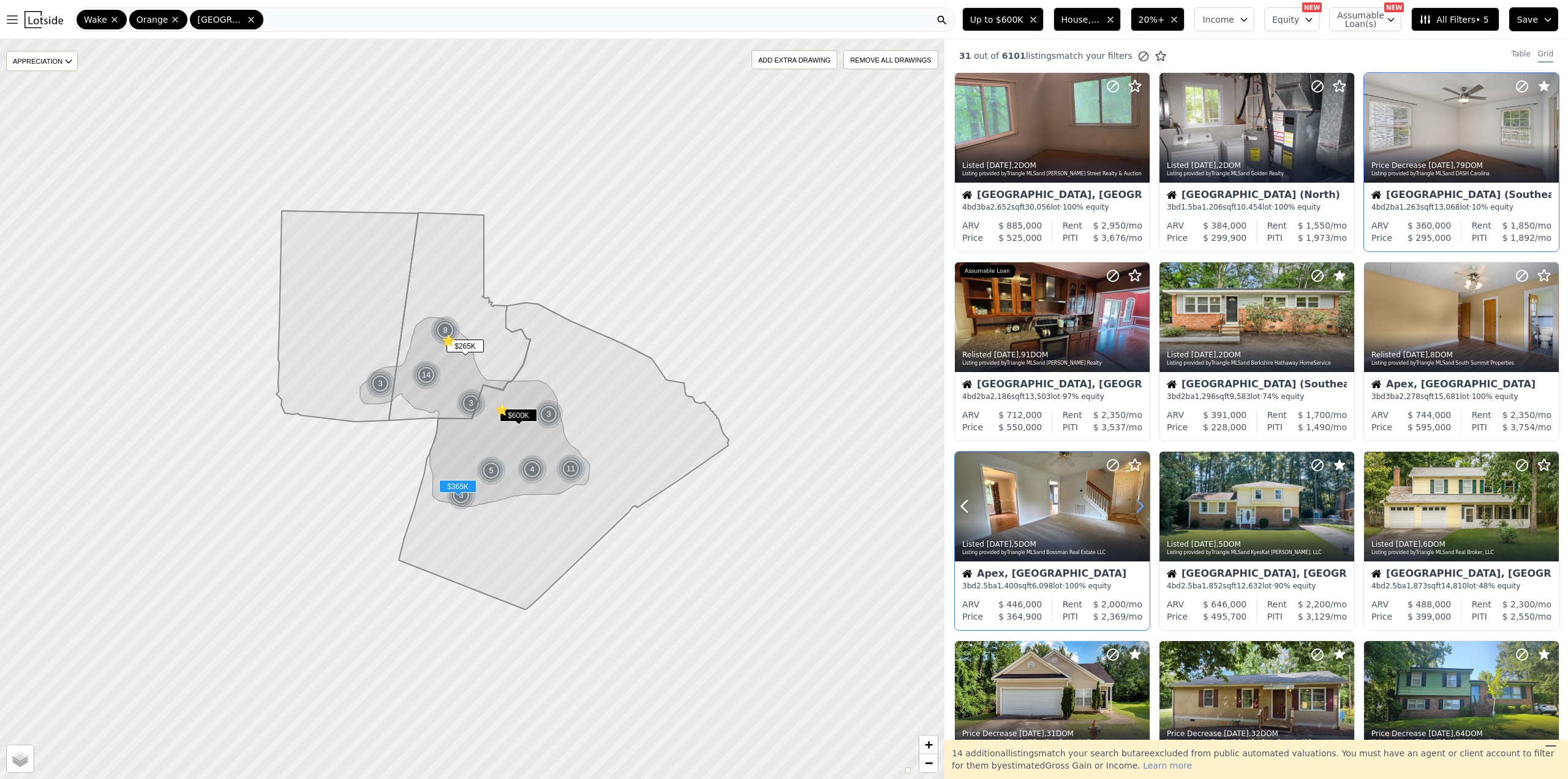
click at [1133, 503] on icon at bounding box center [1139, 506] width 20 height 20
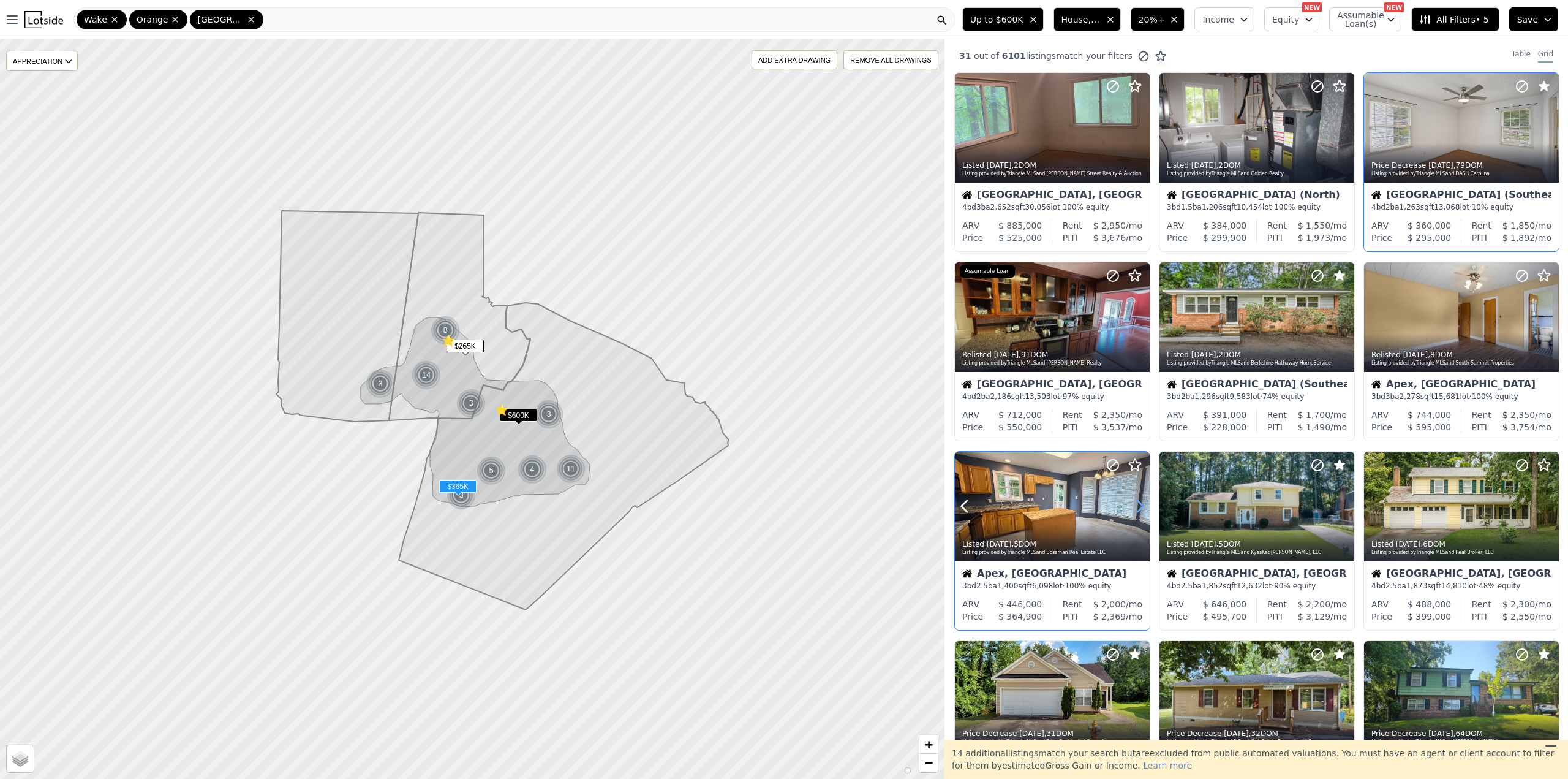
click at [1133, 503] on icon at bounding box center [1139, 506] width 20 height 20
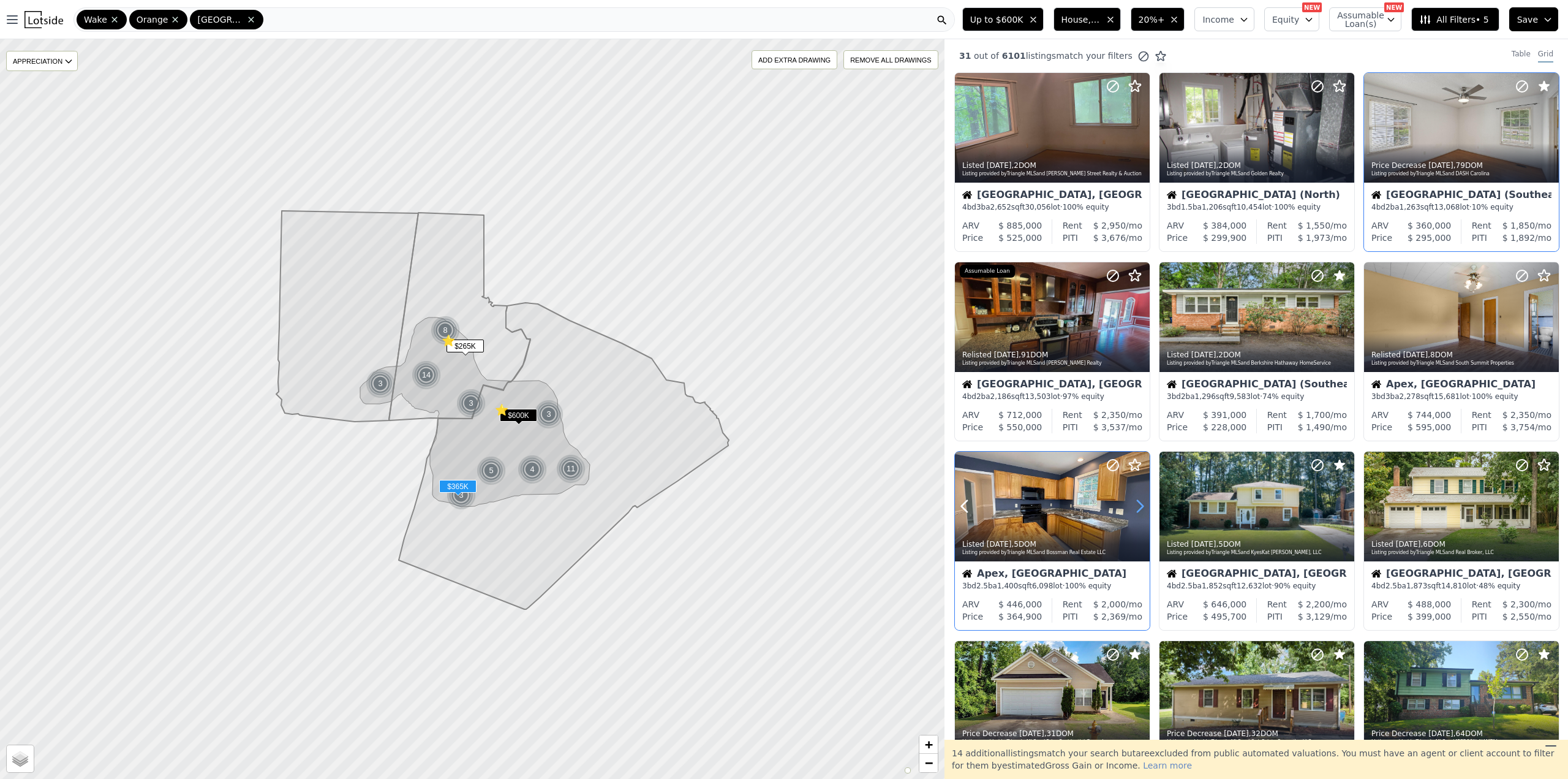
click at [1133, 503] on icon at bounding box center [1139, 506] width 20 height 20
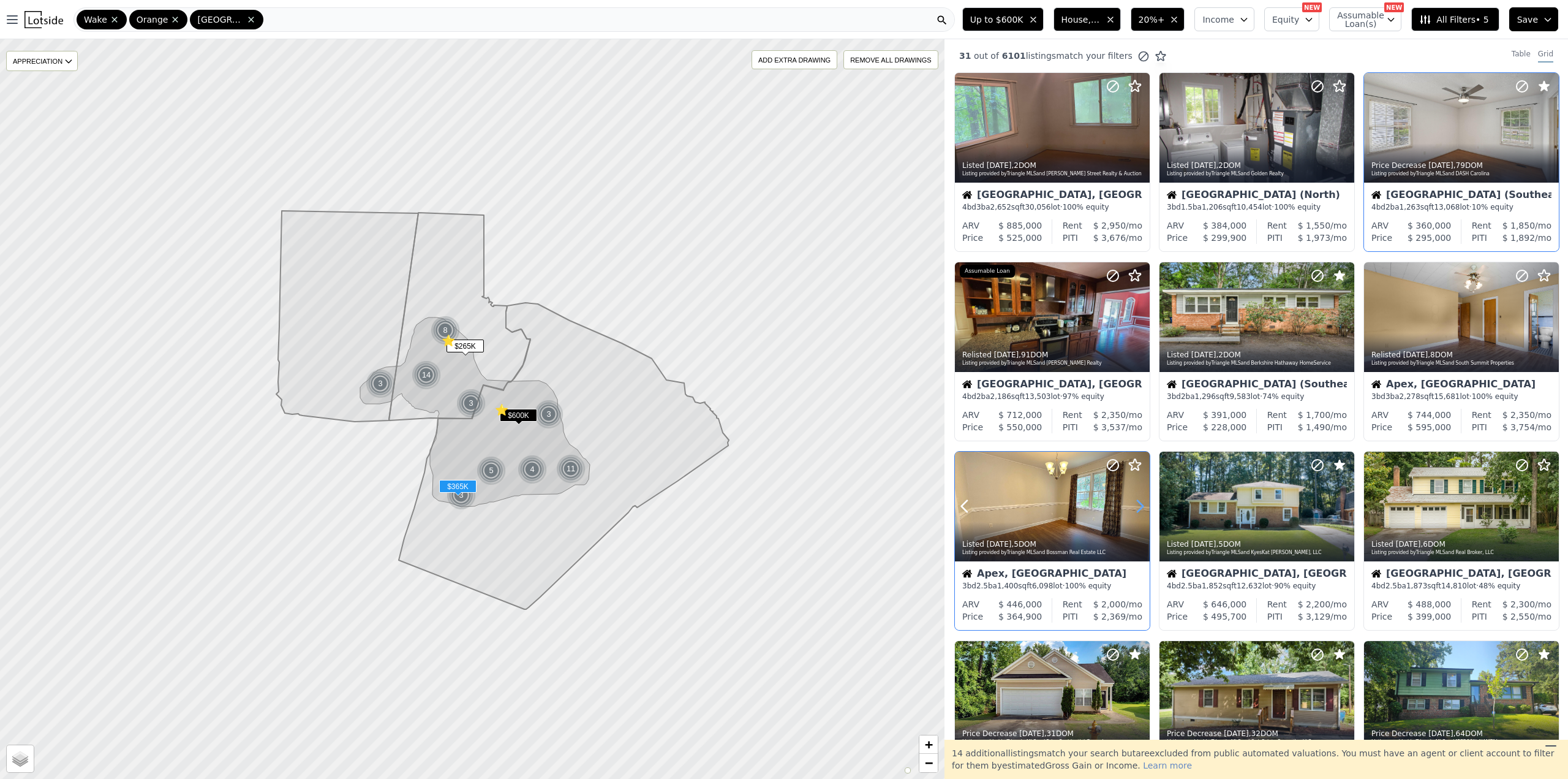
click at [1133, 503] on icon at bounding box center [1139, 506] width 20 height 20
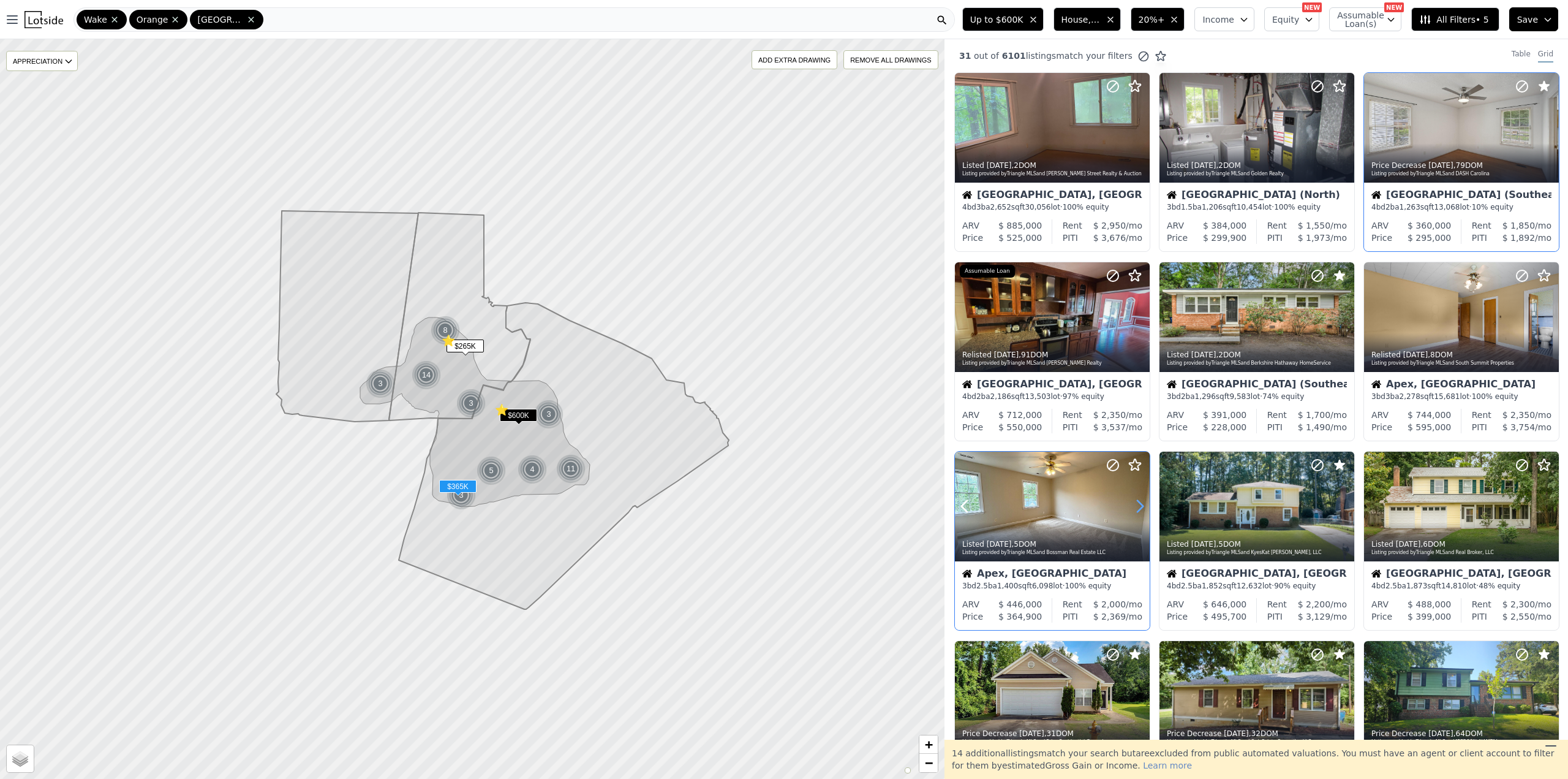
click at [1133, 503] on icon at bounding box center [1139, 506] width 20 height 20
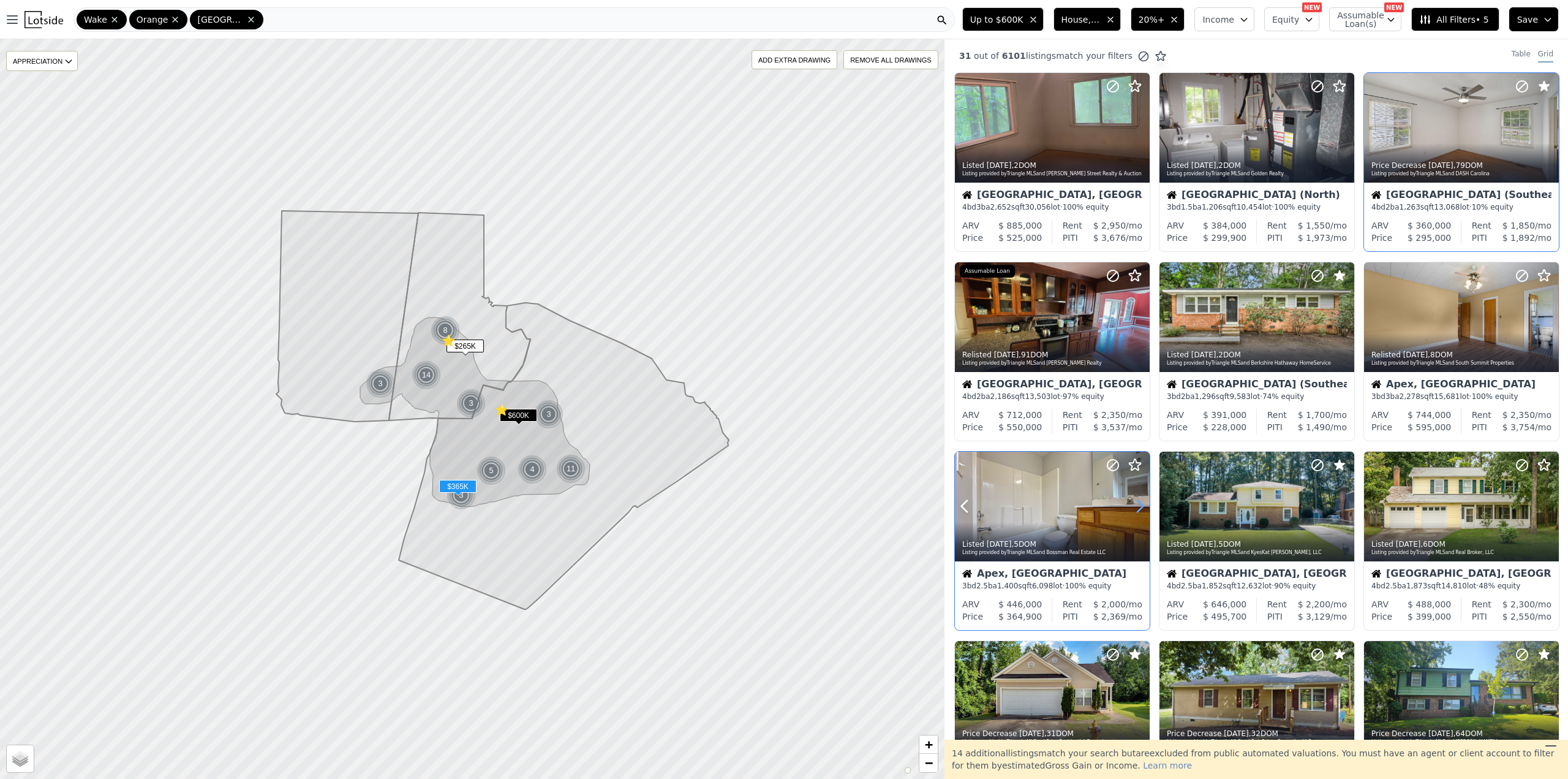
click at [1133, 503] on icon at bounding box center [1139, 506] width 20 height 20
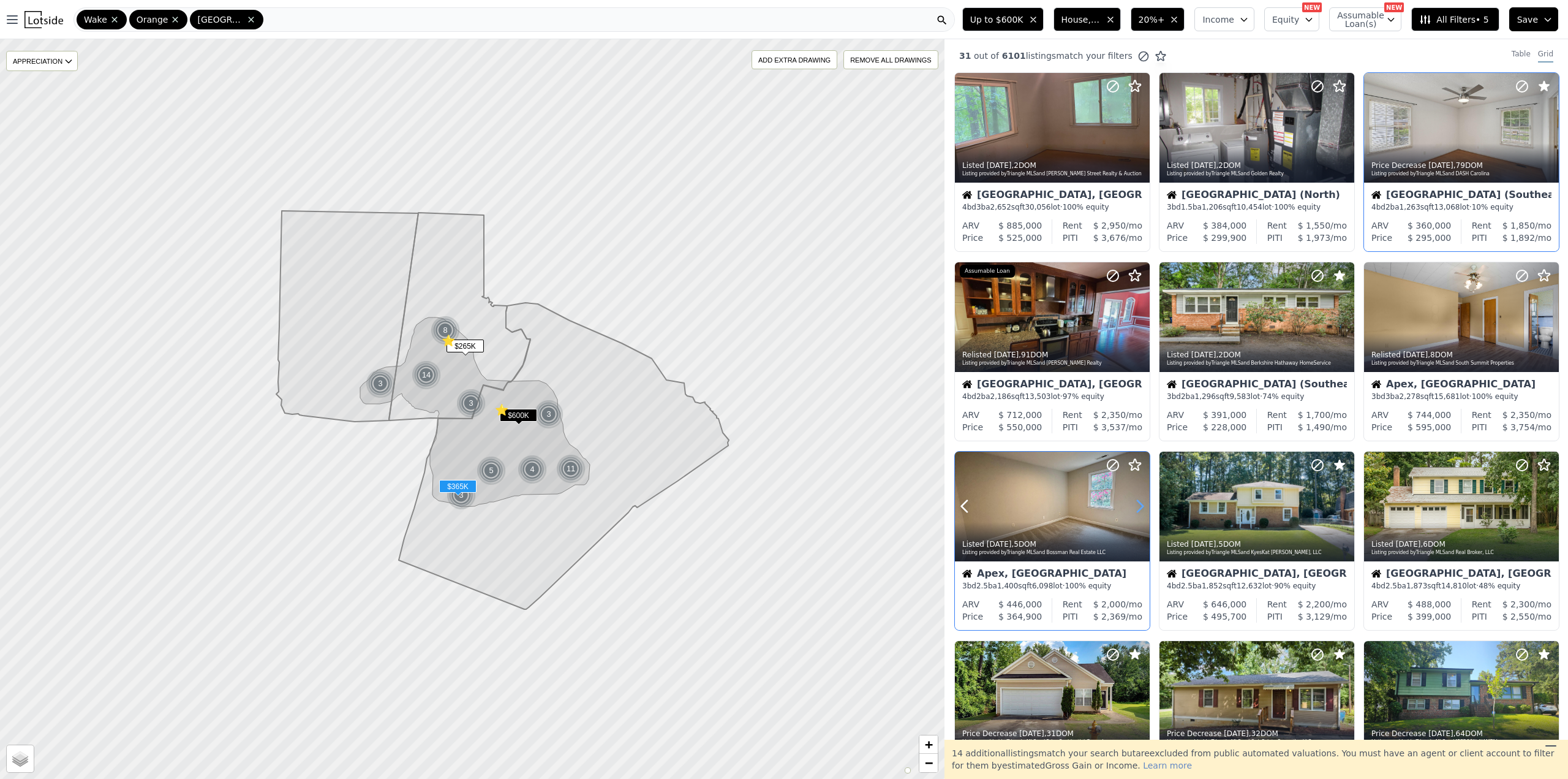
click at [1133, 503] on icon at bounding box center [1139, 506] width 20 height 20
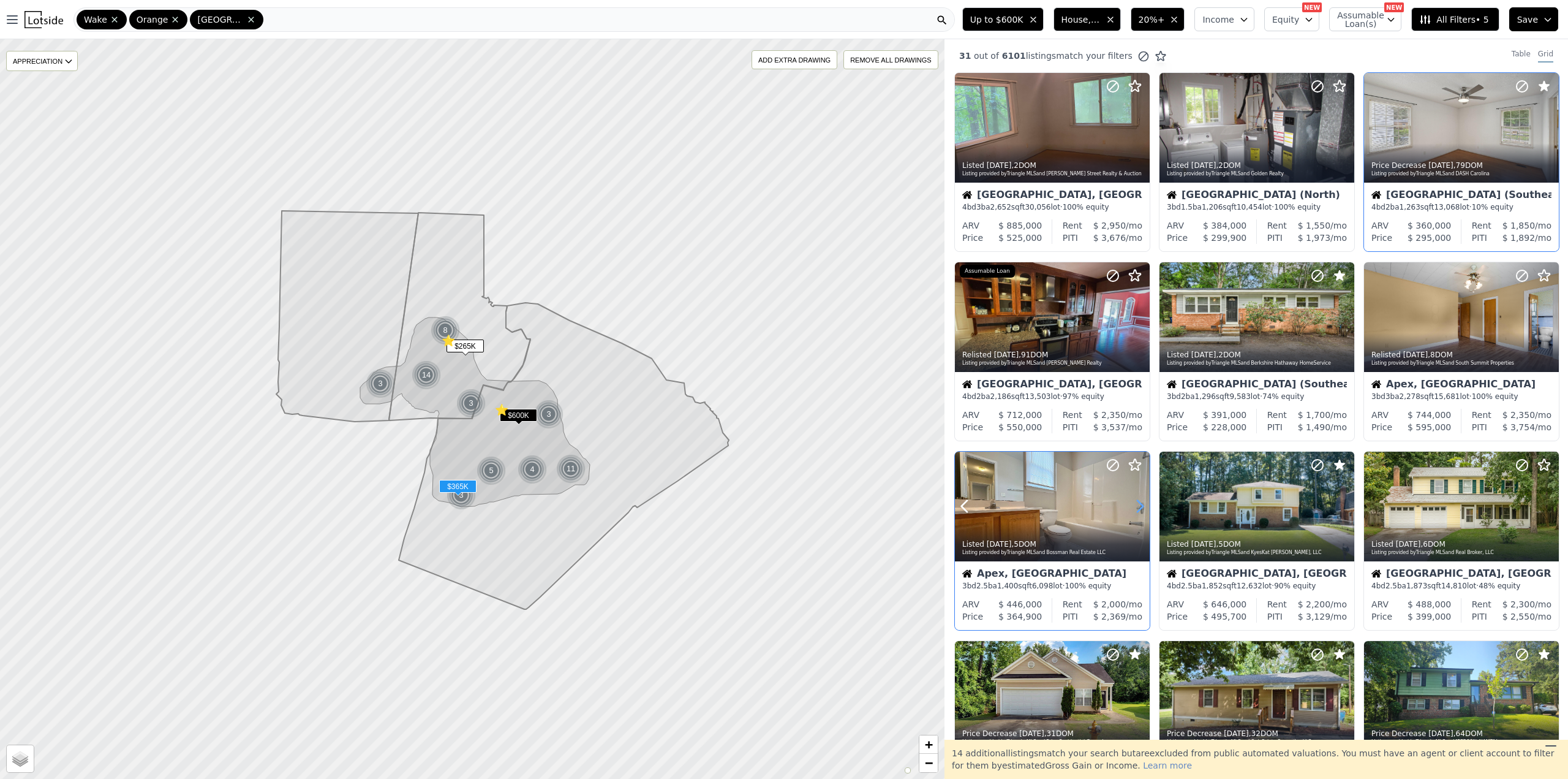
click at [1133, 503] on icon at bounding box center [1139, 506] width 20 height 20
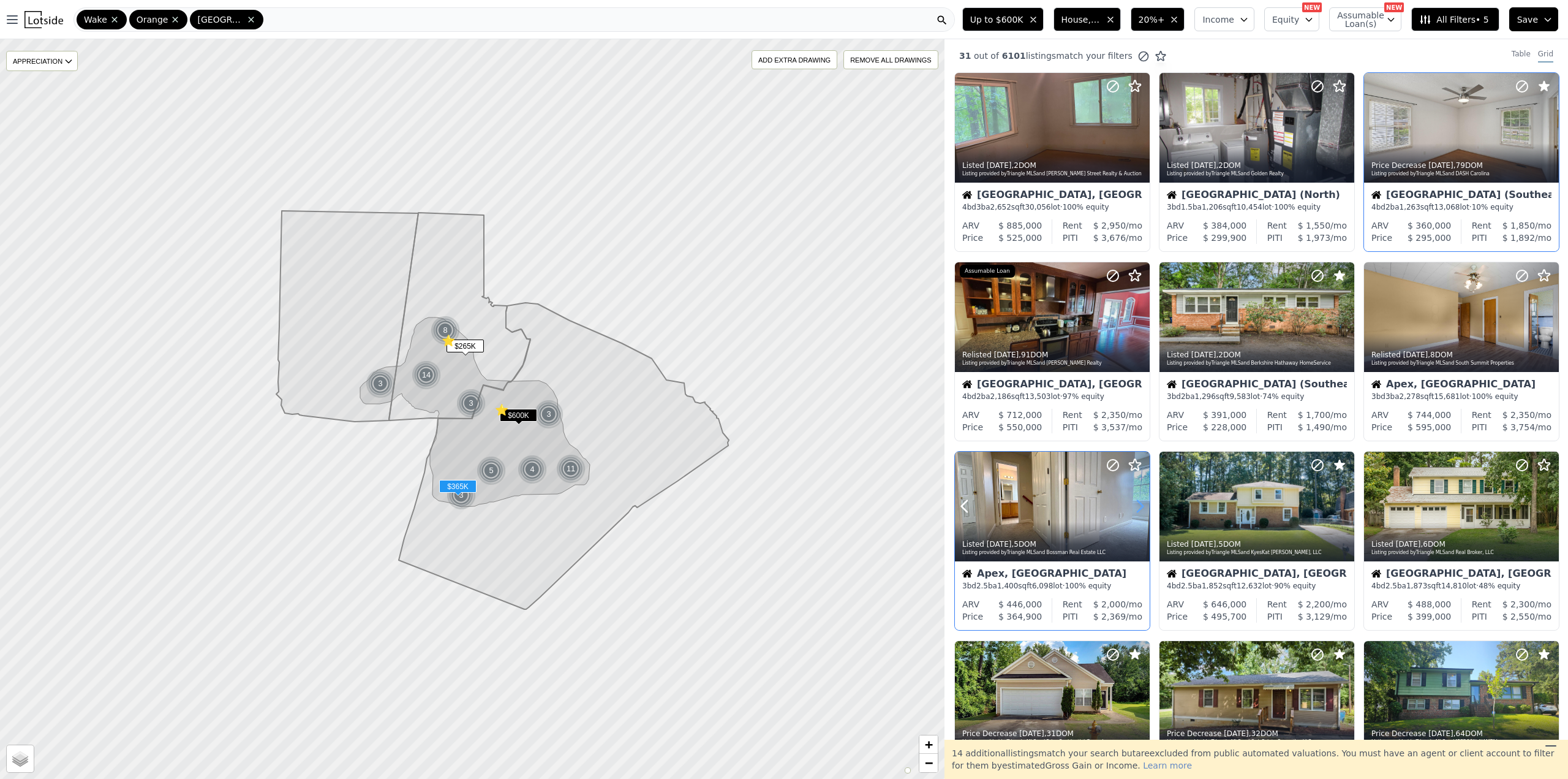
click at [1133, 503] on icon at bounding box center [1139, 506] width 20 height 20
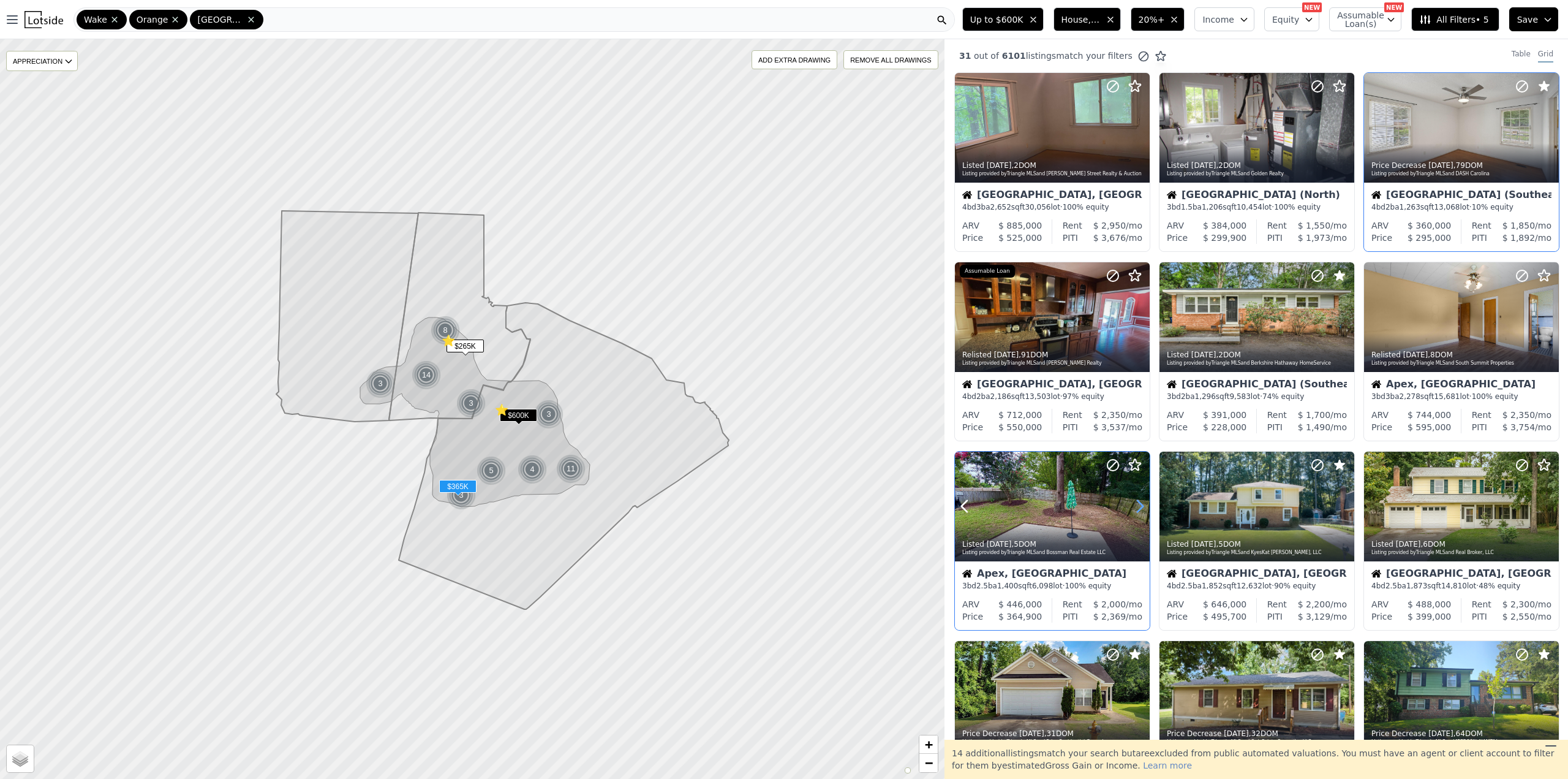
click at [1133, 503] on icon at bounding box center [1139, 506] width 20 height 20
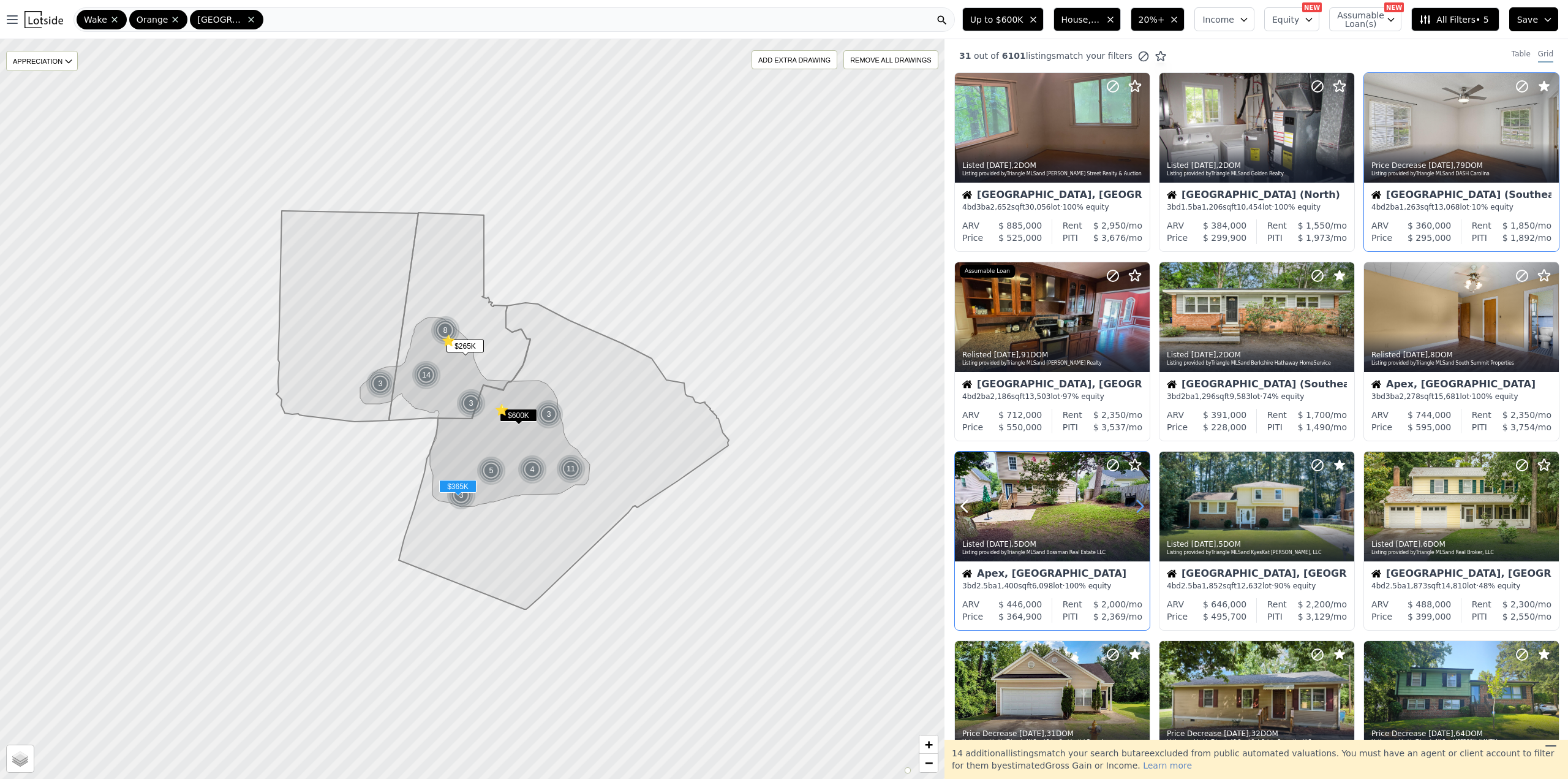
click at [1133, 503] on icon at bounding box center [1139, 506] width 20 height 20
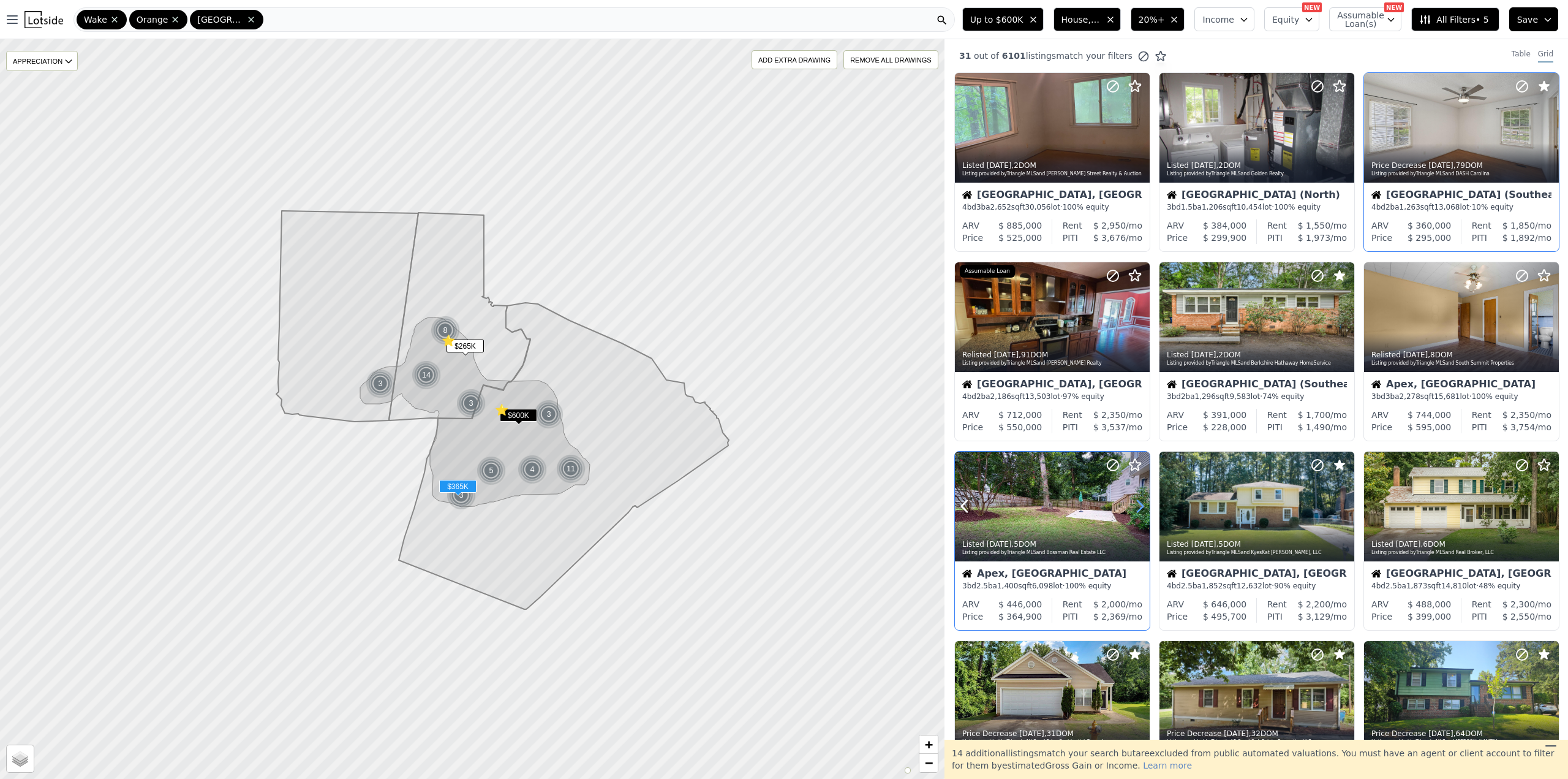
click at [1133, 503] on icon at bounding box center [1139, 506] width 20 height 20
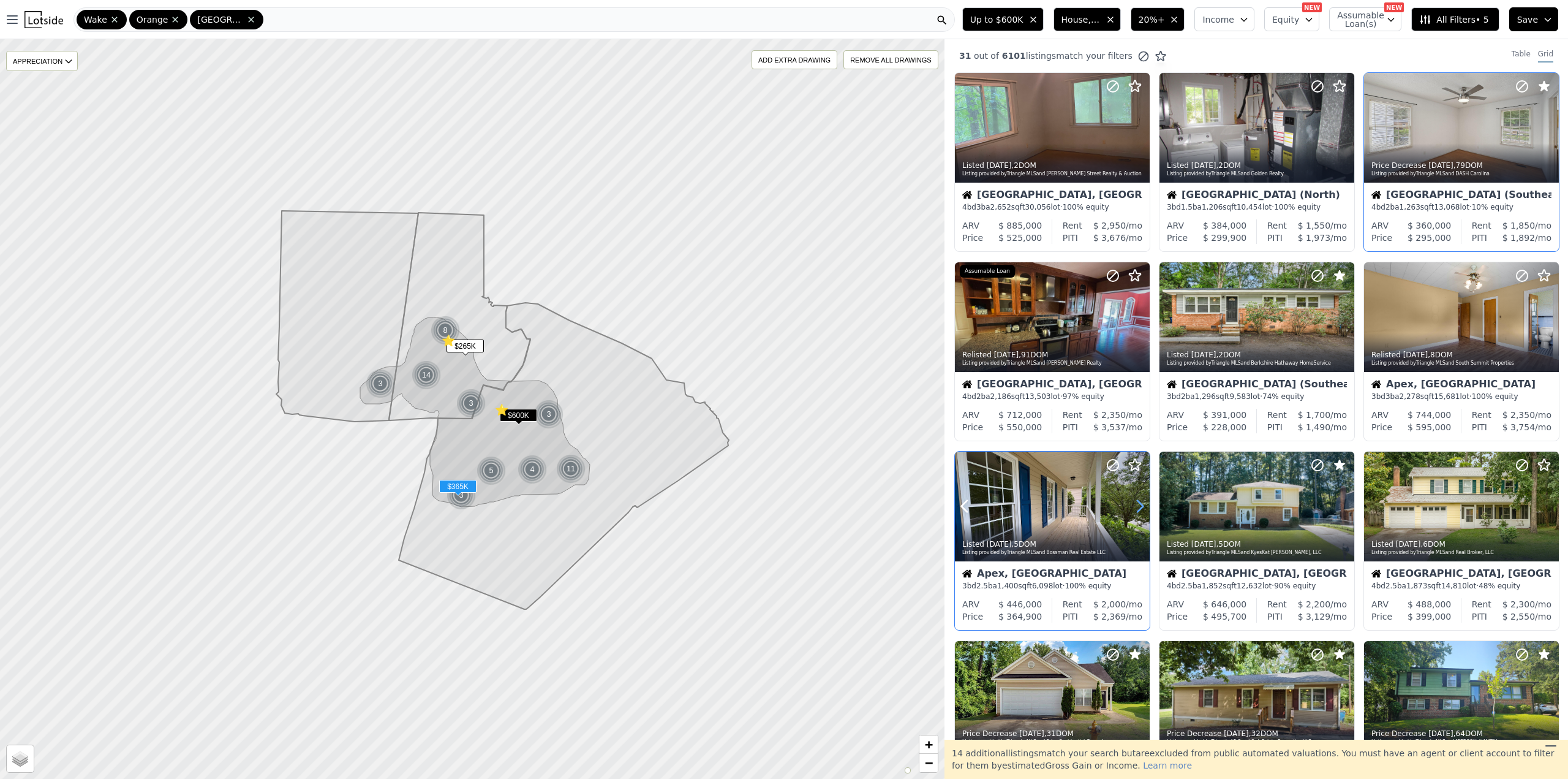
click at [1133, 503] on icon at bounding box center [1139, 506] width 20 height 20
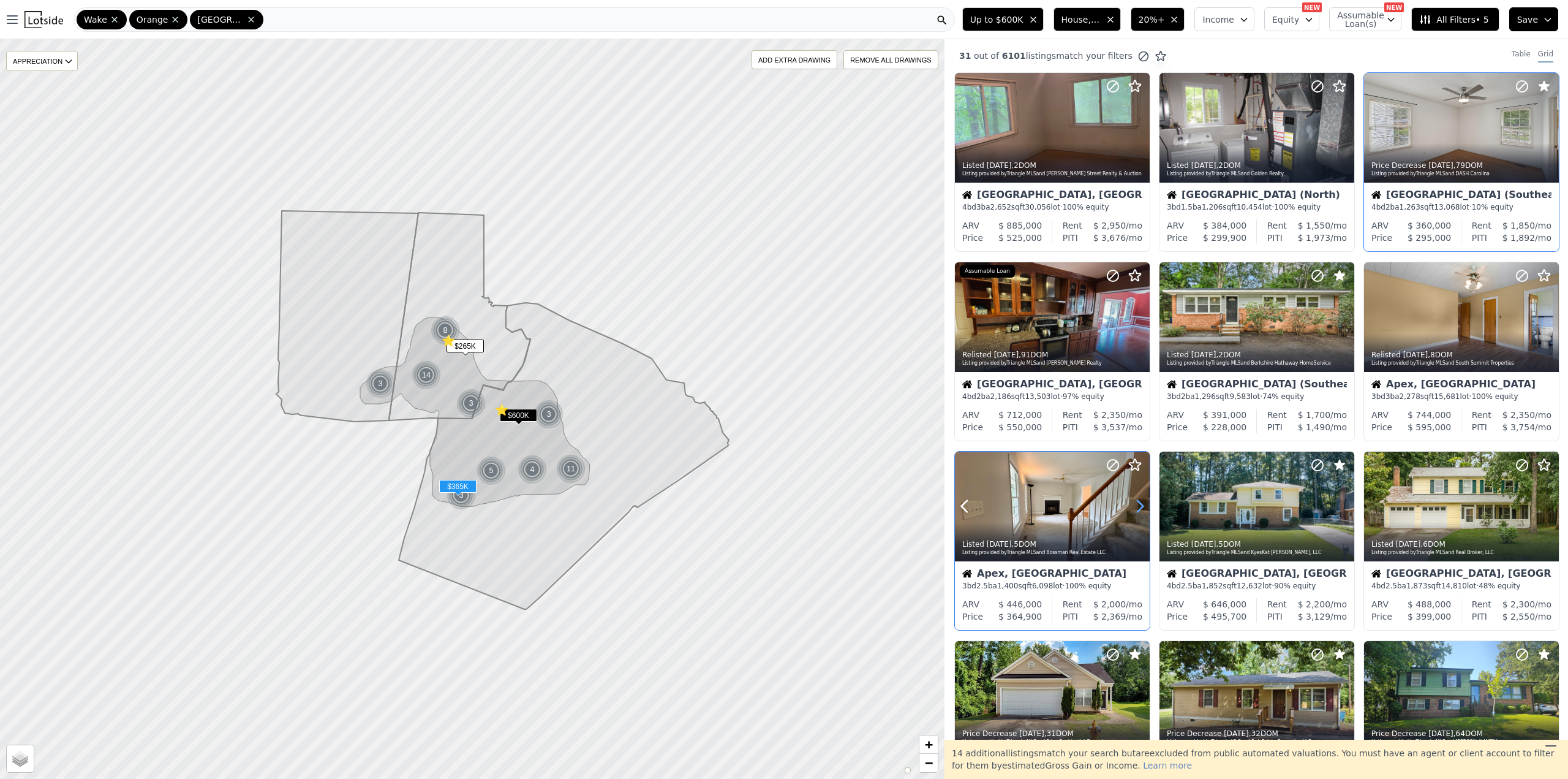
click at [1133, 503] on icon at bounding box center [1139, 506] width 20 height 20
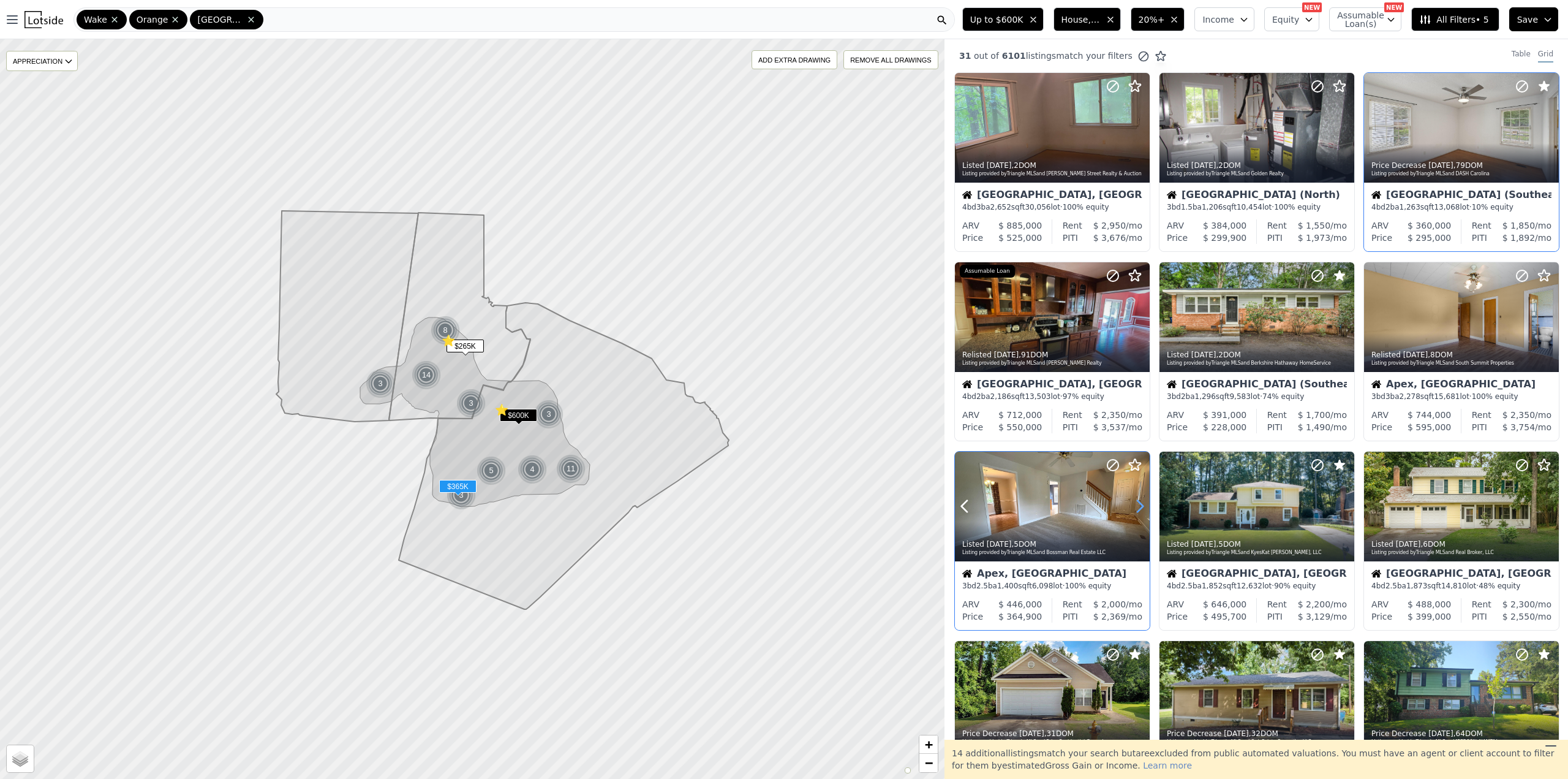
click at [1133, 503] on icon at bounding box center [1139, 506] width 20 height 20
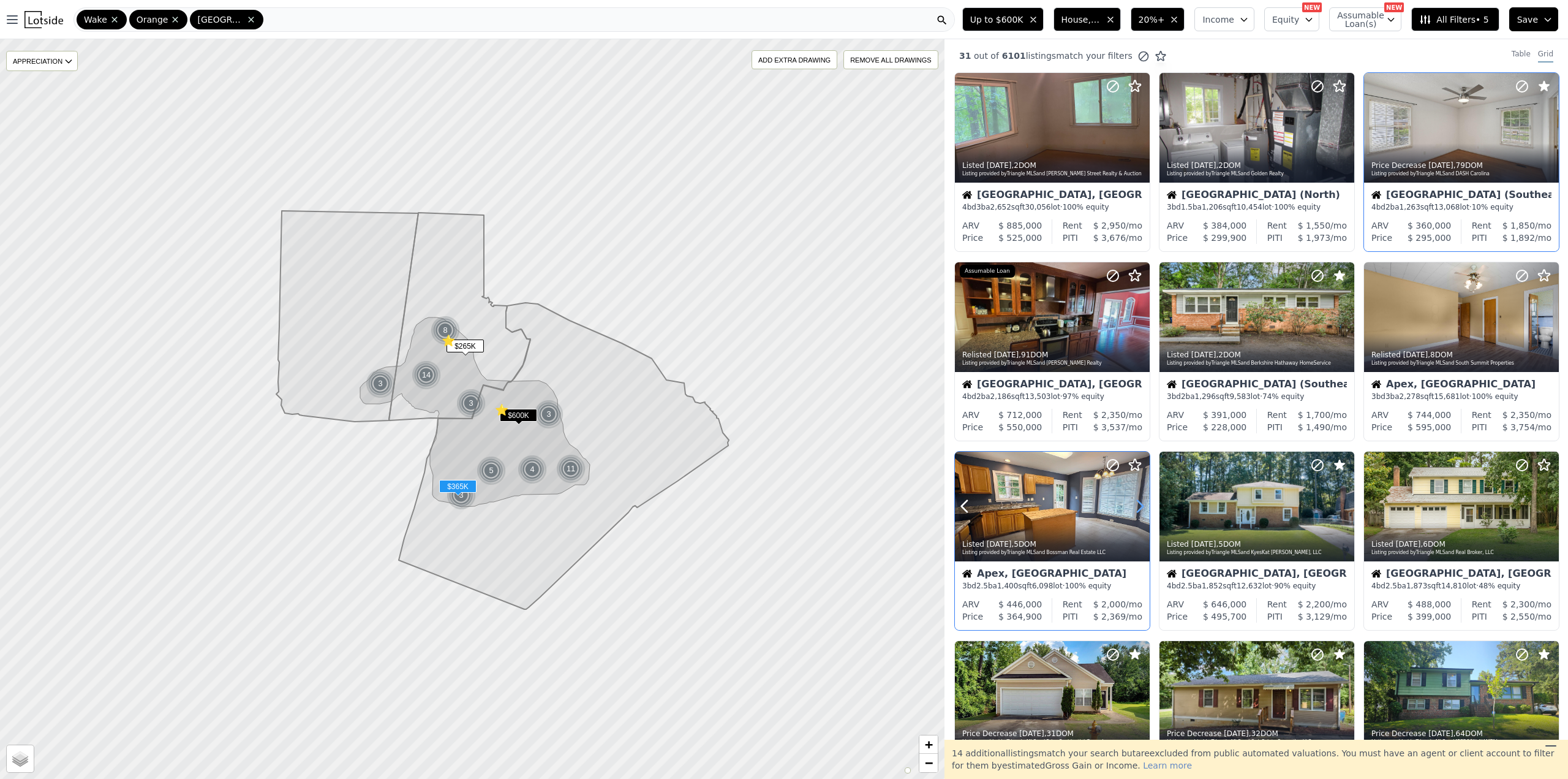
click at [1133, 503] on icon at bounding box center [1139, 506] width 20 height 20
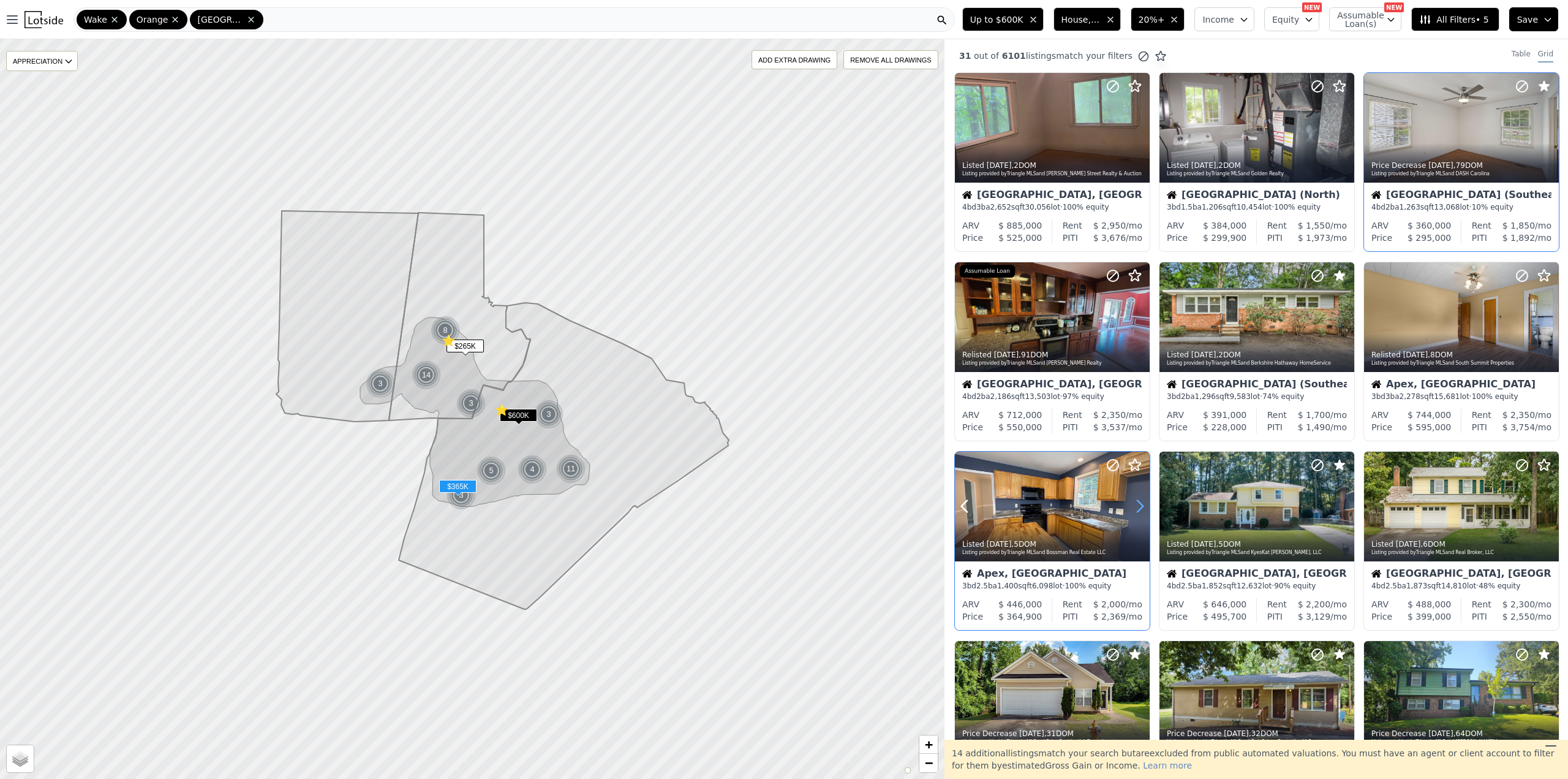
click at [1133, 503] on icon at bounding box center [1139, 506] width 20 height 20
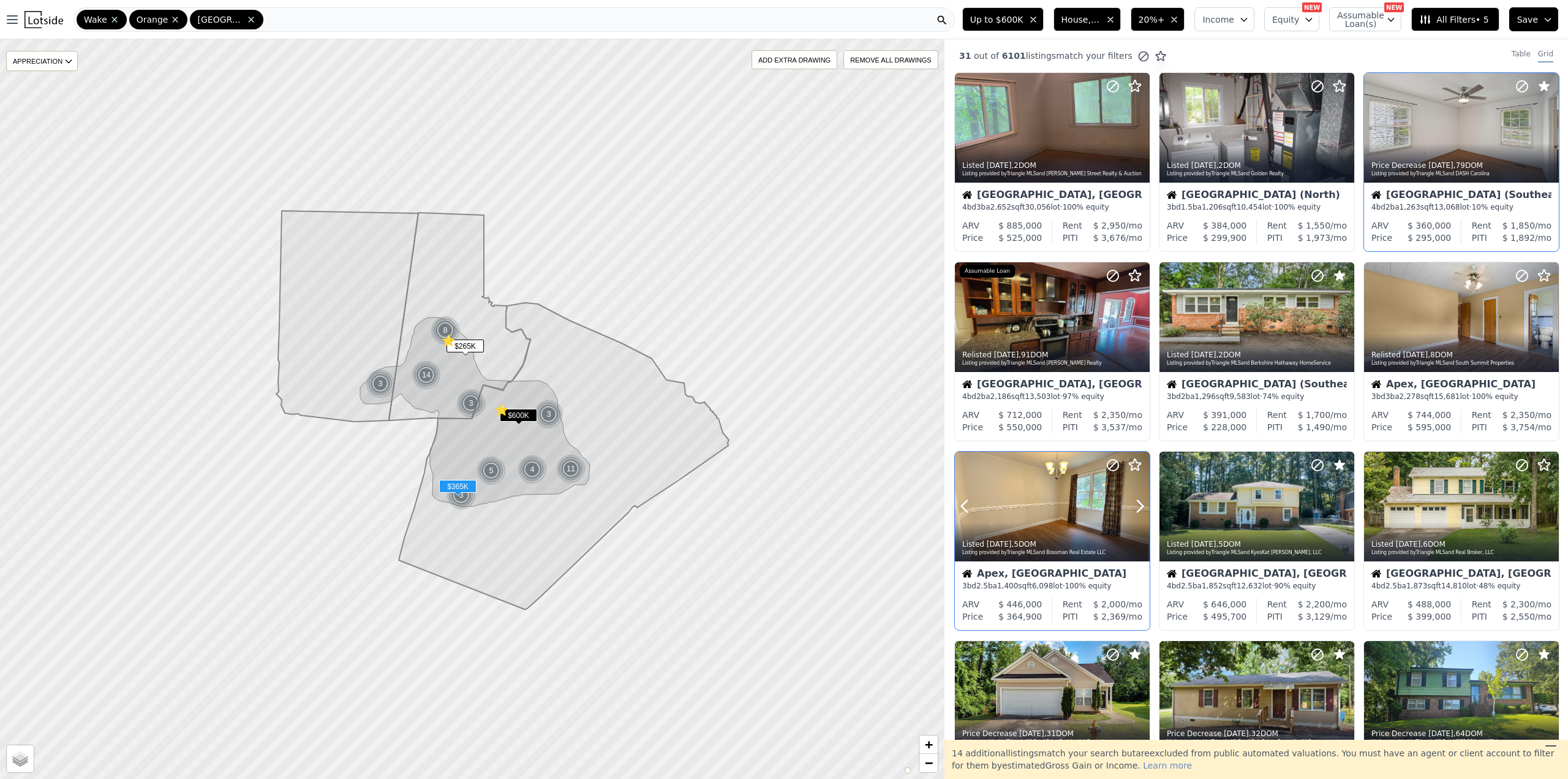
click at [1108, 464] on circle at bounding box center [1113, 465] width 11 height 11
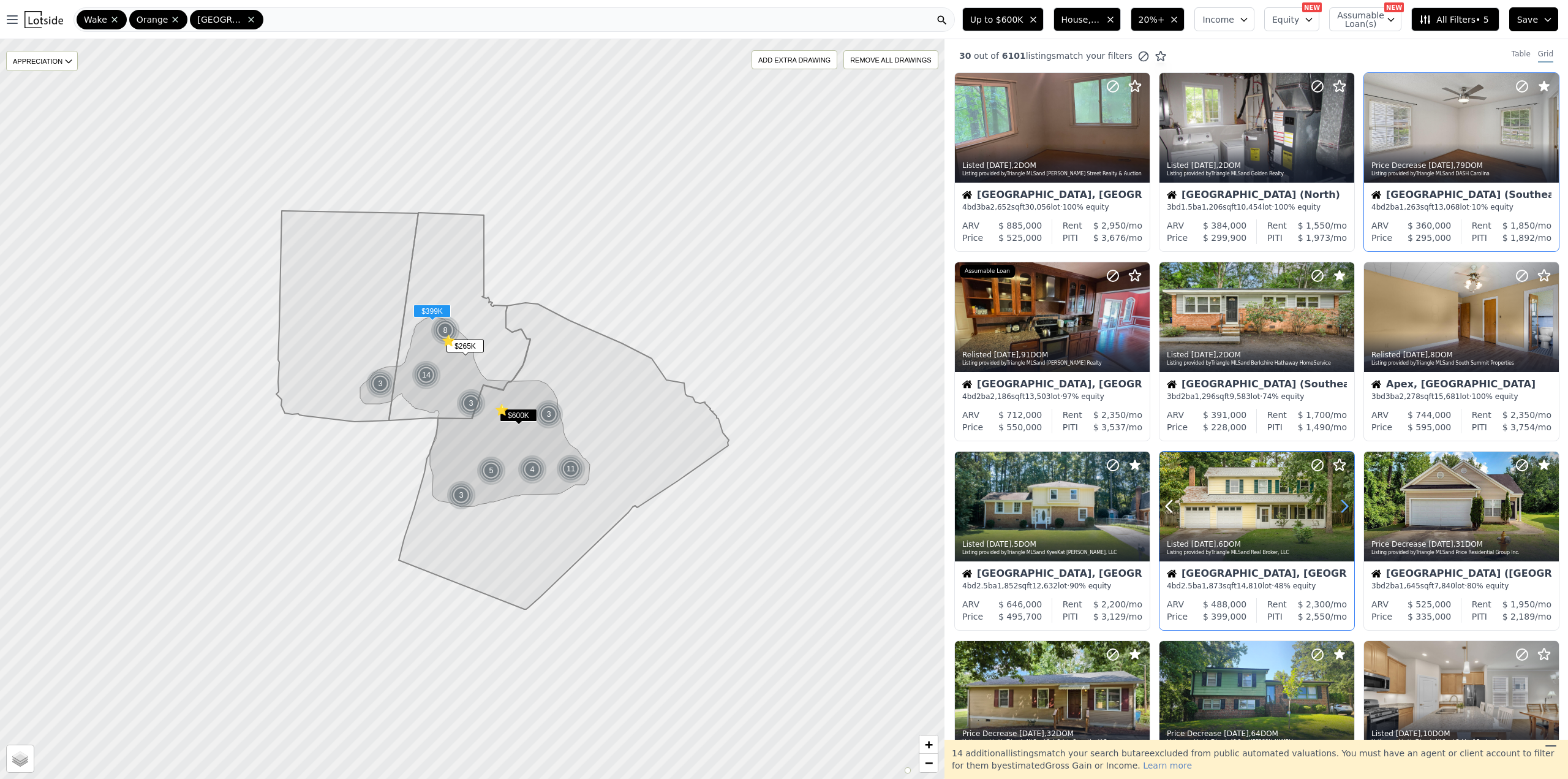
click at [1342, 509] on icon at bounding box center [1344, 506] width 5 height 12
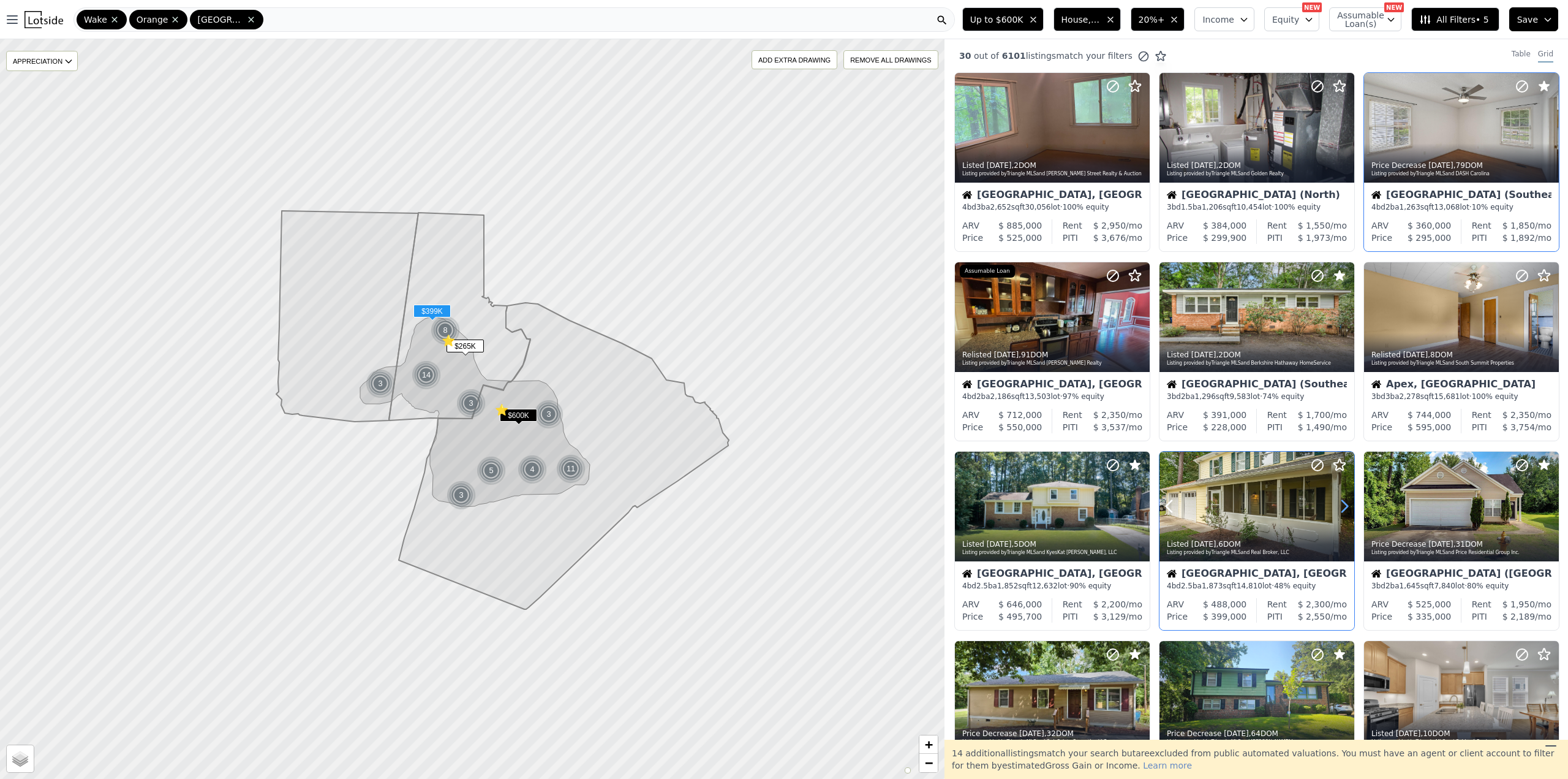
click at [1342, 509] on icon at bounding box center [1344, 506] width 5 height 12
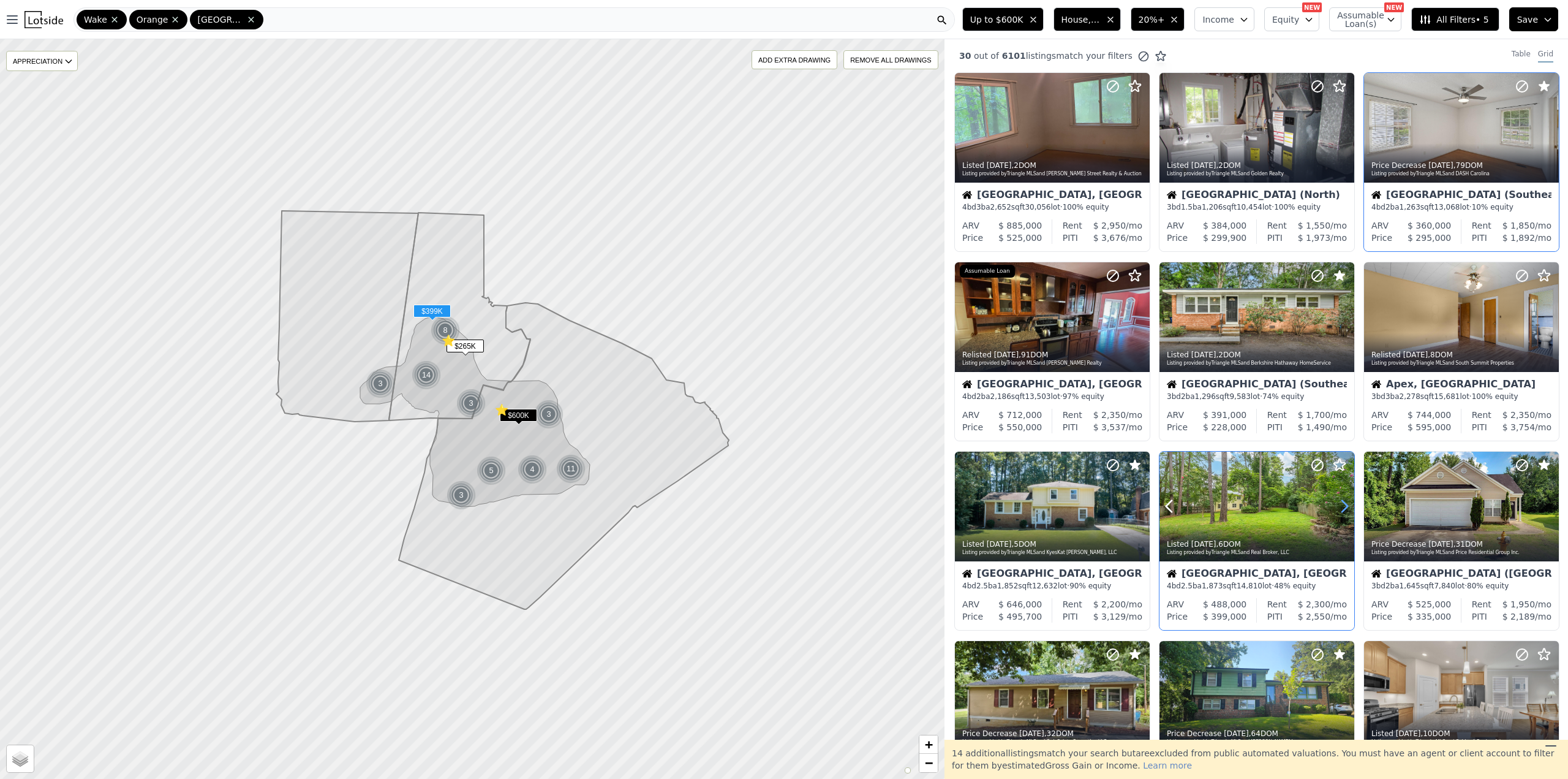
click at [1342, 509] on icon at bounding box center [1344, 506] width 5 height 12
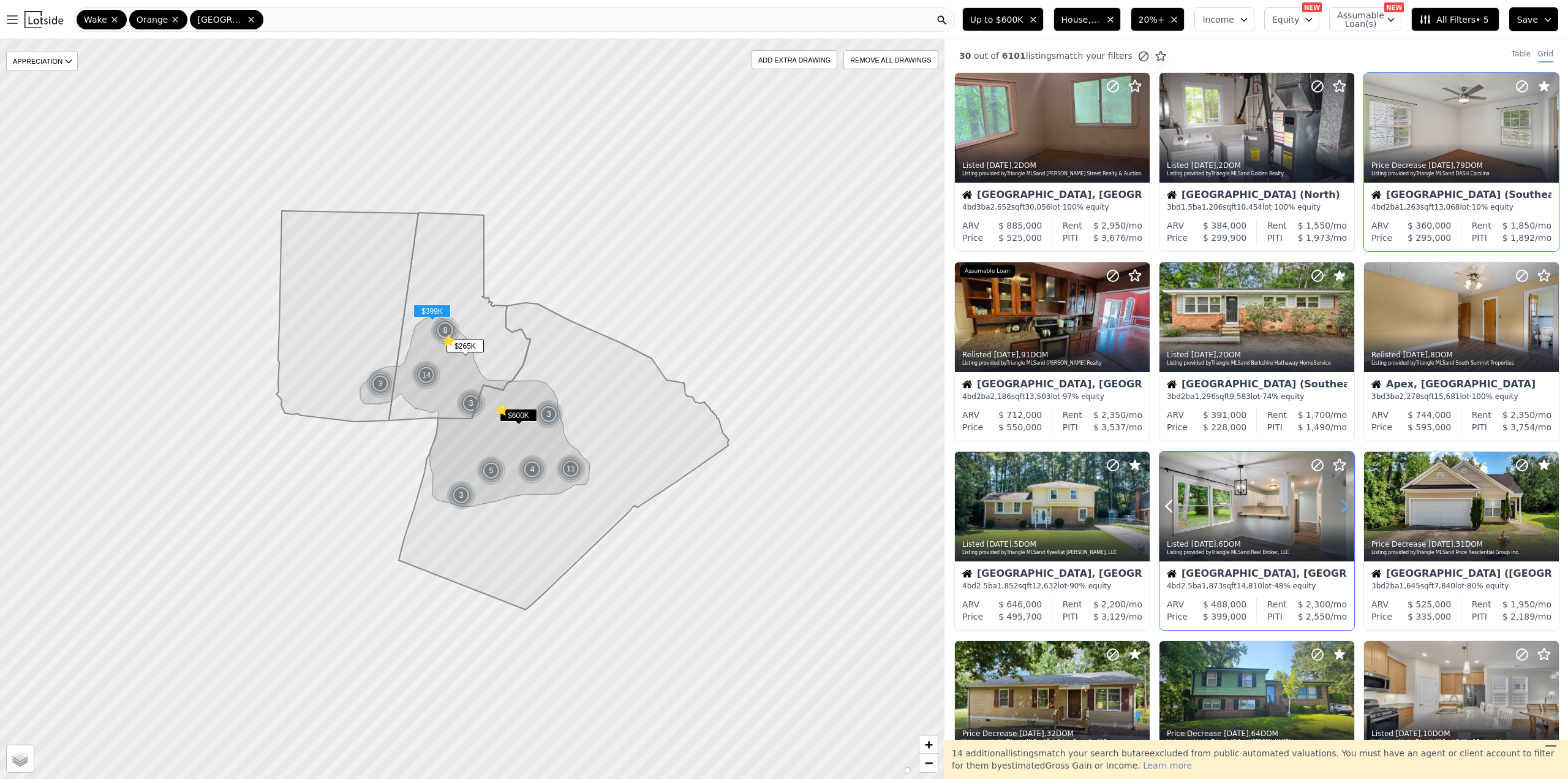
click at [1342, 509] on icon at bounding box center [1344, 506] width 5 height 12
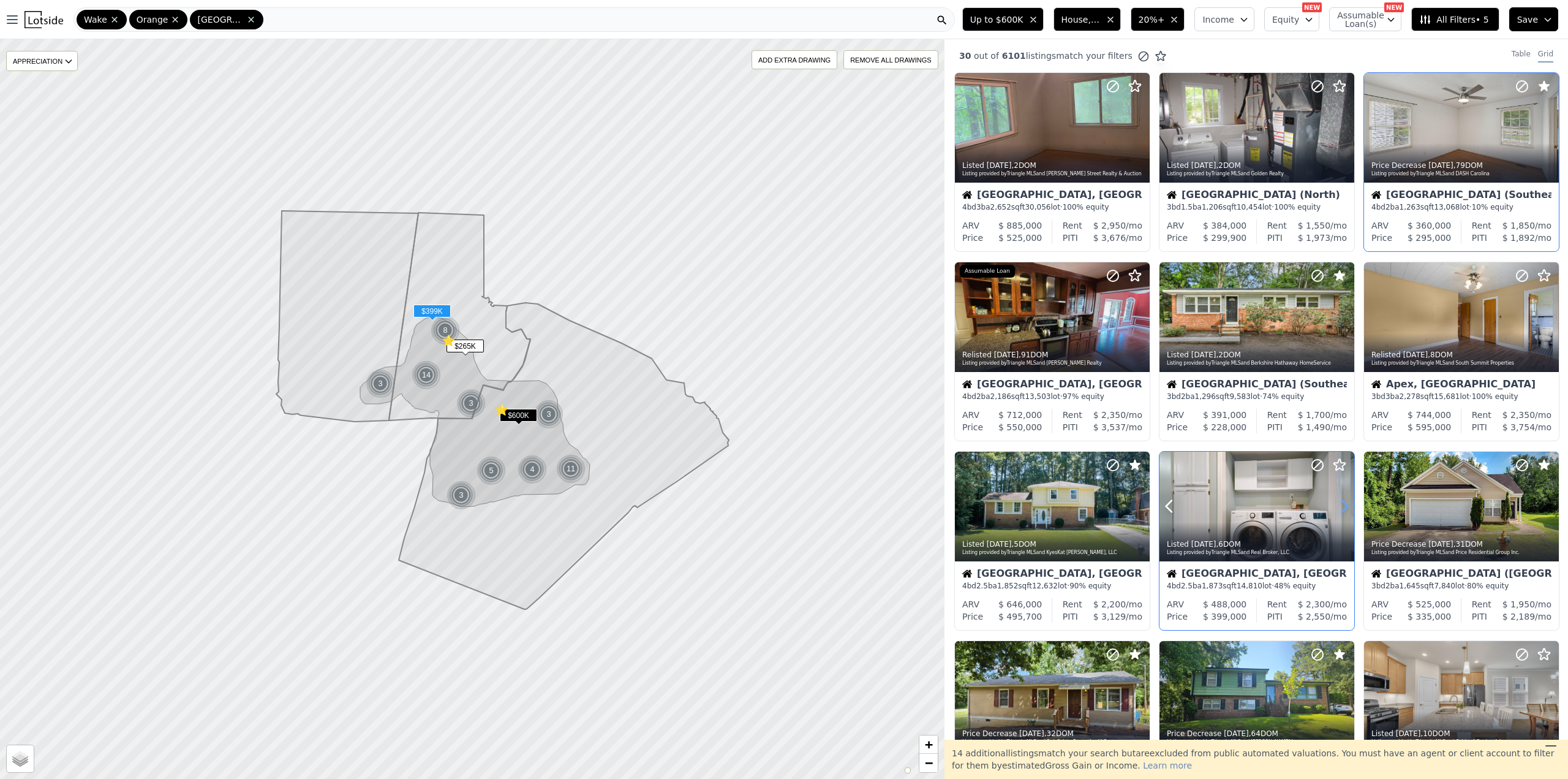
click at [1341, 501] on icon at bounding box center [1344, 506] width 20 height 20
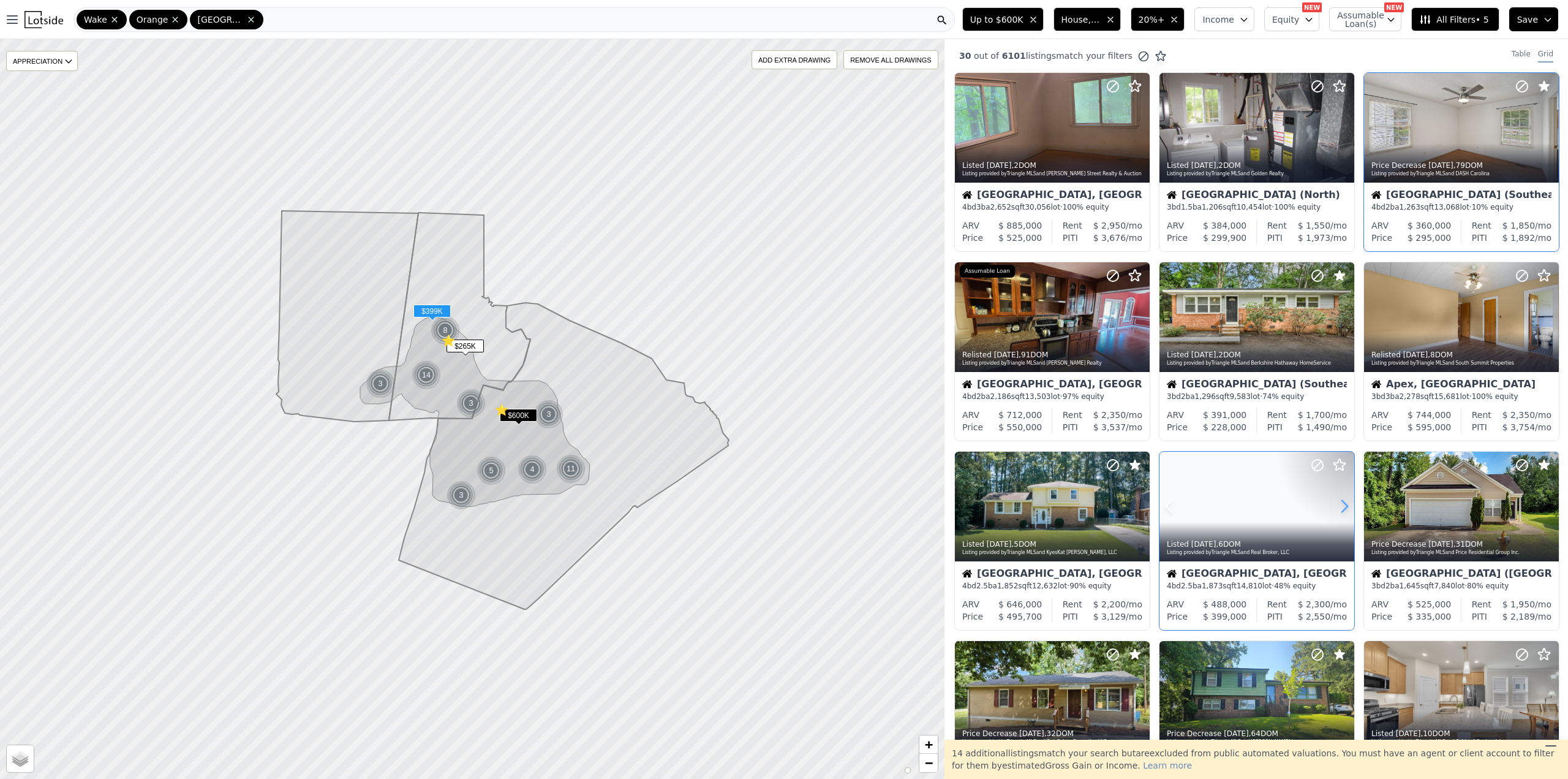
click at [1341, 501] on icon at bounding box center [1344, 506] width 20 height 20
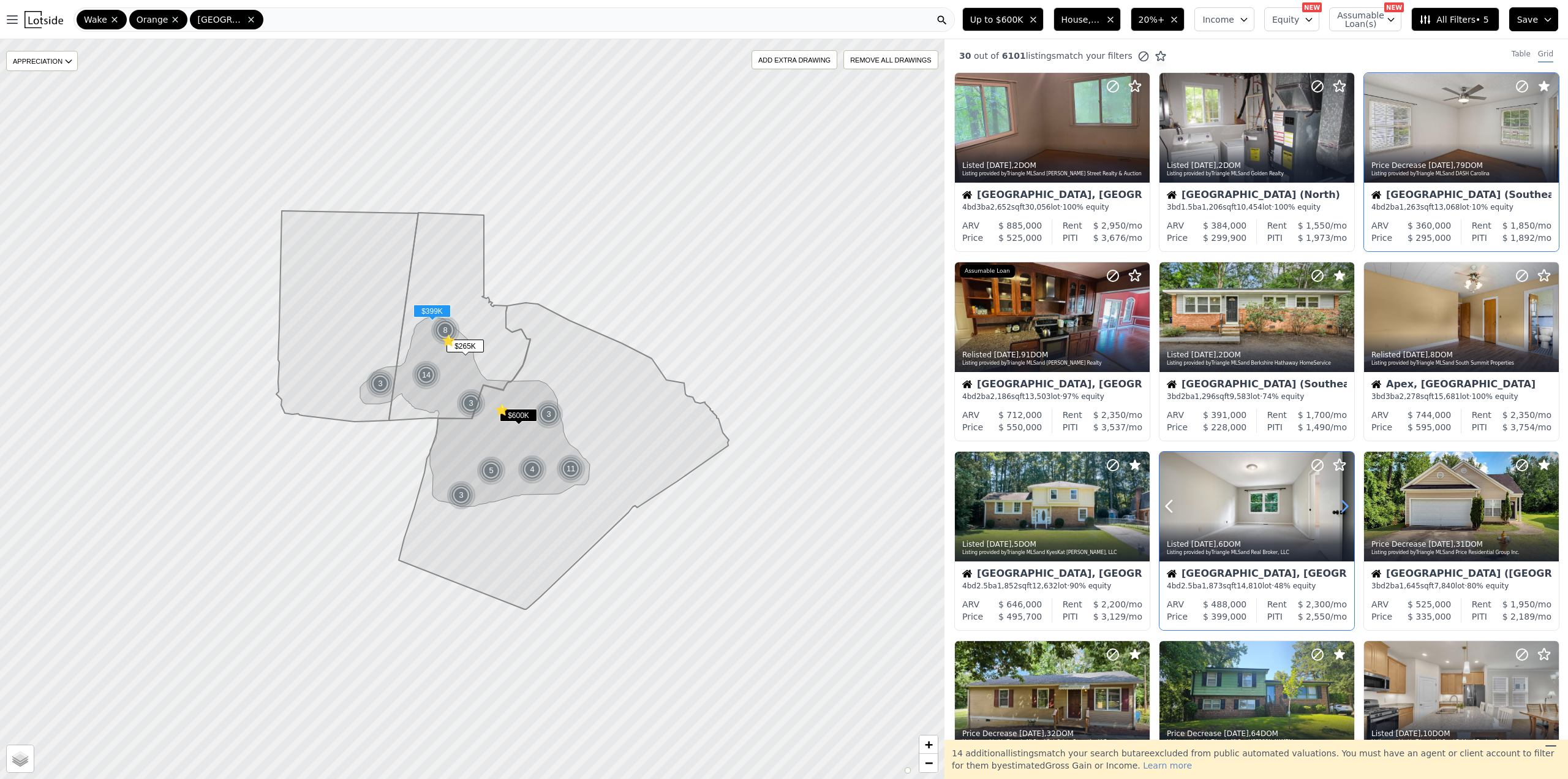
click at [1341, 501] on icon at bounding box center [1344, 506] width 20 height 20
click at [1315, 465] on icon at bounding box center [1317, 465] width 15 height 15
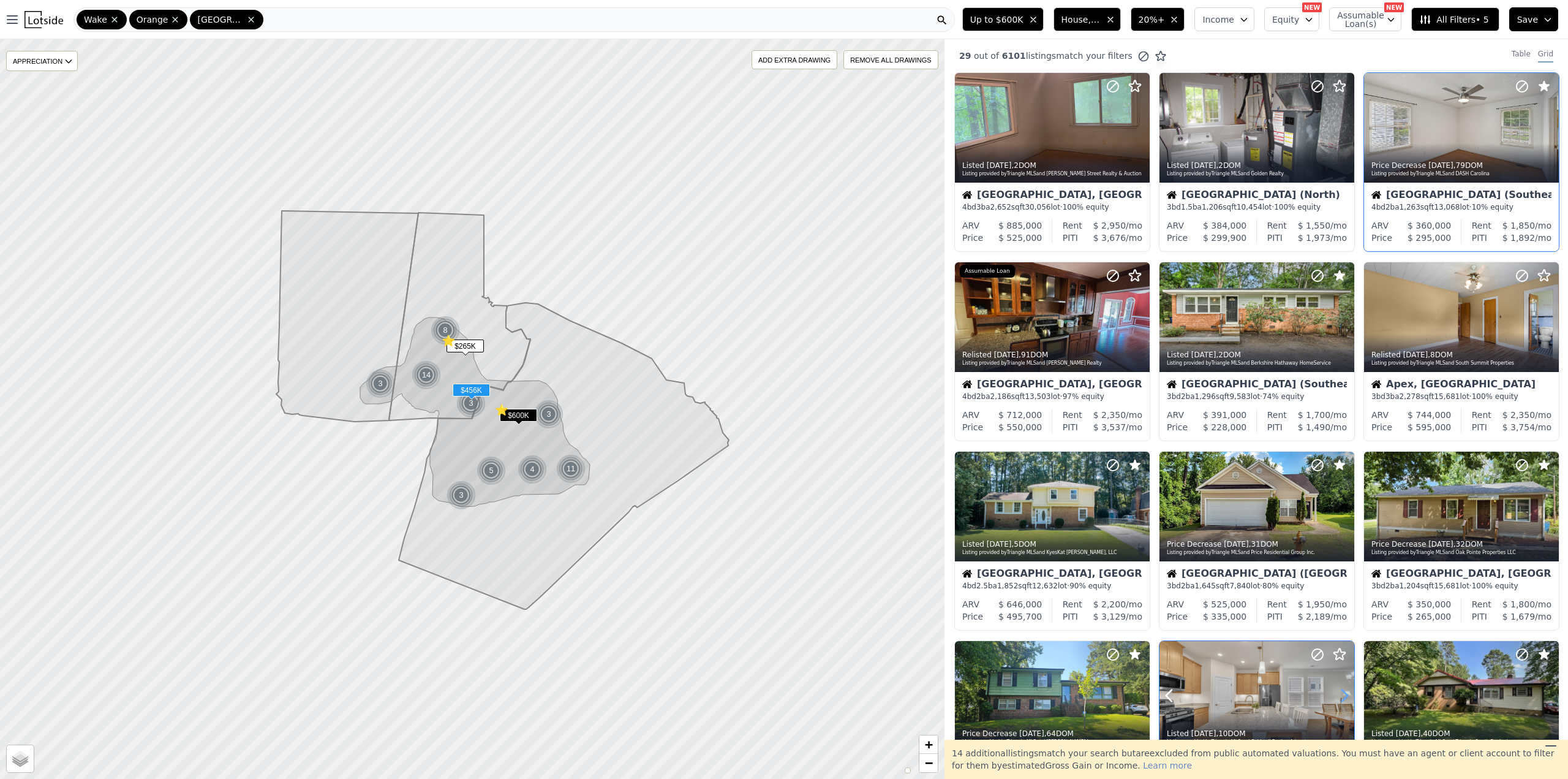
click at [1340, 694] on icon at bounding box center [1344, 695] width 20 height 20
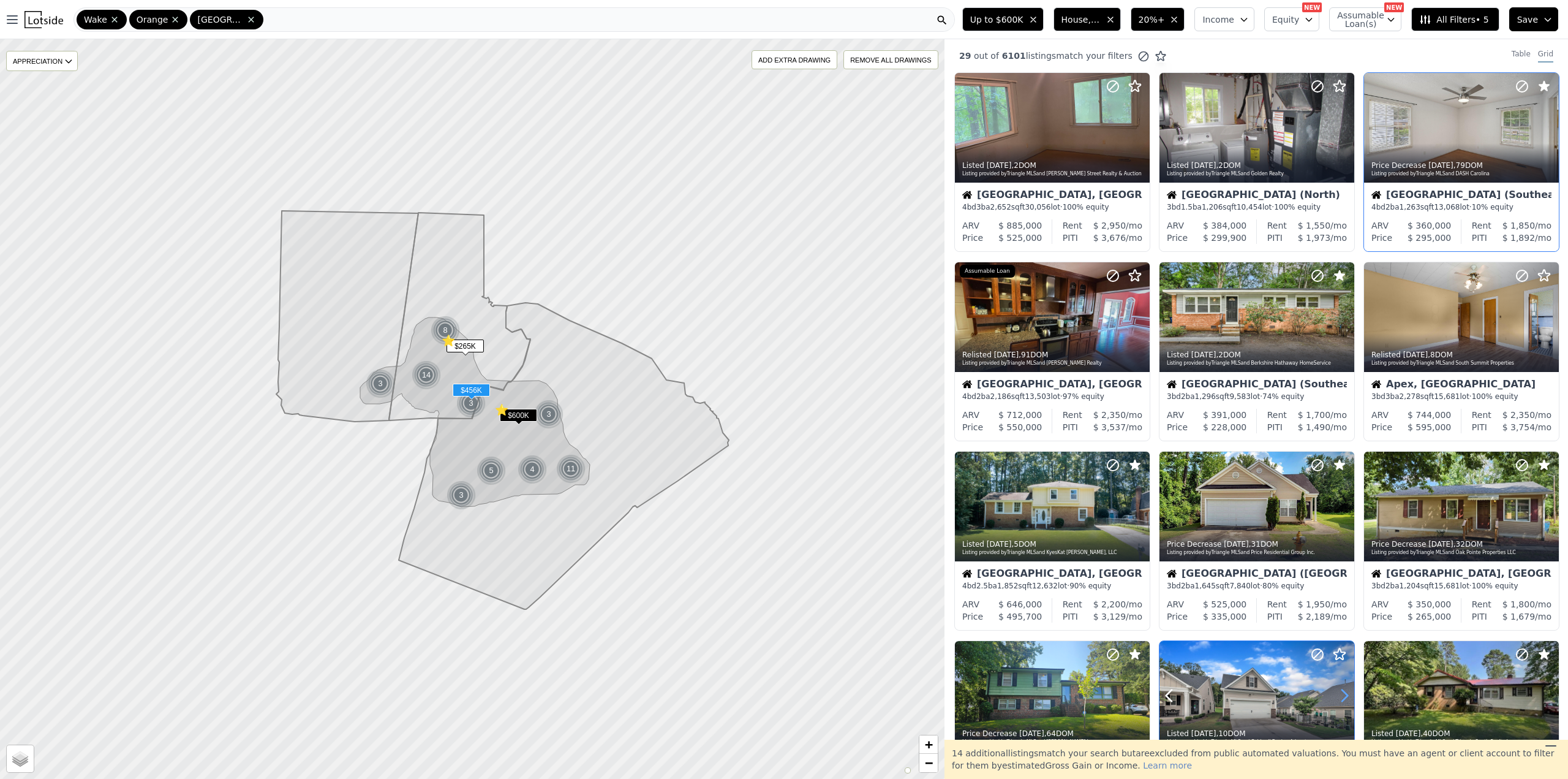
click at [1340, 694] on icon at bounding box center [1344, 695] width 20 height 20
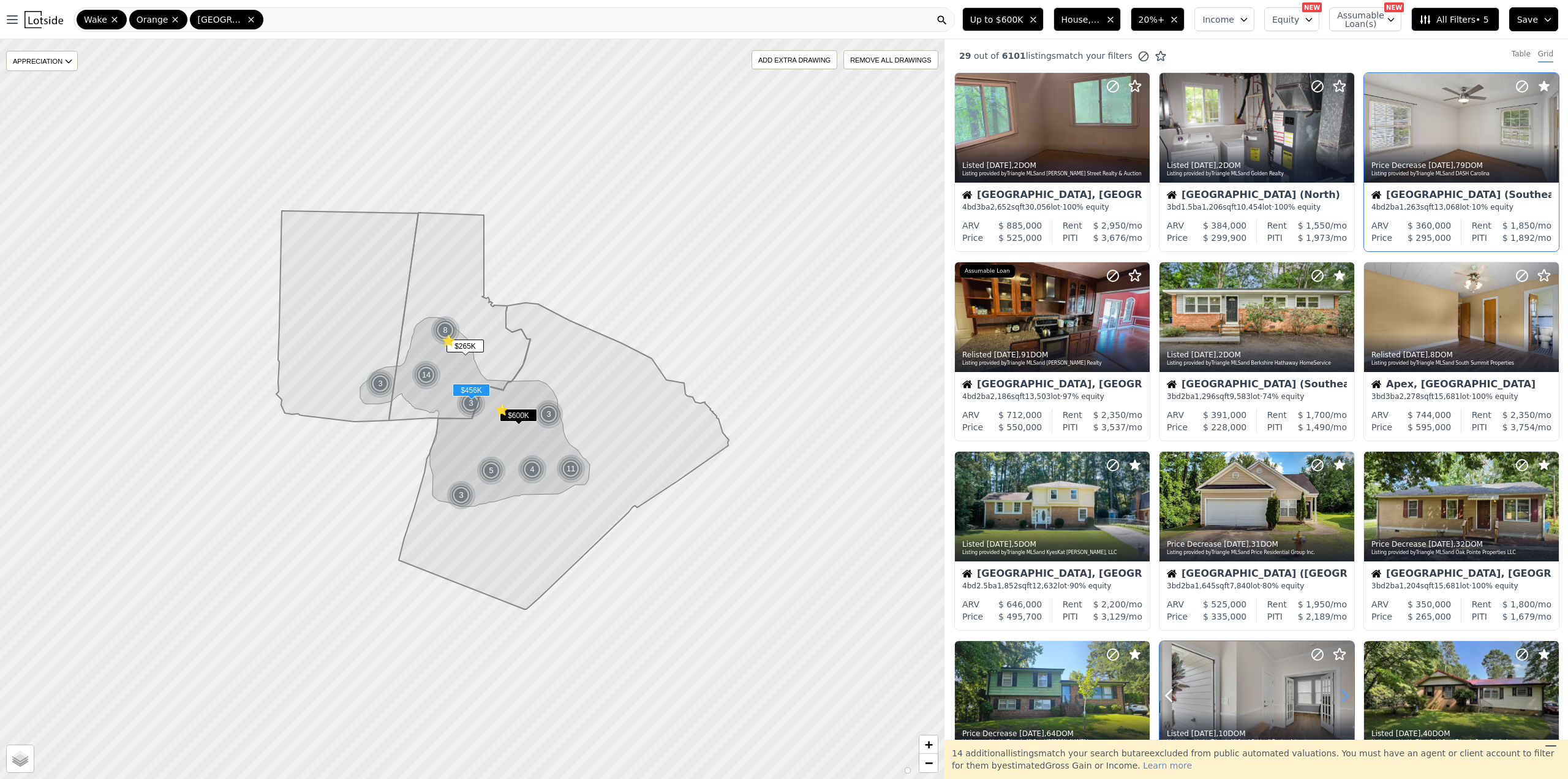
click at [1340, 694] on icon at bounding box center [1344, 695] width 20 height 20
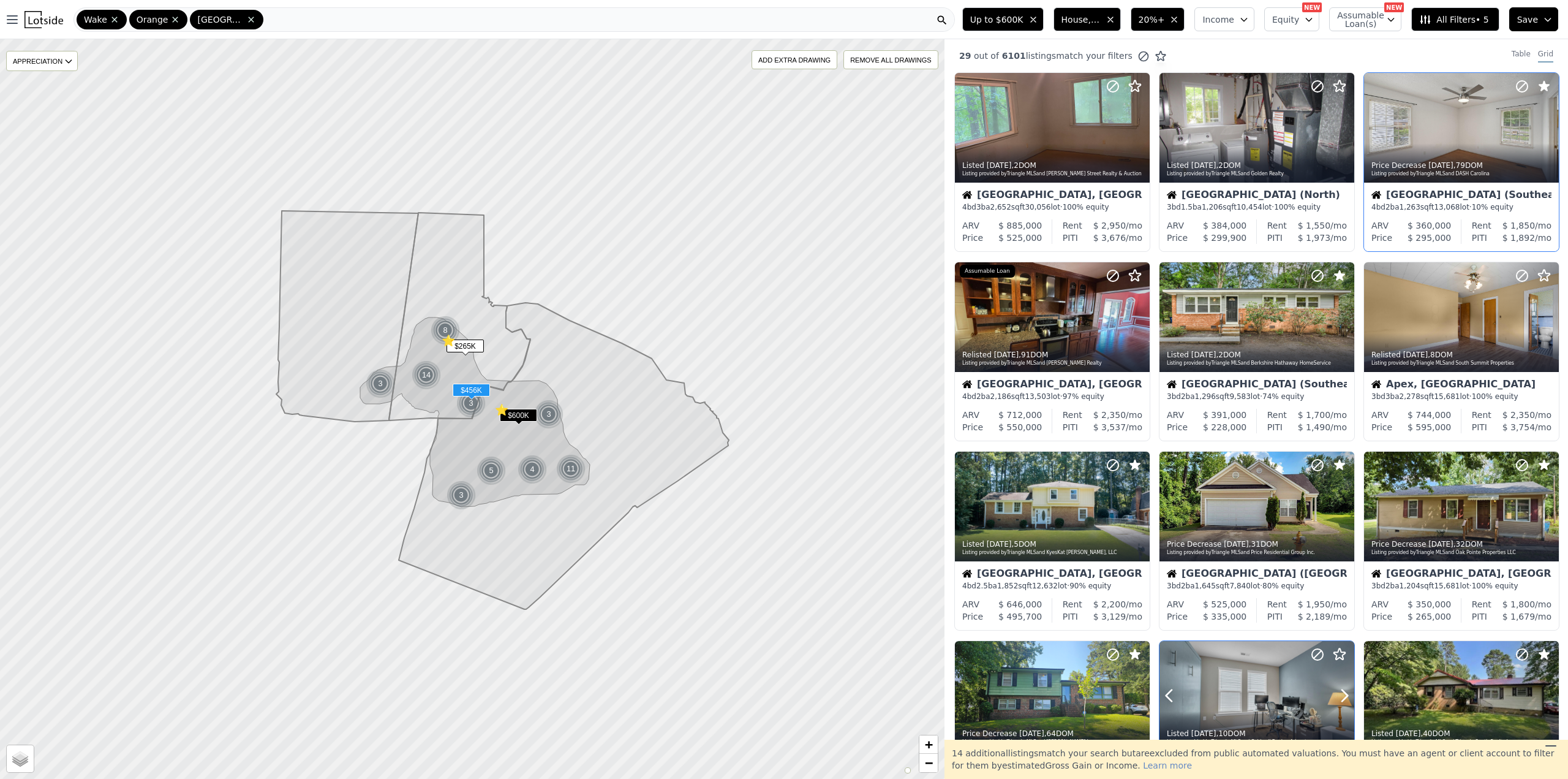
click at [1313, 655] on icon at bounding box center [1317, 655] width 15 height 15
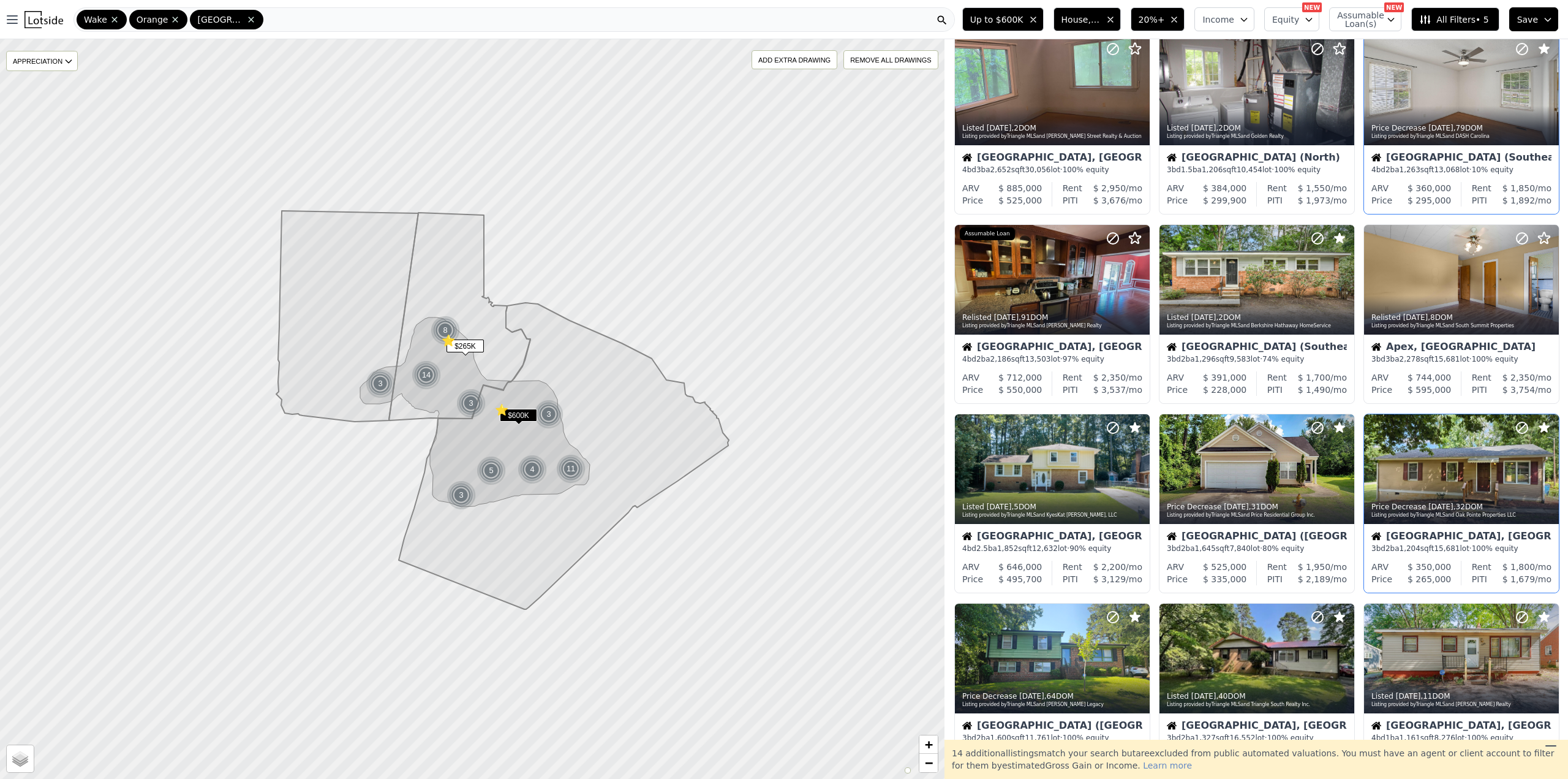
scroll to position [184, 0]
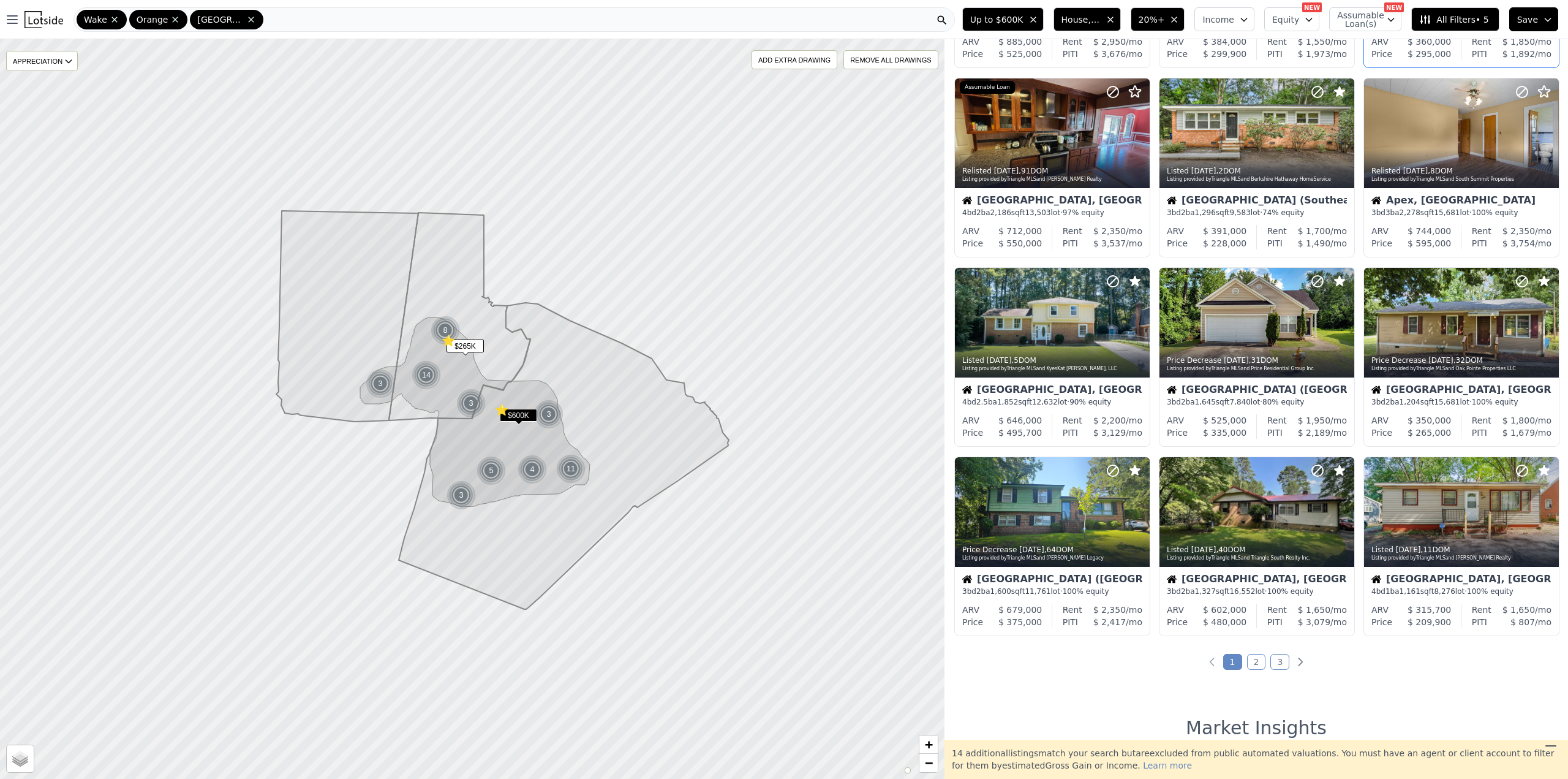
click at [1254, 662] on link "2" at bounding box center [1256, 661] width 19 height 16
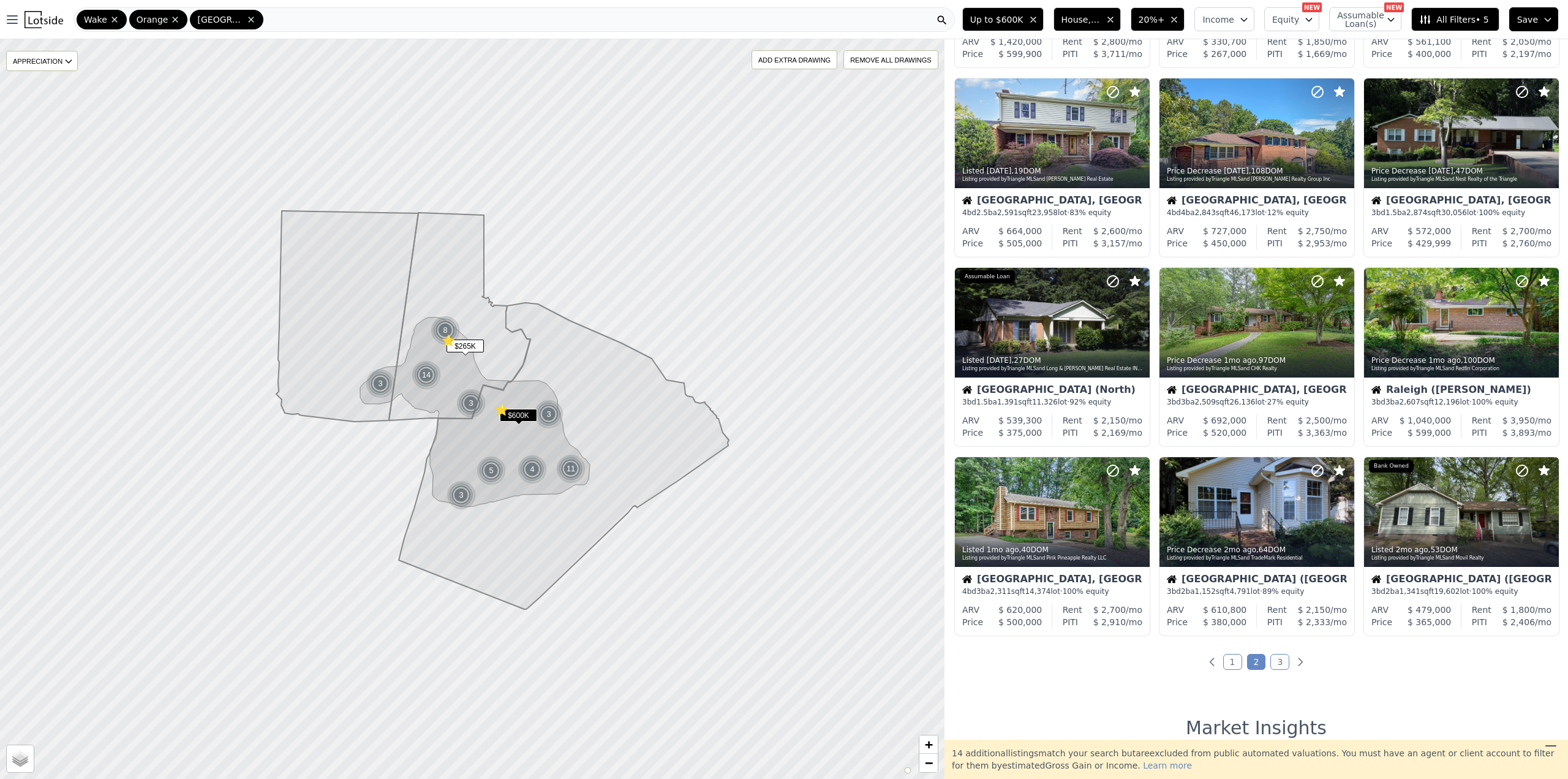
click at [1270, 661] on link "3" at bounding box center [1280, 661] width 19 height 16
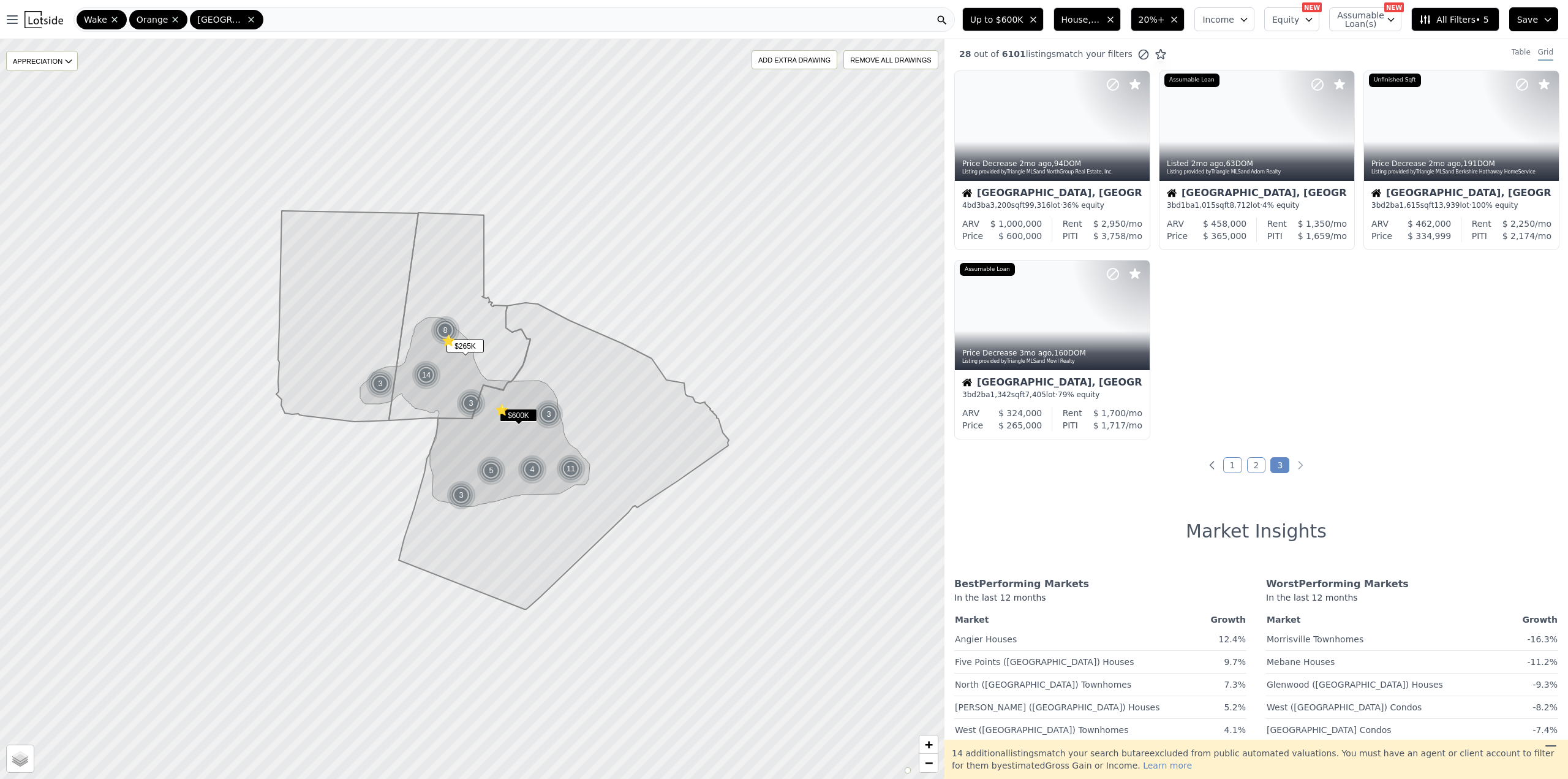
scroll to position [0, 0]
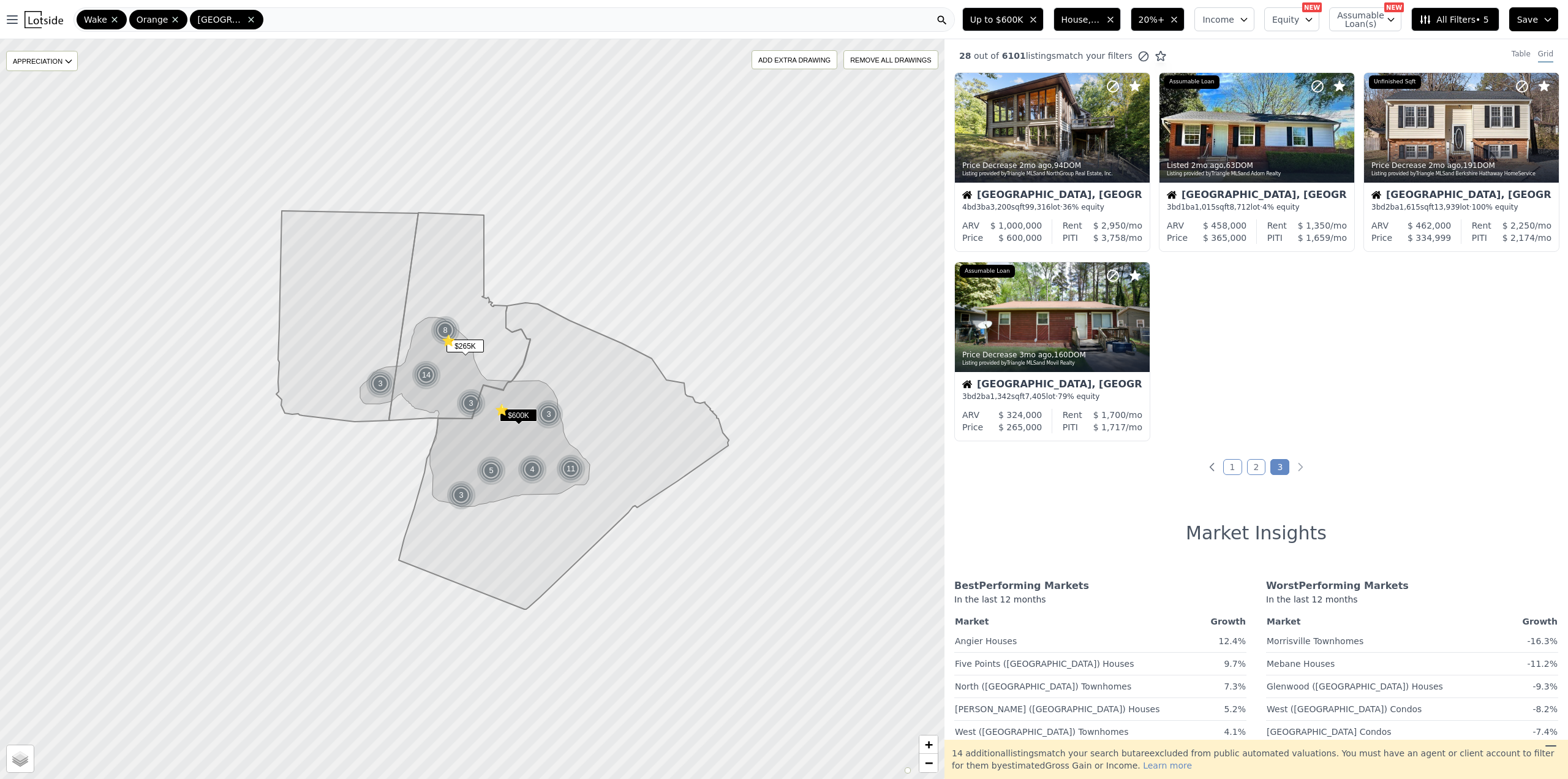
click at [1224, 468] on link "1" at bounding box center [1232, 466] width 19 height 16
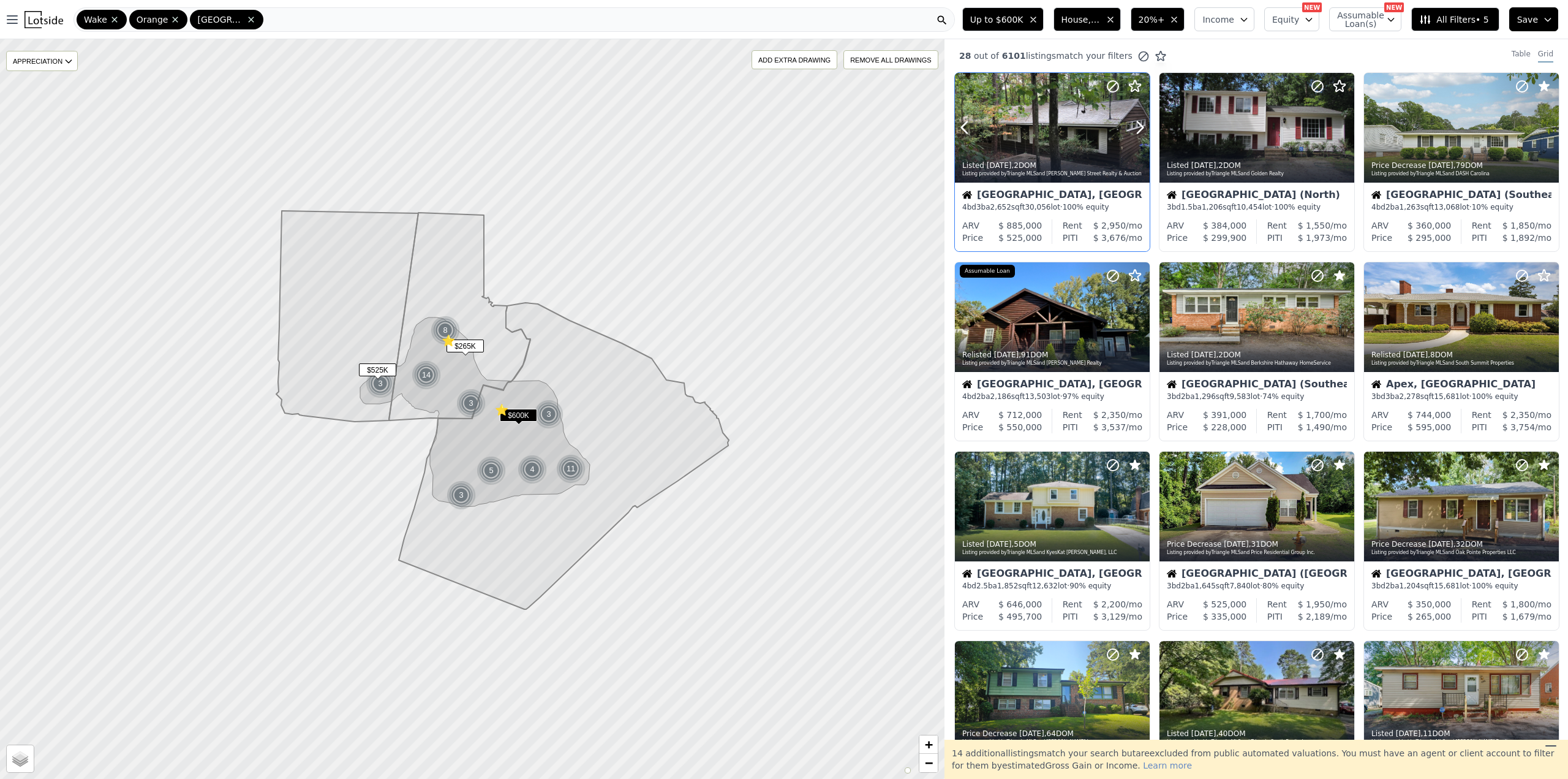
click at [1133, 89] on icon at bounding box center [1135, 86] width 15 height 15
click at [1340, 87] on icon at bounding box center [1339, 86] width 12 height 11
click at [1138, 273] on icon at bounding box center [1135, 276] width 15 height 15
click at [1537, 271] on icon at bounding box center [1544, 276] width 15 height 15
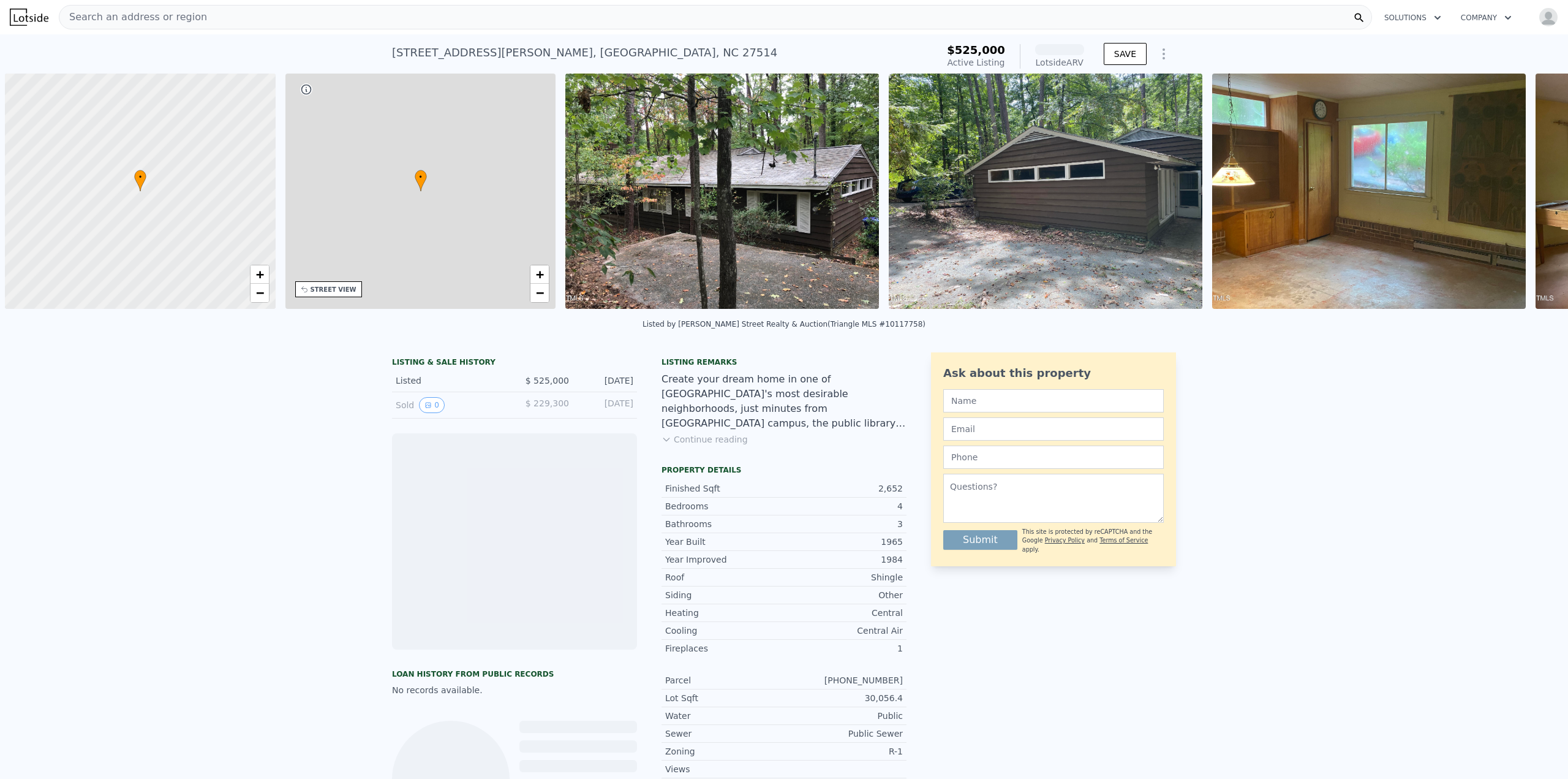
scroll to position [0, 5]
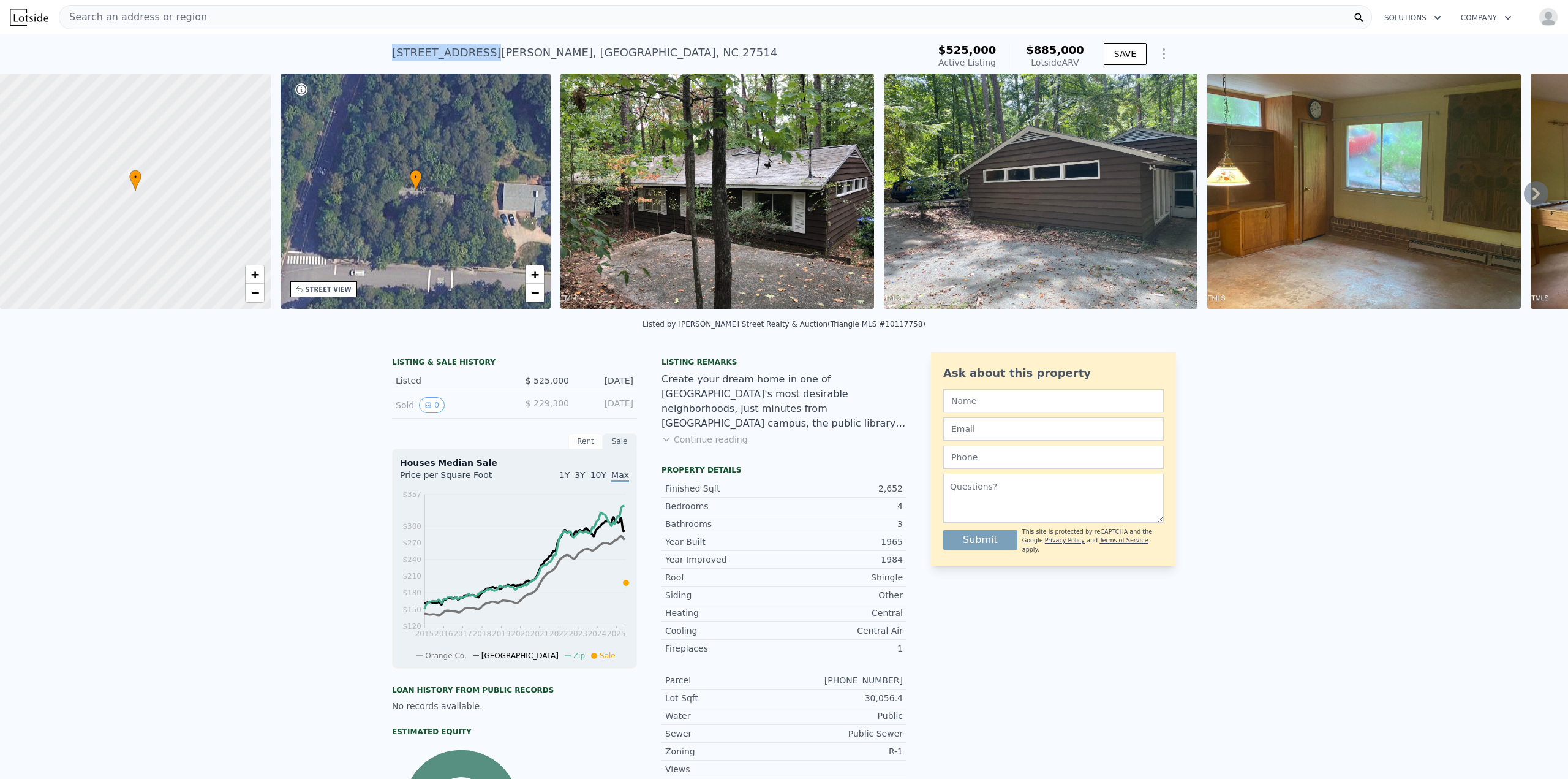
drag, startPoint x: 388, startPoint y: 53, endPoint x: 461, endPoint y: 53, distance: 73.0
click at [461, 53] on div "412 N Elliott Rd , Chapel Hill , NC 27514" at bounding box center [584, 52] width 385 height 17
copy div "412 N Elliott Rd"
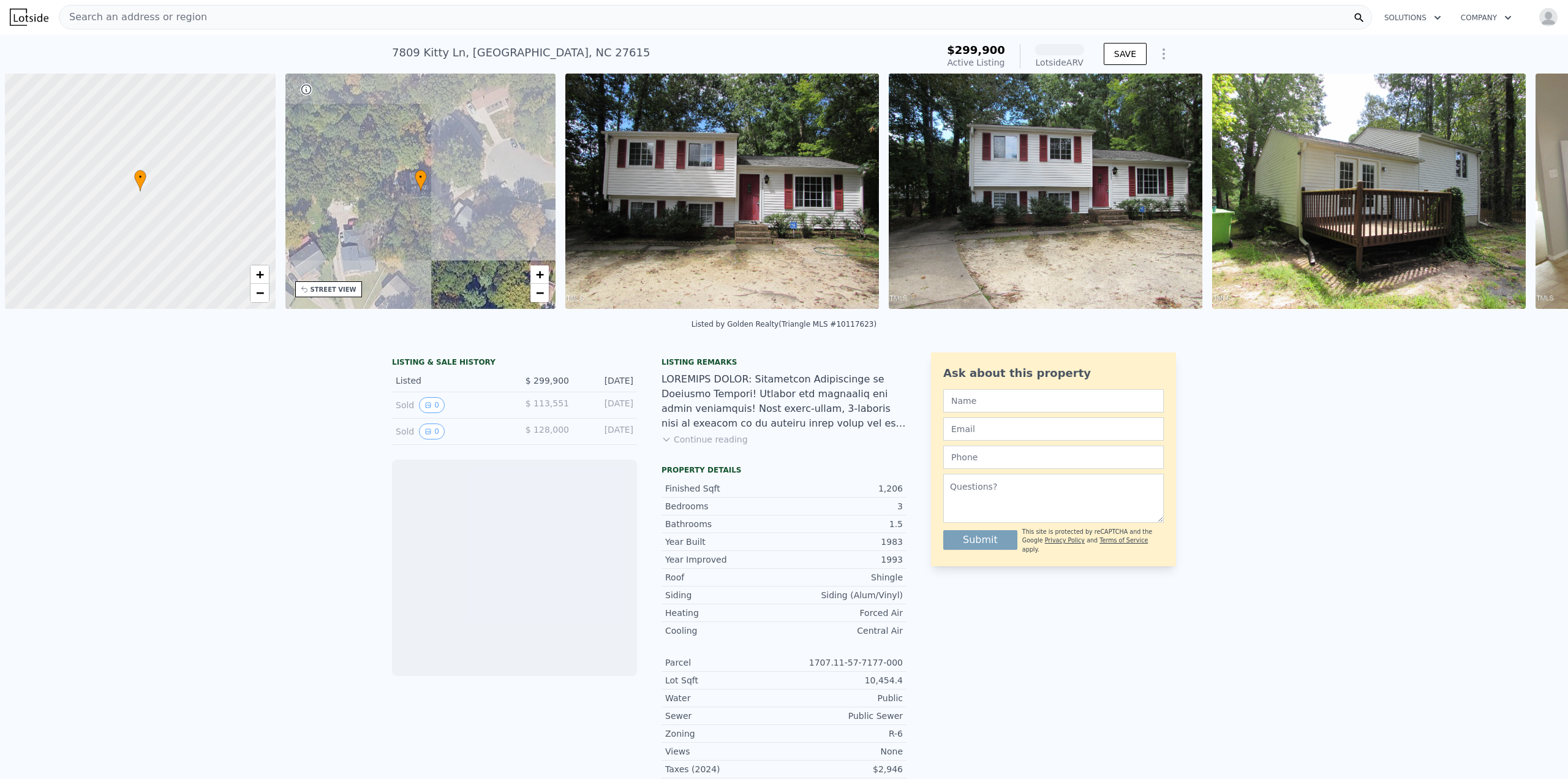
scroll to position [0, 5]
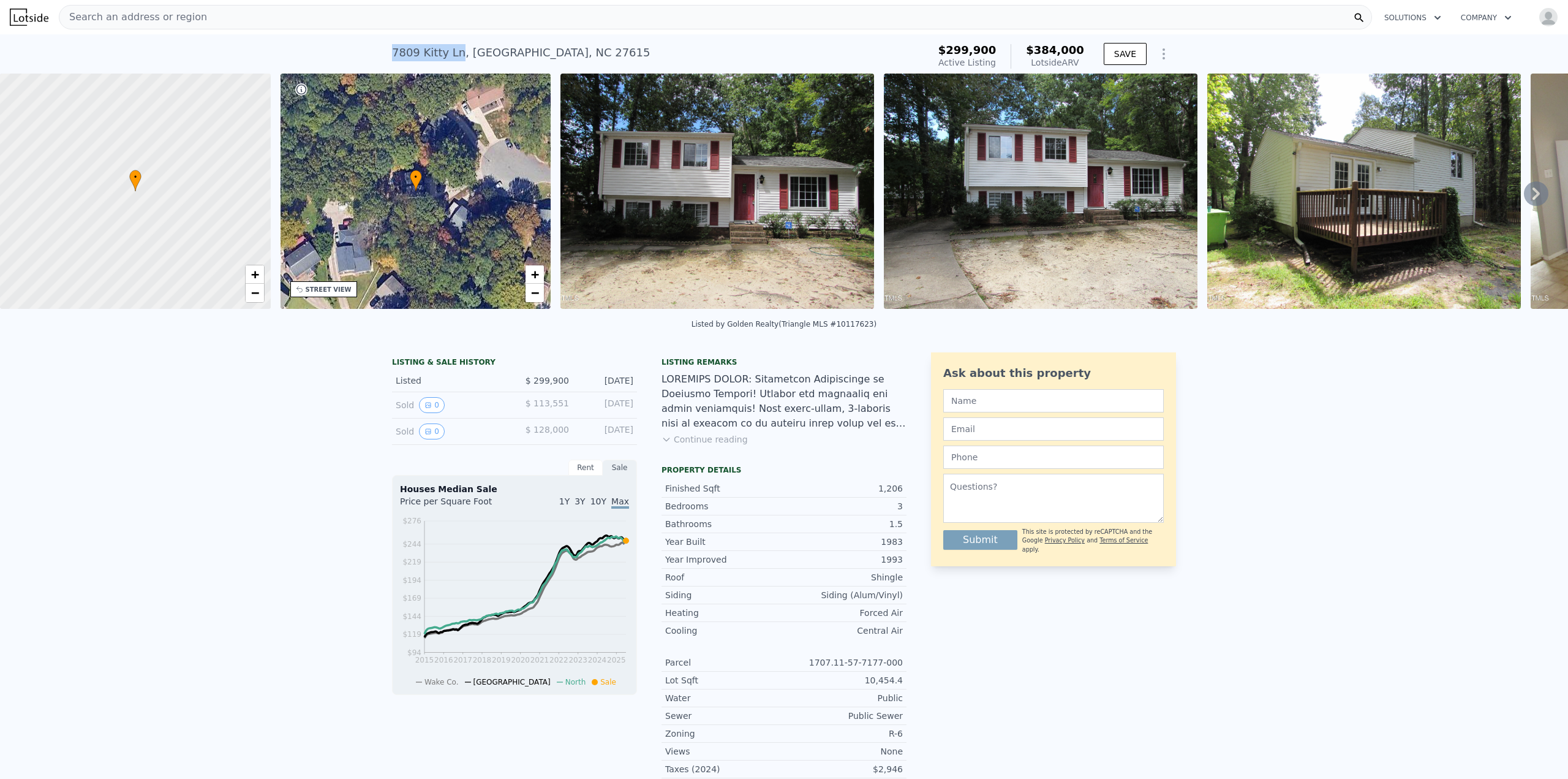
drag, startPoint x: 387, startPoint y: 53, endPoint x: 450, endPoint y: 50, distance: 63.1
click at [450, 50] on div "7809 Kitty Ln , Raleigh , NC 27615 Active at $299,900 (~ARV $384k ) $299,900 Ac…" at bounding box center [784, 54] width 1568 height 39
copy div "7809 Kitty Ln"
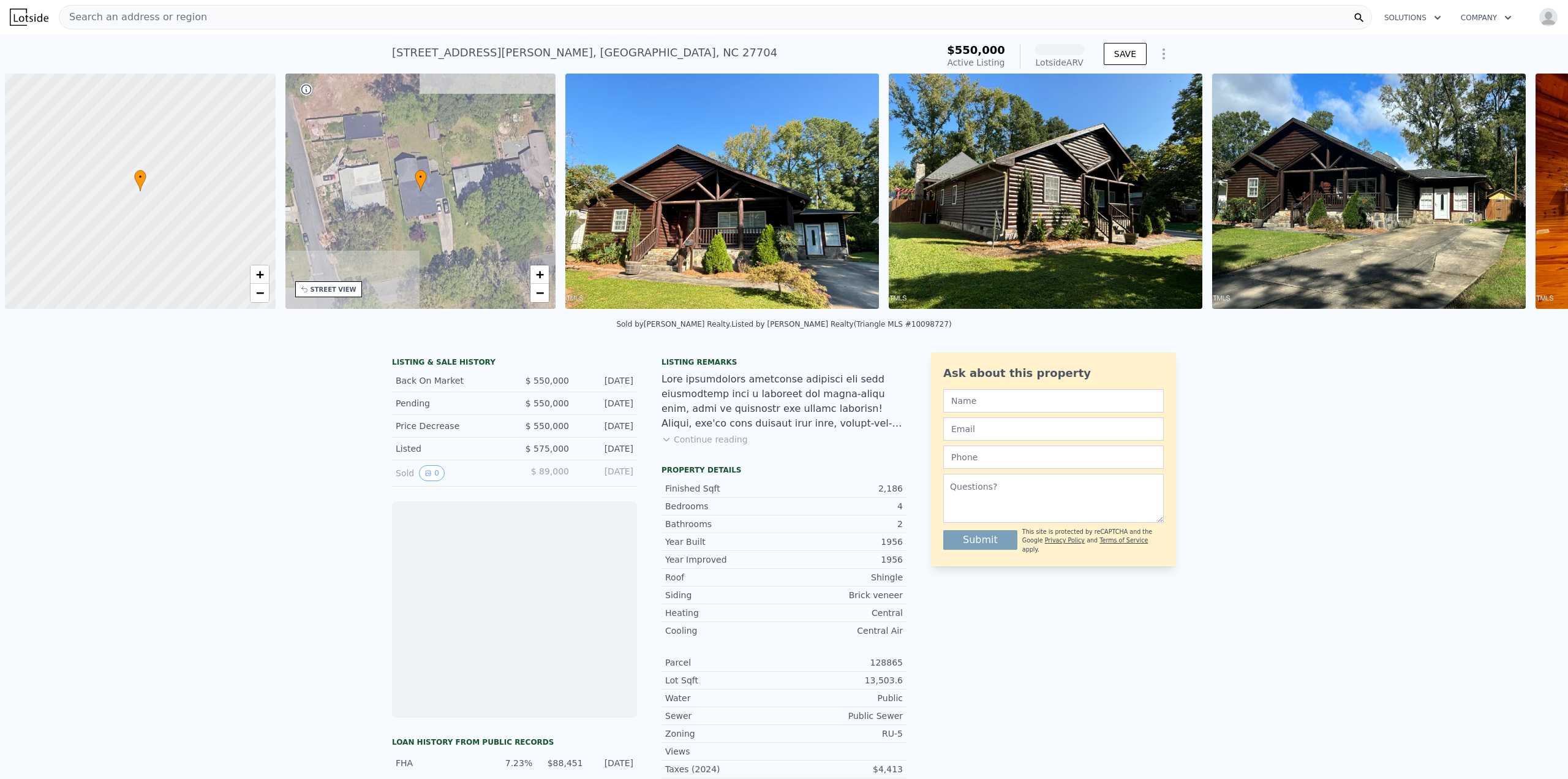
scroll to position [0, 5]
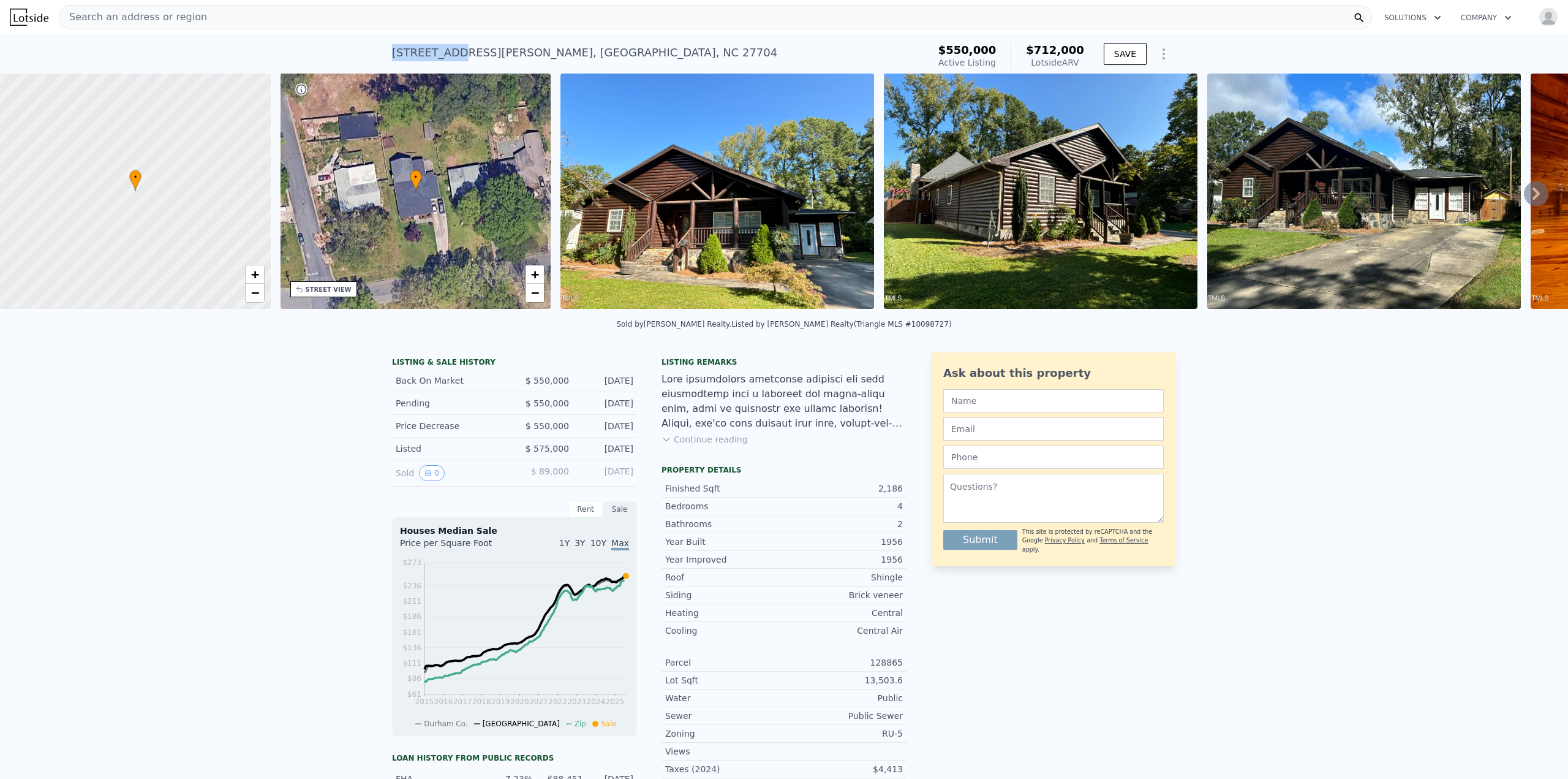
drag, startPoint x: 402, startPoint y: 53, endPoint x: 448, endPoint y: 53, distance: 46.0
click at [448, 53] on div "603 Hugo St , Durham , NC 27704" at bounding box center [584, 52] width 385 height 17
copy div "603 Hugo St"
click at [253, 269] on span "+" at bounding box center [255, 274] width 8 height 16
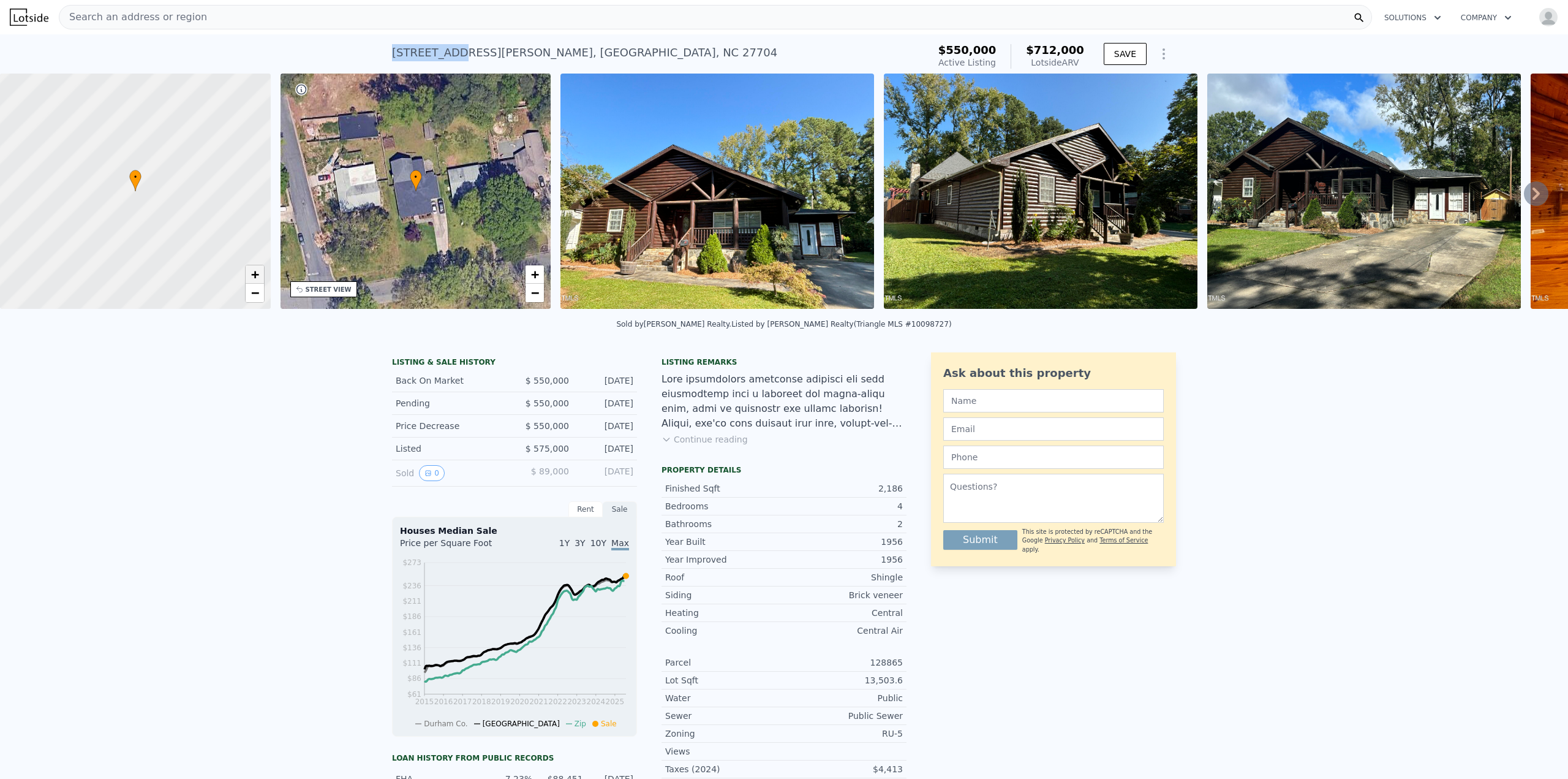
click at [253, 269] on span "+" at bounding box center [255, 274] width 8 height 16
copy div "603 Hugo St"
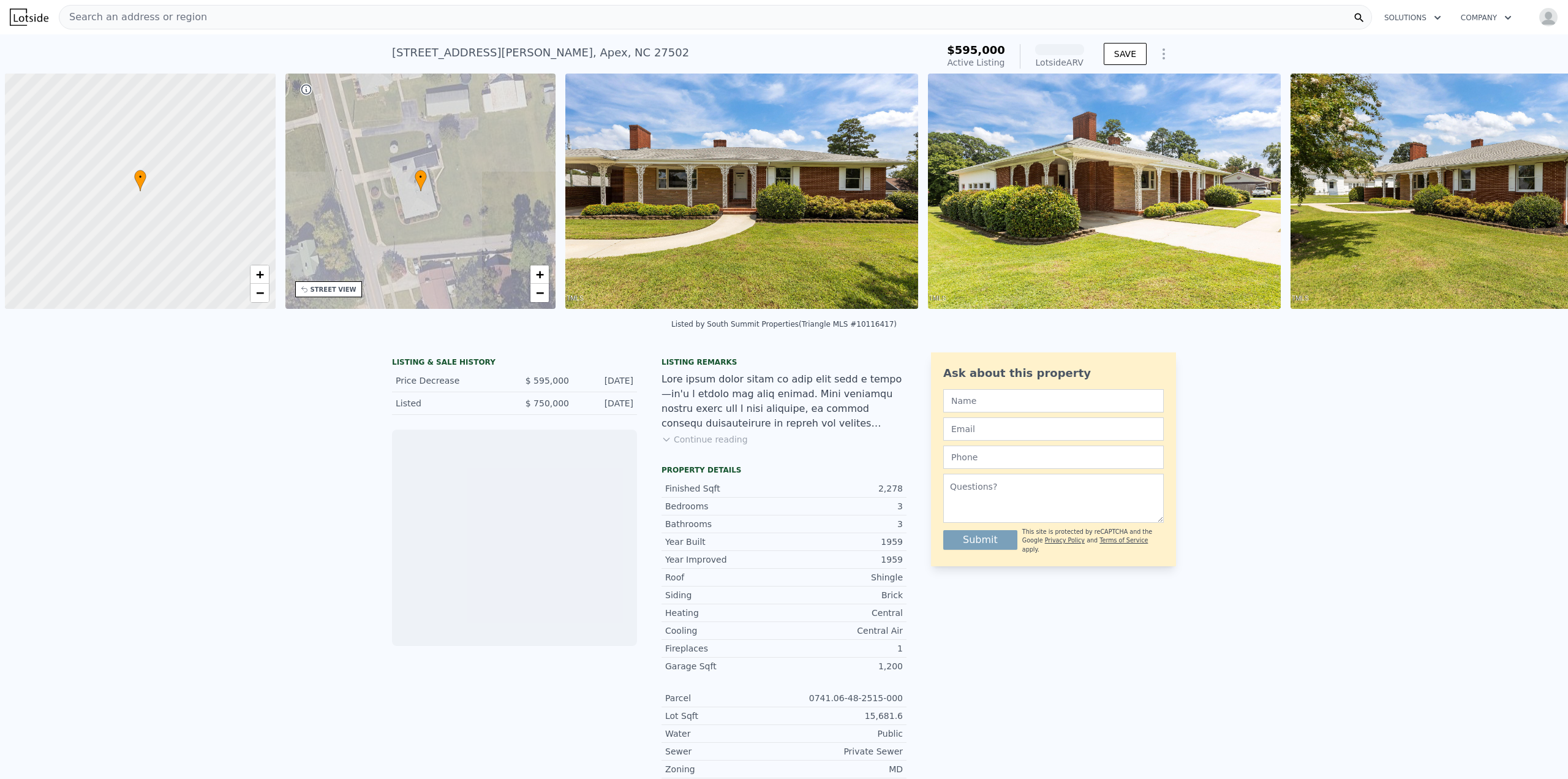
scroll to position [0, 5]
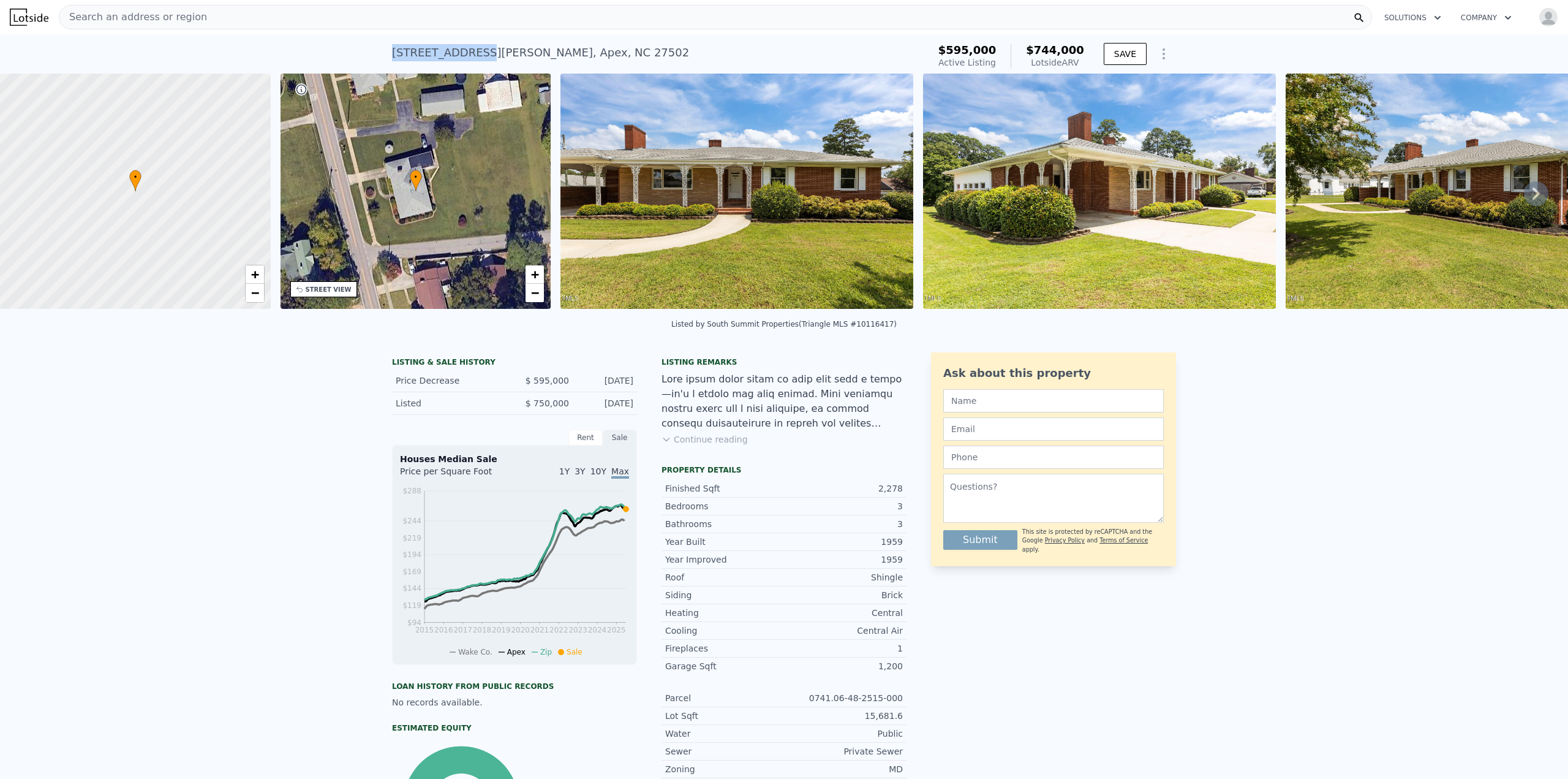
drag, startPoint x: 385, startPoint y: 55, endPoint x: 466, endPoint y: 50, distance: 81.2
click at [466, 50] on div "[STREET_ADDRESS][PERSON_NAME] Active at $595k (~ARV $744k ) $595,000 Active Lis…" at bounding box center [784, 54] width 1568 height 39
copy div "[STREET_ADDRESS][PERSON_NAME]"
